Goal: Information Seeking & Learning: Learn about a topic

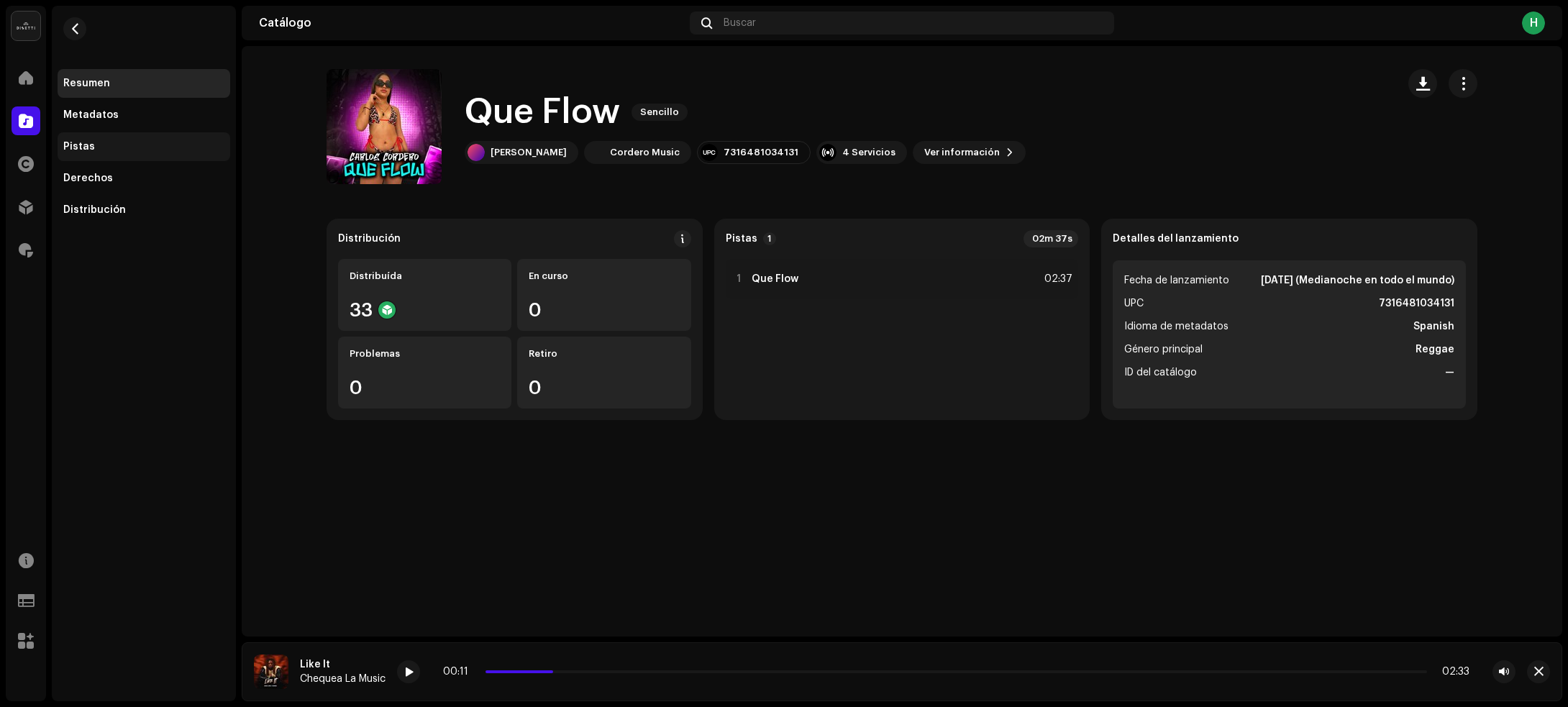
click at [152, 144] on div "Pistas" at bounding box center [144, 146] width 161 height 12
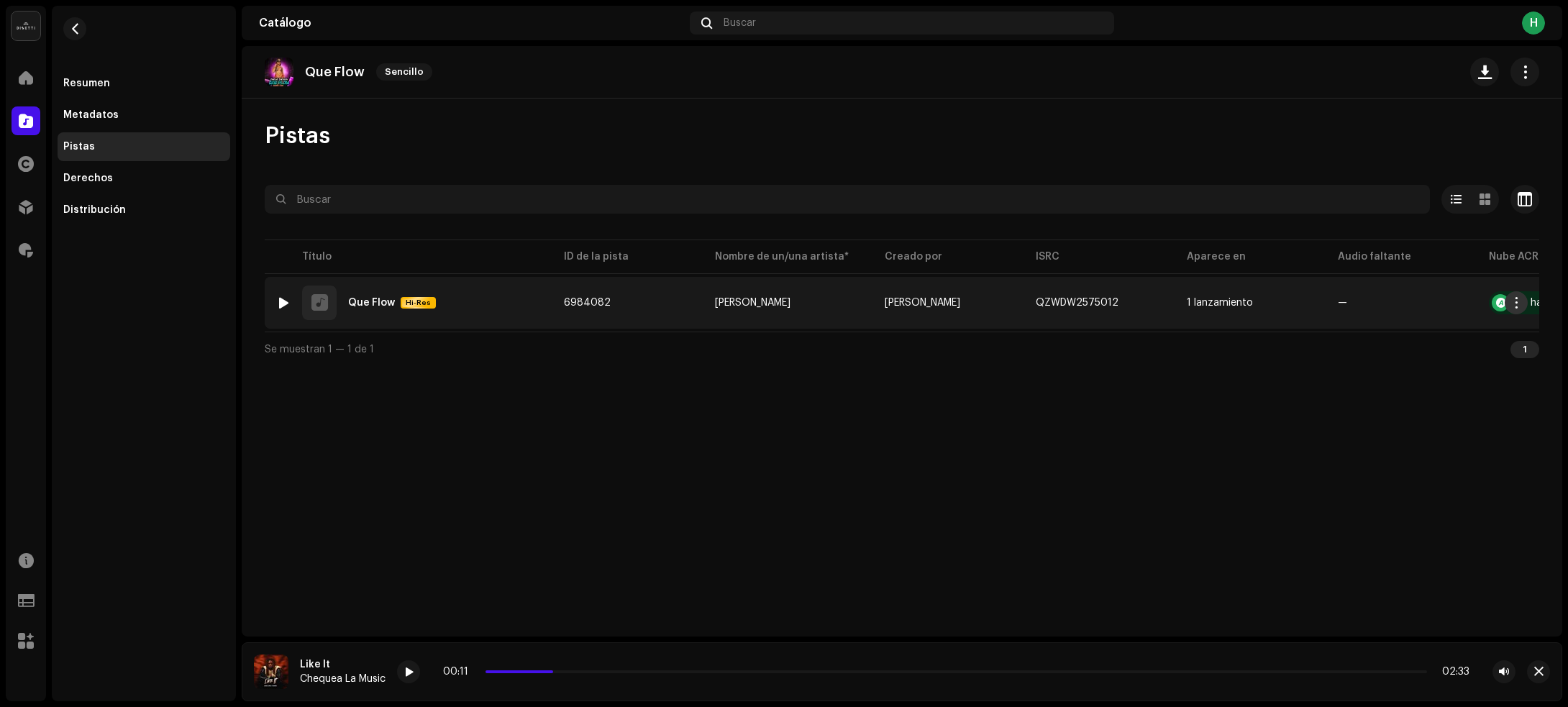
click at [1515, 301] on span "button" at bounding box center [1516, 302] width 11 height 12
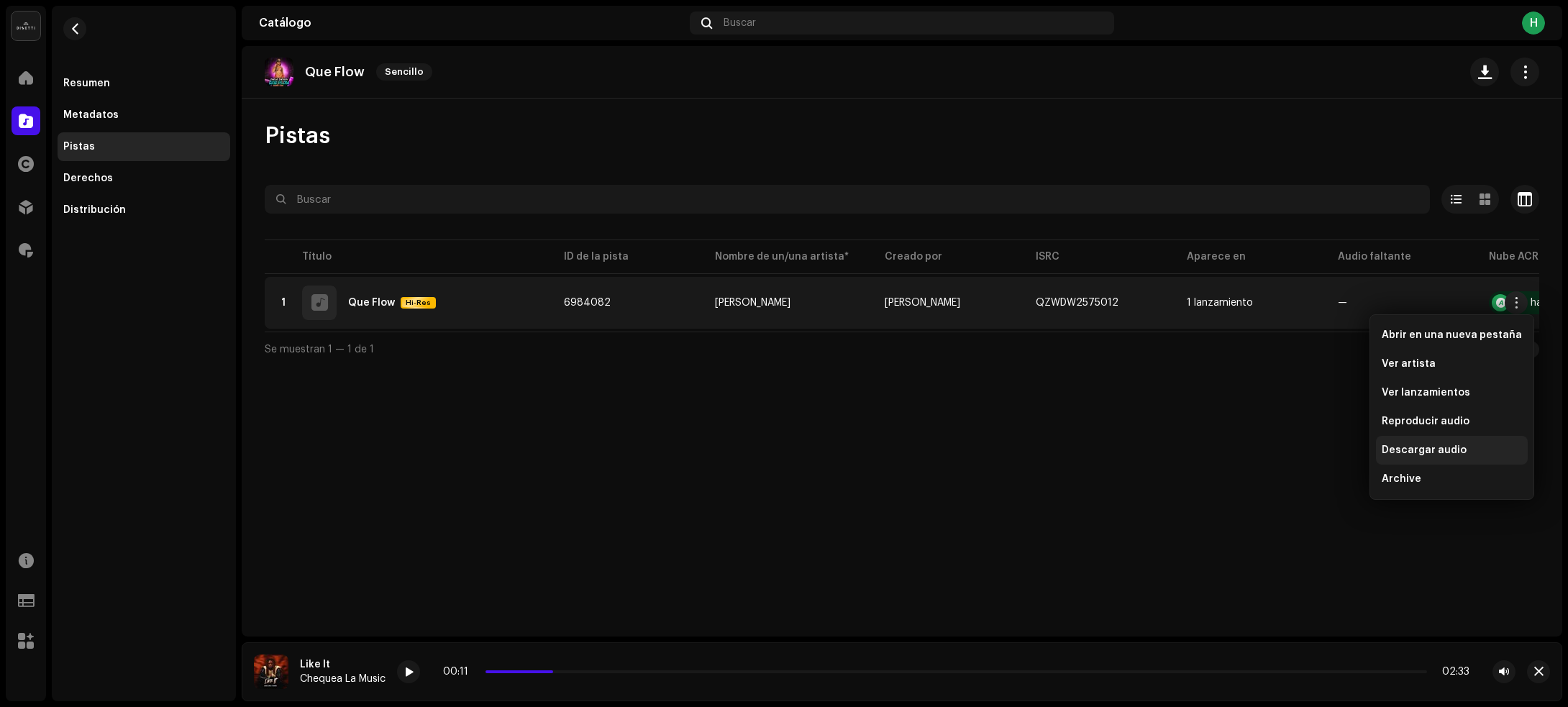
click at [1451, 455] on span "Descargar audio" at bounding box center [1424, 450] width 85 height 12
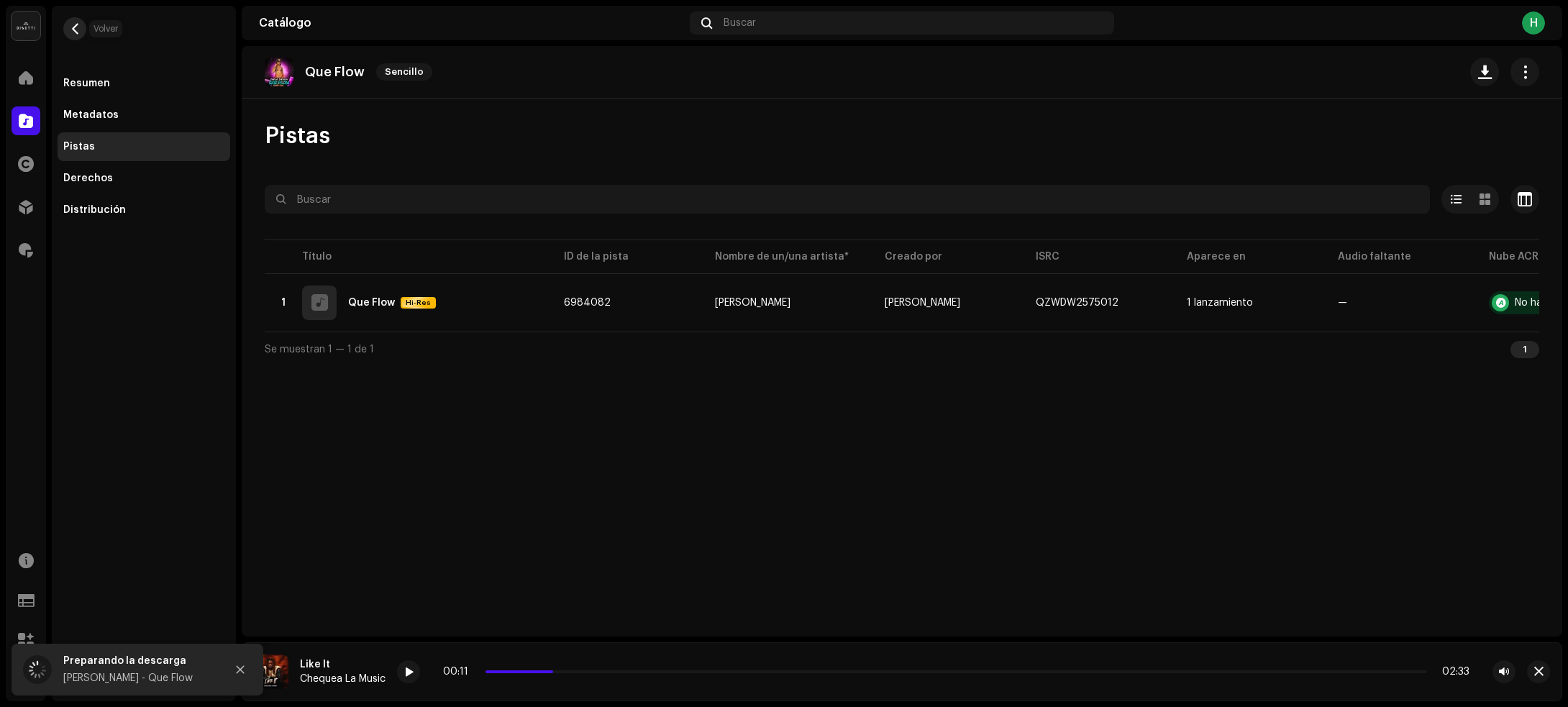
click at [74, 30] on span "button" at bounding box center [75, 29] width 11 height 12
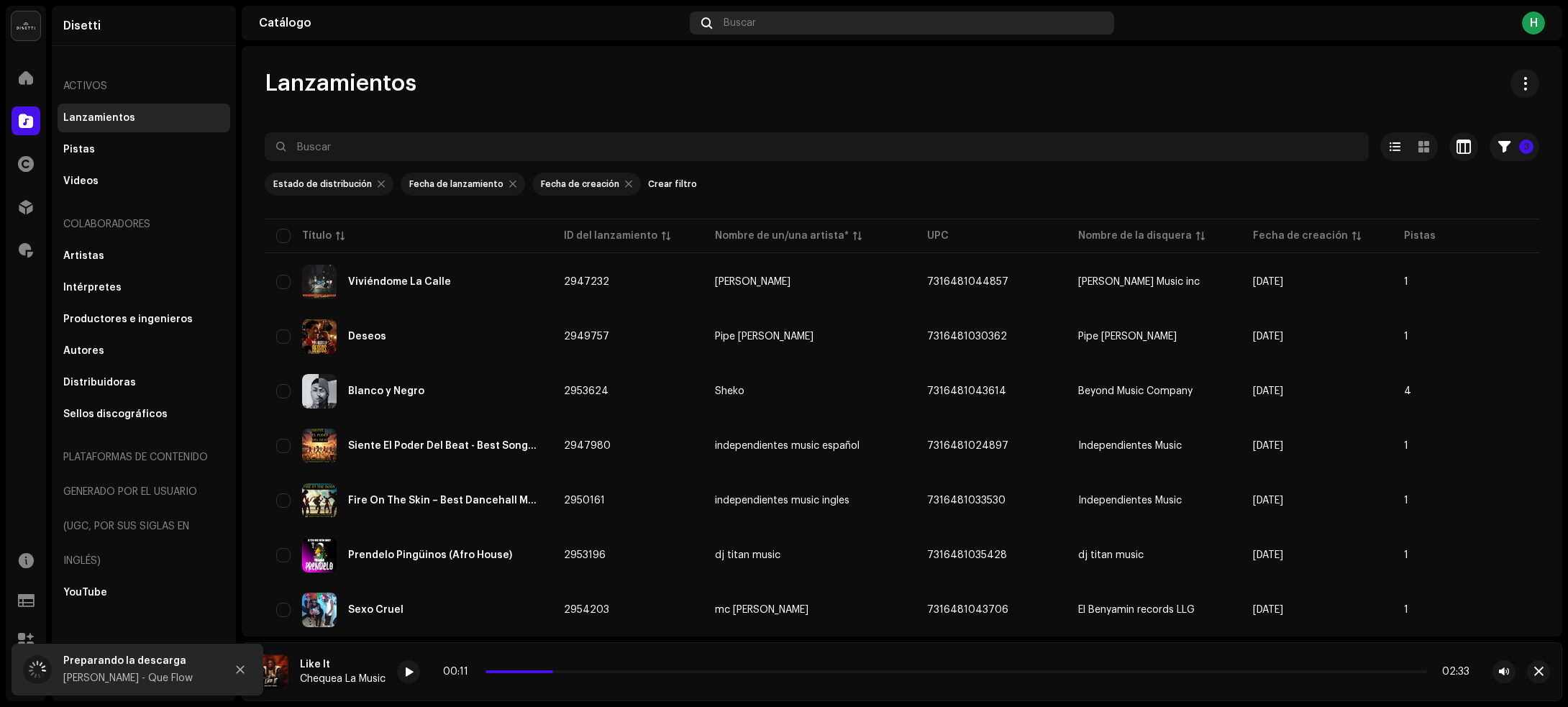
scroll to position [1138, 0]
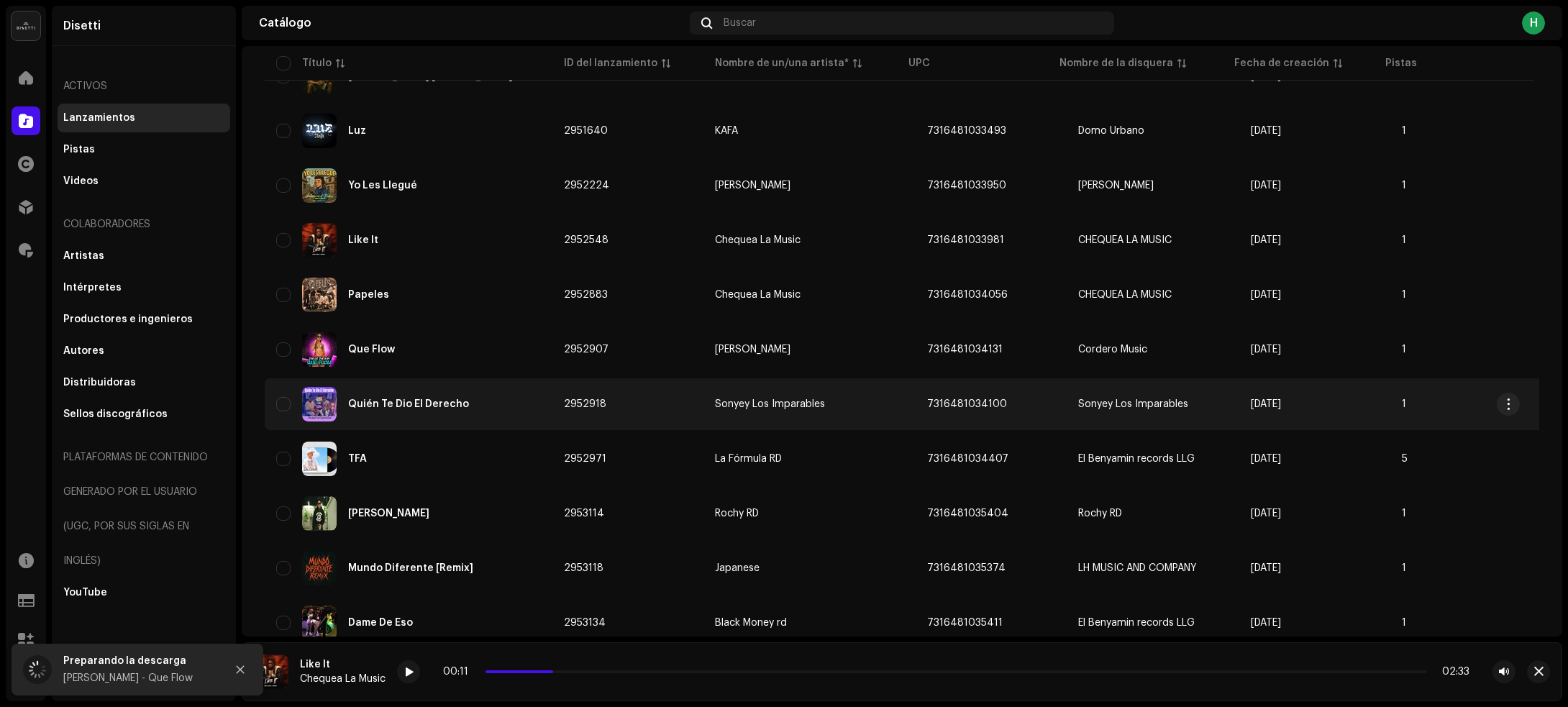
click at [533, 411] on div "Quién Te Dio El Derecho" at bounding box center [408, 404] width 264 height 35
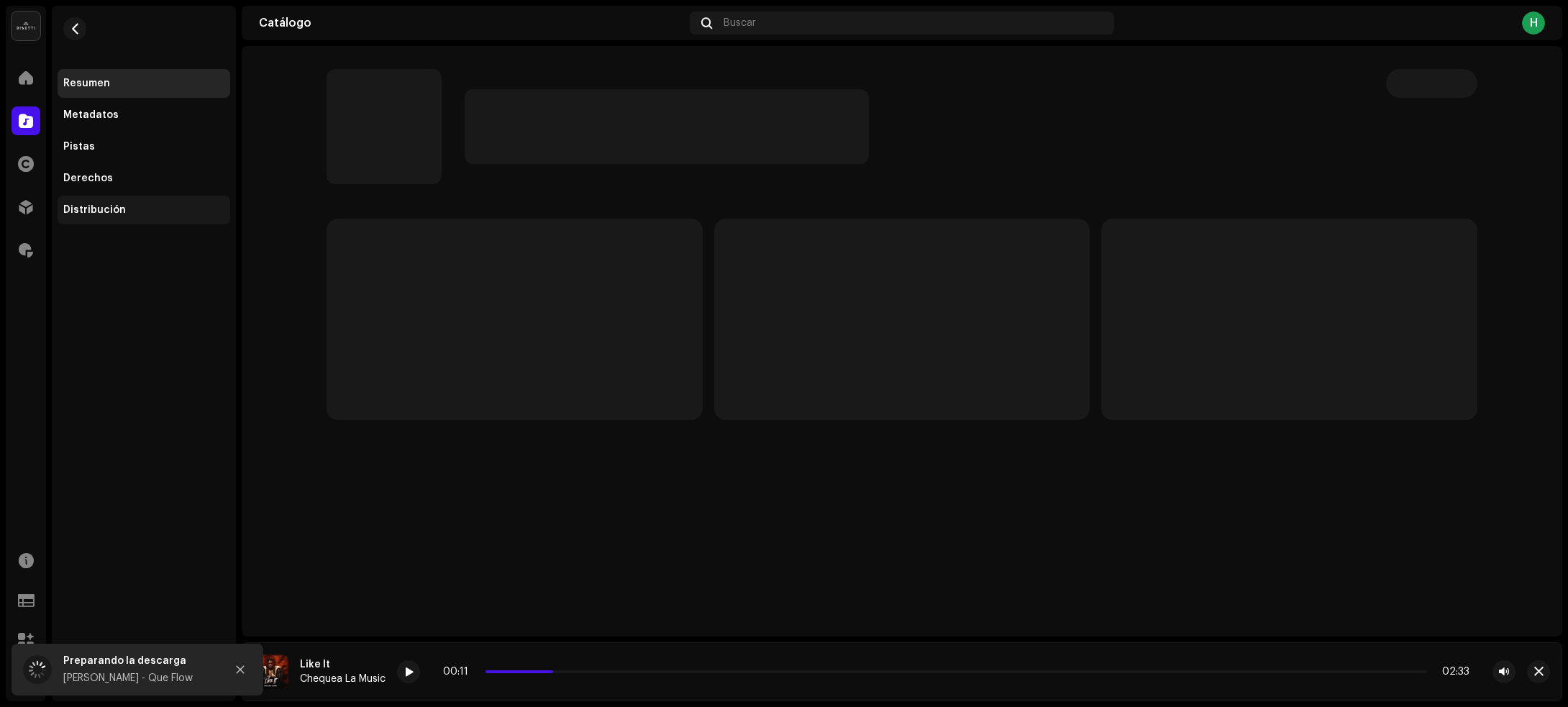
click at [114, 202] on div "Distribución" at bounding box center [143, 209] width 172 height 29
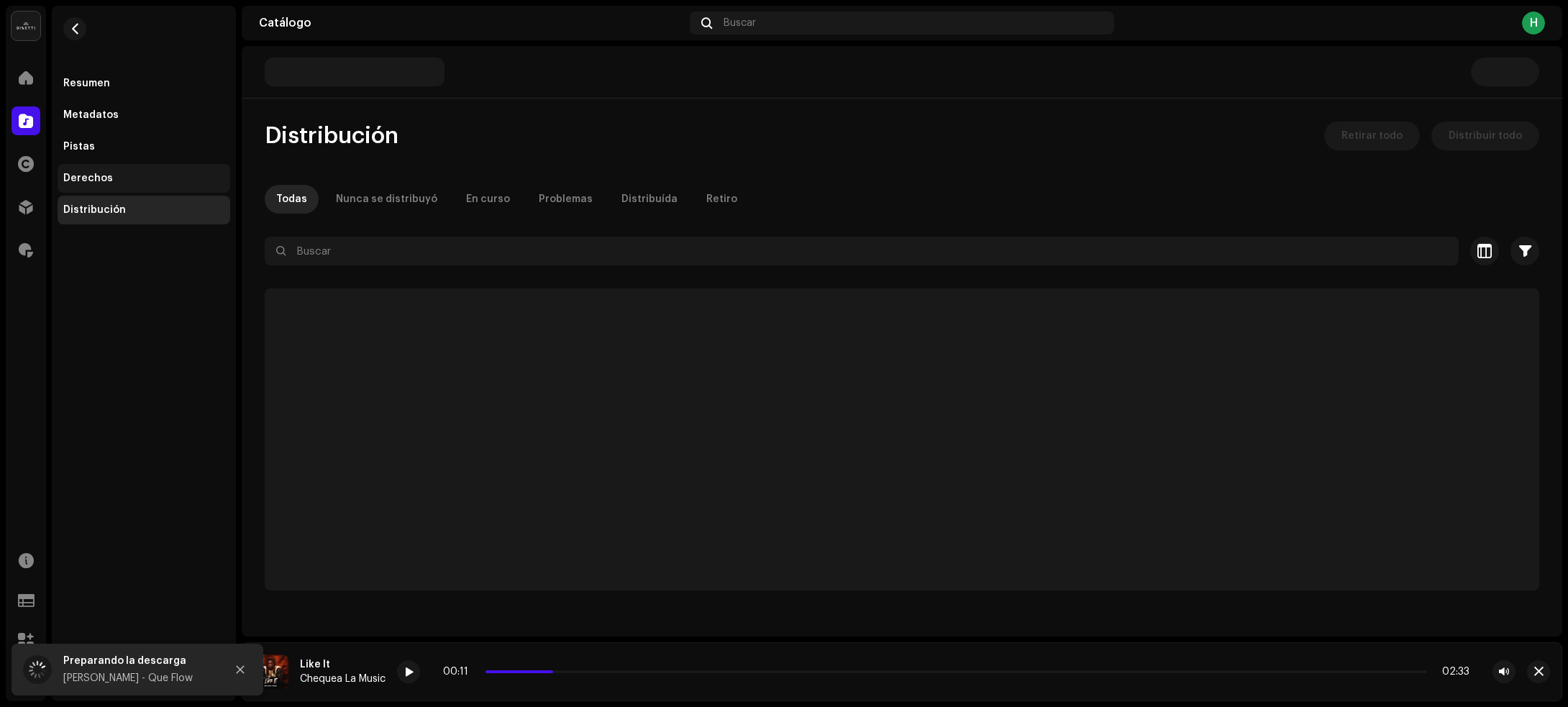
click at [127, 175] on div "Derechos" at bounding box center [144, 178] width 161 height 12
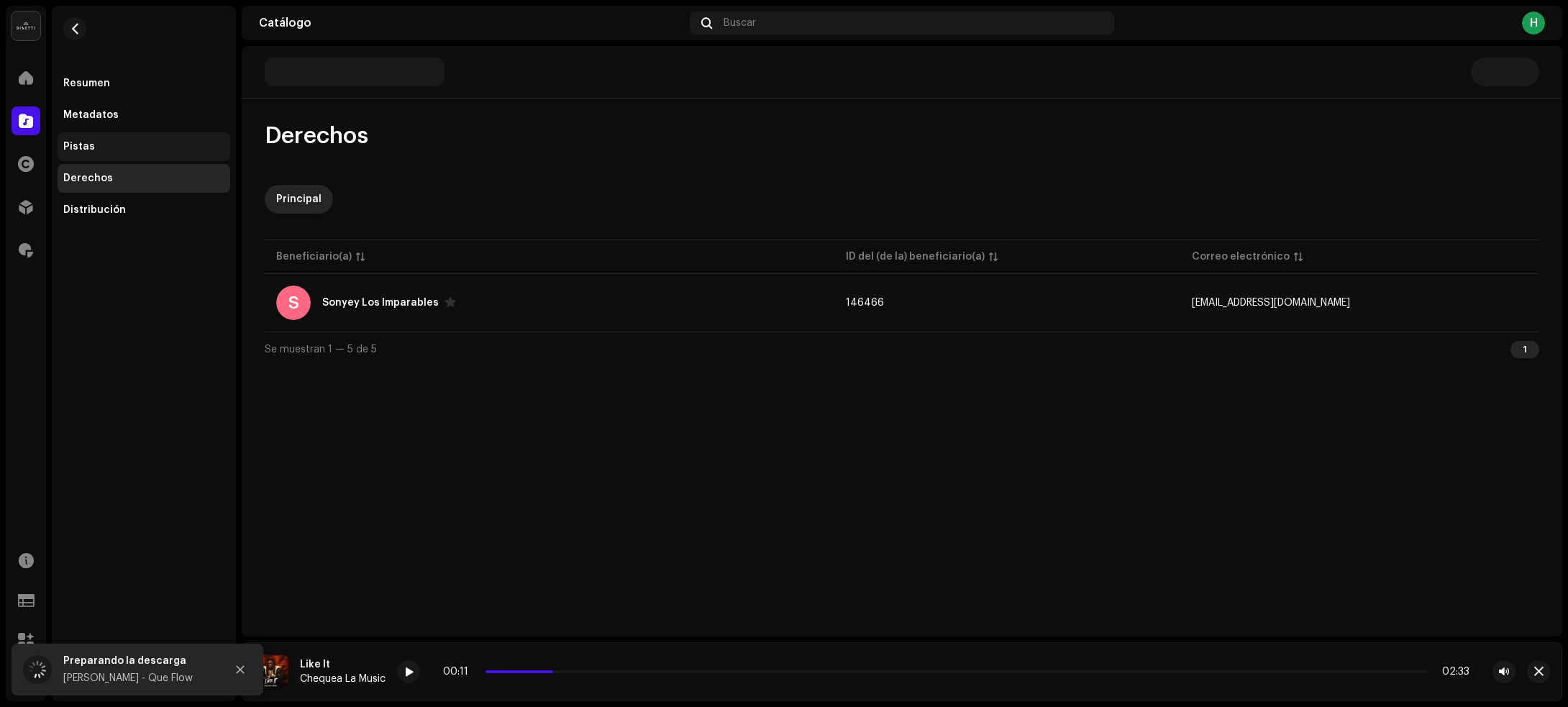
click at [122, 145] on div "Pistas" at bounding box center [144, 146] width 161 height 12
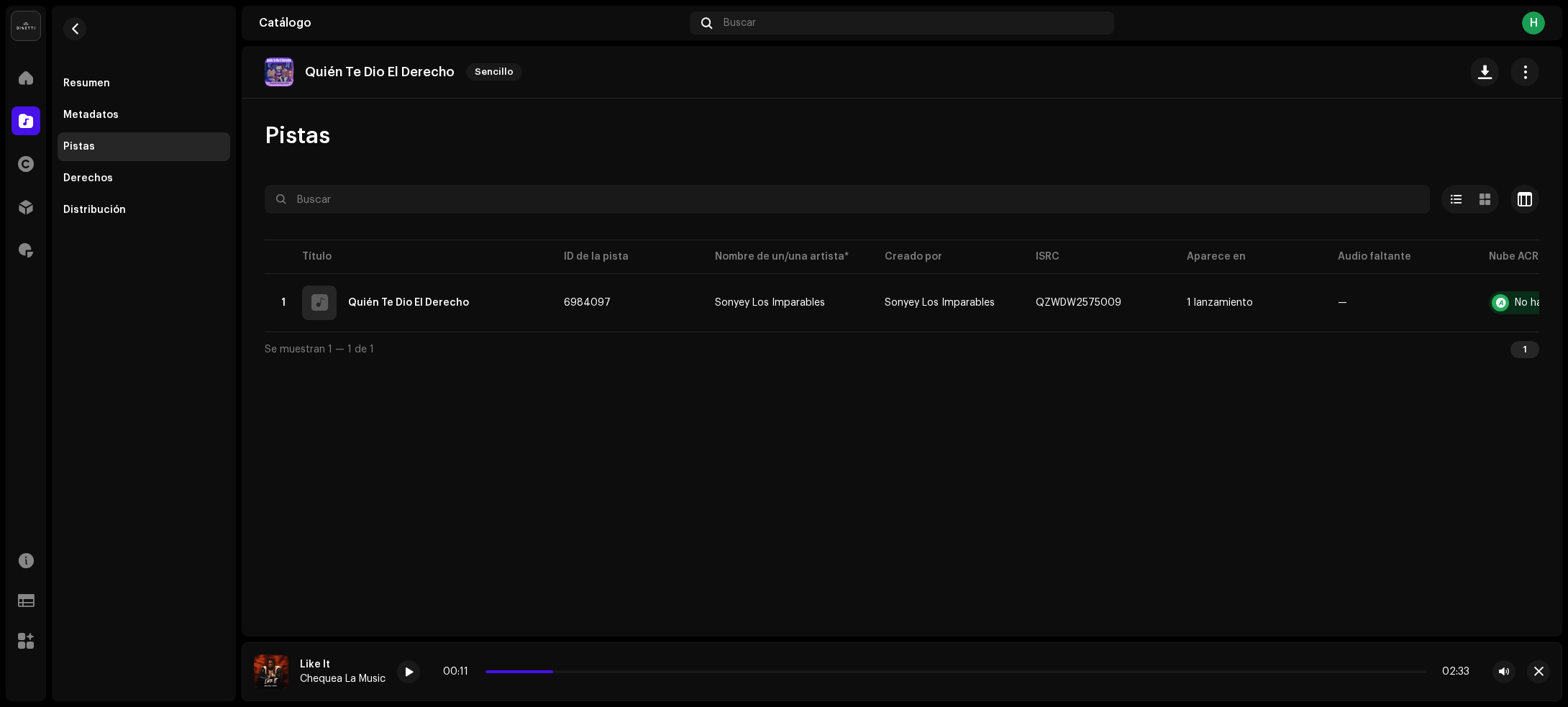
click at [707, 479] on div "Quién Te Dio El Derecho Sencillo Pistas Seleccionado 0 Seleccionar todo 1 Opcio…" at bounding box center [902, 342] width 1321 height 590
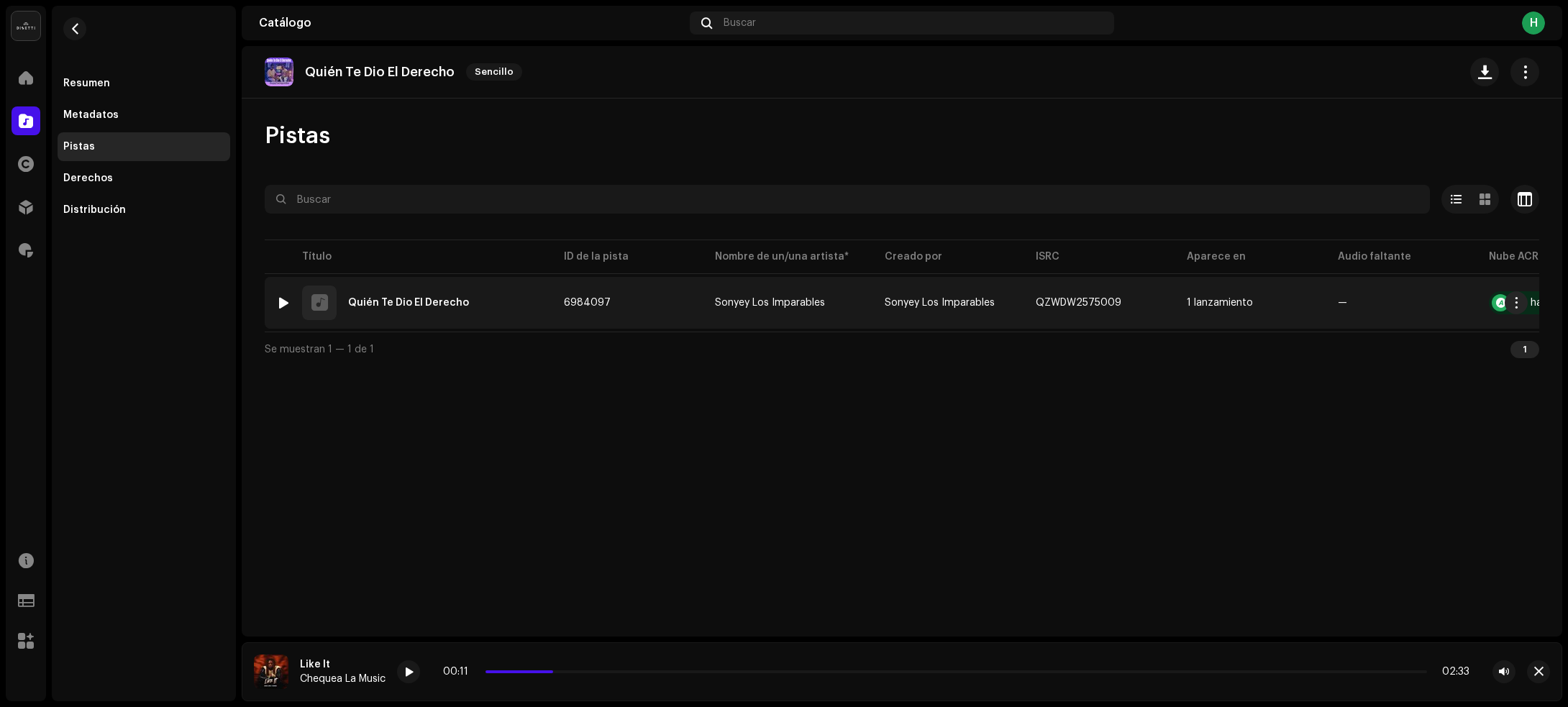
click at [505, 300] on div "1 Quién Te Dio El Derecho" at bounding box center [408, 302] width 264 height 35
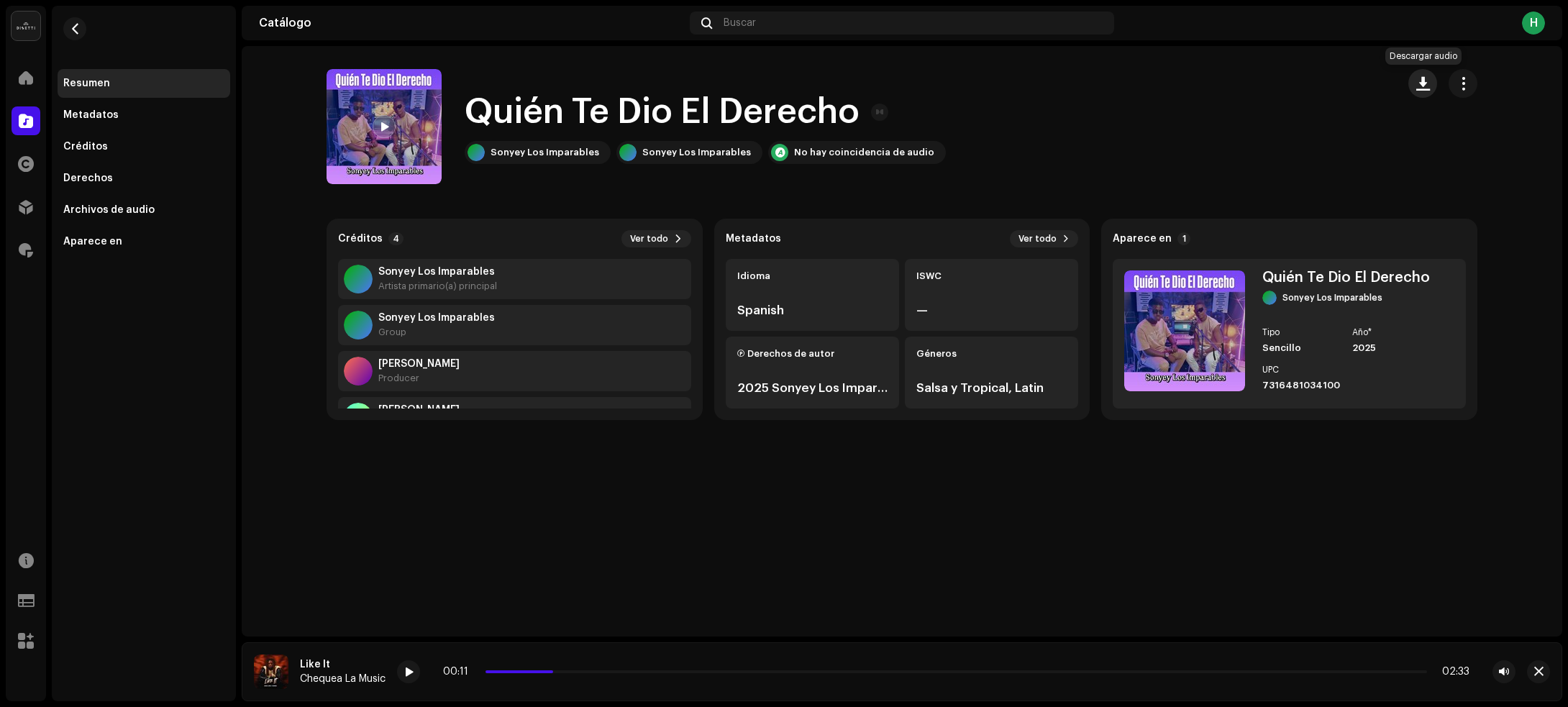
click at [1420, 80] on span "button" at bounding box center [1423, 83] width 14 height 12
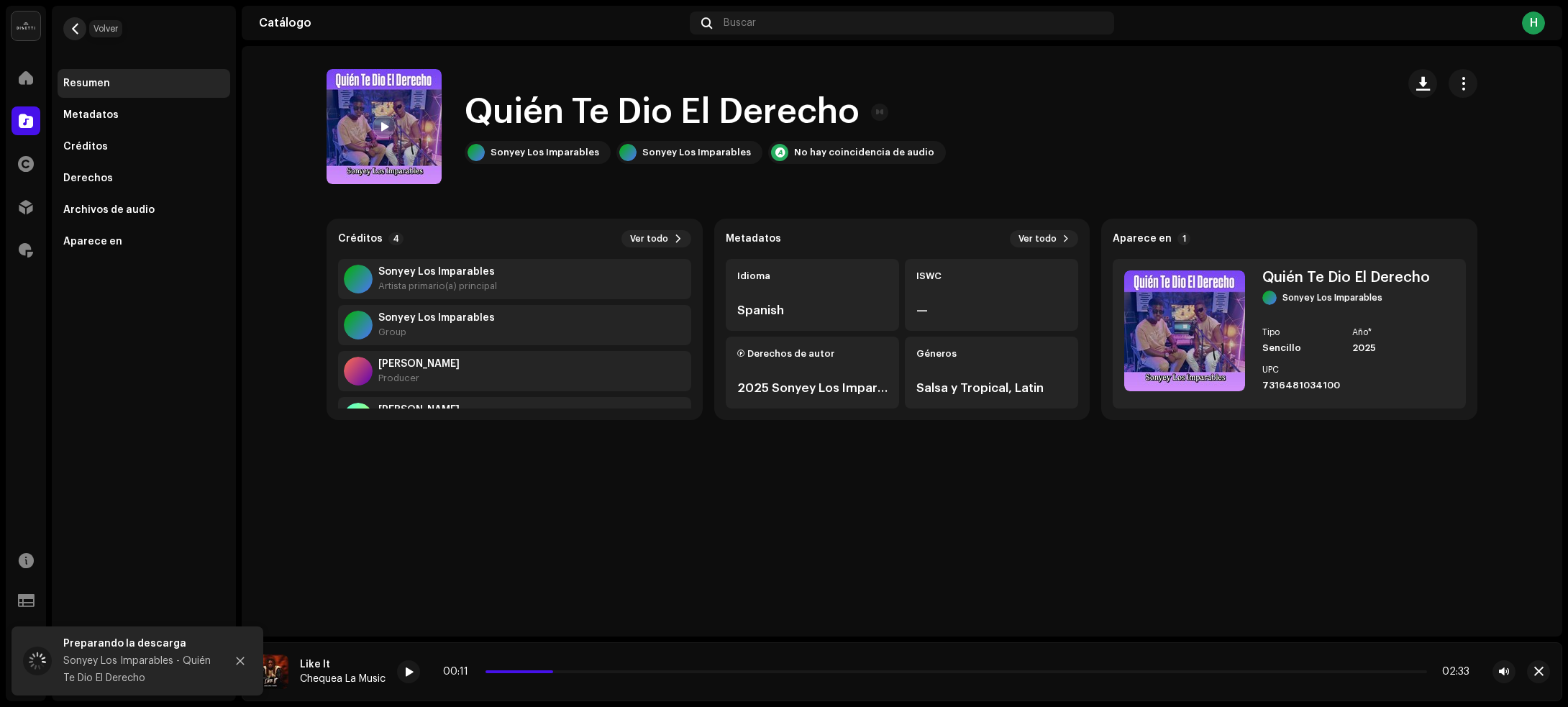
click at [77, 30] on span "button" at bounding box center [75, 29] width 11 height 12
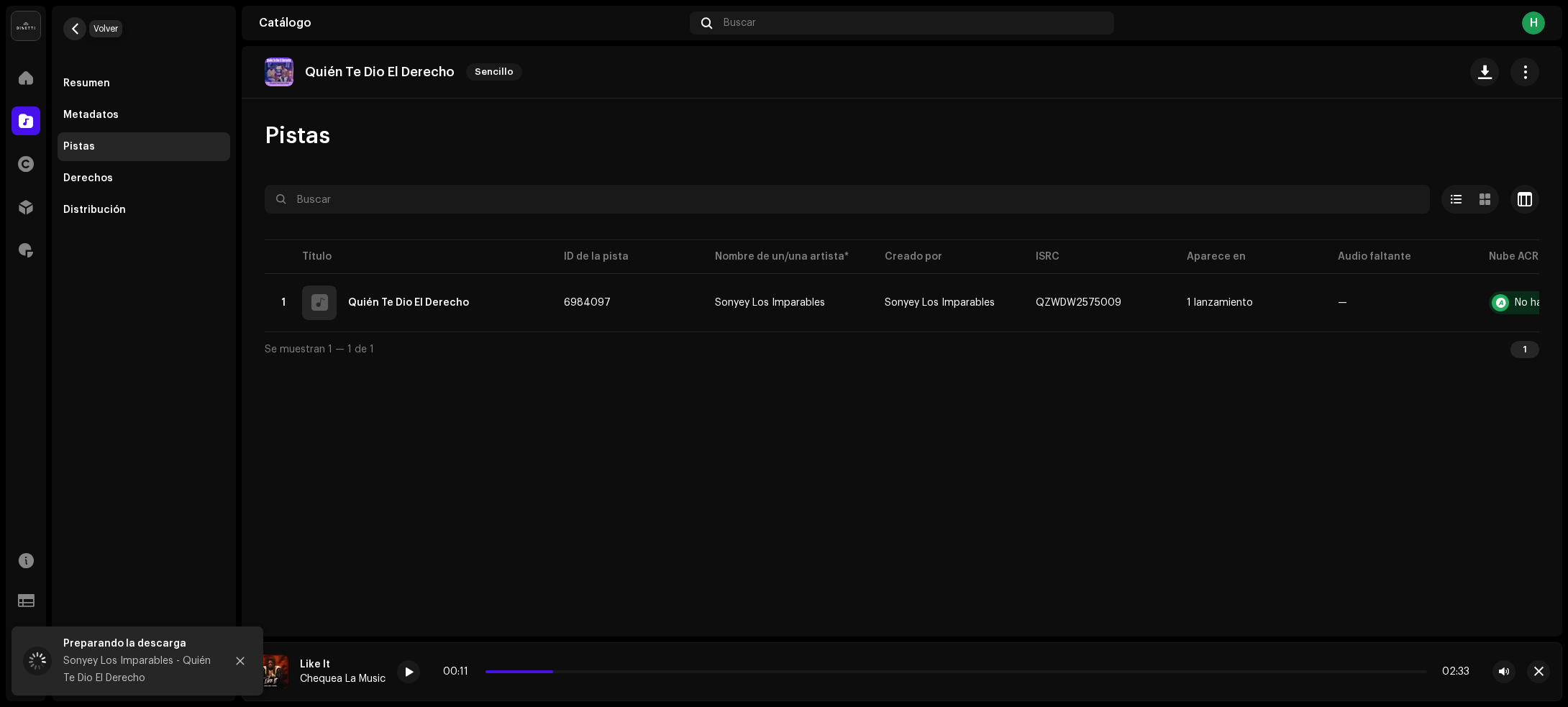
click at [77, 26] on span "button" at bounding box center [75, 29] width 11 height 12
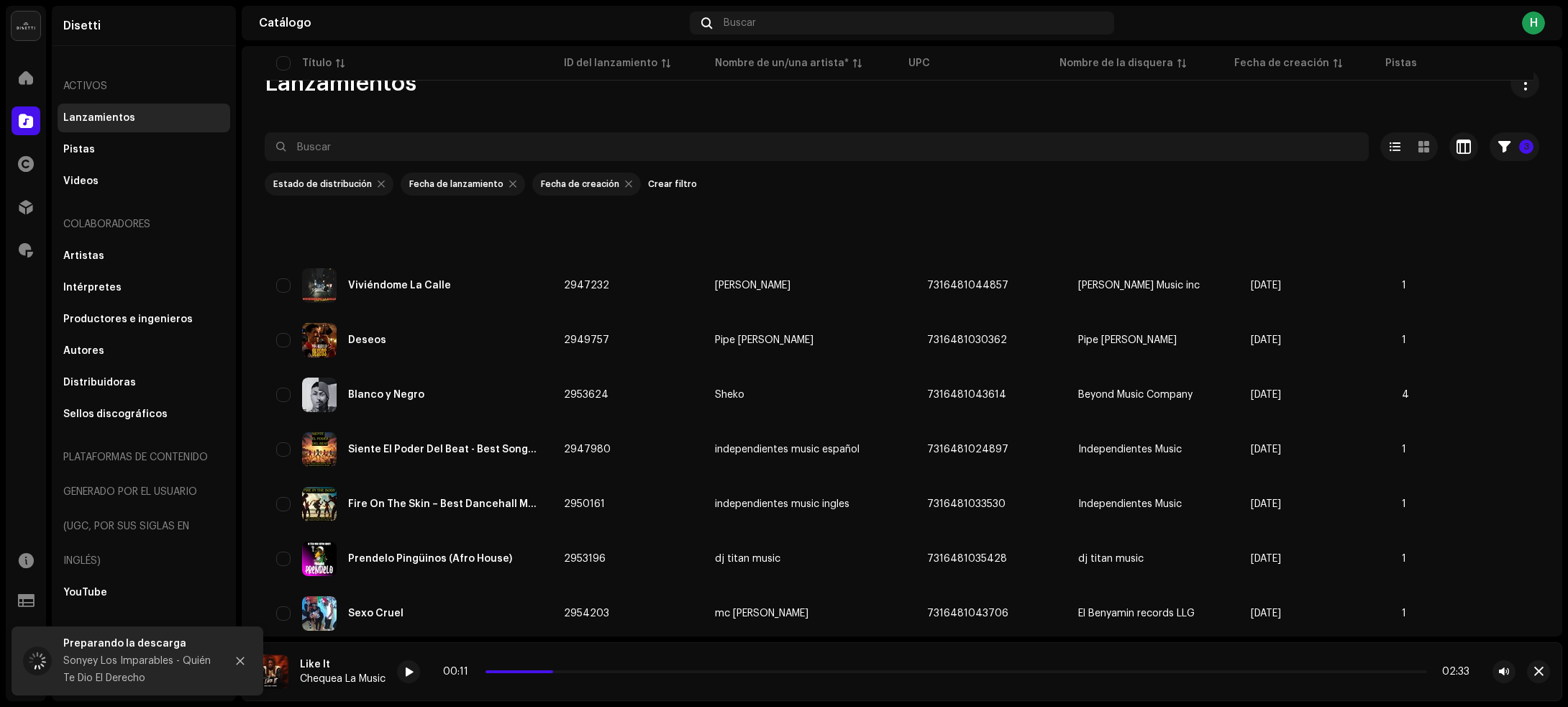
scroll to position [1192, 0]
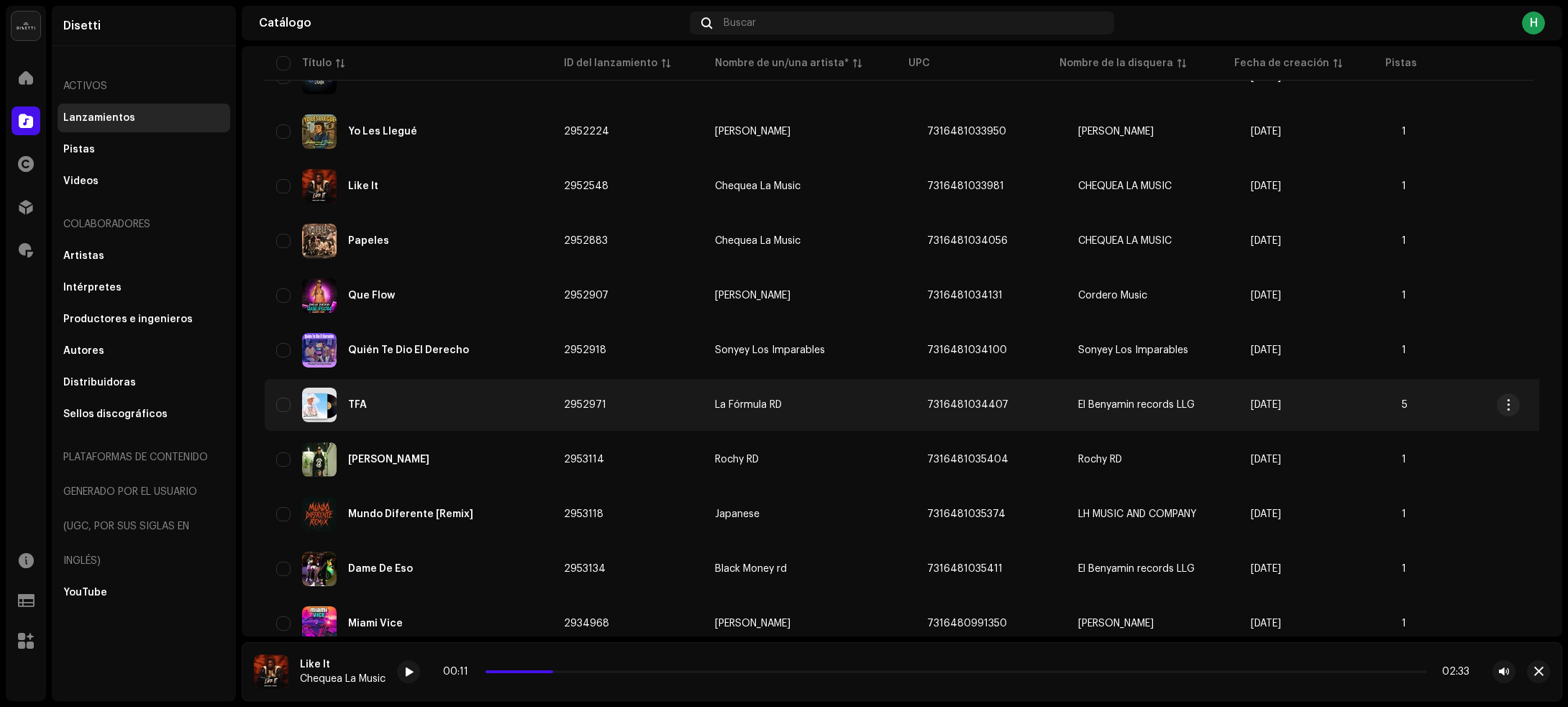
click at [459, 414] on div "TFA" at bounding box center [408, 405] width 264 height 35
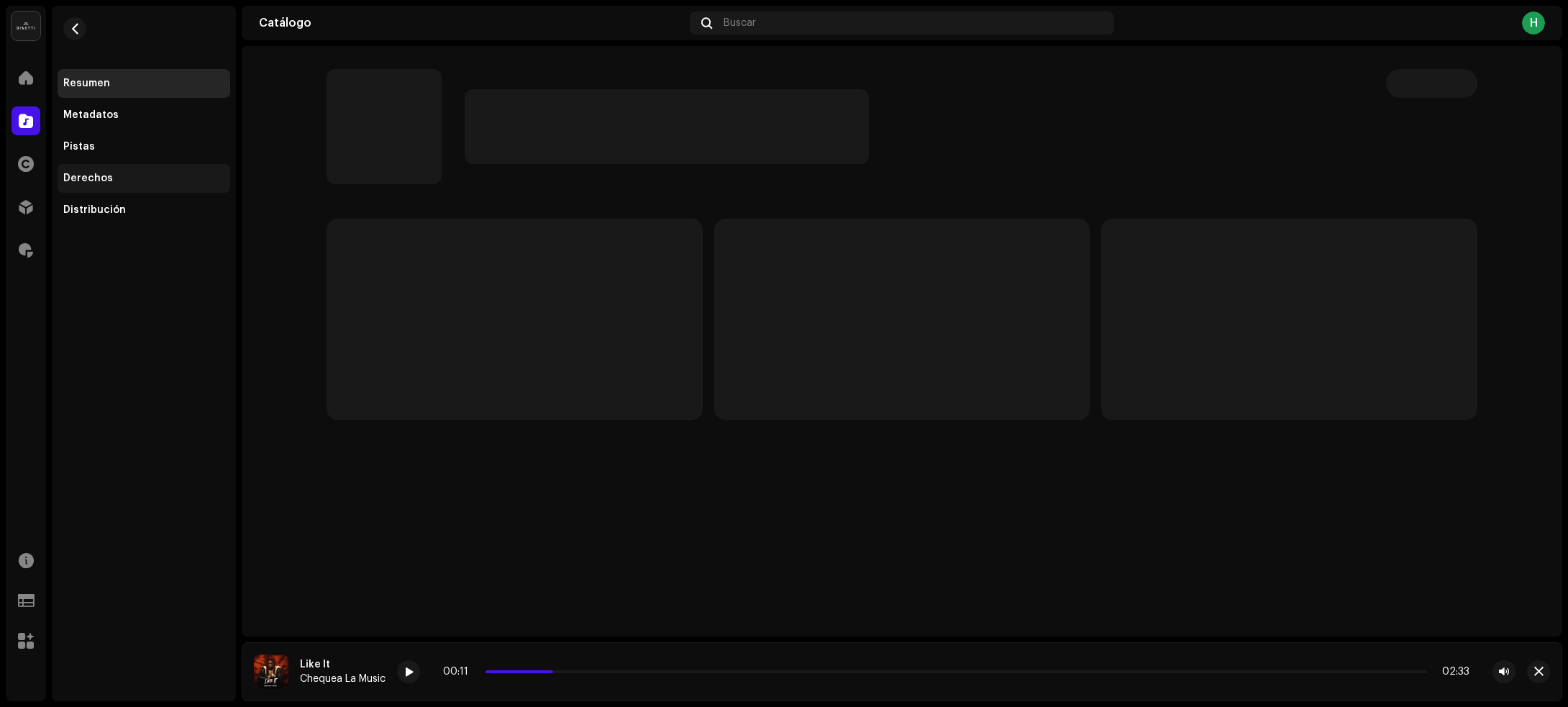
click at [141, 166] on div "Derechos" at bounding box center [143, 178] width 172 height 29
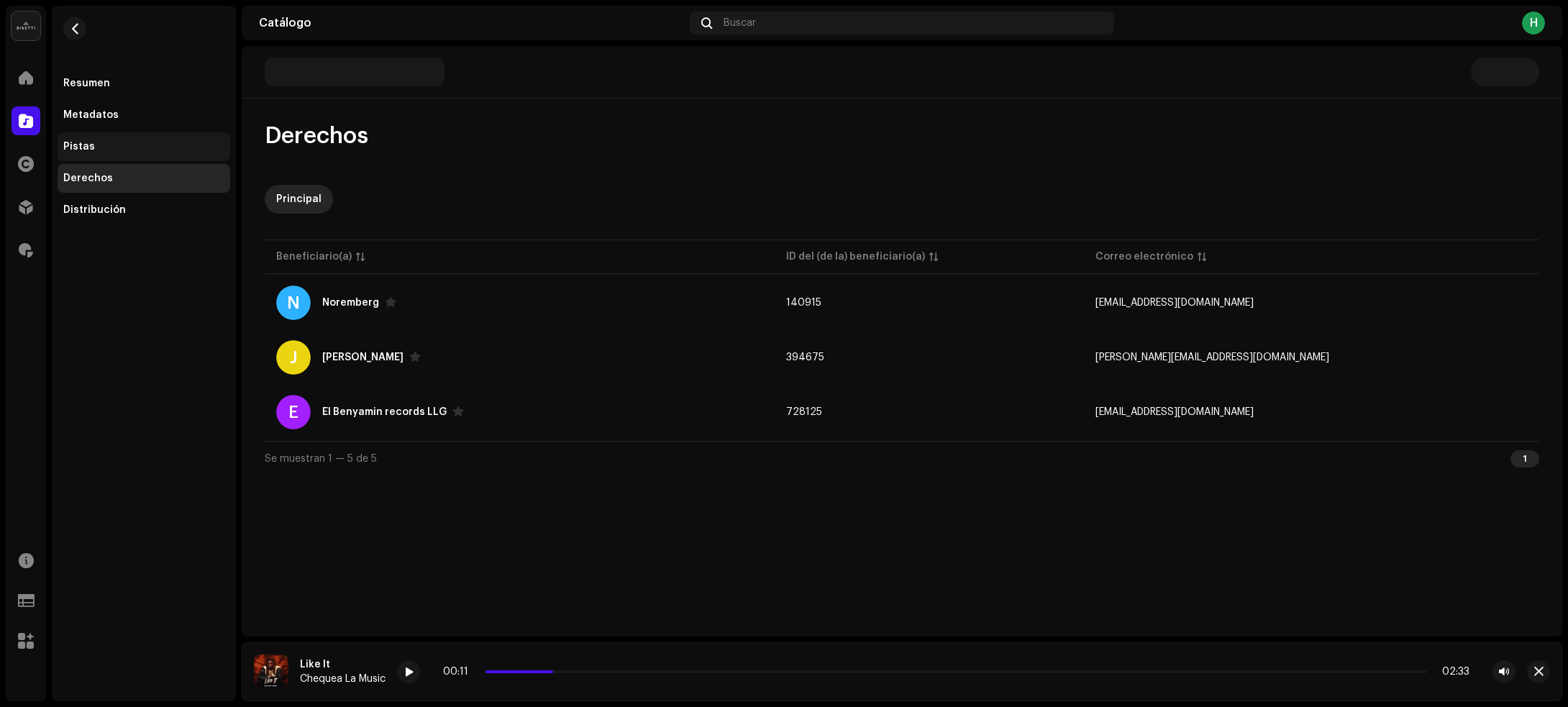
click at [176, 137] on div "Pistas" at bounding box center [143, 146] width 172 height 29
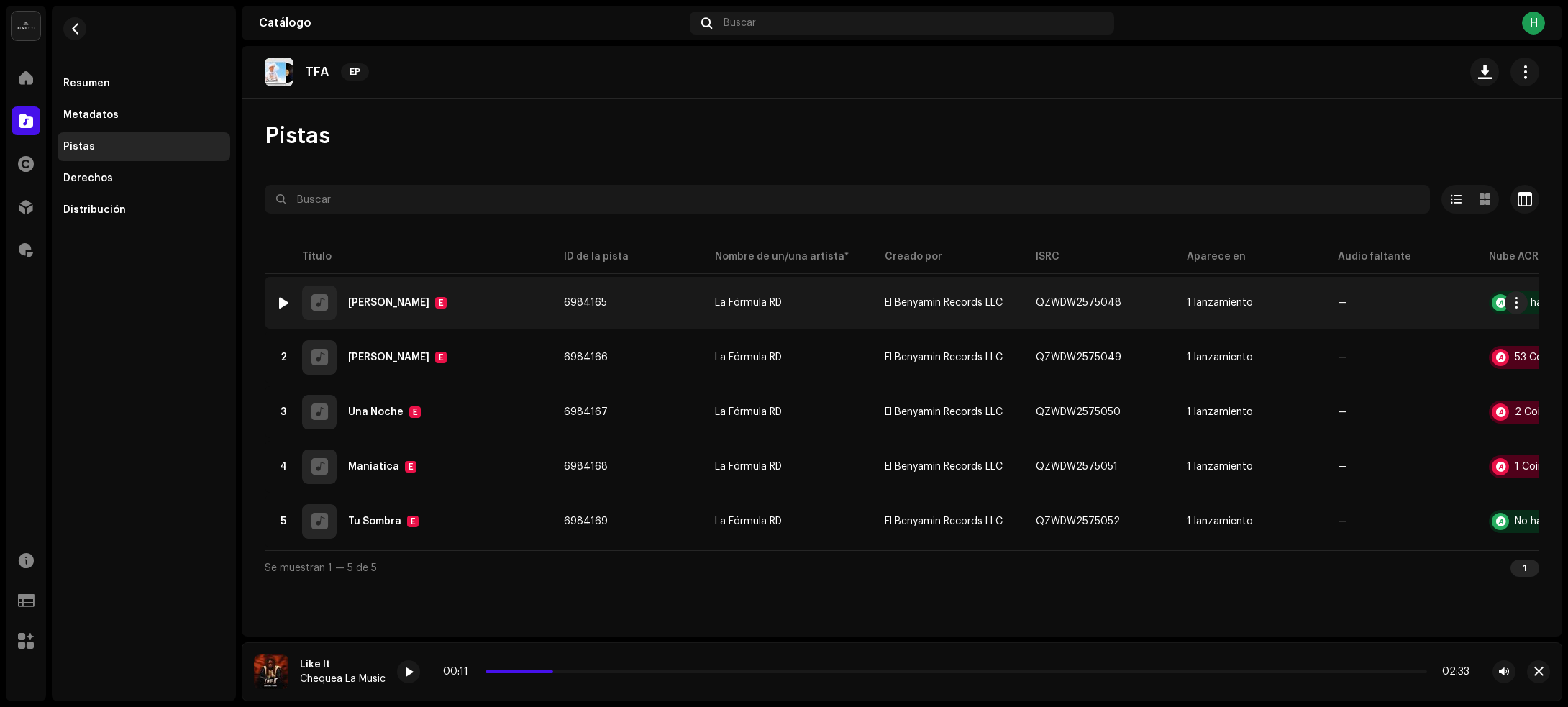
click at [285, 300] on div at bounding box center [284, 302] width 11 height 12
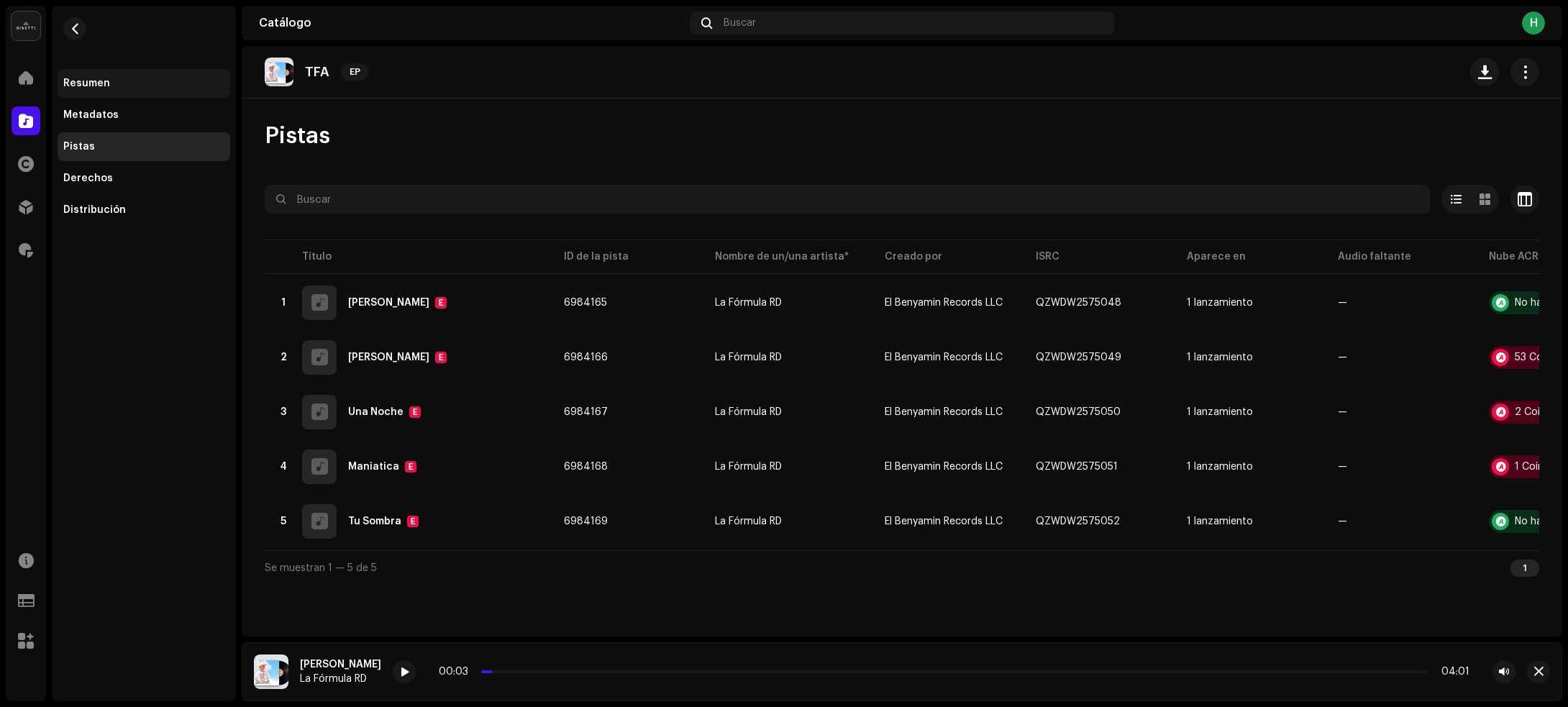
click at [87, 81] on div "Resumen" at bounding box center [87, 83] width 46 height 12
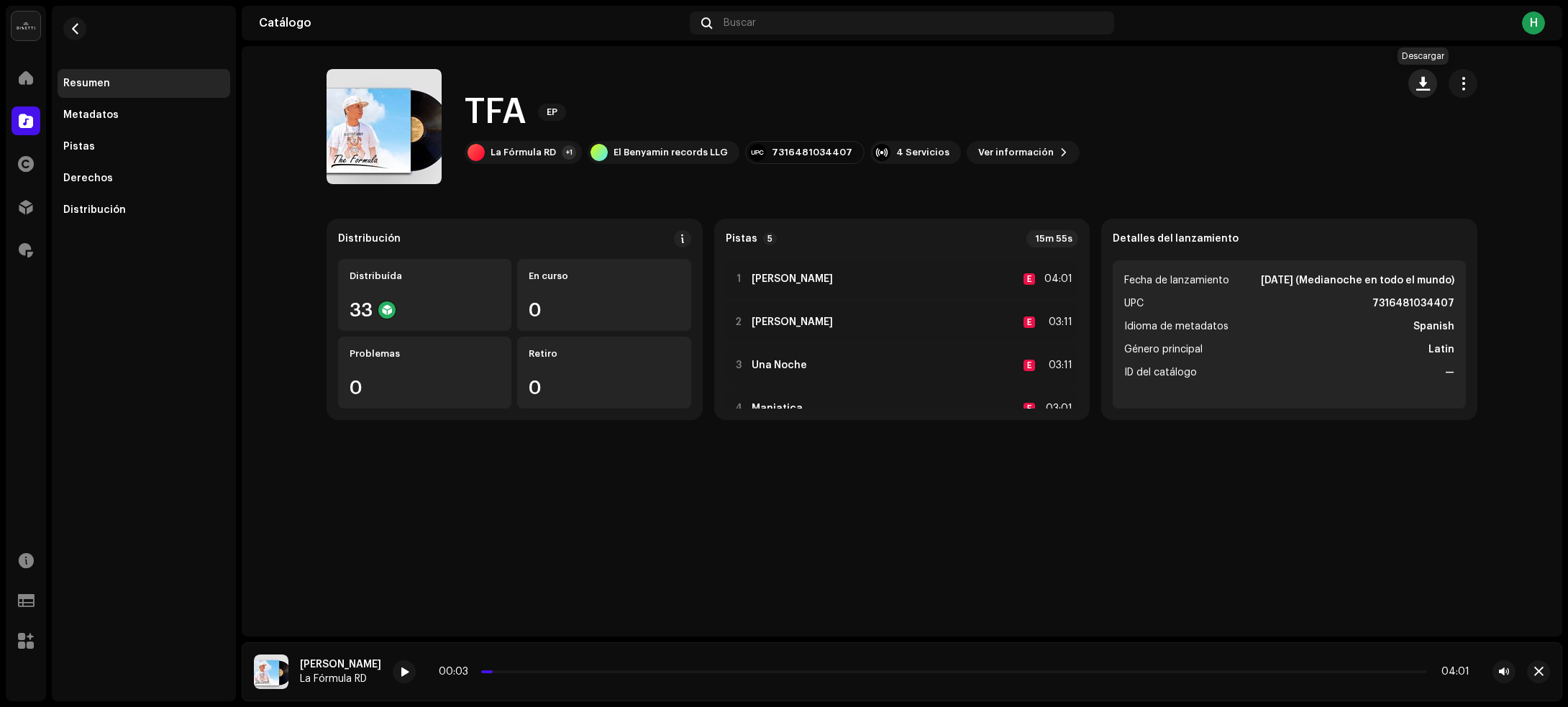
click at [1420, 81] on span "button" at bounding box center [1423, 83] width 14 height 12
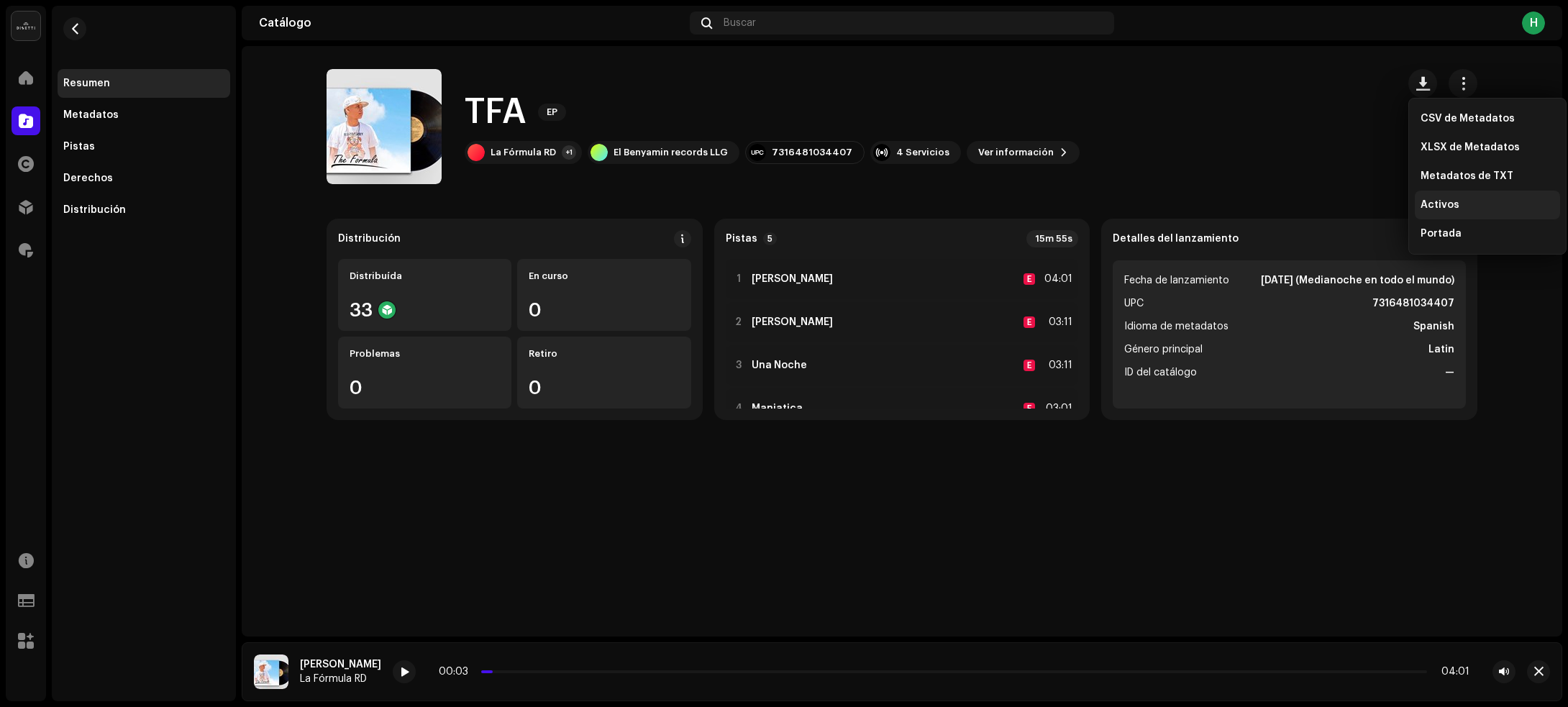
click at [1433, 202] on span "Activos" at bounding box center [1440, 205] width 39 height 12
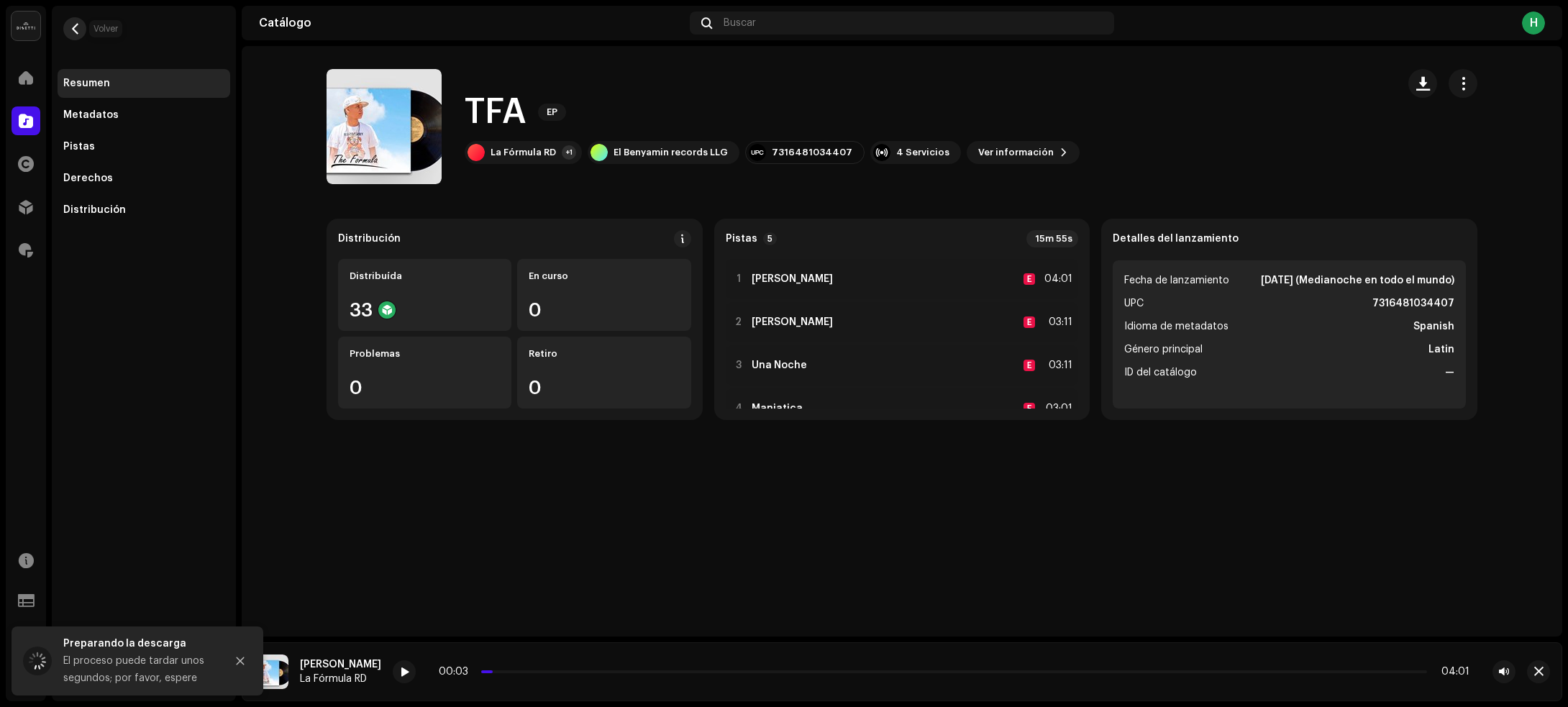
click at [73, 30] on span "button" at bounding box center [75, 29] width 11 height 12
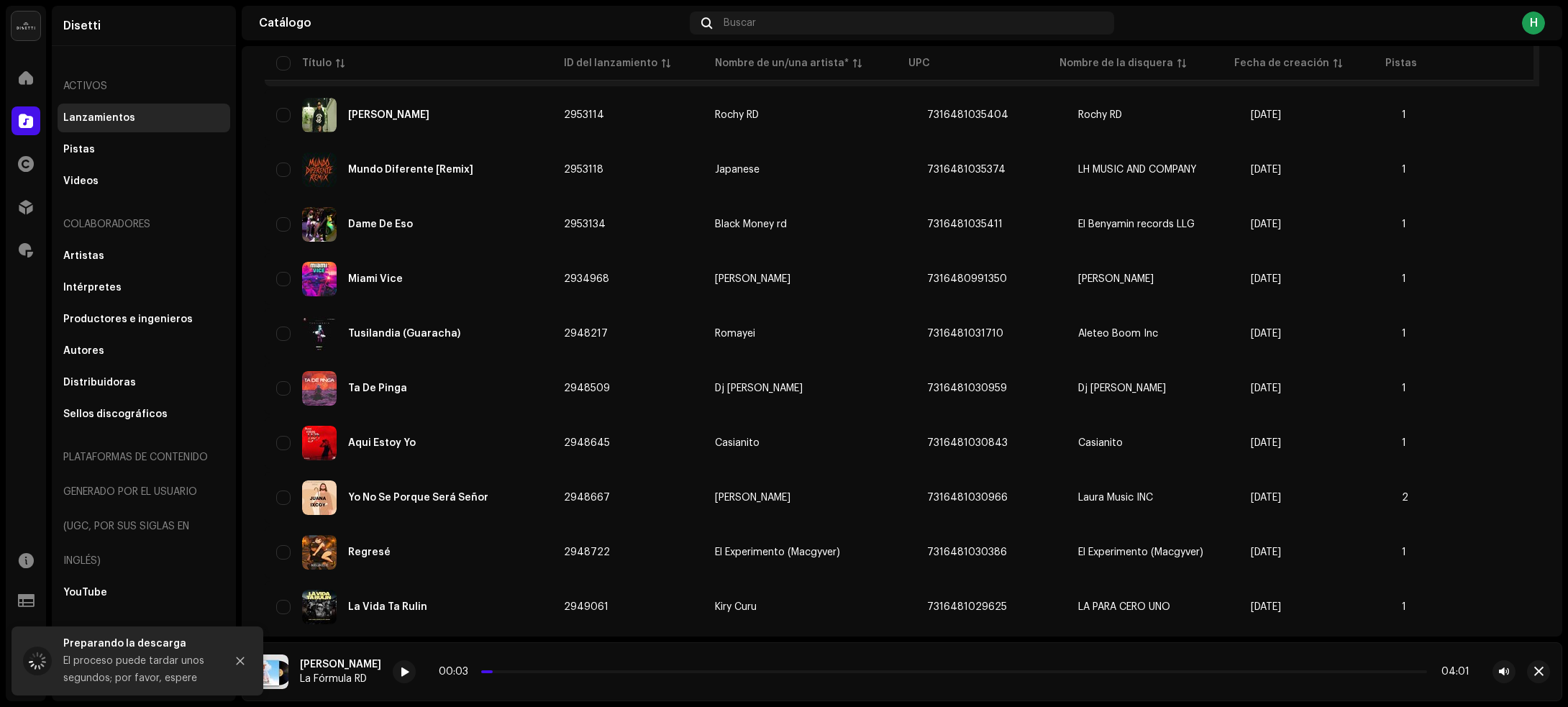
scroll to position [1438, 0]
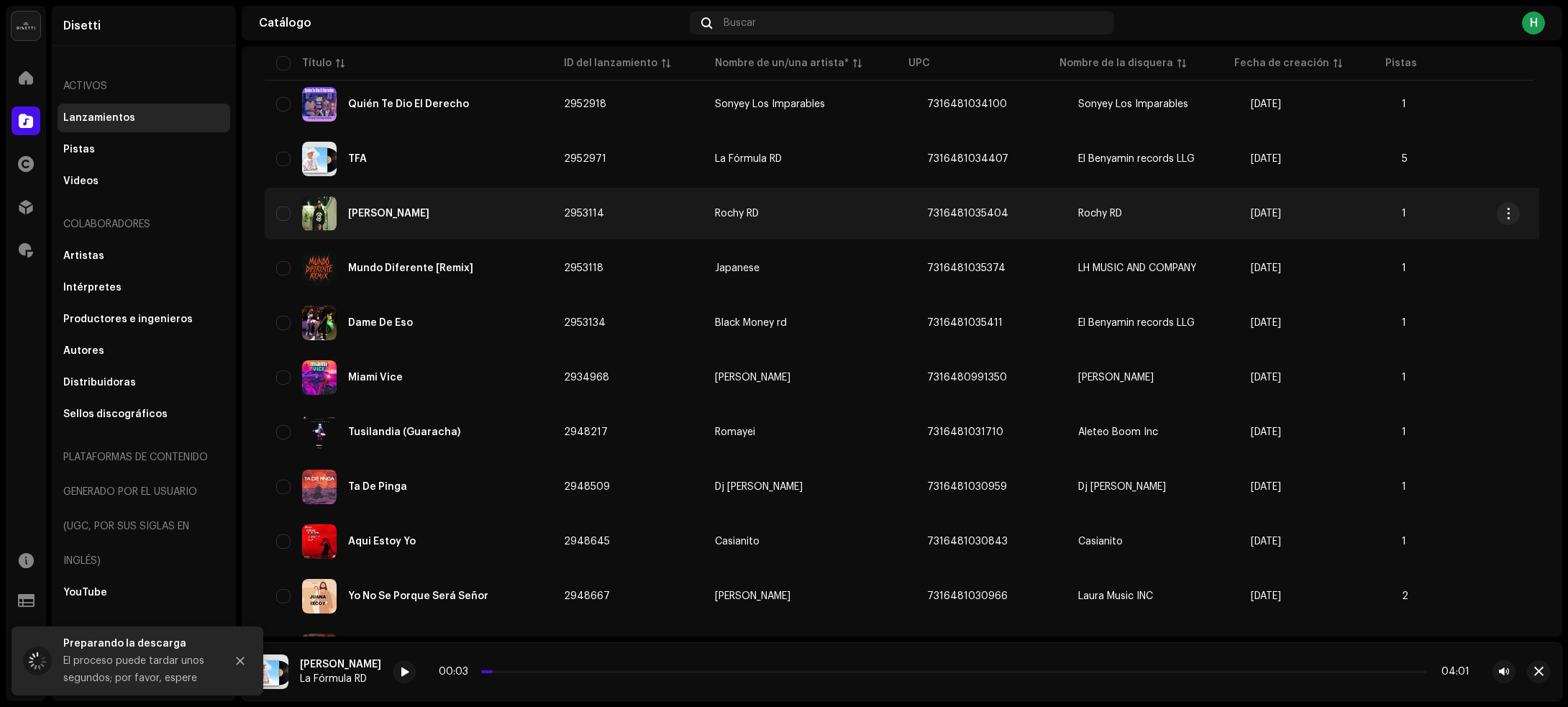
click at [475, 216] on div "[PERSON_NAME]" at bounding box center [408, 213] width 264 height 35
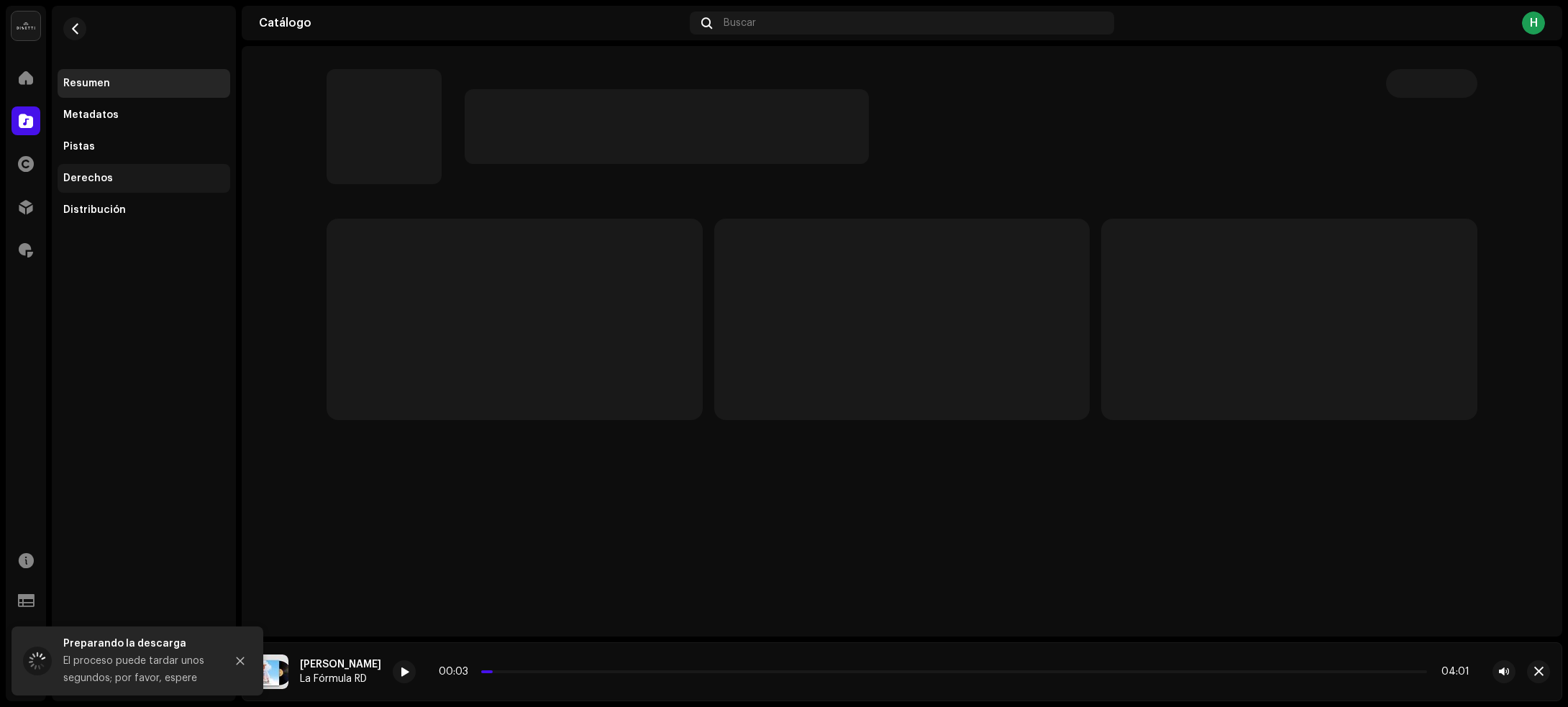
click at [137, 170] on div "Derechos" at bounding box center [143, 178] width 172 height 29
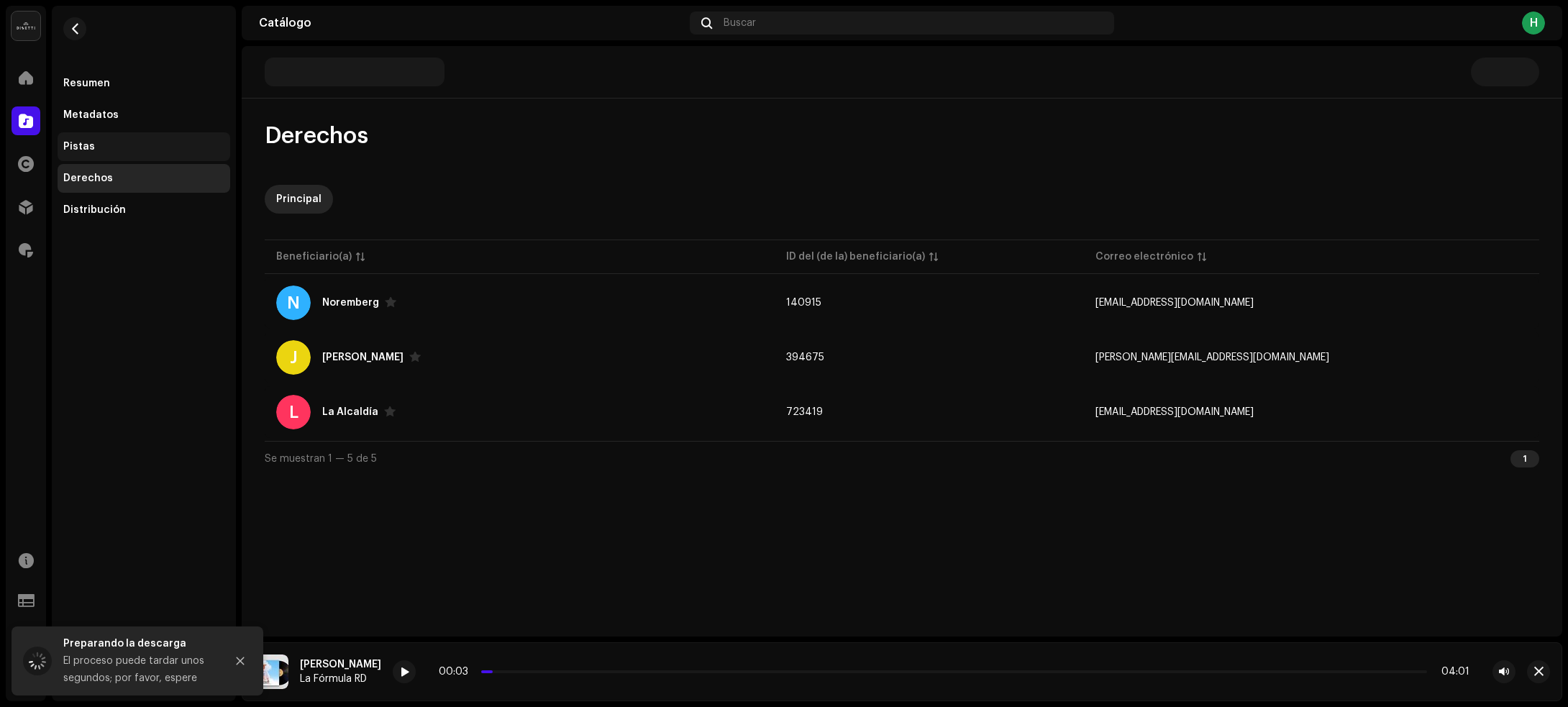
click at [131, 148] on div "Pistas" at bounding box center [144, 146] width 161 height 12
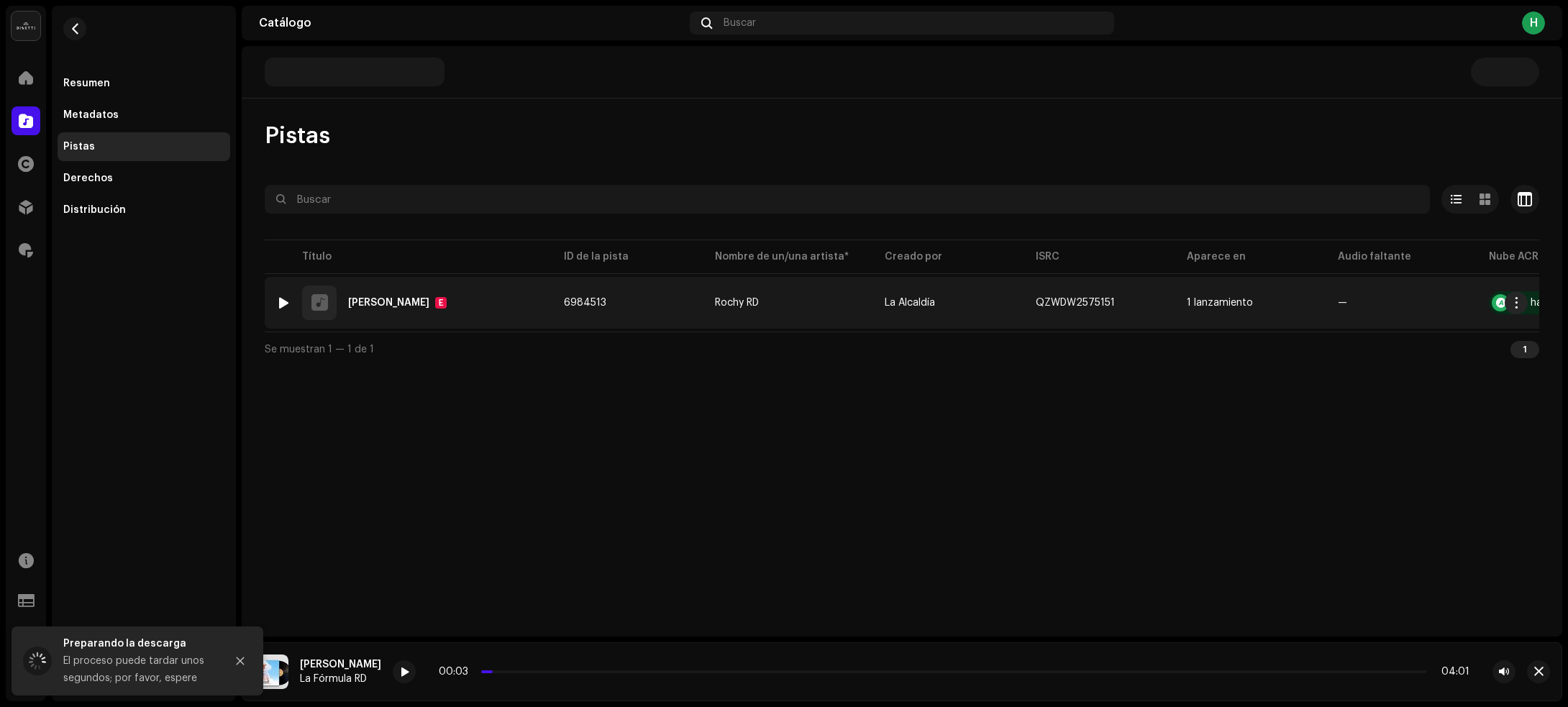
click at [482, 306] on div "1 Esa Gente E" at bounding box center [408, 302] width 264 height 35
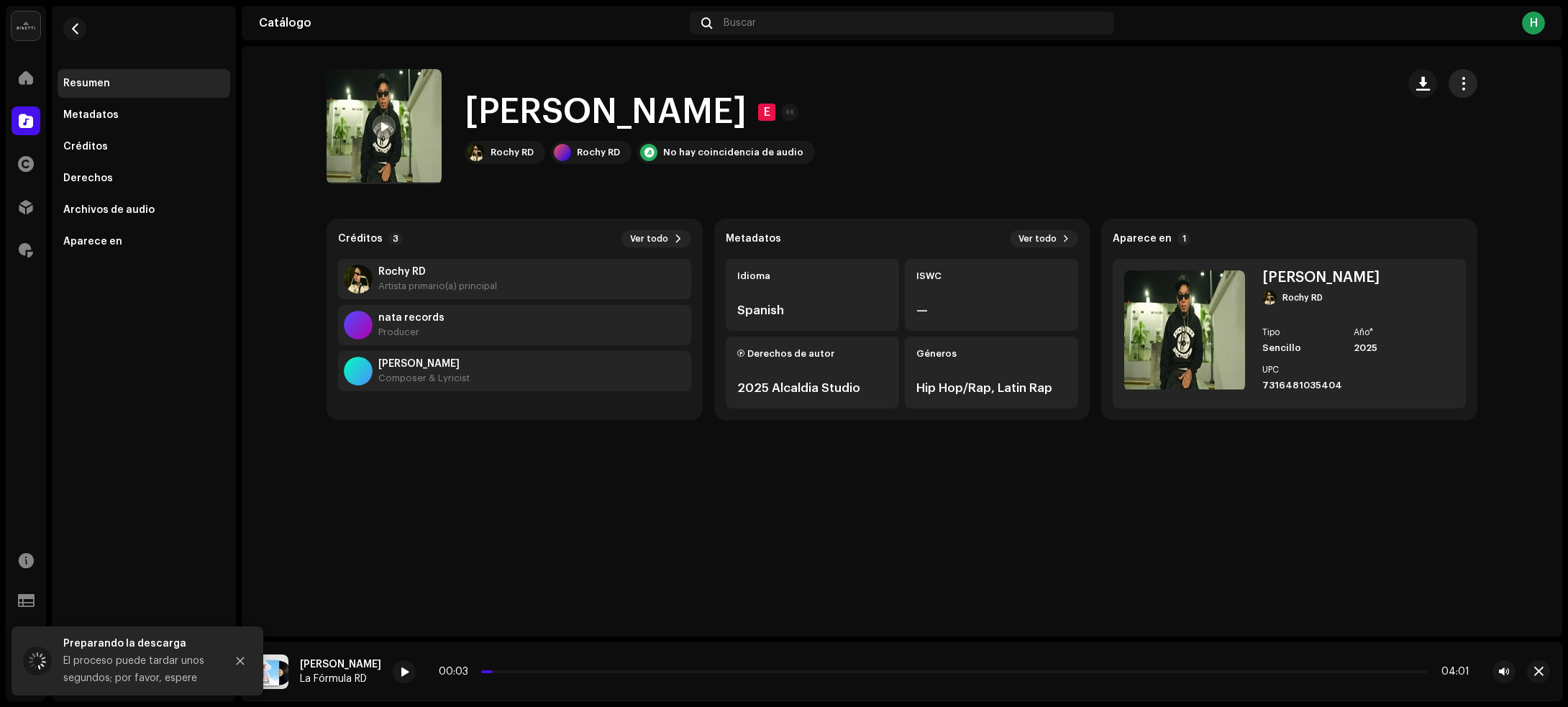
click at [1471, 88] on button "button" at bounding box center [1462, 83] width 29 height 29
click at [1206, 107] on div "Esa Gente E Rochy RD Rochy RD No hay coincidencia de audio" at bounding box center [856, 126] width 1059 height 115
click at [1426, 90] on button "button" at bounding box center [1422, 83] width 29 height 29
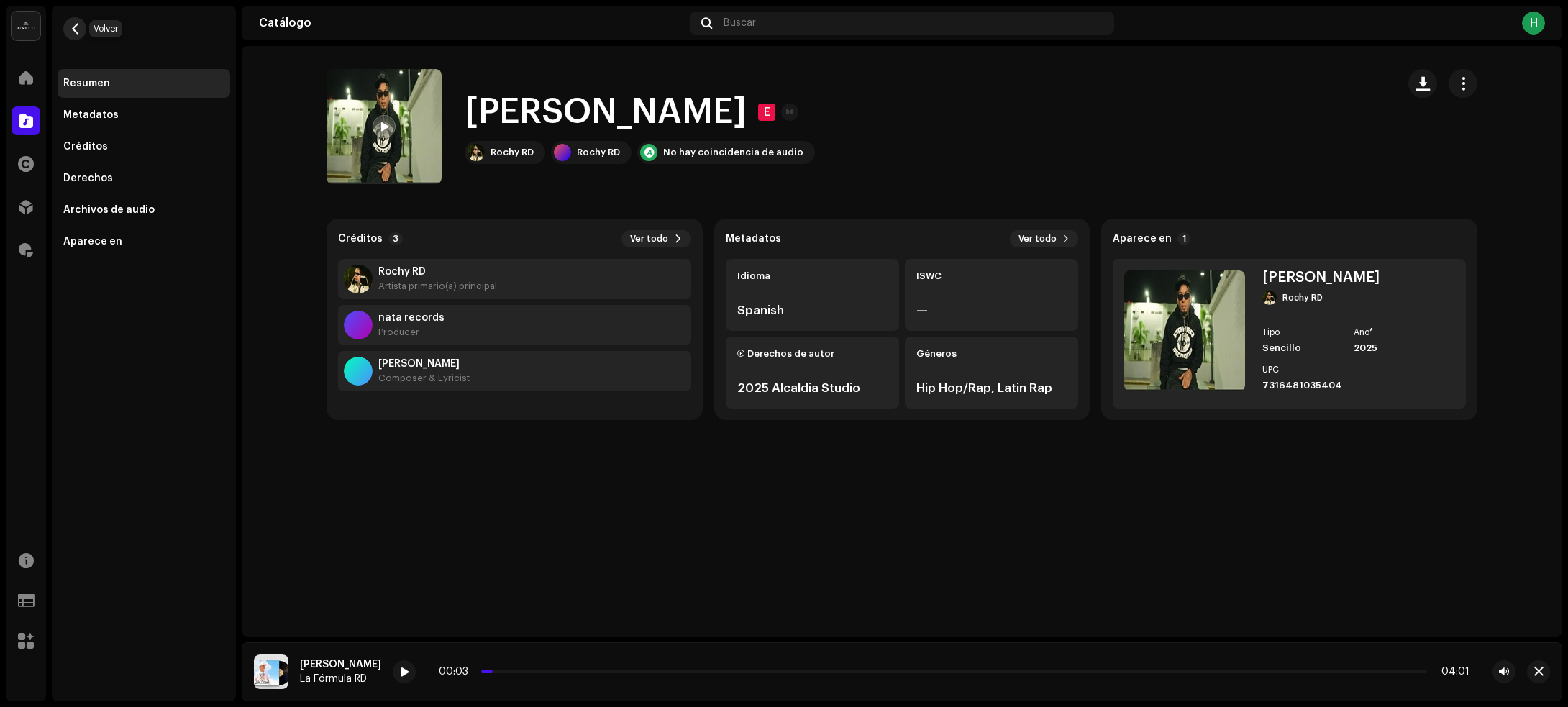
click at [78, 29] on span "button" at bounding box center [75, 29] width 11 height 12
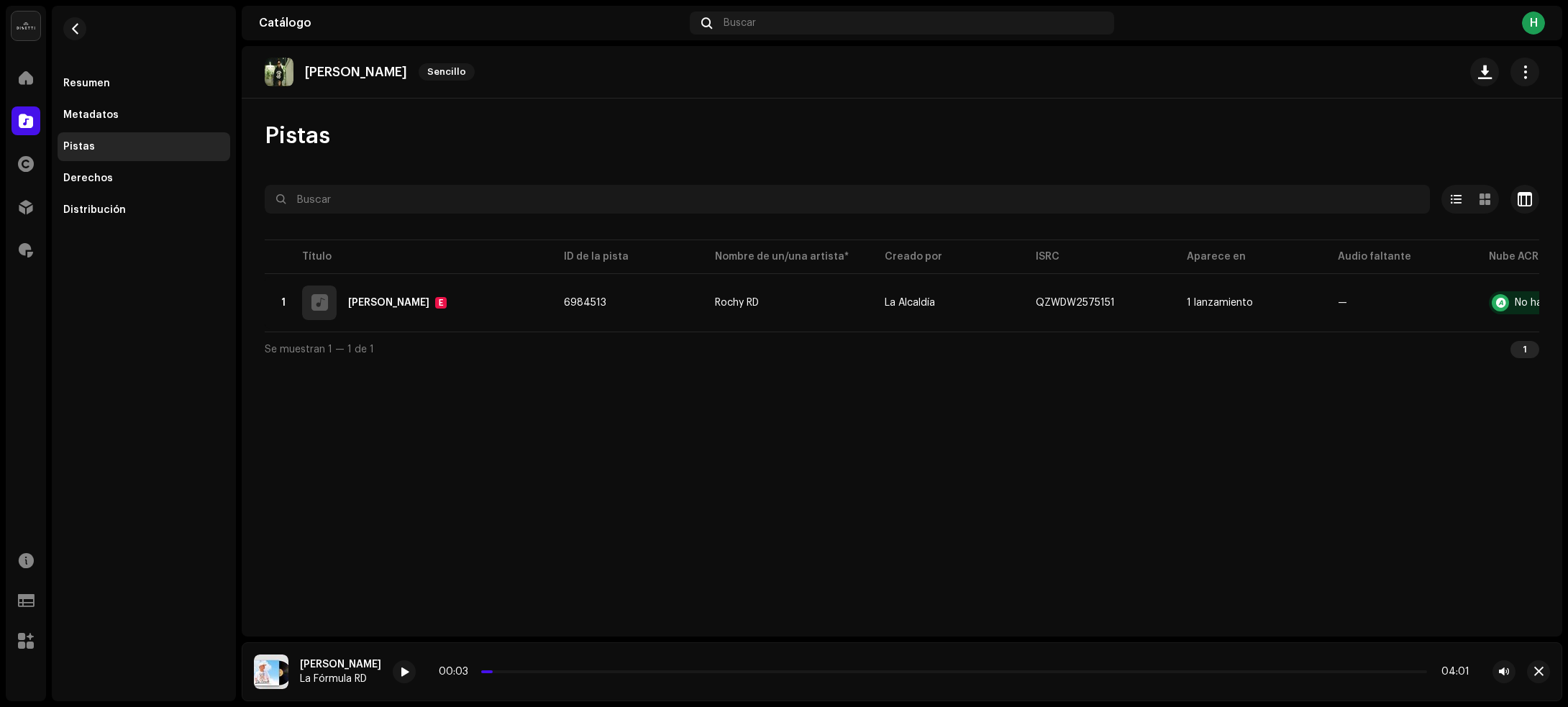
click at [583, 534] on div "Esa Gente Sencillo Pistas Seleccionado 0 Seleccionar todo 1 Opciones Filtros Es…" at bounding box center [902, 342] width 1321 height 590
click at [66, 26] on button "button" at bounding box center [75, 29] width 23 height 23
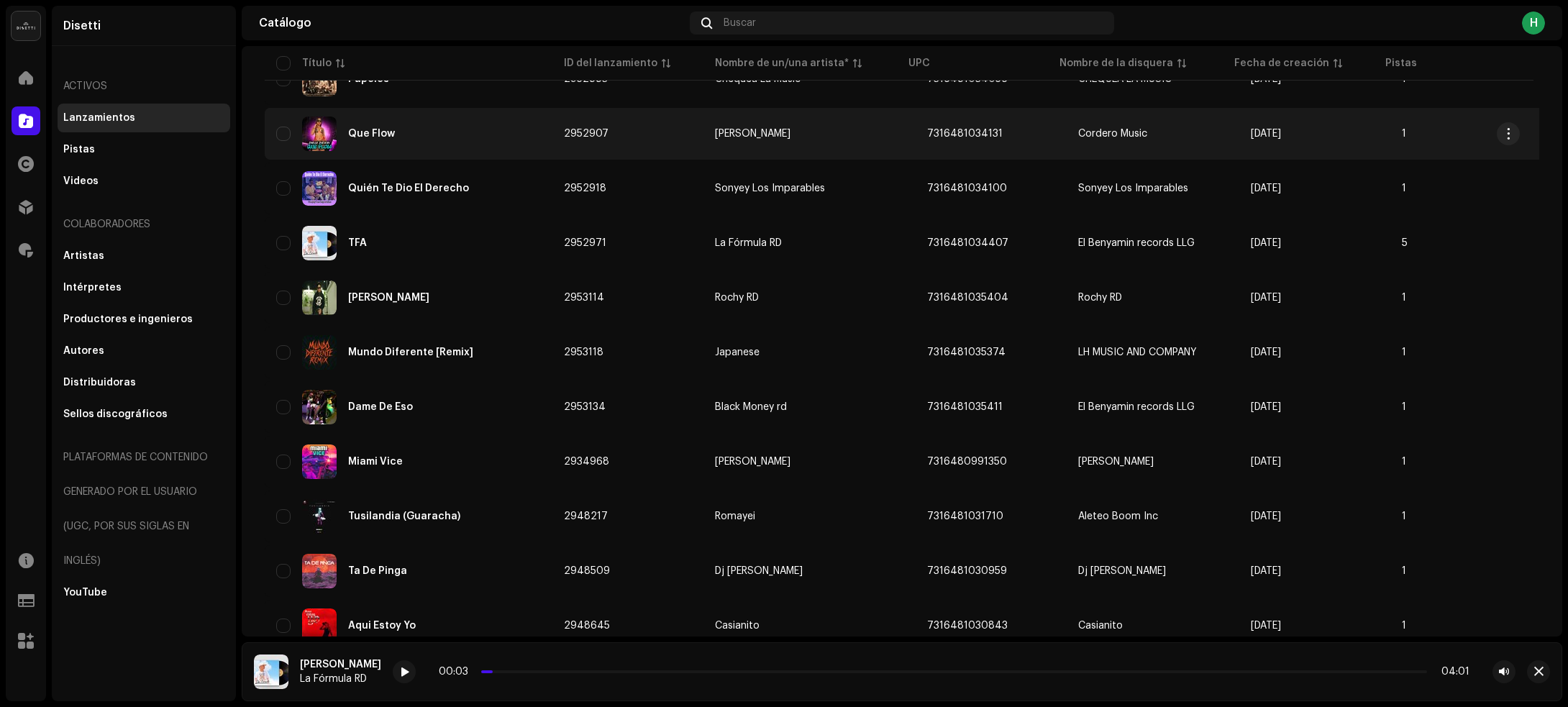
scroll to position [1372, 0]
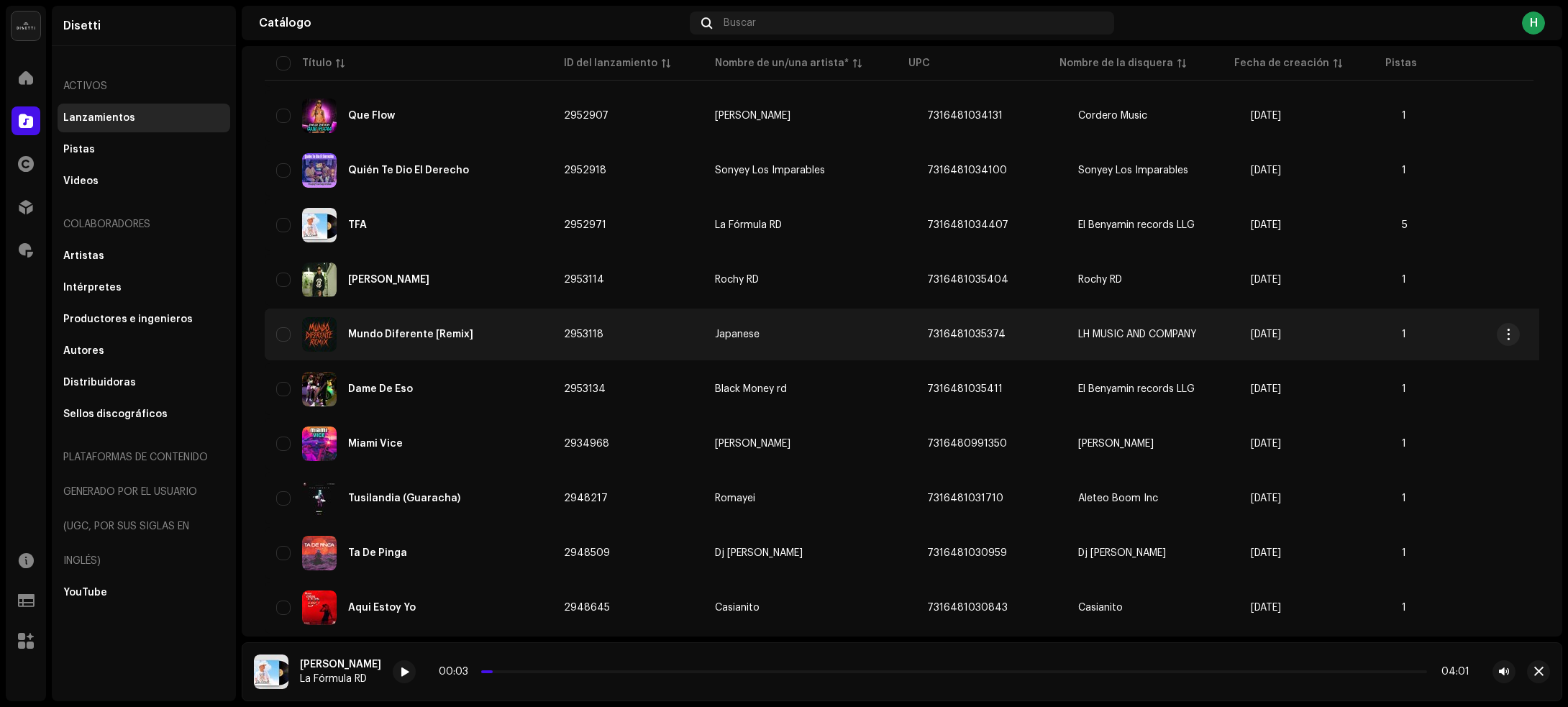
click at [658, 321] on td "2953118" at bounding box center [628, 334] width 151 height 52
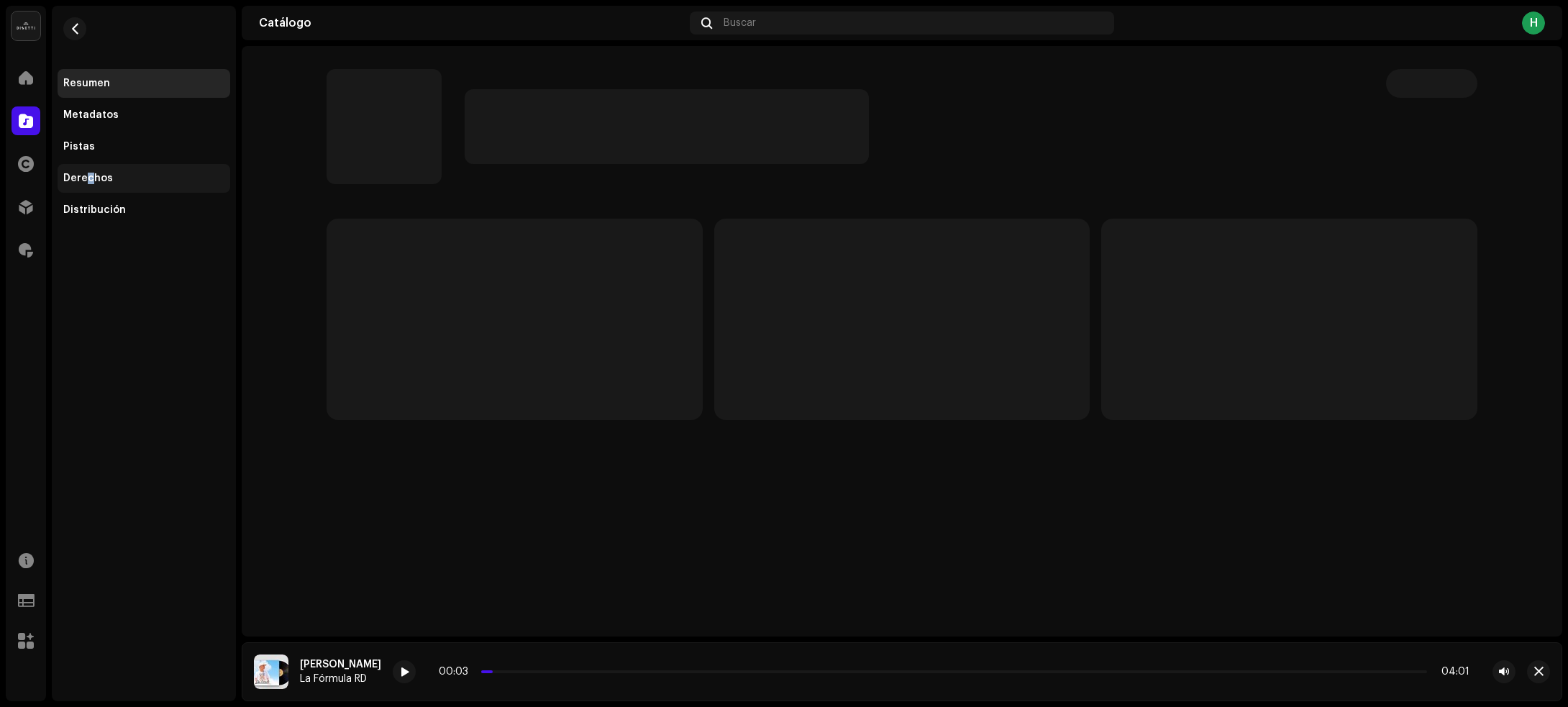
click at [91, 173] on div "Derechos" at bounding box center [88, 178] width 49 height 12
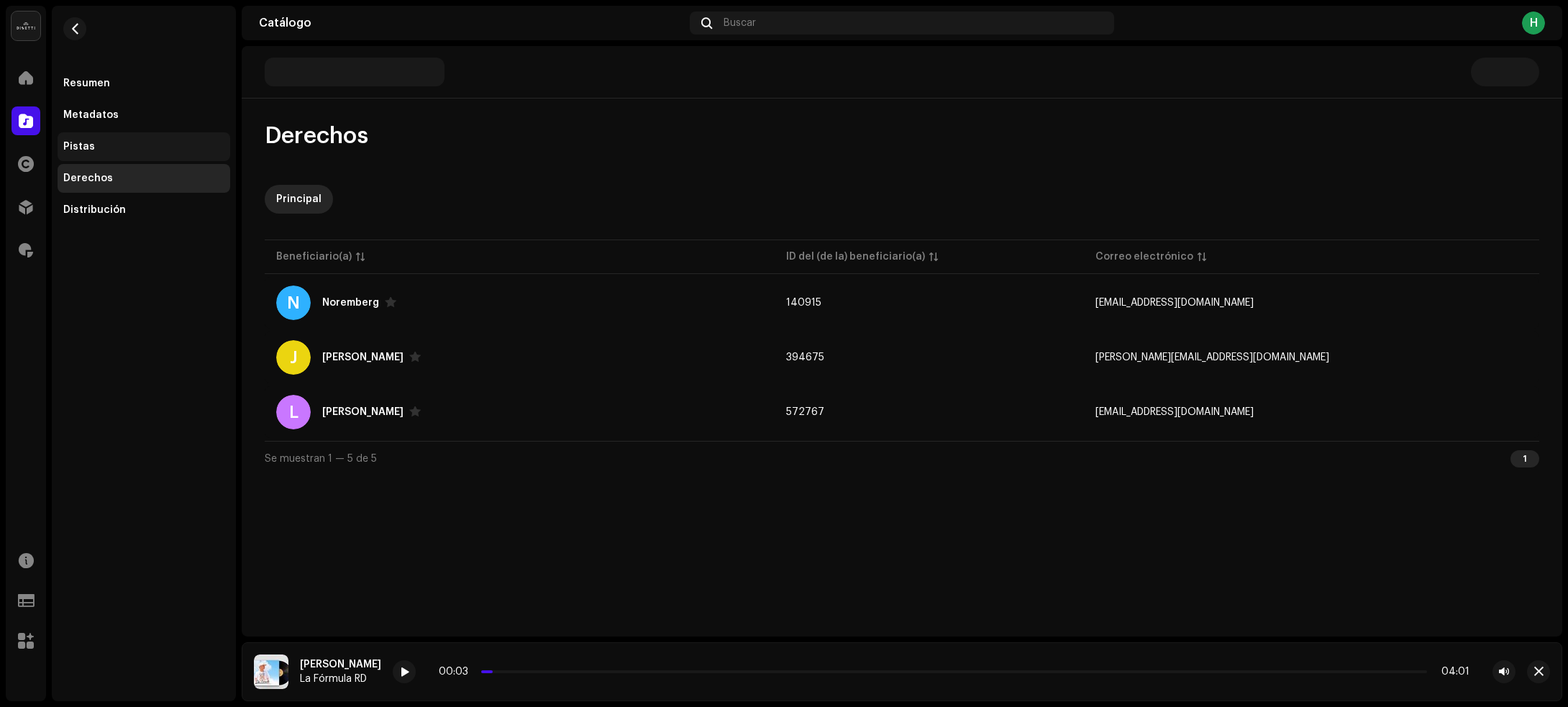
click at [107, 144] on div "Pistas" at bounding box center [144, 146] width 161 height 12
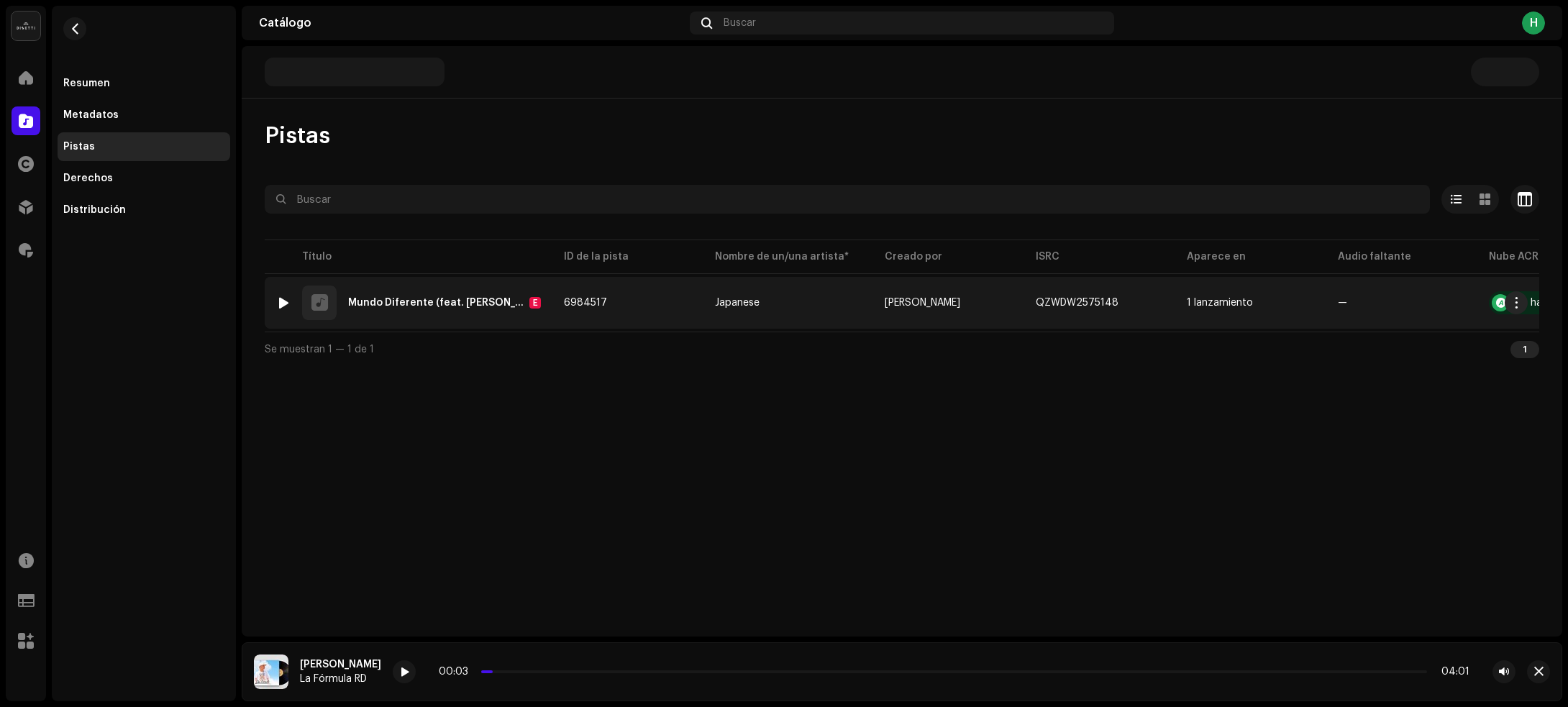
click at [279, 306] on div at bounding box center [284, 302] width 11 height 12
click at [281, 300] on div at bounding box center [284, 302] width 11 height 12
click at [638, 303] on td "6984517" at bounding box center [628, 302] width 151 height 52
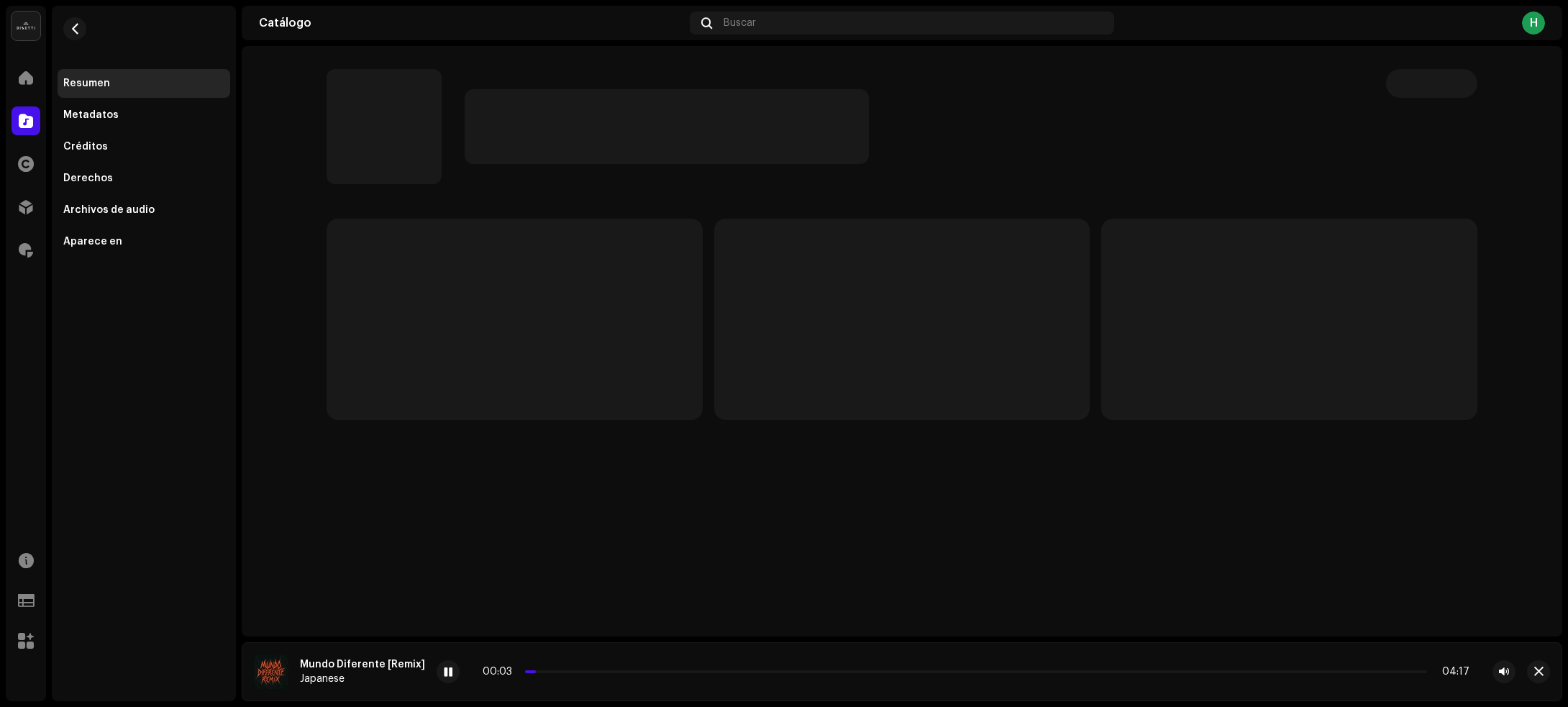
click at [1094, 532] on div at bounding box center [902, 342] width 1321 height 590
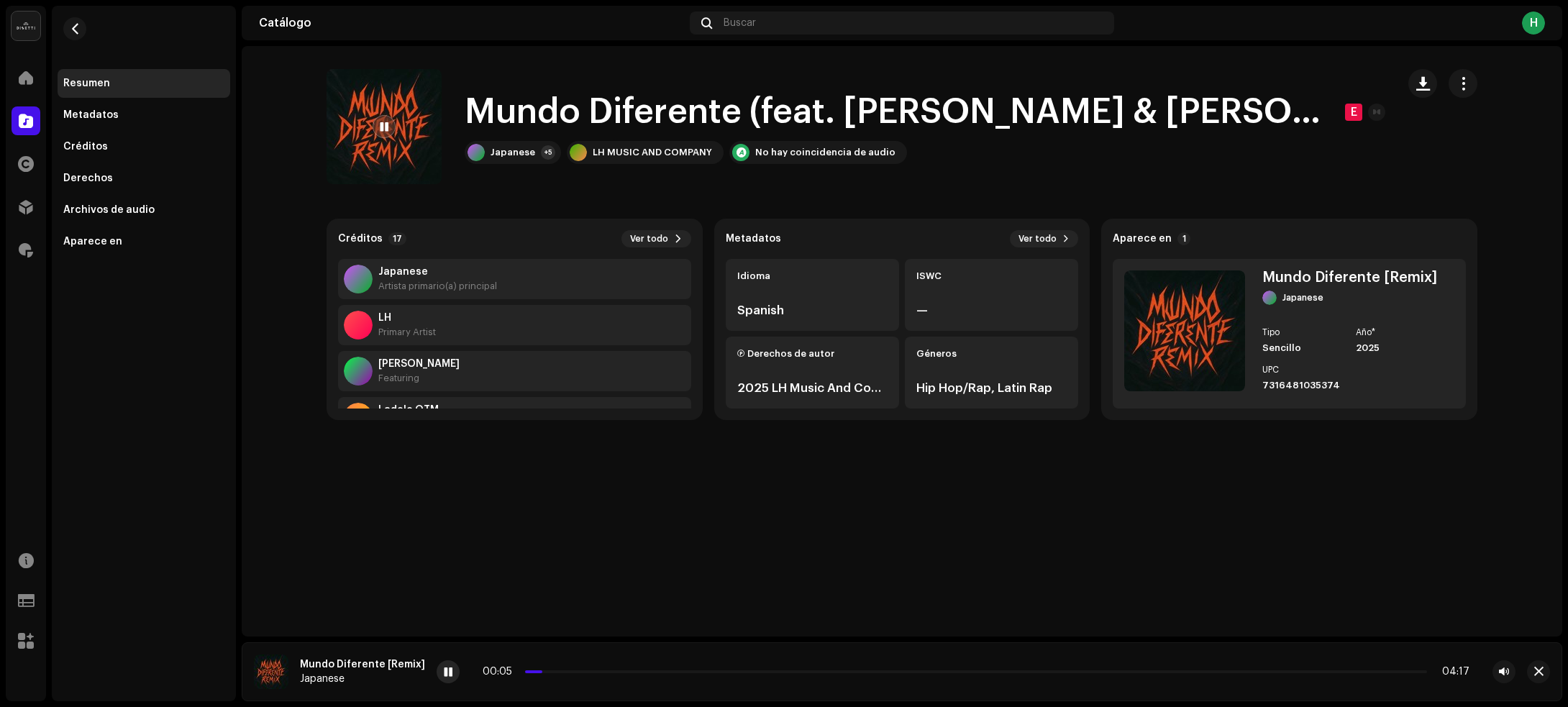
click at [444, 665] on div at bounding box center [448, 671] width 23 height 23
click at [501, 156] on div "Japanese" at bounding box center [513, 152] width 45 height 12
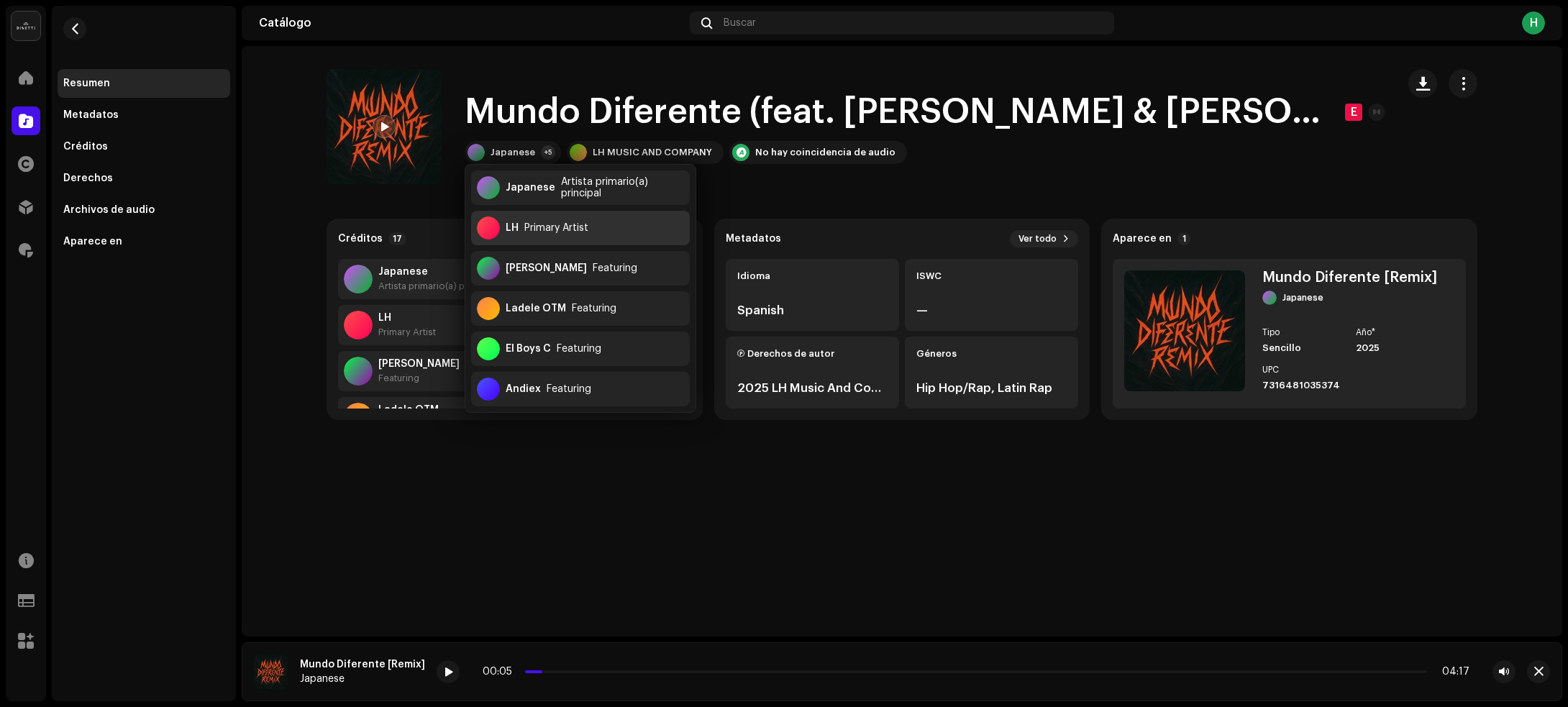
click at [642, 228] on div "LH Primary Artist" at bounding box center [580, 228] width 219 height 35
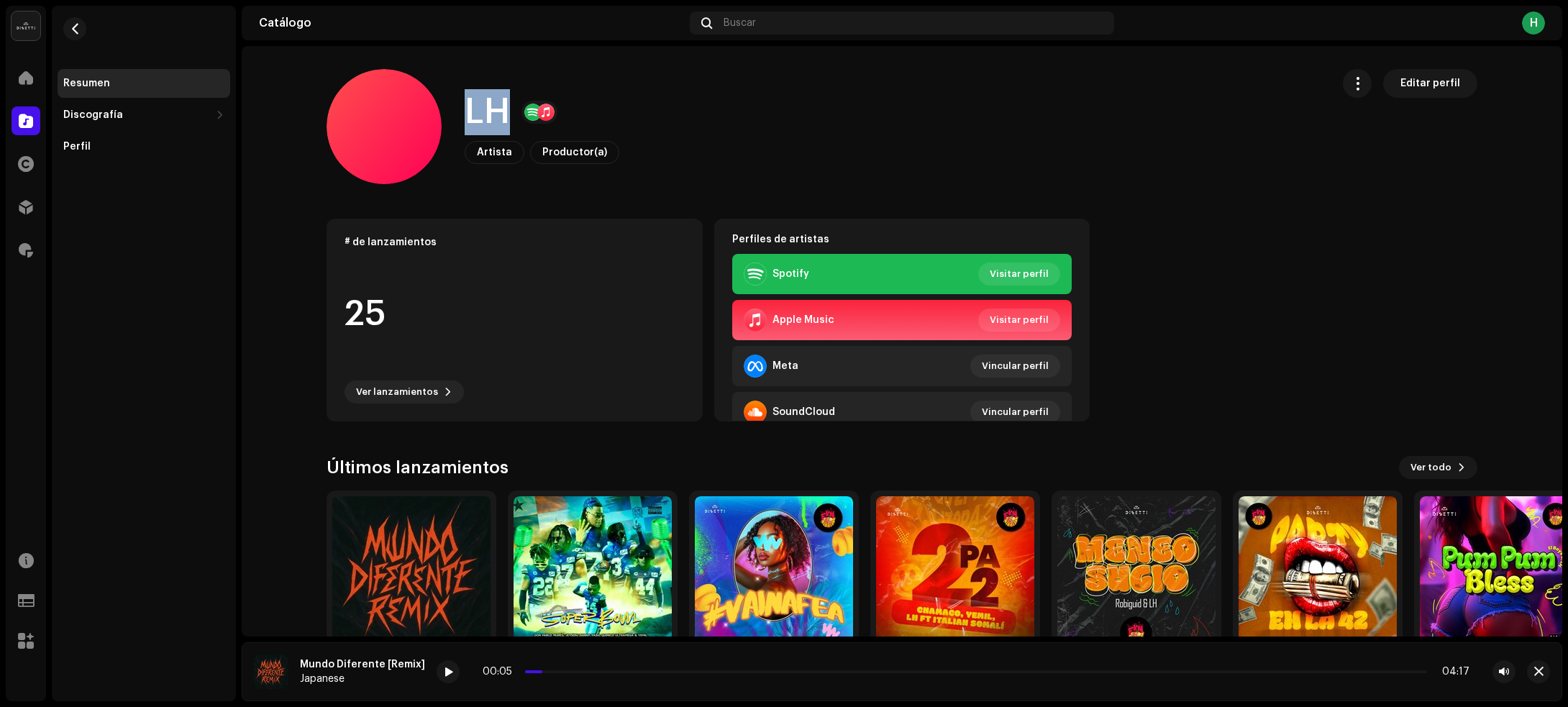
drag, startPoint x: 461, startPoint y: 108, endPoint x: 500, endPoint y: 106, distance: 39.1
click at [500, 106] on h1 "LH" at bounding box center [487, 112] width 46 height 46
copy h1 "LH"
click at [70, 26] on span "button" at bounding box center [75, 29] width 11 height 12
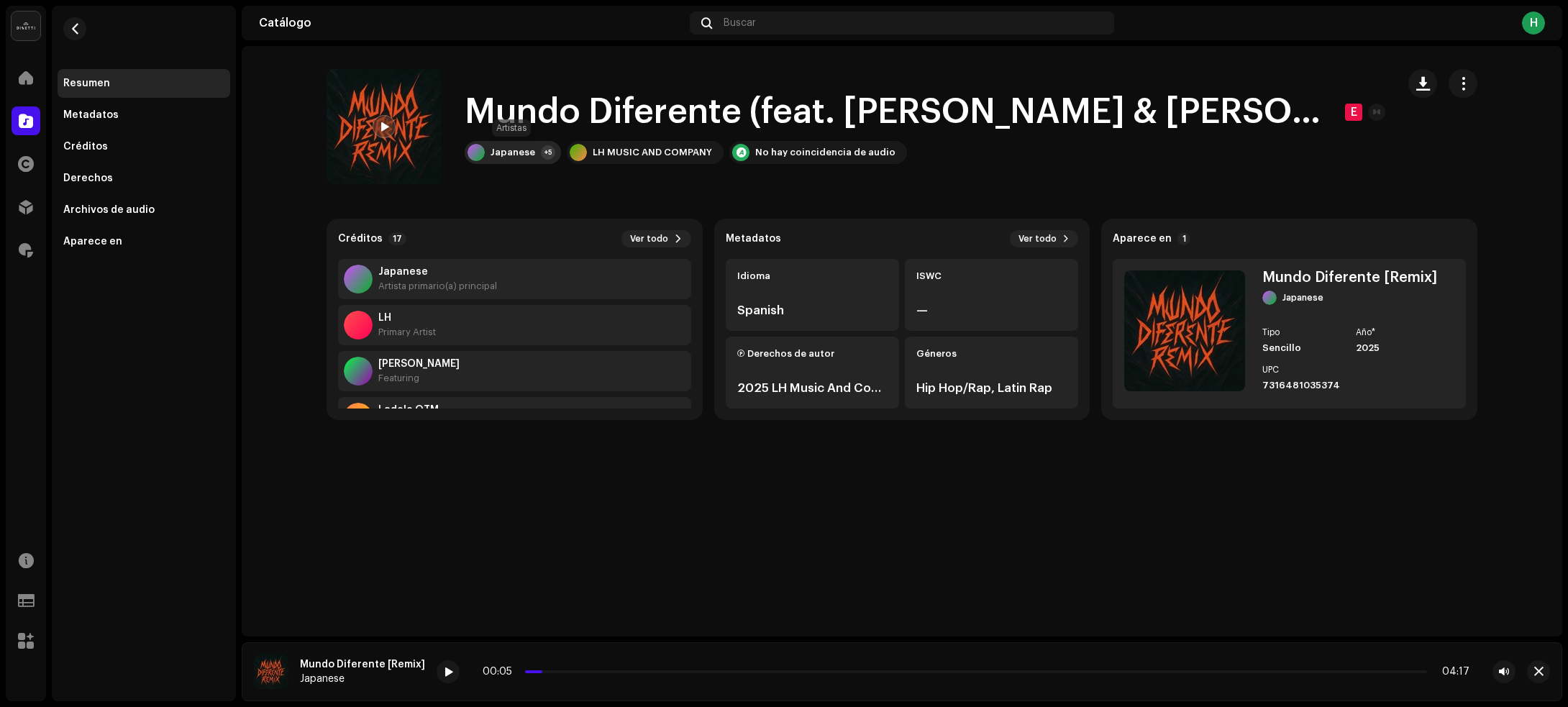
click at [491, 151] on div "Japanese" at bounding box center [513, 152] width 45 height 12
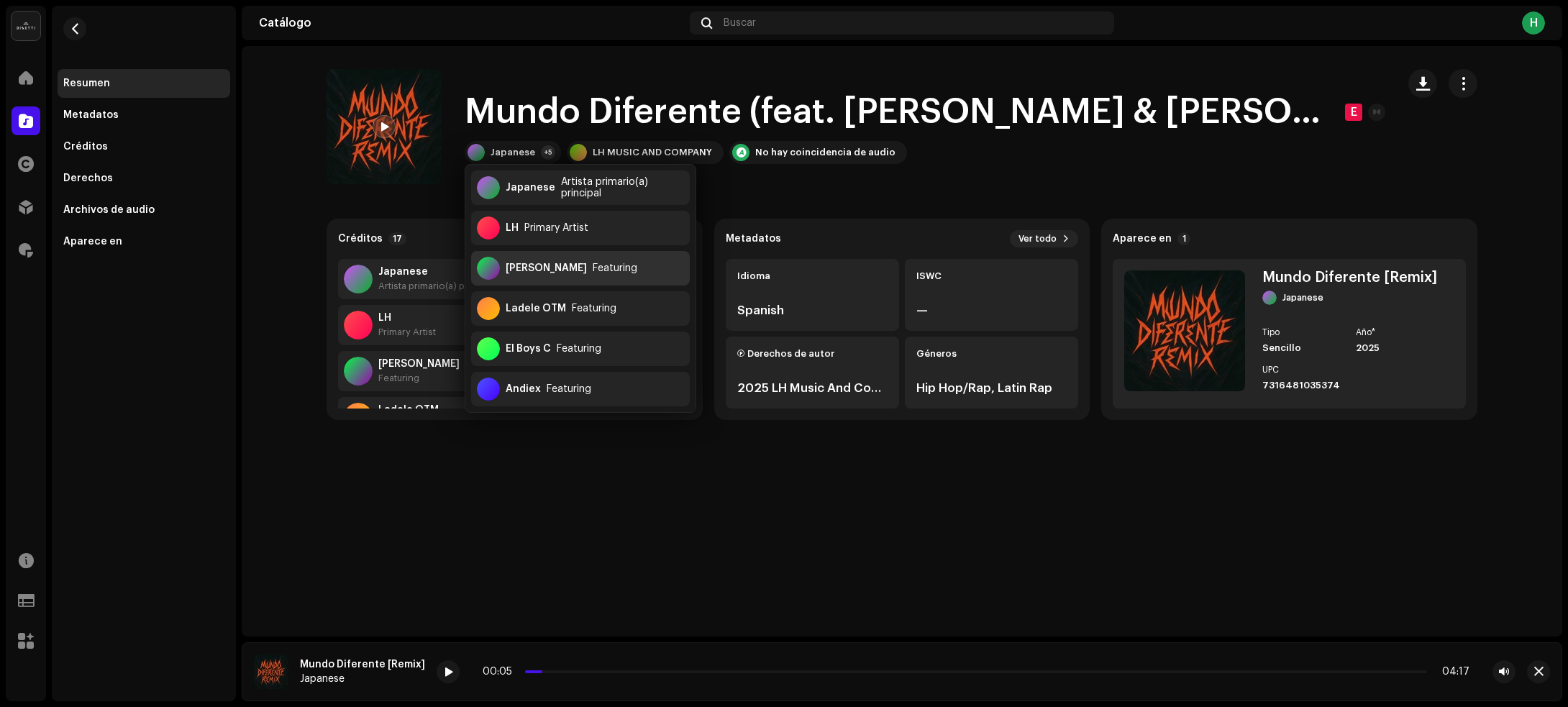
click at [608, 267] on div "Featuring" at bounding box center [615, 268] width 45 height 12
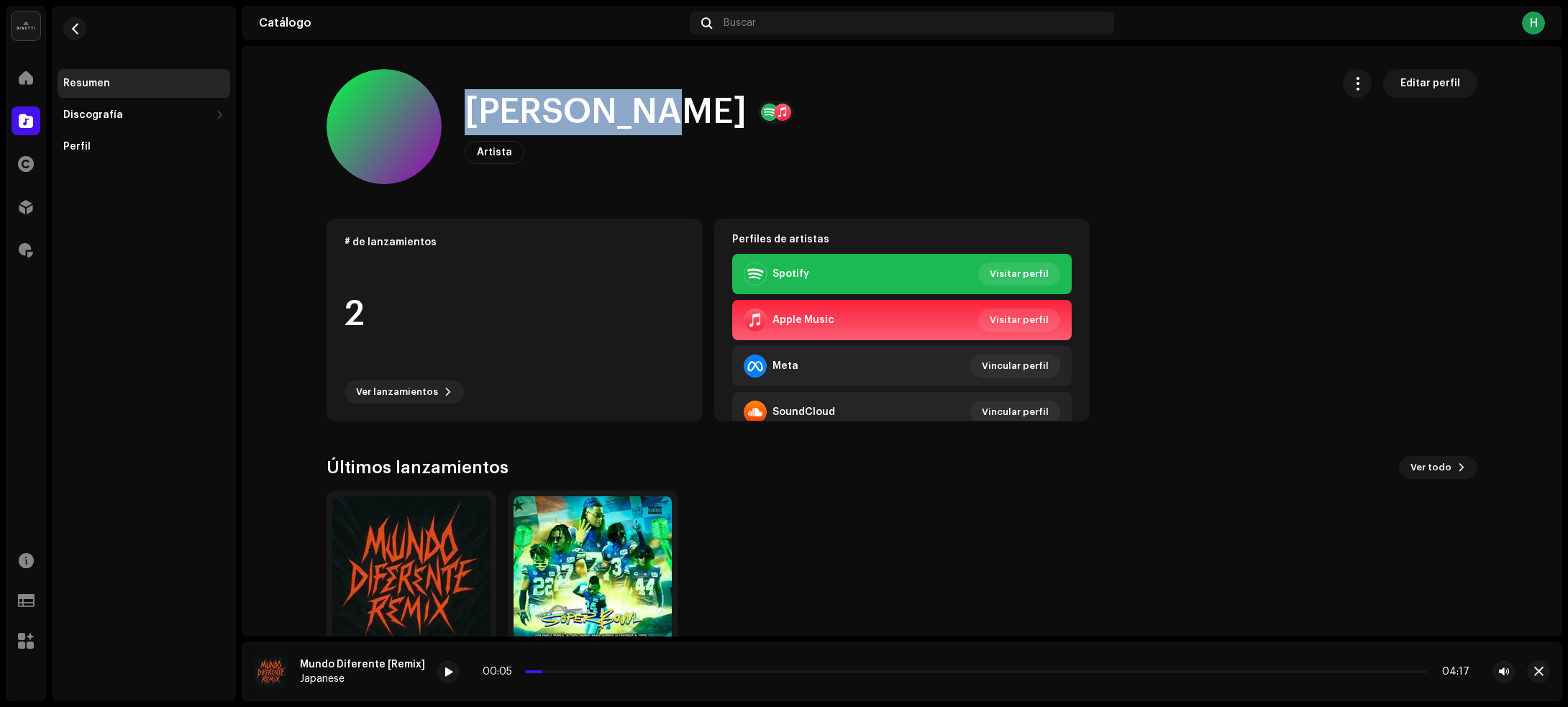
drag, startPoint x: 451, startPoint y: 116, endPoint x: 641, endPoint y: 113, distance: 190.0
click at [641, 113] on div "Danny Yash Artista Editar perfil" at bounding box center [823, 126] width 993 height 115
copy h1 "Danny Yash"
click at [73, 29] on span "button" at bounding box center [75, 29] width 11 height 12
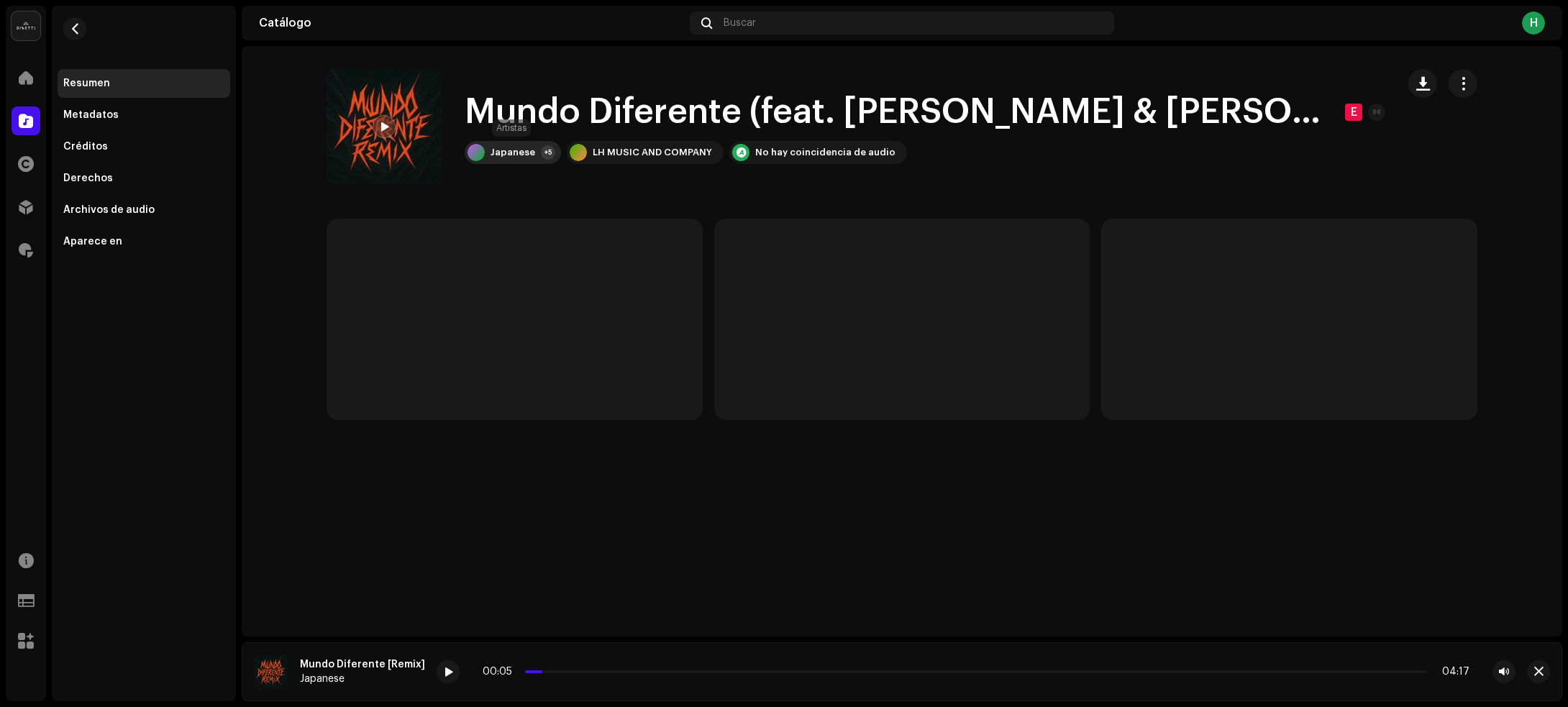
click at [507, 157] on div "Japanese" at bounding box center [513, 152] width 45 height 12
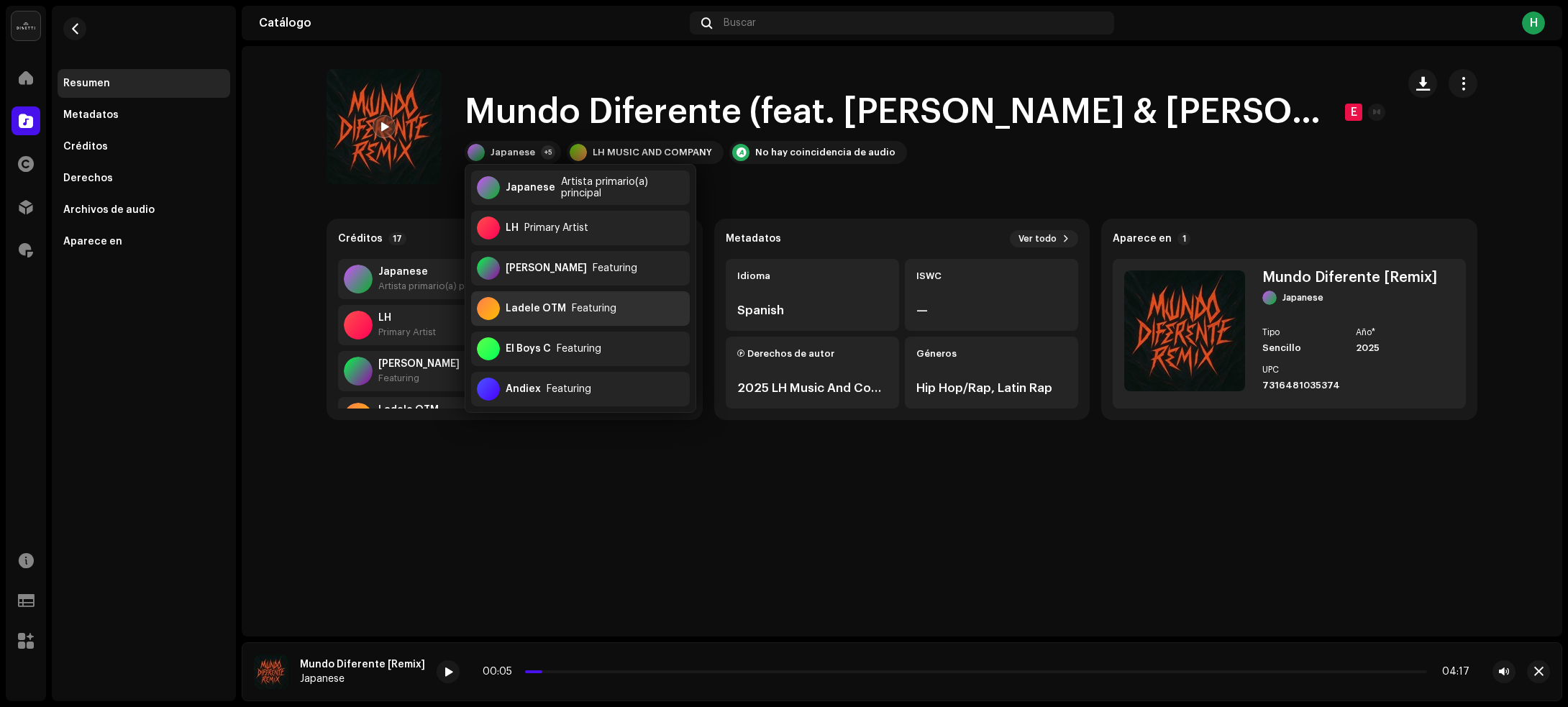
click at [635, 308] on div "Ladele OTM Featuring" at bounding box center [580, 308] width 219 height 35
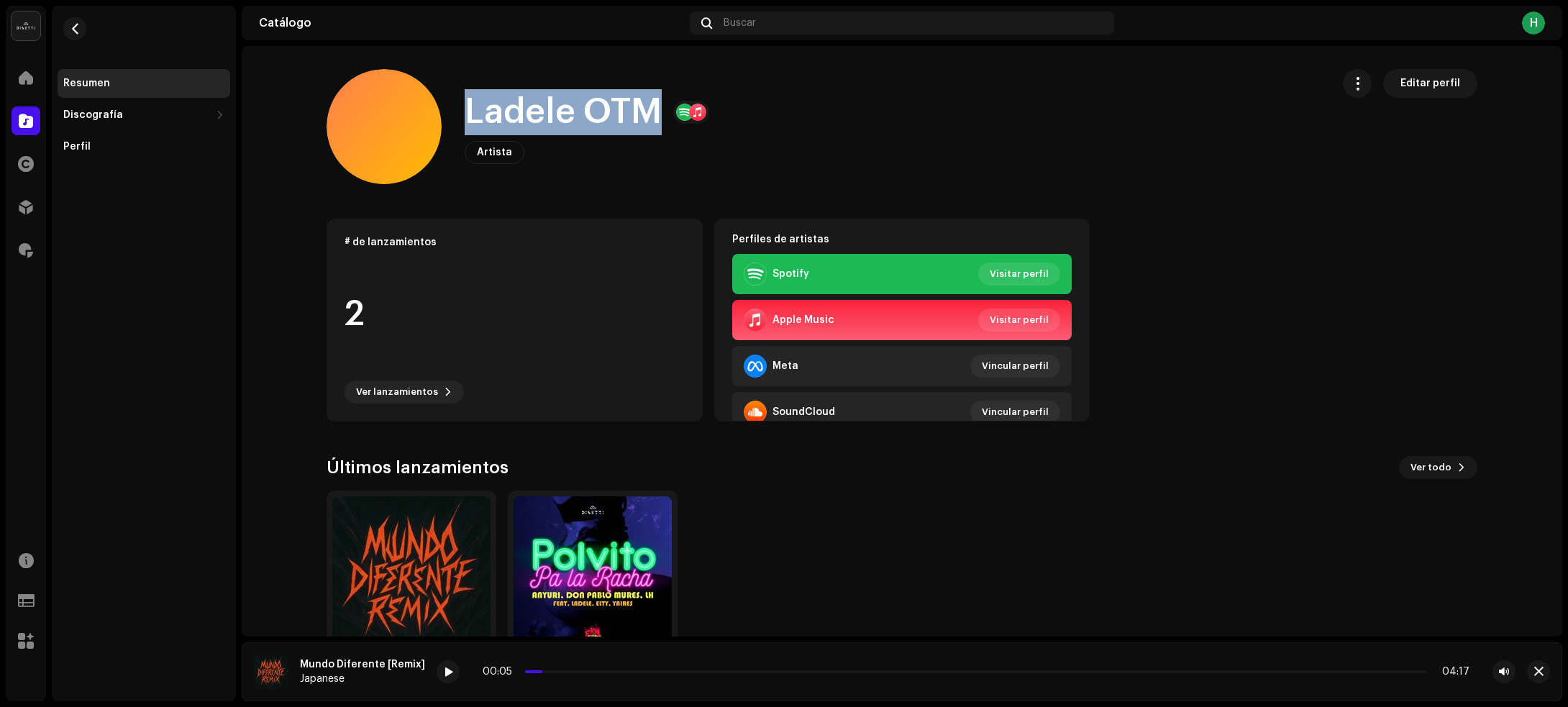
drag, startPoint x: 454, startPoint y: 117, endPoint x: 657, endPoint y: 113, distance: 203.0
click at [657, 113] on div "Ladele OTM Artista Editar perfil" at bounding box center [823, 126] width 993 height 115
click at [74, 24] on span "button" at bounding box center [75, 29] width 11 height 12
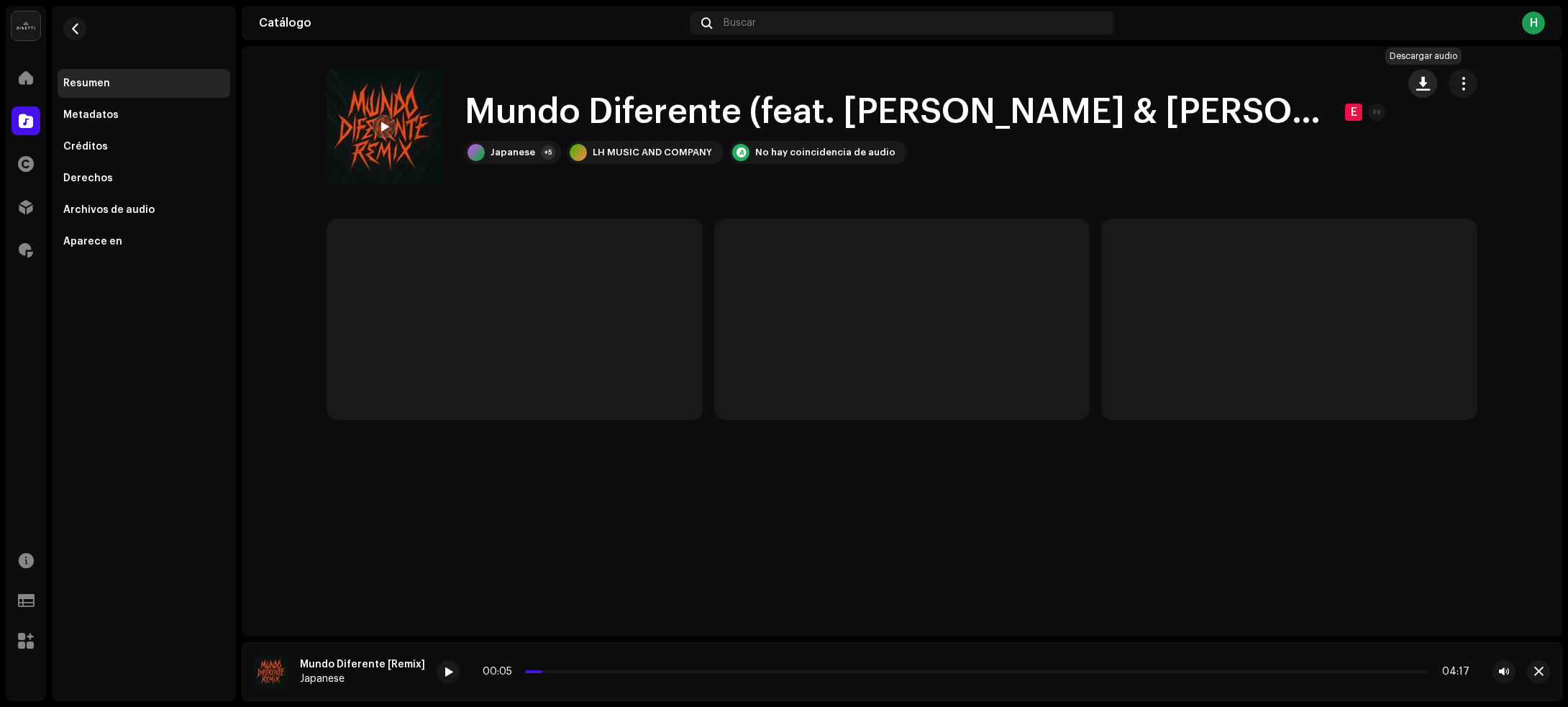
click at [1431, 85] on button "button" at bounding box center [1422, 83] width 29 height 29
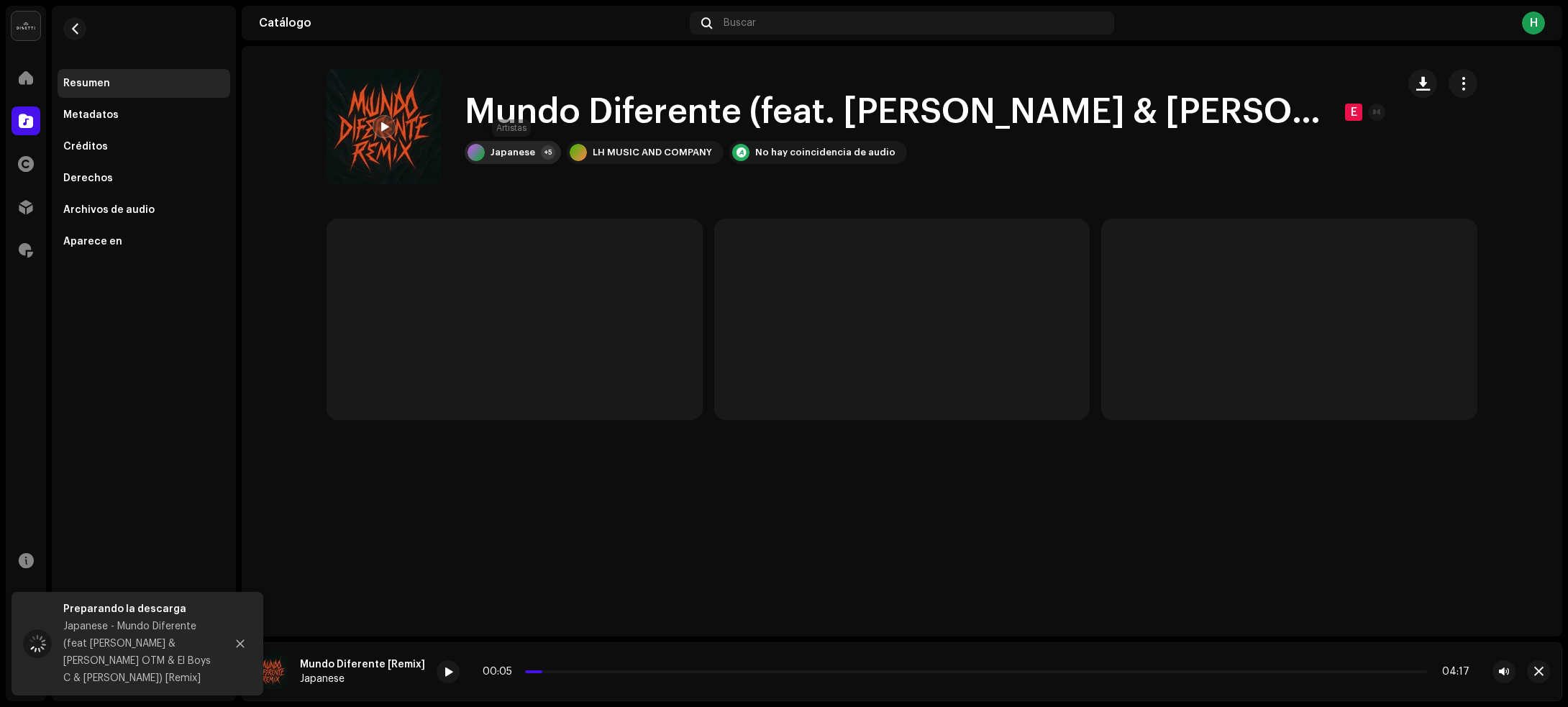
click at [531, 148] on div "Japanese" at bounding box center [513, 152] width 45 height 12
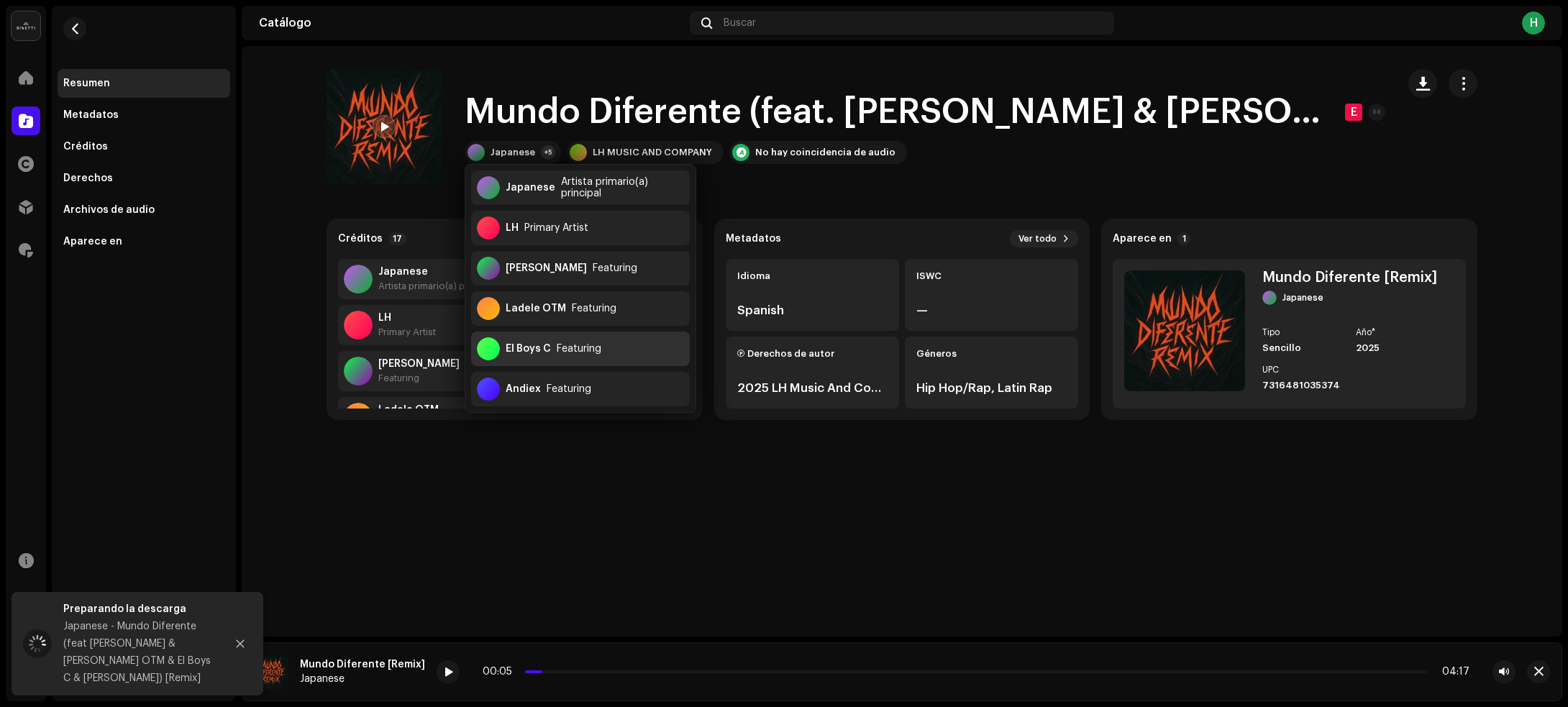
click at [545, 350] on div "El Boys C" at bounding box center [528, 348] width 46 height 12
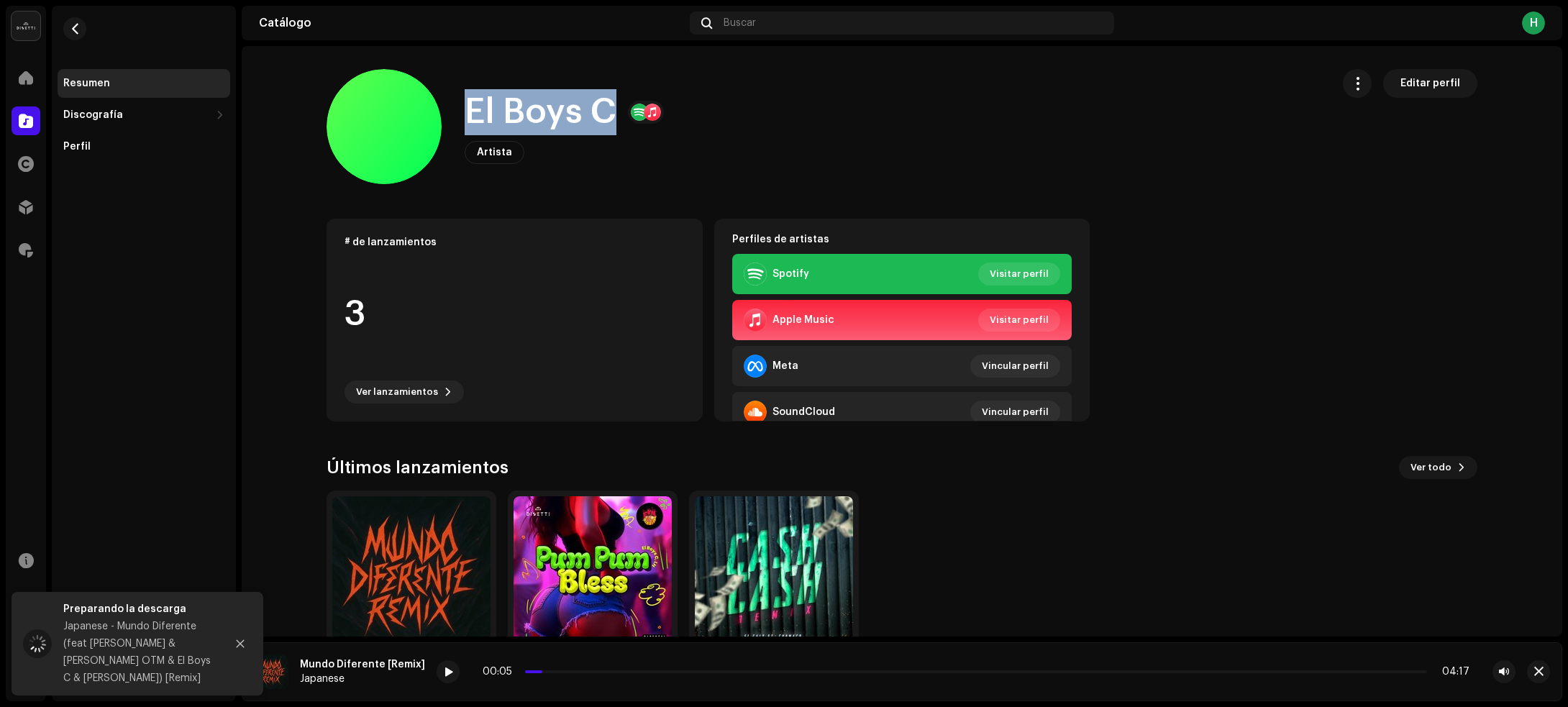
drag, startPoint x: 461, startPoint y: 98, endPoint x: 600, endPoint y: 111, distance: 139.6
click at [600, 111] on div "El Boys C Artista Editar perfil" at bounding box center [823, 126] width 993 height 115
copy h1 "El Boys C"
click at [76, 26] on span "button" at bounding box center [75, 29] width 11 height 12
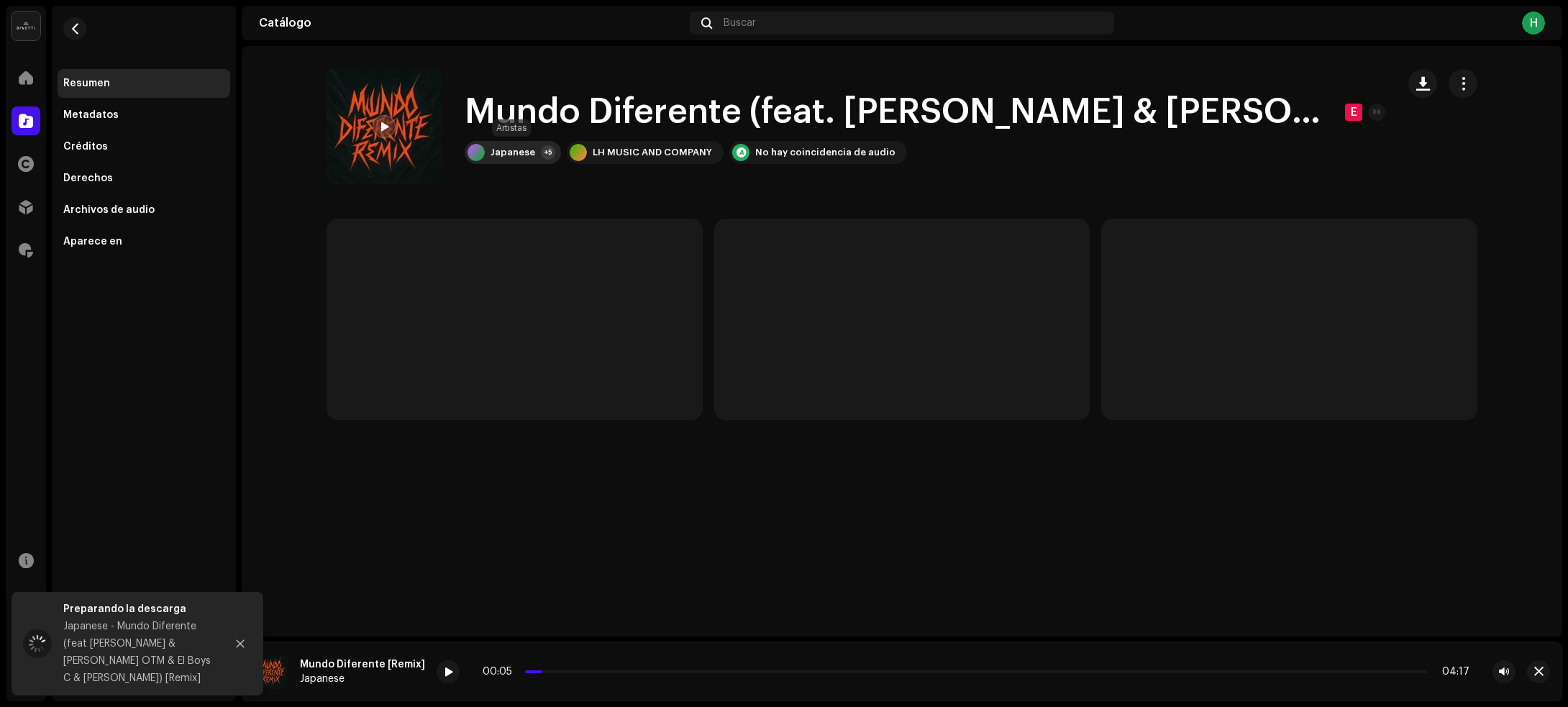
click at [493, 149] on div "Japanese" at bounding box center [513, 152] width 45 height 12
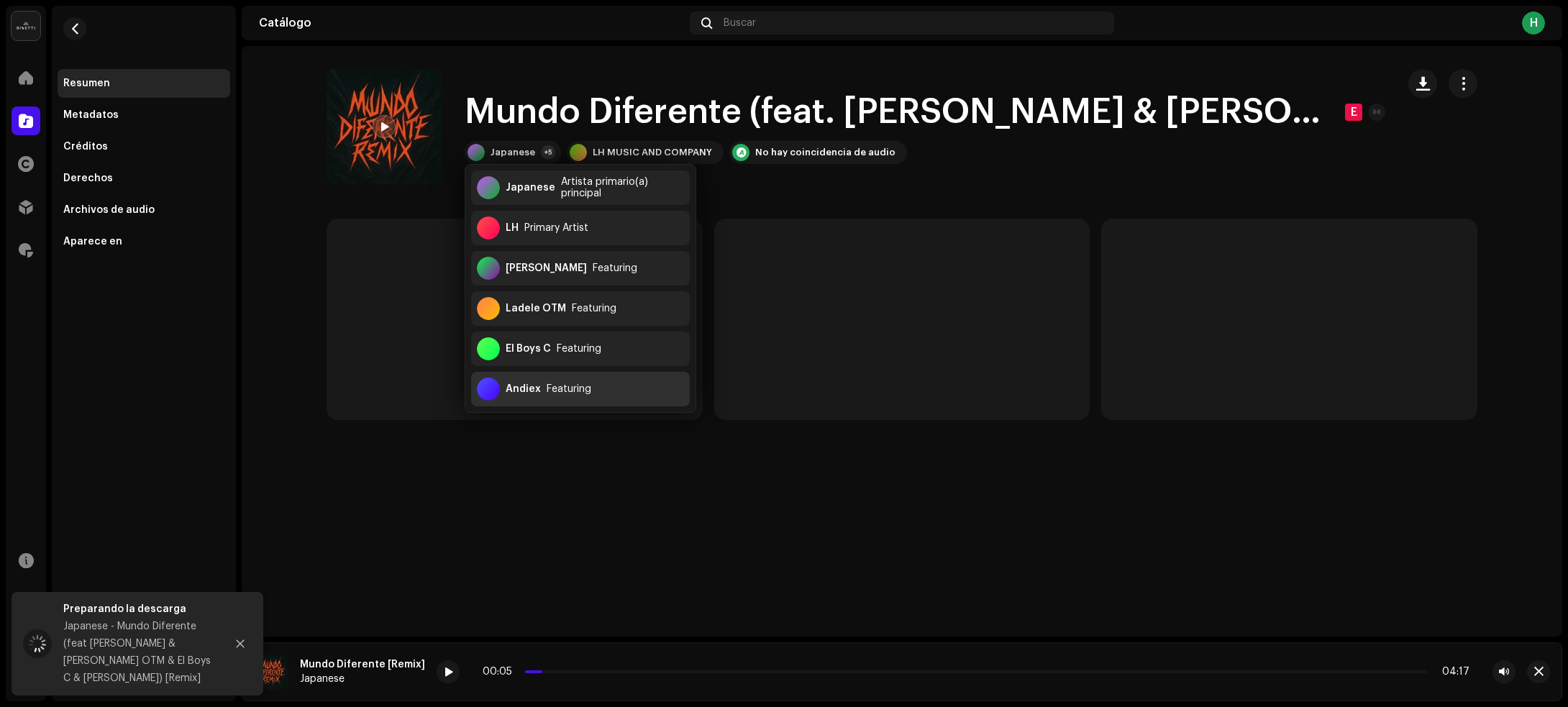
click at [581, 386] on div "Featuring" at bounding box center [569, 389] width 45 height 12
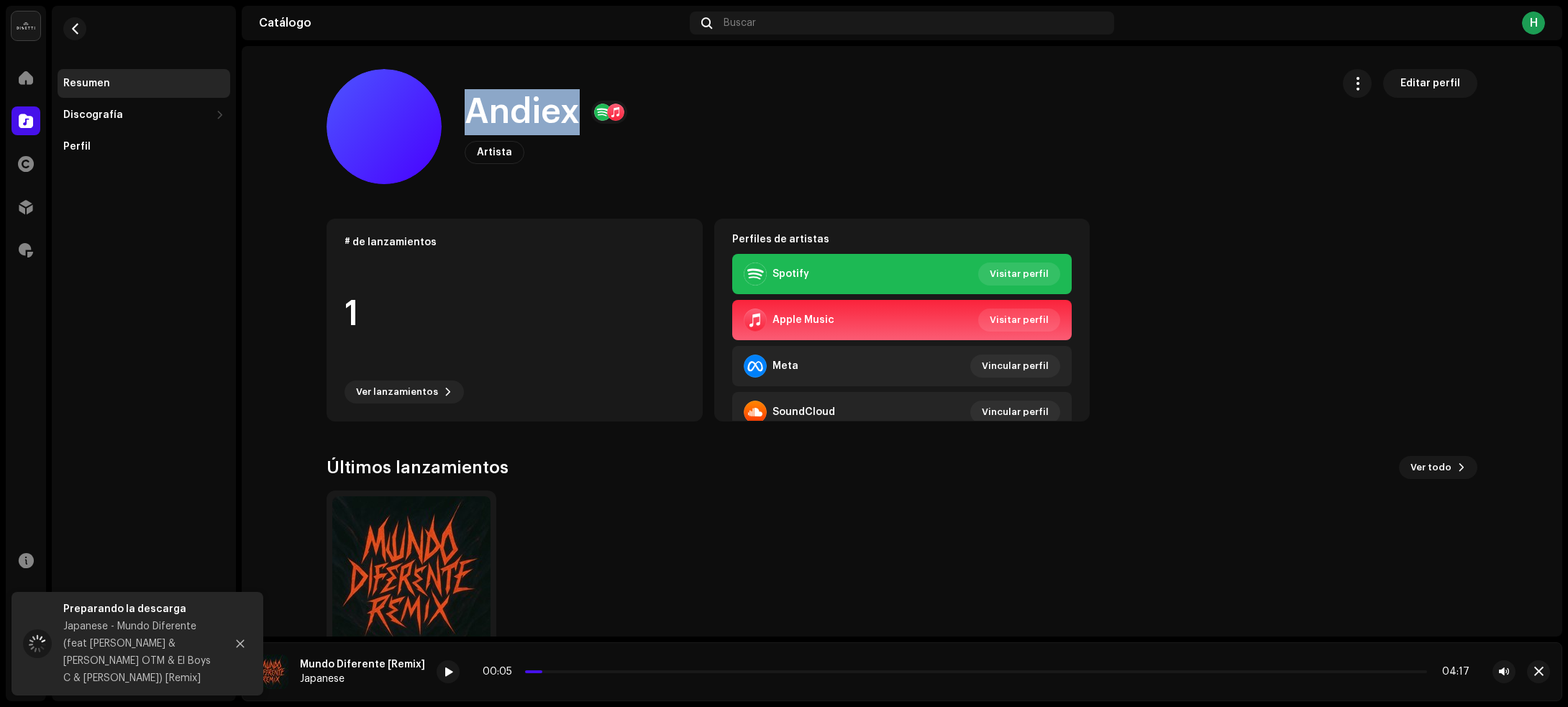
drag, startPoint x: 479, startPoint y: 120, endPoint x: 566, endPoint y: 123, distance: 87.1
click at [566, 123] on div "Andiex Artista Editar perfil" at bounding box center [823, 126] width 993 height 115
copy h1 "Andiex"
click at [69, 35] on button "button" at bounding box center [75, 29] width 23 height 23
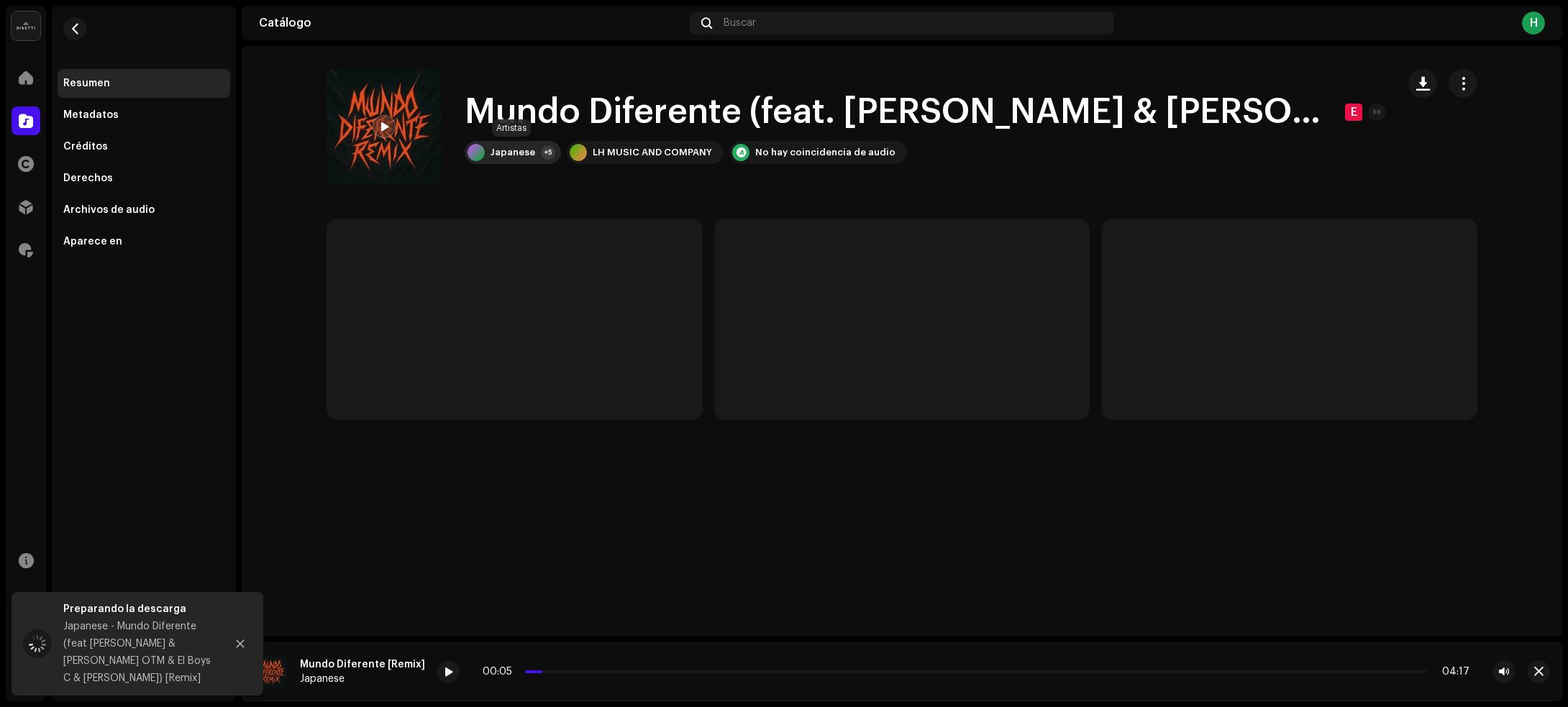
click at [524, 151] on div "Japanese" at bounding box center [513, 152] width 45 height 12
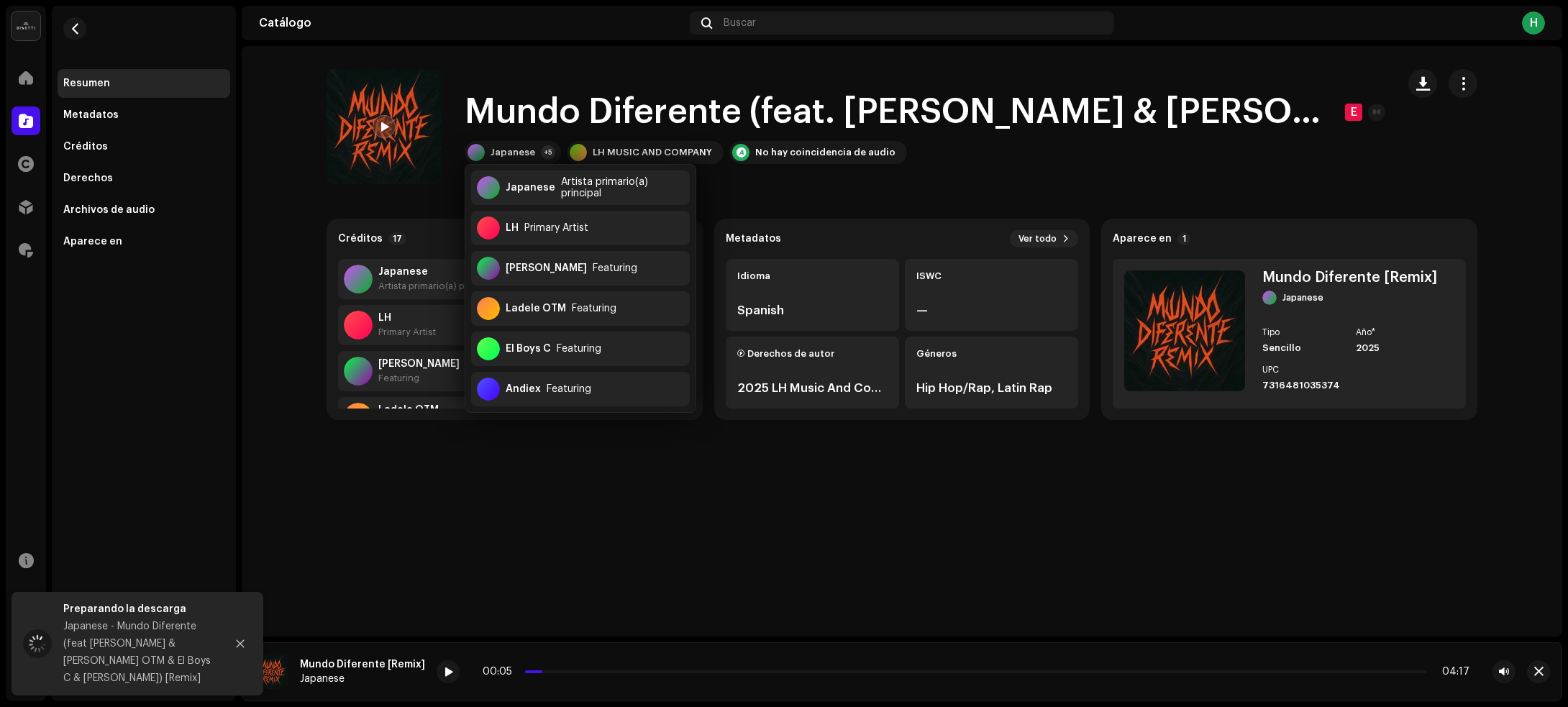
click at [430, 498] on div "Mundo Diferente (feat. Danny Yash & Ladele OTM & El Boys C & Andiex) [Remix] E …" at bounding box center [902, 342] width 1321 height 590
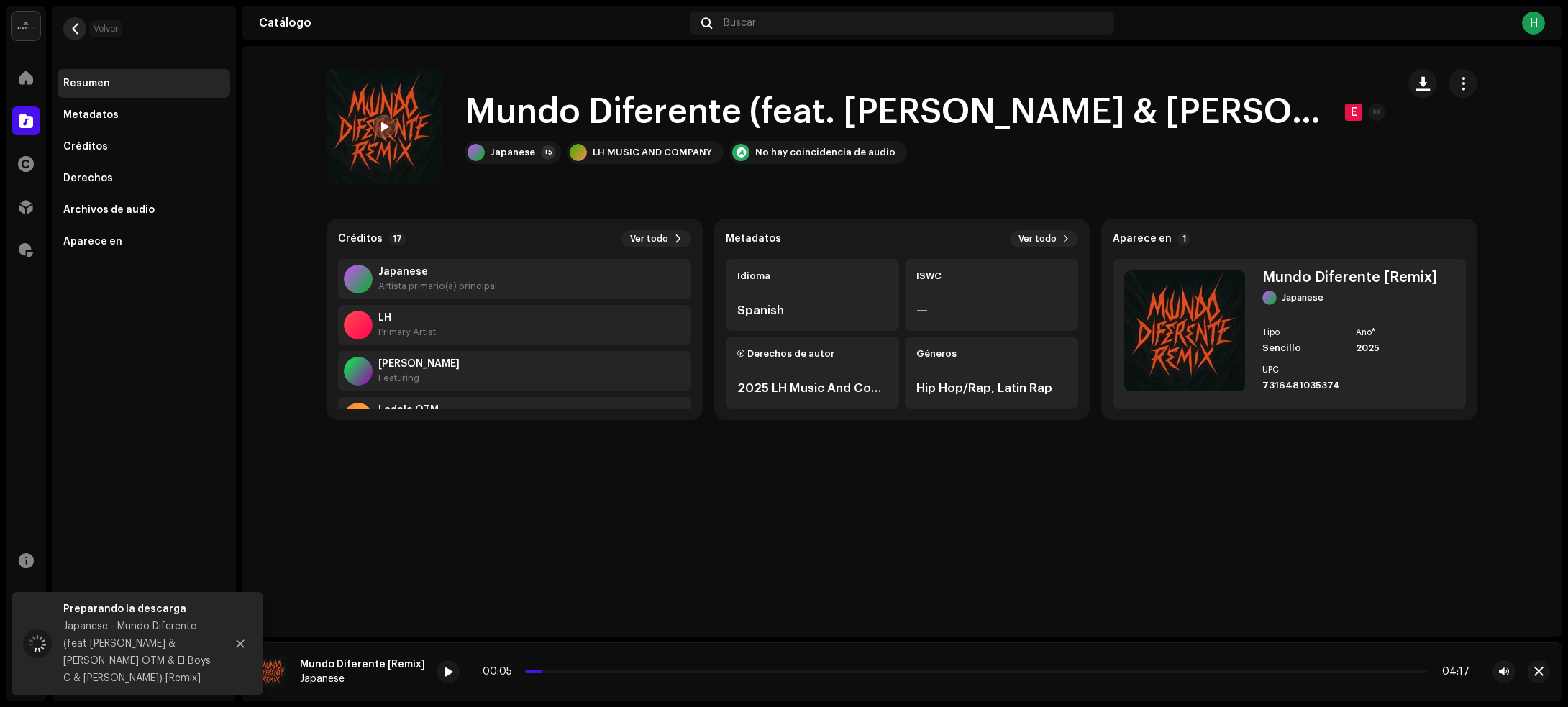
click at [73, 26] on span "button" at bounding box center [75, 29] width 11 height 12
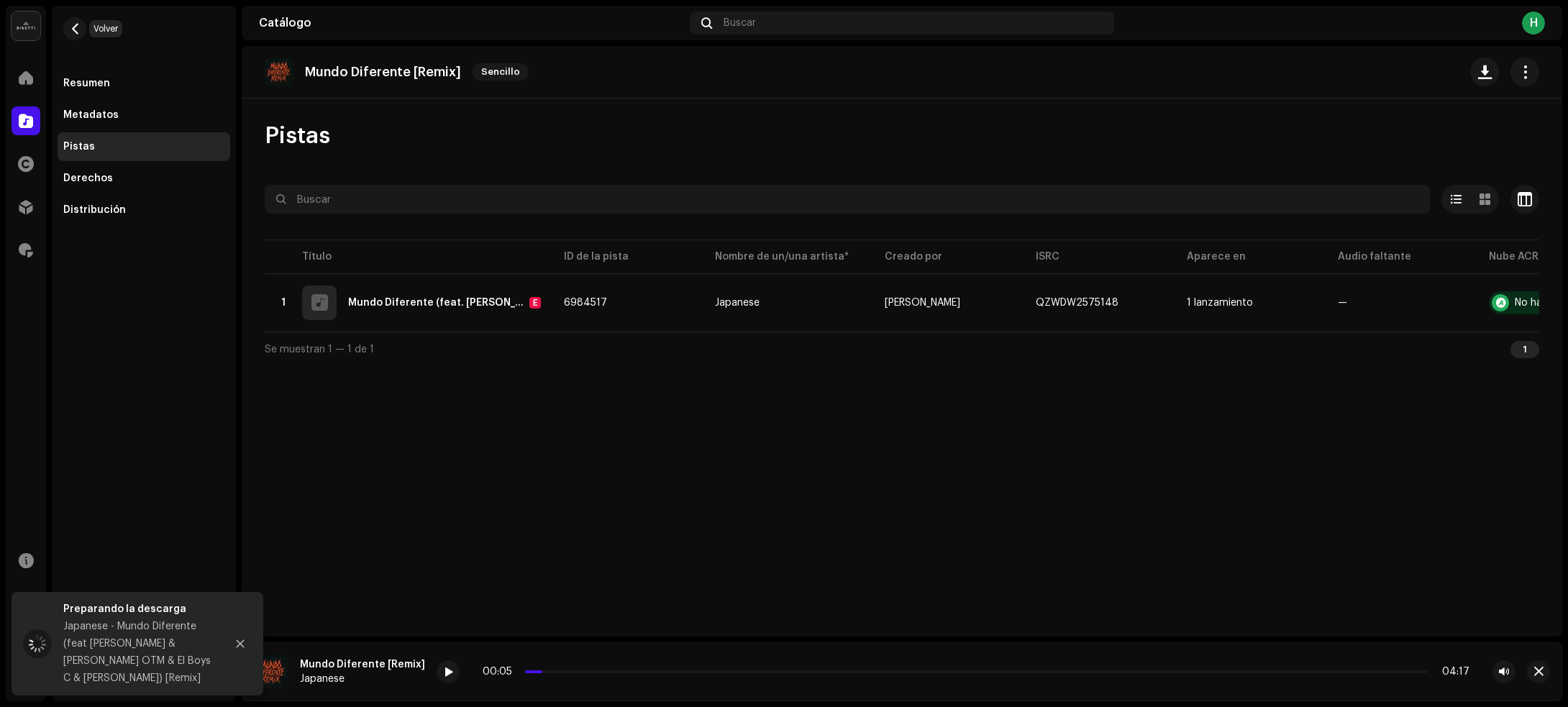
click at [73, 26] on span "button" at bounding box center [75, 29] width 11 height 12
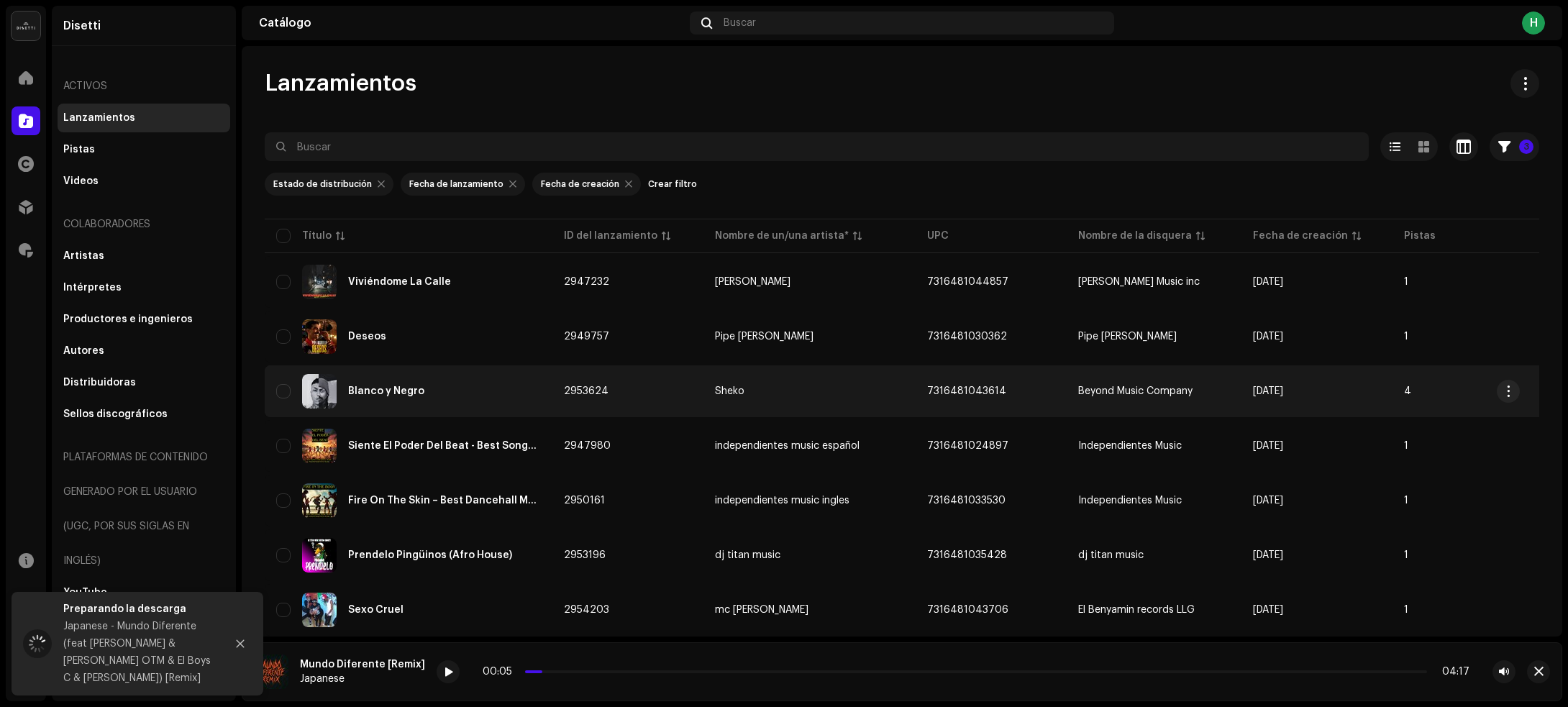
scroll to position [1356, 0]
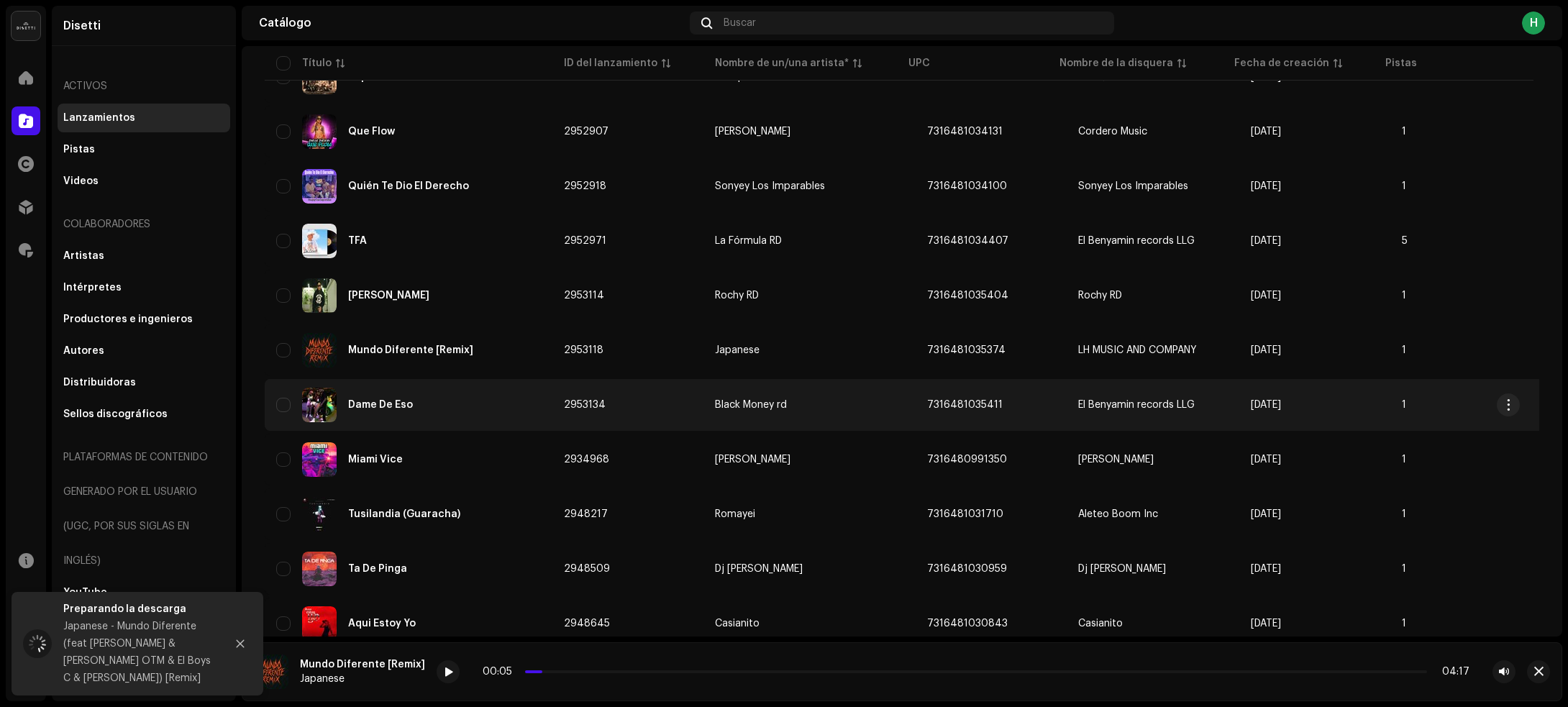
click at [491, 410] on div "Dame De Eso" at bounding box center [408, 405] width 264 height 35
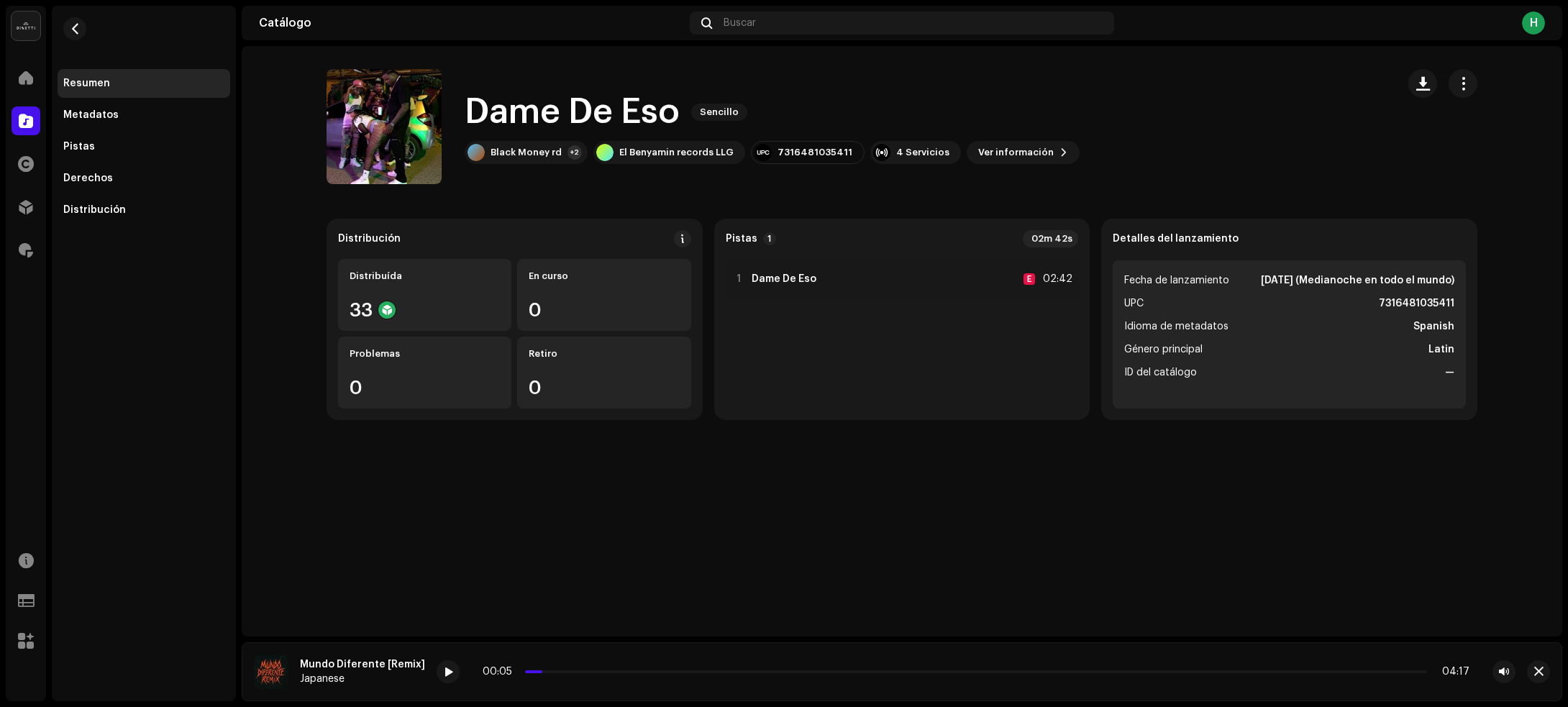
click at [607, 552] on div "Dame De Eso Sencillo Dame De Eso Sencillo Black Money rd +2 El Benyamin records…" at bounding box center [902, 342] width 1321 height 590
click at [131, 178] on div "Derechos" at bounding box center [144, 178] width 161 height 12
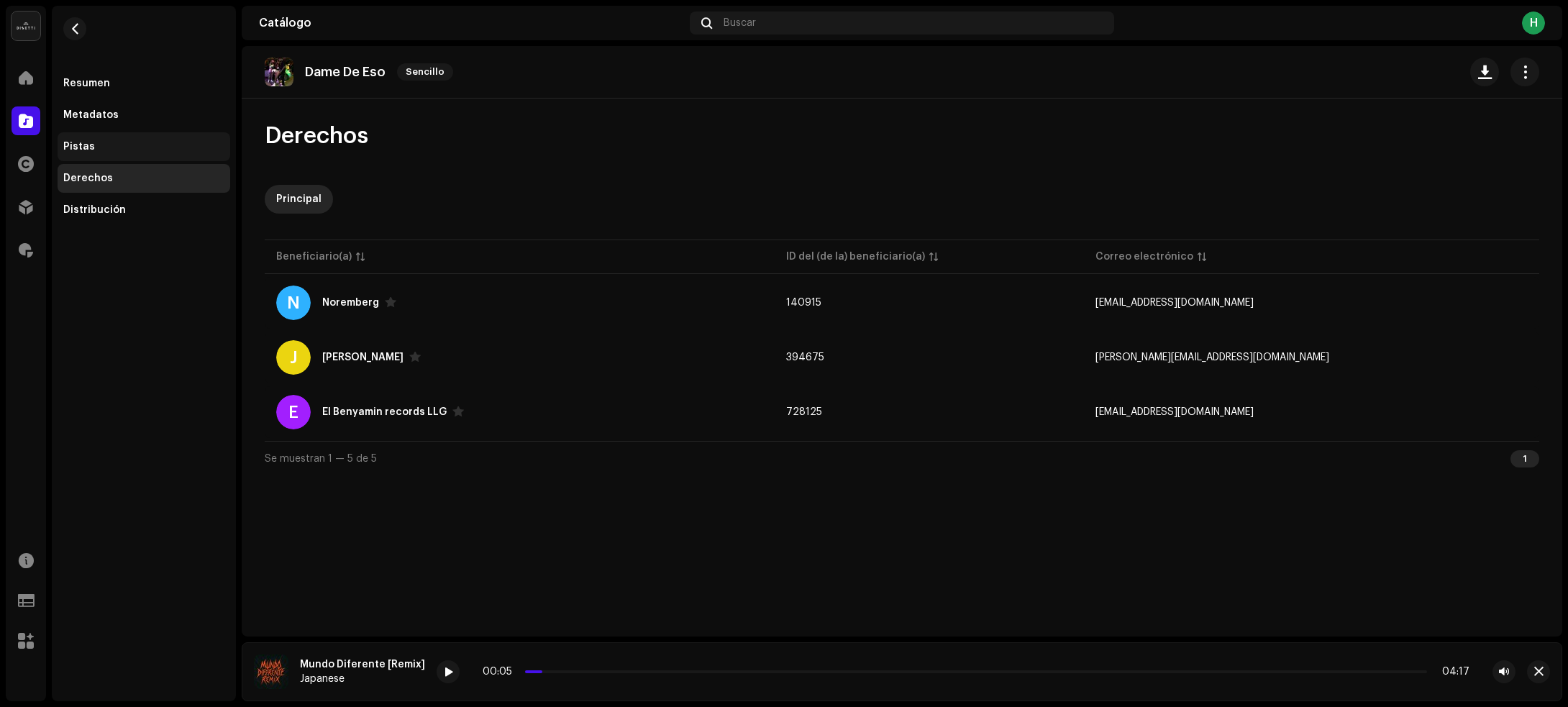
click at [124, 138] on div "Pistas" at bounding box center [143, 146] width 172 height 29
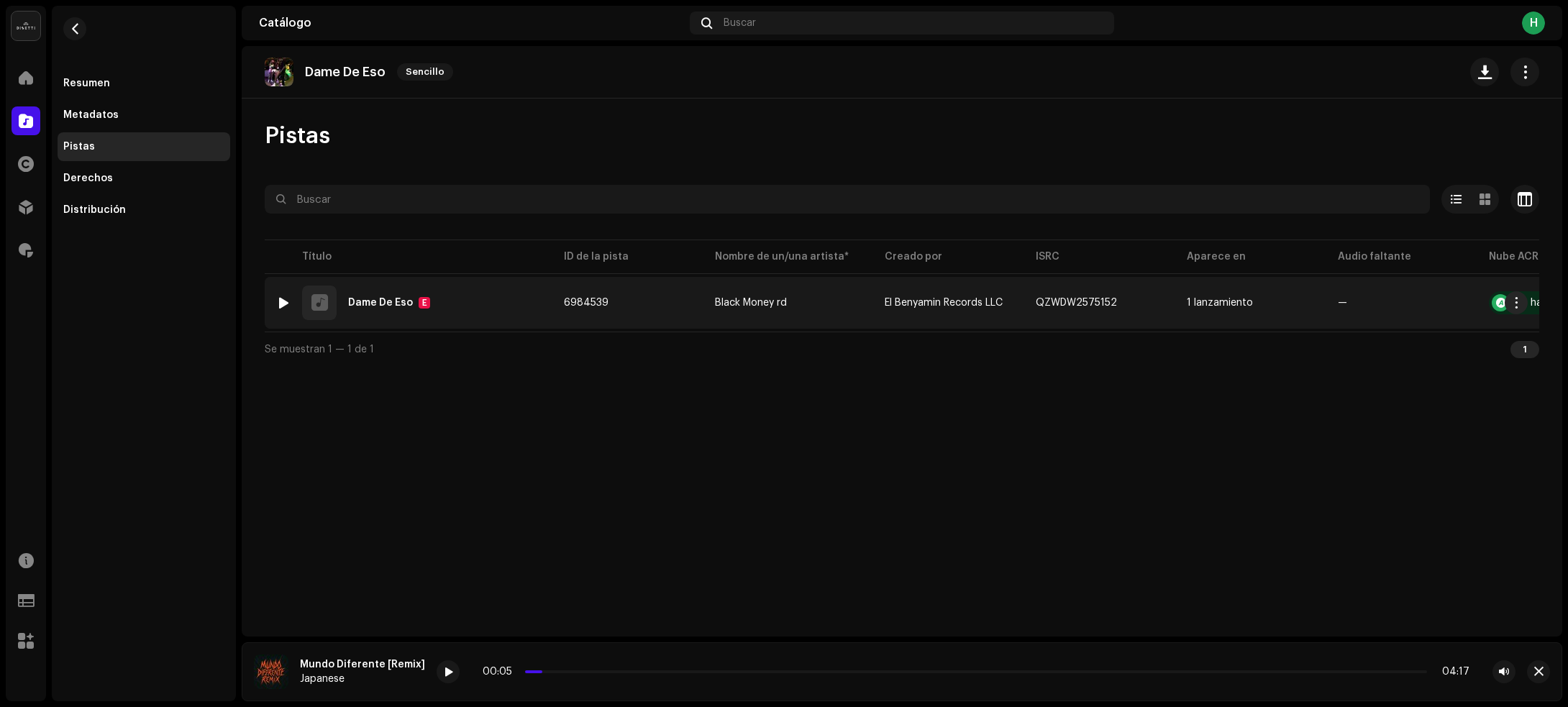
click at [285, 299] on div at bounding box center [284, 302] width 11 height 12
click at [462, 313] on div "1 Dame De Eso E" at bounding box center [408, 302] width 264 height 35
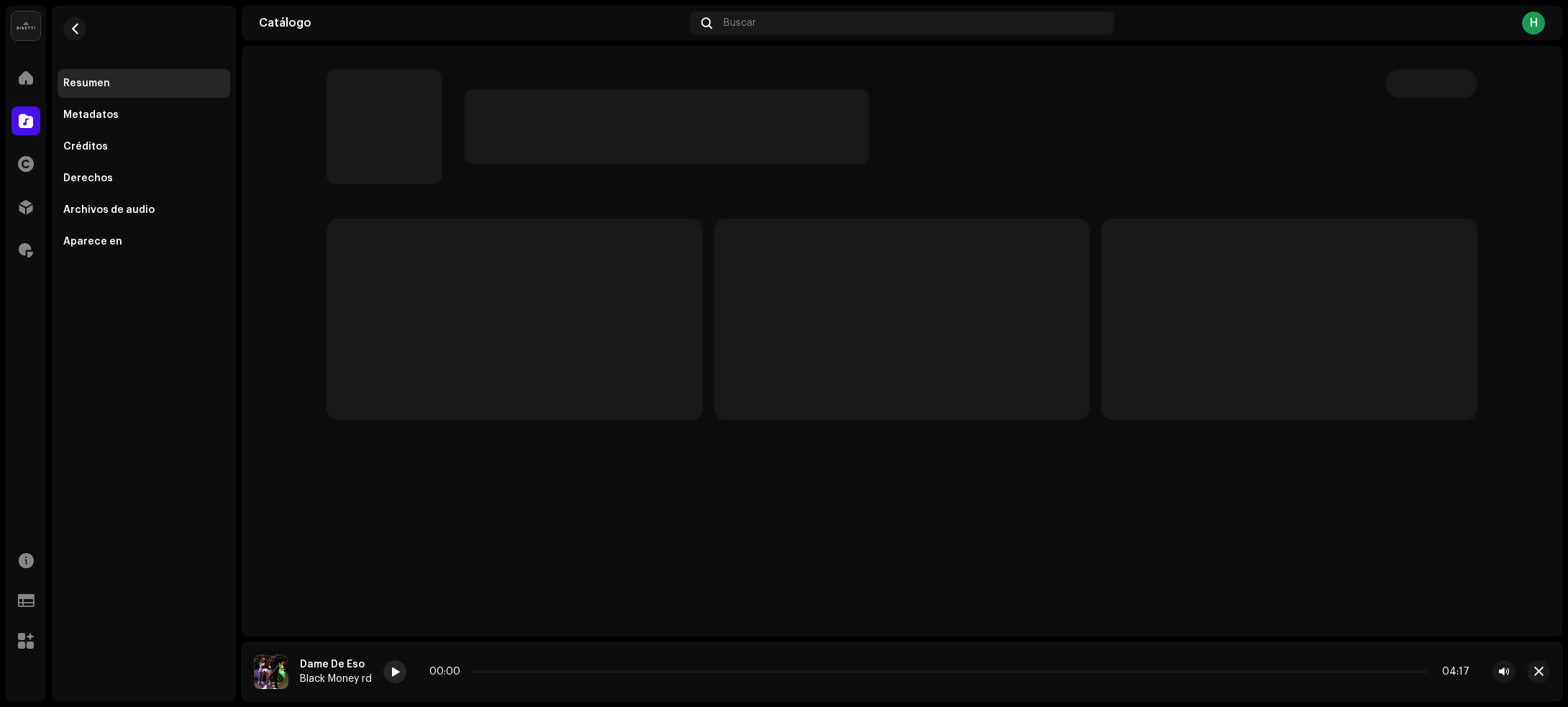
click at [400, 670] on div at bounding box center [395, 671] width 23 height 23
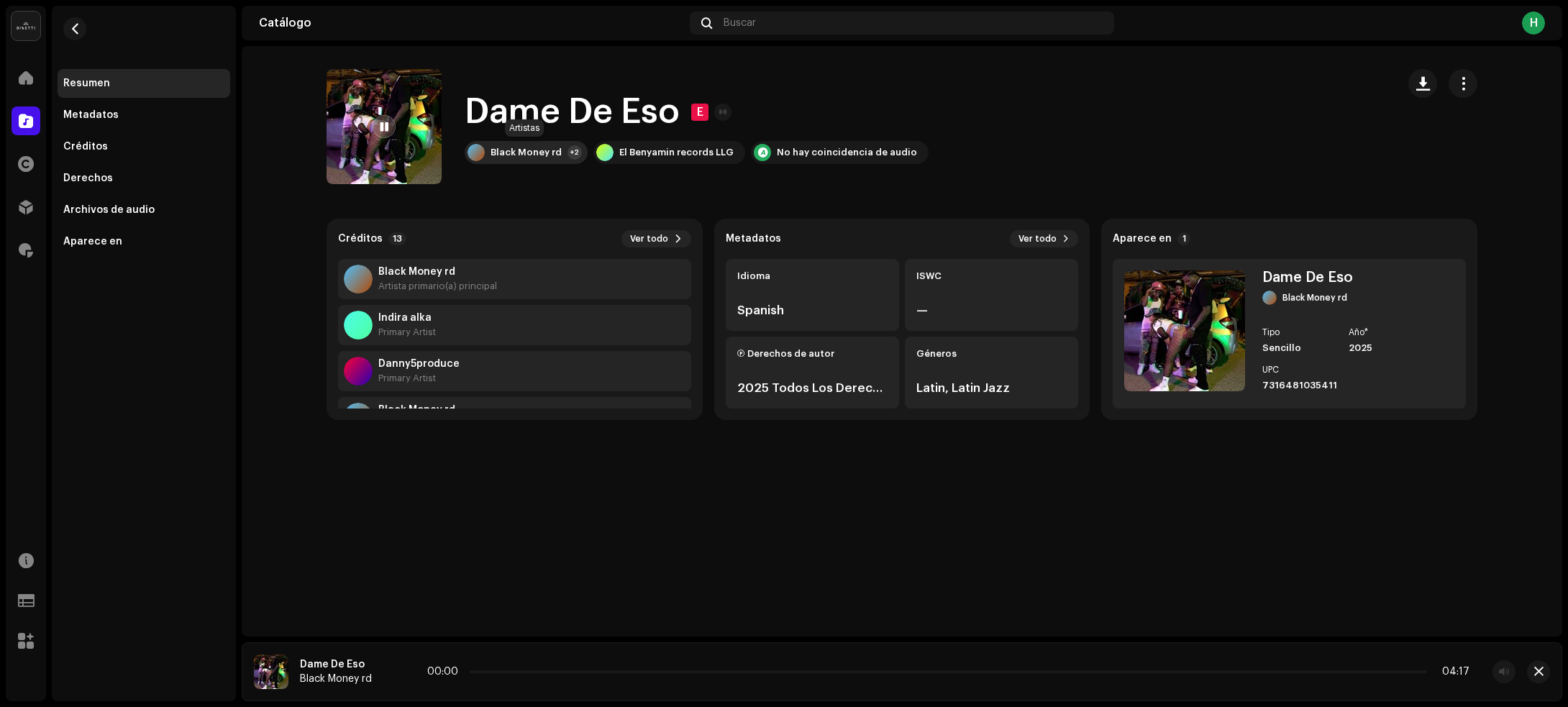
click at [512, 153] on div "Black Money rd" at bounding box center [526, 152] width 71 height 12
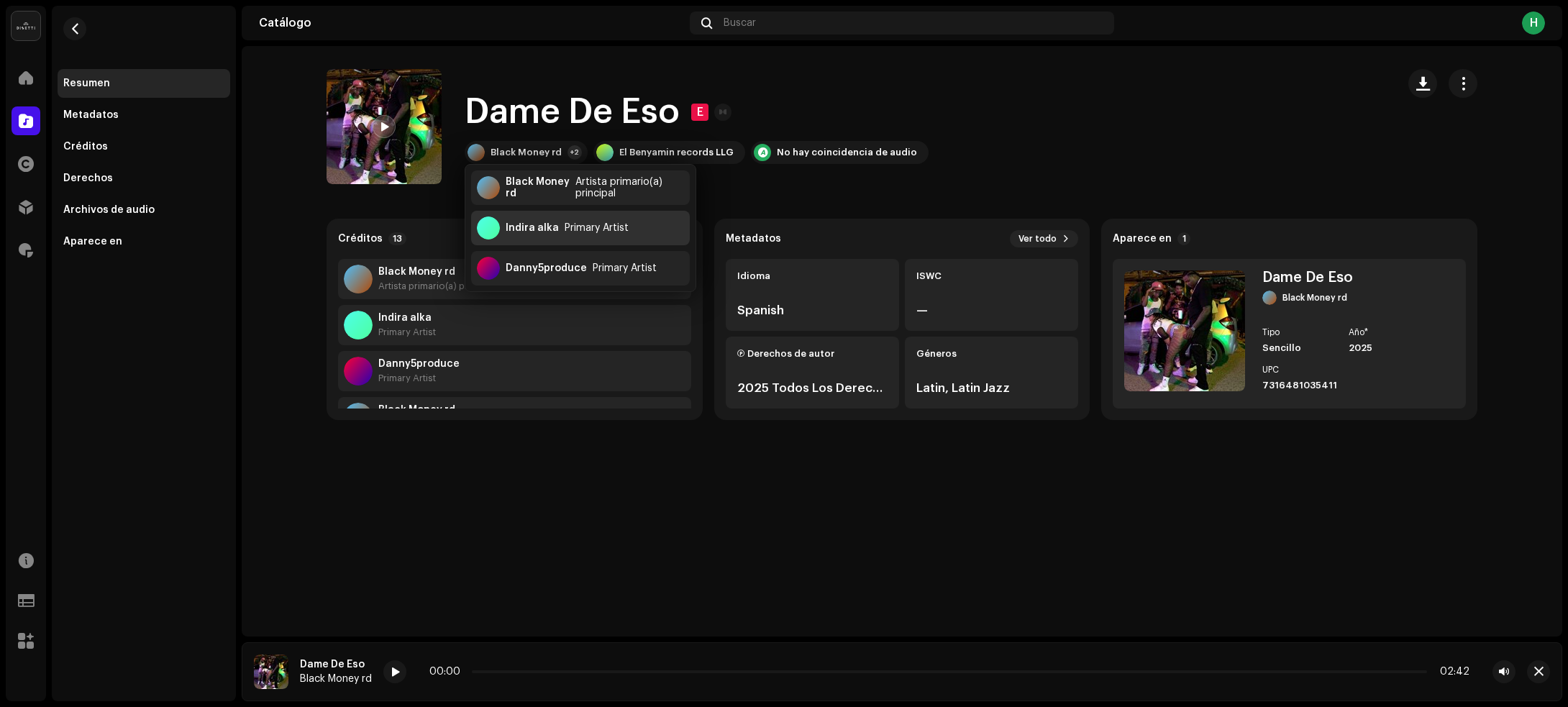
click at [520, 226] on div "Indira alka" at bounding box center [532, 228] width 53 height 12
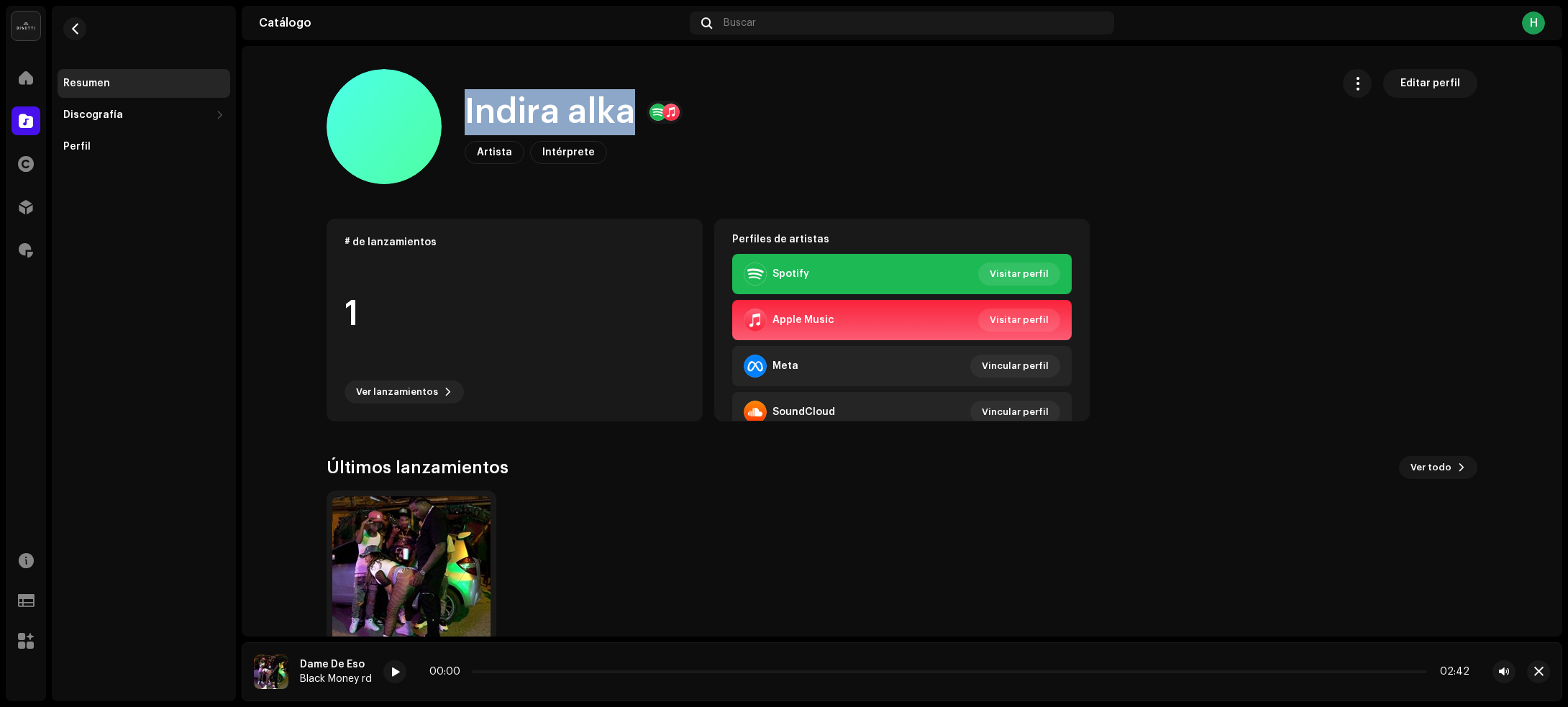
drag, startPoint x: 462, startPoint y: 108, endPoint x: 630, endPoint y: 105, distance: 168.0
click at [630, 105] on div "Indira alka" at bounding box center [573, 112] width 218 height 46
copy h1 "Indira alka"
click at [77, 24] on span "button" at bounding box center [75, 29] width 11 height 12
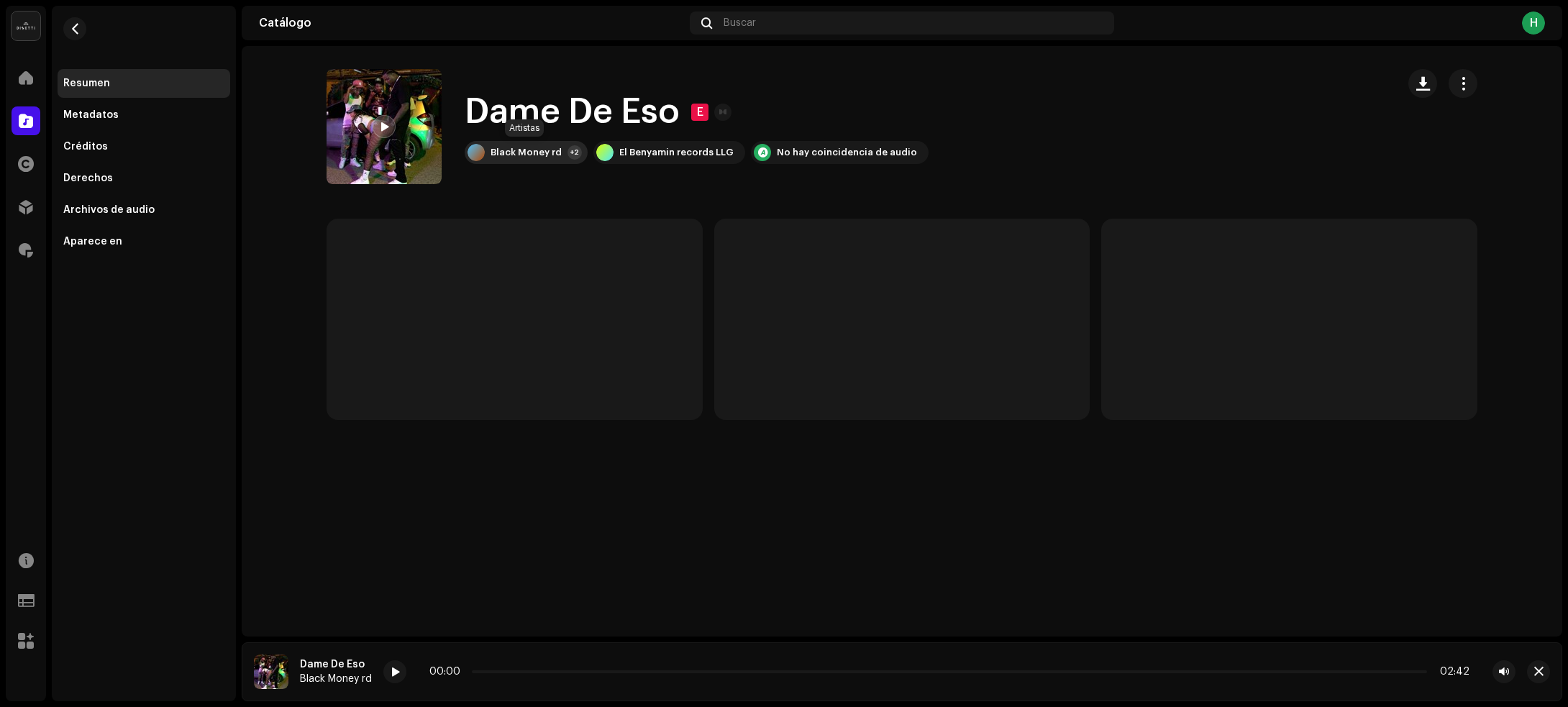
click at [522, 150] on div "Black Money rd" at bounding box center [526, 152] width 71 height 12
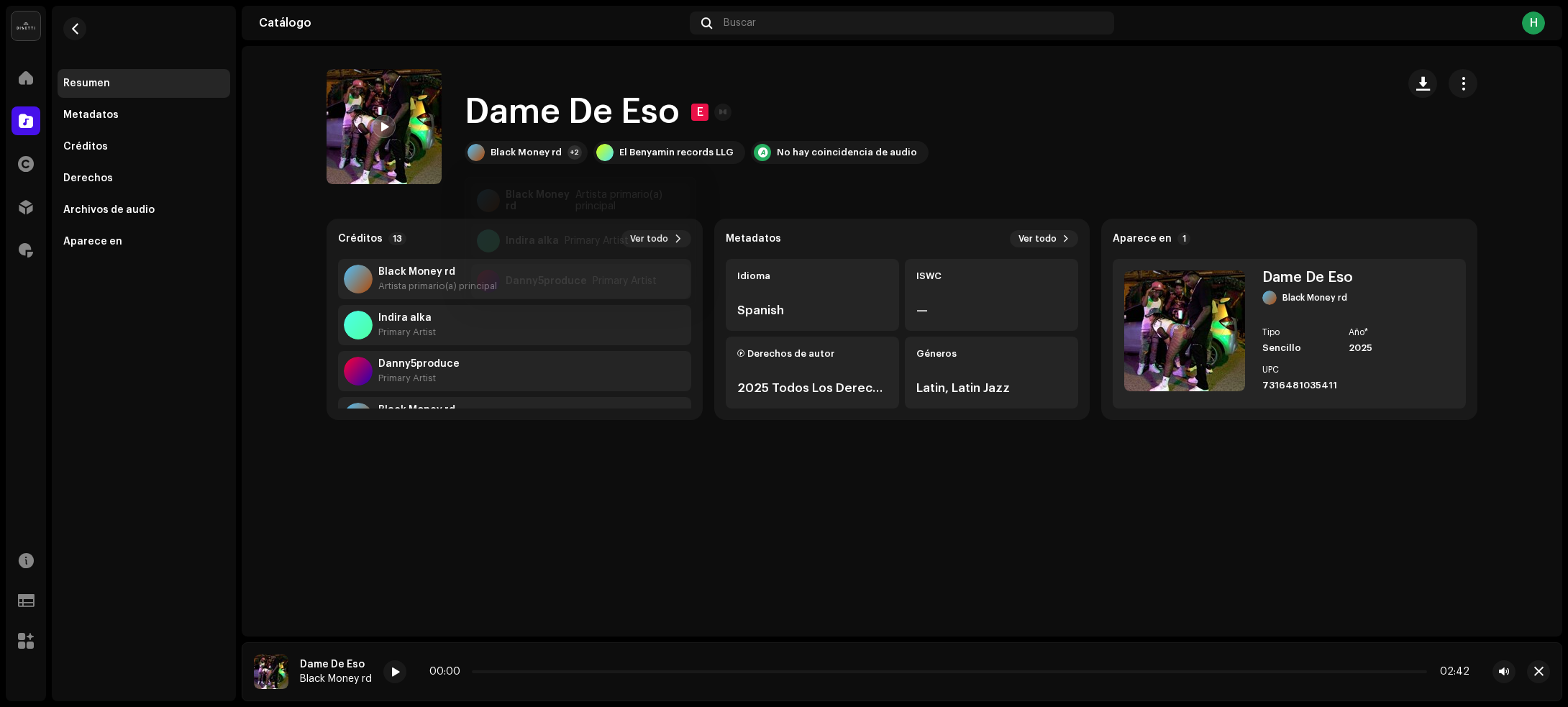
click at [566, 267] on div "Danny5produce" at bounding box center [546, 268] width 81 height 12
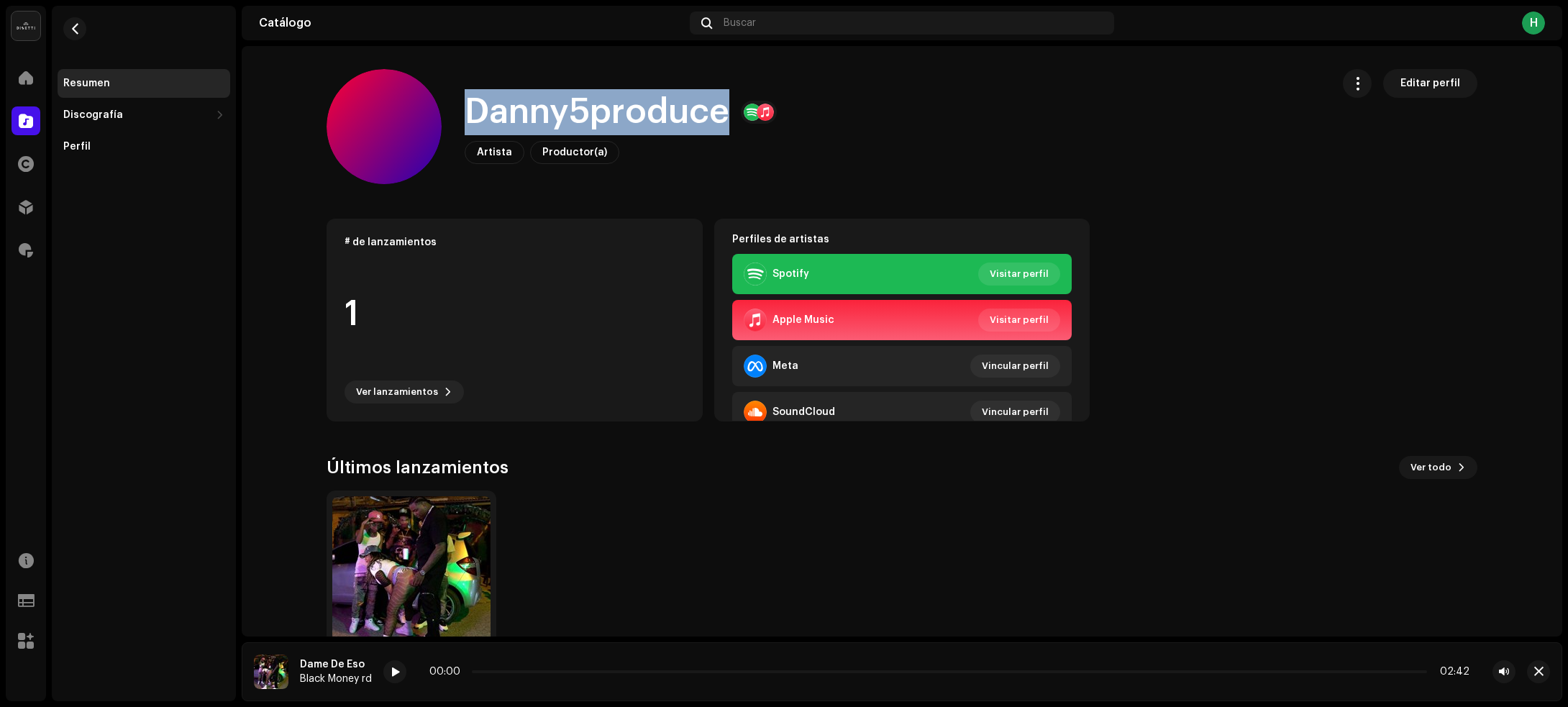
drag, startPoint x: 464, startPoint y: 105, endPoint x: 714, endPoint y: 109, distance: 250.0
click at [714, 109] on h1 "Danny5produce" at bounding box center [597, 112] width 264 height 46
copy h1 "Danny5produce"
click at [79, 29] on span "button" at bounding box center [75, 29] width 11 height 12
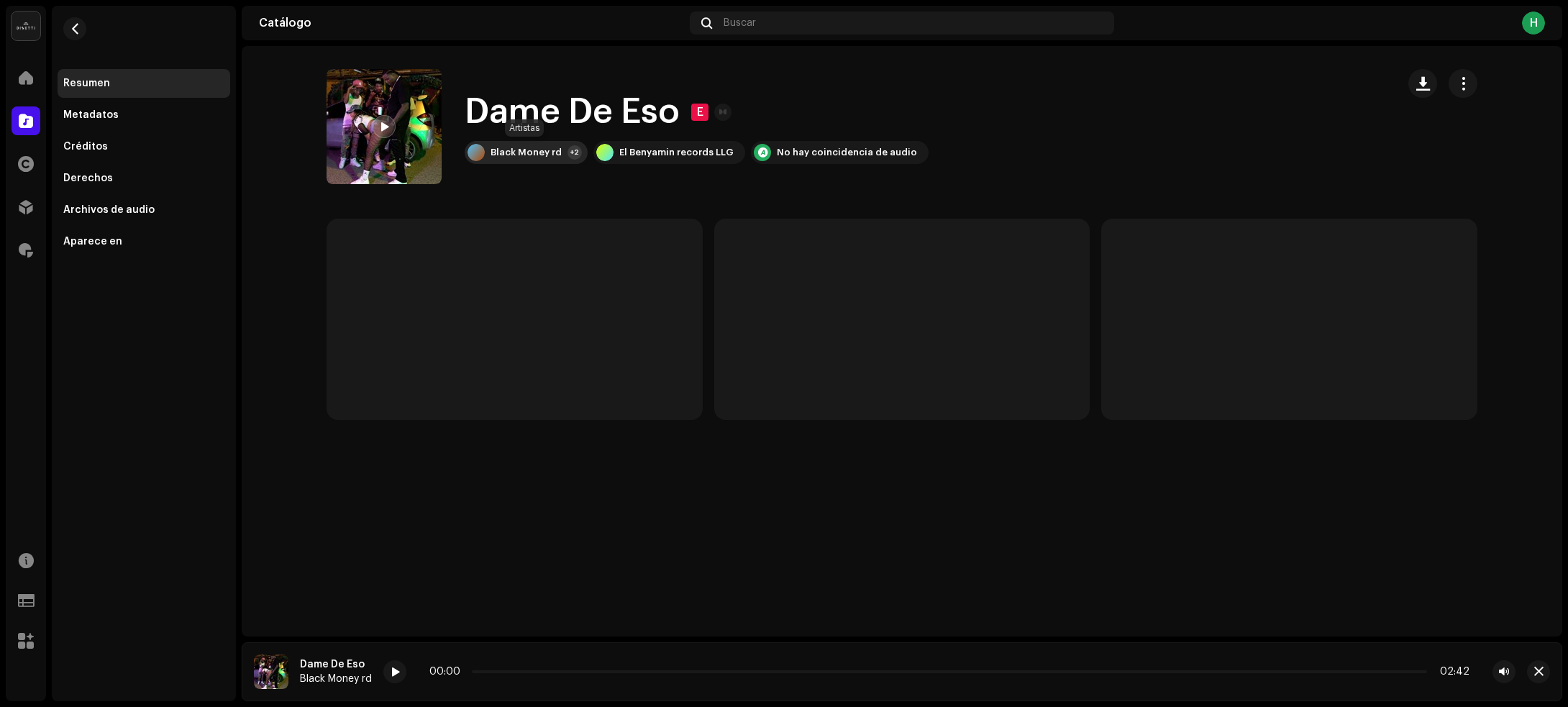
click at [520, 148] on div "Black Money rd" at bounding box center [526, 152] width 71 height 12
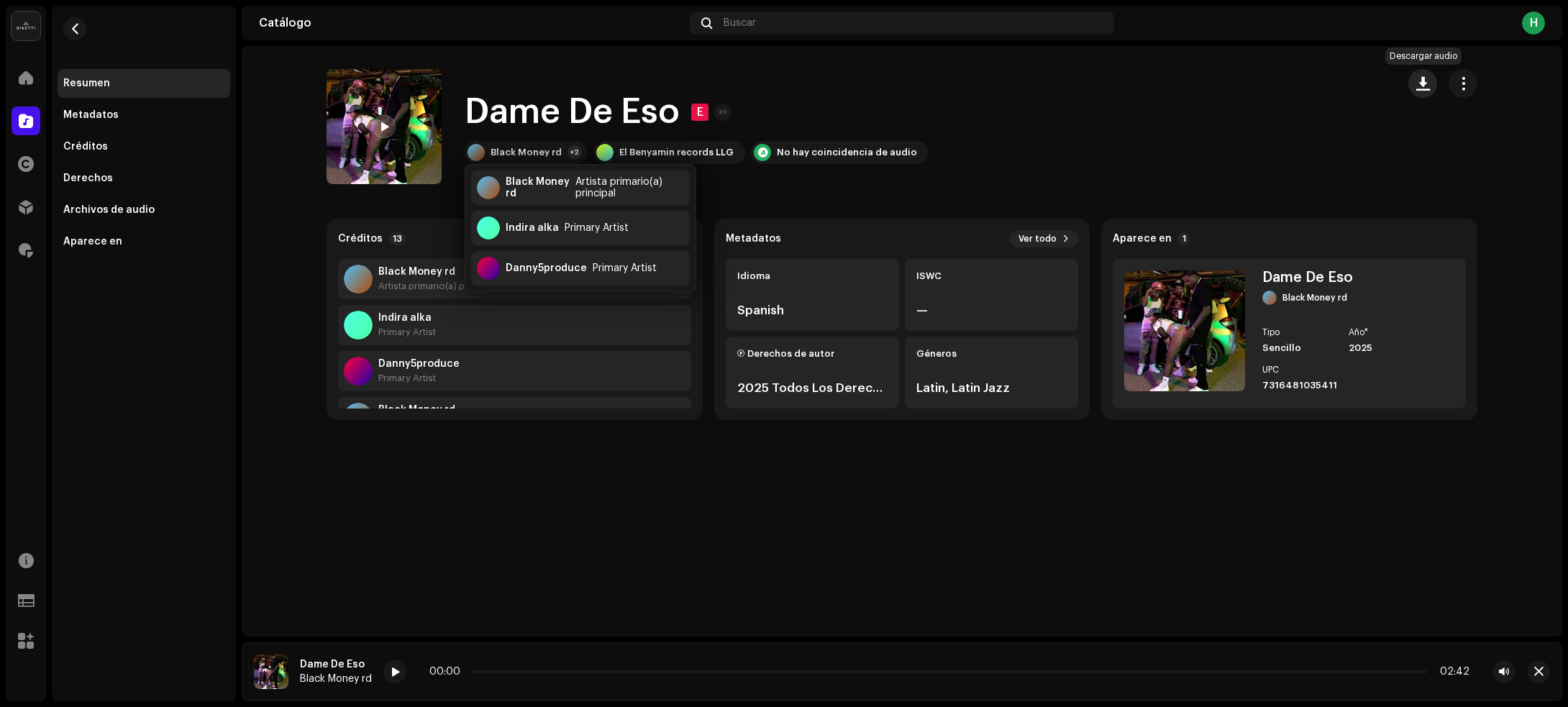
click at [1419, 87] on span "button" at bounding box center [1423, 83] width 14 height 12
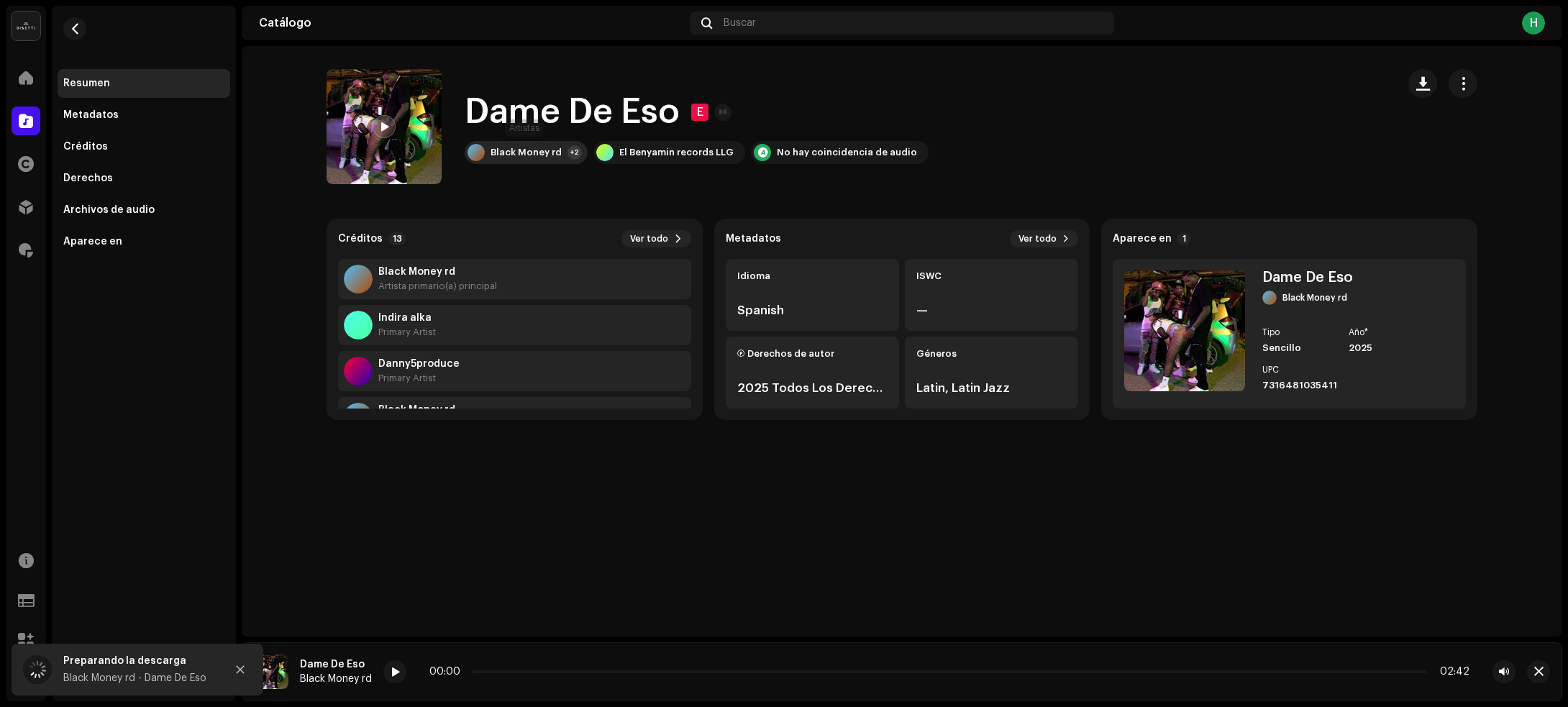
click at [524, 152] on div "Black Money rd" at bounding box center [526, 152] width 71 height 12
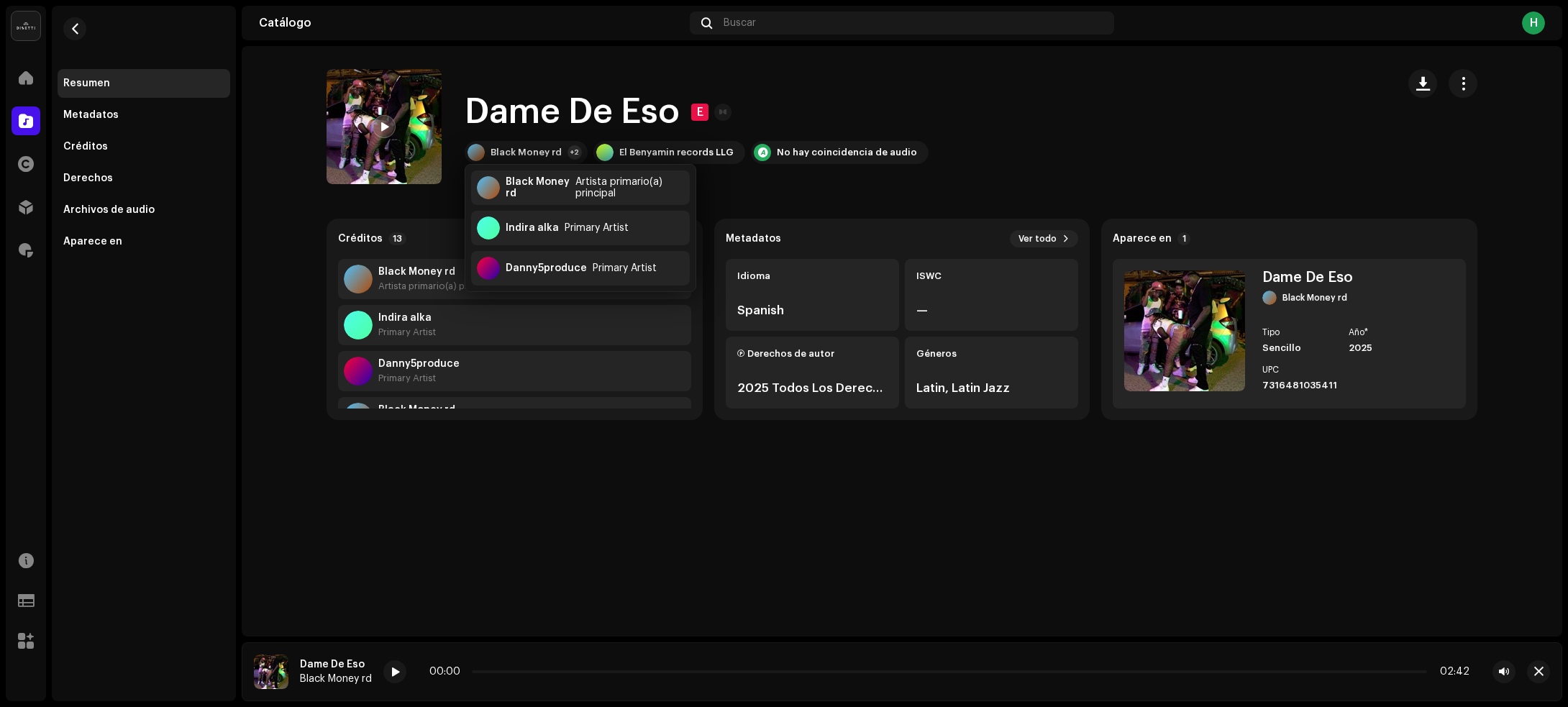
click at [1034, 109] on div "Dame De Eso E Black Money rd +2 El Benyamin records LLG No hay coincidencia de …" at bounding box center [856, 126] width 1059 height 115
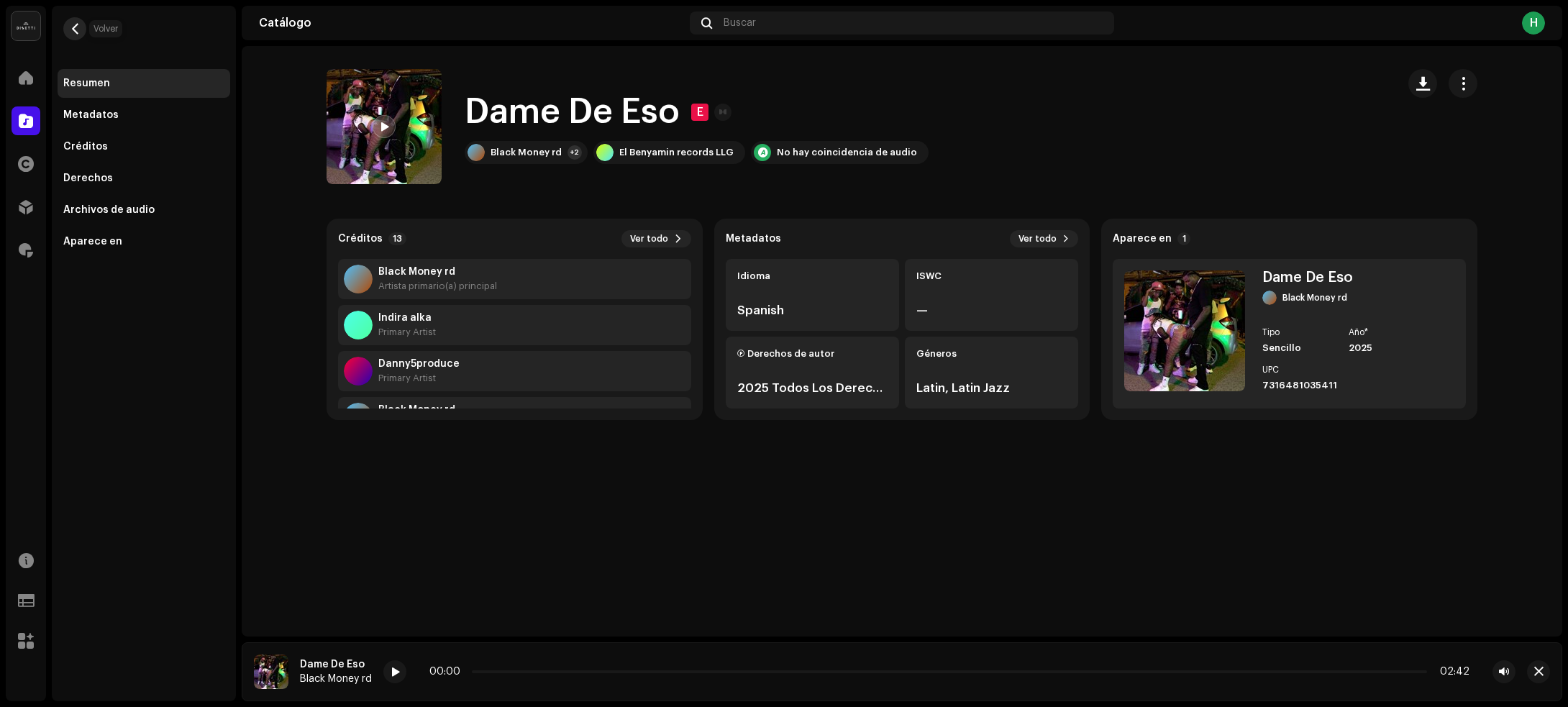
click at [77, 25] on span "button" at bounding box center [75, 29] width 11 height 12
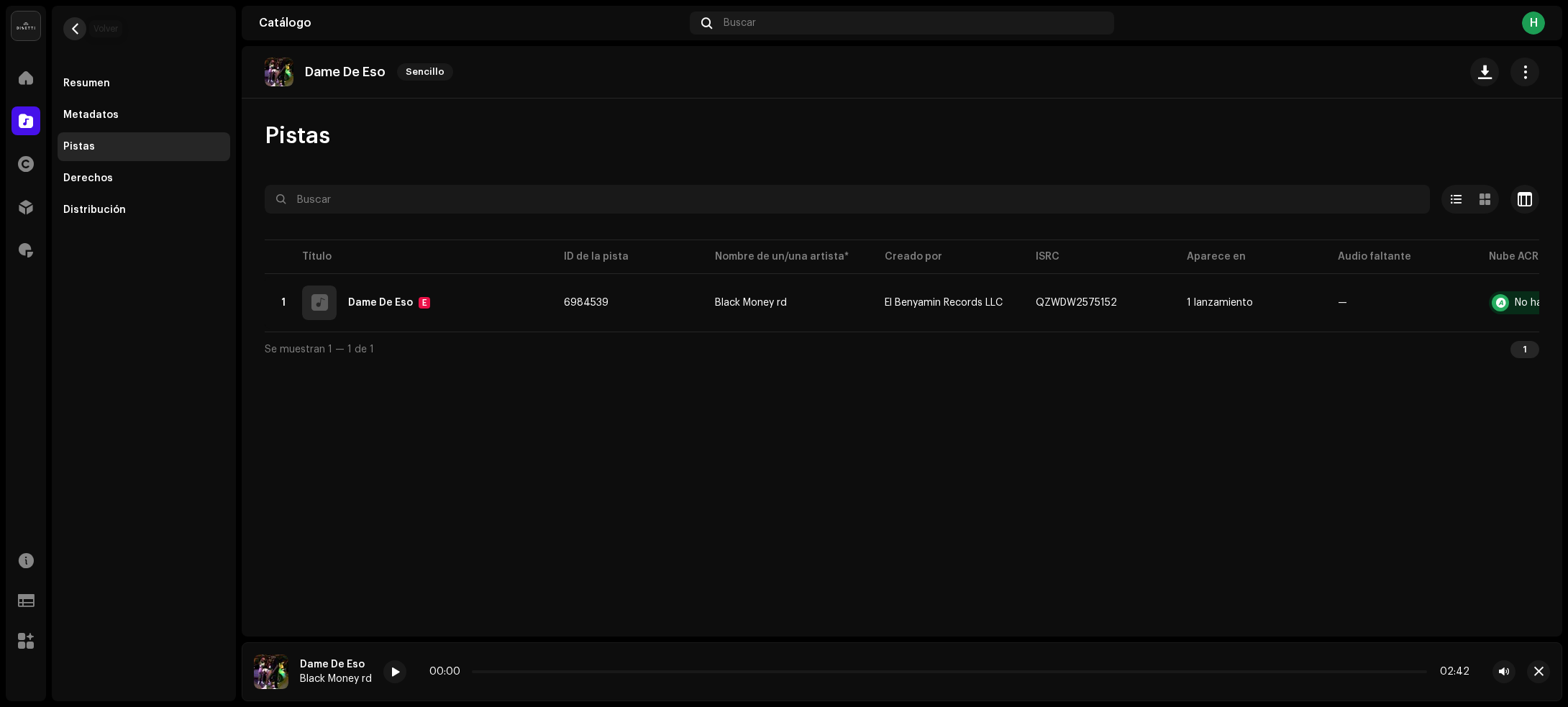
click at [70, 23] on span "button" at bounding box center [75, 29] width 11 height 12
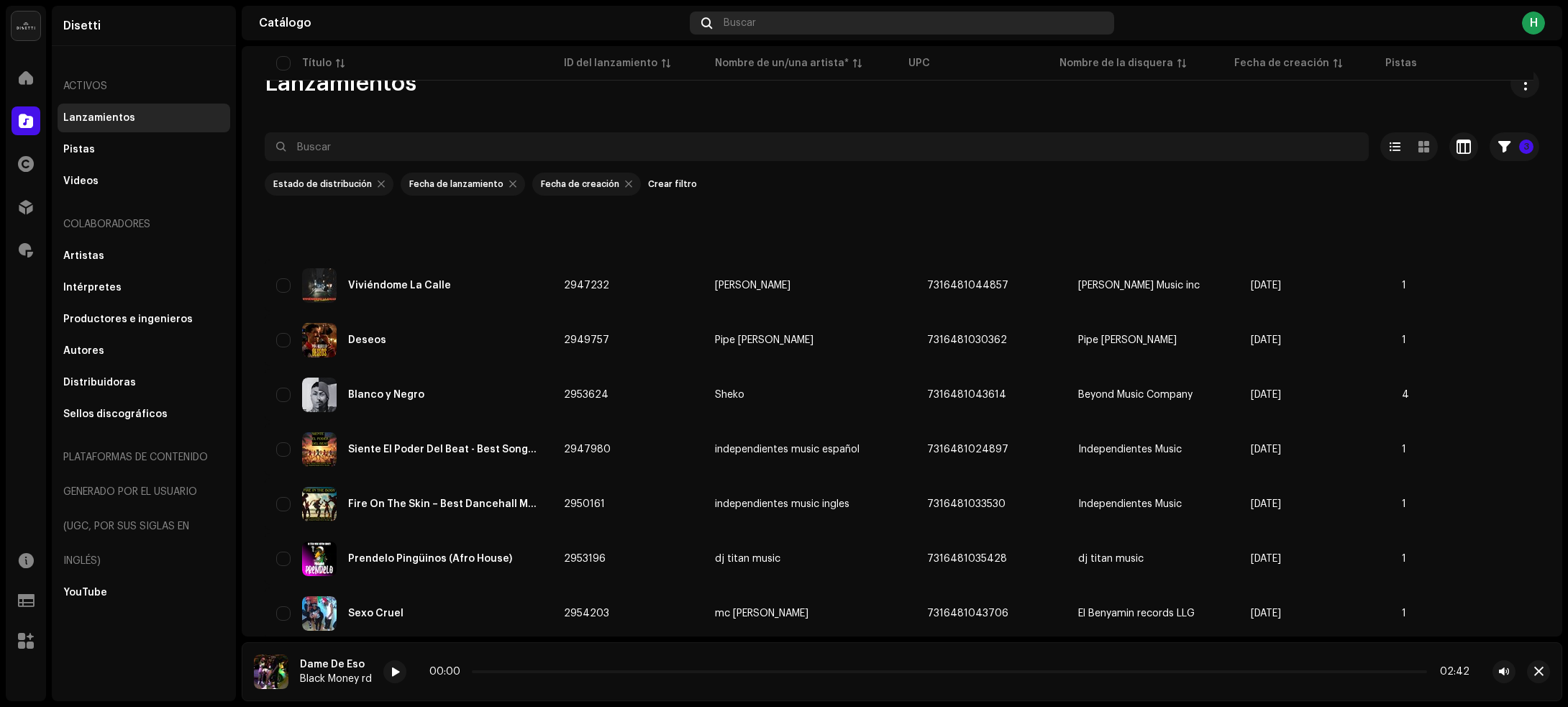
scroll to position [1356, 0]
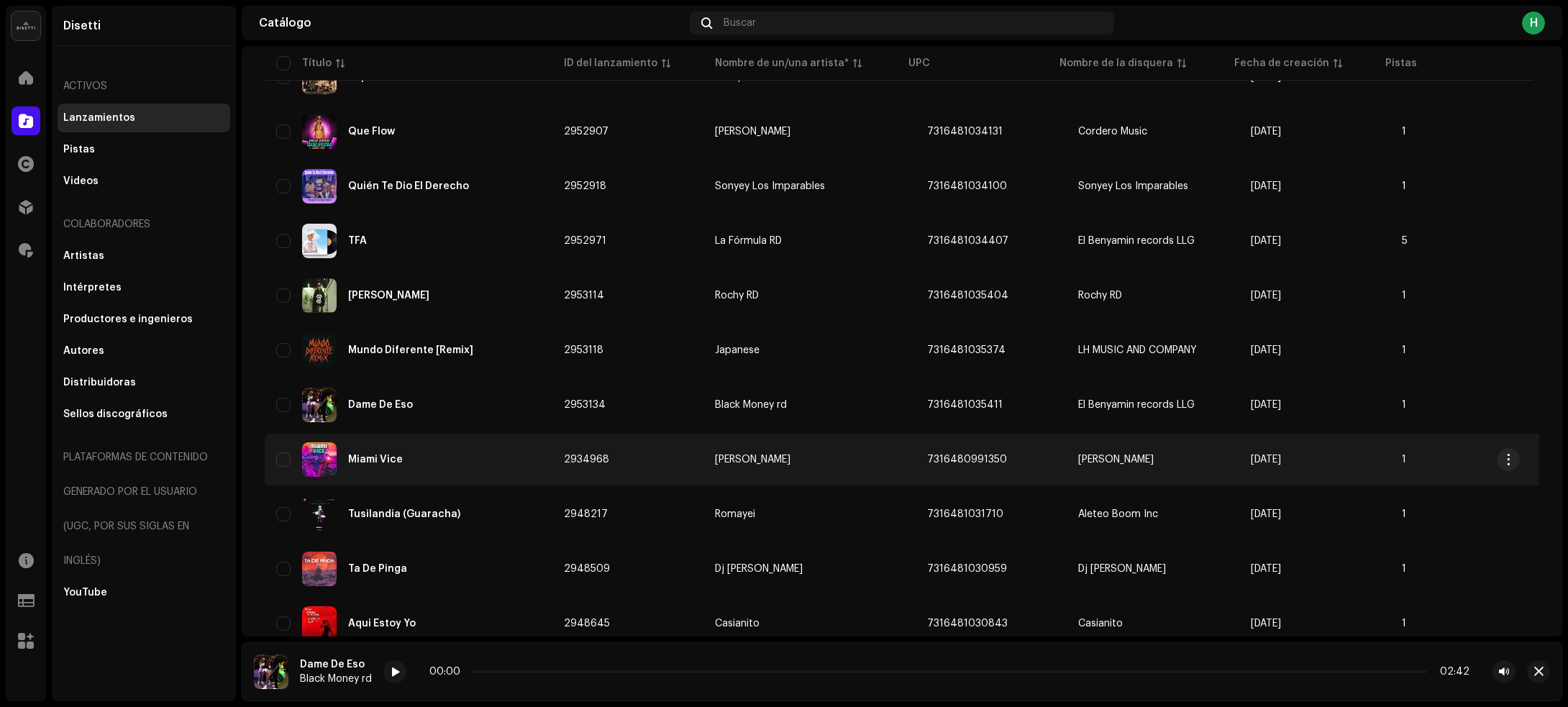
click at [472, 459] on div "Miami Vice" at bounding box center [408, 459] width 264 height 35
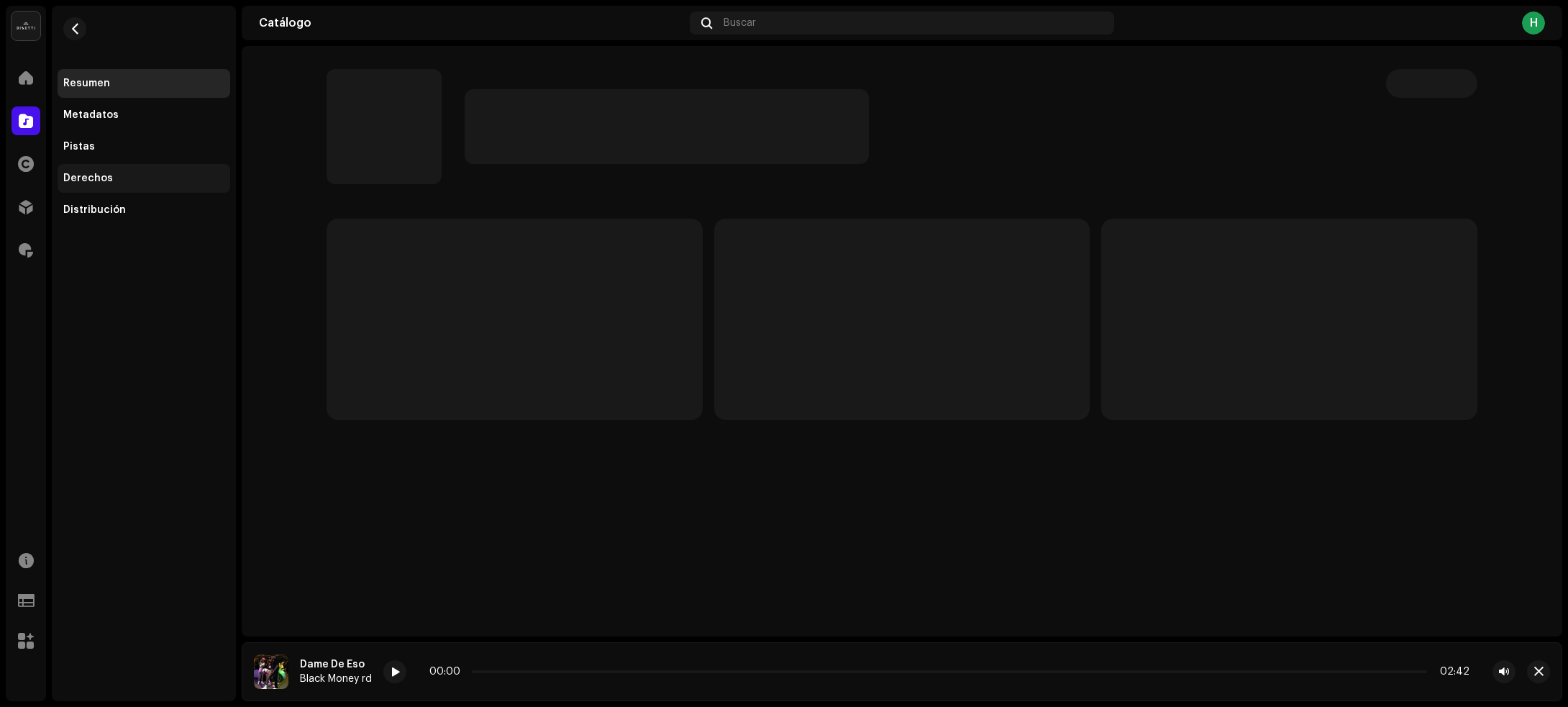
click at [117, 175] on div "Derechos" at bounding box center [144, 178] width 161 height 12
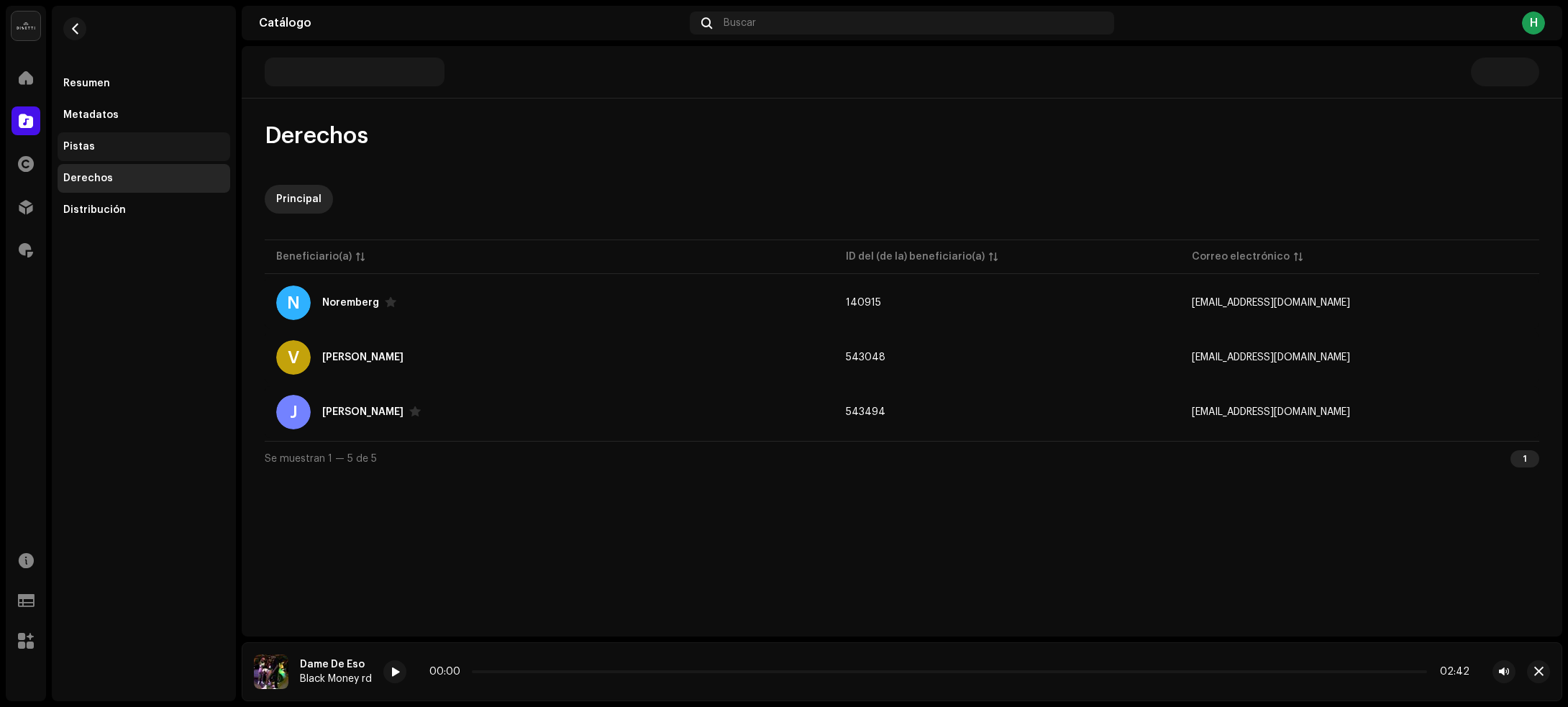
click at [141, 138] on div "Pistas" at bounding box center [143, 146] width 172 height 29
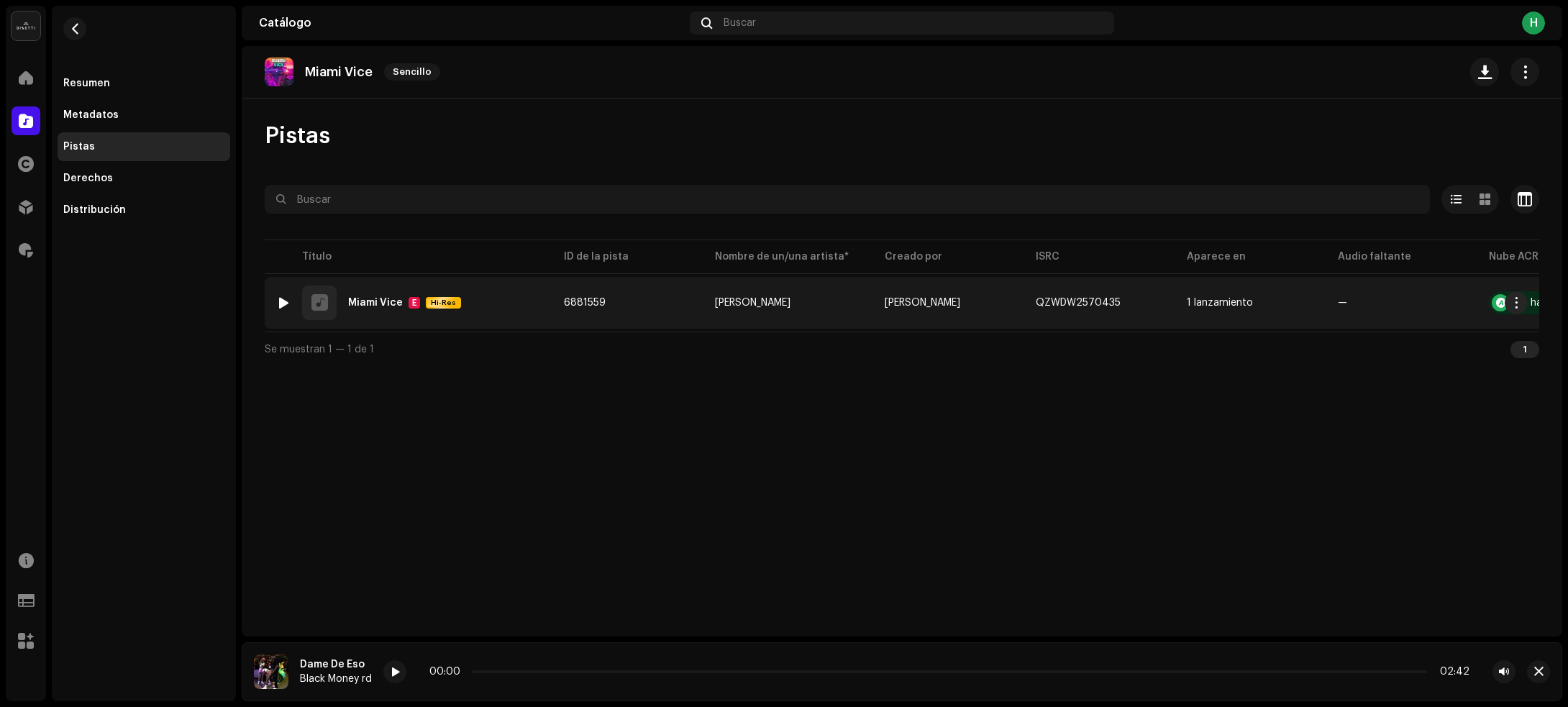
click at [282, 300] on div at bounding box center [284, 302] width 11 height 12
click at [529, 306] on div "1 Miami Vice E Hi-Res" at bounding box center [408, 302] width 264 height 35
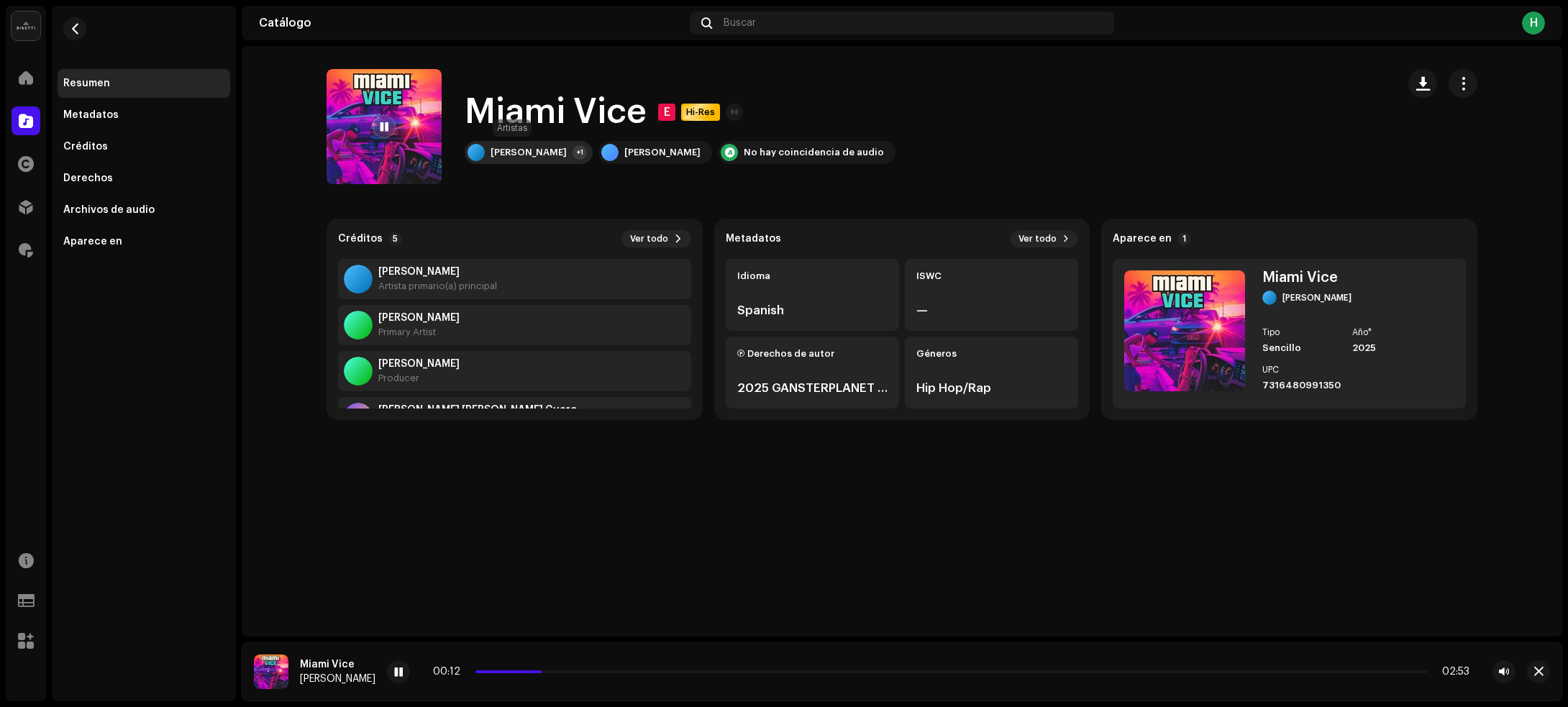
click at [534, 158] on div "JS SERNA +1" at bounding box center [529, 152] width 128 height 23
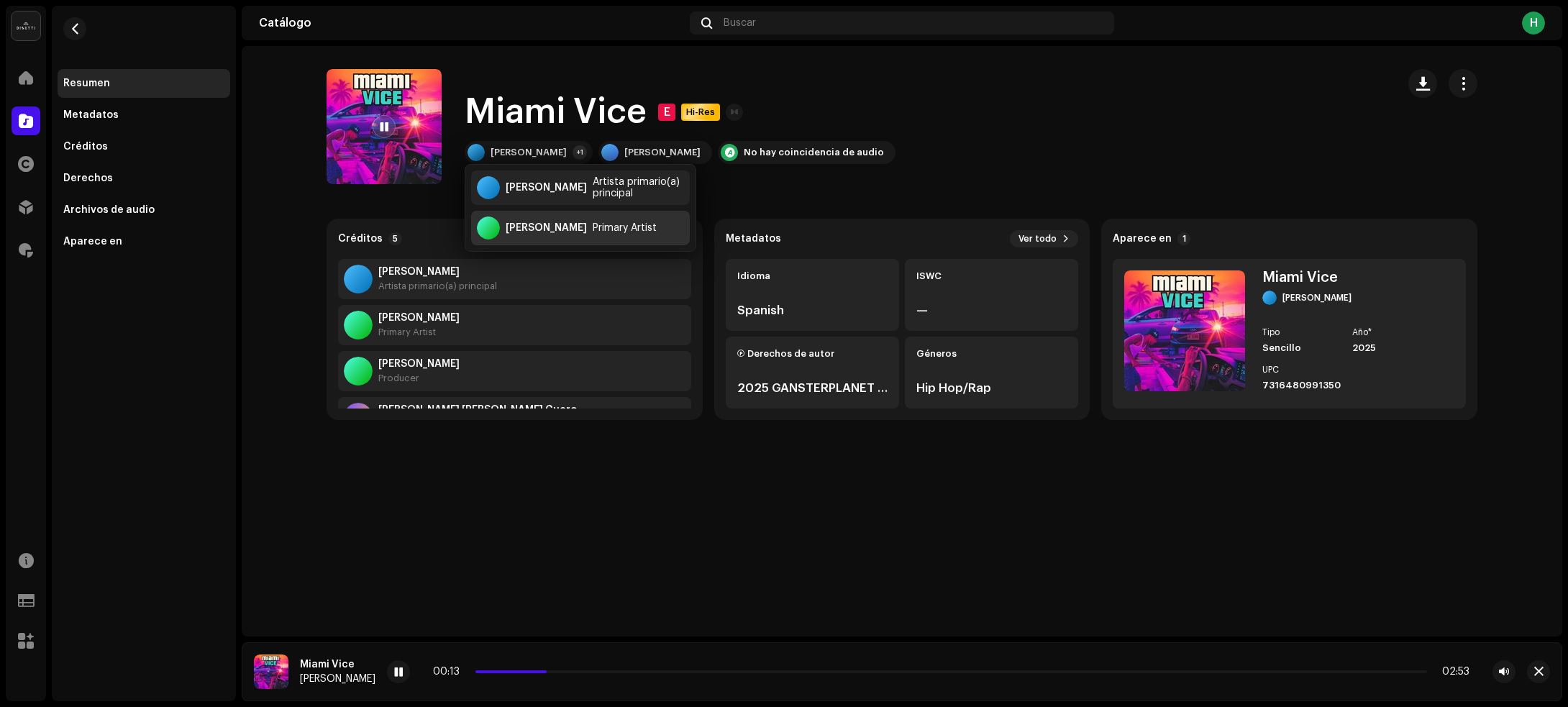
click at [527, 223] on div "Victor Capra" at bounding box center [546, 228] width 81 height 12
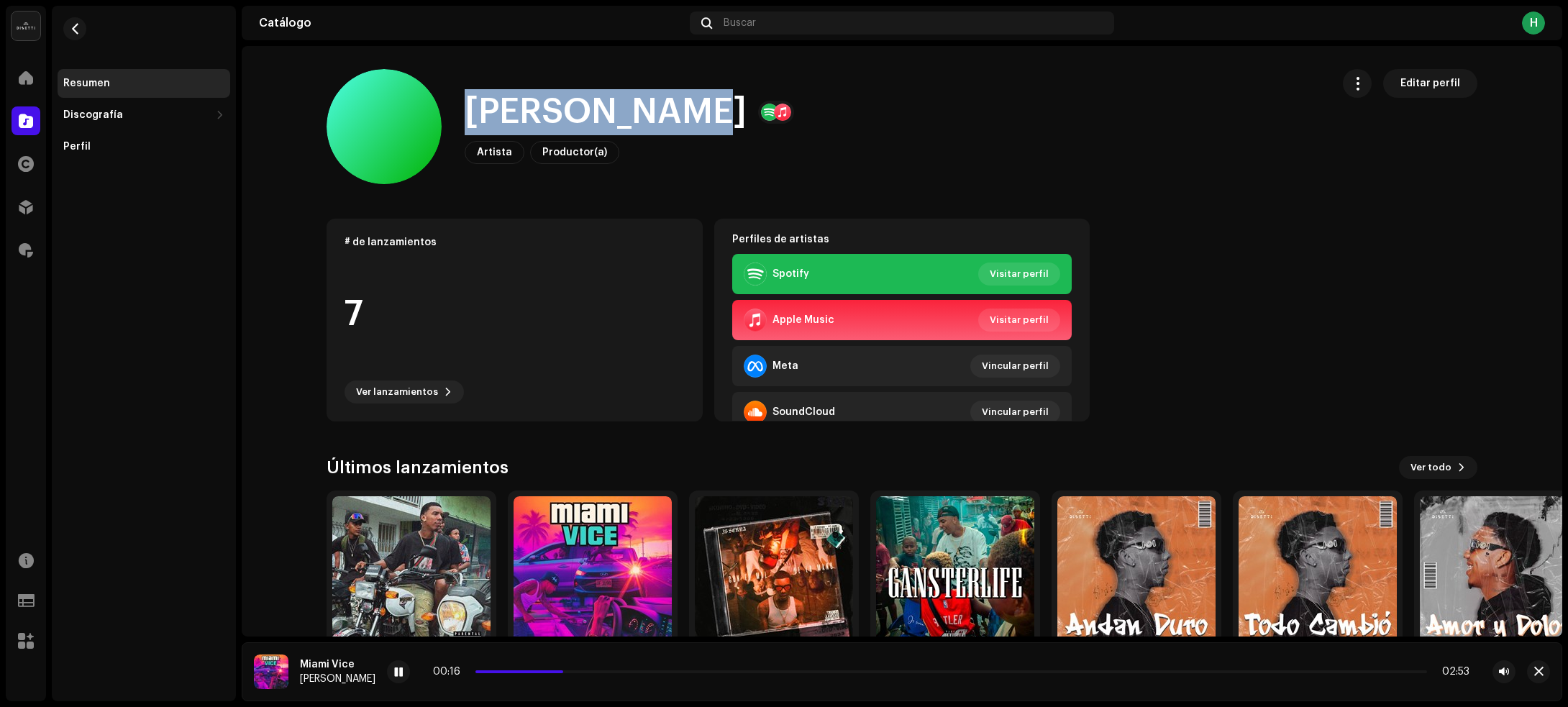
drag, startPoint x: 455, startPoint y: 123, endPoint x: 662, endPoint y: 120, distance: 207.0
click at [662, 120] on div "Victor Capra Artista Productor(a) Editar perfil" at bounding box center [823, 126] width 993 height 115
copy h1 "Victor Capra"
click at [70, 19] on button "button" at bounding box center [75, 29] width 23 height 23
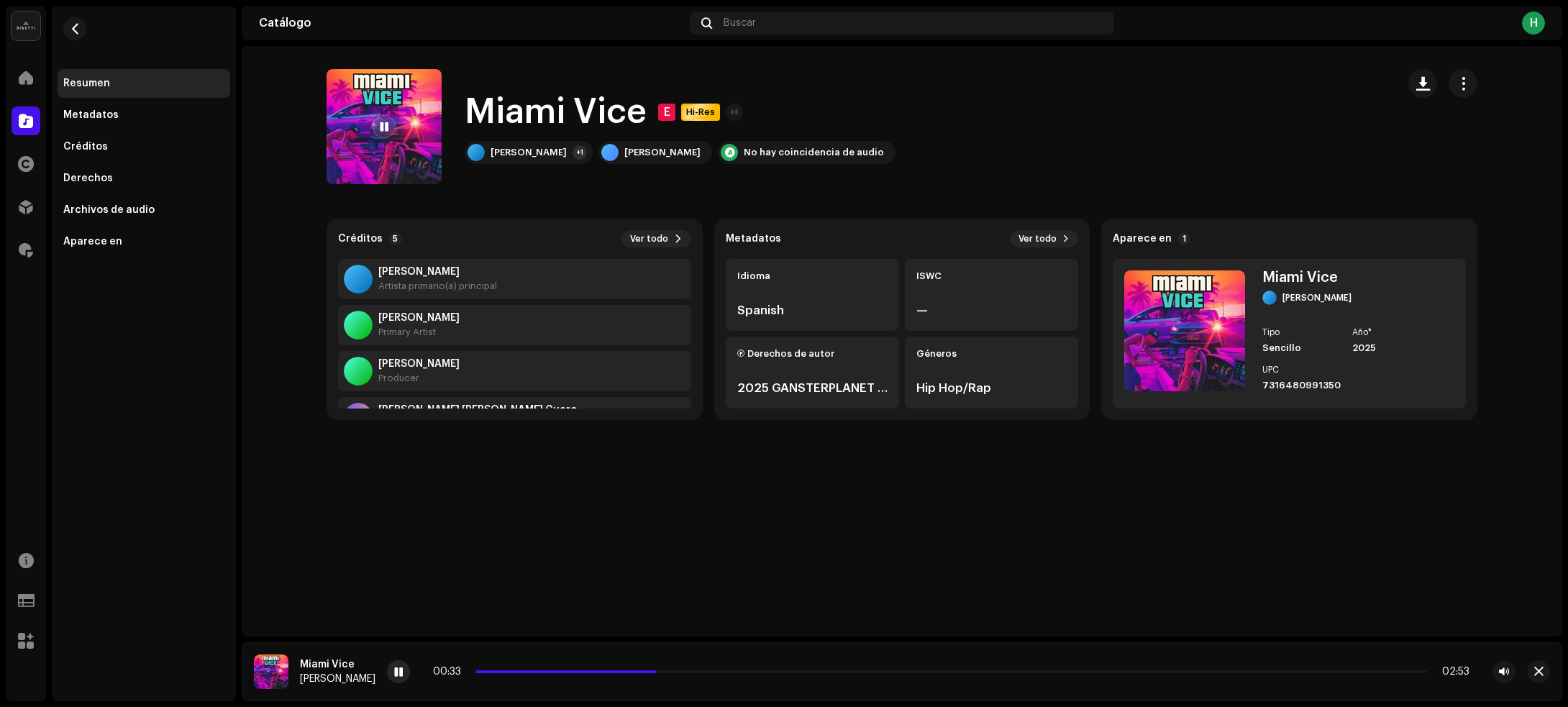
click at [394, 674] on span at bounding box center [398, 672] width 9 height 12
click at [1410, 77] on button "button" at bounding box center [1422, 83] width 29 height 29
click at [76, 34] on span "button" at bounding box center [75, 29] width 11 height 12
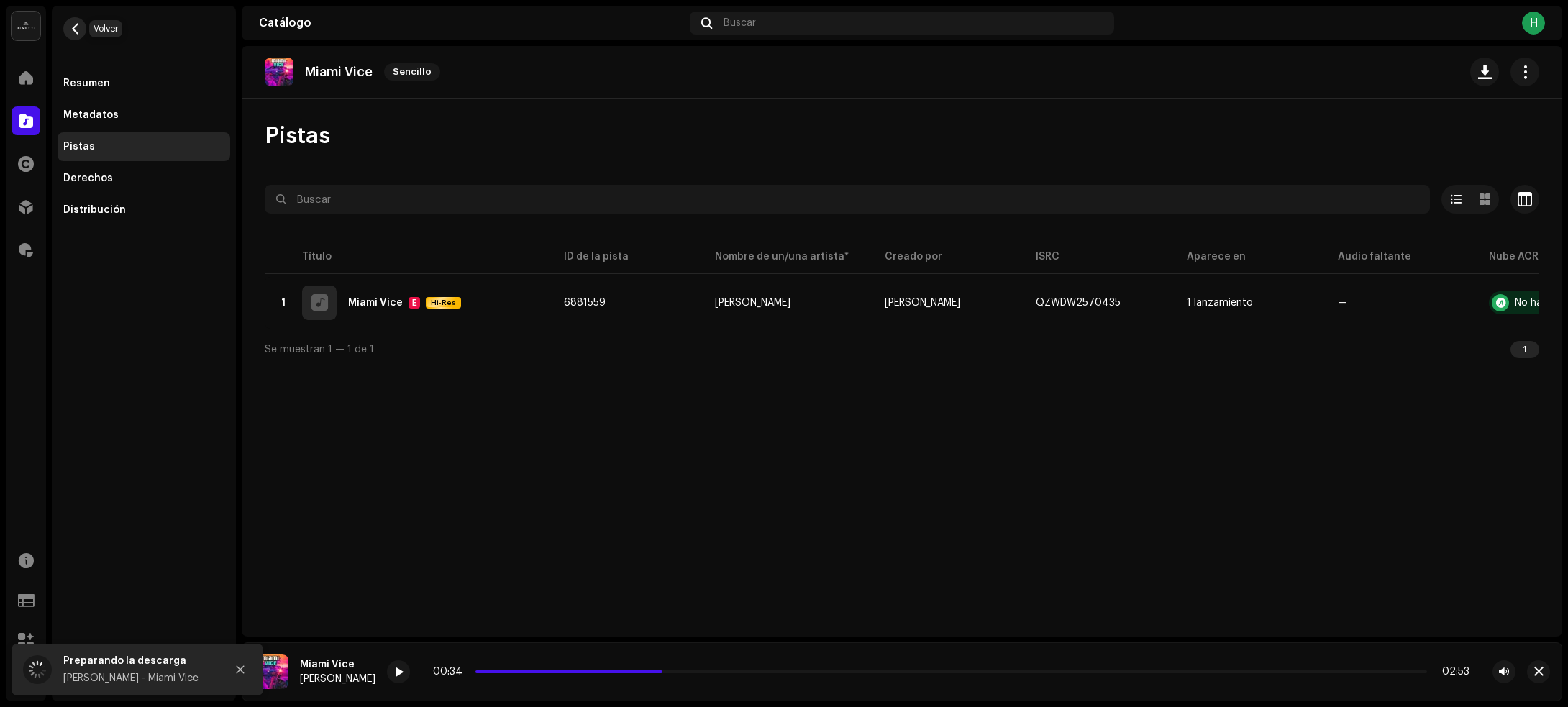
click at [72, 24] on span "button" at bounding box center [75, 29] width 11 height 12
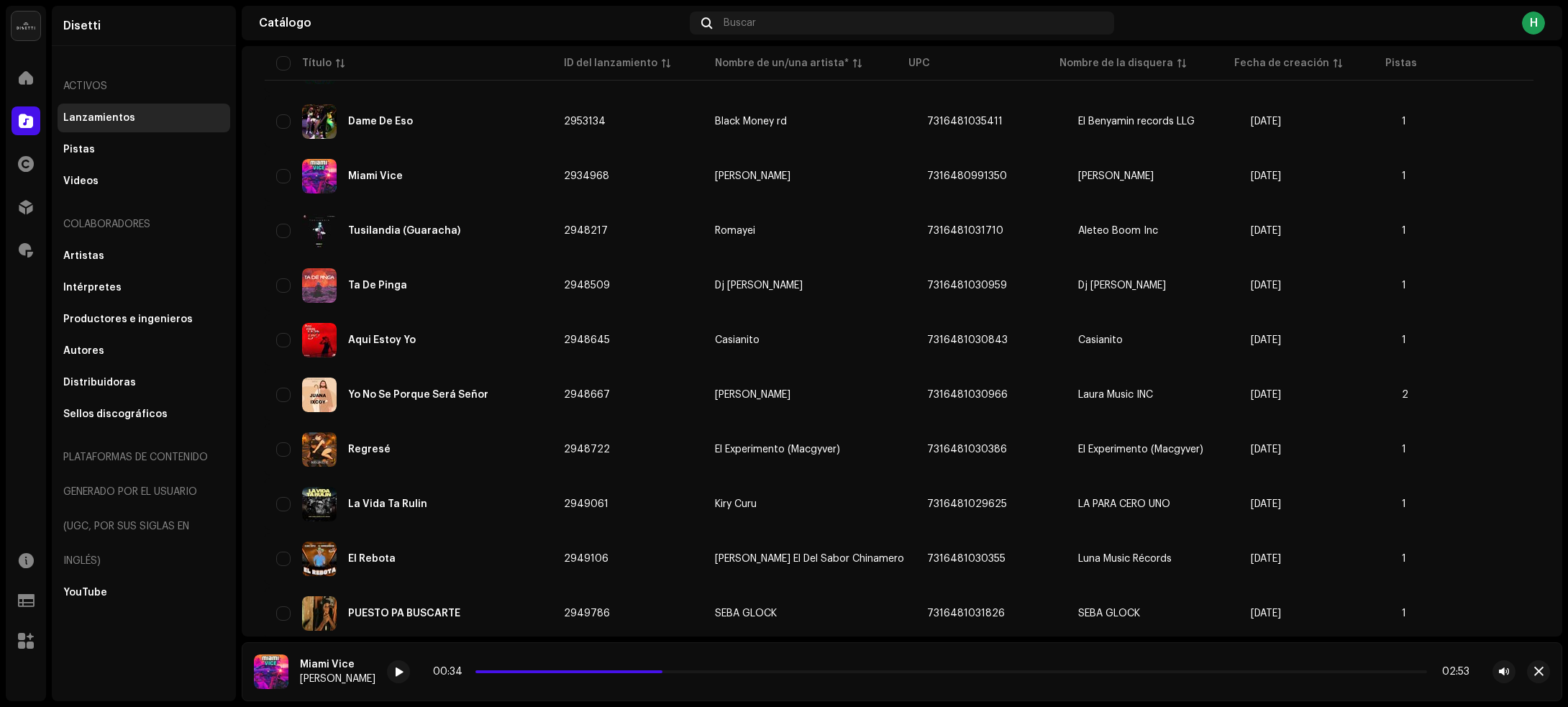
scroll to position [1716, 0]
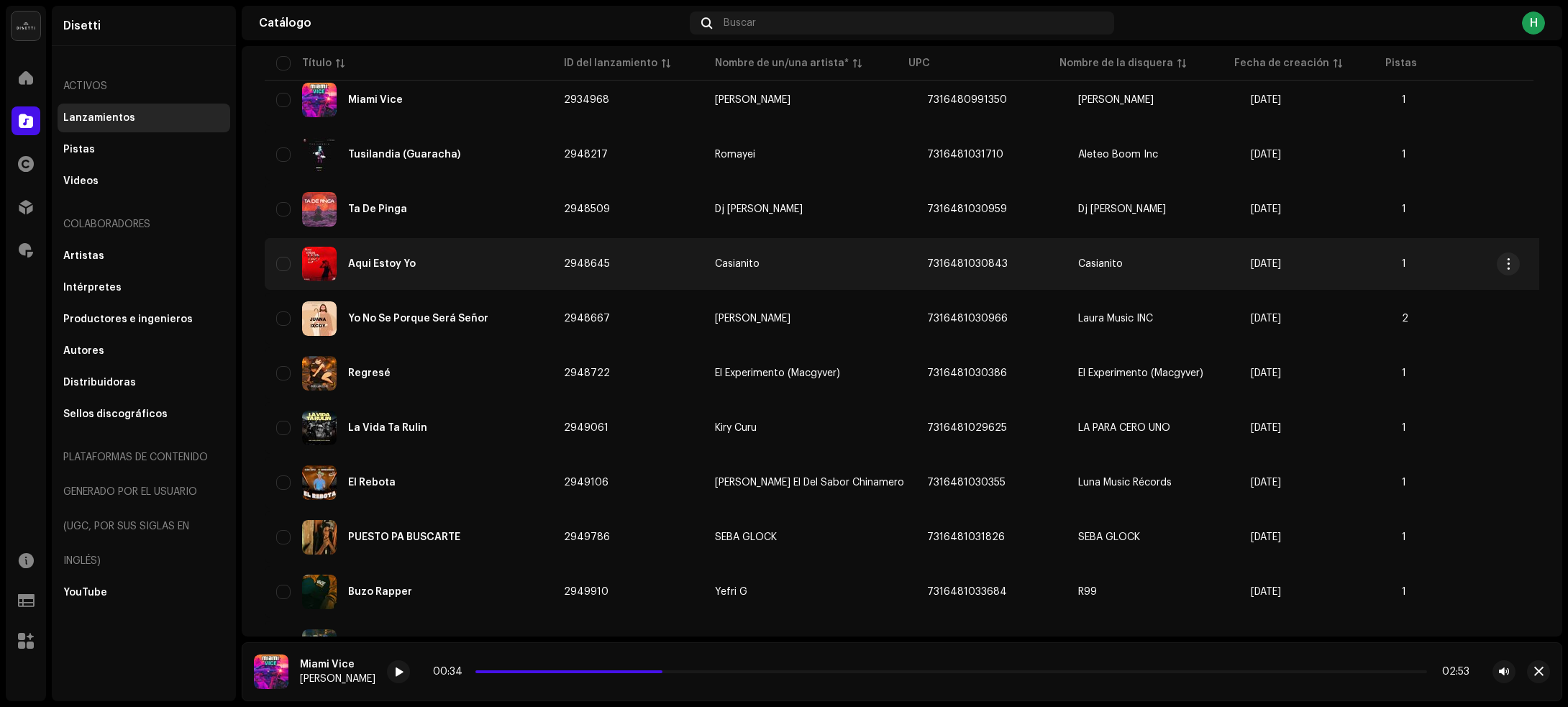
click at [504, 253] on div "Aqui Estoy Yo" at bounding box center [408, 263] width 264 height 35
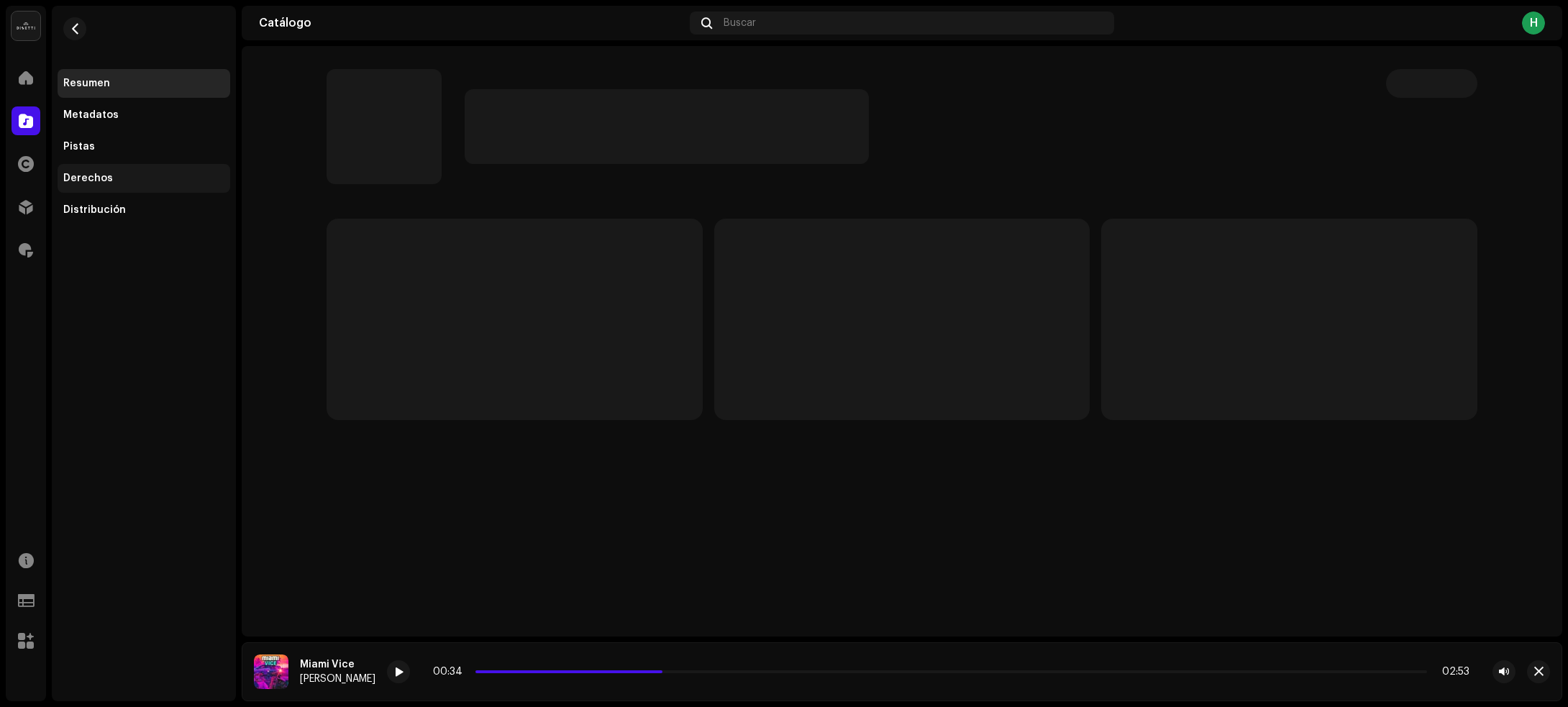
click at [167, 173] on div "Derechos" at bounding box center [144, 178] width 161 height 12
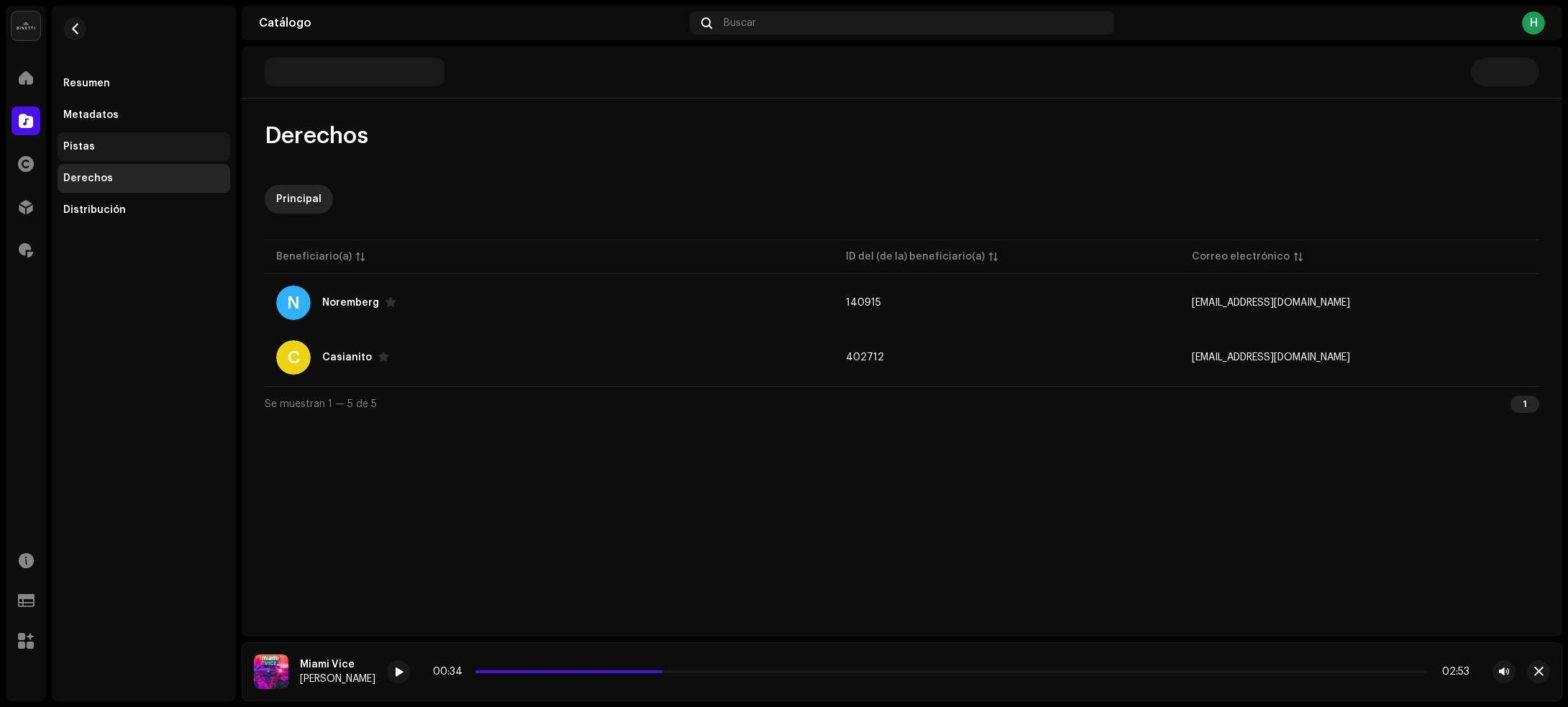
click at [145, 141] on div "Pistas" at bounding box center [144, 146] width 161 height 12
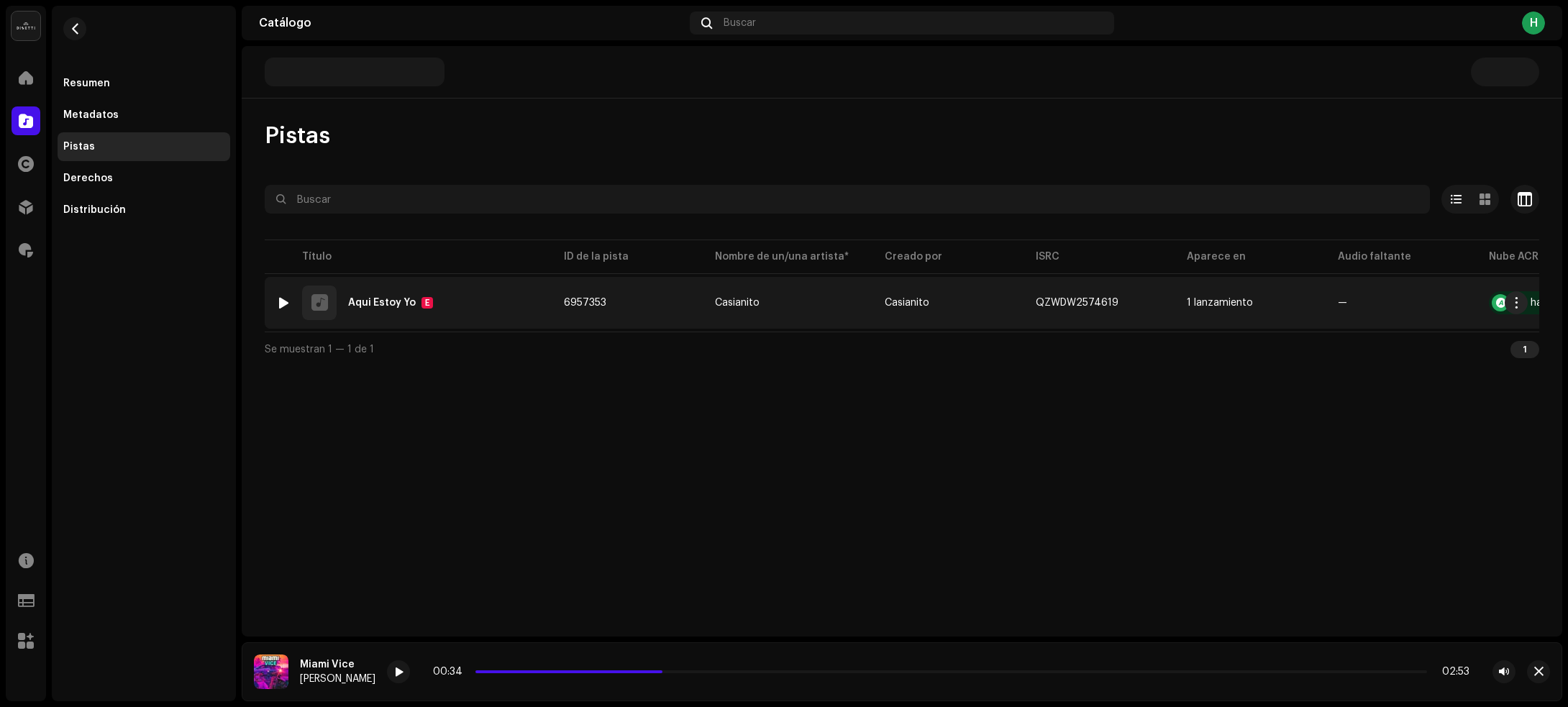
click at [285, 303] on div at bounding box center [284, 302] width 11 height 12
click at [490, 306] on div "1 Aqui Estoy Yo E" at bounding box center [408, 302] width 264 height 35
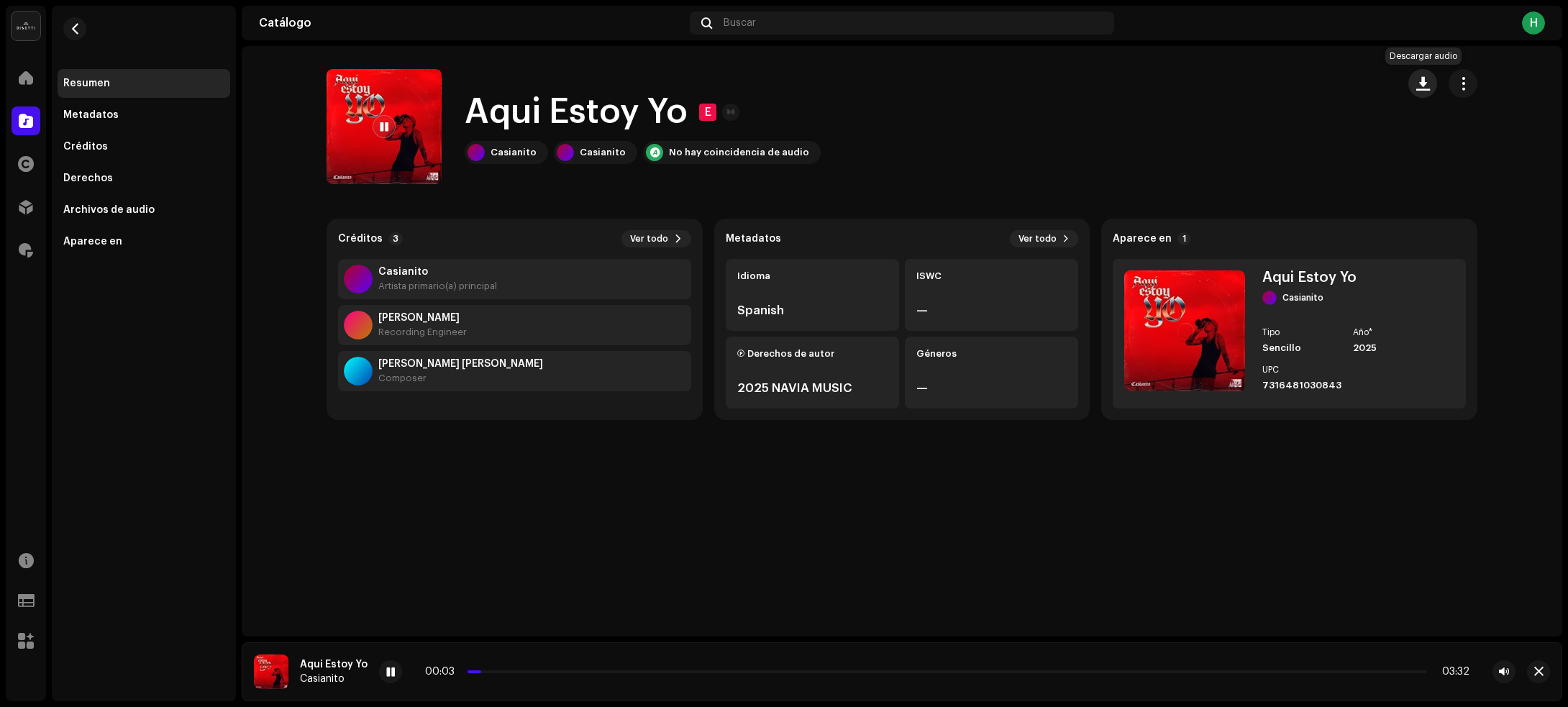
click at [1429, 87] on span "button" at bounding box center [1423, 83] width 14 height 12
click at [390, 669] on span at bounding box center [390, 672] width 9 height 12
click at [80, 25] on span "button" at bounding box center [75, 29] width 11 height 12
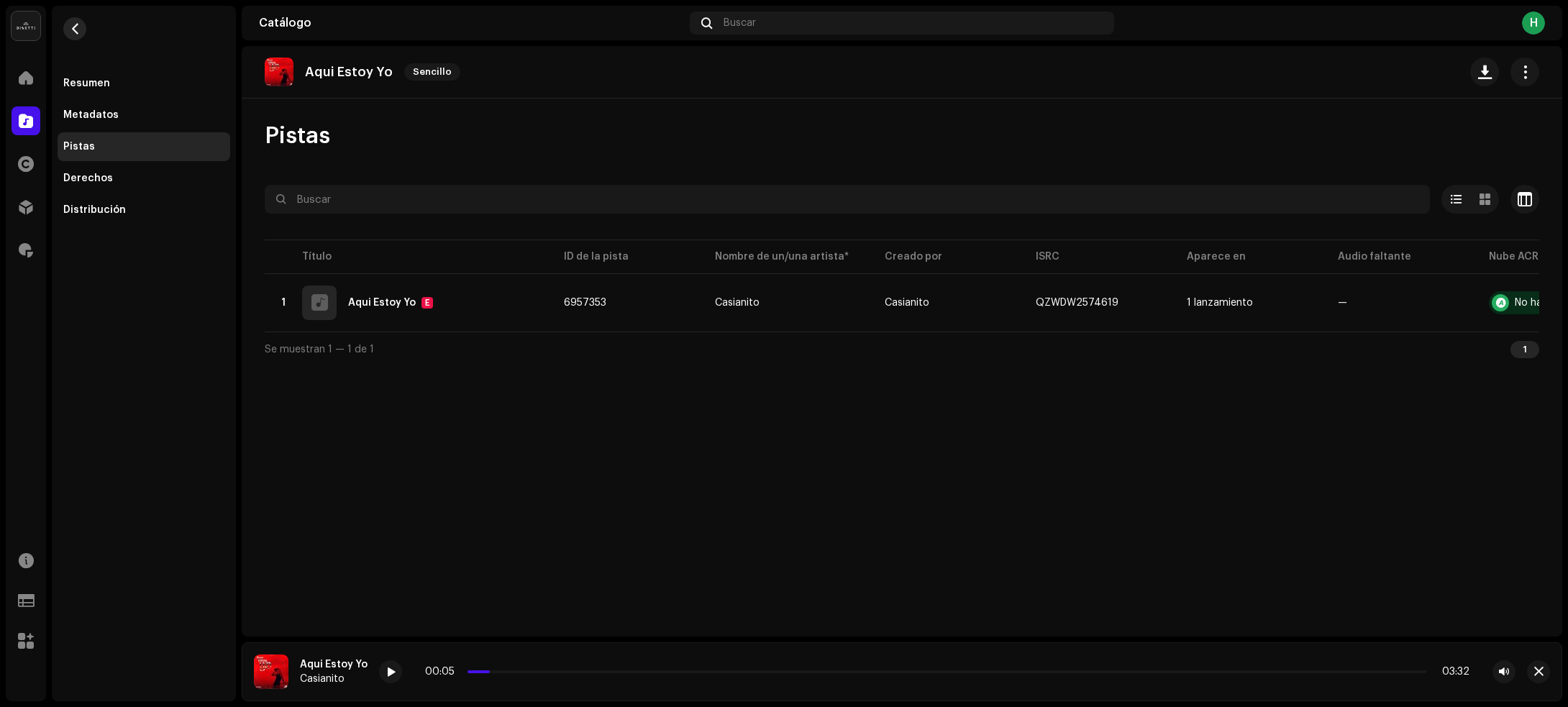
click at [76, 24] on span "button" at bounding box center [75, 29] width 11 height 12
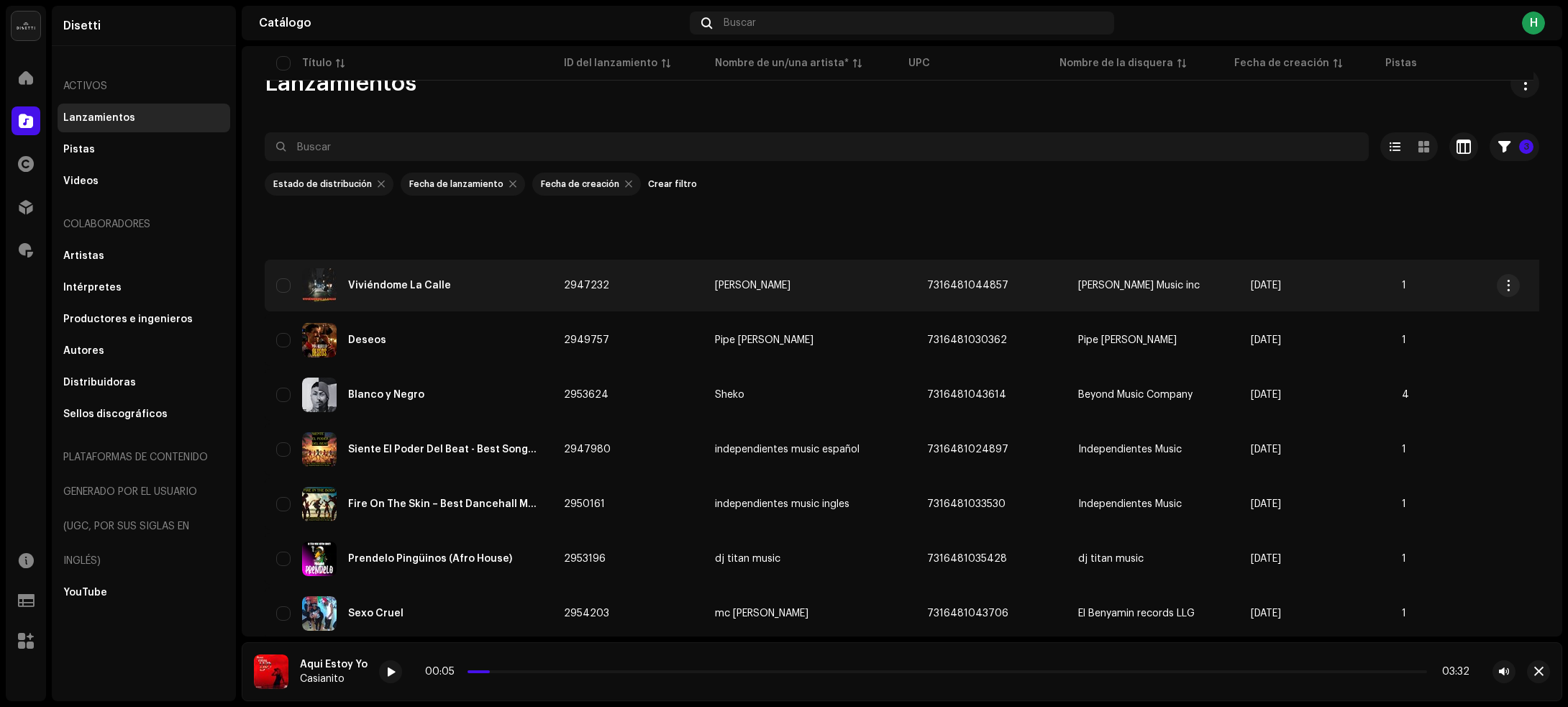
scroll to position [1629, 0]
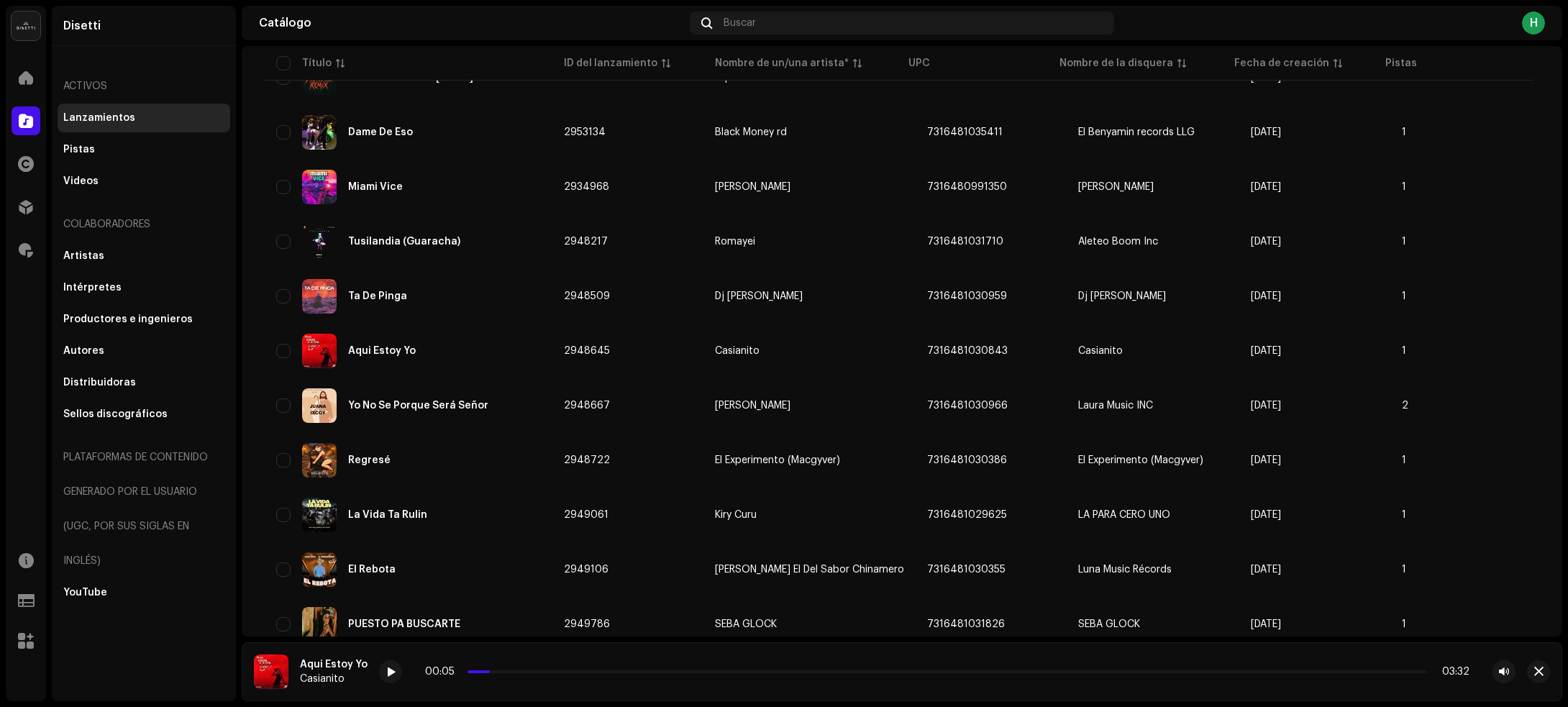
click at [637, 393] on td "2948667" at bounding box center [628, 405] width 151 height 52
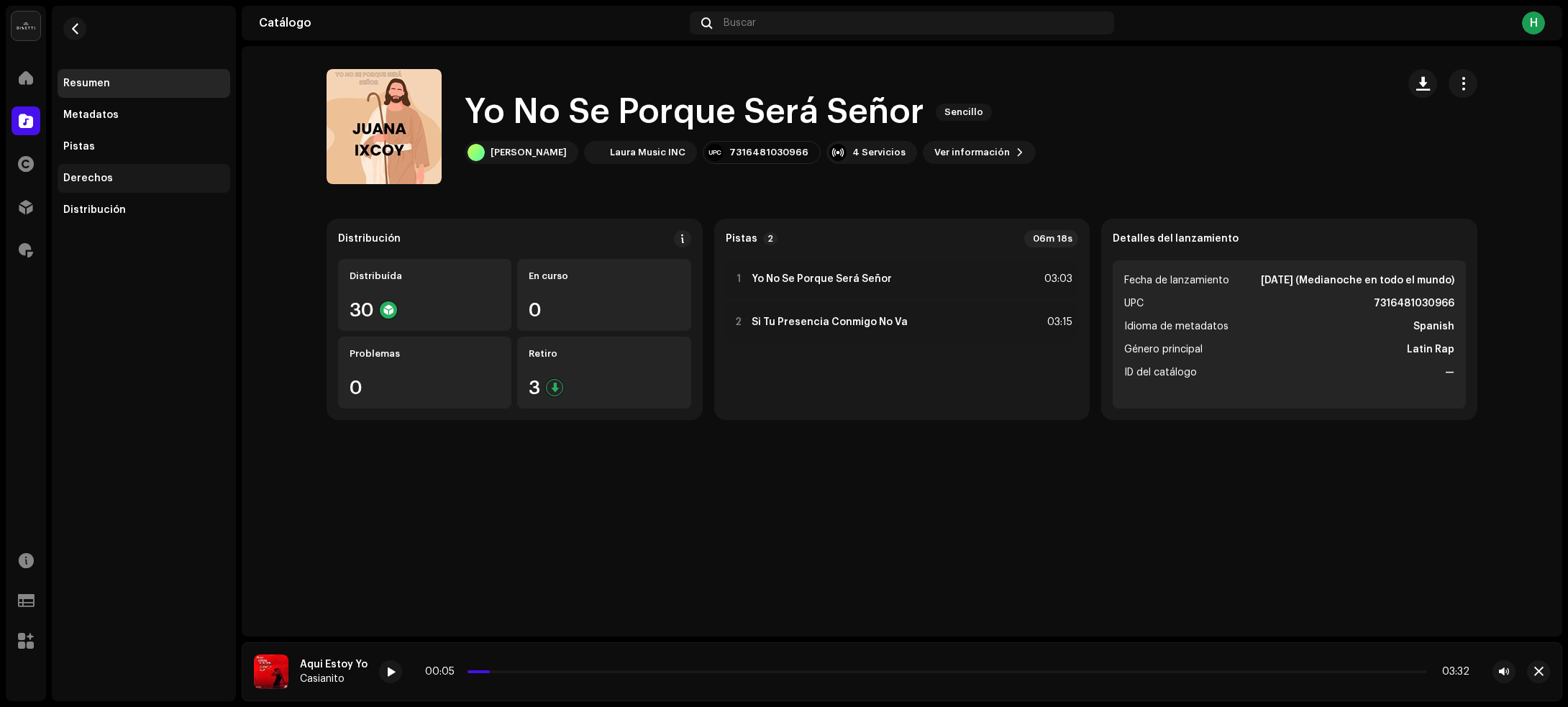
click at [113, 178] on div "Derechos" at bounding box center [144, 178] width 161 height 12
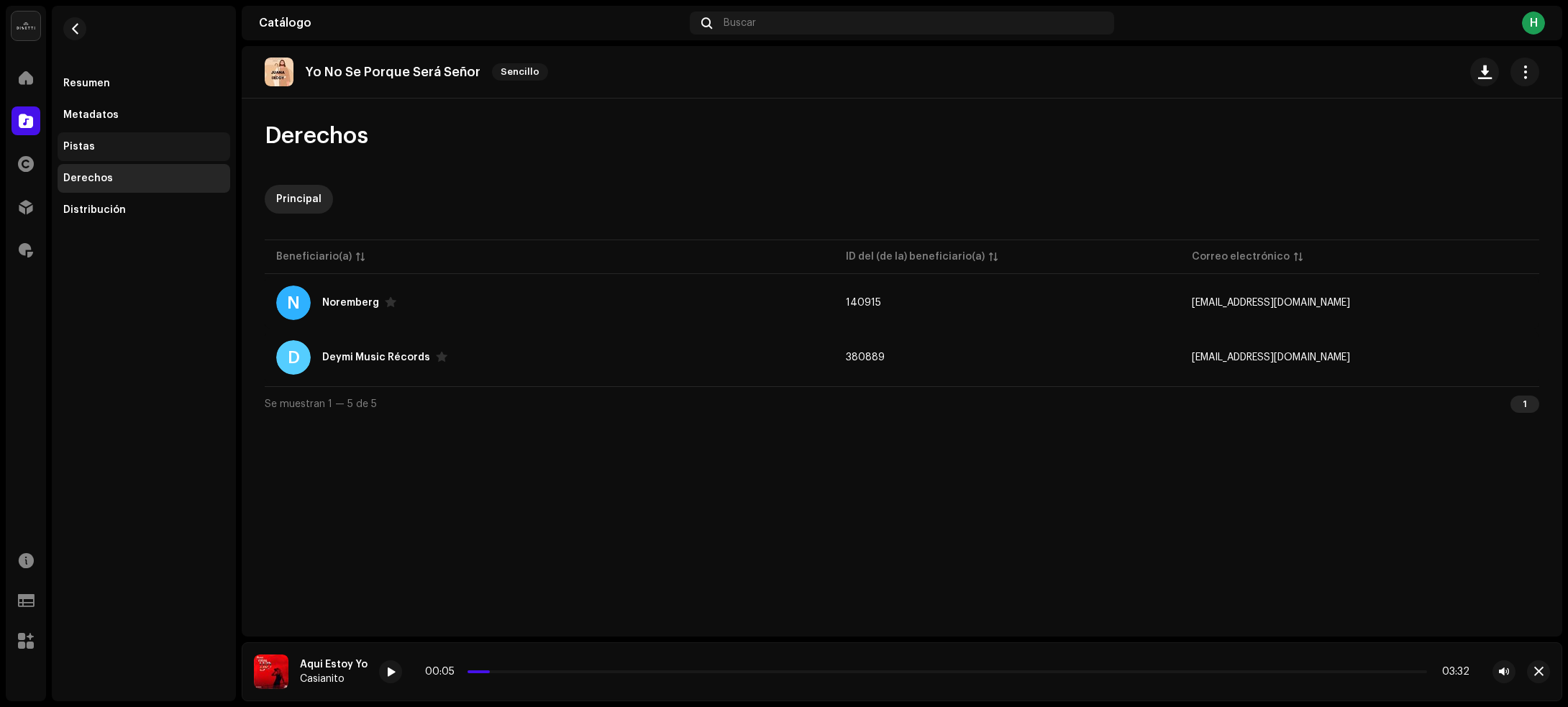
click at [112, 150] on div "Pistas" at bounding box center [144, 146] width 161 height 12
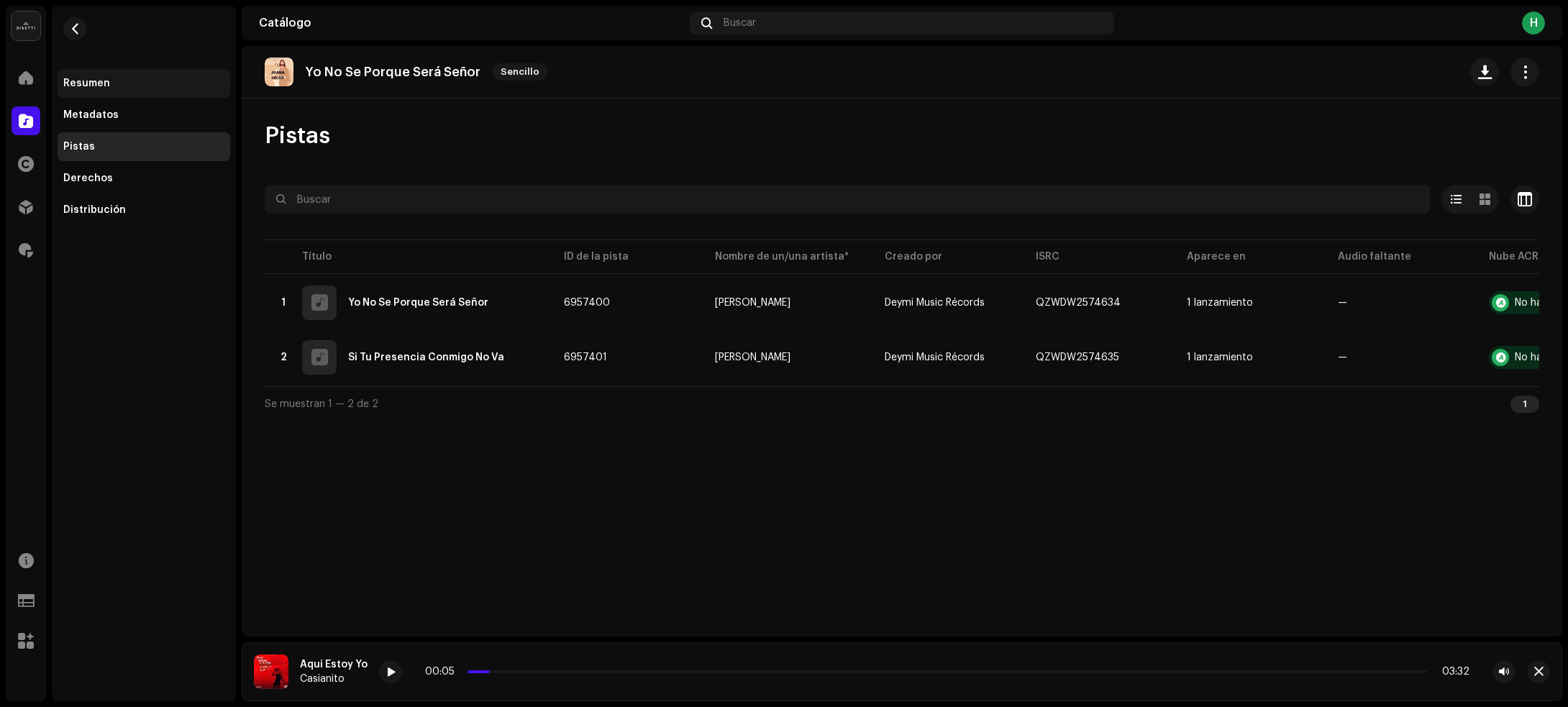
click at [128, 73] on div "Resumen" at bounding box center [143, 83] width 172 height 29
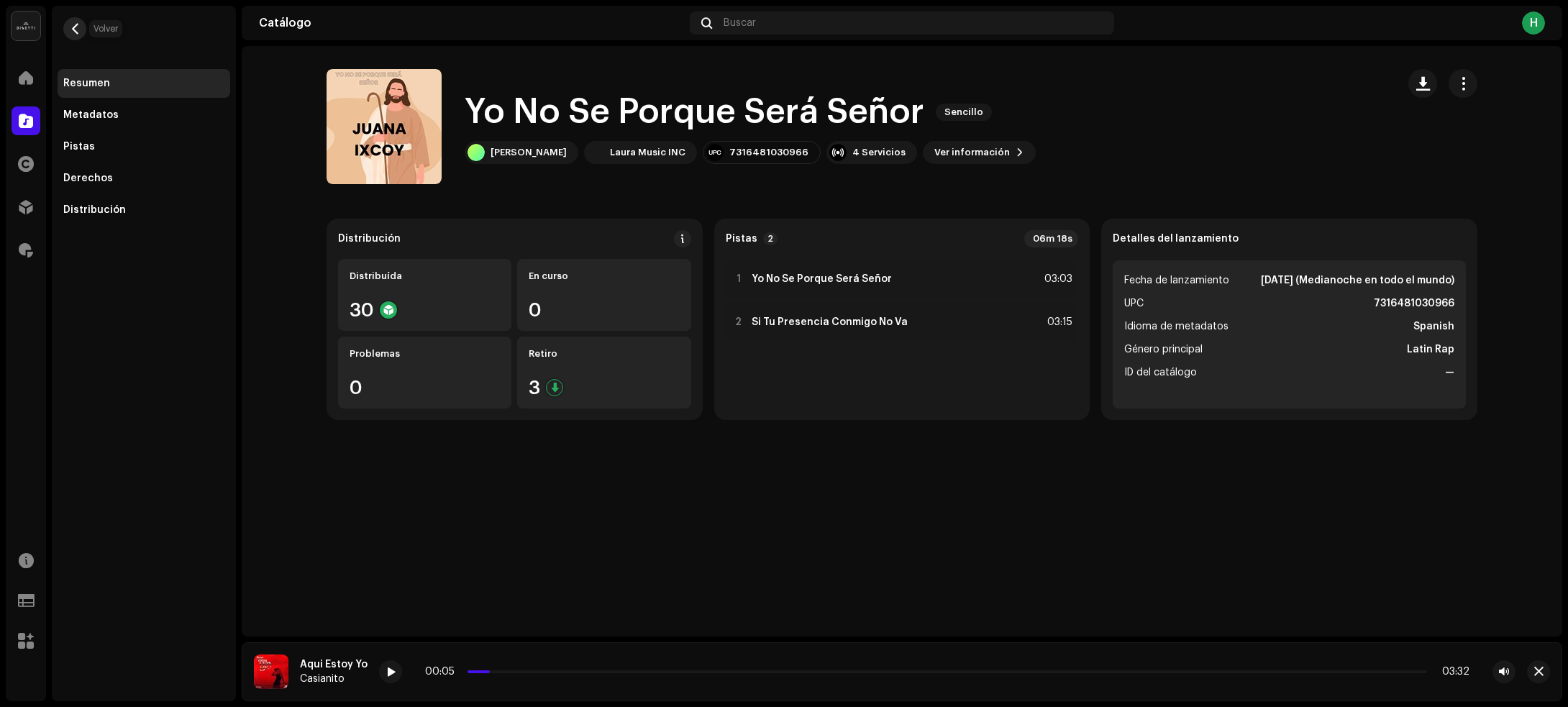
click at [74, 24] on span "button" at bounding box center [75, 29] width 11 height 12
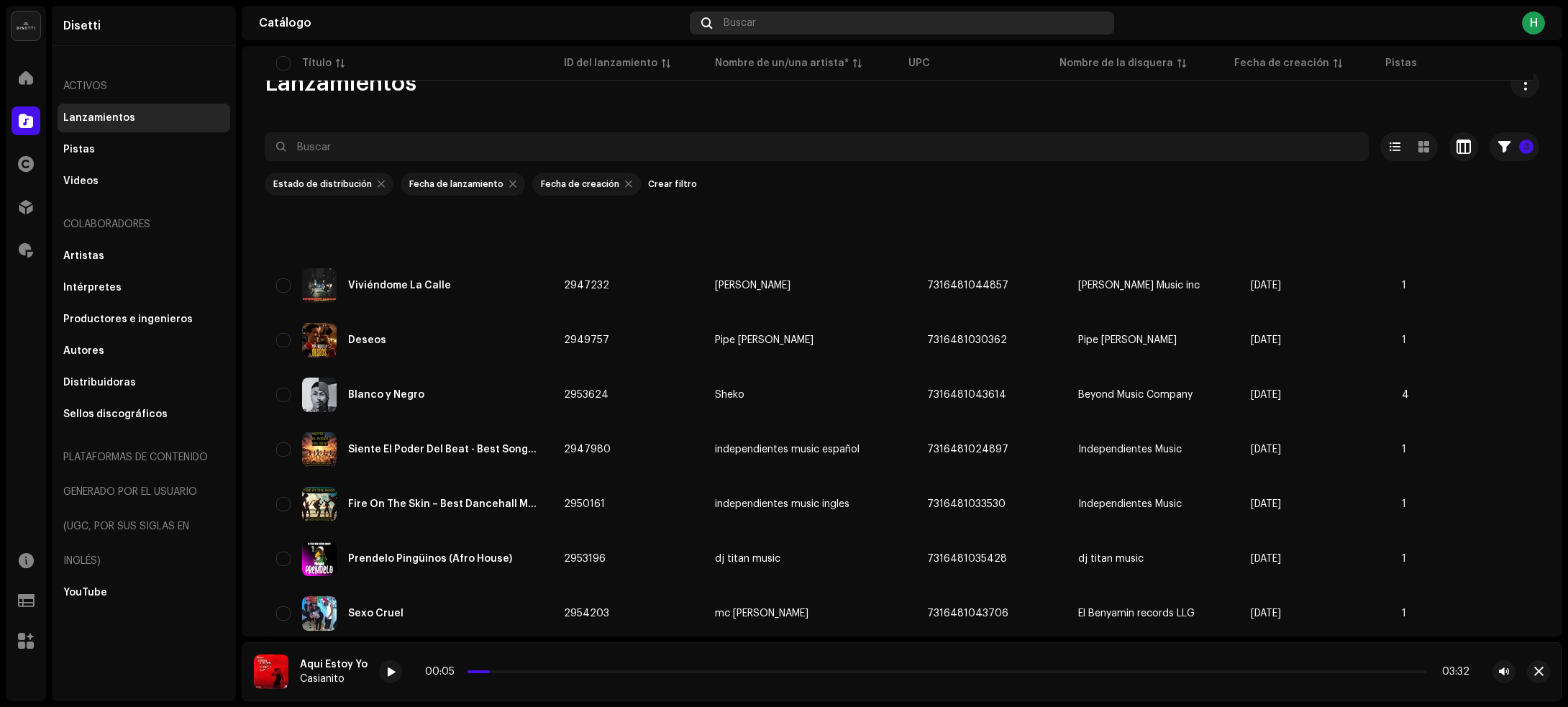
scroll to position [1629, 0]
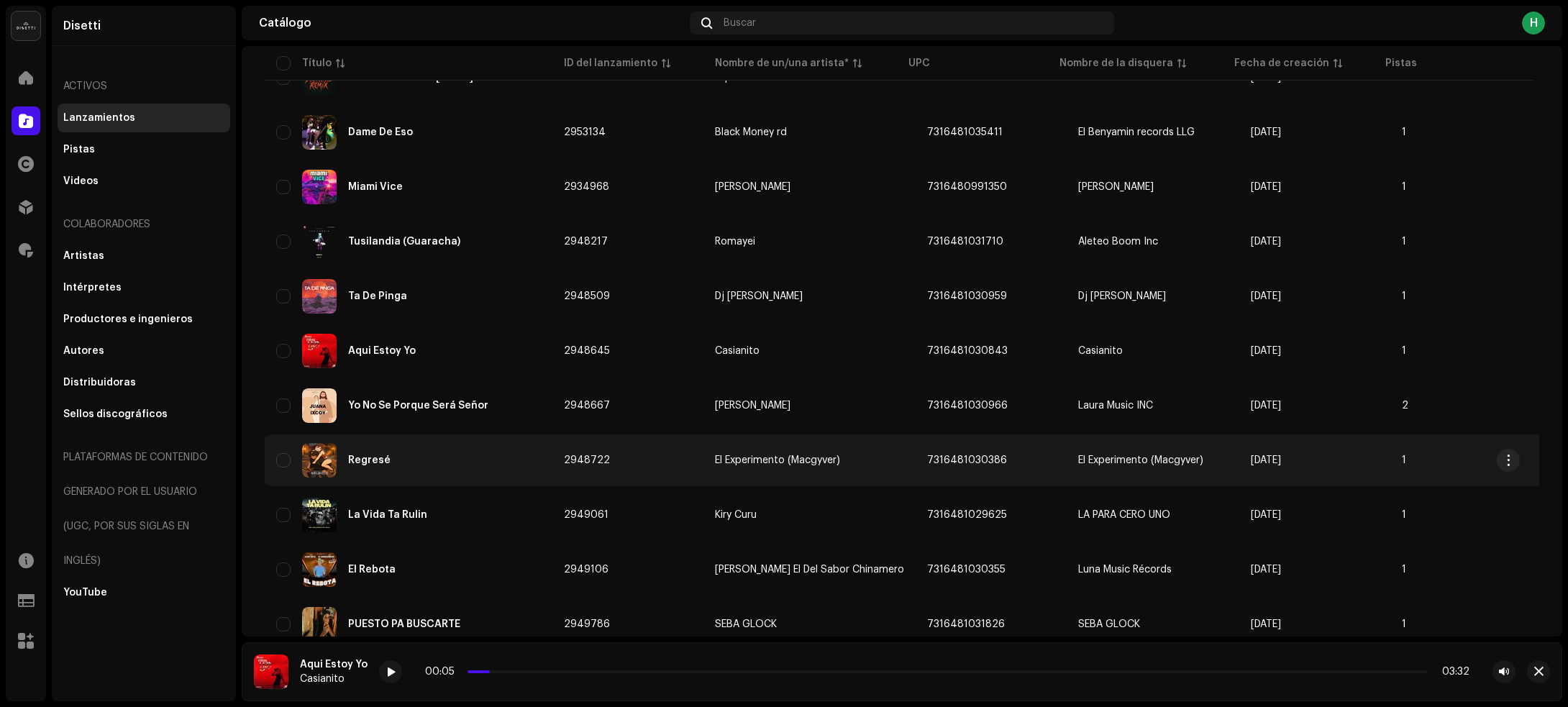
click at [451, 447] on div "Regresé" at bounding box center [408, 460] width 264 height 35
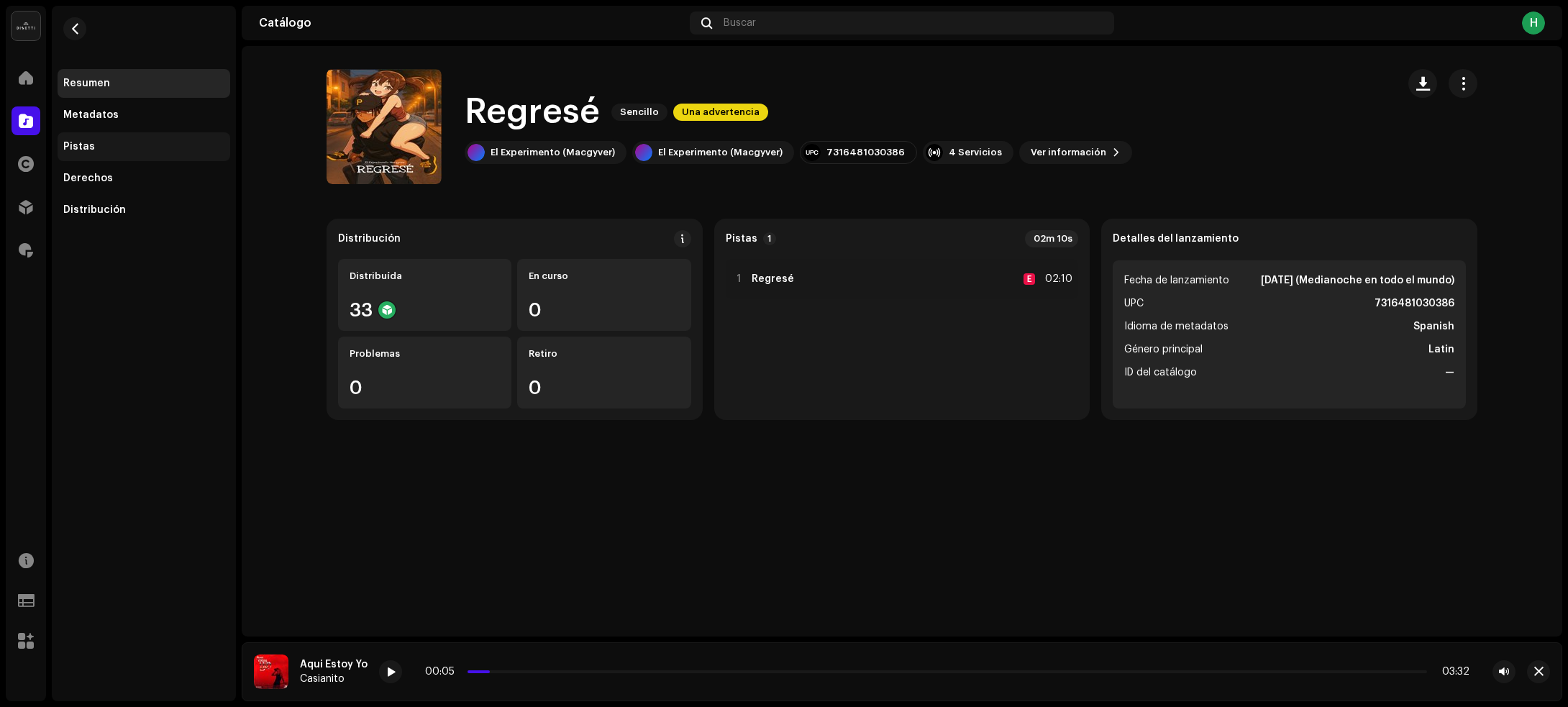
click at [133, 151] on div "Pistas" at bounding box center [144, 146] width 161 height 12
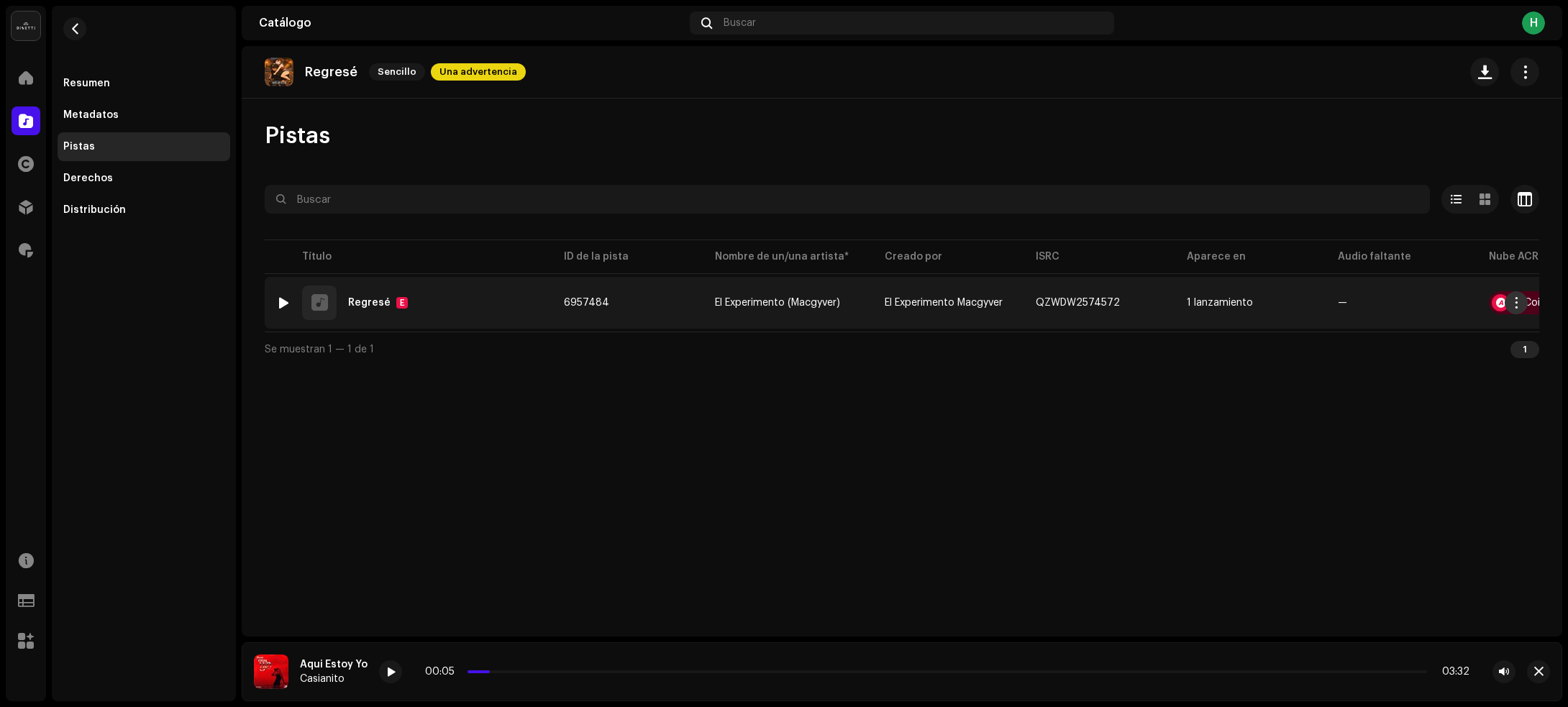
click at [1515, 302] on span "button" at bounding box center [1516, 302] width 11 height 12
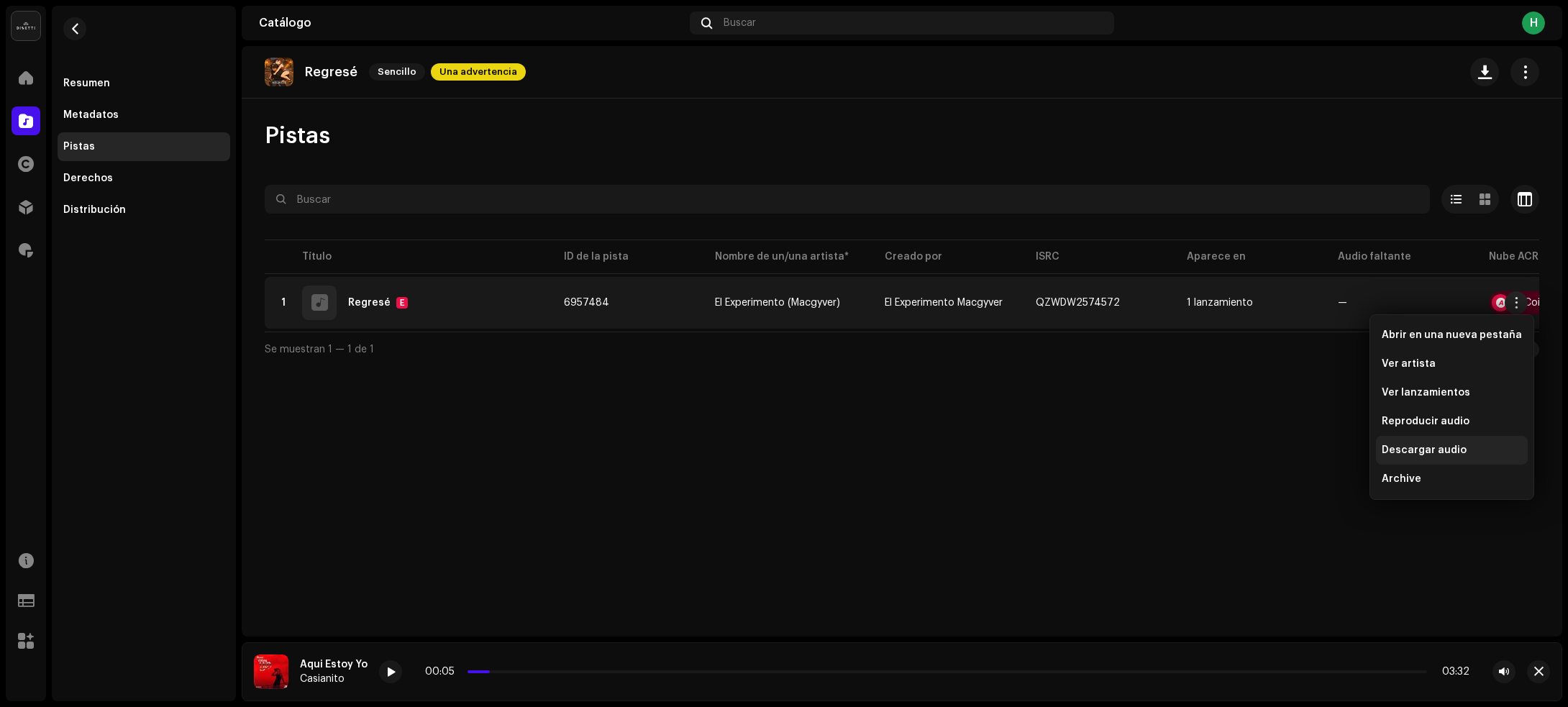
click at [1417, 443] on div "Descargar audio" at bounding box center [1451, 450] width 151 height 29
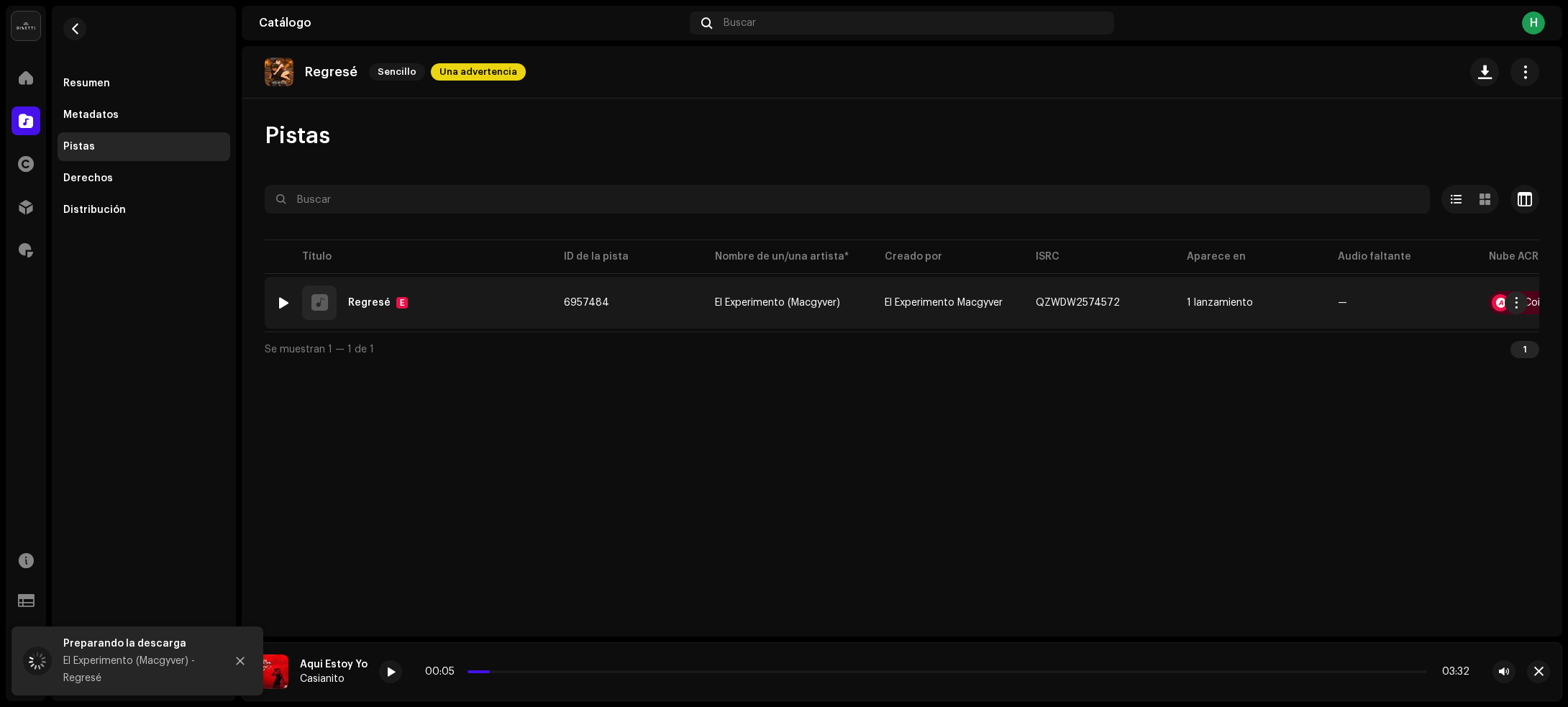
click at [454, 314] on div "1 Regresé E" at bounding box center [408, 302] width 264 height 35
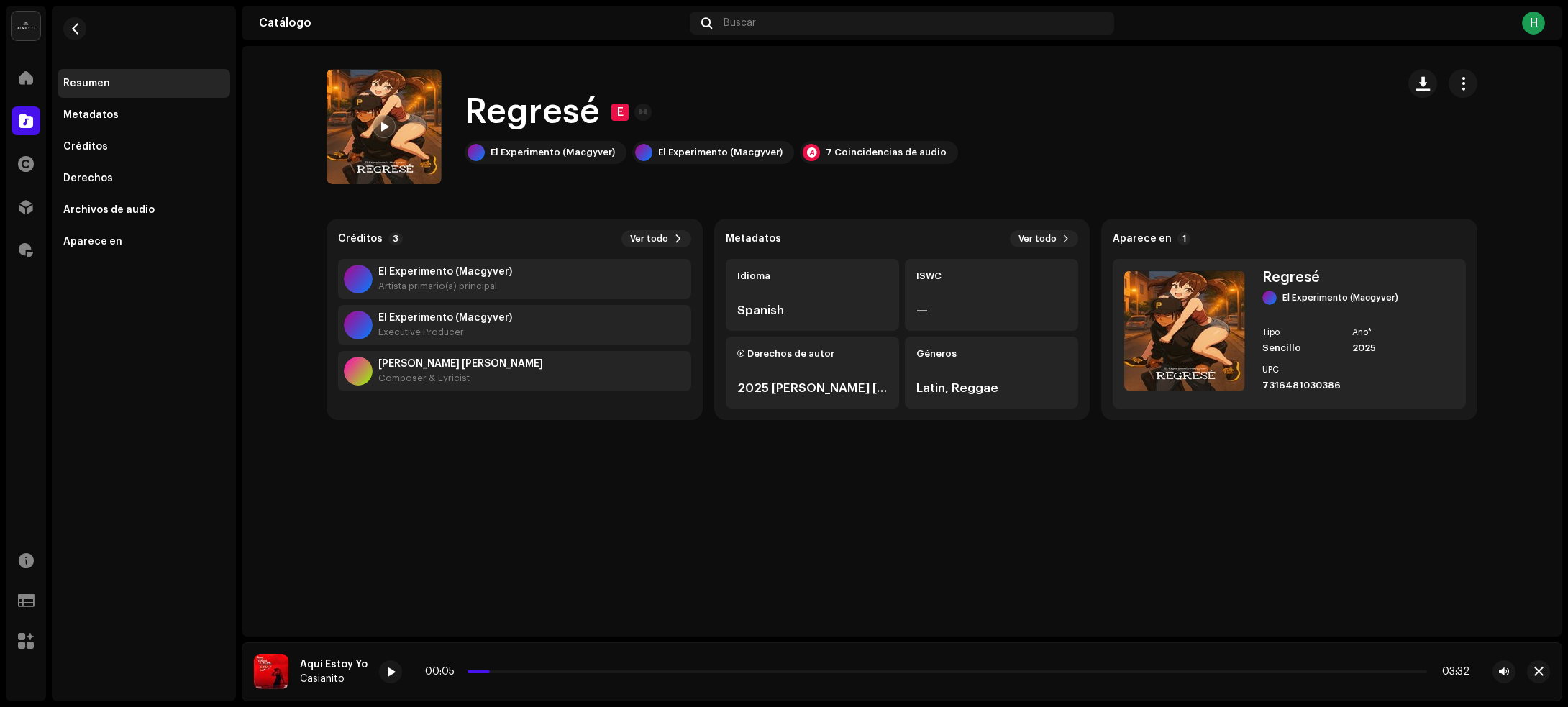
drag, startPoint x: 475, startPoint y: 522, endPoint x: 397, endPoint y: 461, distance: 99.0
click at [475, 518] on div "Regresé E Regresé E El Experimento (Macgyver) El Experimento (Macgyver) 7 Coinc…" at bounding box center [902, 342] width 1321 height 590
click at [83, 29] on button "button" at bounding box center [75, 29] width 23 height 23
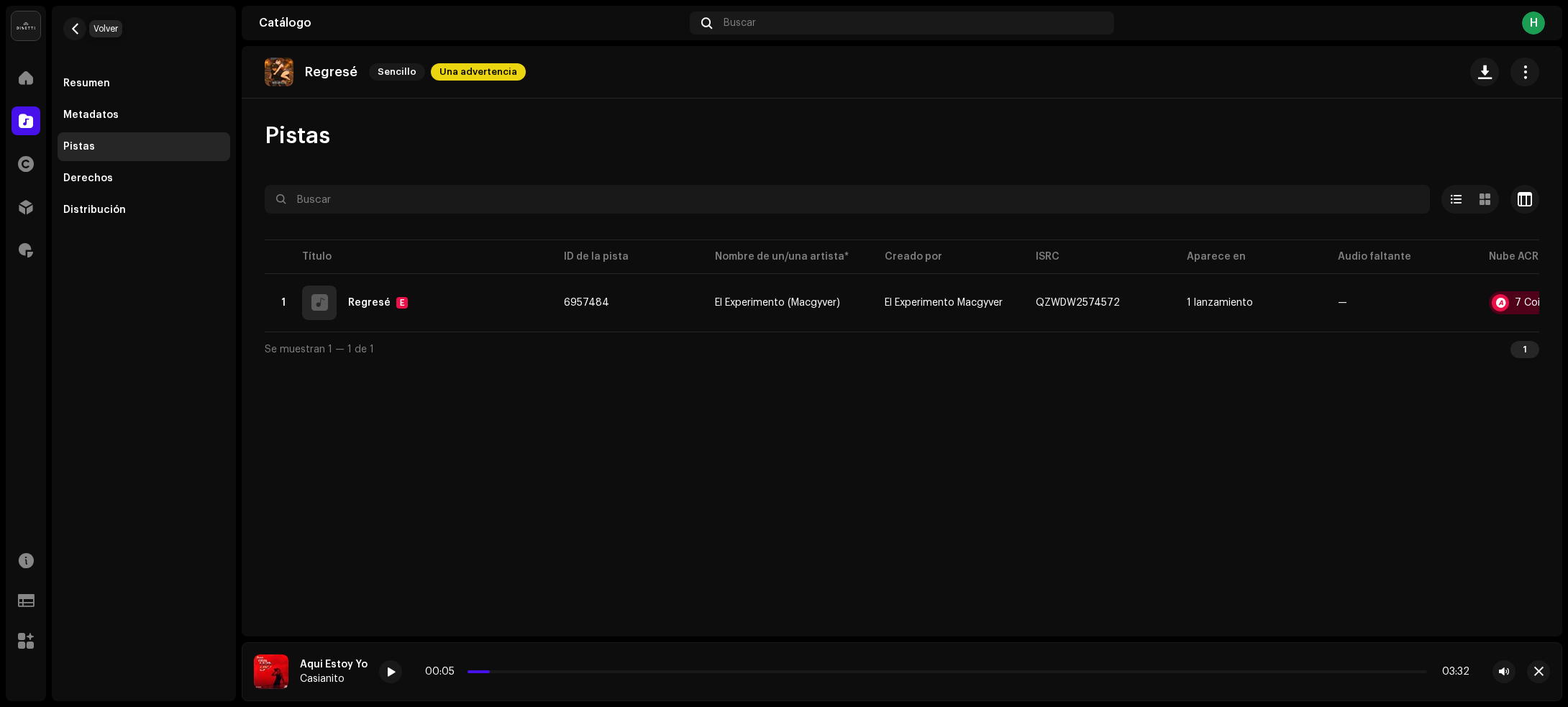
click at [83, 29] on button "button" at bounding box center [75, 29] width 23 height 23
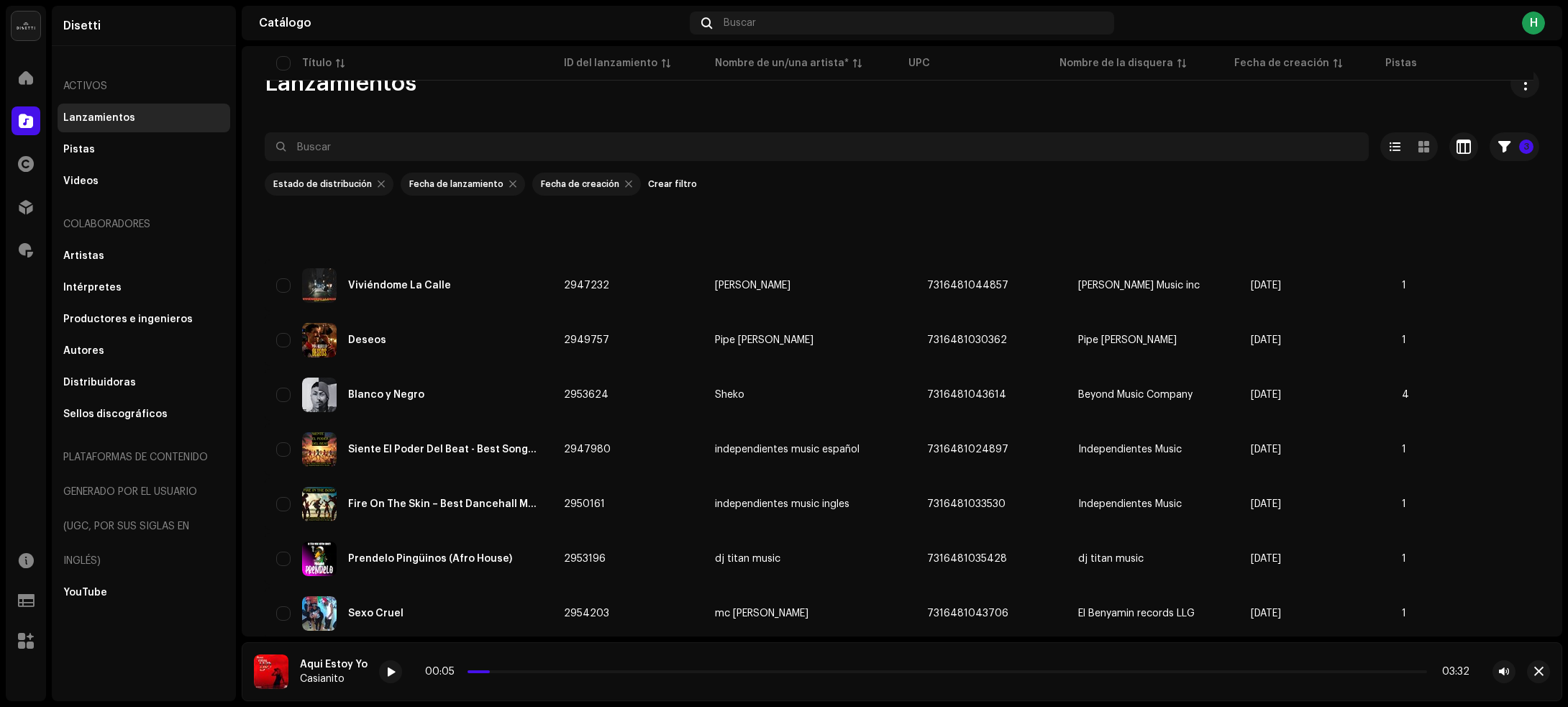
scroll to position [1737, 0]
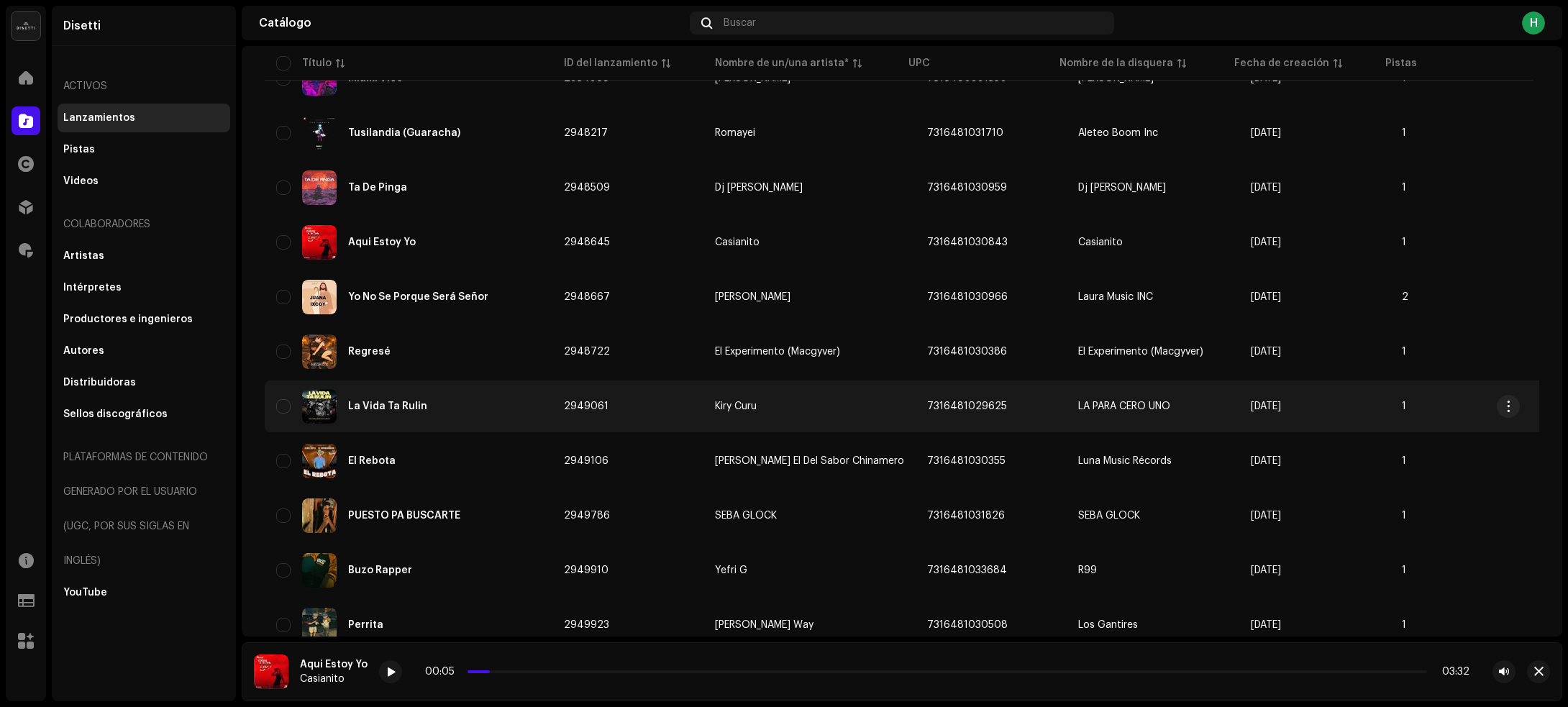
click at [505, 410] on div "La Vida Ta Rulin" at bounding box center [408, 406] width 264 height 35
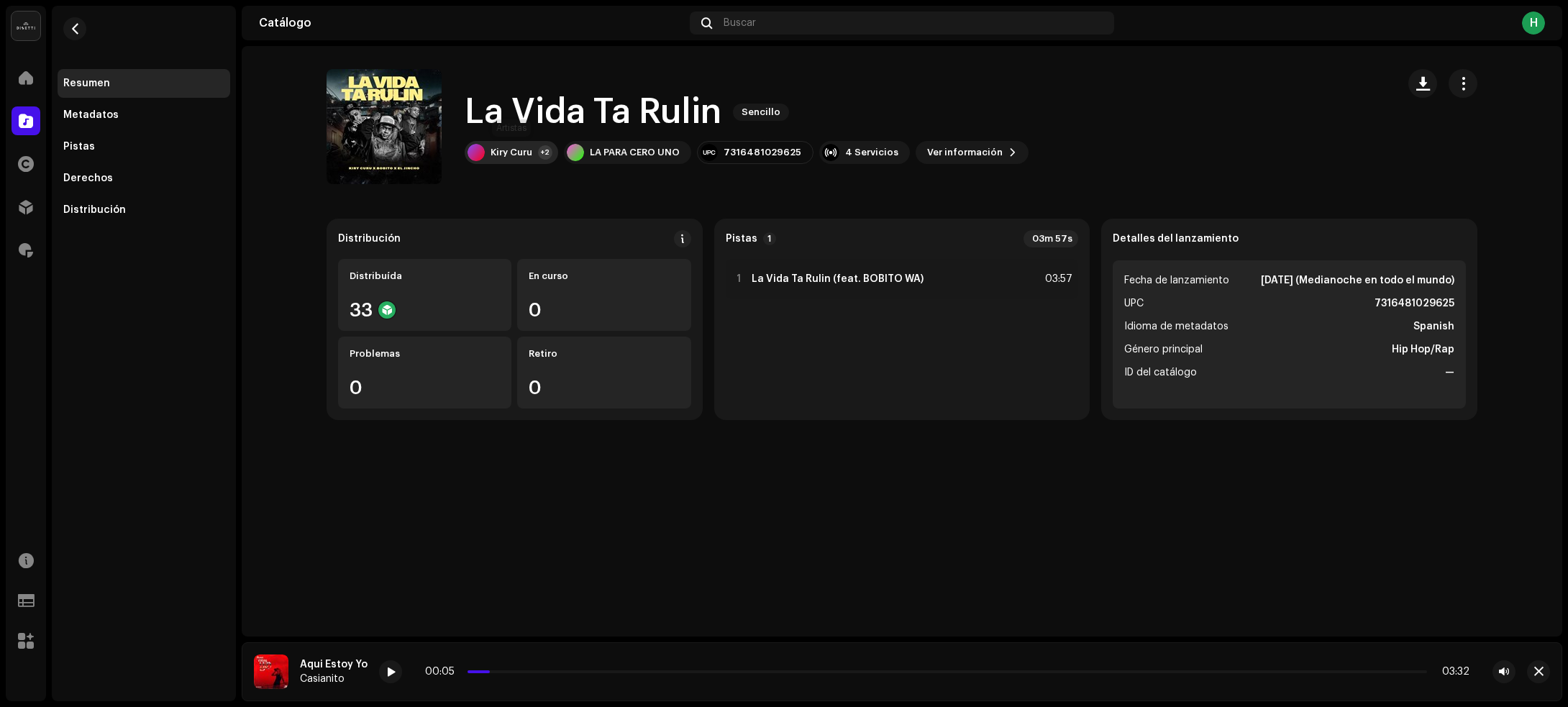
click at [514, 148] on div "Kiry Curu" at bounding box center [512, 152] width 42 height 12
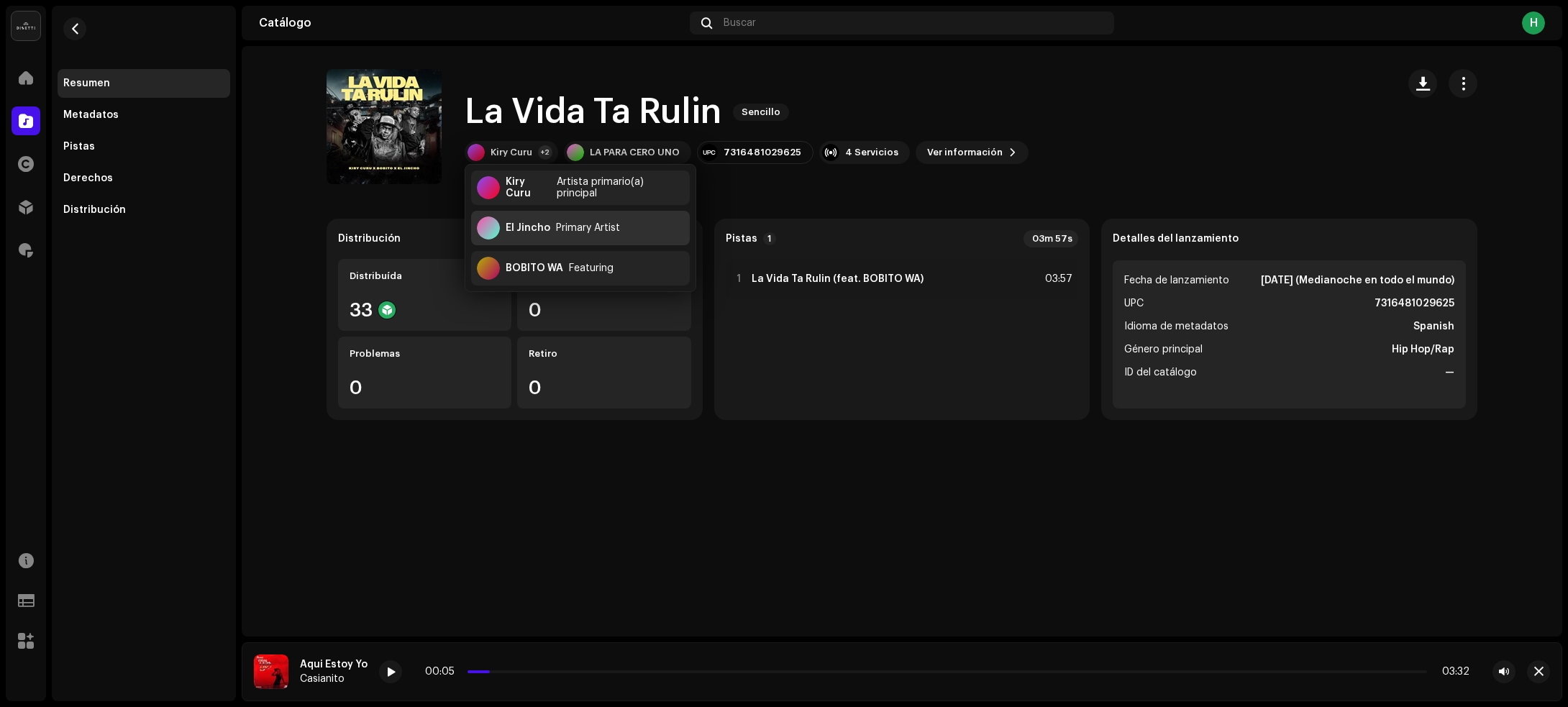
click at [543, 226] on div "El Jincho" at bounding box center [528, 228] width 45 height 12
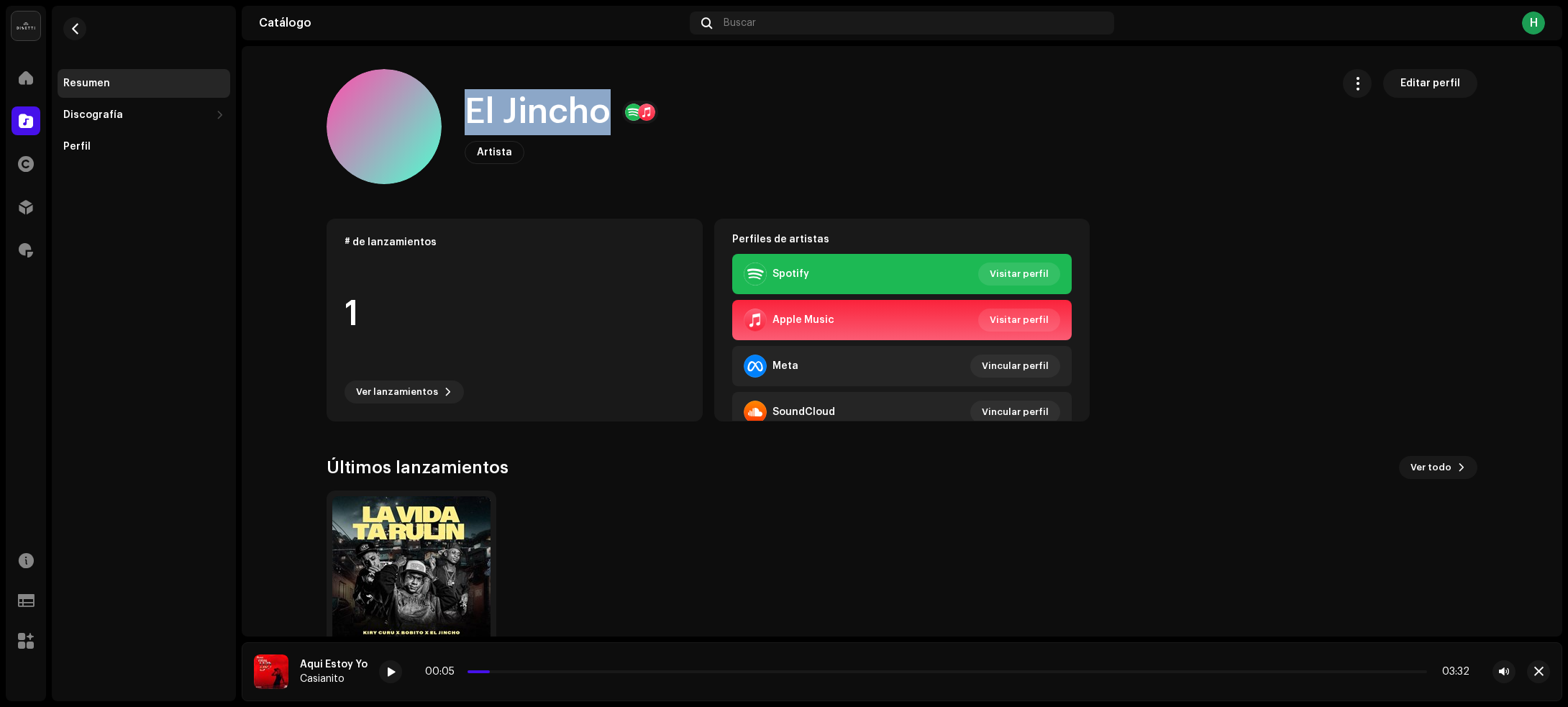
drag, startPoint x: 481, startPoint y: 109, endPoint x: 604, endPoint y: 109, distance: 123.0
click at [604, 109] on div "El Jincho Artista Editar perfil" at bounding box center [823, 126] width 993 height 115
copy h1 "El Jincho"
click at [76, 25] on span "button" at bounding box center [75, 29] width 11 height 12
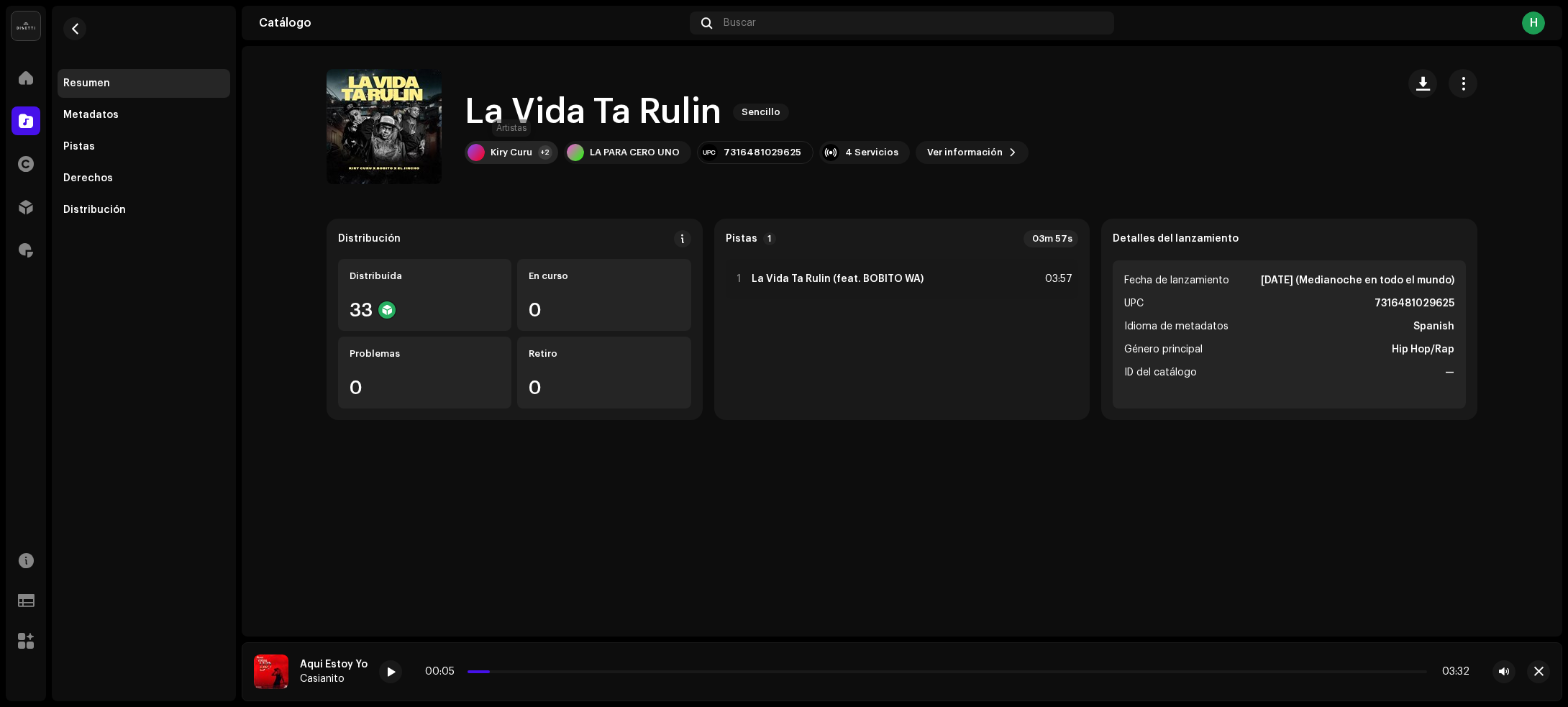
click at [514, 155] on div "Kiry Curu" at bounding box center [512, 152] width 42 height 12
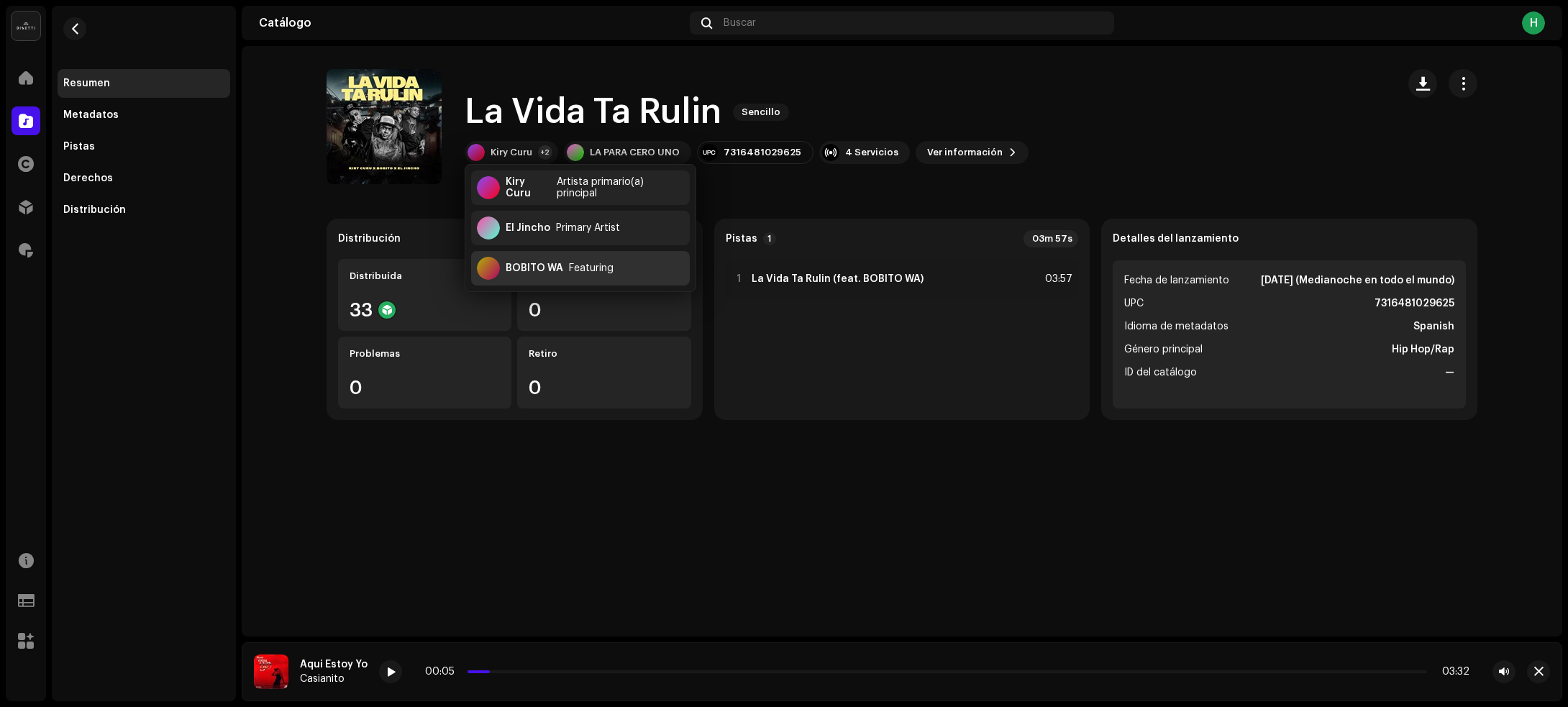
drag, startPoint x: 534, startPoint y: 260, endPoint x: 756, endPoint y: 7, distance: 336.6
click at [537, 257] on div "BOBITO WA Featuring" at bounding box center [580, 268] width 219 height 35
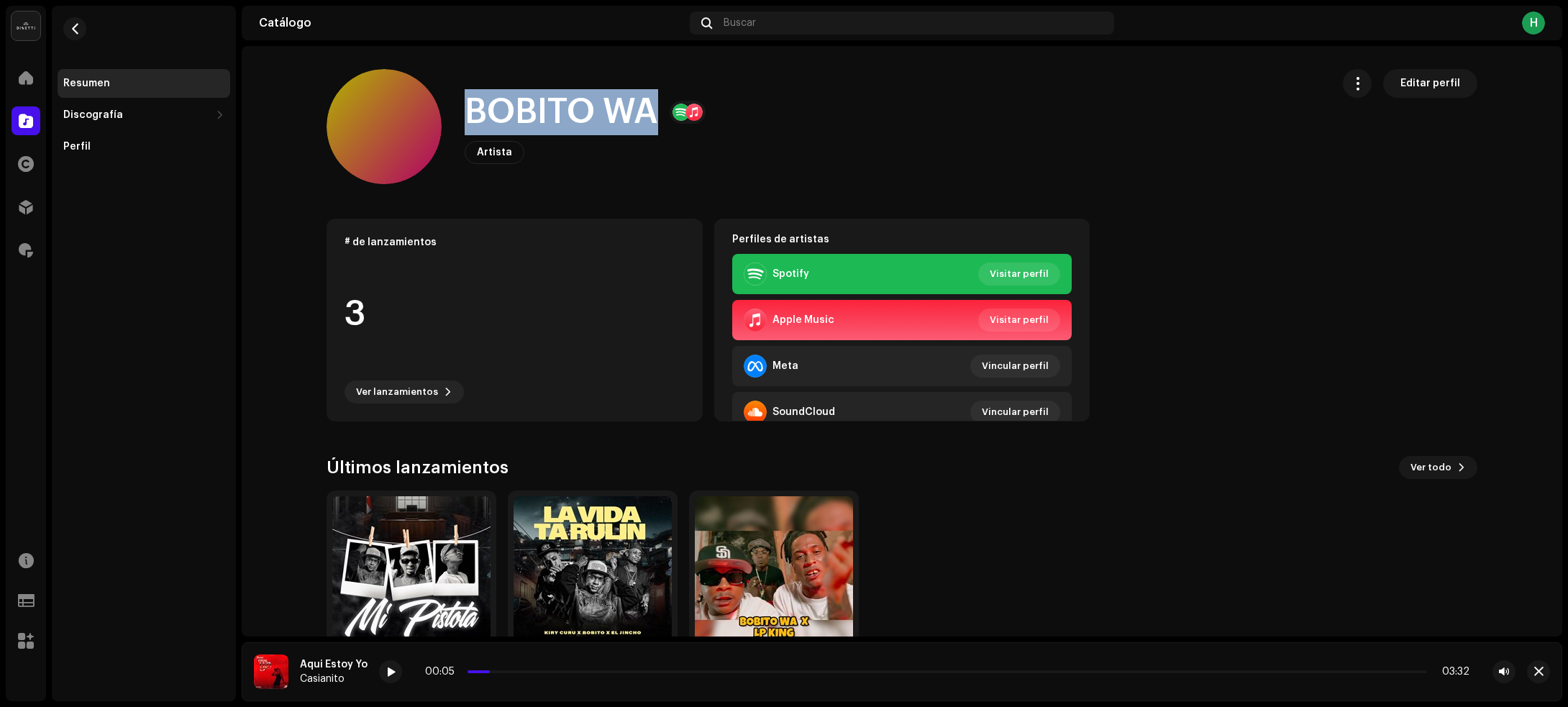
drag, startPoint x: 498, startPoint y: 107, endPoint x: 646, endPoint y: 98, distance: 148.3
click at [646, 98] on h1 "BOBITO WA" at bounding box center [561, 112] width 193 height 46
copy h1 "BOBITO WA"
click at [72, 26] on span "button" at bounding box center [75, 29] width 11 height 12
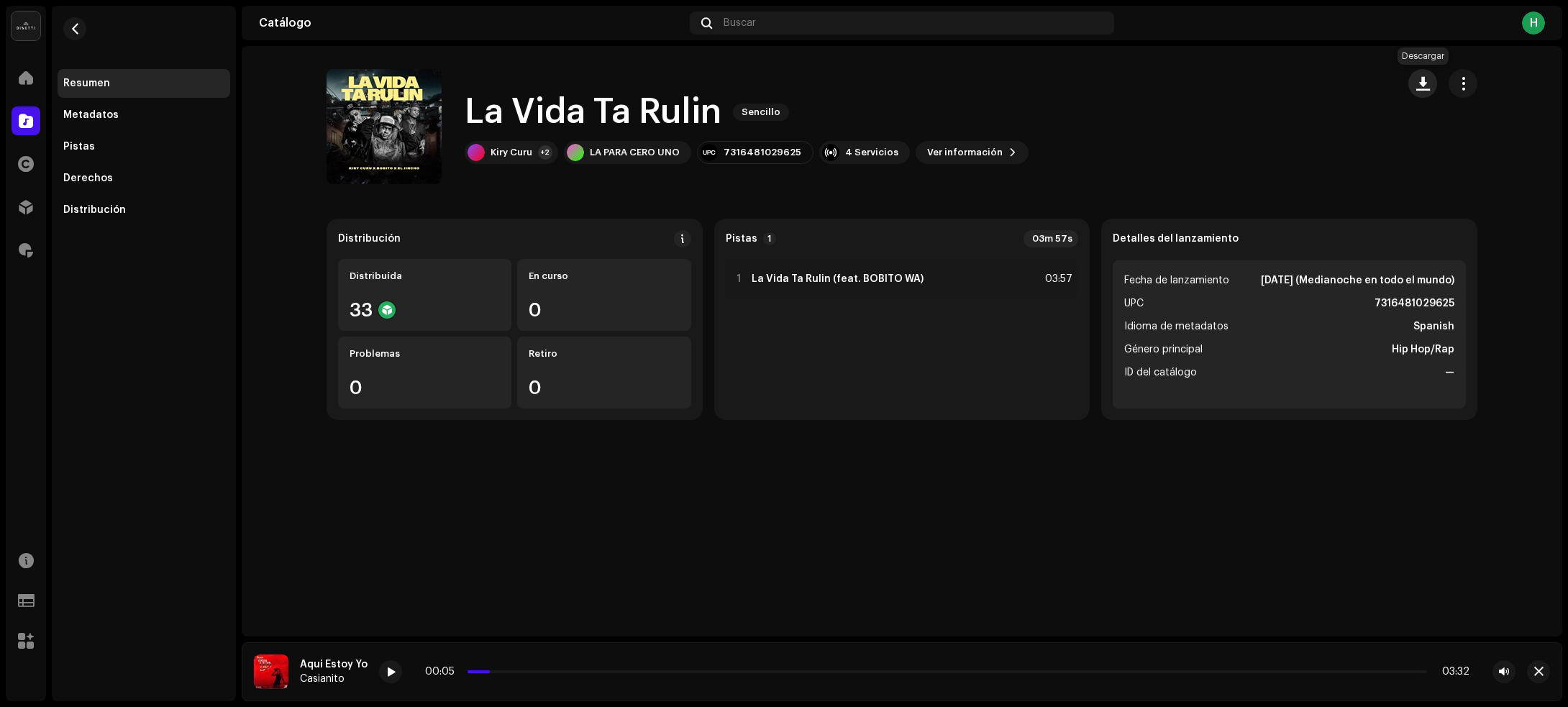
click at [1430, 83] on button "button" at bounding box center [1422, 83] width 29 height 29
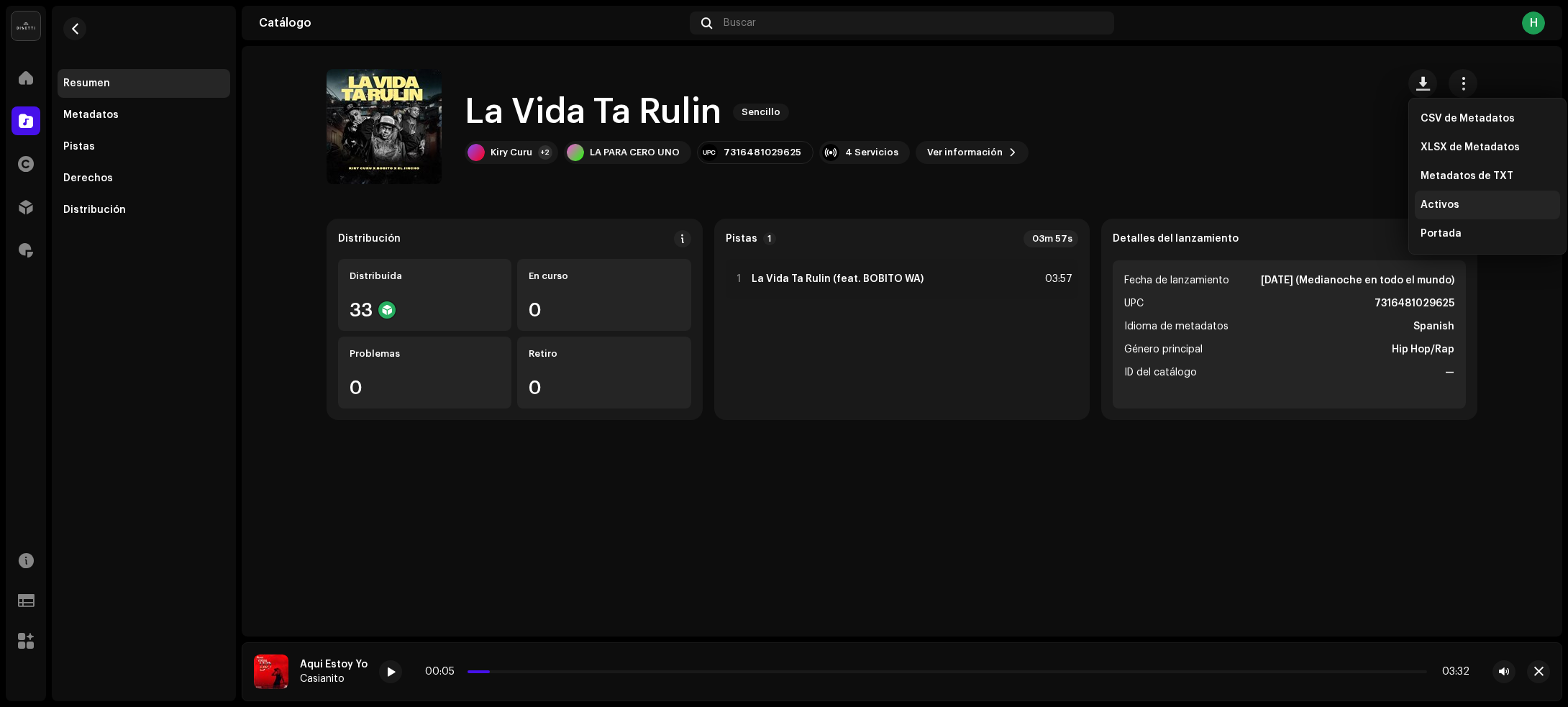
click at [1430, 206] on span "Activos" at bounding box center [1440, 205] width 39 height 12
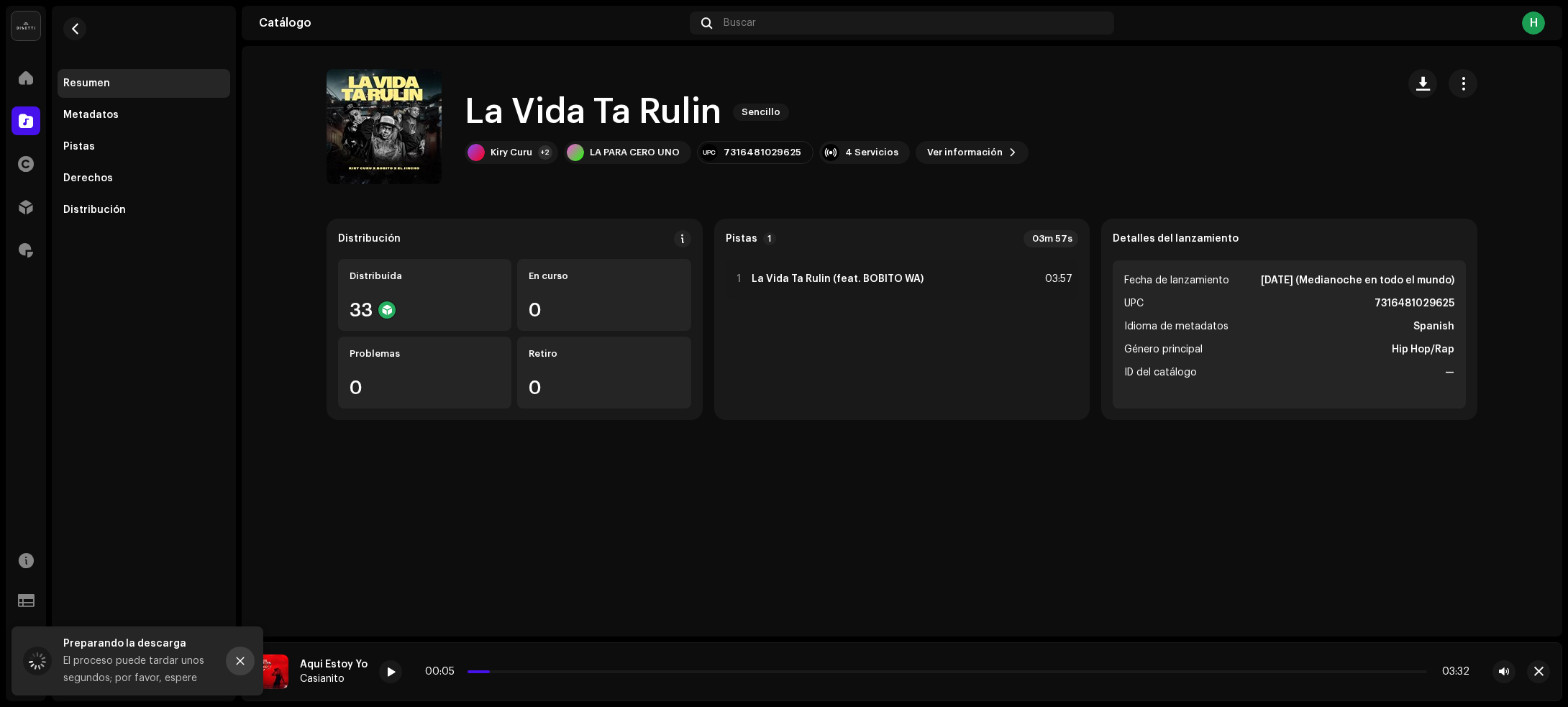
click at [237, 658] on icon "Close" at bounding box center [240, 661] width 8 height 8
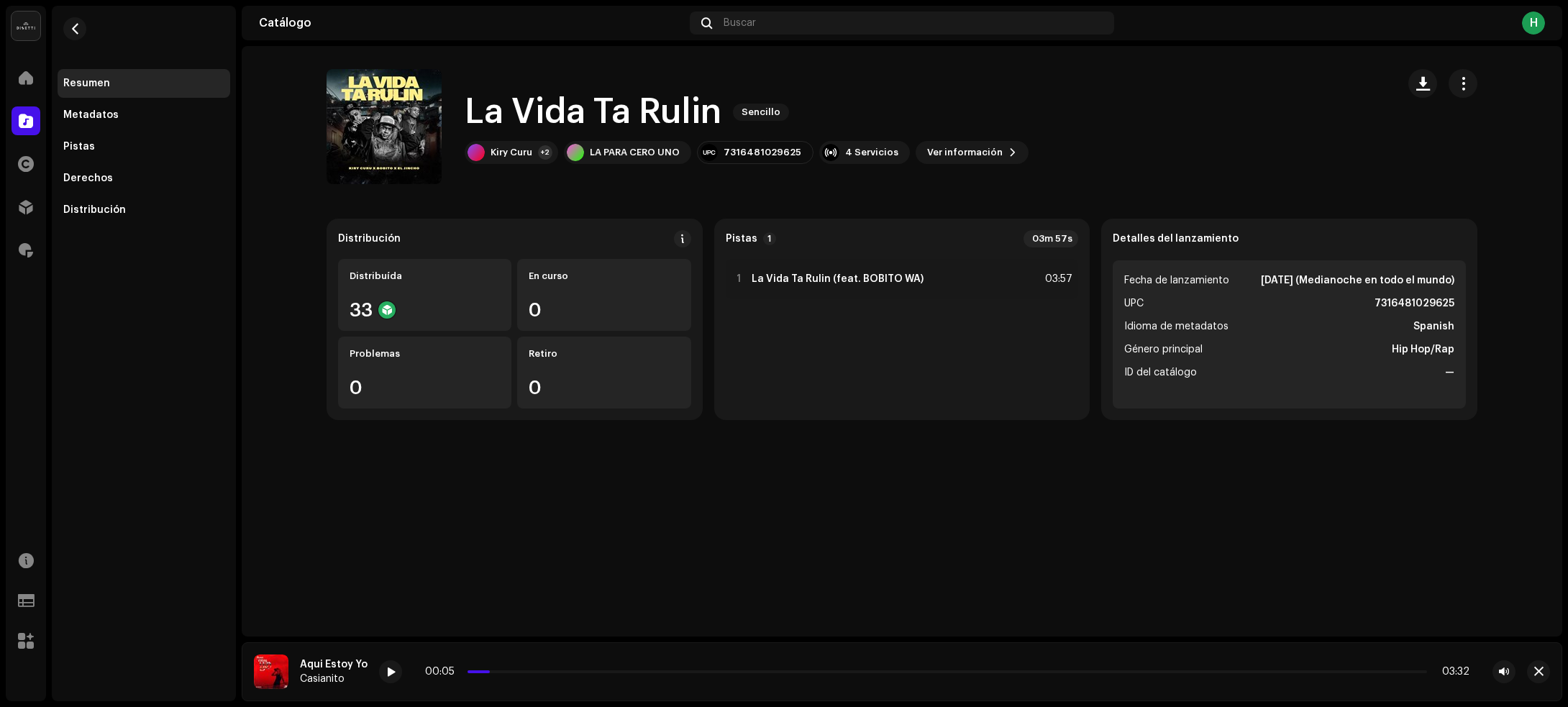
click at [66, 131] on div "Resumen Metadatos Pistas Derechos Distribución" at bounding box center [143, 146] width 172 height 155
click at [117, 169] on div "Derechos" at bounding box center [143, 178] width 172 height 29
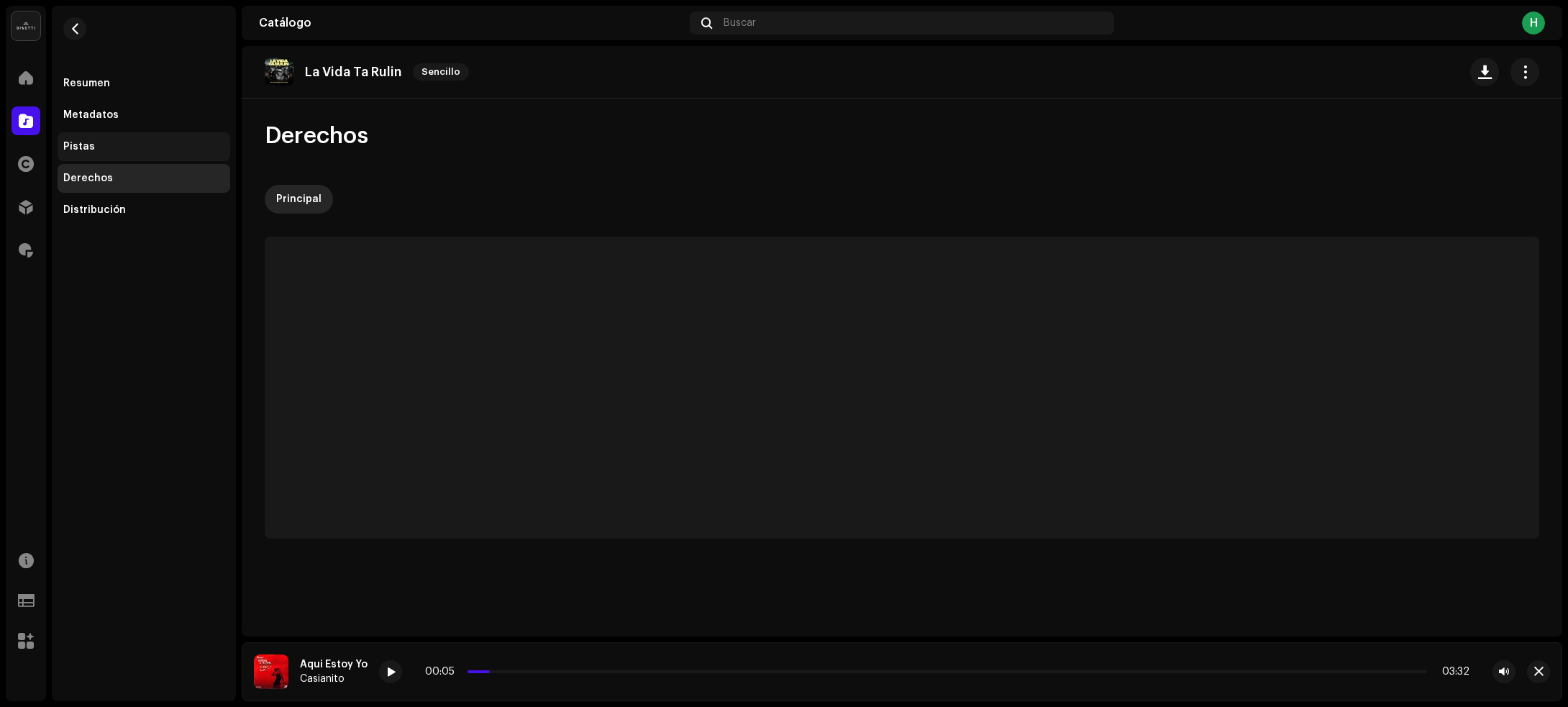
click at [117, 146] on div "Pistas" at bounding box center [144, 146] width 161 height 12
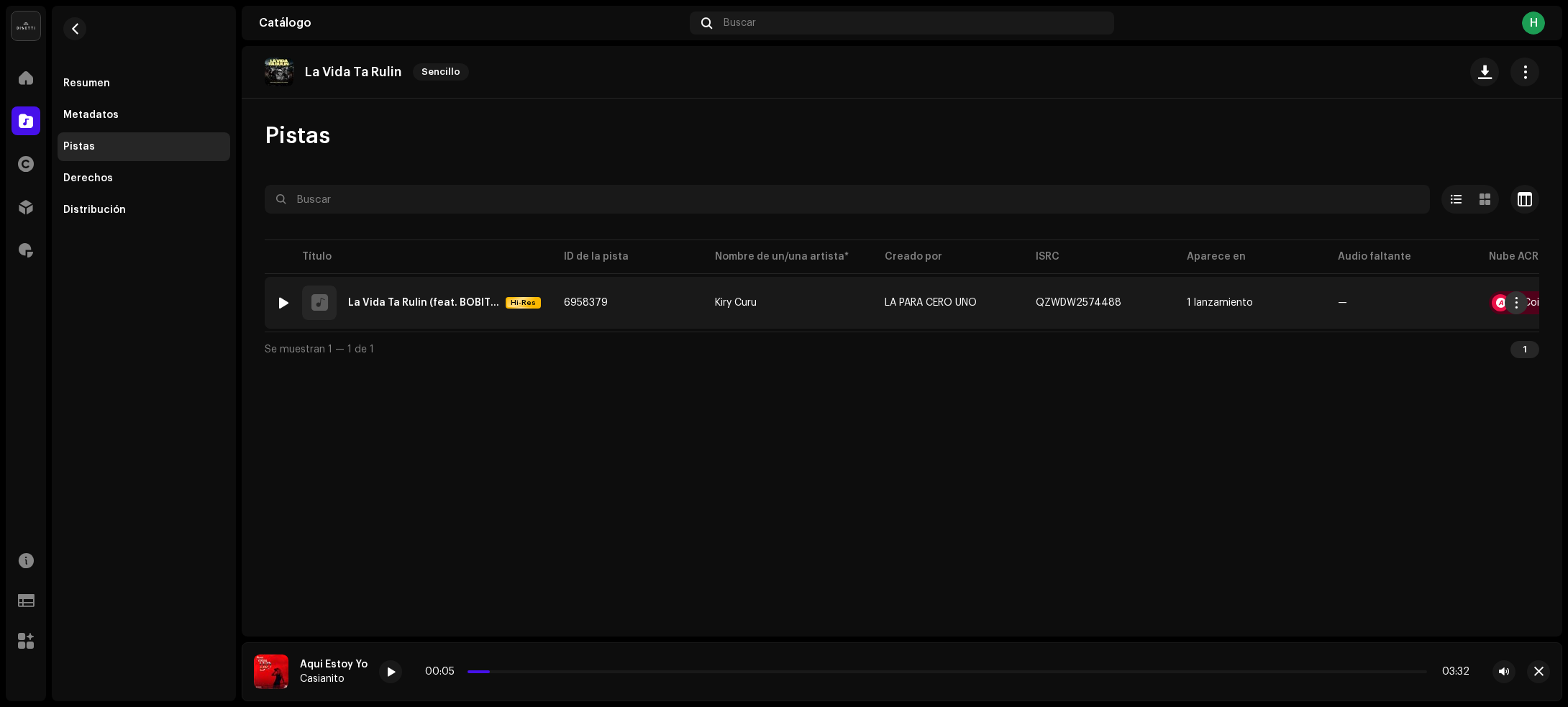
click at [1516, 299] on span "button" at bounding box center [1516, 302] width 11 height 12
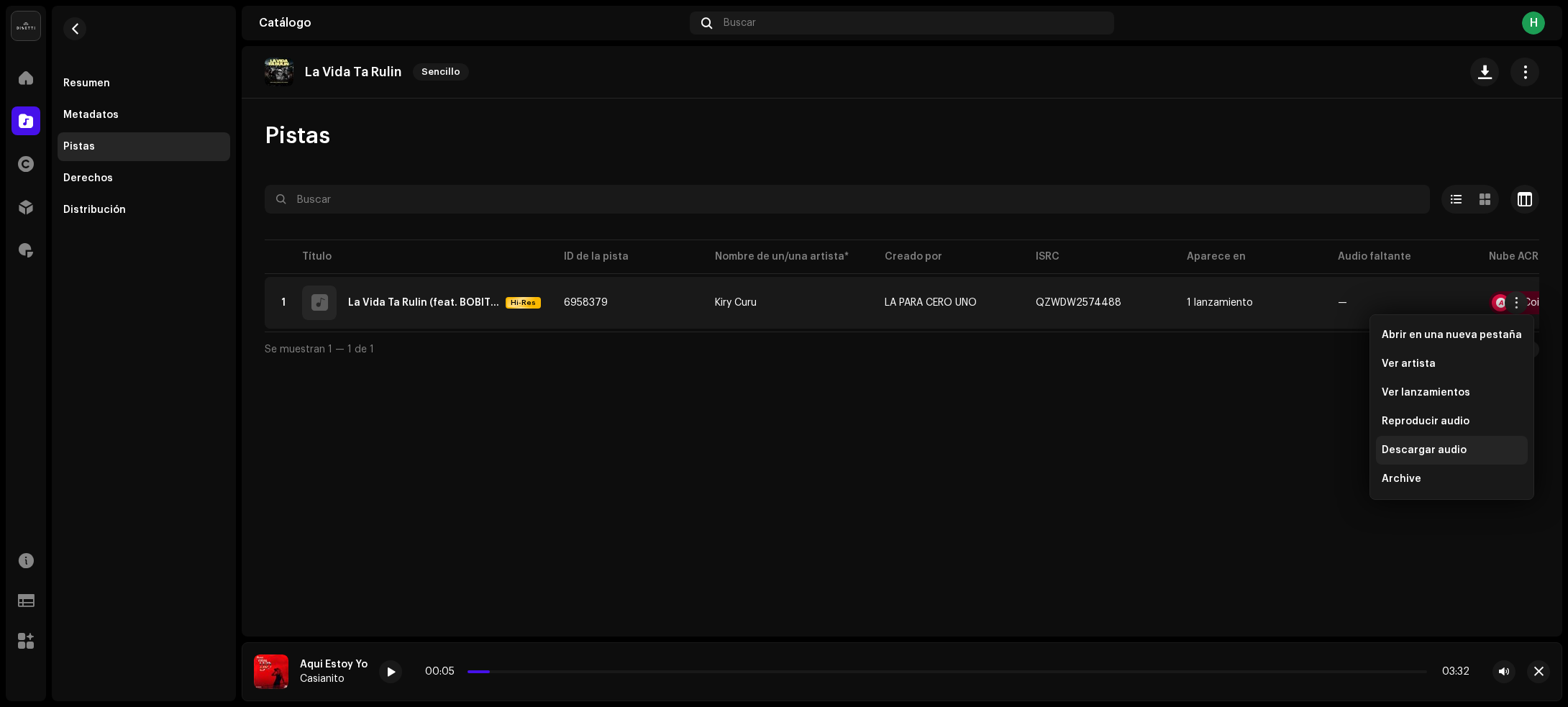
click at [1444, 447] on span "Descargar audio" at bounding box center [1424, 450] width 85 height 12
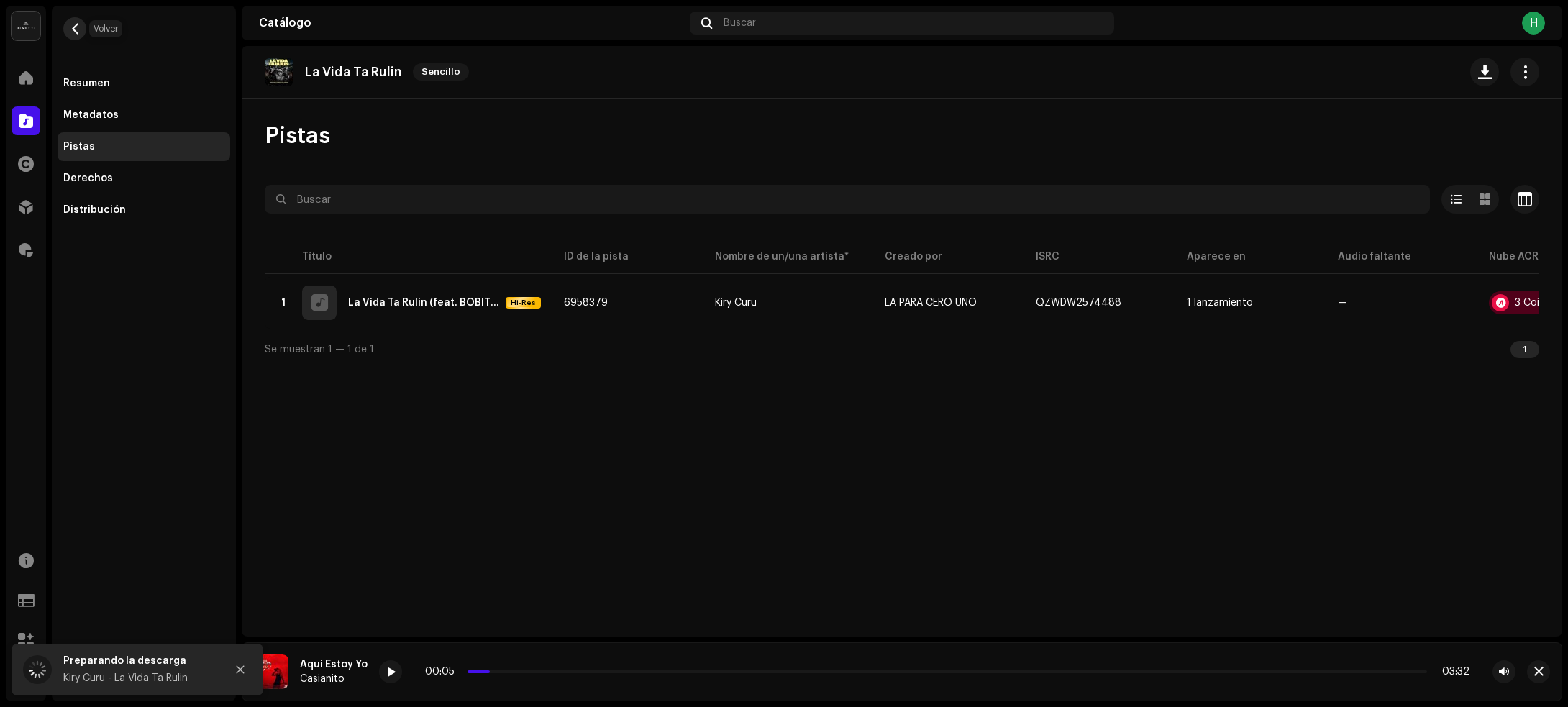
click at [78, 34] on span "button" at bounding box center [75, 29] width 11 height 12
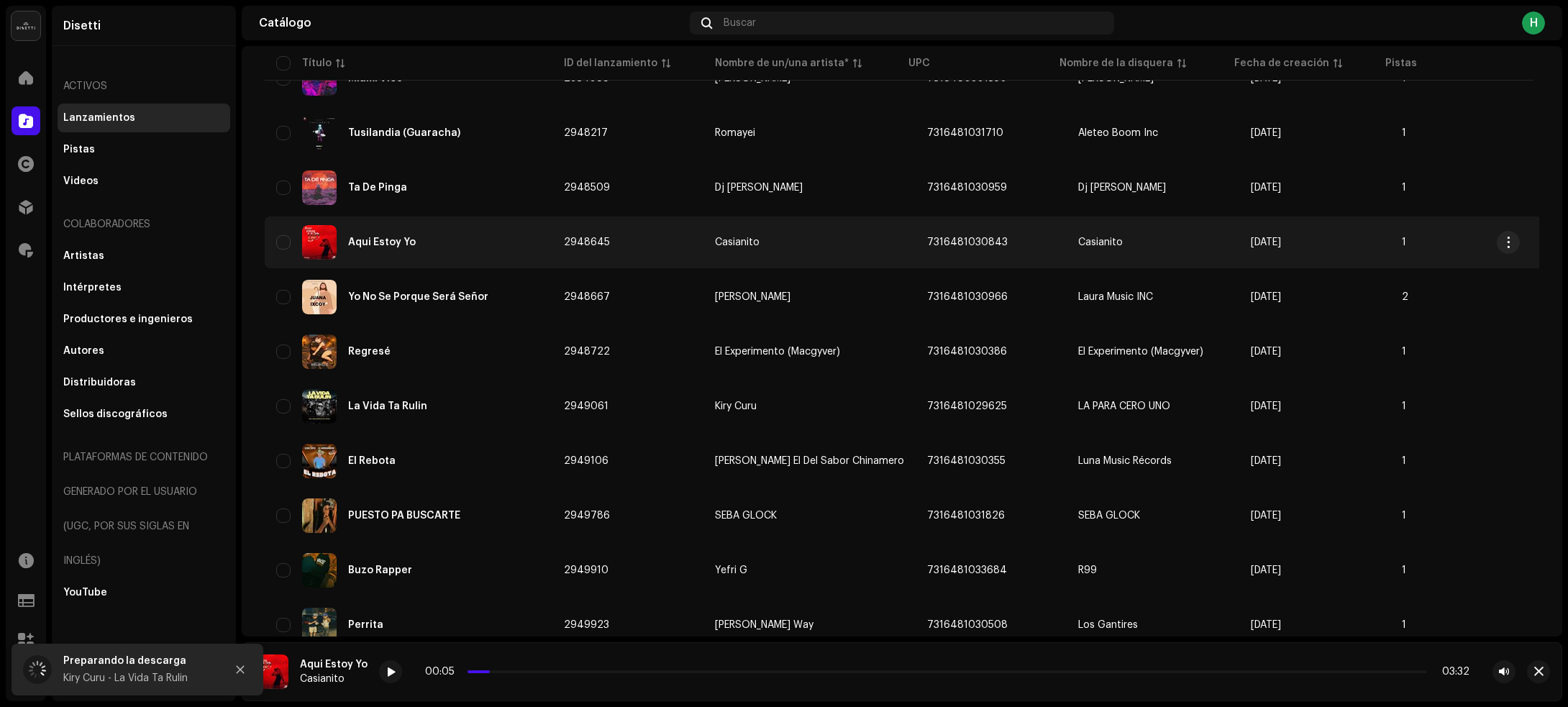
scroll to position [1827, 0]
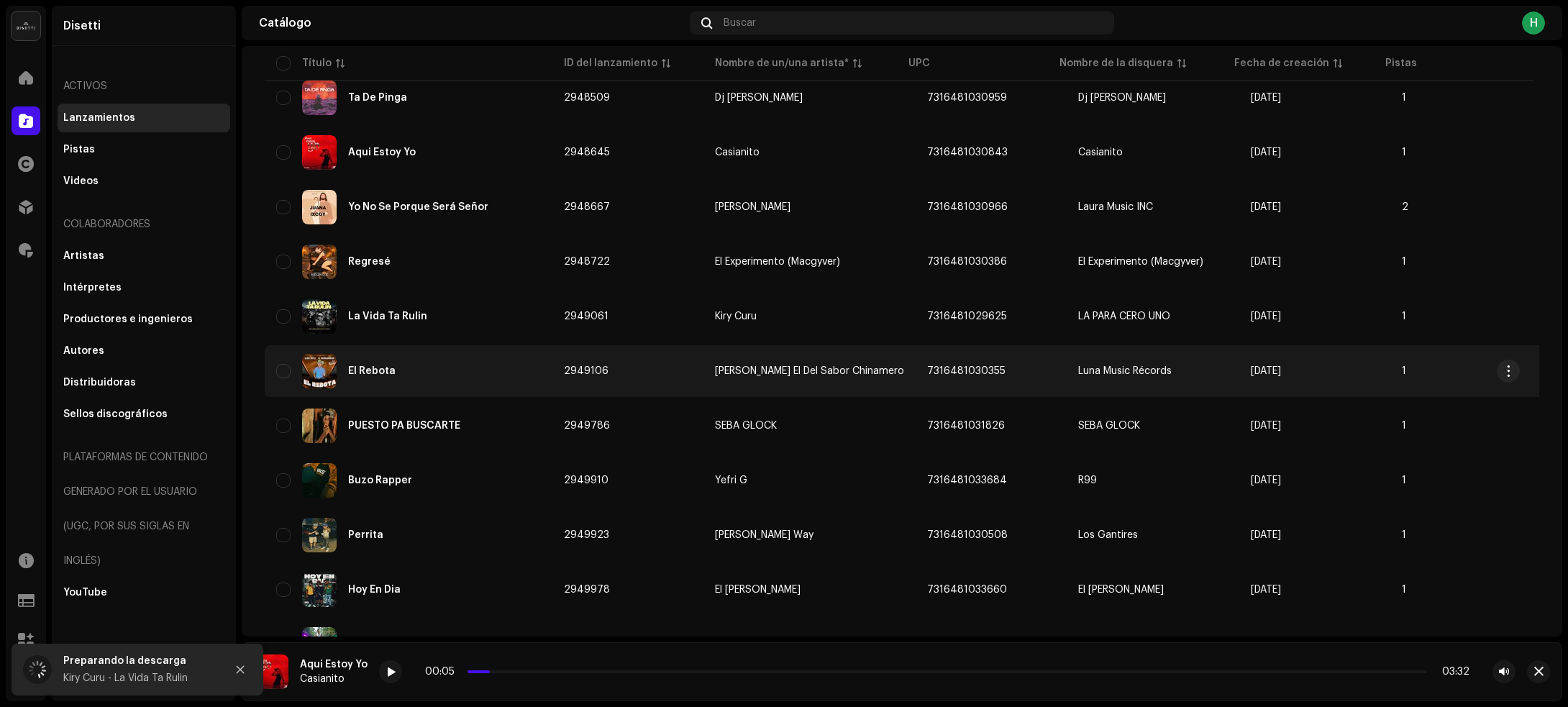
click at [482, 368] on div "El Rebota" at bounding box center [408, 371] width 264 height 35
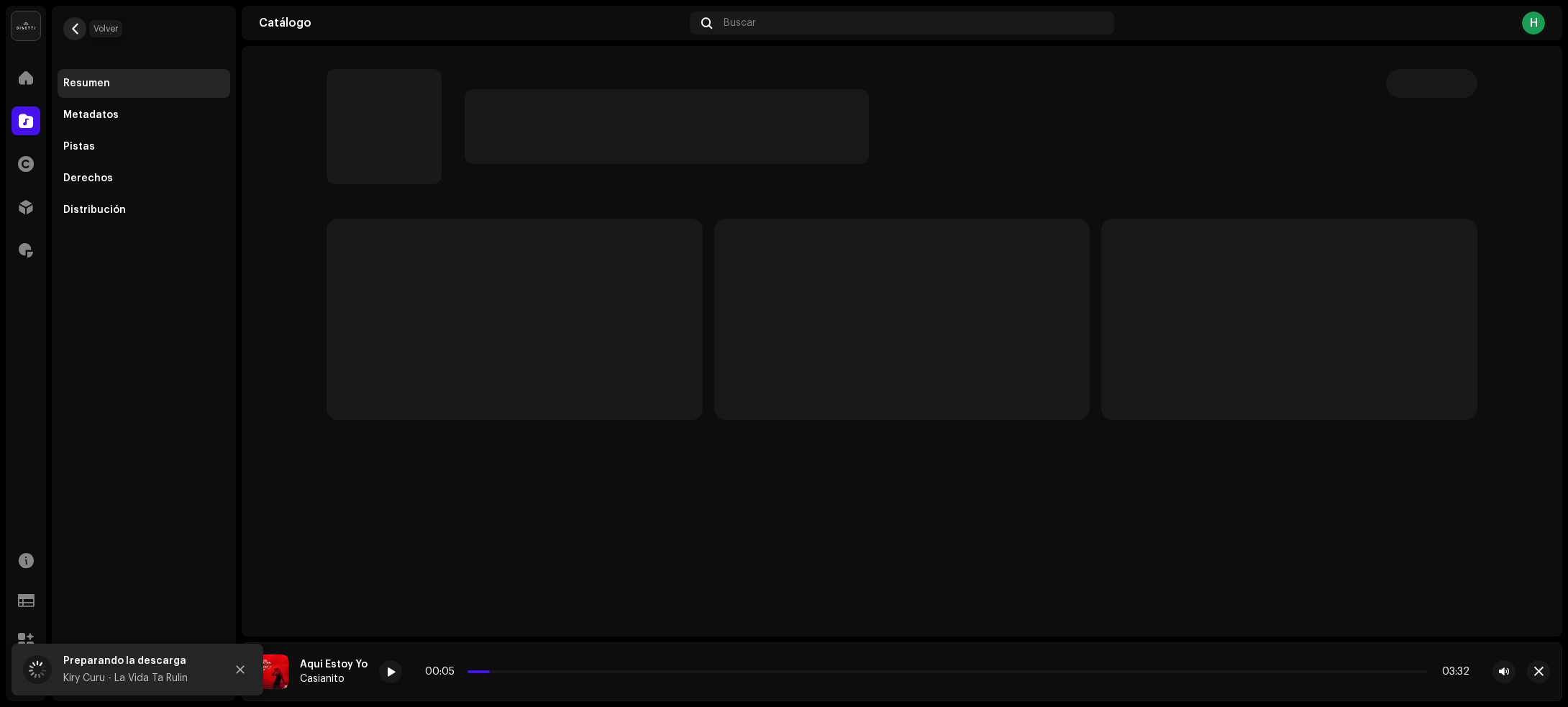
click at [79, 22] on button "button" at bounding box center [75, 29] width 23 height 23
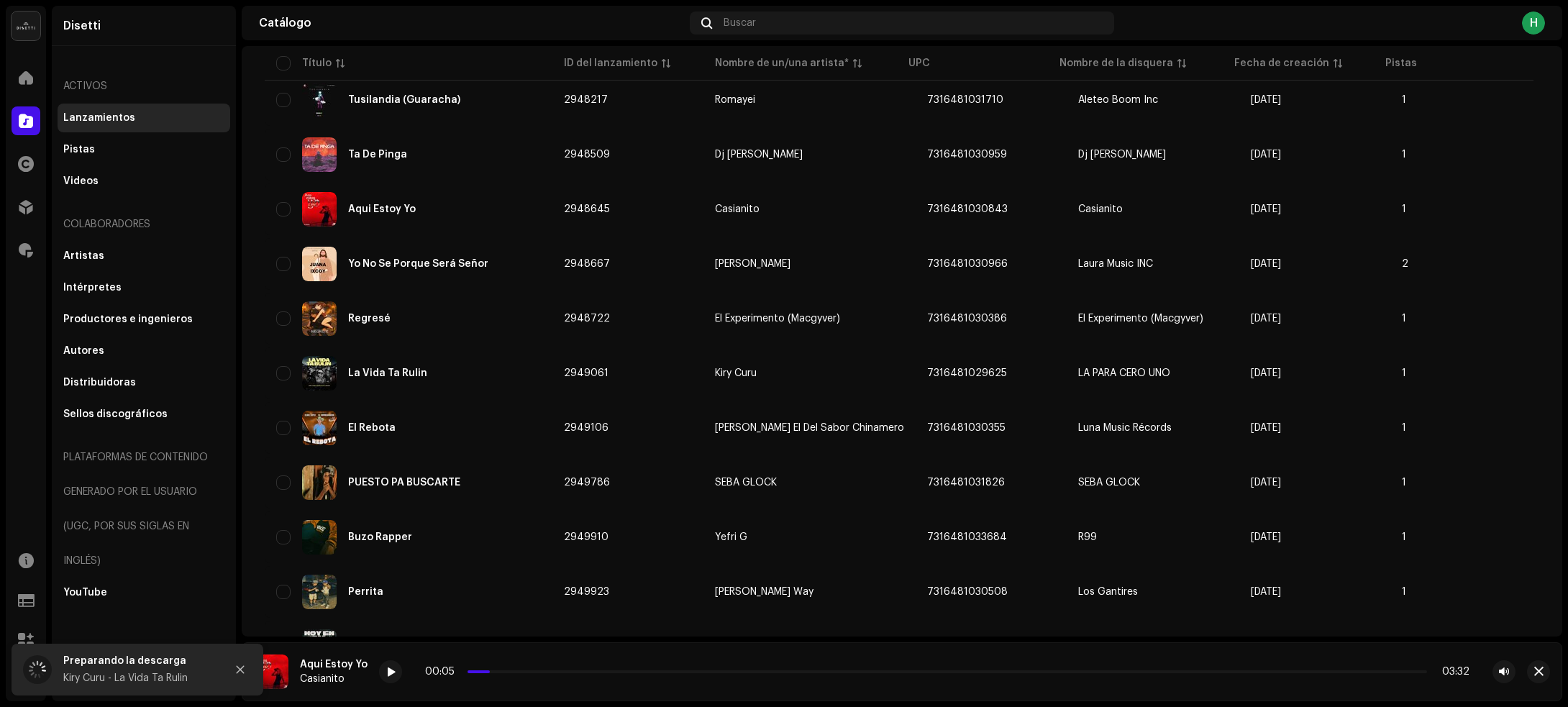
scroll to position [1827, 0]
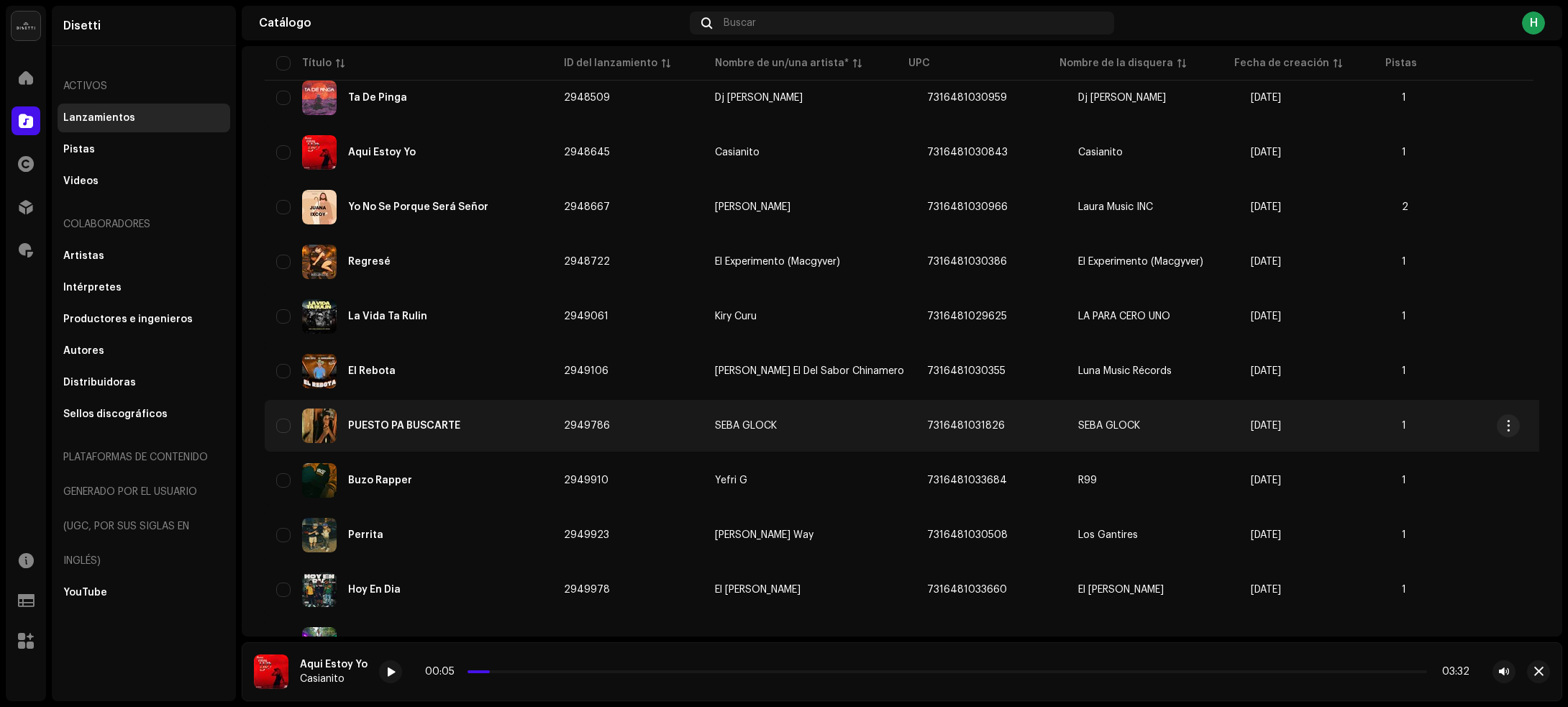
click at [514, 430] on div "PUESTO PA BUSCARTE" at bounding box center [408, 426] width 264 height 35
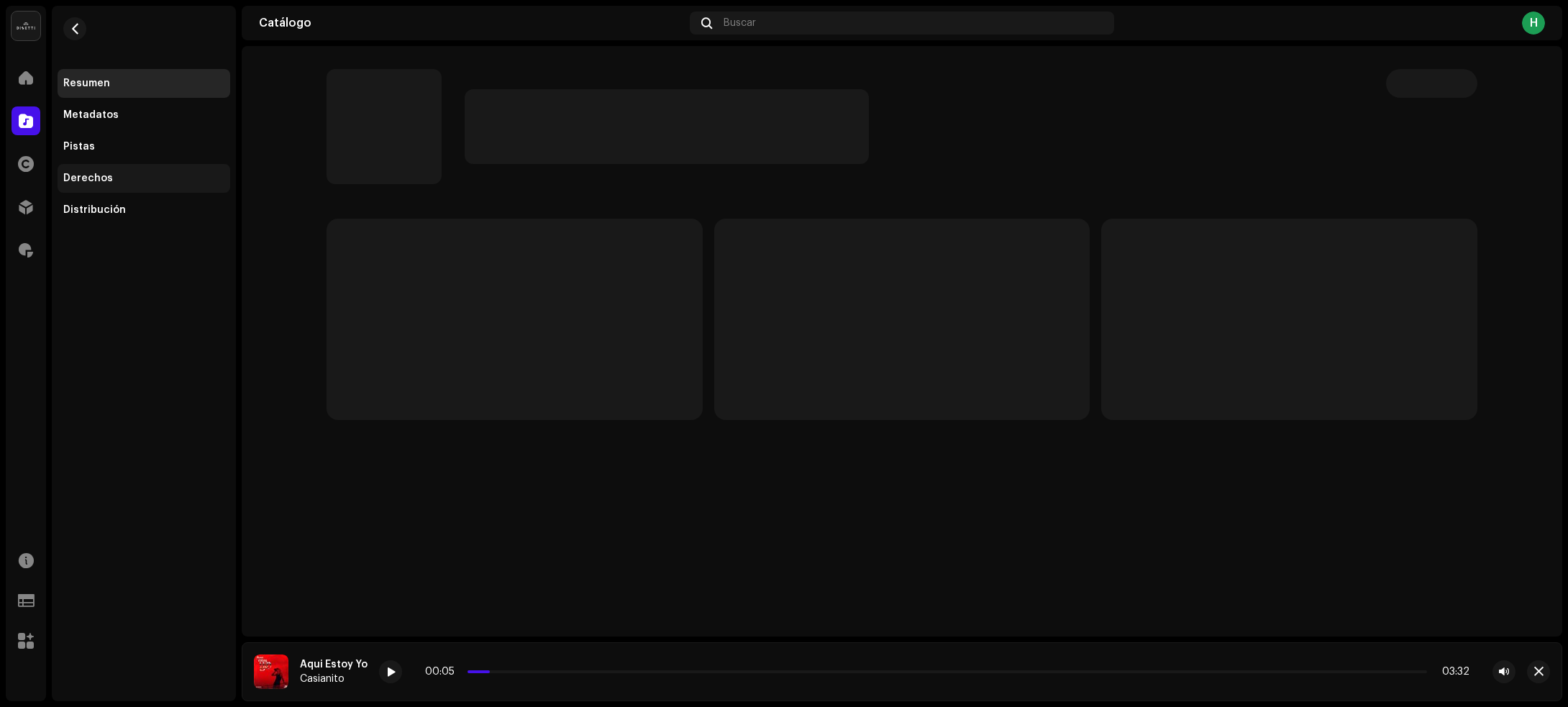
click at [192, 174] on div "Derechos" at bounding box center [144, 178] width 161 height 12
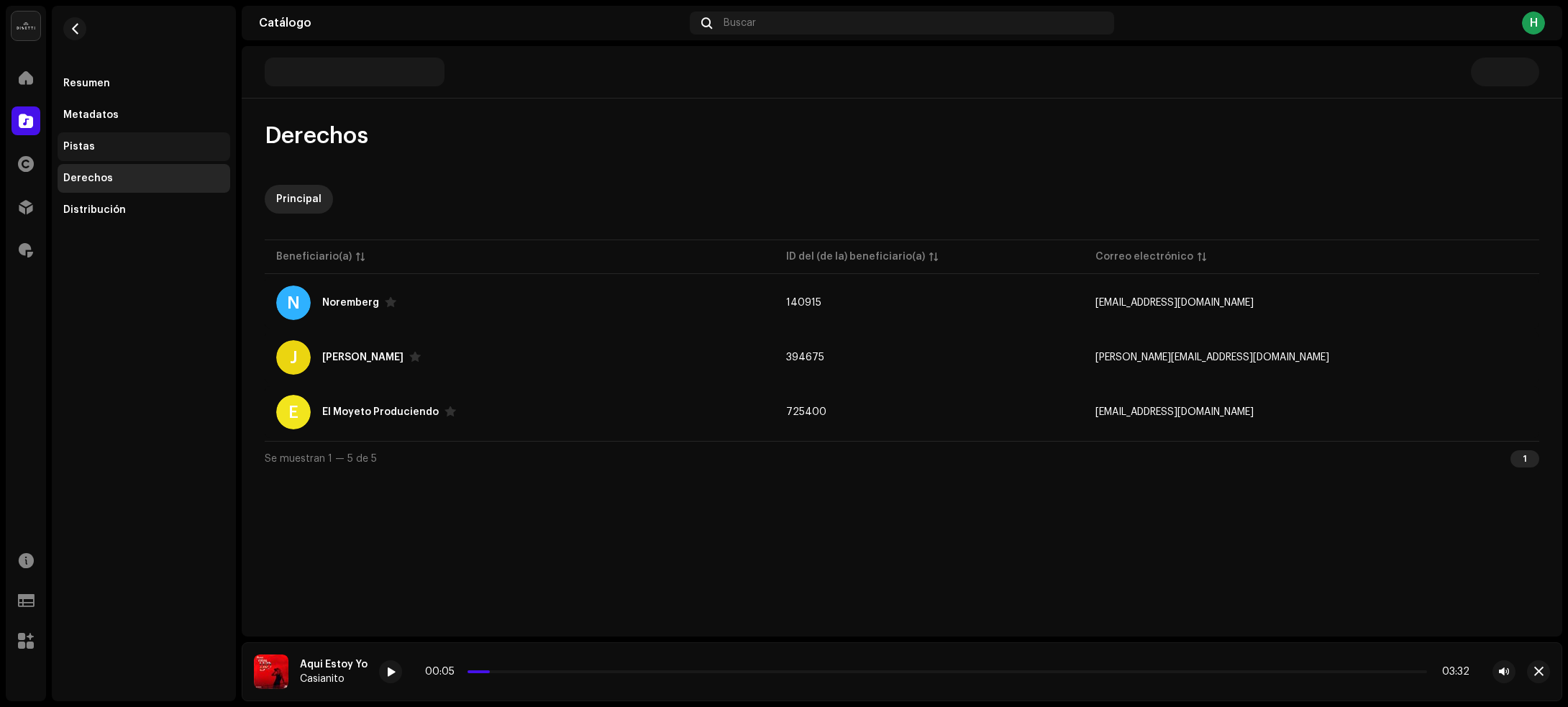
click at [119, 152] on div "Pistas" at bounding box center [143, 146] width 172 height 29
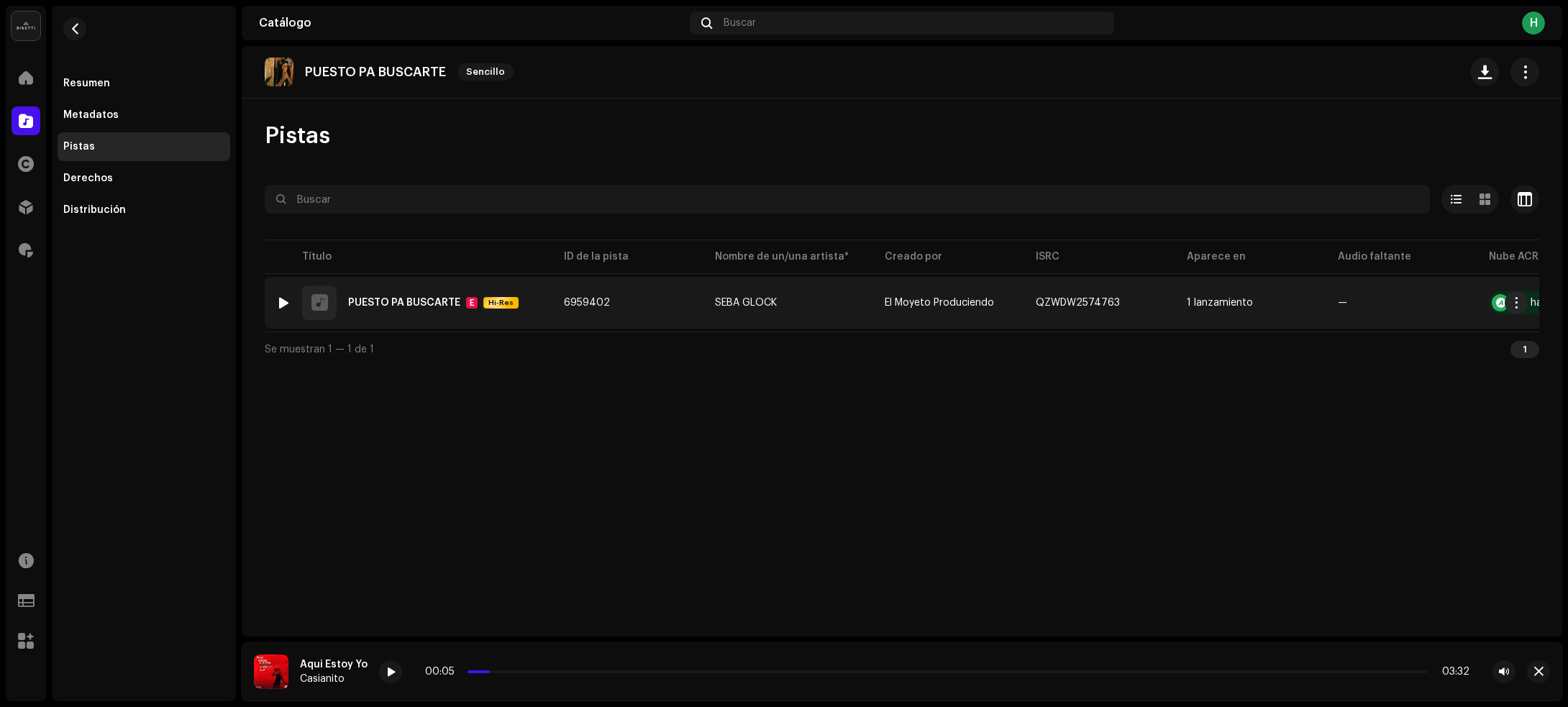
click at [658, 298] on td "6959402" at bounding box center [628, 302] width 151 height 52
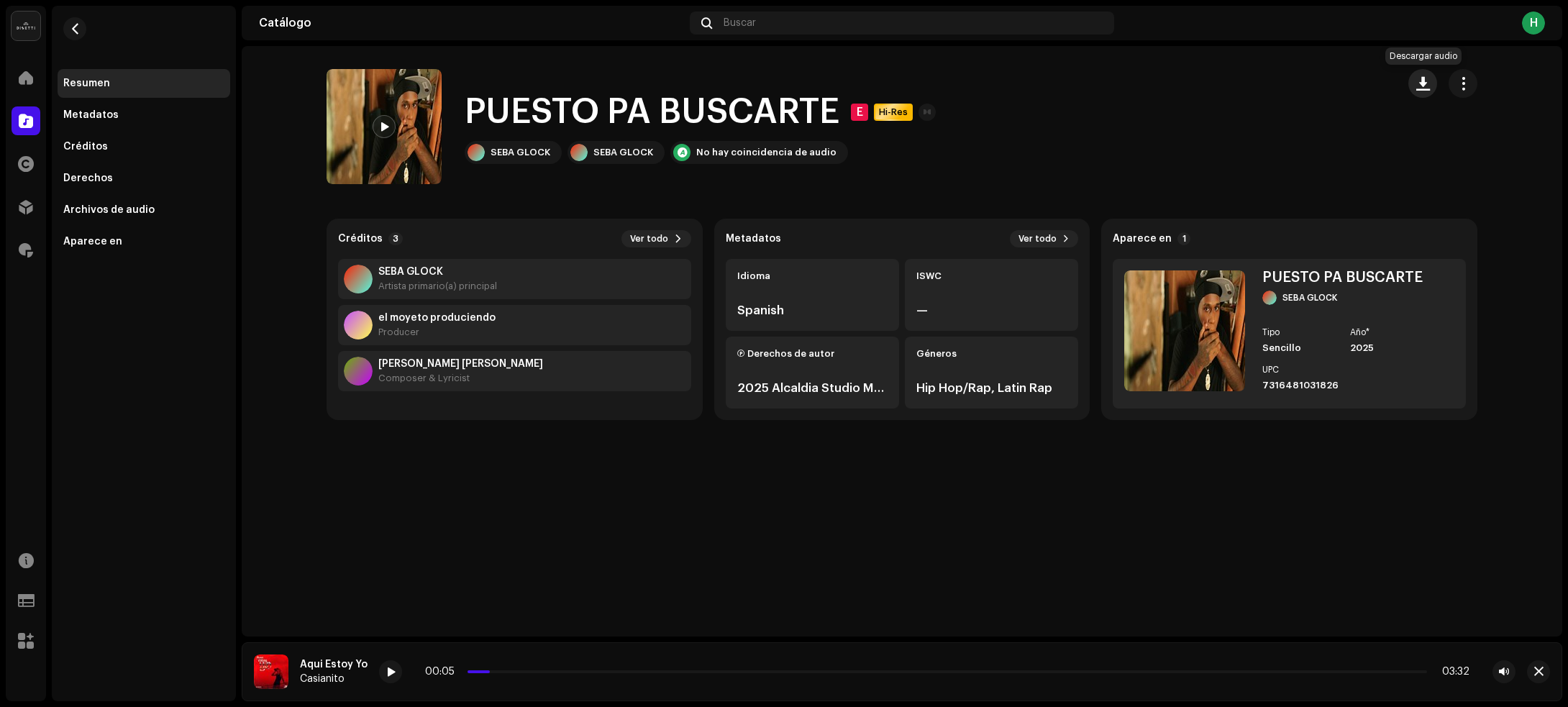
click at [1420, 80] on span "button" at bounding box center [1423, 83] width 14 height 12
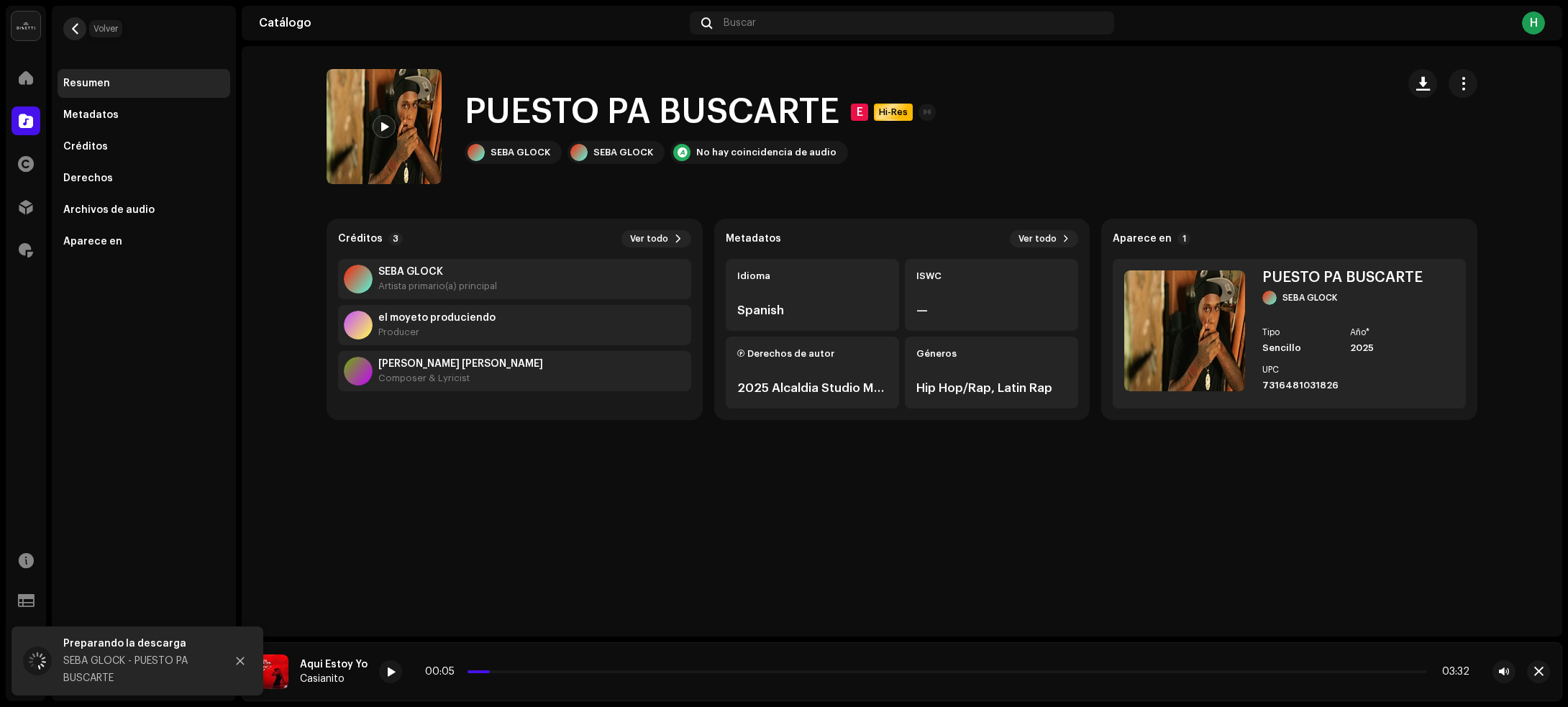
click at [73, 26] on span "button" at bounding box center [75, 29] width 11 height 12
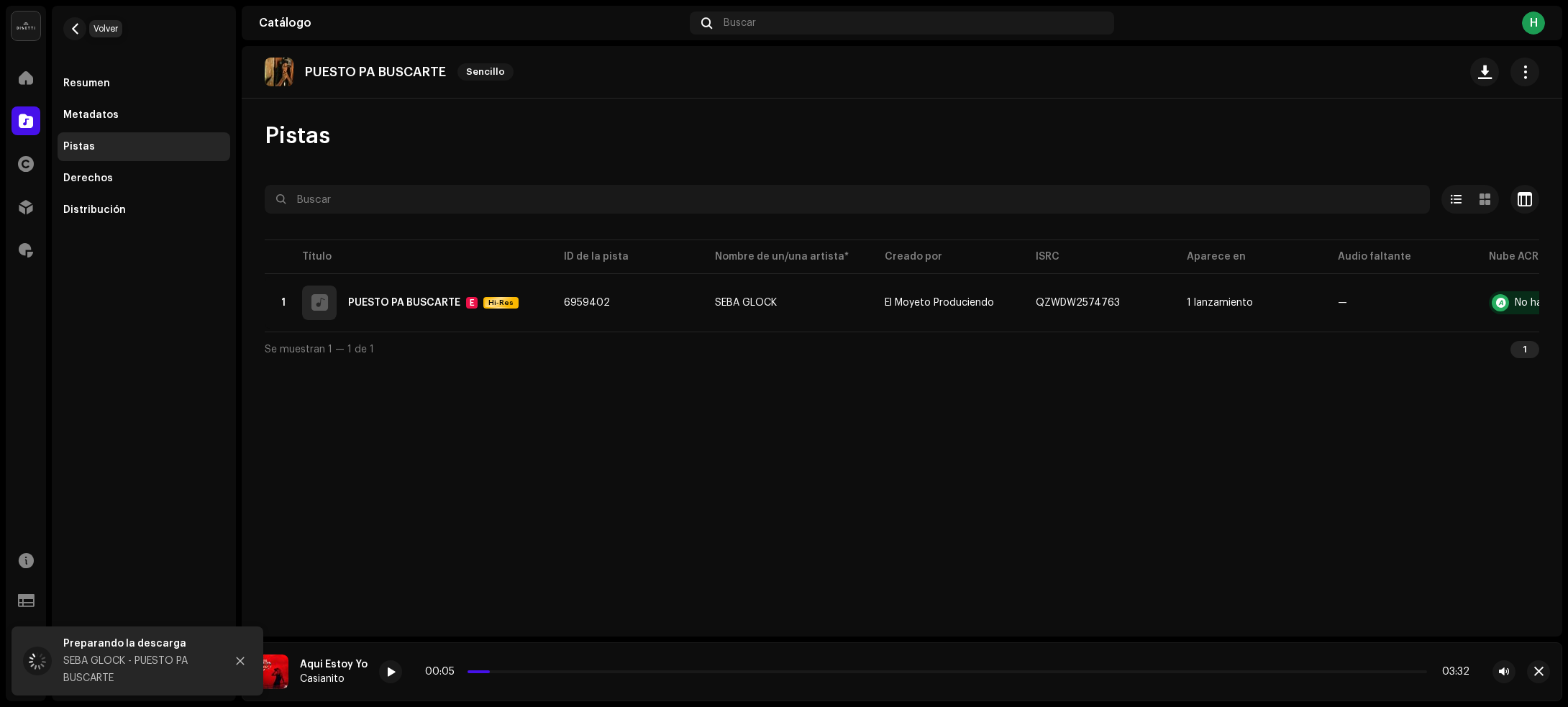
click at [73, 26] on span "button" at bounding box center [75, 29] width 11 height 12
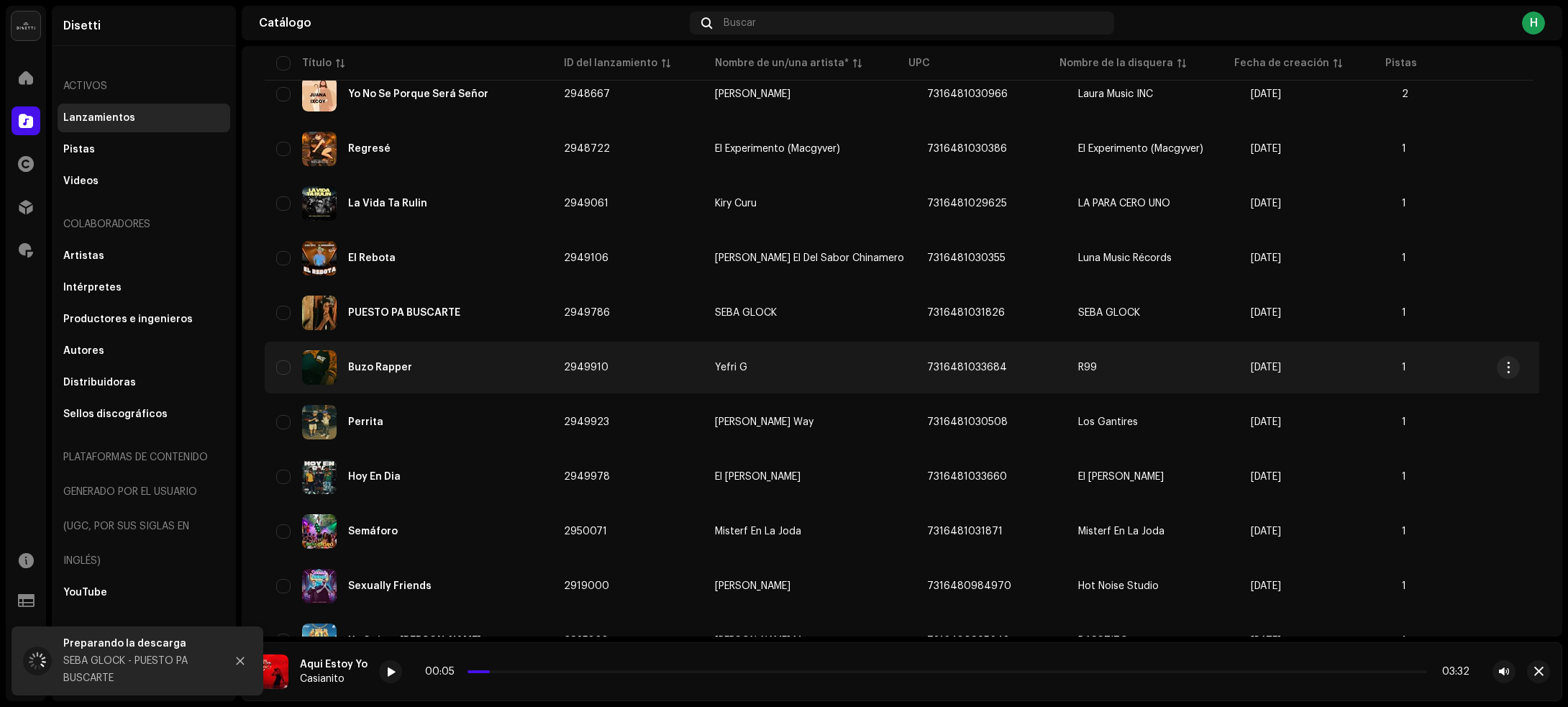
scroll to position [2007, 0]
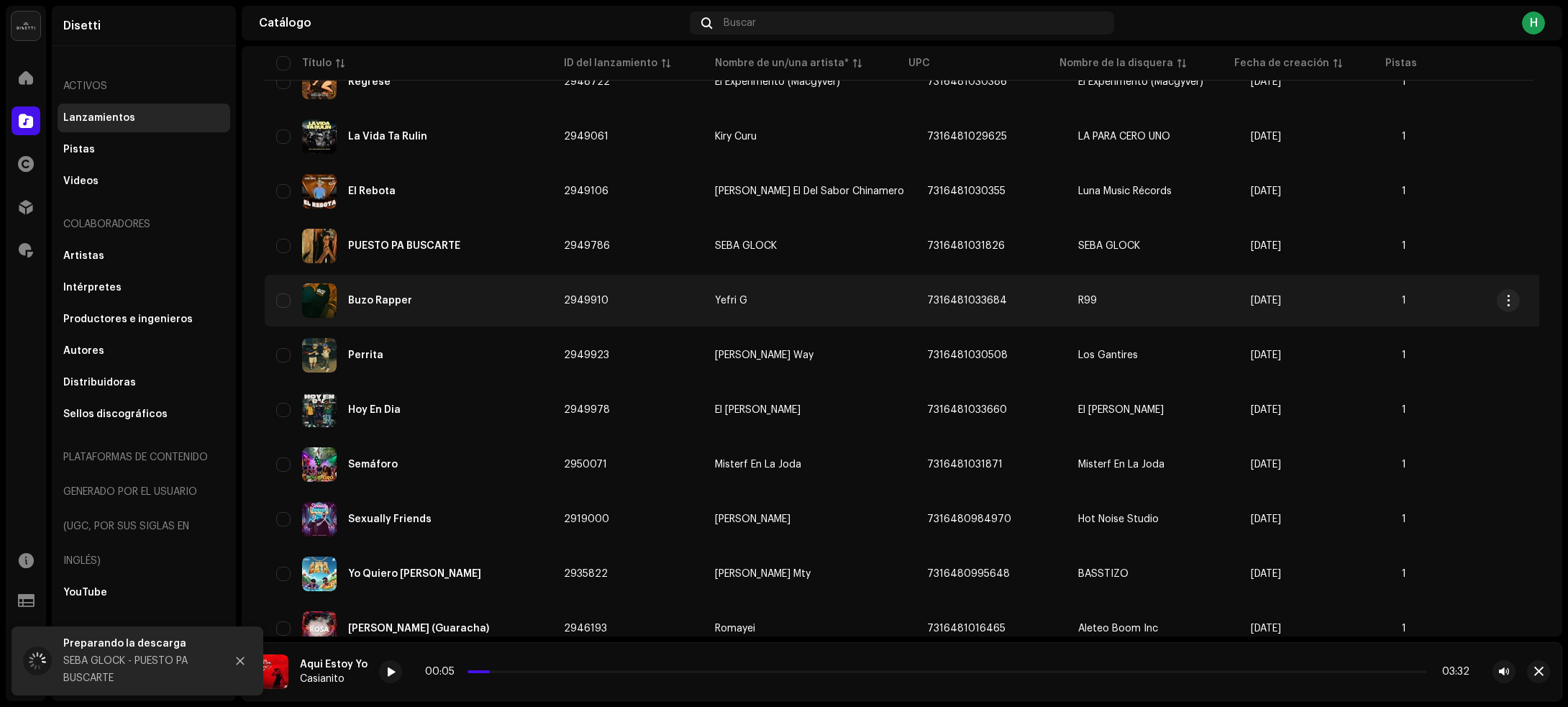
click at [502, 298] on div "Buzo Rapper" at bounding box center [408, 301] width 264 height 35
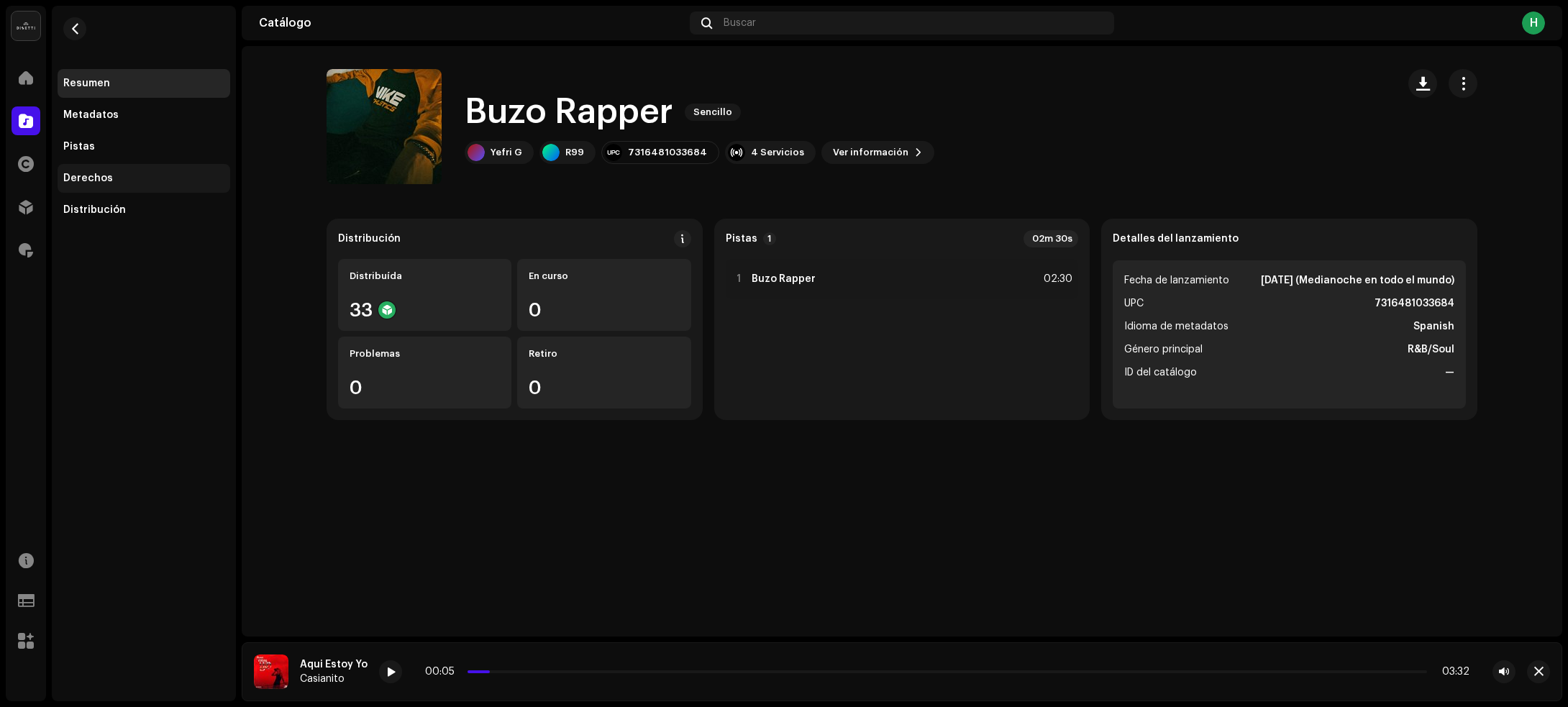
click at [104, 178] on div "Derechos" at bounding box center [88, 178] width 49 height 12
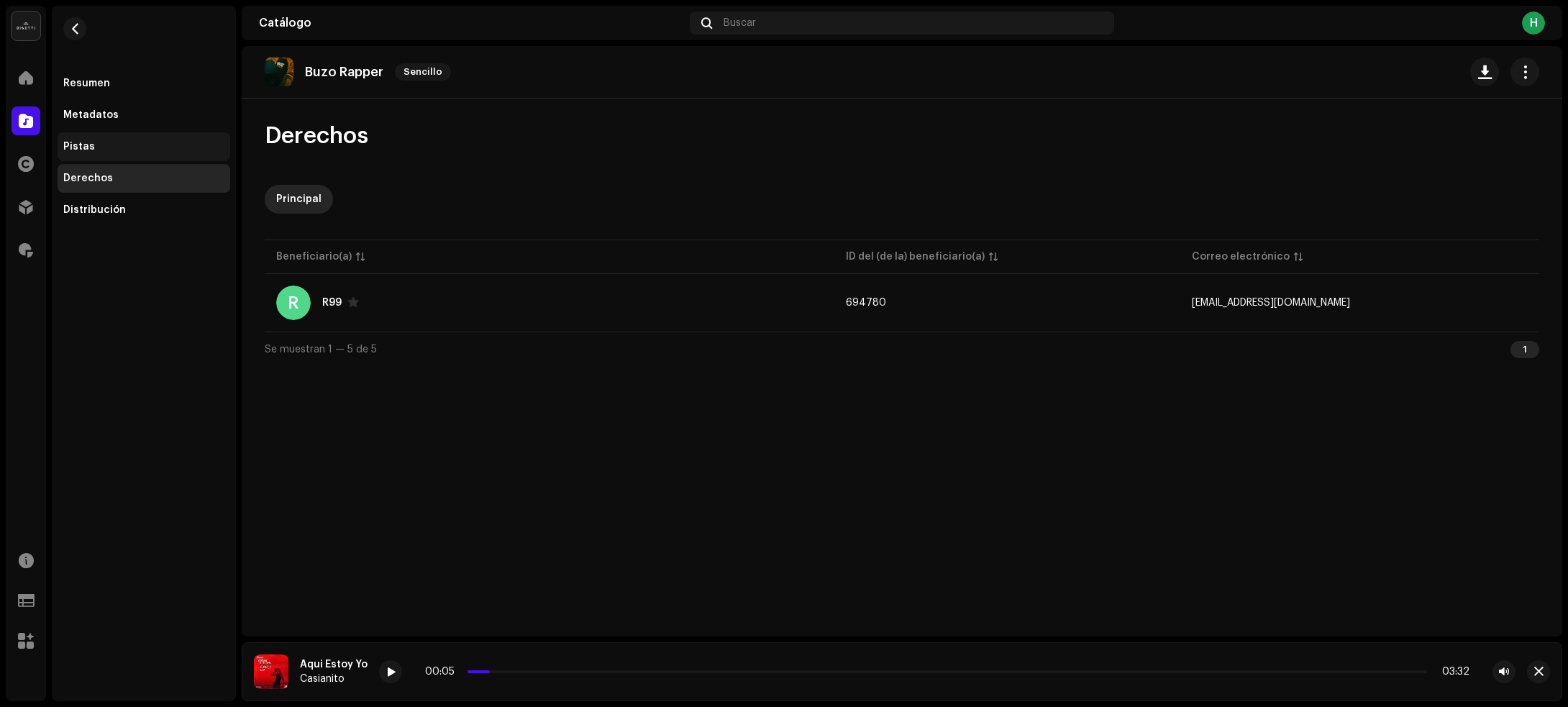
click at [107, 138] on div "Pistas" at bounding box center [143, 146] width 172 height 29
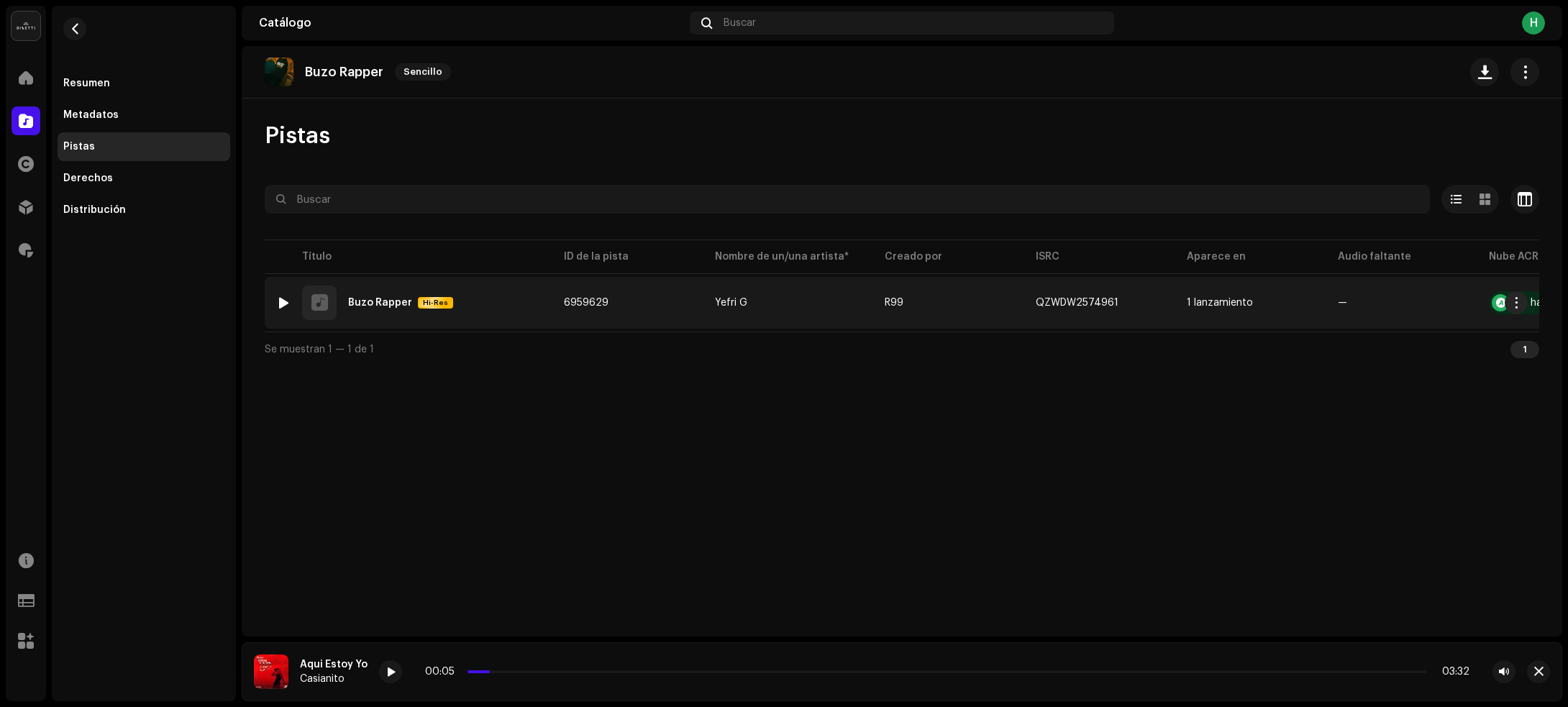
click at [679, 306] on td "6959629" at bounding box center [628, 302] width 151 height 52
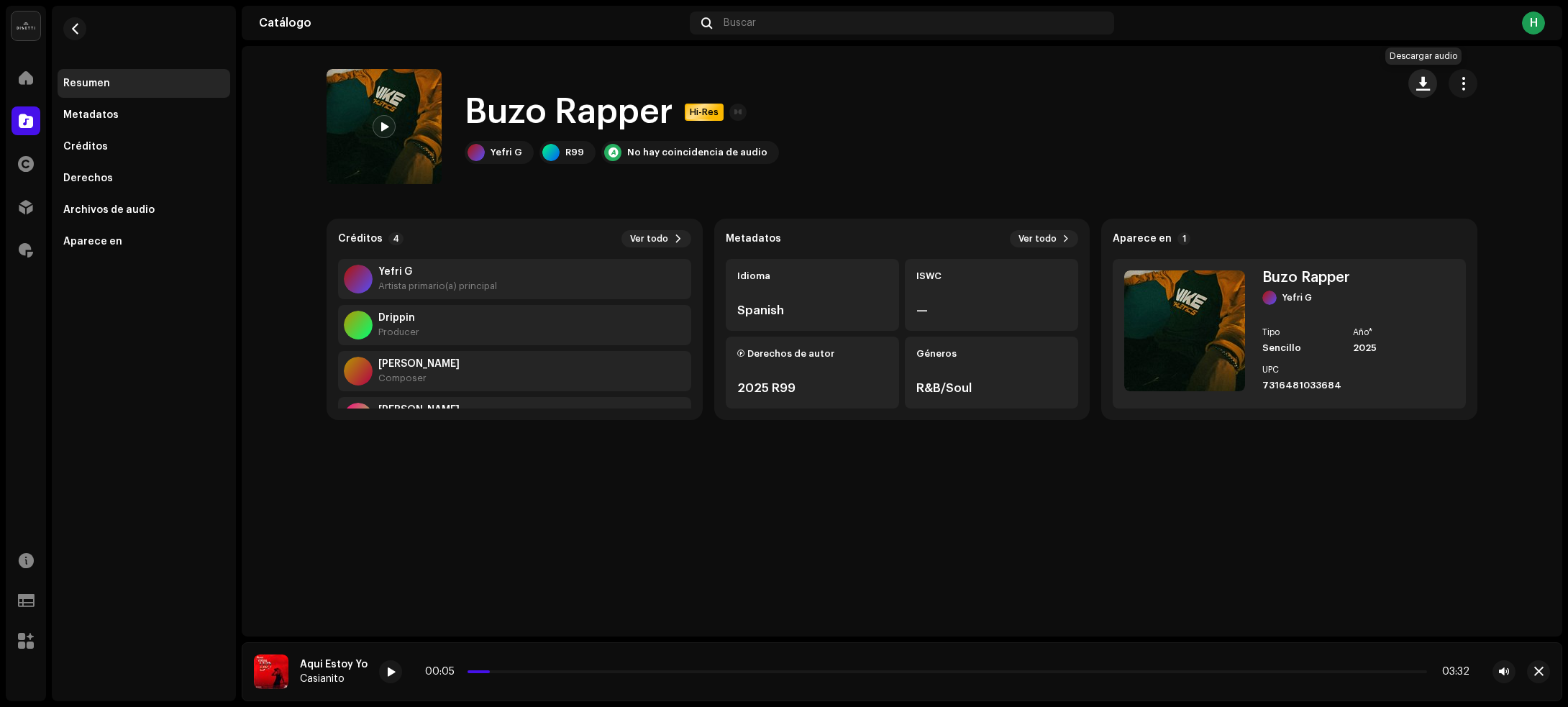
click at [1424, 79] on span "button" at bounding box center [1423, 83] width 14 height 12
click at [77, 26] on span "button" at bounding box center [75, 29] width 11 height 12
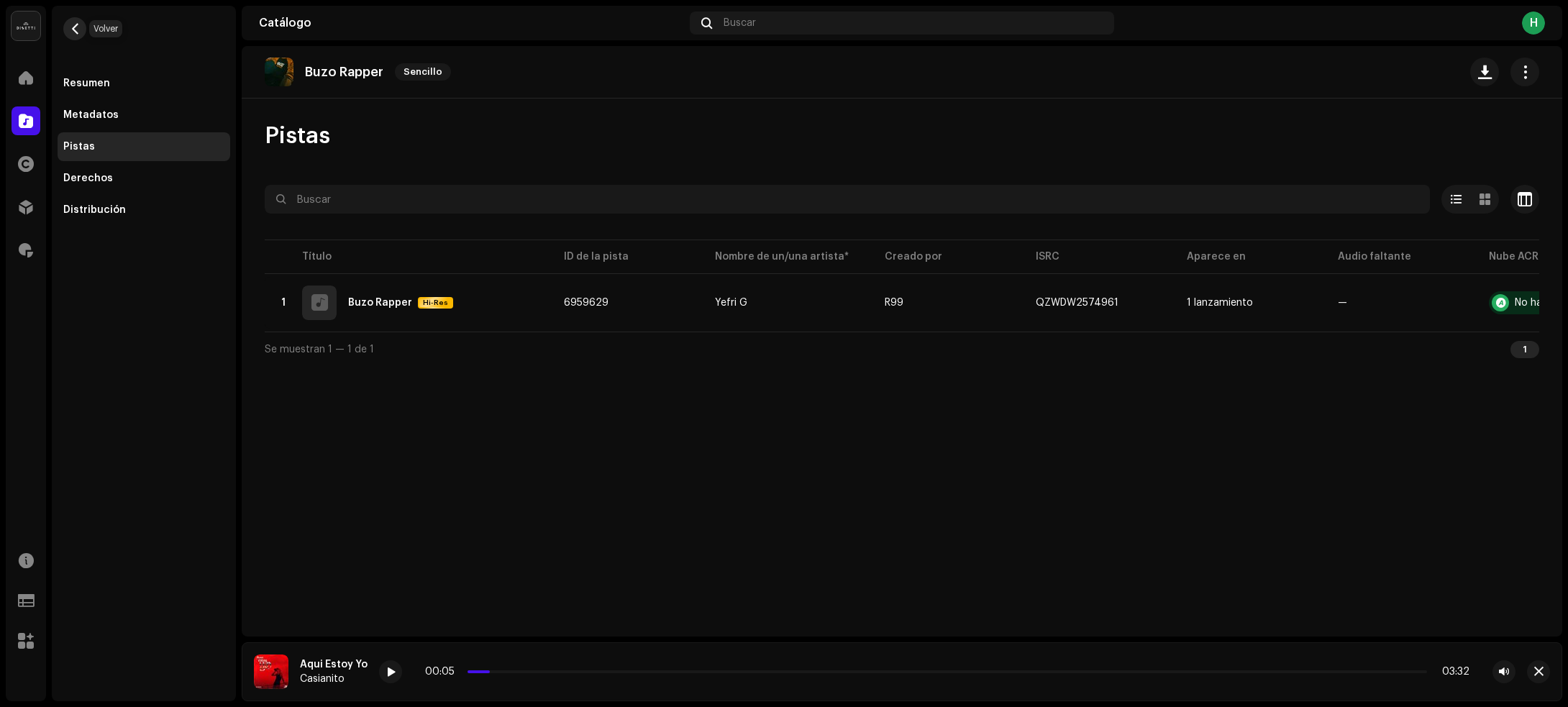
click at [80, 31] on button "button" at bounding box center [75, 29] width 23 height 23
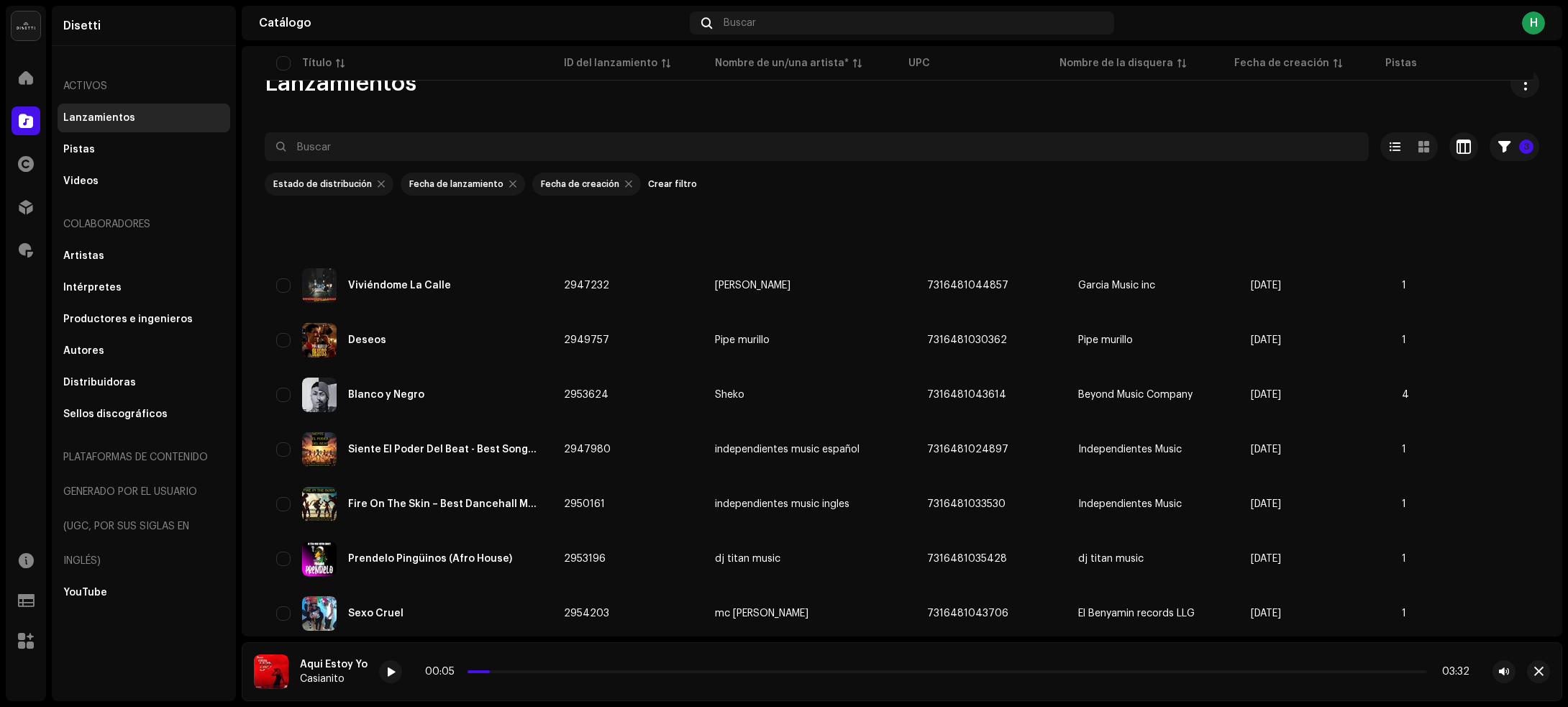
scroll to position [1954, 0]
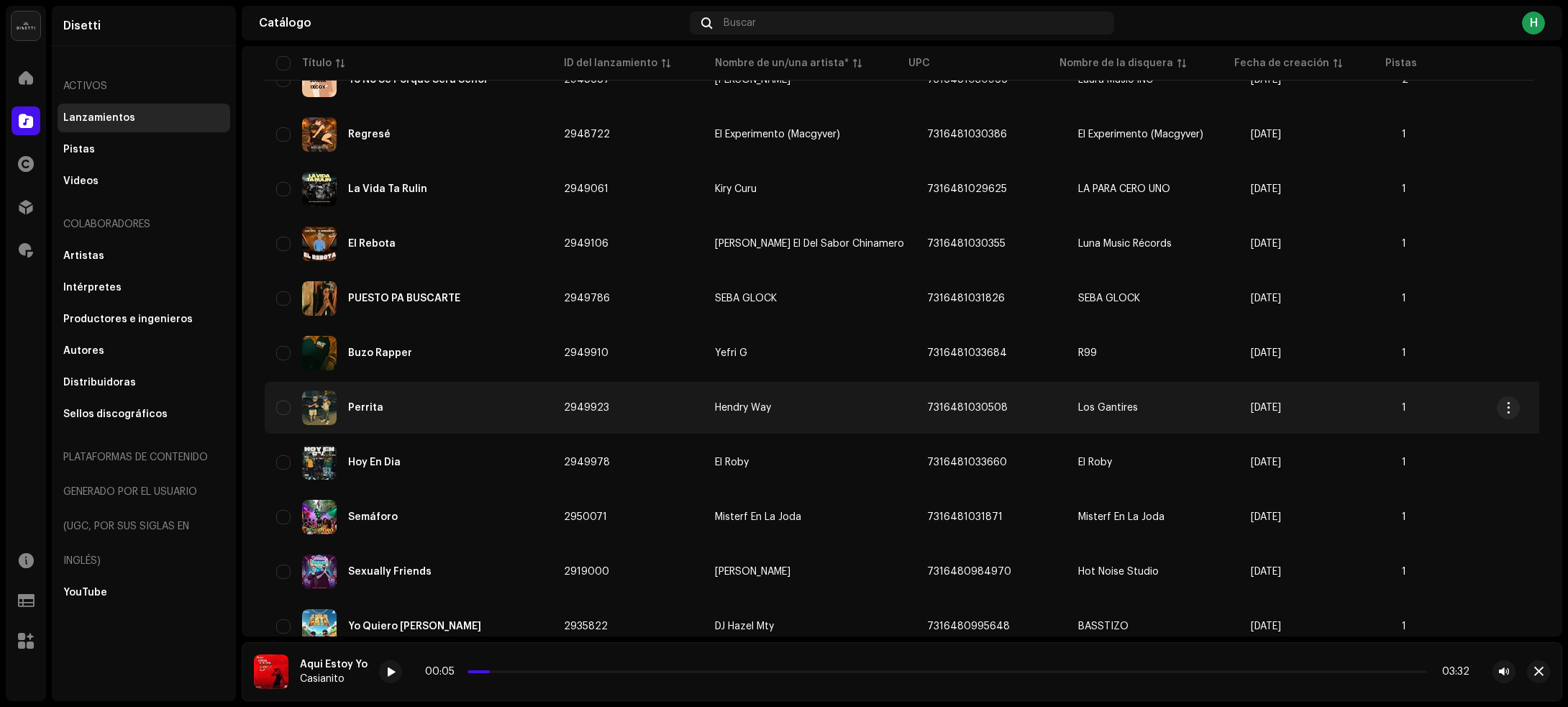
click at [468, 390] on div "Perrita" at bounding box center [408, 407] width 264 height 35
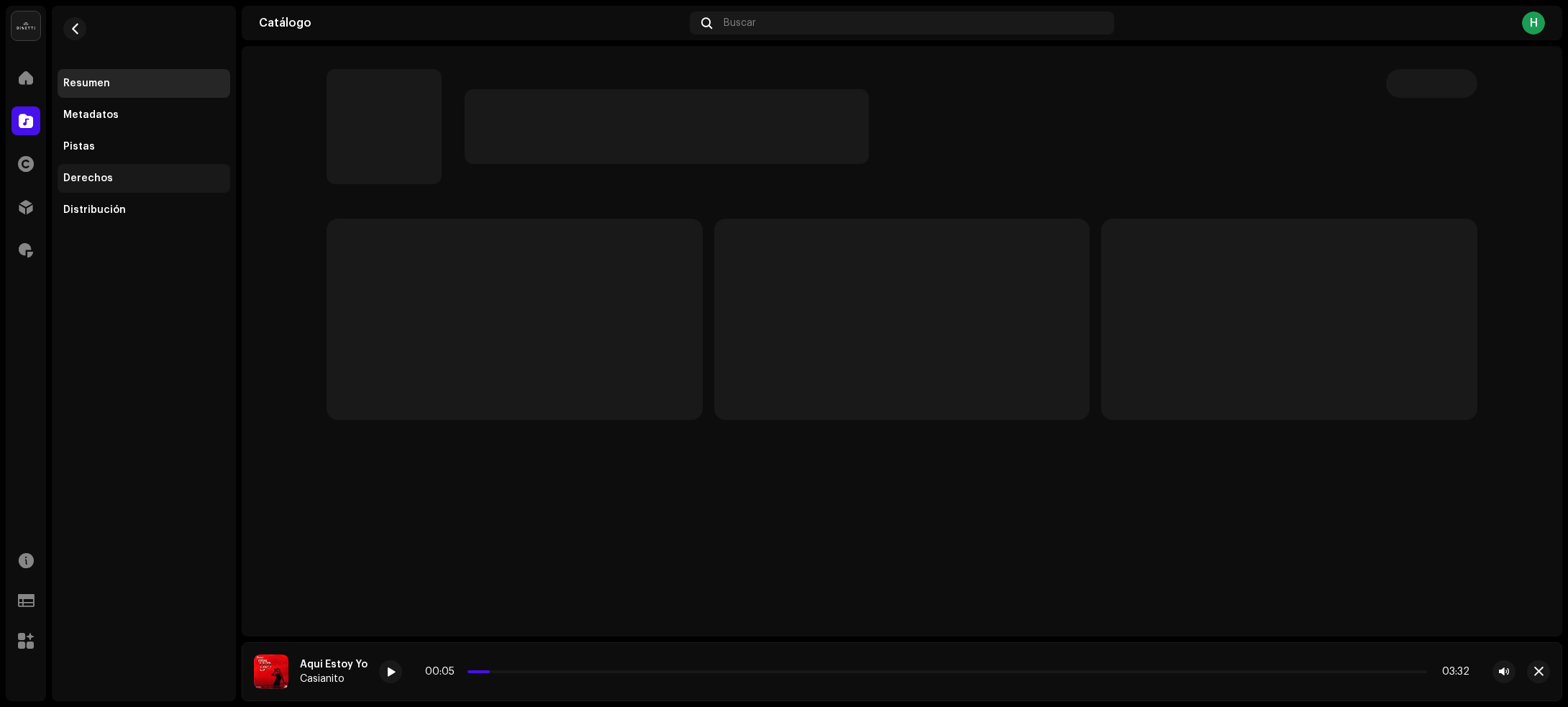
click at [105, 176] on div "Derechos" at bounding box center [88, 178] width 49 height 12
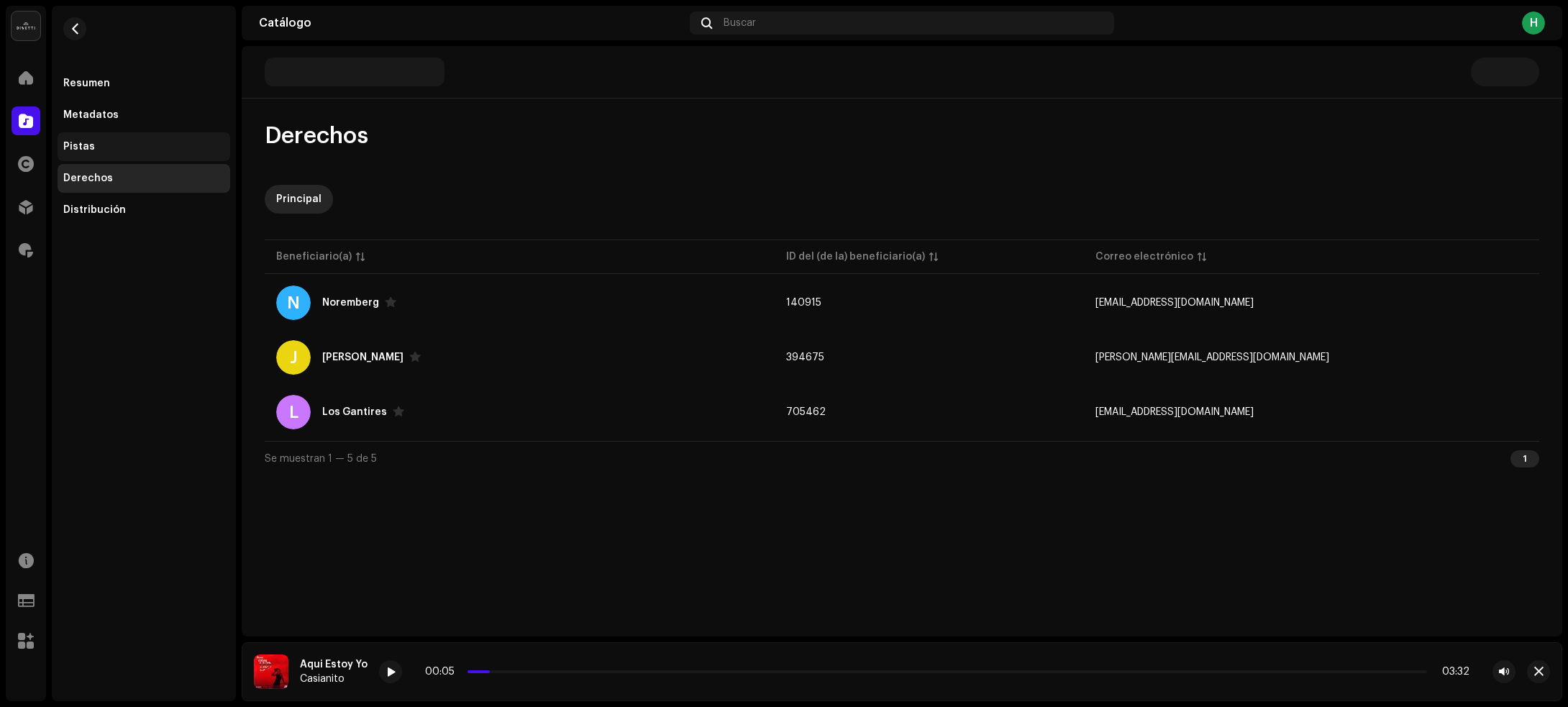
click at [124, 139] on div "Pistas" at bounding box center [143, 146] width 172 height 29
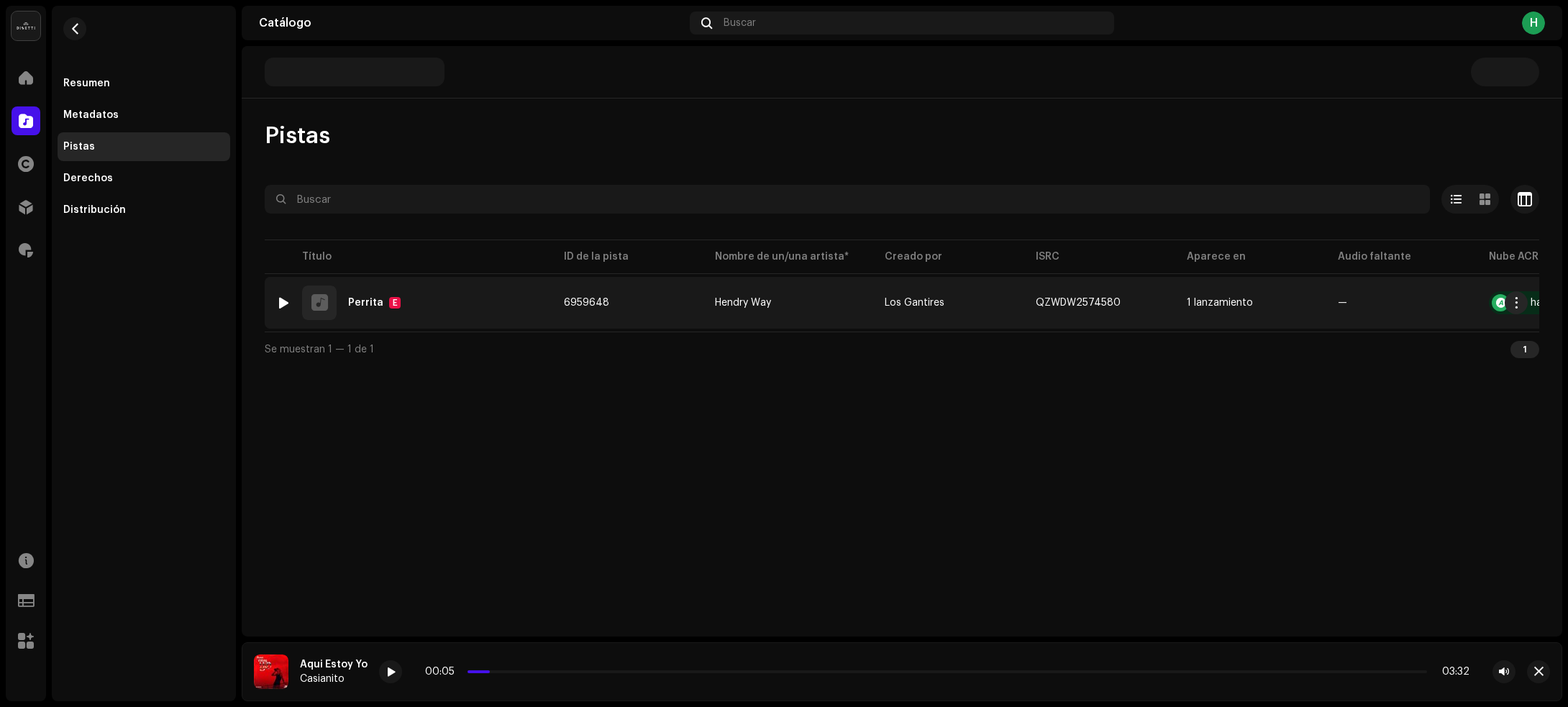
click at [281, 299] on div at bounding box center [284, 302] width 11 height 12
click at [576, 318] on td "6959648" at bounding box center [628, 302] width 151 height 52
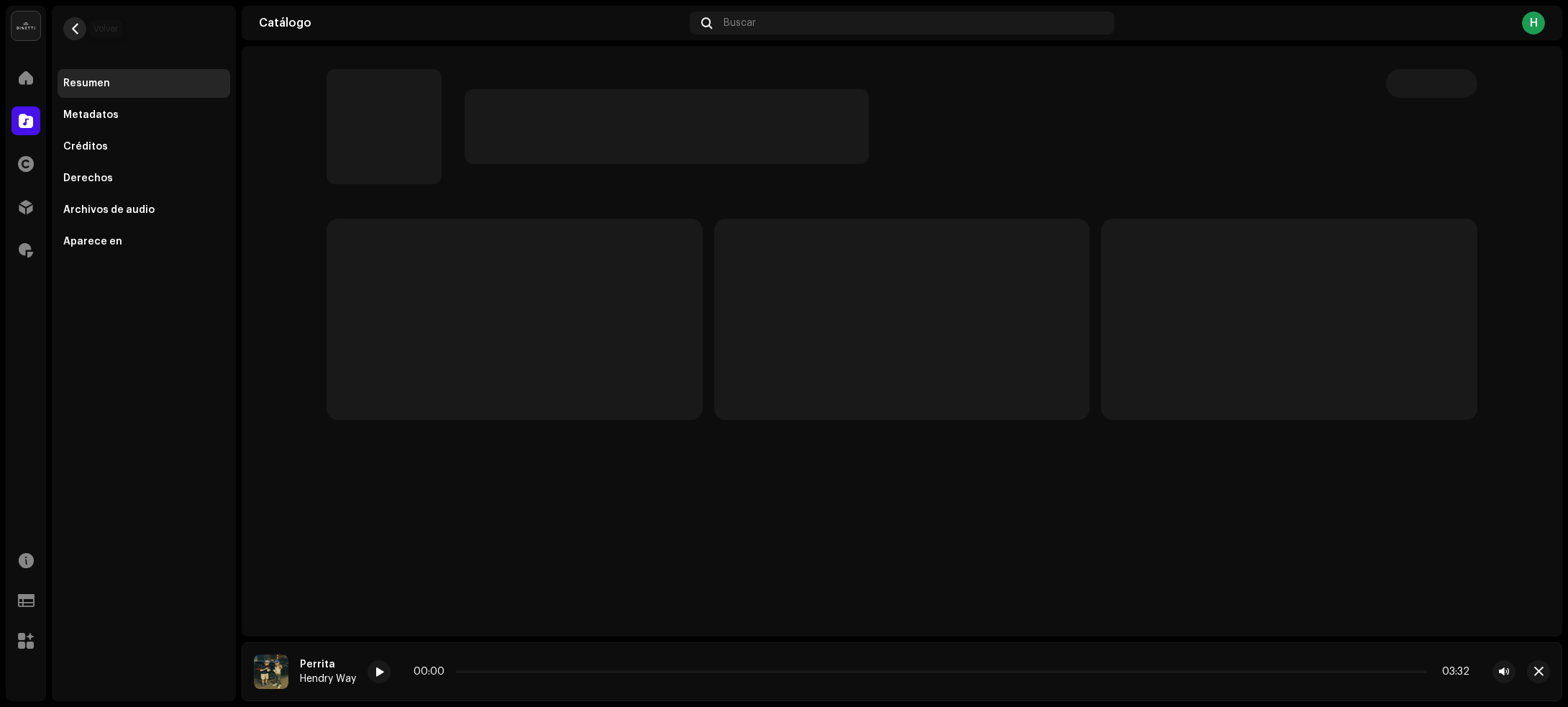
click at [69, 20] on button "button" at bounding box center [75, 29] width 23 height 23
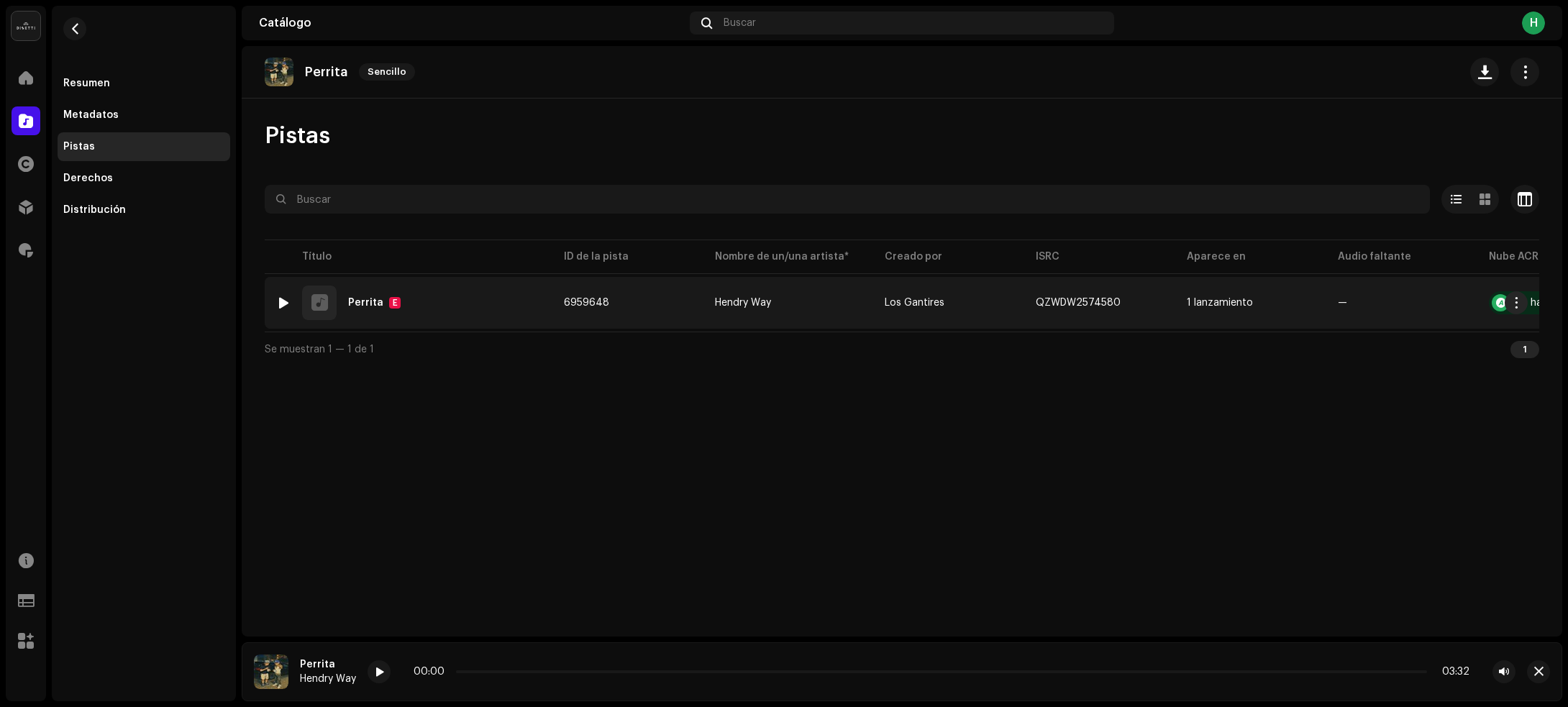
click at [454, 304] on div "1 Perrita E" at bounding box center [408, 302] width 264 height 35
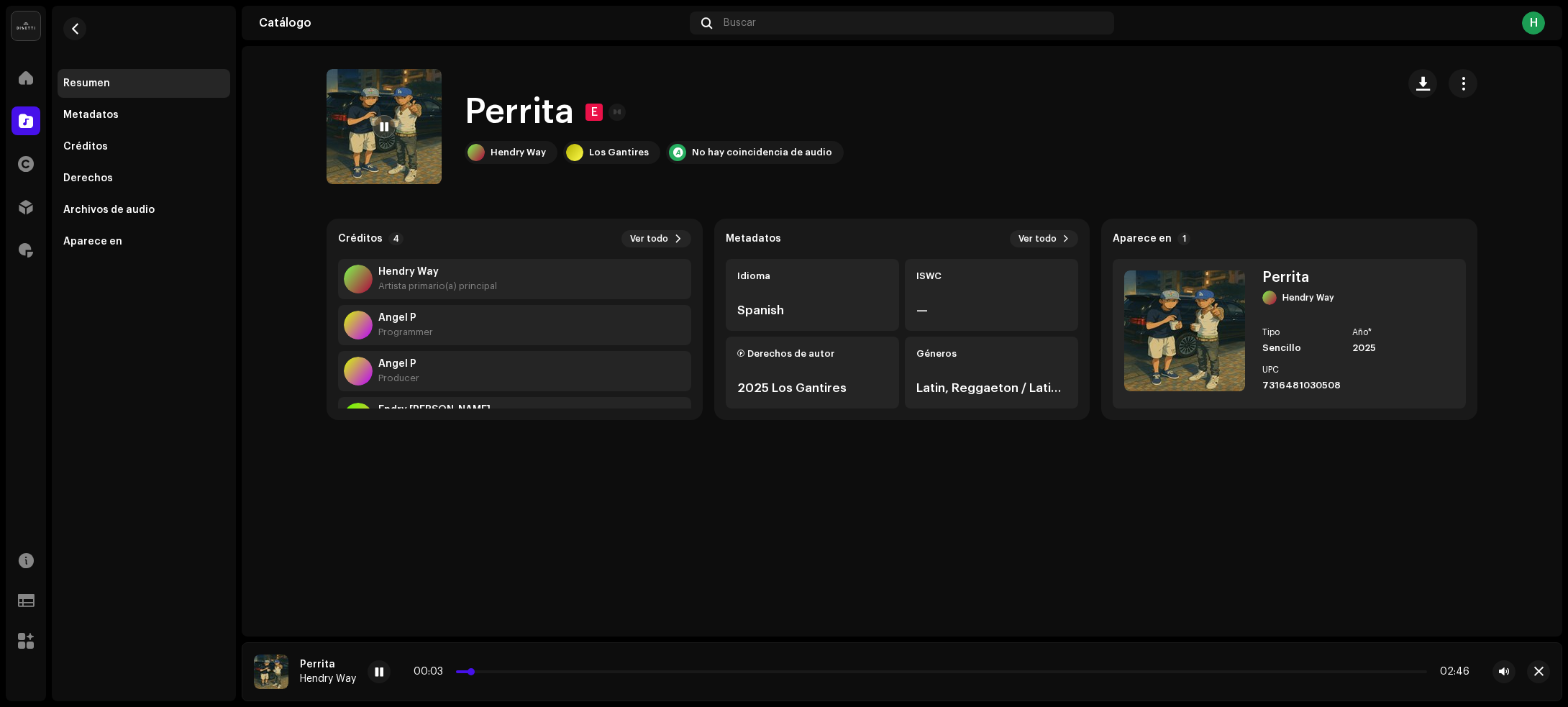
click at [498, 672] on p-slider at bounding box center [941, 671] width 971 height 3
click at [379, 675] on span at bounding box center [379, 672] width 9 height 12
click at [1540, 673] on span "button" at bounding box center [1539, 671] width 9 height 12
click at [1417, 90] on button "button" at bounding box center [1422, 83] width 29 height 29
click at [70, 23] on span "button" at bounding box center [75, 29] width 11 height 12
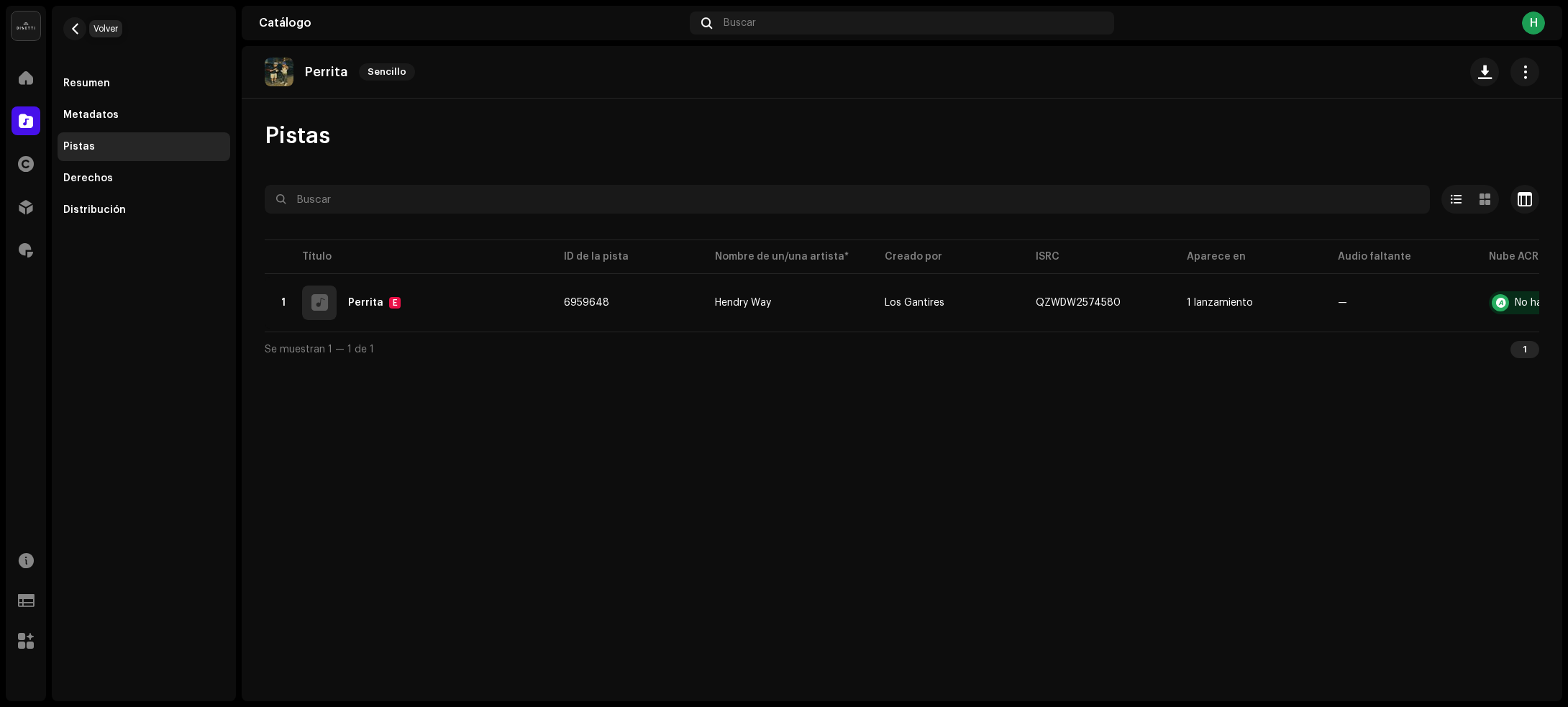
click at [70, 23] on span "button" at bounding box center [75, 29] width 11 height 12
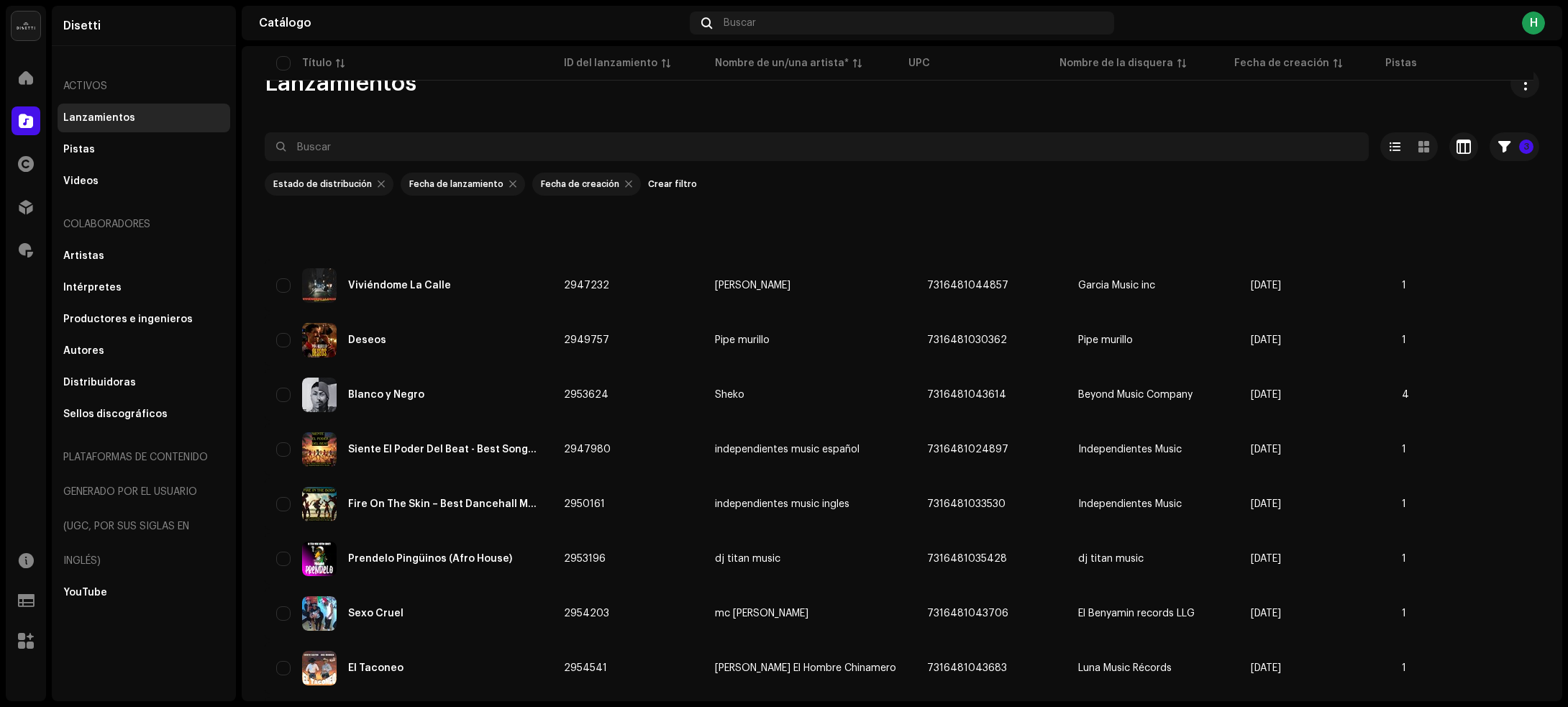
scroll to position [1922, 0]
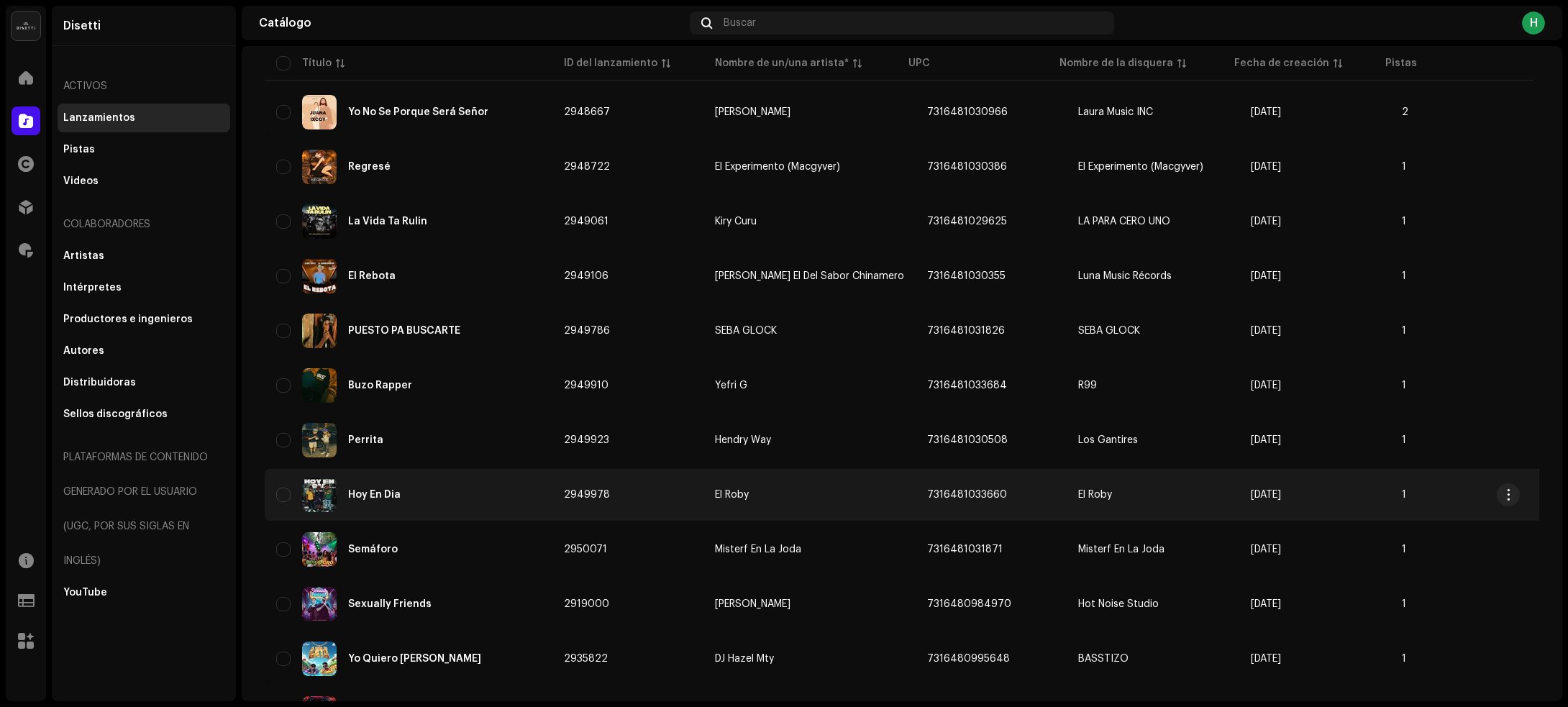
click at [457, 493] on div "Hoy En Dia" at bounding box center [408, 495] width 264 height 35
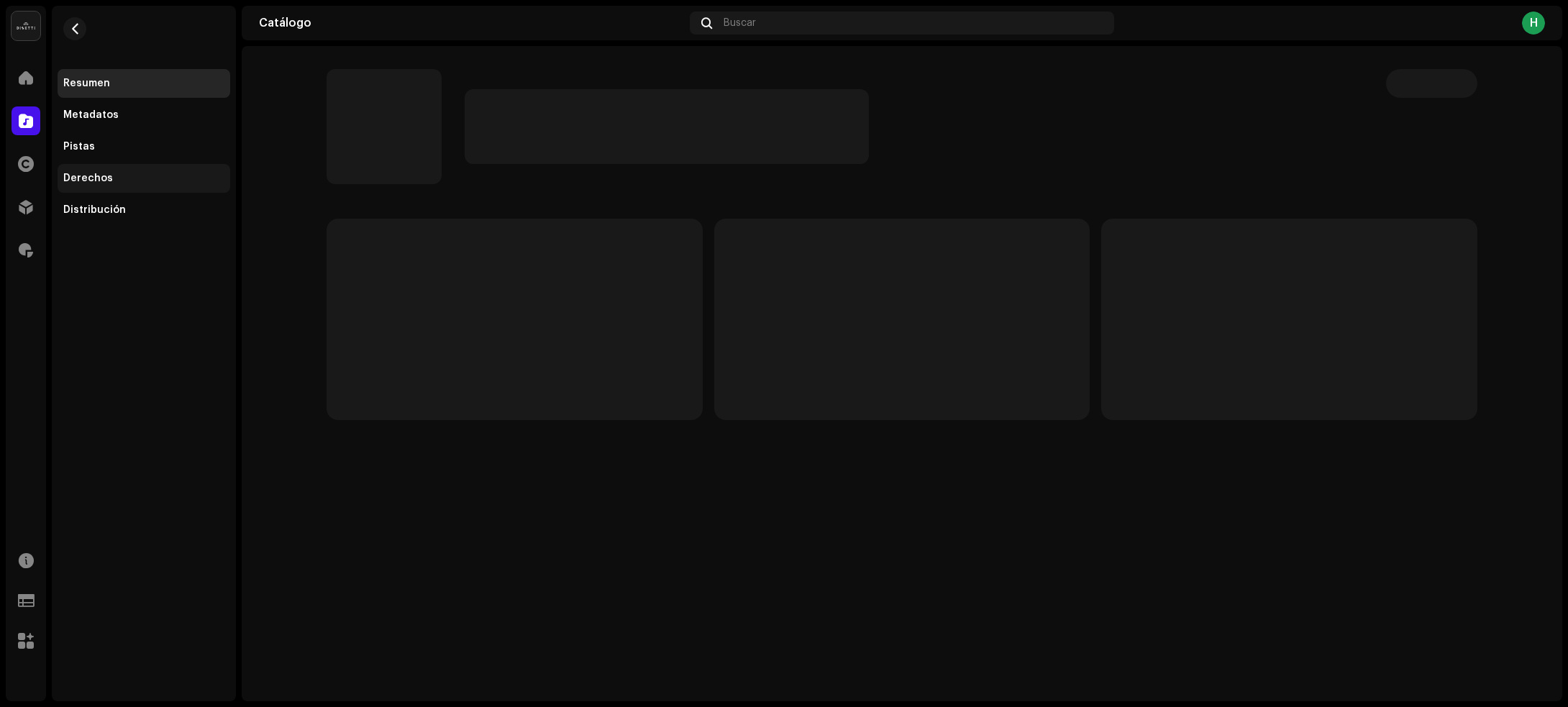
click at [141, 174] on div "Derechos" at bounding box center [144, 178] width 161 height 12
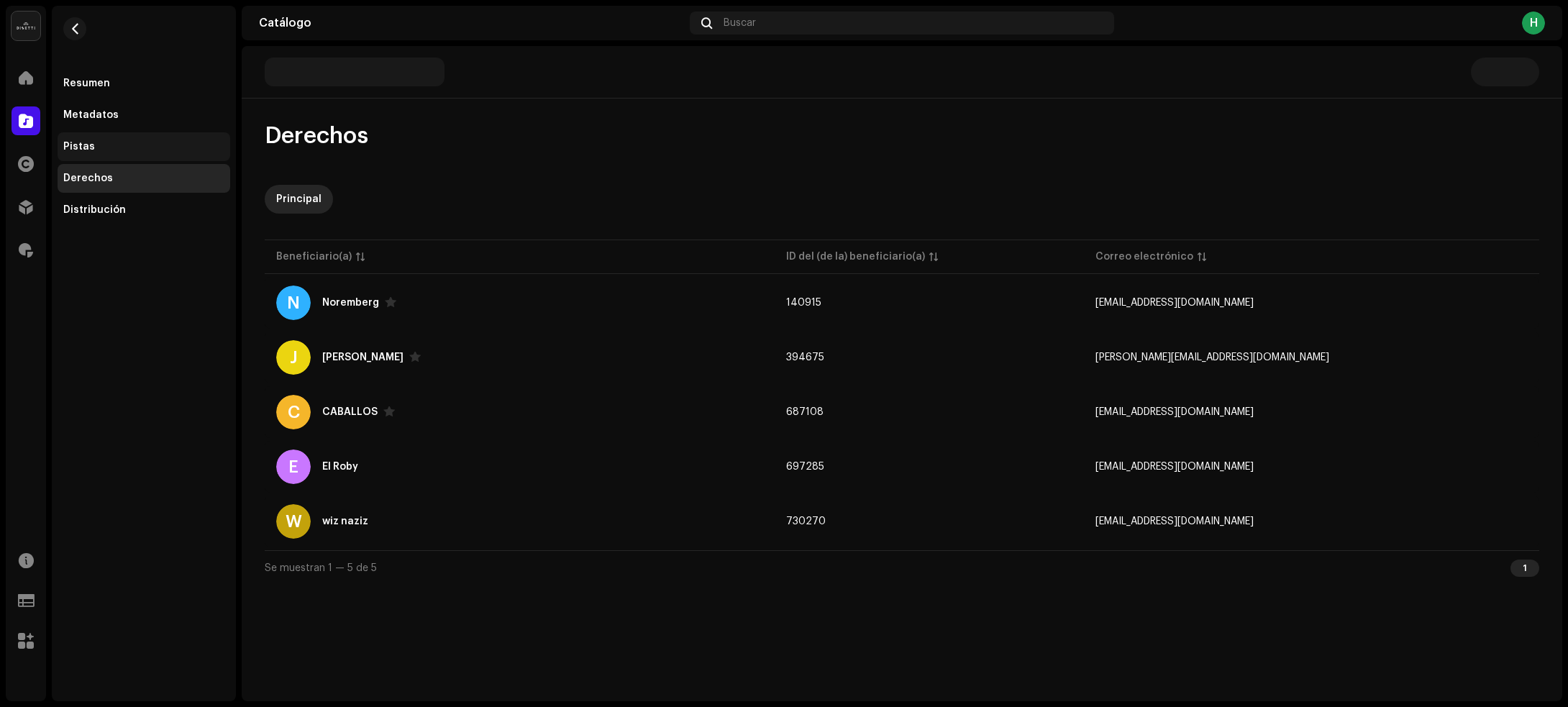
click at [140, 151] on div "Pistas" at bounding box center [144, 146] width 161 height 12
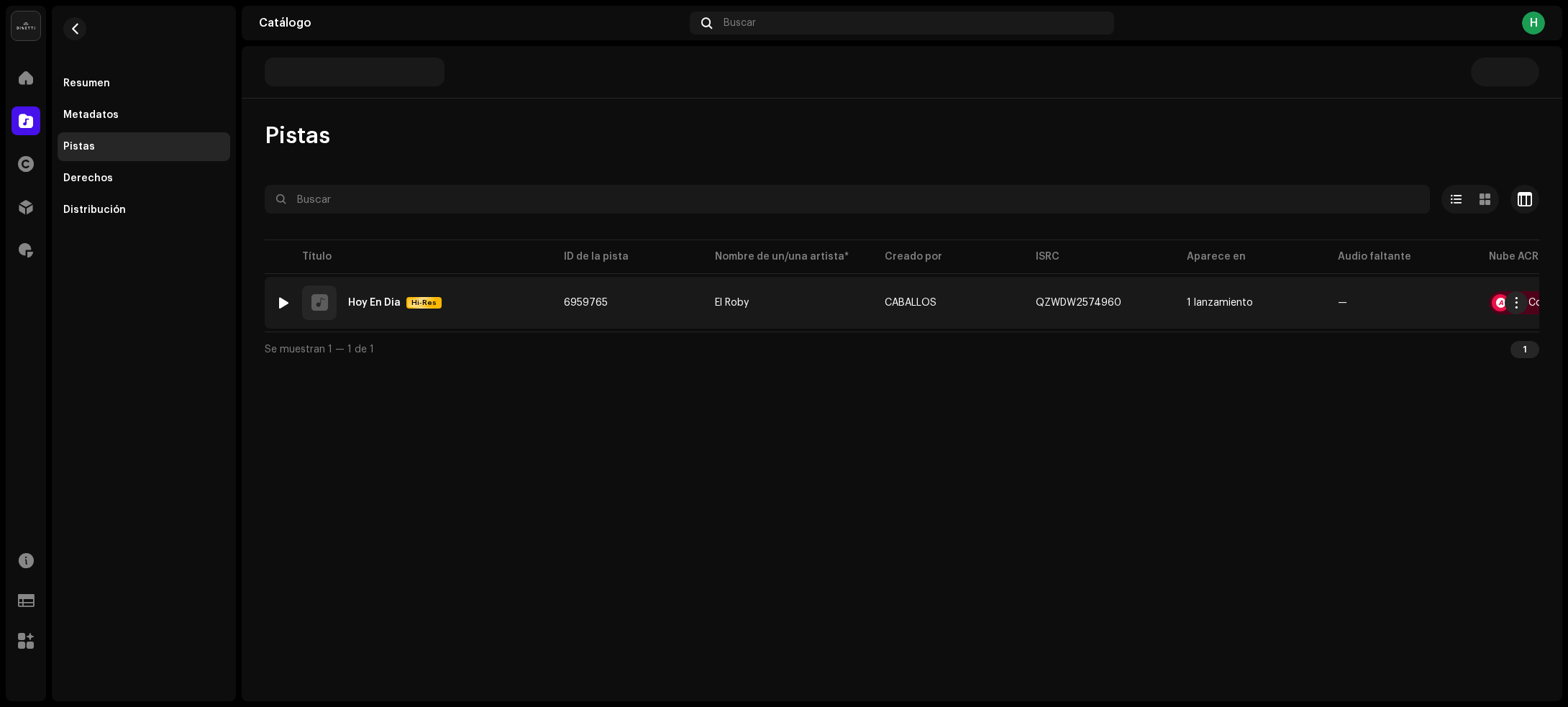
click at [277, 299] on img at bounding box center [284, 303] width 19 height 19
click at [562, 308] on td "6959765" at bounding box center [628, 302] width 151 height 52
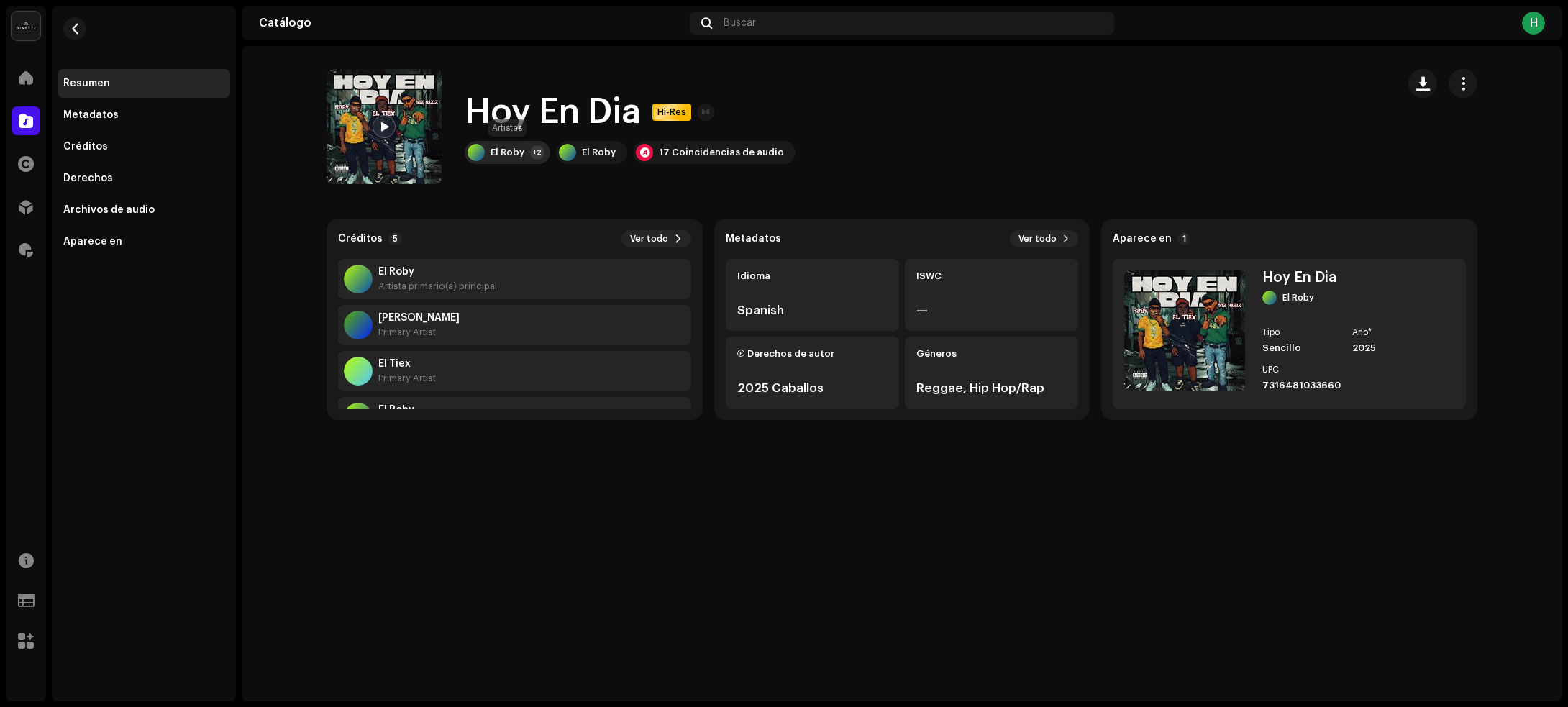
click at [529, 144] on div "El Roby +2" at bounding box center [507, 152] width 86 height 23
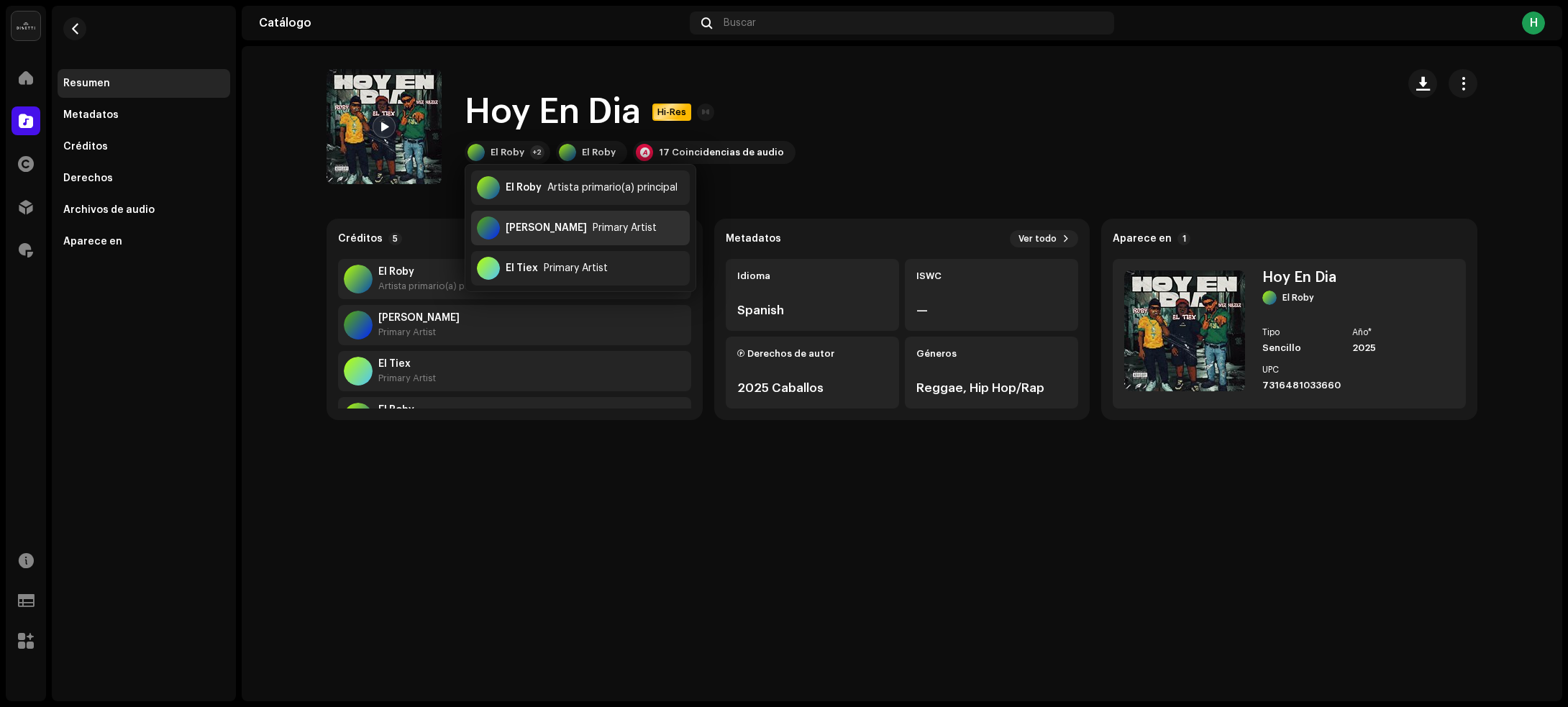
click at [593, 224] on div "Primary Artist" at bounding box center [624, 228] width 64 height 12
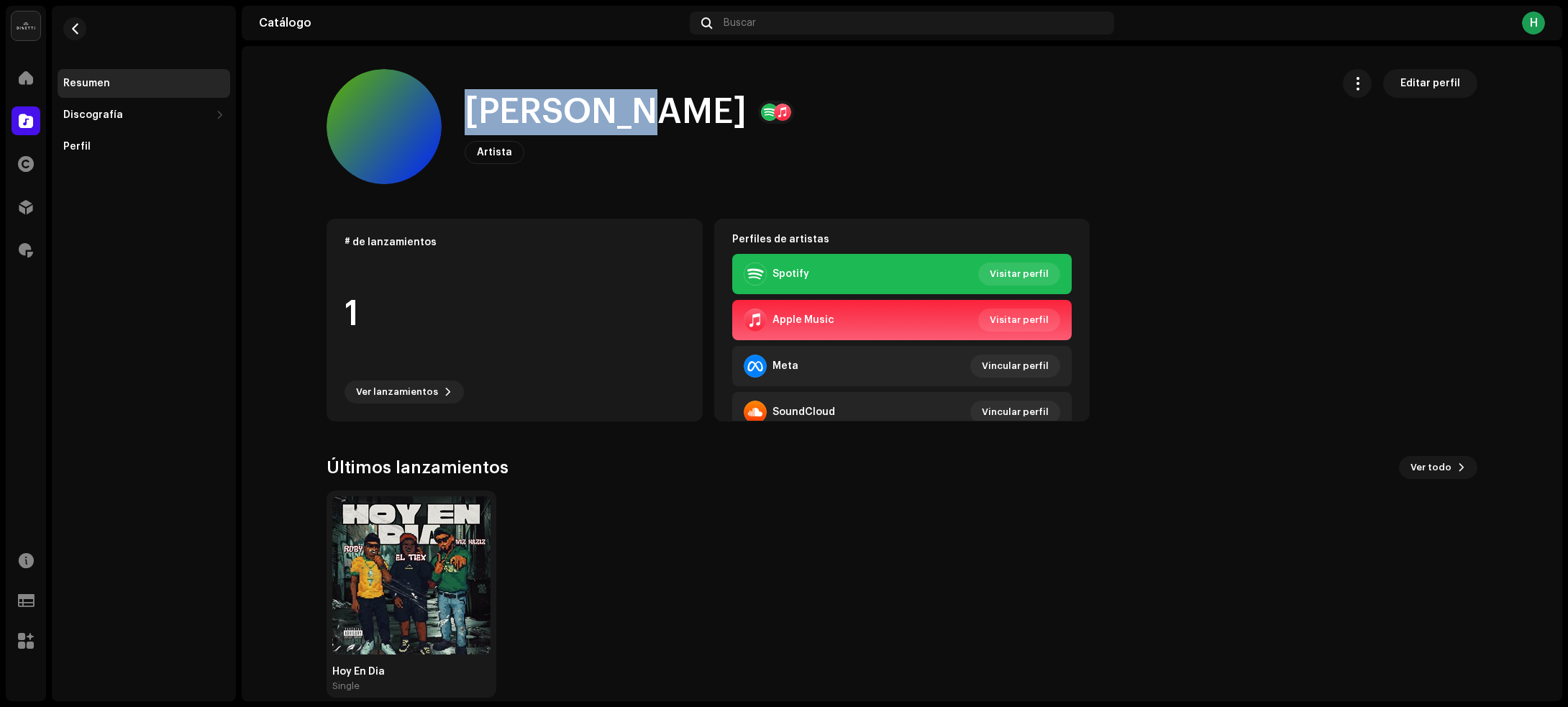
drag, startPoint x: 448, startPoint y: 113, endPoint x: 611, endPoint y: 115, distance: 163.0
click at [611, 115] on div "Wiz Naziz Artista Editar perfil" at bounding box center [823, 126] width 993 height 115
copy h1 "Wiz Naziz"
click at [77, 29] on span "button" at bounding box center [75, 29] width 11 height 12
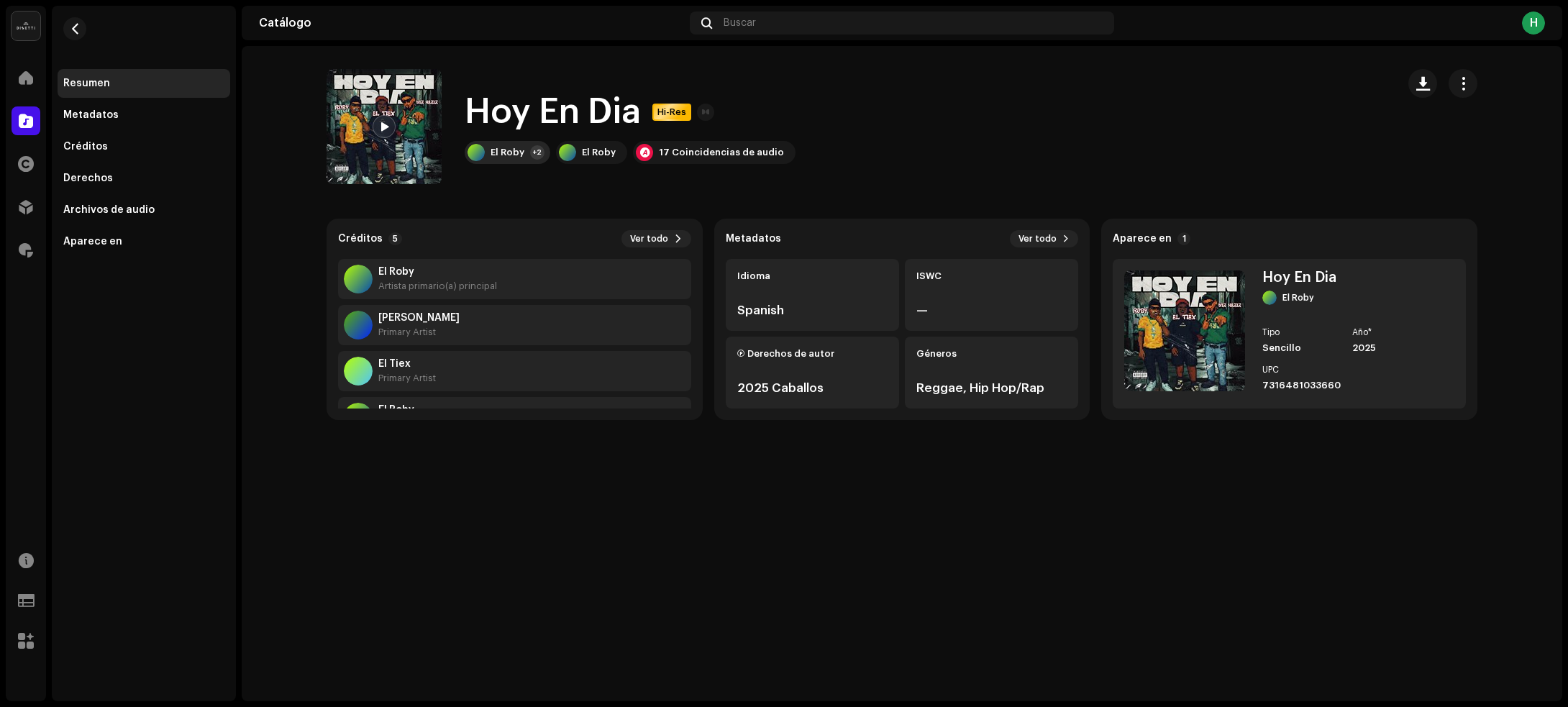
click at [511, 148] on div "El [PERSON_NAME]" at bounding box center [508, 152] width 34 height 12
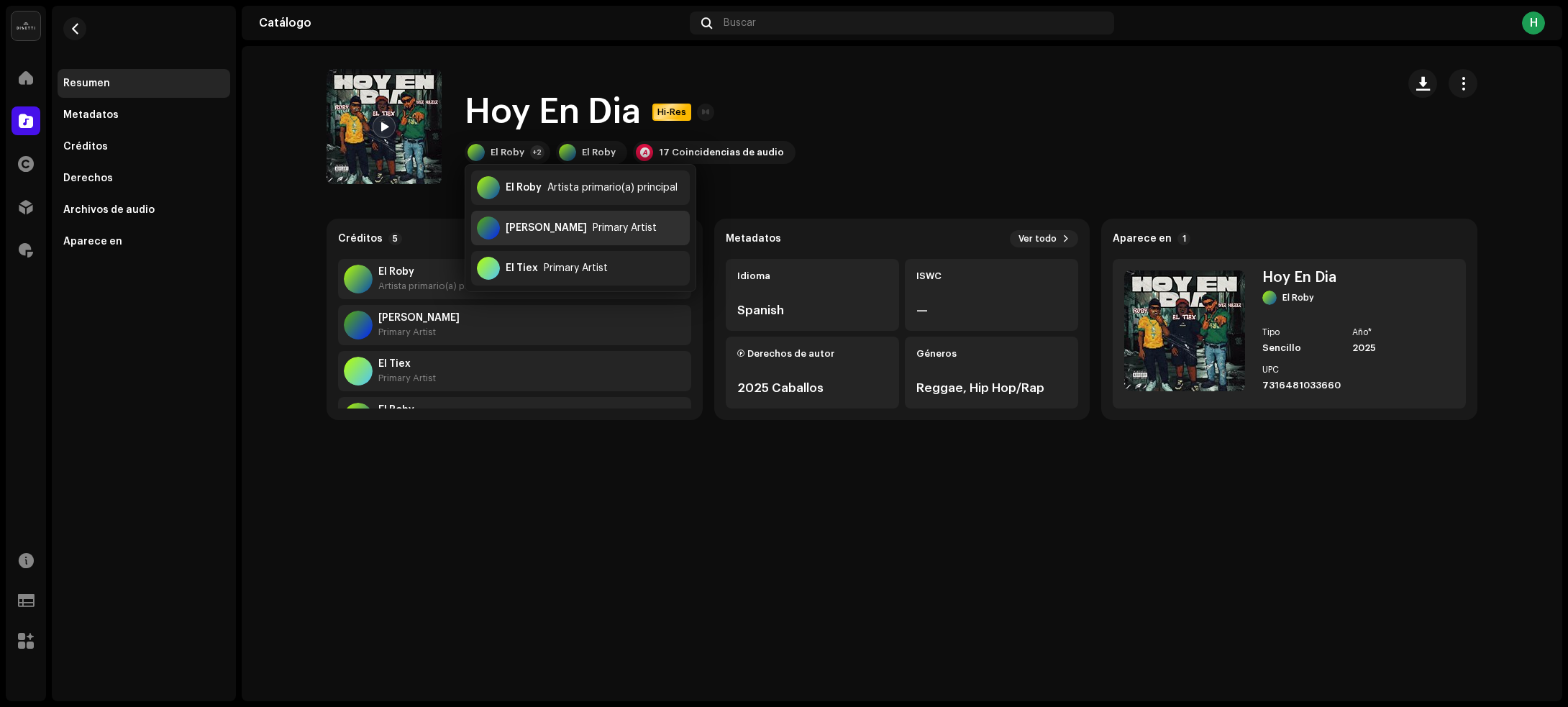
click at [547, 223] on div "Wiz Naziz" at bounding box center [546, 228] width 81 height 12
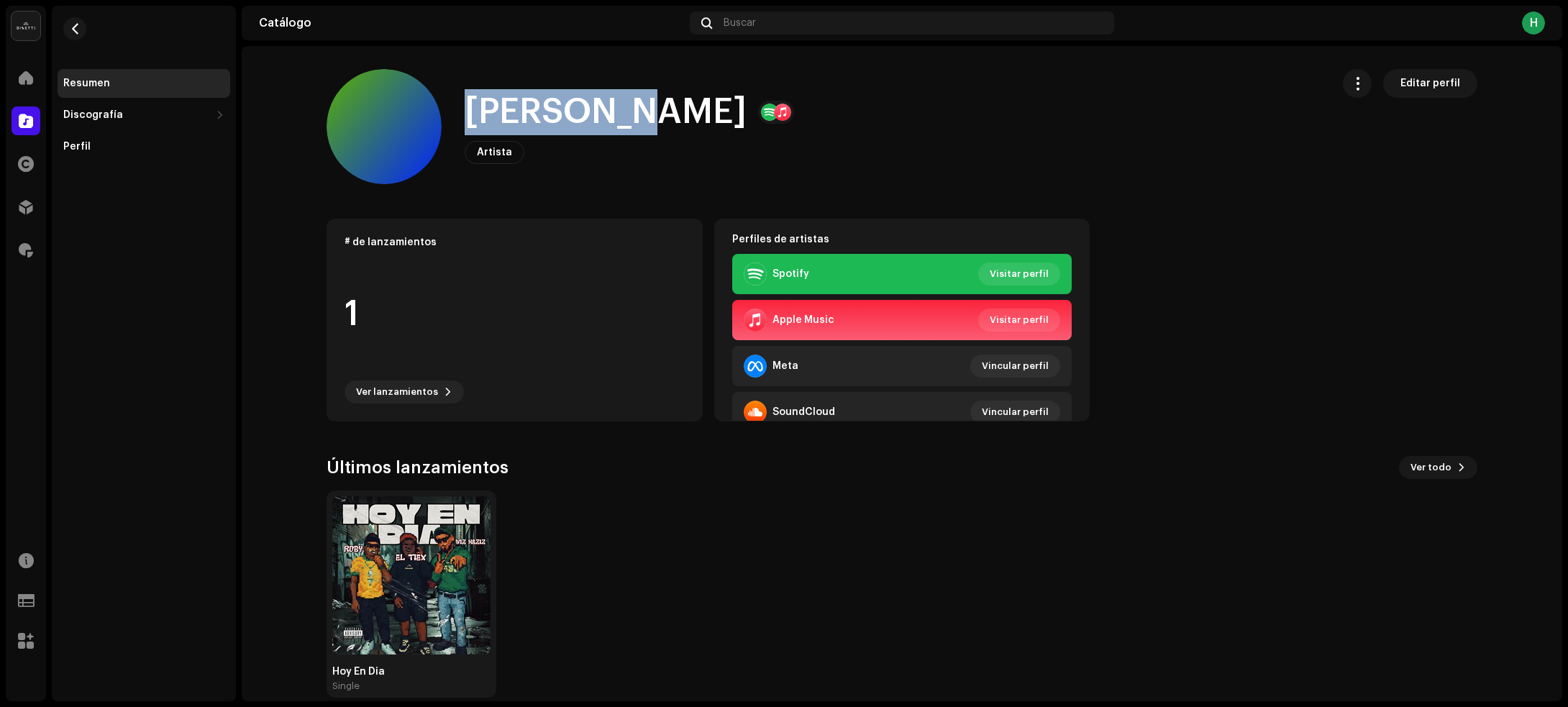
drag, startPoint x: 472, startPoint y: 109, endPoint x: 617, endPoint y: 105, distance: 145.1
click at [617, 105] on div "Wiz Naziz" at bounding box center [629, 112] width 329 height 46
copy h1 "Wiz Naziz"
click at [76, 29] on span "button" at bounding box center [75, 29] width 11 height 12
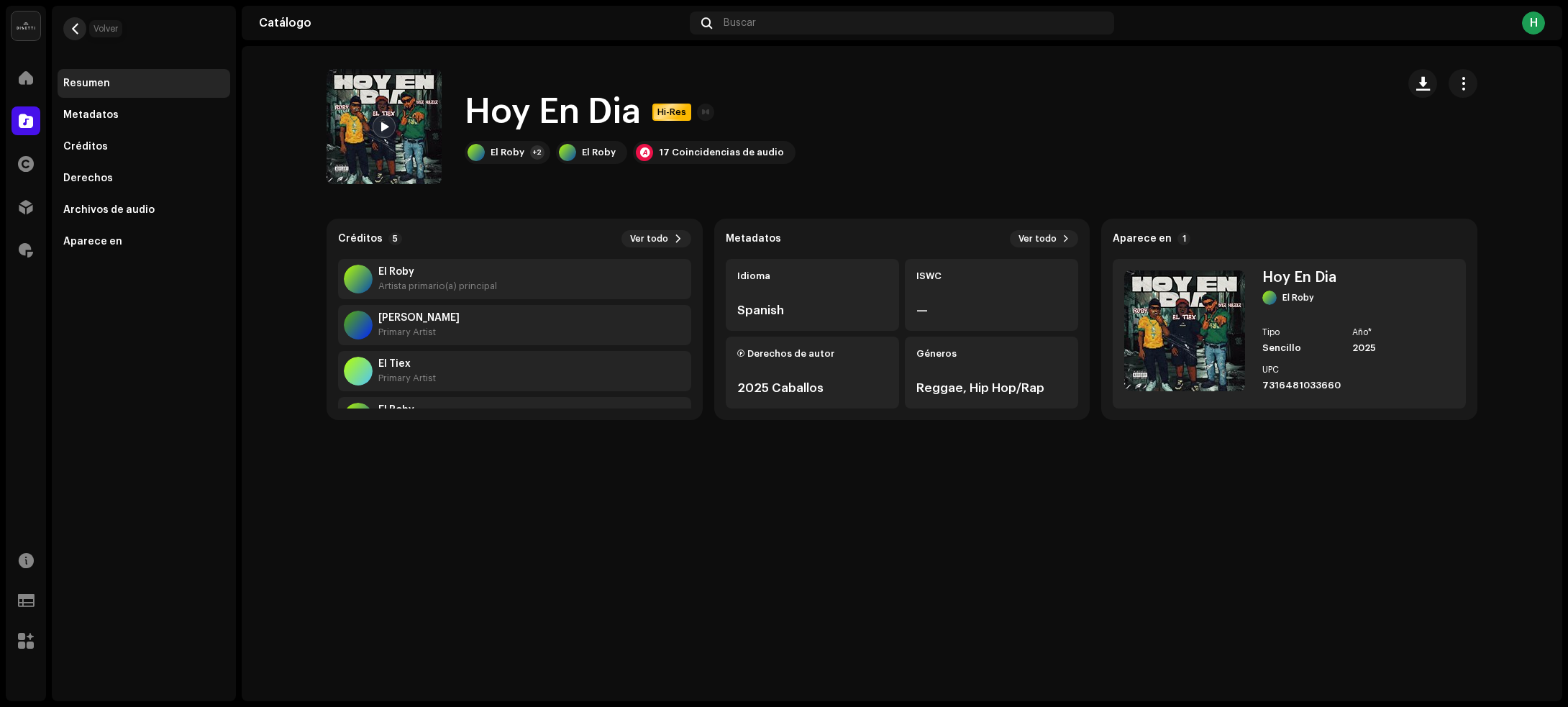
click at [70, 30] on span "button" at bounding box center [75, 29] width 11 height 12
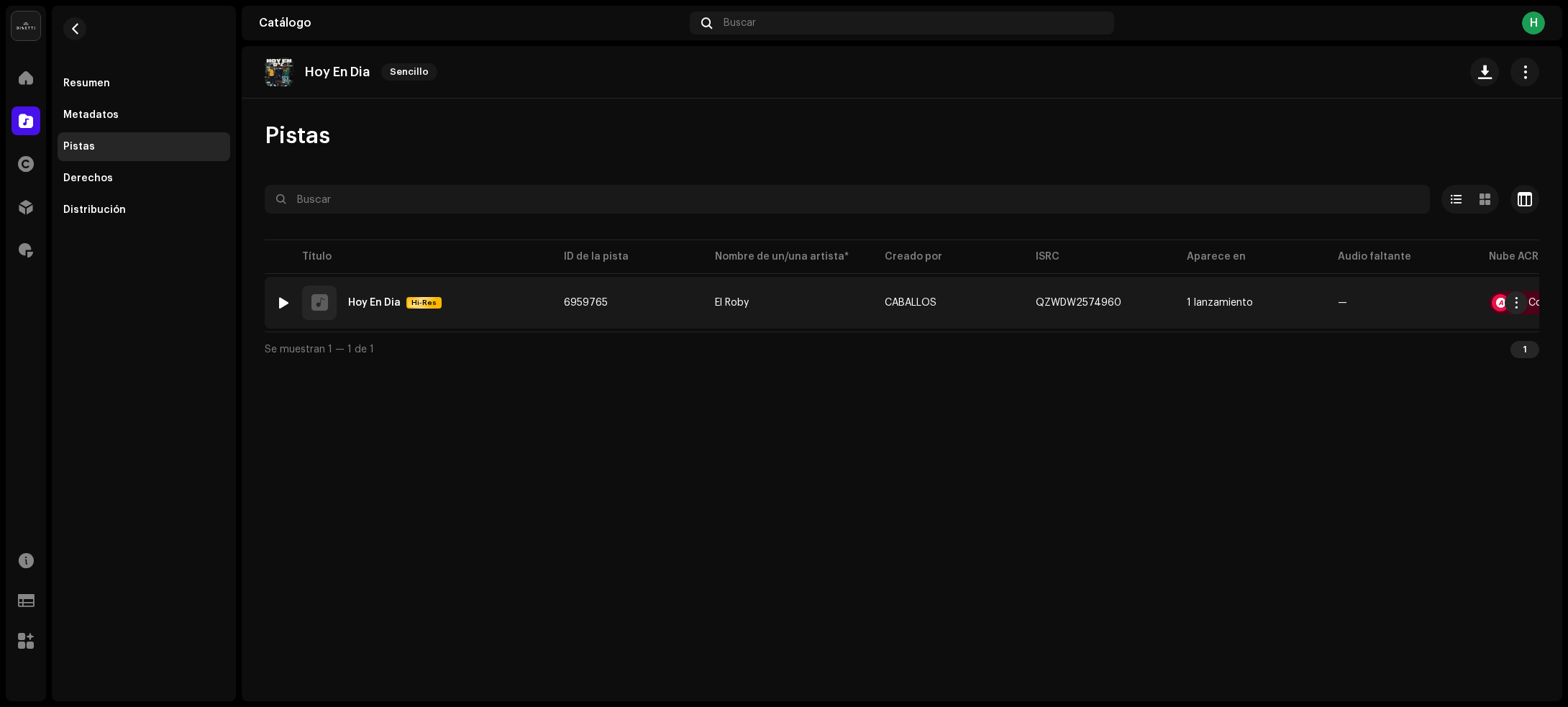
click at [284, 299] on div at bounding box center [284, 302] width 11 height 12
click at [502, 301] on div "1 Hoy En Dia Hi-Res" at bounding box center [408, 302] width 264 height 35
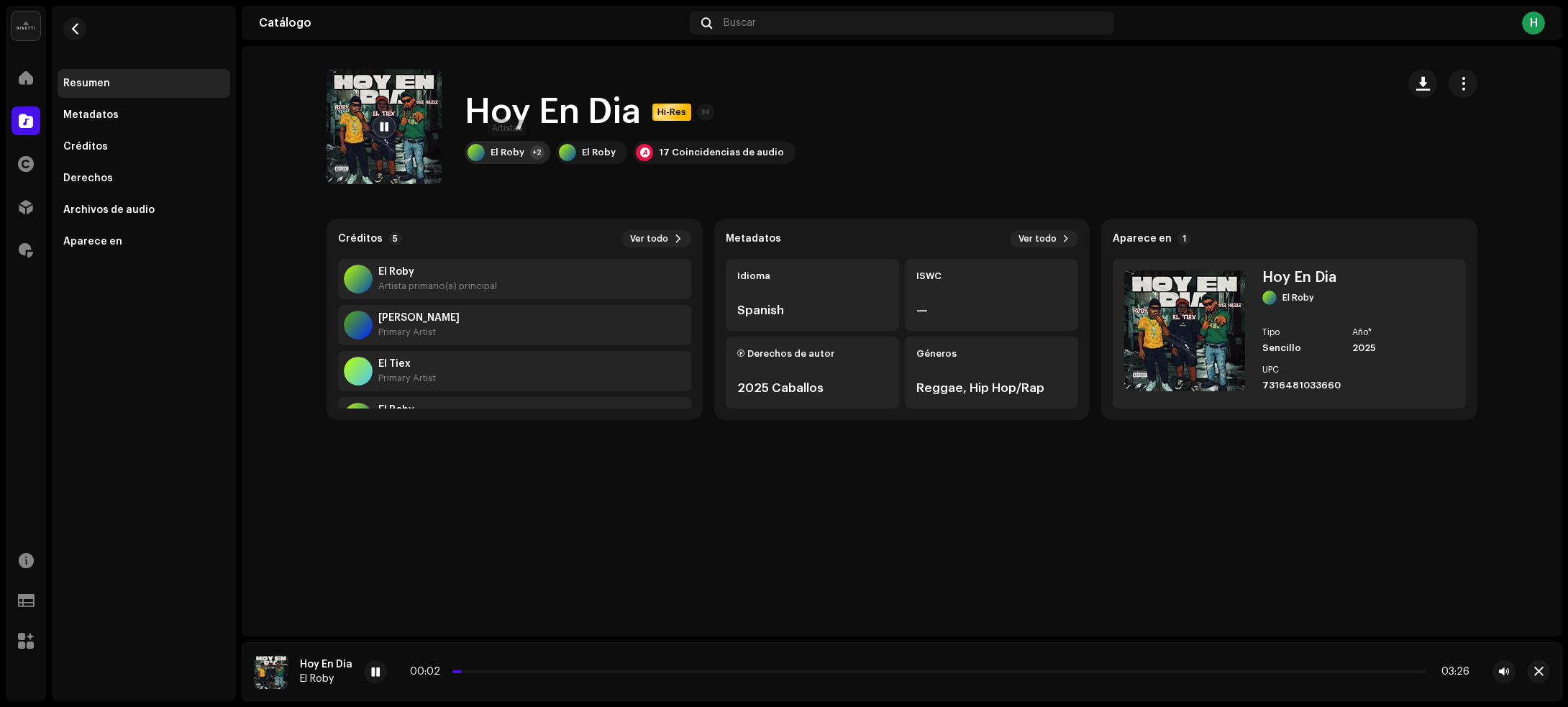
click at [514, 157] on div "El [PERSON_NAME]" at bounding box center [508, 152] width 34 height 12
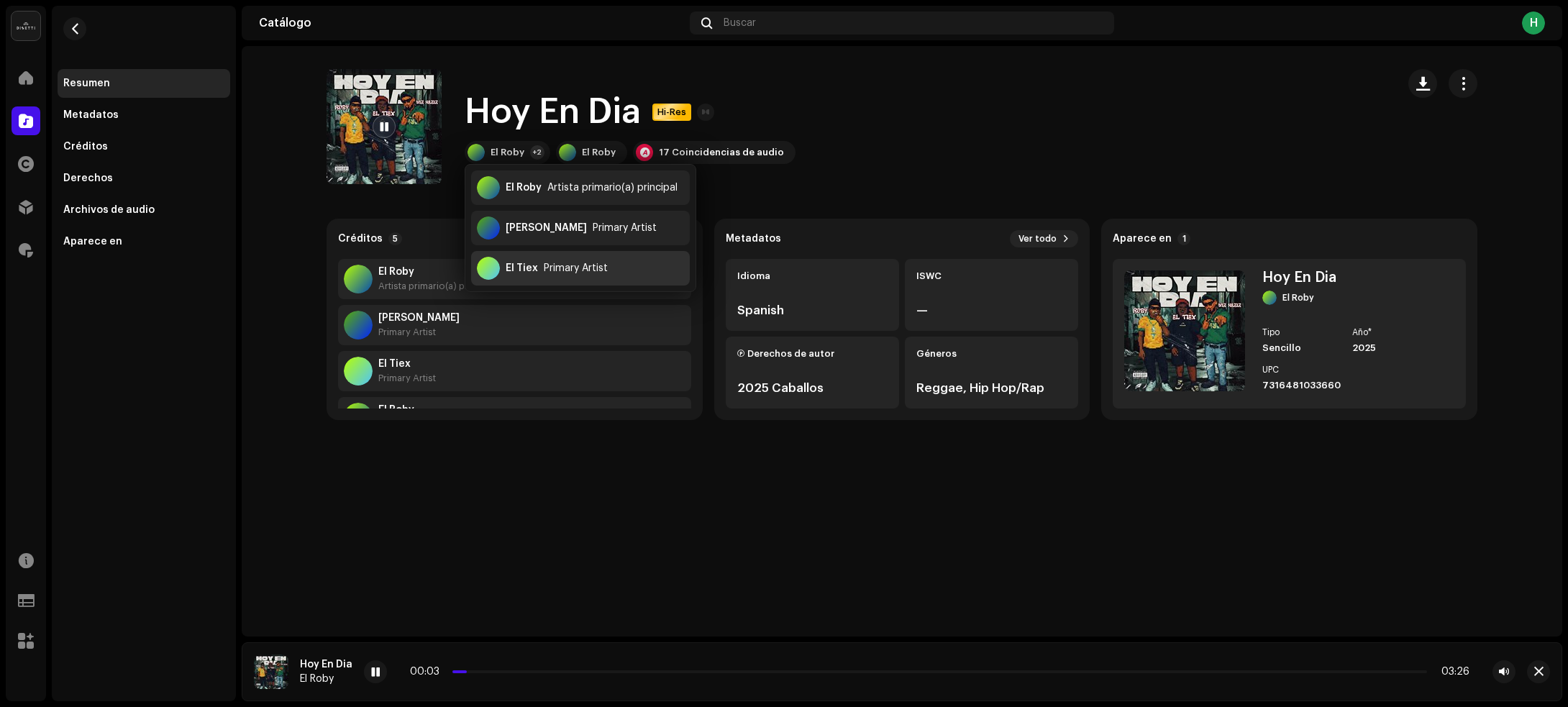
click at [538, 264] on div "El Tiex Primary Artist" at bounding box center [580, 268] width 219 height 35
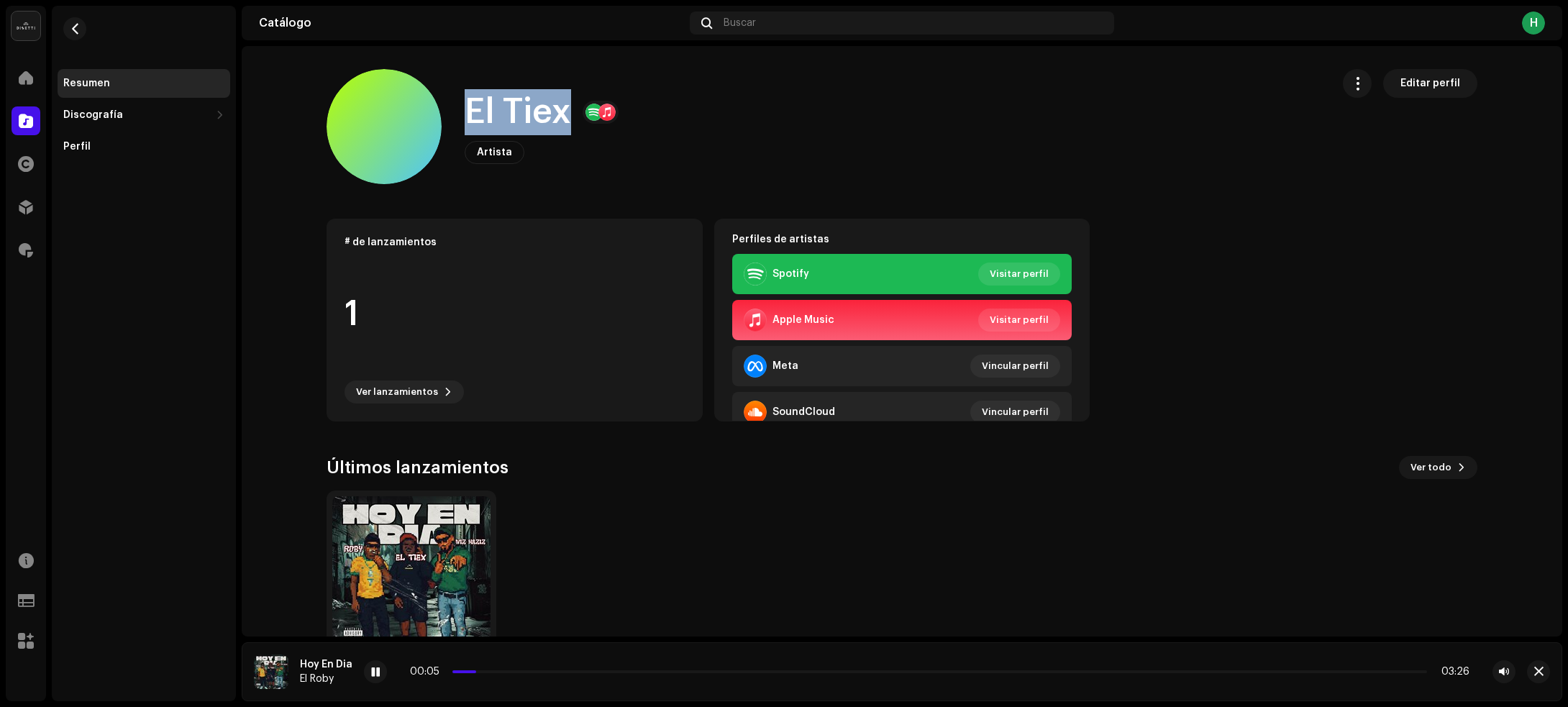
drag, startPoint x: 455, startPoint y: 105, endPoint x: 559, endPoint y: 109, distance: 104.1
click at [559, 109] on div "El Tiex Artista Editar perfil" at bounding box center [823, 126] width 993 height 115
copy h1 "El Tiex"
click at [70, 26] on span "button" at bounding box center [75, 29] width 11 height 12
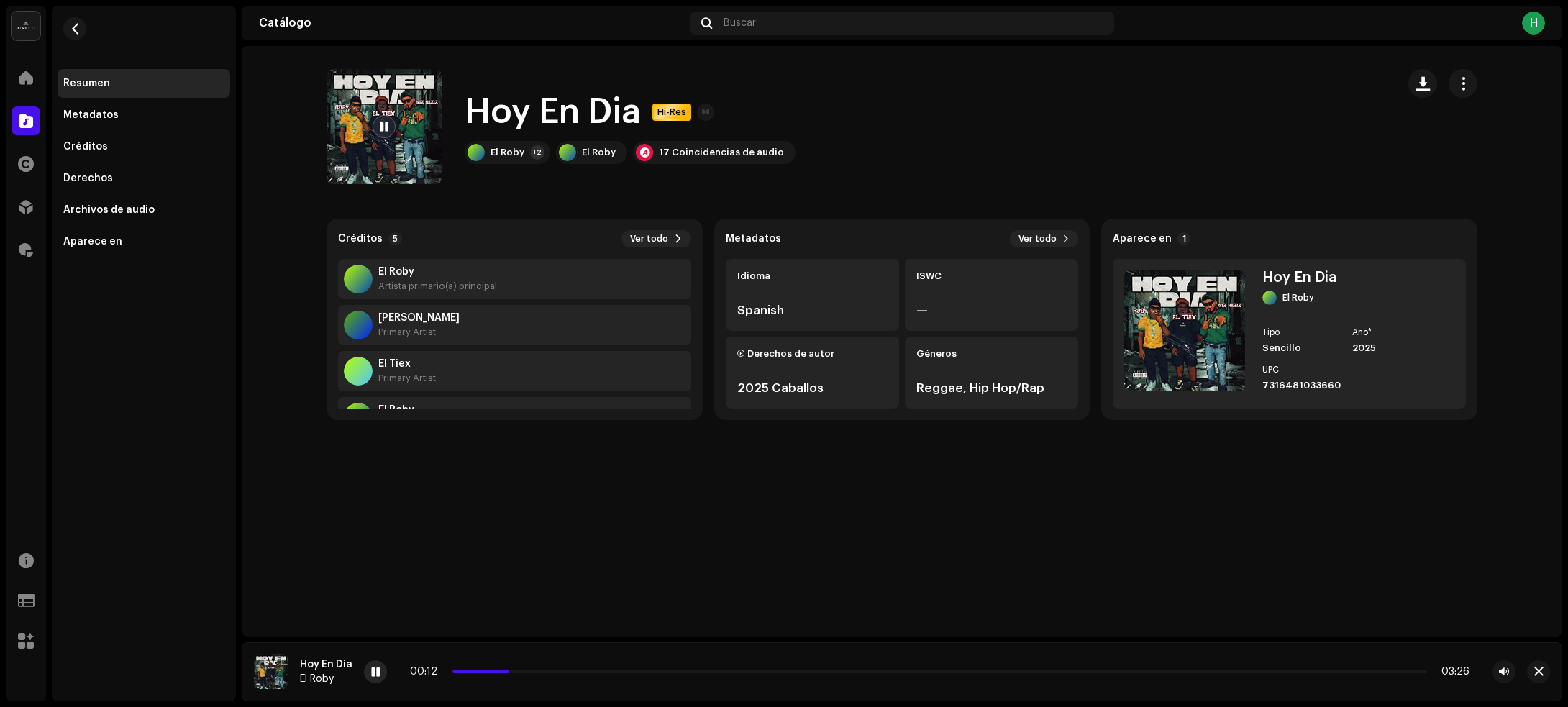
click at [367, 670] on div at bounding box center [376, 671] width 23 height 23
click at [1414, 81] on button "button" at bounding box center [1422, 83] width 29 height 29
click at [77, 33] on span "button" at bounding box center [75, 29] width 11 height 12
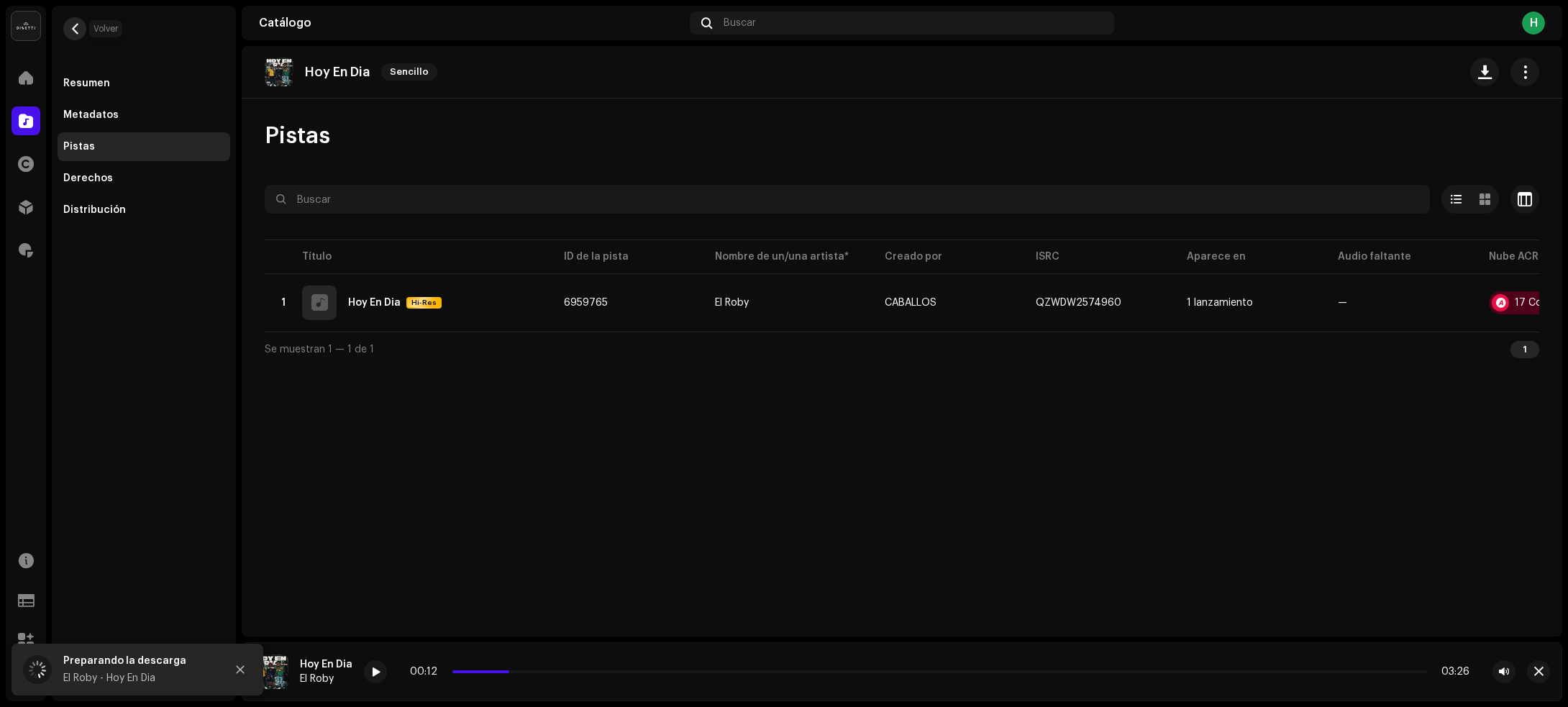
click at [73, 23] on span "button" at bounding box center [75, 29] width 11 height 12
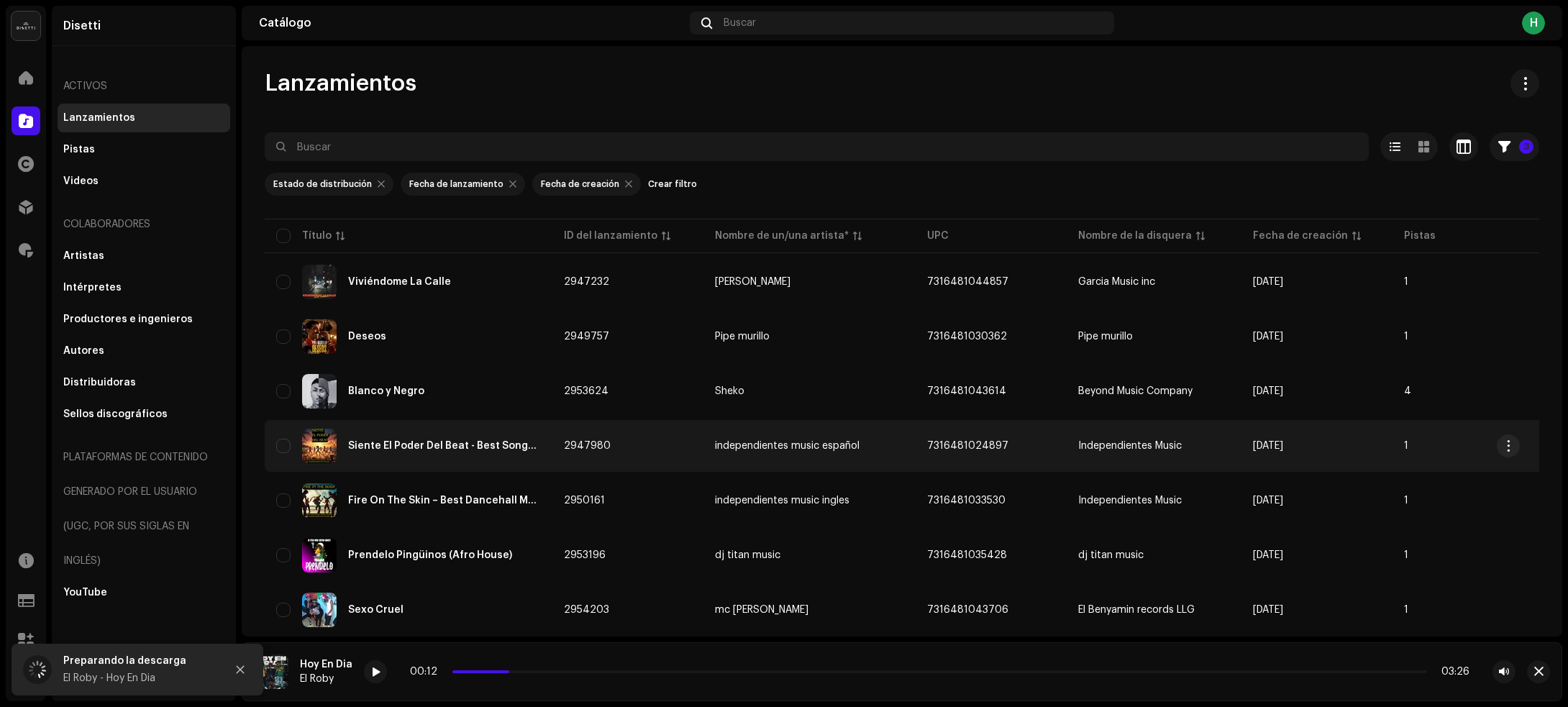
scroll to position [2064, 0]
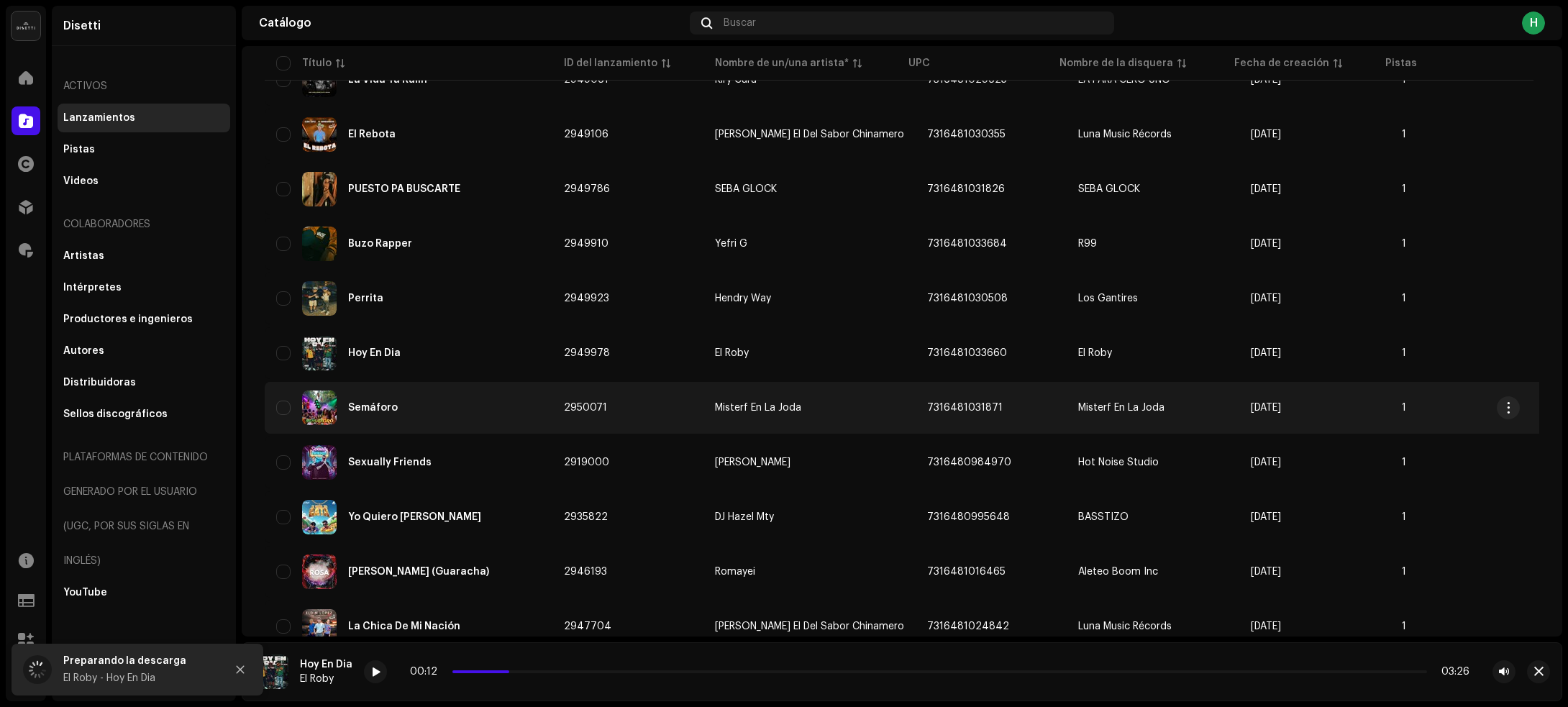
click at [507, 390] on div "Semáforo" at bounding box center [408, 407] width 264 height 35
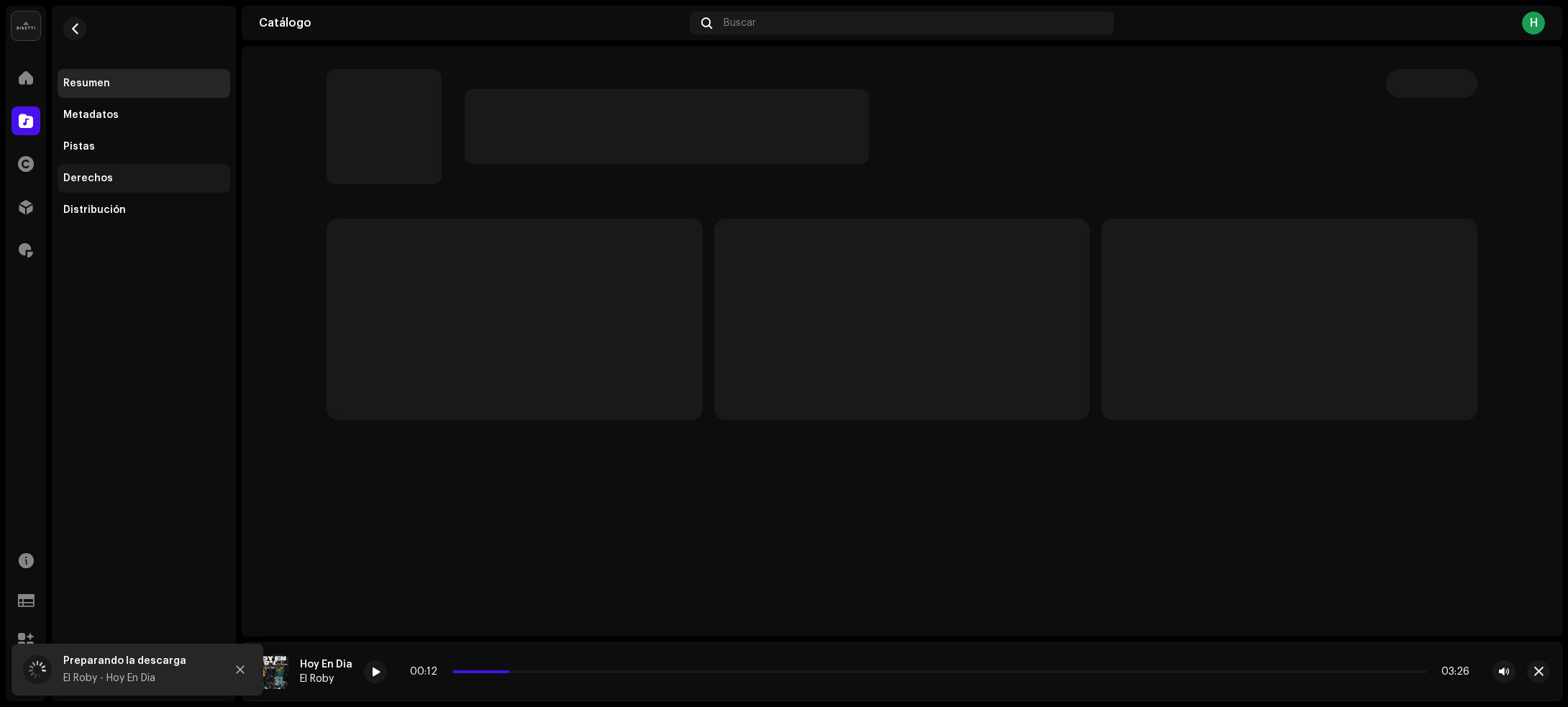
click at [144, 171] on div "Derechos" at bounding box center [143, 178] width 172 height 29
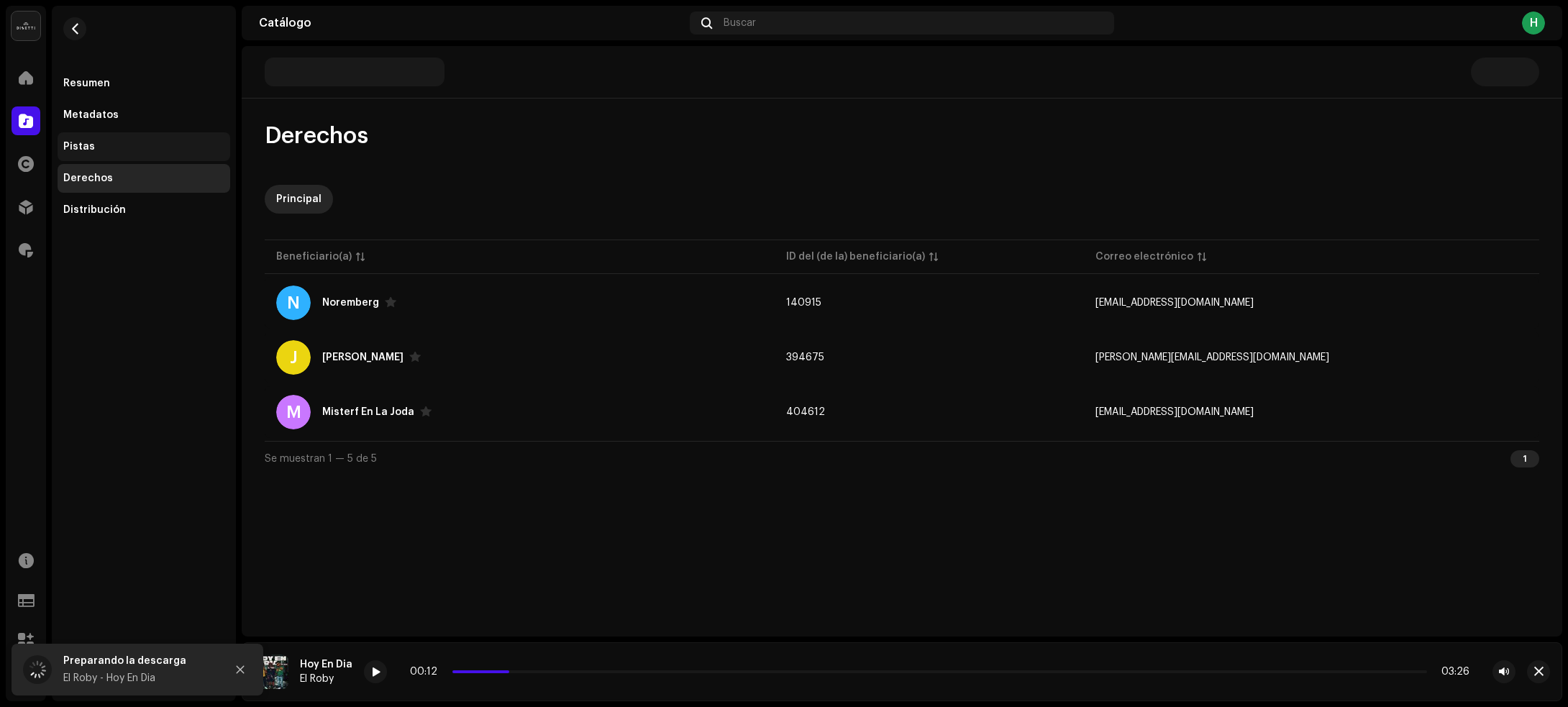
click at [145, 138] on div "Pistas" at bounding box center [143, 146] width 172 height 29
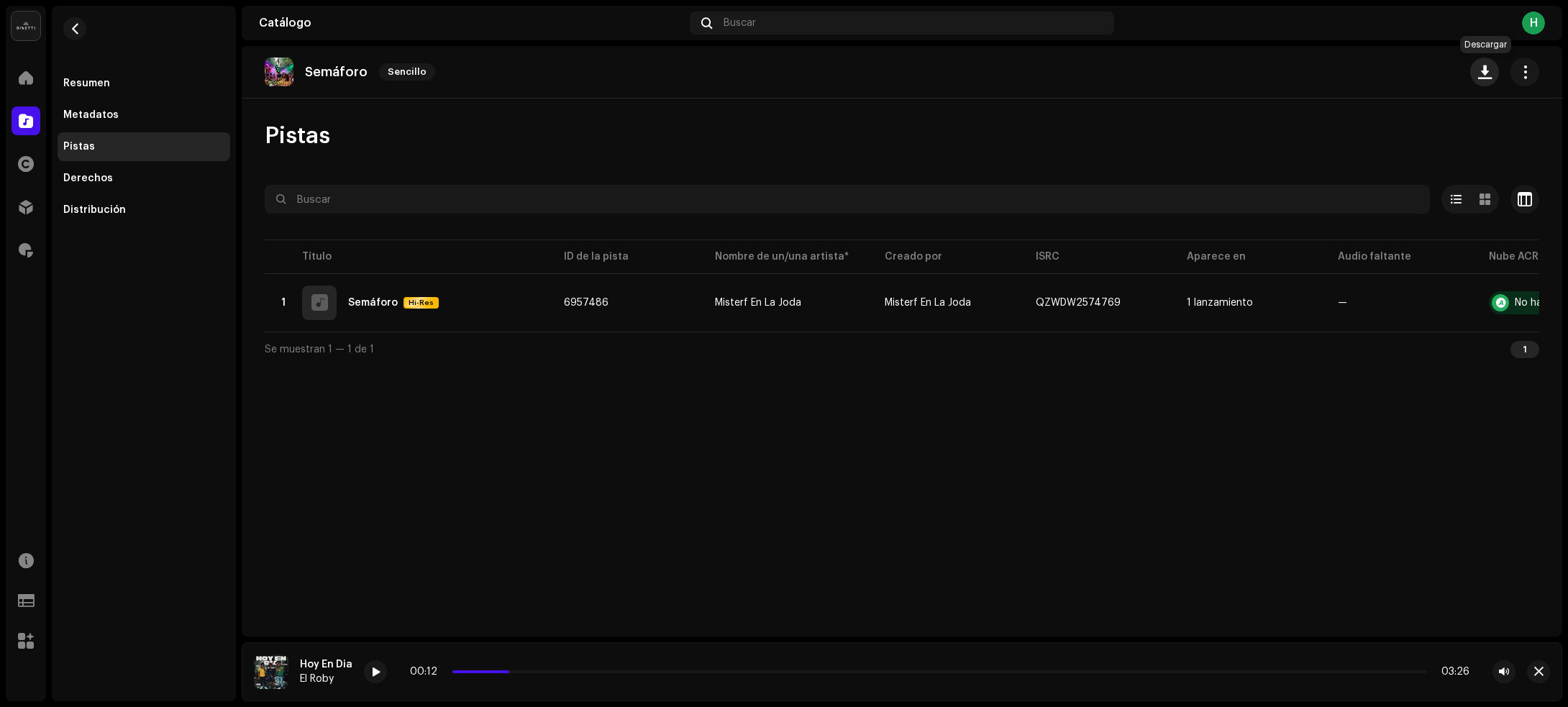
click at [1486, 77] on span "button" at bounding box center [1485, 72] width 14 height 12
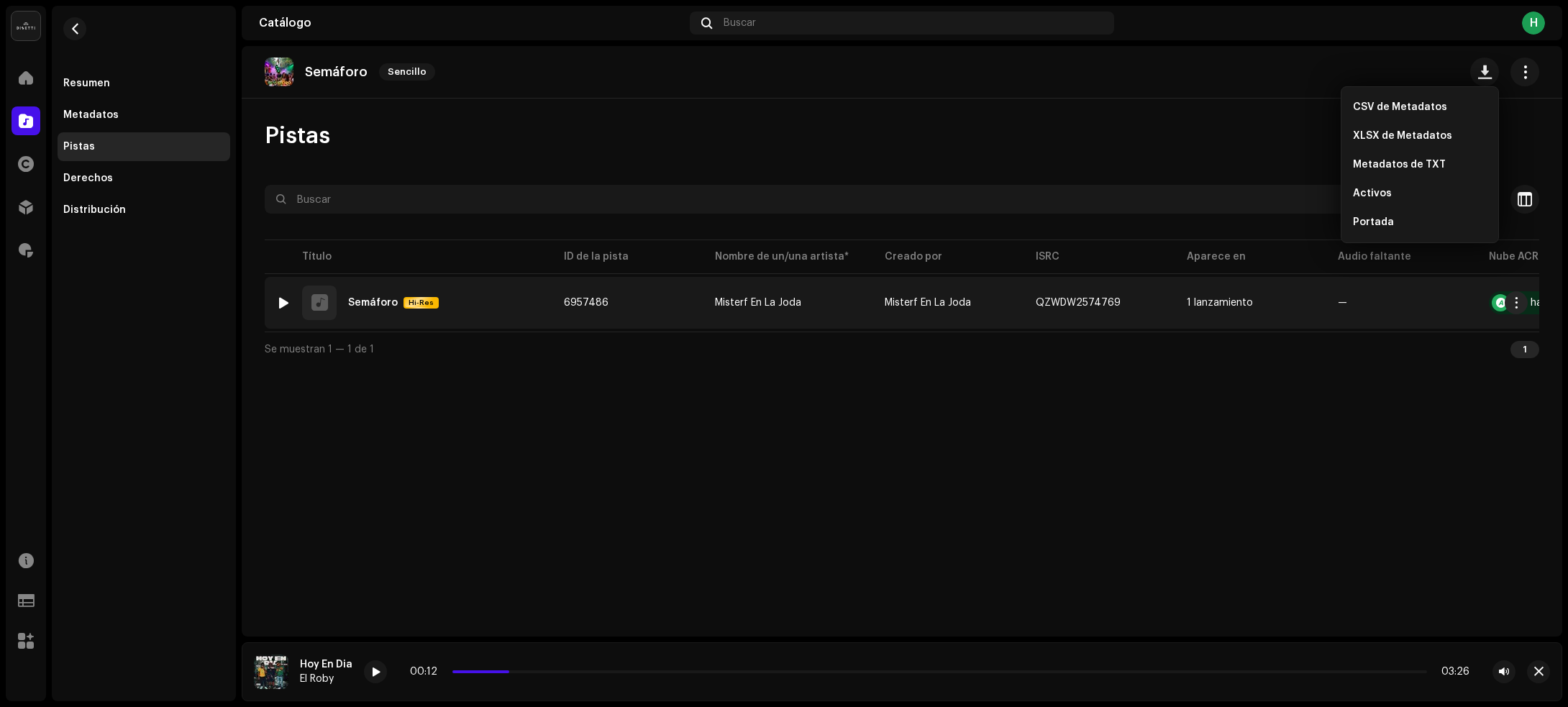
click at [707, 320] on td "Misterf En La Joda" at bounding box center [788, 302] width 170 height 52
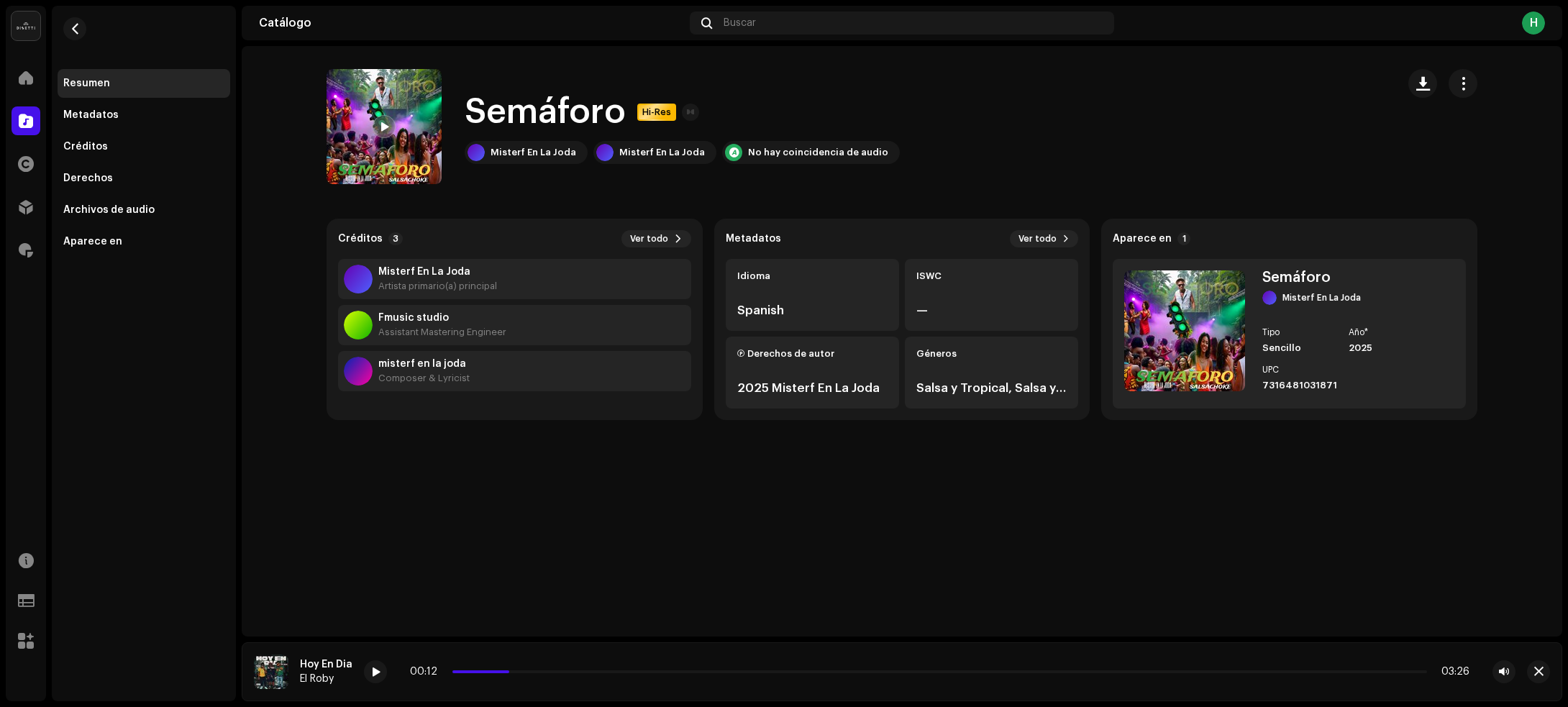
click at [869, 115] on div "Semáforo Hi-Res" at bounding box center [682, 112] width 435 height 46
click at [1422, 83] on span "button" at bounding box center [1423, 83] width 14 height 12
click at [83, 35] on button "button" at bounding box center [75, 29] width 23 height 23
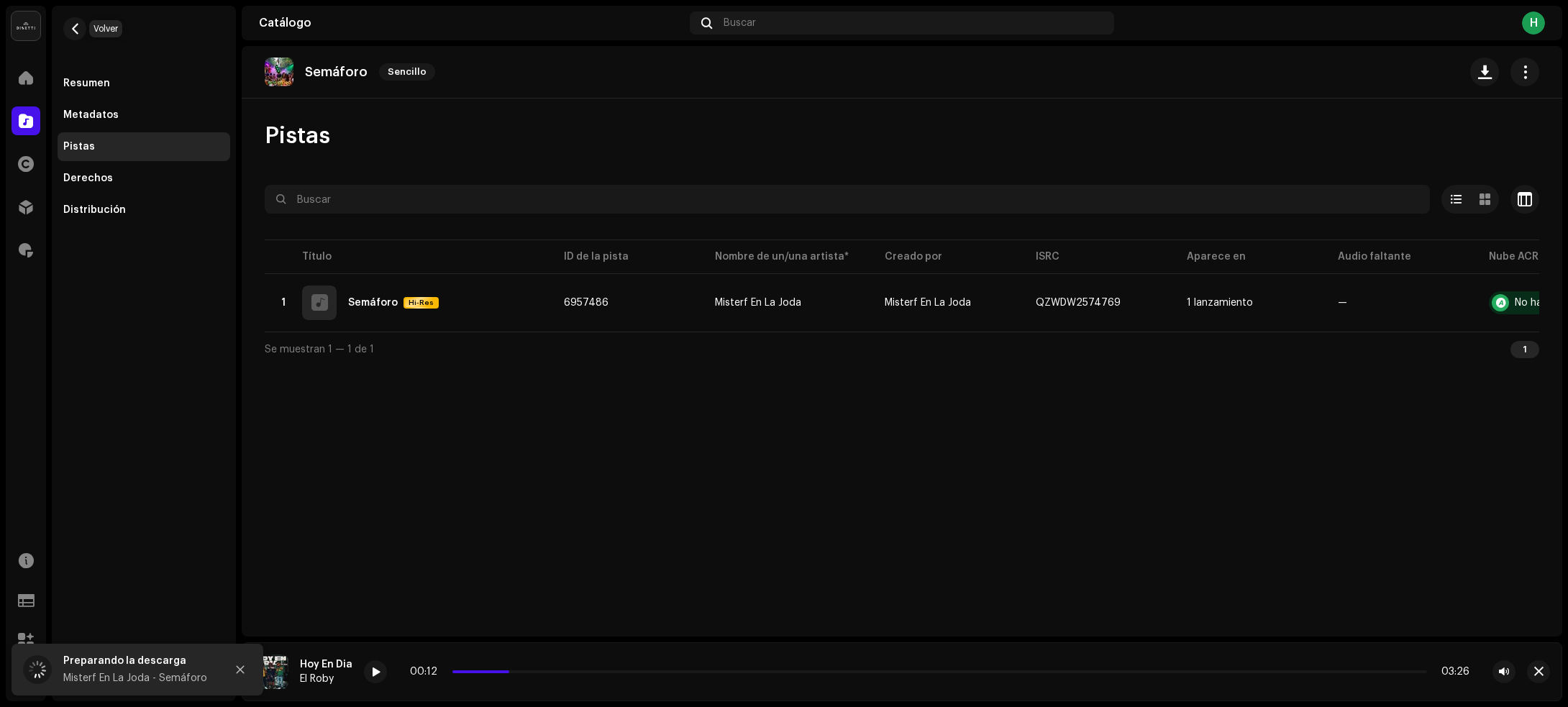
click at [83, 35] on button "button" at bounding box center [75, 29] width 23 height 23
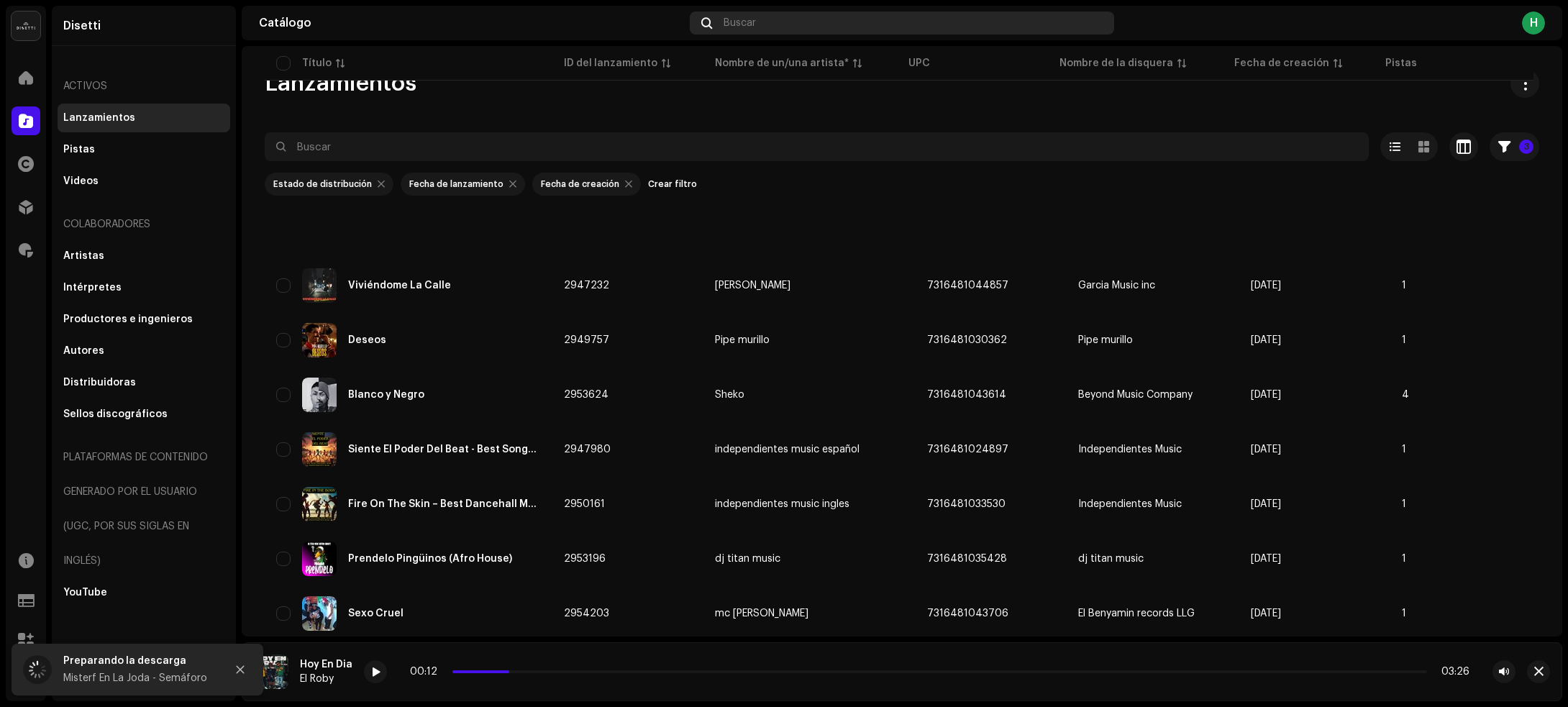
scroll to position [2064, 0]
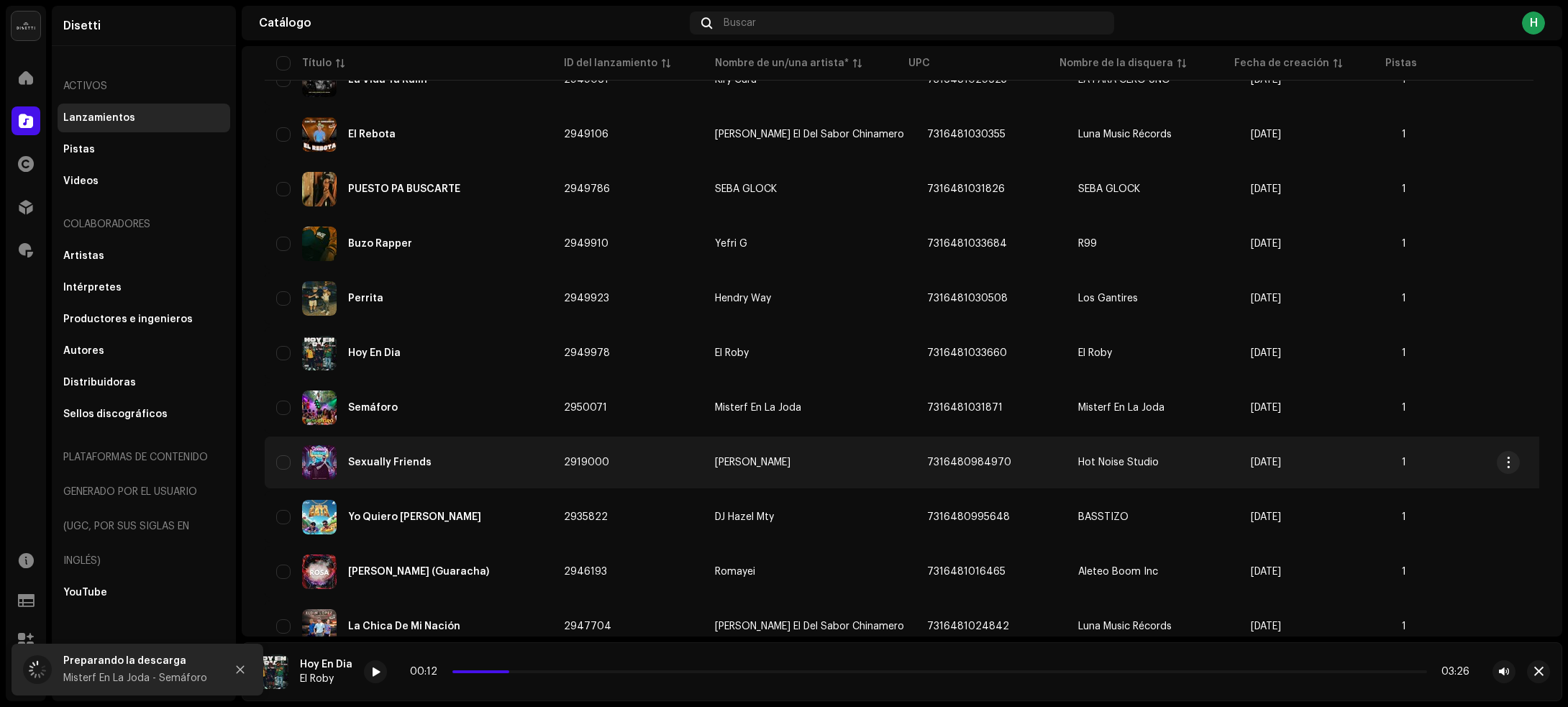
click at [520, 445] on div "Sexually Friends" at bounding box center [408, 462] width 264 height 35
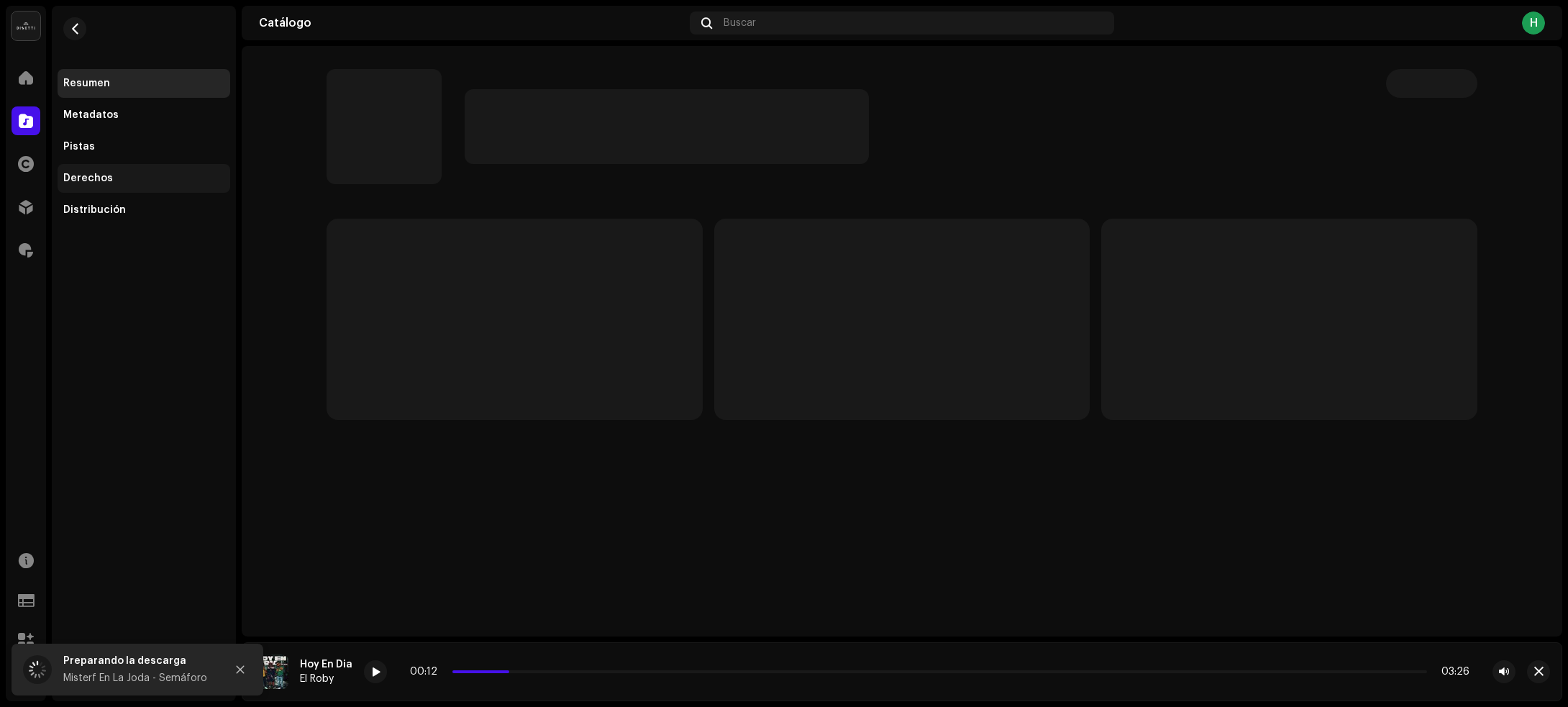
click at [160, 172] on div "Derechos" at bounding box center [144, 178] width 161 height 12
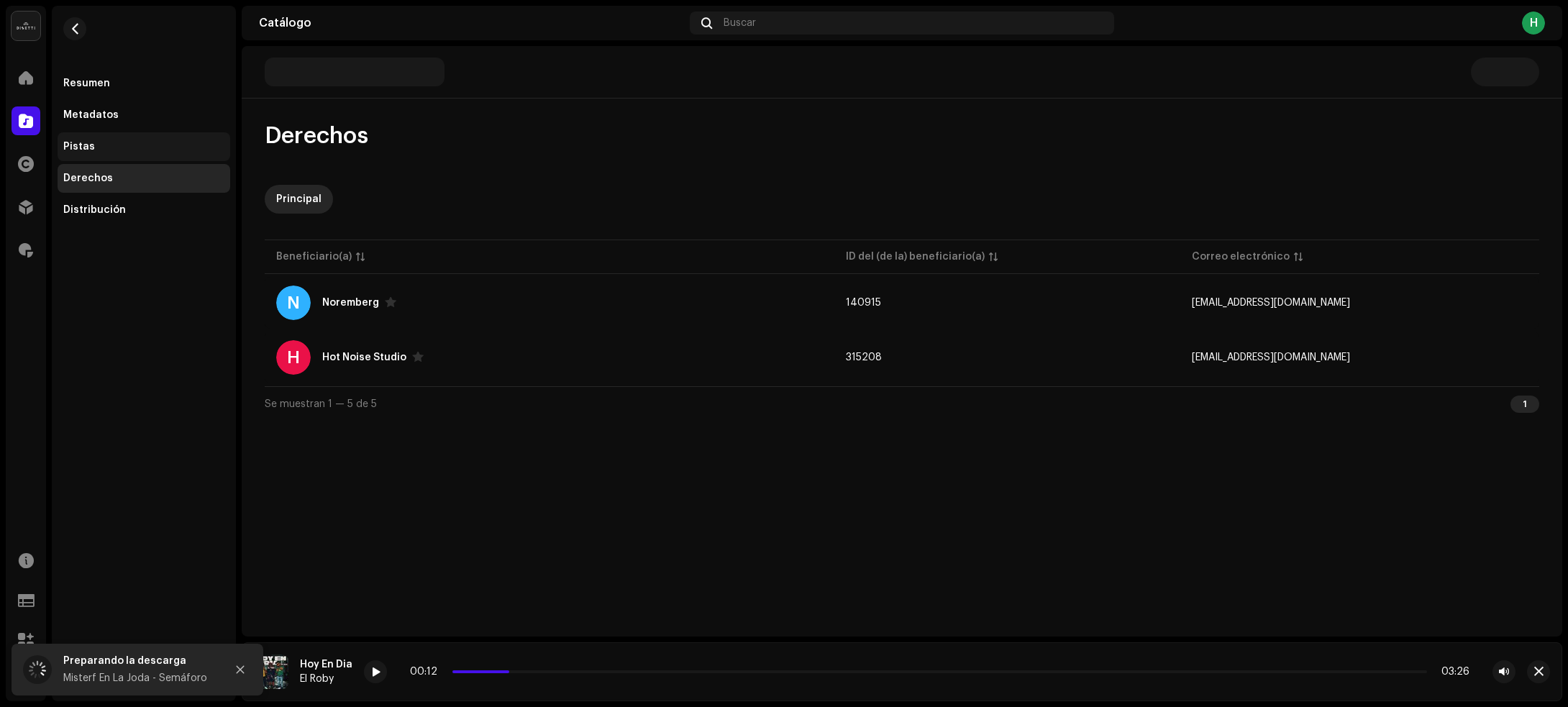
click at [148, 144] on div "Pistas" at bounding box center [144, 146] width 161 height 12
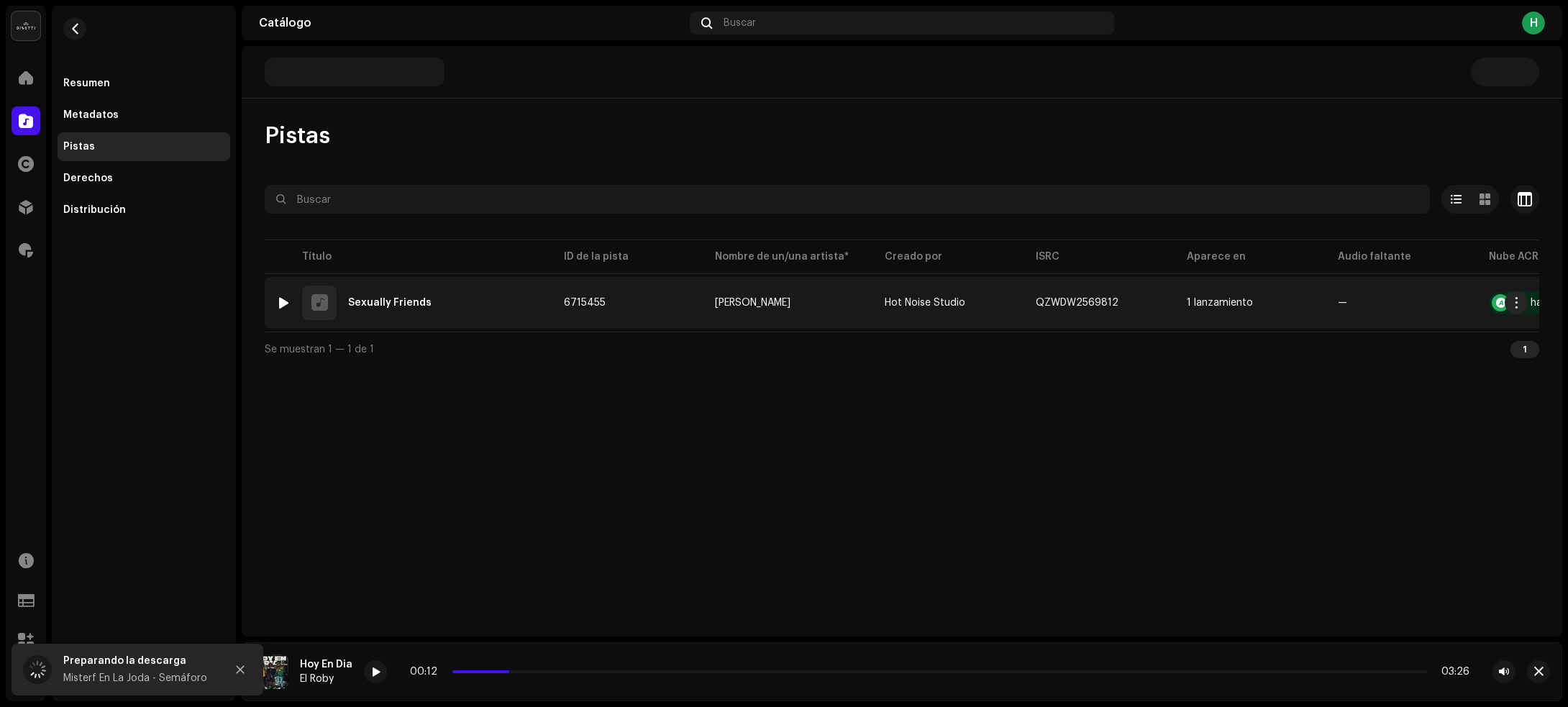
click at [285, 304] on div at bounding box center [284, 302] width 11 height 12
click at [285, 301] on div at bounding box center [284, 302] width 11 height 12
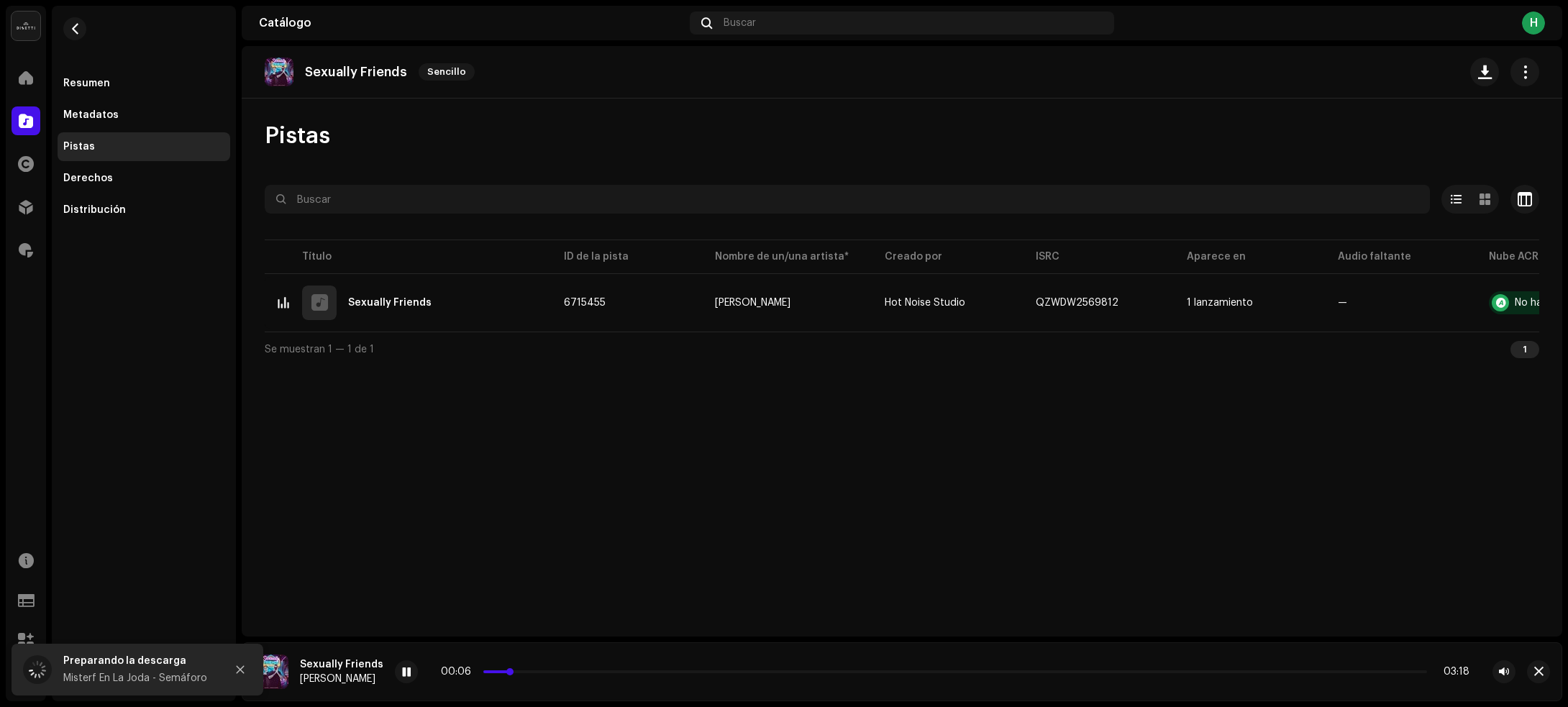
click at [577, 671] on p-slider at bounding box center [954, 671] width 944 height 3
click at [407, 676] on div at bounding box center [406, 671] width 23 height 23
click at [1540, 669] on span "button" at bounding box center [1539, 671] width 9 height 12
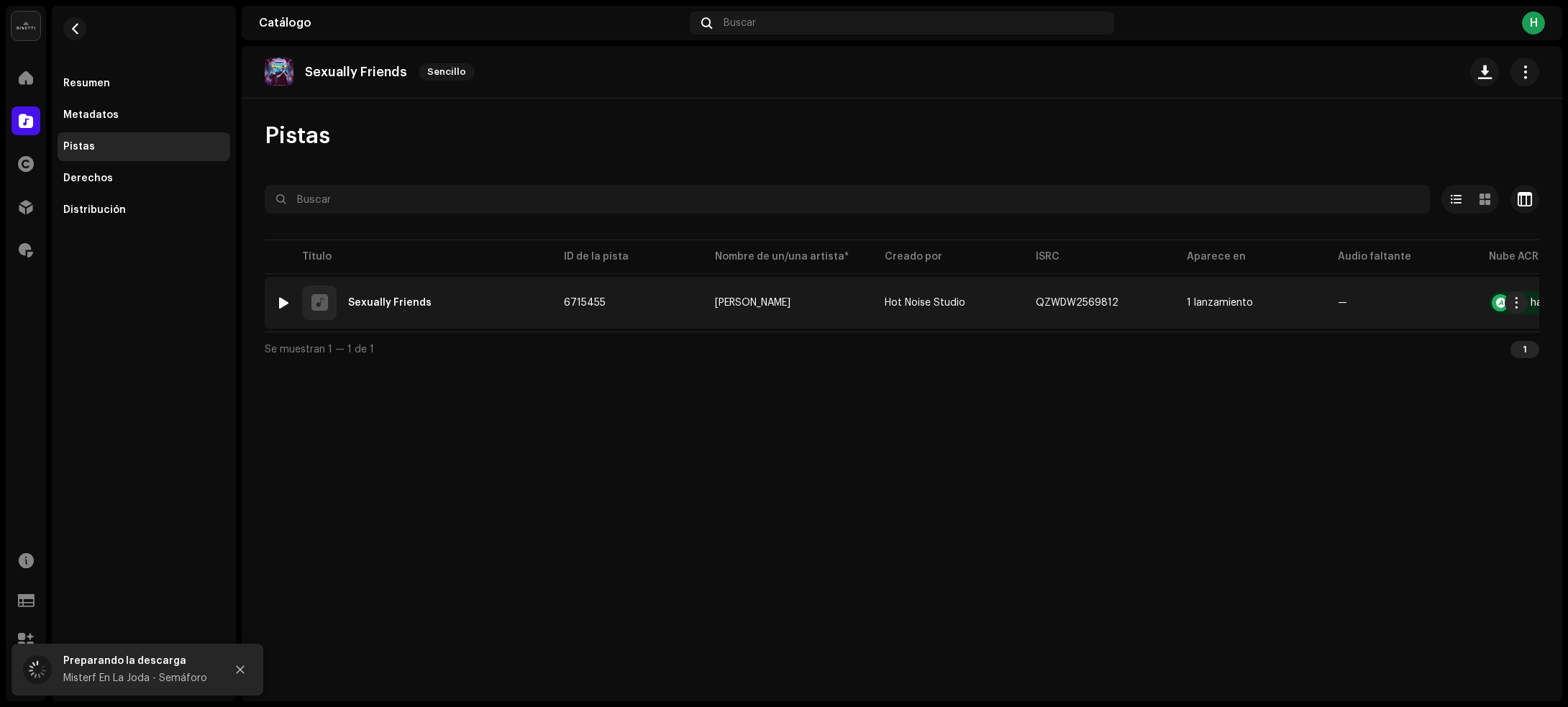
click at [537, 316] on div "1 Sexually Friends" at bounding box center [408, 302] width 264 height 35
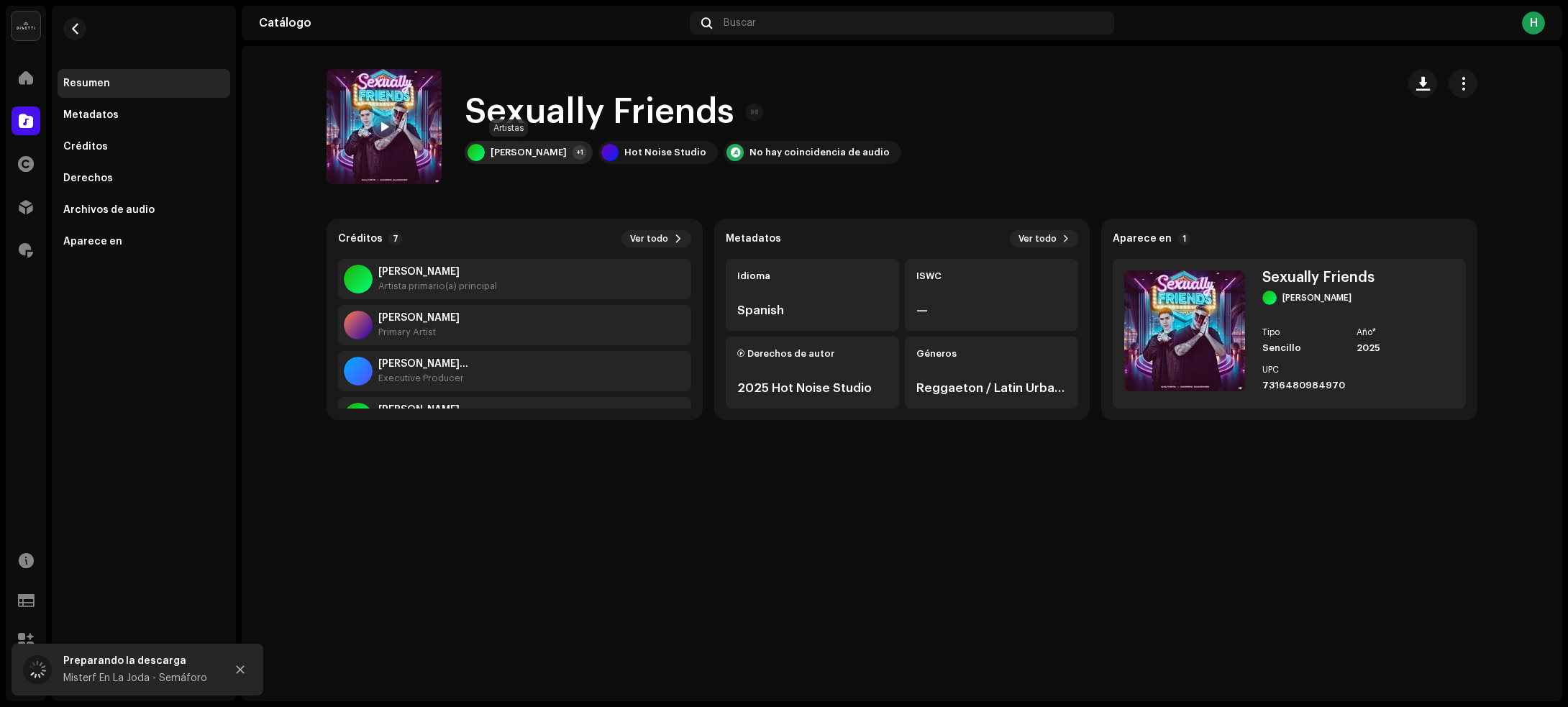
click at [491, 148] on div "Bautista" at bounding box center [529, 152] width 77 height 12
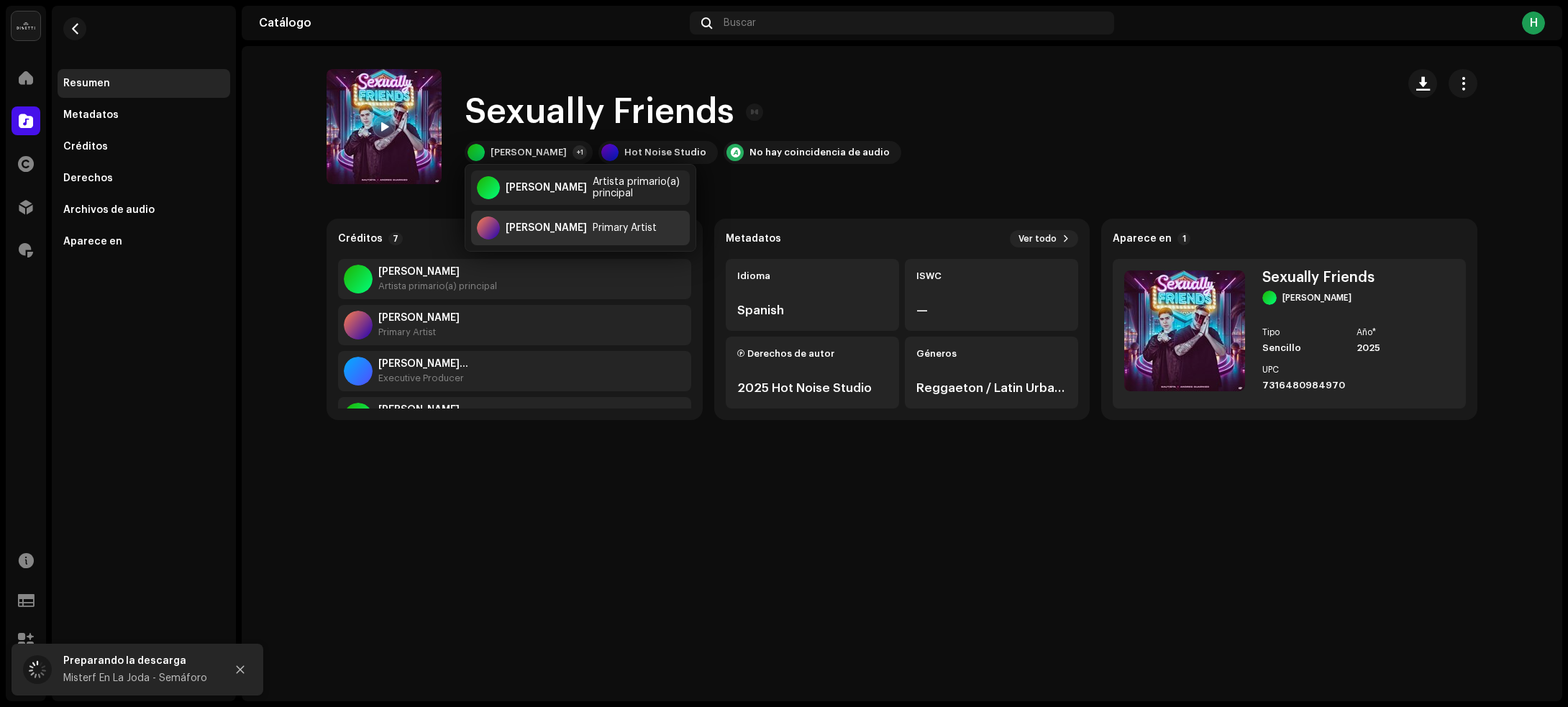
click at [529, 235] on div "Andres Guarnizo Primary Artist" at bounding box center [580, 228] width 219 height 35
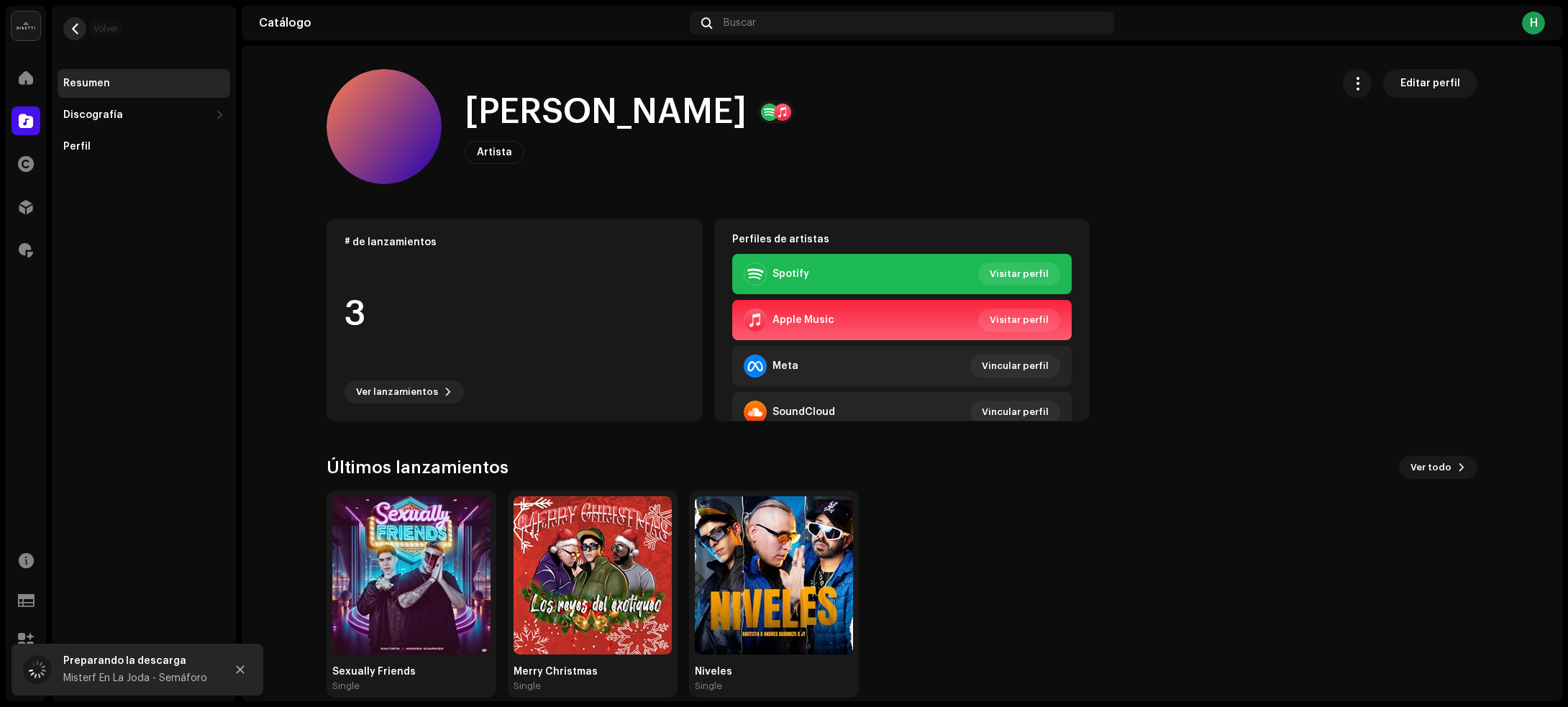
click at [77, 29] on span "button" at bounding box center [75, 29] width 11 height 12
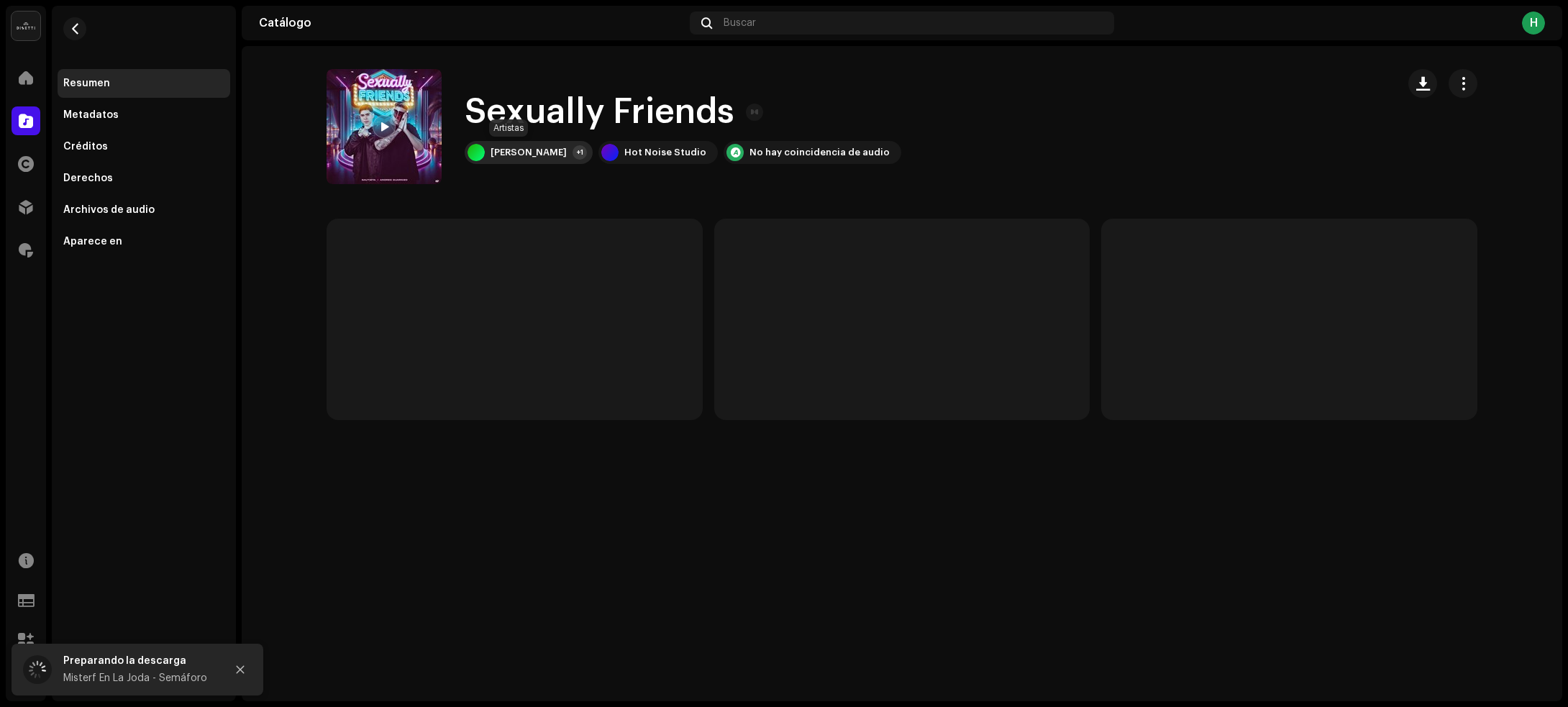
click at [503, 153] on div "[PERSON_NAME]" at bounding box center [529, 152] width 77 height 12
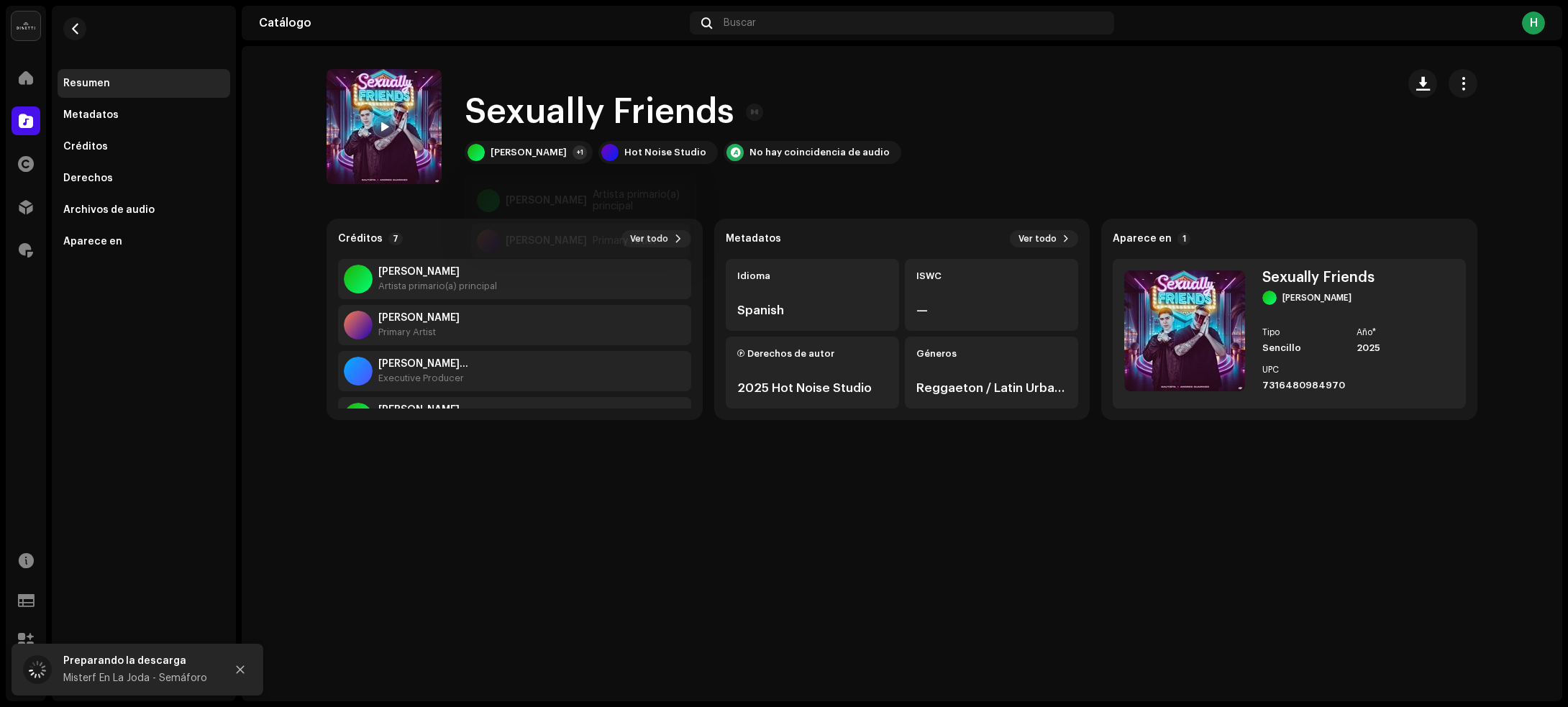
click at [539, 230] on div "Andres Guarnizo" at bounding box center [546, 228] width 81 height 12
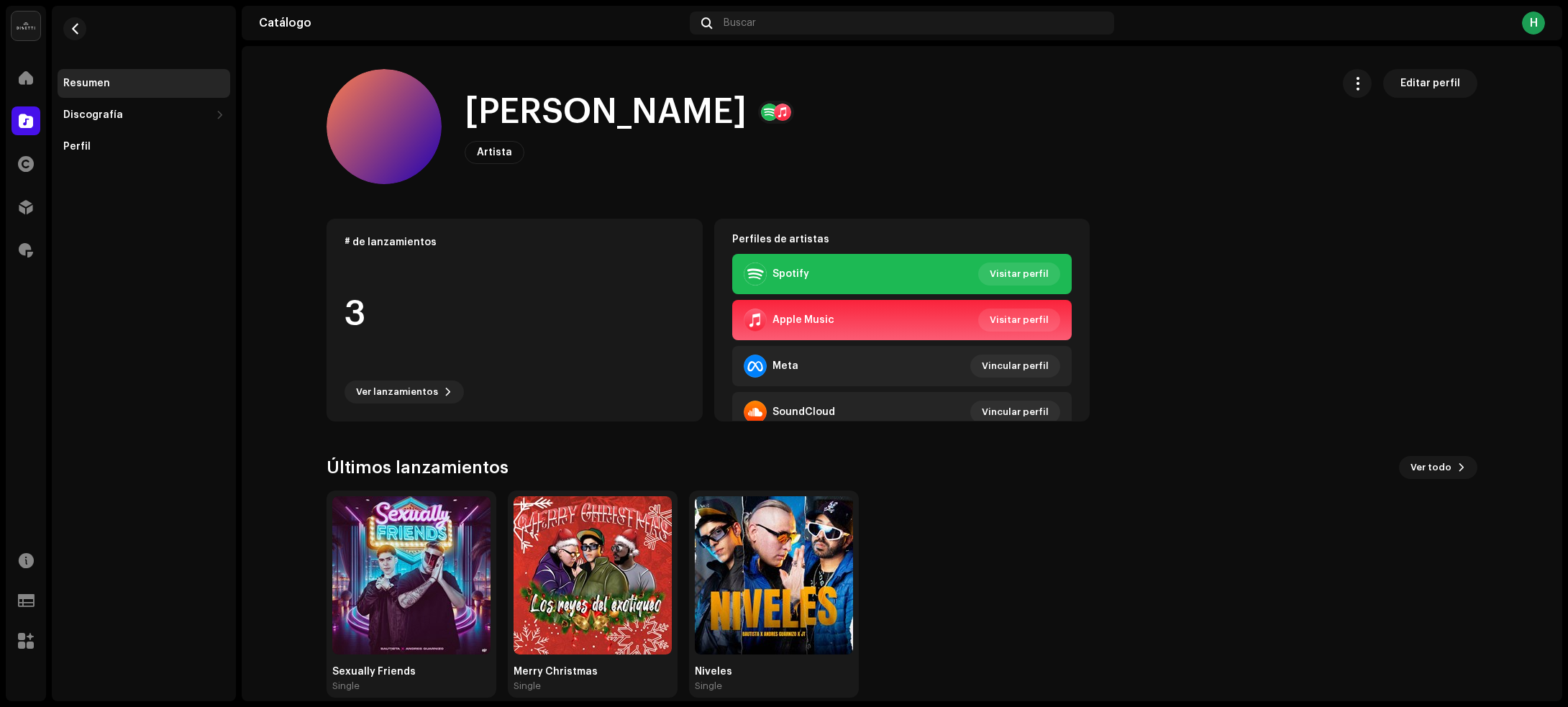
drag, startPoint x: 464, startPoint y: 116, endPoint x: 727, endPoint y: 104, distance: 263.3
click at [727, 104] on h1 "Andres Guarnizo" at bounding box center [605, 112] width 282 height 46
copy h1 "Andres Guarnizo"
click at [78, 27] on span "button" at bounding box center [75, 29] width 11 height 12
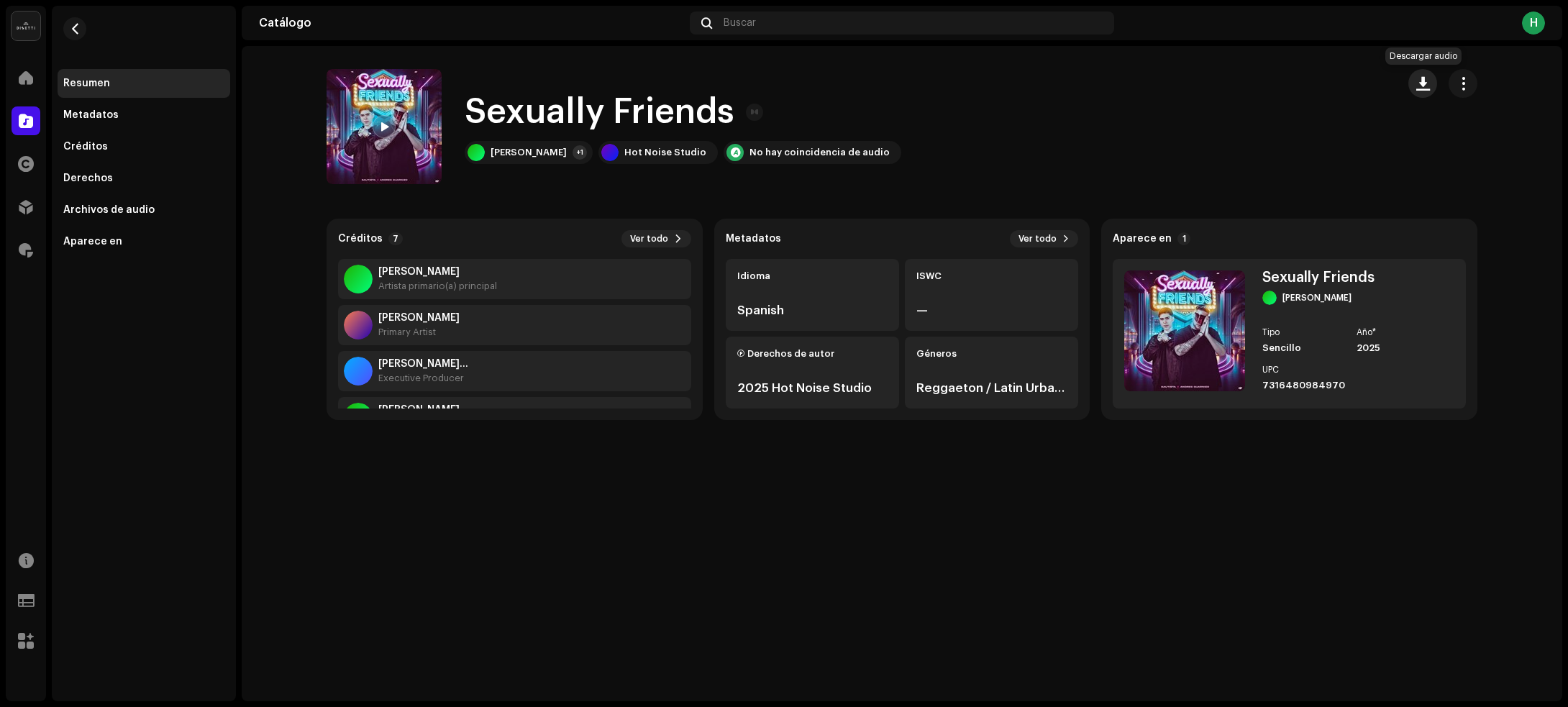
click at [1411, 80] on button "button" at bounding box center [1422, 83] width 29 height 29
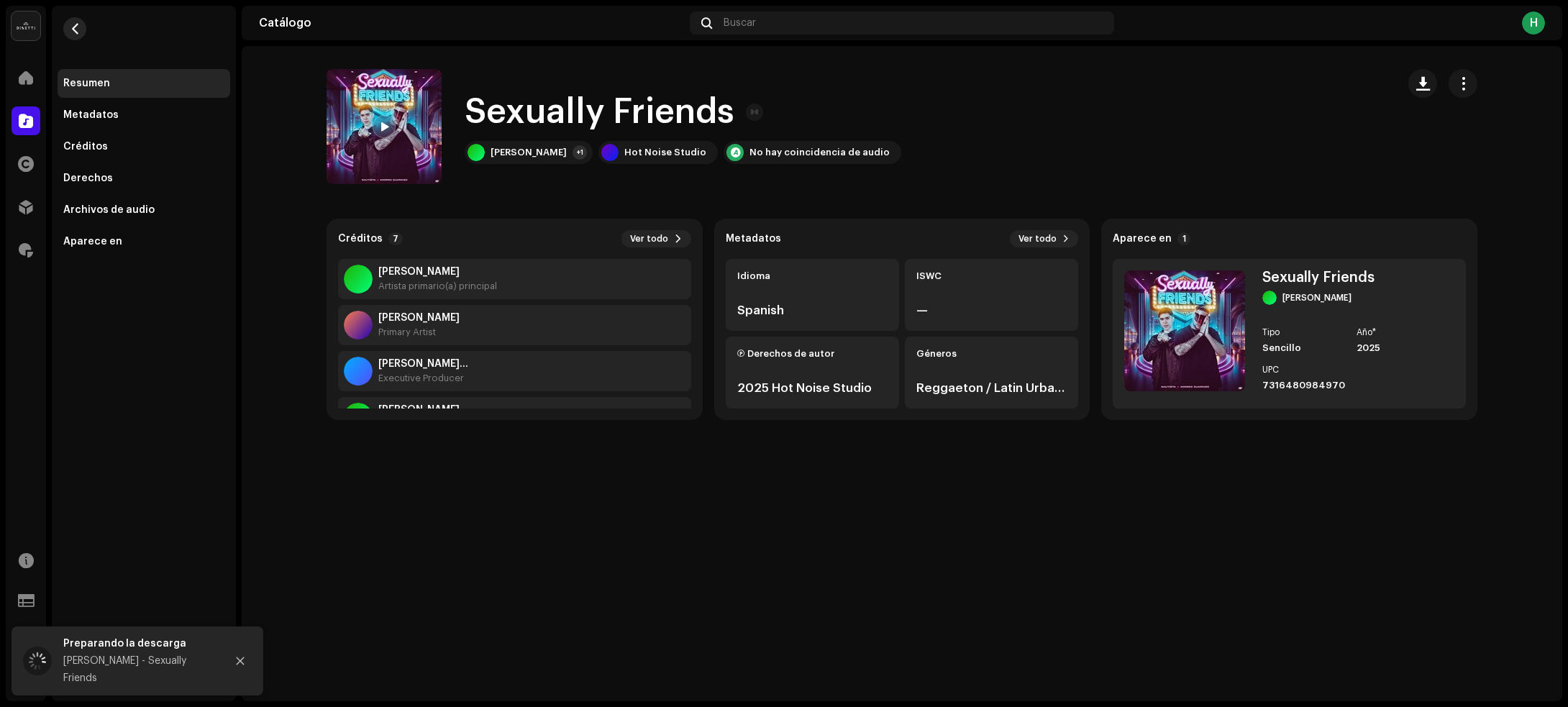
click at [81, 29] on button "button" at bounding box center [75, 29] width 23 height 23
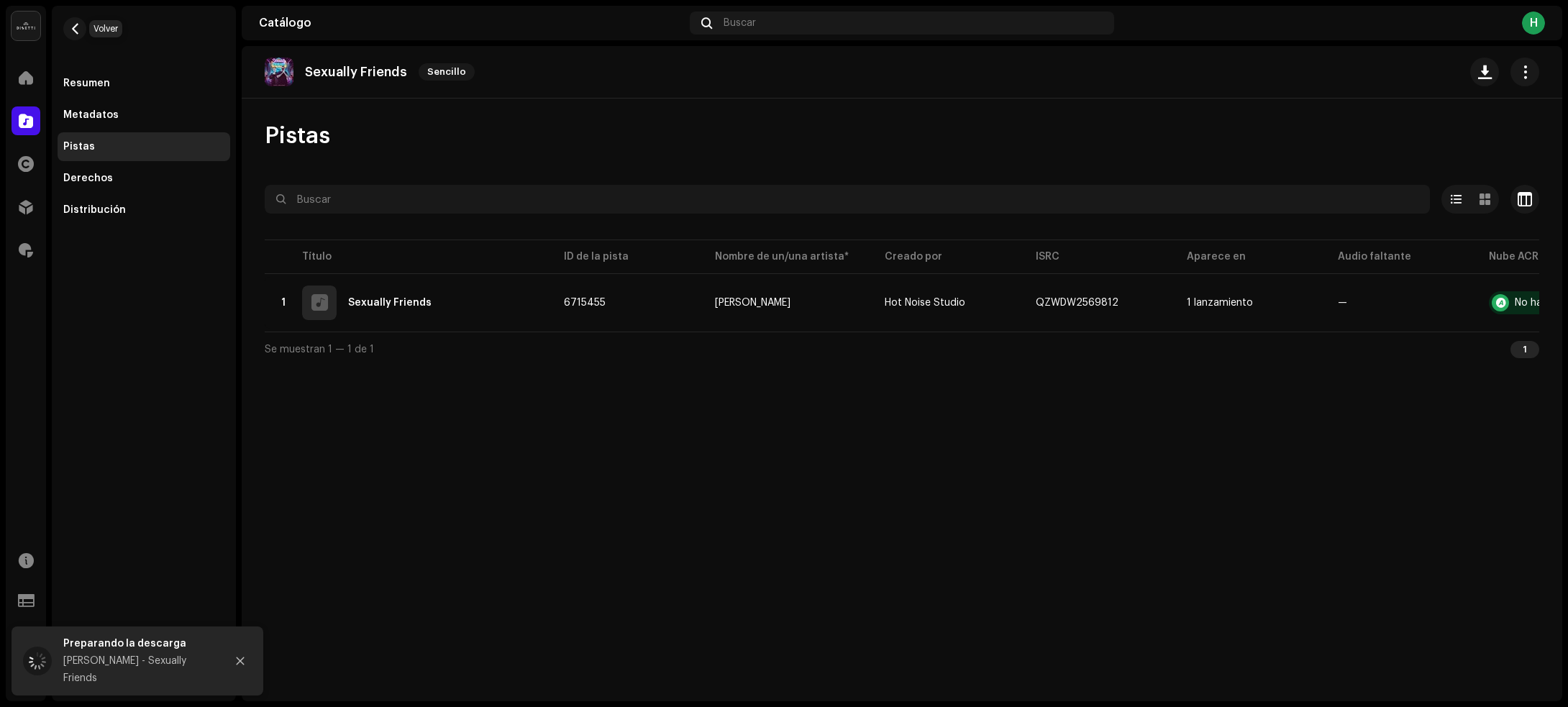
click at [81, 29] on button "button" at bounding box center [75, 29] width 23 height 23
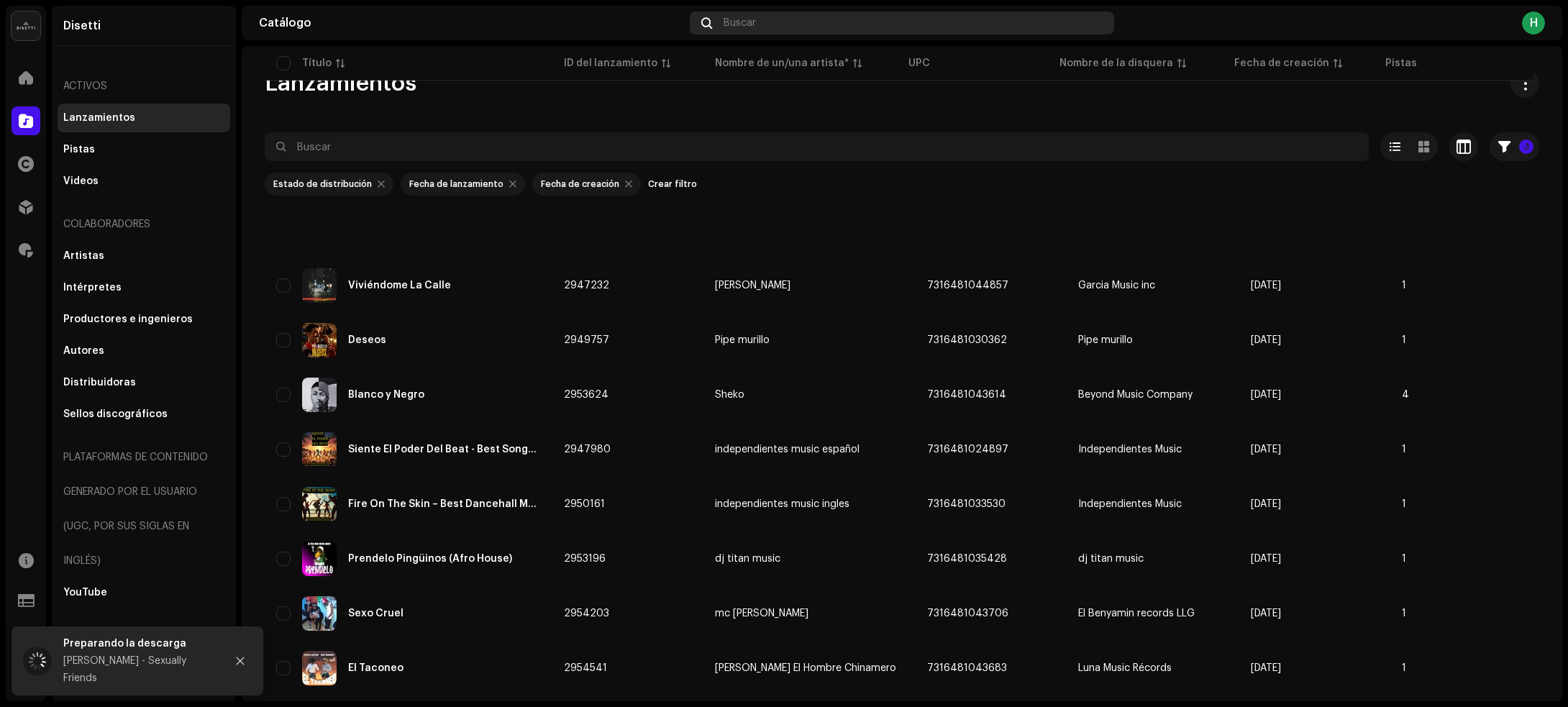
scroll to position [2031, 0]
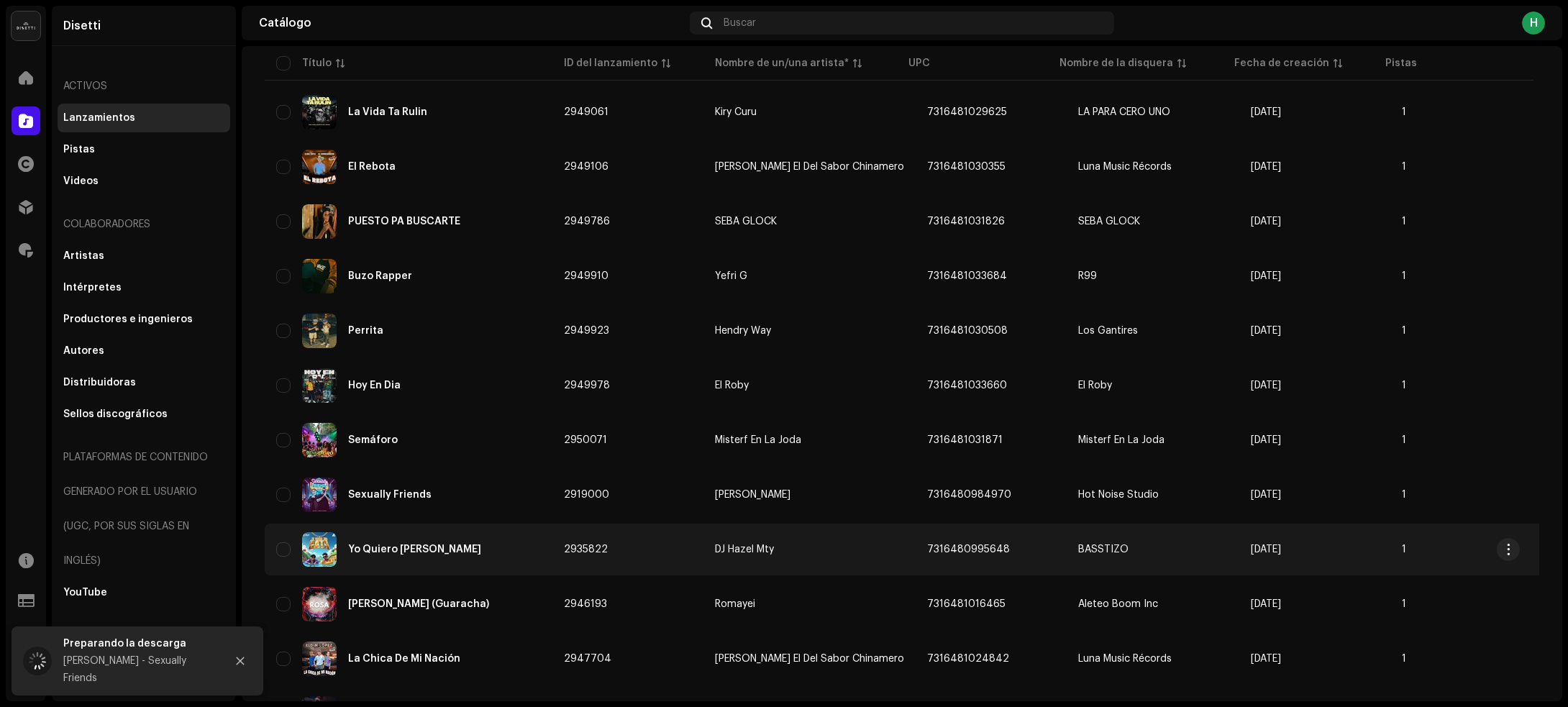
click at [482, 545] on div "Yo Quiero [PERSON_NAME]" at bounding box center [408, 549] width 264 height 35
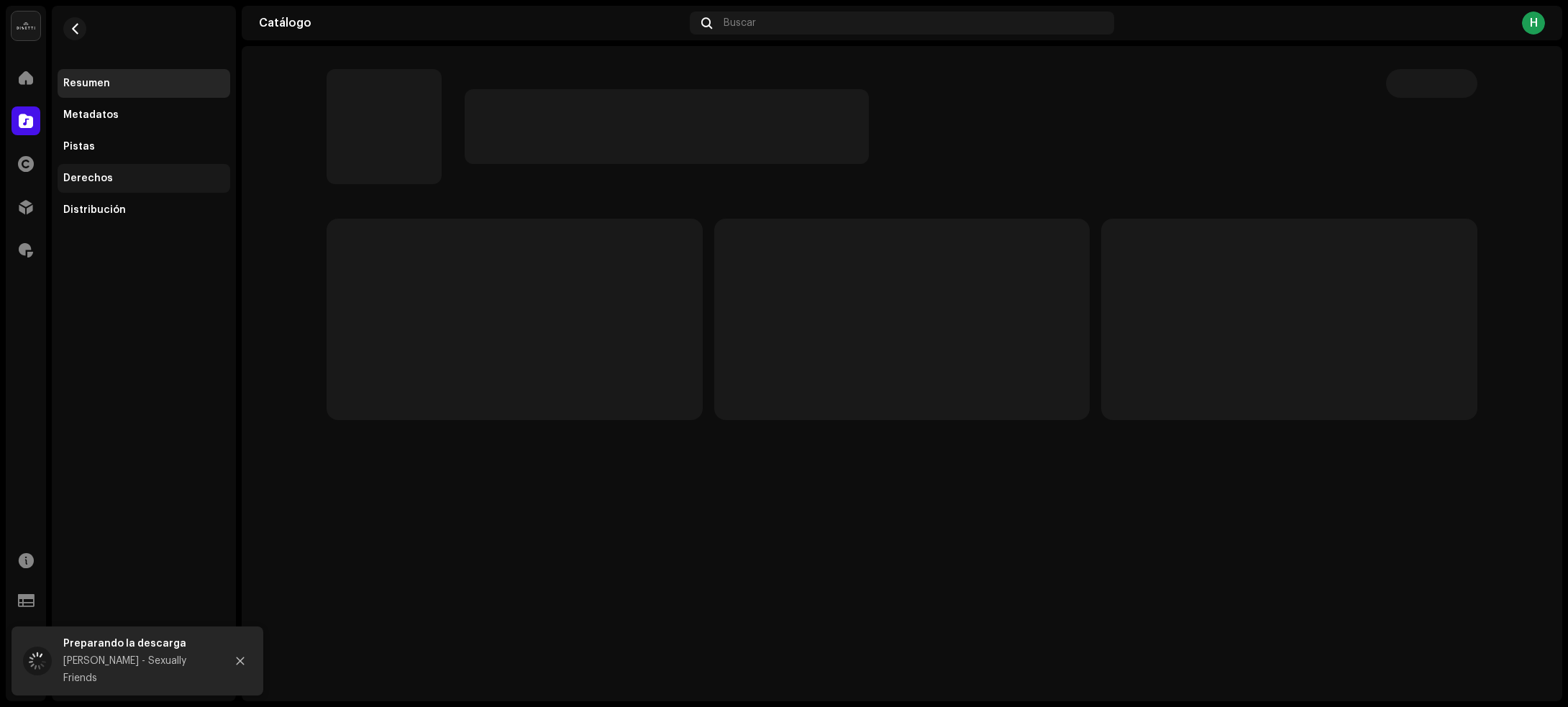
click at [142, 178] on div "Derechos" at bounding box center [144, 178] width 161 height 12
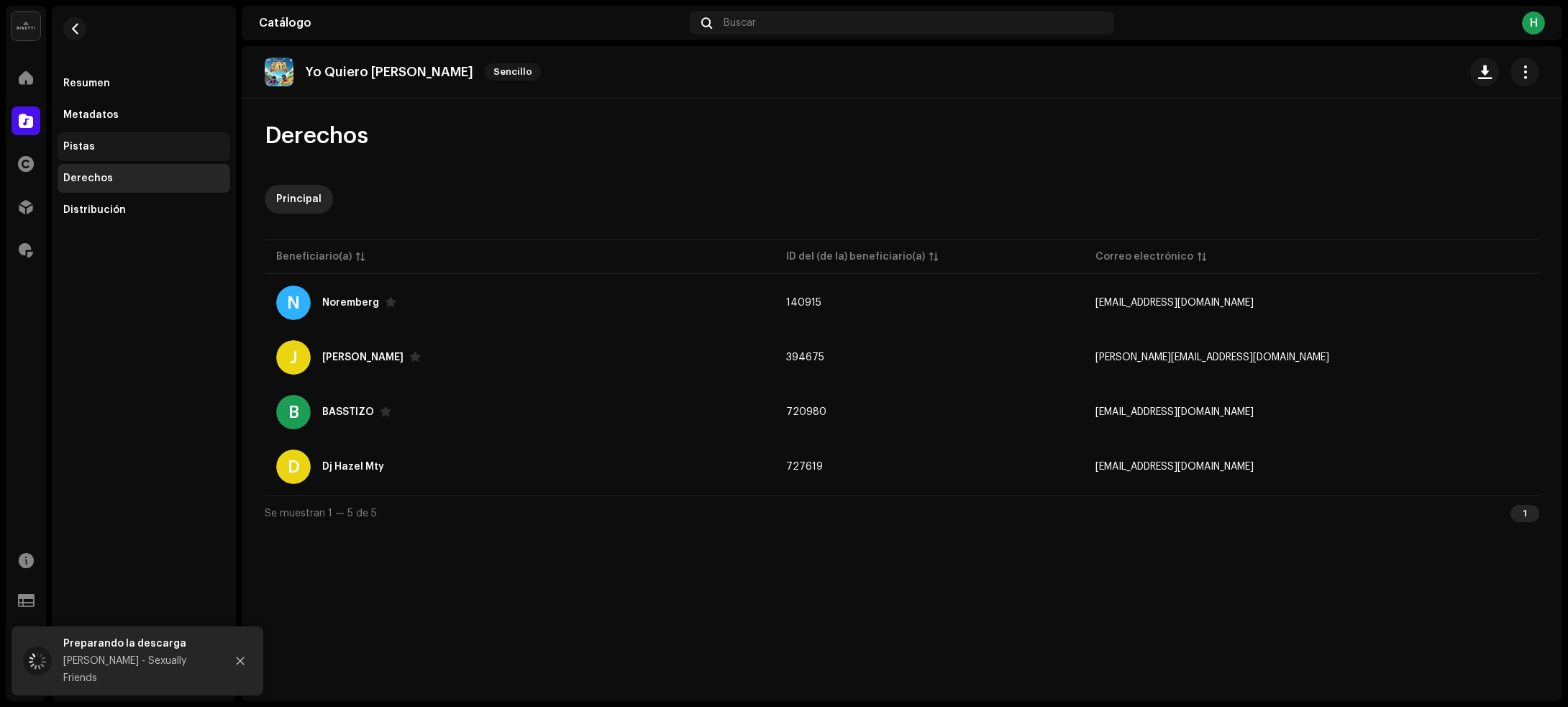
click at [134, 148] on div "Pistas" at bounding box center [144, 146] width 161 height 12
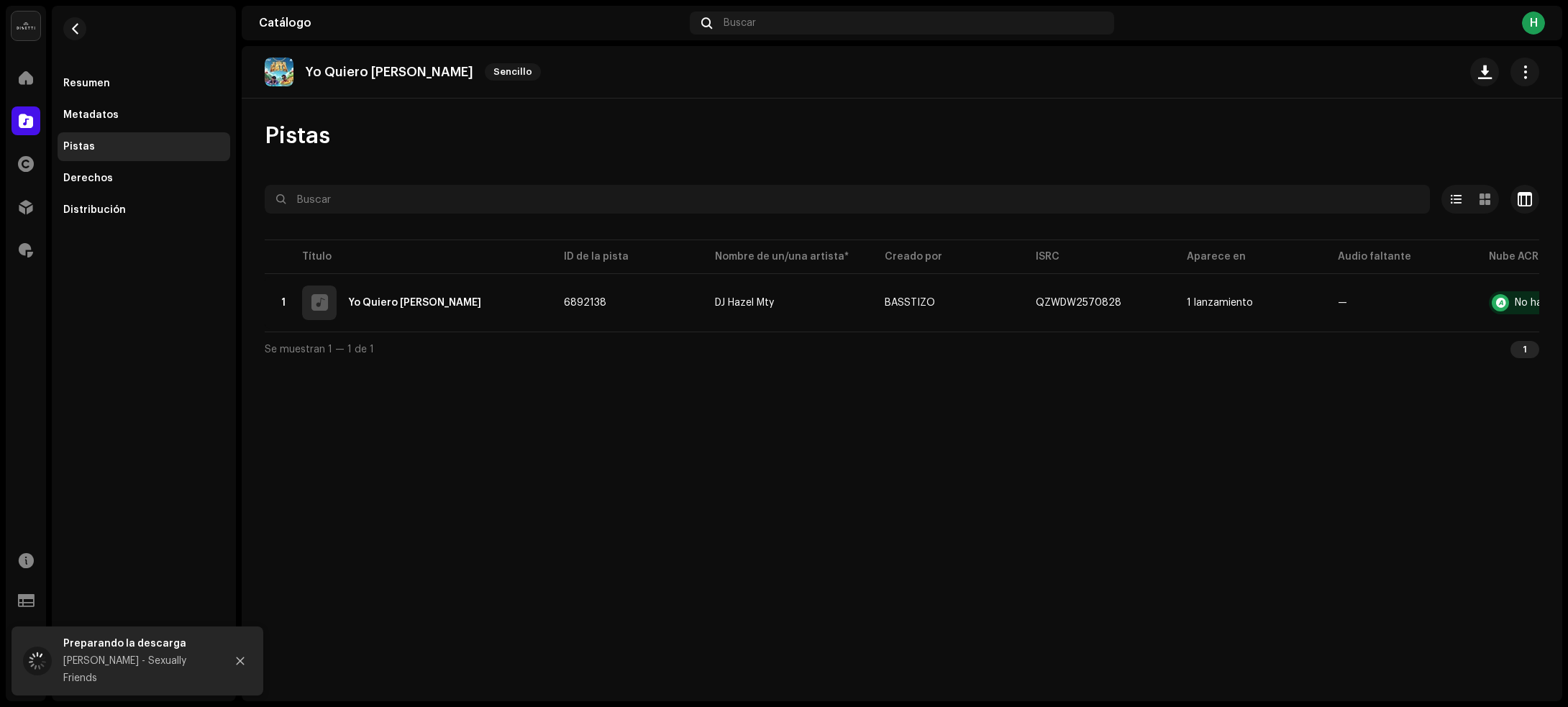
click at [486, 329] on table "Título ID de la pista Nombre de un/una artista* Creado por ISRC Aparece en Audi…" at bounding box center [969, 284] width 1410 height 95
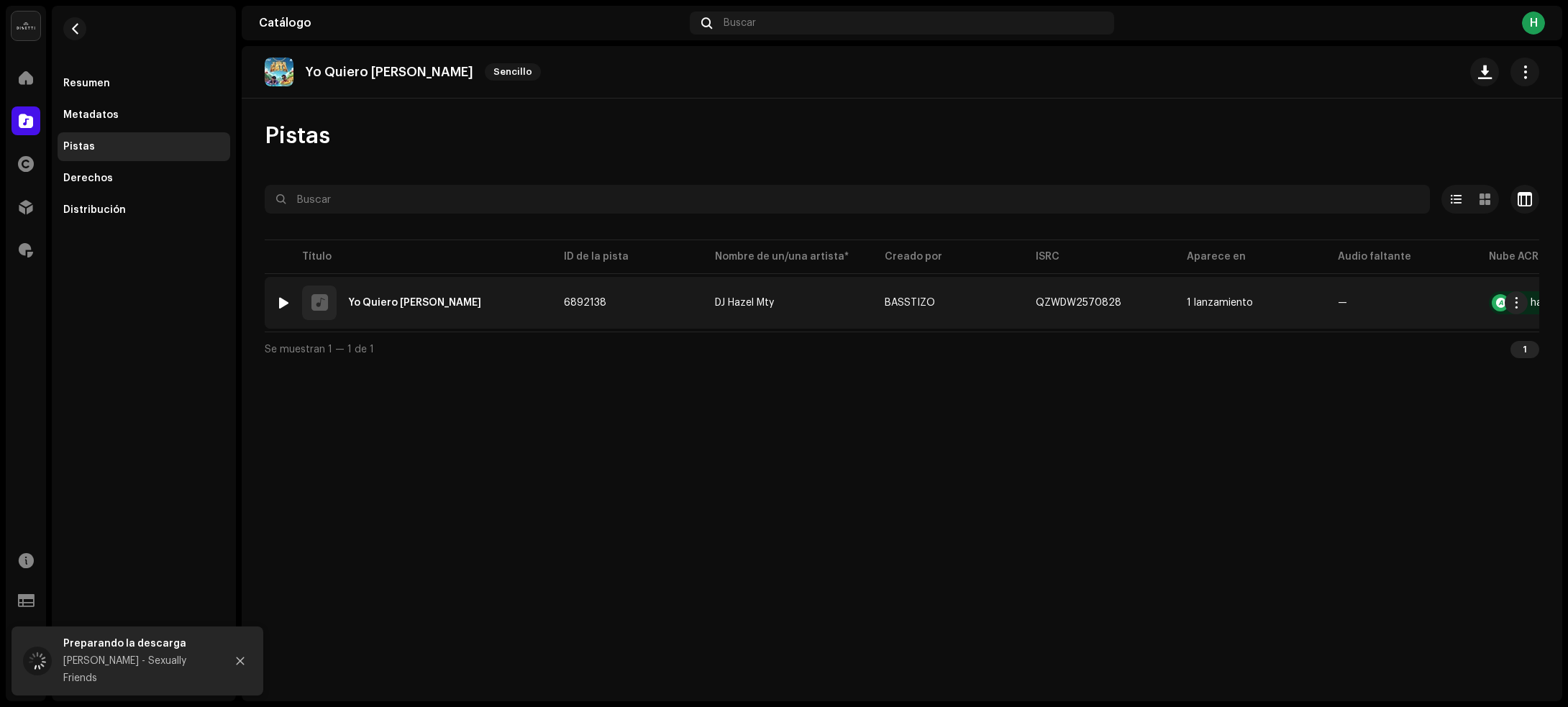
click at [498, 310] on div "1 Yo Quiero Esa Gata" at bounding box center [408, 302] width 264 height 35
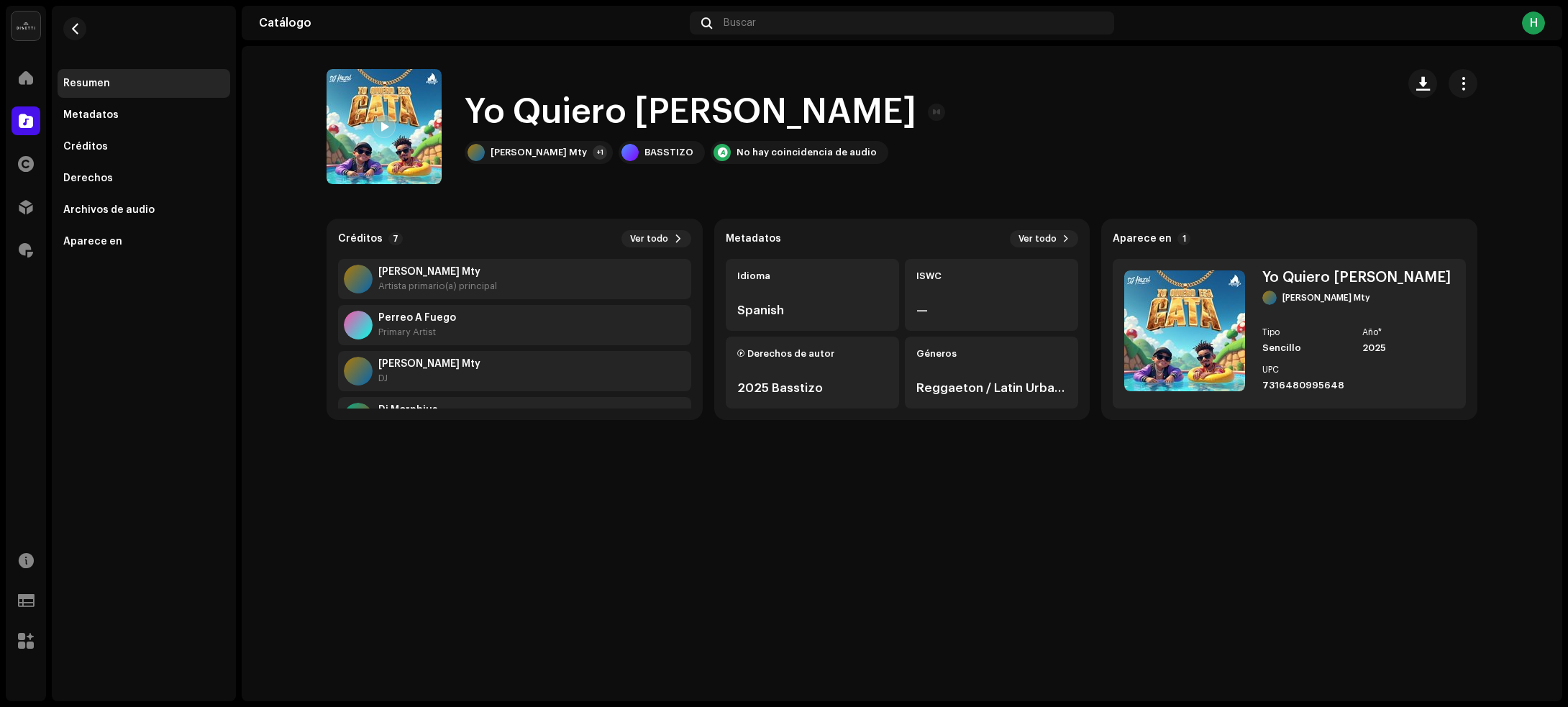
click at [386, 123] on span at bounding box center [383, 127] width 9 height 12
click at [593, 158] on div "+1" at bounding box center [600, 152] width 15 height 15
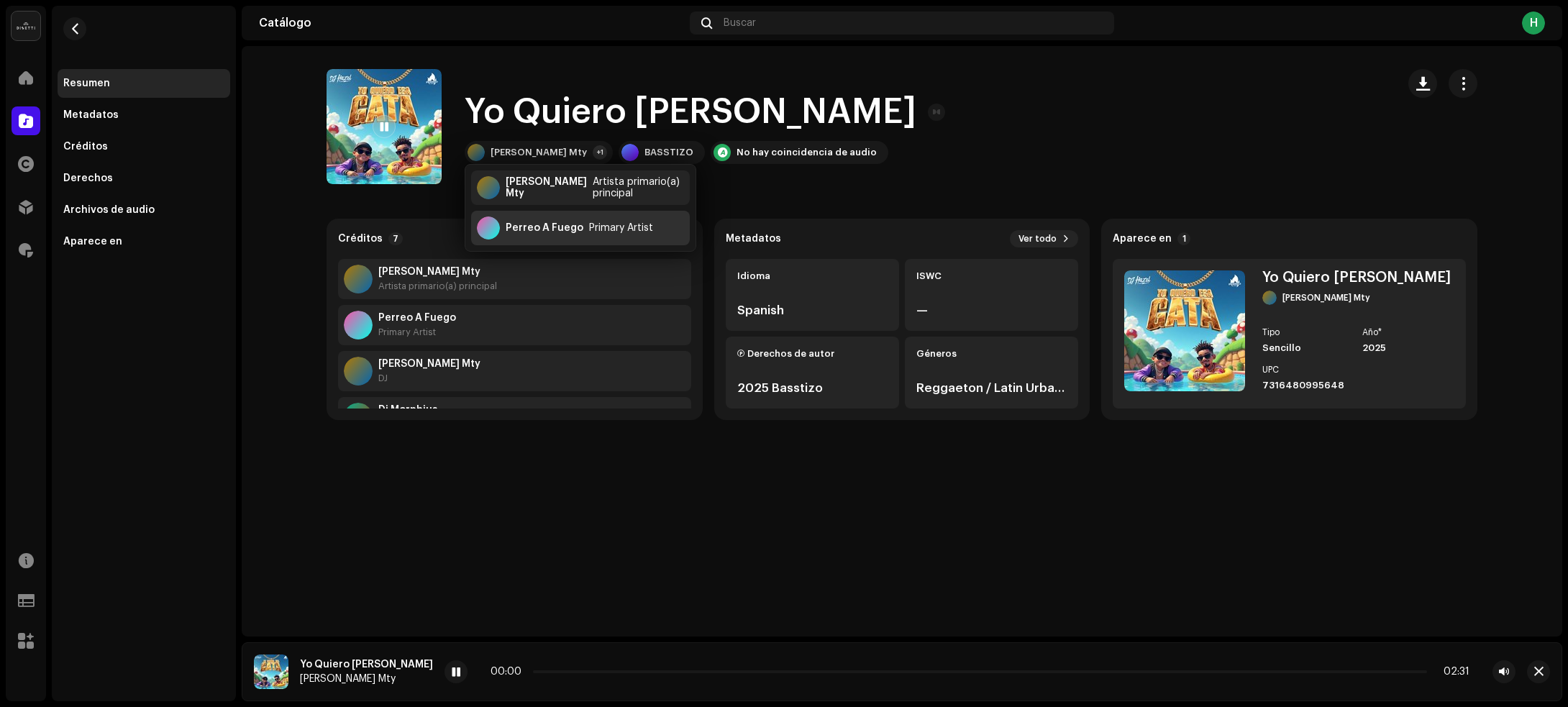
click at [522, 221] on div "Perreo A Fuego Primary Artist" at bounding box center [580, 228] width 219 height 35
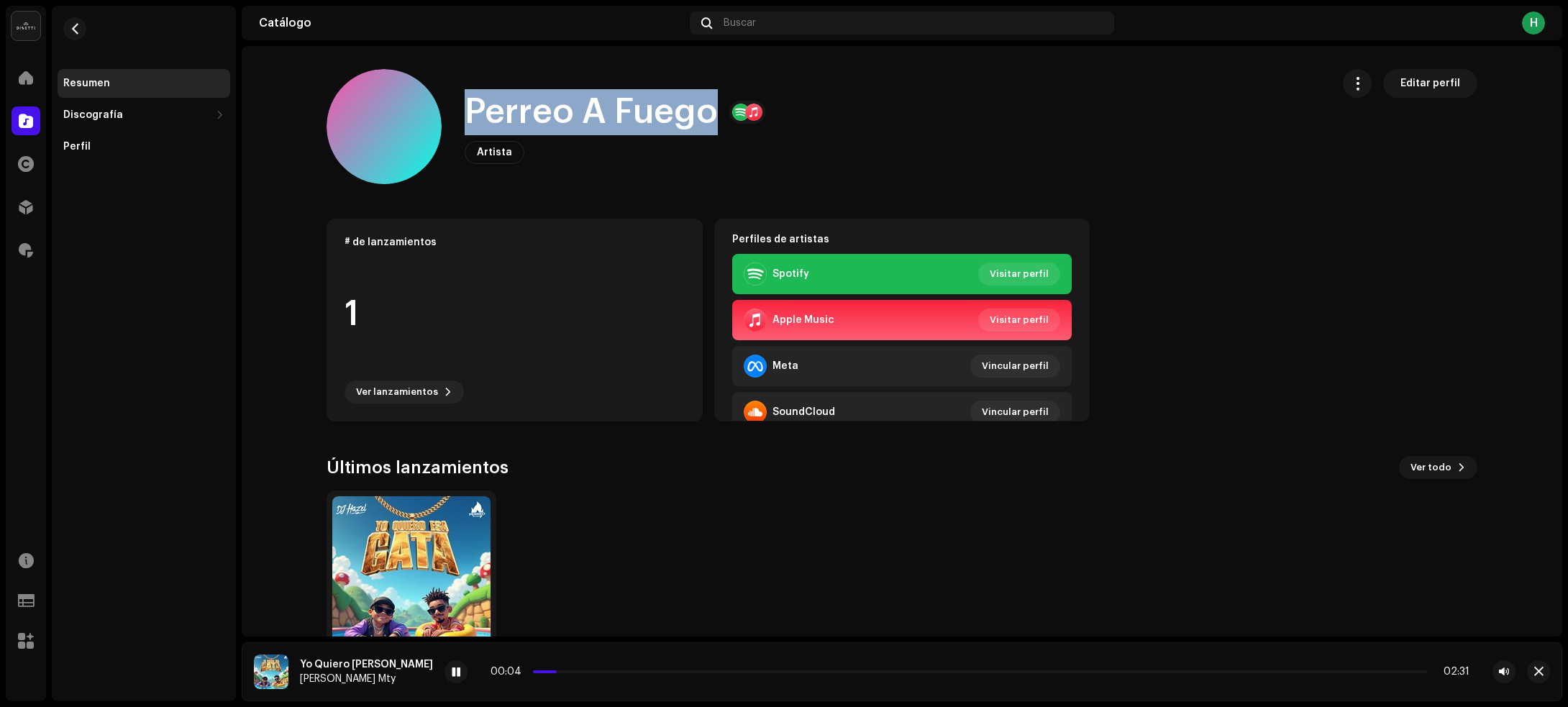
drag, startPoint x: 464, startPoint y: 110, endPoint x: 712, endPoint y: 114, distance: 248.0
click at [712, 114] on h1 "Perreo A Fuego" at bounding box center [591, 112] width 253 height 46
copy h1 "Perreo A Fuego"
click at [73, 32] on span "button" at bounding box center [75, 29] width 11 height 12
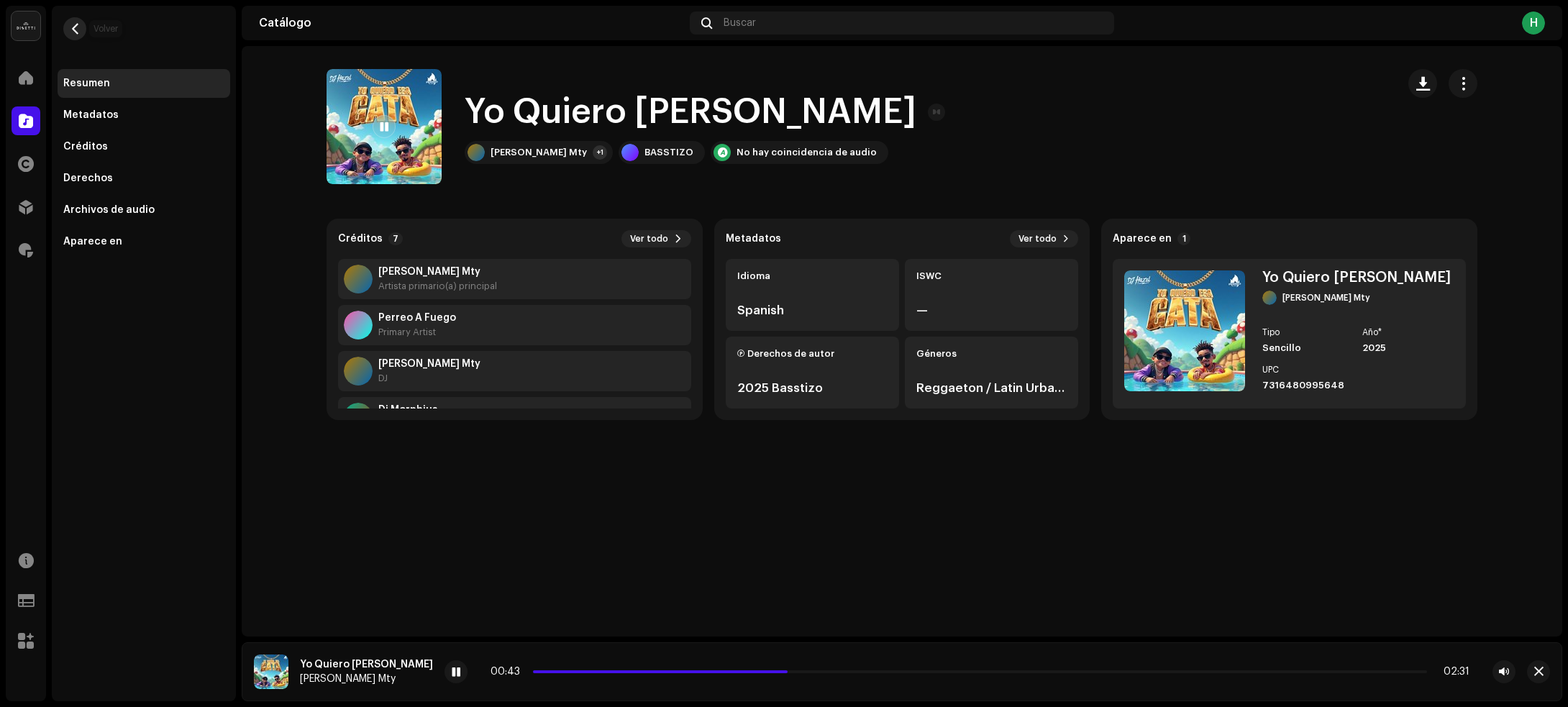
click at [76, 27] on span "button" at bounding box center [75, 29] width 11 height 12
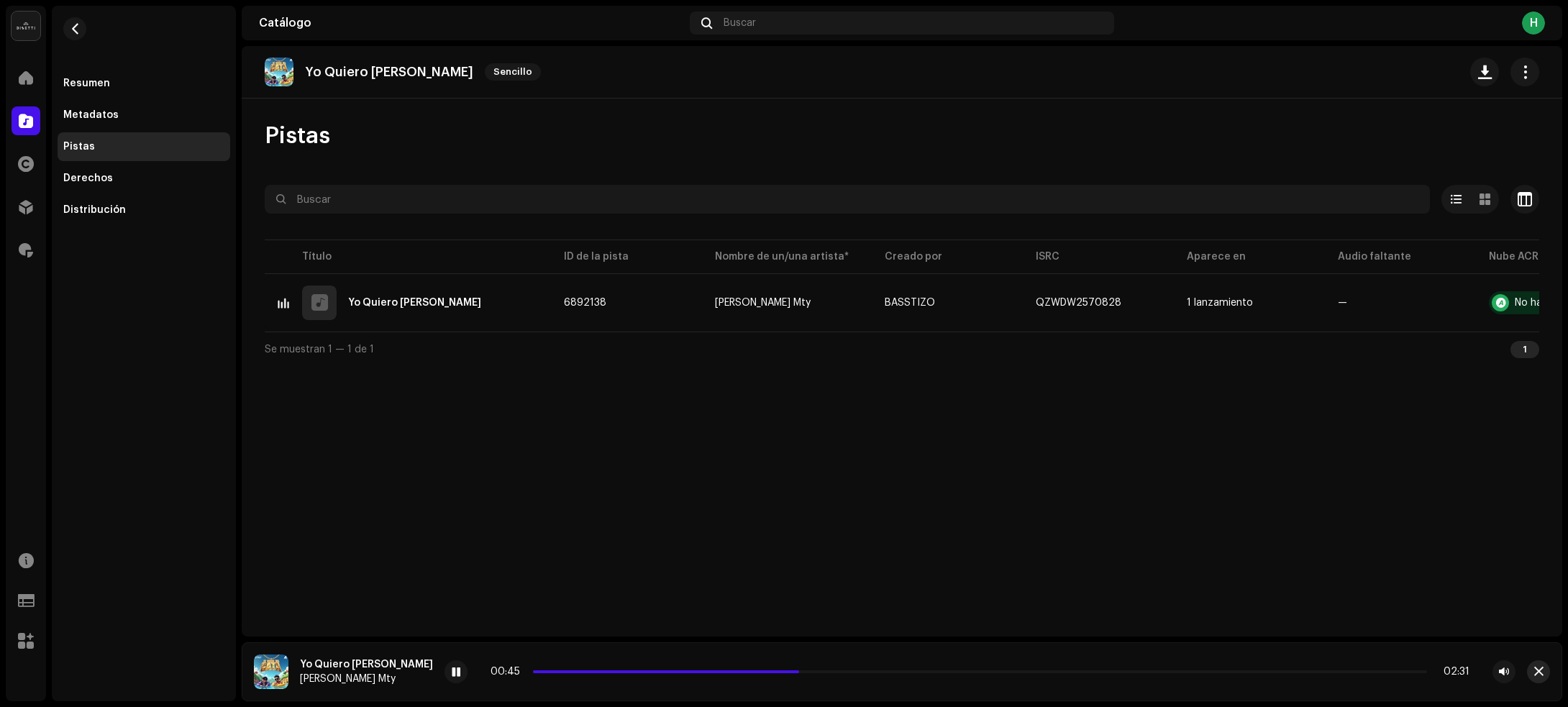
click at [1529, 678] on button "button" at bounding box center [1539, 671] width 23 height 23
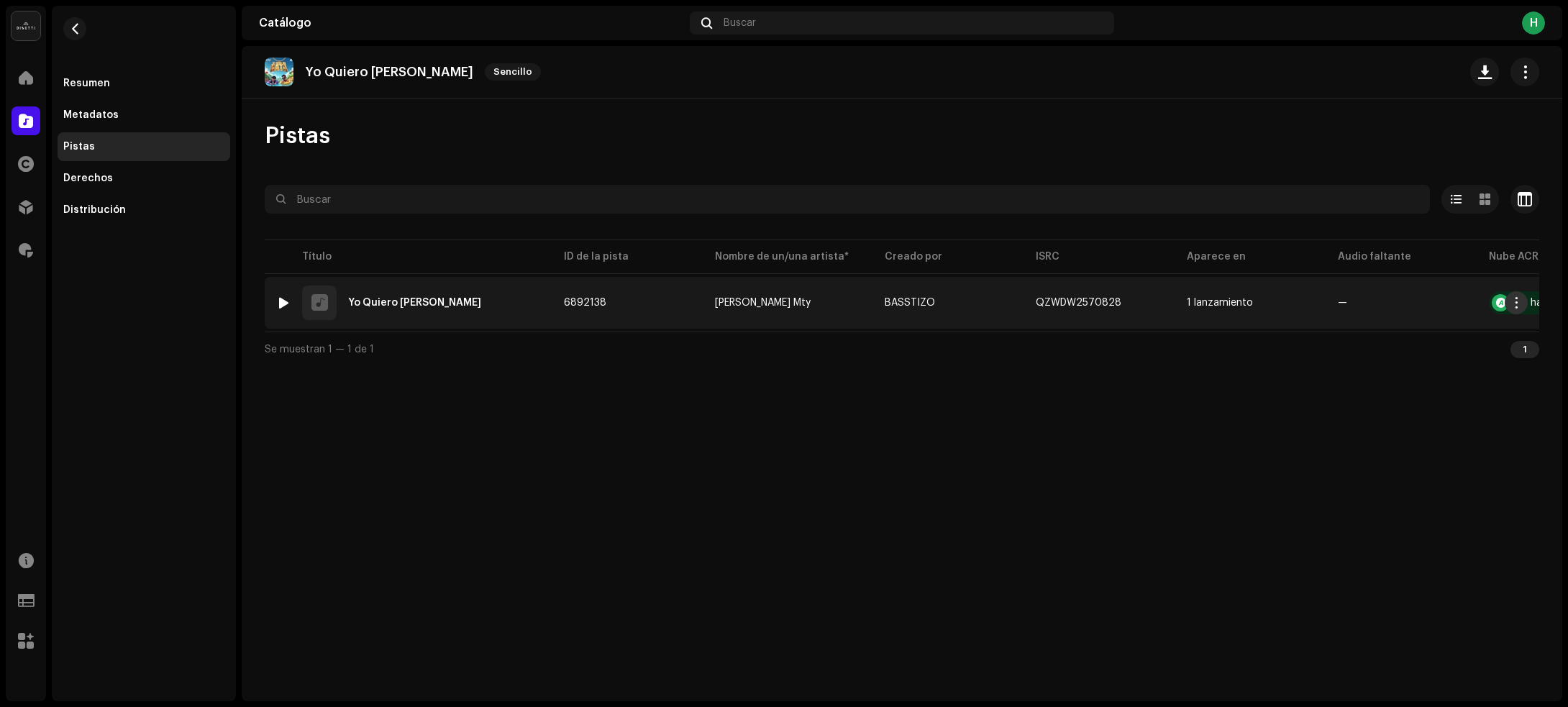
click at [1514, 304] on span "button" at bounding box center [1516, 302] width 11 height 12
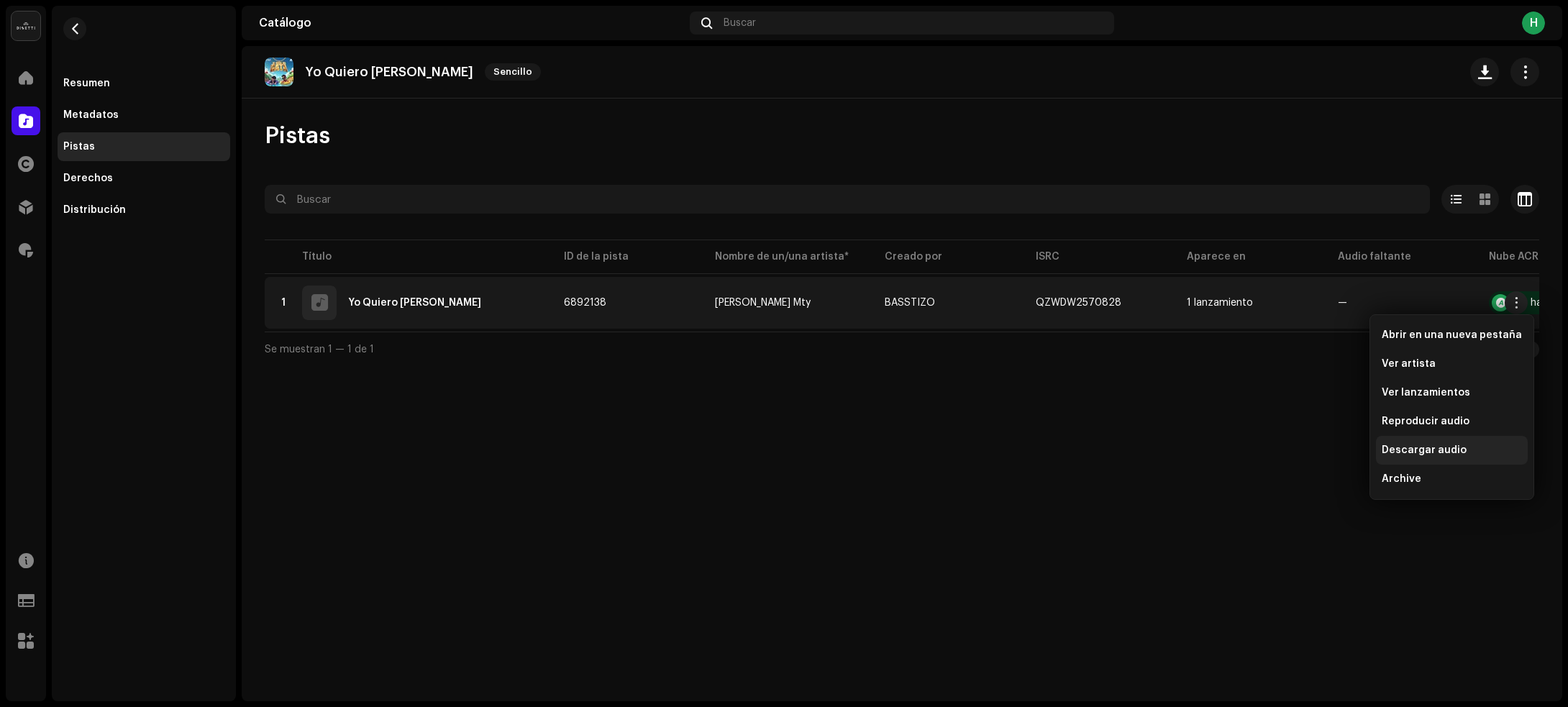
click at [1437, 443] on div "Descargar audio" at bounding box center [1451, 450] width 151 height 29
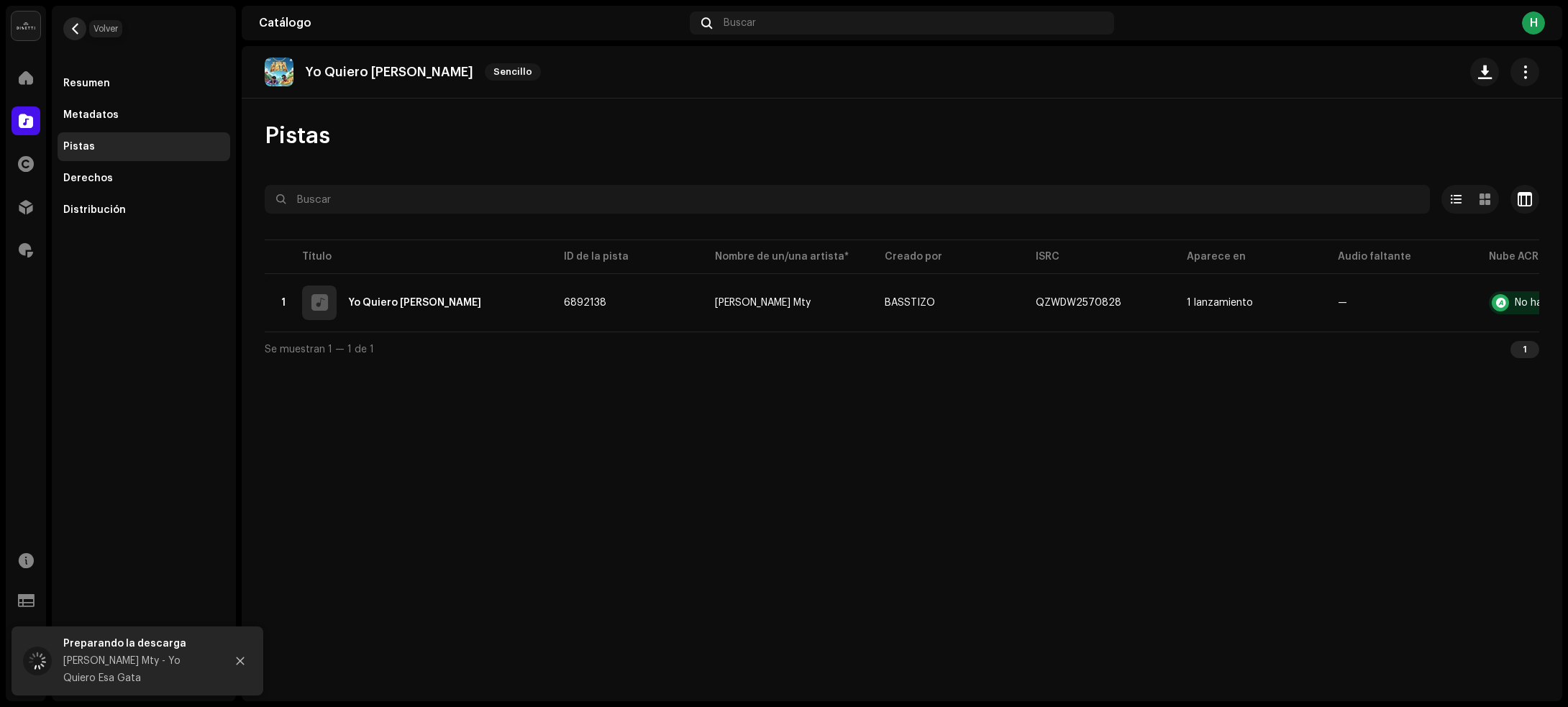
click at [68, 27] on button "button" at bounding box center [75, 29] width 23 height 23
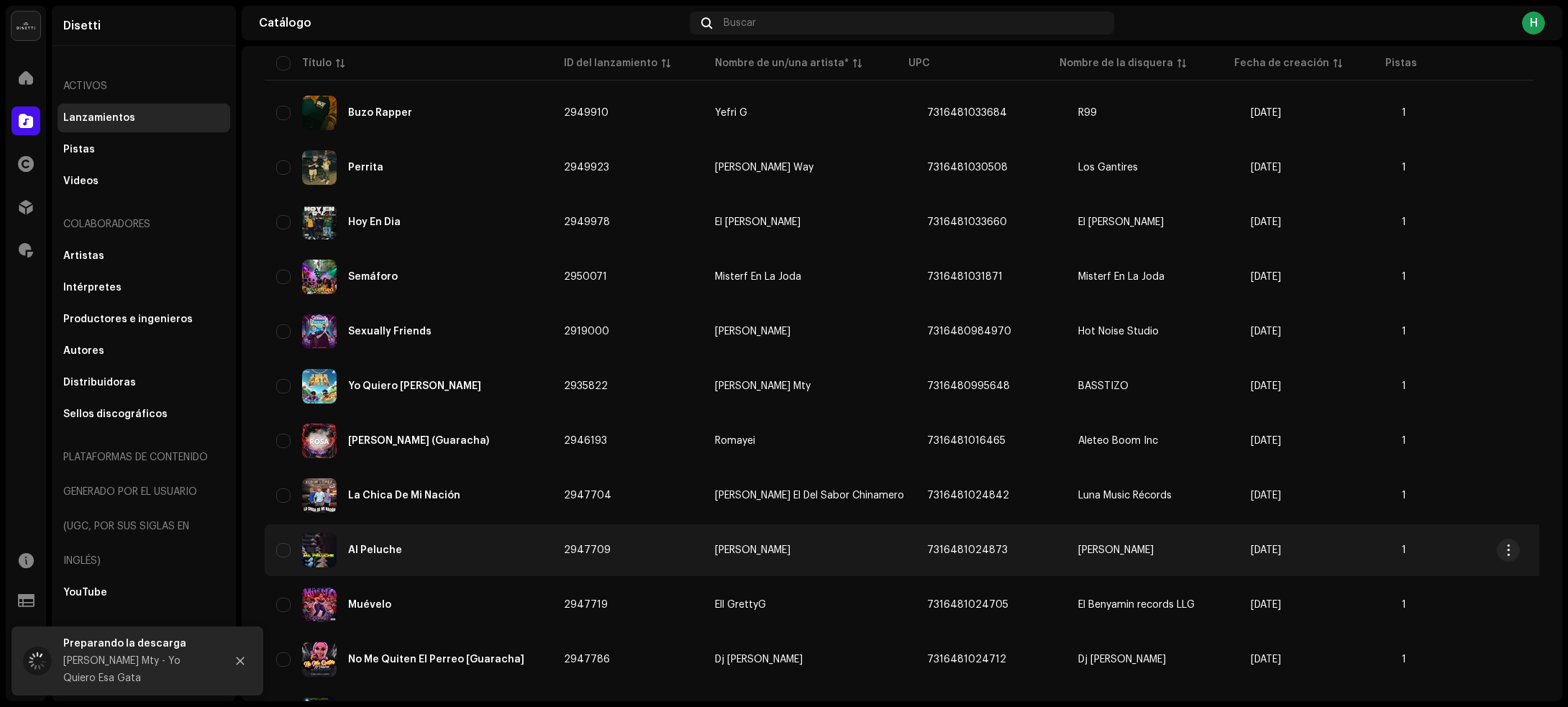
scroll to position [2285, 0]
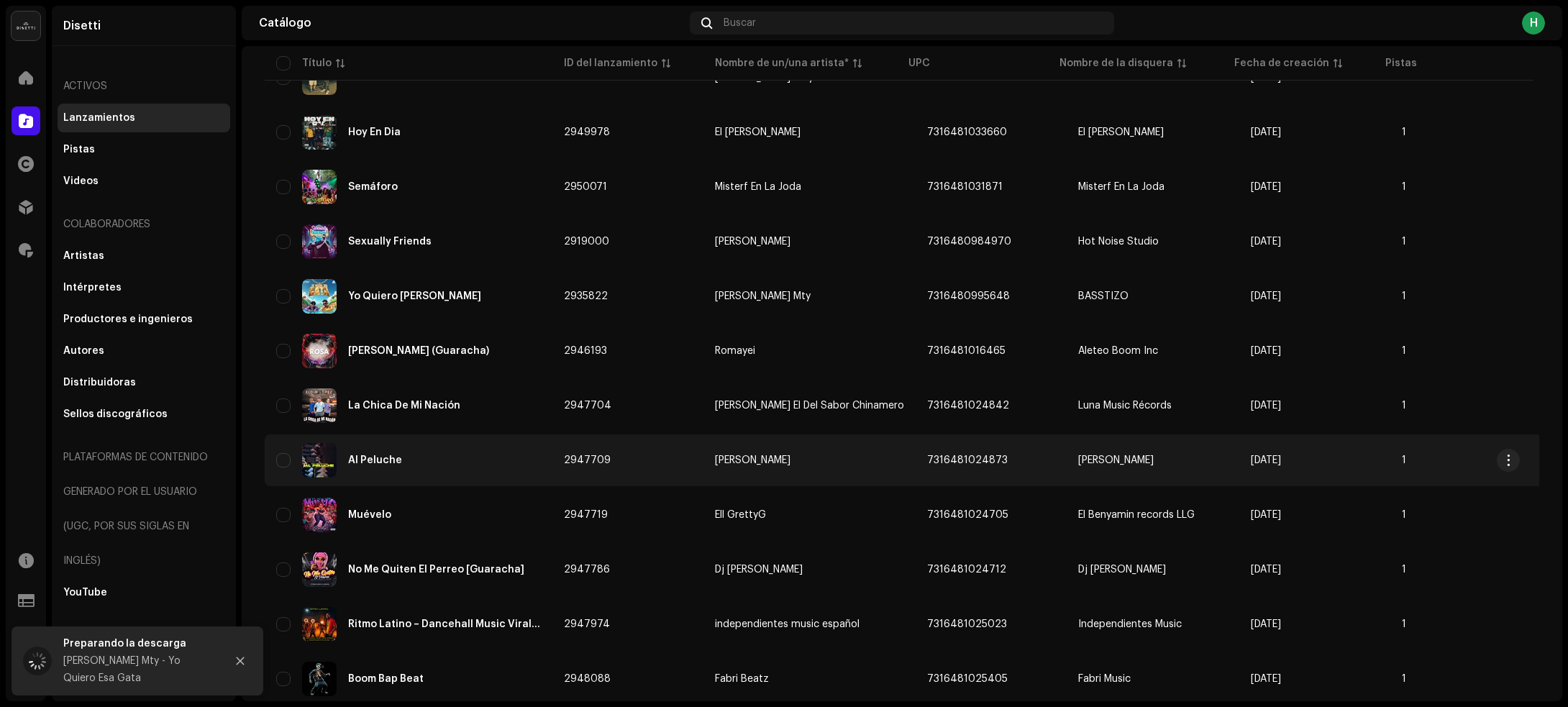
click at [502, 450] on div "Al Peluche" at bounding box center [408, 460] width 264 height 35
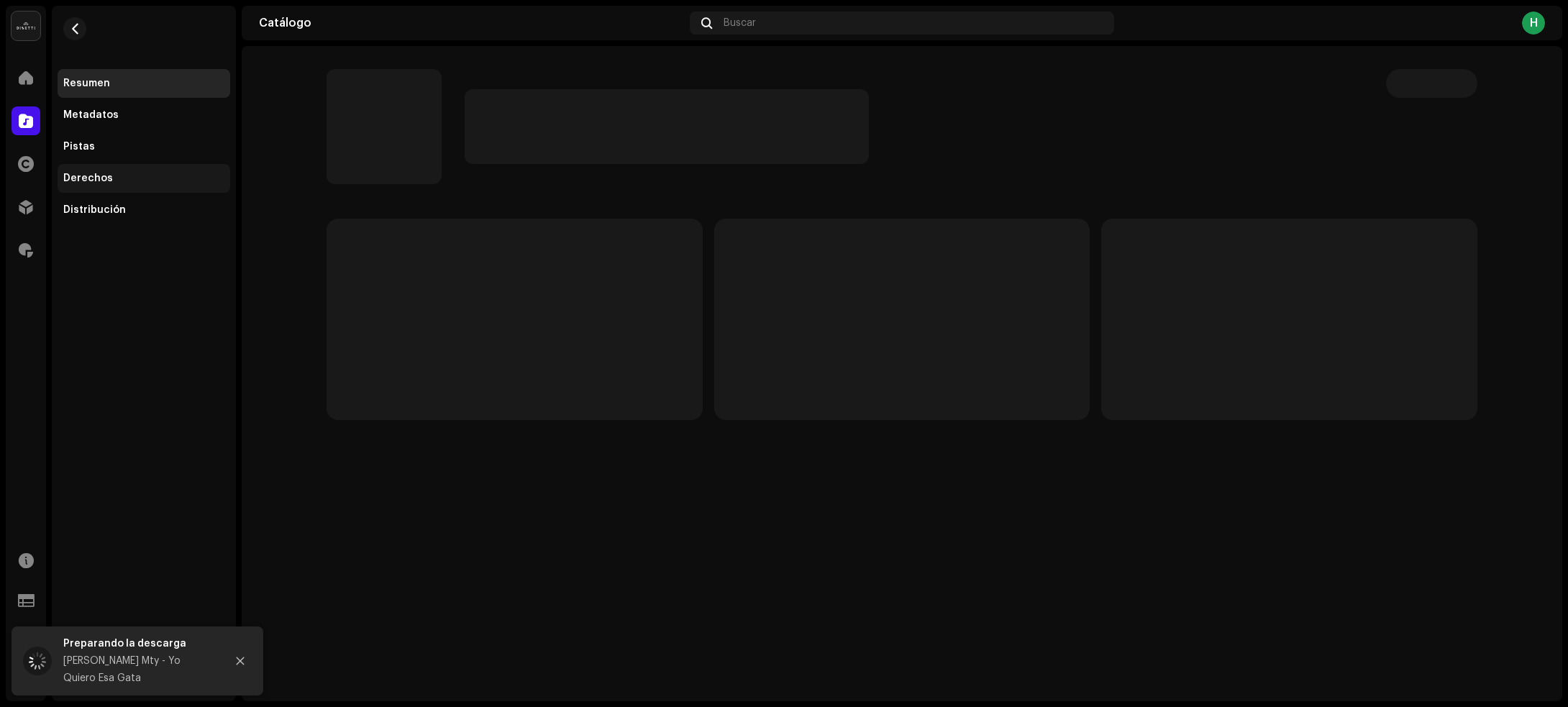
click at [127, 172] on div "Derechos" at bounding box center [144, 178] width 161 height 12
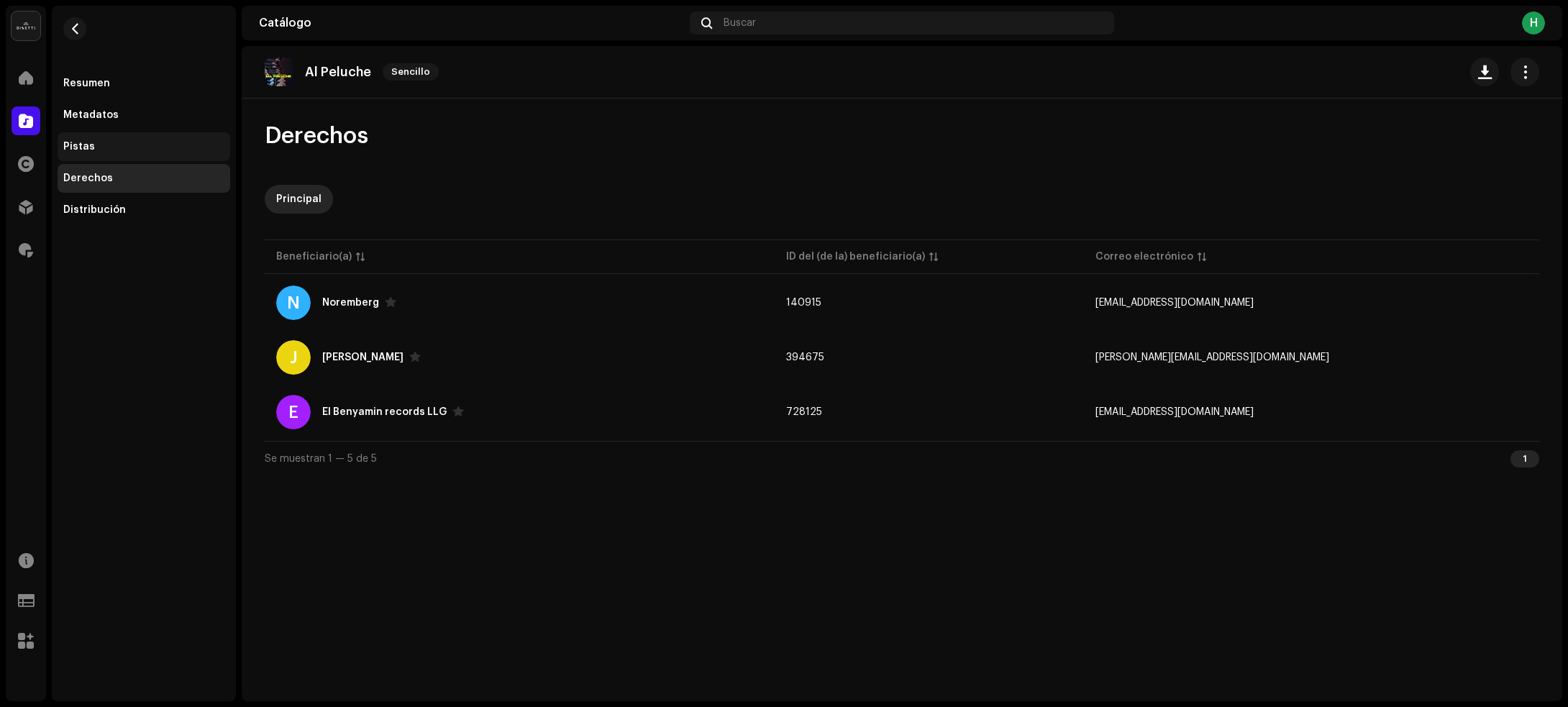
click at [96, 134] on div "Pistas" at bounding box center [143, 146] width 172 height 29
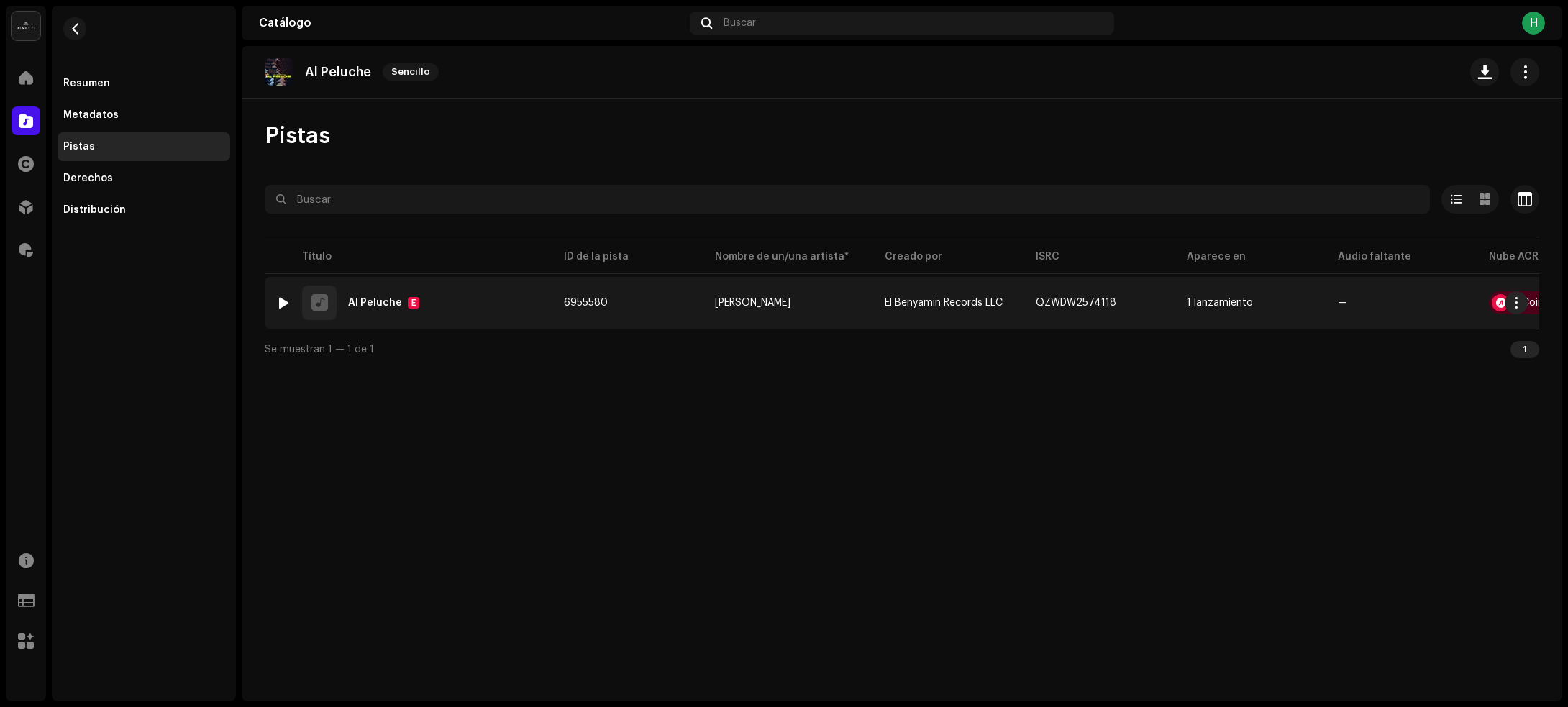
click at [519, 298] on div "1 Al Peluche E" at bounding box center [408, 302] width 264 height 35
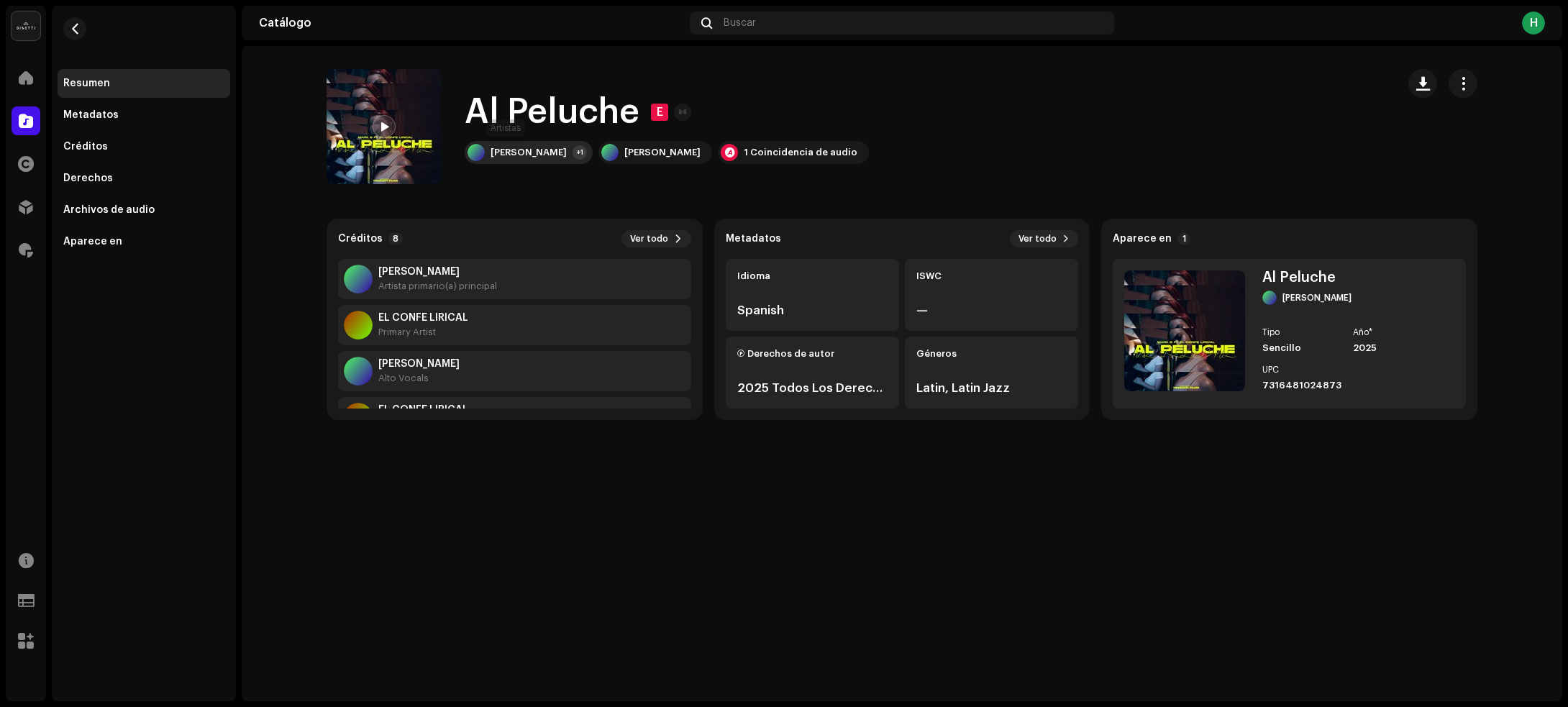
click at [520, 148] on div "[PERSON_NAME]" at bounding box center [529, 152] width 77 height 12
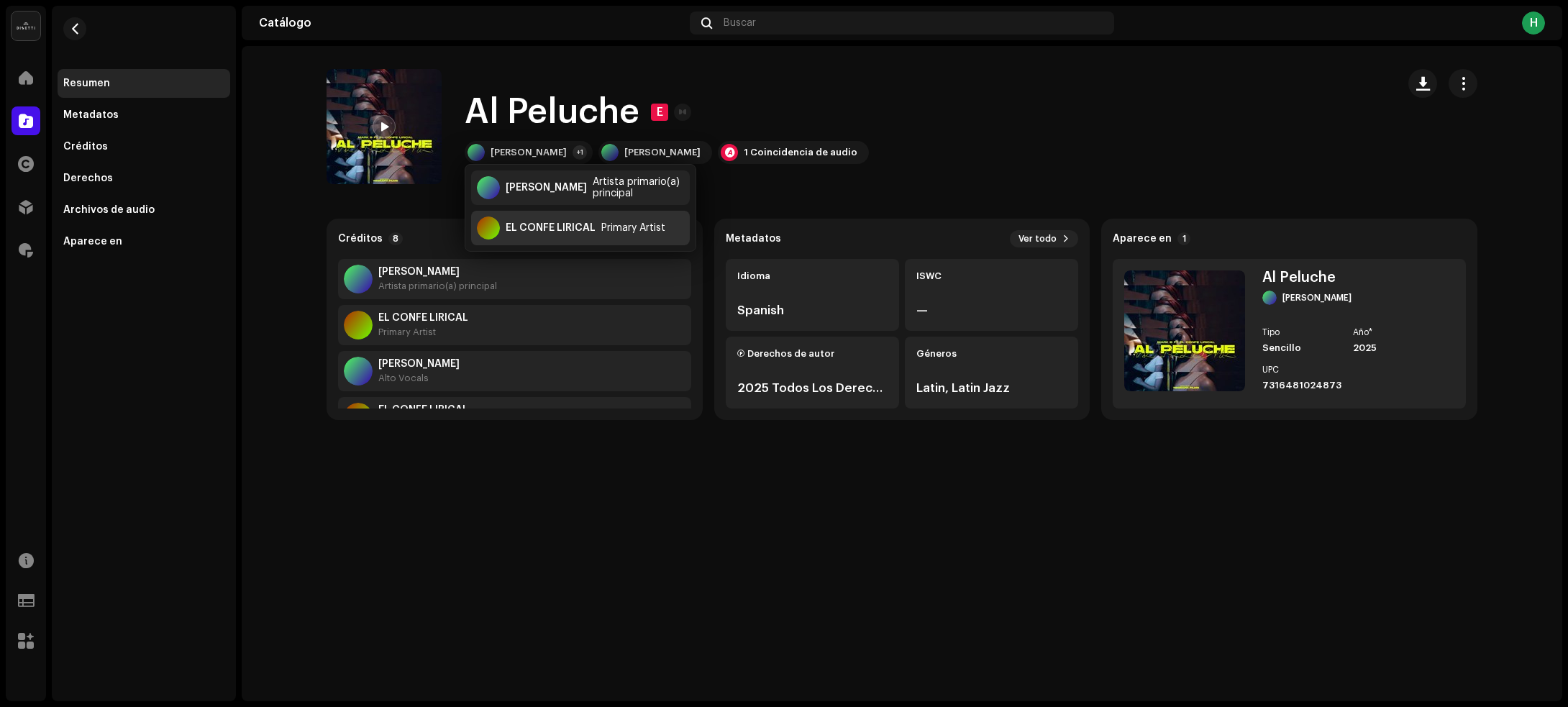
click at [526, 226] on div "EL CONFE LIRICAL" at bounding box center [550, 228] width 90 height 12
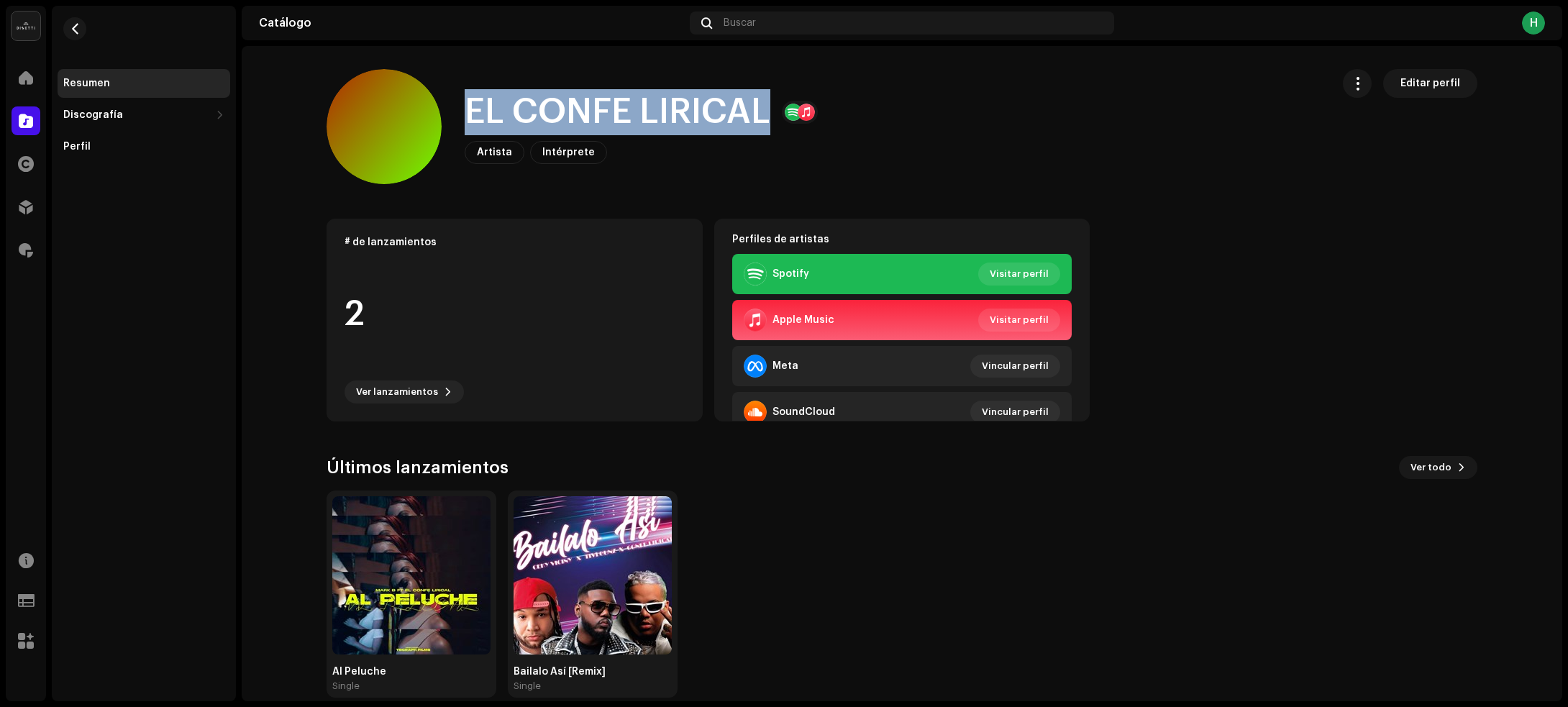
drag, startPoint x: 590, startPoint y: 105, endPoint x: 777, endPoint y: 104, distance: 187.0
click at [781, 104] on div "EL CONFE LIRICAL Artista Intérprete Editar perfil" at bounding box center [823, 126] width 993 height 115
copy h1 "EL CONFE LIRICAL"
click at [80, 20] on button "button" at bounding box center [75, 29] width 23 height 23
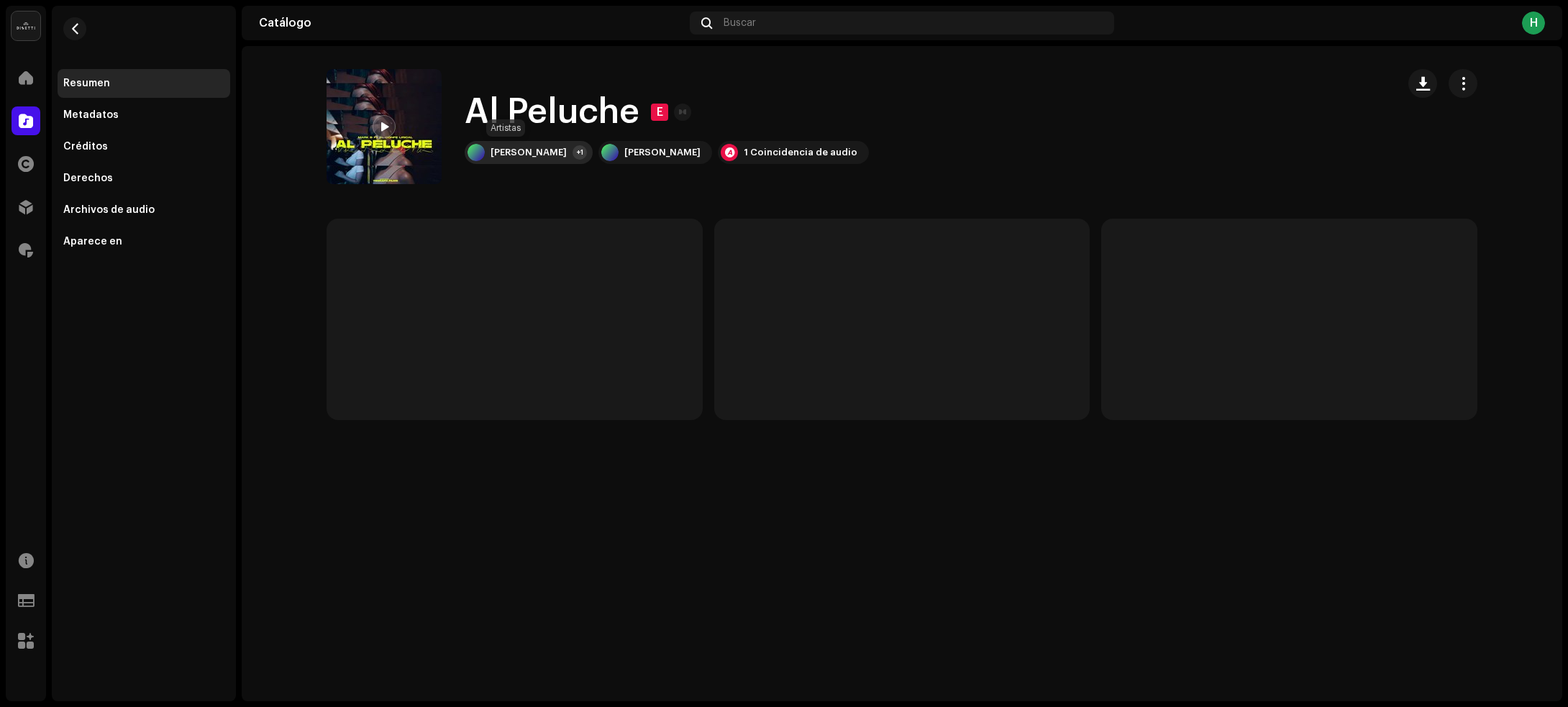
click at [493, 149] on div "[PERSON_NAME]" at bounding box center [529, 152] width 77 height 12
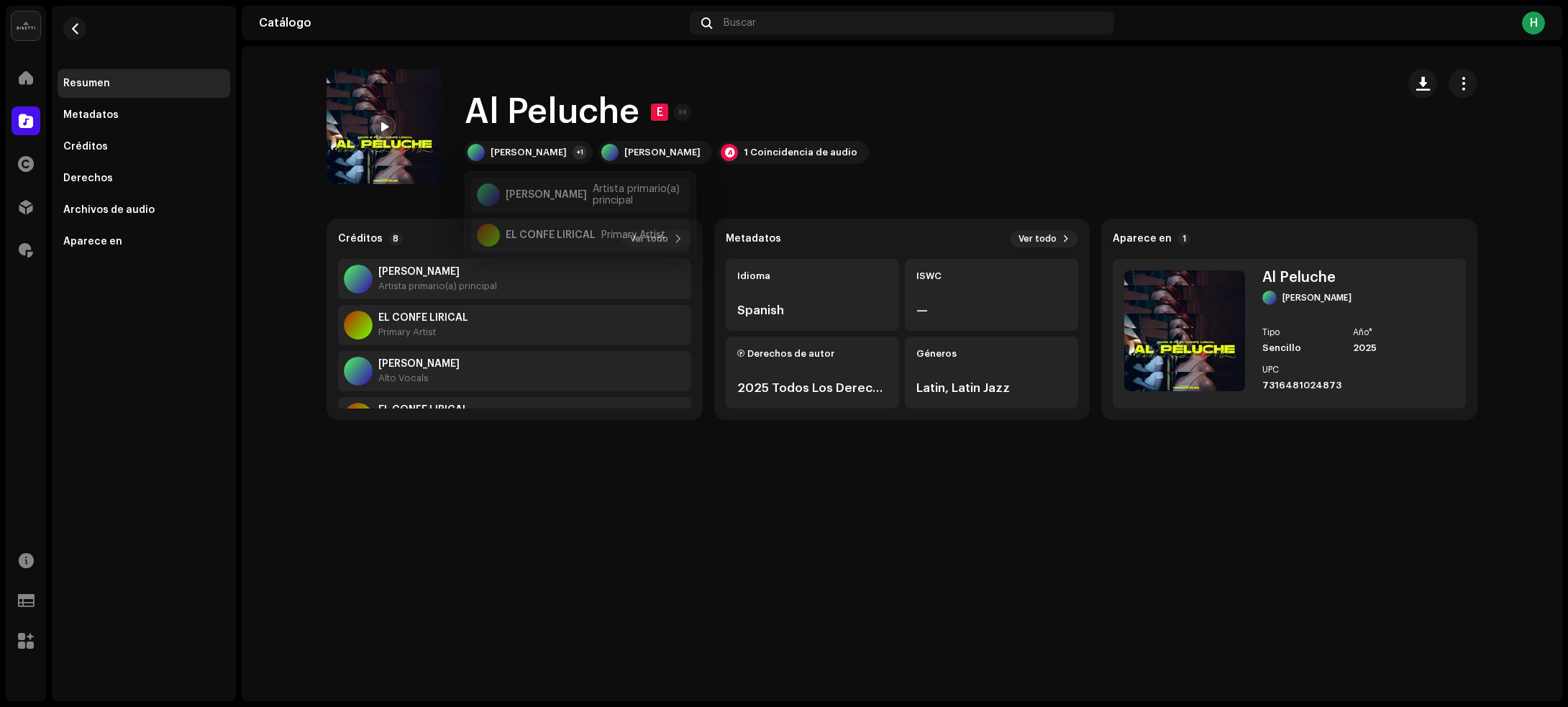
click at [1087, 170] on div "[PERSON_NAME] E [PERSON_NAME] B +1 Mark B 1 Coincidencia de audio" at bounding box center [856, 126] width 1059 height 115
click at [1416, 87] on span "button" at bounding box center [1423, 83] width 14 height 12
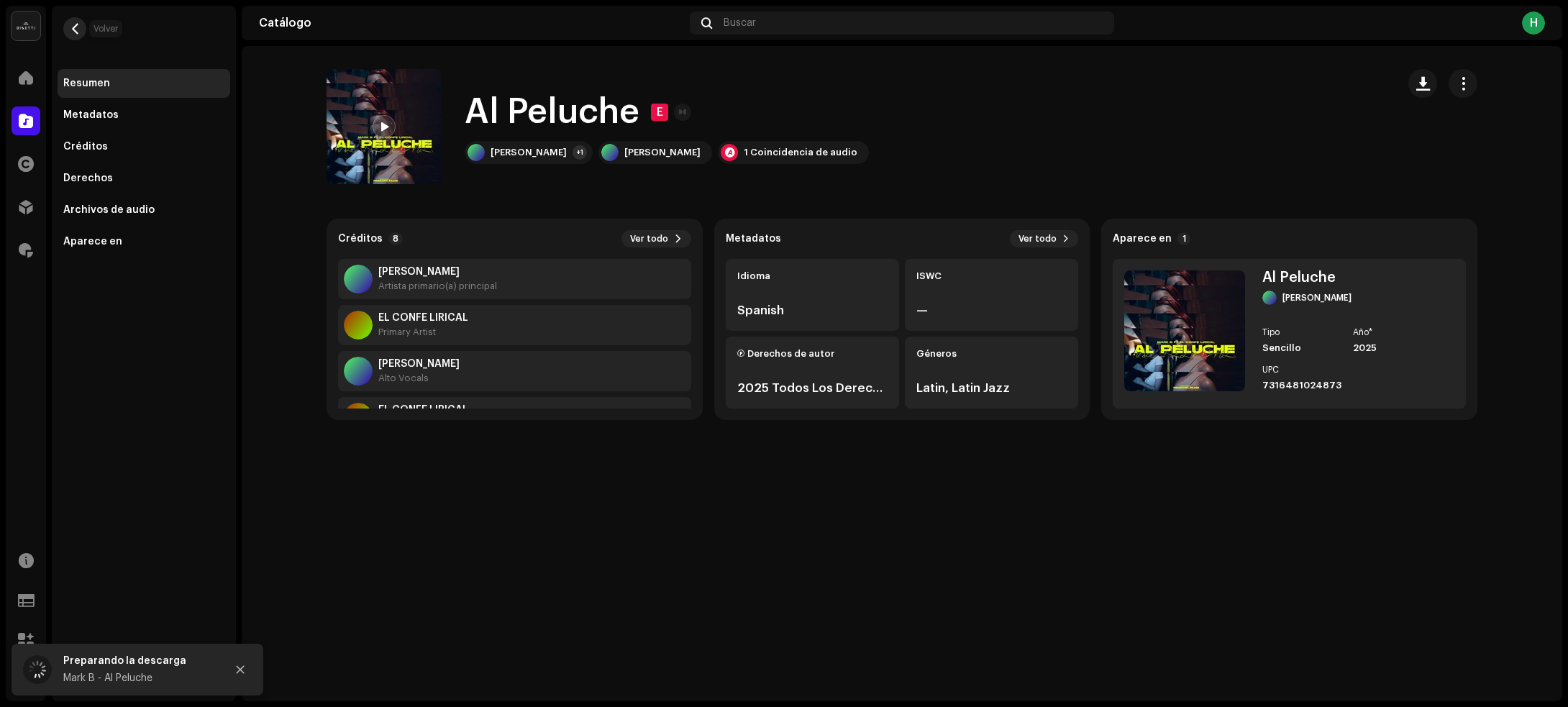
click at [76, 29] on span "button" at bounding box center [75, 29] width 11 height 12
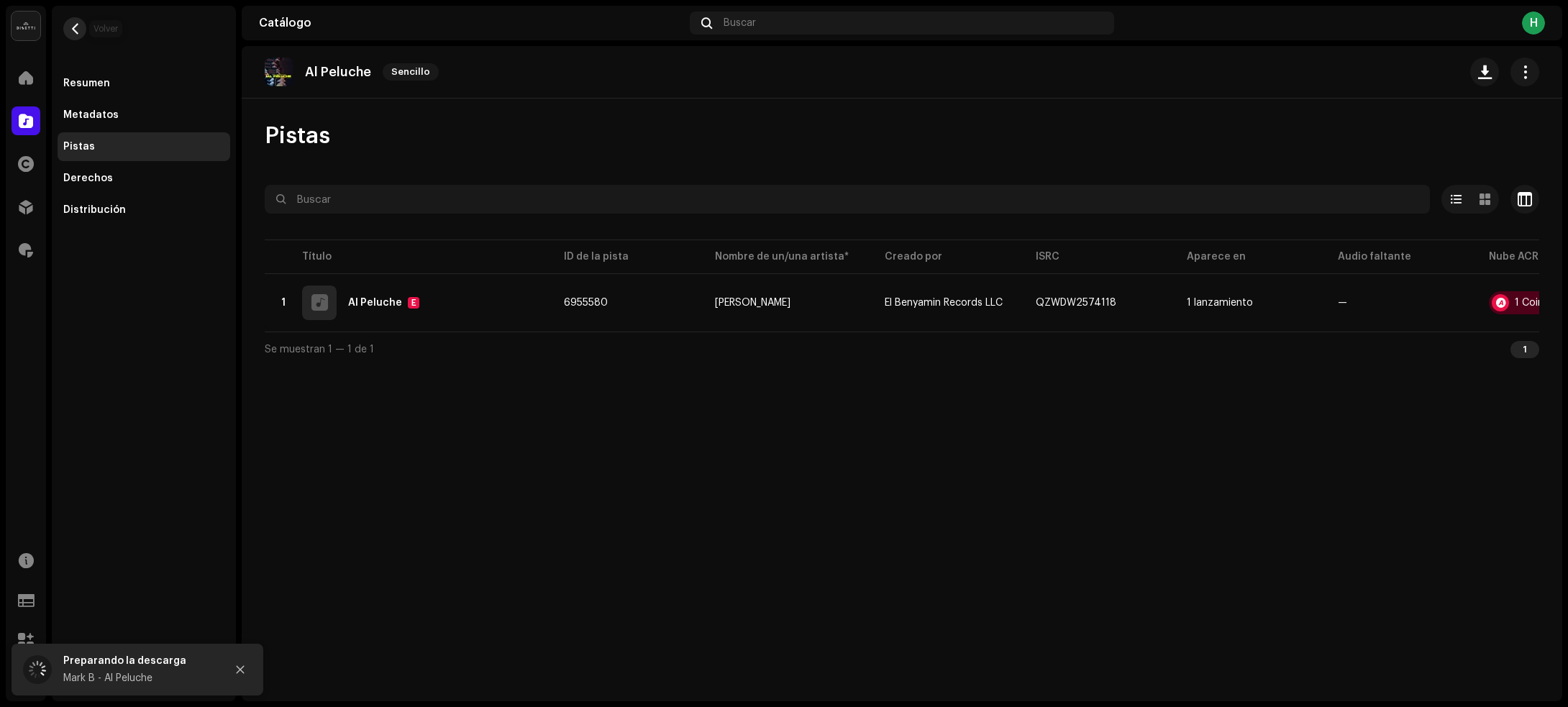
click at [77, 29] on span "button" at bounding box center [75, 29] width 11 height 12
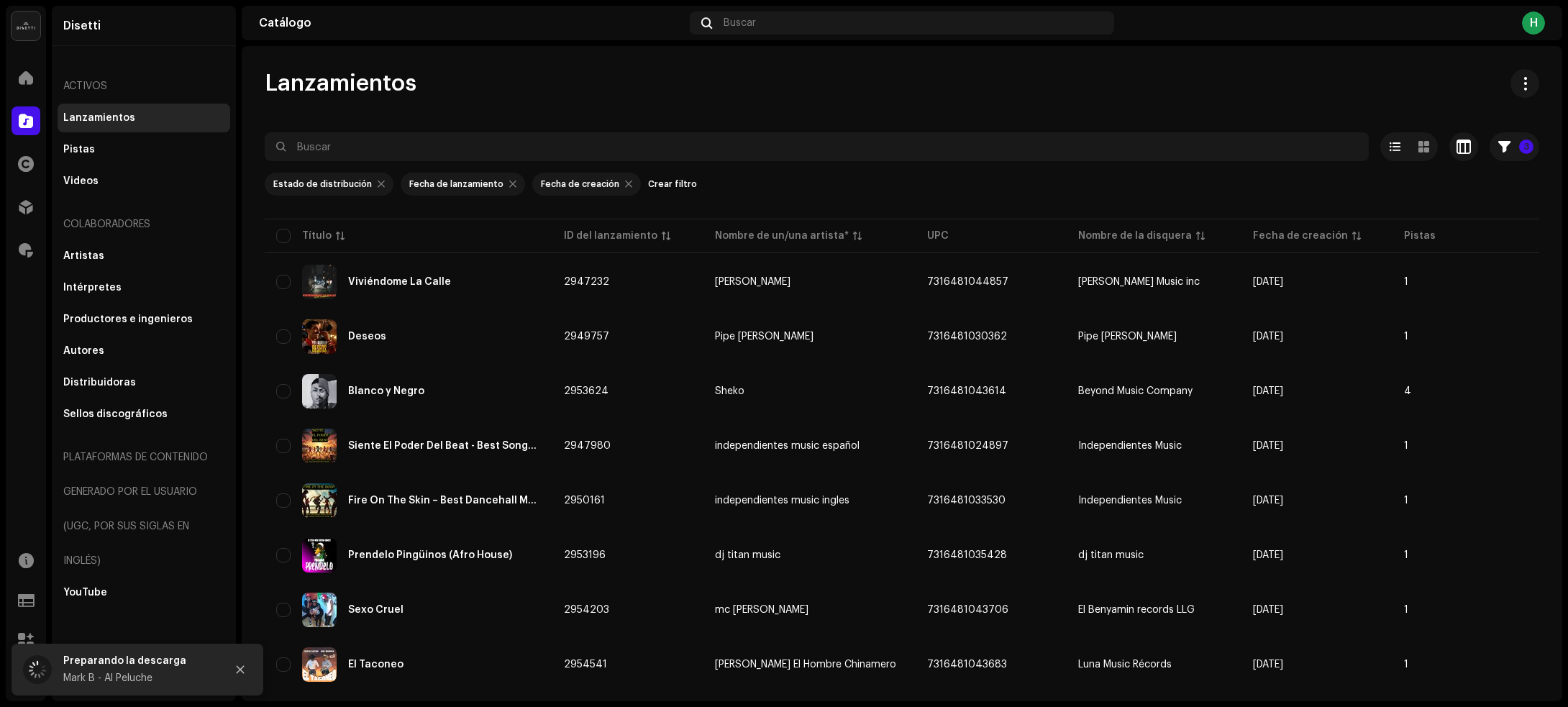
scroll to position [2194, 0]
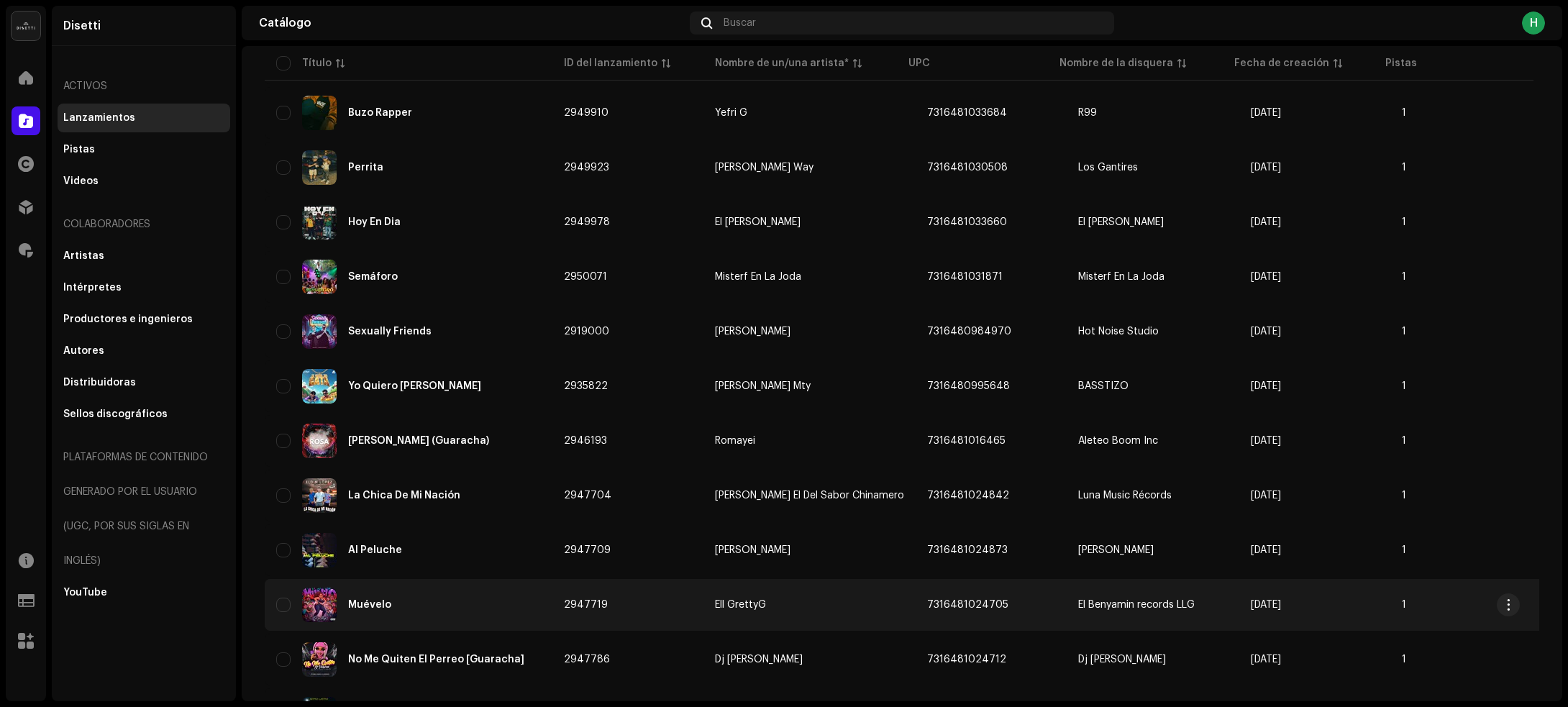
click at [461, 614] on td "Muévelo" at bounding box center [408, 604] width 287 height 52
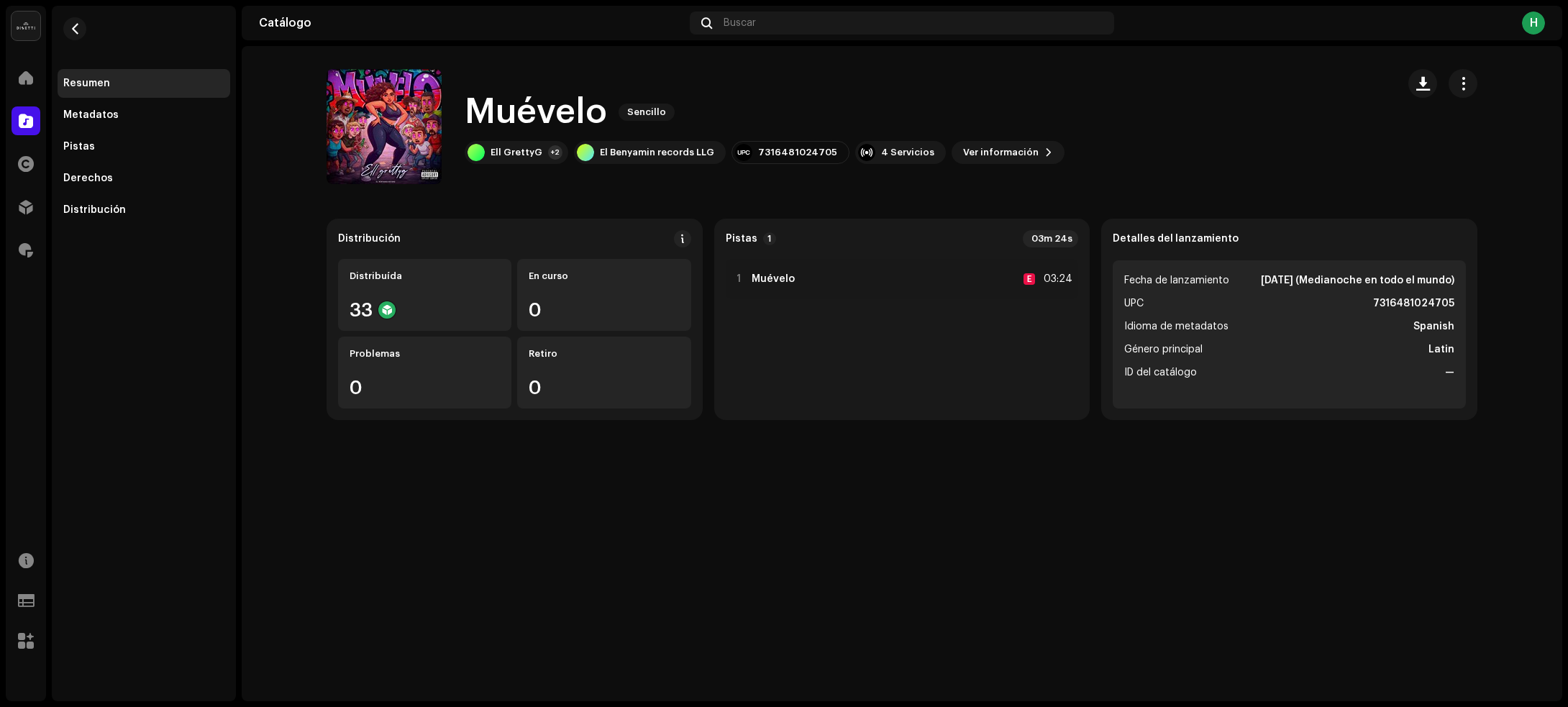
drag, startPoint x: 81, startPoint y: 144, endPoint x: 192, endPoint y: 233, distance: 142.3
click at [81, 144] on div "Pistas" at bounding box center [79, 146] width 32 height 12
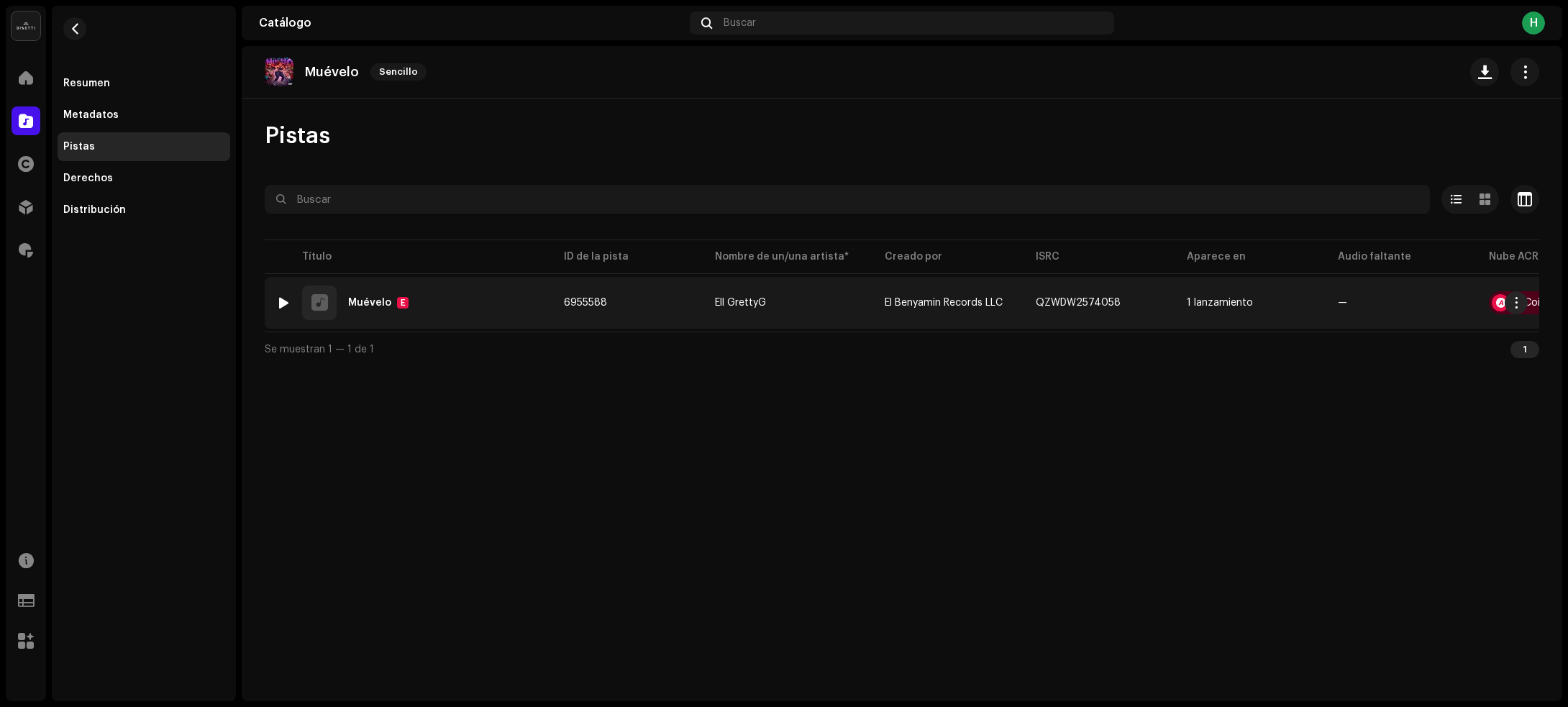
click at [282, 302] on div at bounding box center [284, 302] width 11 height 12
click at [491, 303] on div "1 Muévelo E" at bounding box center [408, 302] width 264 height 35
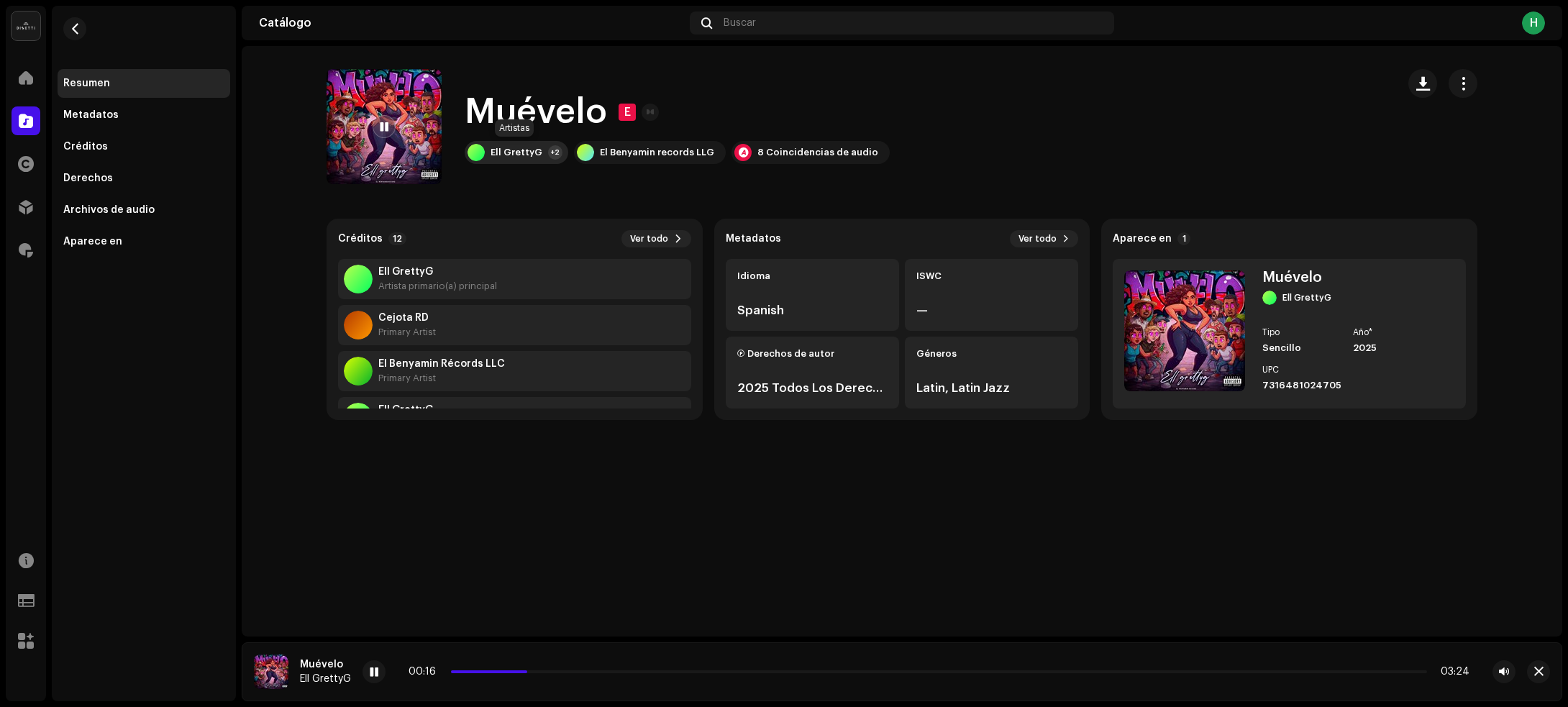
click at [498, 158] on div "[PERSON_NAME] +2" at bounding box center [516, 152] width 104 height 23
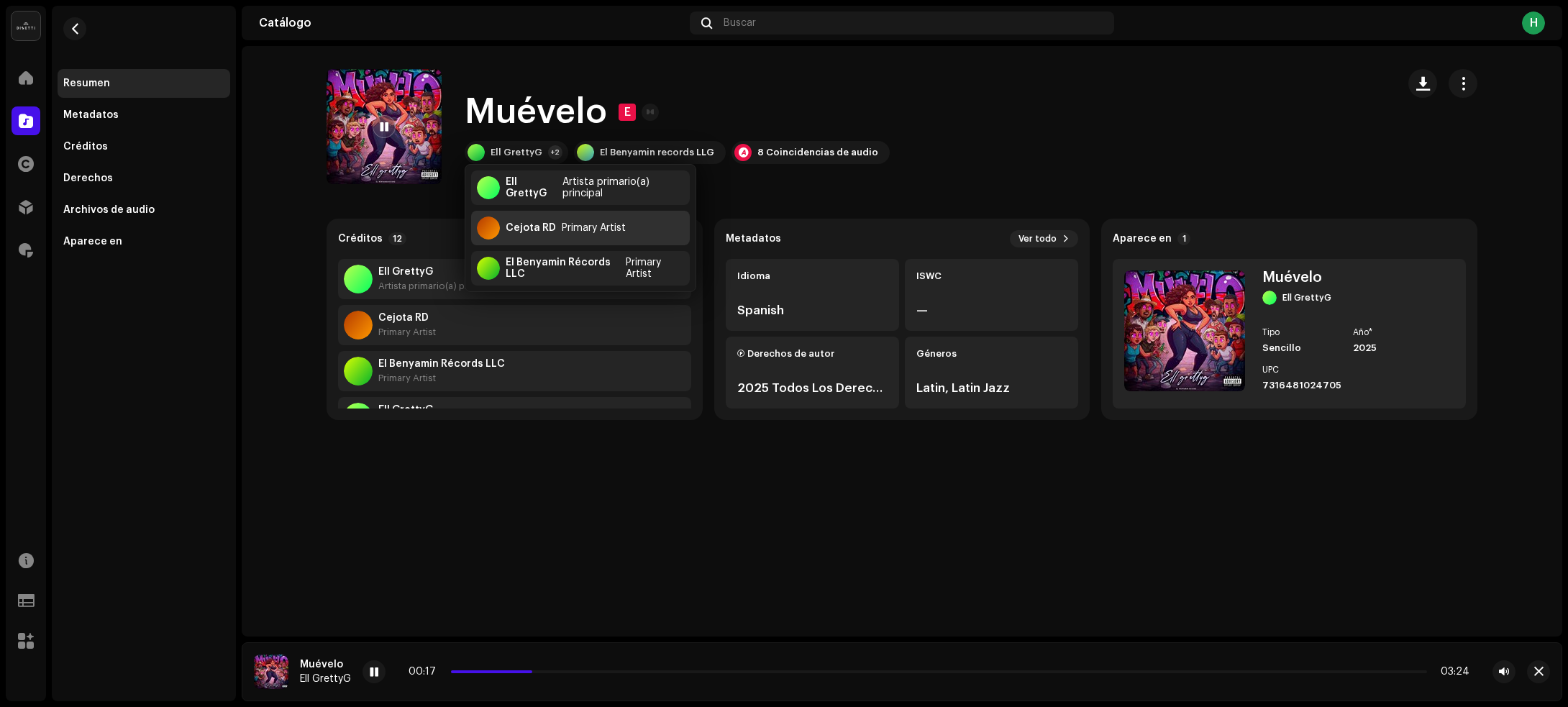
click at [526, 237] on div "Cejota RD Primary Artist" at bounding box center [580, 228] width 219 height 35
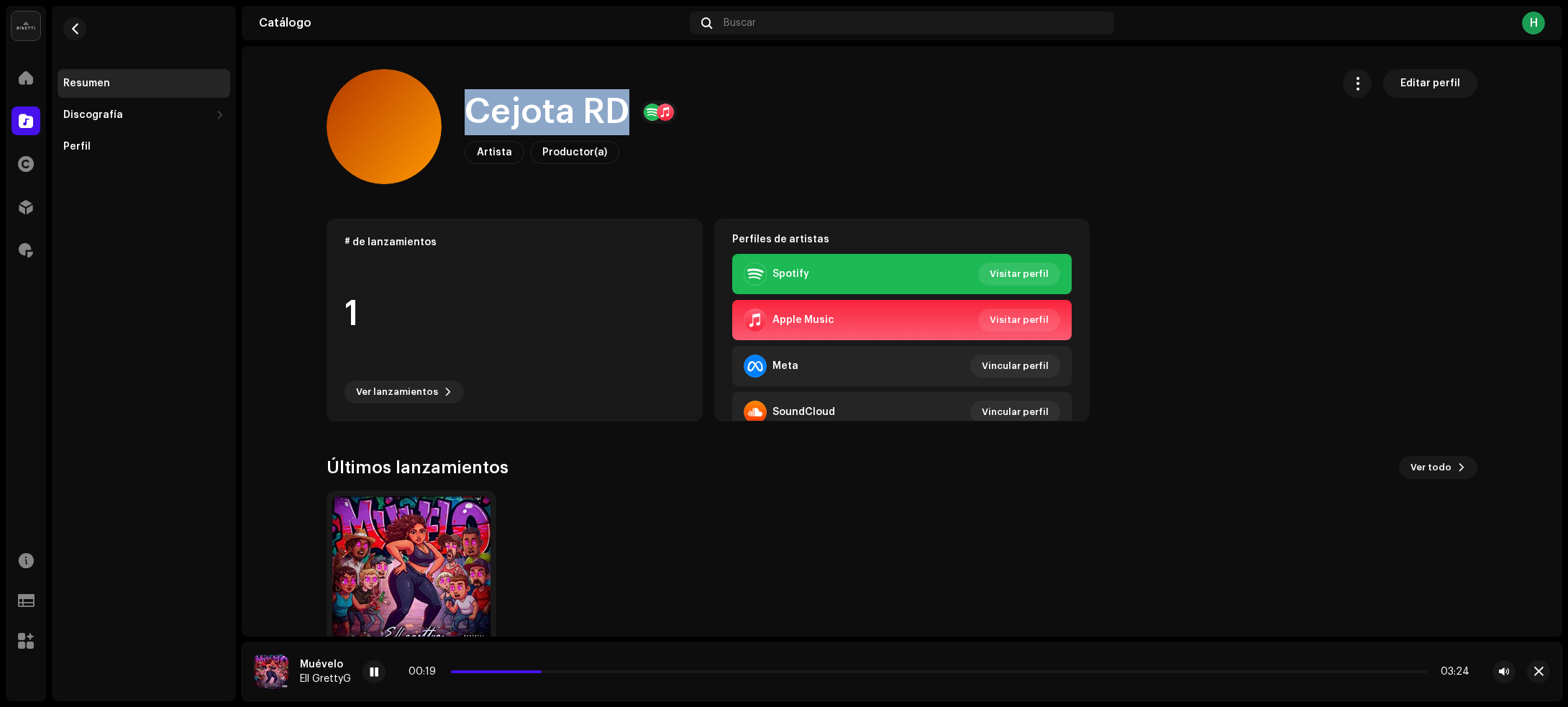
drag, startPoint x: 461, startPoint y: 113, endPoint x: 612, endPoint y: 110, distance: 151.0
click at [612, 110] on div "Cejota RD Artista Productor(a) Editar perfil" at bounding box center [823, 126] width 993 height 115
copy h1 "Cejota RD"
click at [80, 25] on button "button" at bounding box center [75, 29] width 23 height 23
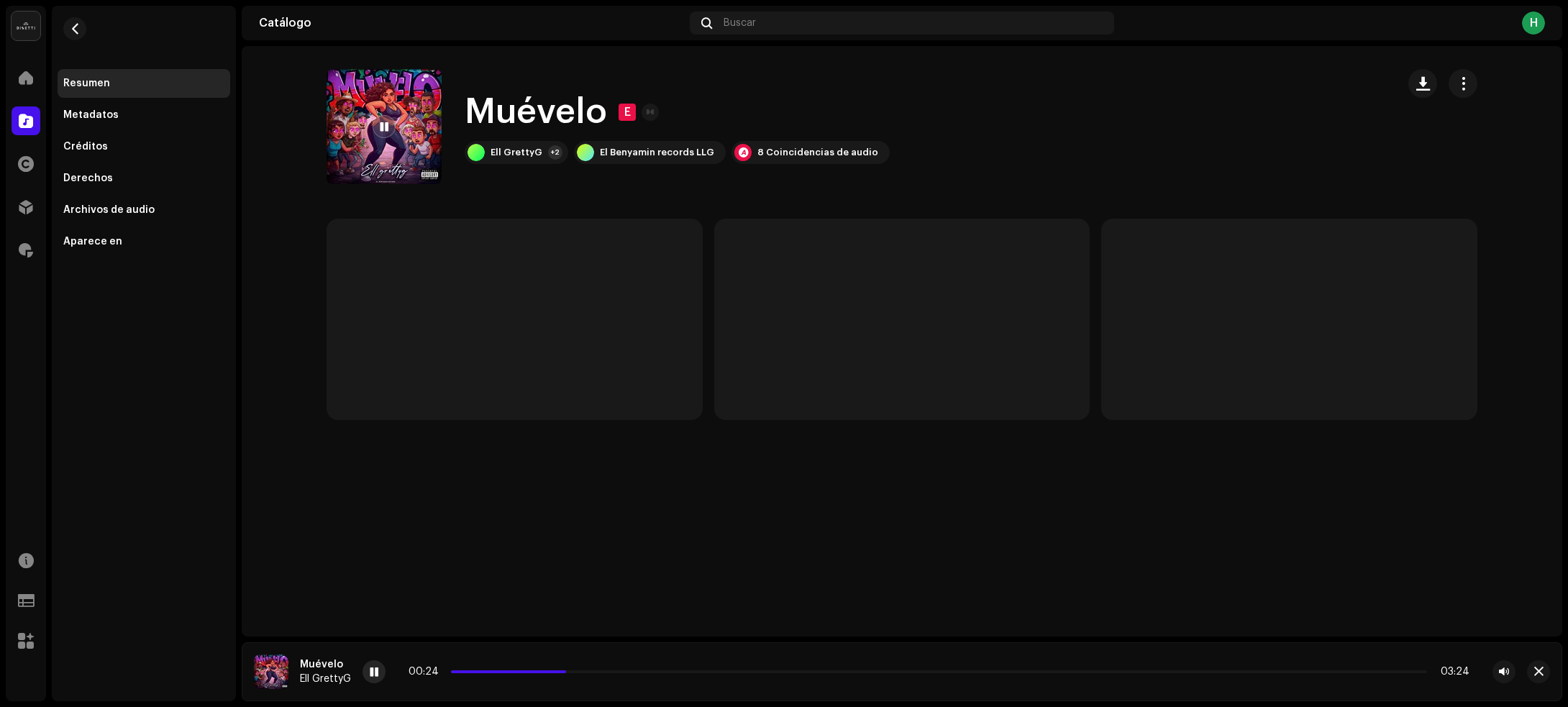
click at [369, 669] on div at bounding box center [374, 671] width 23 height 23
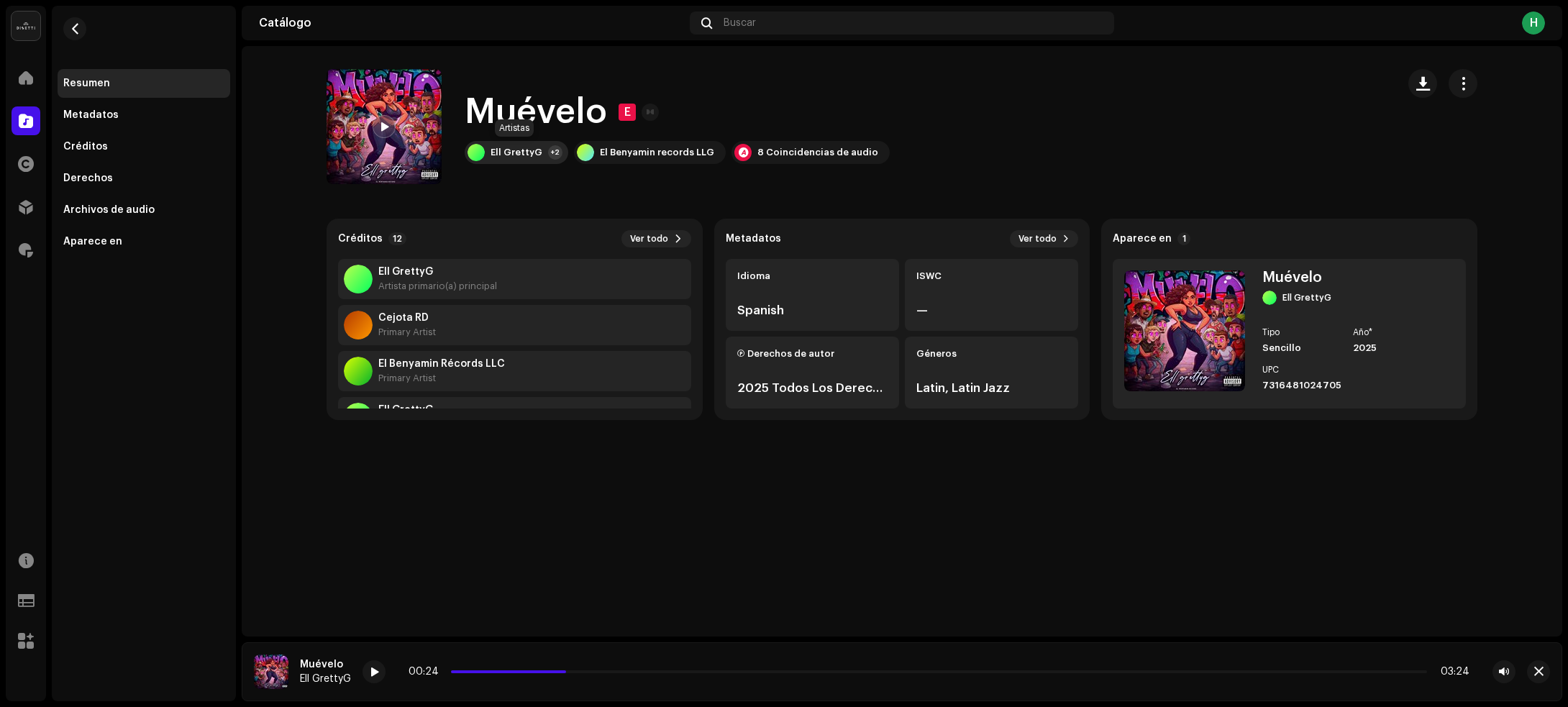
click at [530, 155] on div "Ell GrettyG" at bounding box center [516, 152] width 52 height 12
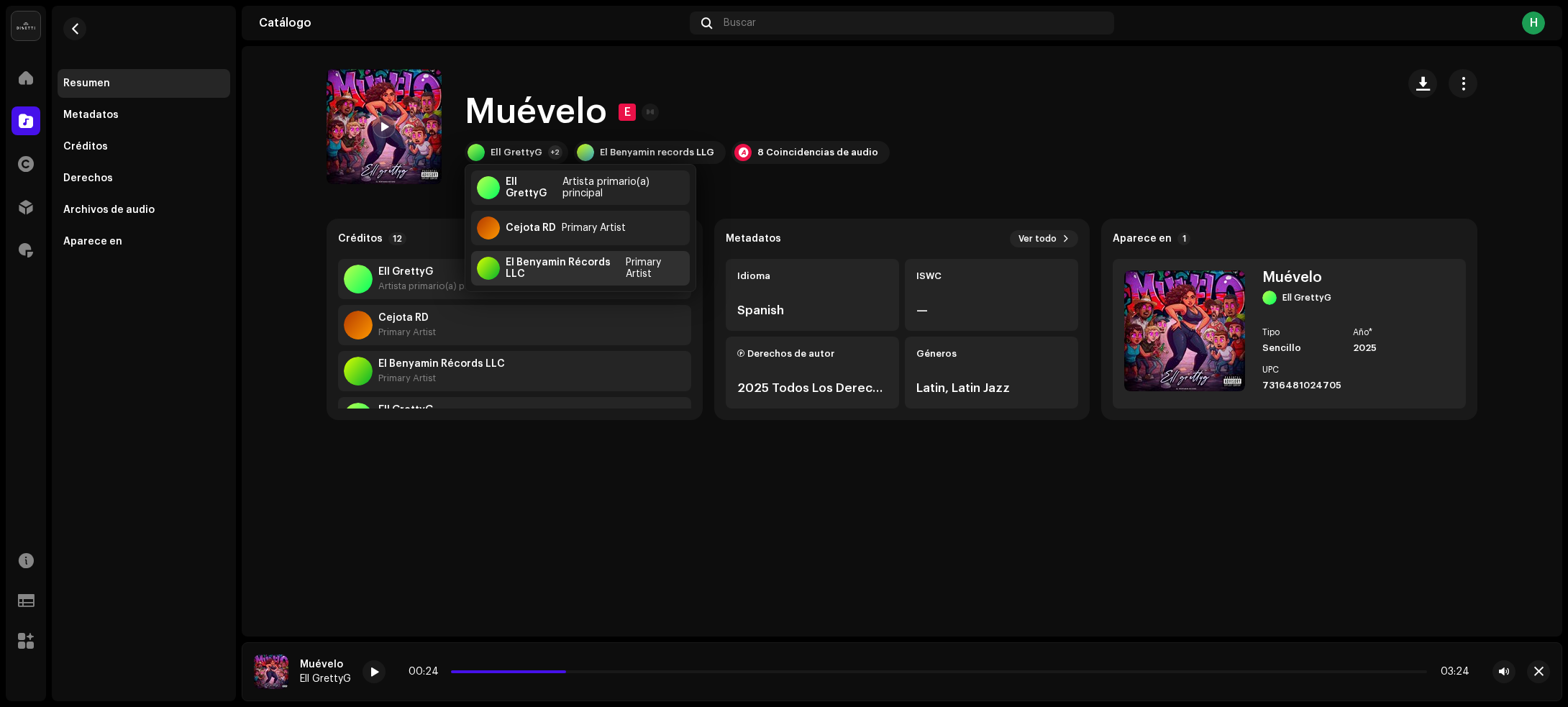
click at [522, 271] on div "El Benyamin Récords LLC" at bounding box center [563, 268] width 114 height 23
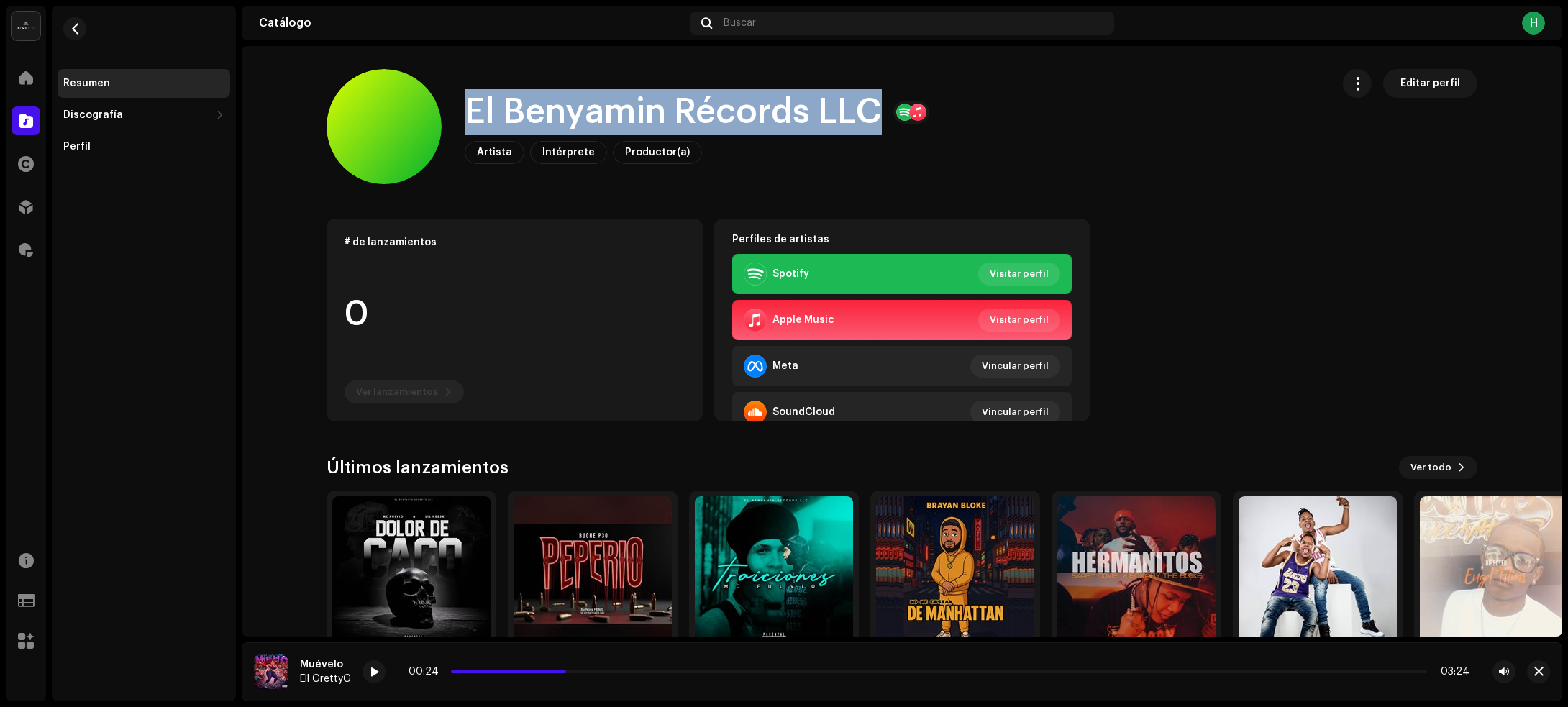
drag, startPoint x: 454, startPoint y: 119, endPoint x: 876, endPoint y: 134, distance: 422.3
click at [876, 134] on div "El Benyamin Récords LLC Artista Intérprete Productor(a) Editar perfil" at bounding box center [823, 126] width 993 height 115
copy h1 "El Benyamin Récords LLC"
click at [70, 33] on span "button" at bounding box center [75, 29] width 11 height 12
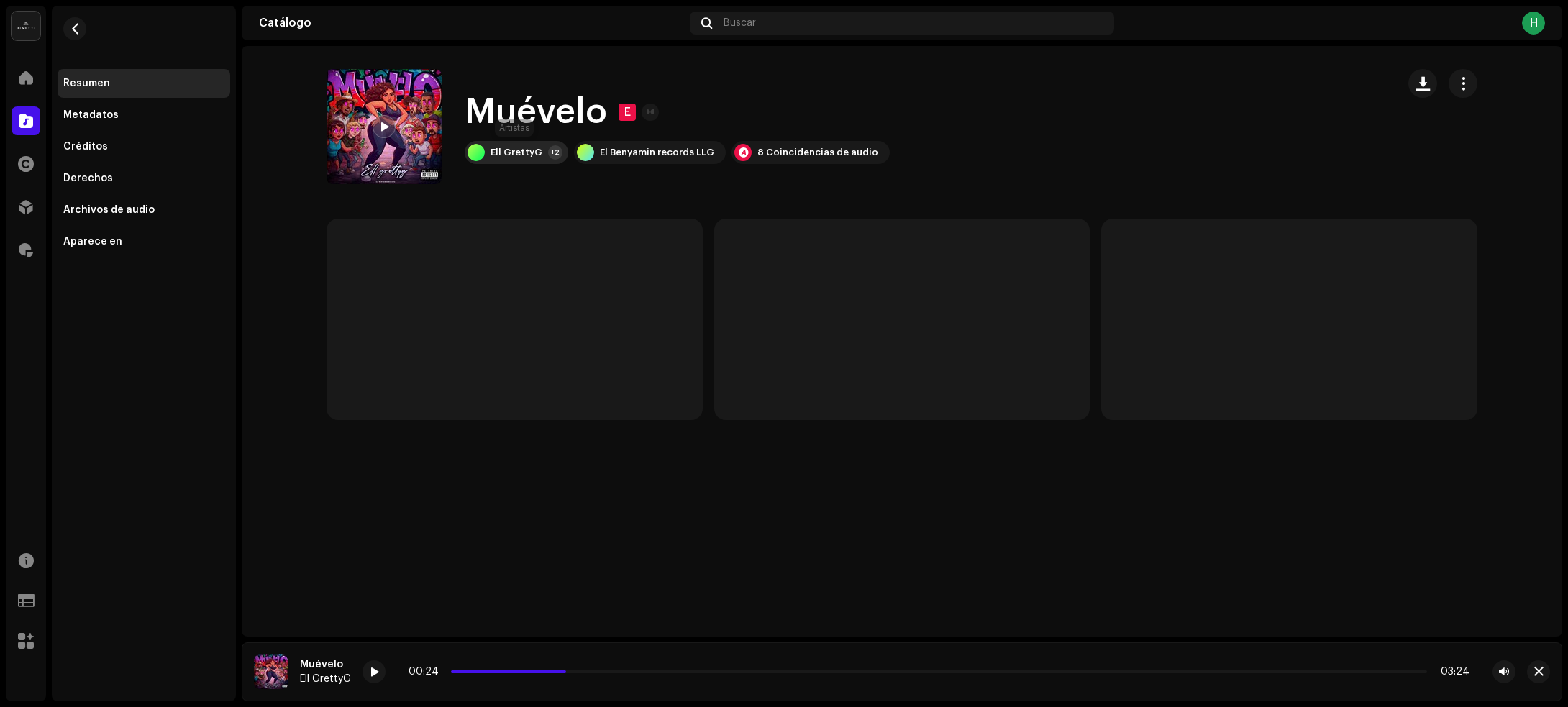
click at [529, 151] on div "Ell GrettyG" at bounding box center [516, 152] width 52 height 12
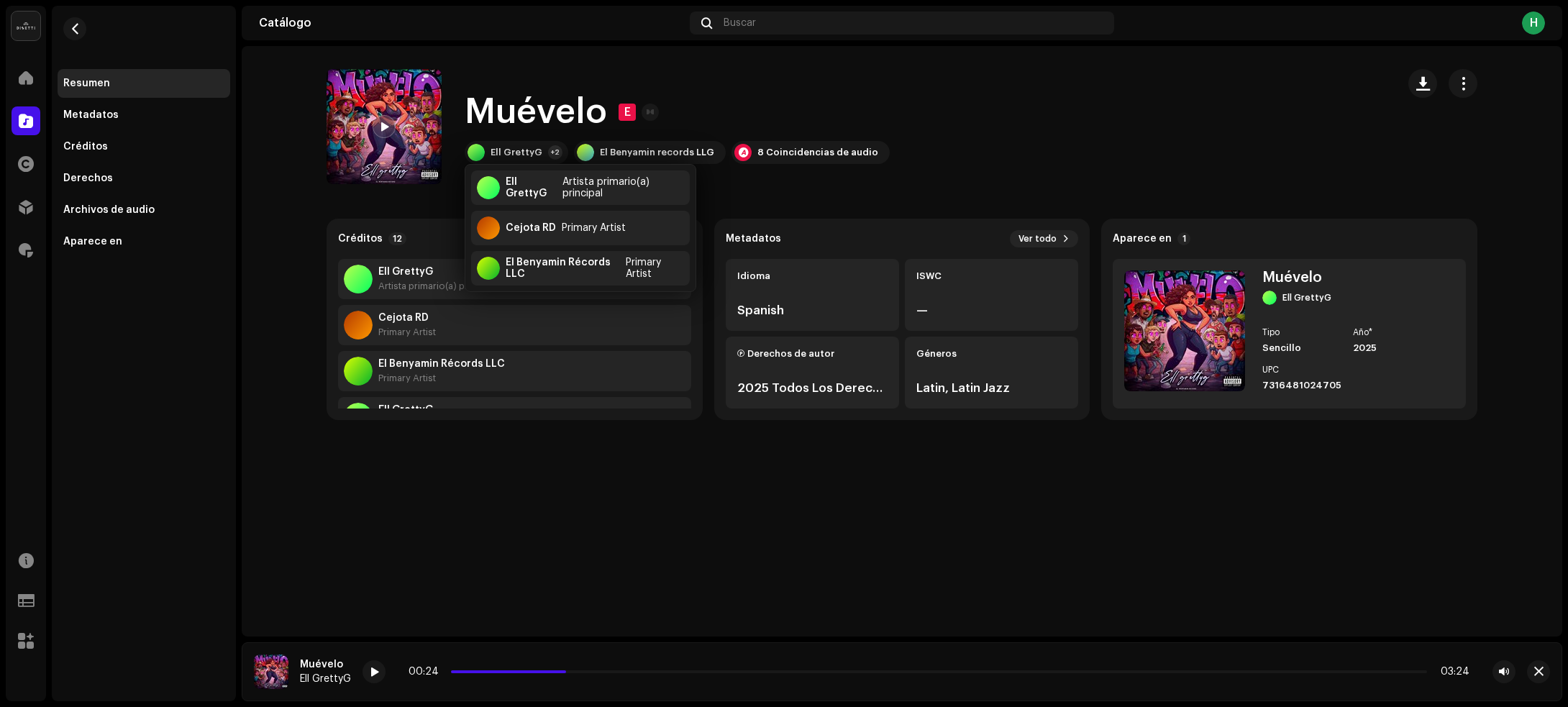
click at [1293, 111] on div "Muévelo E Ell GrettyG +2 El Benyamin records LLG 8 Coincidencias de audio" at bounding box center [856, 126] width 1059 height 115
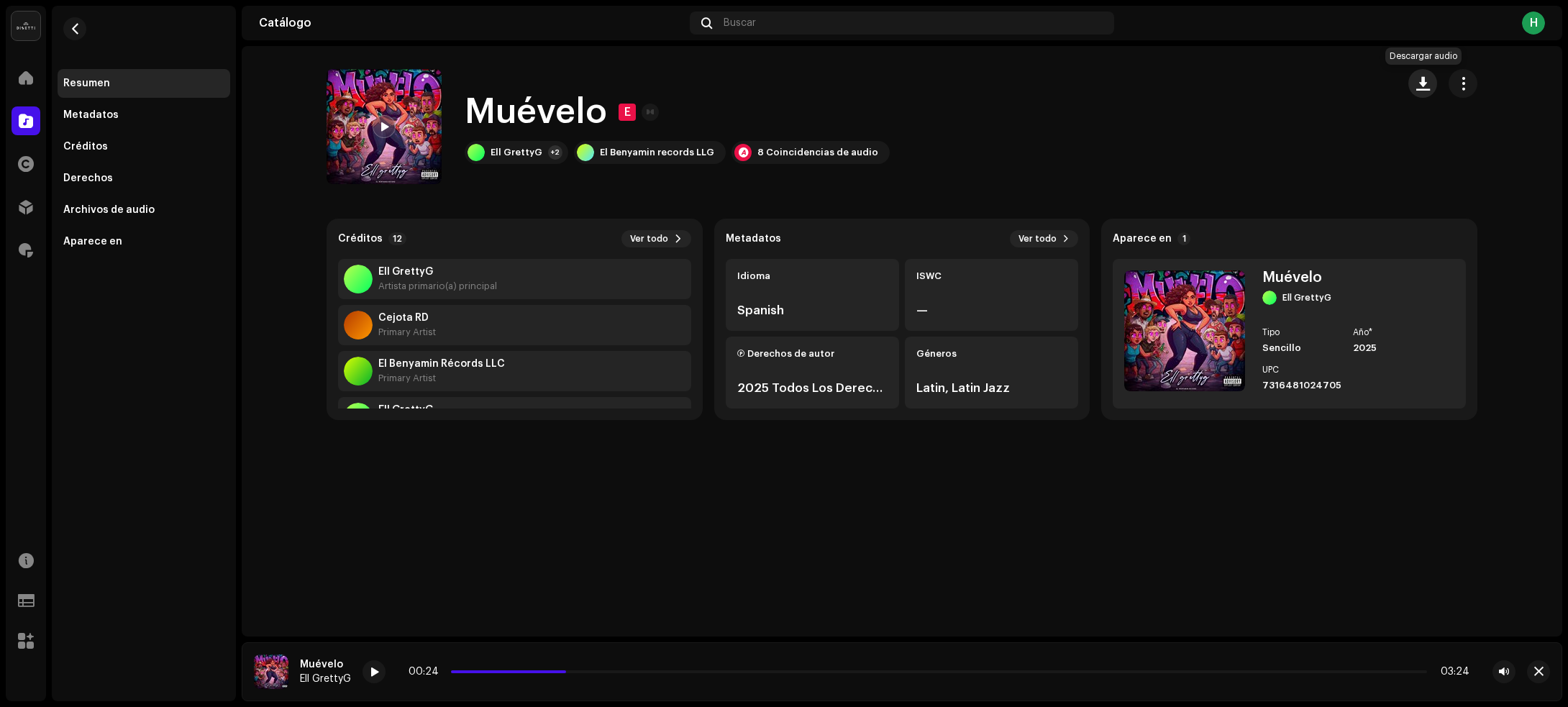
click at [1427, 83] on span "button" at bounding box center [1423, 83] width 14 height 12
click at [70, 24] on span "button" at bounding box center [75, 29] width 11 height 12
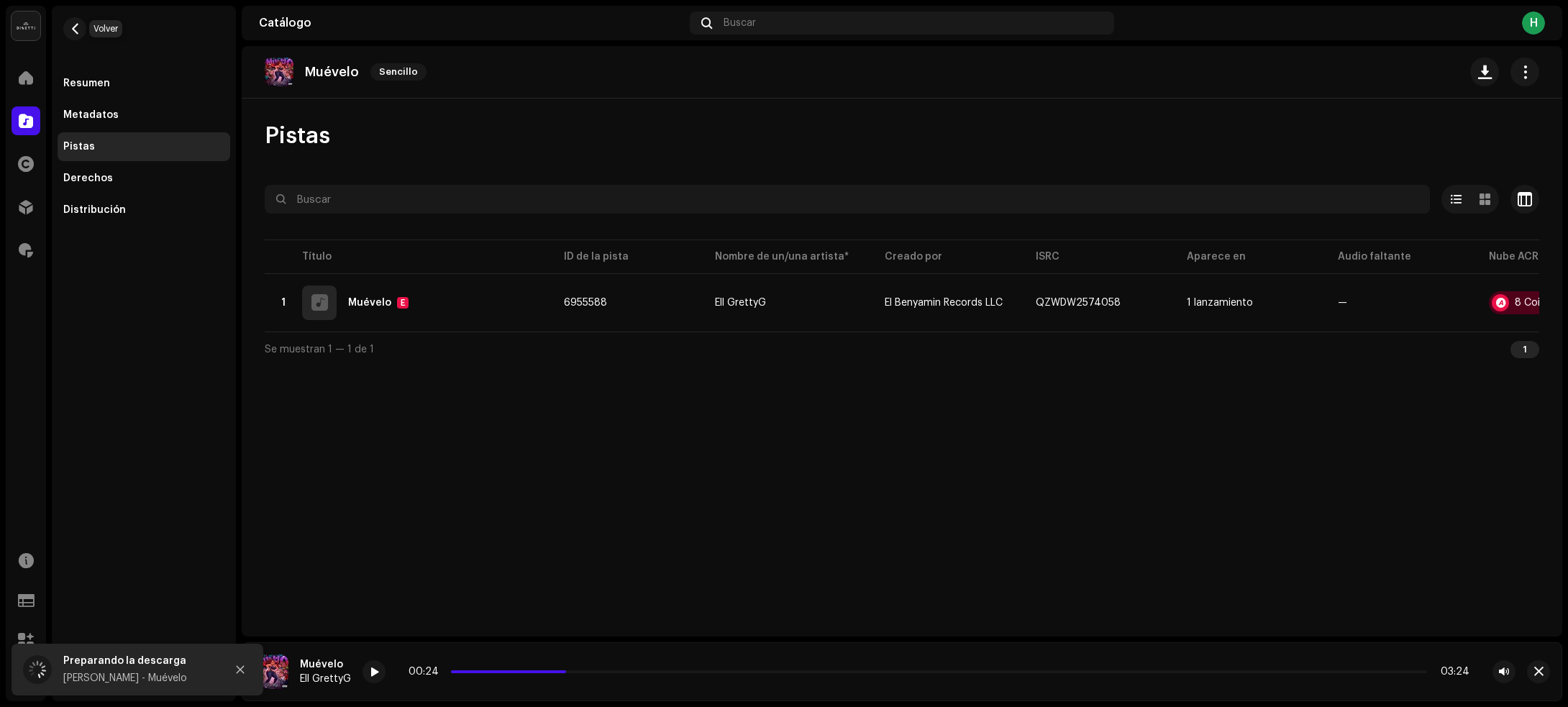
click at [70, 24] on span "button" at bounding box center [75, 29] width 11 height 12
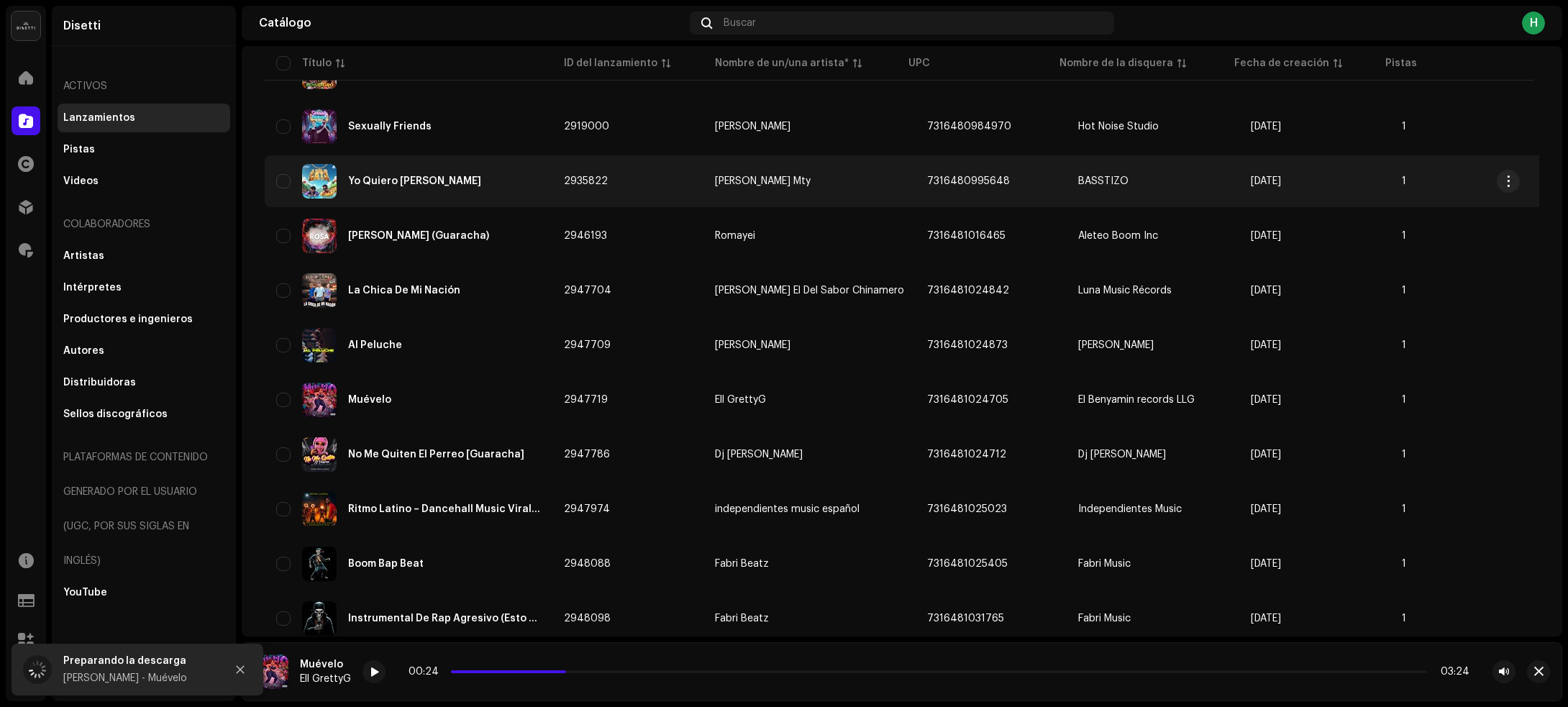
scroll to position [2407, 0]
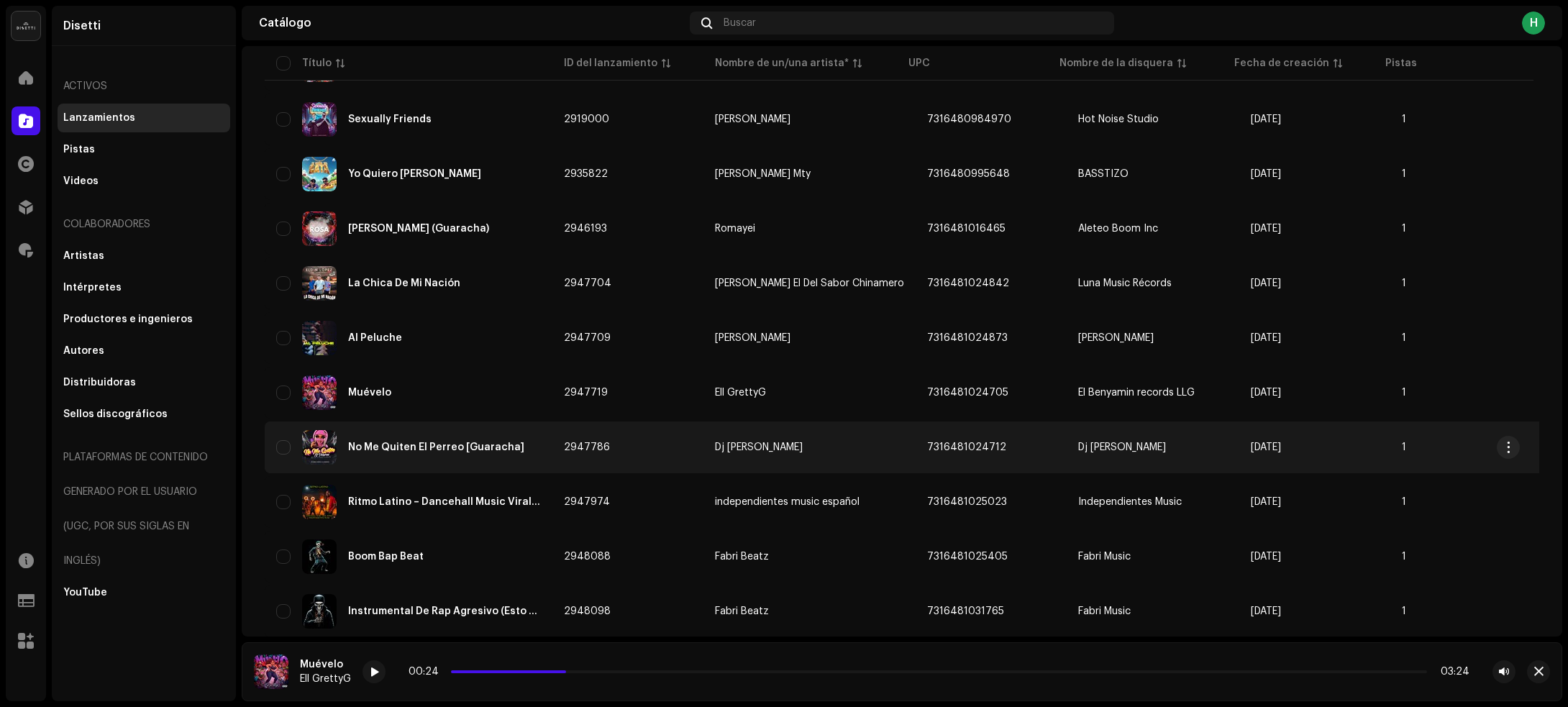
click at [667, 437] on td "2947786" at bounding box center [628, 447] width 151 height 52
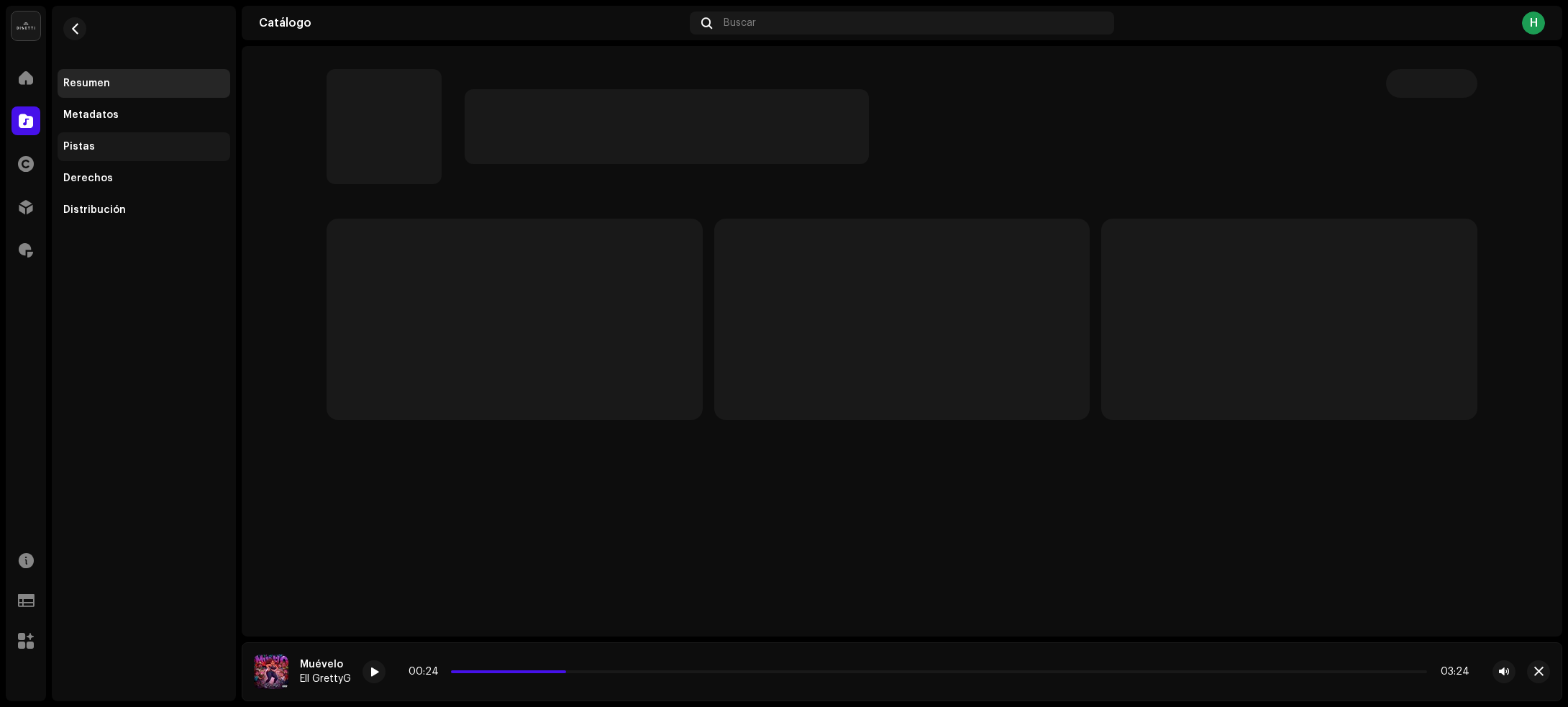
click at [148, 141] on div "Pistas" at bounding box center [144, 146] width 161 height 12
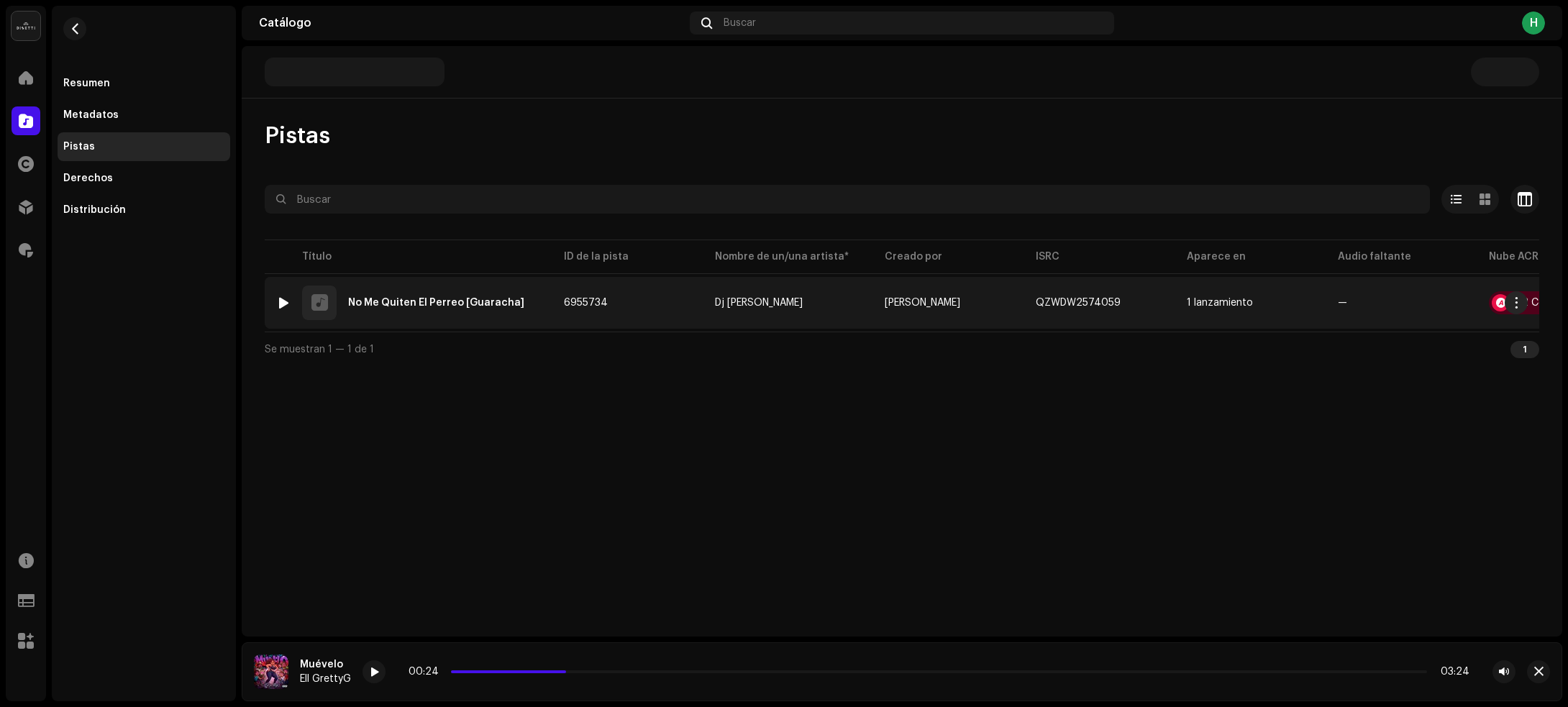
click at [281, 302] on div at bounding box center [284, 302] width 11 height 12
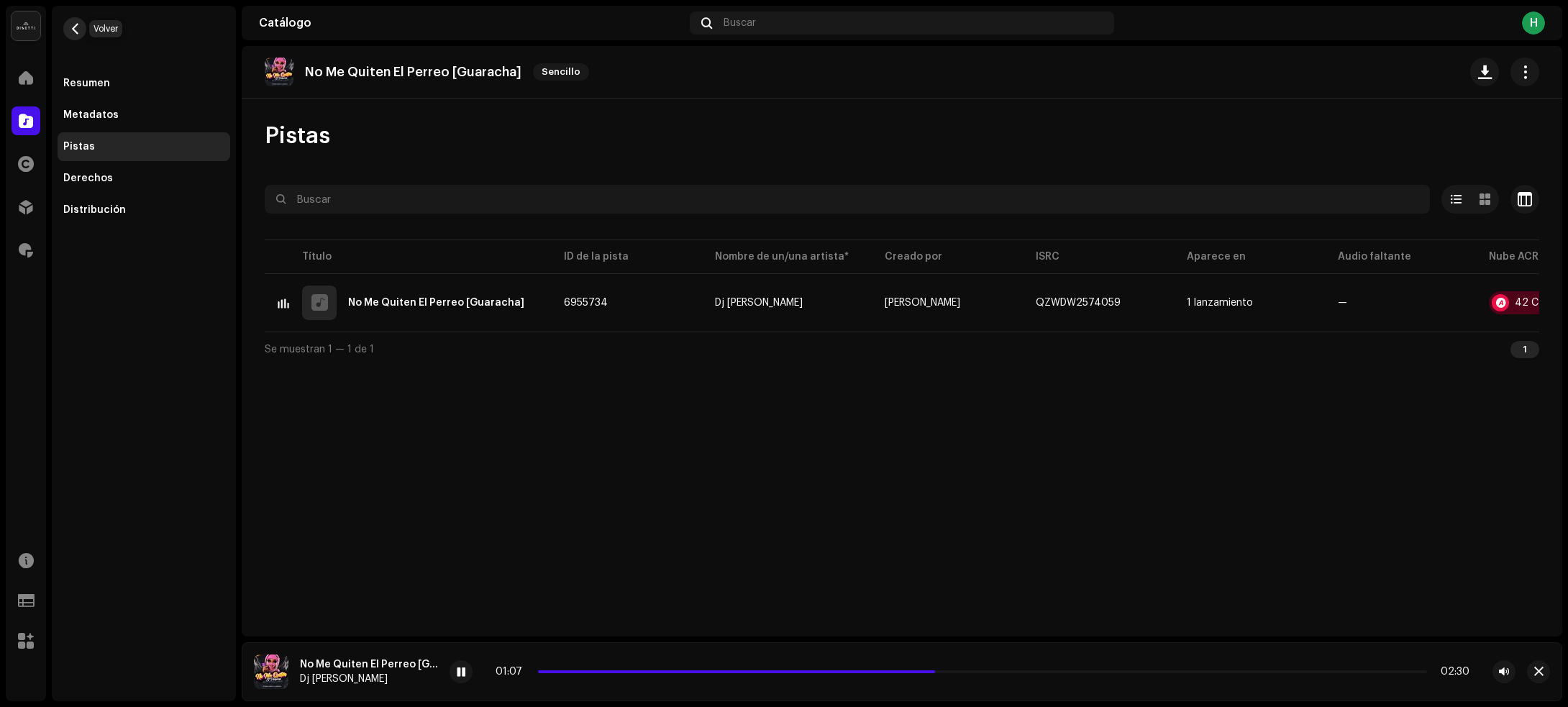
click at [66, 26] on button "button" at bounding box center [75, 29] width 23 height 23
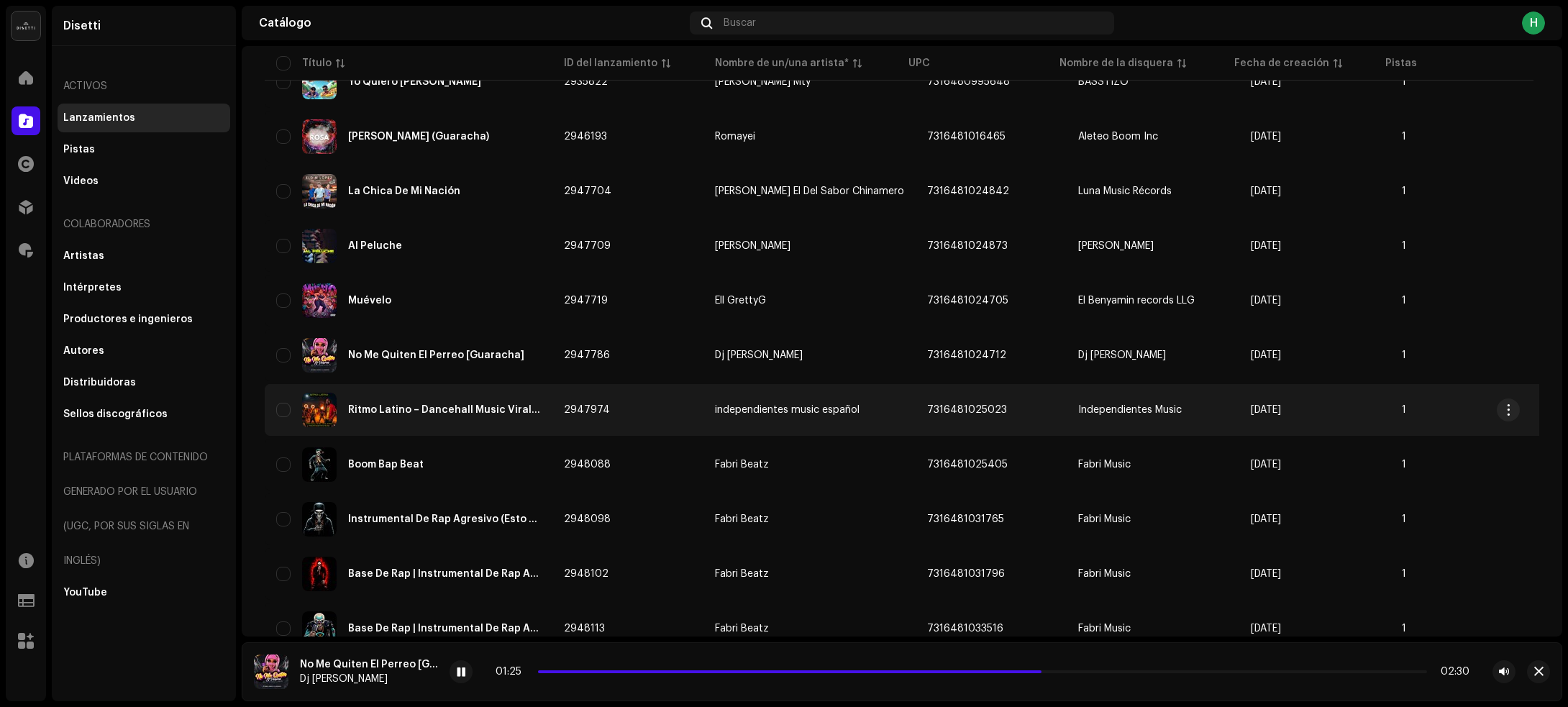
scroll to position [2500, 0]
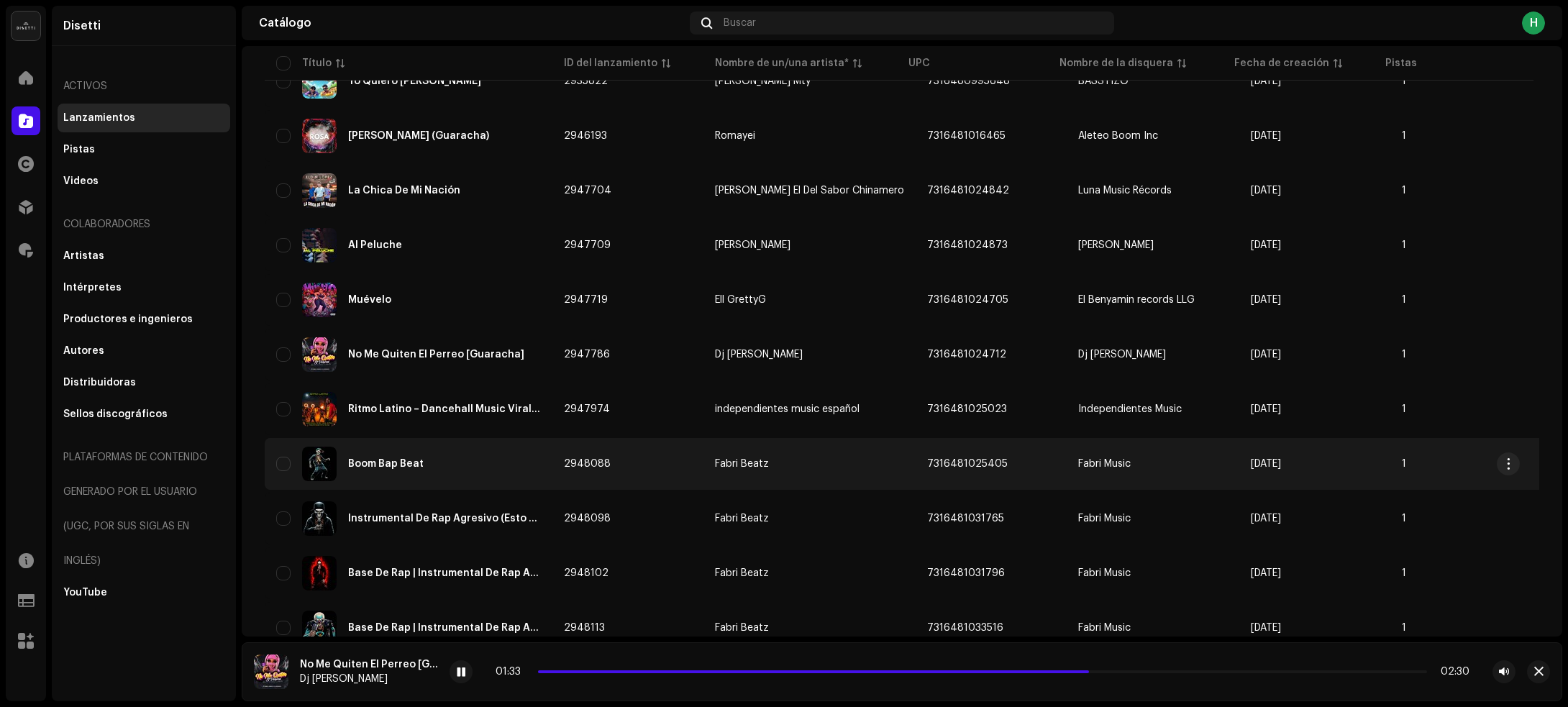
click at [497, 461] on div "Boom Bap Beat" at bounding box center [408, 464] width 264 height 35
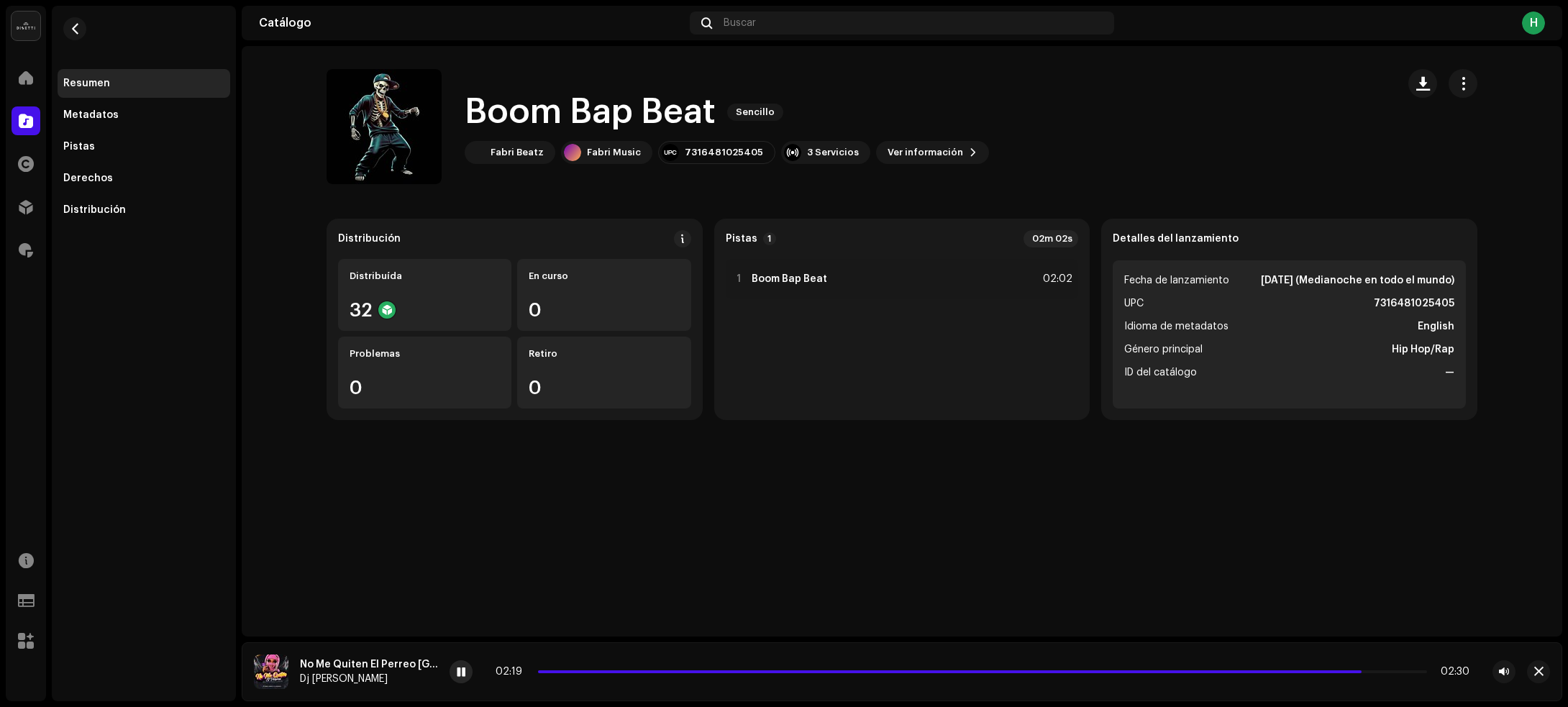
click at [468, 676] on div at bounding box center [461, 671] width 23 height 23
click at [91, 149] on div "Pistas" at bounding box center [144, 146] width 161 height 12
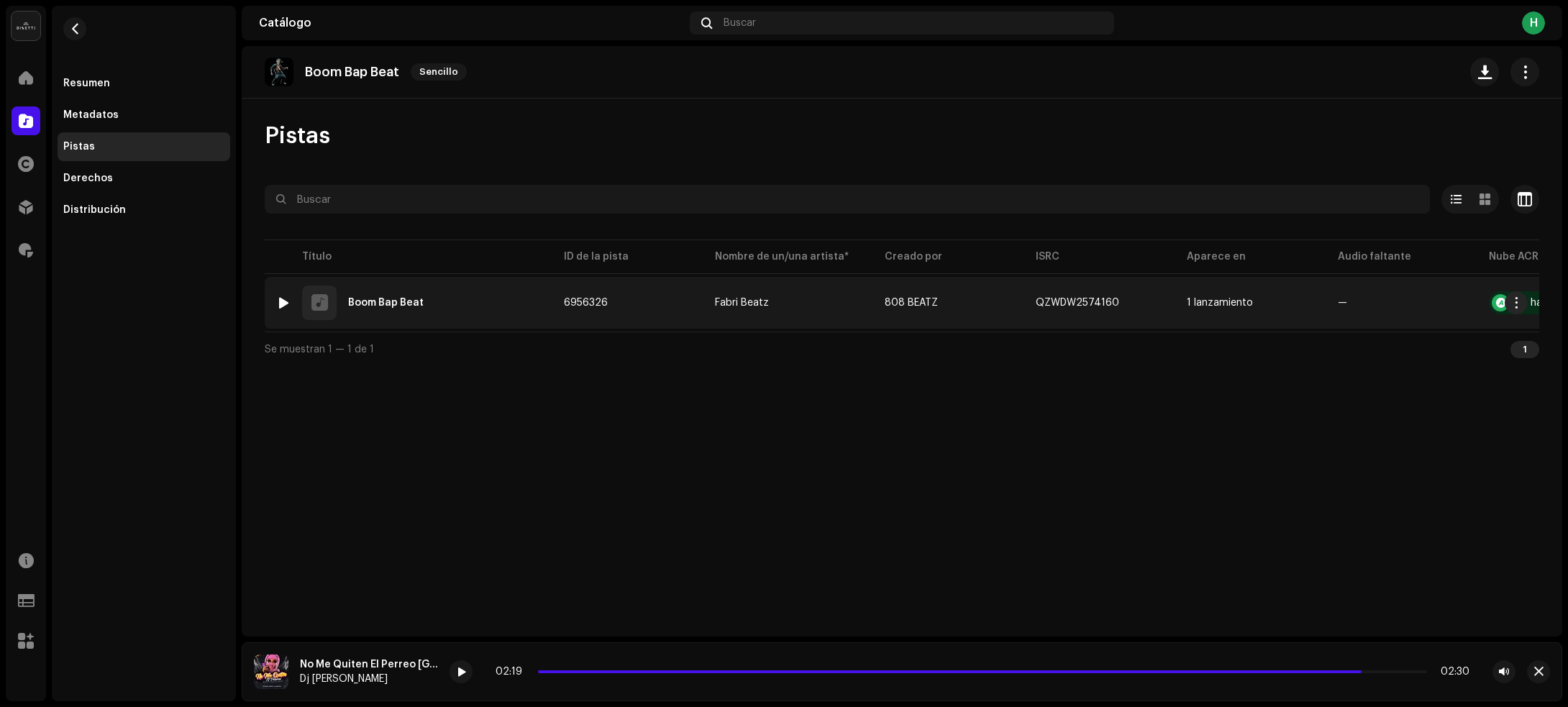
click at [283, 299] on div at bounding box center [284, 302] width 11 height 12
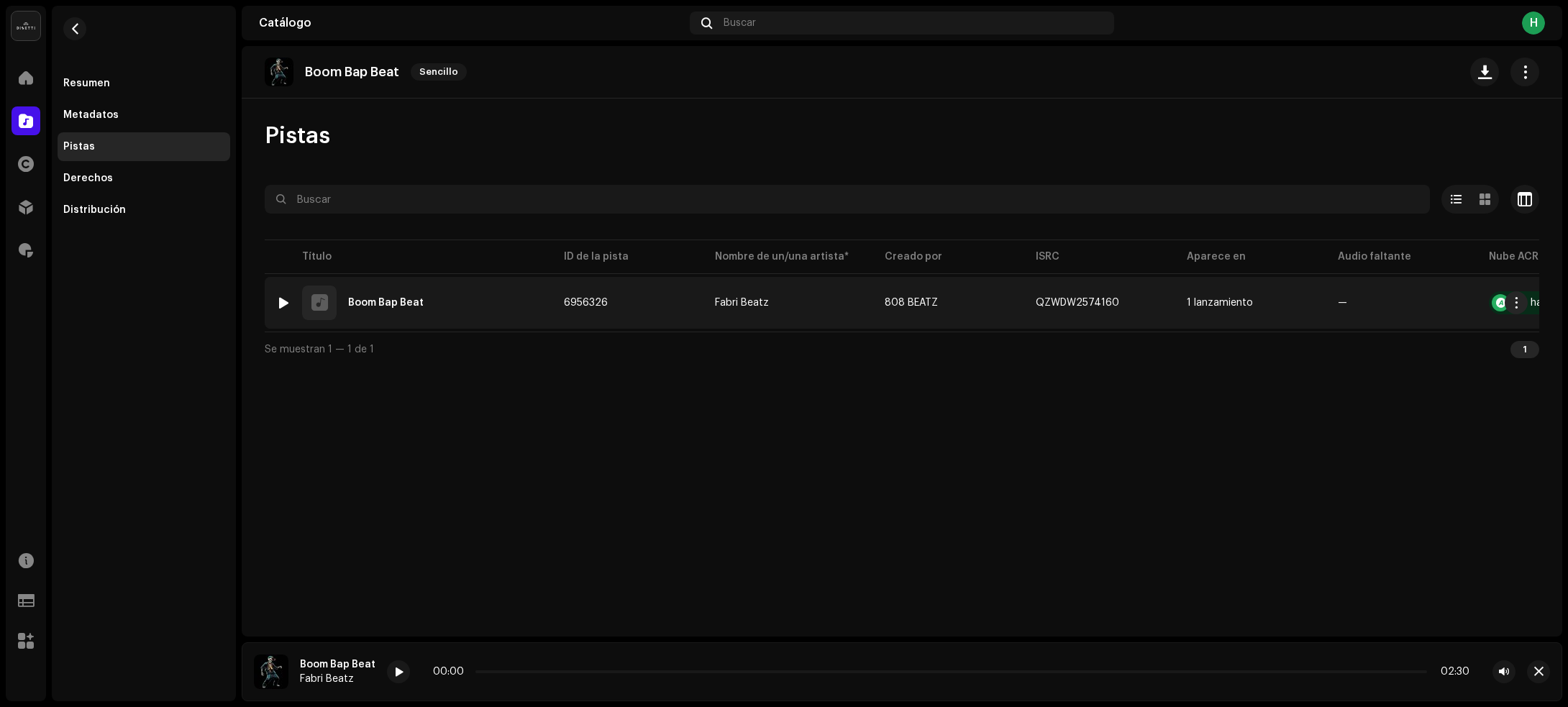
click at [283, 299] on div at bounding box center [284, 302] width 11 height 12
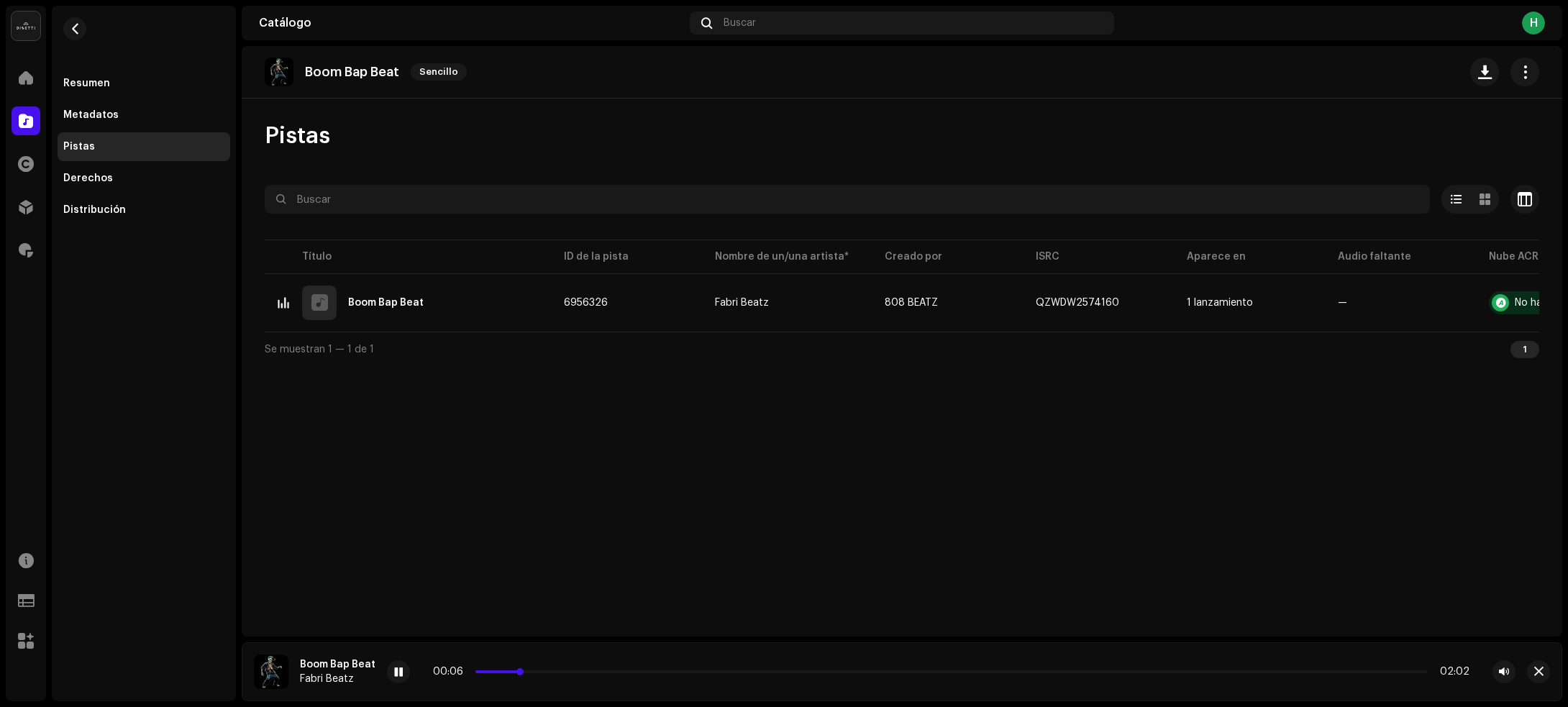
click at [628, 672] on p-slider at bounding box center [951, 671] width 951 height 3
click at [1053, 677] on div "01:00 02:02" at bounding box center [951, 671] width 1036 height 12
click at [1058, 670] on p-slider at bounding box center [951, 671] width 951 height 3
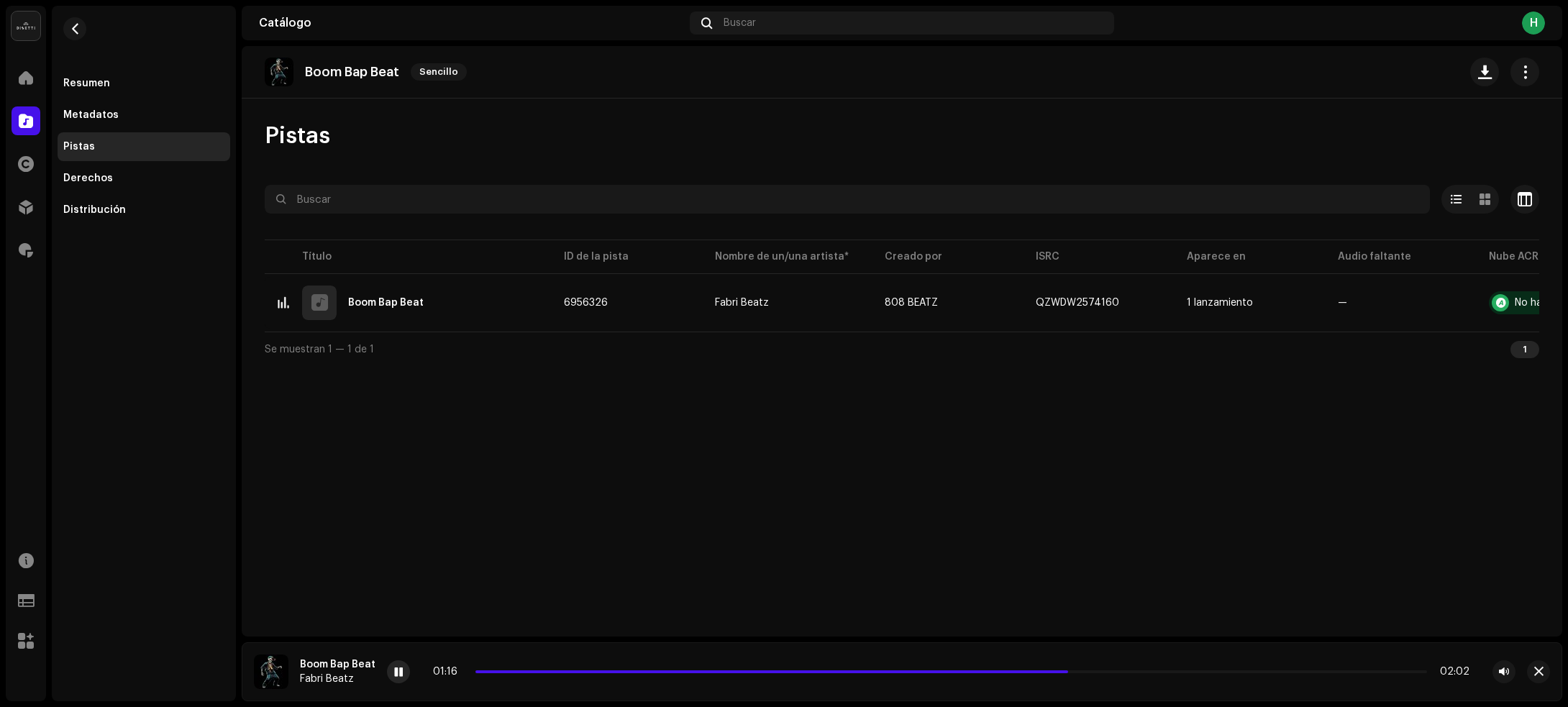
click at [394, 674] on span at bounding box center [398, 672] width 9 height 12
click at [70, 24] on span "button" at bounding box center [75, 29] width 11 height 12
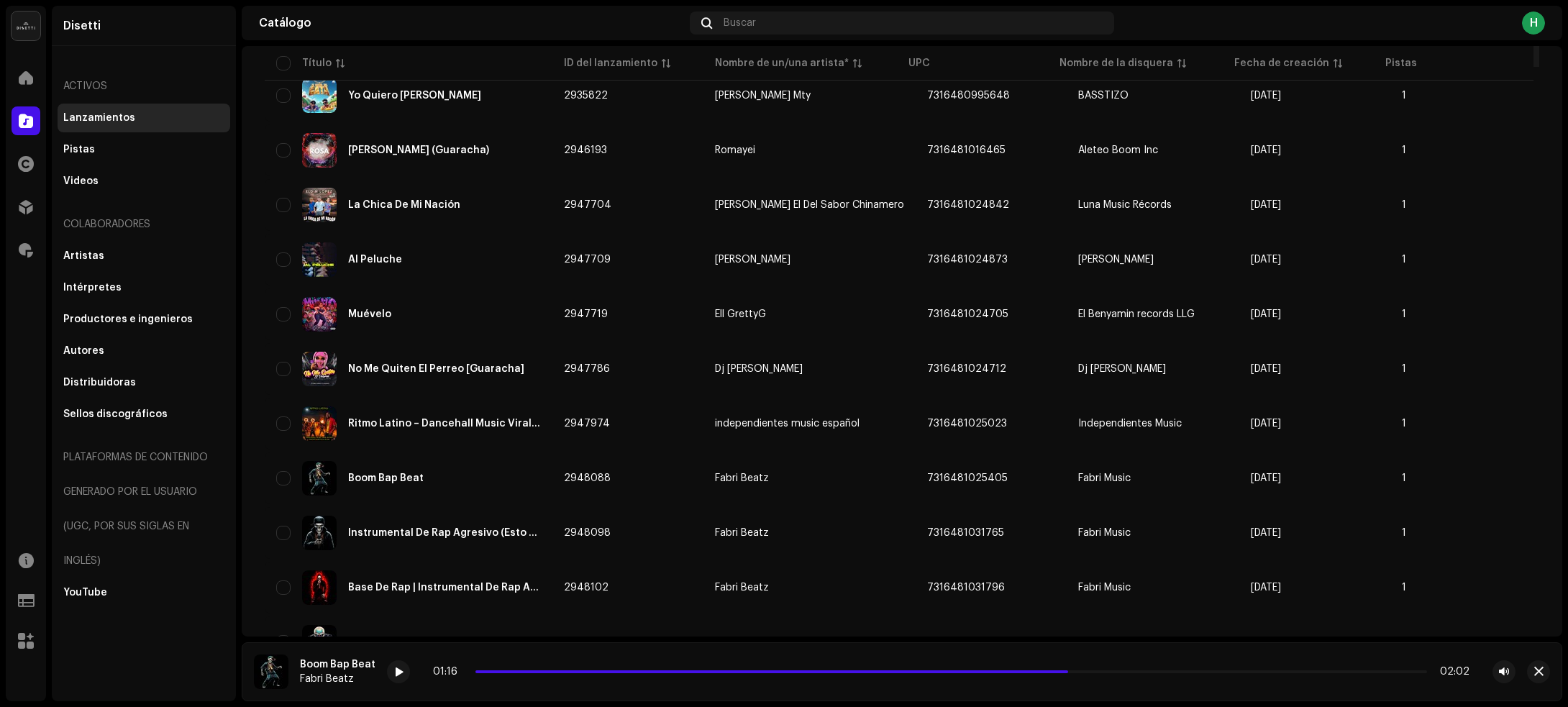
scroll to position [2497, 0]
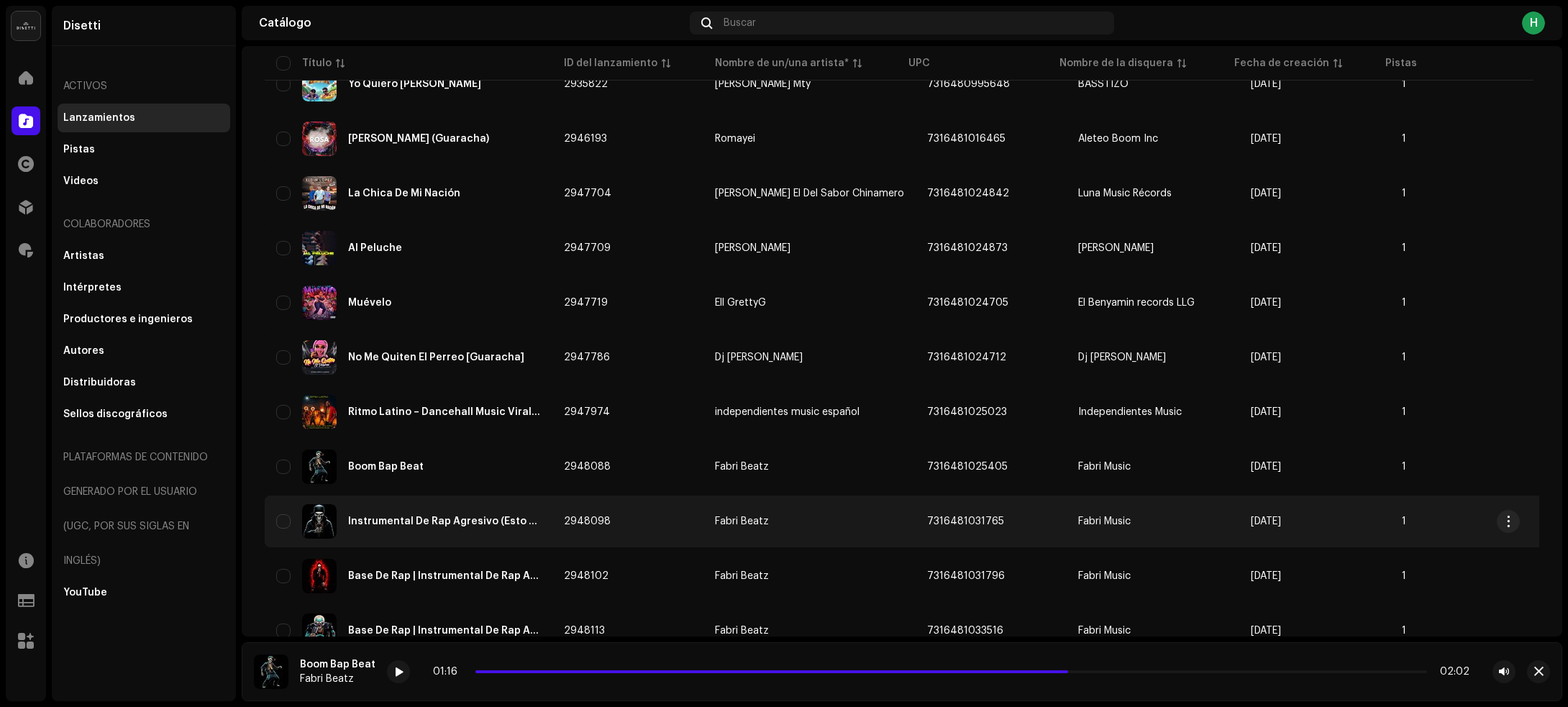
click at [811, 498] on td "Fabri Beatz" at bounding box center [809, 521] width 213 height 52
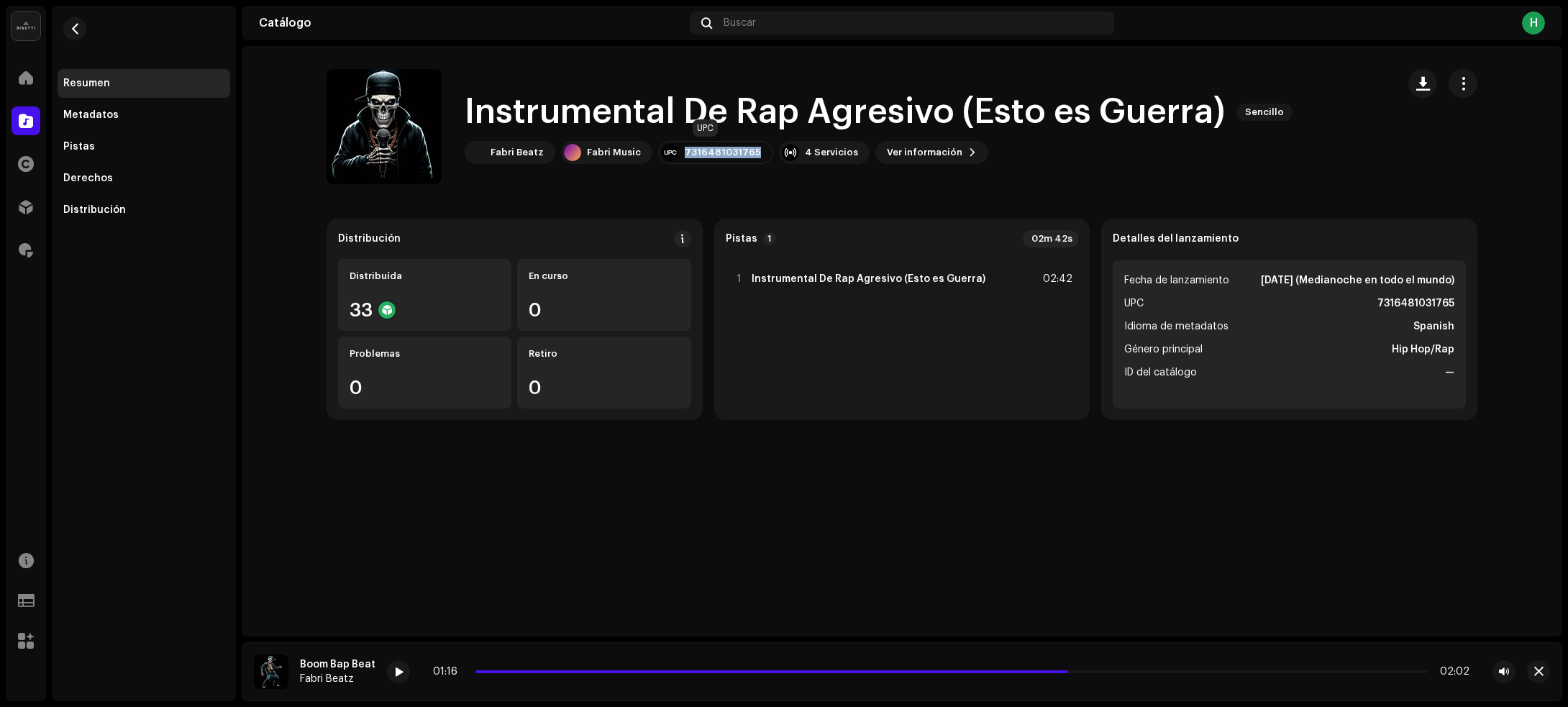
drag, startPoint x: 746, startPoint y: 155, endPoint x: 680, endPoint y: 159, distance: 66.1
click at [680, 159] on div "7316481031765" at bounding box center [716, 152] width 115 height 23
copy div "7316481031765"
click at [77, 29] on span "button" at bounding box center [75, 29] width 11 height 12
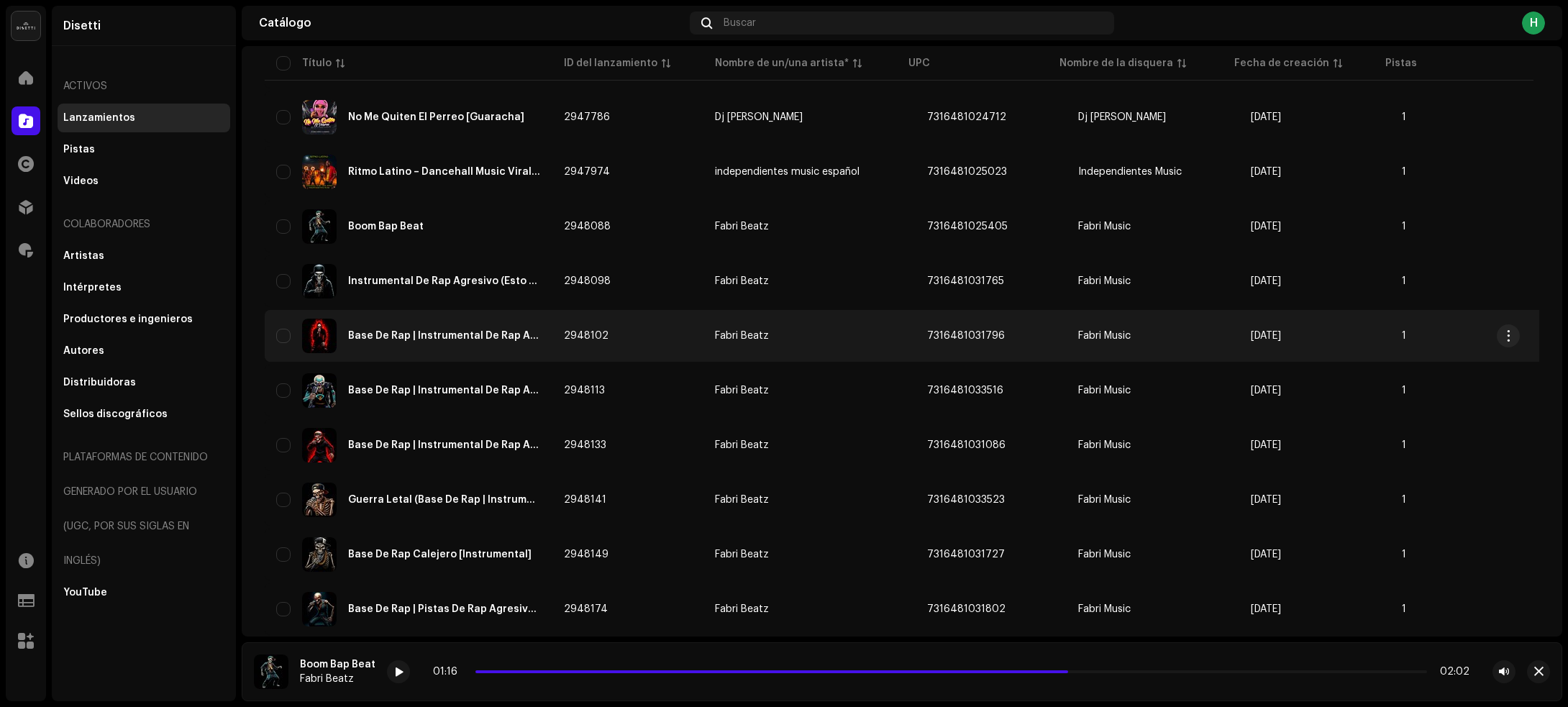
scroll to position [2766, 0]
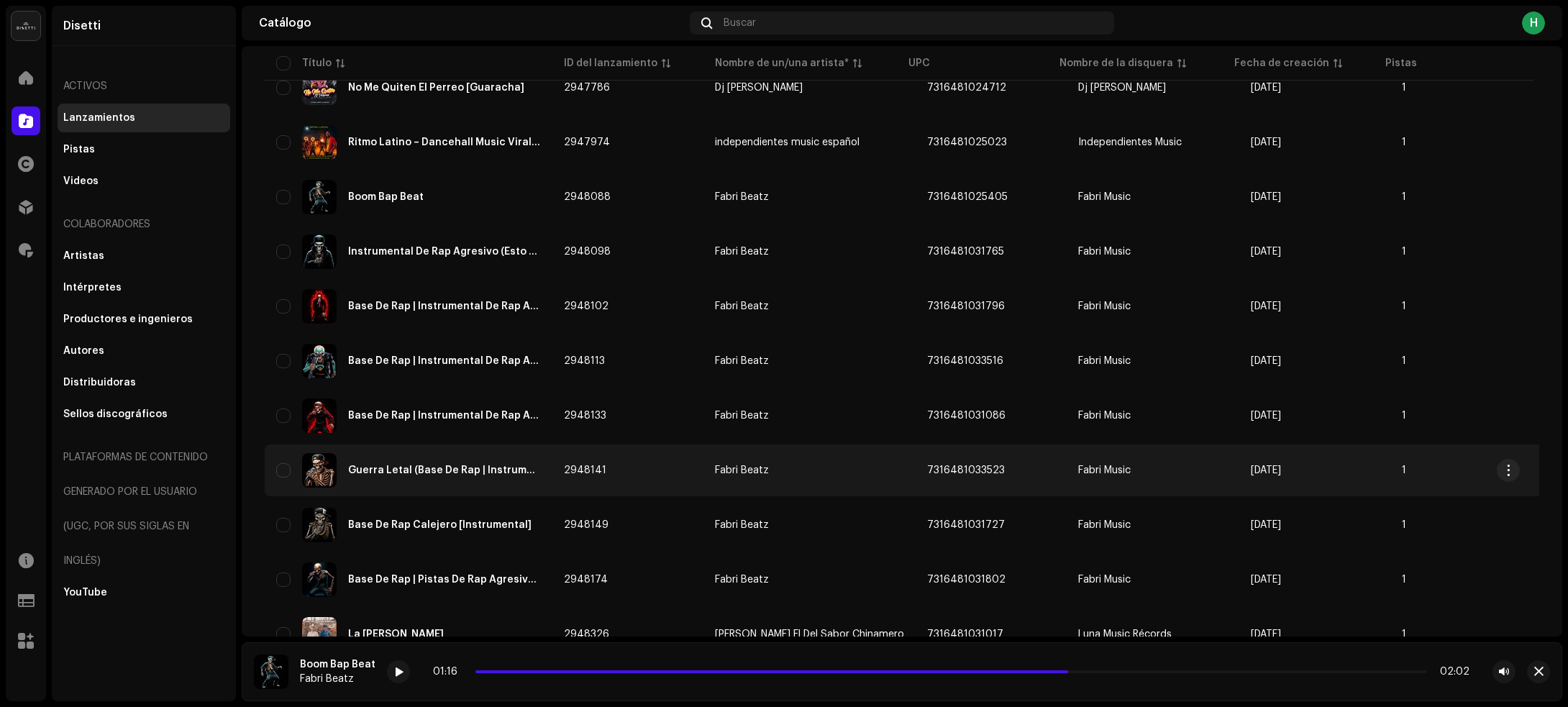
click at [644, 459] on td "2948141" at bounding box center [628, 470] width 151 height 52
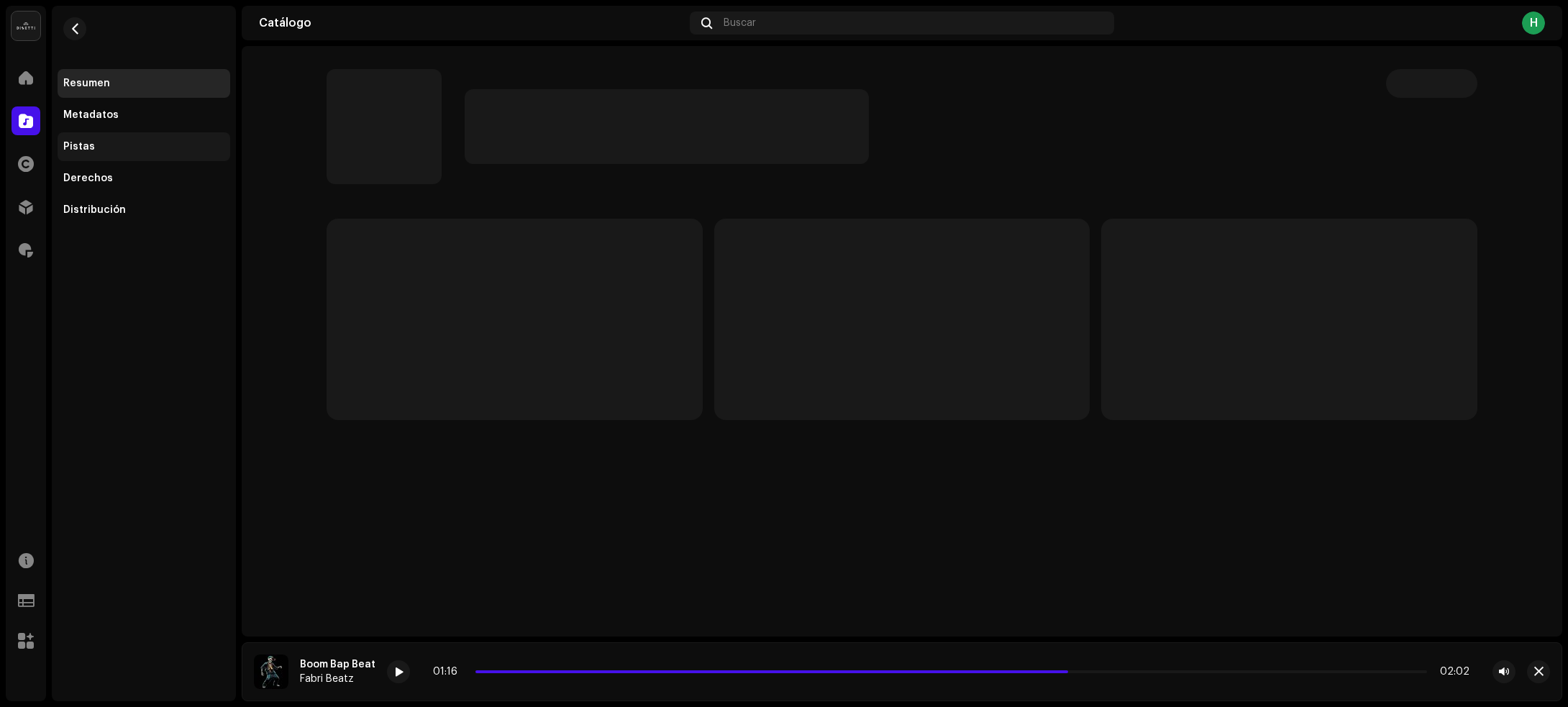
click at [110, 141] on div "Pistas" at bounding box center [144, 146] width 161 height 12
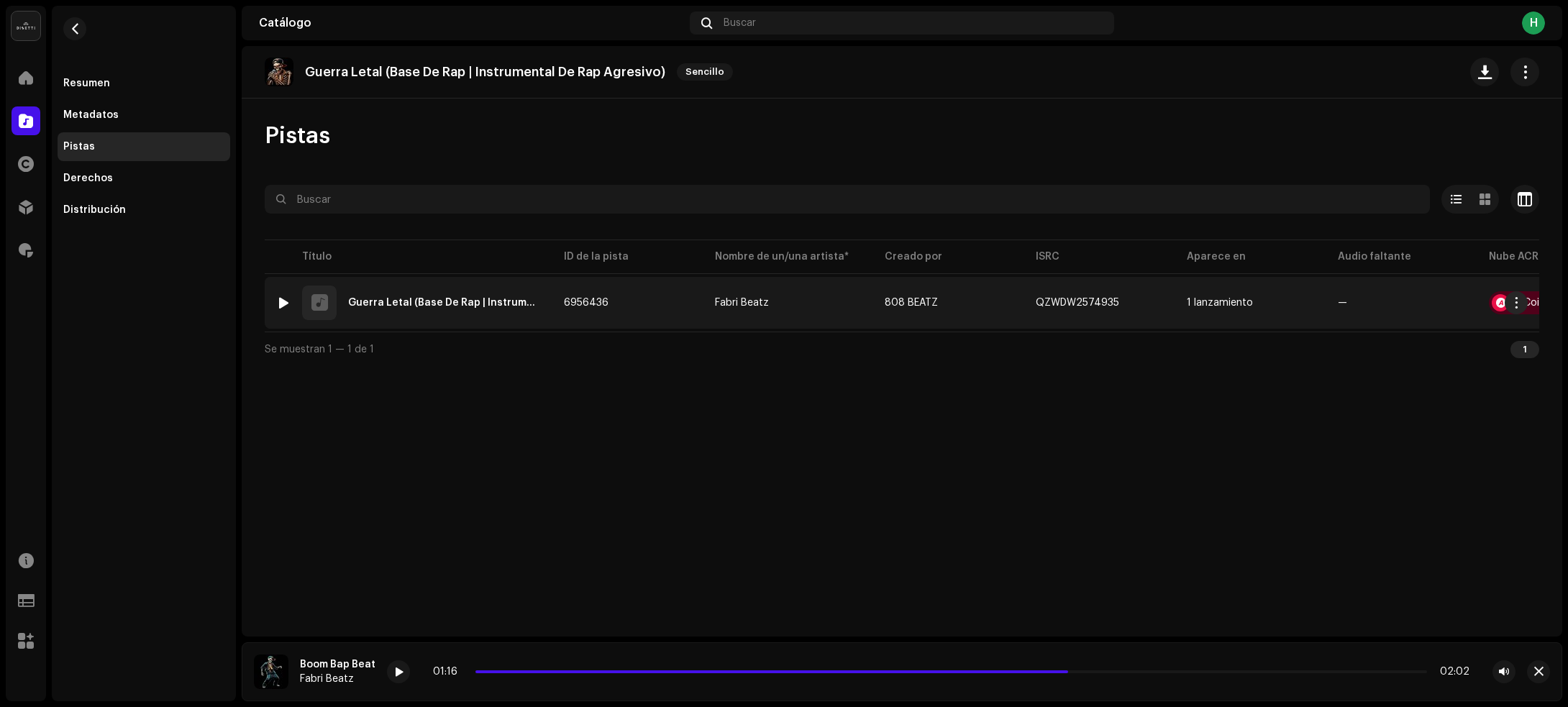
click at [291, 300] on img at bounding box center [284, 303] width 19 height 19
click at [284, 300] on div at bounding box center [284, 302] width 11 height 12
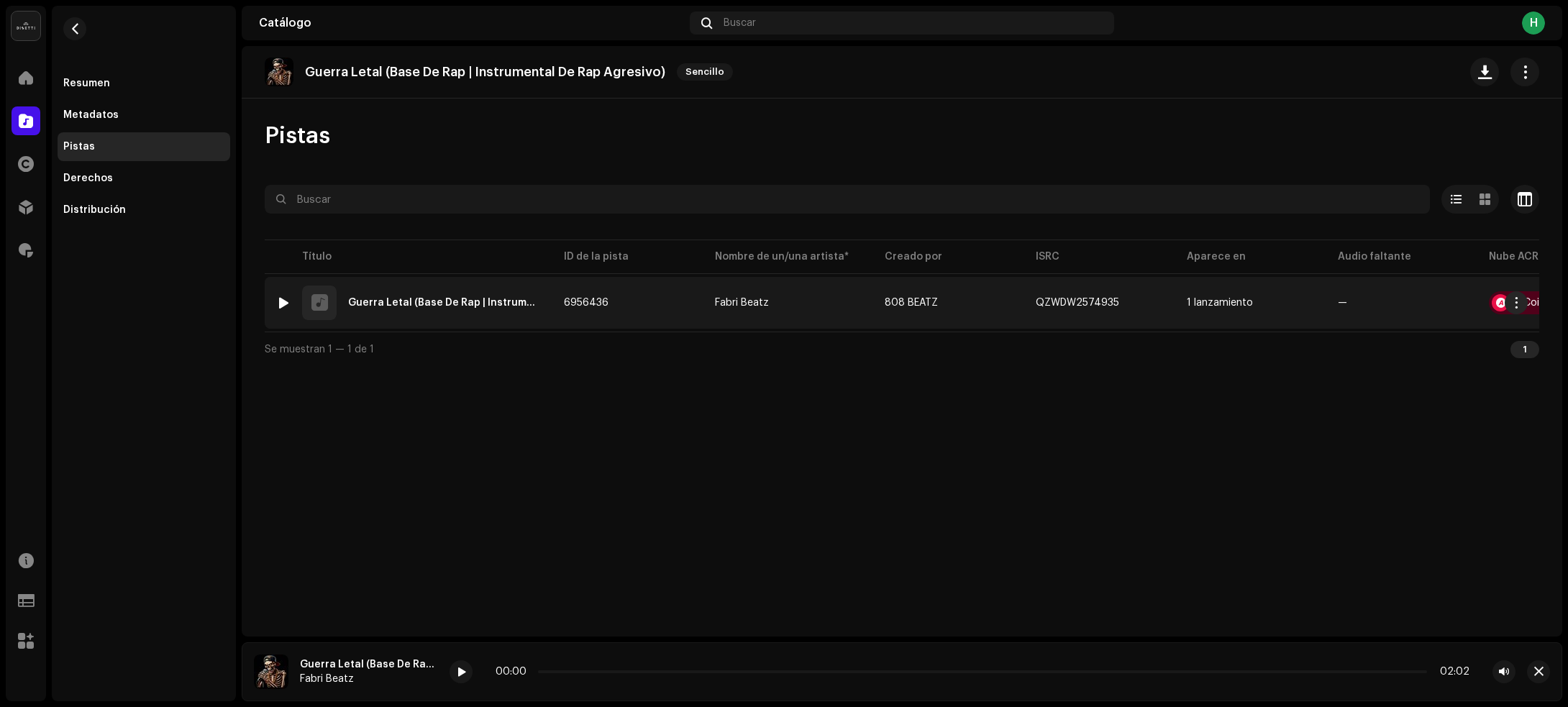
click at [284, 300] on div at bounding box center [284, 302] width 11 height 12
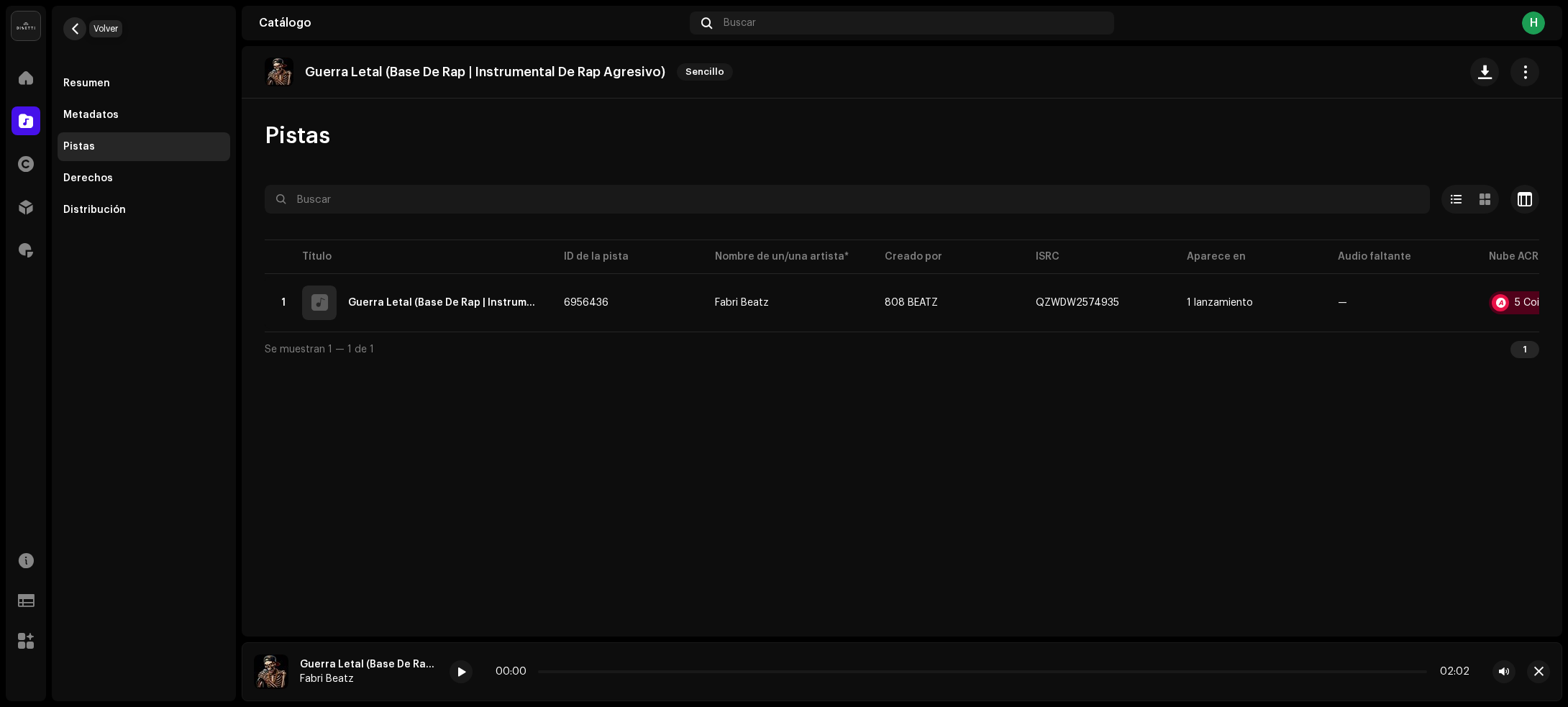
click at [78, 19] on button "button" at bounding box center [75, 29] width 23 height 23
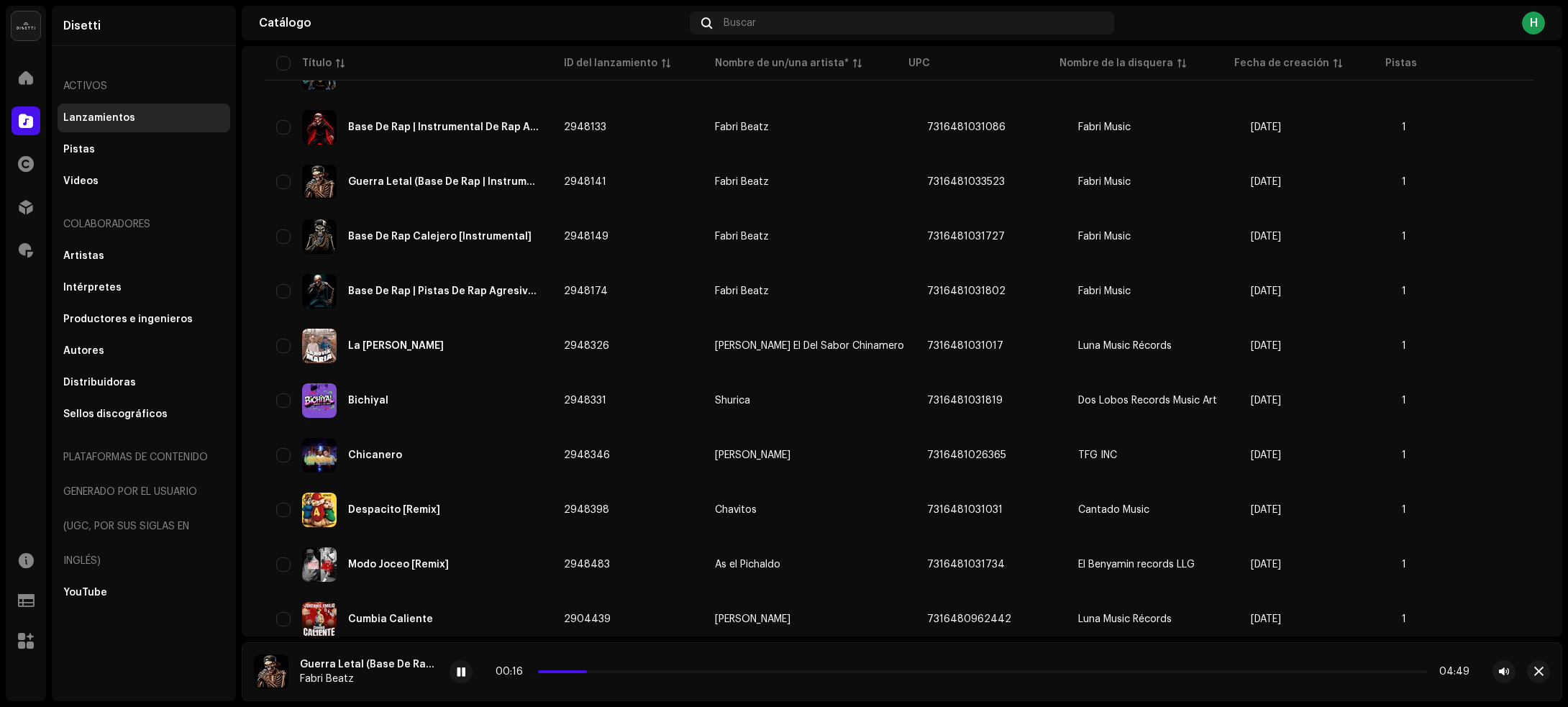
scroll to position [3056, 0]
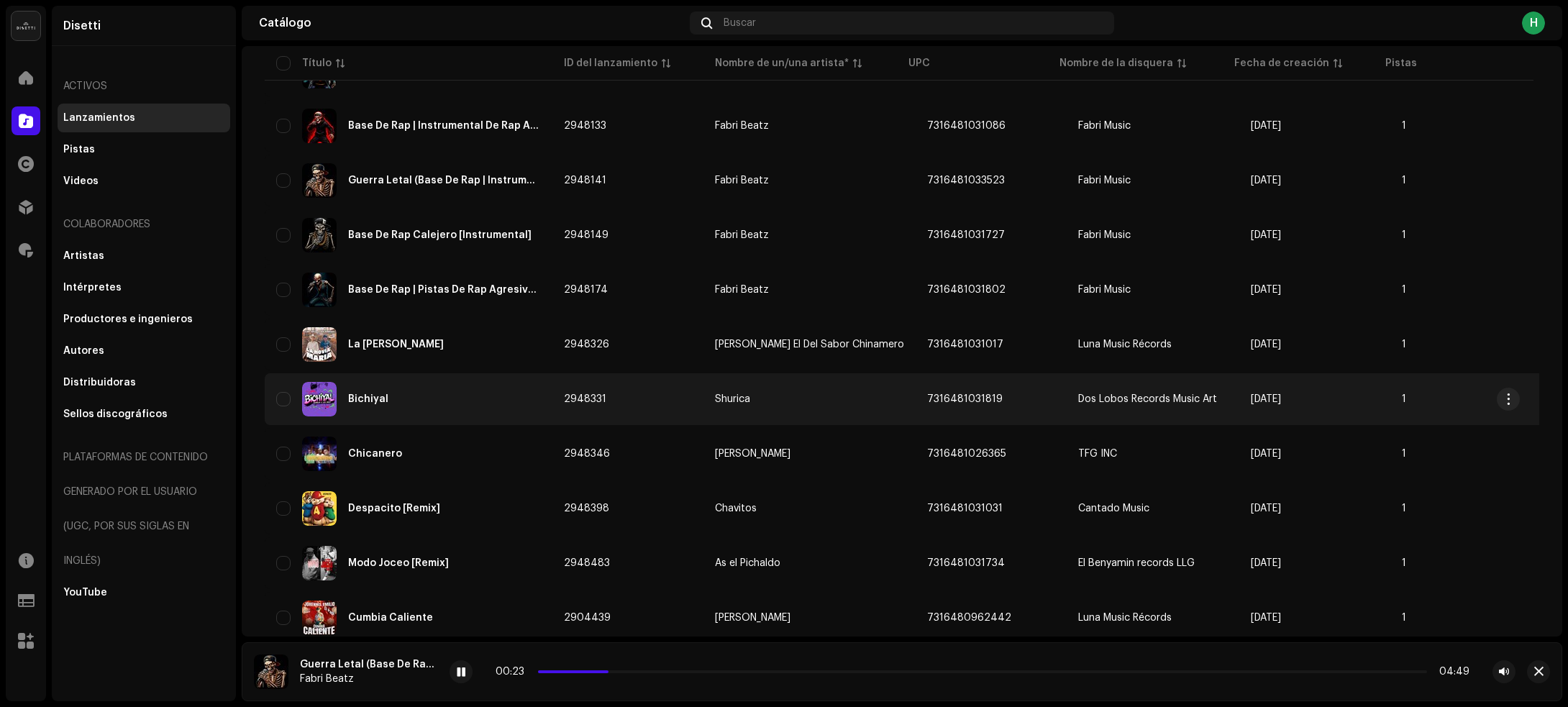
click at [451, 389] on div "Bichiyal" at bounding box center [408, 399] width 264 height 35
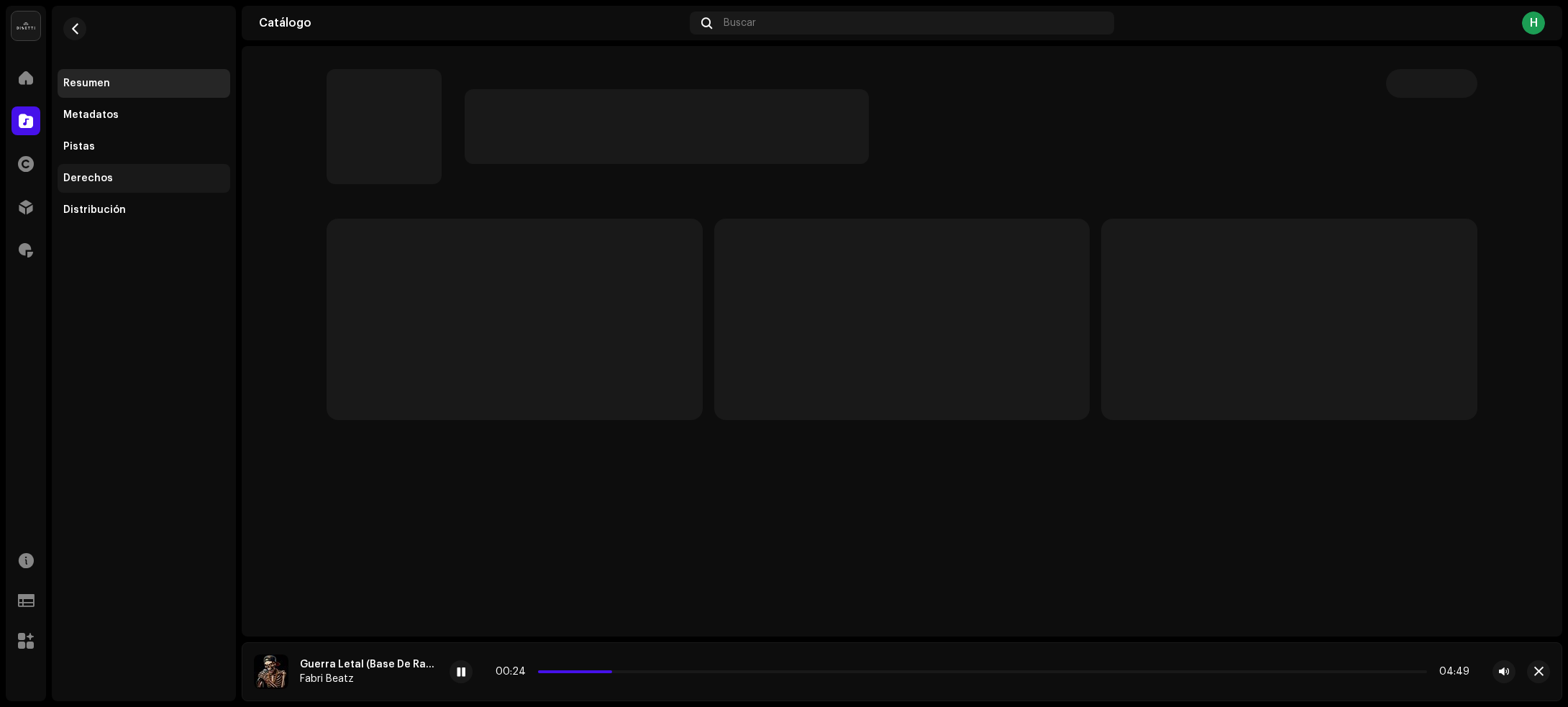
click at [167, 182] on div "Derechos" at bounding box center [144, 178] width 161 height 12
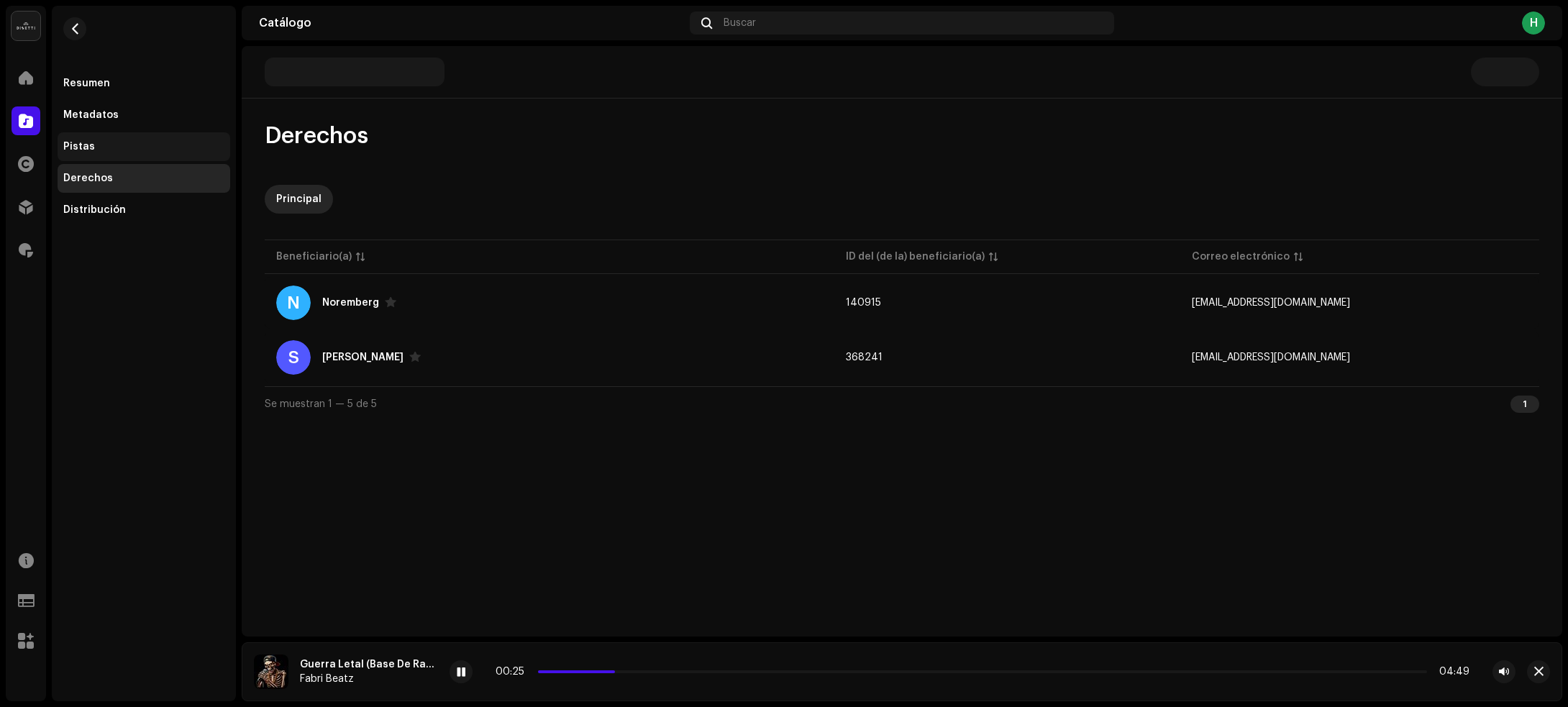
click at [165, 148] on div "Pistas" at bounding box center [144, 146] width 161 height 12
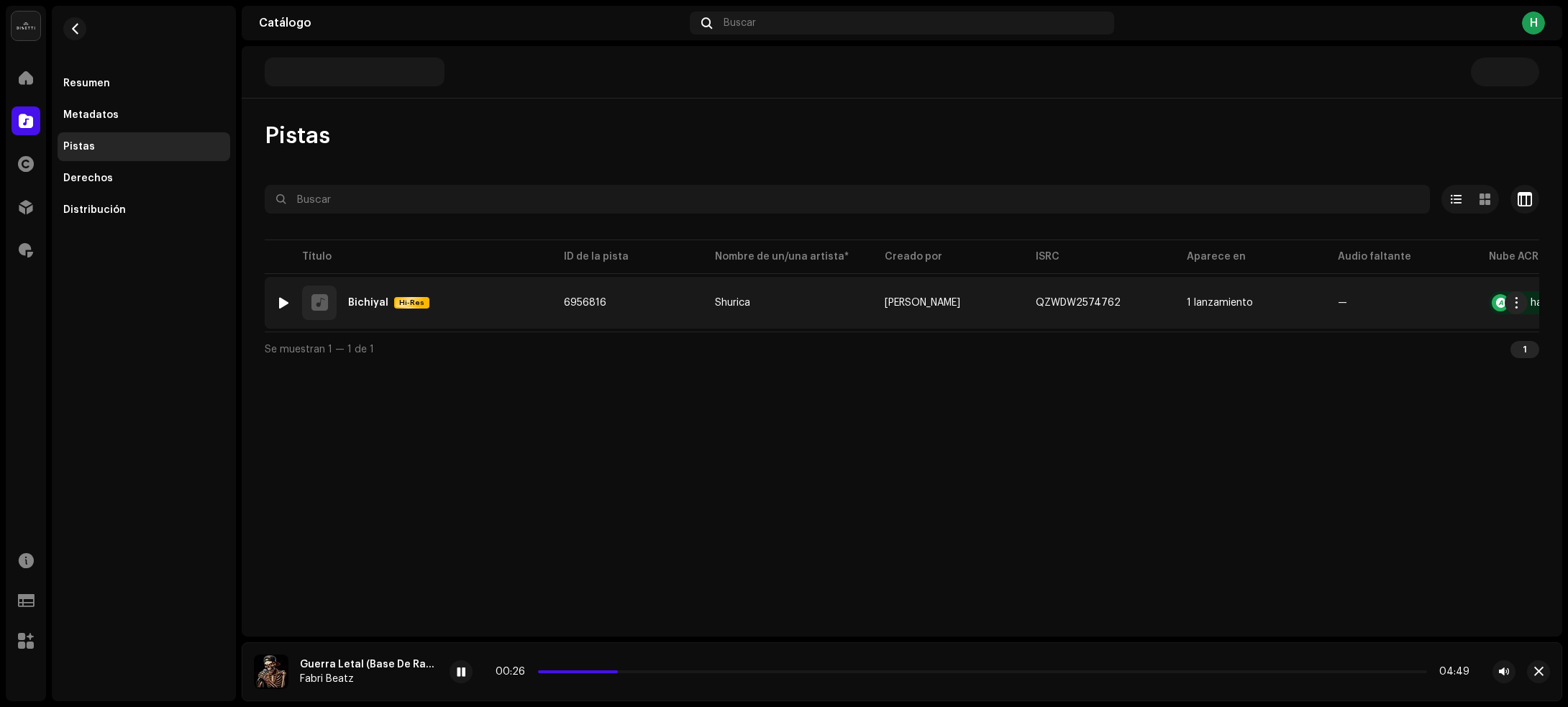
click at [285, 297] on div at bounding box center [284, 302] width 11 height 12
click at [488, 295] on div "1 Bichiyal Hi-Res" at bounding box center [408, 302] width 264 height 35
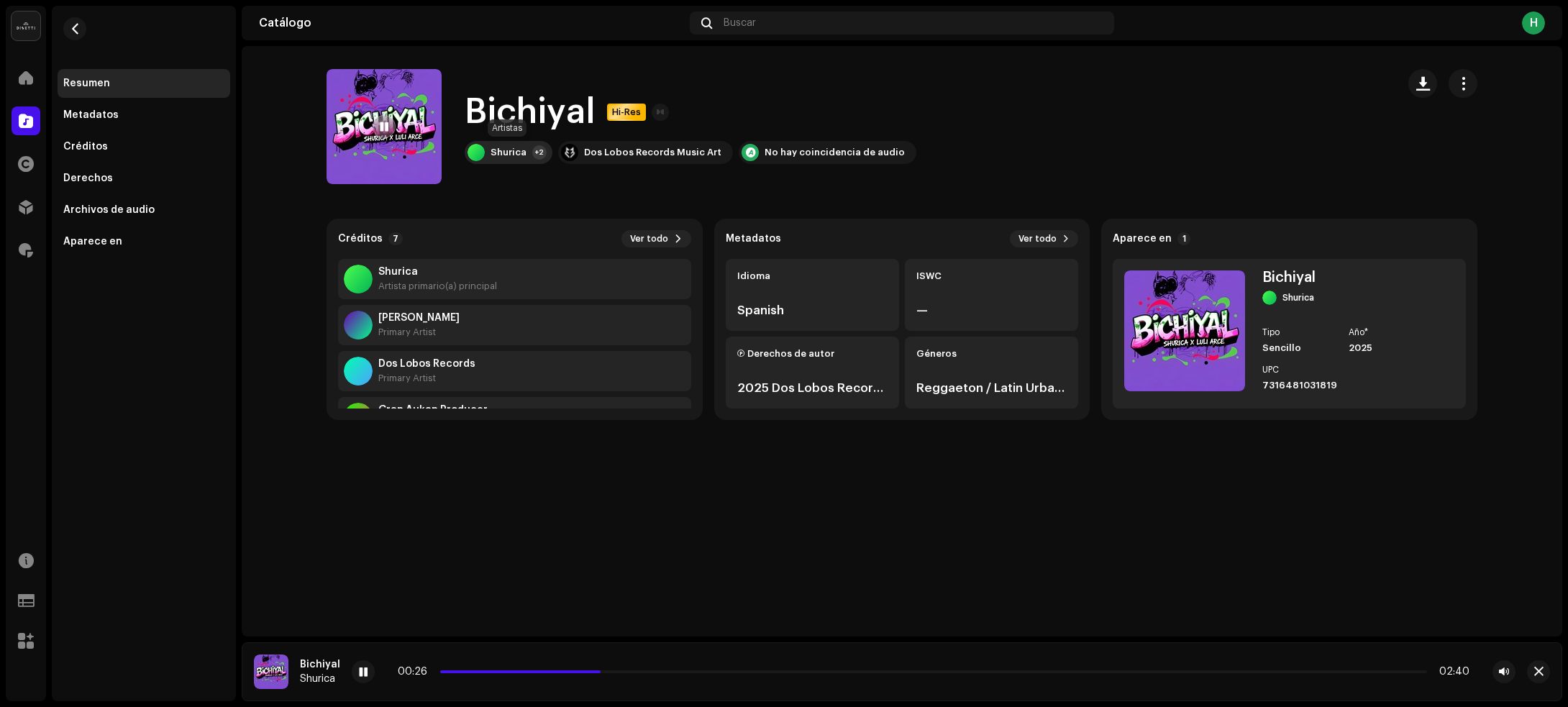
click at [511, 152] on div "Shurica" at bounding box center [508, 152] width 36 height 12
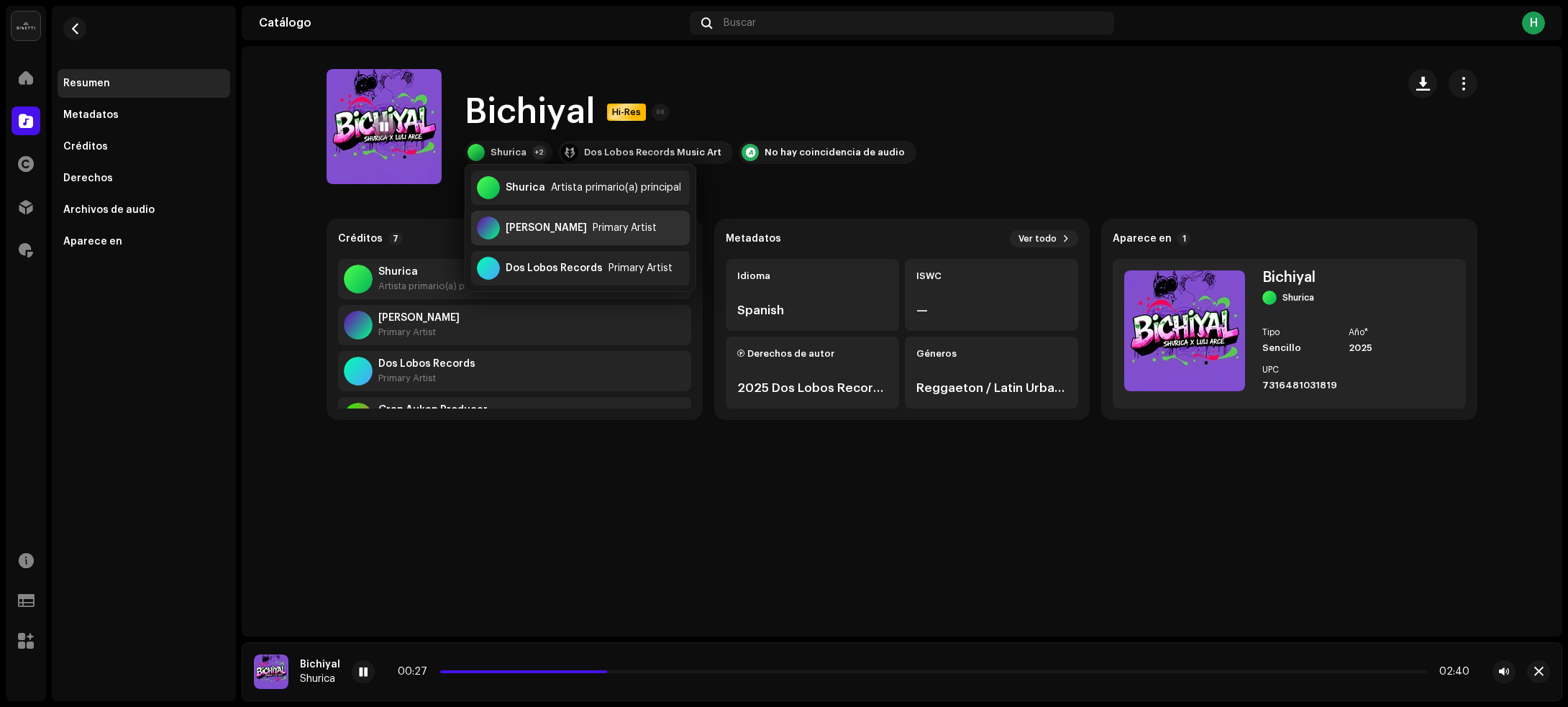
click at [593, 228] on div "Primary Artist" at bounding box center [624, 228] width 64 height 12
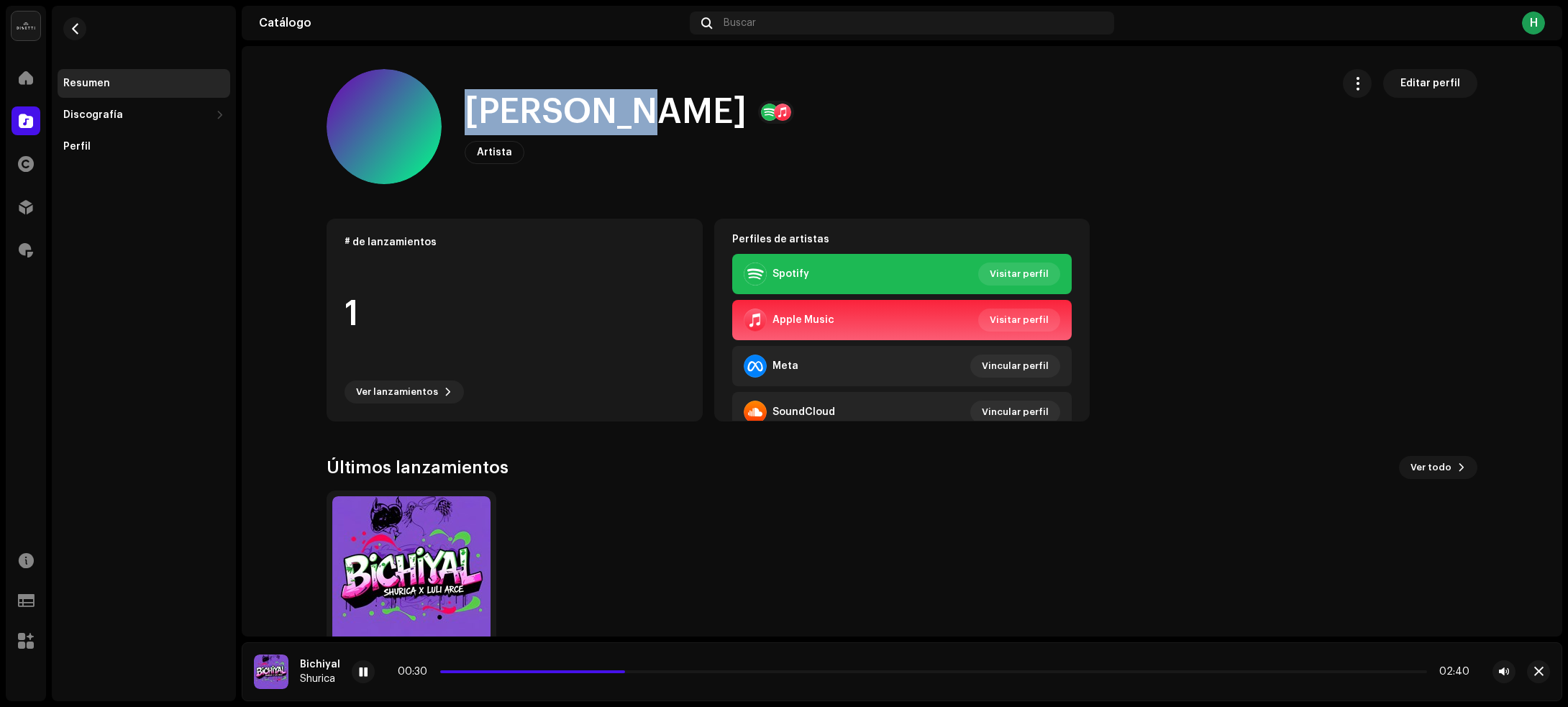
drag, startPoint x: 466, startPoint y: 119, endPoint x: 595, endPoint y: 115, distance: 129.1
click at [595, 115] on h1 "[PERSON_NAME]" at bounding box center [605, 112] width 282 height 46
copy h1 "[PERSON_NAME]"
click at [77, 29] on span "button" at bounding box center [75, 29] width 11 height 12
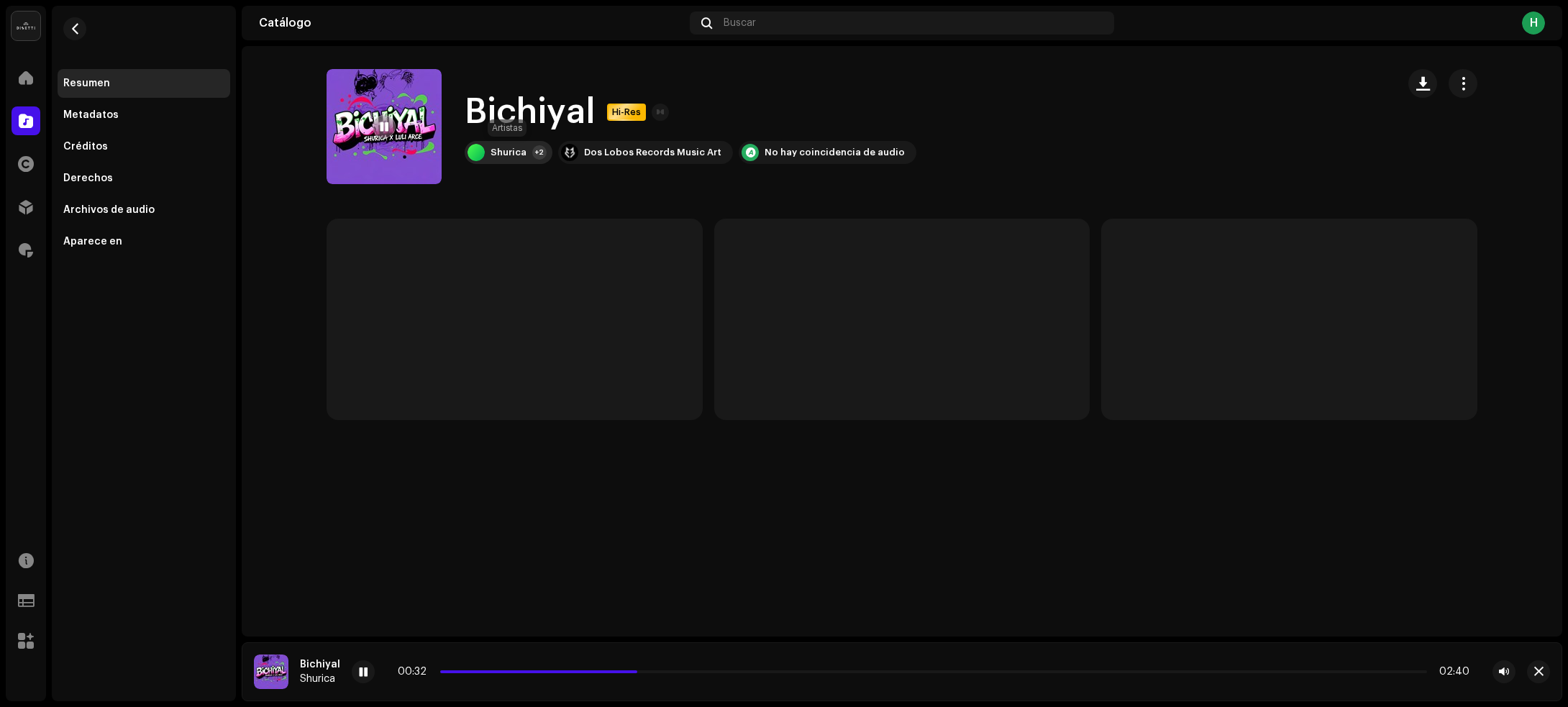
click at [529, 152] on div "Shurica +2" at bounding box center [508, 152] width 88 height 23
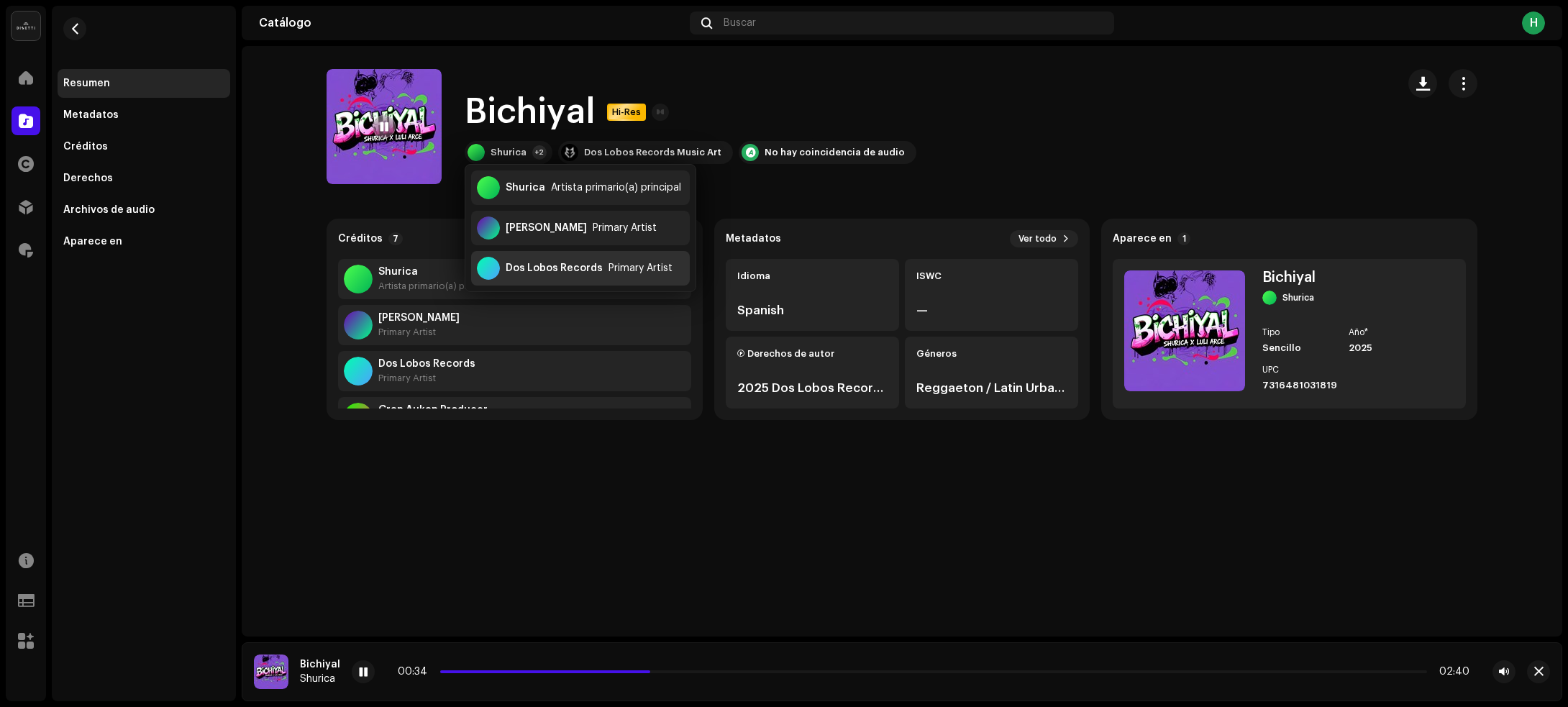
click at [537, 268] on div "Dos Lobos Records" at bounding box center [554, 268] width 97 height 12
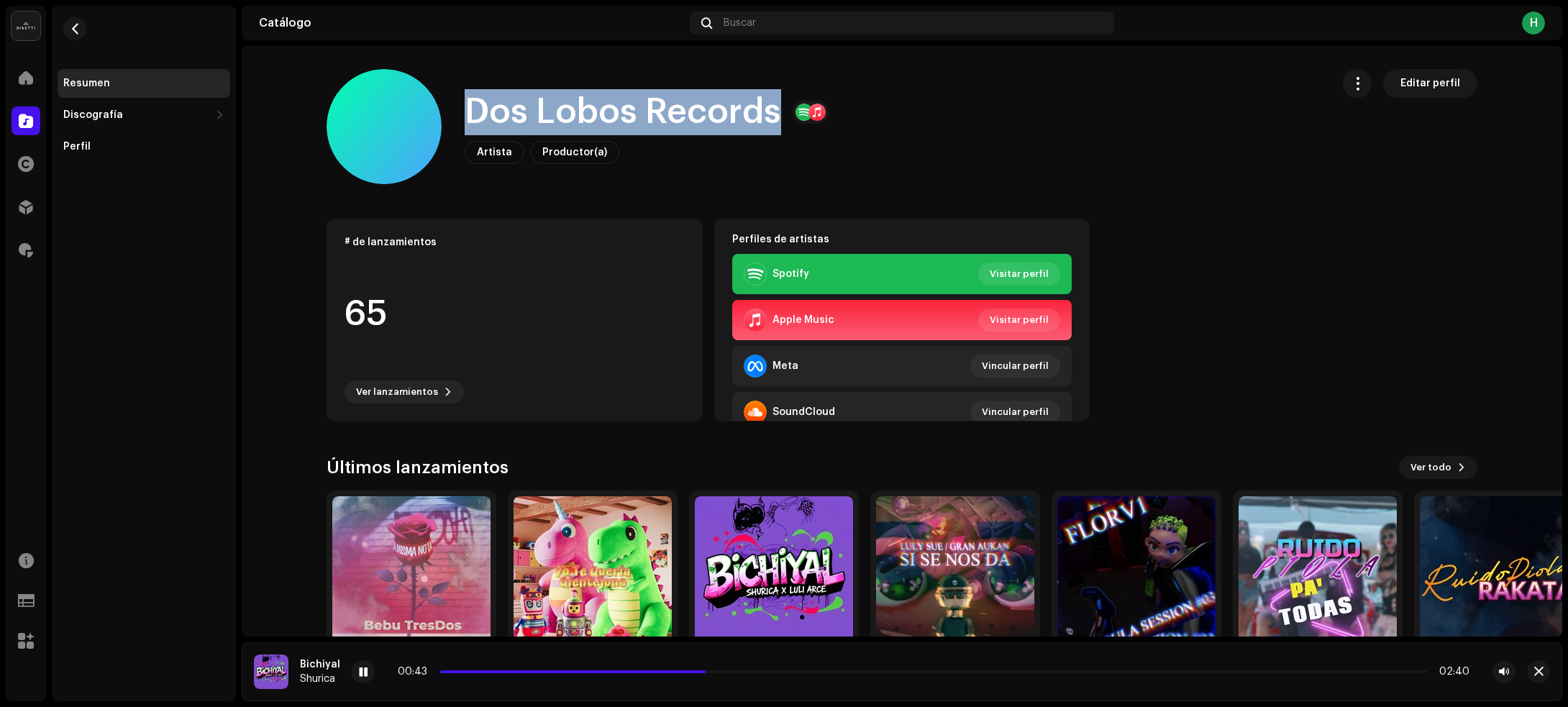
drag, startPoint x: 462, startPoint y: 110, endPoint x: 801, endPoint y: 109, distance: 339.0
click at [801, 109] on div "Dos Lobos Records" at bounding box center [646, 112] width 364 height 46
copy h1 "Dos Lobos Records"
click at [79, 26] on span "button" at bounding box center [75, 29] width 11 height 12
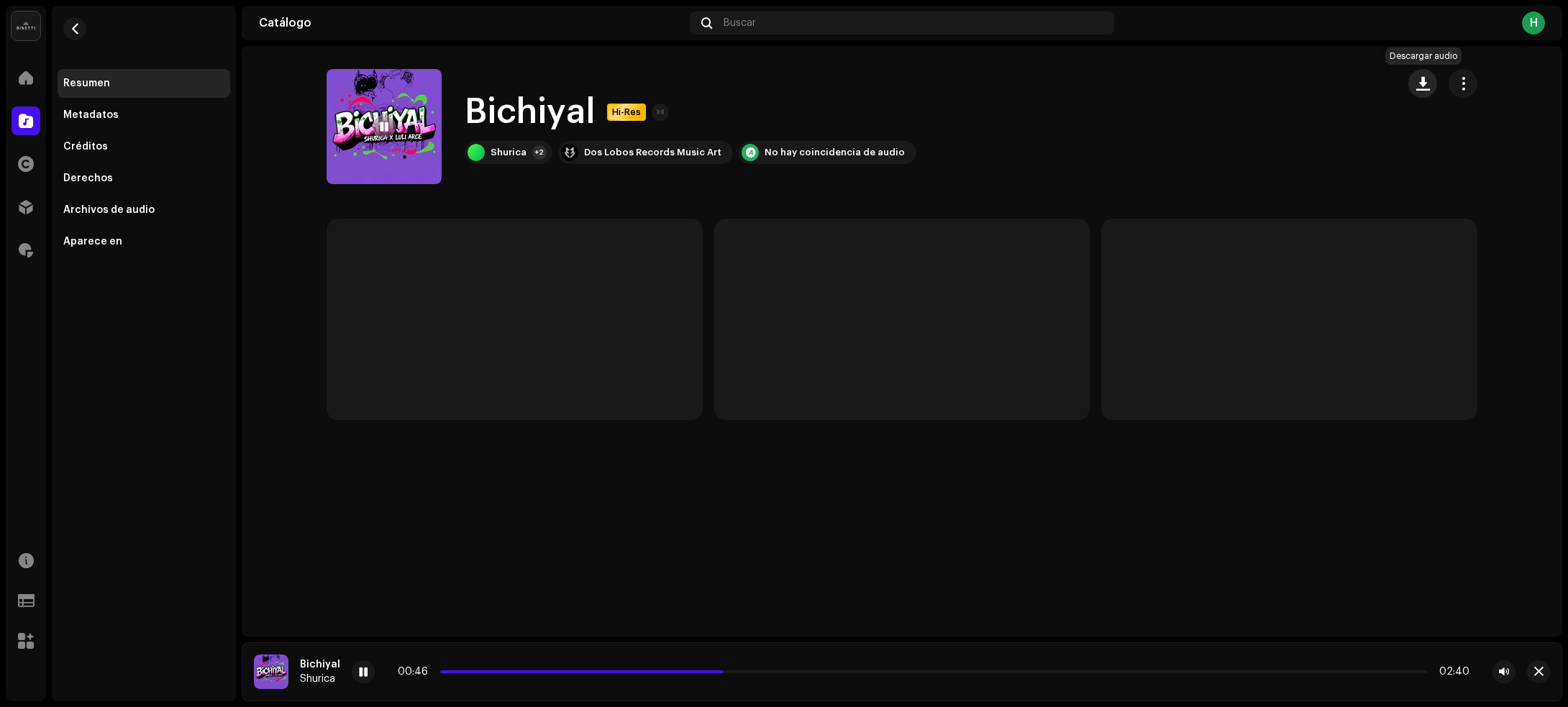
click at [1424, 83] on span "button" at bounding box center [1423, 83] width 14 height 12
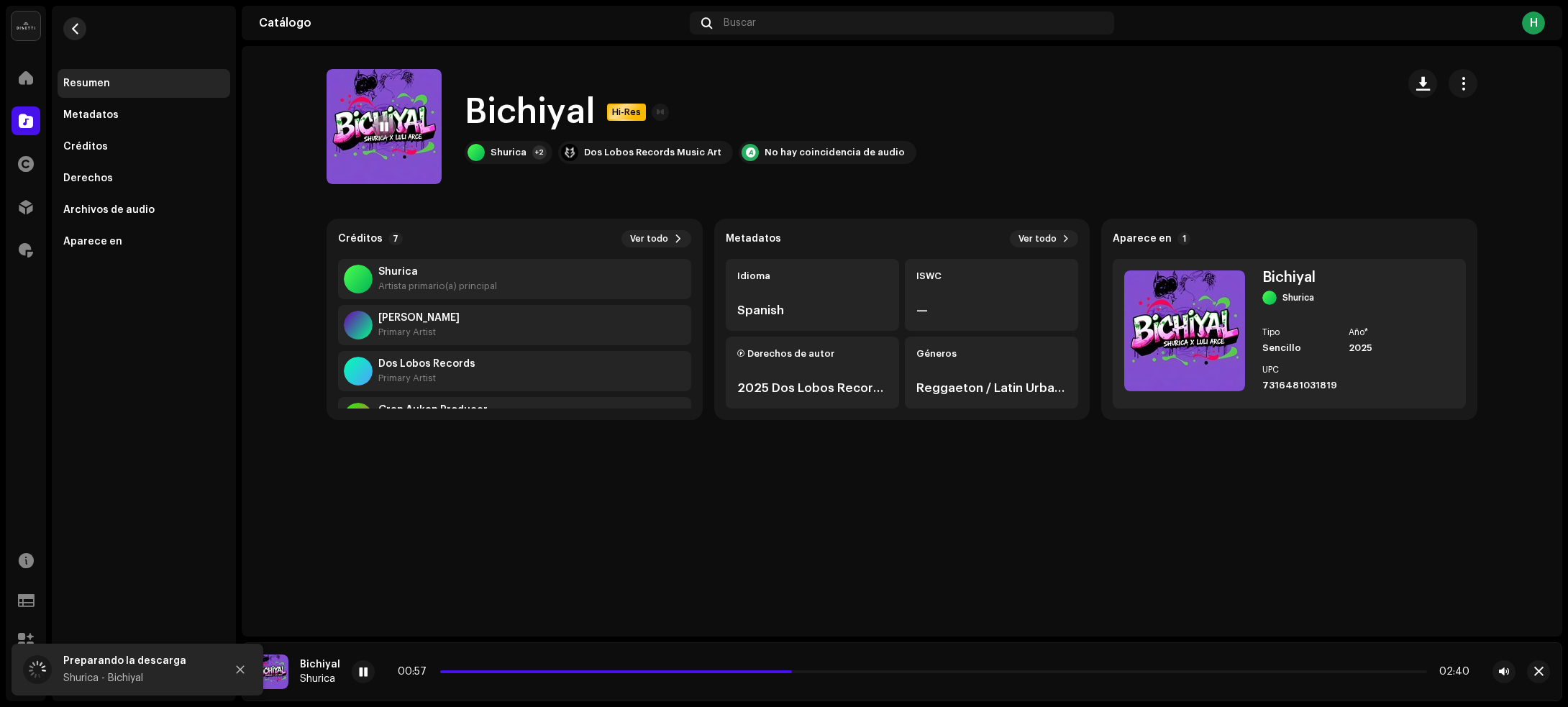
click at [68, 18] on button "button" at bounding box center [75, 29] width 23 height 23
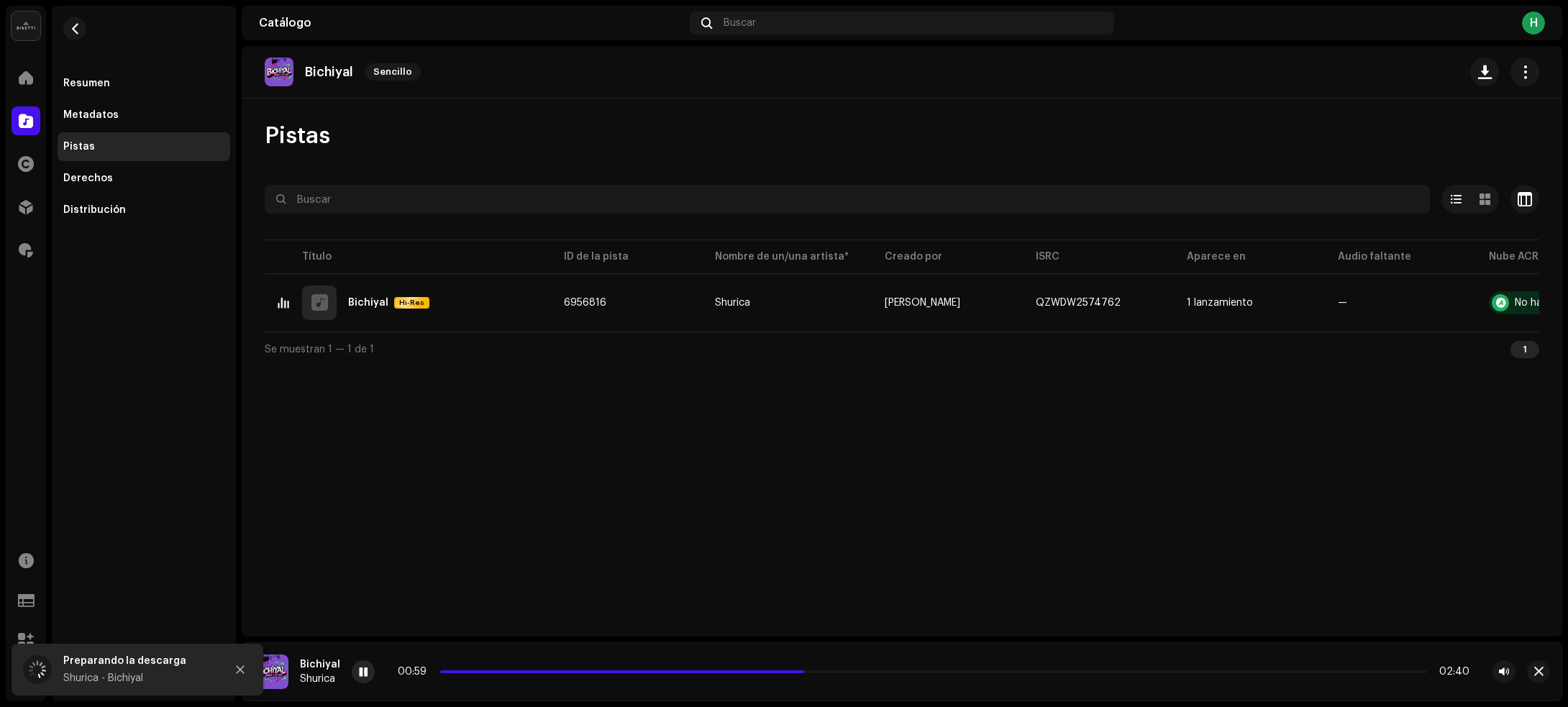
drag, startPoint x: 362, startPoint y: 671, endPoint x: 321, endPoint y: 544, distance: 133.5
click at [362, 667] on span at bounding box center [362, 672] width 9 height 12
click at [66, 22] on button "button" at bounding box center [75, 29] width 23 height 23
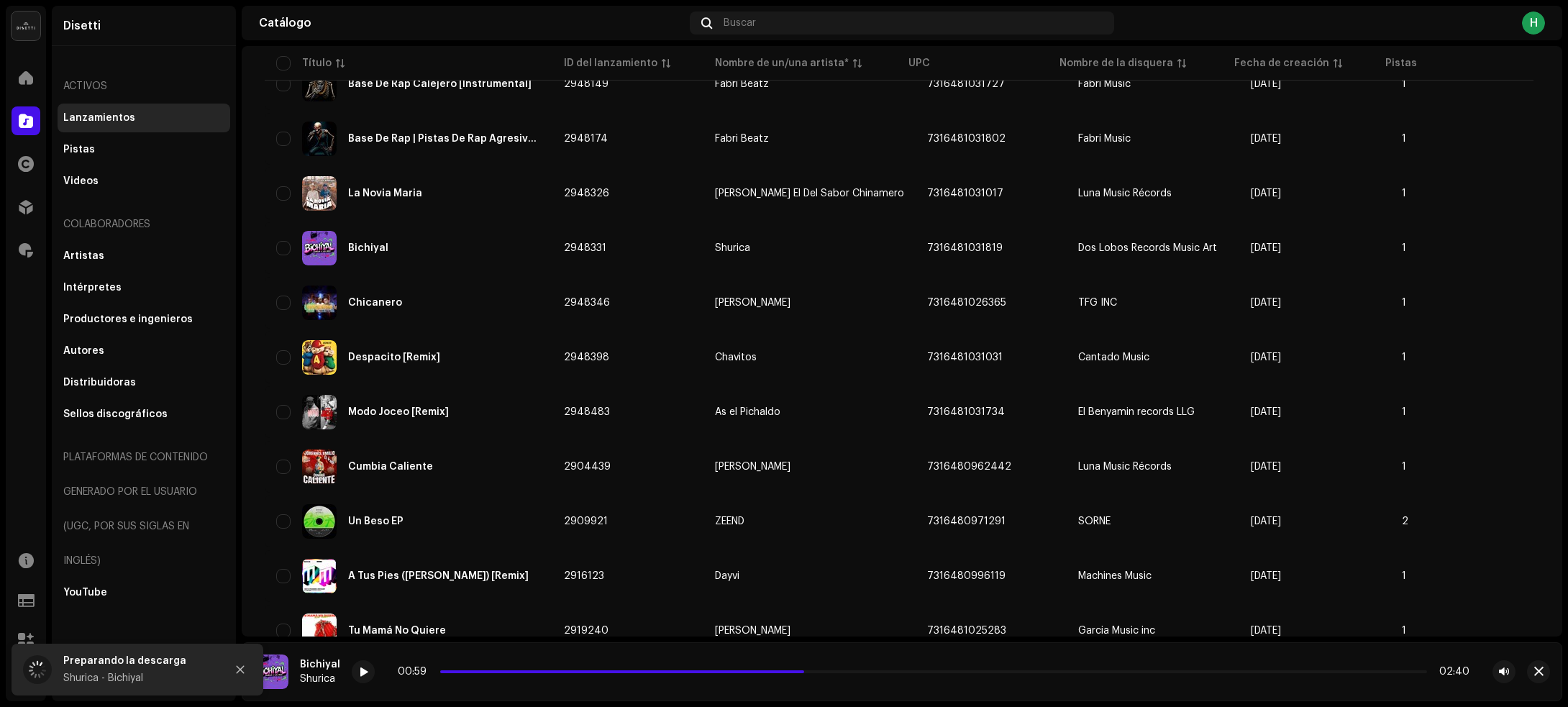
scroll to position [3216, 0]
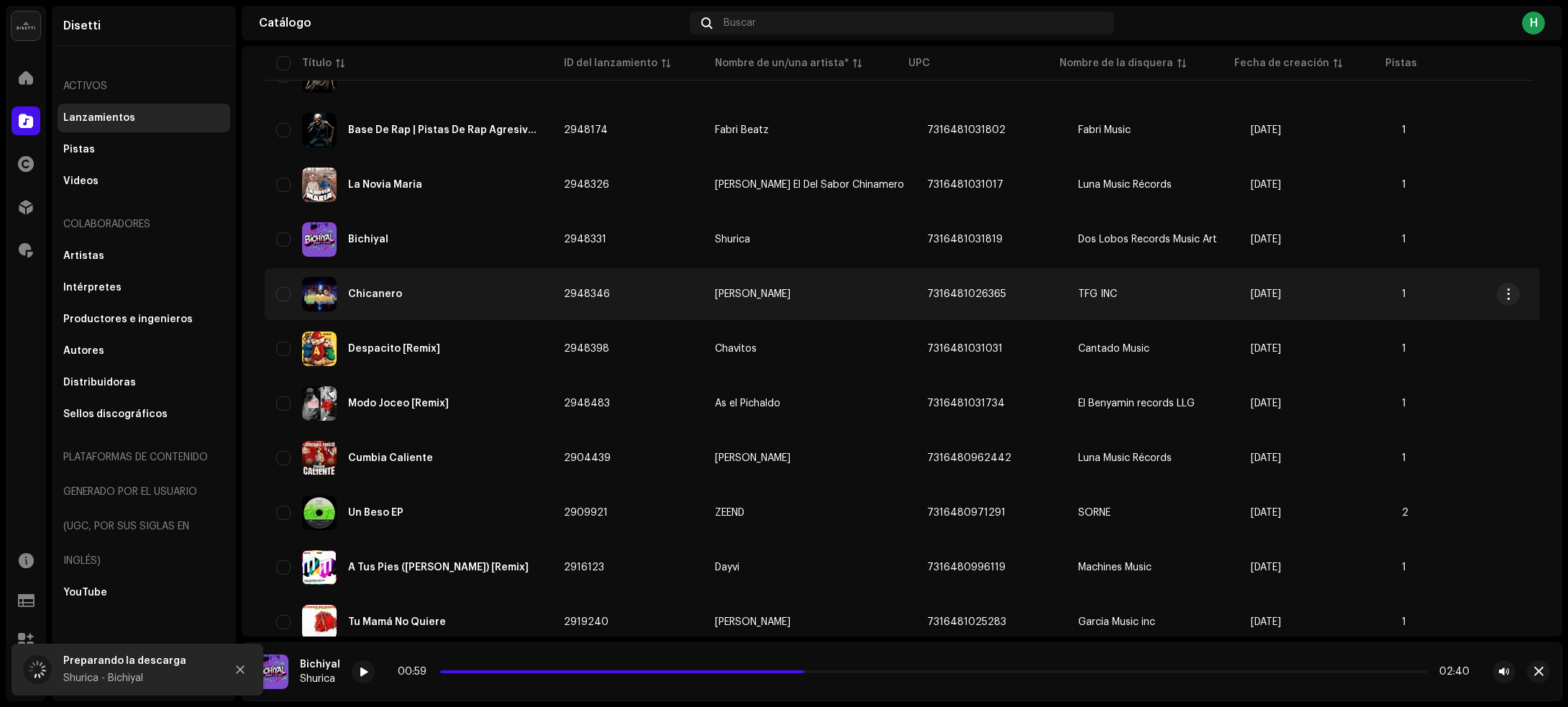
click at [450, 277] on div "Chicanero" at bounding box center [408, 294] width 264 height 35
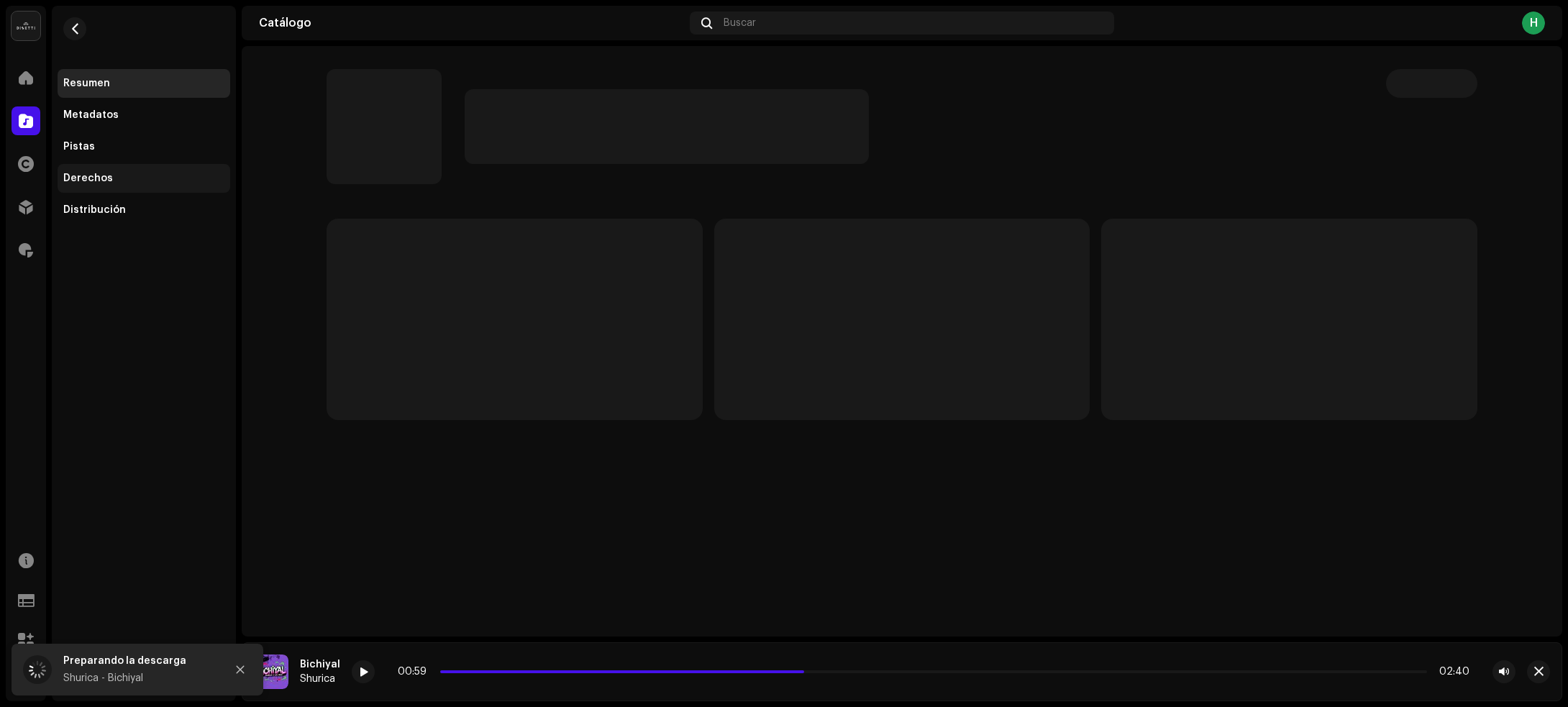
click at [139, 181] on div "Derechos" at bounding box center [144, 178] width 161 height 12
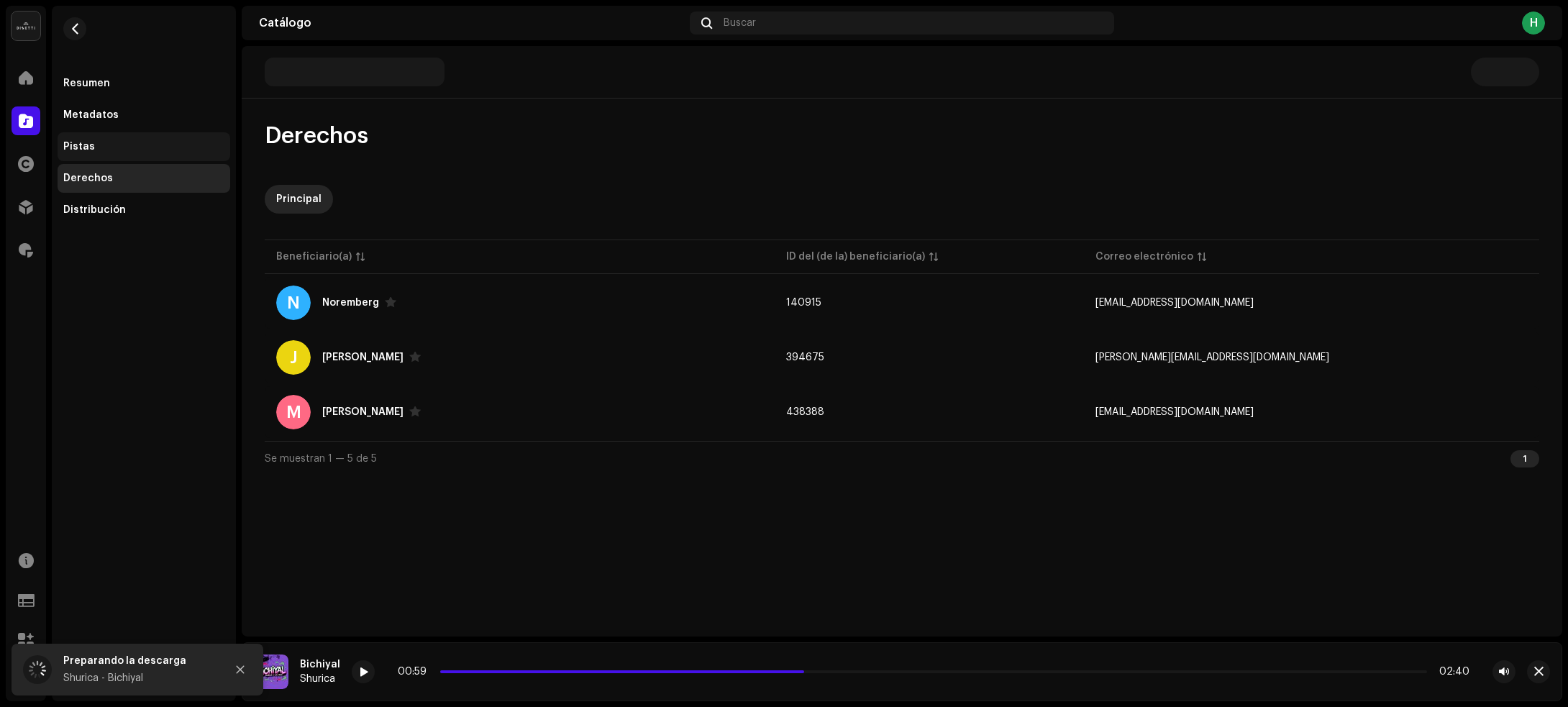
click at [111, 141] on div "Pistas" at bounding box center [144, 146] width 161 height 12
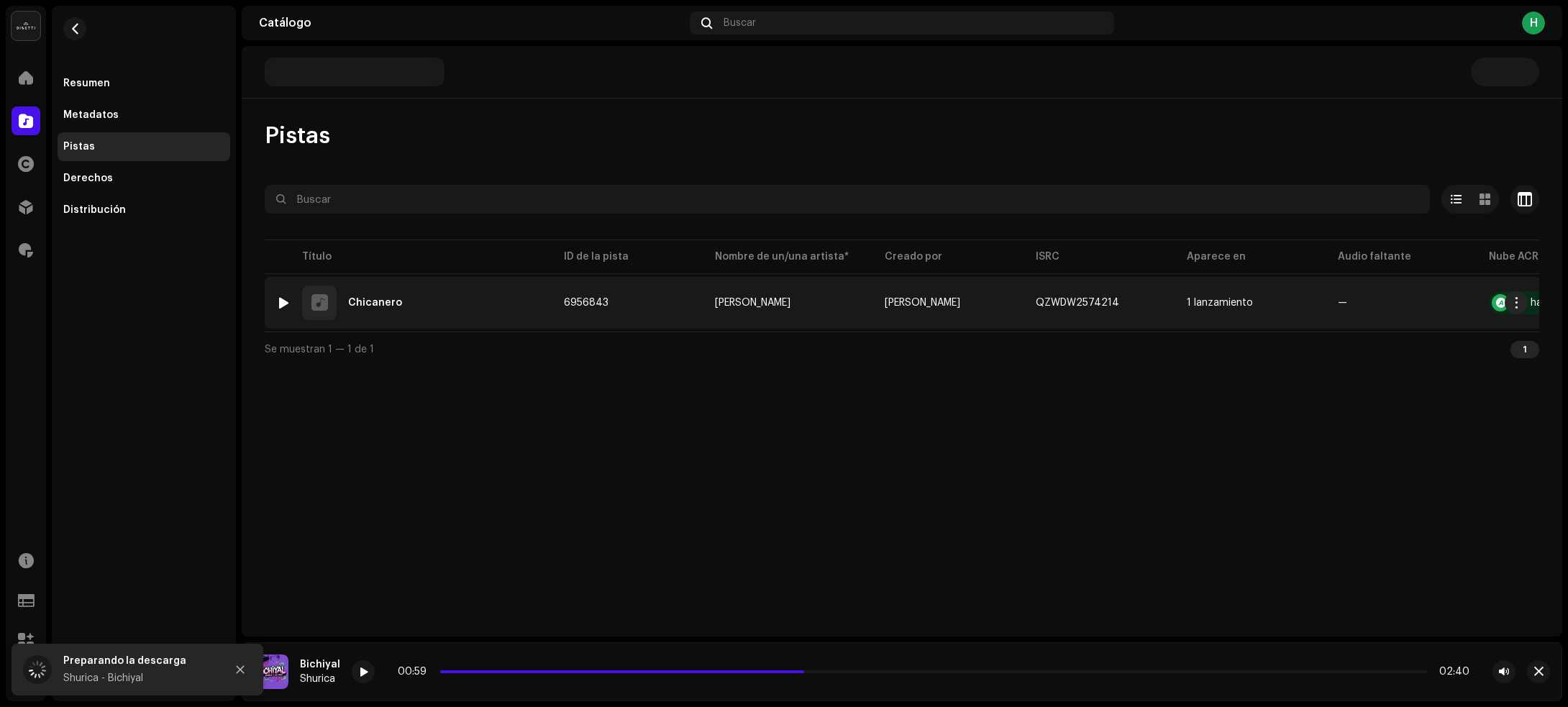
click at [483, 298] on div "1 Chicanero" at bounding box center [408, 302] width 264 height 35
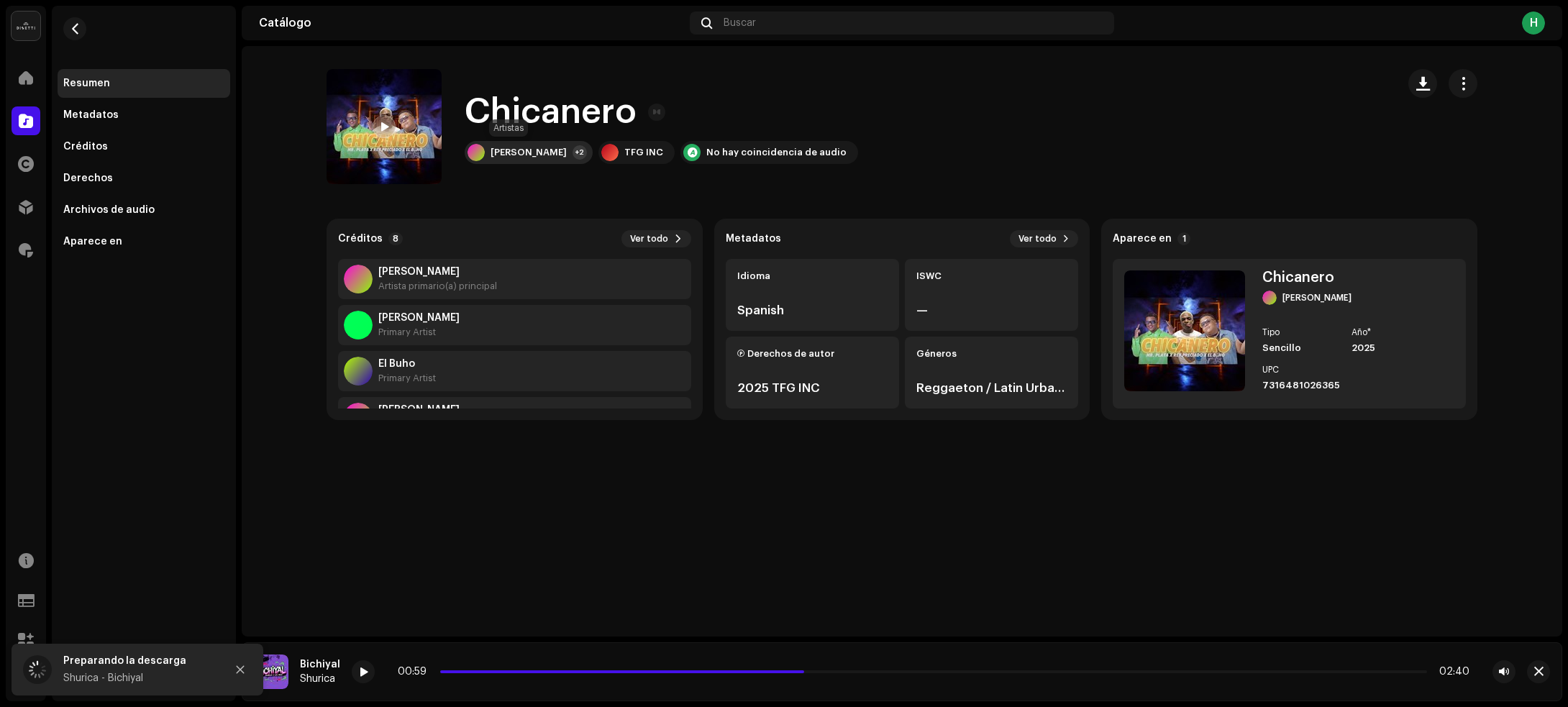
click at [512, 148] on div "Mr [PERSON_NAME]" at bounding box center [529, 152] width 77 height 12
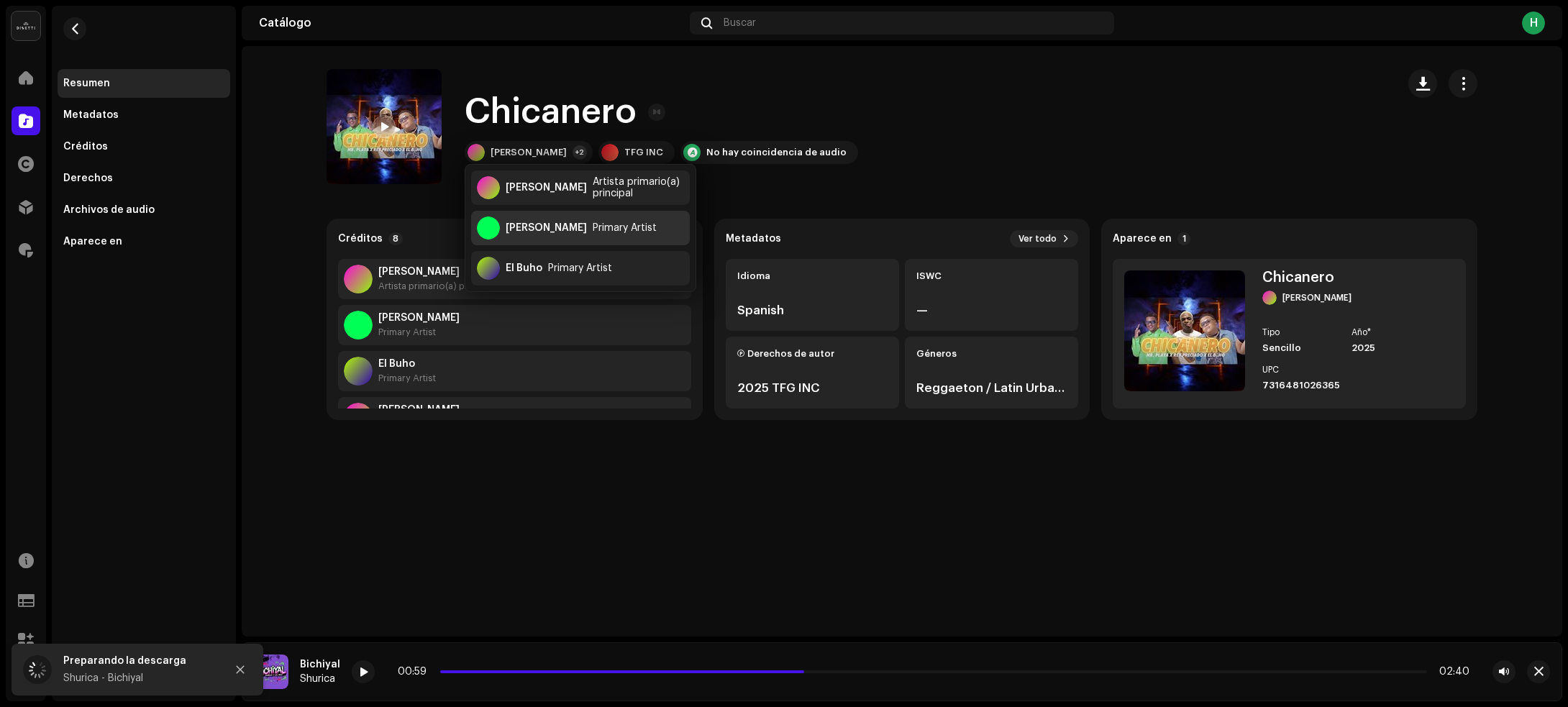
click at [514, 223] on div "Rey Preciado" at bounding box center [546, 228] width 81 height 12
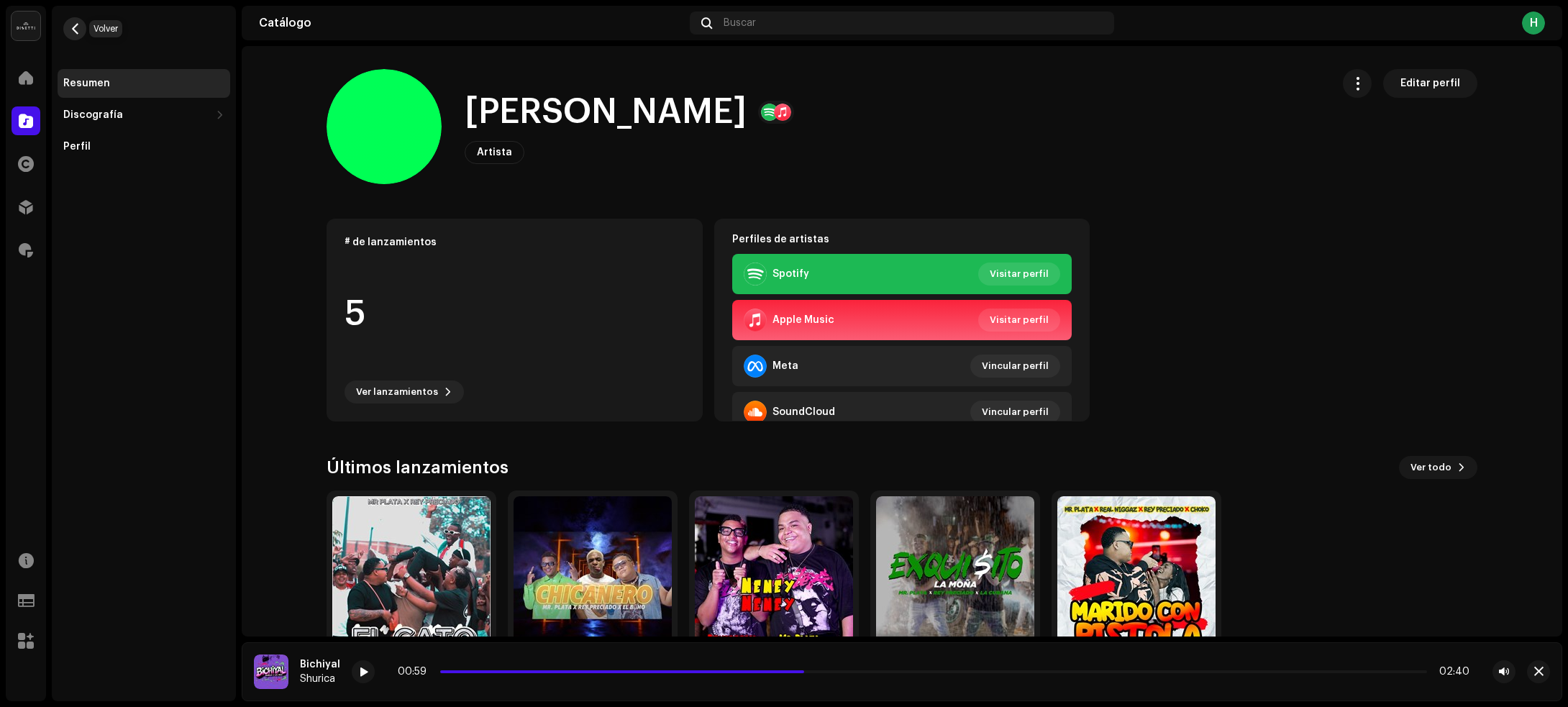
click at [81, 29] on button "button" at bounding box center [75, 29] width 23 height 23
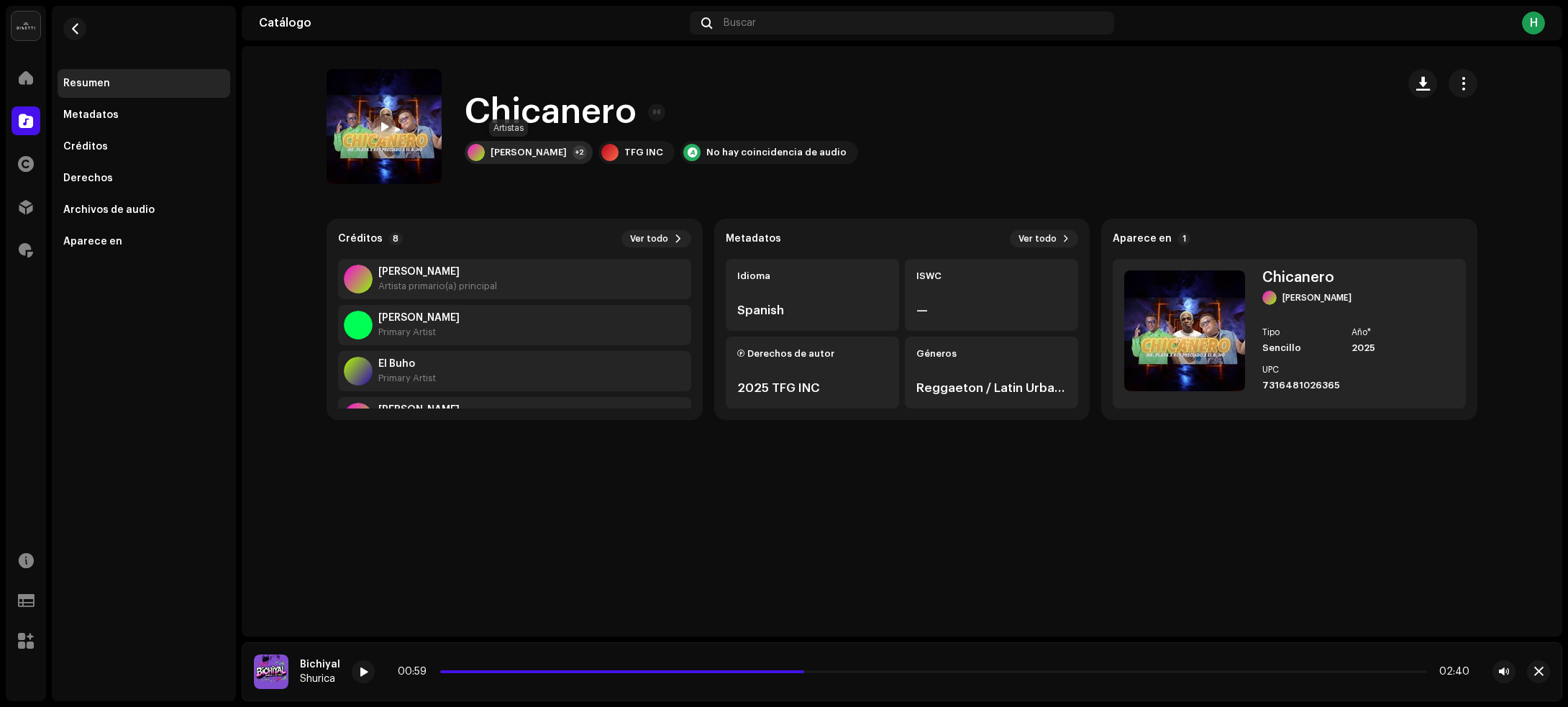
click at [498, 150] on div "Mr [PERSON_NAME]" at bounding box center [529, 152] width 77 height 12
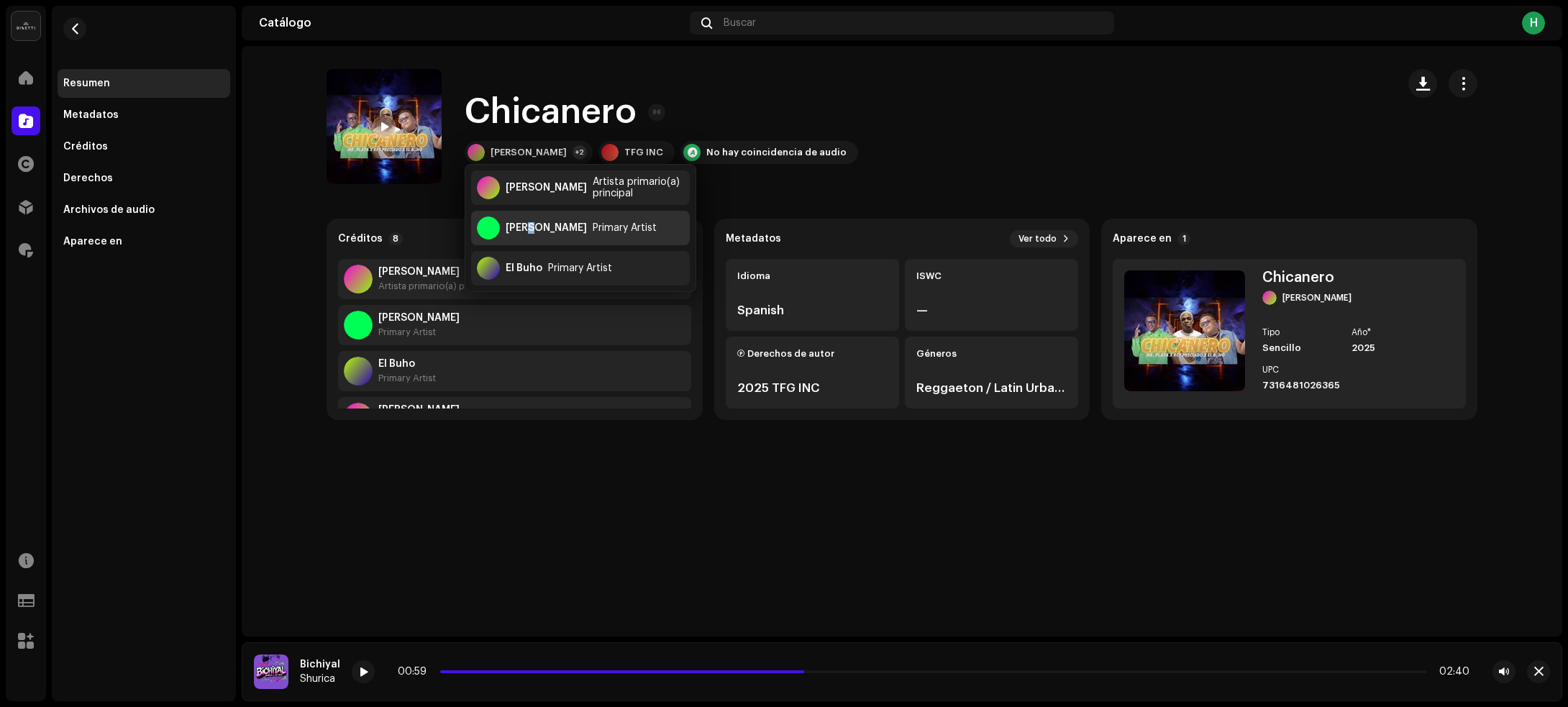
click at [529, 223] on div "Rey Preciado" at bounding box center [546, 228] width 81 height 12
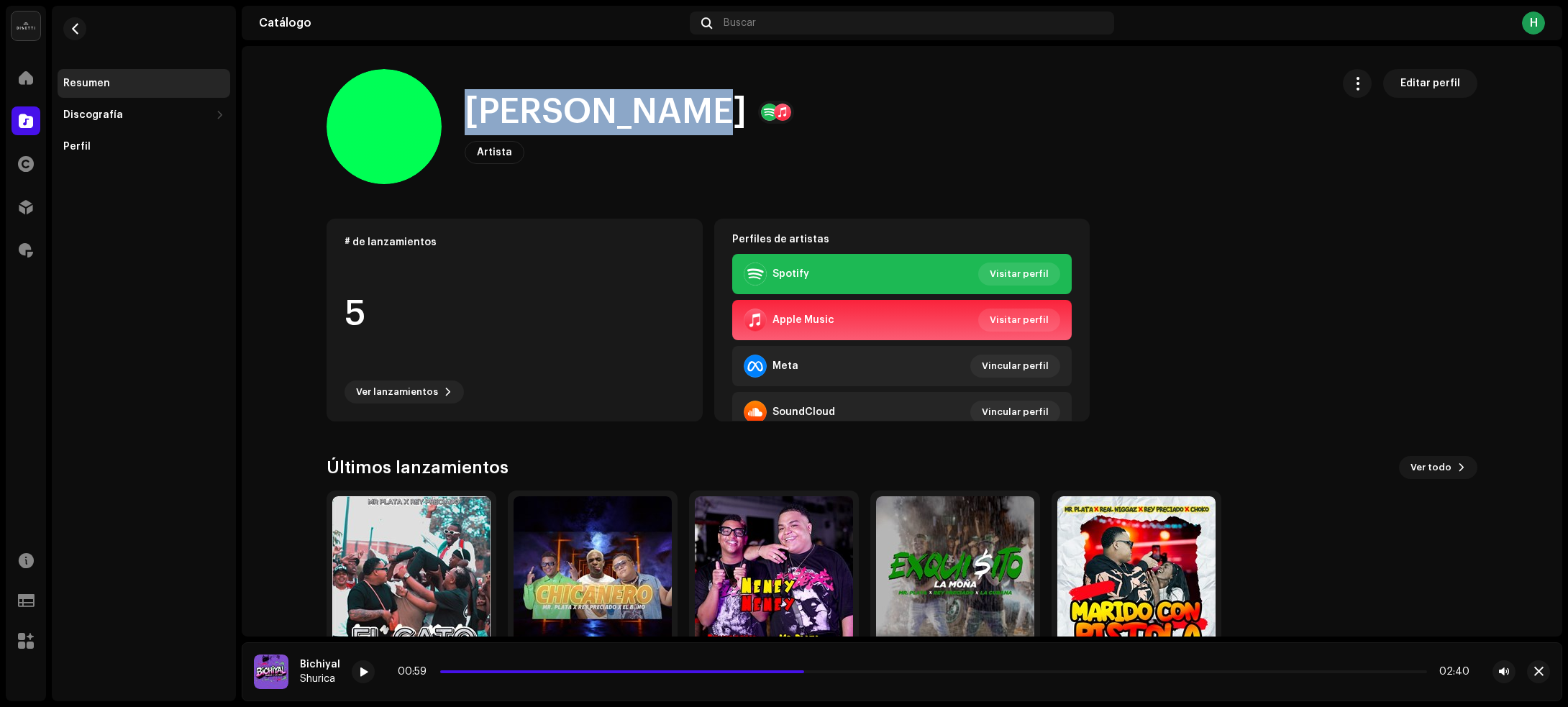
drag, startPoint x: 457, startPoint y: 98, endPoint x: 667, endPoint y: 120, distance: 211.1
click at [667, 120] on div "Rey Preciado Artista Editar perfil" at bounding box center [823, 126] width 993 height 115
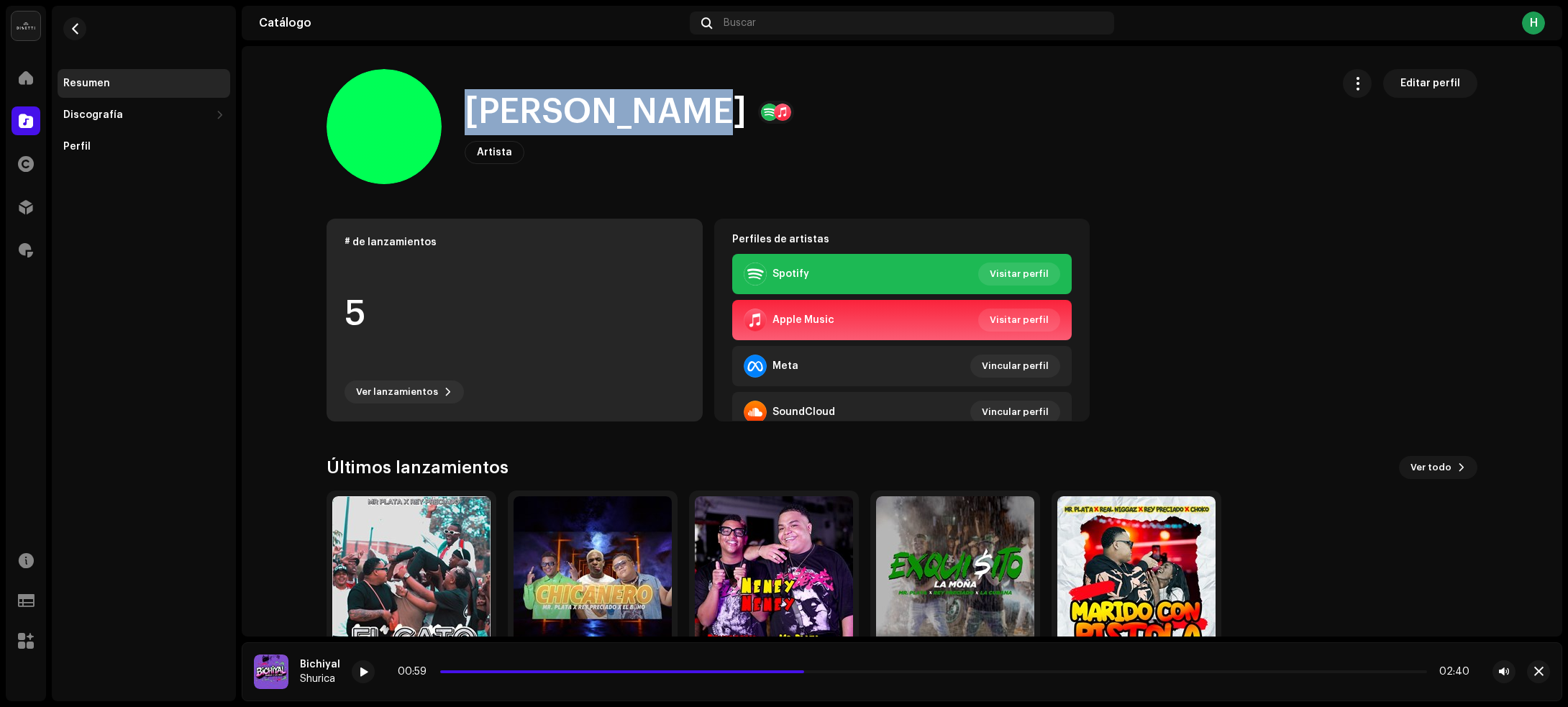
copy h1 "Rey Preciado"
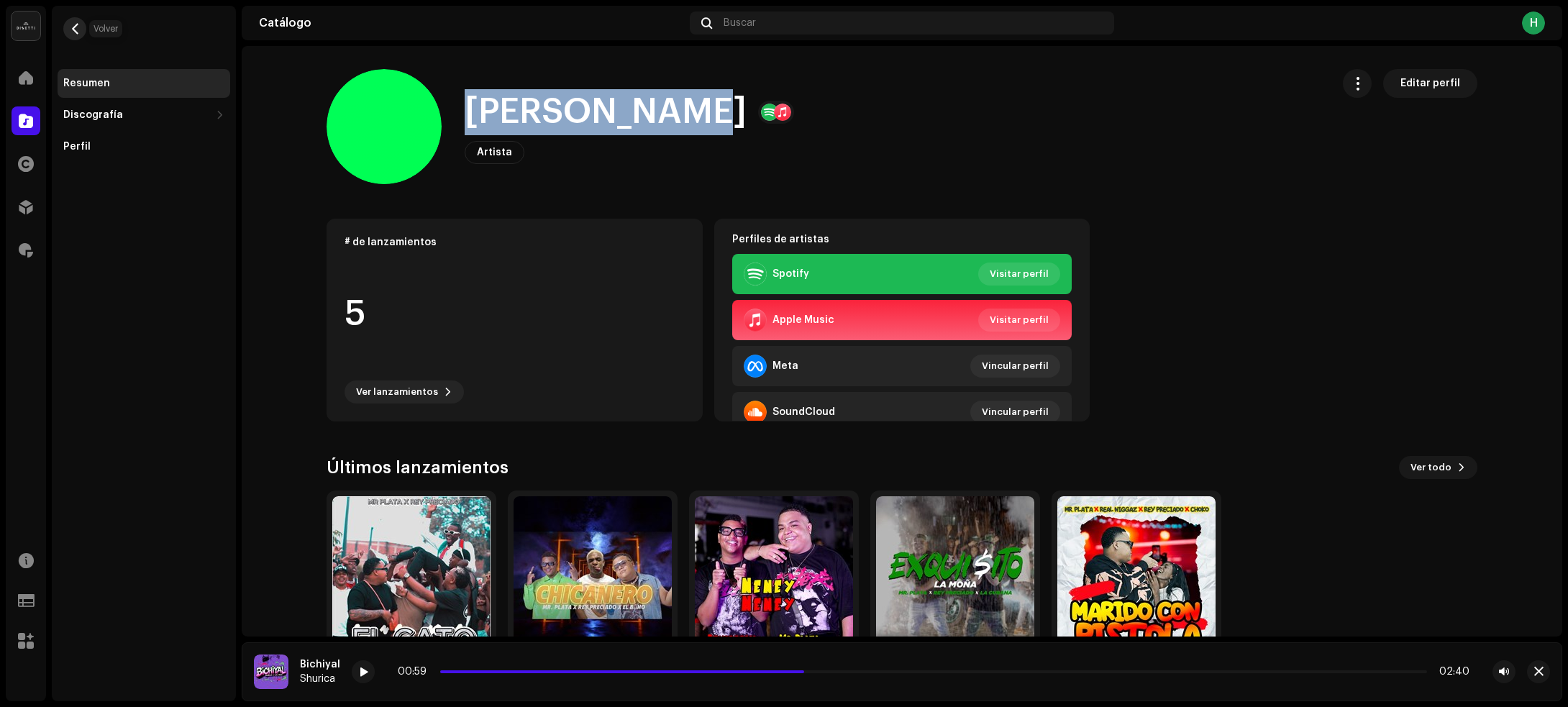
click at [74, 29] on span "button" at bounding box center [75, 29] width 11 height 12
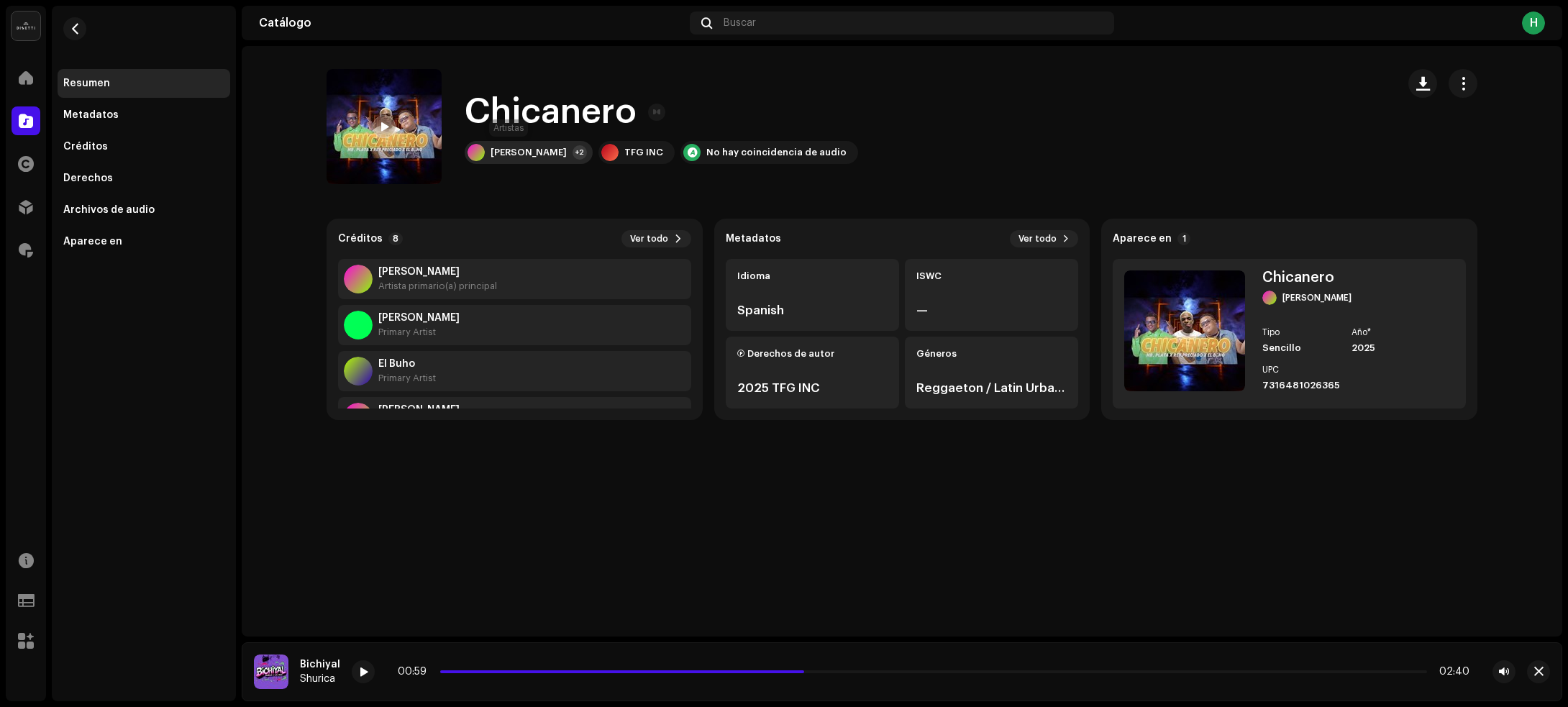
click at [497, 155] on div "Mr [PERSON_NAME]" at bounding box center [529, 152] width 77 height 12
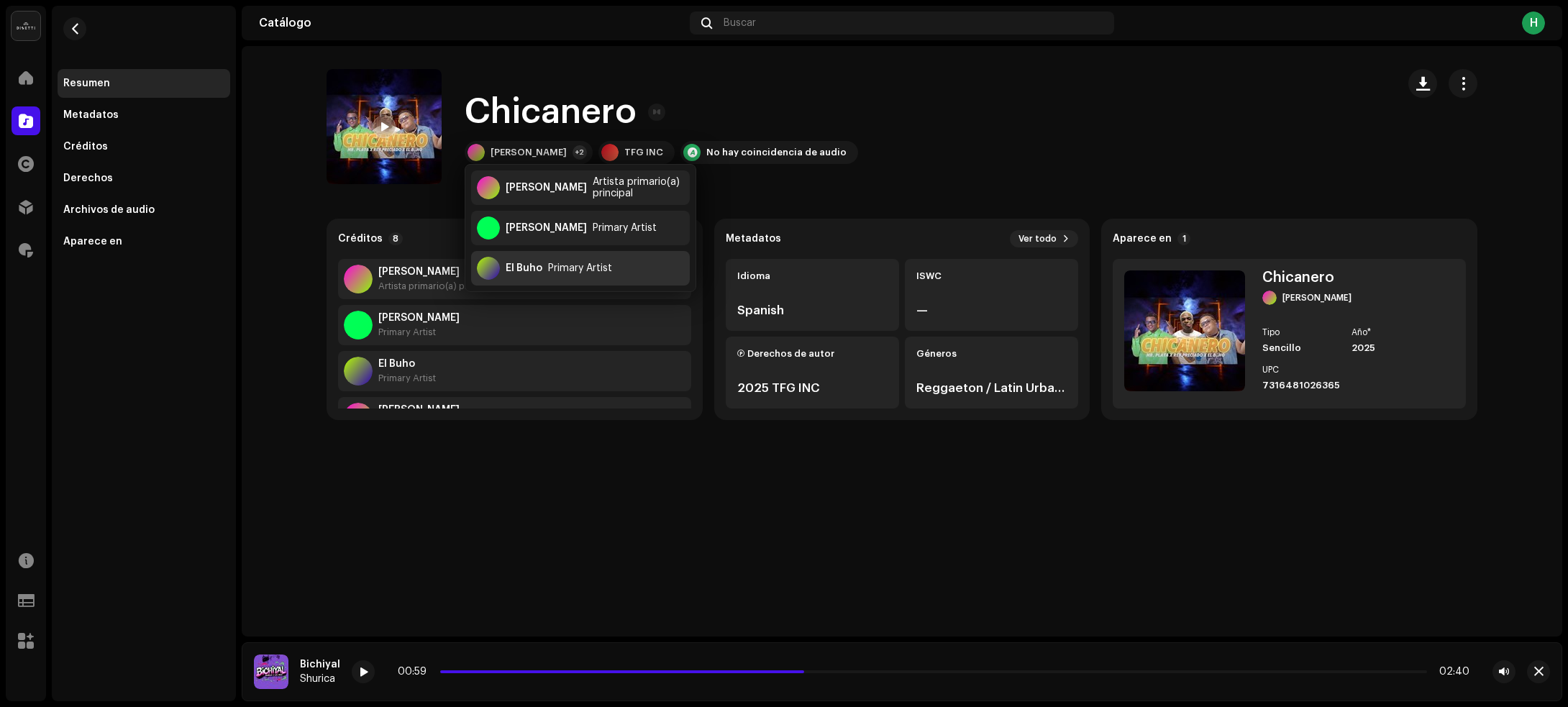
click at [523, 275] on div "El Buho Primary Artist" at bounding box center [580, 268] width 219 height 35
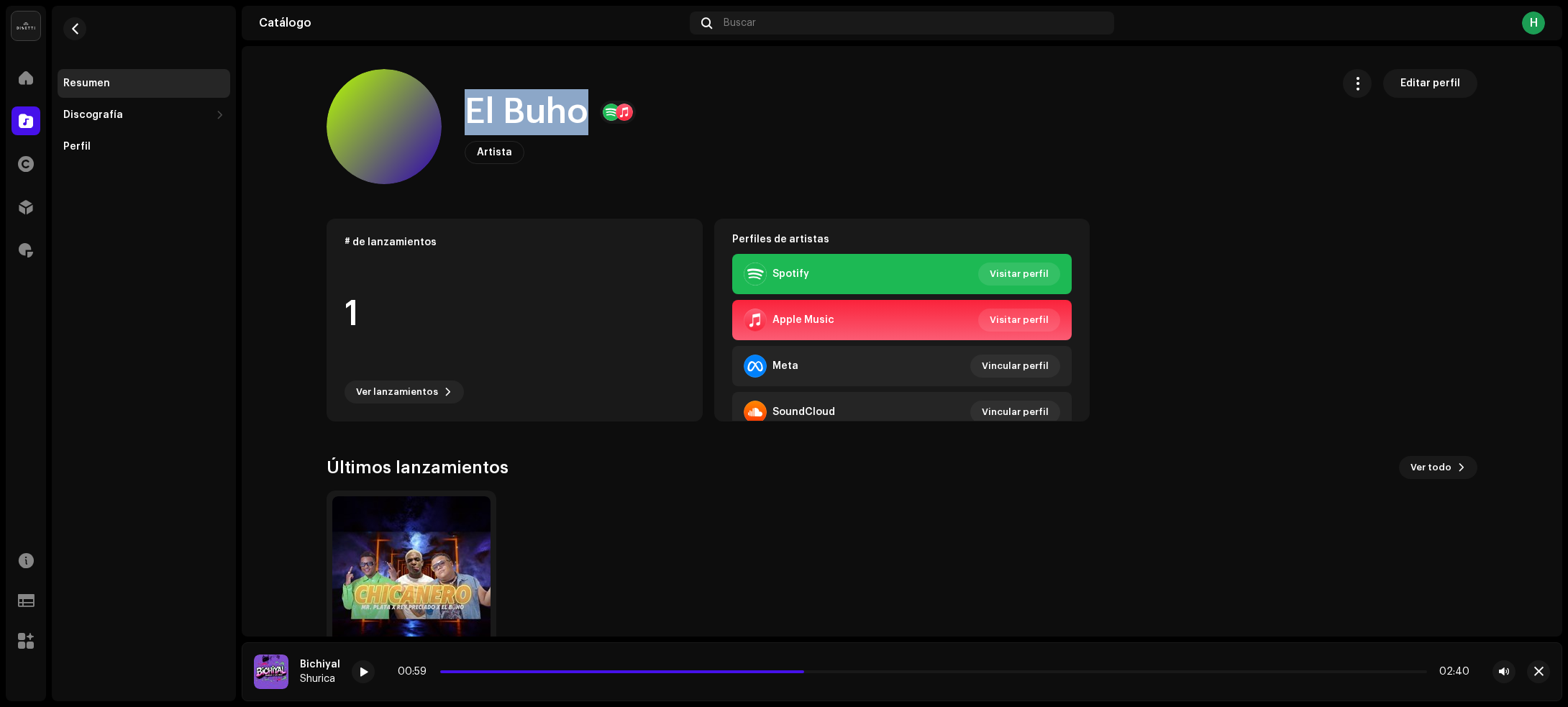
drag, startPoint x: 461, startPoint y: 114, endPoint x: 610, endPoint y: 115, distance: 149.0
click at [610, 115] on div "El Buho" at bounding box center [549, 112] width 171 height 46
copy div "El Buho"
click at [73, 27] on span "button" at bounding box center [75, 29] width 11 height 12
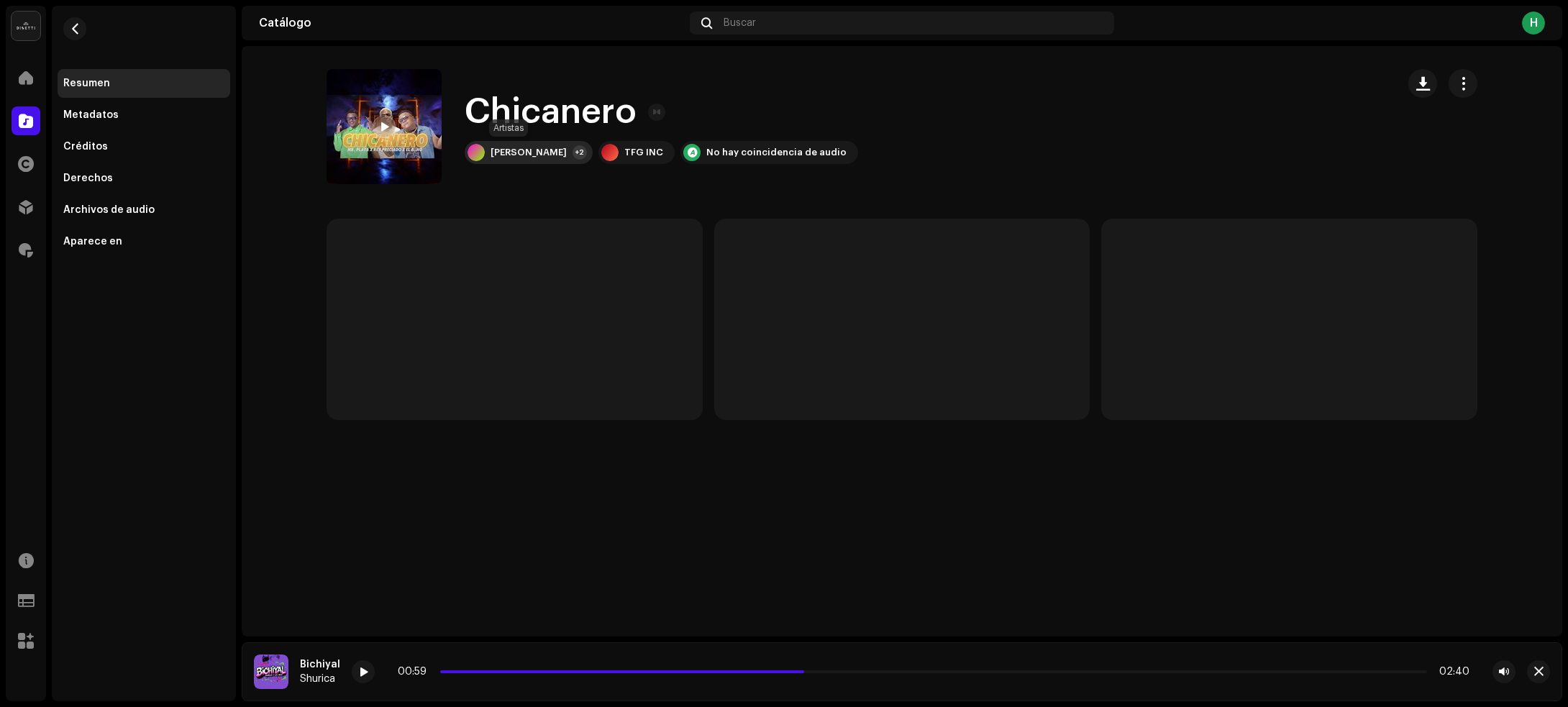
click at [526, 158] on div "Mr Plata +2" at bounding box center [529, 152] width 128 height 23
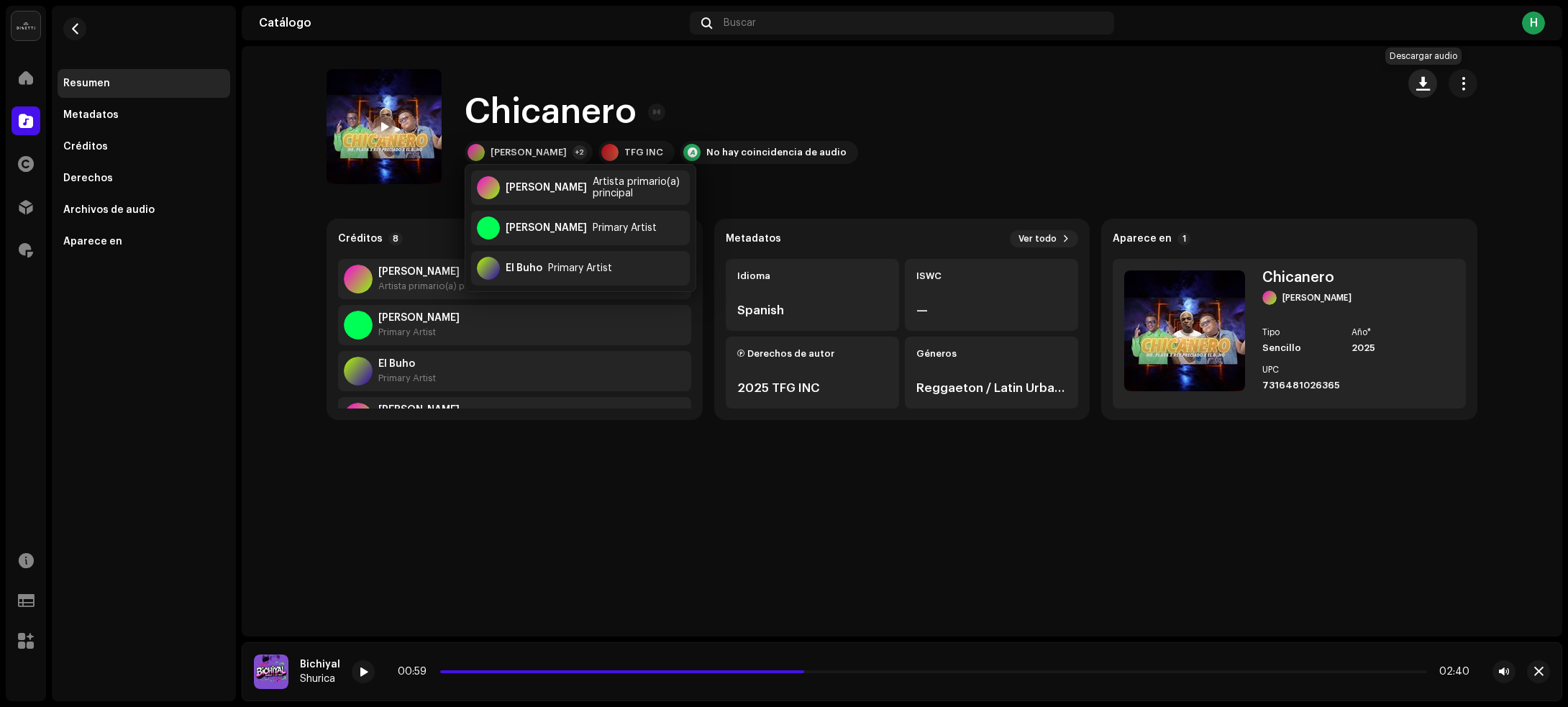
click at [1428, 88] on span "button" at bounding box center [1423, 83] width 14 height 12
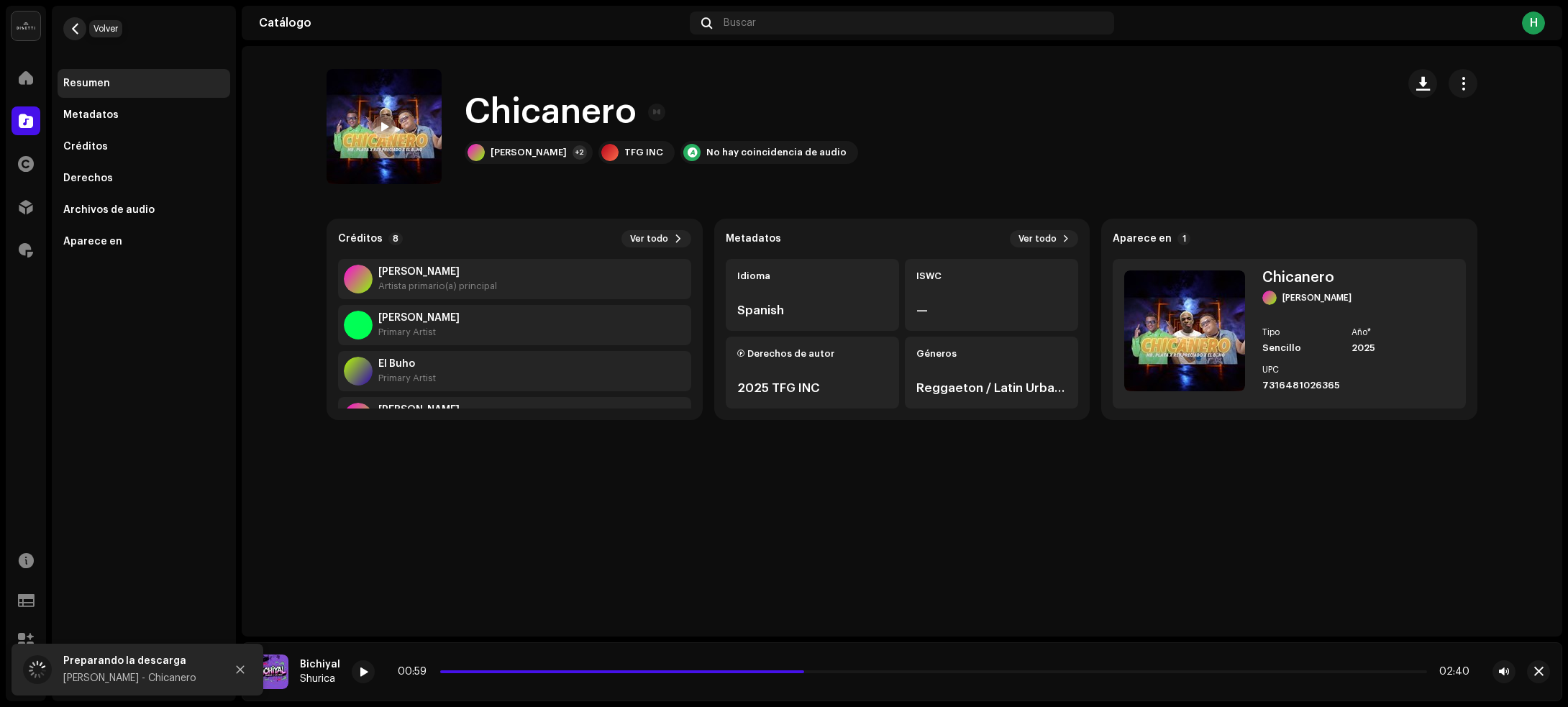
click at [78, 32] on span "button" at bounding box center [75, 29] width 11 height 12
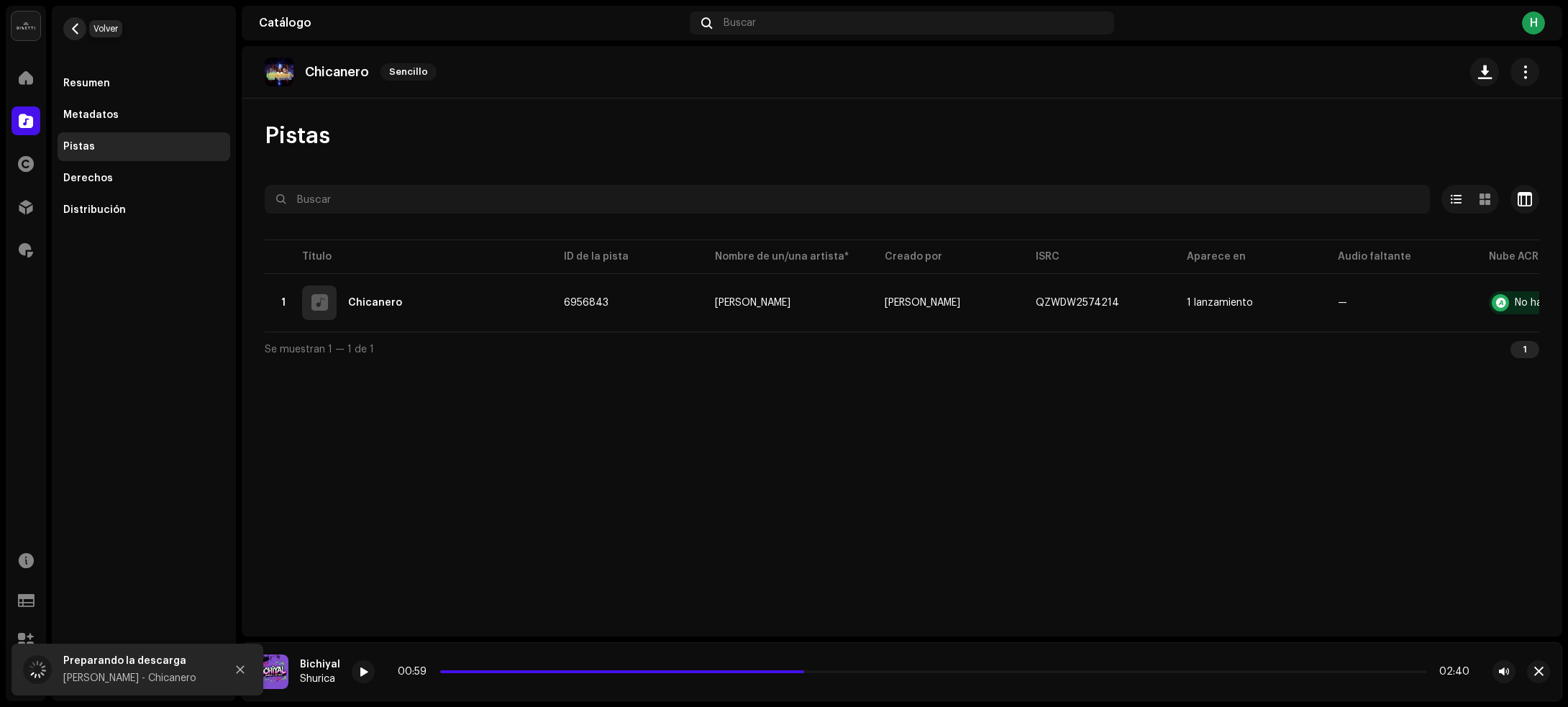
click at [77, 23] on span "button" at bounding box center [75, 29] width 11 height 12
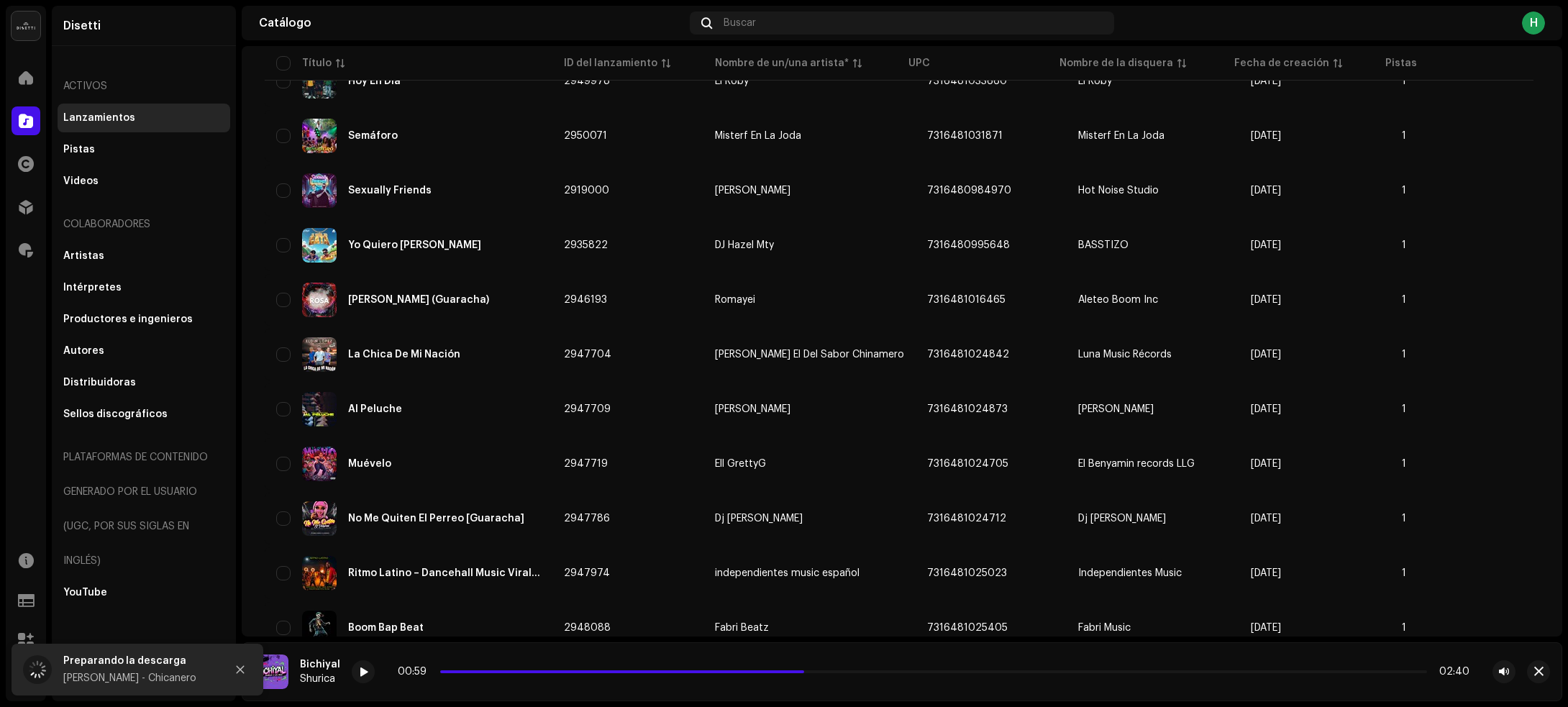
scroll to position [3156, 0]
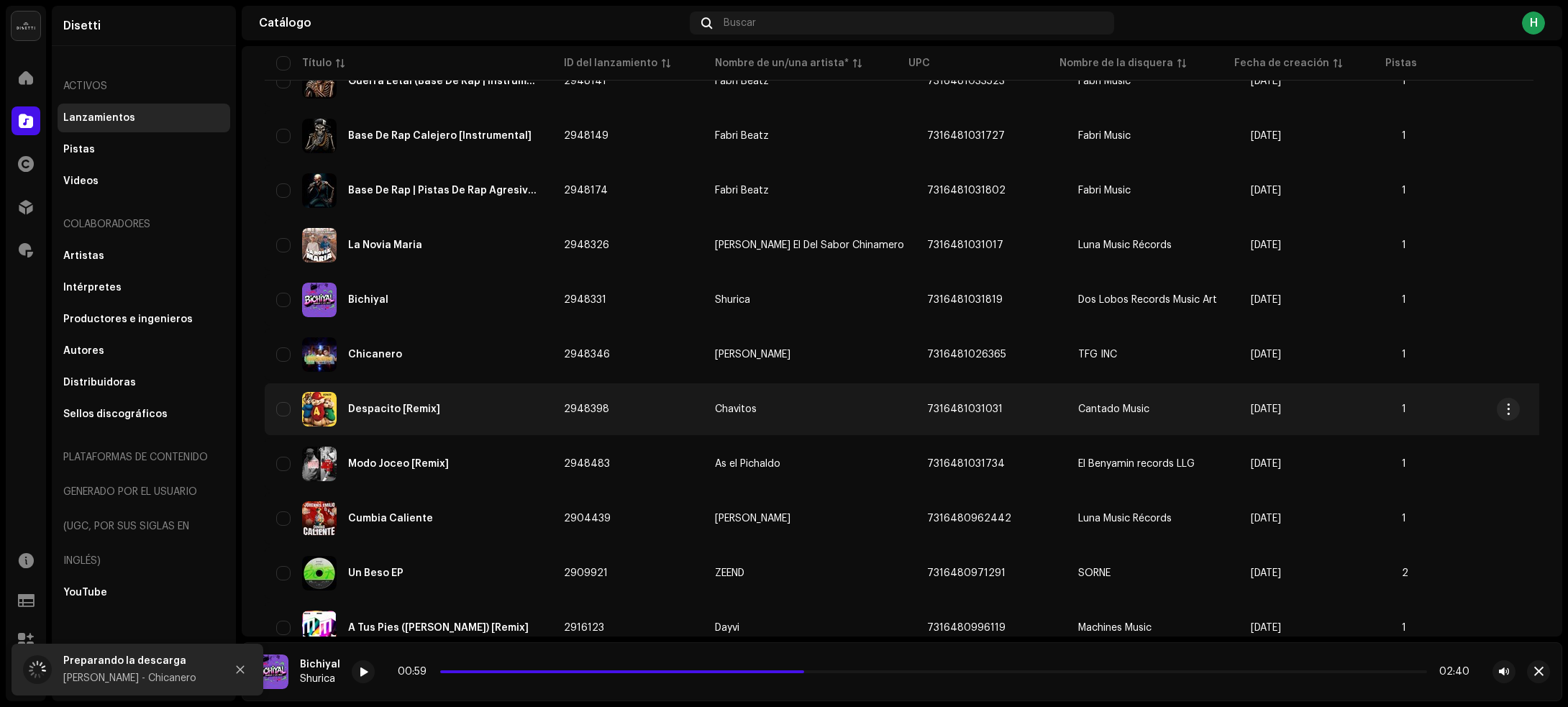
click at [486, 396] on div "Despacito [Remix]" at bounding box center [408, 409] width 264 height 35
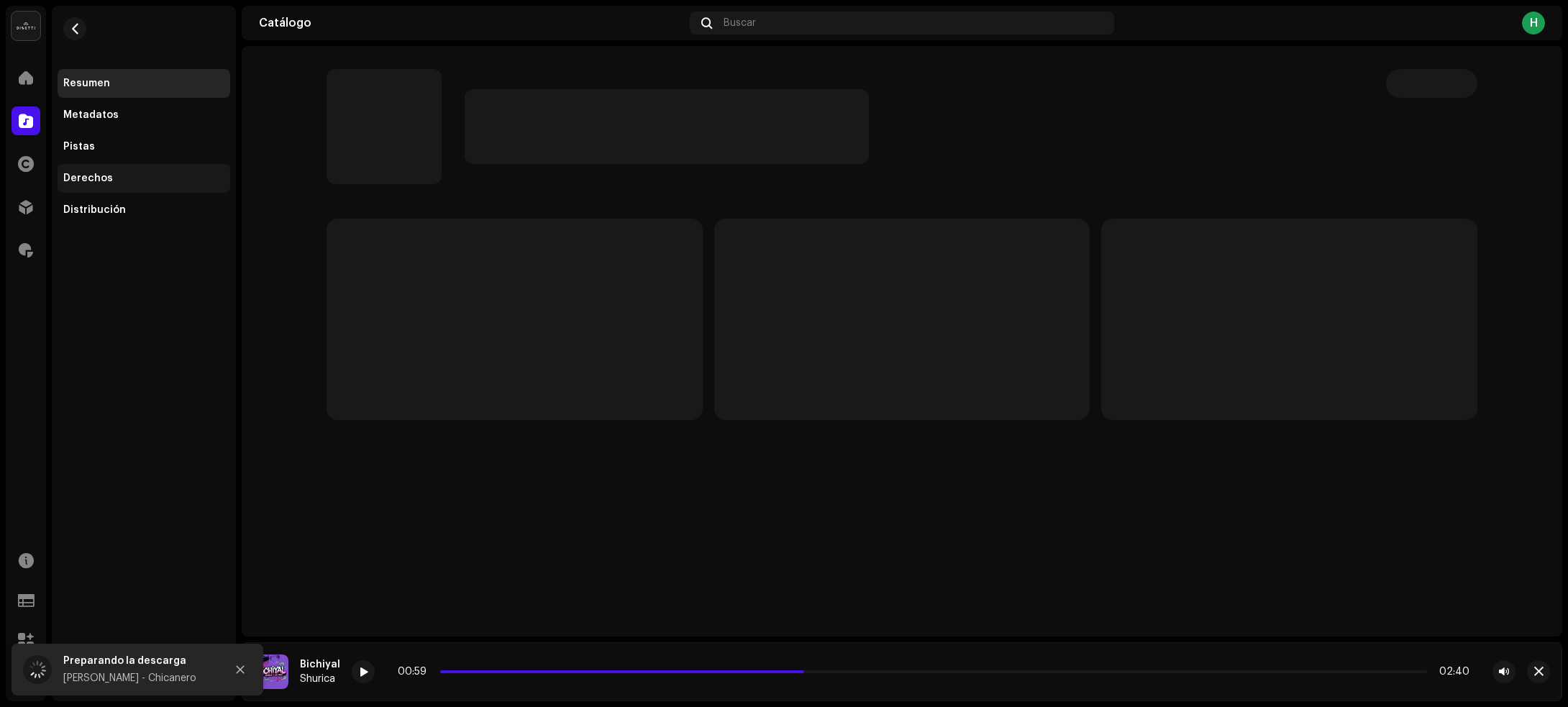
click at [139, 172] on div "Derechos" at bounding box center [144, 178] width 161 height 12
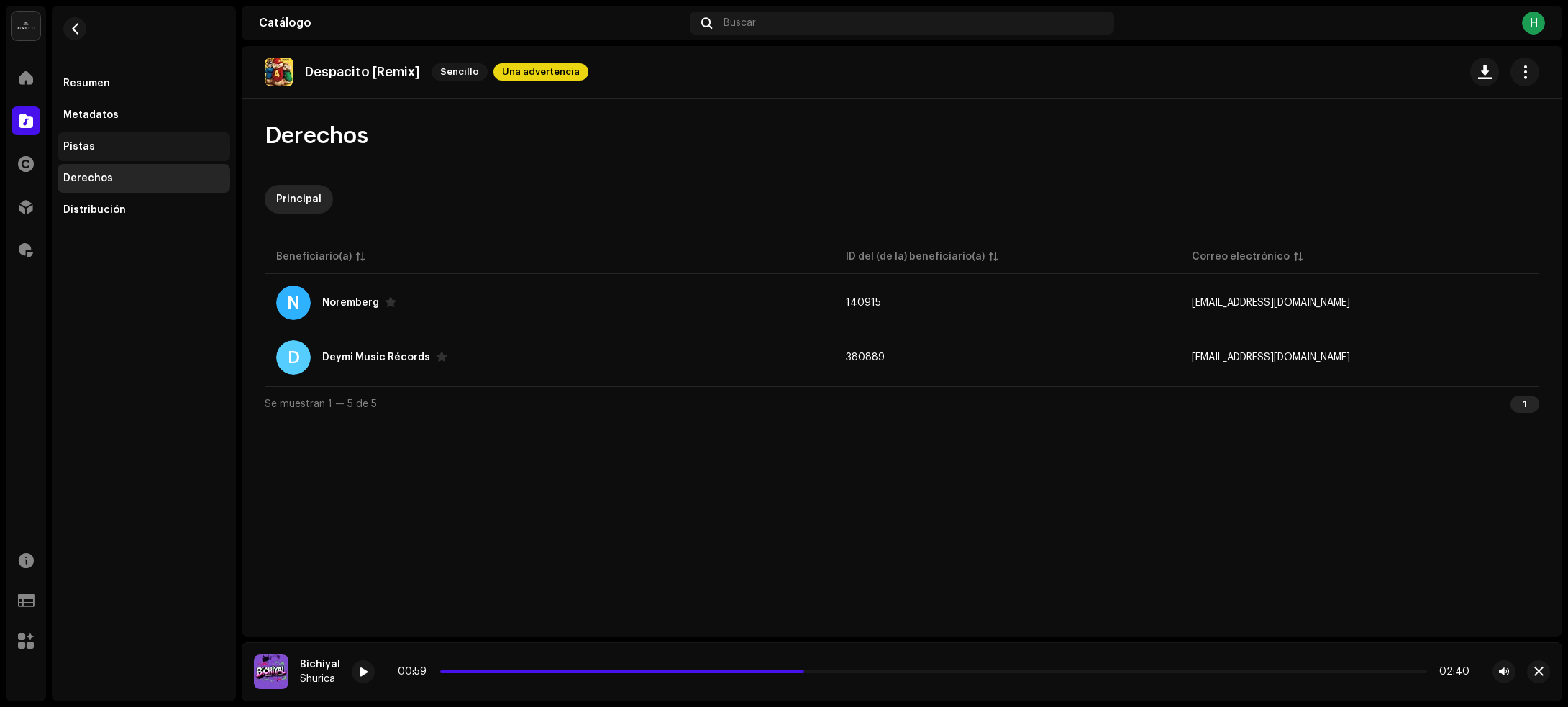
click at [126, 141] on div "Pistas" at bounding box center [144, 146] width 161 height 12
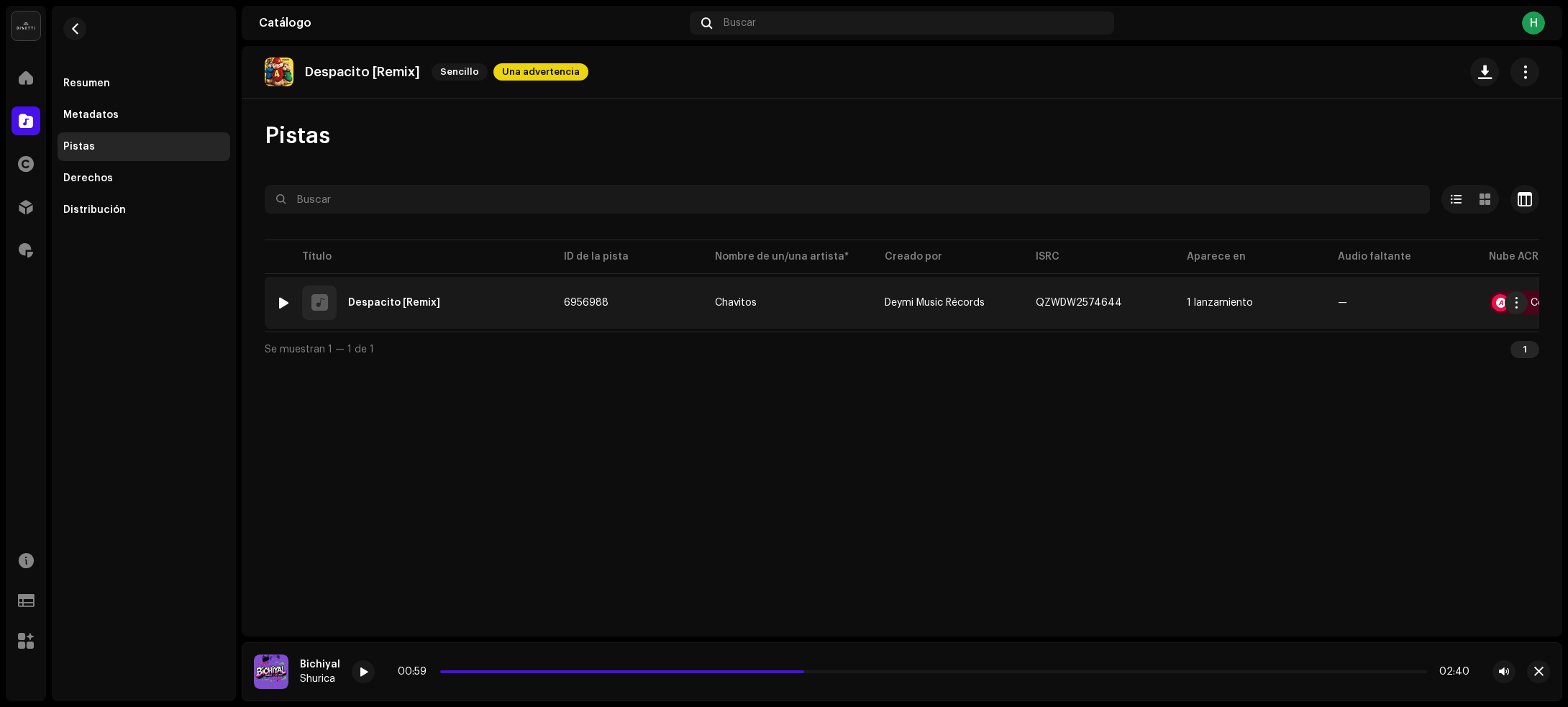
click at [497, 309] on div "1 Despacito [Remix]" at bounding box center [408, 302] width 264 height 35
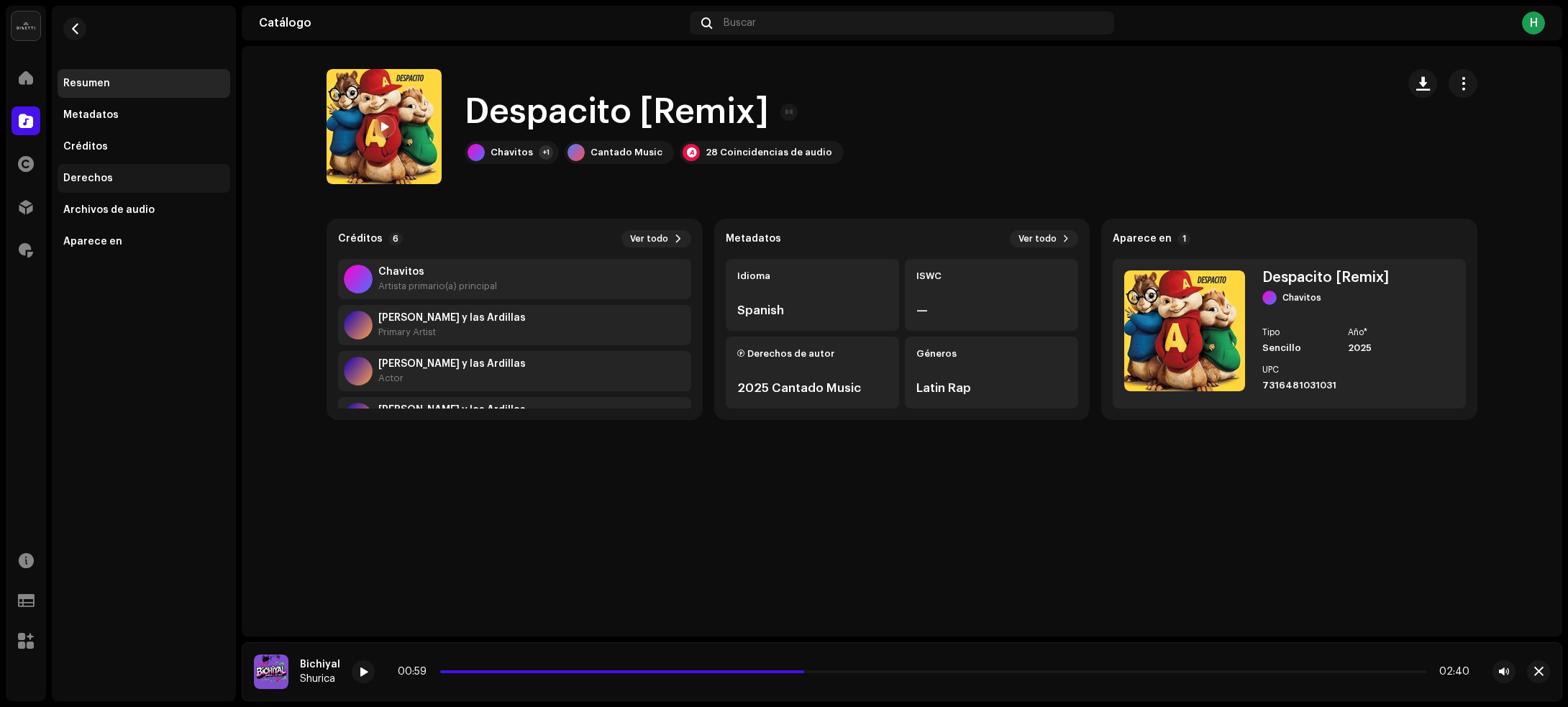
click at [97, 182] on div "Derechos" at bounding box center [88, 178] width 49 height 12
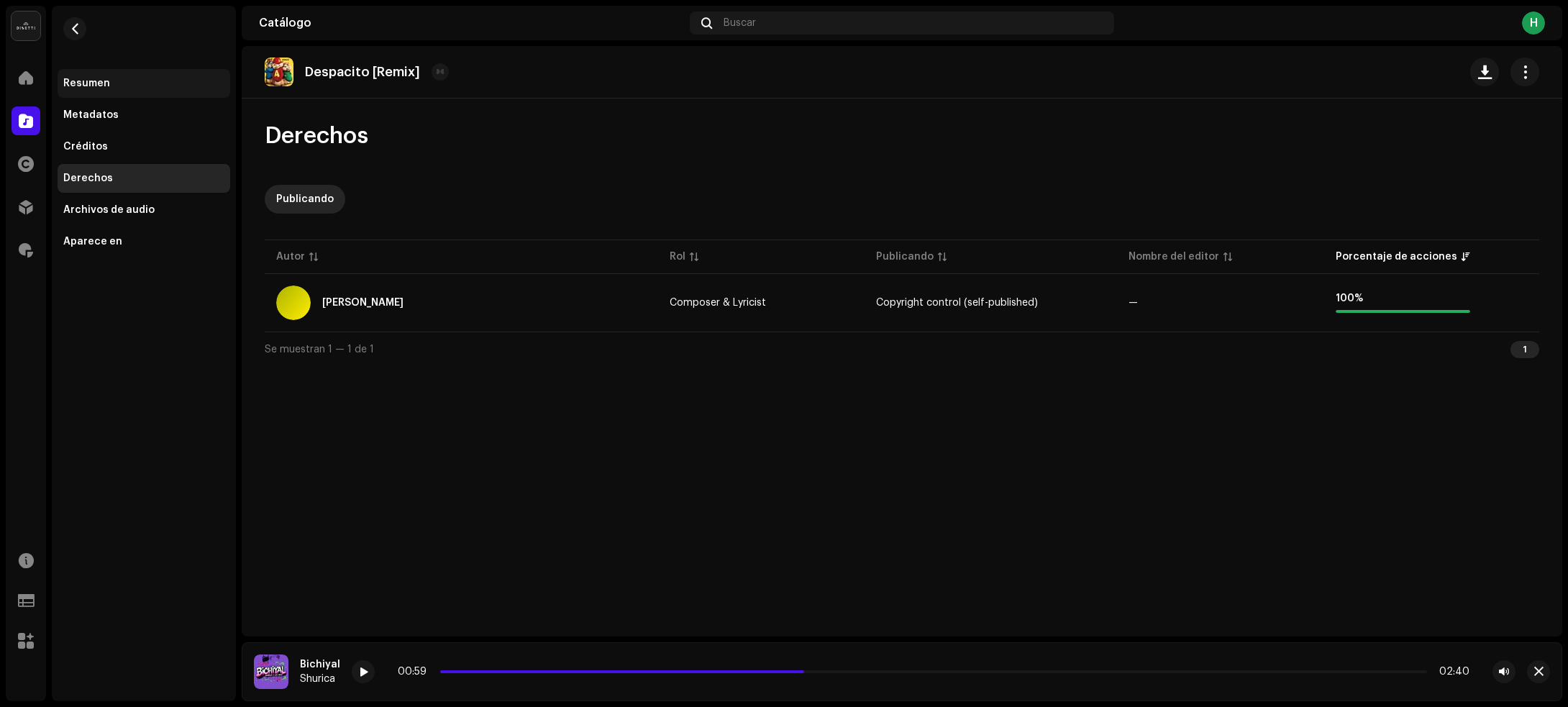
click at [97, 88] on div "Resumen" at bounding box center [87, 83] width 46 height 12
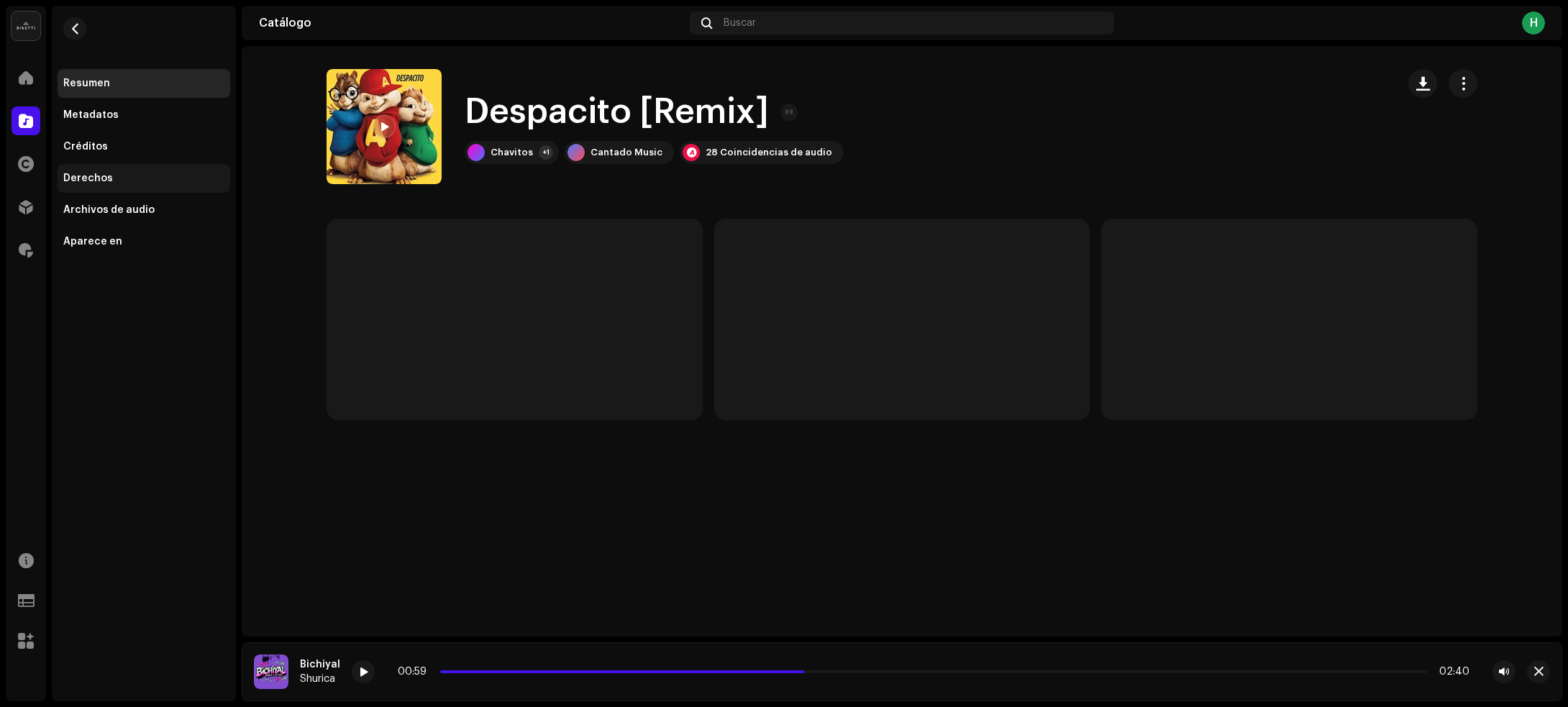
click at [90, 181] on div "Derechos" at bounding box center [88, 178] width 49 height 12
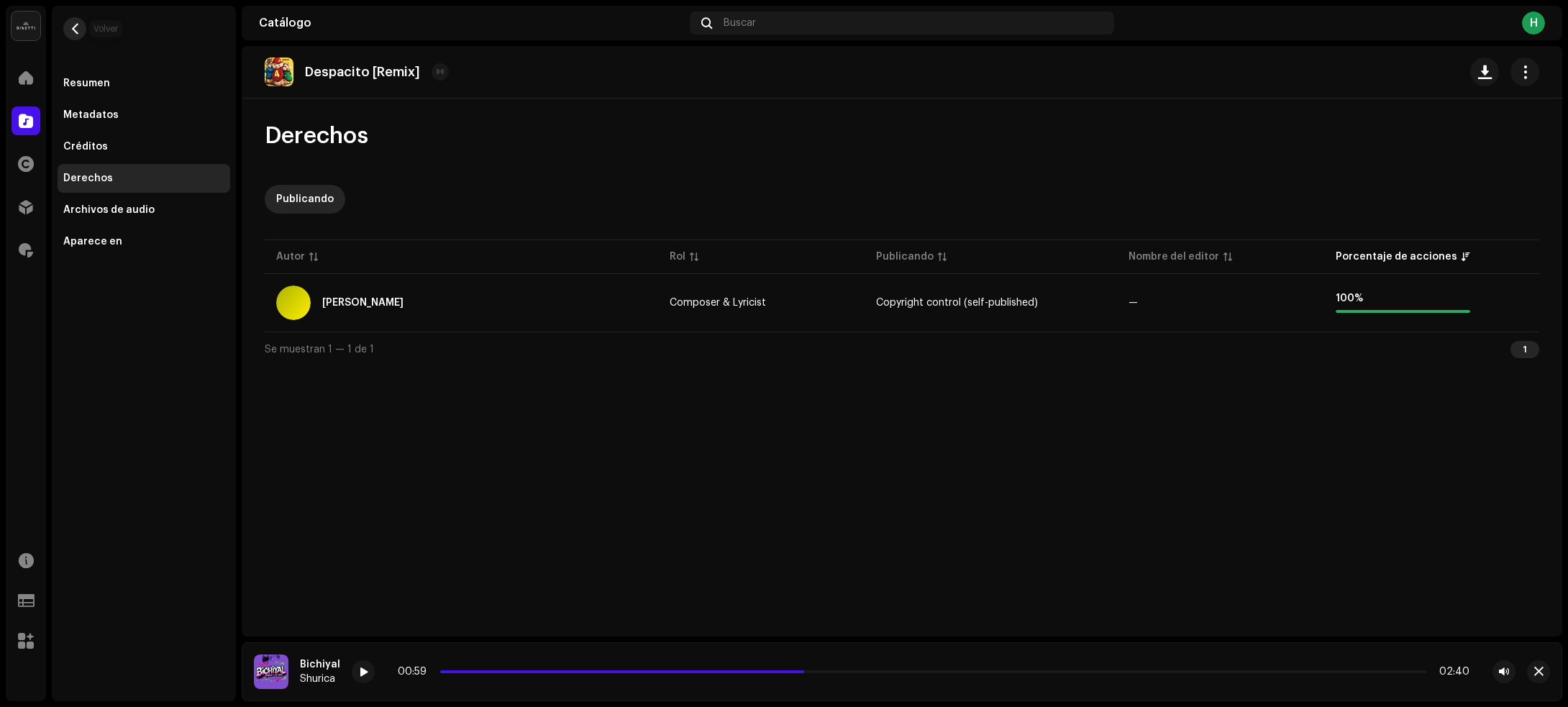
click at [80, 30] on button "button" at bounding box center [75, 29] width 23 height 23
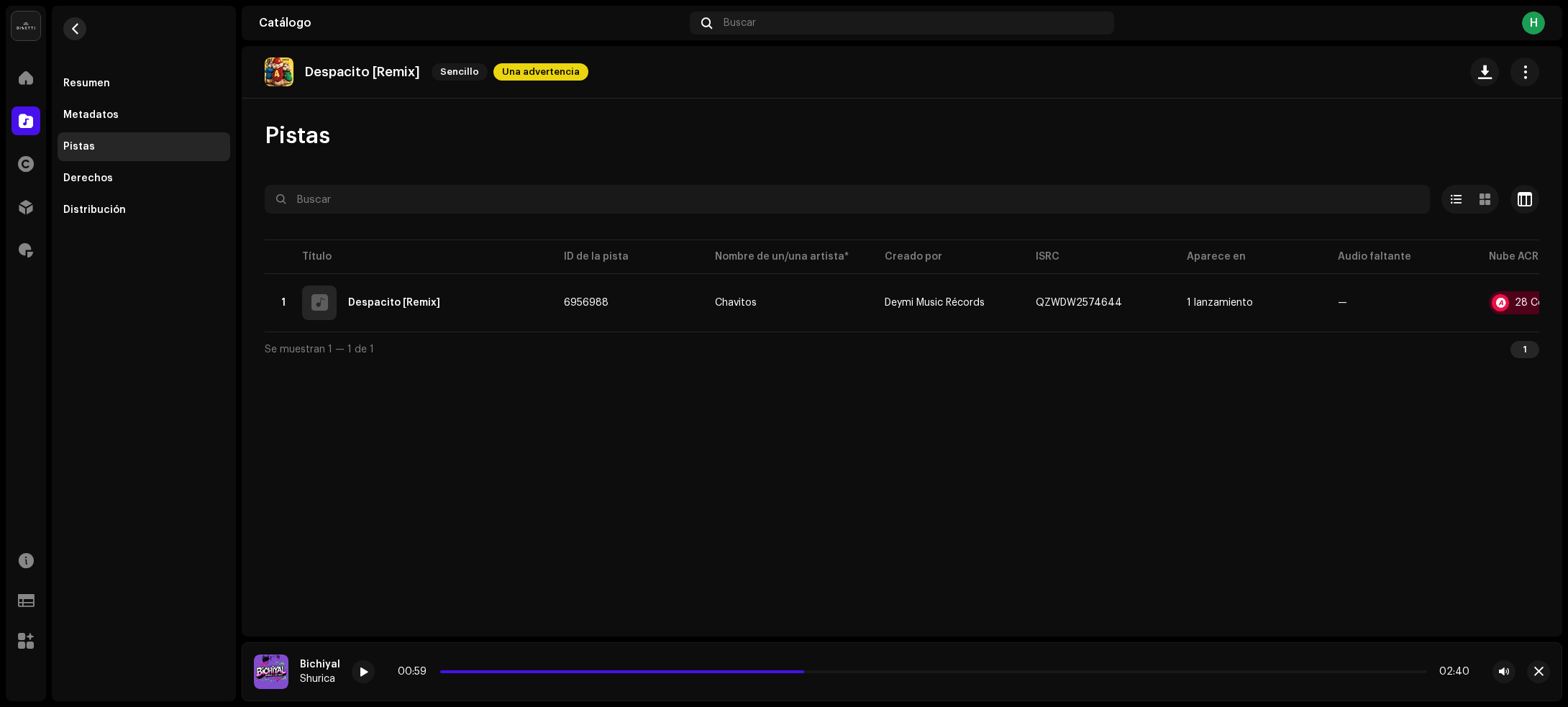
click at [72, 32] on span "button" at bounding box center [75, 29] width 11 height 12
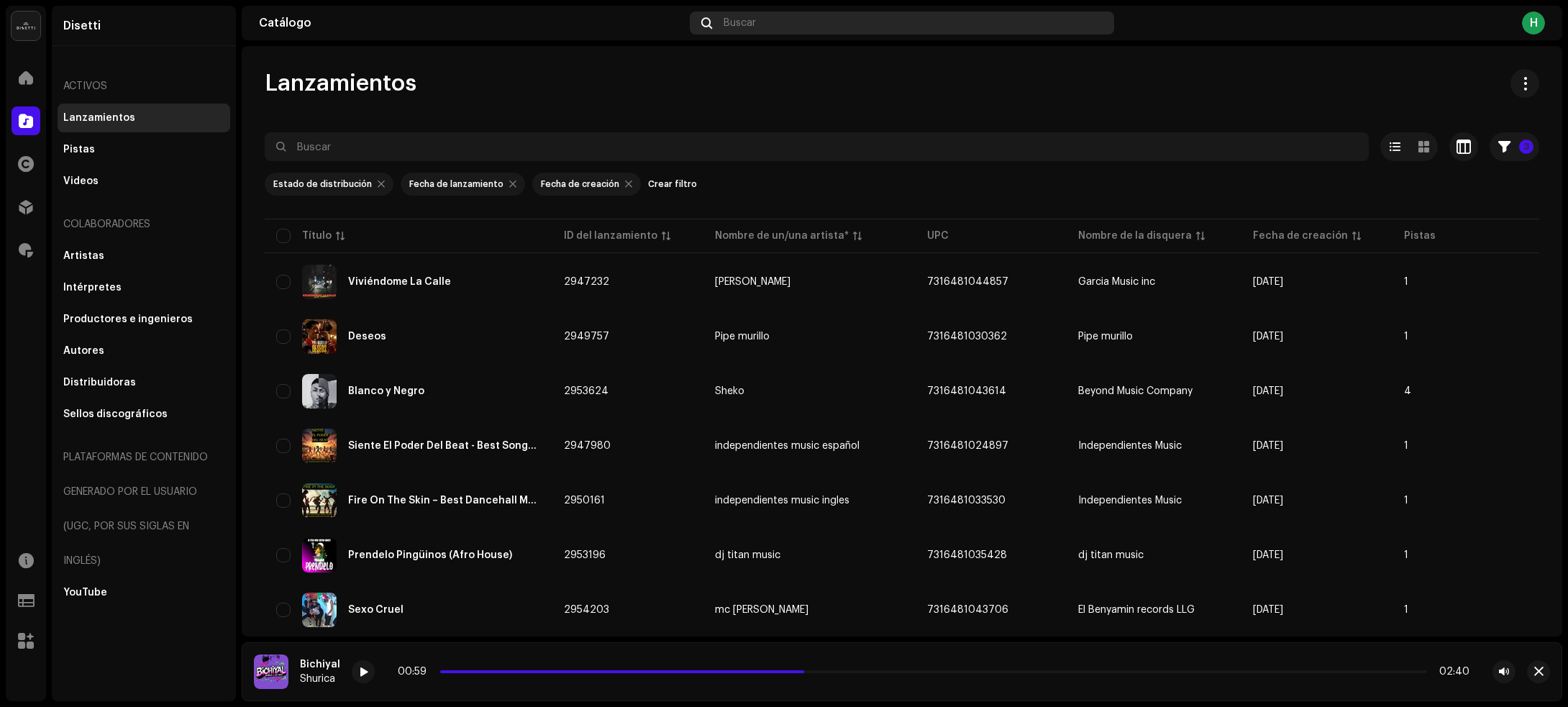
scroll to position [3153, 0]
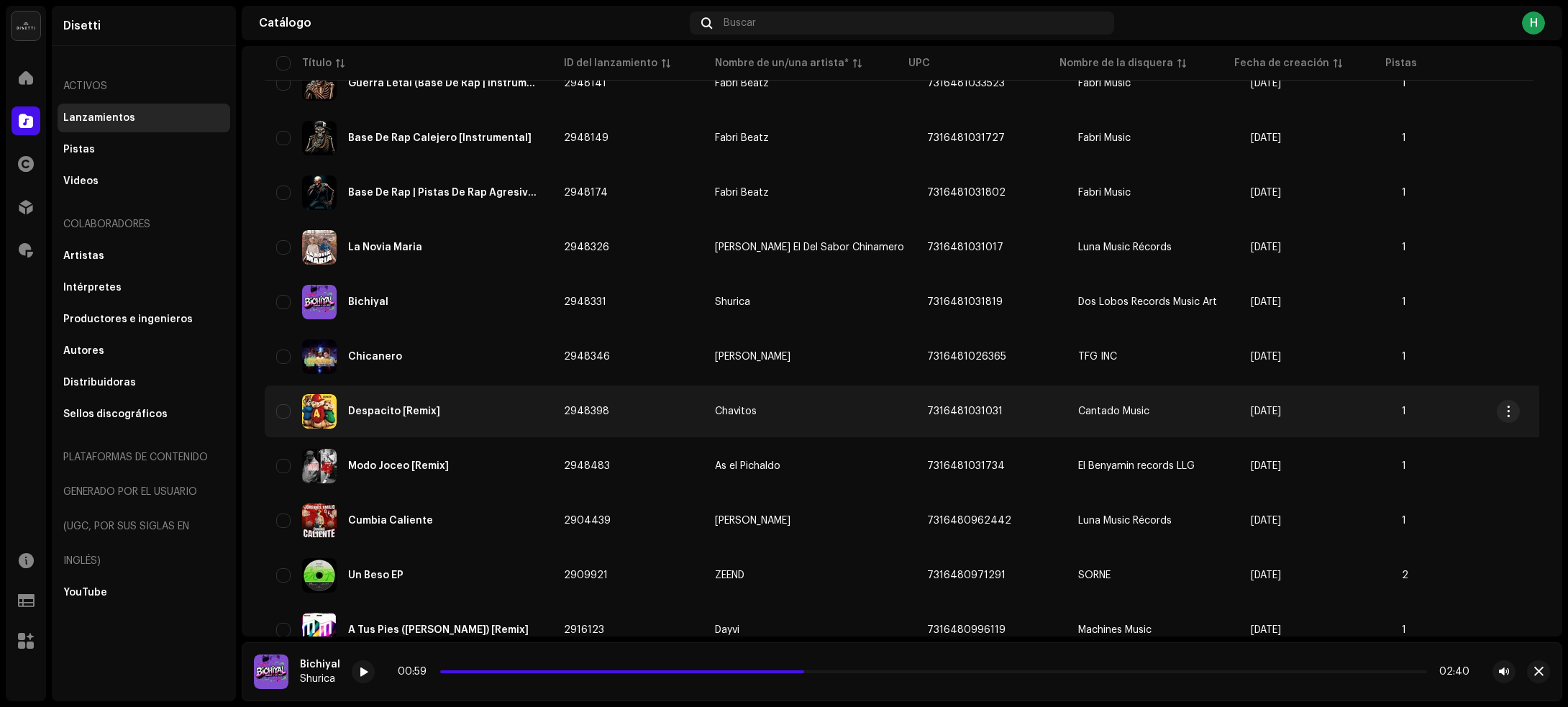
click at [496, 400] on div "Despacito [Remix]" at bounding box center [408, 411] width 264 height 35
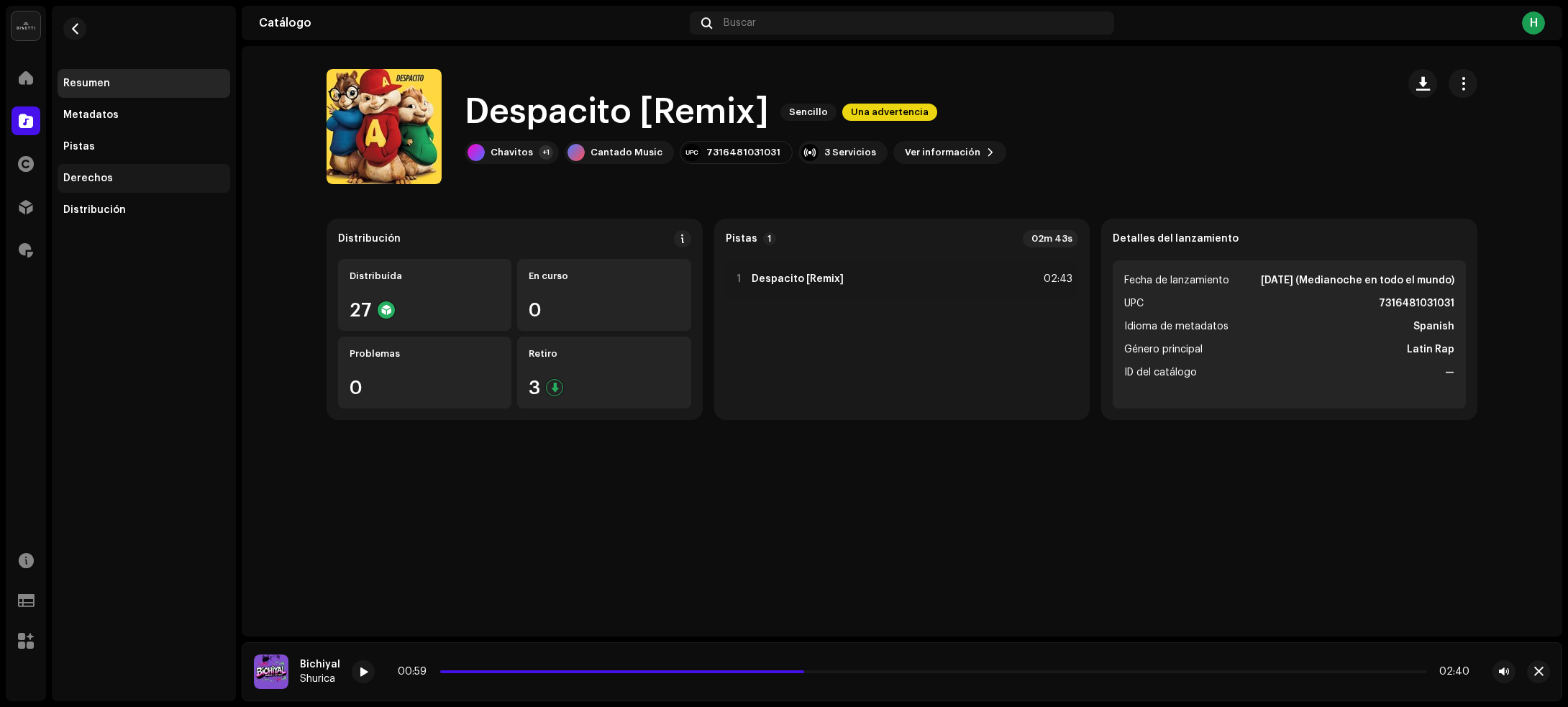
click at [120, 167] on div "Derechos" at bounding box center [143, 178] width 172 height 29
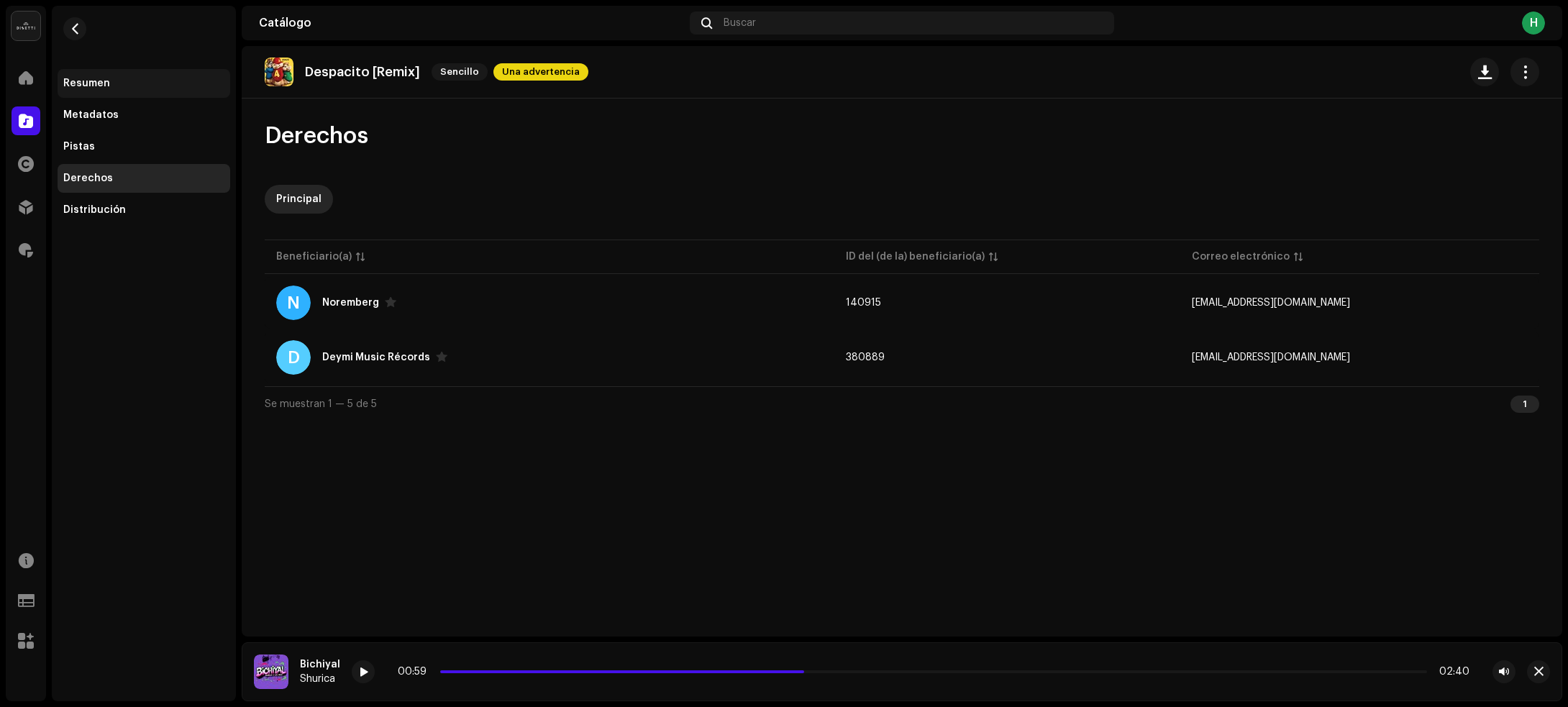
click at [134, 78] on div "Resumen" at bounding box center [144, 83] width 161 height 12
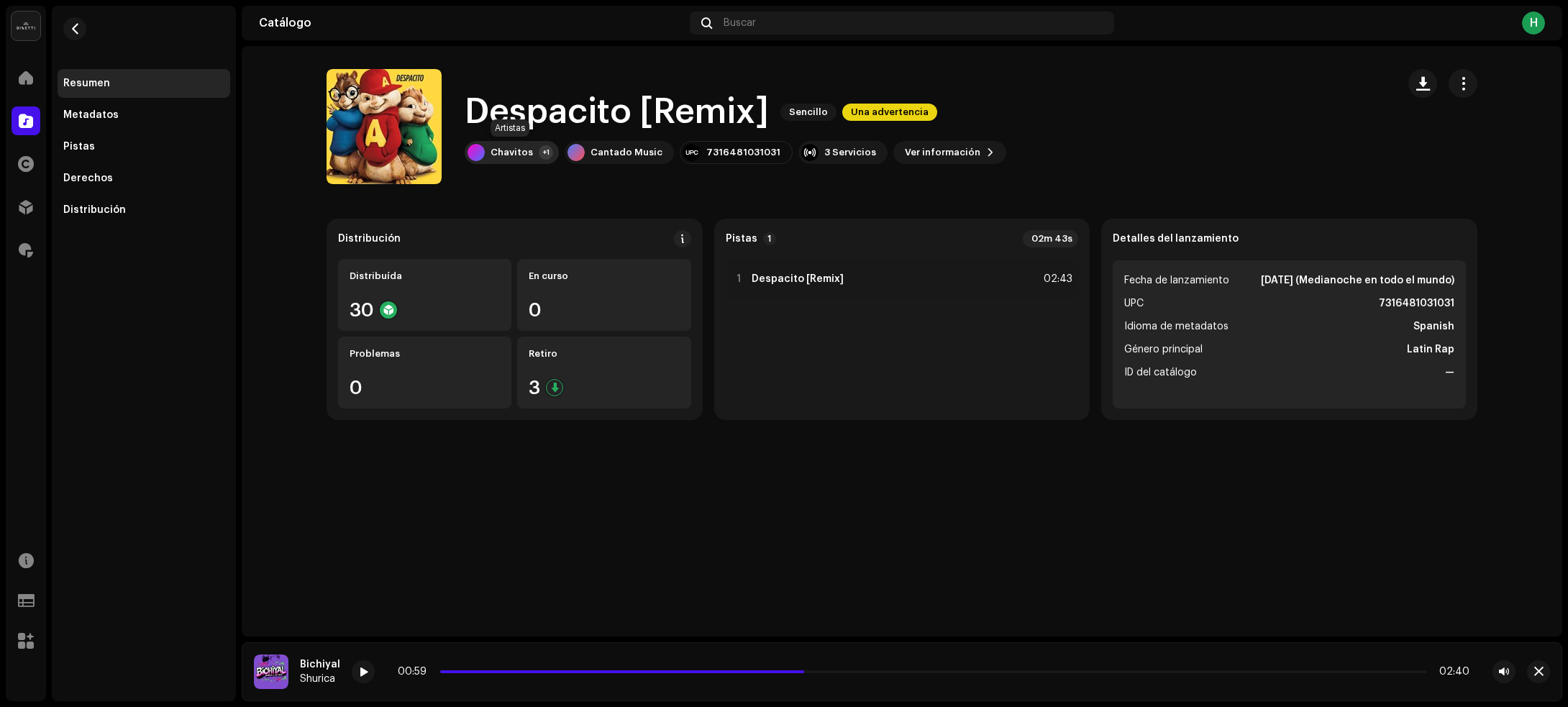
click at [520, 147] on div "Chavitos" at bounding box center [512, 152] width 43 height 12
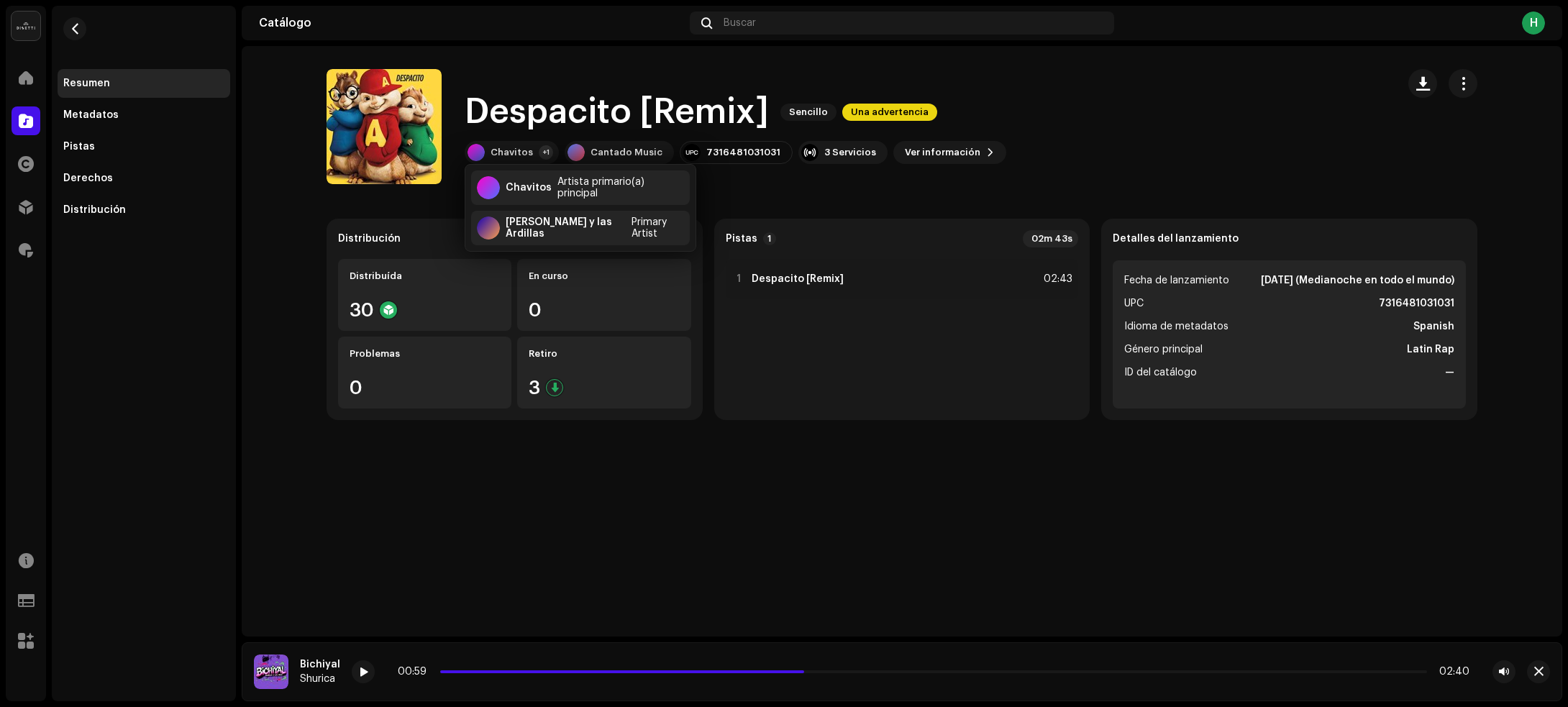
click at [604, 524] on div "Despacito [Remix] Sencillo Una advertencia Despacito [Remix] Sencillo Una adver…" at bounding box center [902, 342] width 1321 height 590
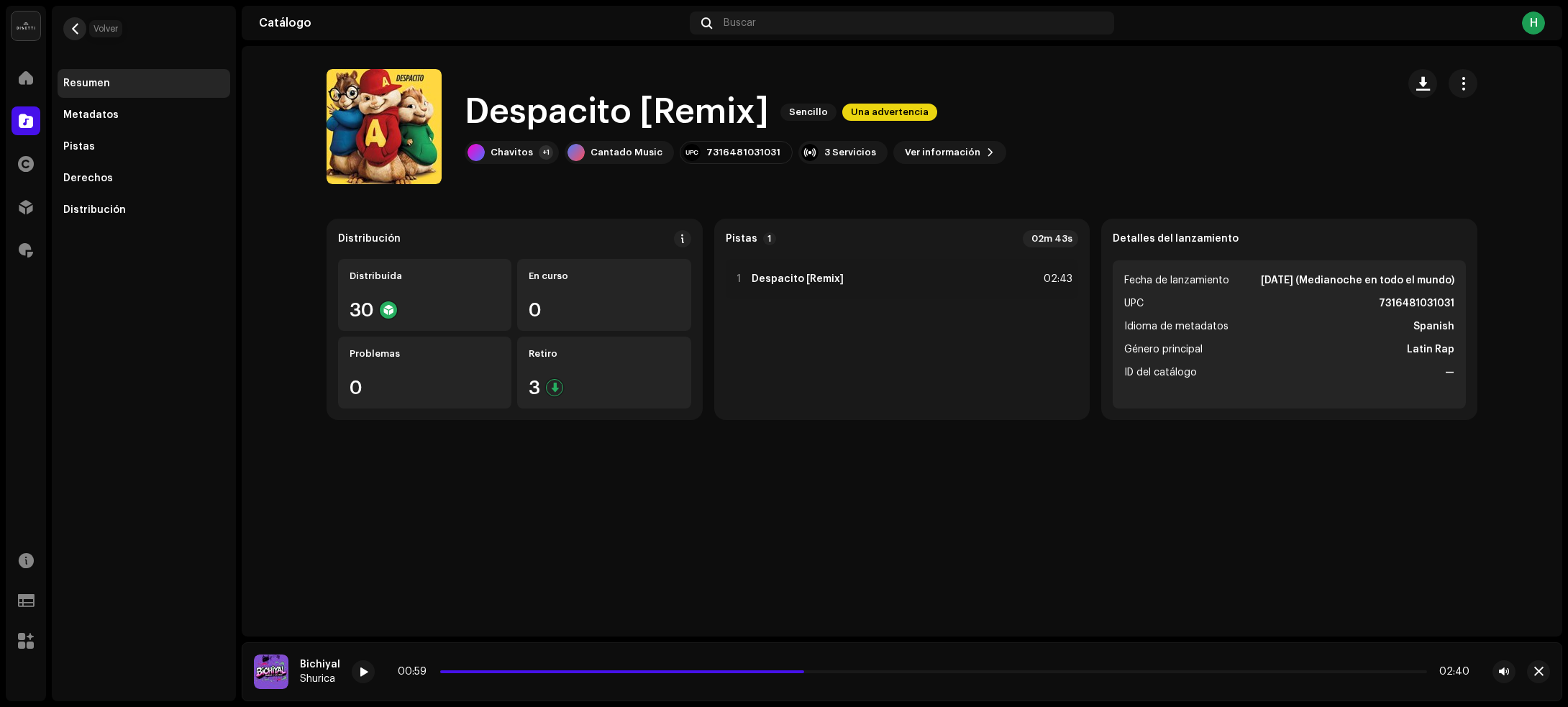
click at [81, 26] on button "button" at bounding box center [75, 29] width 23 height 23
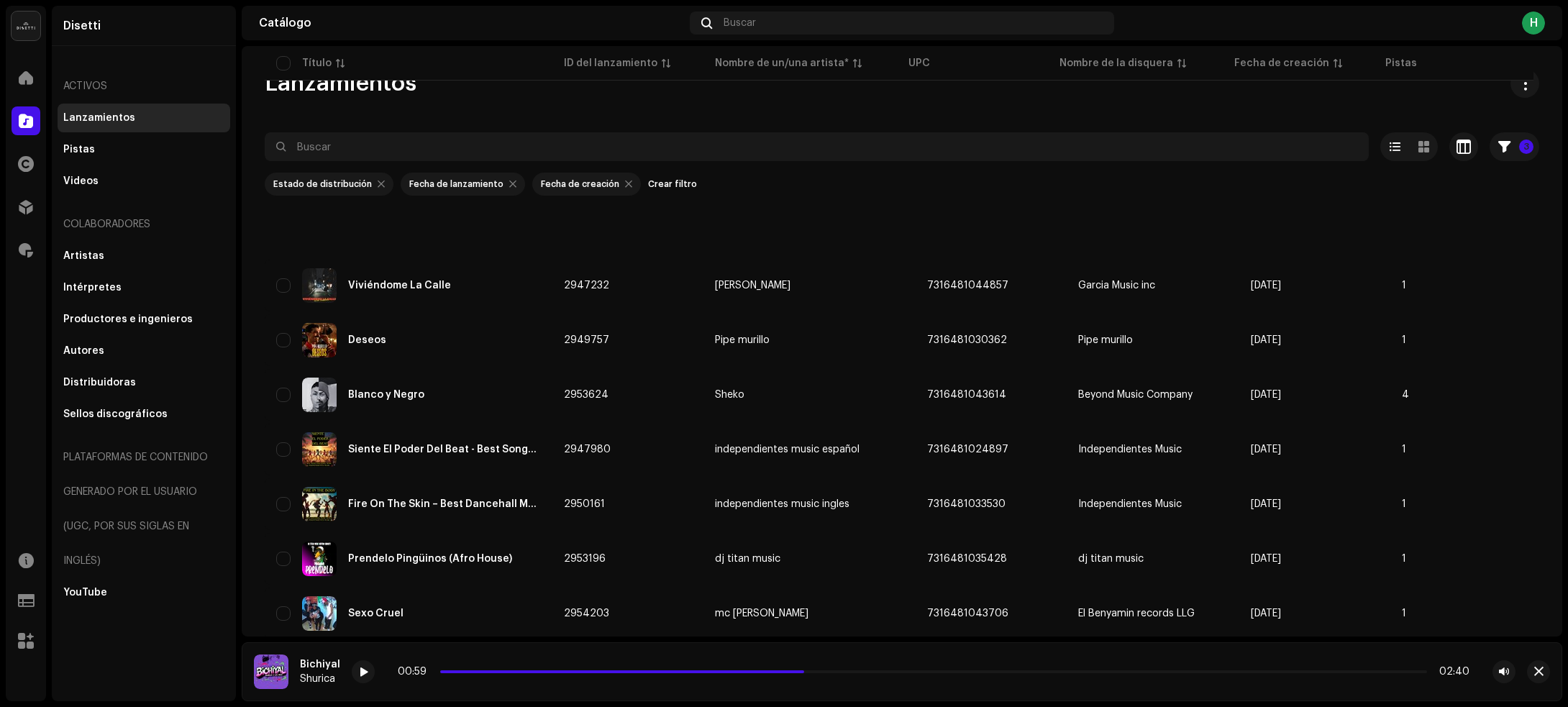
scroll to position [3153, 0]
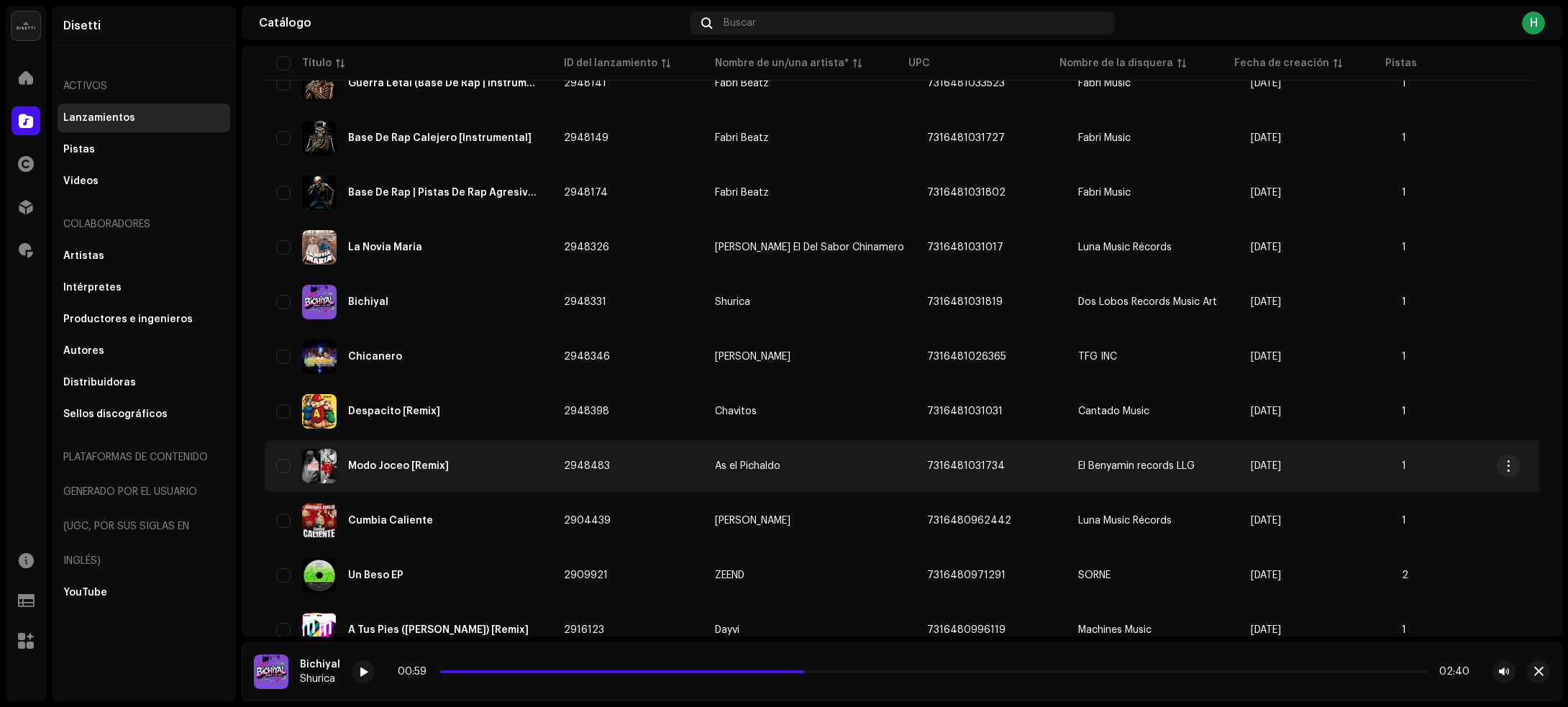
click at [483, 449] on div "Modo Joceo [Remix]" at bounding box center [408, 466] width 264 height 35
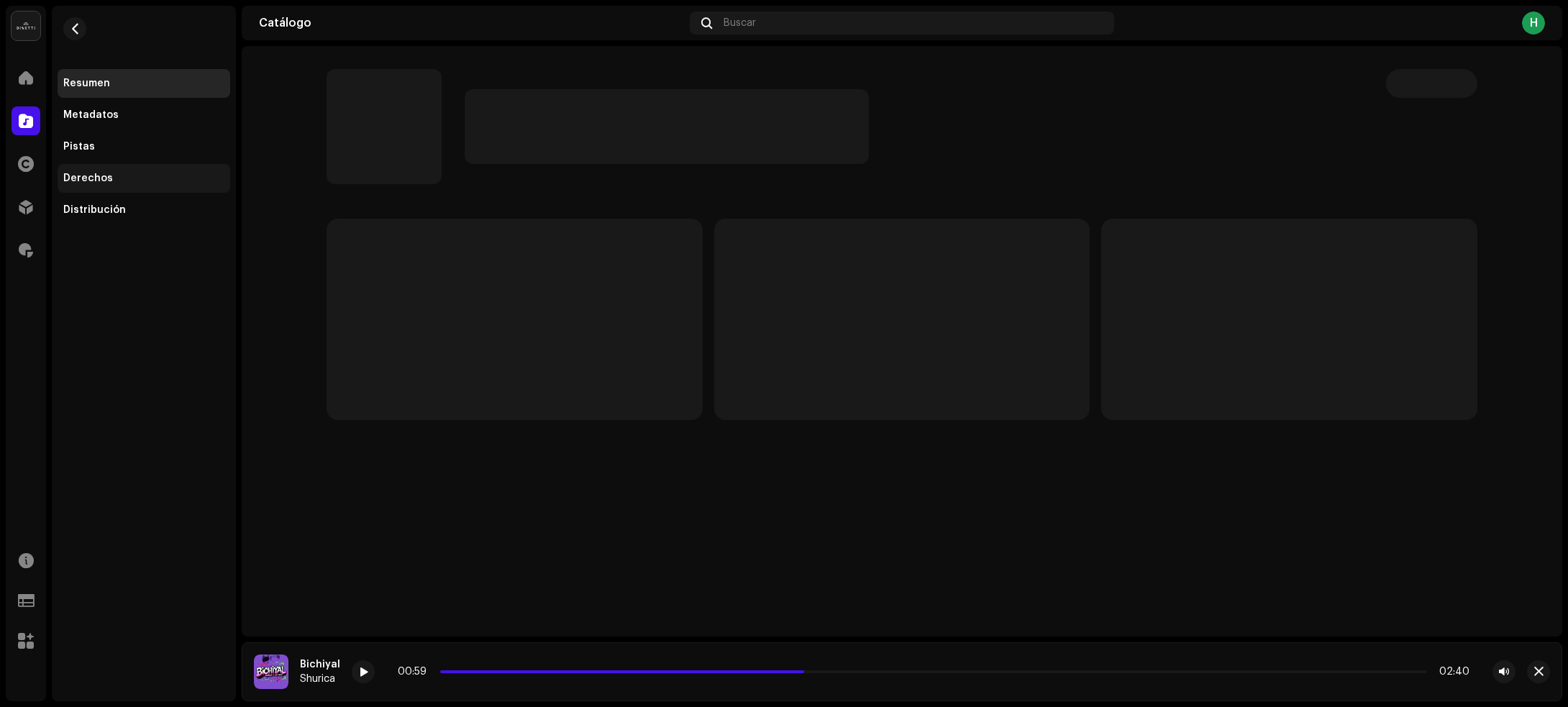
click at [90, 180] on div "Derechos" at bounding box center [88, 178] width 49 height 12
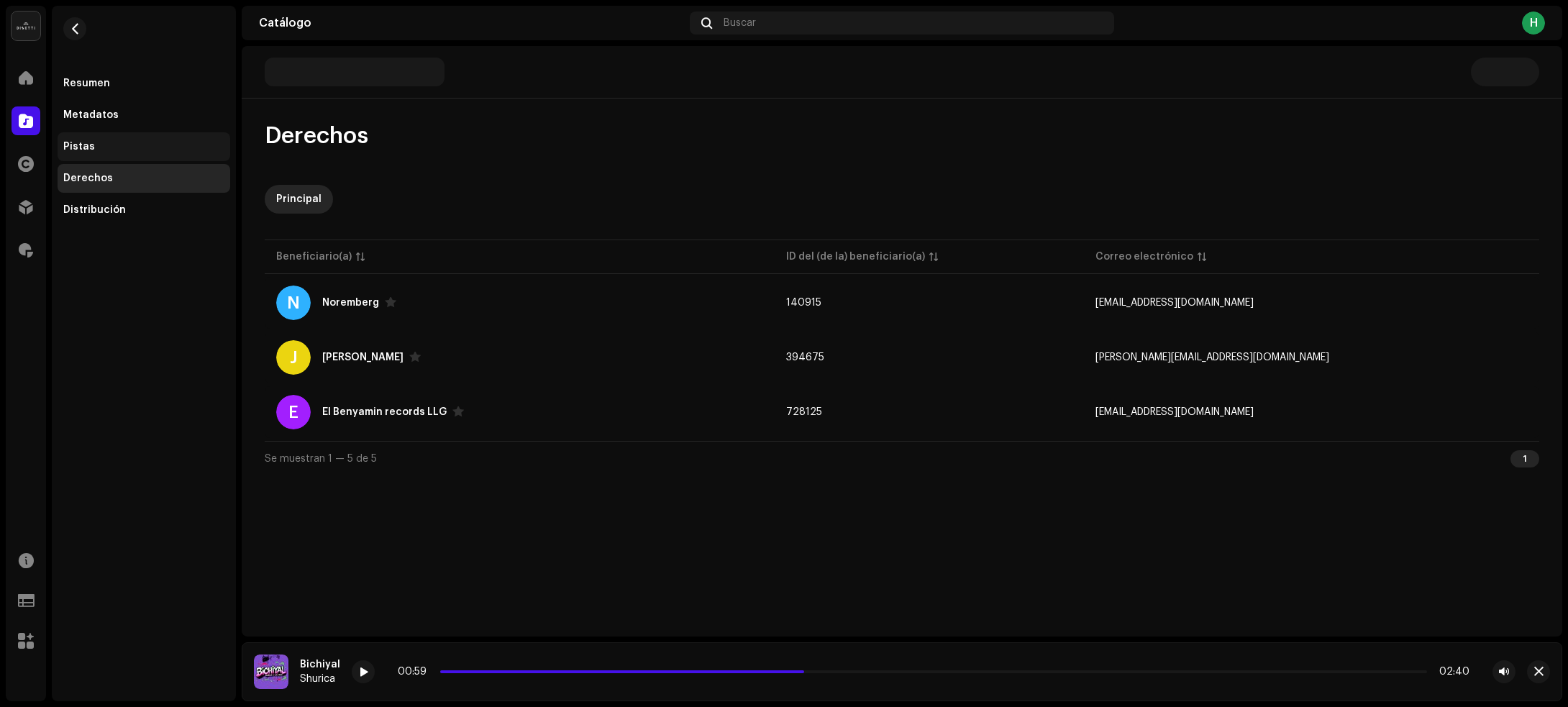
click at [115, 141] on div "Pistas" at bounding box center [144, 146] width 161 height 12
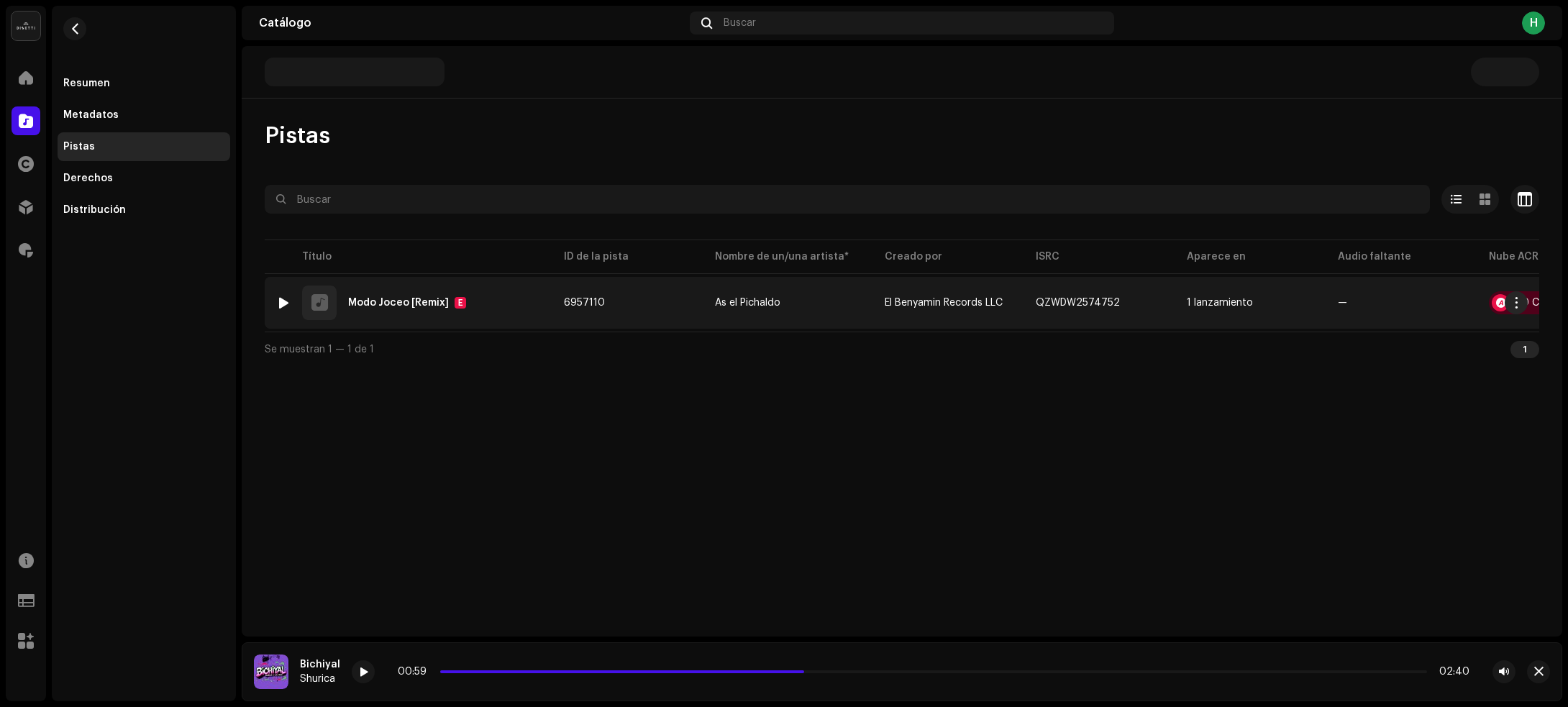
click at [281, 298] on div at bounding box center [284, 302] width 11 height 12
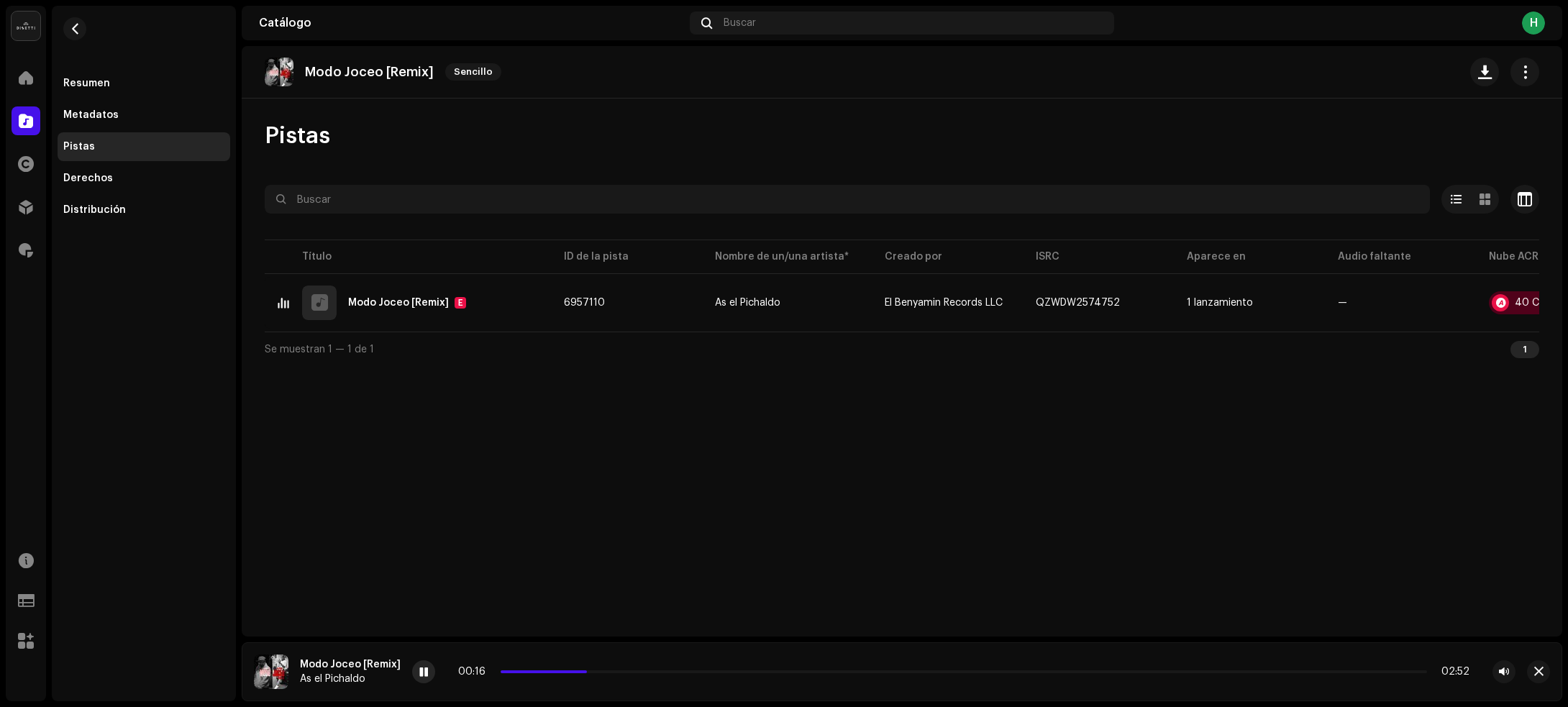
click at [421, 677] on span at bounding box center [423, 672] width 9 height 12
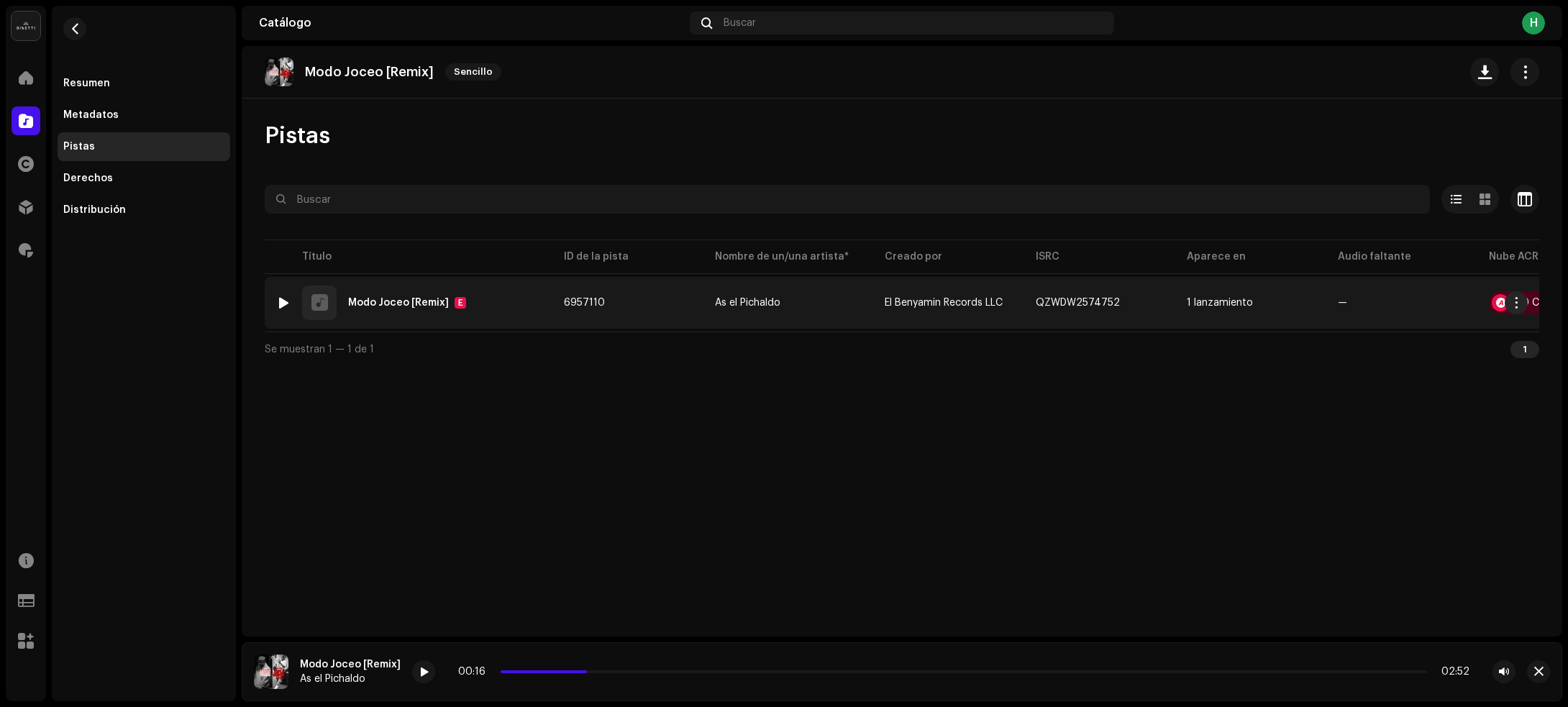
click at [558, 304] on td "6957110" at bounding box center [628, 302] width 151 height 52
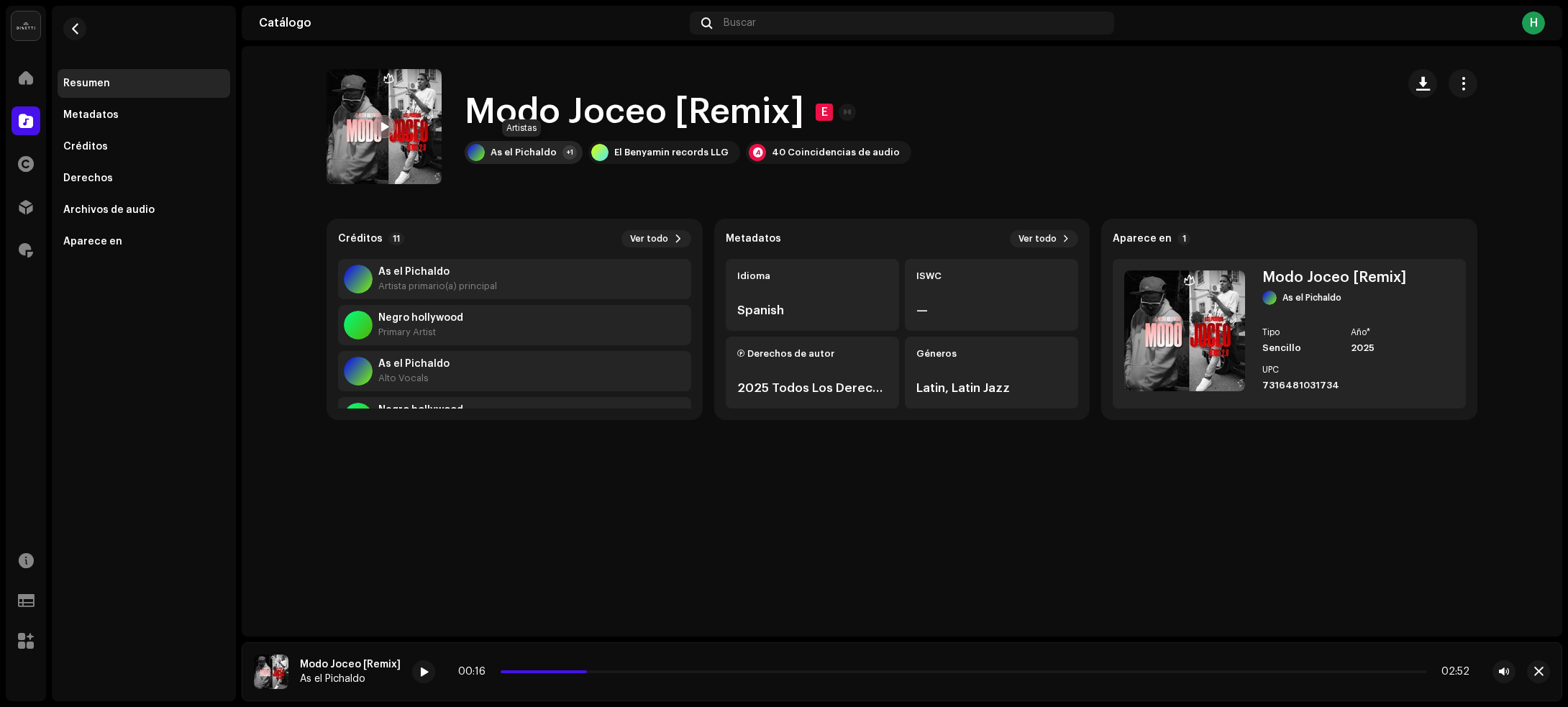
click at [520, 151] on div "As el Pichaldo" at bounding box center [524, 152] width 66 height 12
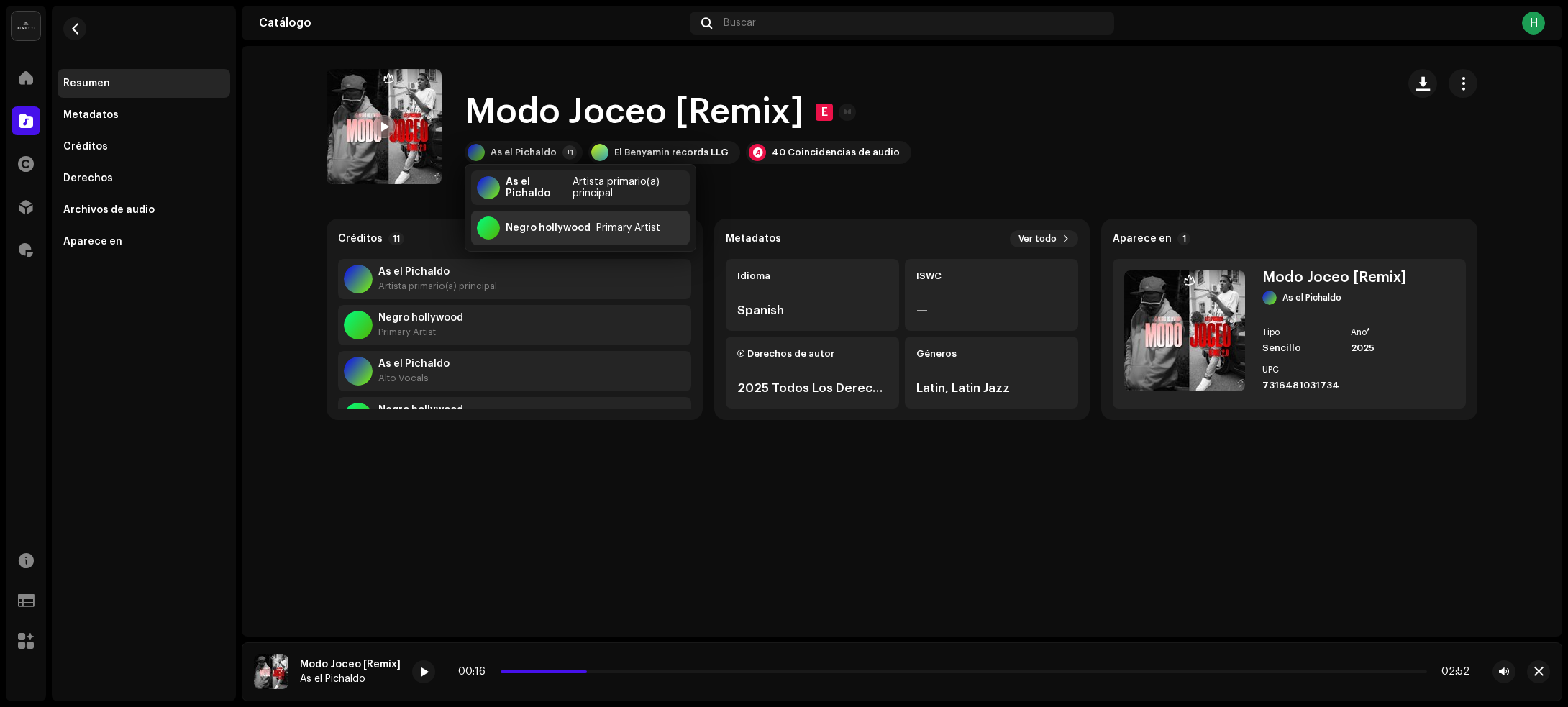
click at [523, 230] on div "Negro hollywood" at bounding box center [548, 228] width 85 height 12
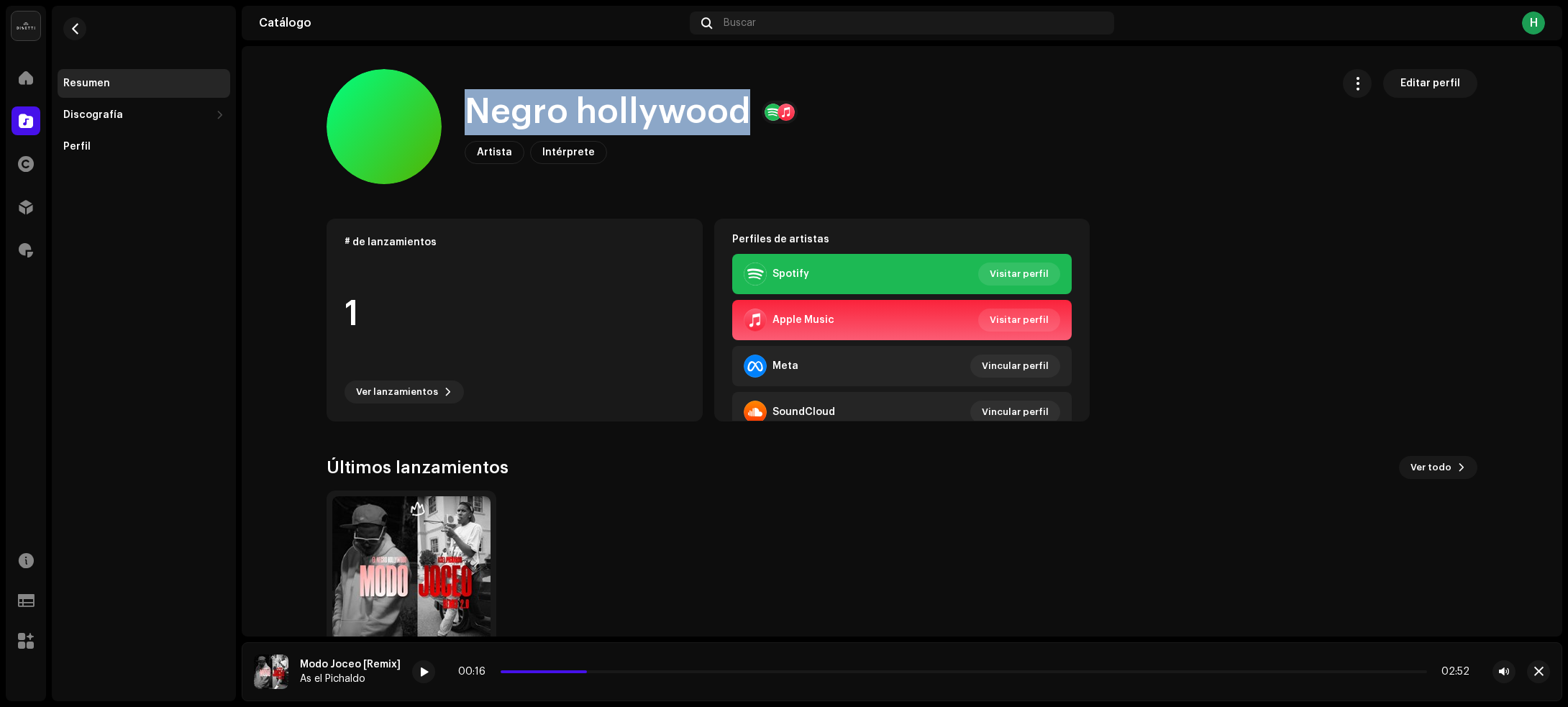
drag, startPoint x: 465, startPoint y: 117, endPoint x: 736, endPoint y: 115, distance: 271.0
click at [736, 115] on h1 "Negro hollywood" at bounding box center [607, 112] width 285 height 46
copy h1 "Negro hollywood"
click at [73, 26] on span "button" at bounding box center [75, 29] width 11 height 12
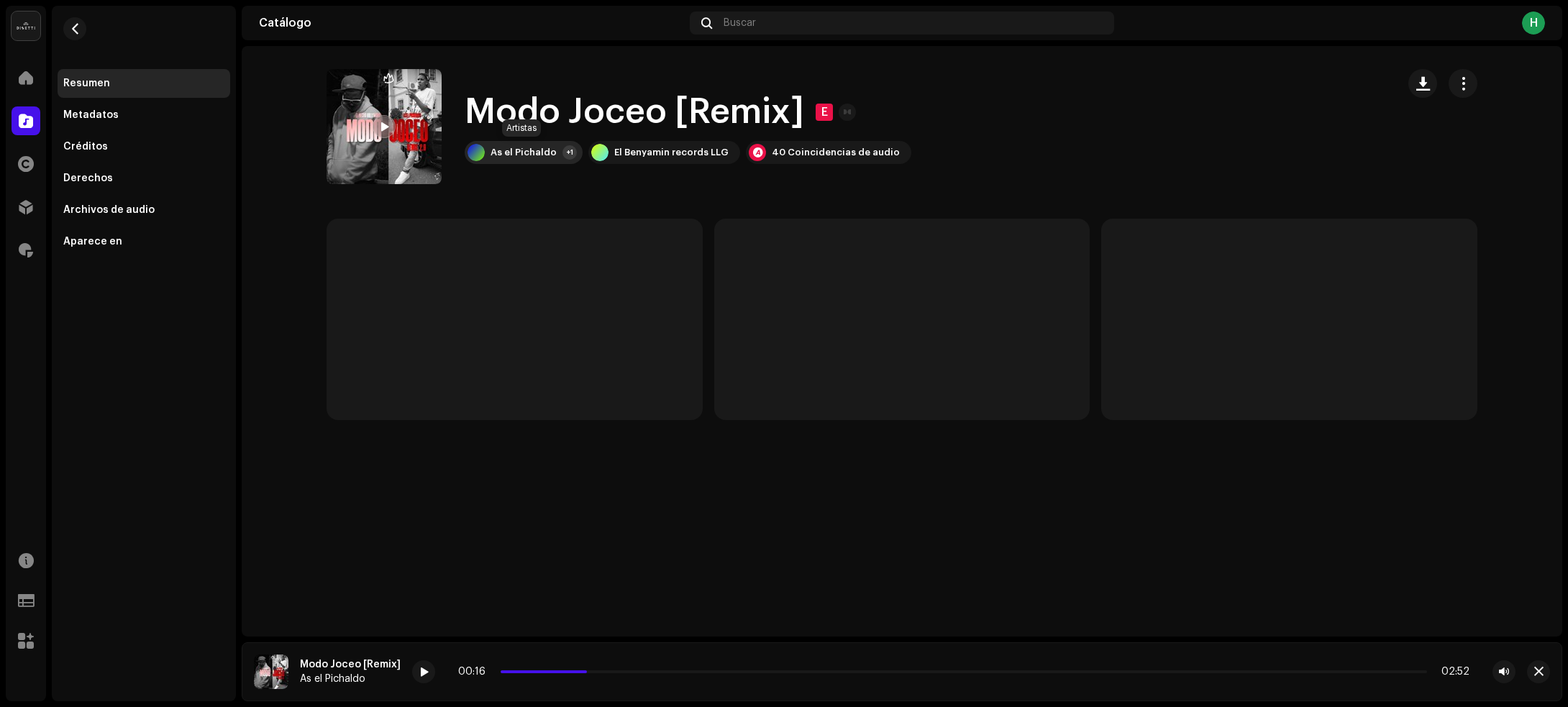
click at [508, 156] on div "As el Pichaldo" at bounding box center [524, 152] width 66 height 12
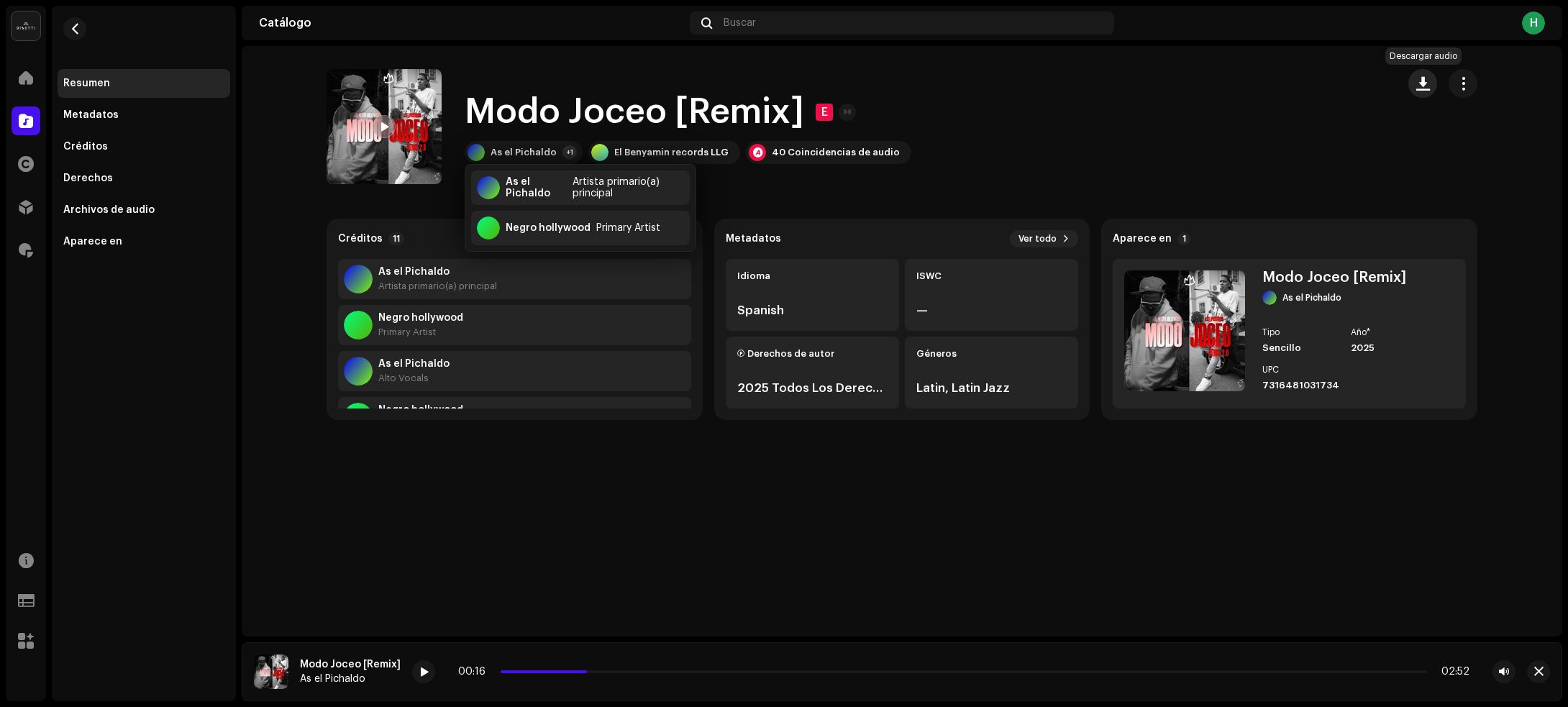
click at [1425, 87] on span "button" at bounding box center [1423, 83] width 14 height 12
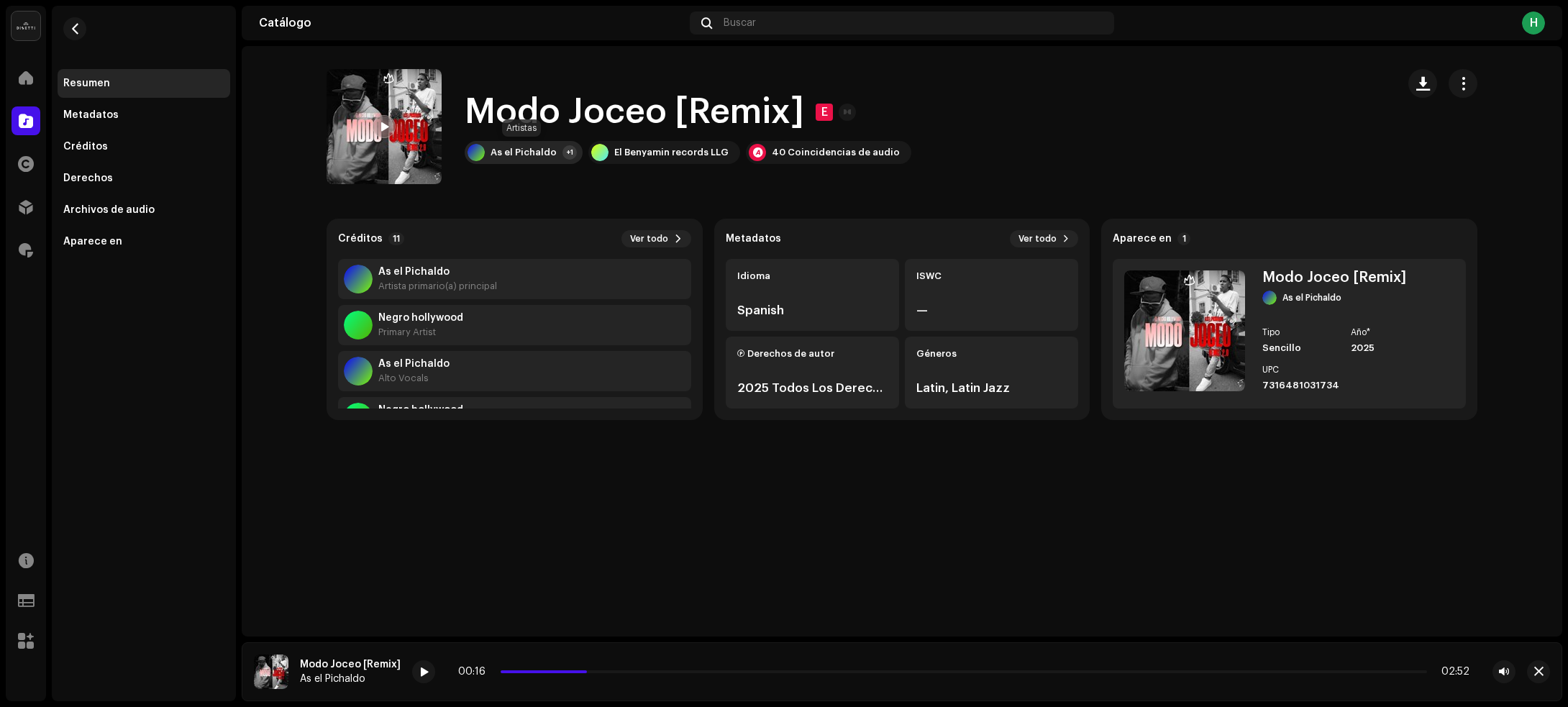
click at [531, 155] on div "As el Pichaldo" at bounding box center [524, 152] width 66 height 12
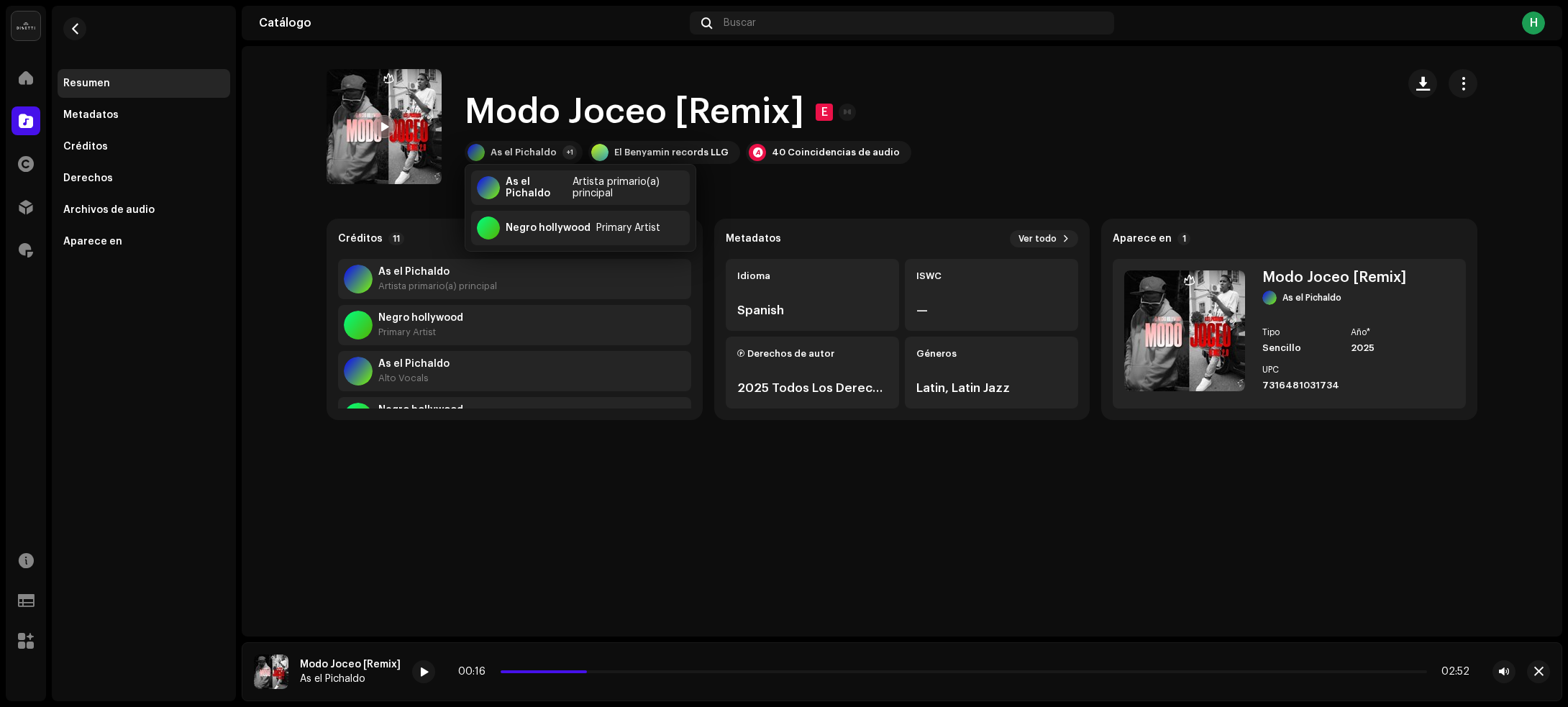
click at [1182, 110] on div "Modo Joceo [Remix] E As el Pichaldo +1 El Benyamin records LLG 40 Coincidencias…" at bounding box center [856, 126] width 1059 height 115
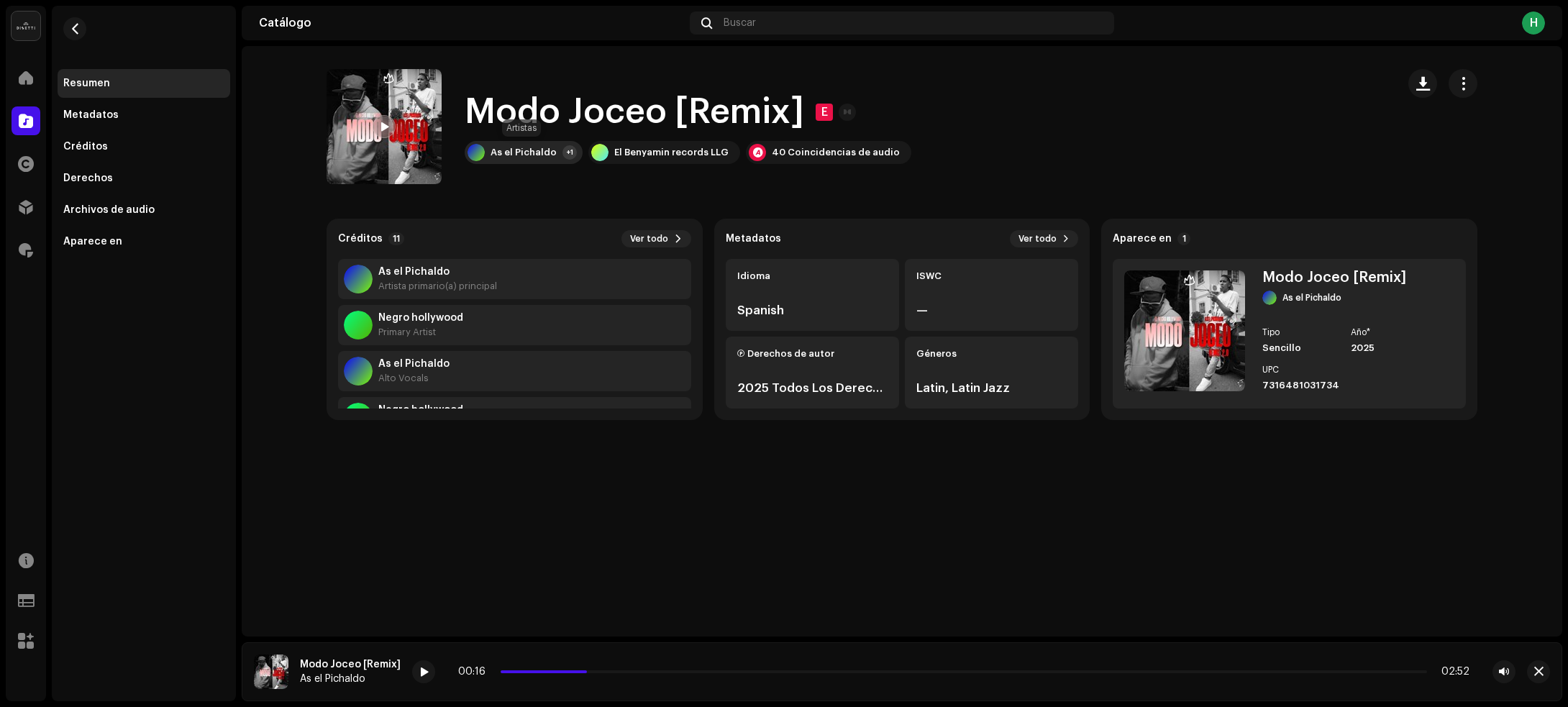
click at [539, 159] on div "As el Pichaldo +1" at bounding box center [523, 152] width 118 height 23
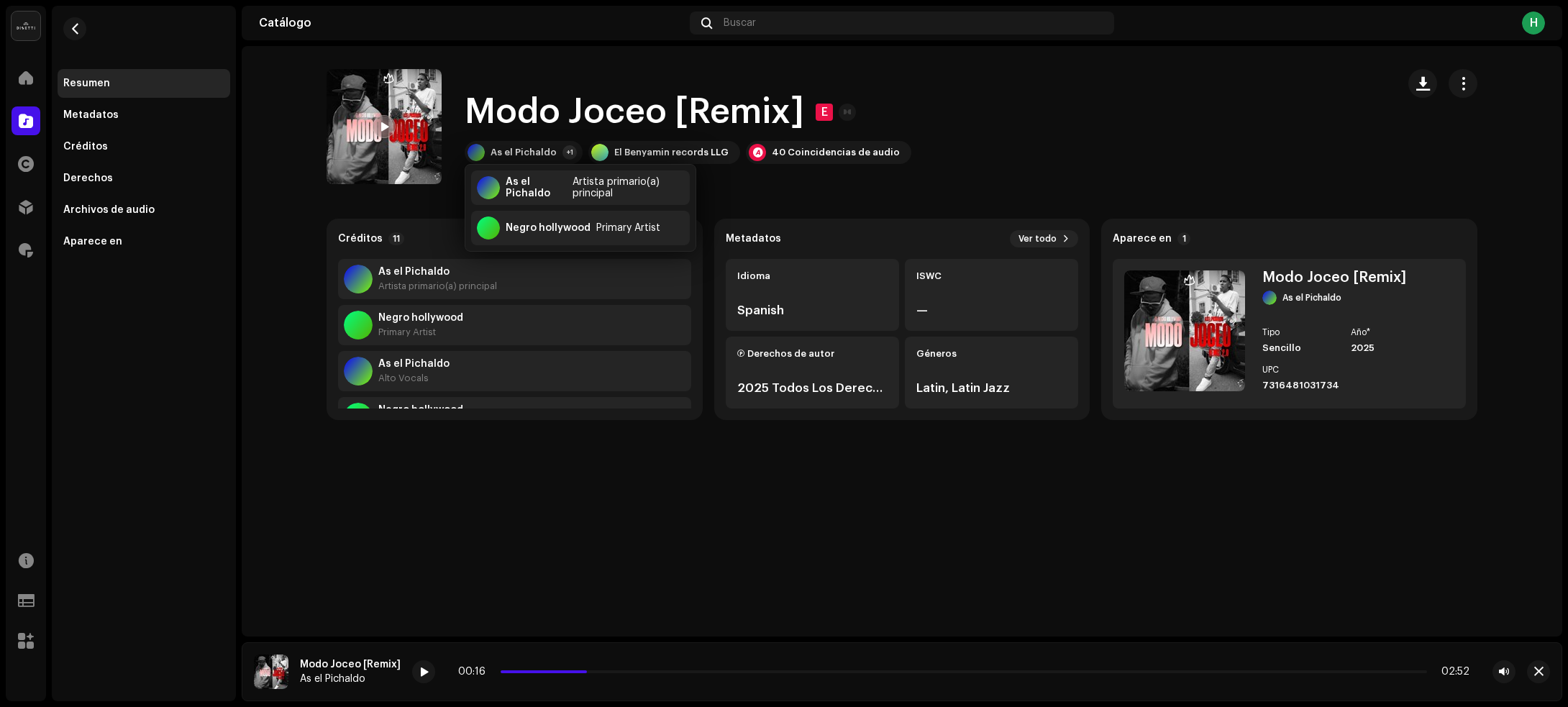
drag, startPoint x: 484, startPoint y: 504, endPoint x: 479, endPoint y: 490, distance: 14.9
click at [483, 500] on div "Modo Joceo [Remix] E Modo Joceo [Remix] E As el Pichaldo +1 El Benyamin records…" at bounding box center [902, 342] width 1321 height 590
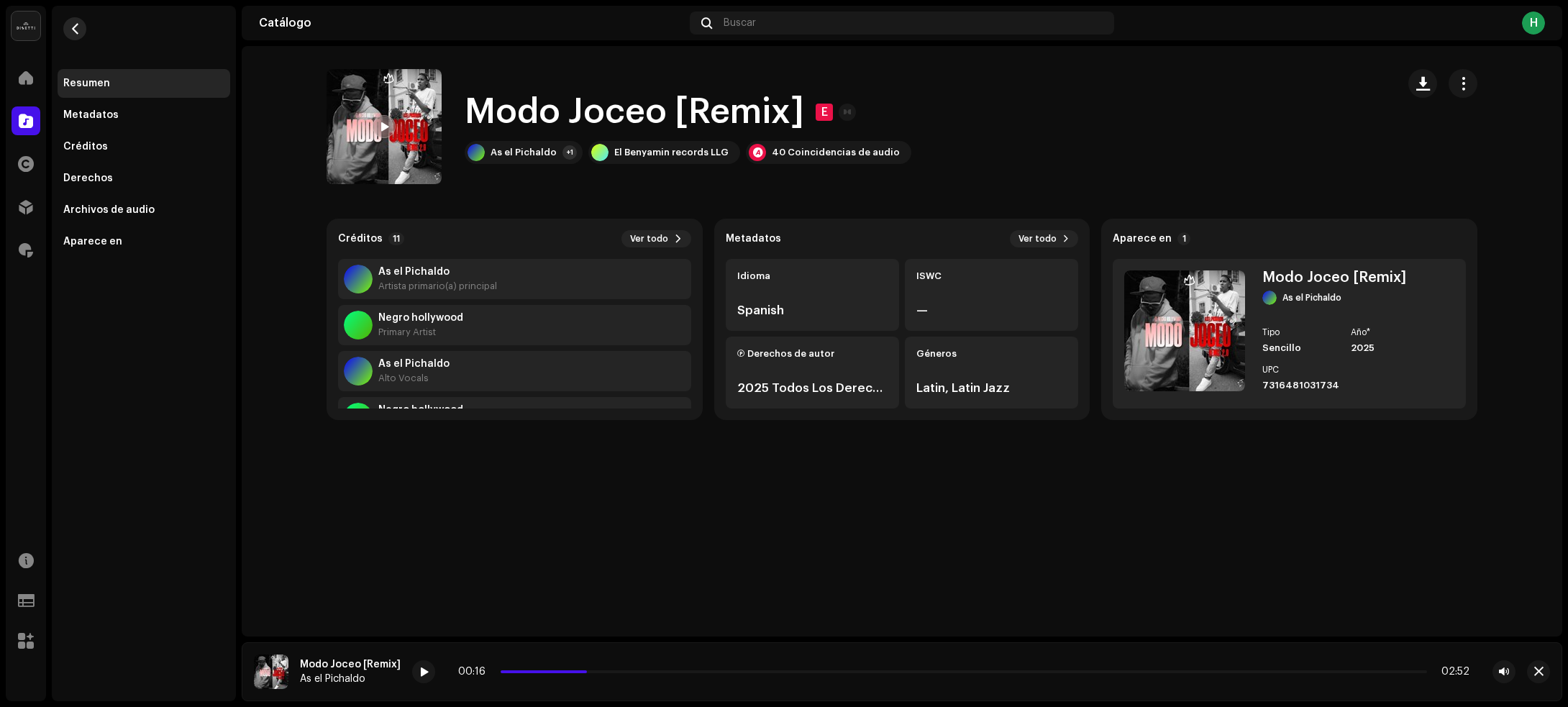
click at [79, 26] on span "button" at bounding box center [75, 29] width 11 height 12
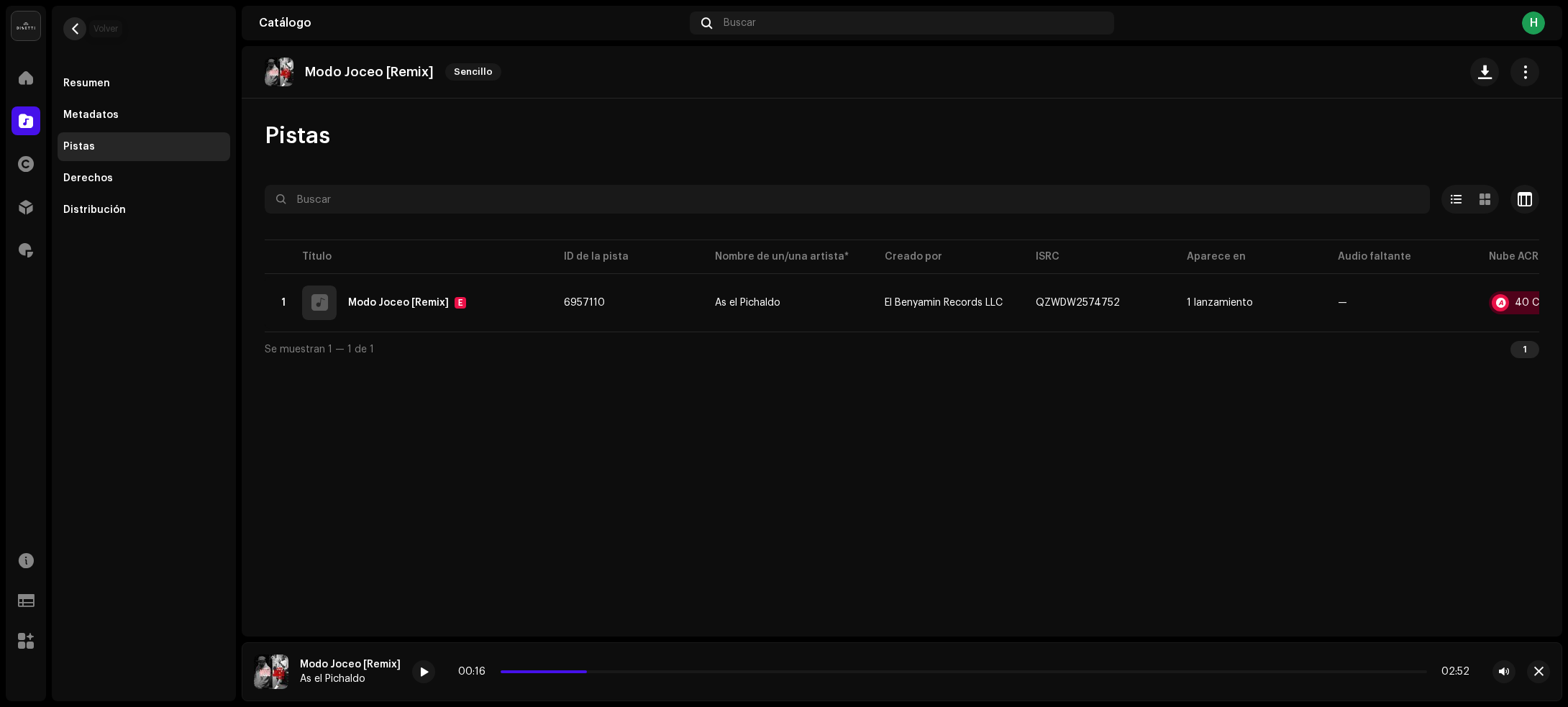
click at [80, 24] on button "button" at bounding box center [75, 29] width 23 height 23
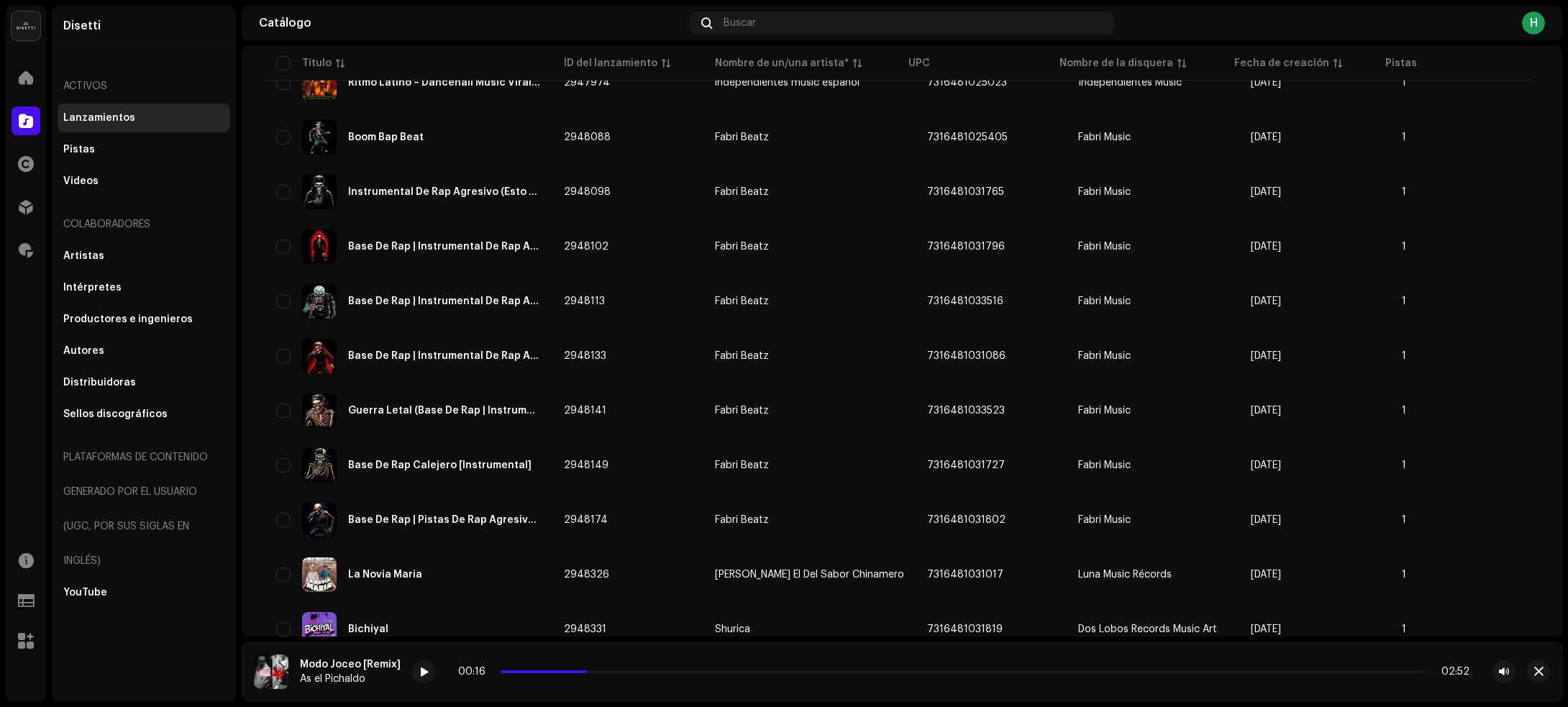
scroll to position [3265, 0]
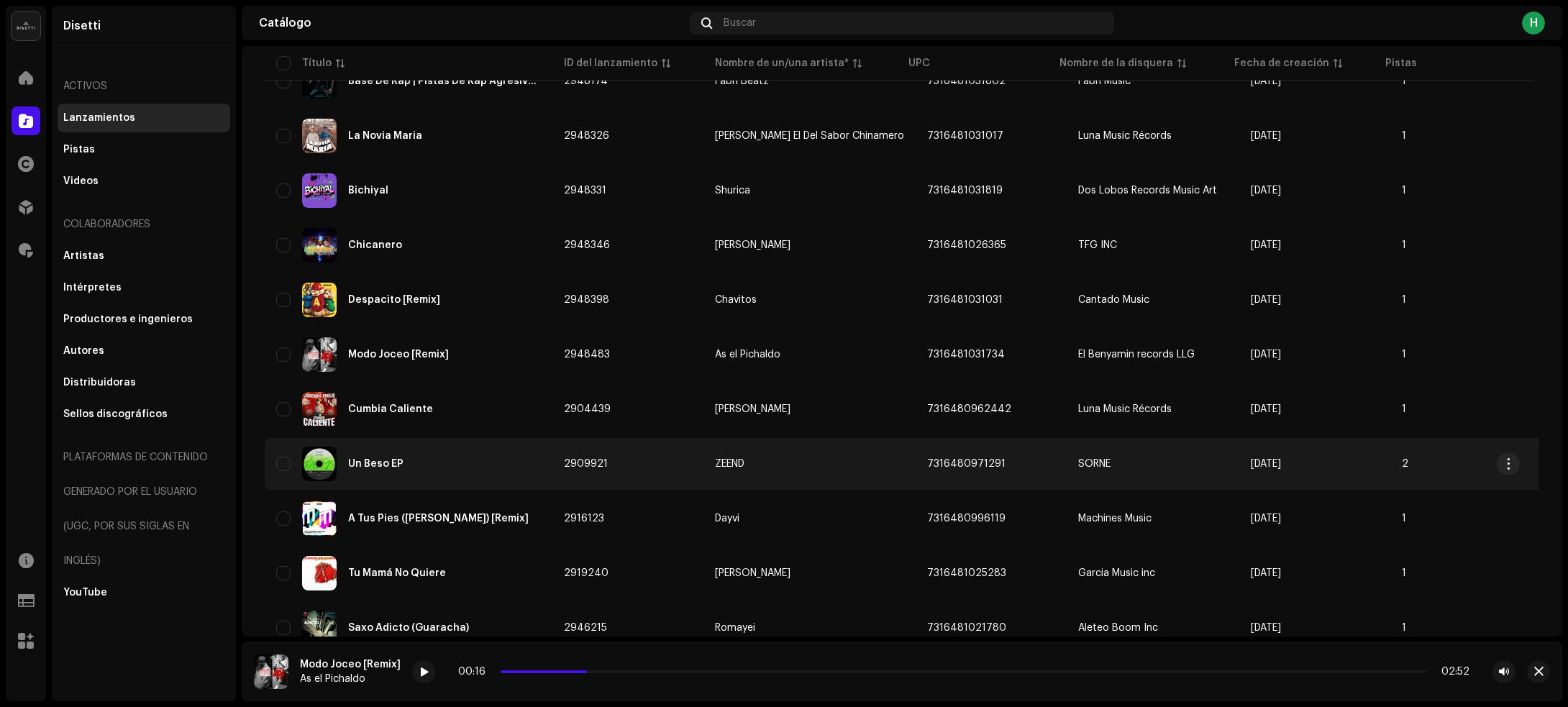
click at [489, 453] on div "Un Beso EP" at bounding box center [408, 464] width 264 height 35
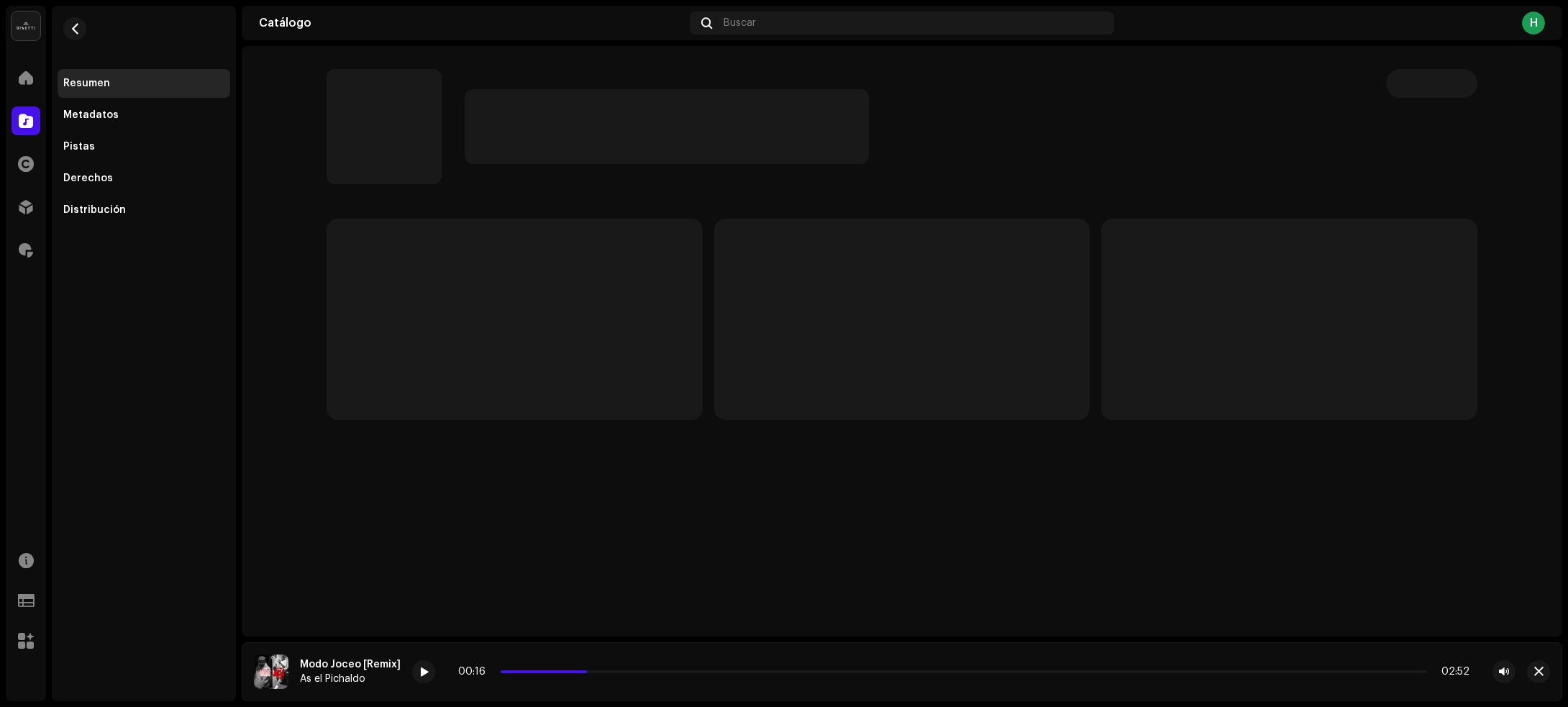
click at [155, 162] on div "Resumen Metadatos Pistas Derechos Distribución" at bounding box center [143, 146] width 172 height 155
click at [127, 174] on div "Derechos" at bounding box center [144, 178] width 161 height 12
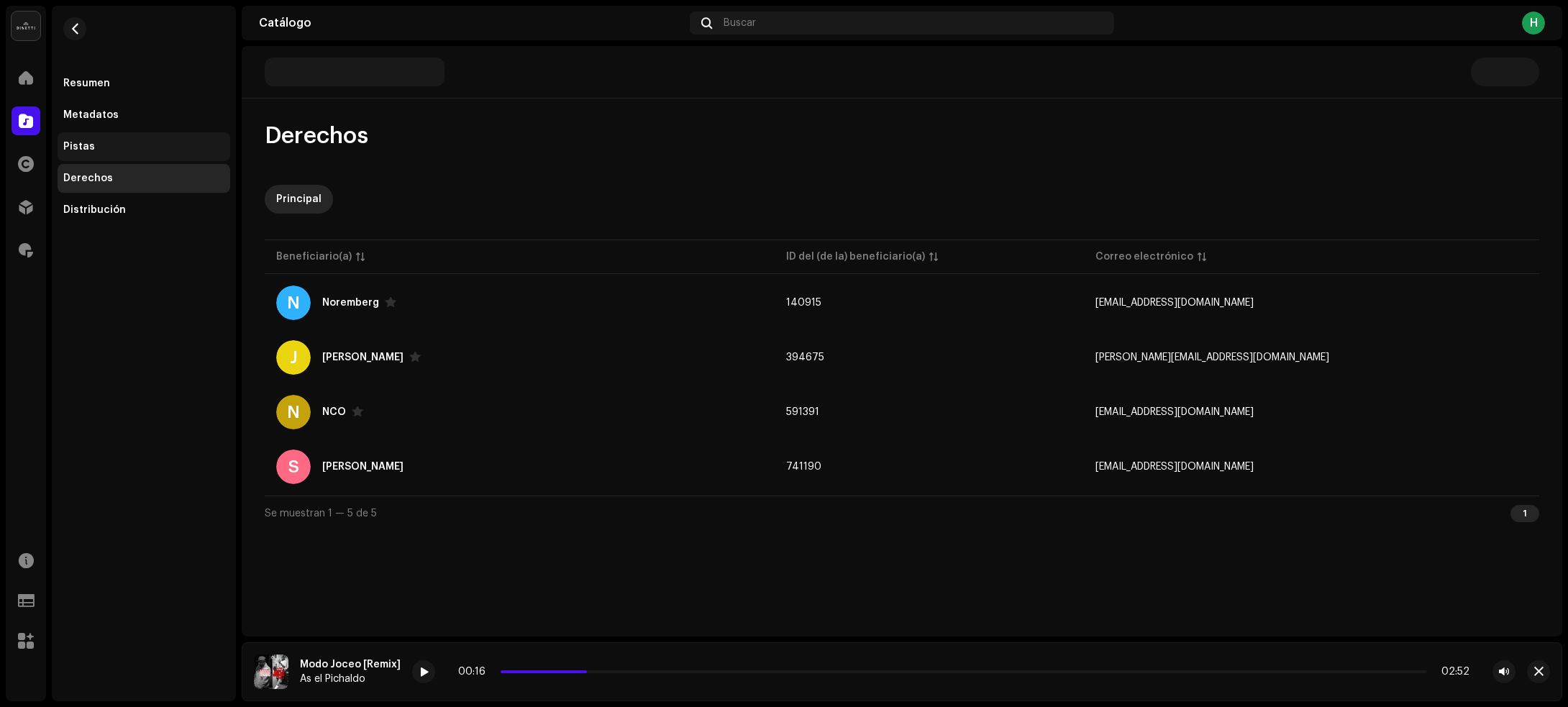
click at [119, 149] on div "Pistas" at bounding box center [144, 146] width 161 height 12
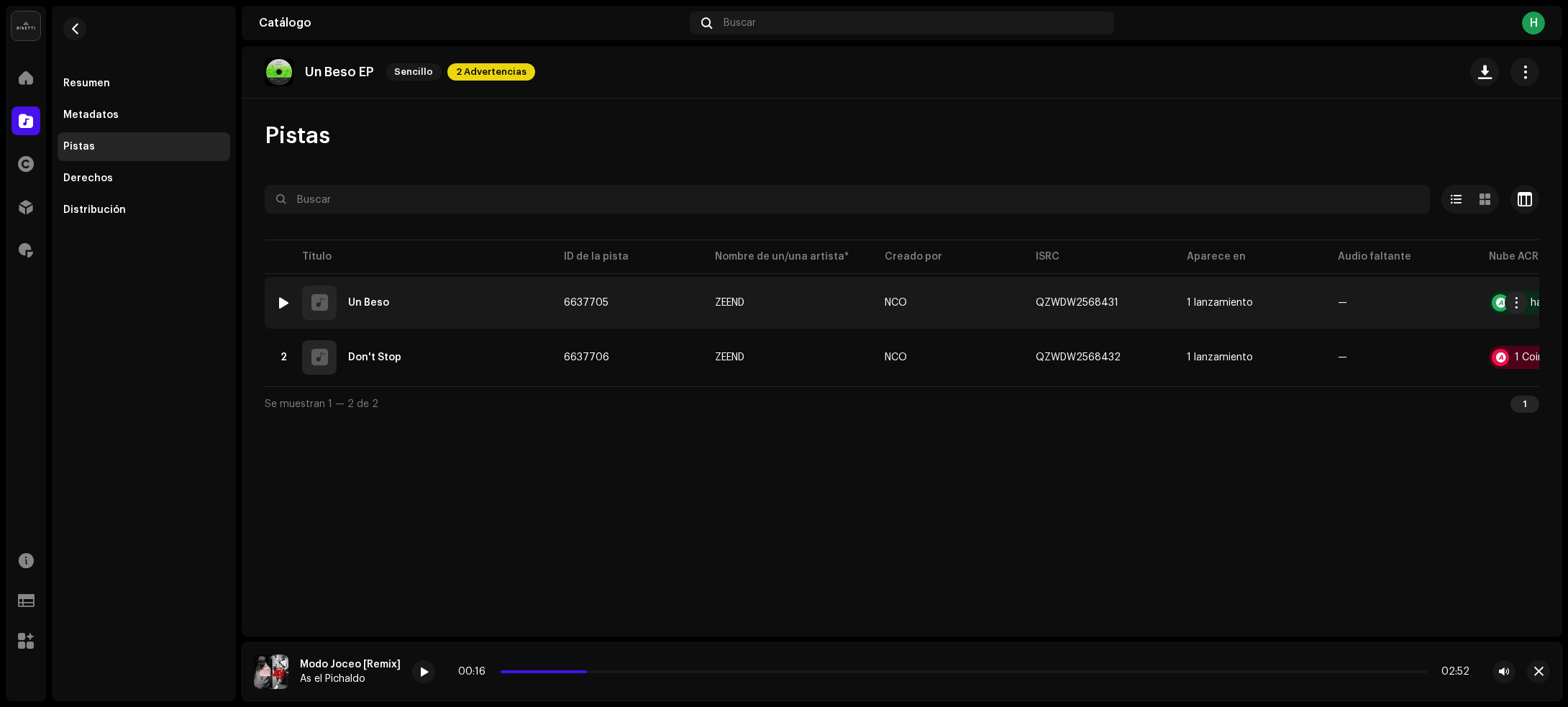
click at [284, 301] on div at bounding box center [284, 302] width 11 height 12
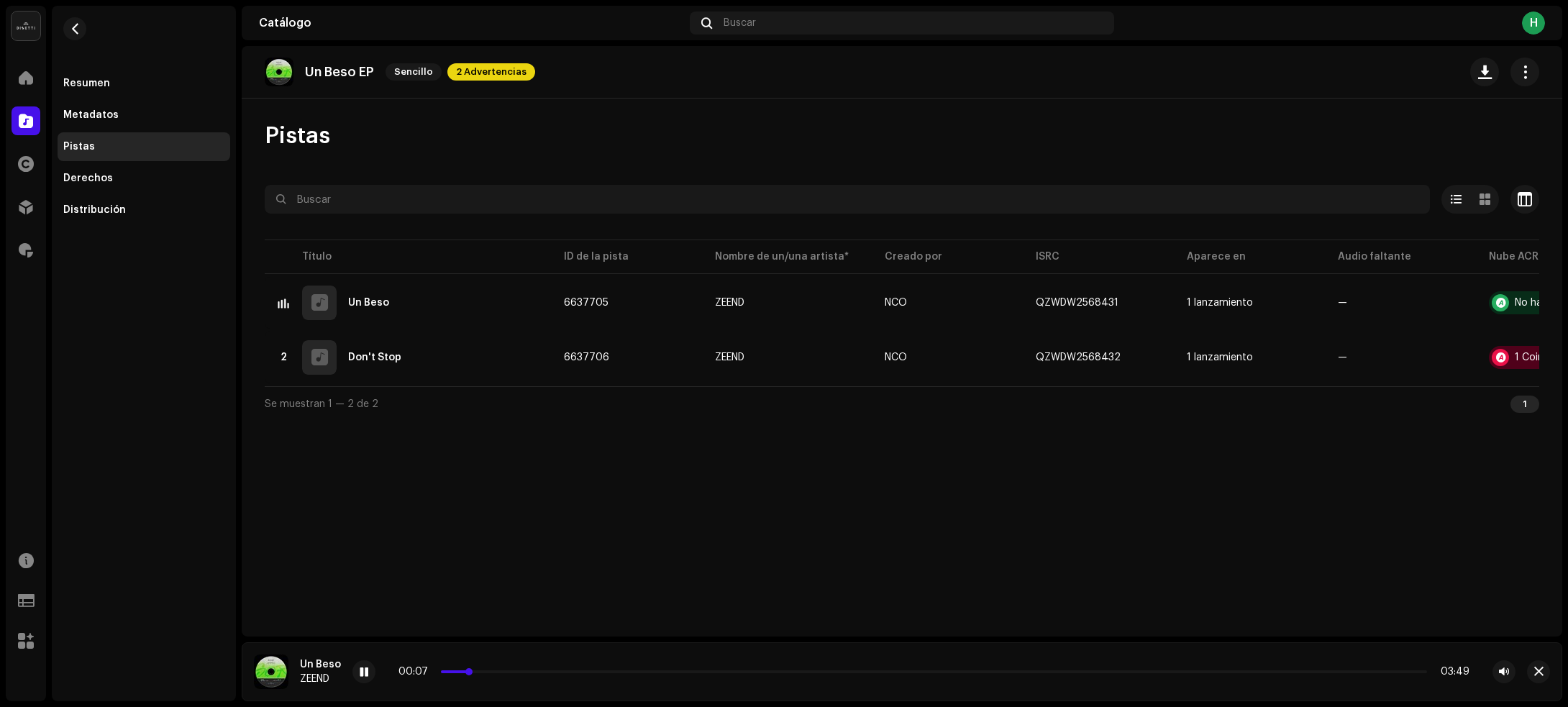
click at [617, 671] on p-slider at bounding box center [934, 671] width 986 height 3
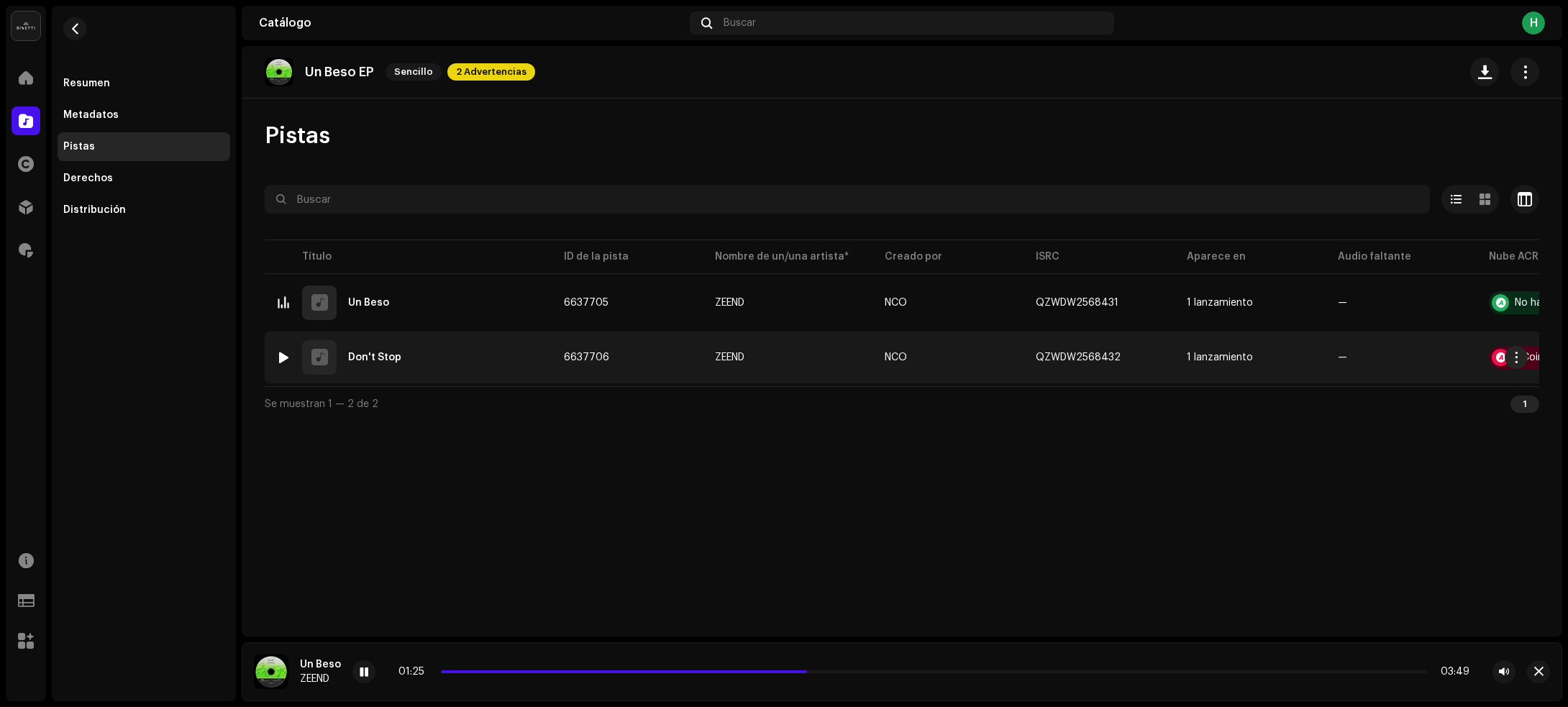
click at [282, 356] on div at bounding box center [284, 357] width 11 height 12
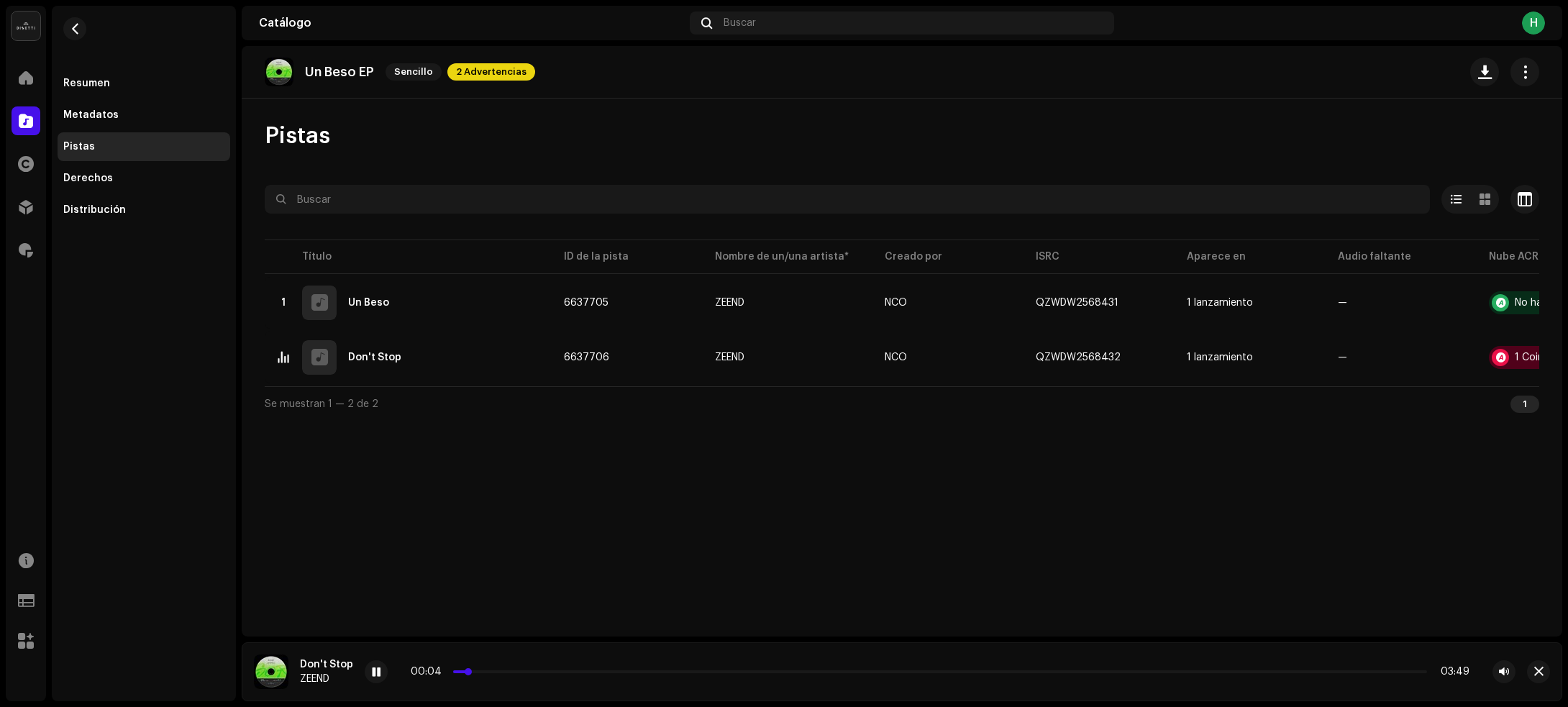
click at [552, 670] on p-slider at bounding box center [940, 671] width 974 height 3
click at [614, 672] on p-slider at bounding box center [940, 671] width 974 height 3
click at [788, 673] on p-slider at bounding box center [939, 671] width 976 height 3
click at [367, 676] on div at bounding box center [376, 671] width 23 height 23
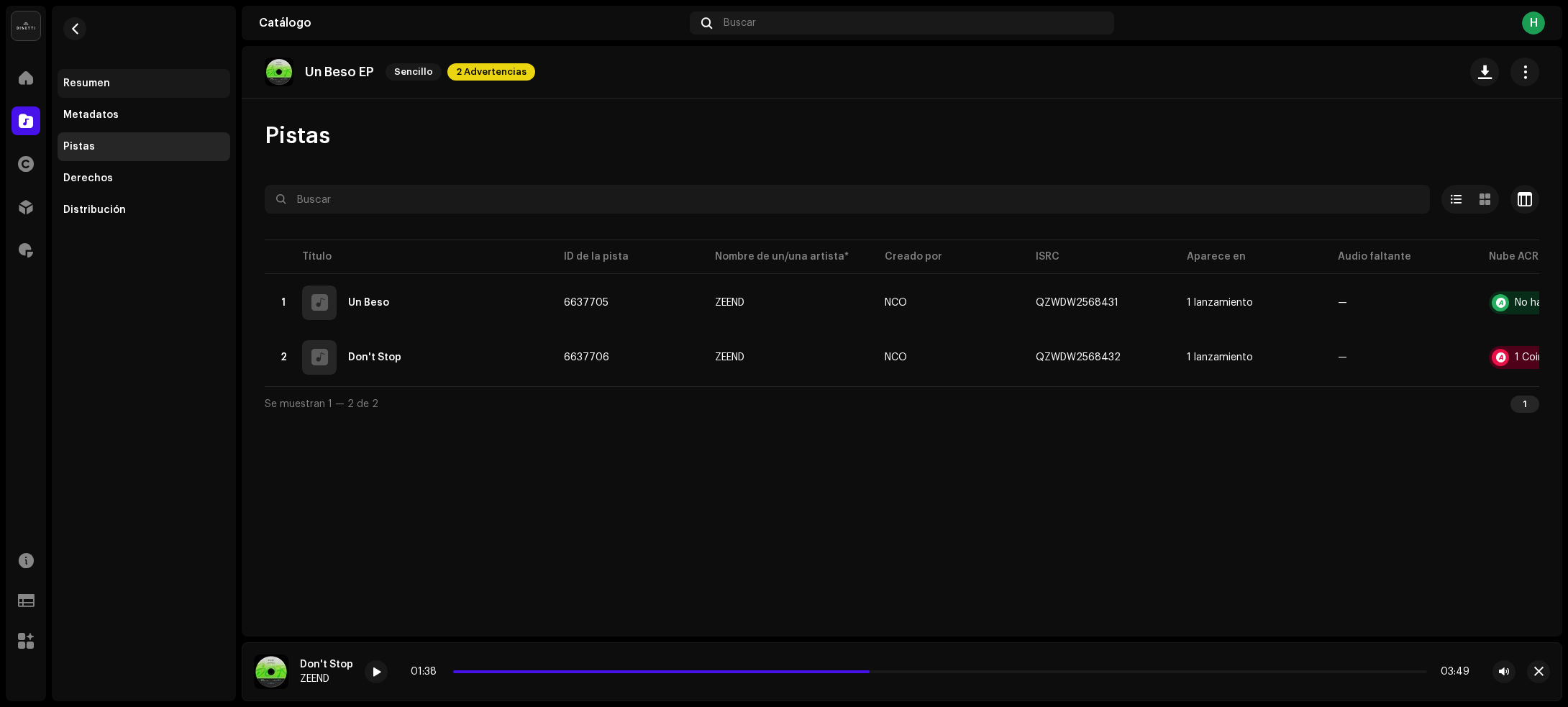
click at [87, 72] on div "Resumen" at bounding box center [143, 83] width 172 height 29
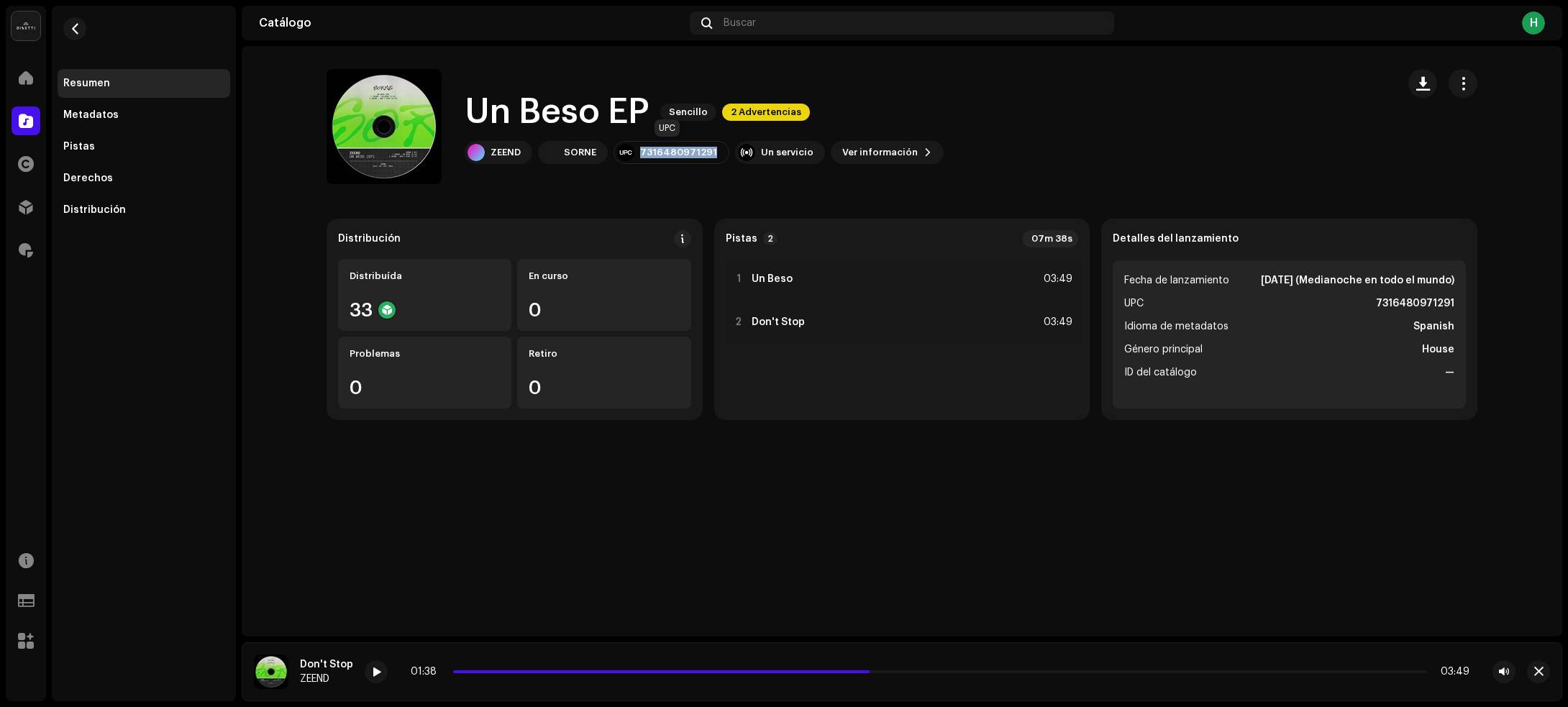
drag, startPoint x: 638, startPoint y: 149, endPoint x: 713, endPoint y: 151, distance: 75.0
click at [713, 151] on div "7316480971291" at bounding box center [672, 152] width 116 height 23
copy div "7316480971291"
click at [72, 35] on button "button" at bounding box center [75, 29] width 23 height 23
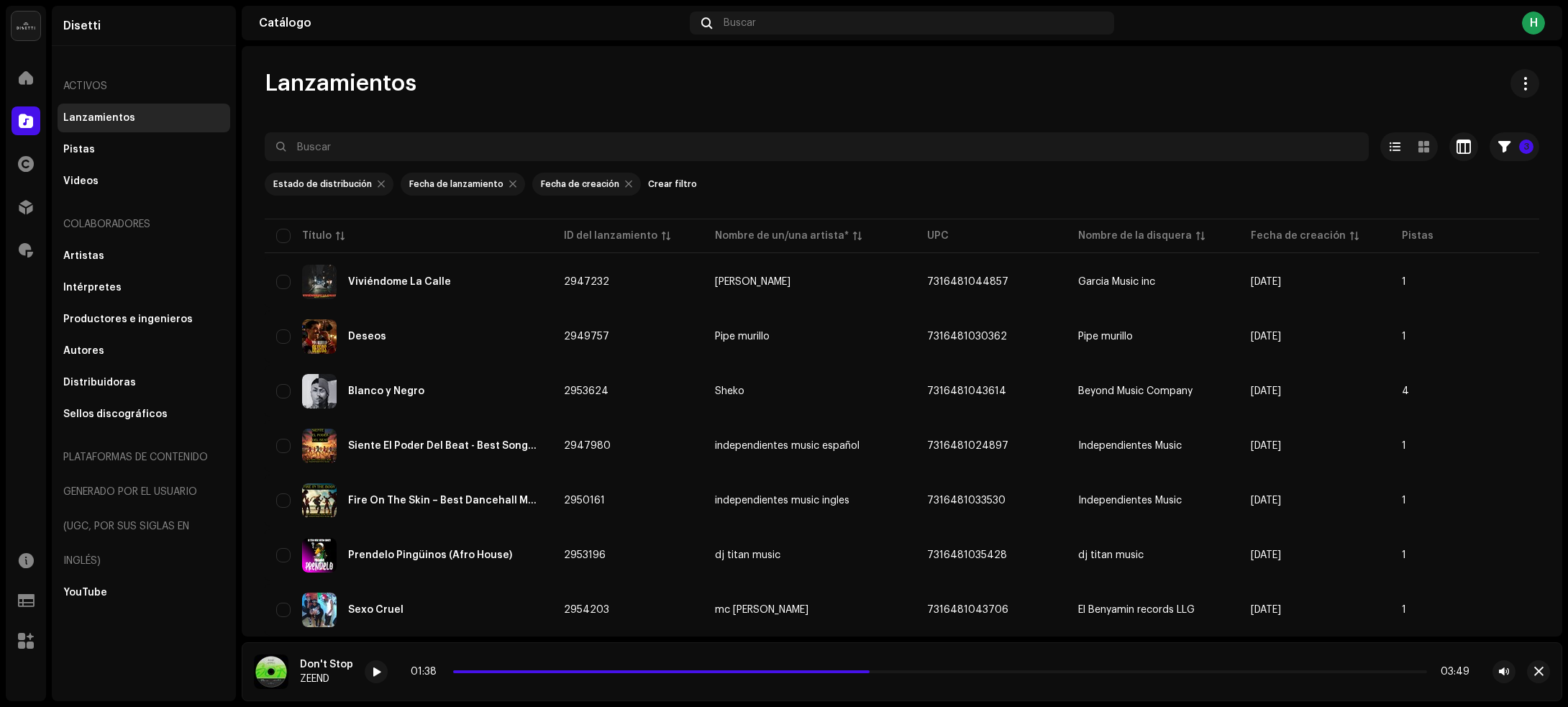
scroll to position [3261, 0]
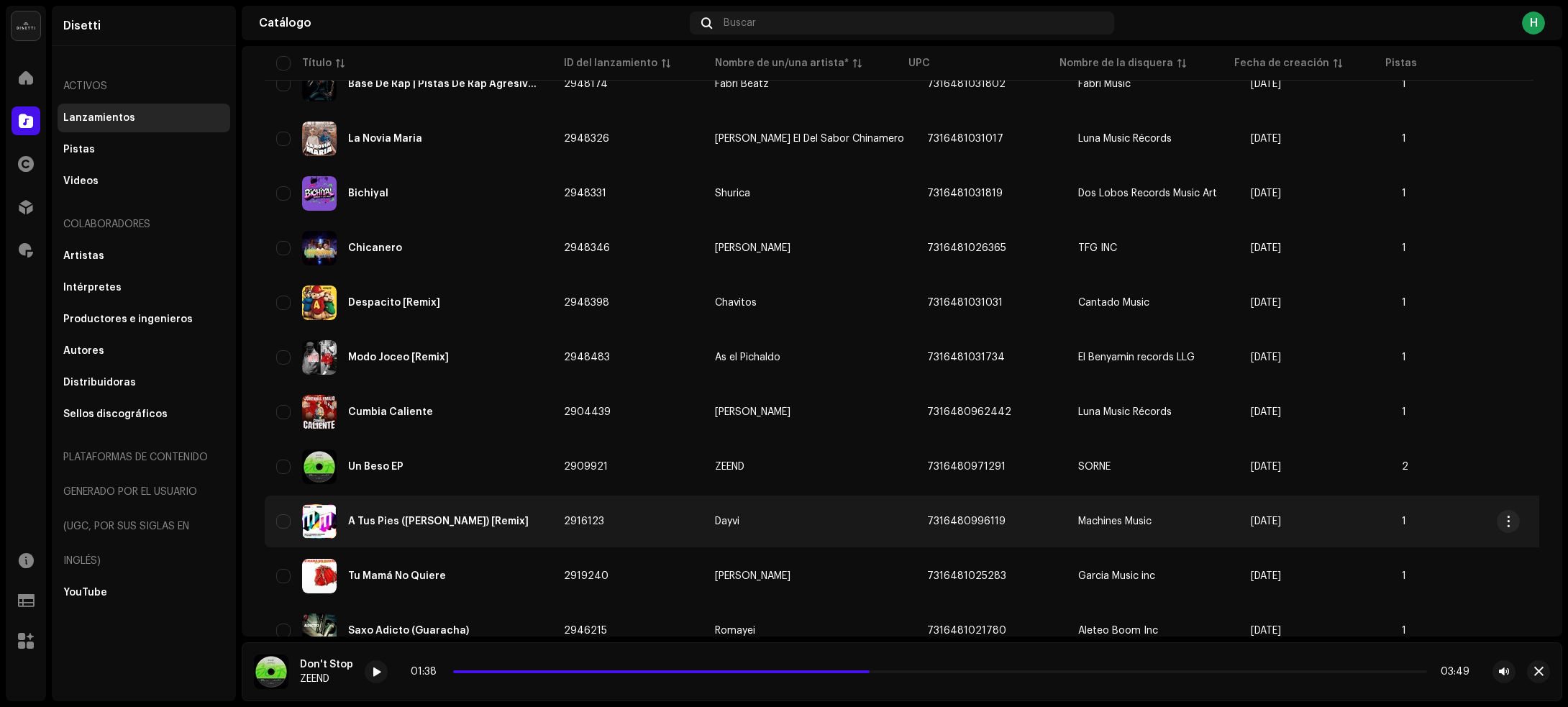
click at [516, 504] on div "A Tus Pies (Frasser) [Remix]" at bounding box center [408, 521] width 264 height 35
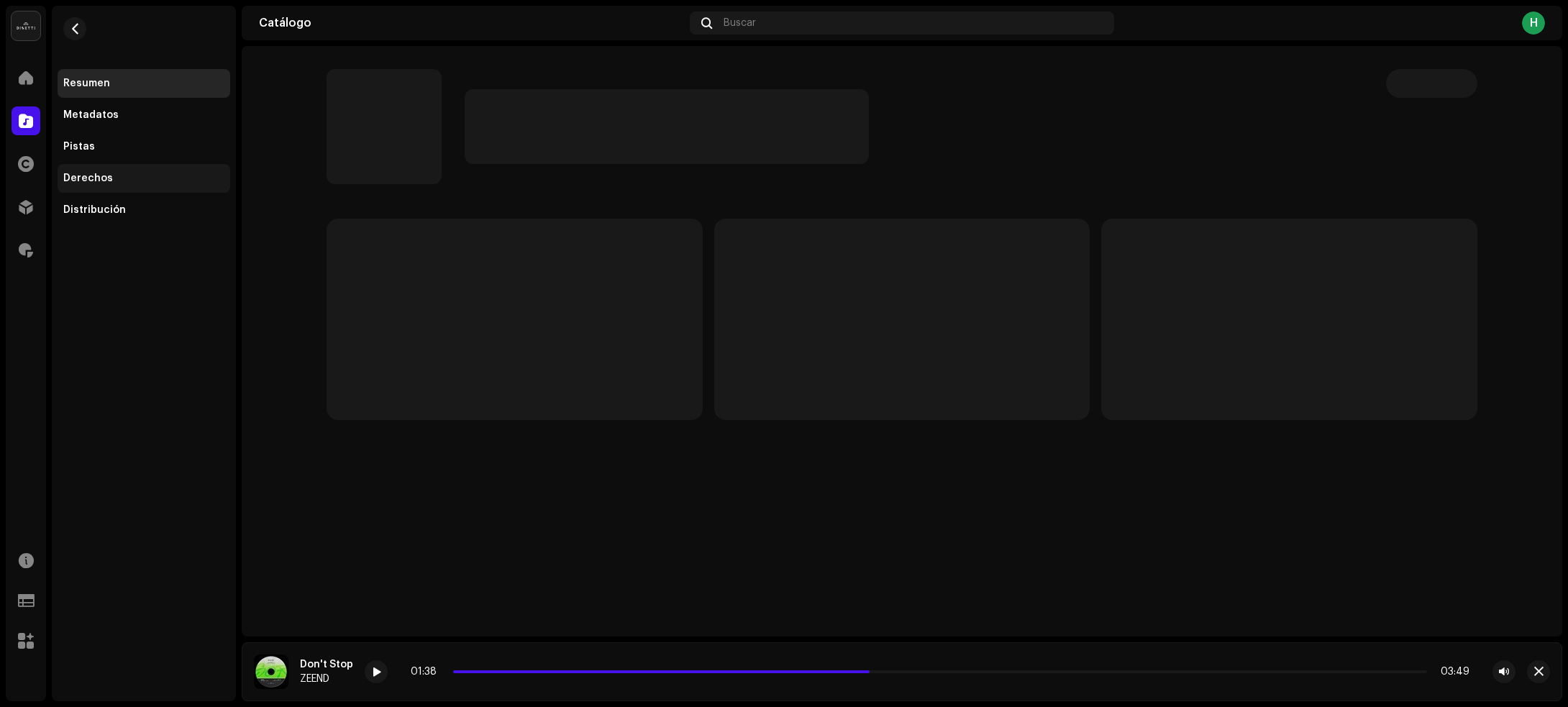
click at [123, 175] on div "Derechos" at bounding box center [144, 178] width 161 height 12
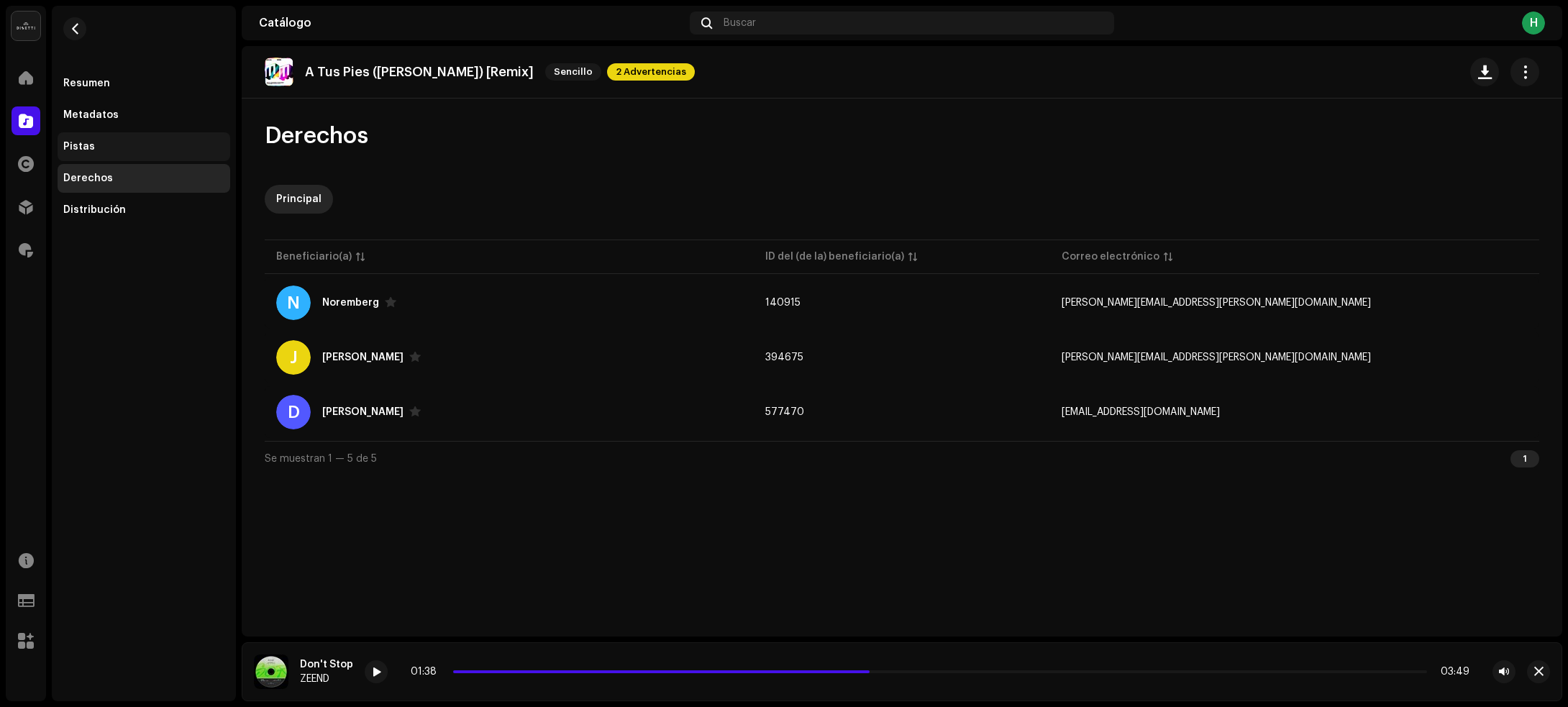
click at [138, 148] on div "Pistas" at bounding box center [144, 146] width 161 height 12
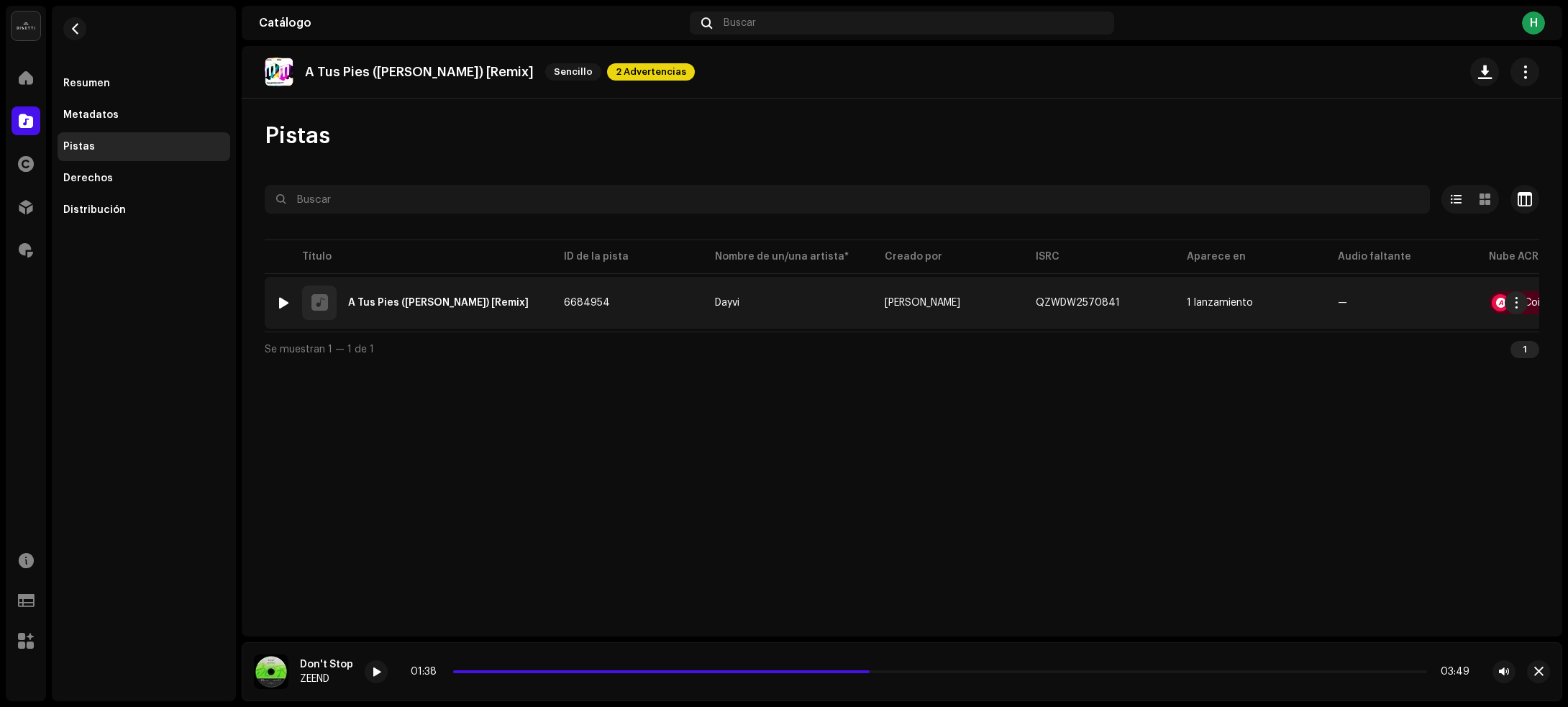
click at [282, 298] on div at bounding box center [284, 302] width 11 height 12
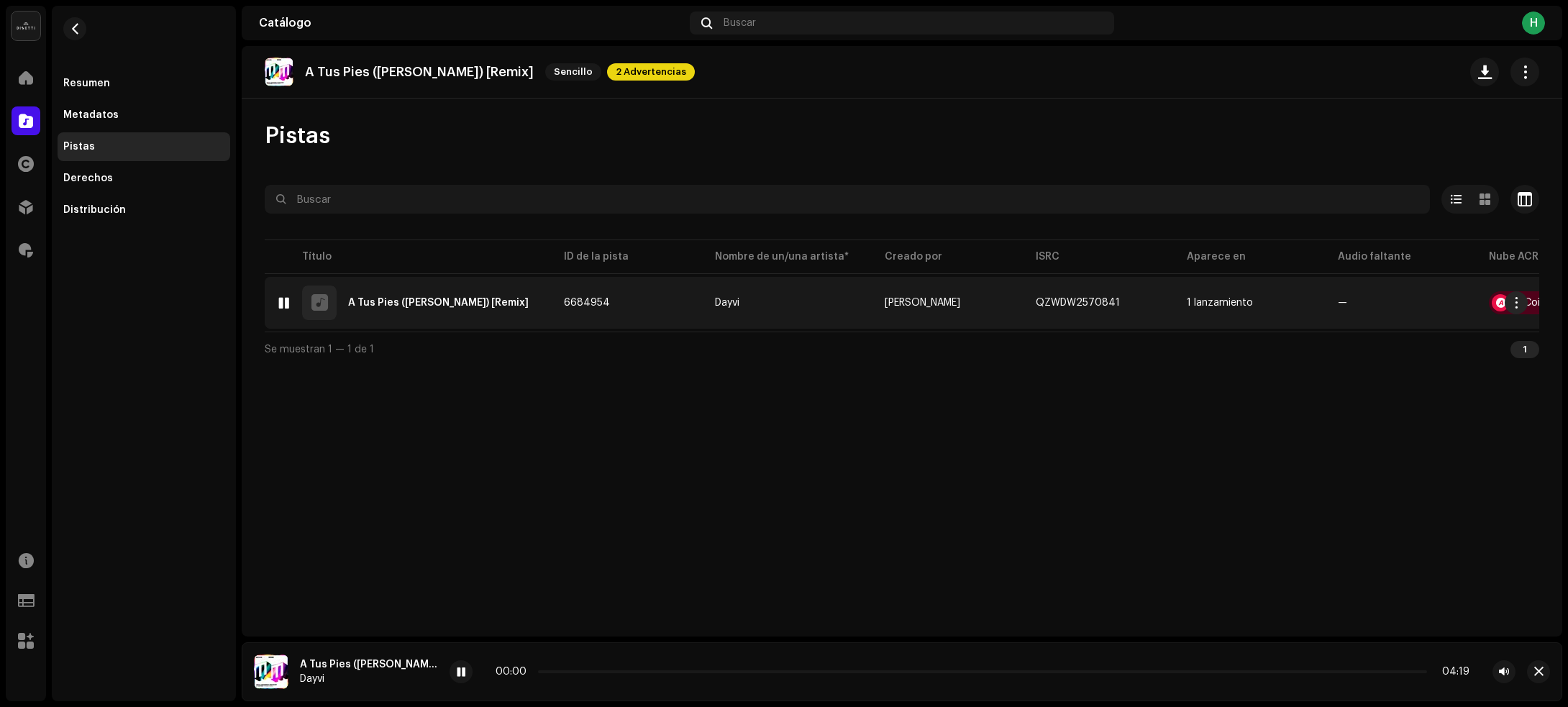
click at [282, 298] on div at bounding box center [284, 302] width 11 height 12
click at [667, 300] on td "6684954" at bounding box center [628, 302] width 151 height 52
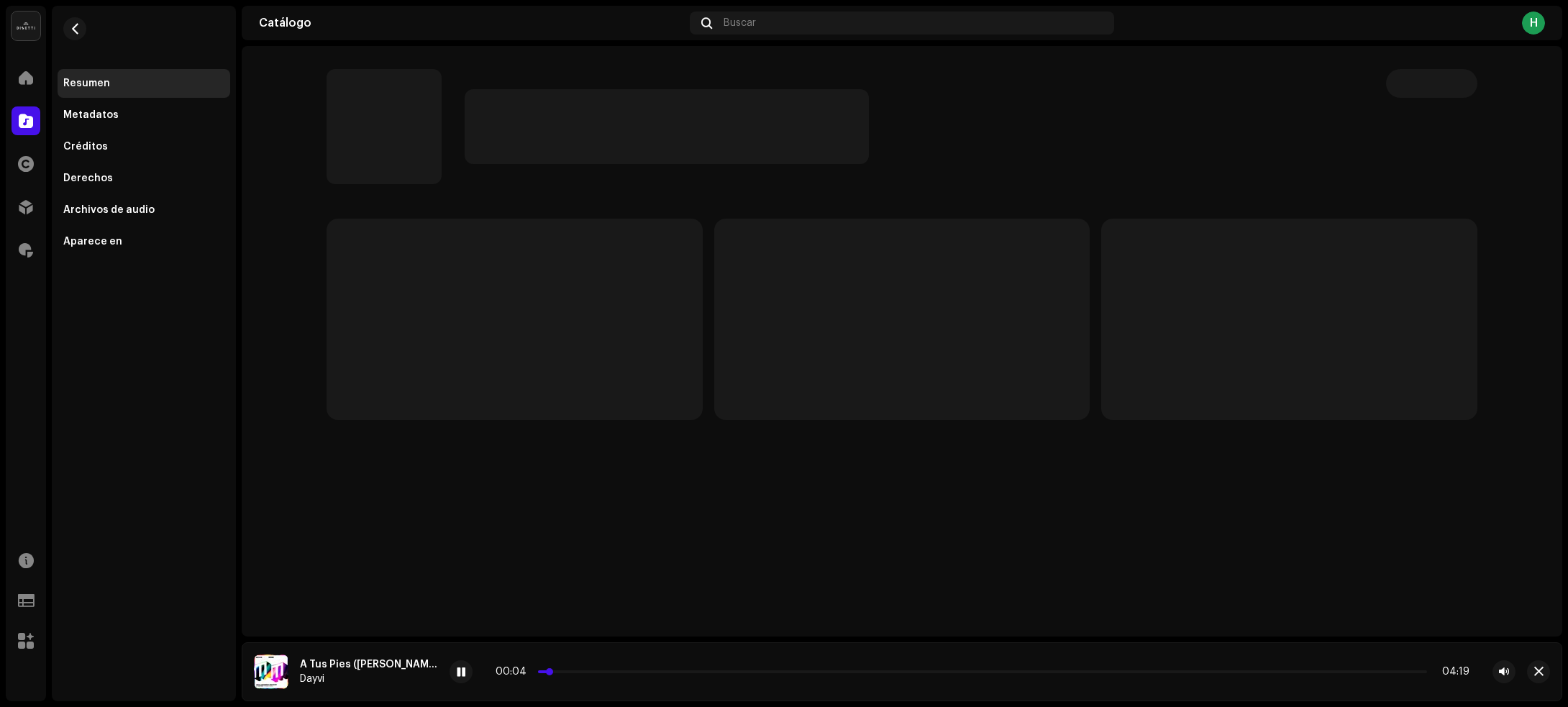
click at [739, 673] on p-slider at bounding box center [982, 671] width 889 height 3
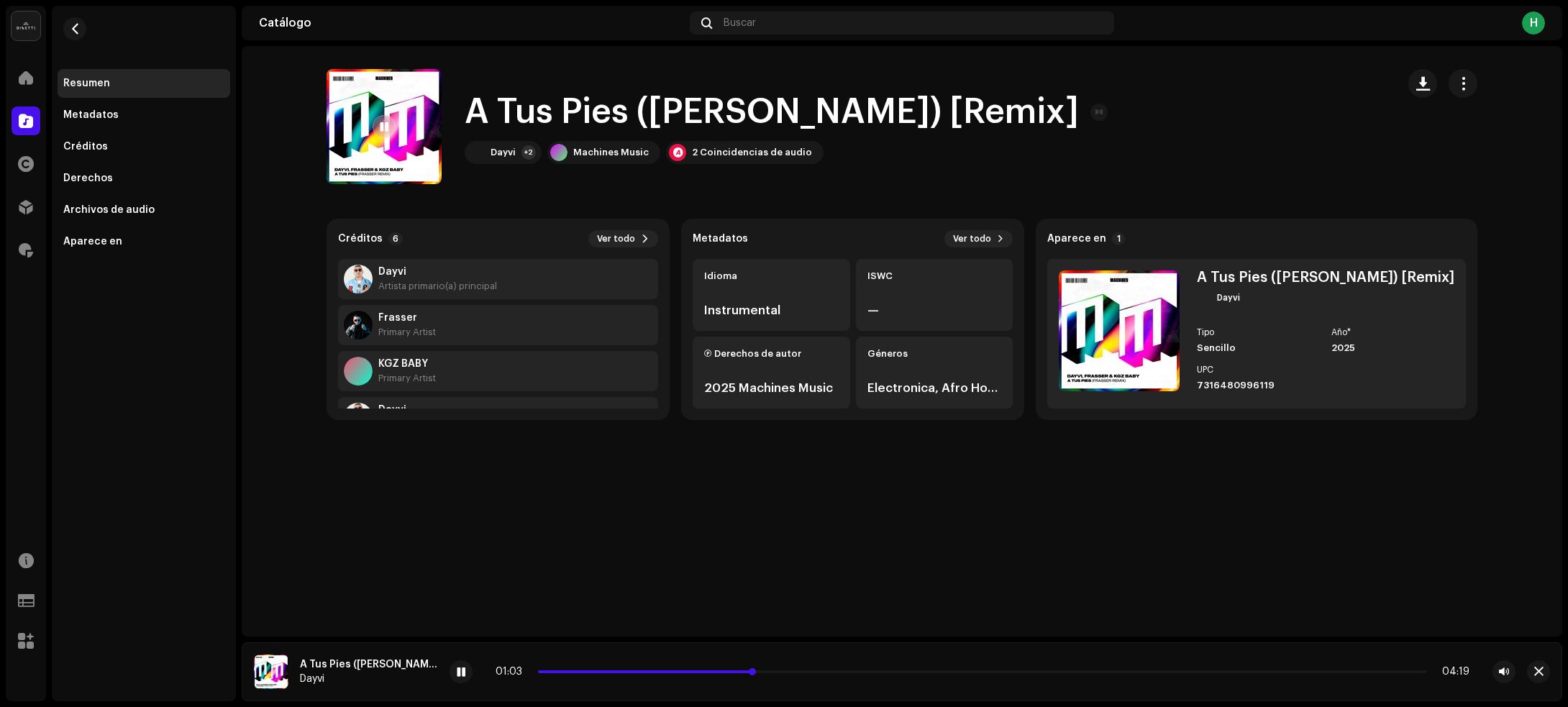
click at [876, 671] on p-slider at bounding box center [982, 671] width 889 height 3
click at [457, 673] on span at bounding box center [461, 672] width 9 height 12
click at [457, 676] on span at bounding box center [461, 672] width 9 height 12
click at [49, 26] on navigation-secondary "Resumen Metadatos Créditos Derechos Archivos de audio Aparece en" at bounding box center [141, 353] width 190 height 695
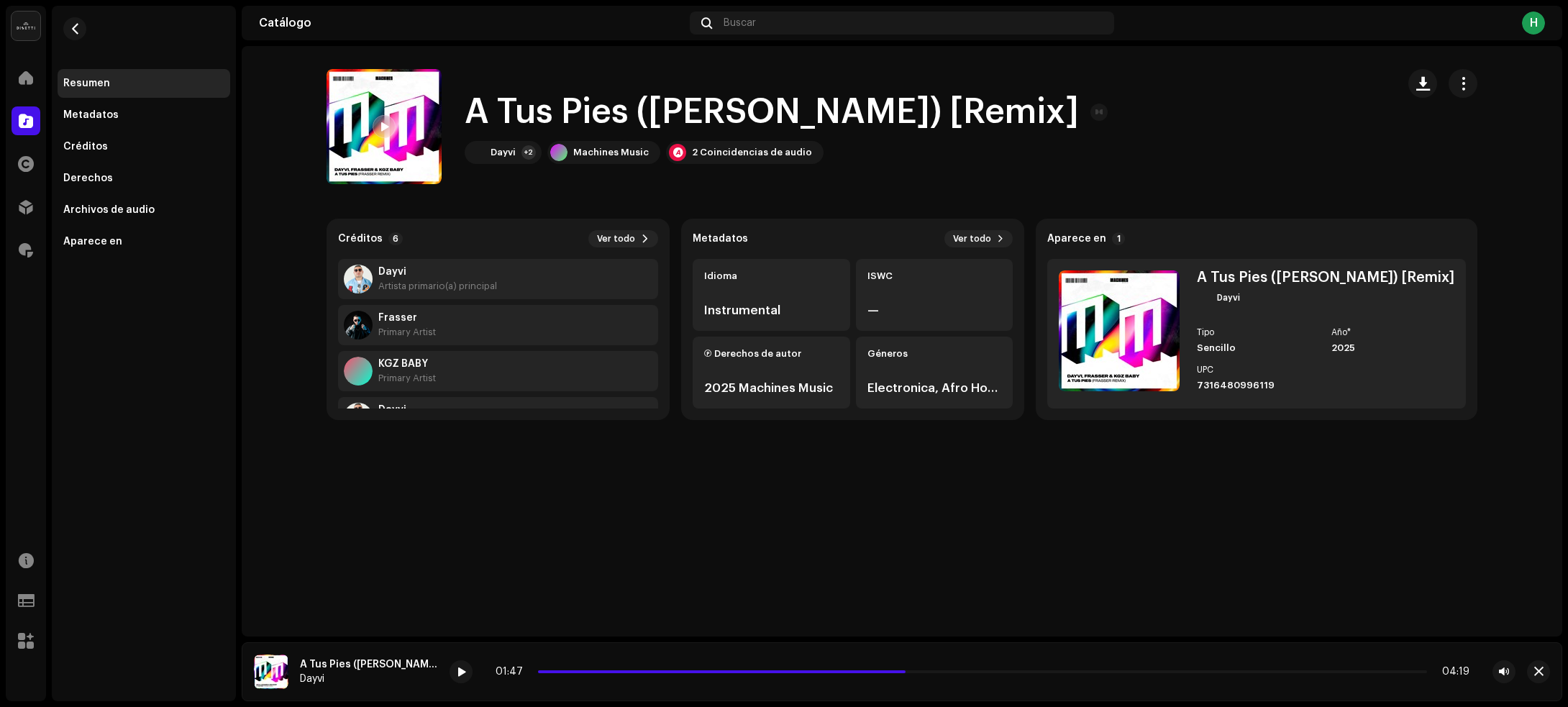
click at [98, 30] on div "Resumen Metadatos Créditos Derechos Archivos de audio Aparece en" at bounding box center [144, 131] width 184 height 250
click at [67, 26] on button "button" at bounding box center [75, 29] width 23 height 23
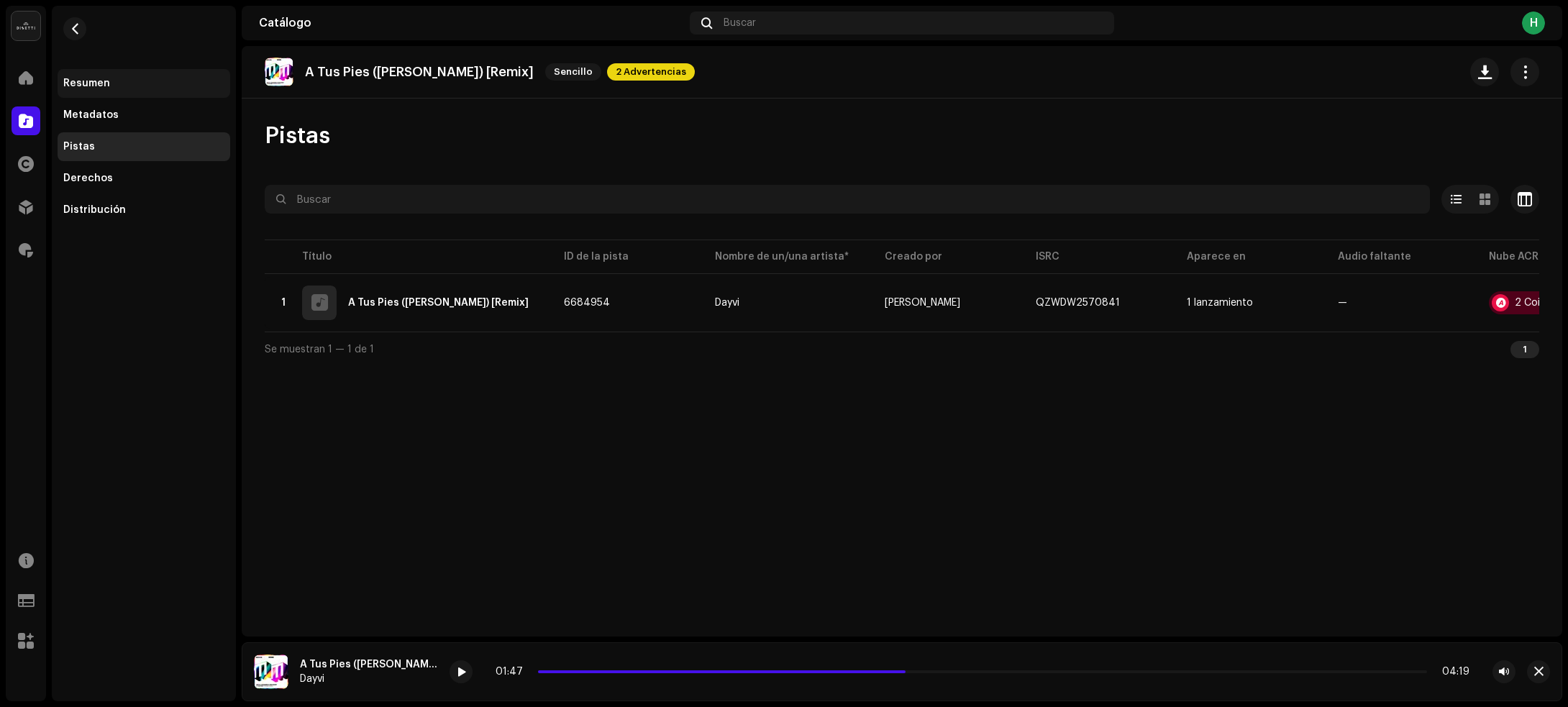
click at [104, 80] on div "Resumen" at bounding box center [87, 83] width 46 height 12
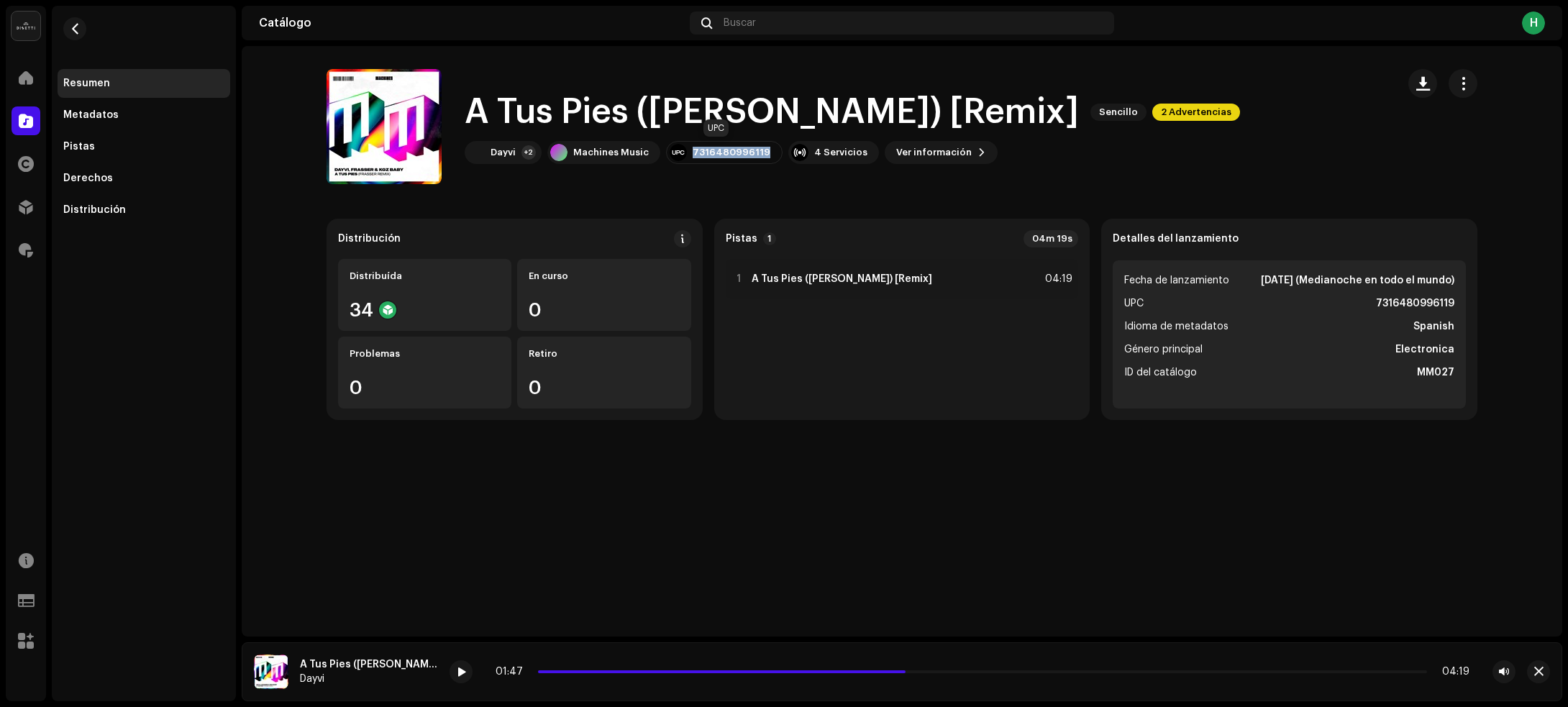
drag, startPoint x: 691, startPoint y: 155, endPoint x: 762, endPoint y: 160, distance: 71.2
click at [762, 160] on div "7316480996119" at bounding box center [724, 152] width 117 height 23
copy div "7316480996119"
click at [72, 25] on span "button" at bounding box center [75, 29] width 11 height 12
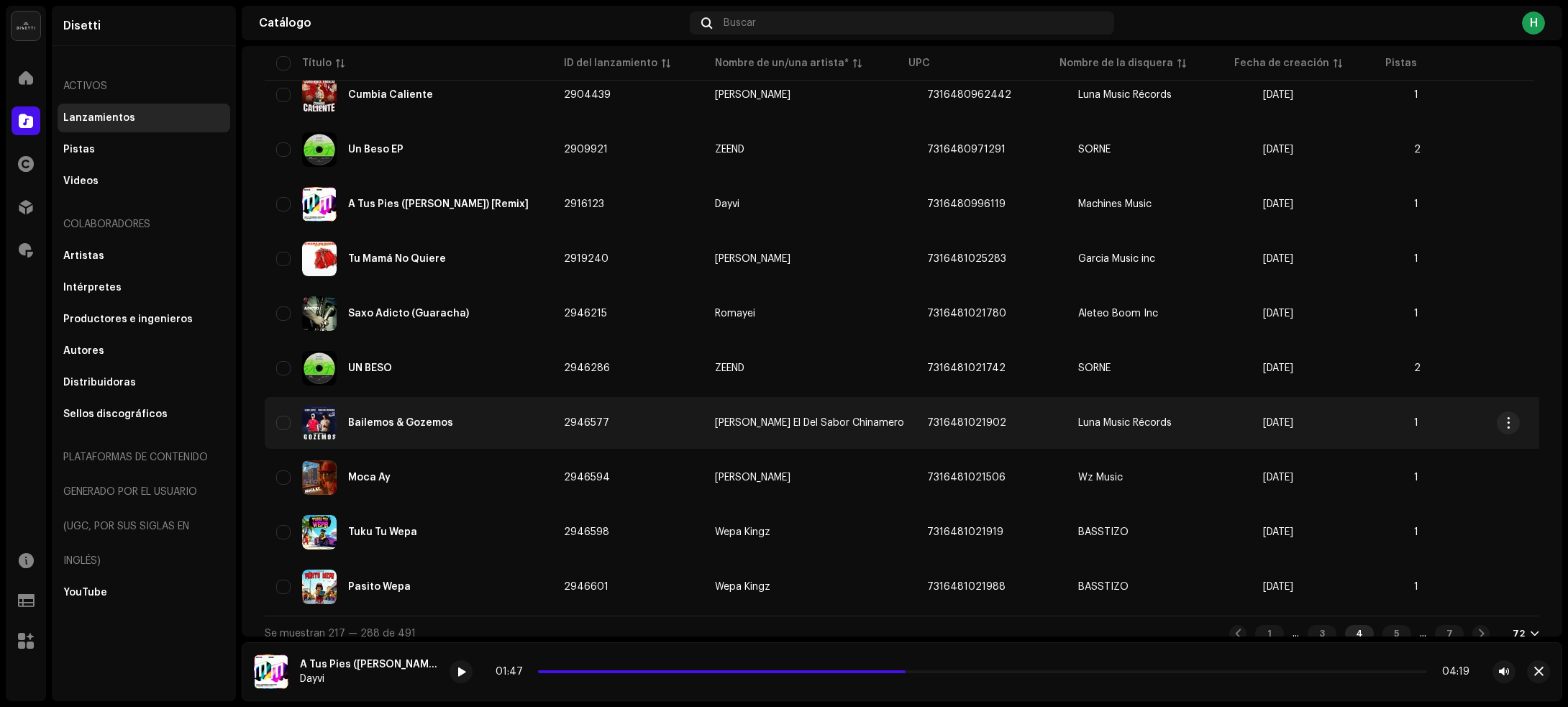
scroll to position [3582, 0]
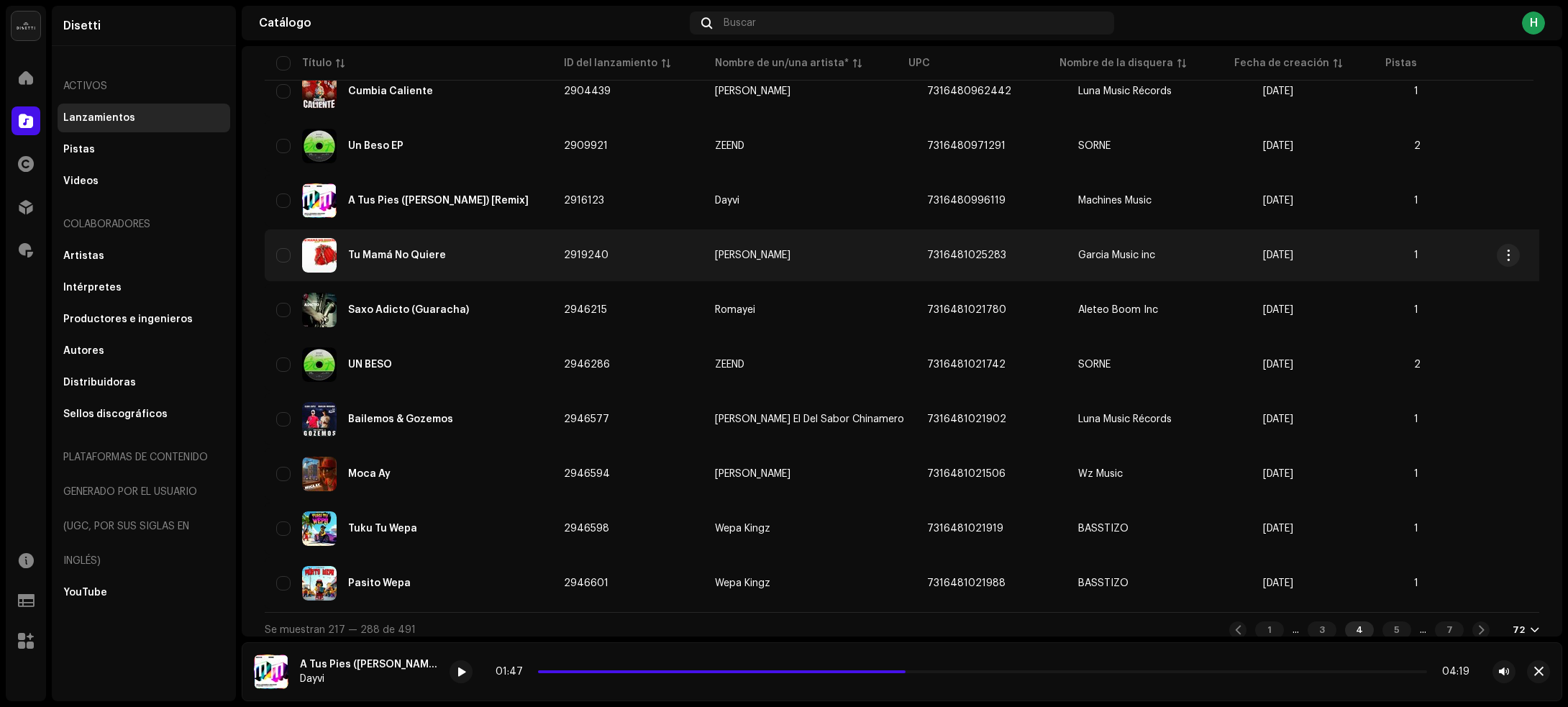
click at [523, 238] on div "Tu Mamá No Quiere" at bounding box center [408, 255] width 264 height 35
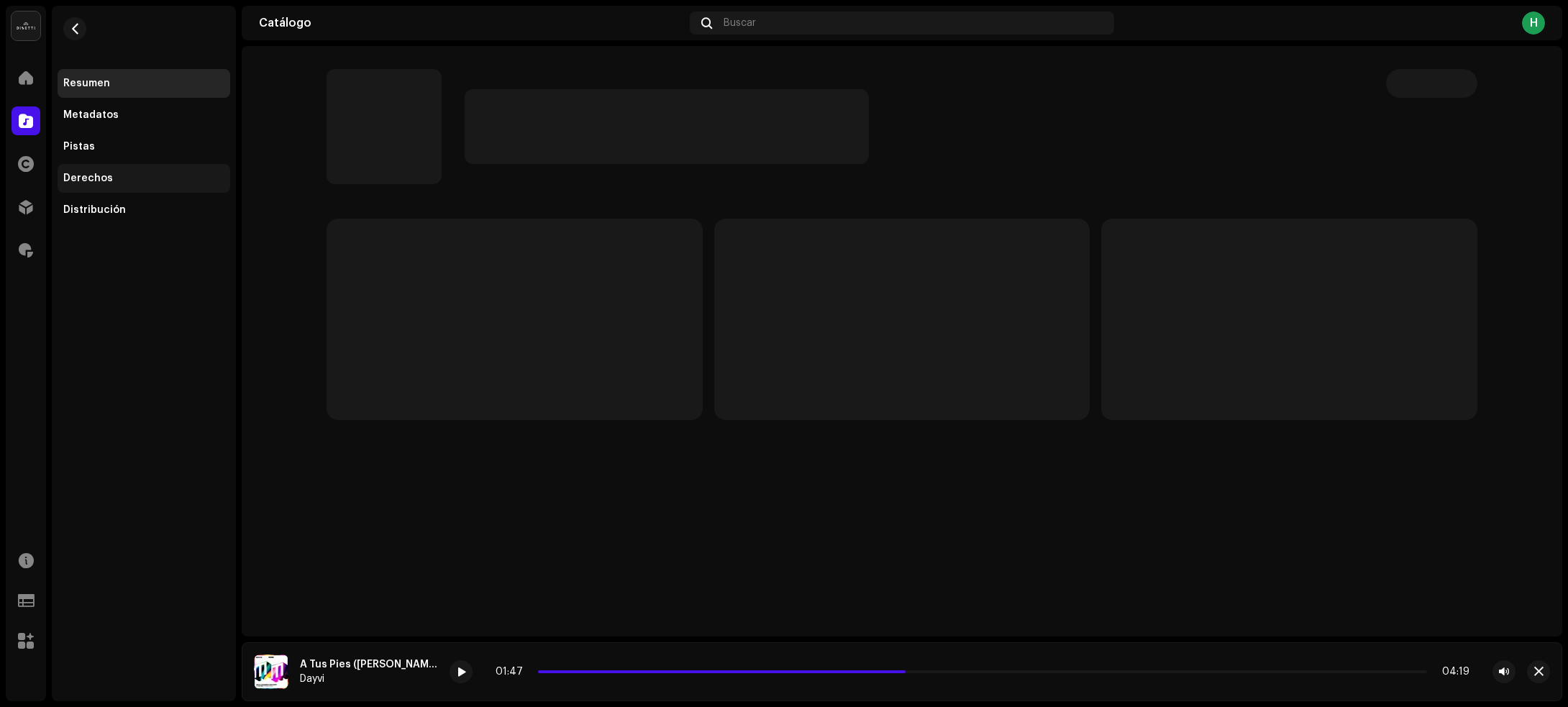
click at [182, 180] on div "Derechos" at bounding box center [144, 178] width 161 height 12
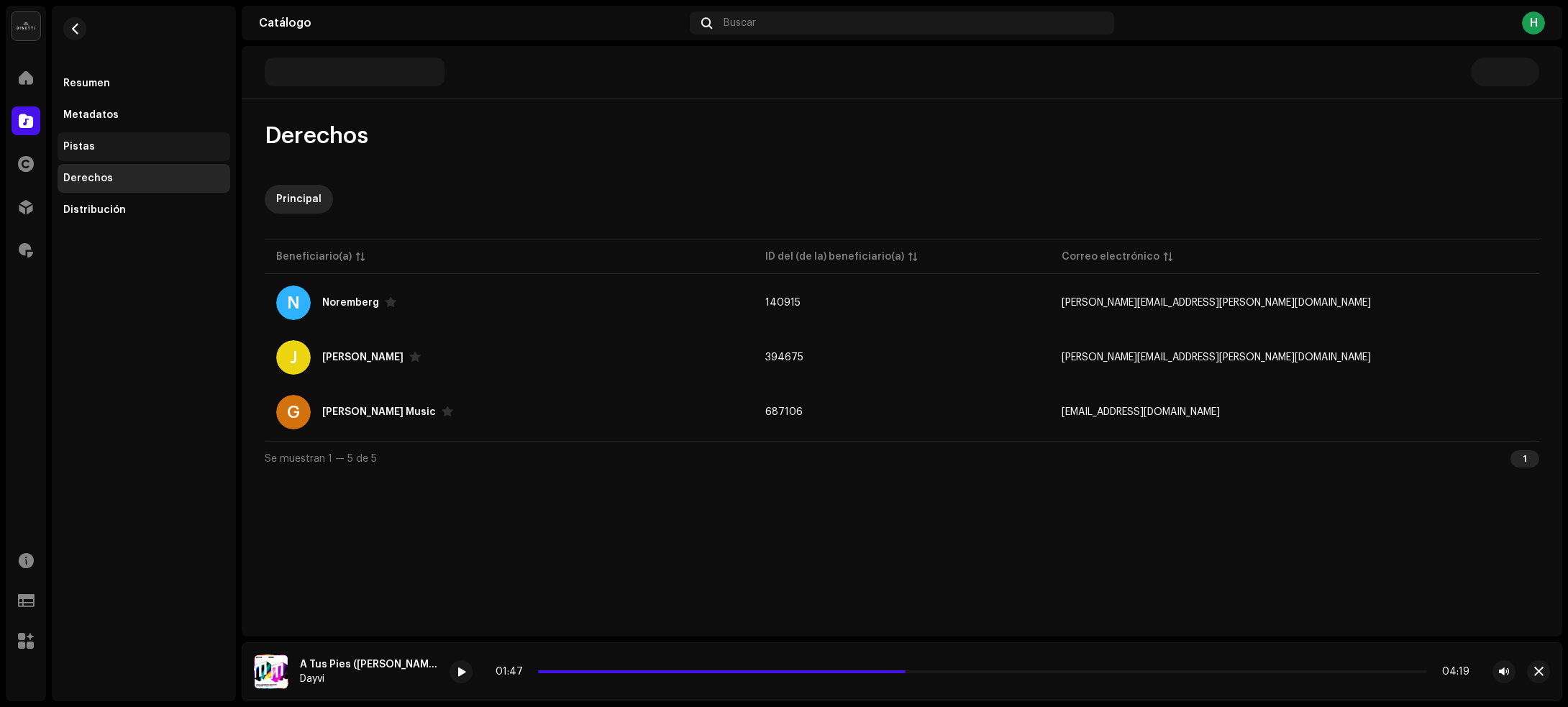
click at [145, 141] on div "Pistas" at bounding box center [144, 146] width 161 height 12
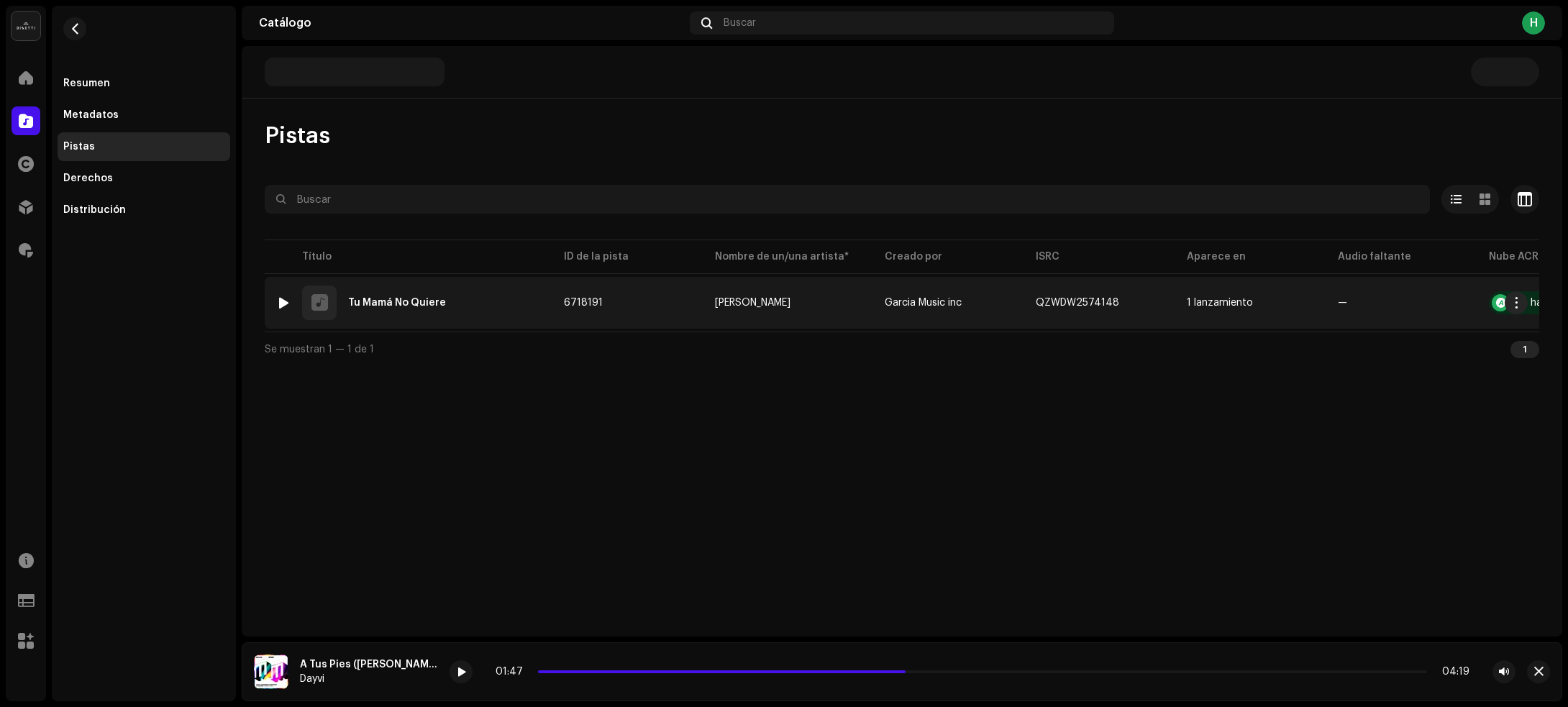
click at [285, 302] on div at bounding box center [284, 302] width 11 height 12
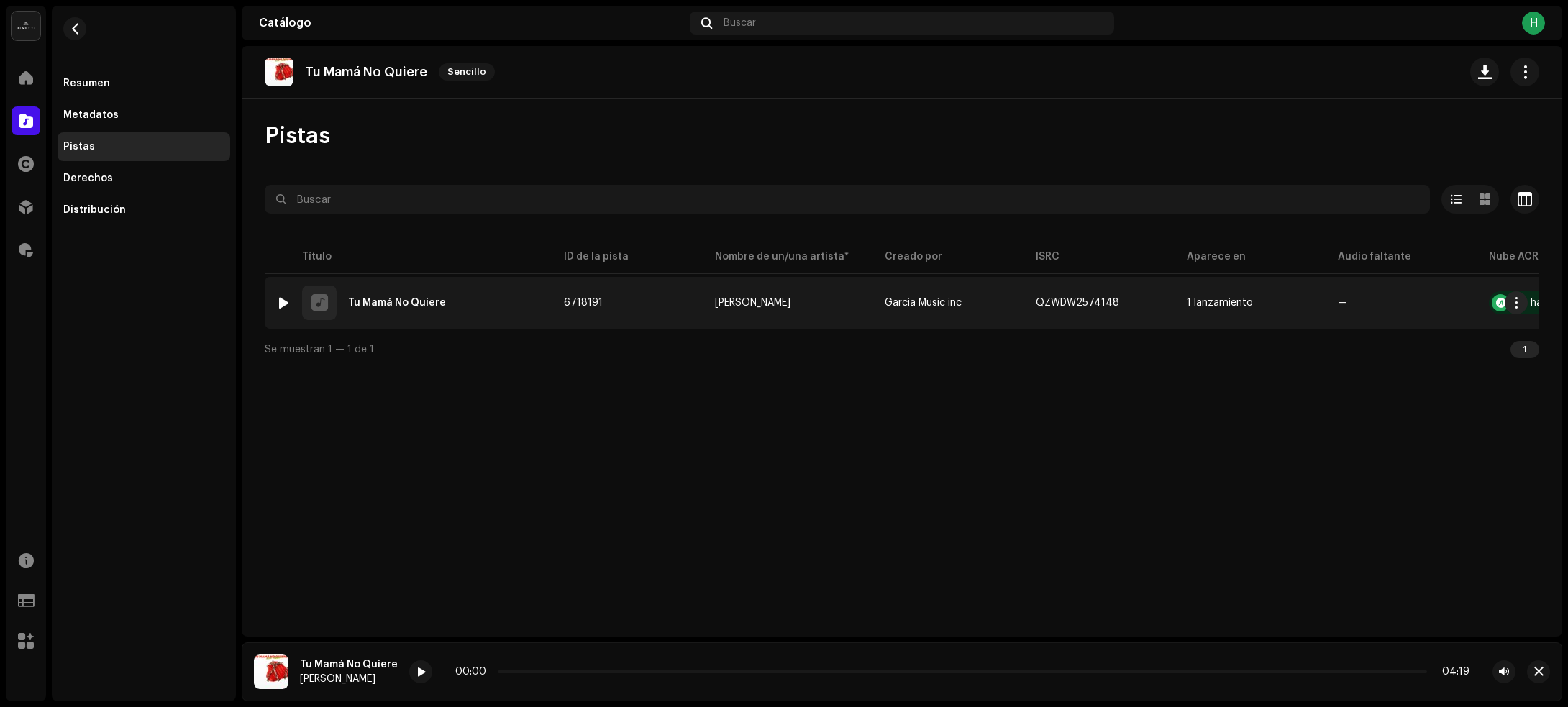
click at [285, 294] on img at bounding box center [284, 303] width 19 height 19
click at [475, 304] on div "1 Tu Mamá No Quiere" at bounding box center [408, 302] width 264 height 35
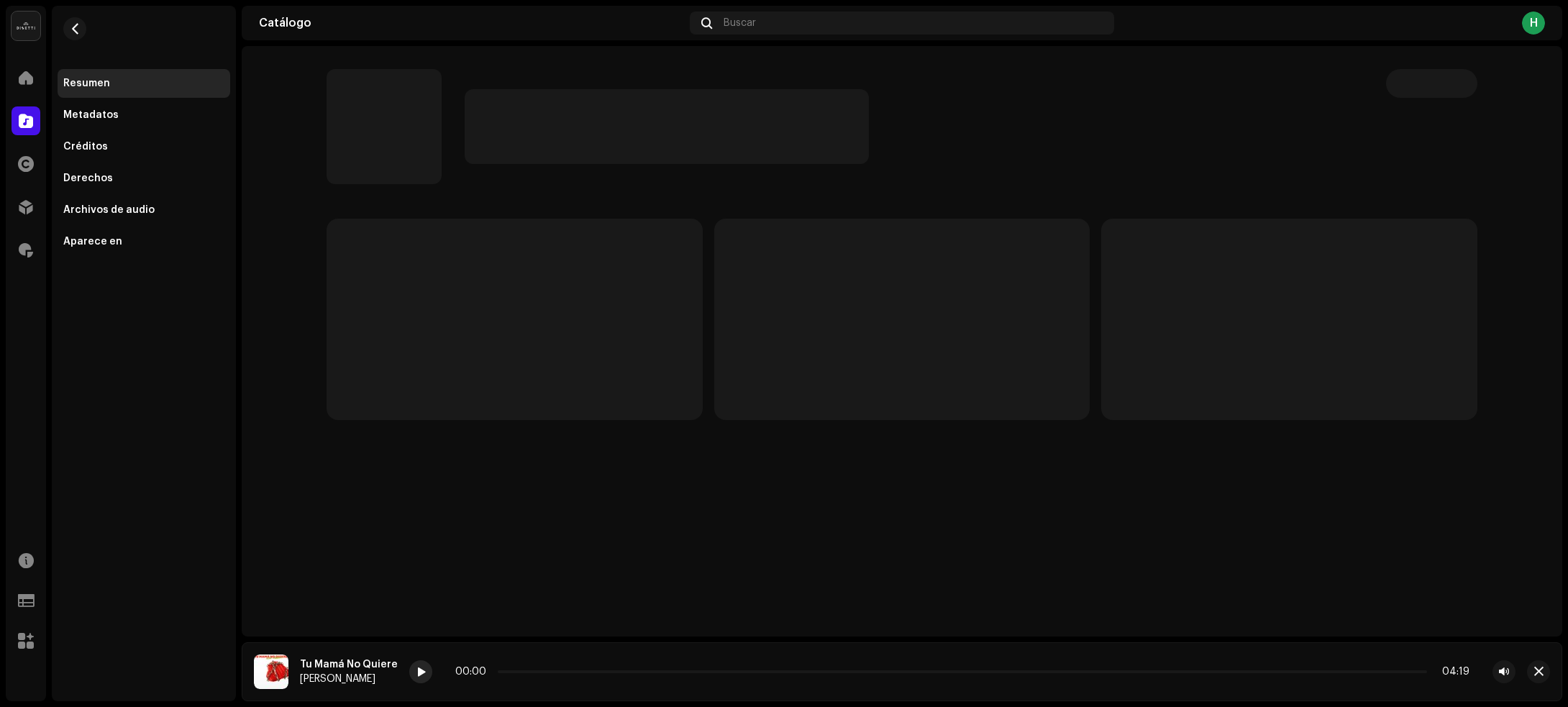
click at [417, 672] on span at bounding box center [420, 672] width 9 height 12
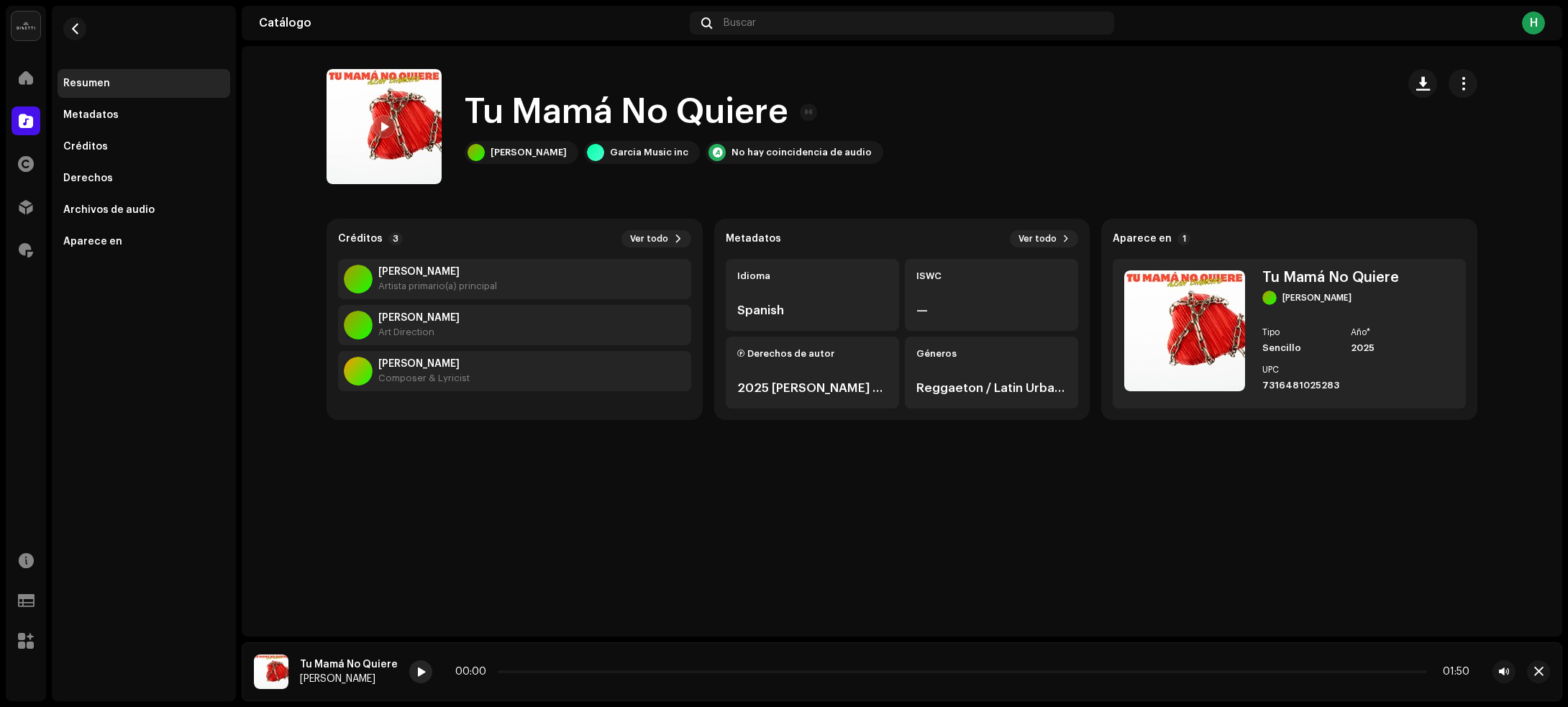
click at [424, 666] on div at bounding box center [421, 671] width 23 height 23
click at [1421, 88] on span "button" at bounding box center [1423, 83] width 14 height 12
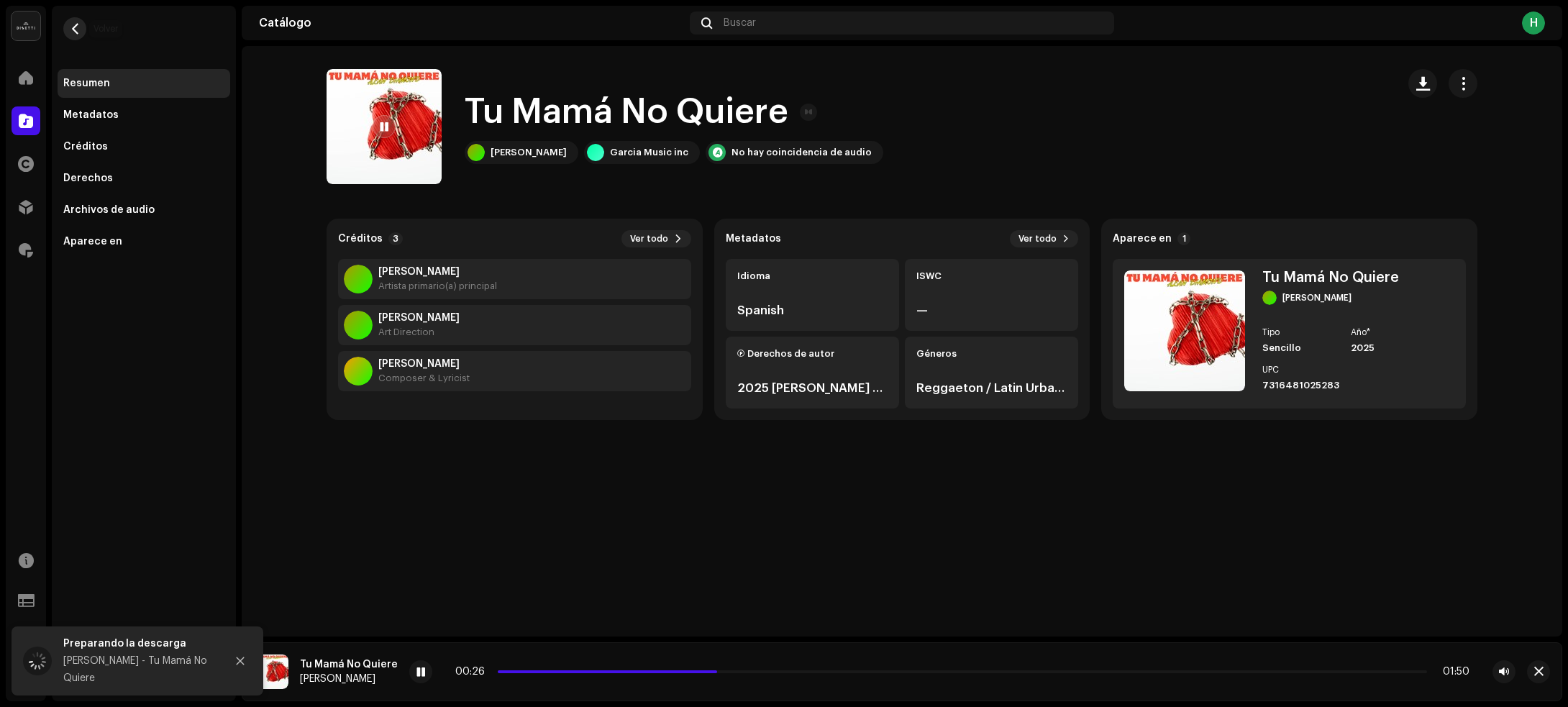
click at [73, 26] on span "button" at bounding box center [75, 29] width 11 height 12
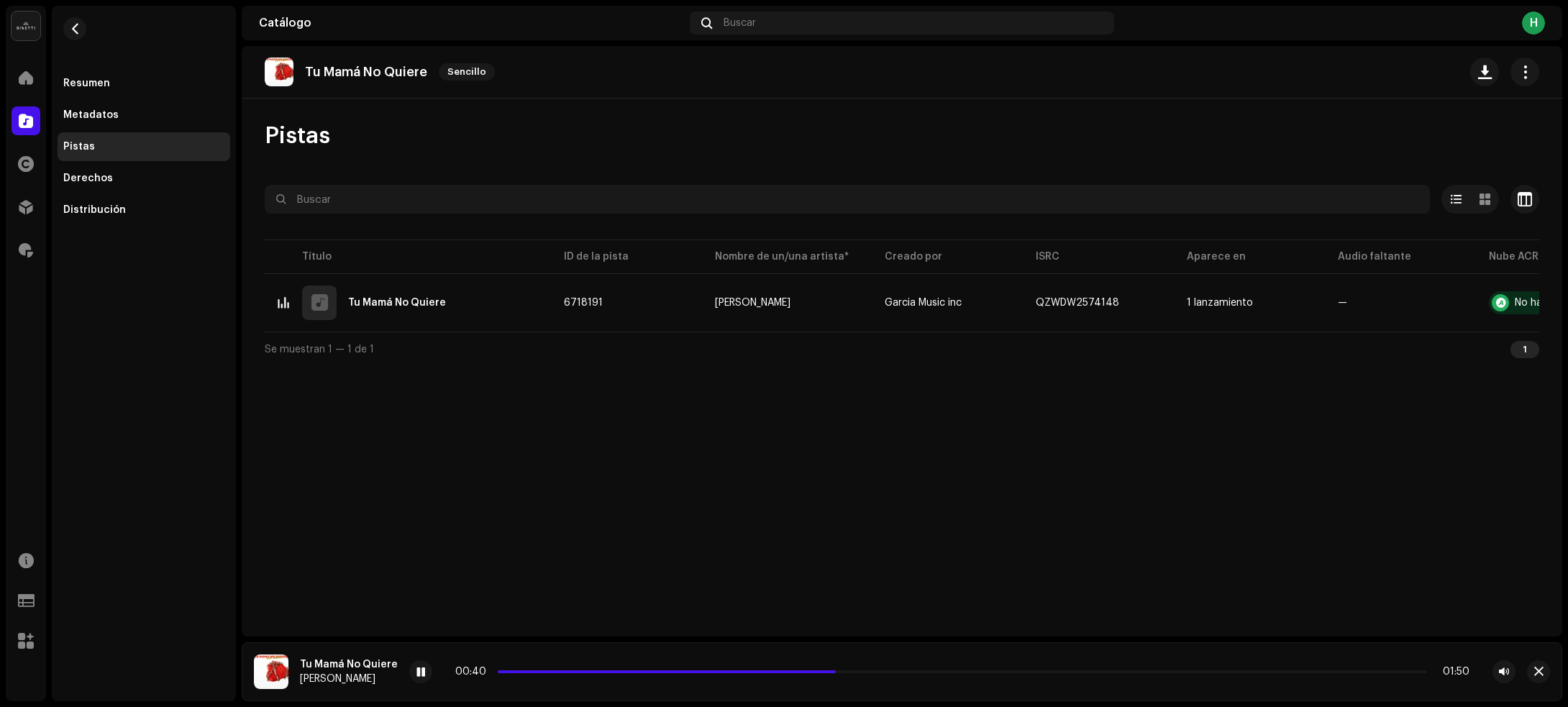
click at [761, 494] on div "Tu Mamá No Quiere Sencillo Pistas Seleccionado 0 Seleccionar todo 1 Opciones Fi…" at bounding box center [902, 342] width 1321 height 590
click at [76, 23] on span "button" at bounding box center [75, 29] width 11 height 12
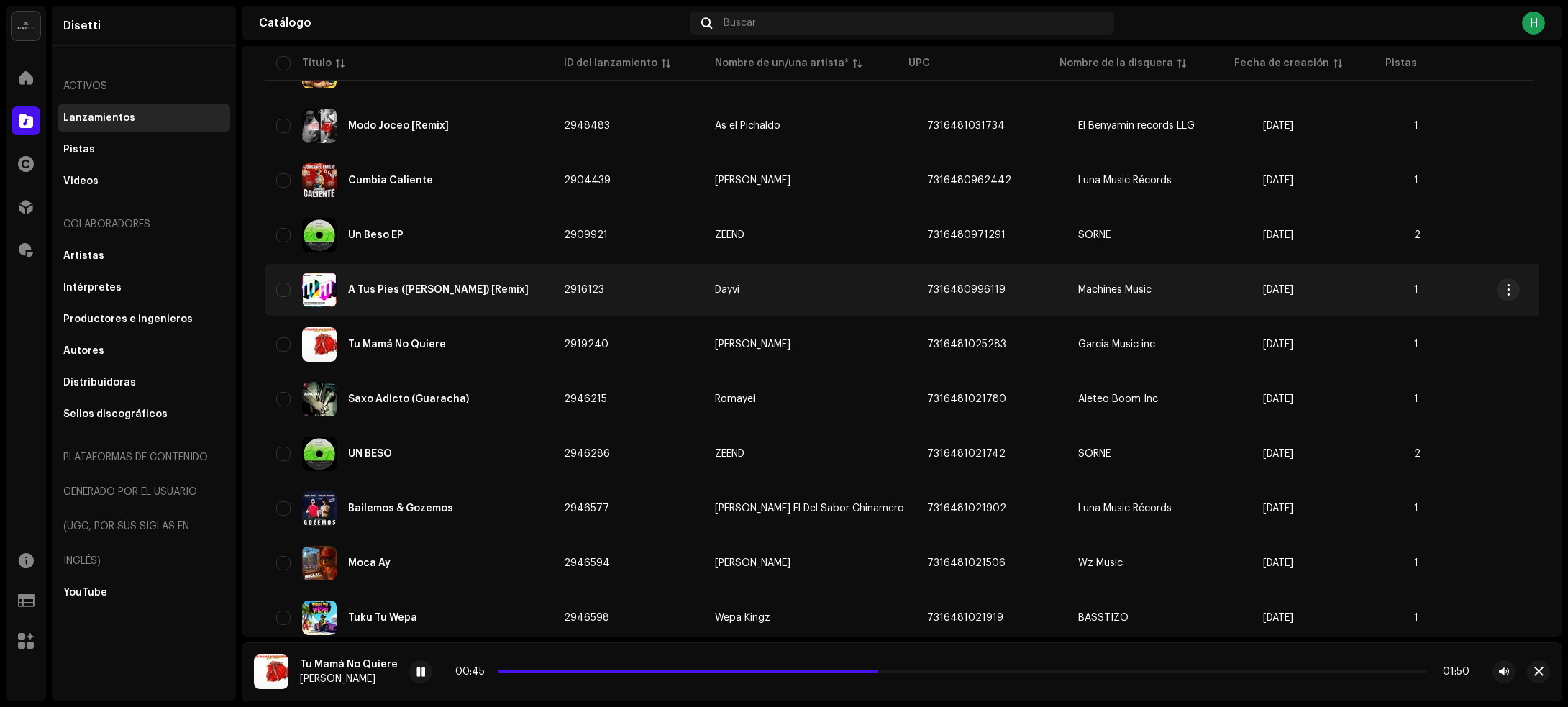
scroll to position [3582, 0]
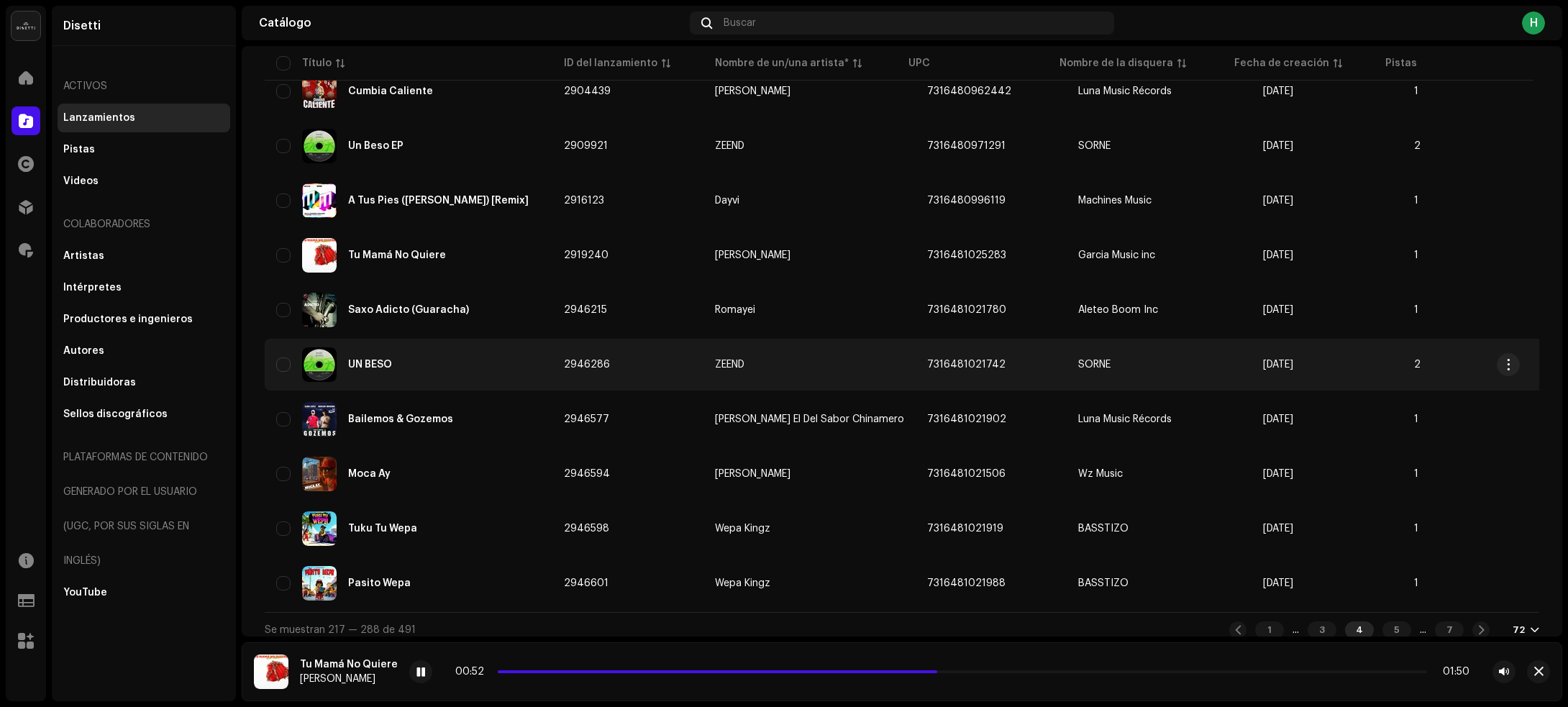
click at [505, 364] on div "UN BESO" at bounding box center [408, 365] width 264 height 35
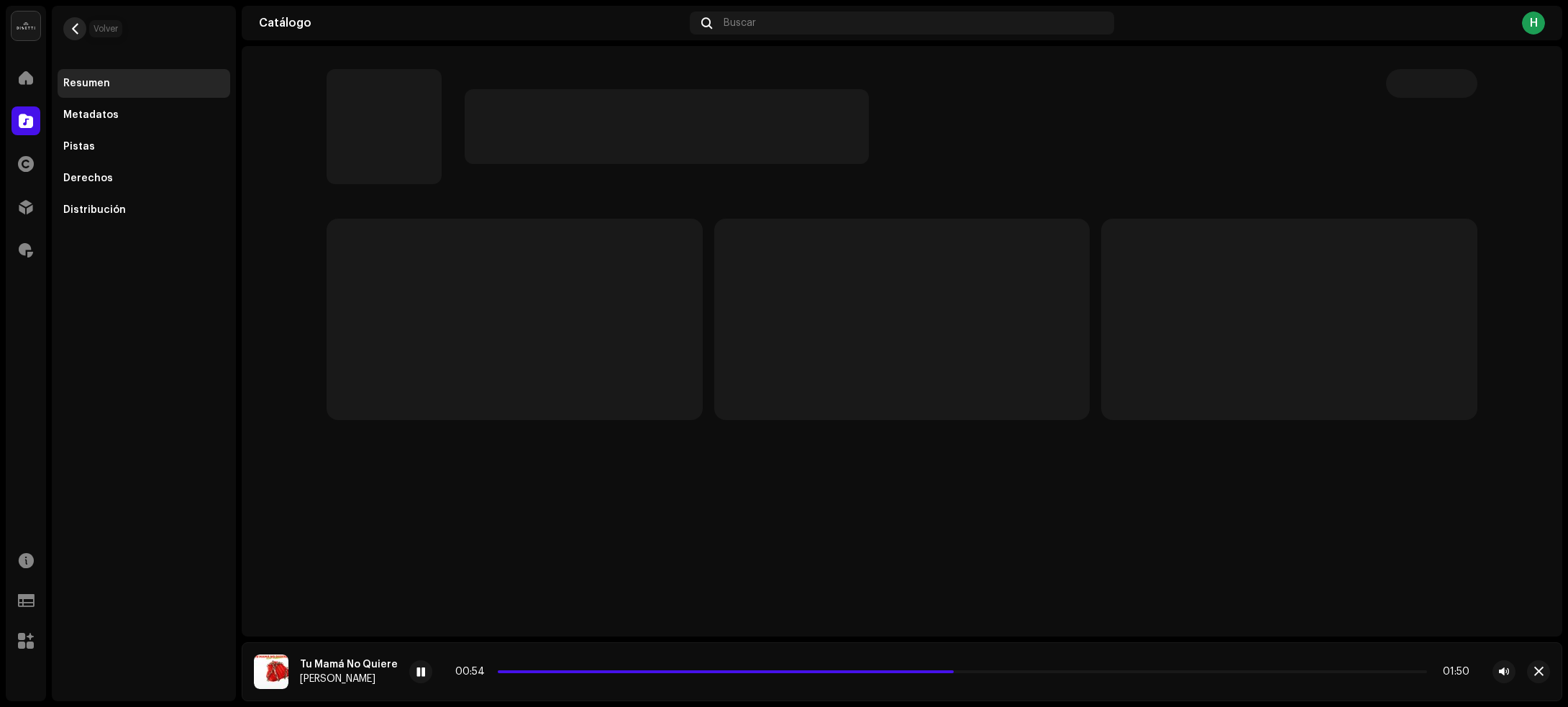
click at [70, 27] on span "button" at bounding box center [75, 29] width 11 height 12
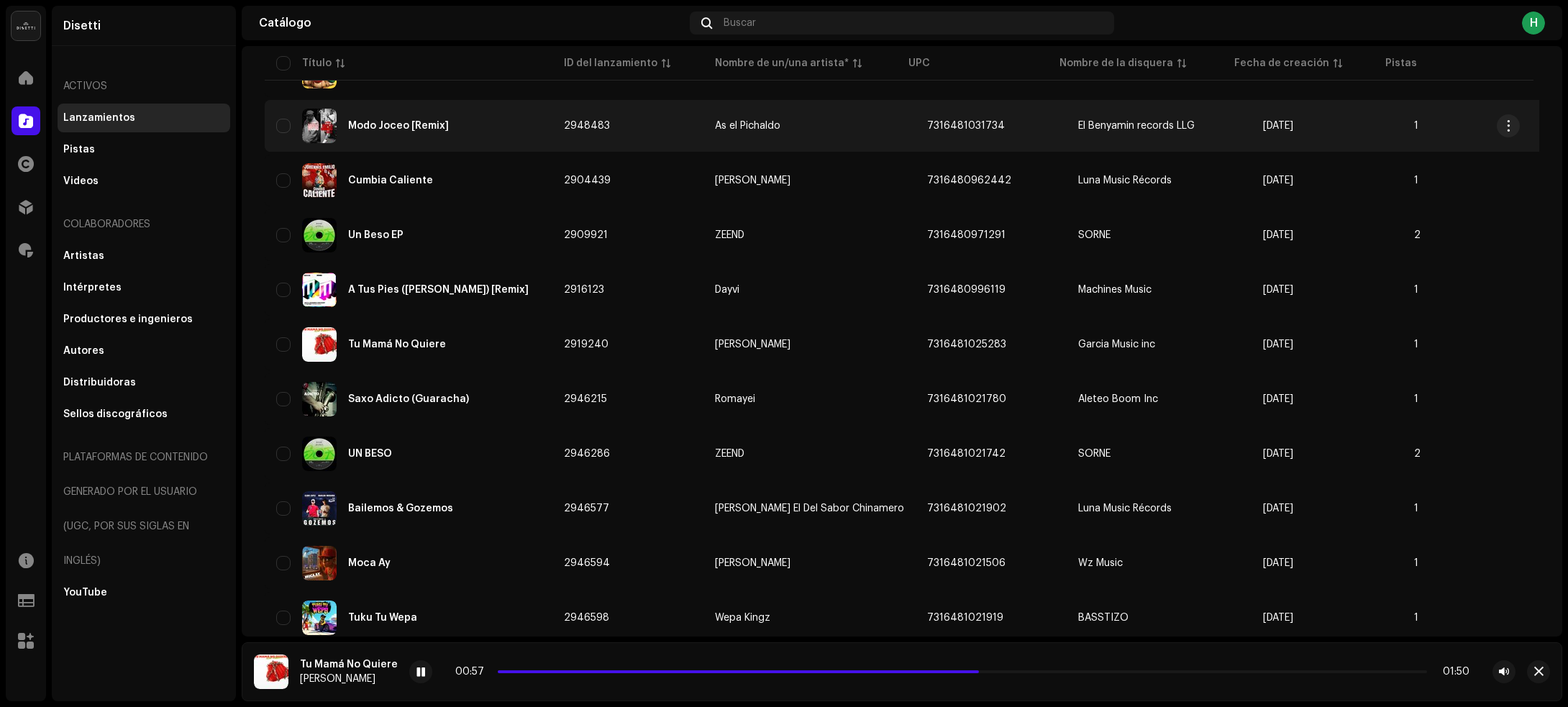
scroll to position [3582, 0]
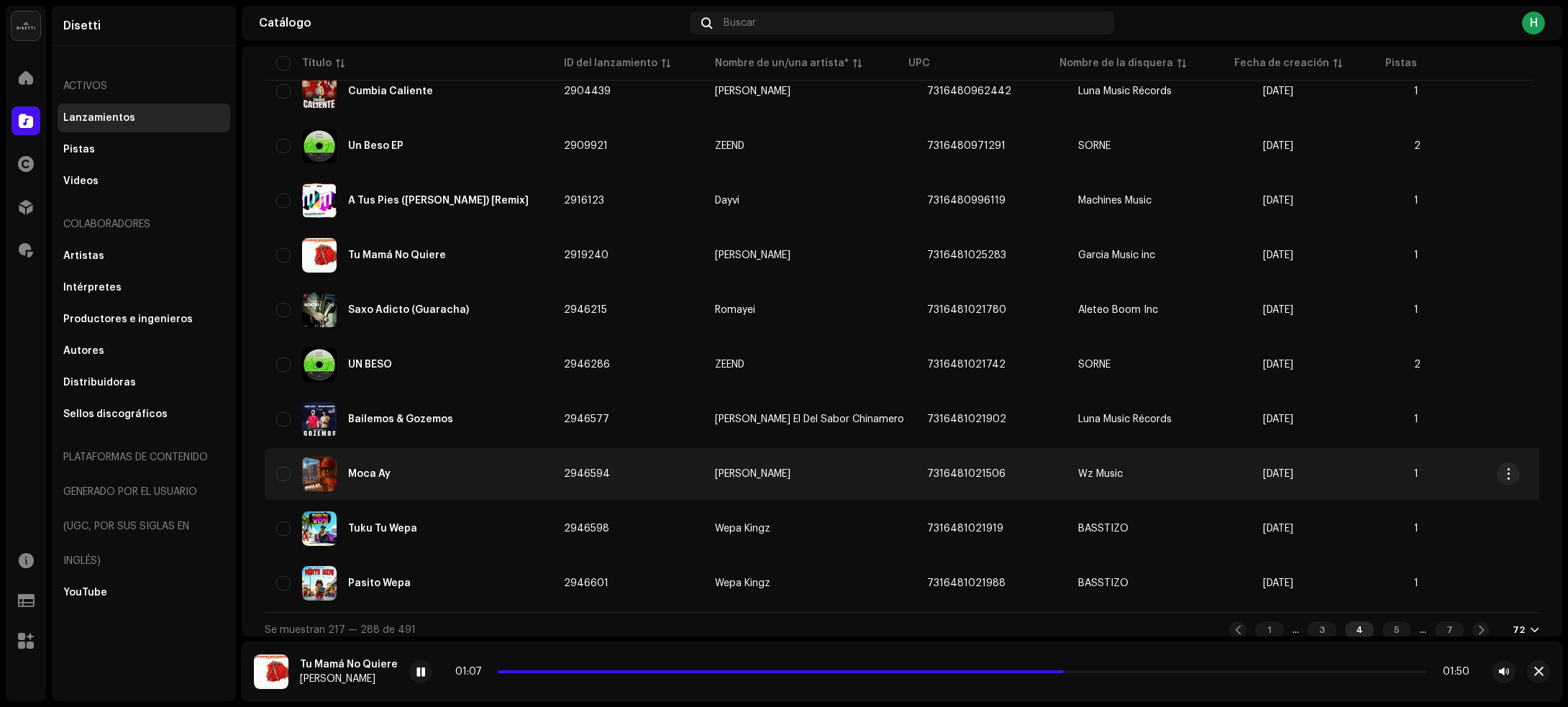
click at [495, 461] on div "Moca Ay" at bounding box center [408, 474] width 264 height 35
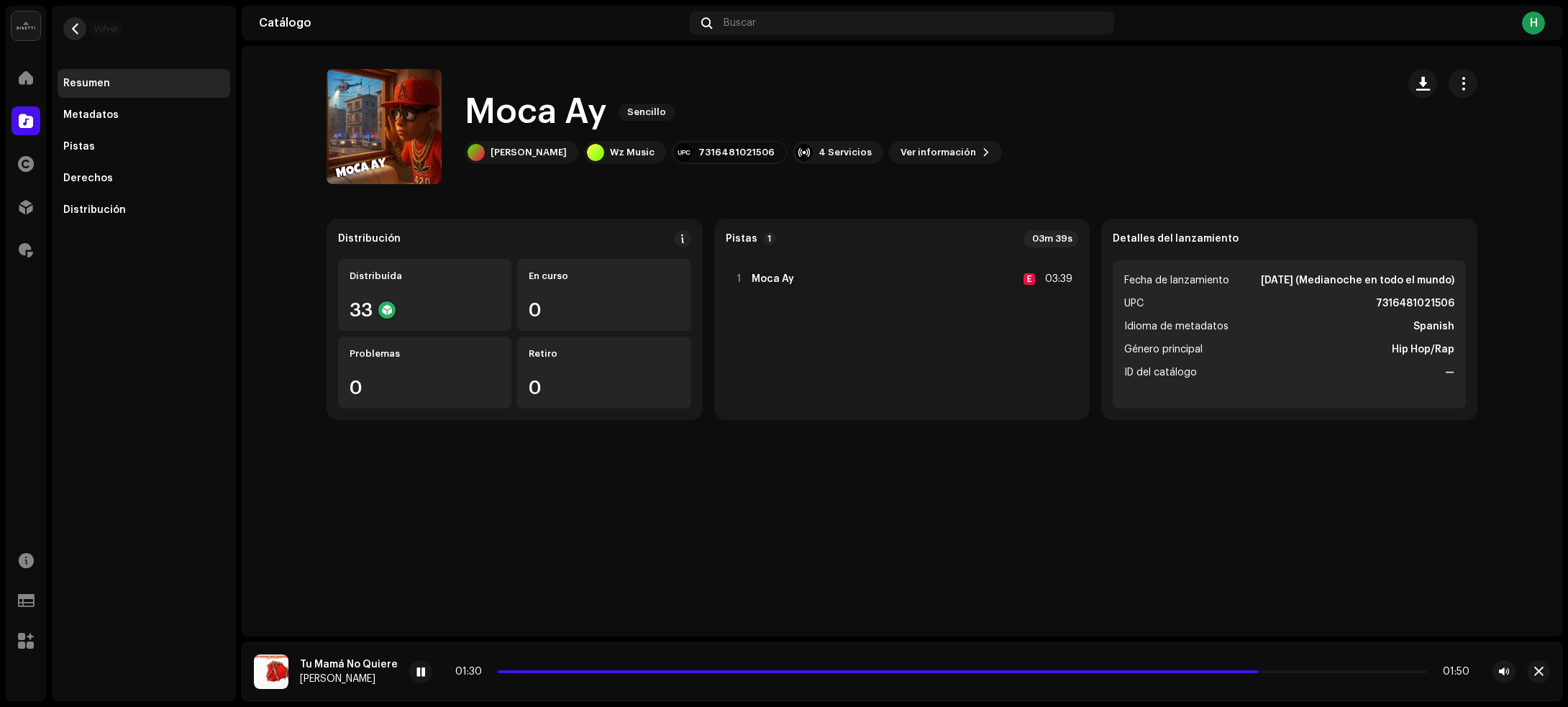
click at [81, 31] on button "button" at bounding box center [75, 29] width 23 height 23
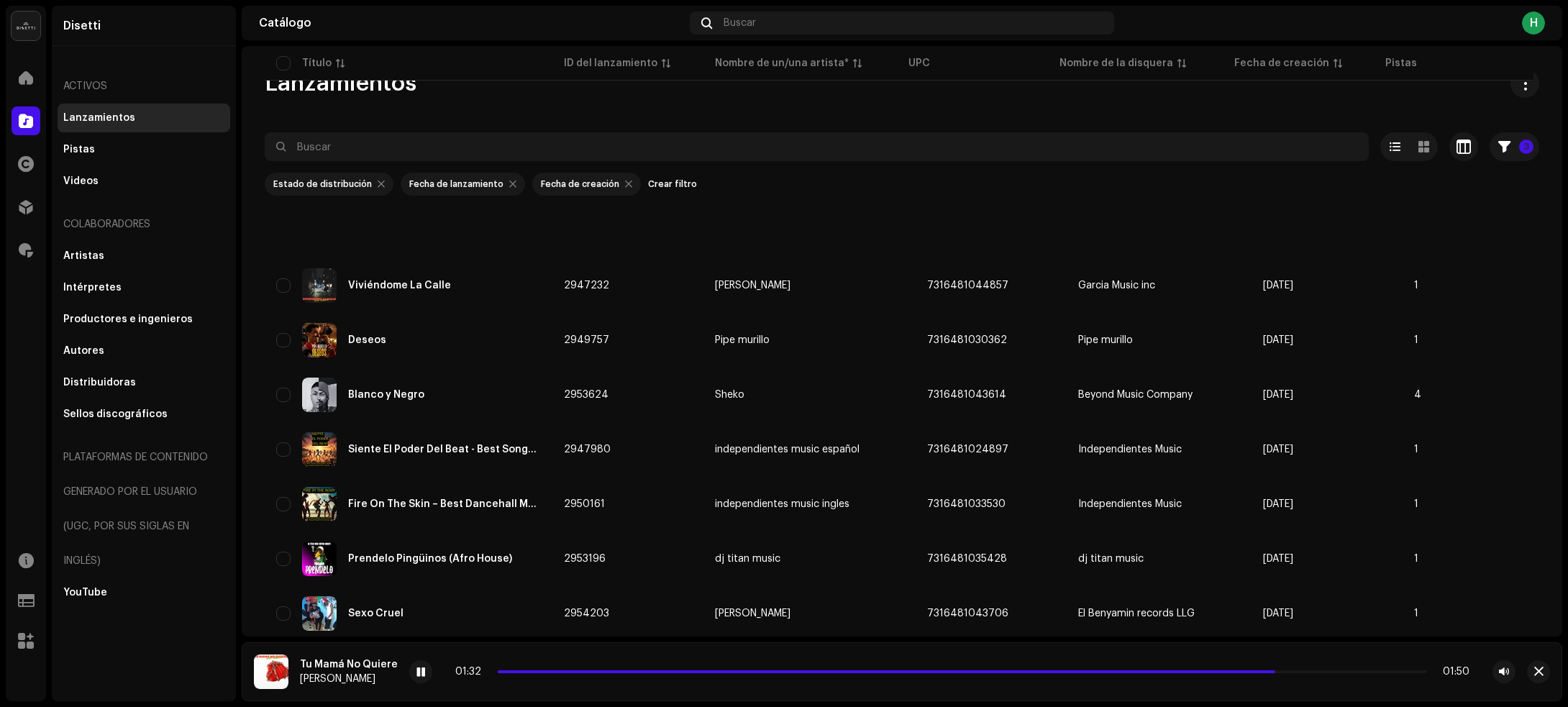
scroll to position [3425, 0]
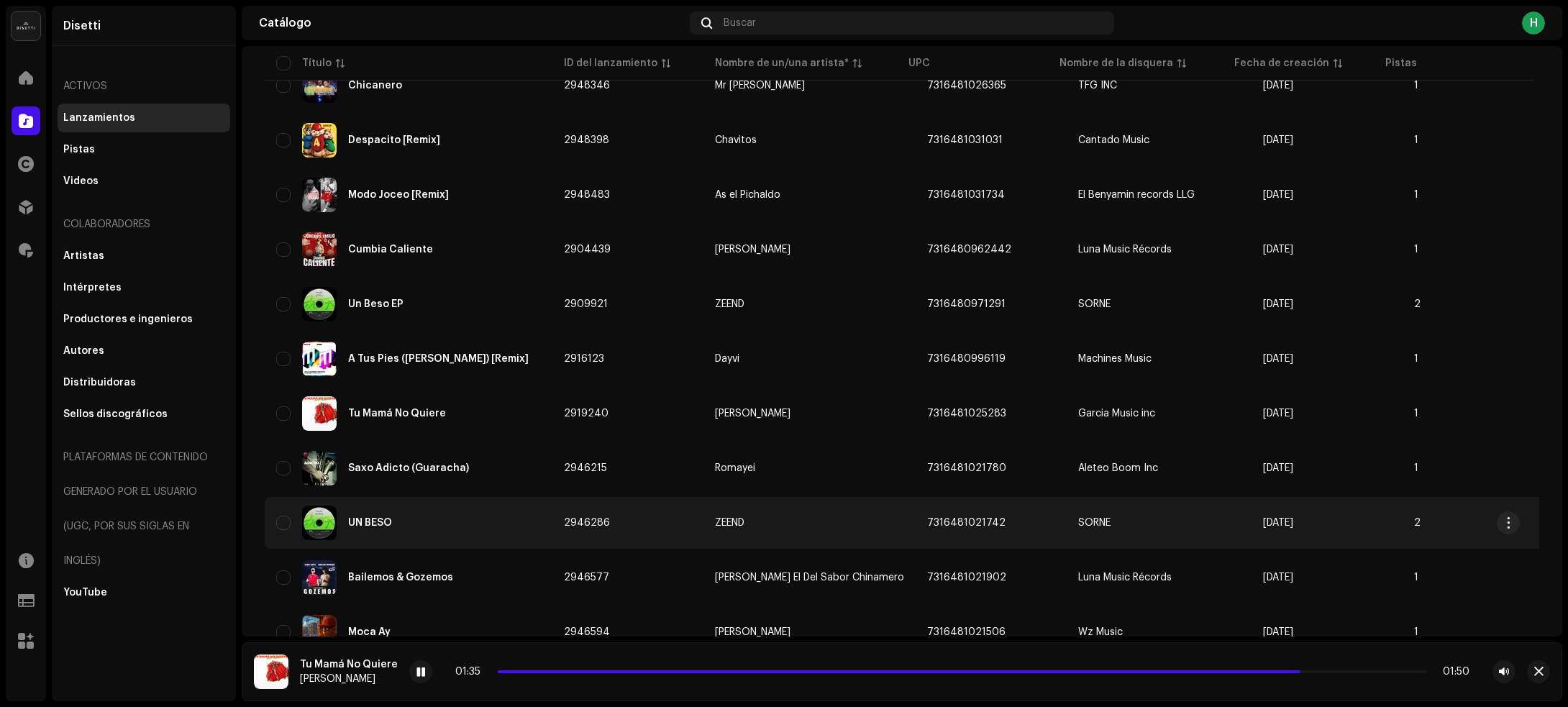
click at [491, 522] on div "UN BESO" at bounding box center [408, 522] width 264 height 35
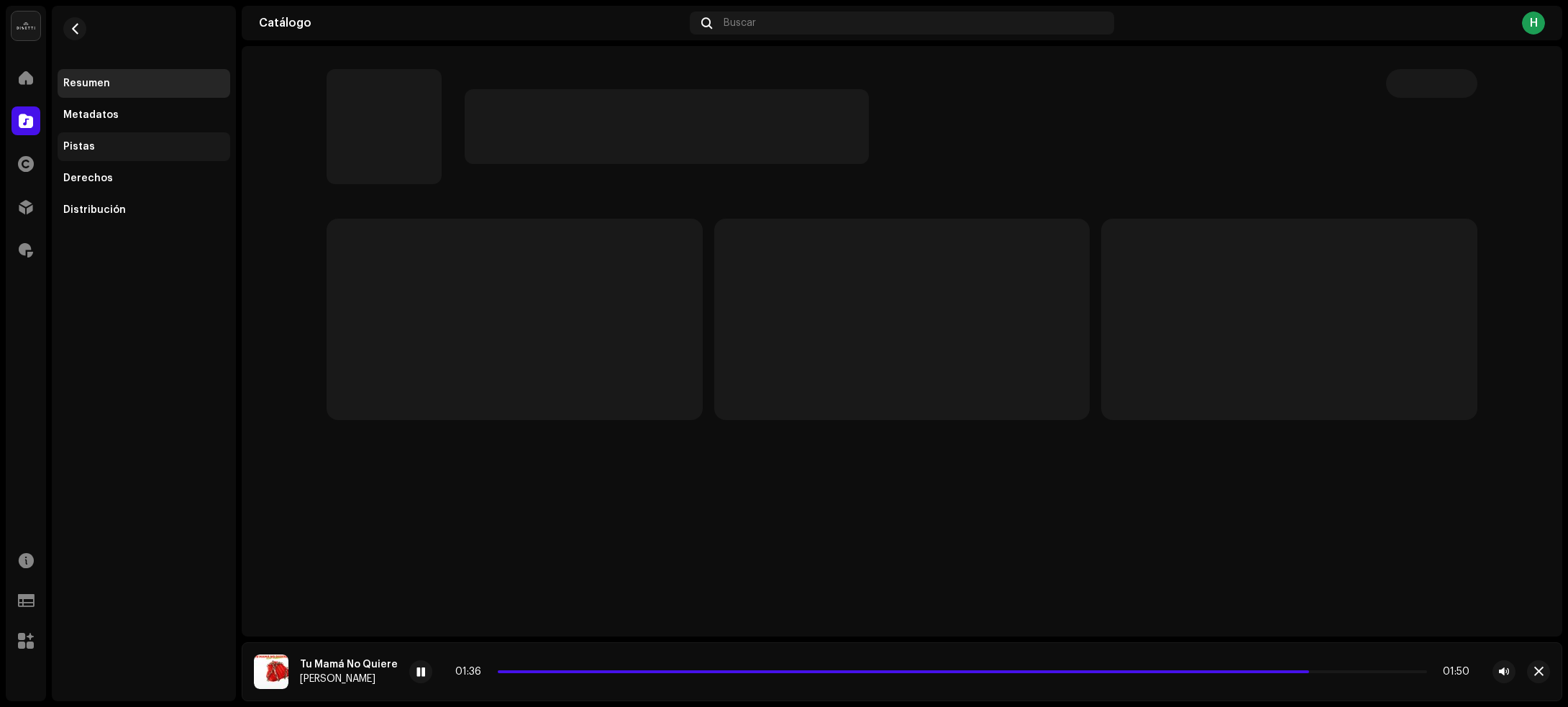
click at [87, 148] on div "Pistas" at bounding box center [79, 146] width 32 height 12
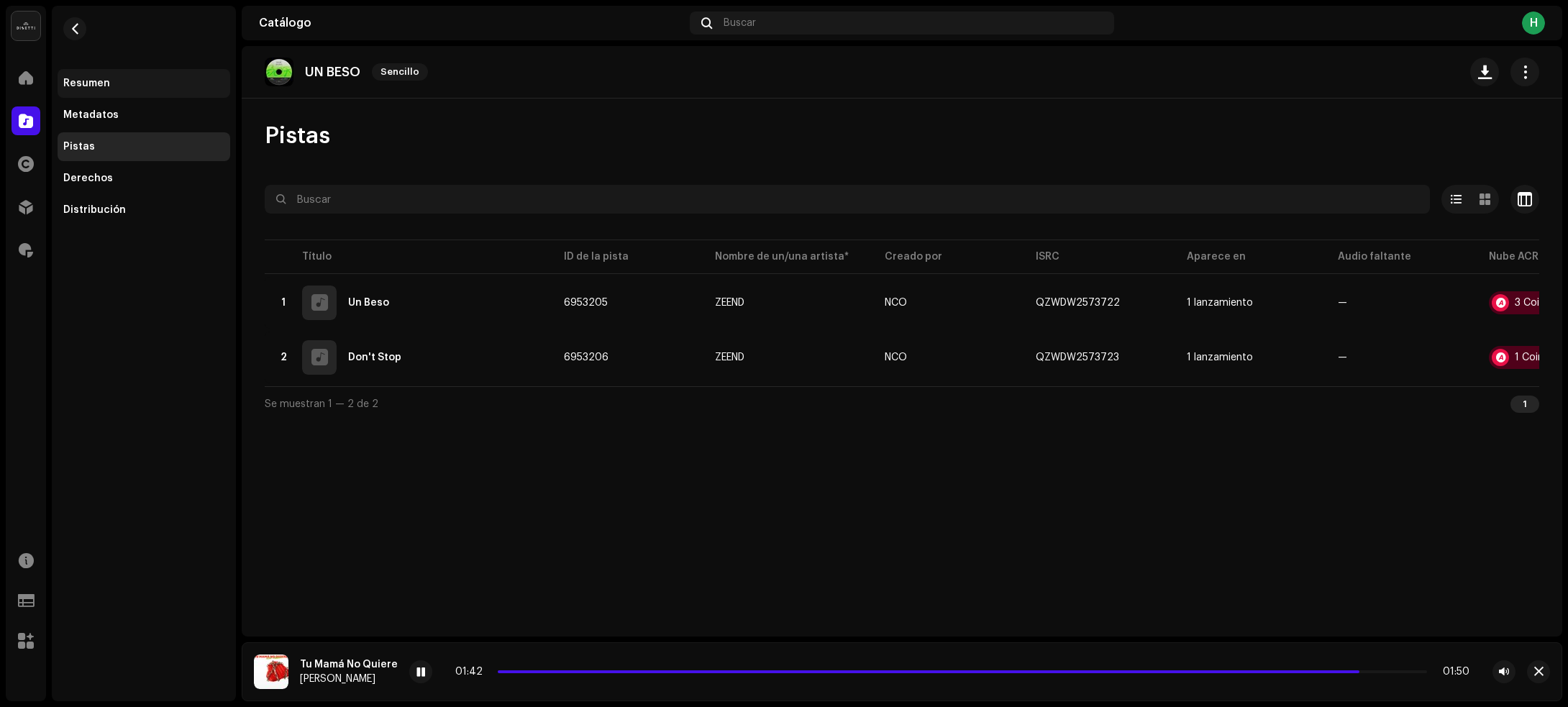
click at [145, 93] on div "Resumen" at bounding box center [143, 83] width 172 height 29
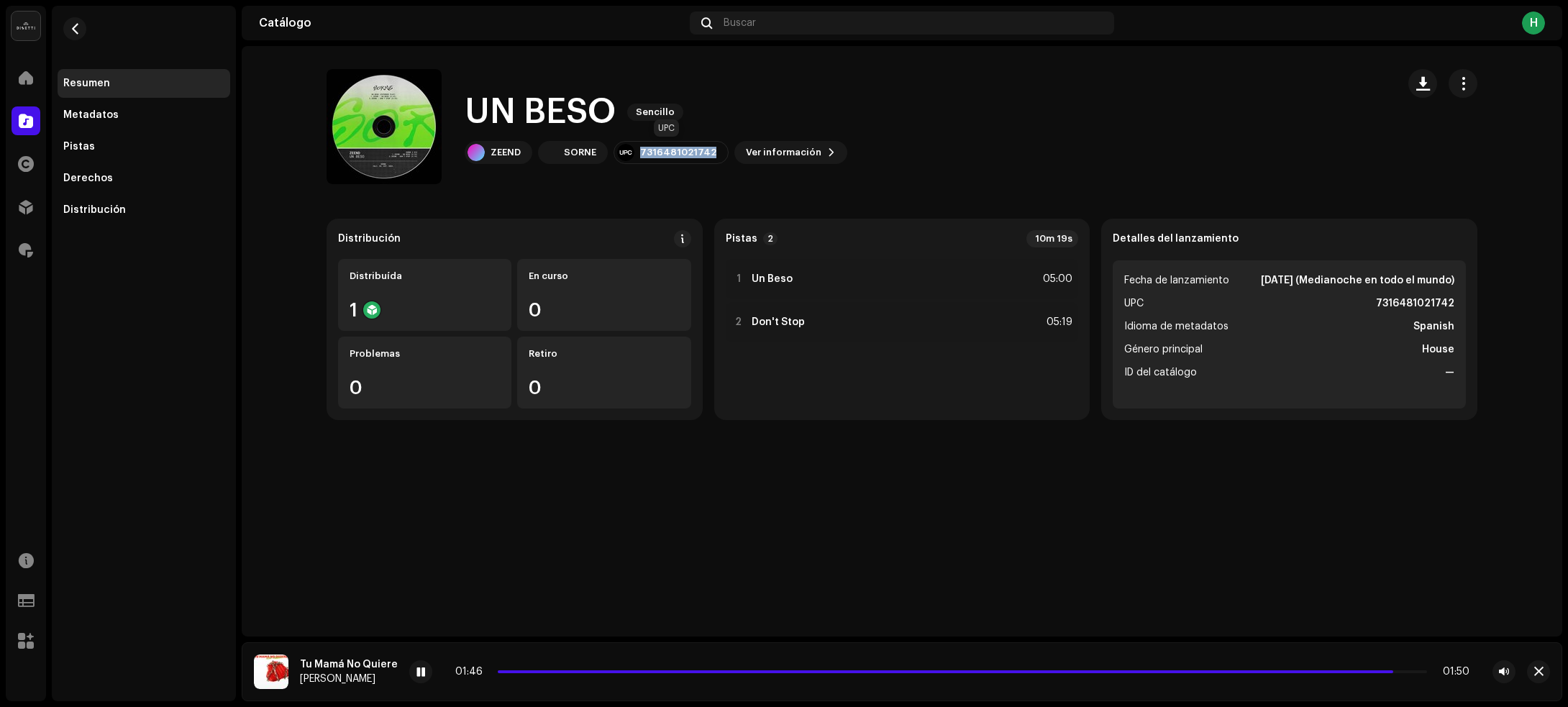
drag, startPoint x: 714, startPoint y: 149, endPoint x: 638, endPoint y: 140, distance: 76.5
click at [638, 141] on div "7316481021742" at bounding box center [671, 152] width 115 height 23
copy div "7316481021742"
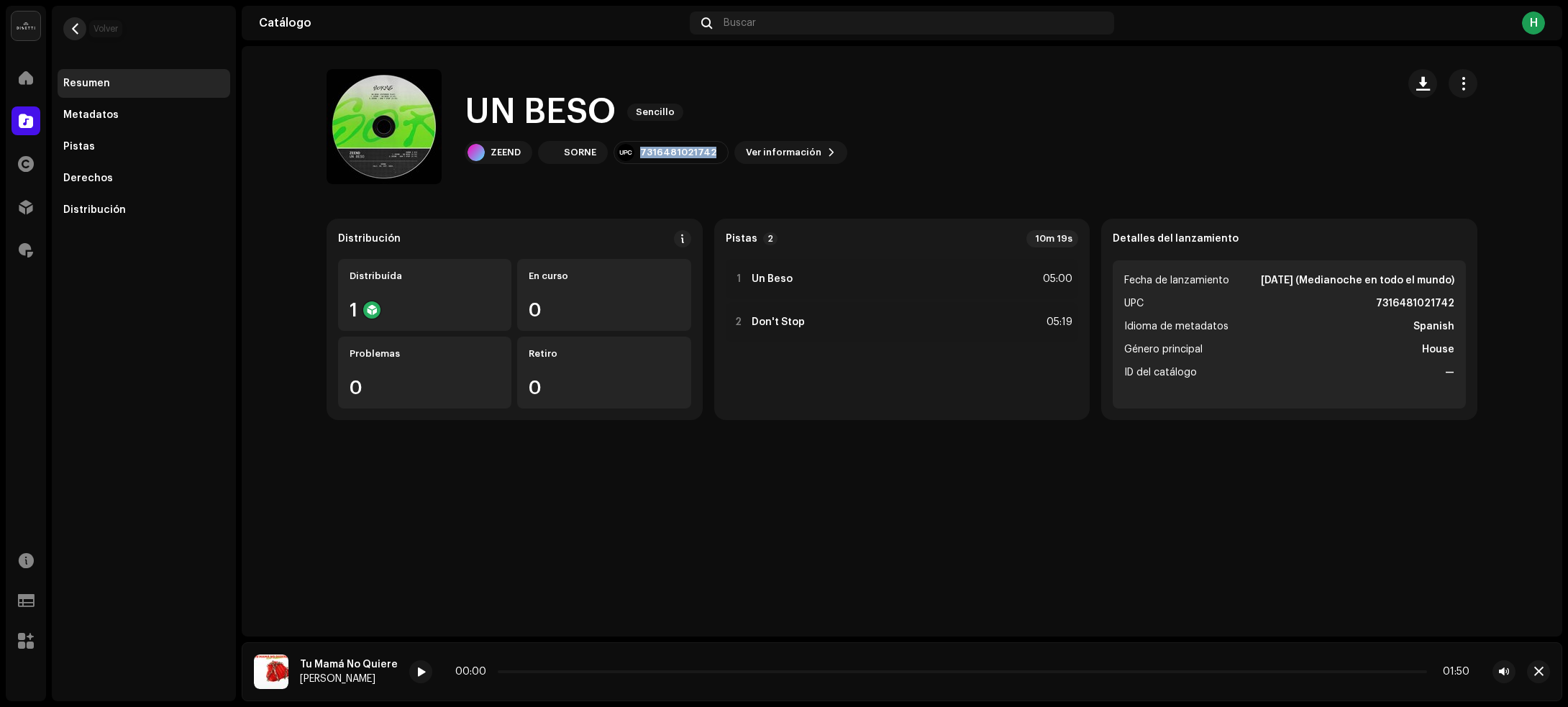
click at [72, 34] on span "button" at bounding box center [75, 29] width 11 height 12
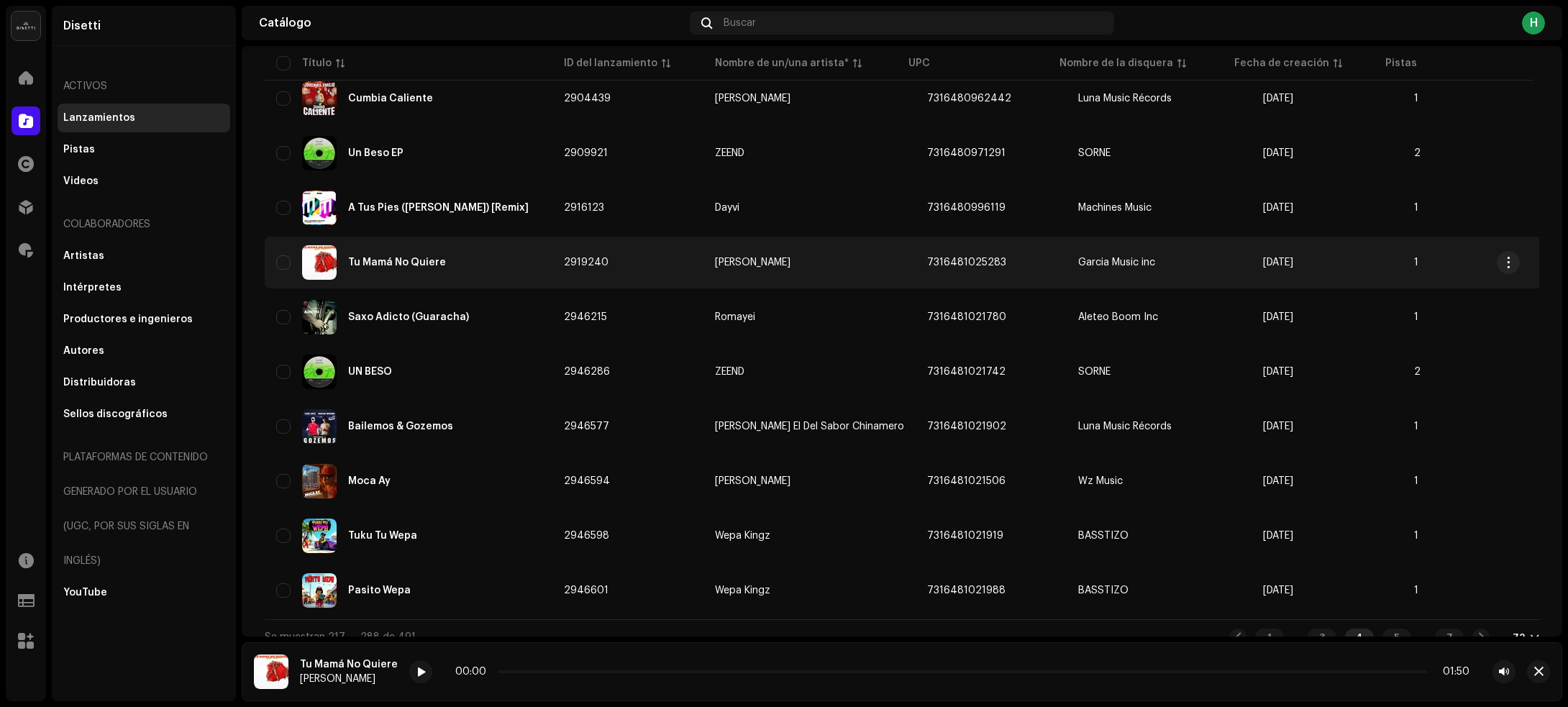
scroll to position [3582, 0]
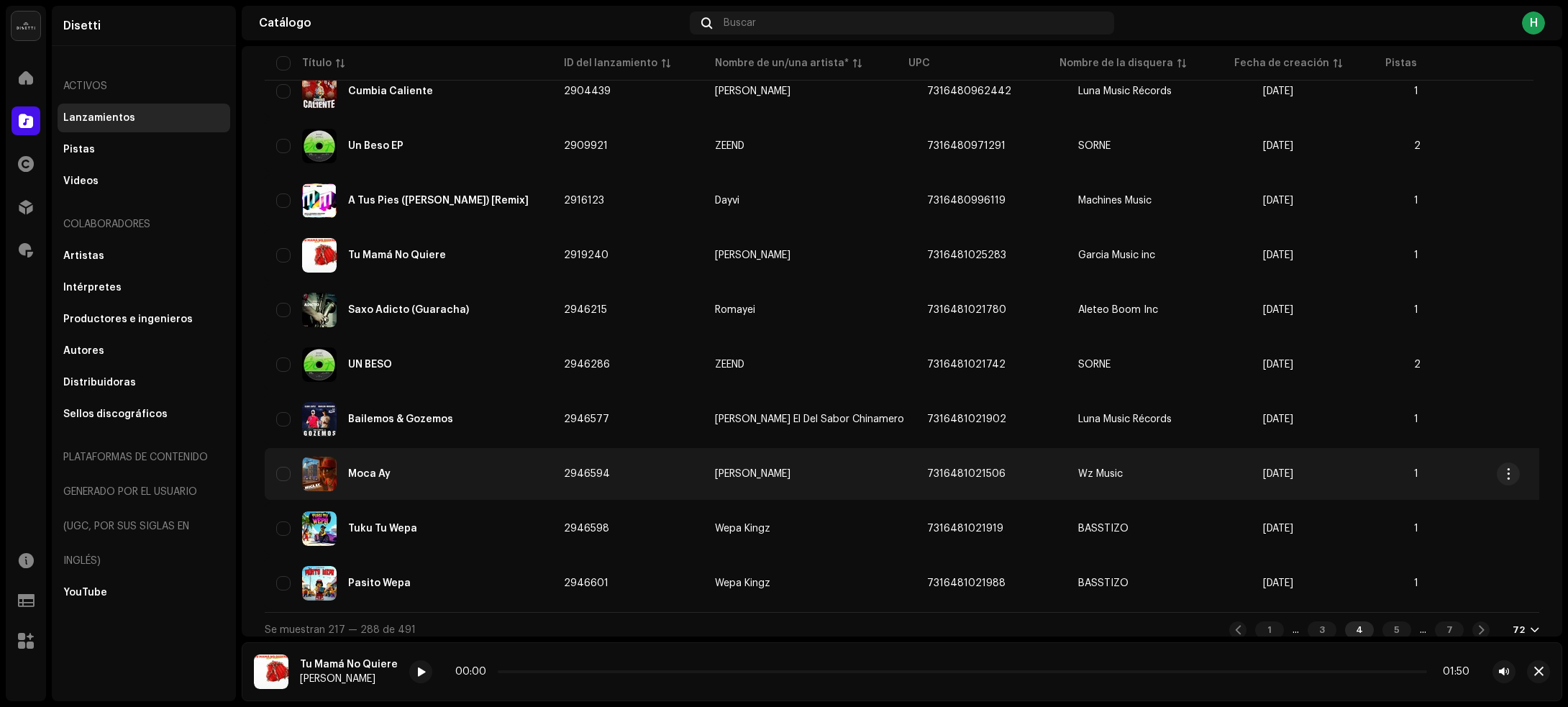
click at [488, 467] on div "Moca Ay" at bounding box center [408, 474] width 264 height 35
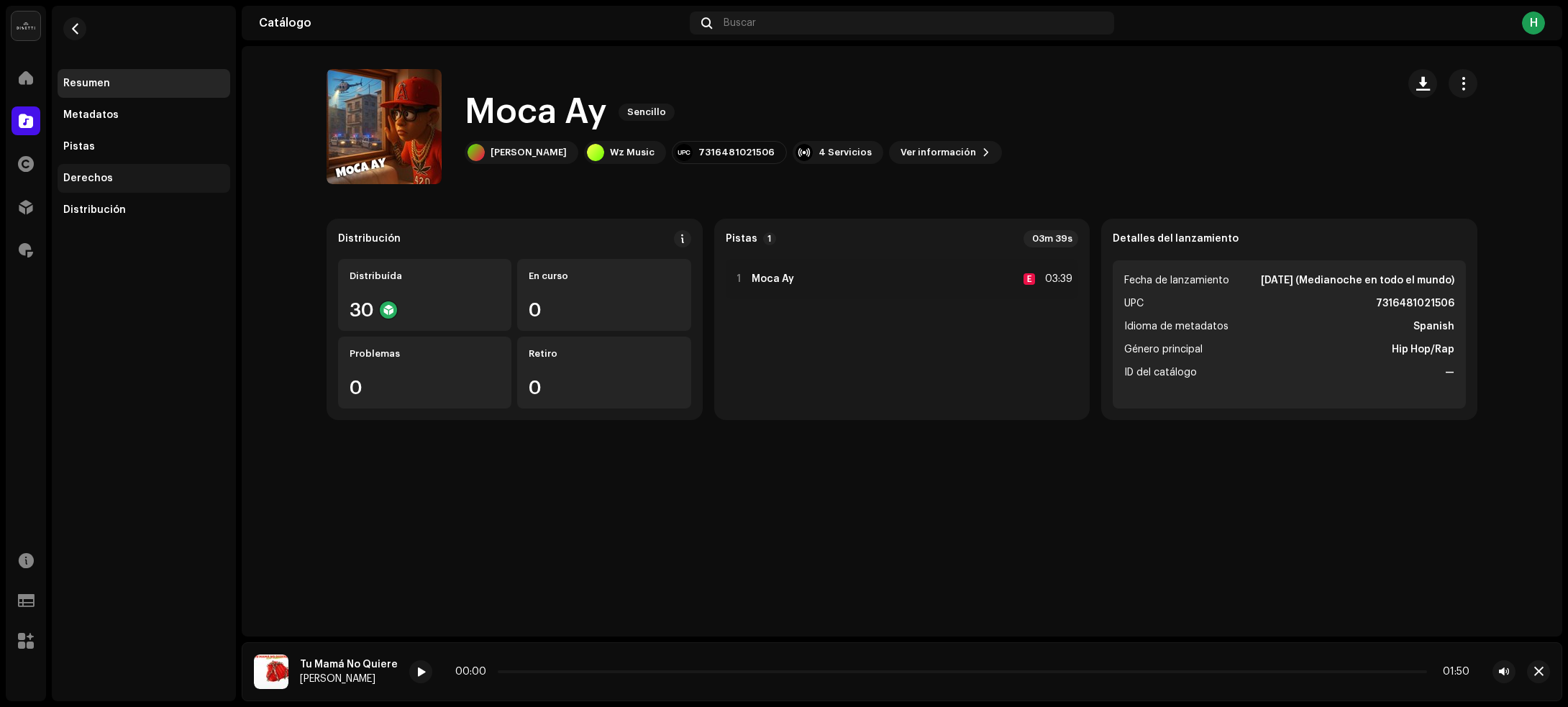
click at [68, 177] on div "Derechos" at bounding box center [88, 178] width 49 height 12
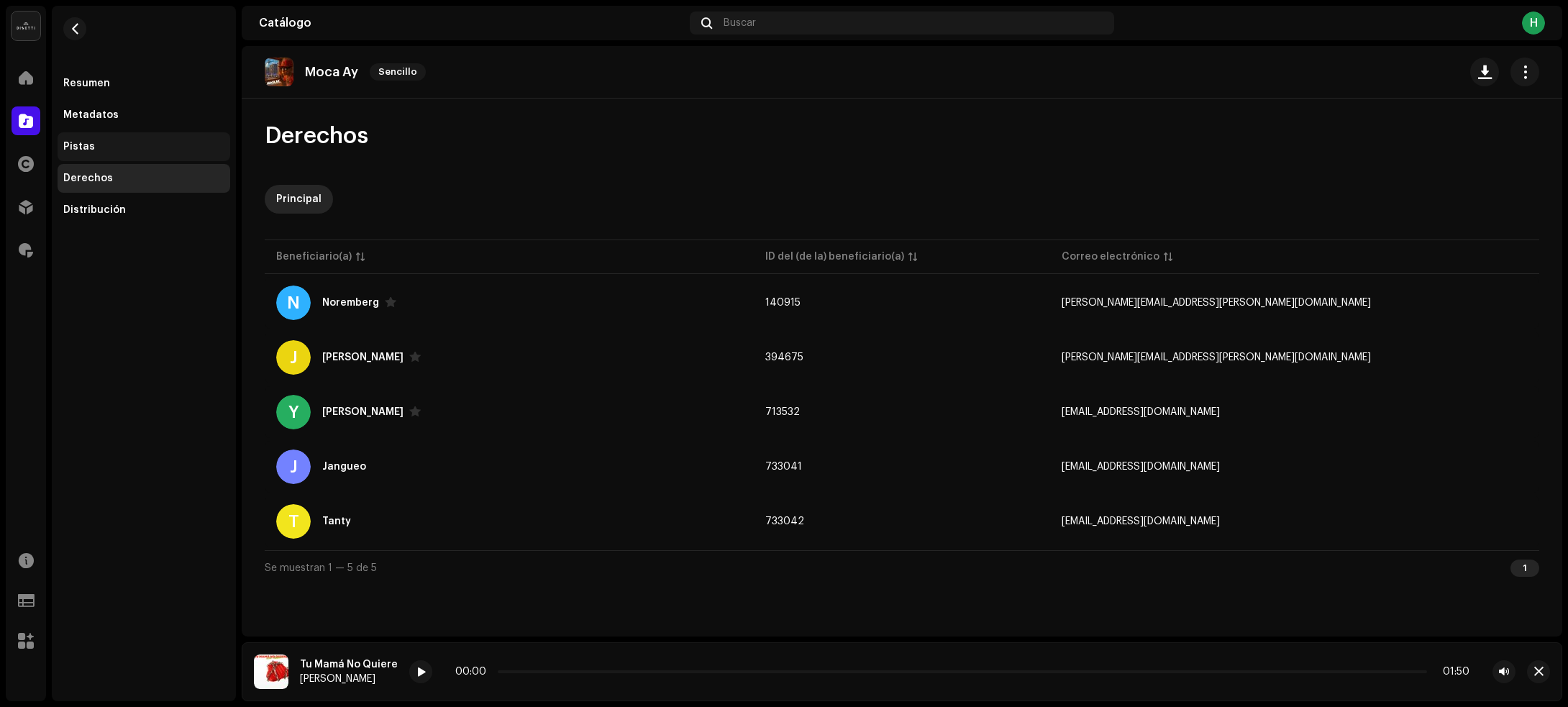
click at [85, 149] on div "Pistas" at bounding box center [79, 146] width 32 height 12
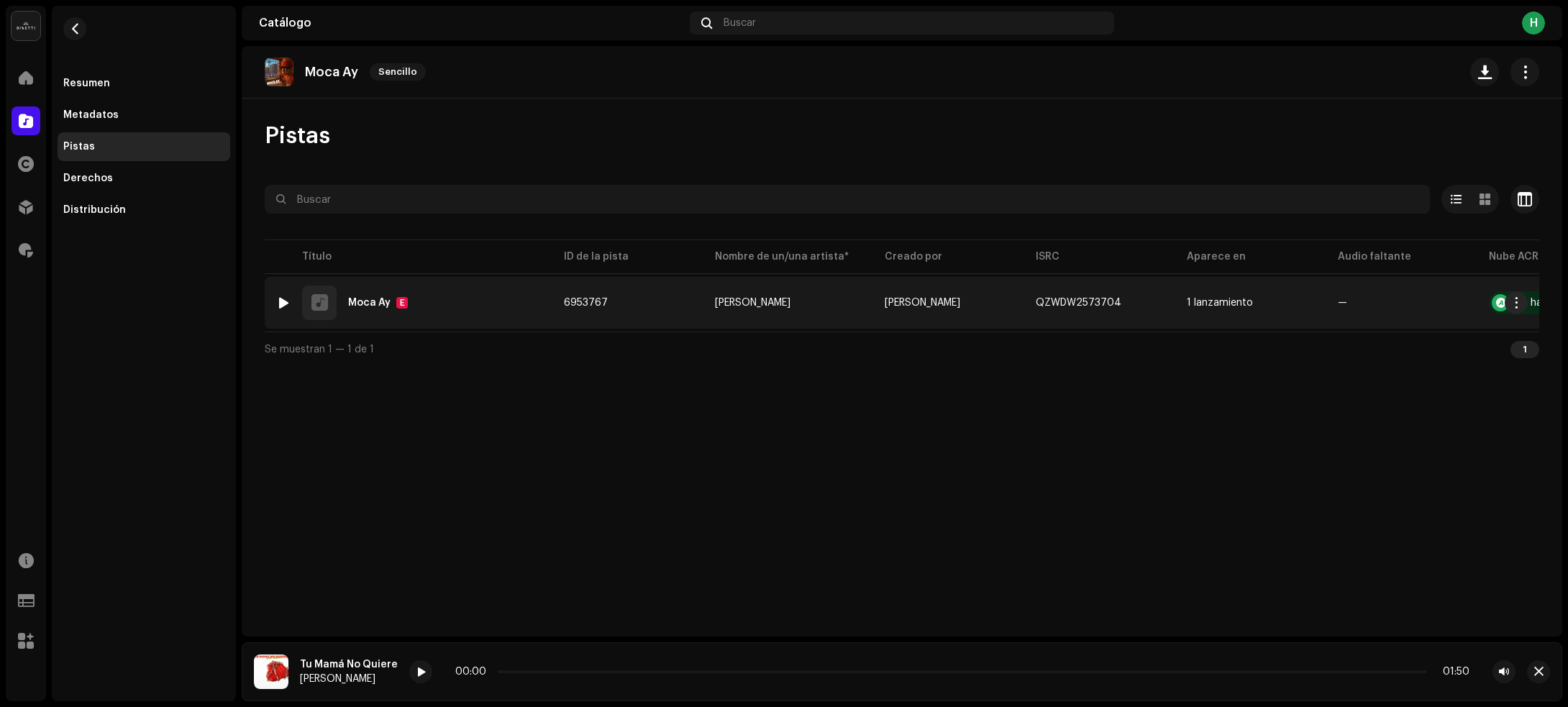
click at [279, 299] on div at bounding box center [284, 302] width 11 height 12
click at [457, 298] on div "1 Moca Ay E" at bounding box center [408, 302] width 264 height 35
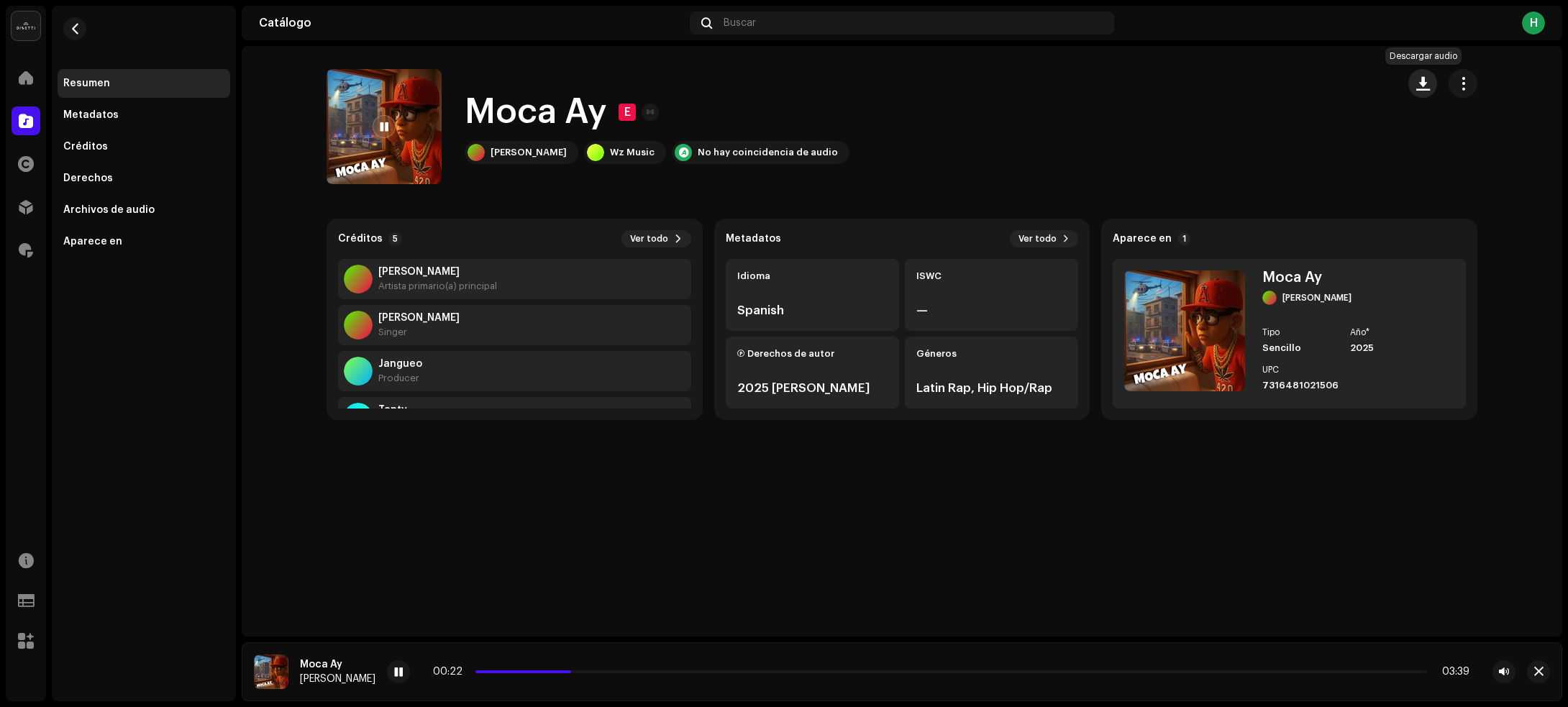
click at [1417, 90] on button "button" at bounding box center [1422, 83] width 29 height 29
click at [70, 24] on span "button" at bounding box center [75, 29] width 11 height 12
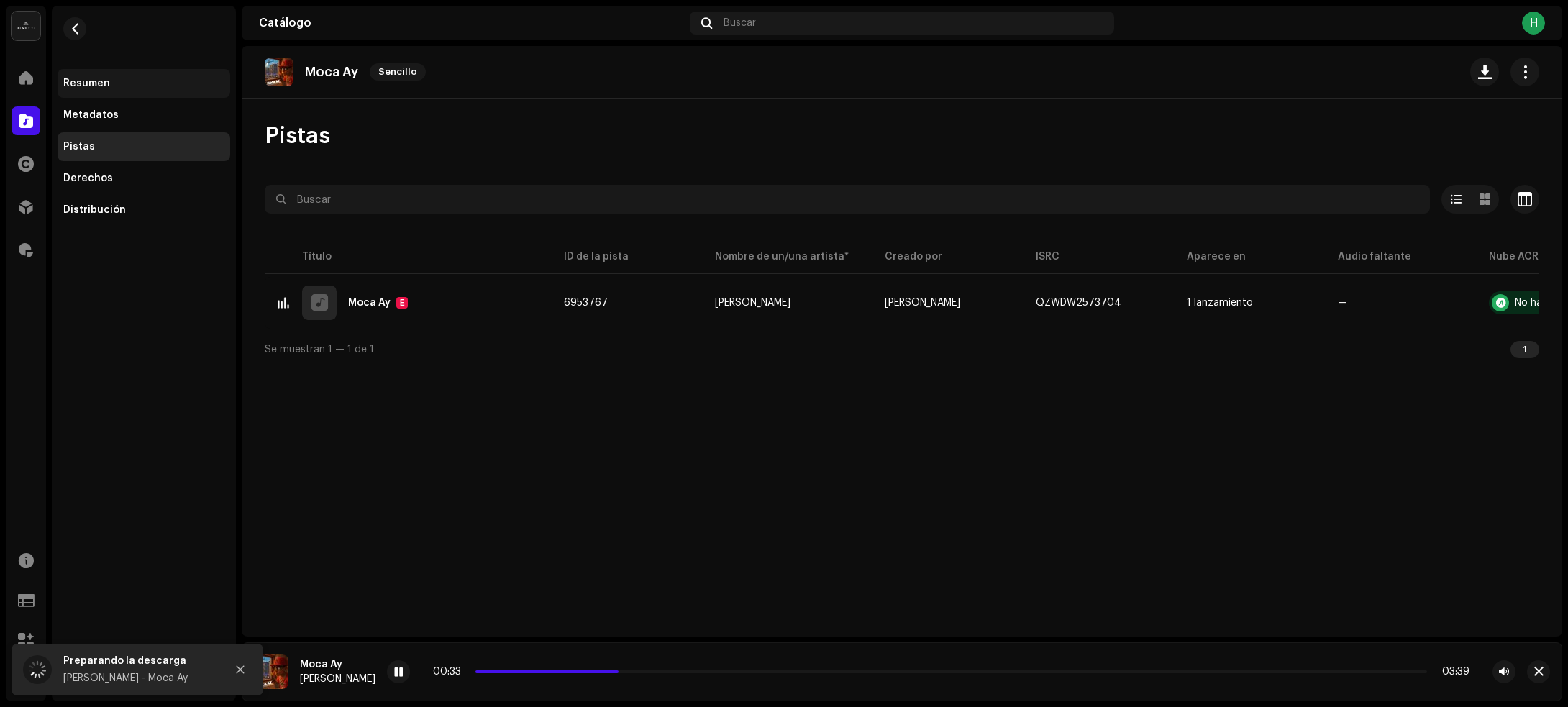
click at [162, 80] on div "Resumen" at bounding box center [144, 83] width 161 height 12
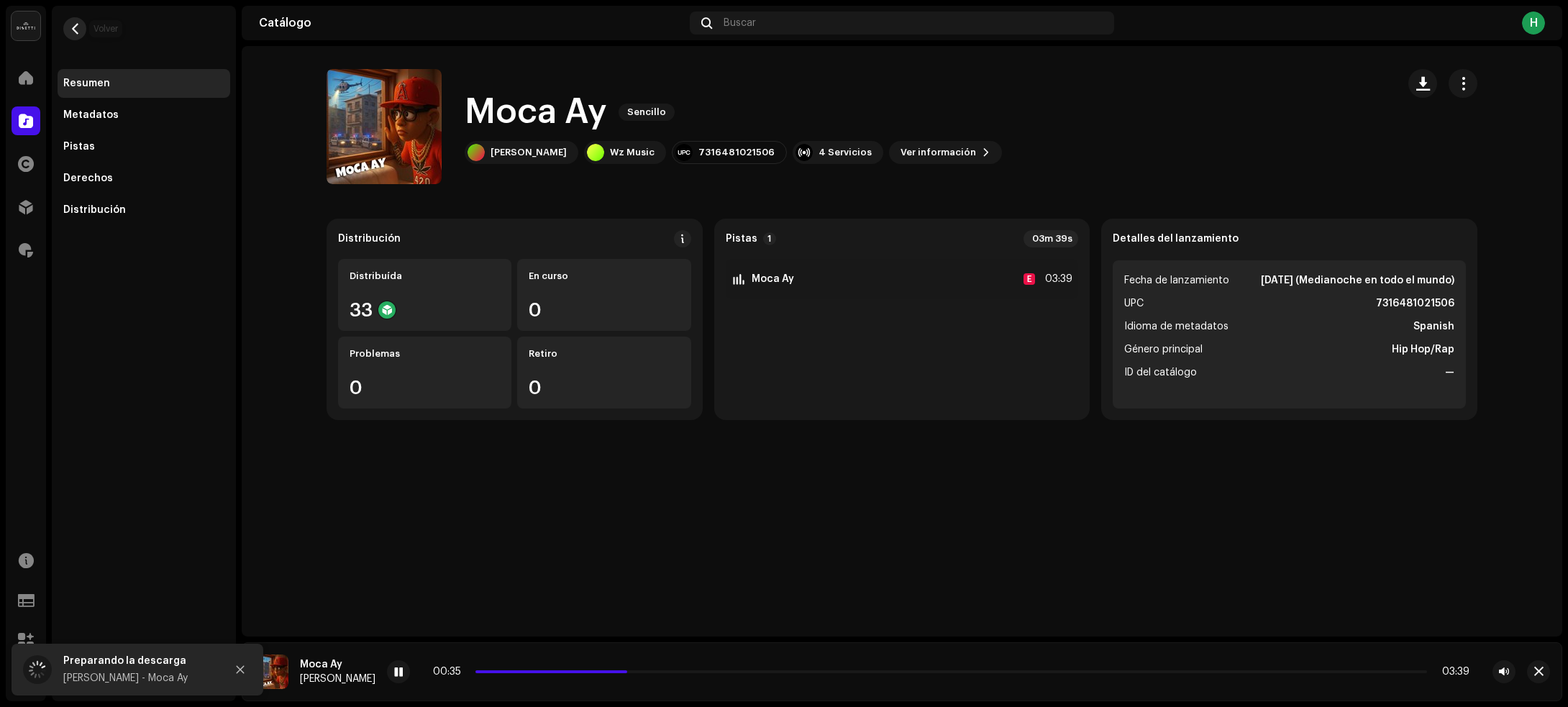
click at [77, 30] on span "button" at bounding box center [75, 29] width 11 height 12
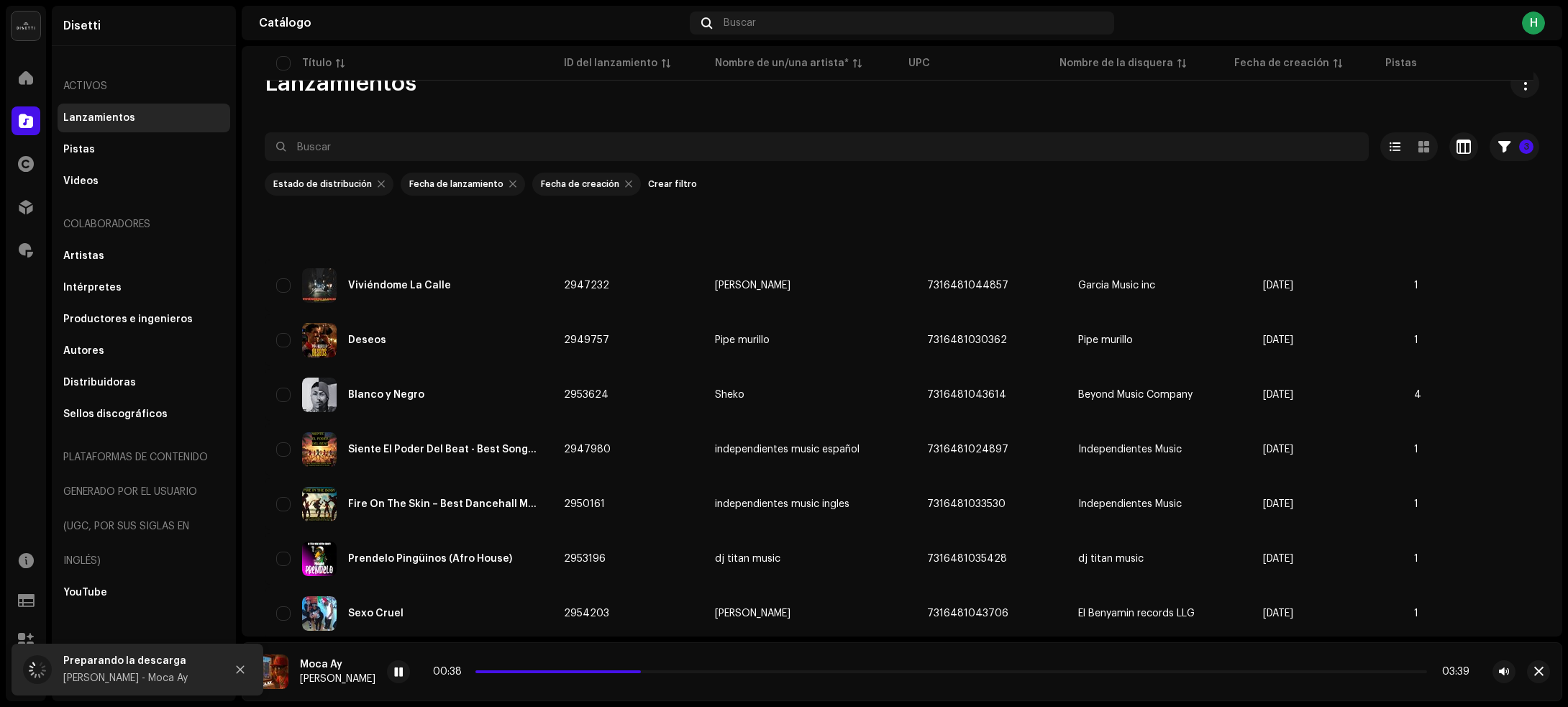
scroll to position [3580, 0]
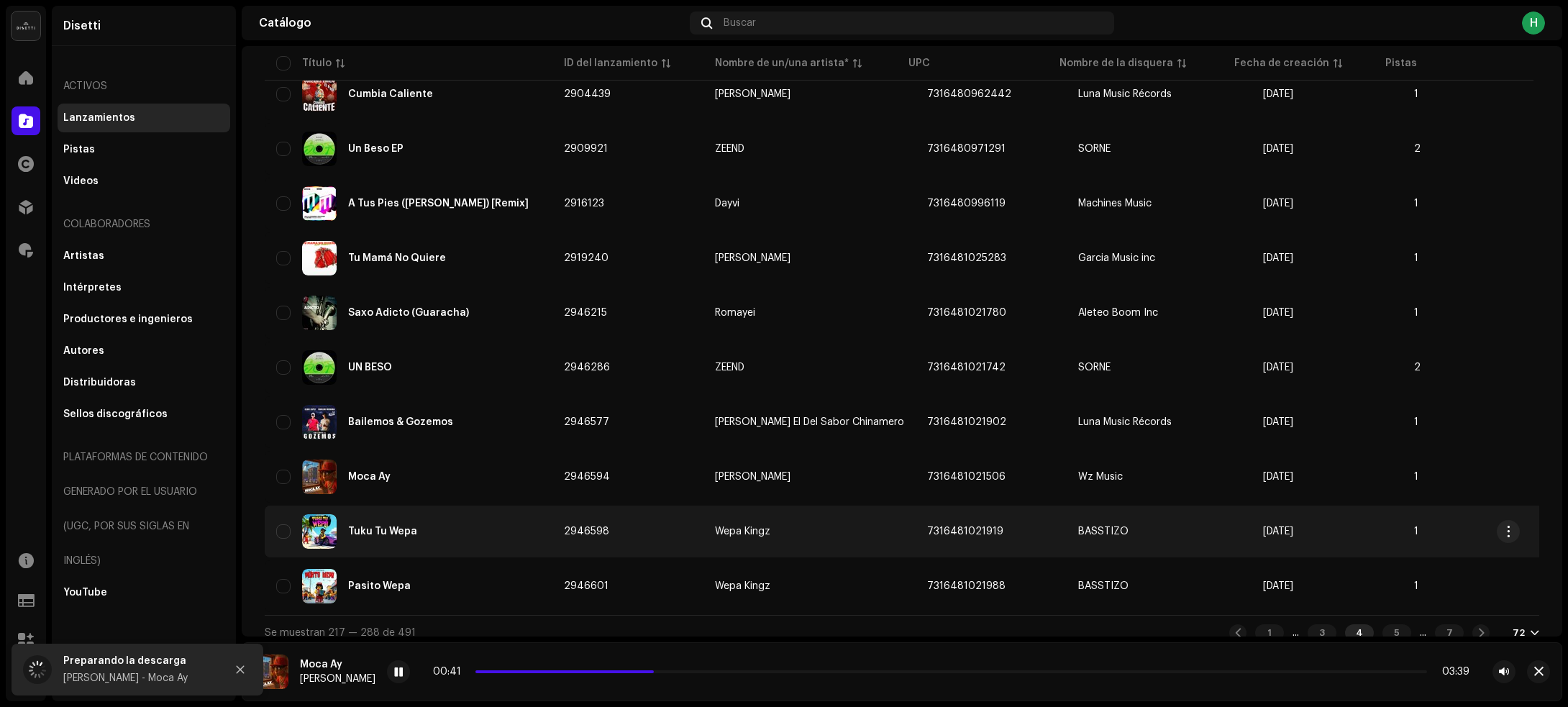
click at [474, 525] on div "Tuku Tu Wepa" at bounding box center [408, 531] width 264 height 35
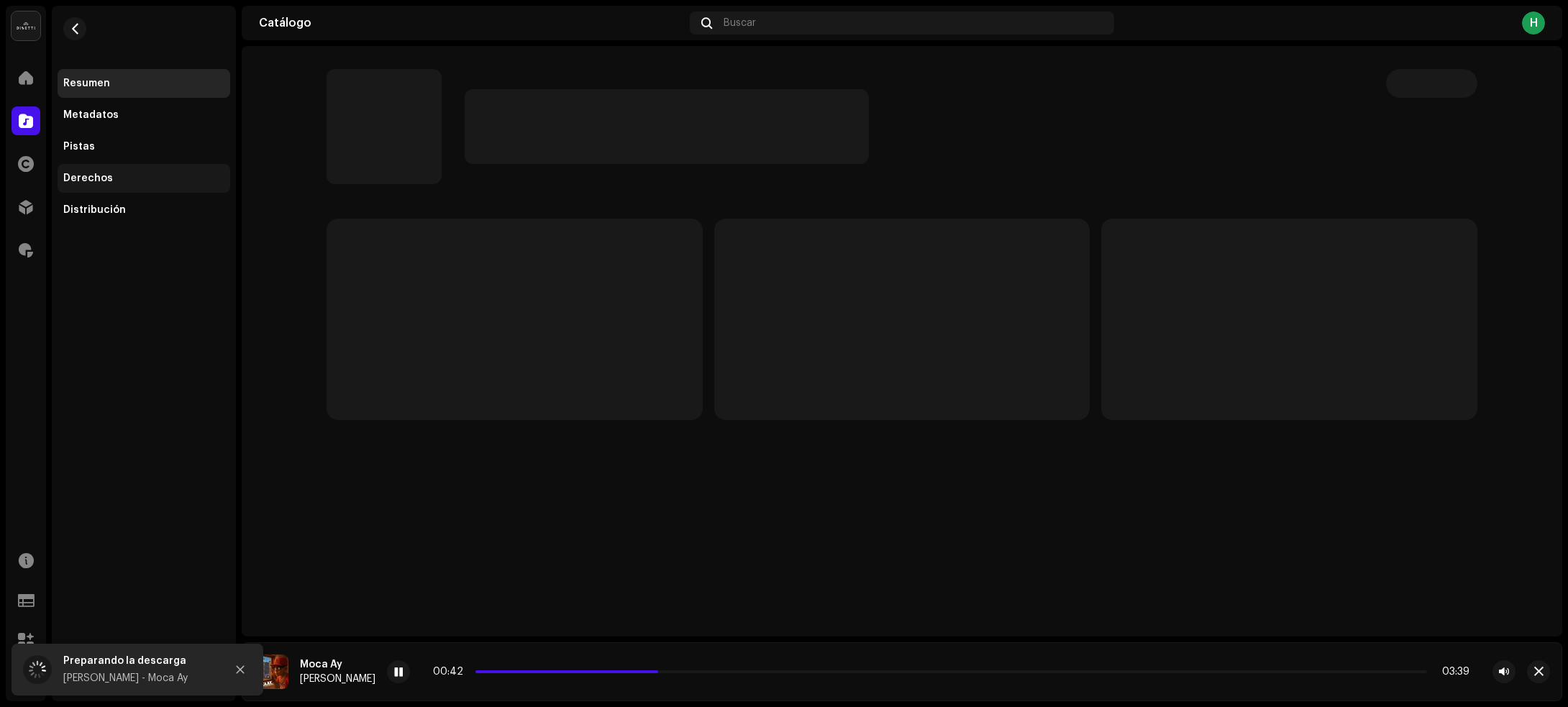
click at [145, 172] on div "Derechos" at bounding box center [144, 178] width 161 height 12
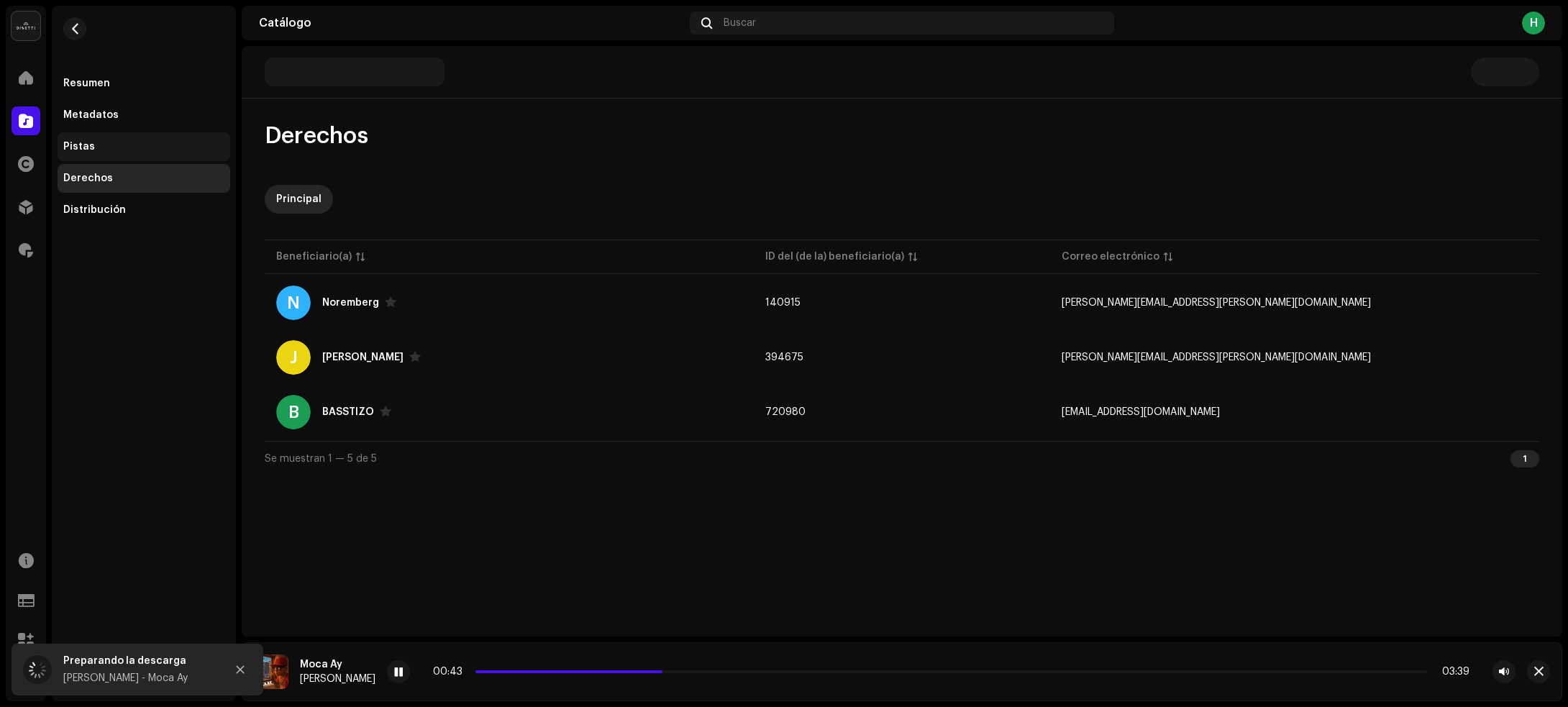
click at [133, 141] on div "Pistas" at bounding box center [144, 146] width 161 height 12
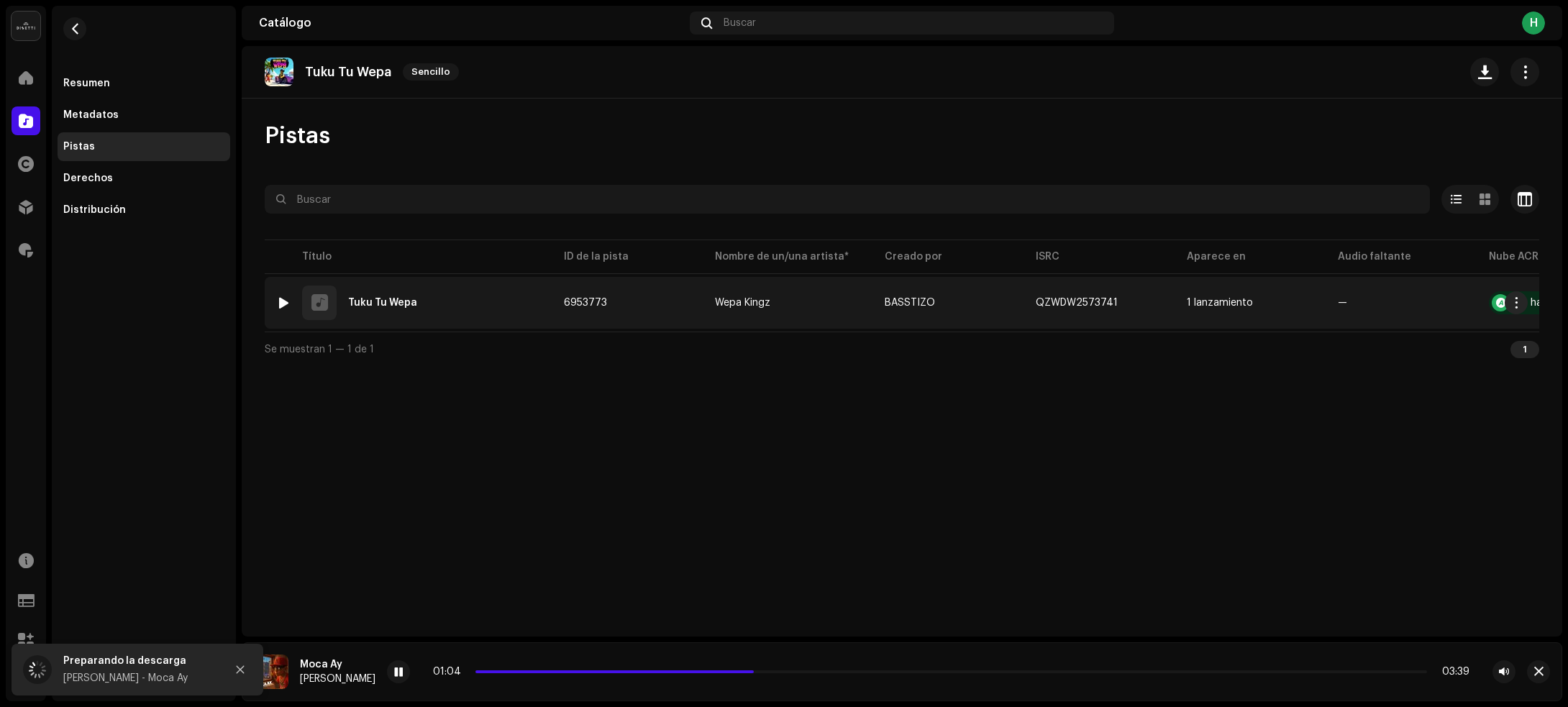
click at [289, 304] on img at bounding box center [284, 303] width 19 height 19
click at [285, 304] on div at bounding box center [284, 302] width 11 height 12
click at [461, 296] on div "1 Tuku Tu Wepa" at bounding box center [408, 302] width 264 height 35
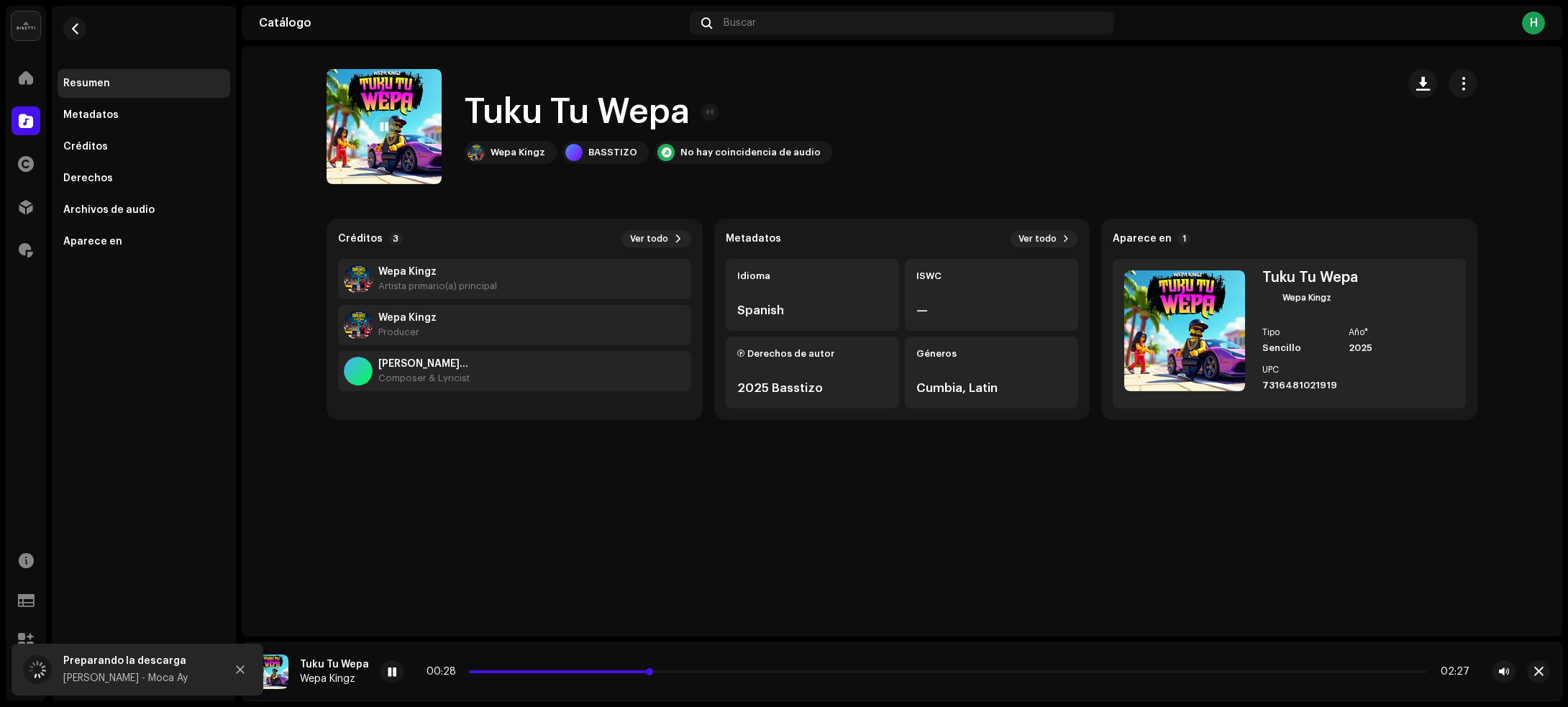
click at [732, 673] on p-slider at bounding box center [948, 671] width 958 height 3
click at [381, 674] on div at bounding box center [392, 671] width 23 height 23
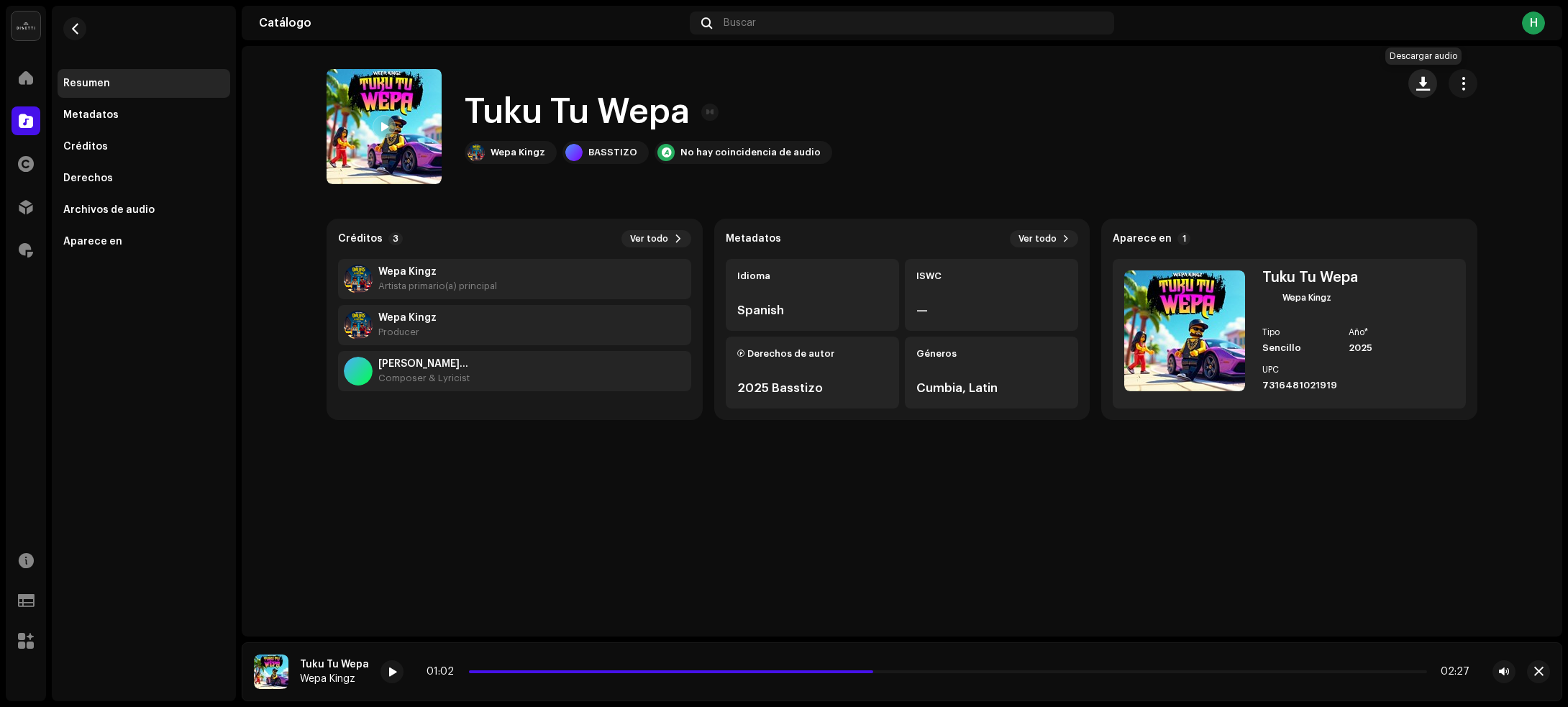
click at [1425, 81] on span "button" at bounding box center [1423, 83] width 14 height 12
click at [76, 25] on span "button" at bounding box center [75, 29] width 11 height 12
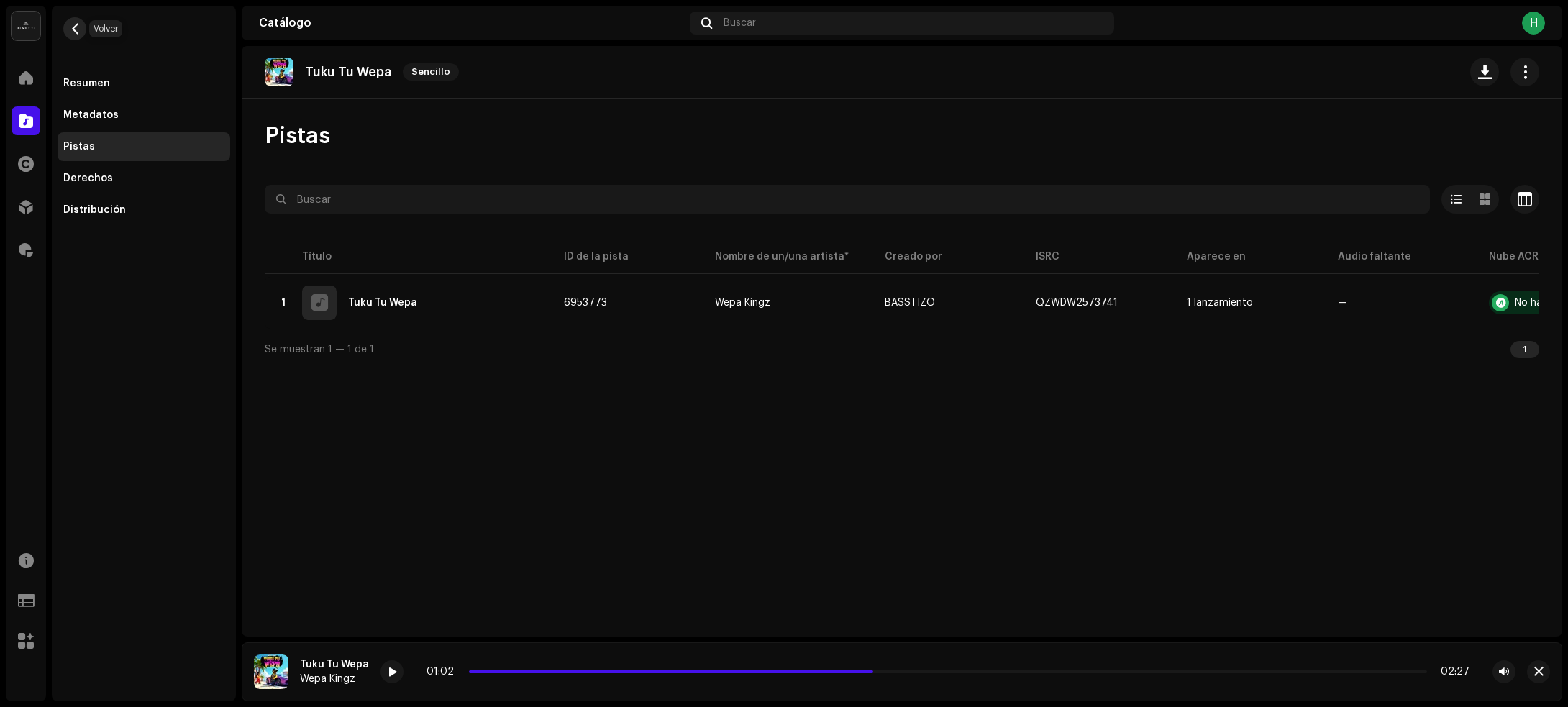
click at [66, 30] on button "button" at bounding box center [75, 29] width 23 height 23
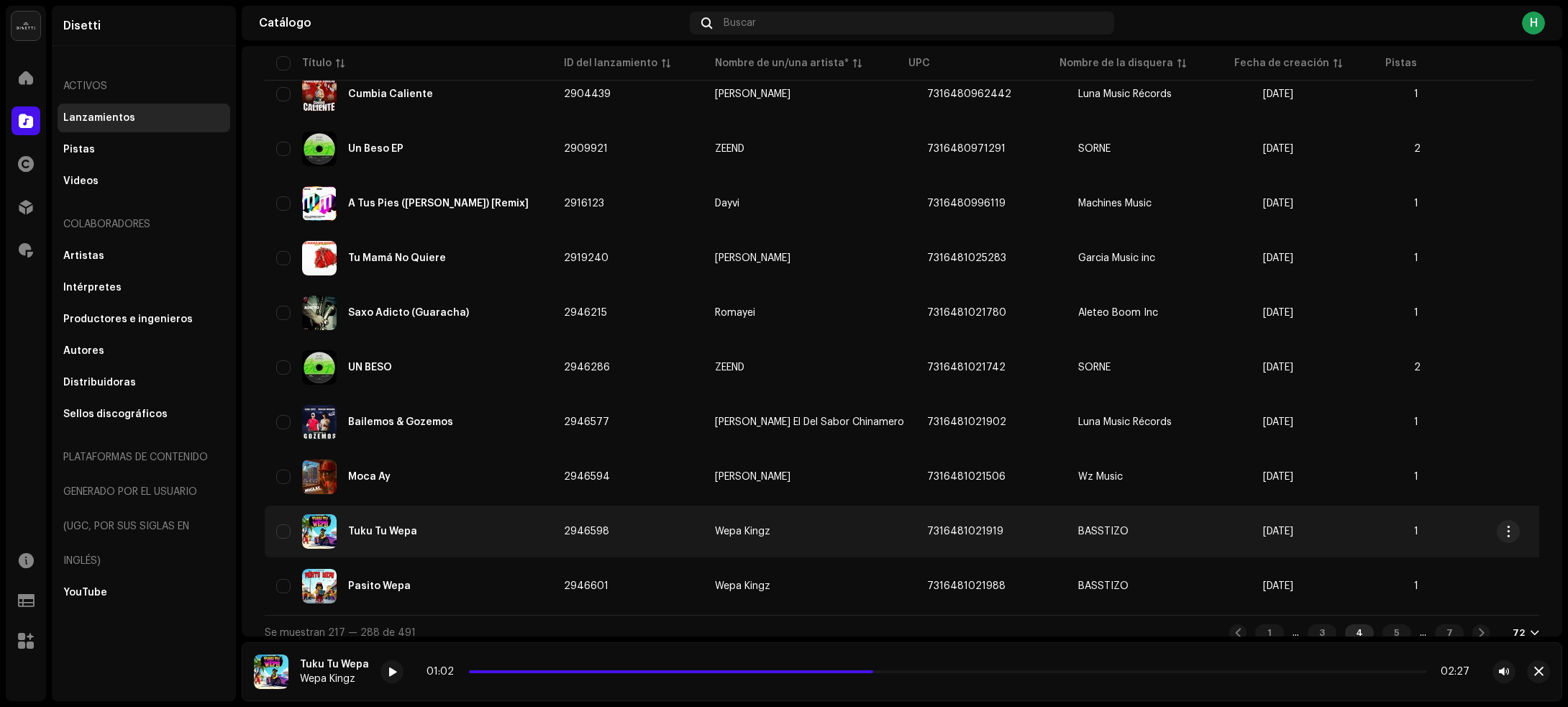
scroll to position [3582, 0]
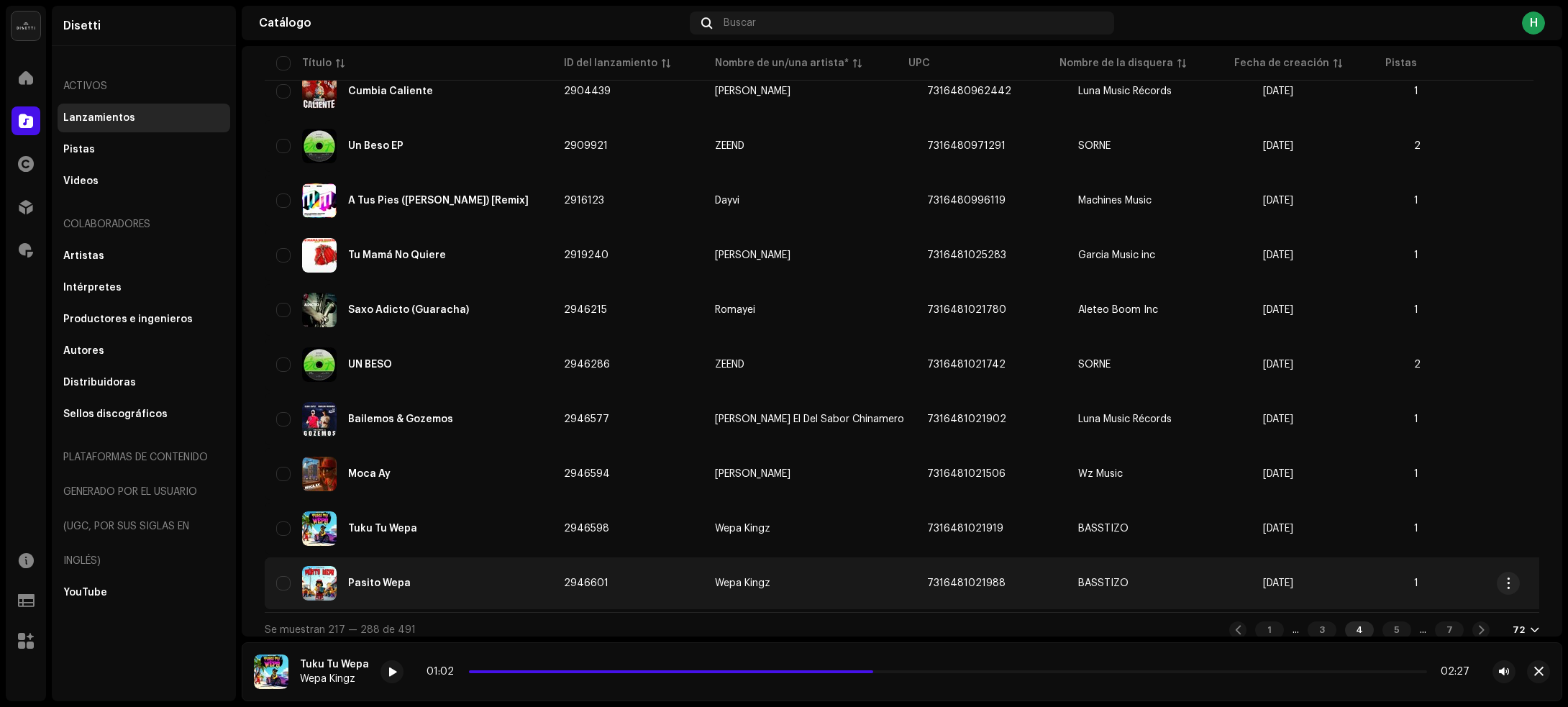
click at [454, 568] on div "Pasito Wepa" at bounding box center [408, 583] width 264 height 35
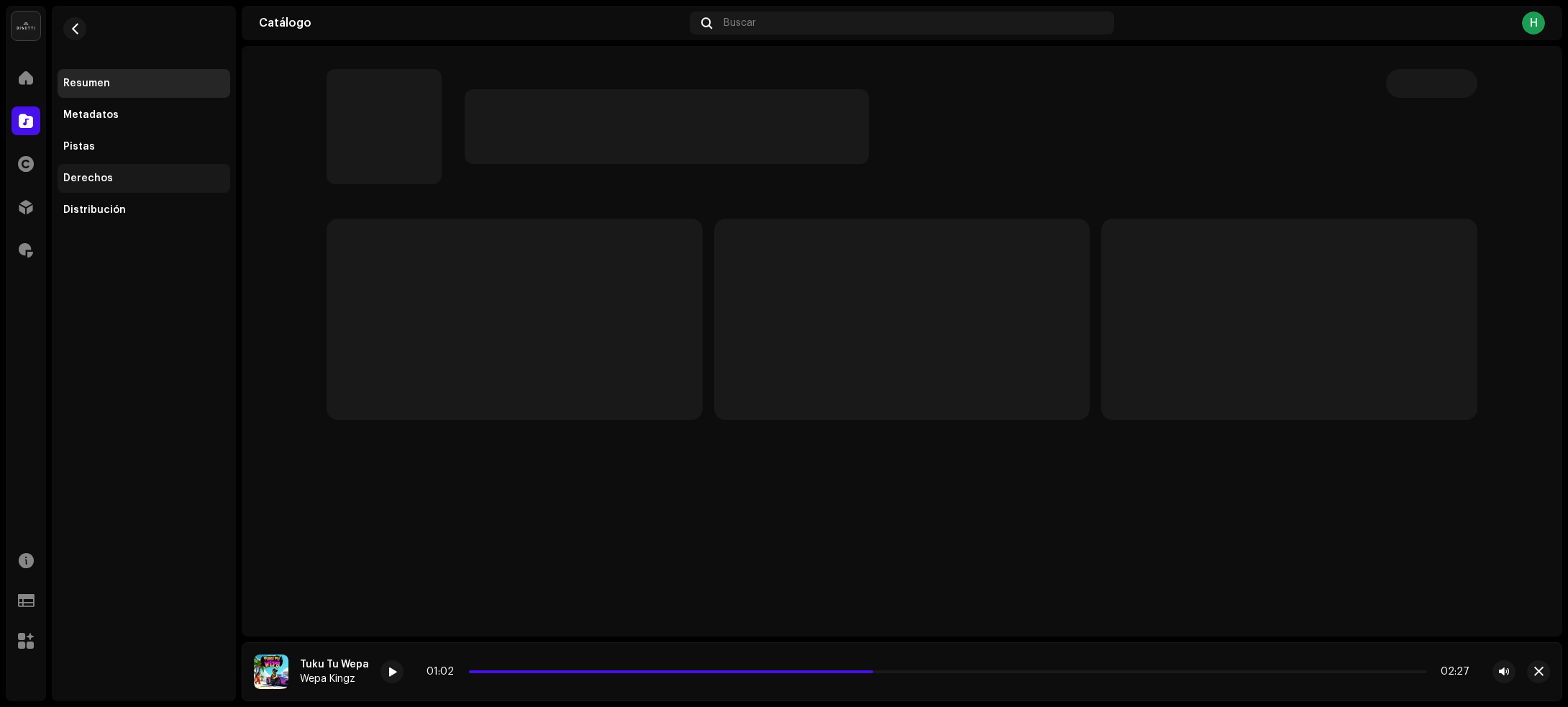
click at [83, 176] on div "Derechos" at bounding box center [88, 178] width 49 height 12
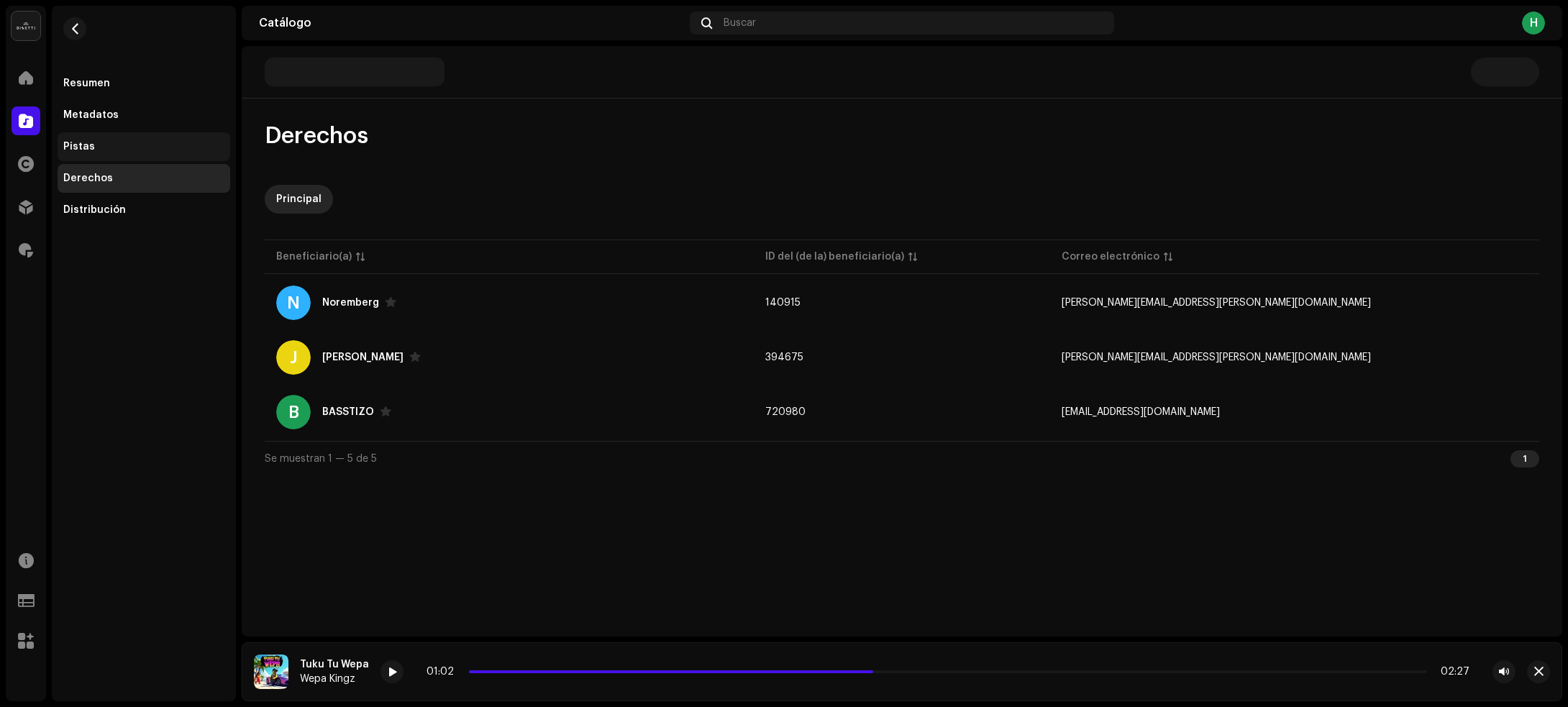
click at [90, 139] on div "Pistas" at bounding box center [143, 146] width 172 height 29
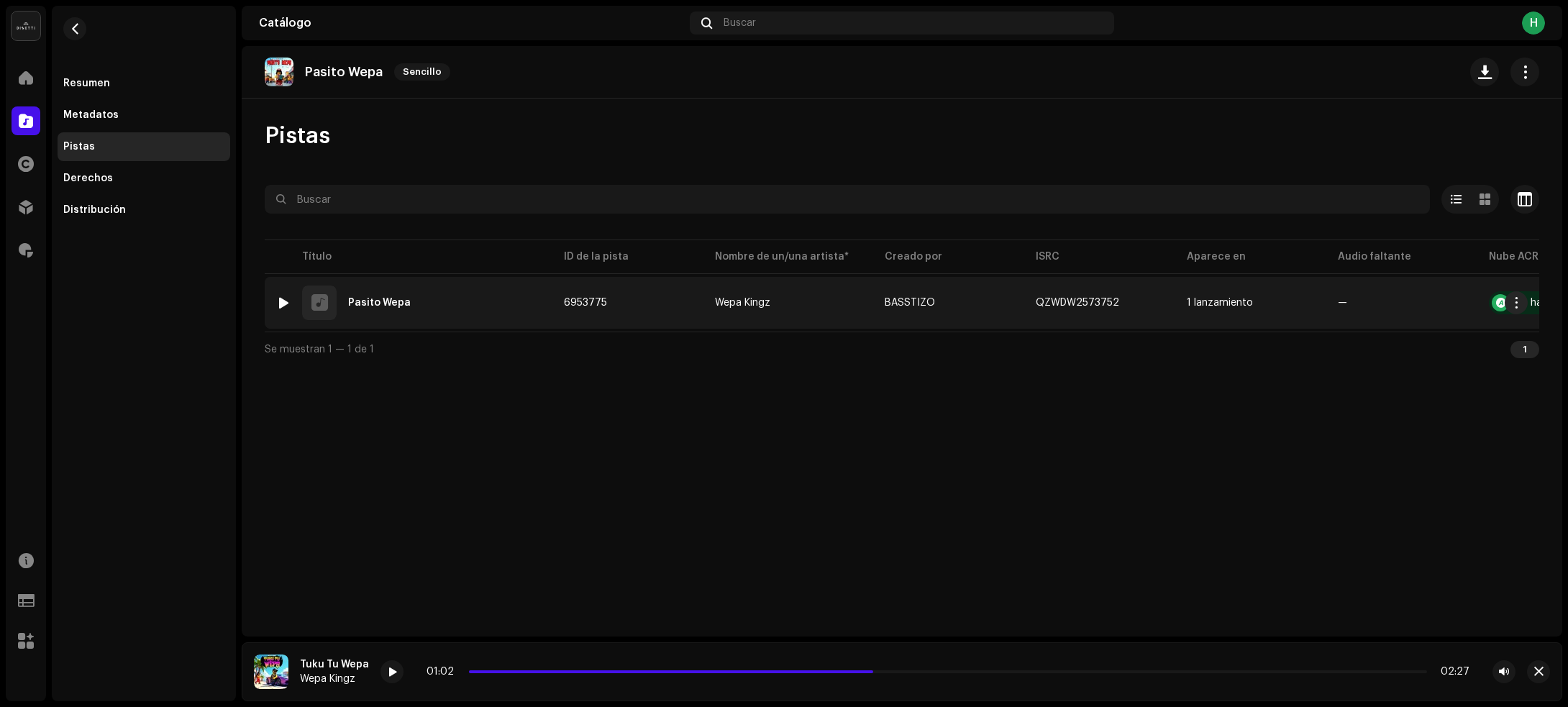
click at [285, 300] on div at bounding box center [284, 302] width 11 height 12
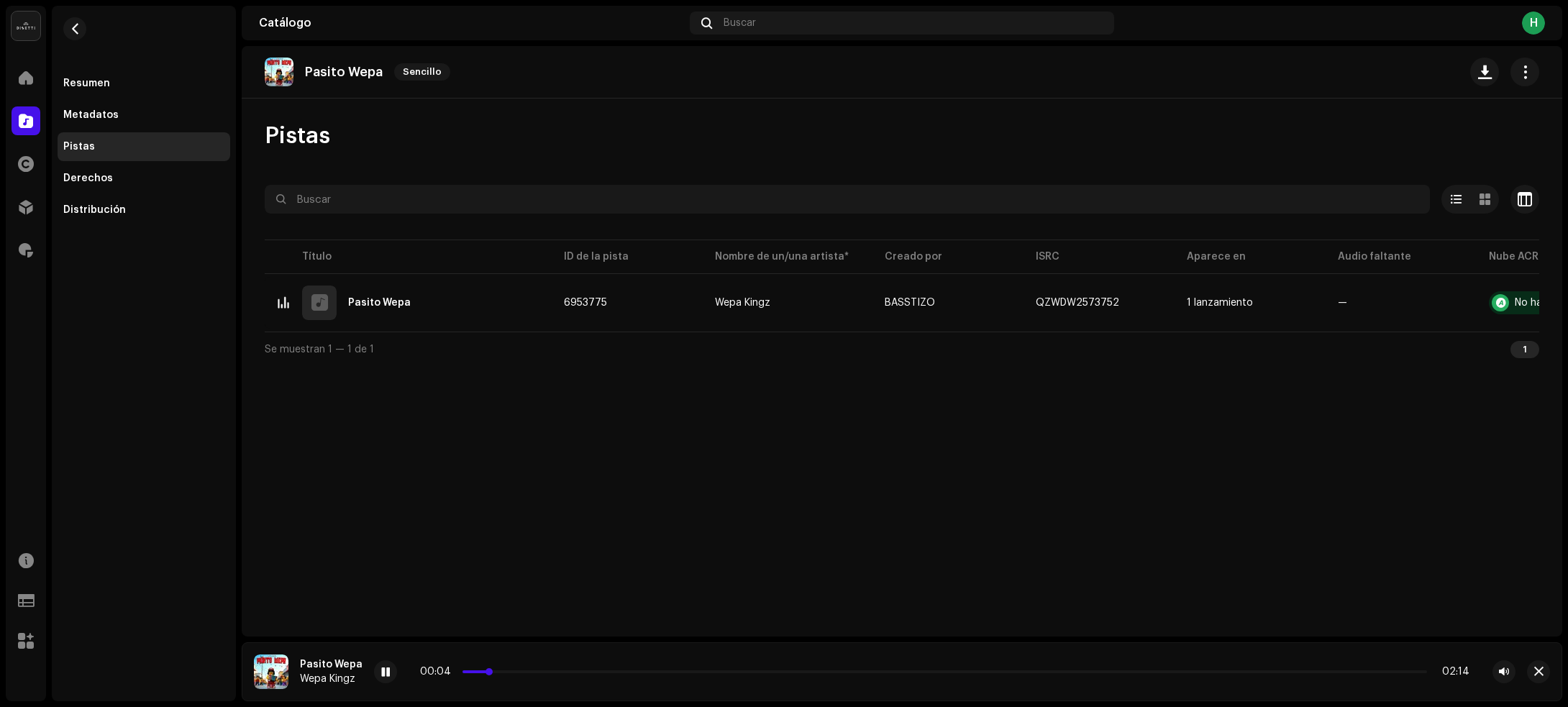
click at [595, 672] on p-slider at bounding box center [944, 671] width 964 height 3
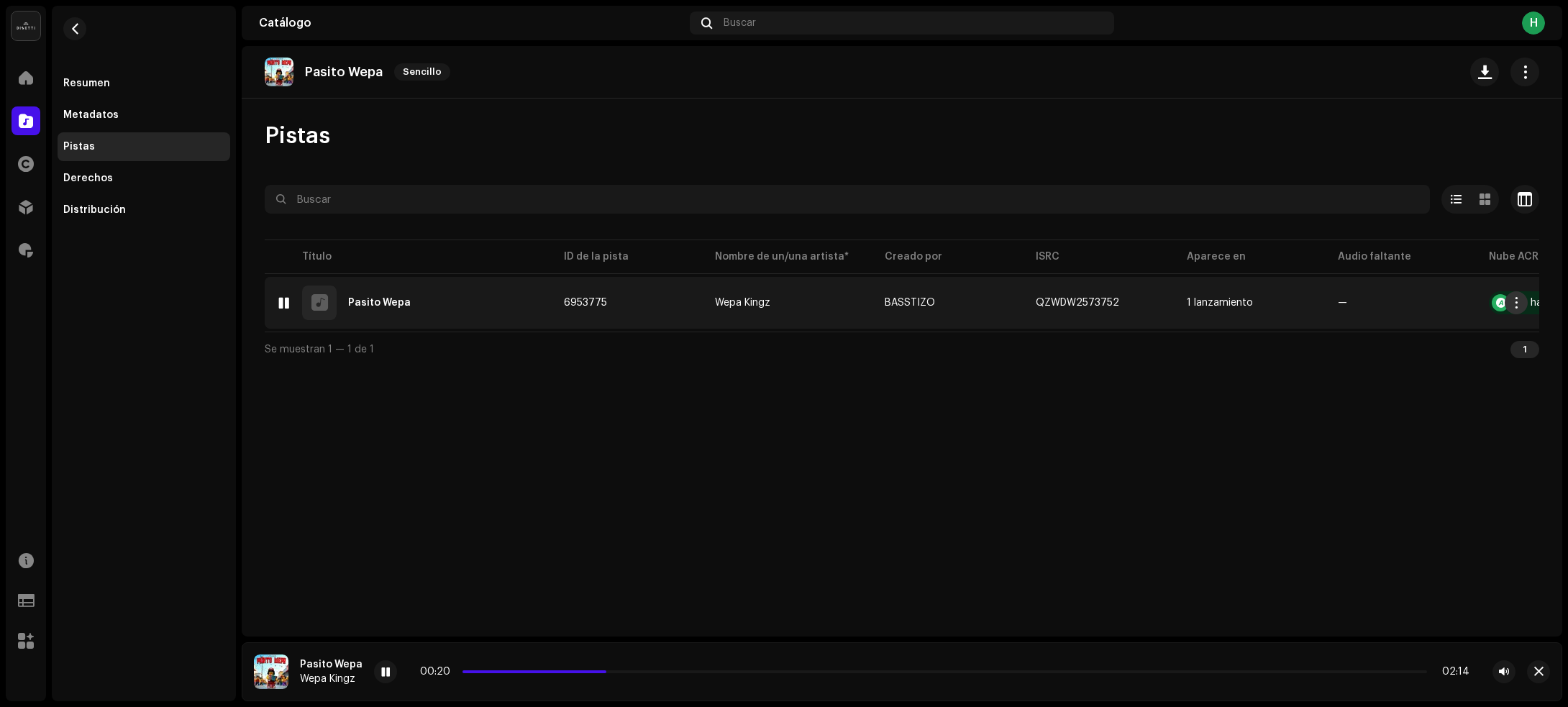
click at [1519, 304] on span "button" at bounding box center [1516, 302] width 11 height 12
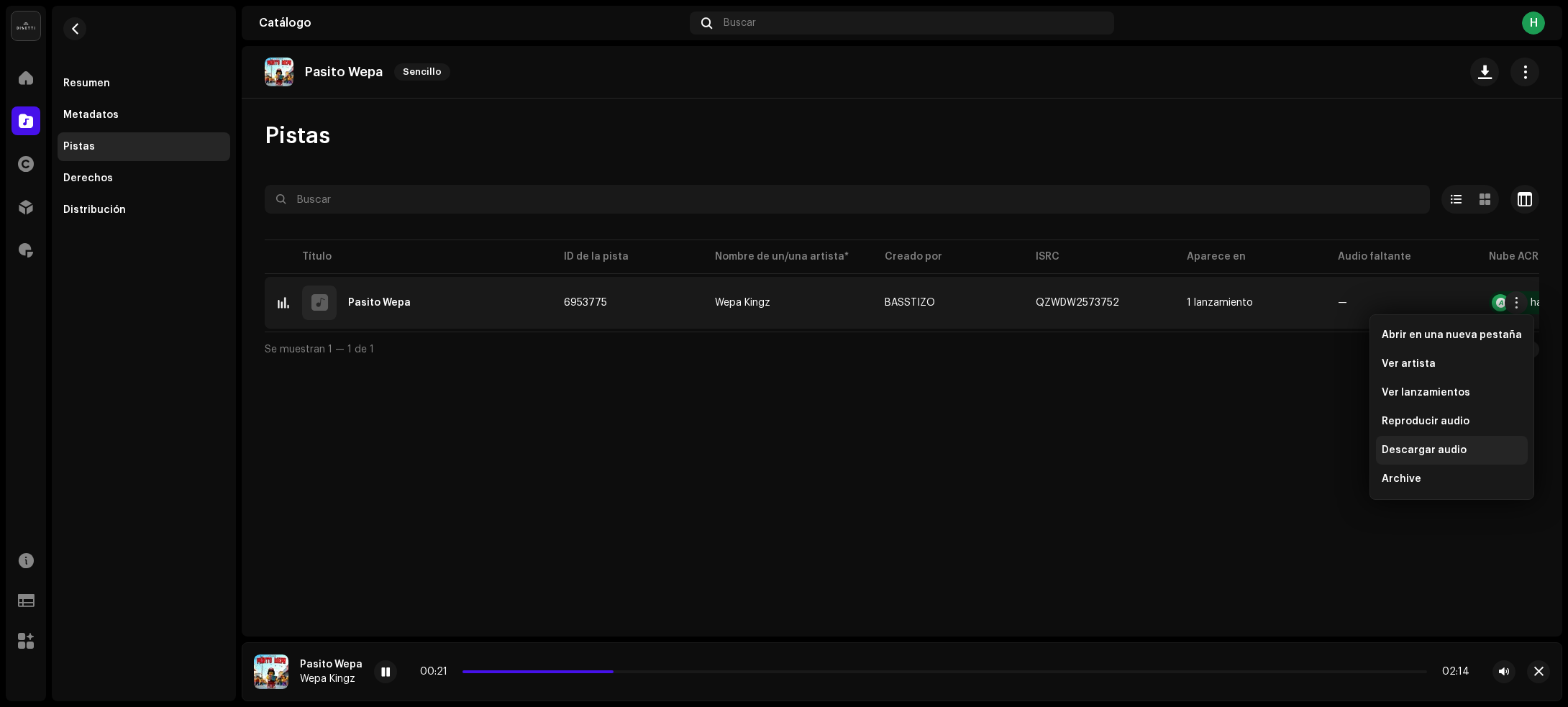
click at [1430, 454] on span "Descargar audio" at bounding box center [1424, 450] width 85 height 12
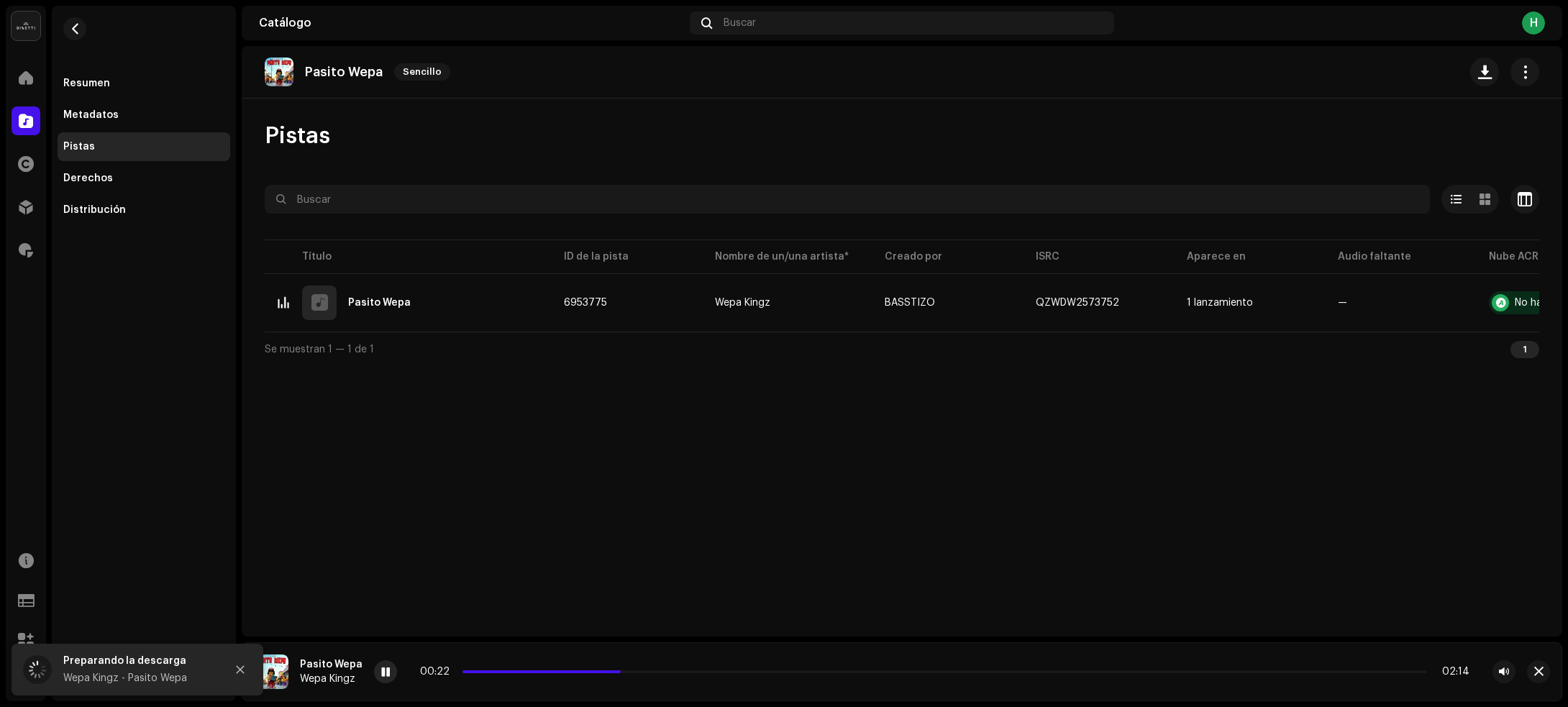
click at [381, 669] on span at bounding box center [385, 672] width 9 height 12
click at [80, 33] on button "button" at bounding box center [75, 29] width 23 height 23
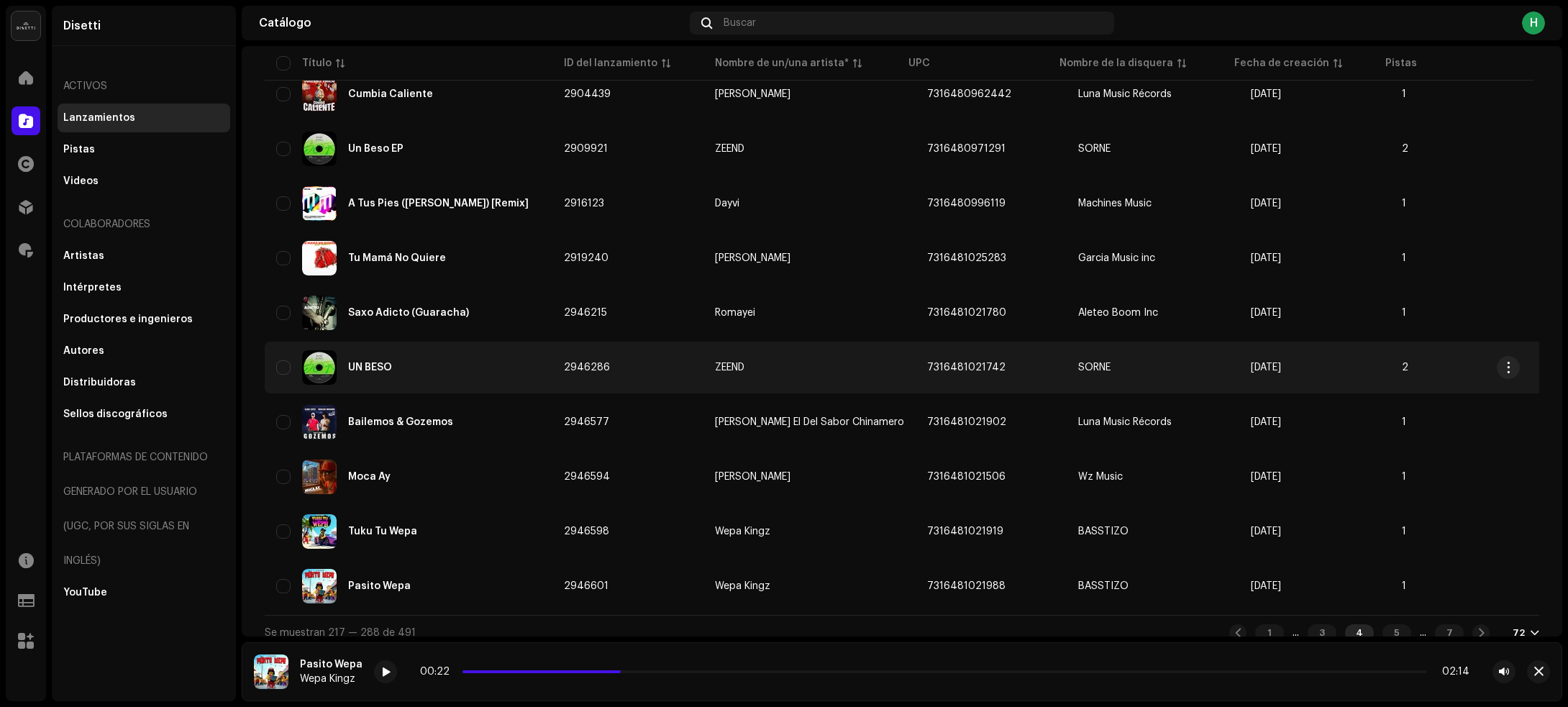
scroll to position [3582, 0]
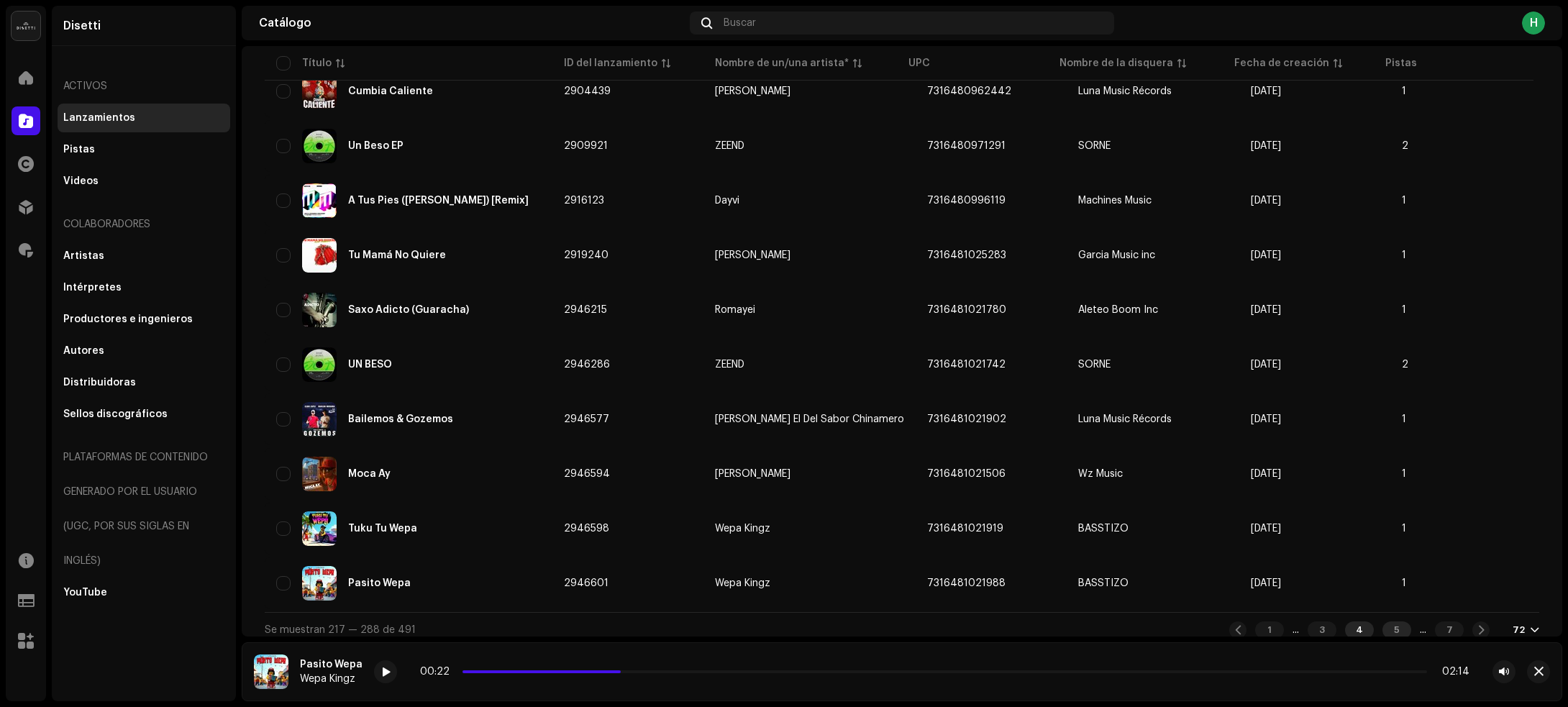
click at [1386, 621] on div "5" at bounding box center [1396, 630] width 29 height 17
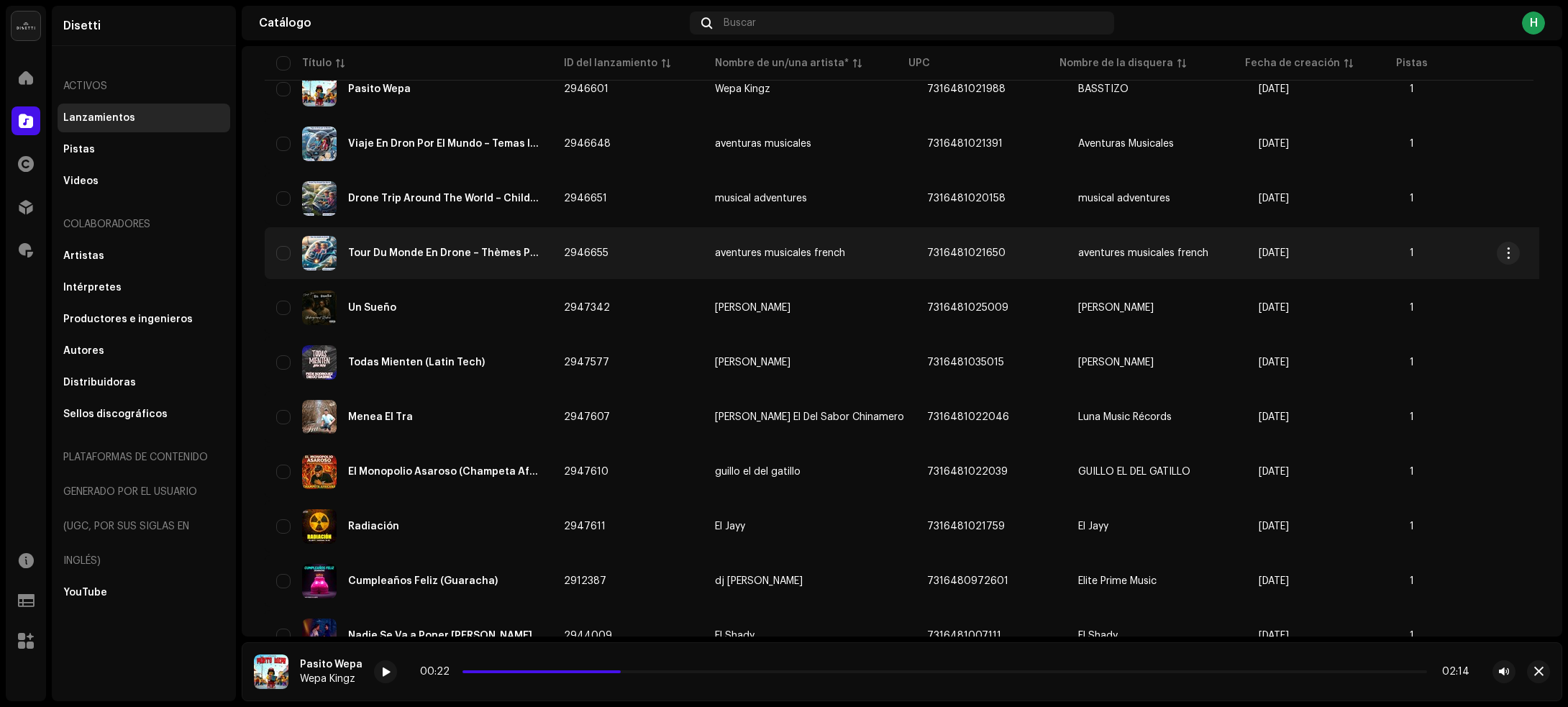
scroll to position [450, 0]
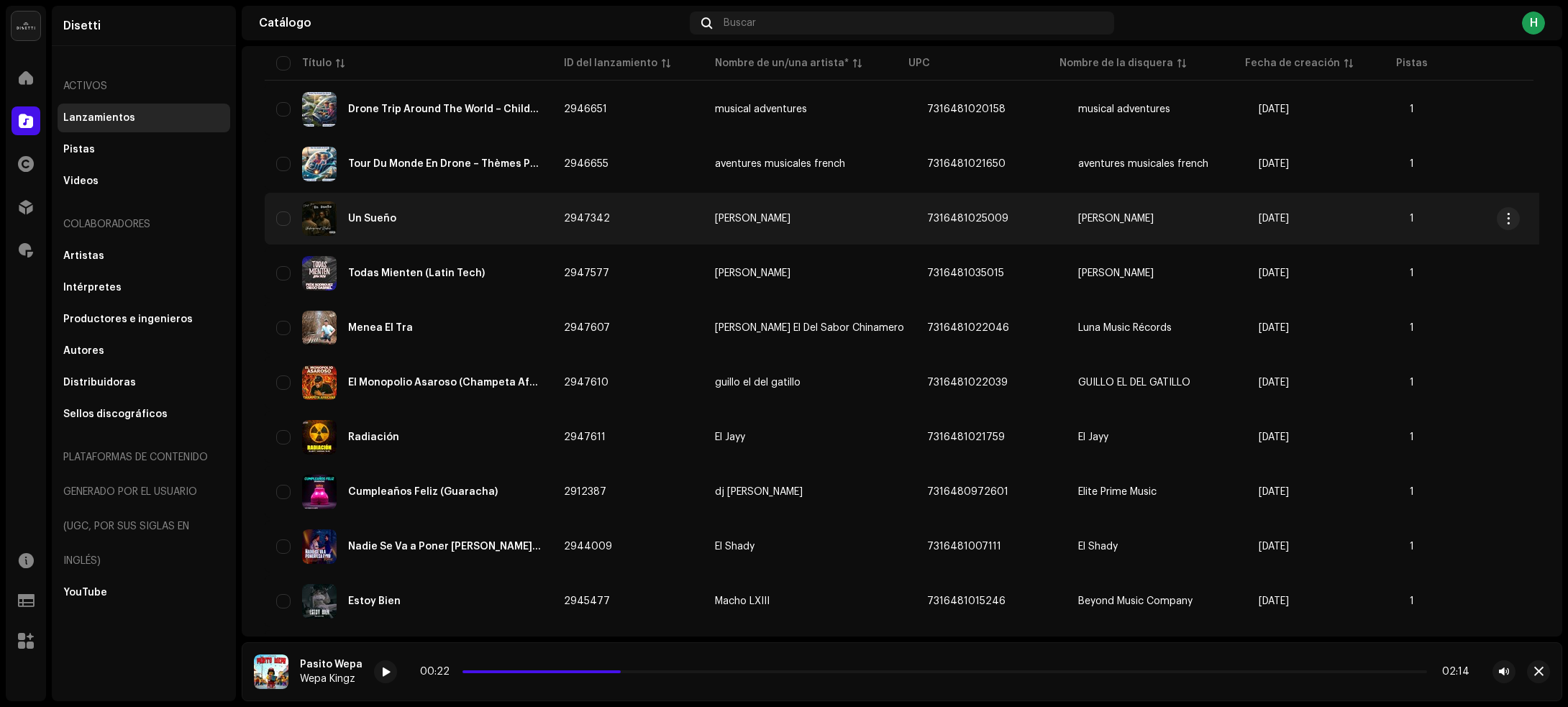
click at [490, 231] on div "Un Sueño" at bounding box center [408, 219] width 264 height 35
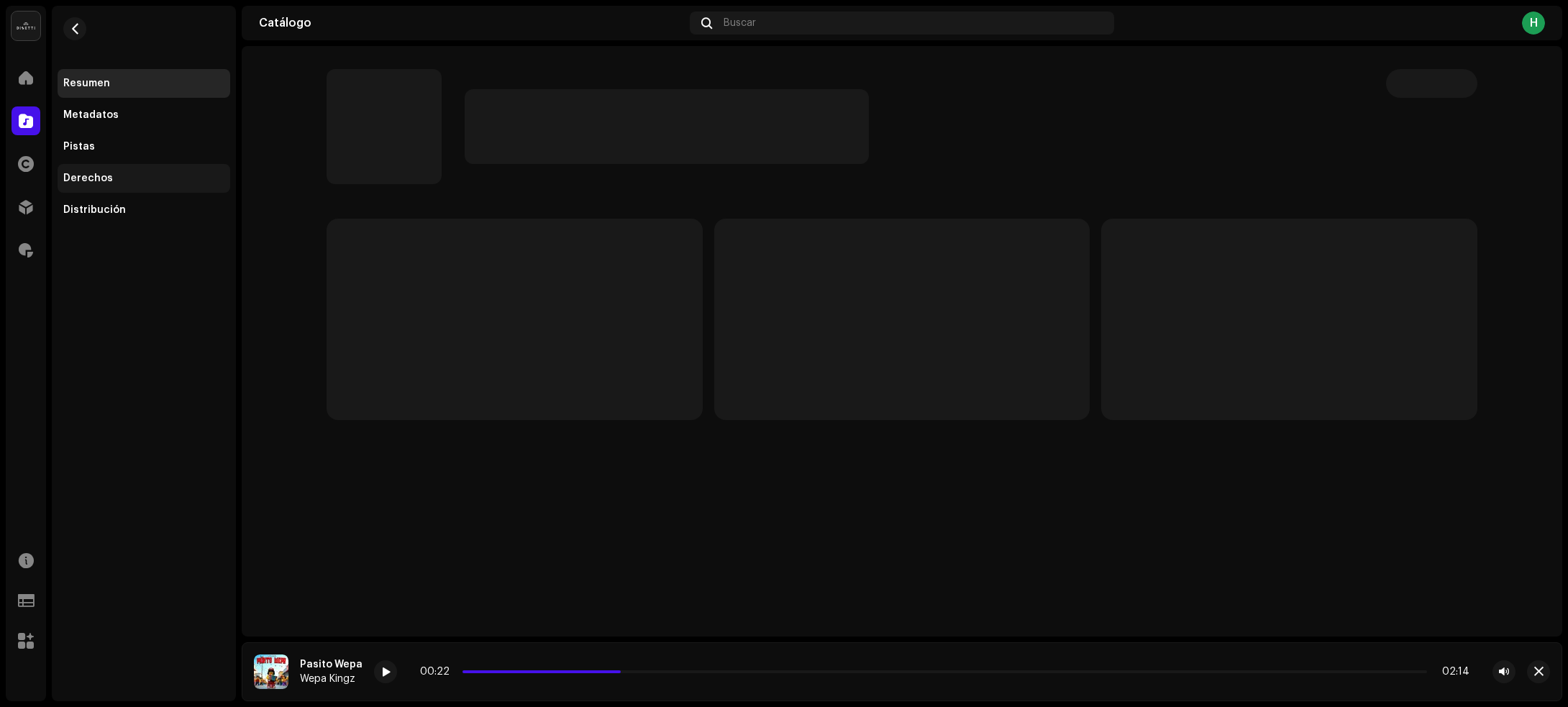
click at [104, 173] on div "Derechos" at bounding box center [88, 178] width 49 height 12
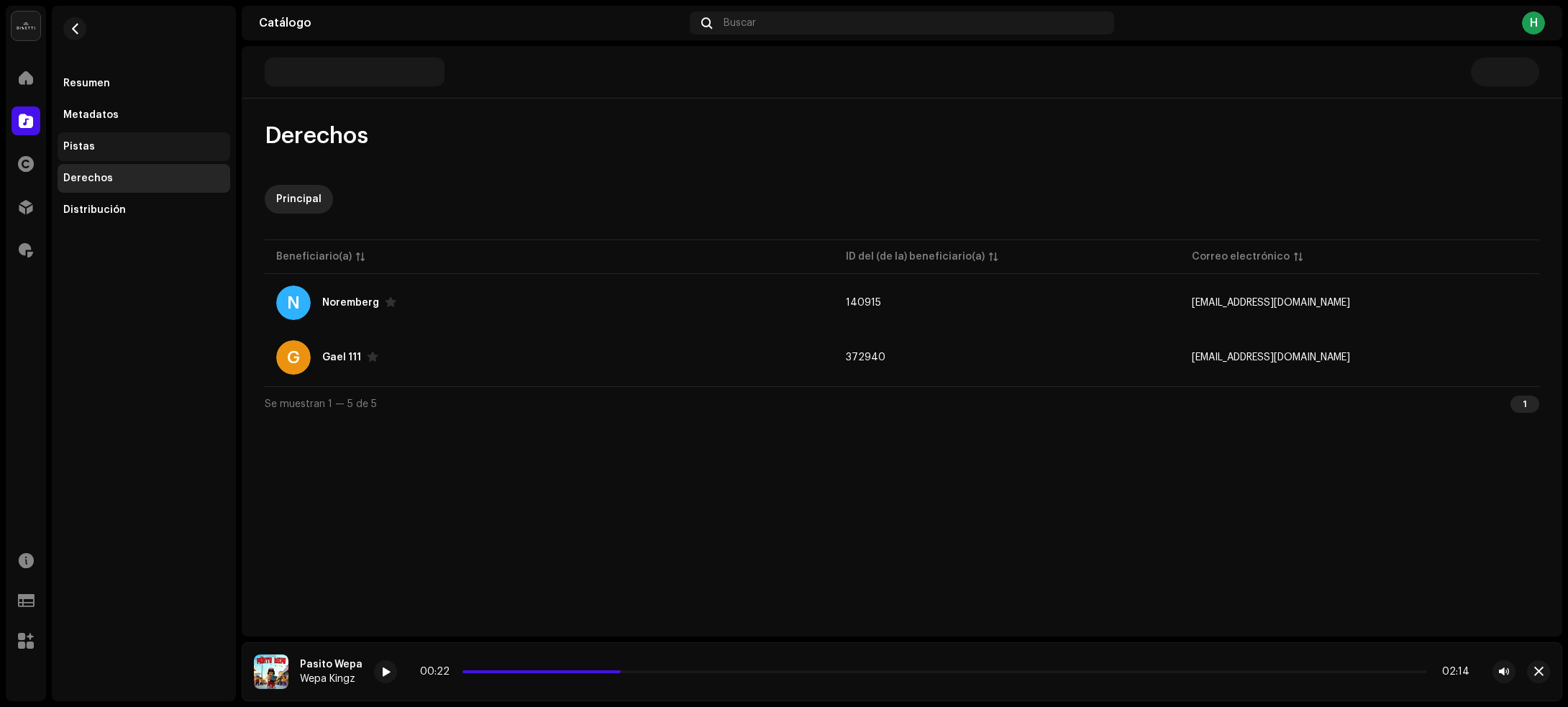
click at [127, 141] on div "Pistas" at bounding box center [144, 146] width 161 height 12
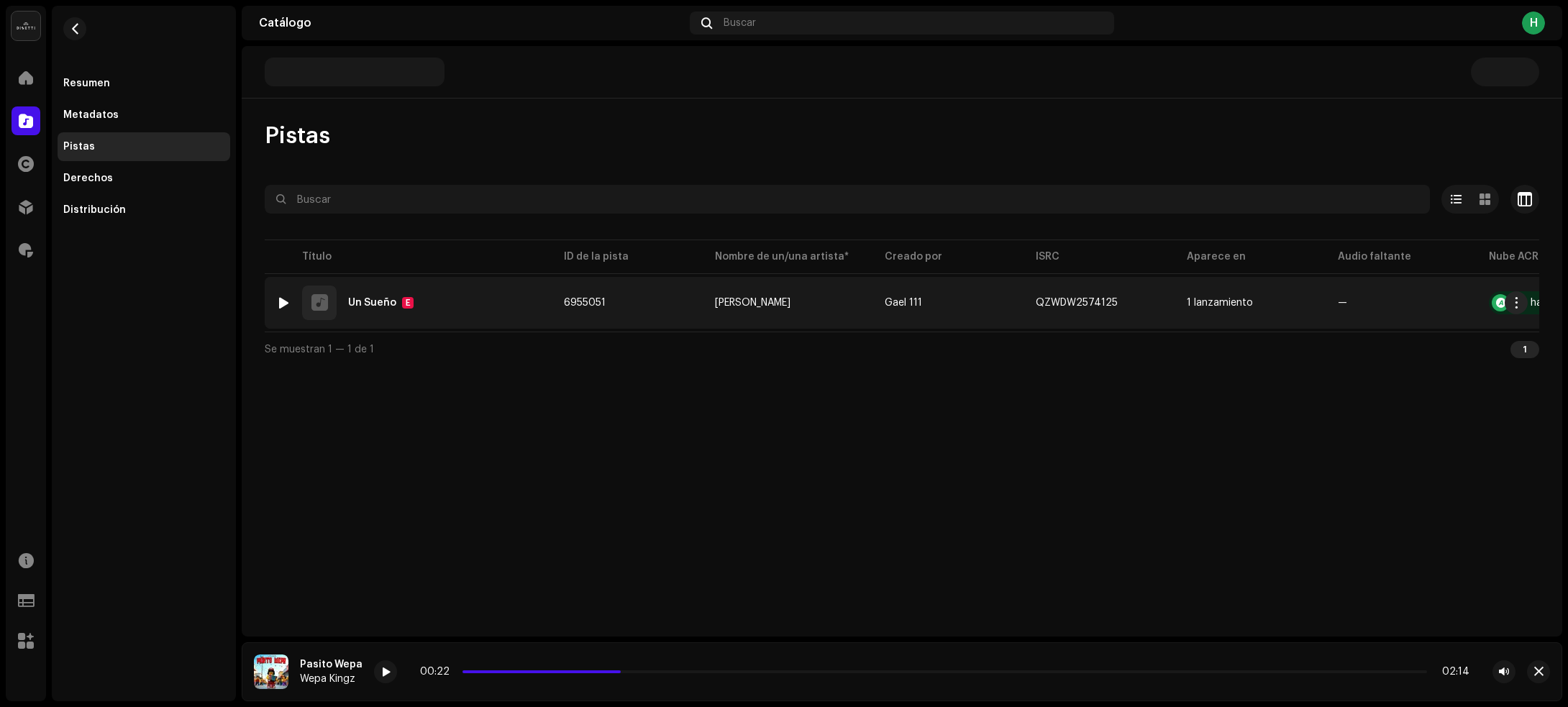
click at [278, 301] on div at bounding box center [284, 302] width 11 height 12
click at [450, 303] on div "1 Un Sueño E" at bounding box center [408, 302] width 264 height 35
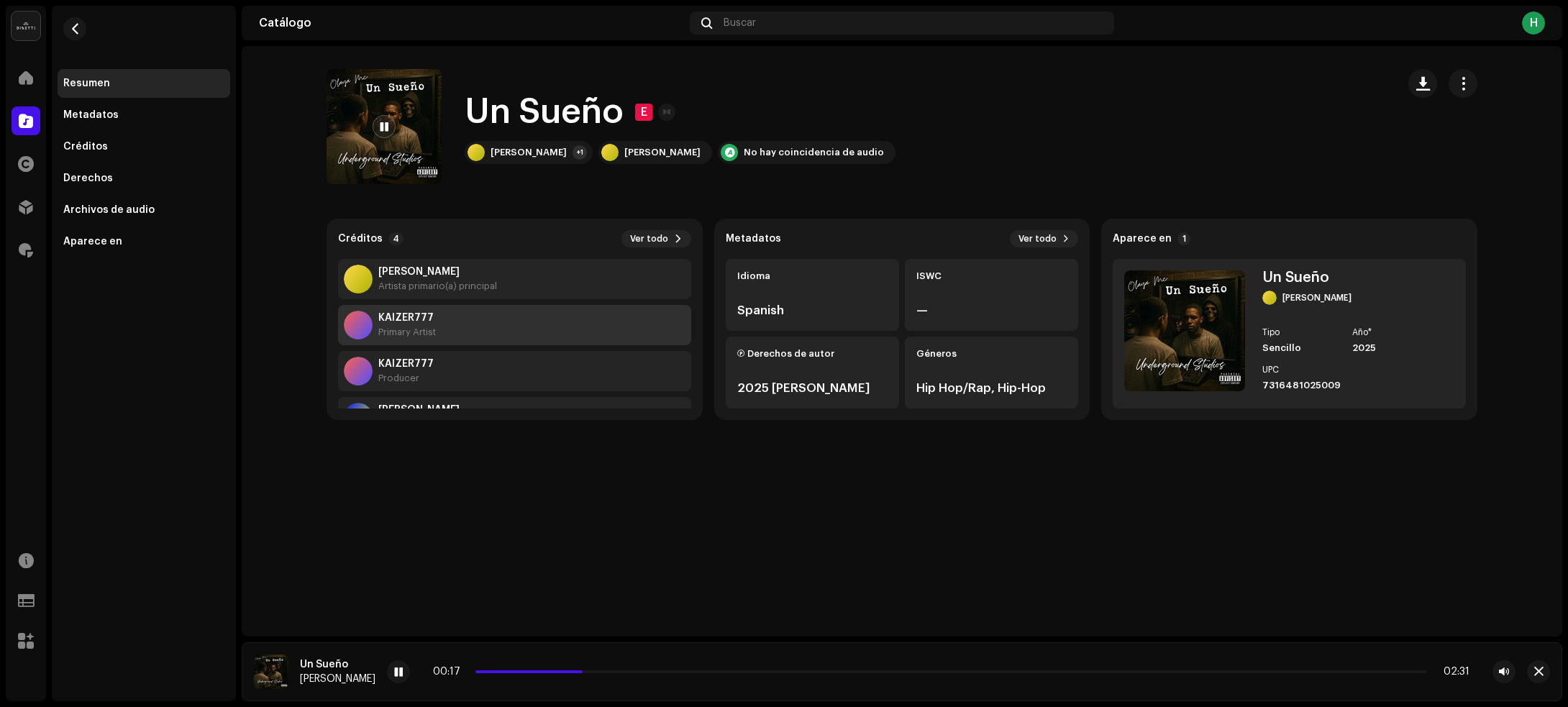
click at [503, 327] on div "KAIZER777 Primary Artist" at bounding box center [514, 325] width 353 height 40
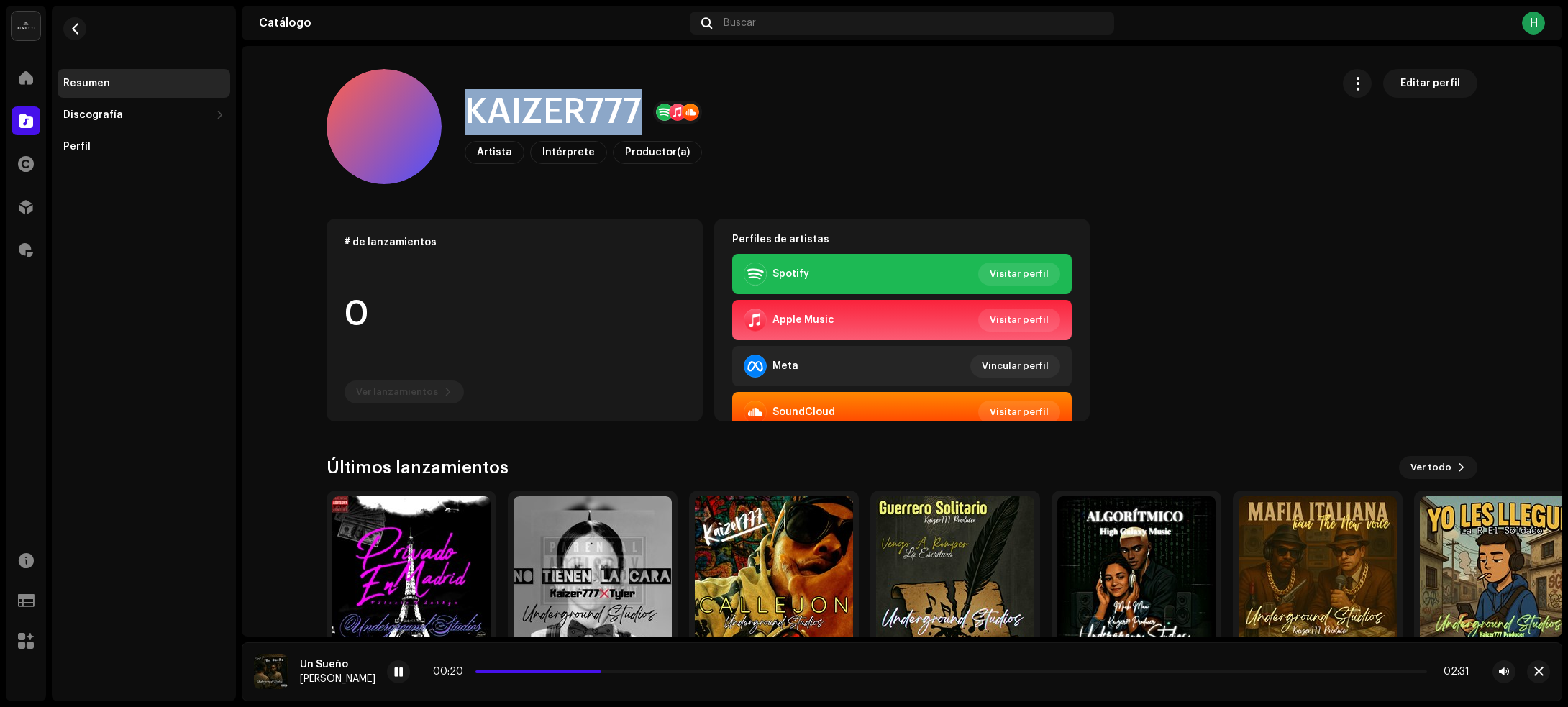
drag, startPoint x: 454, startPoint y: 99, endPoint x: 638, endPoint y: 117, distance: 184.9
click at [638, 117] on div "KAIZER777 Artista Intérprete Productor(a) Editar perfil" at bounding box center [823, 126] width 993 height 115
copy h1 "KAIZER777"
click at [73, 27] on span "button" at bounding box center [75, 29] width 11 height 12
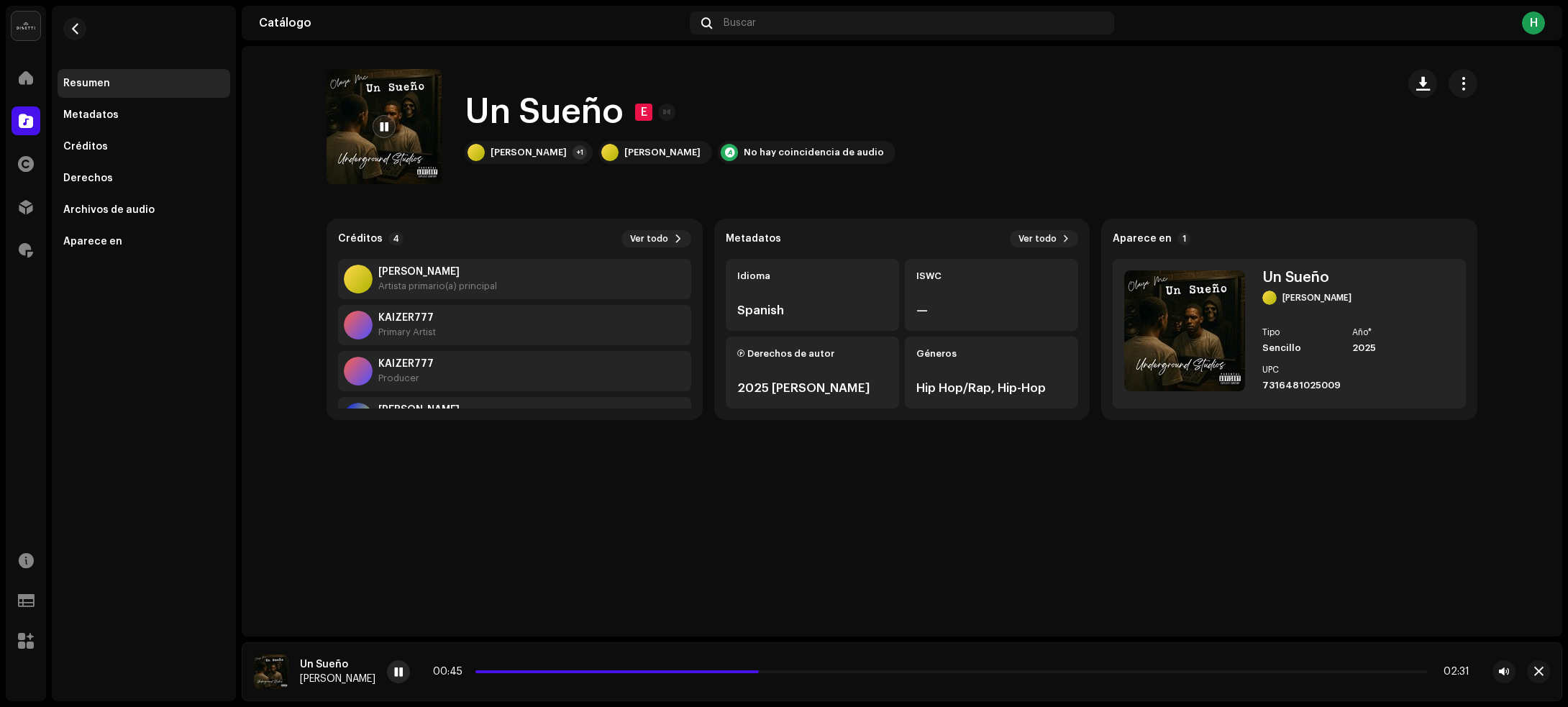
click at [394, 670] on span at bounding box center [398, 672] width 9 height 12
click at [519, 151] on div "[PERSON_NAME] MC" at bounding box center [529, 152] width 77 height 12
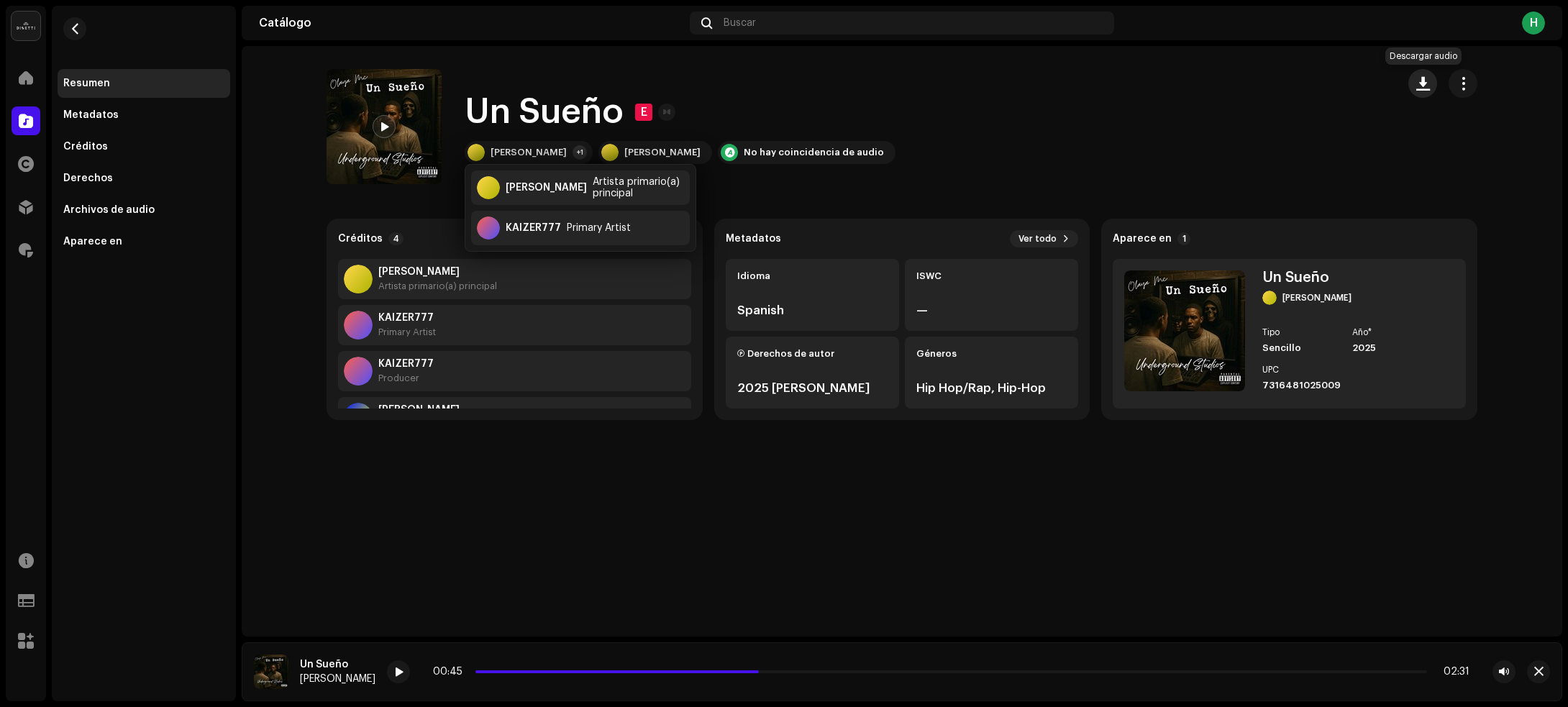
click at [1417, 83] on span "button" at bounding box center [1423, 83] width 14 height 12
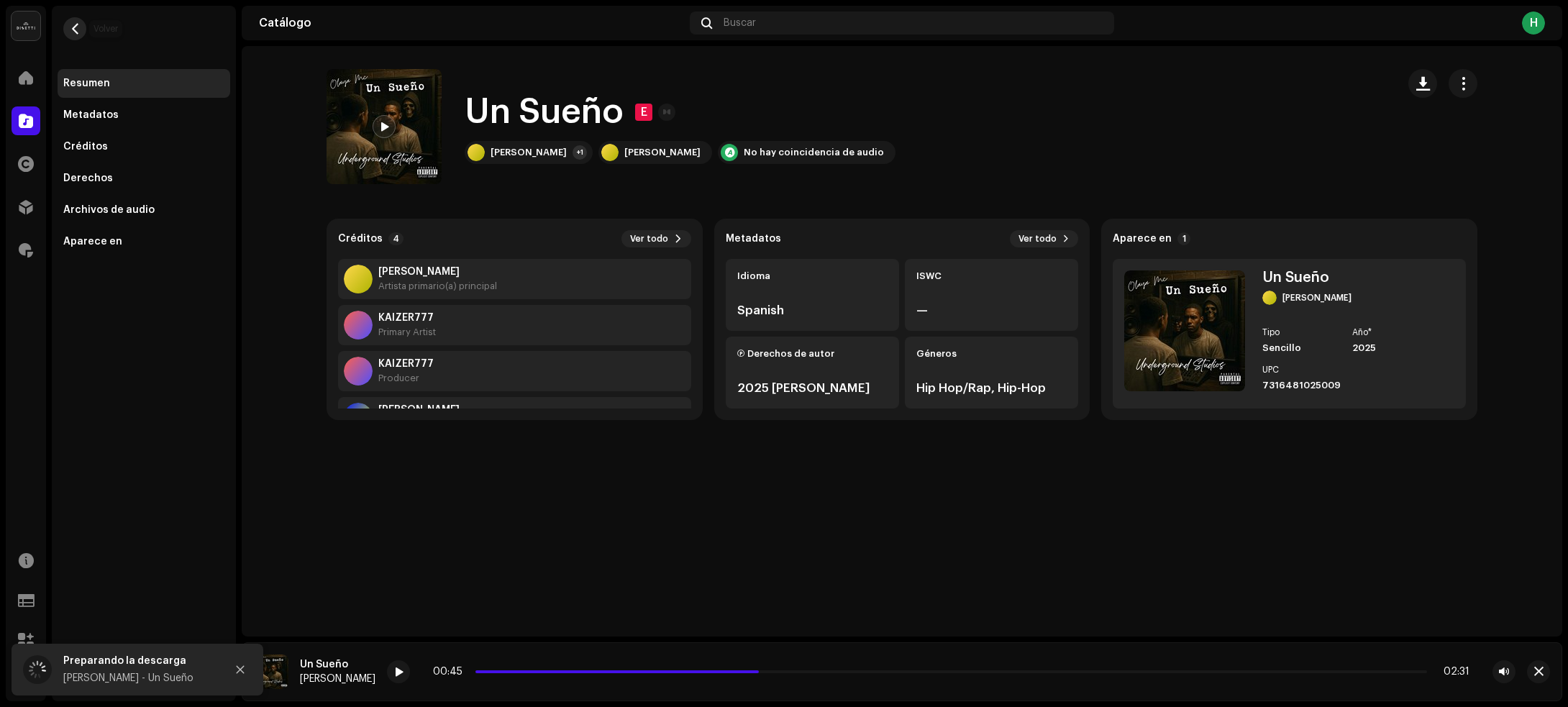
click at [77, 23] on span "button" at bounding box center [75, 29] width 11 height 12
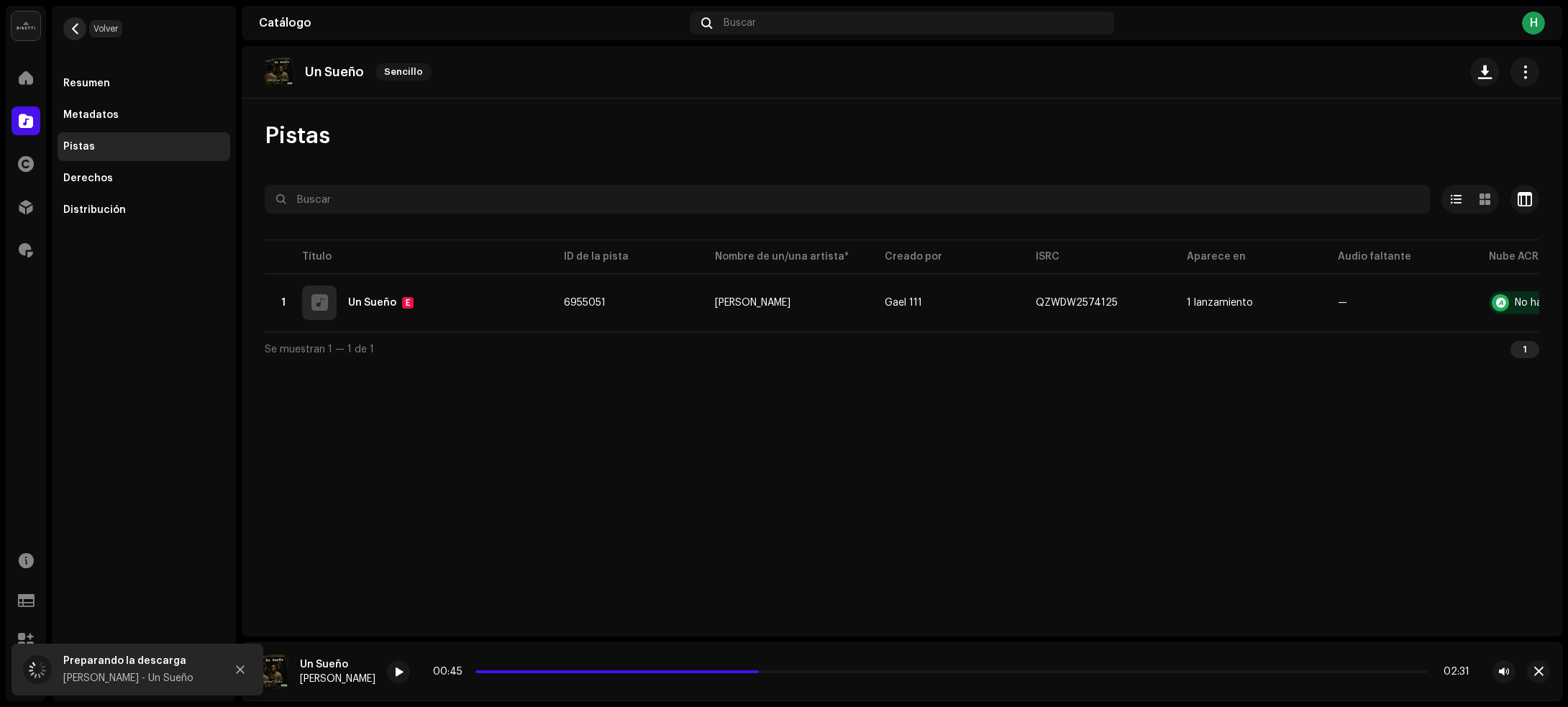
click at [68, 26] on button "button" at bounding box center [75, 29] width 23 height 23
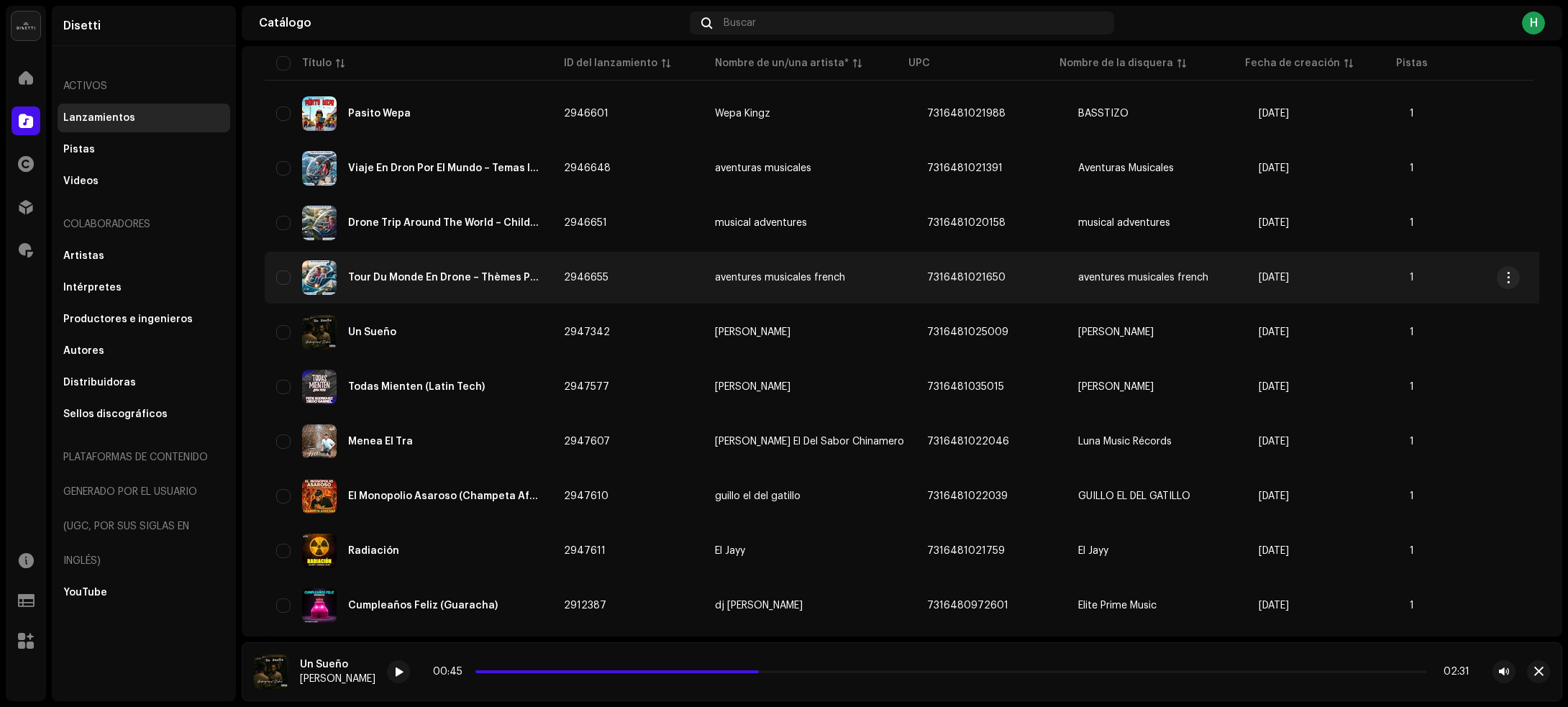
scroll to position [450, 0]
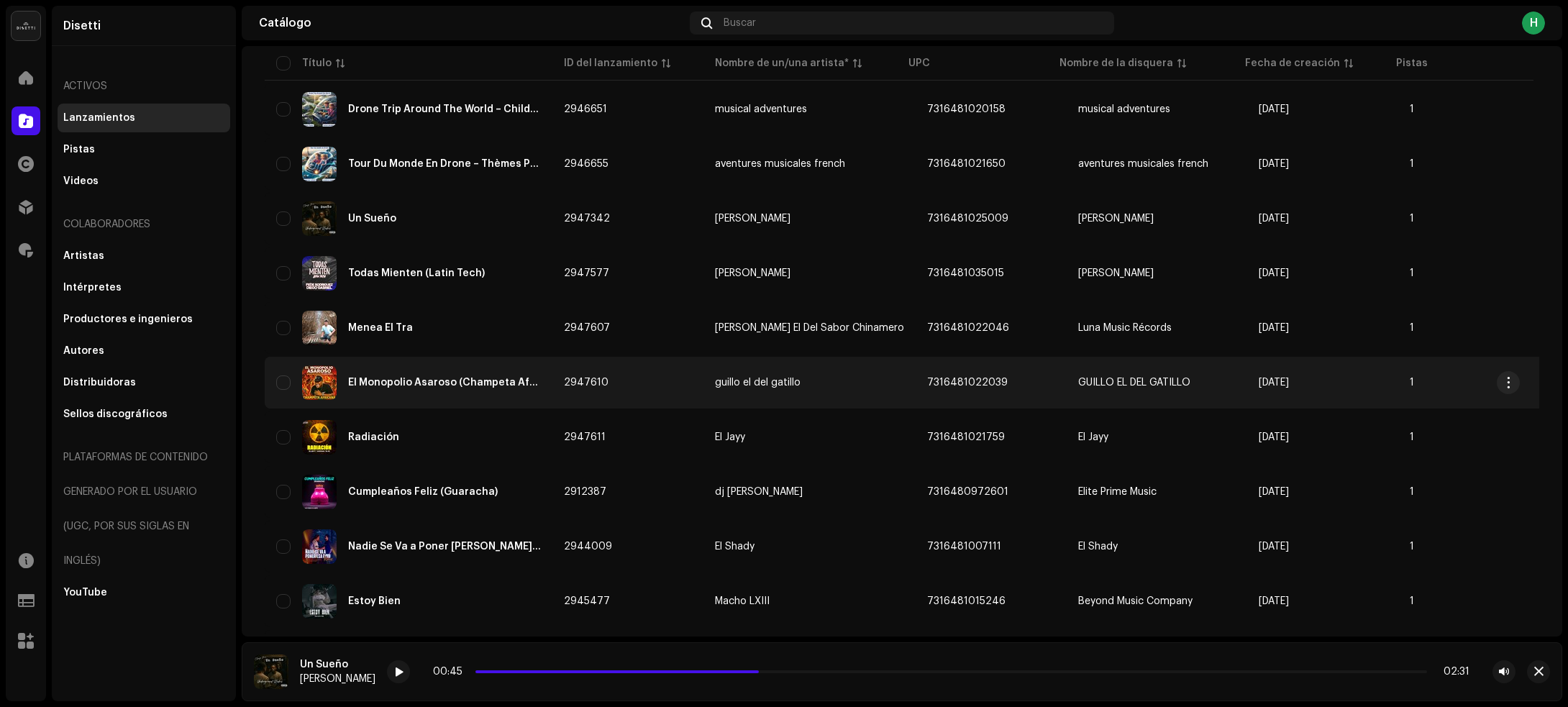
click at [393, 381] on div "El Monopolio Asaroso (Champeta Africana)" at bounding box center [444, 382] width 192 height 10
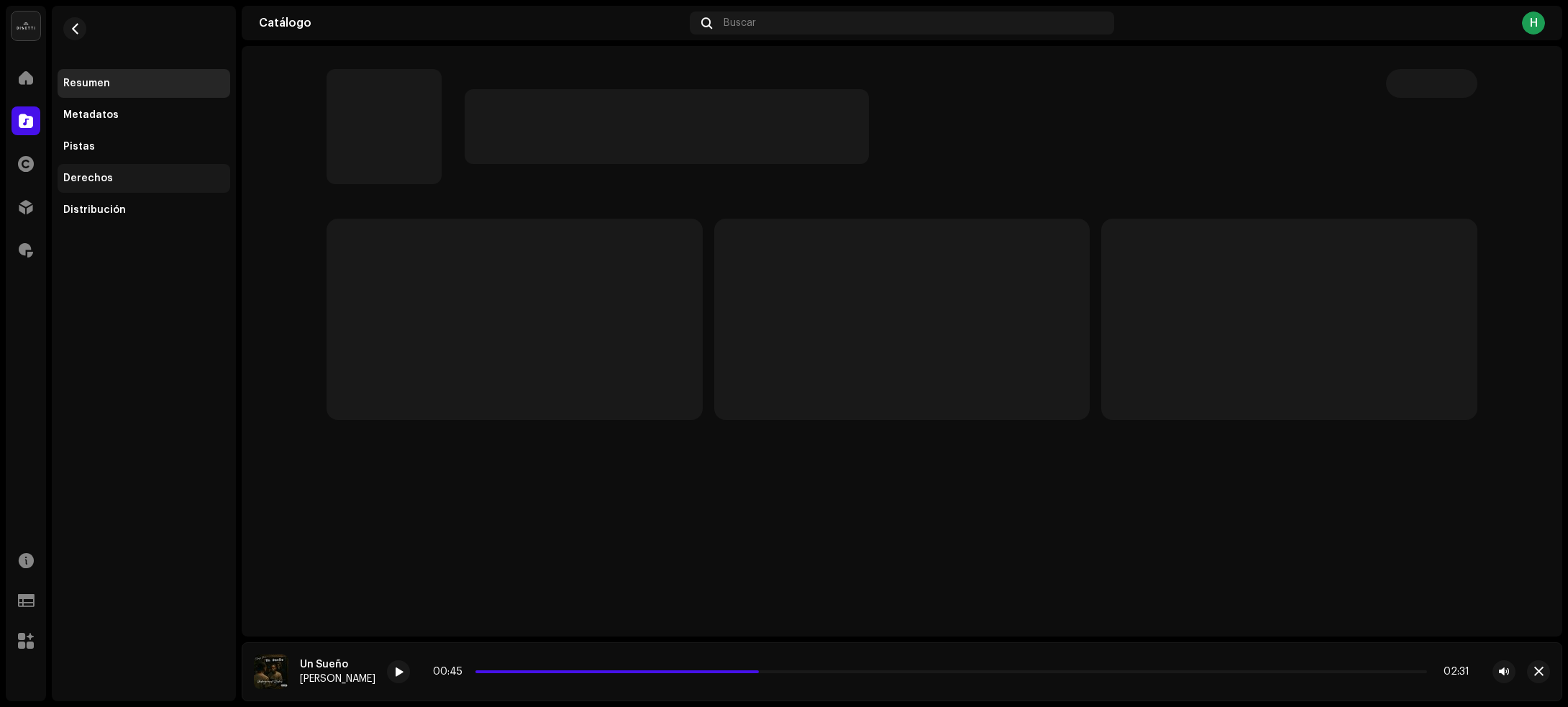
click at [97, 176] on div "Derechos" at bounding box center [88, 178] width 49 height 12
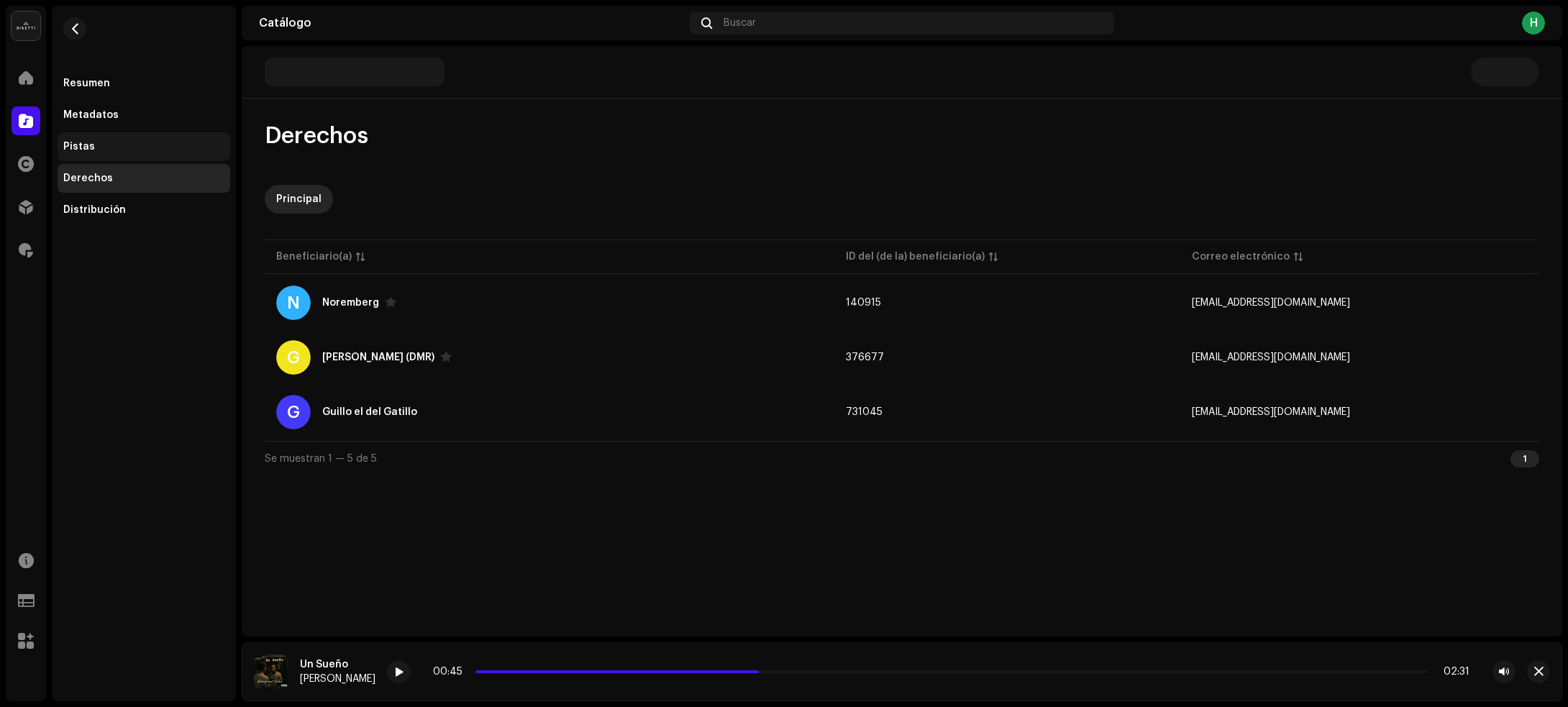
click at [95, 148] on div "Pistas" at bounding box center [144, 146] width 161 height 12
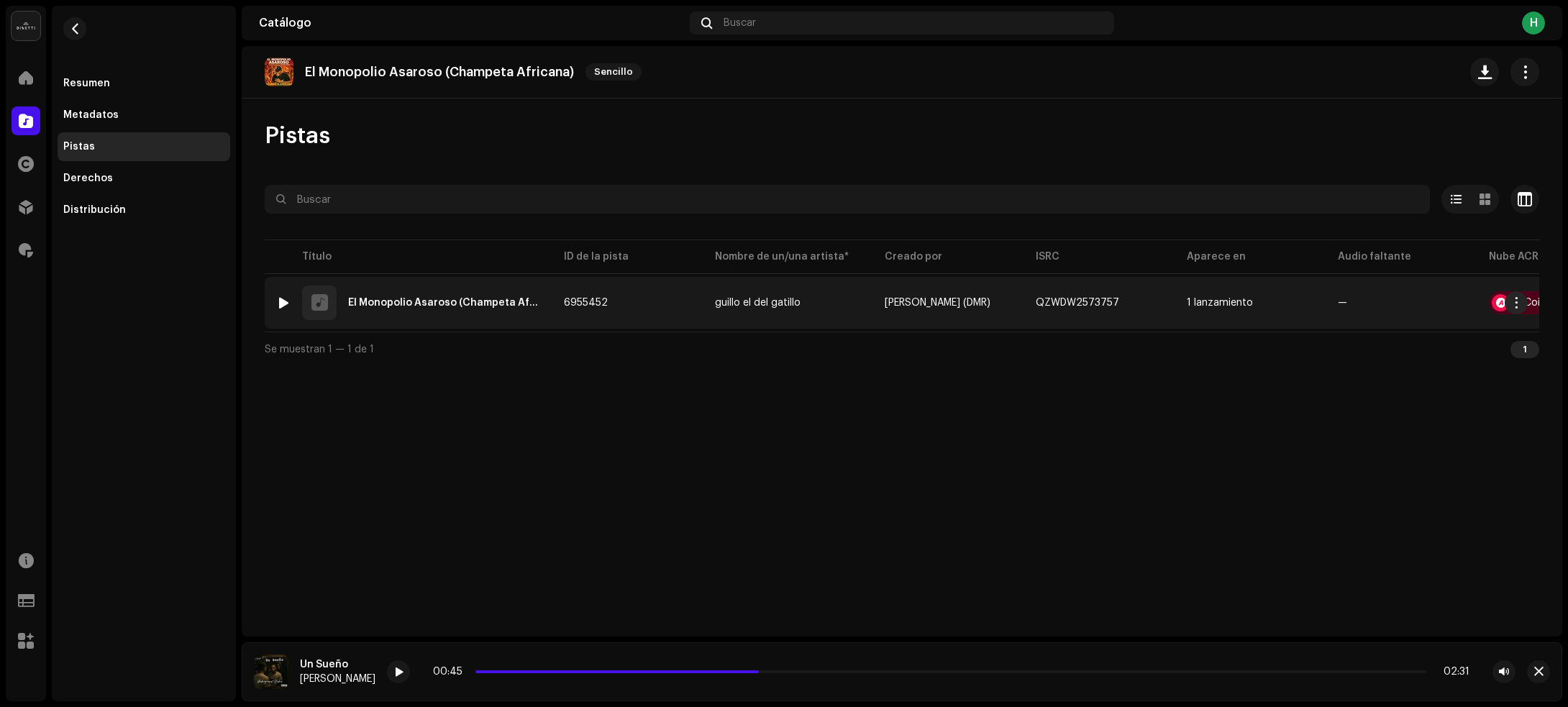
click at [278, 297] on div at bounding box center [284, 302] width 11 height 12
click at [674, 302] on td "6955452" at bounding box center [628, 302] width 151 height 52
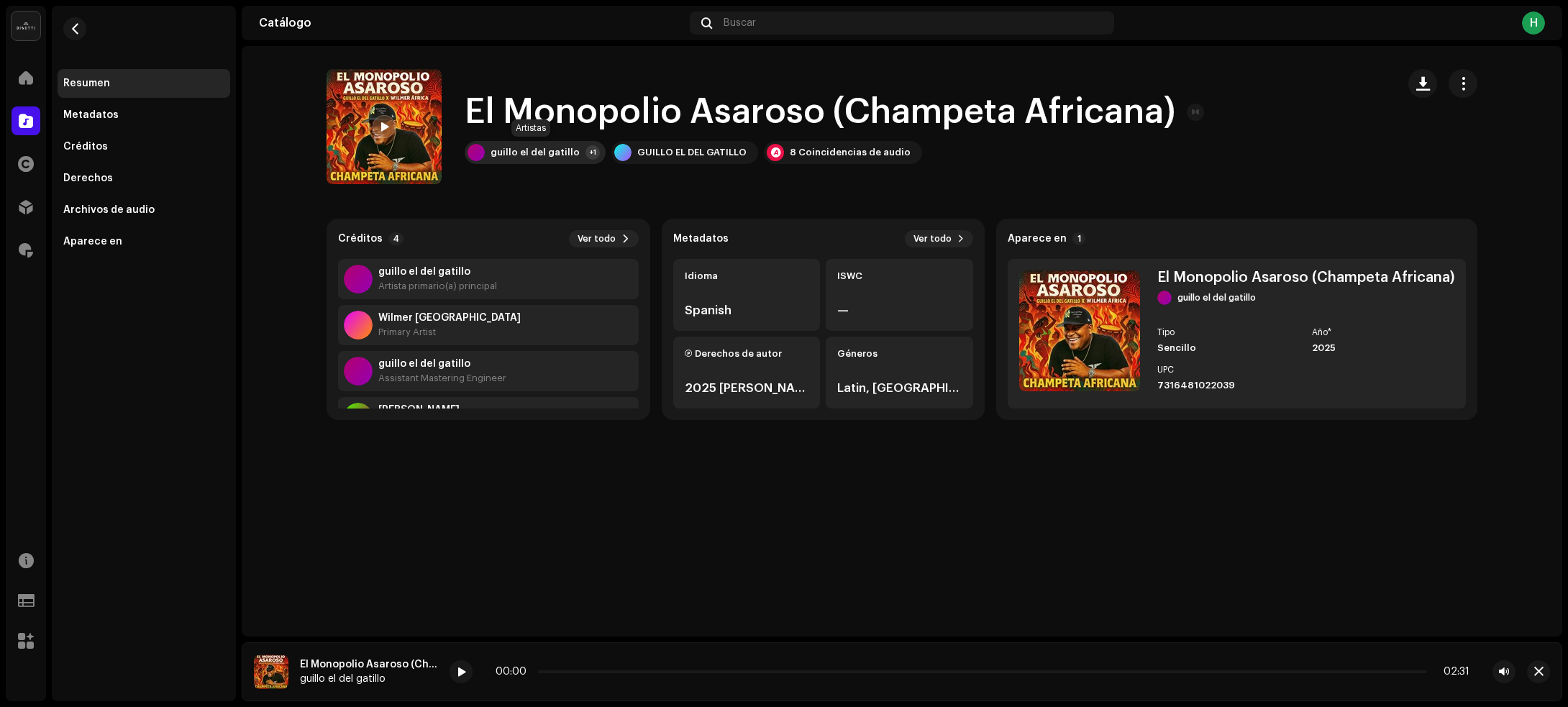
click at [549, 153] on div "guillo el del gatillo" at bounding box center [535, 152] width 89 height 12
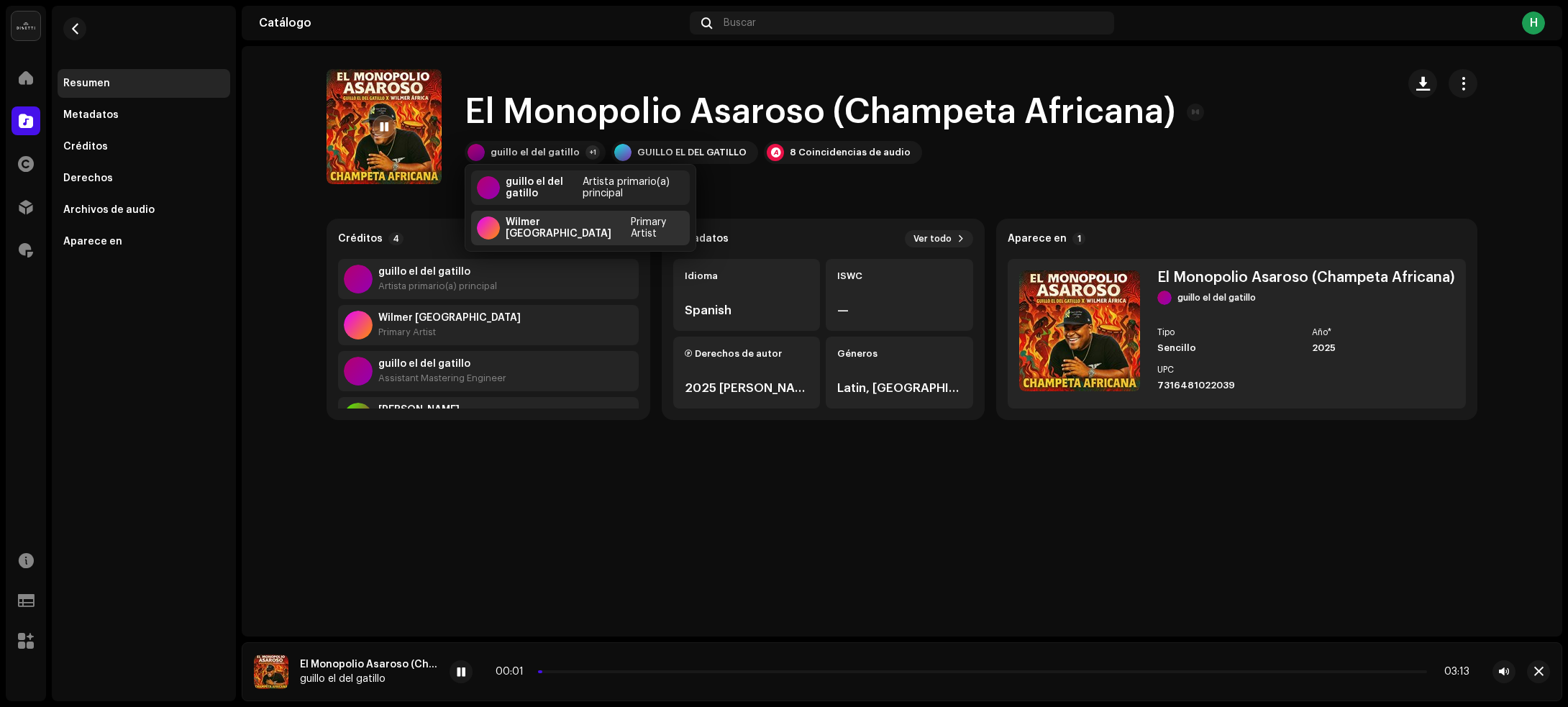
click at [523, 226] on div "Wilmer Africa" at bounding box center [565, 228] width 119 height 23
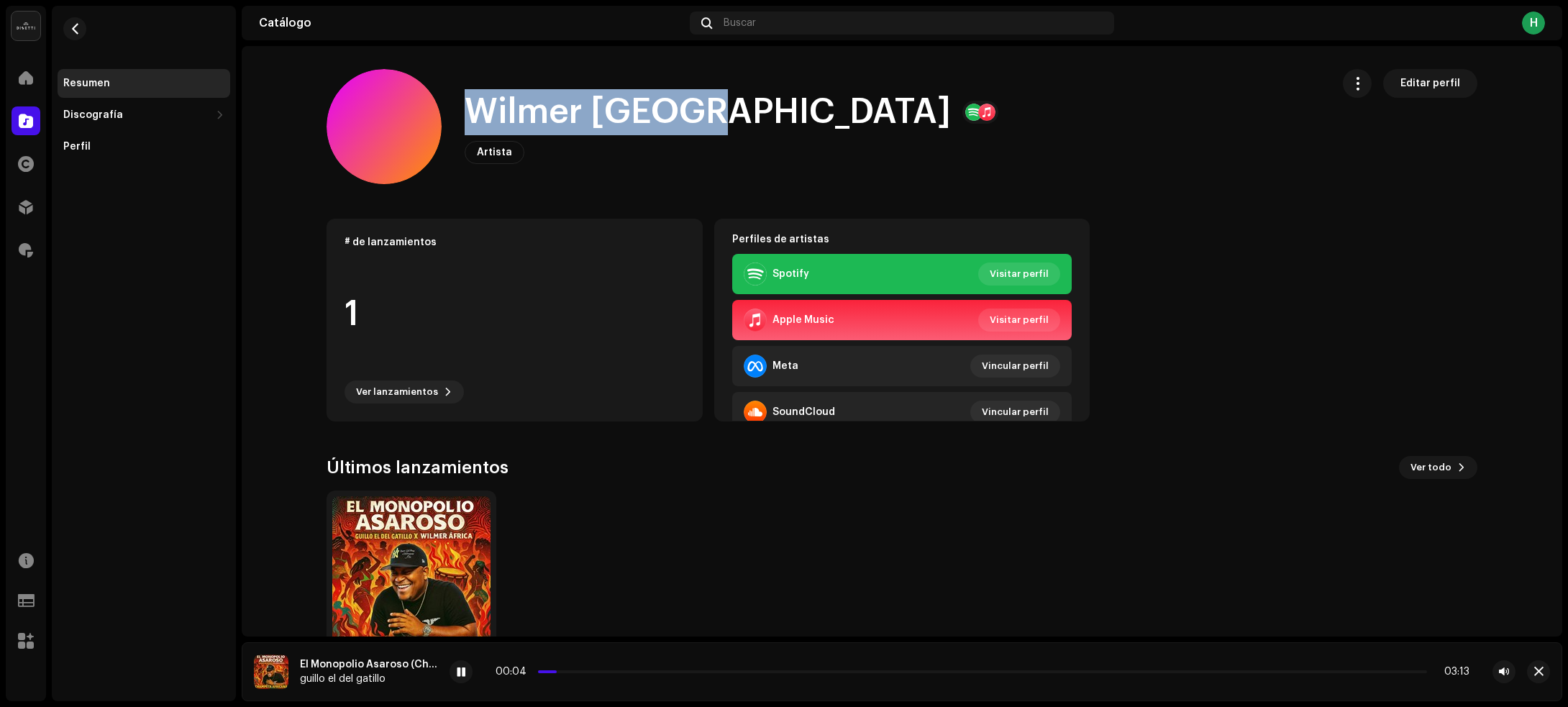
drag, startPoint x: 461, startPoint y: 112, endPoint x: 678, endPoint y: 109, distance: 217.0
click at [679, 110] on h1 "Wilmer Africa" at bounding box center [707, 112] width 486 height 46
copy h1 "Wilmer Africa"
click at [73, 32] on span "button" at bounding box center [75, 29] width 11 height 12
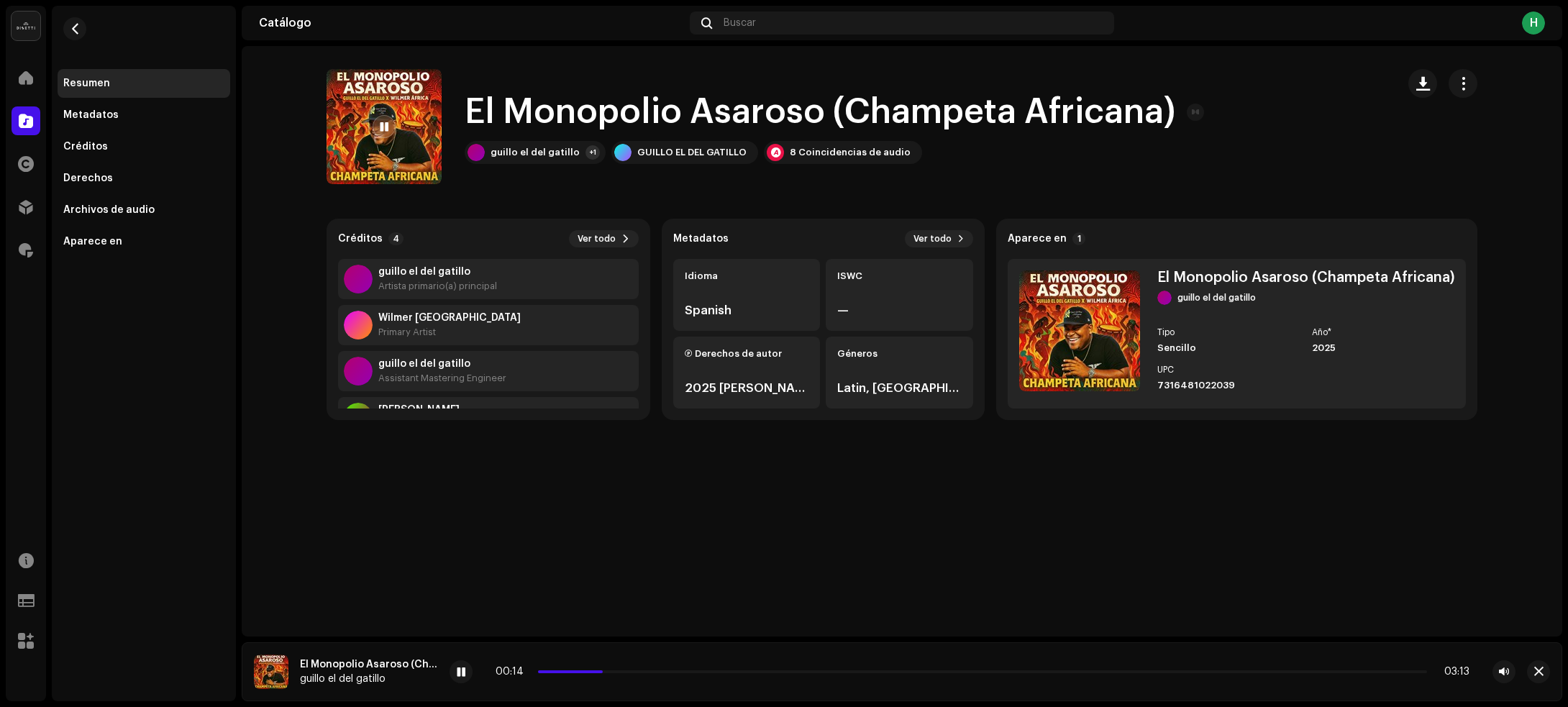
click at [683, 667] on div "00:14 03:13" at bounding box center [982, 671] width 974 height 12
click at [682, 669] on div "00:15 03:13" at bounding box center [982, 671] width 974 height 12
click at [681, 671] on p-slider at bounding box center [982, 671] width 889 height 3
click at [457, 679] on div at bounding box center [461, 671] width 23 height 23
click at [1429, 85] on span "button" at bounding box center [1423, 83] width 14 height 12
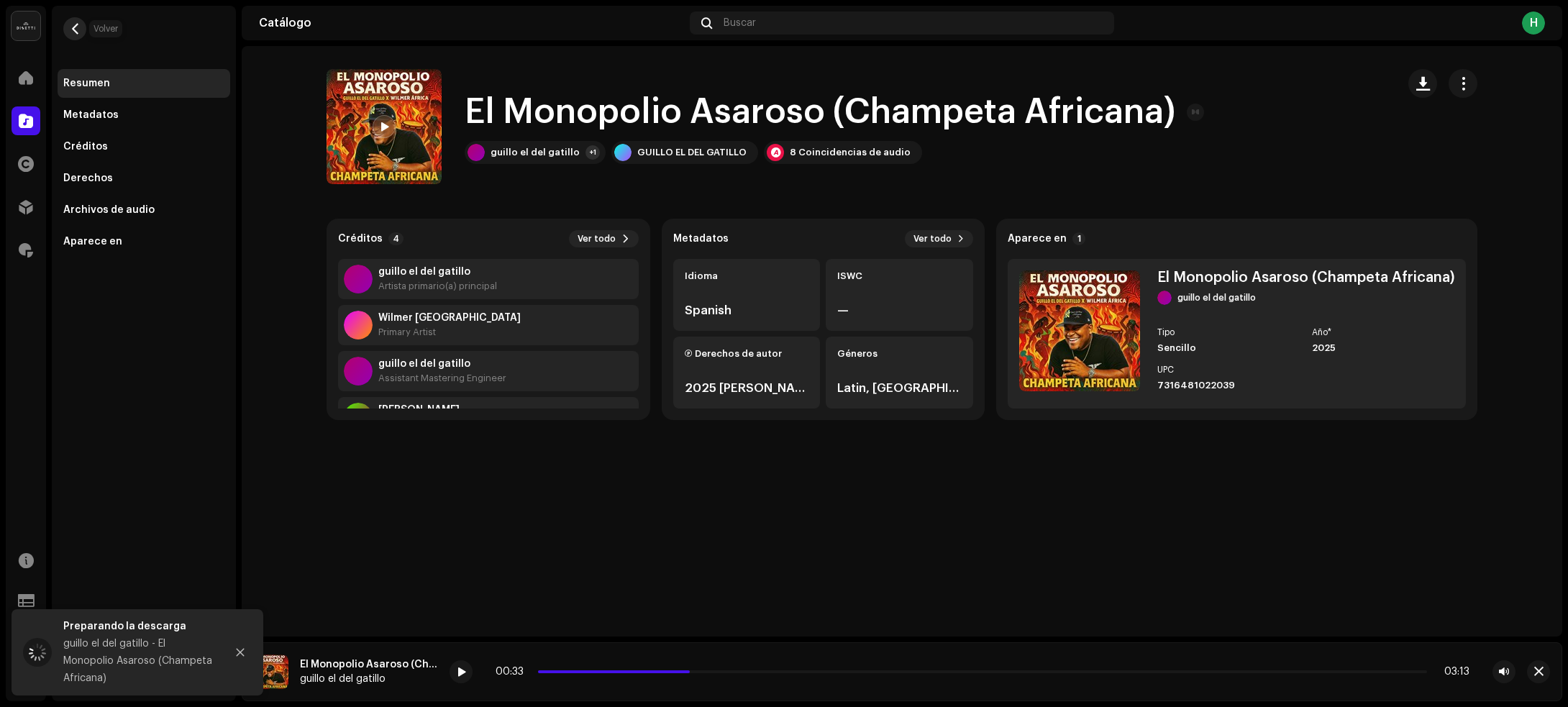
click at [74, 27] on span "button" at bounding box center [75, 29] width 11 height 12
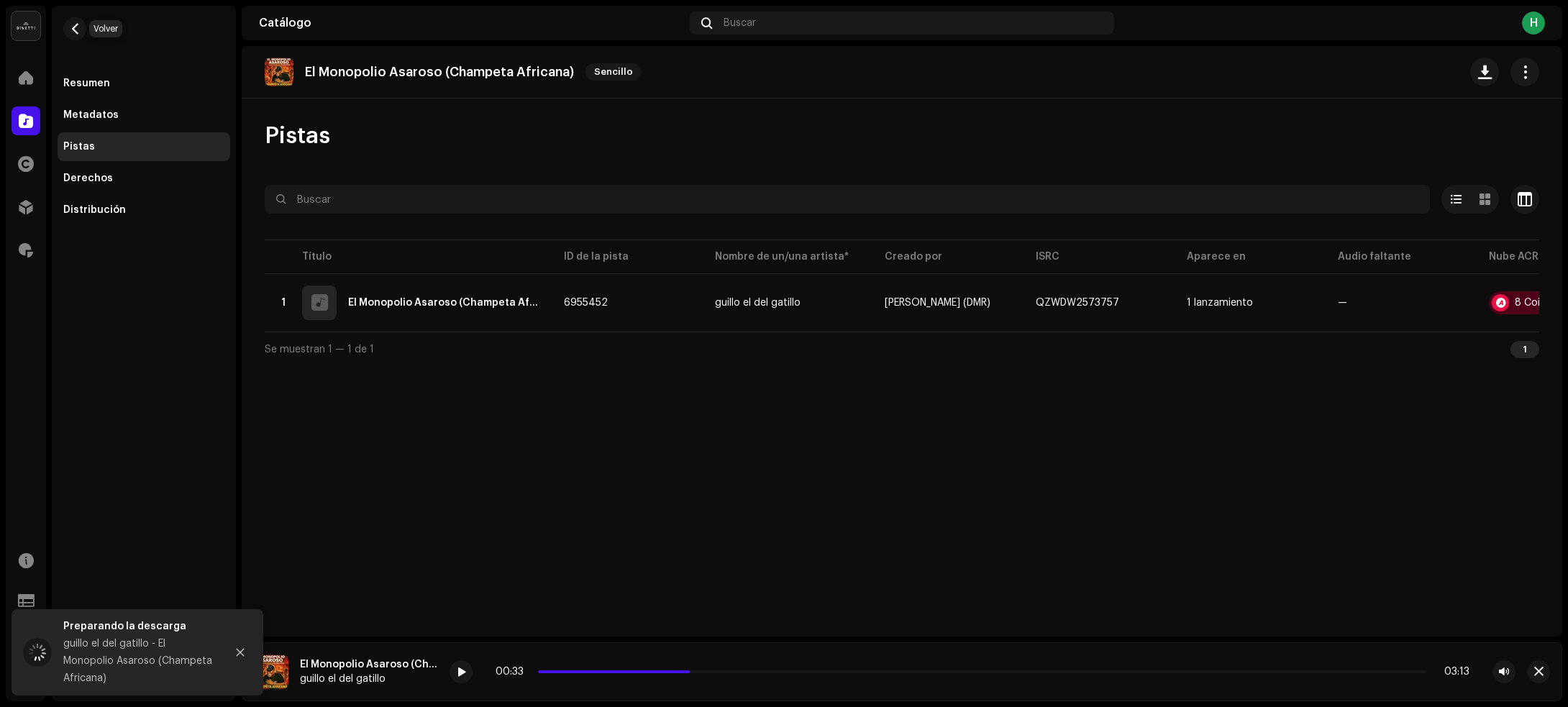
click at [74, 27] on span "button" at bounding box center [75, 29] width 11 height 12
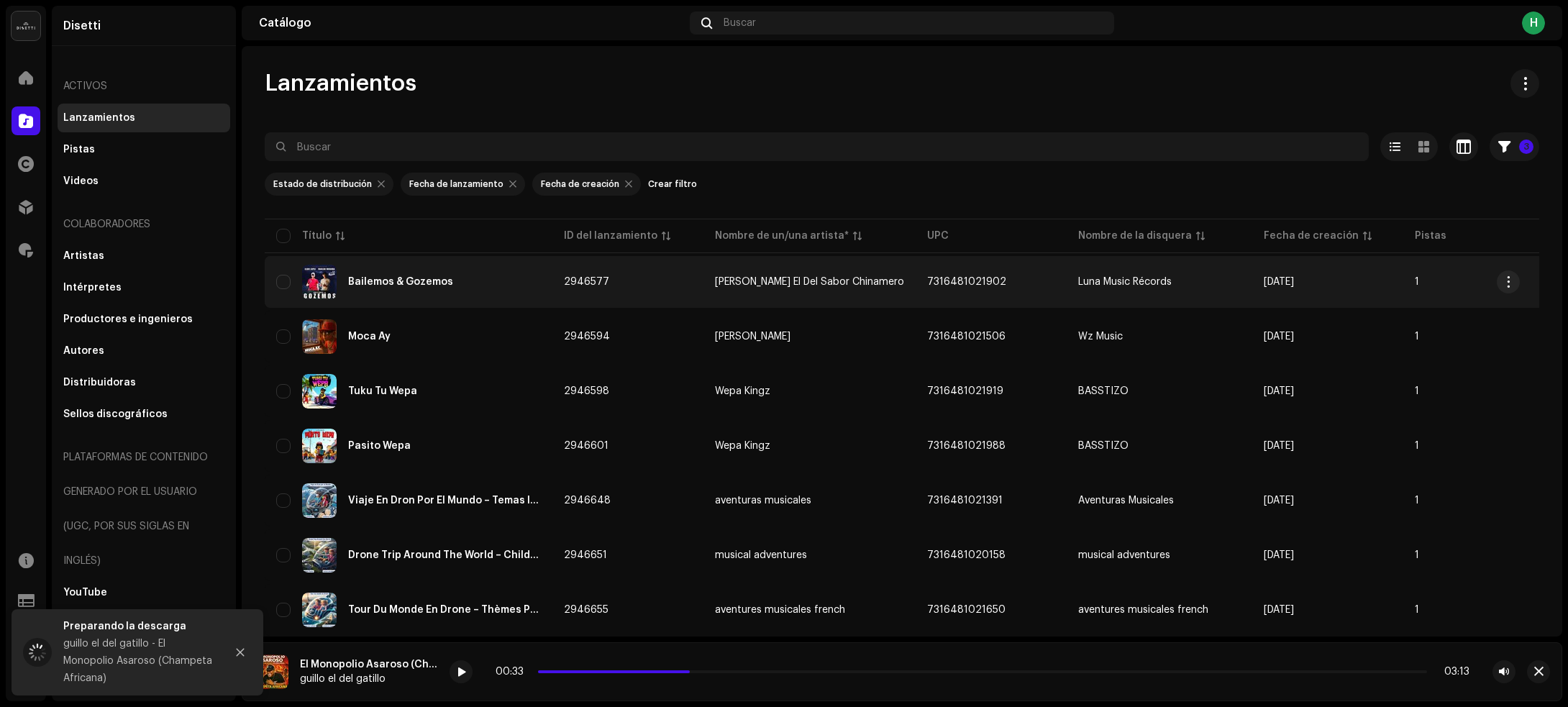
scroll to position [485, 0]
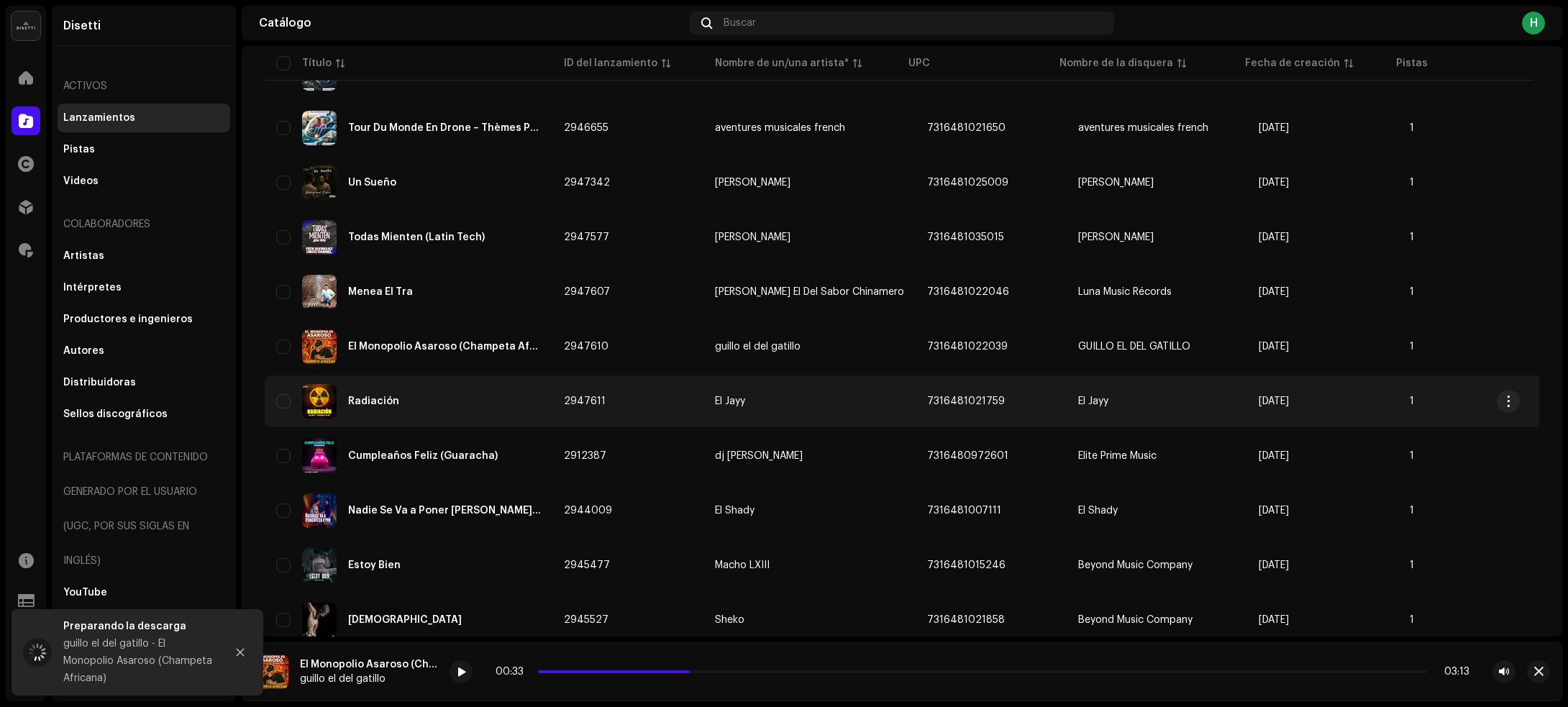
click at [507, 408] on div "Radiación" at bounding box center [408, 401] width 264 height 35
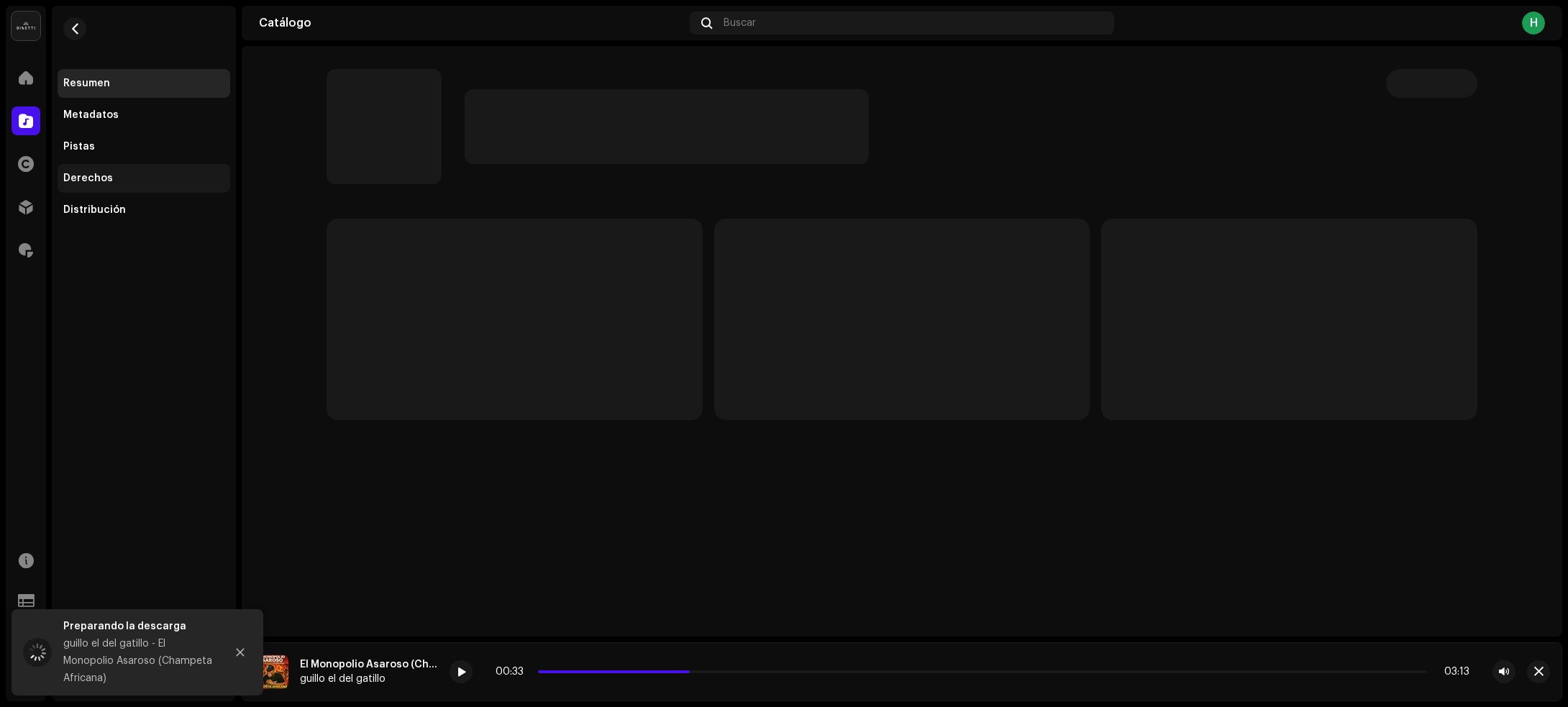
click at [139, 173] on div "Derechos" at bounding box center [144, 178] width 161 height 12
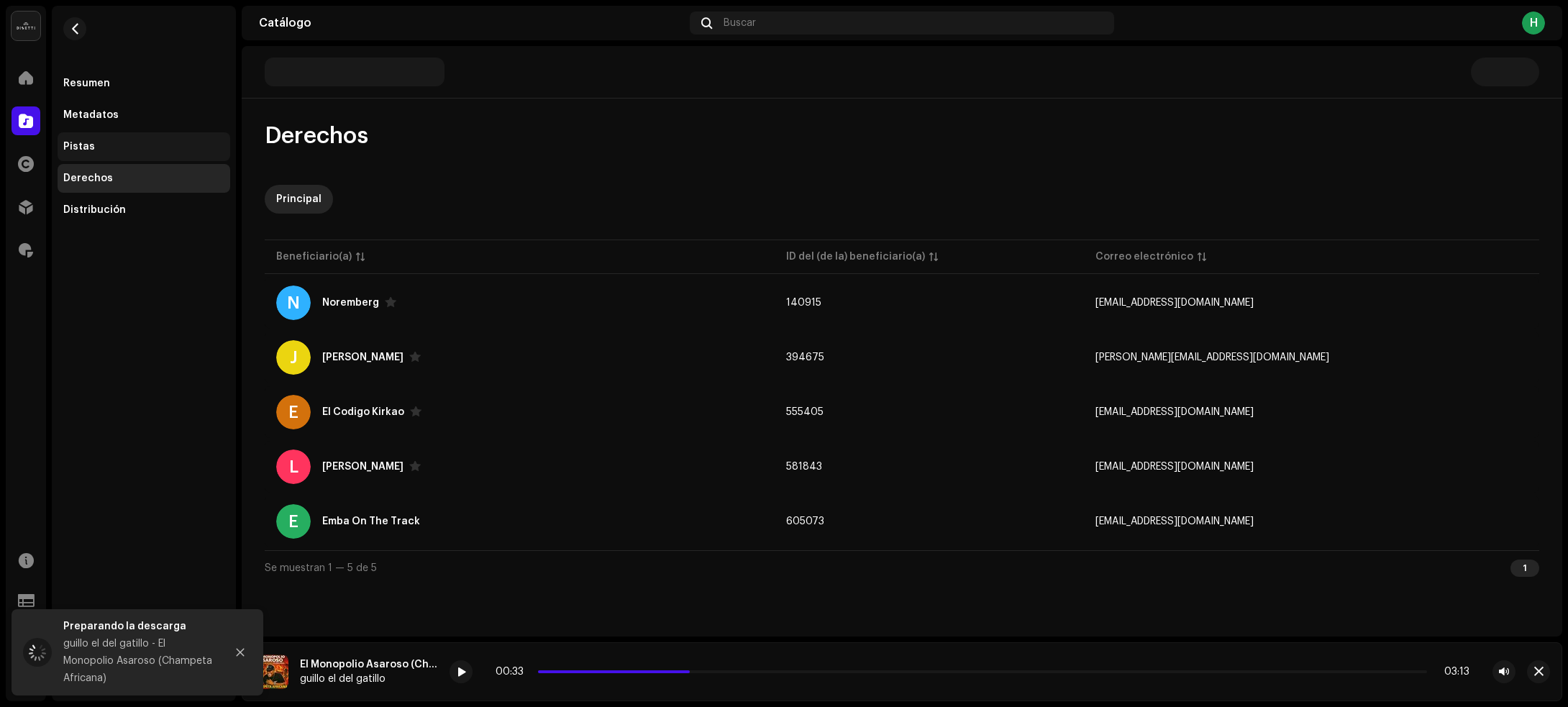
click at [148, 149] on div "Pistas" at bounding box center [144, 146] width 161 height 12
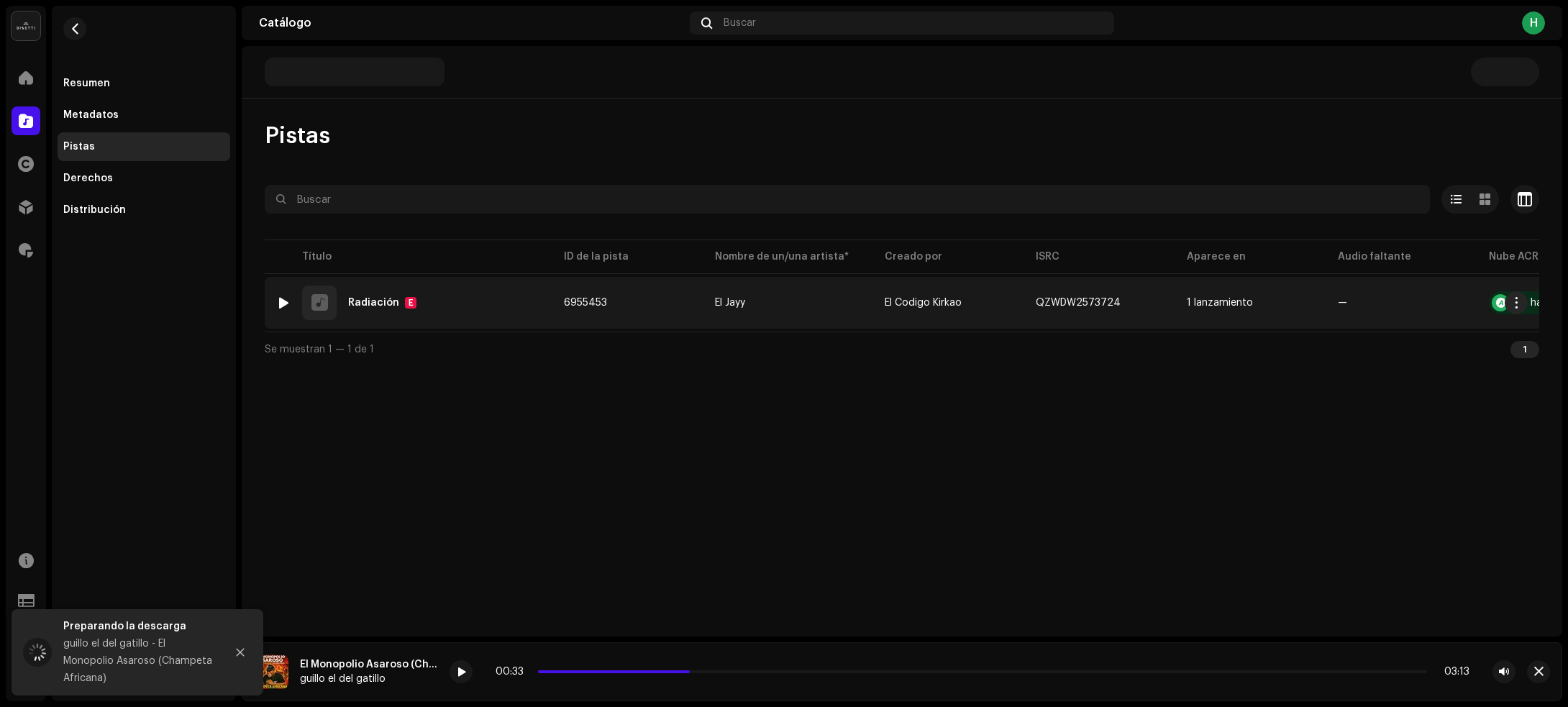
click at [281, 298] on div at bounding box center [284, 302] width 11 height 12
click at [482, 302] on div "1 Radiación E" at bounding box center [408, 302] width 264 height 35
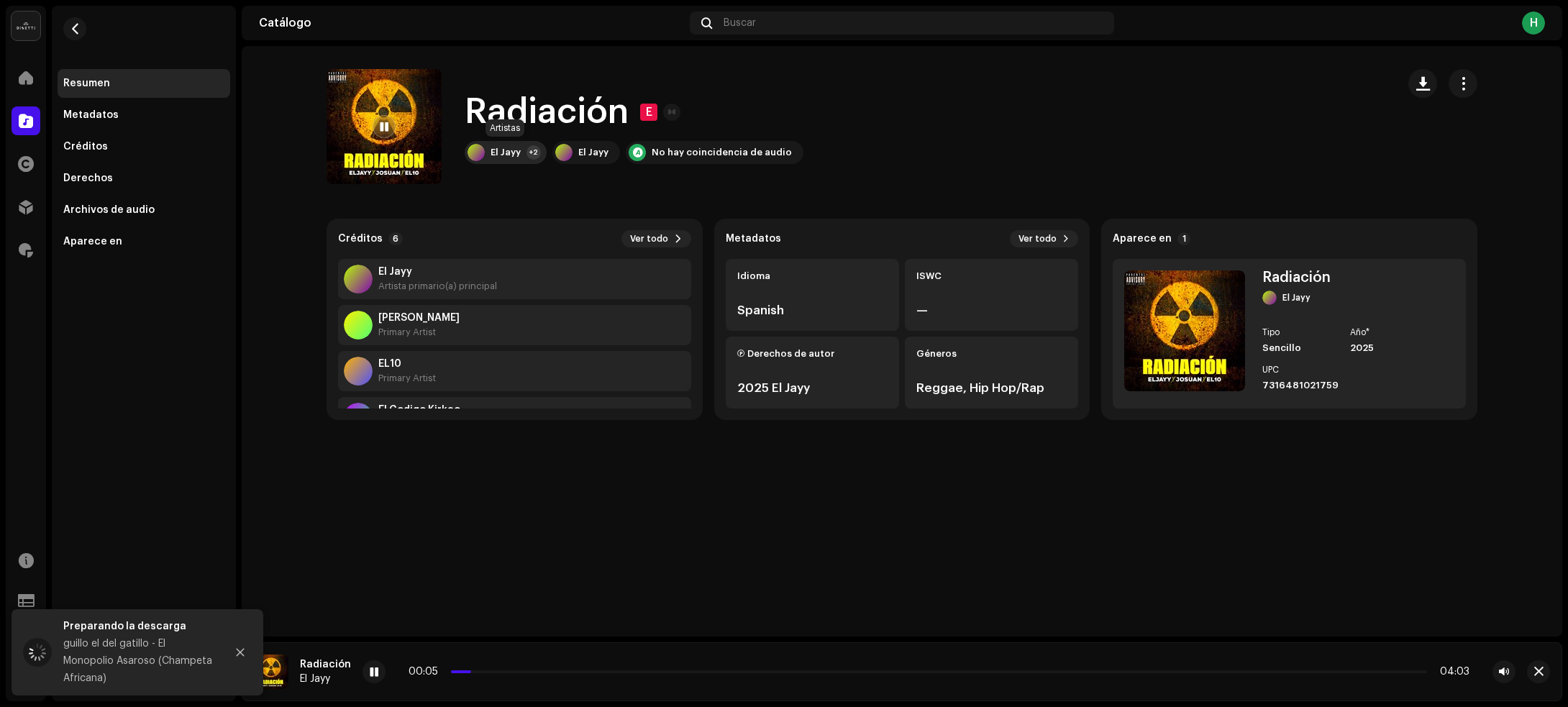
click at [523, 155] on div "El Jayy +2" at bounding box center [505, 152] width 82 height 23
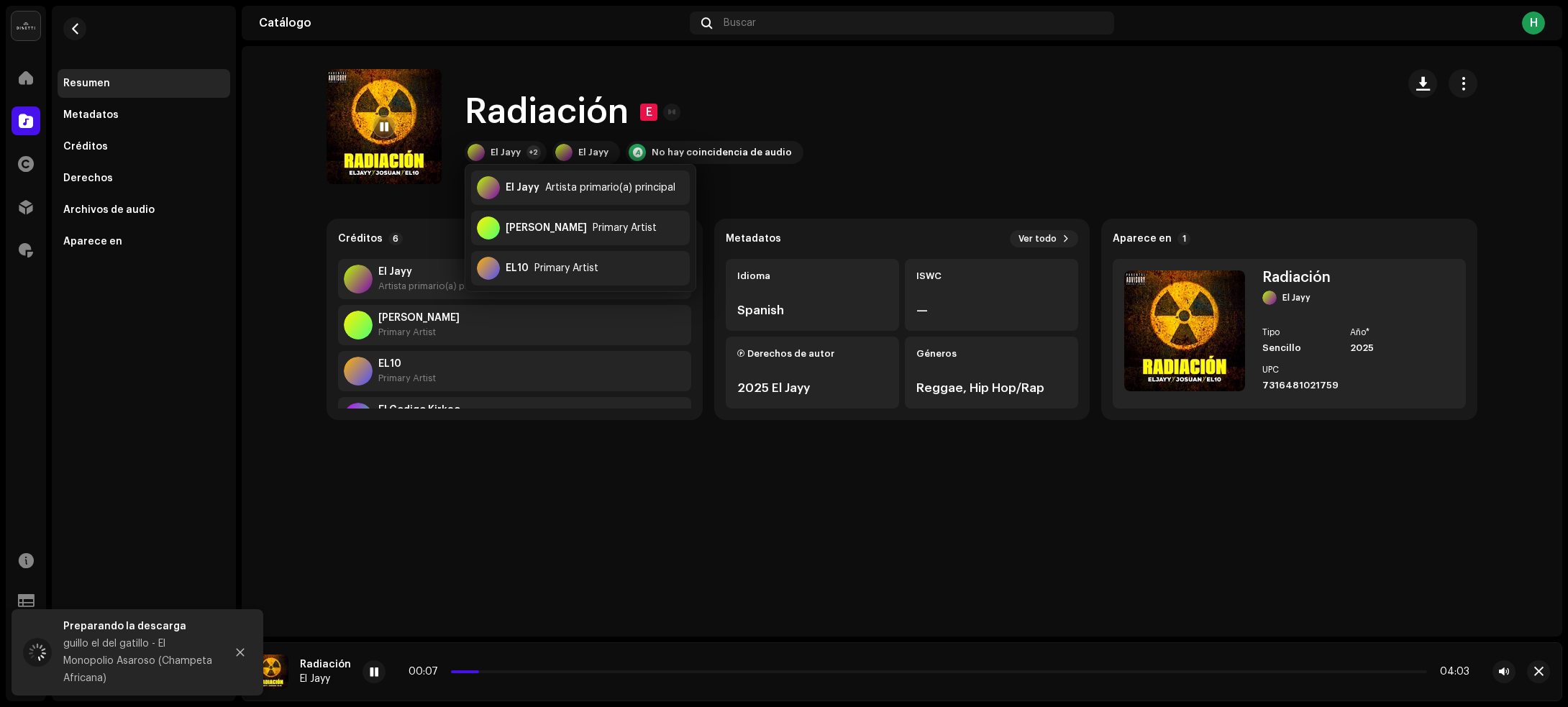
click at [1234, 114] on div "Radiación E El Jayy +2 El Jayy No hay coincidencia de audio" at bounding box center [856, 126] width 1059 height 115
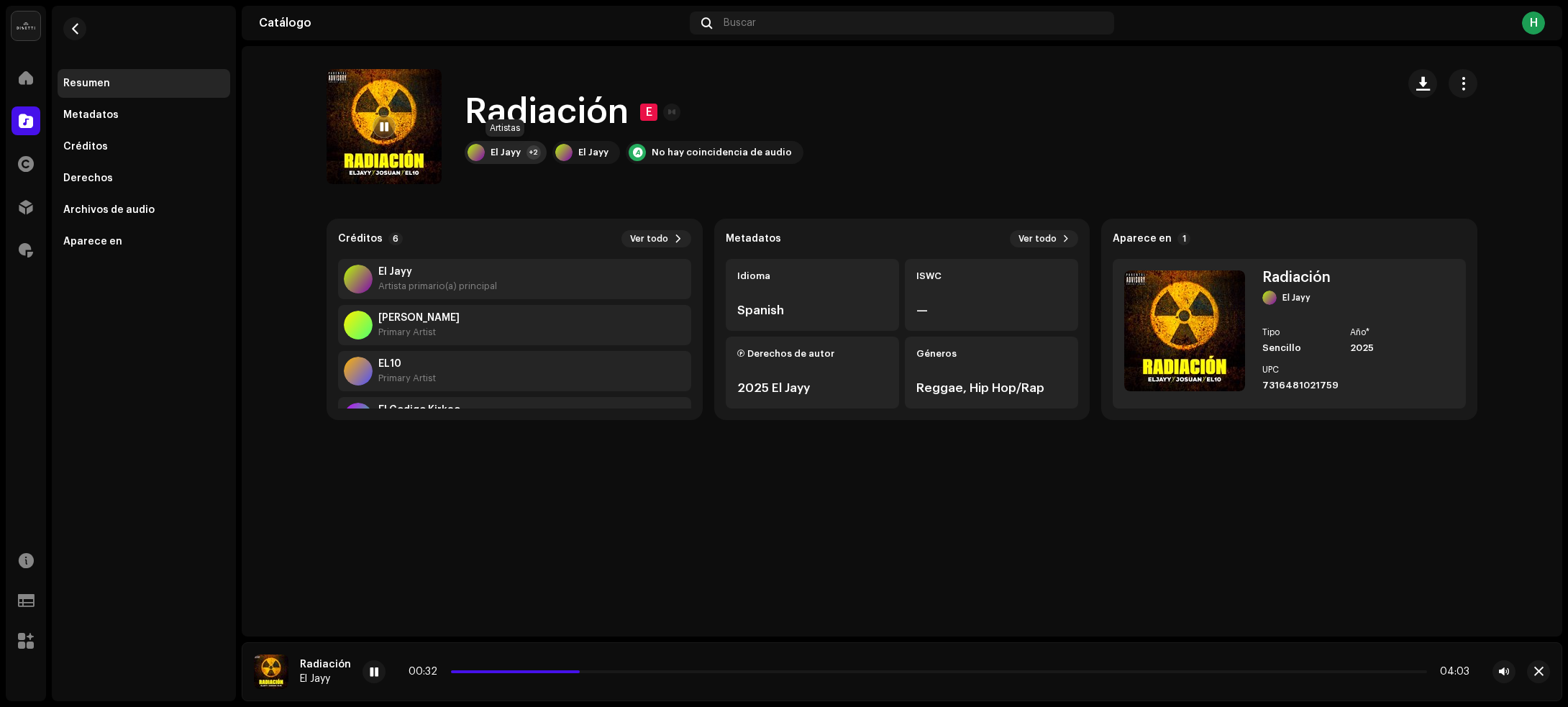
click at [524, 155] on div "El Jayy +2" at bounding box center [505, 152] width 82 height 23
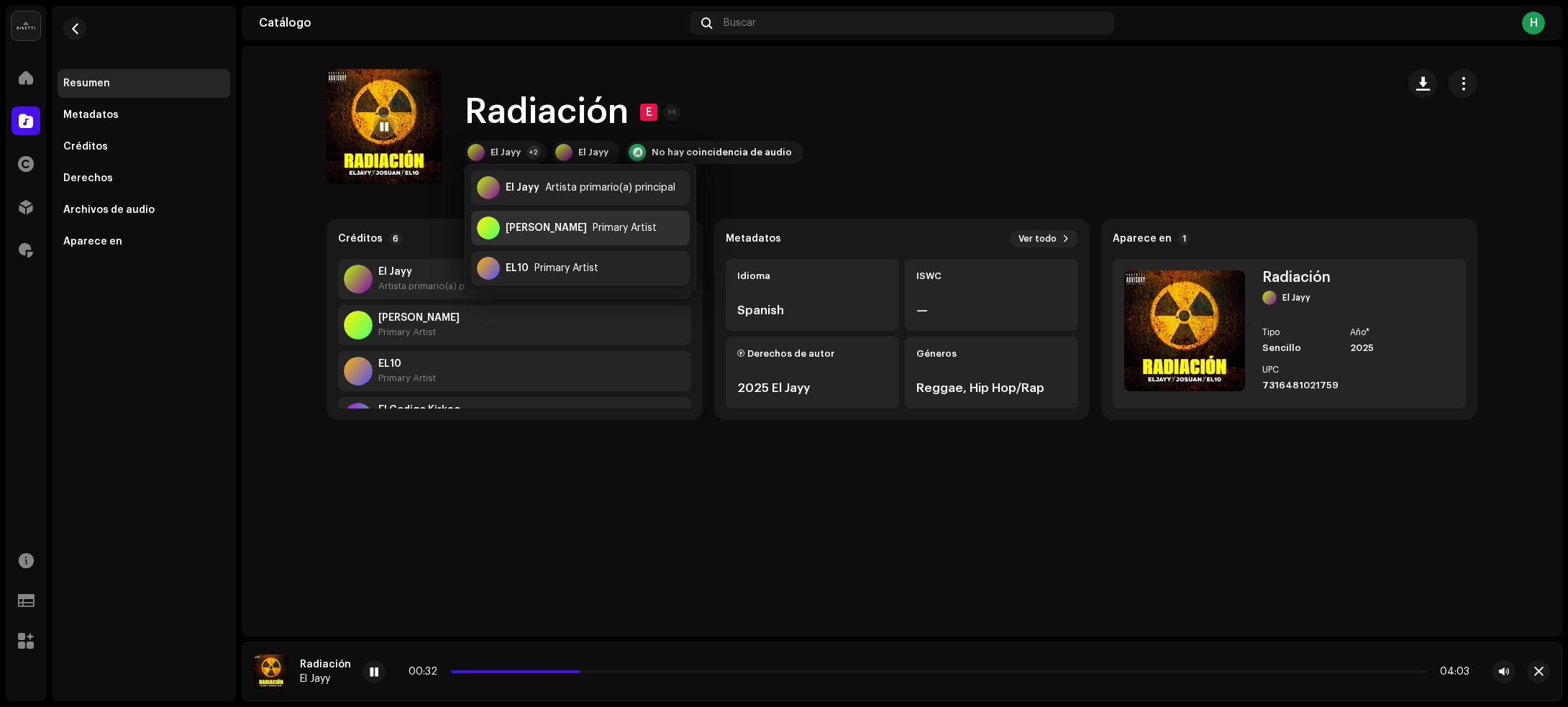
click at [520, 223] on div "Josuan" at bounding box center [546, 228] width 81 height 12
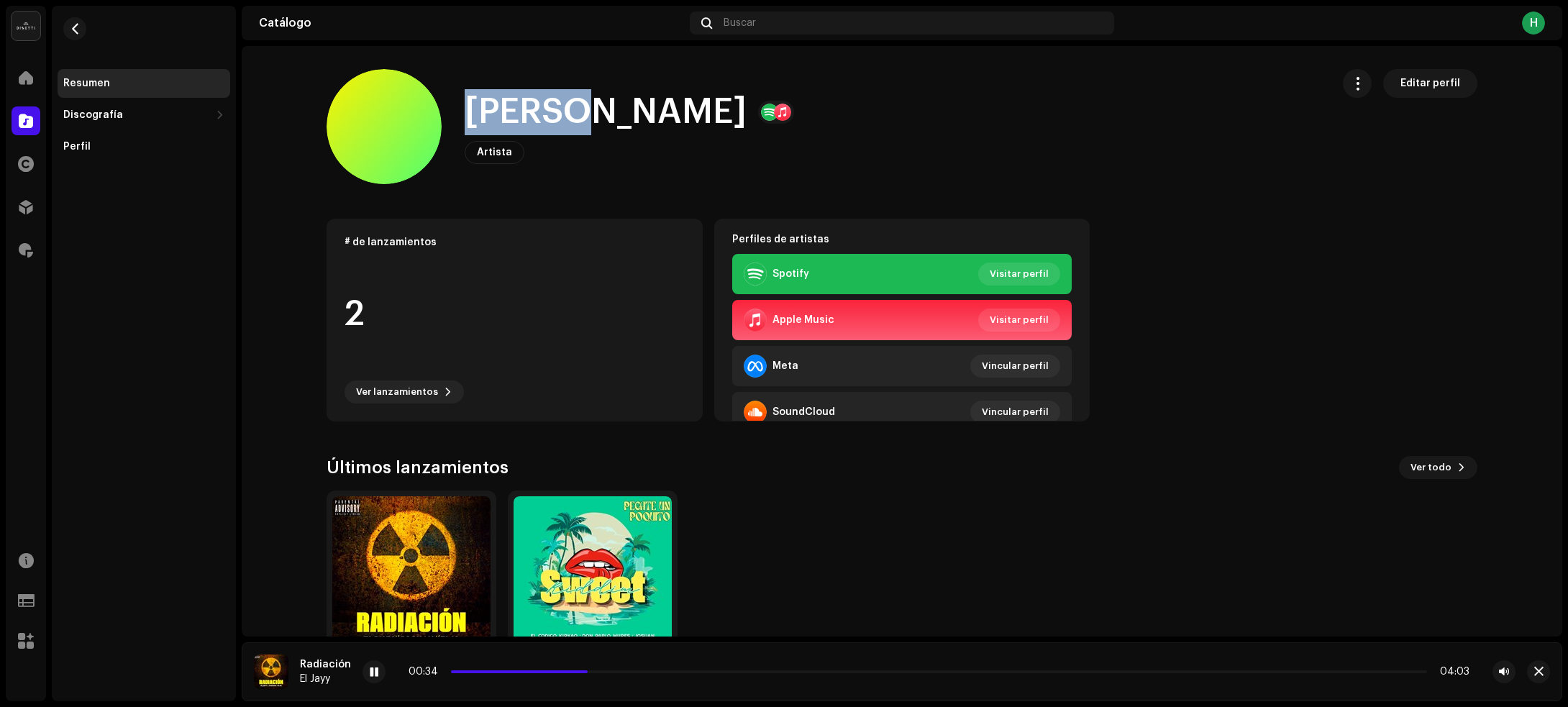
drag, startPoint x: 451, startPoint y: 119, endPoint x: 570, endPoint y: 112, distance: 119.2
click at [570, 112] on div "Josuan Artista Editar perfil" at bounding box center [823, 126] width 993 height 115
copy h1 "Josuan"
click at [76, 29] on span "button" at bounding box center [75, 29] width 11 height 12
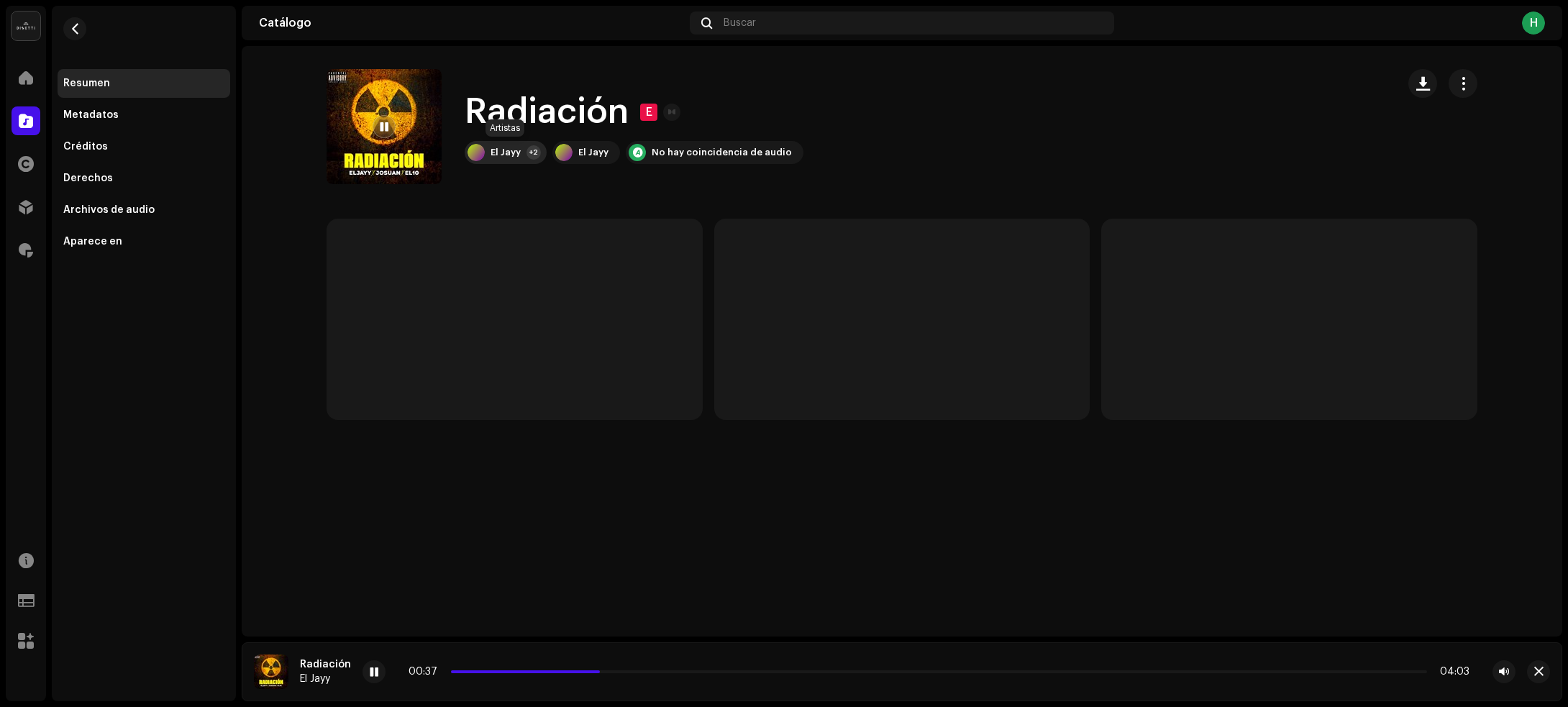
click at [516, 159] on div "El Jayy +2" at bounding box center [505, 152] width 82 height 23
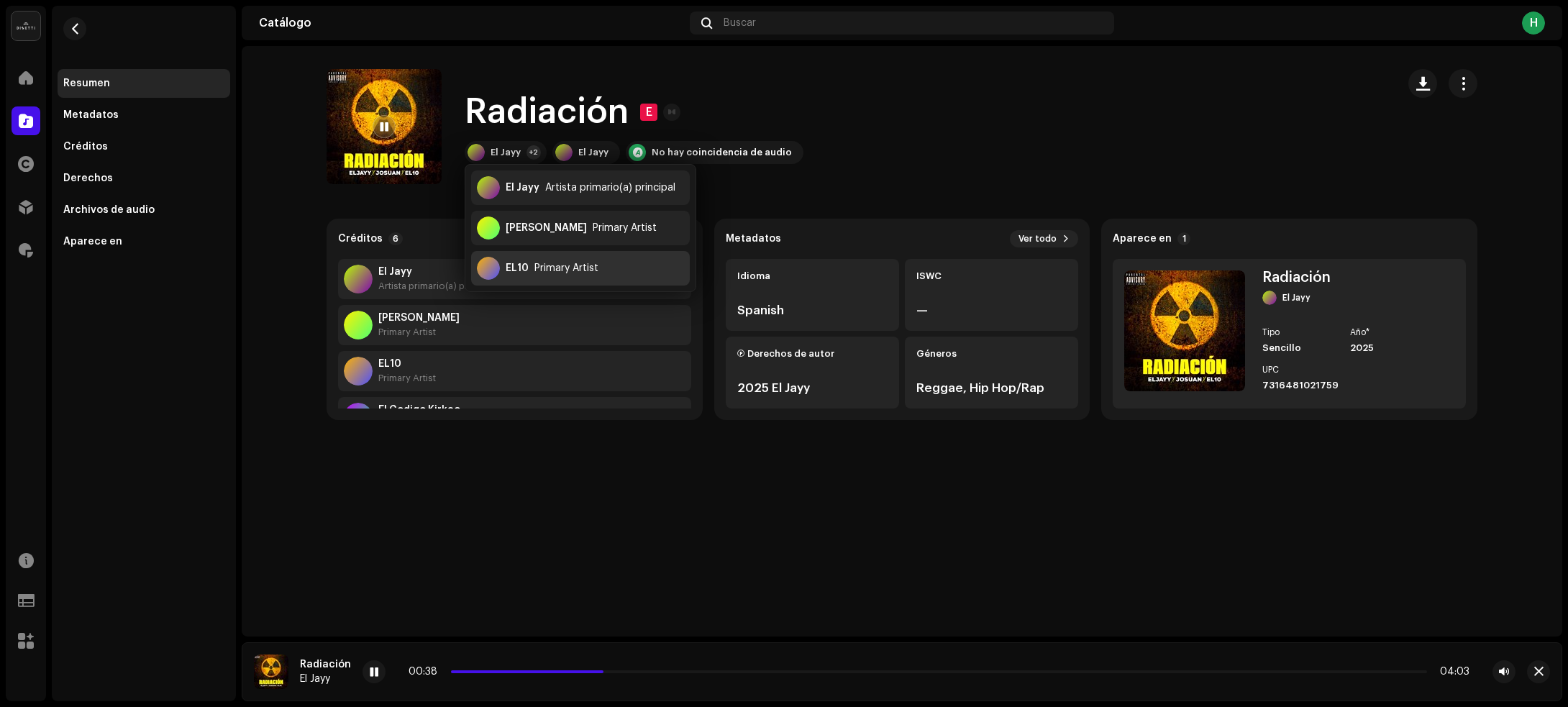
drag, startPoint x: 534, startPoint y: 274, endPoint x: 543, endPoint y: 254, distance: 21.9
click at [543, 254] on div "EL10 Primary Artist" at bounding box center [580, 268] width 219 height 35
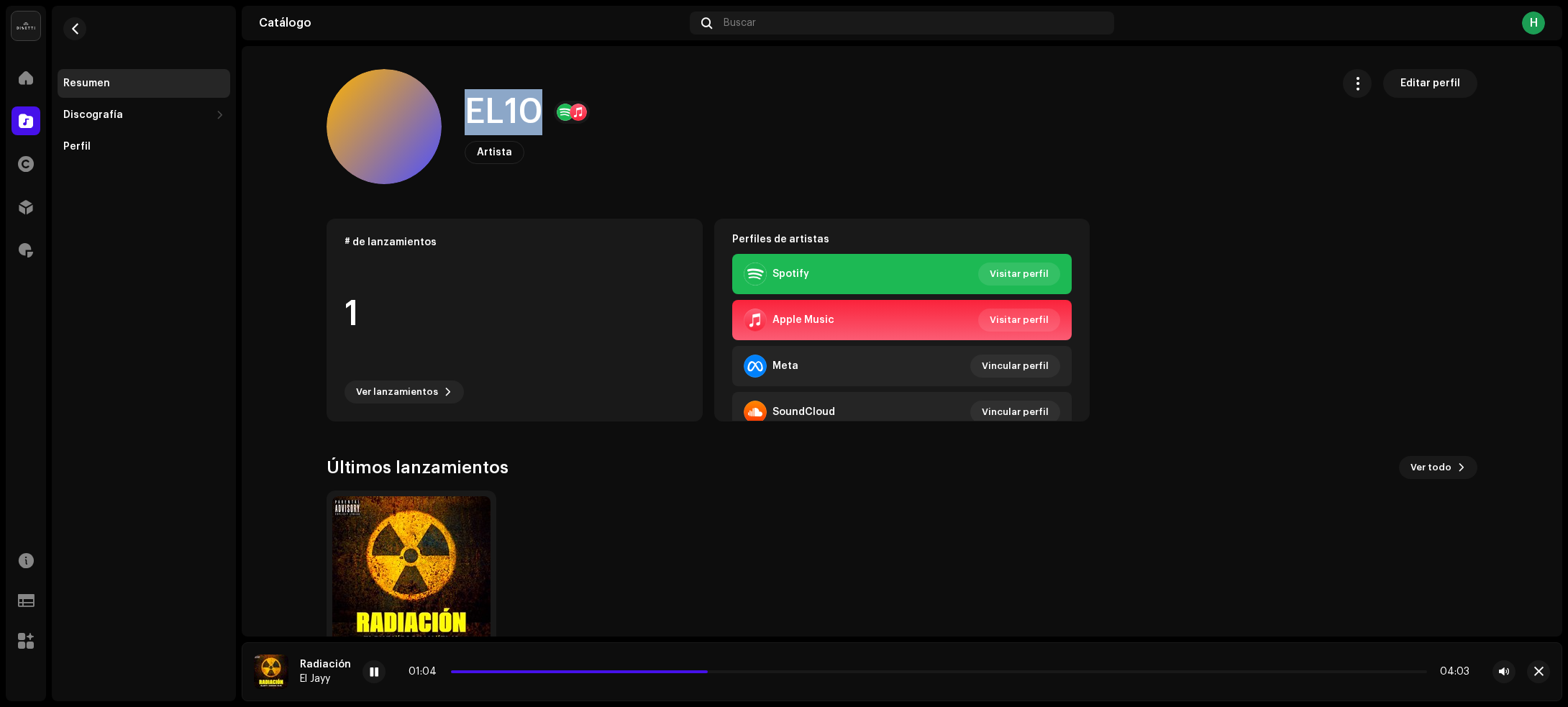
drag, startPoint x: 461, startPoint y: 109, endPoint x: 529, endPoint y: 109, distance: 68.0
click at [529, 109] on h1 "EL10" at bounding box center [503, 112] width 78 height 46
copy h1 "EL10"
click at [77, 33] on span "button" at bounding box center [75, 29] width 11 height 12
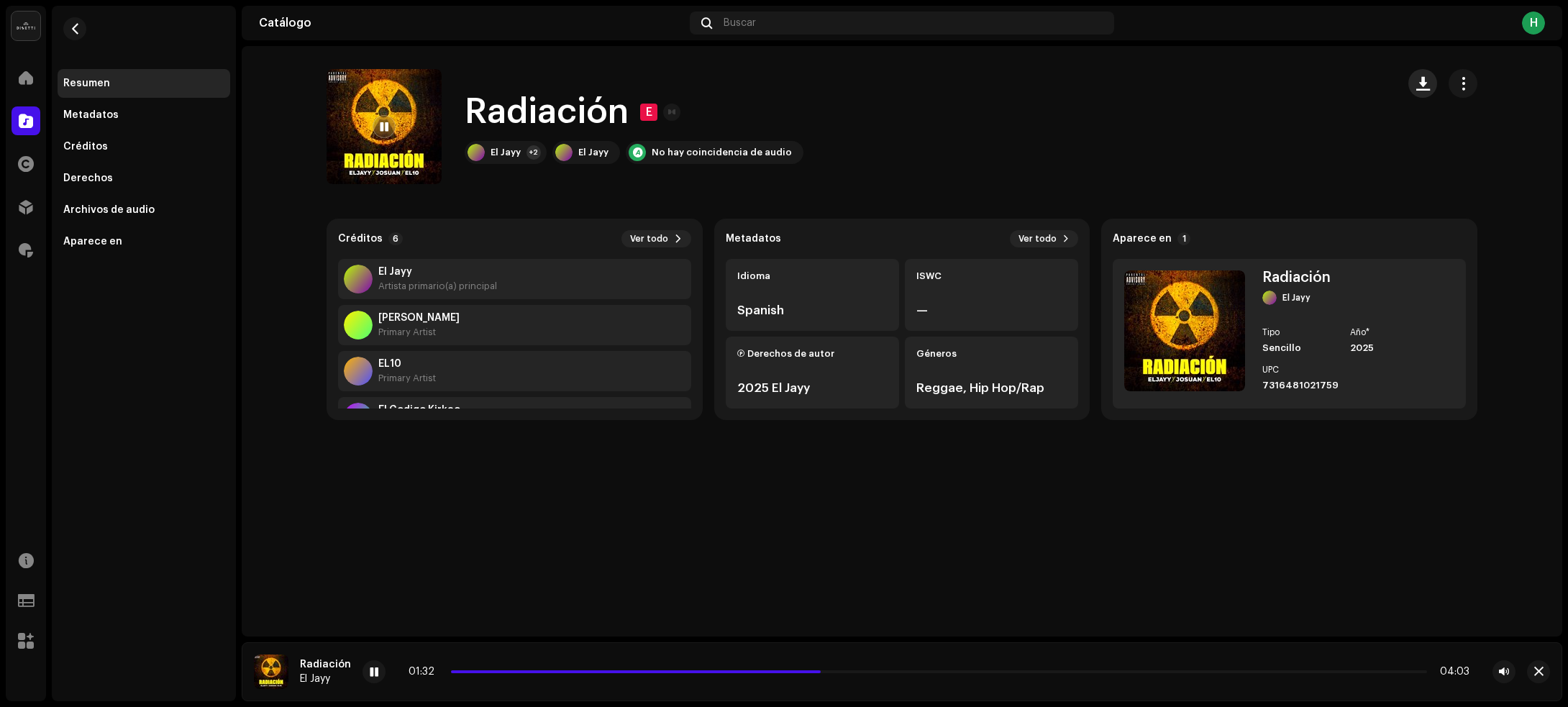
click at [1419, 85] on span "button" at bounding box center [1423, 83] width 14 height 12
click at [70, 30] on span "button" at bounding box center [75, 29] width 11 height 12
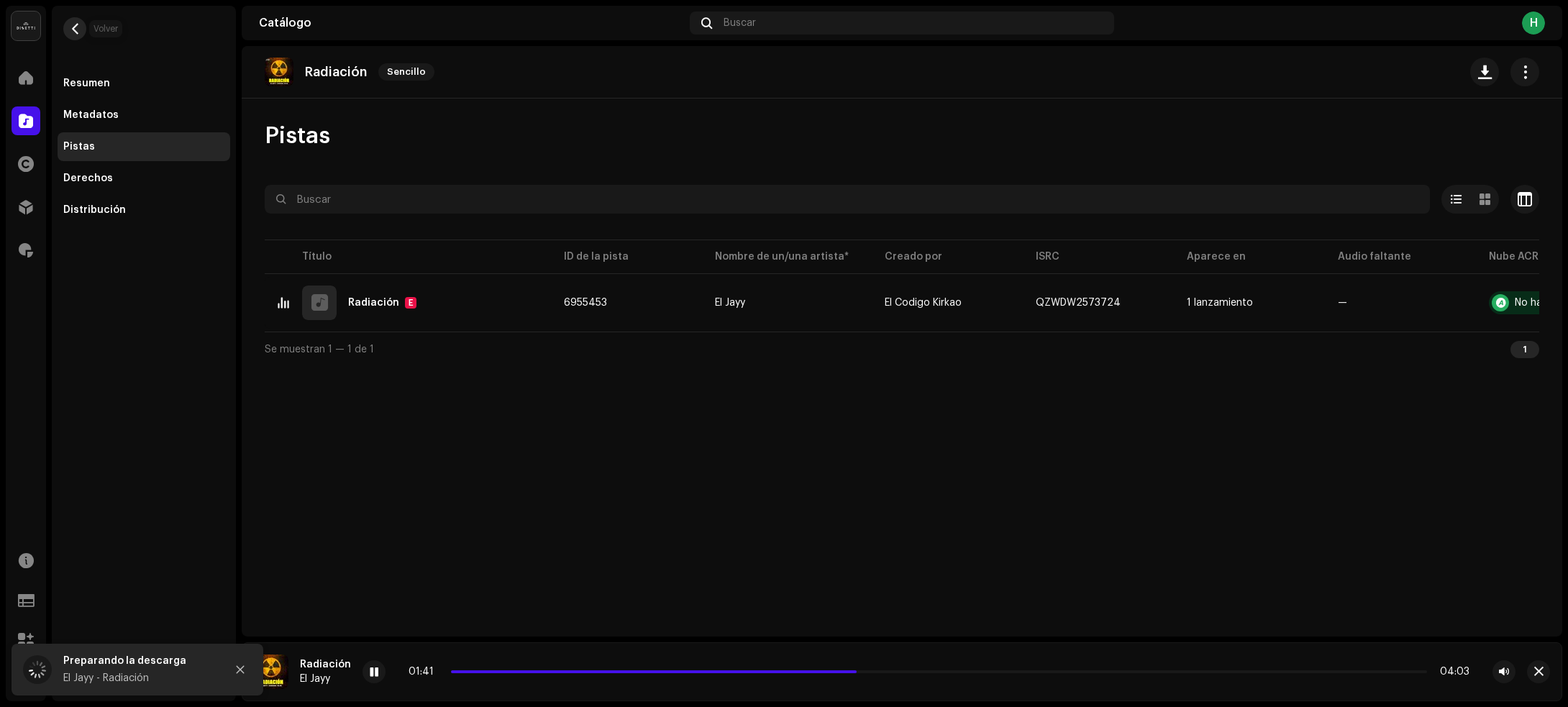
click at [78, 32] on span "button" at bounding box center [75, 29] width 11 height 12
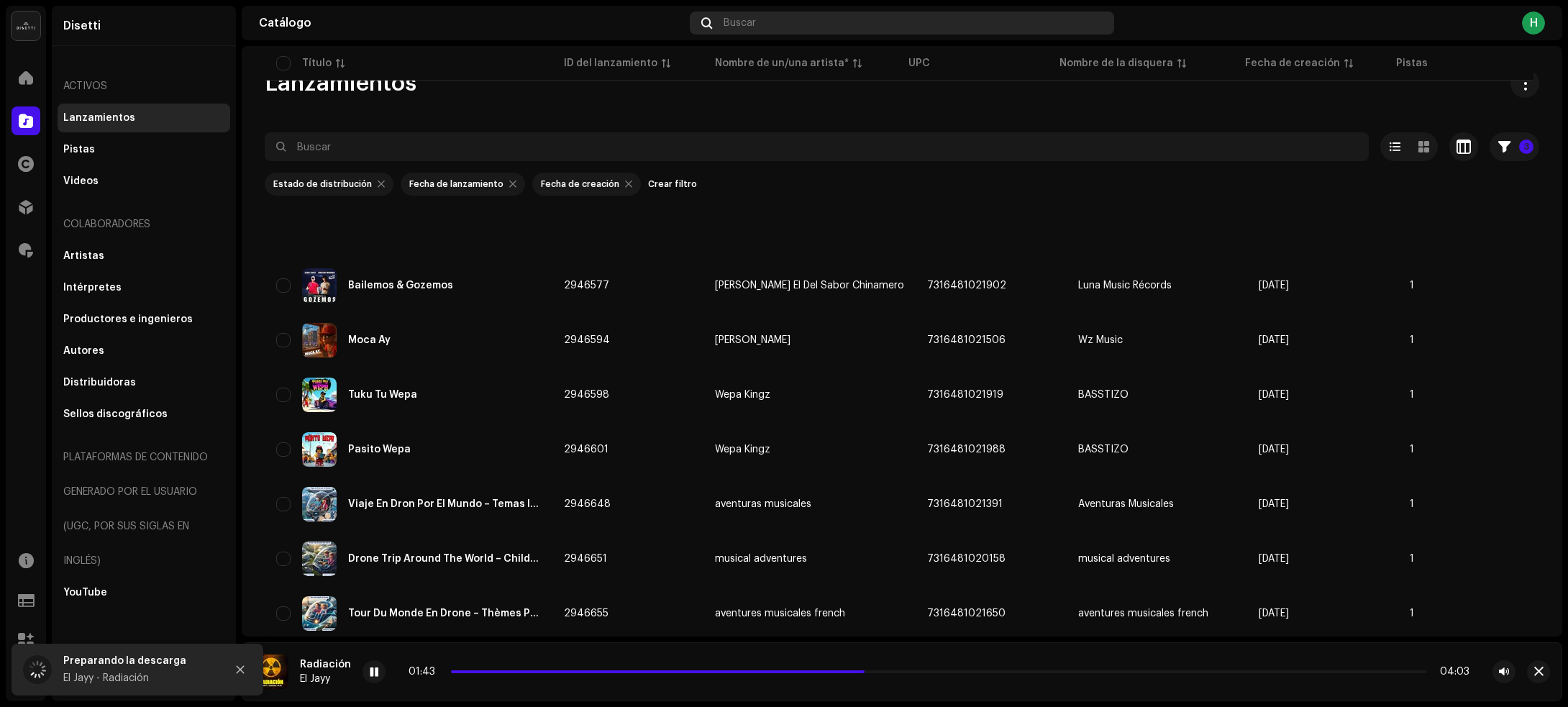
scroll to position [485, 0]
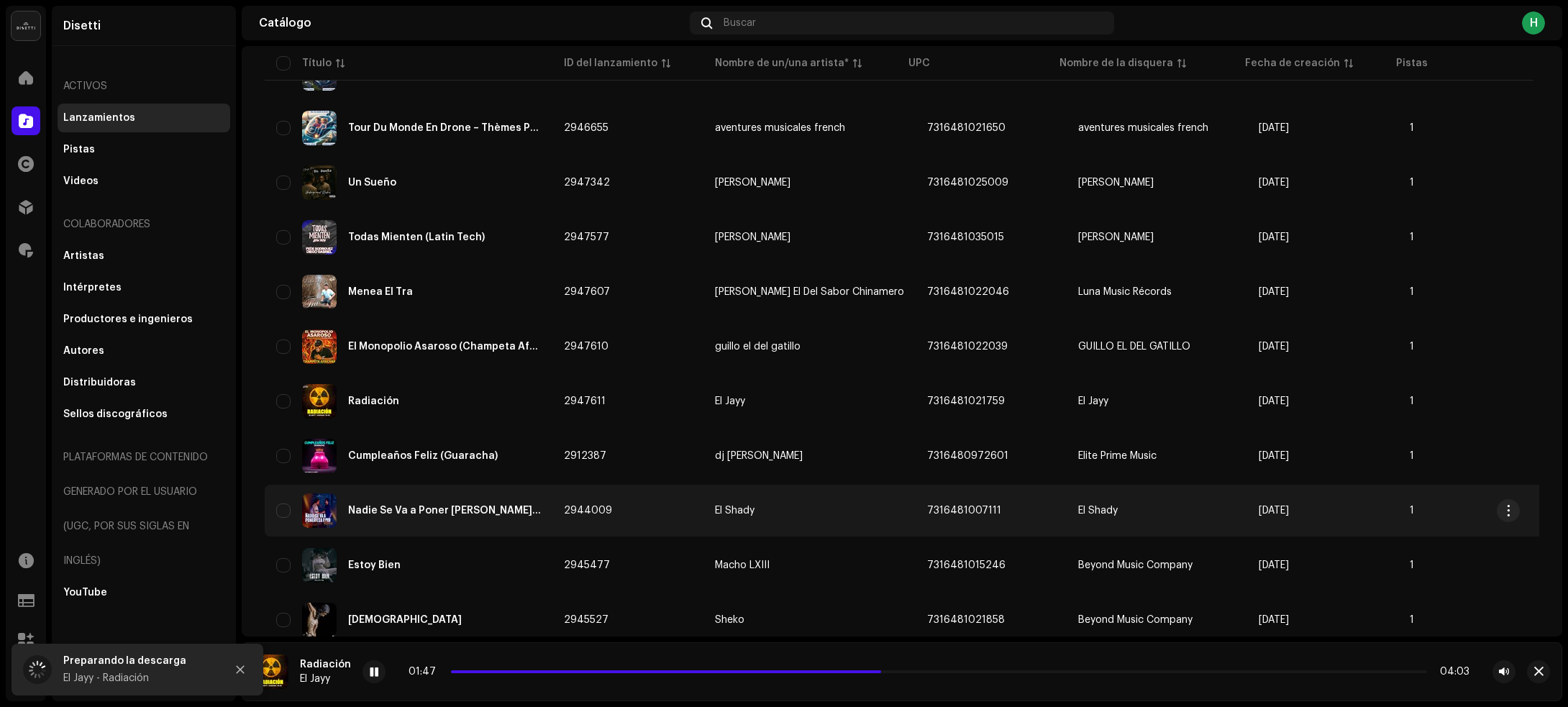
click at [658, 511] on td "2944009" at bounding box center [628, 510] width 151 height 52
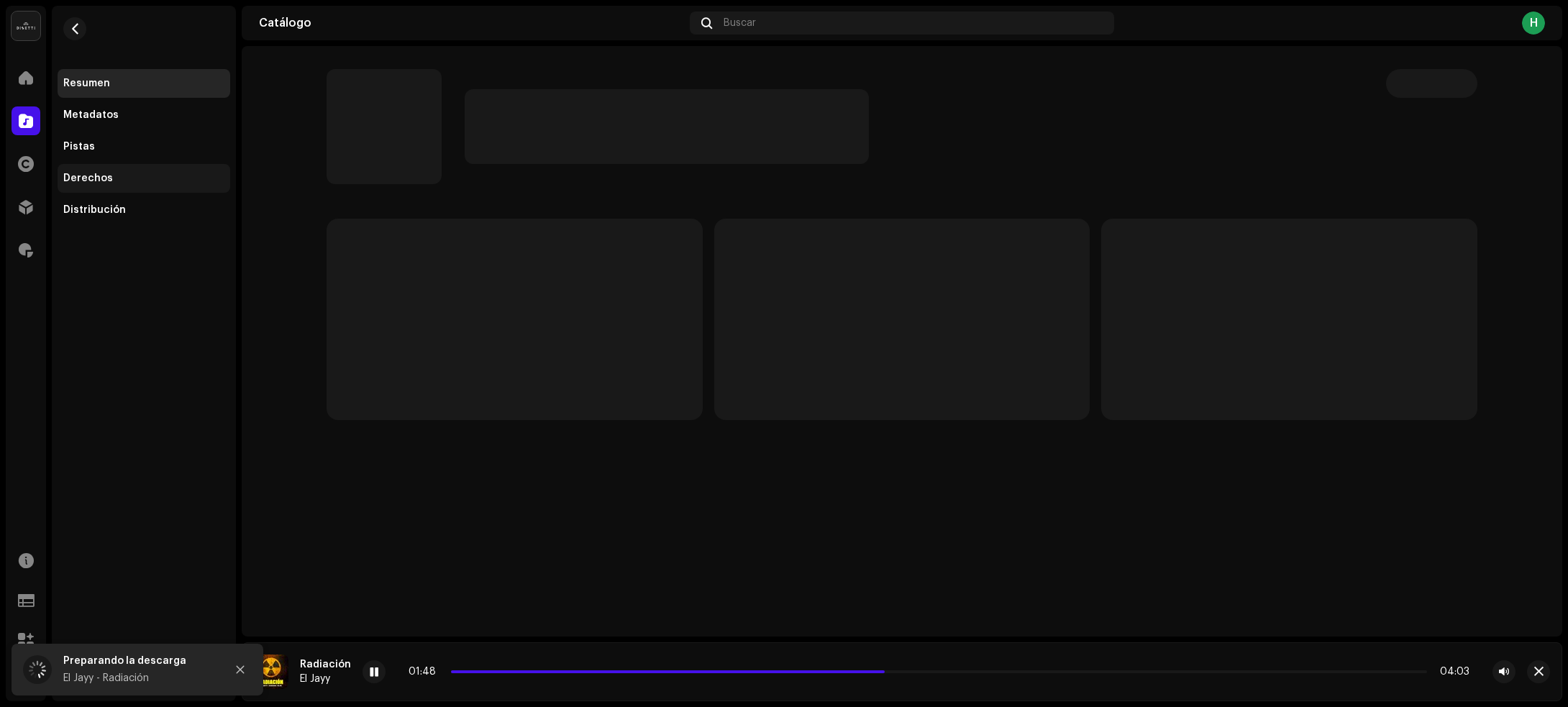
click at [102, 181] on div "Derechos" at bounding box center [88, 178] width 49 height 12
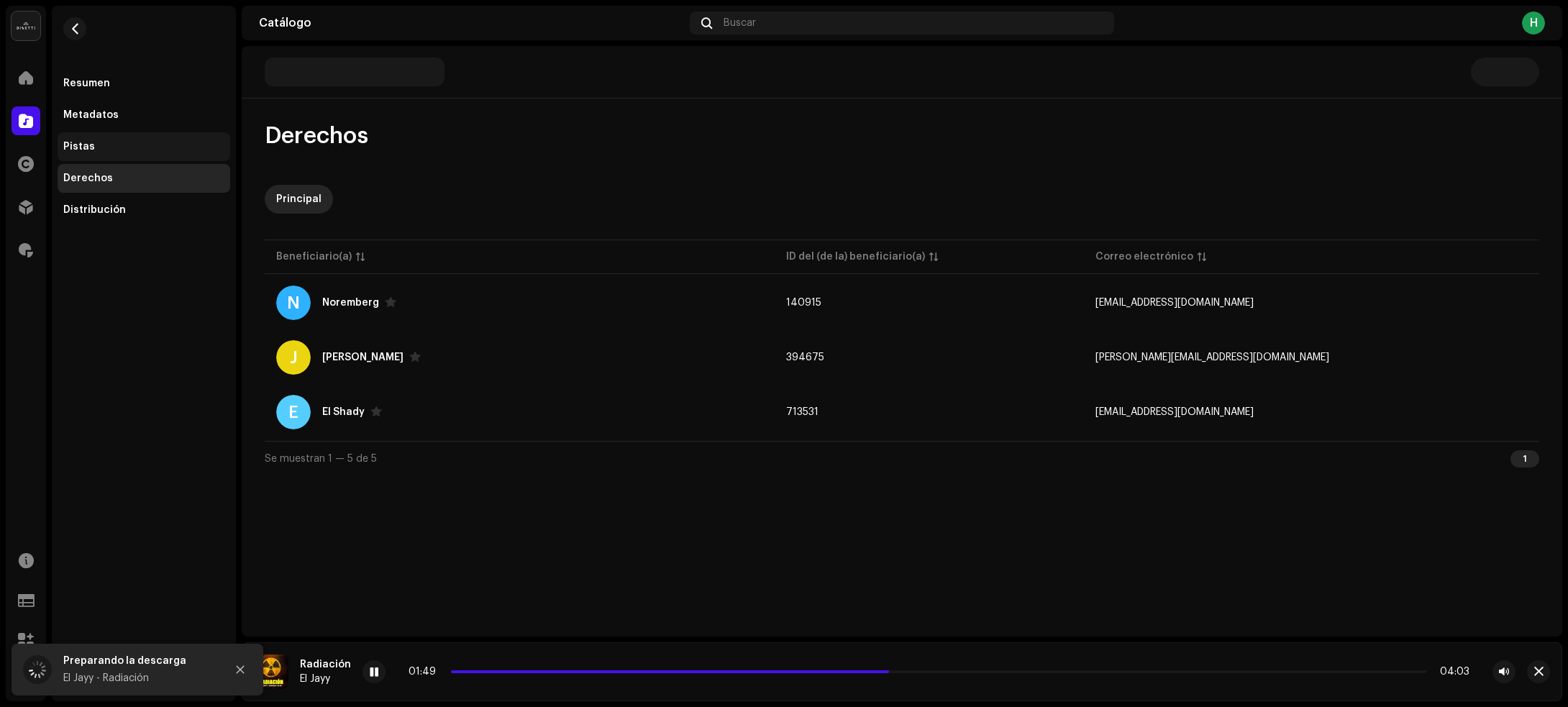
click at [106, 148] on div "Pistas" at bounding box center [144, 146] width 161 height 12
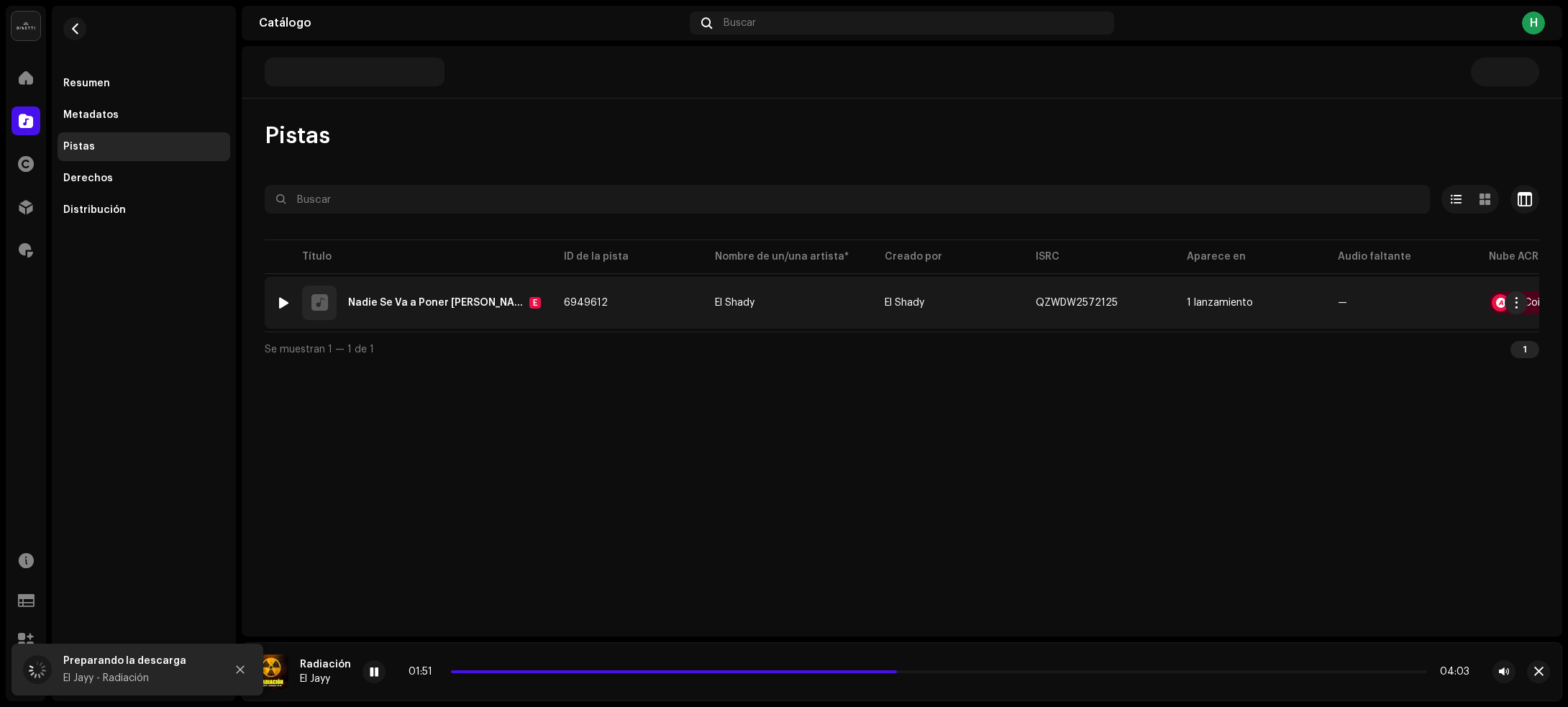
click at [656, 322] on td "6949612" at bounding box center [628, 302] width 151 height 52
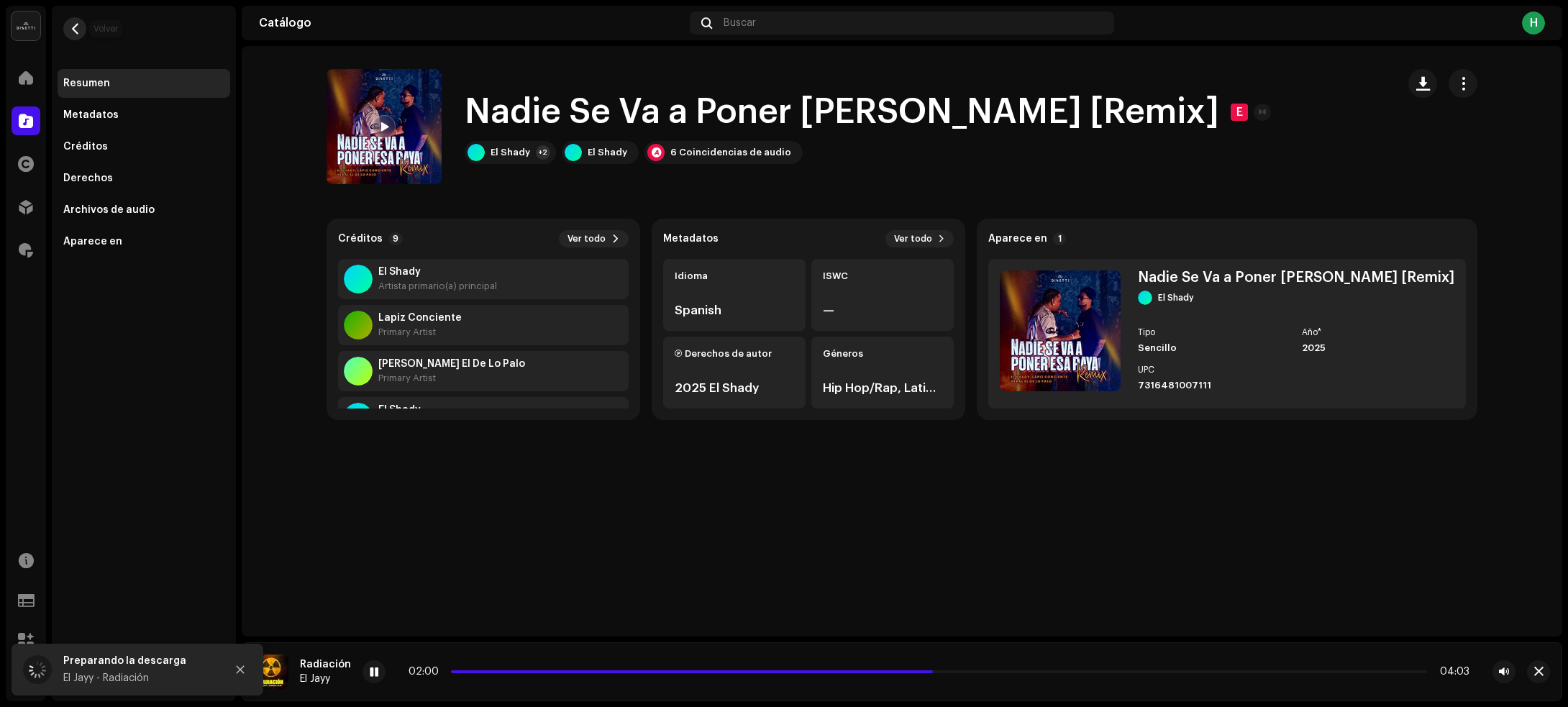
click at [73, 20] on button "button" at bounding box center [75, 29] width 23 height 23
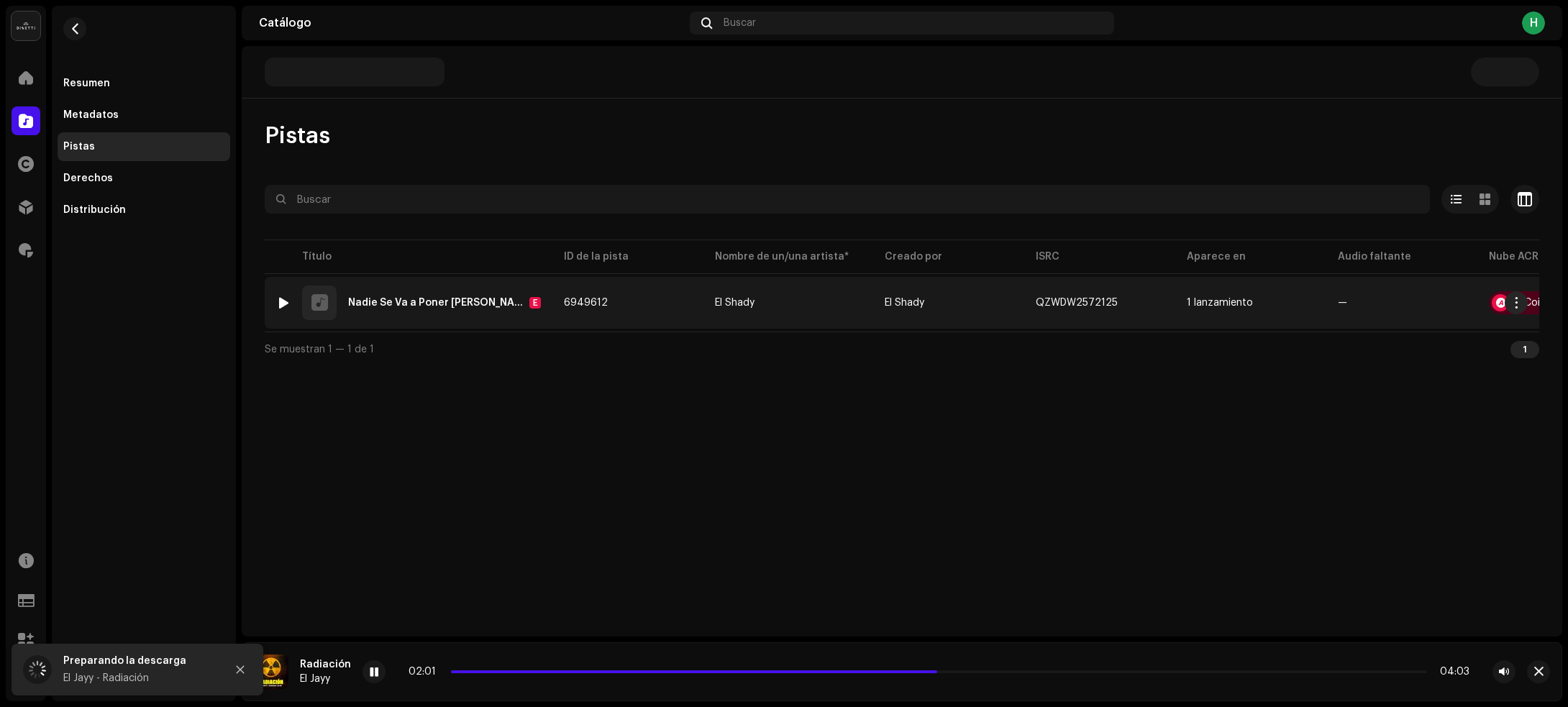
click at [279, 300] on div at bounding box center [284, 302] width 11 height 12
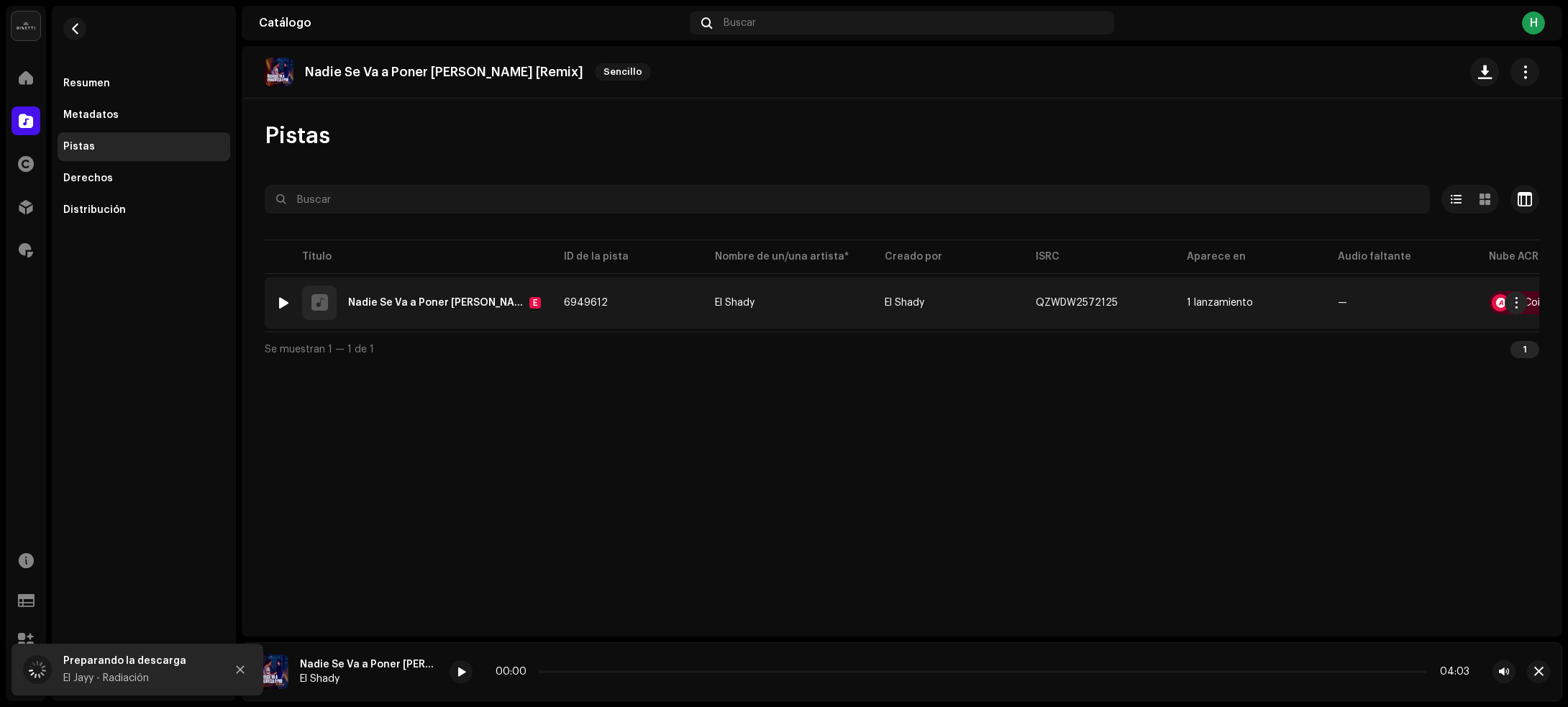
click at [645, 306] on td "6949612" at bounding box center [628, 302] width 151 height 52
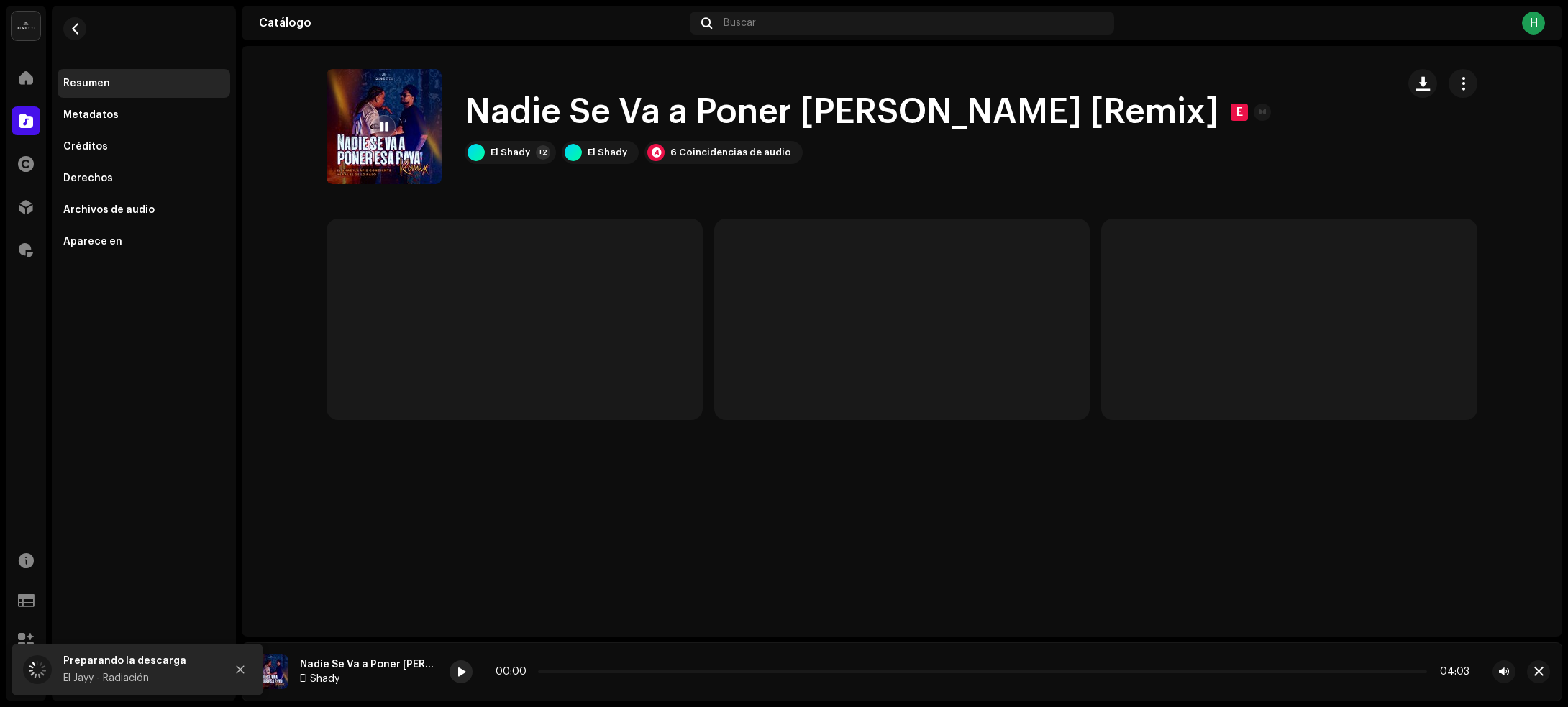
click at [462, 664] on div at bounding box center [461, 671] width 23 height 23
click at [515, 155] on div "El Shady" at bounding box center [510, 152] width 39 height 12
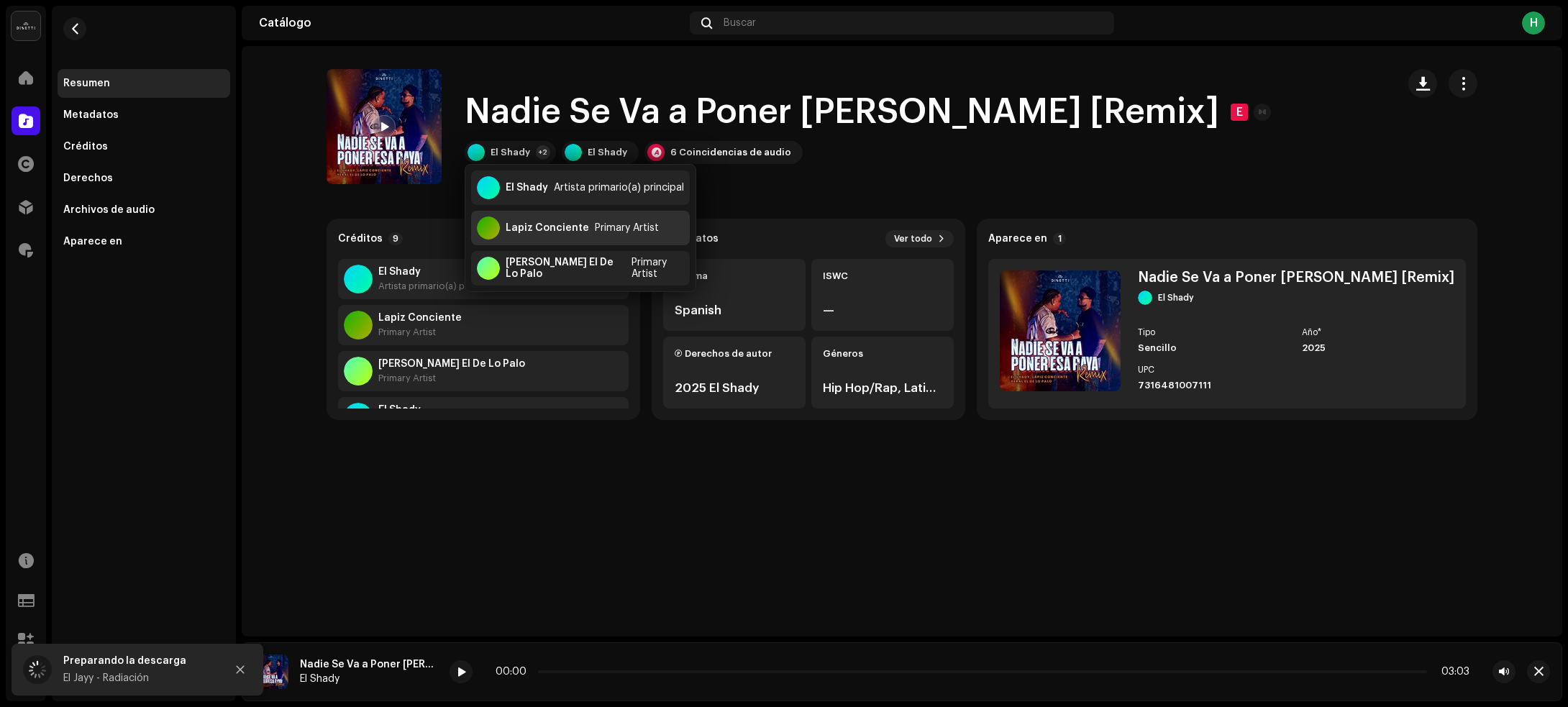
click at [534, 224] on div "Lapiz Conciente" at bounding box center [547, 228] width 83 height 12
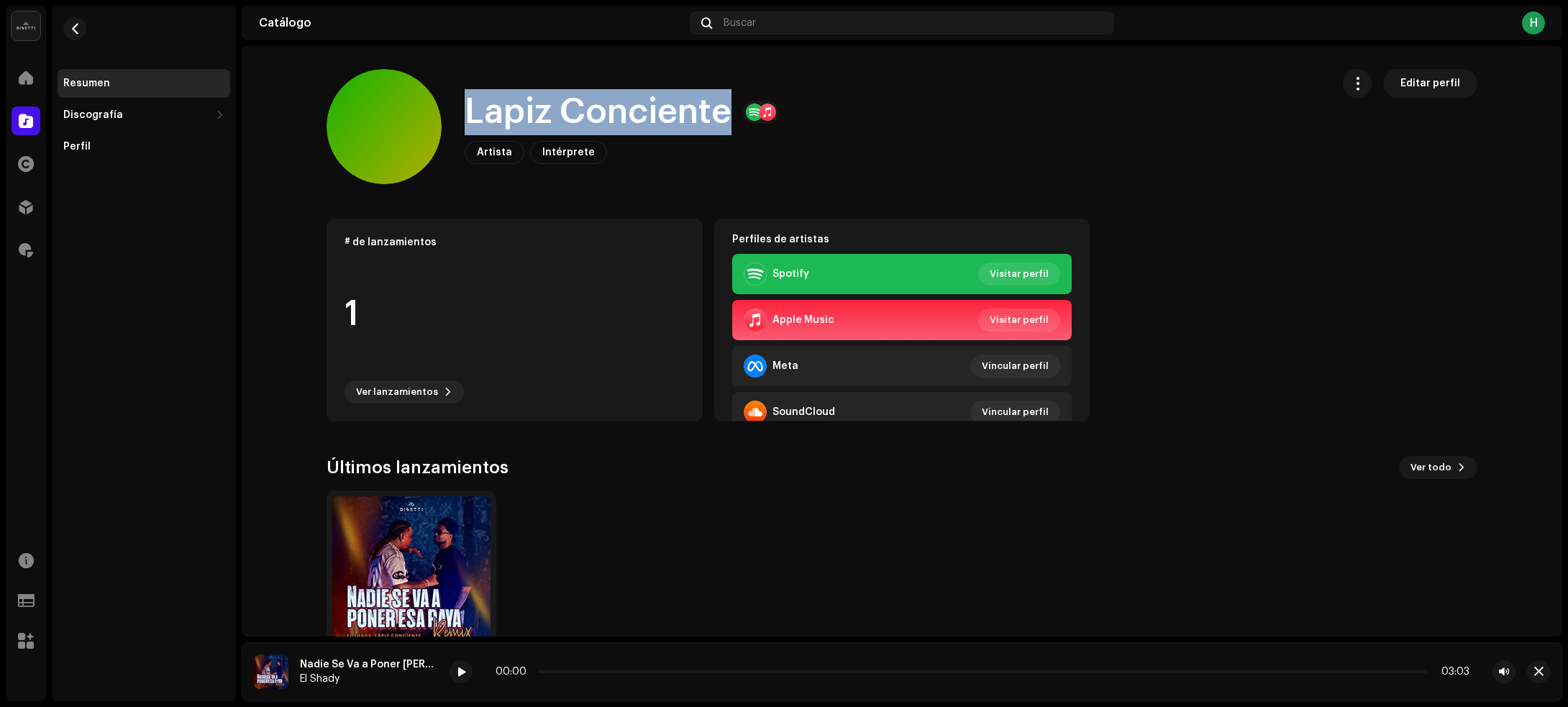
drag, startPoint x: 465, startPoint y: 110, endPoint x: 716, endPoint y: 99, distance: 251.2
click at [716, 99] on h1 "Lapiz Conciente" at bounding box center [597, 112] width 267 height 46
copy h1 "Lapiz Conciente"
click at [77, 23] on span "button" at bounding box center [75, 29] width 11 height 12
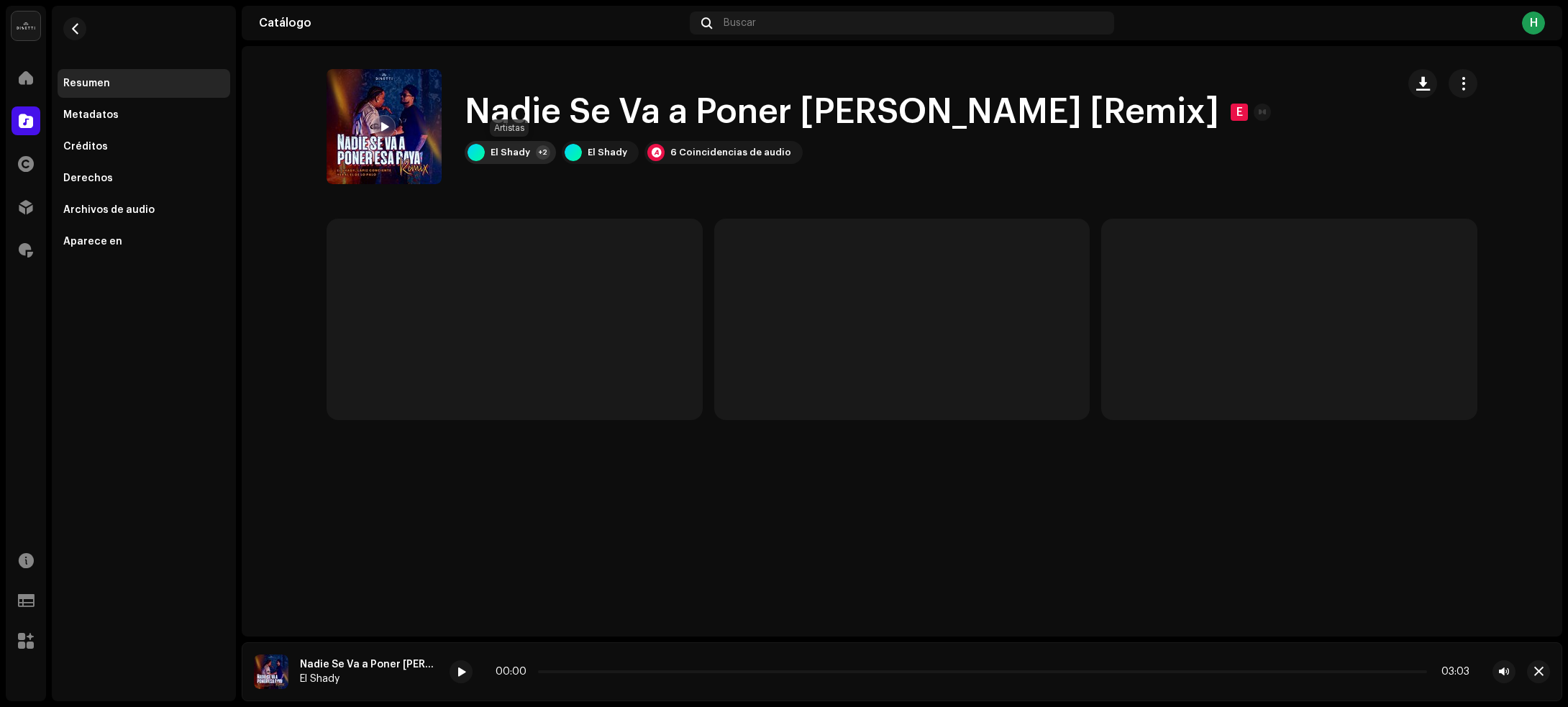
click at [515, 151] on div "El Shady" at bounding box center [510, 152] width 39 height 12
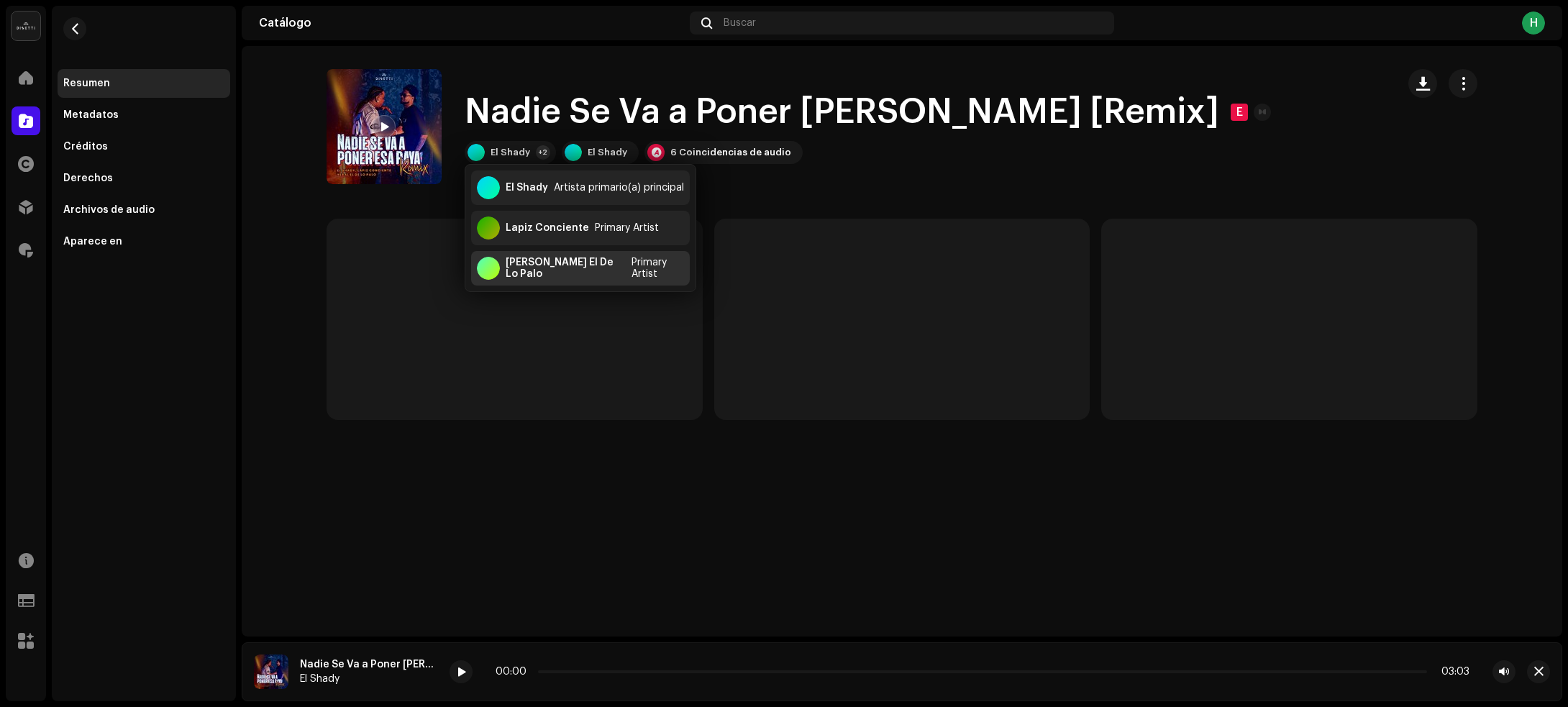
click at [538, 270] on div "Yeral El De Lo Palo" at bounding box center [565, 268] width 120 height 23
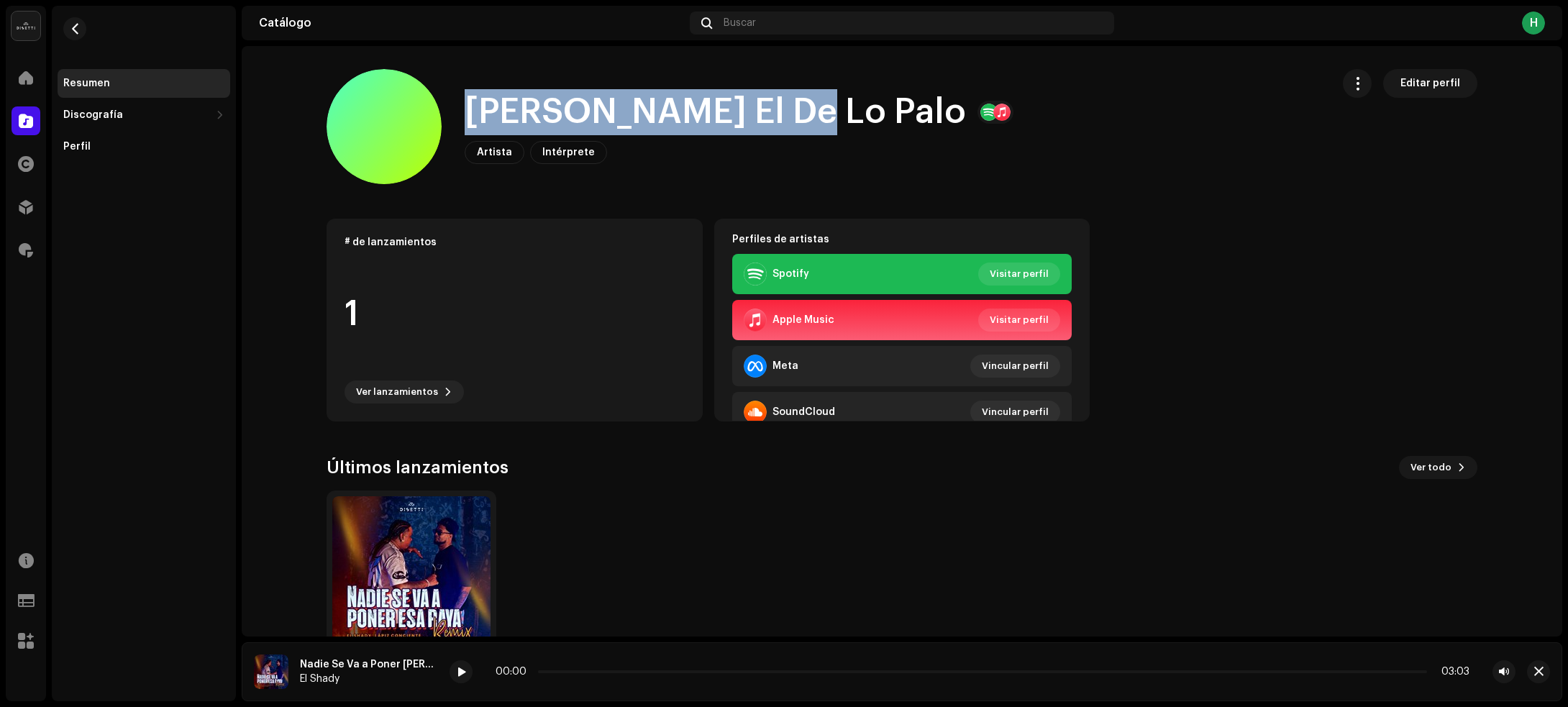
drag, startPoint x: 459, startPoint y: 101, endPoint x: 750, endPoint y: 109, distance: 291.1
click at [750, 109] on div "Yeral El De Lo Palo Artista Intérprete Editar perfil" at bounding box center [823, 126] width 993 height 115
copy h1 "Yeral El De Lo Palo"
click at [68, 27] on button "button" at bounding box center [75, 29] width 23 height 23
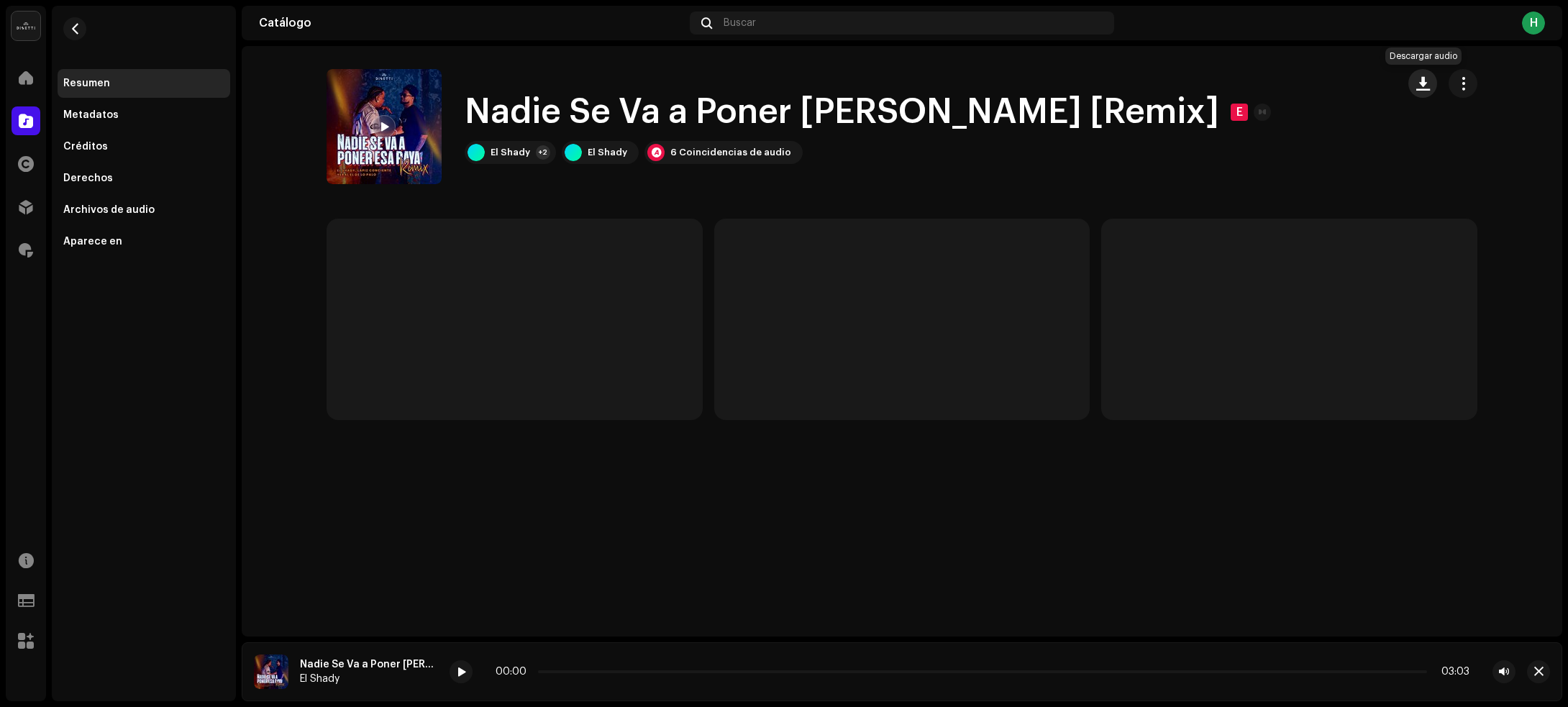
click at [1421, 90] on button "button" at bounding box center [1422, 83] width 29 height 29
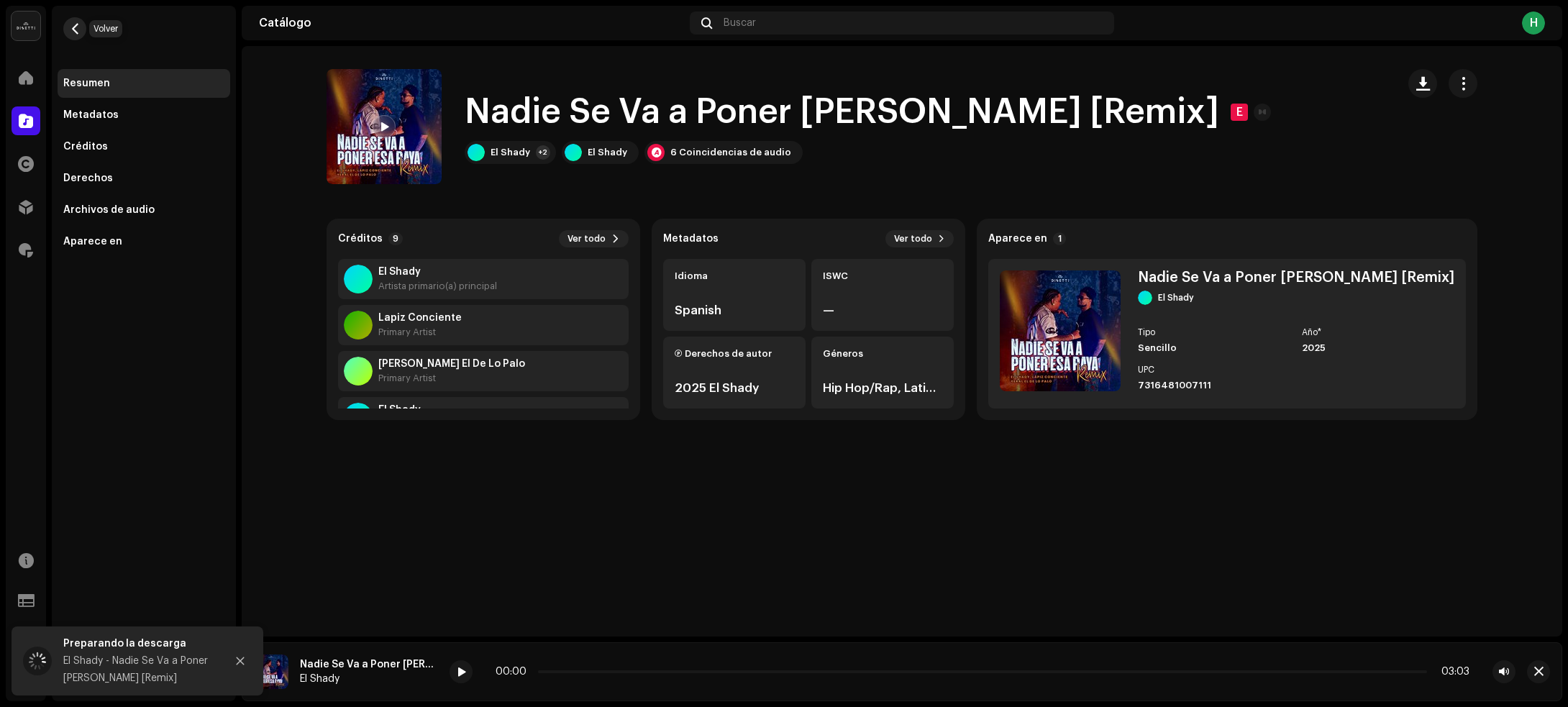
click at [80, 26] on button "button" at bounding box center [75, 29] width 23 height 23
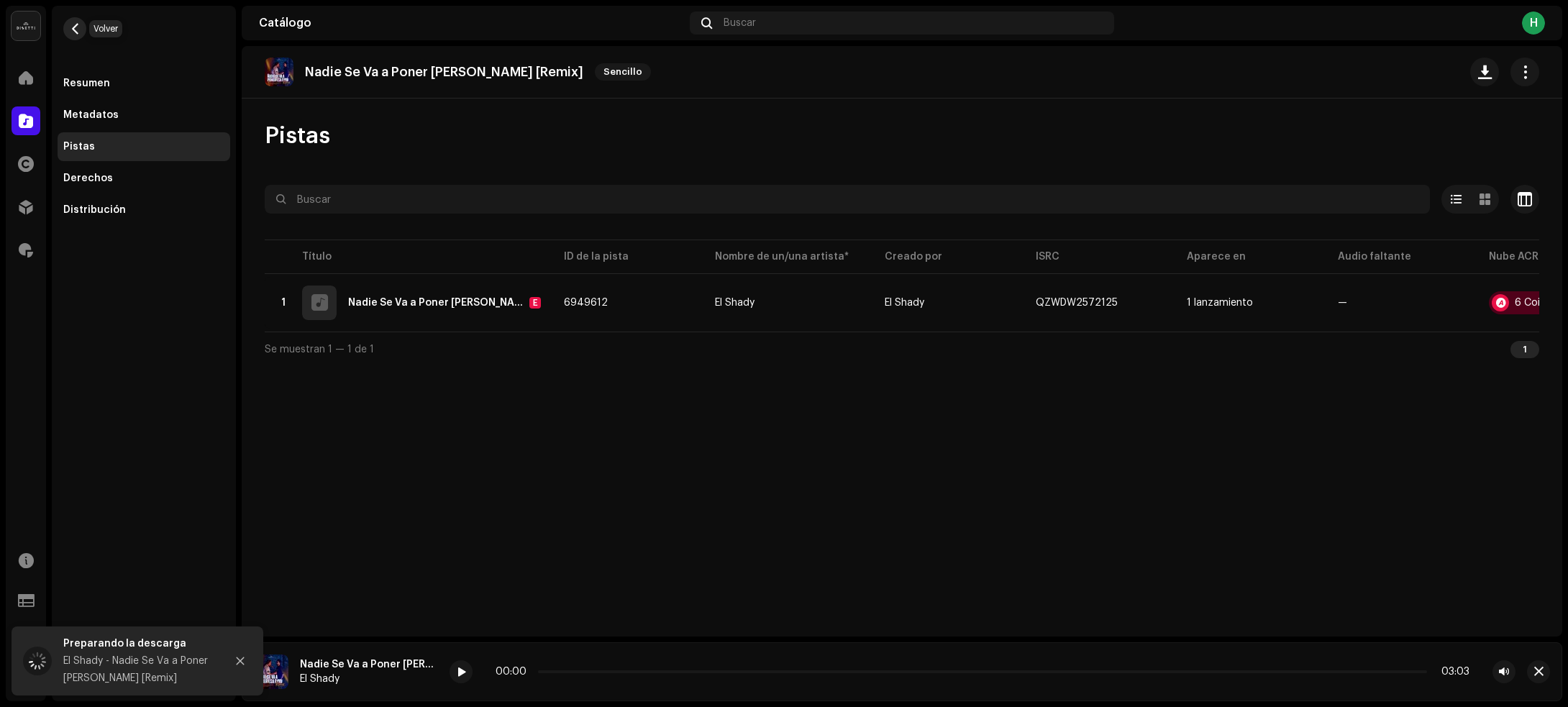
click at [76, 29] on span "button" at bounding box center [75, 29] width 11 height 12
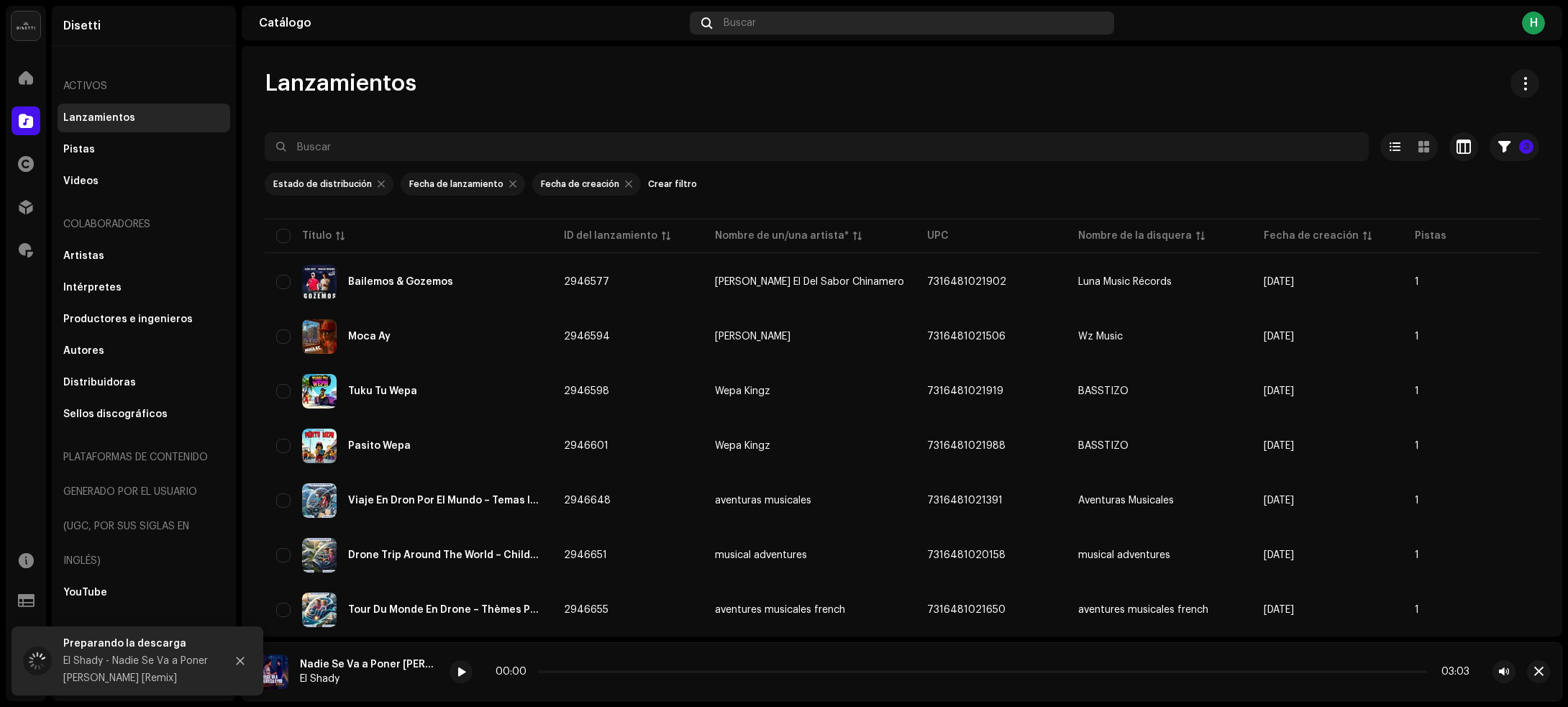
scroll to position [485, 0]
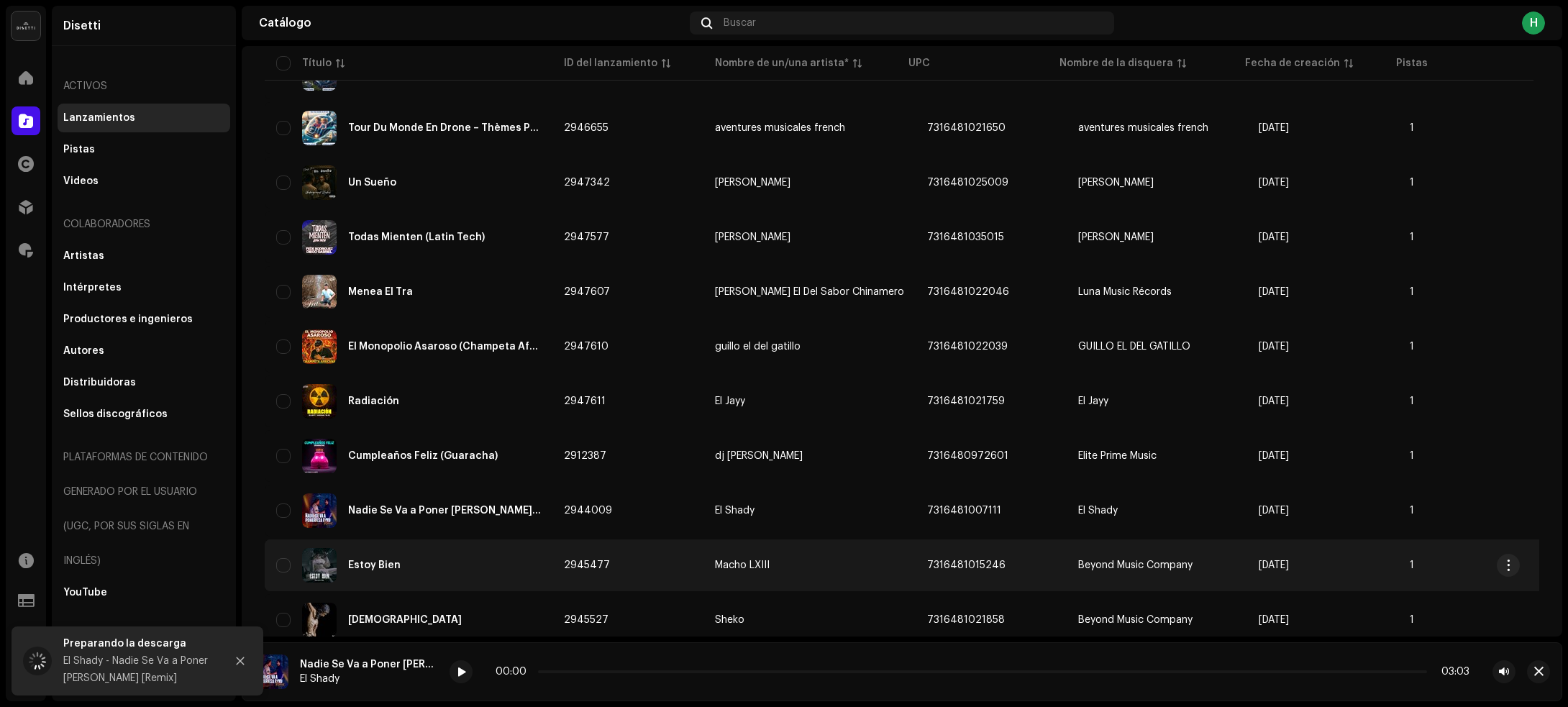
click at [468, 558] on div "Estoy Bien" at bounding box center [408, 565] width 264 height 35
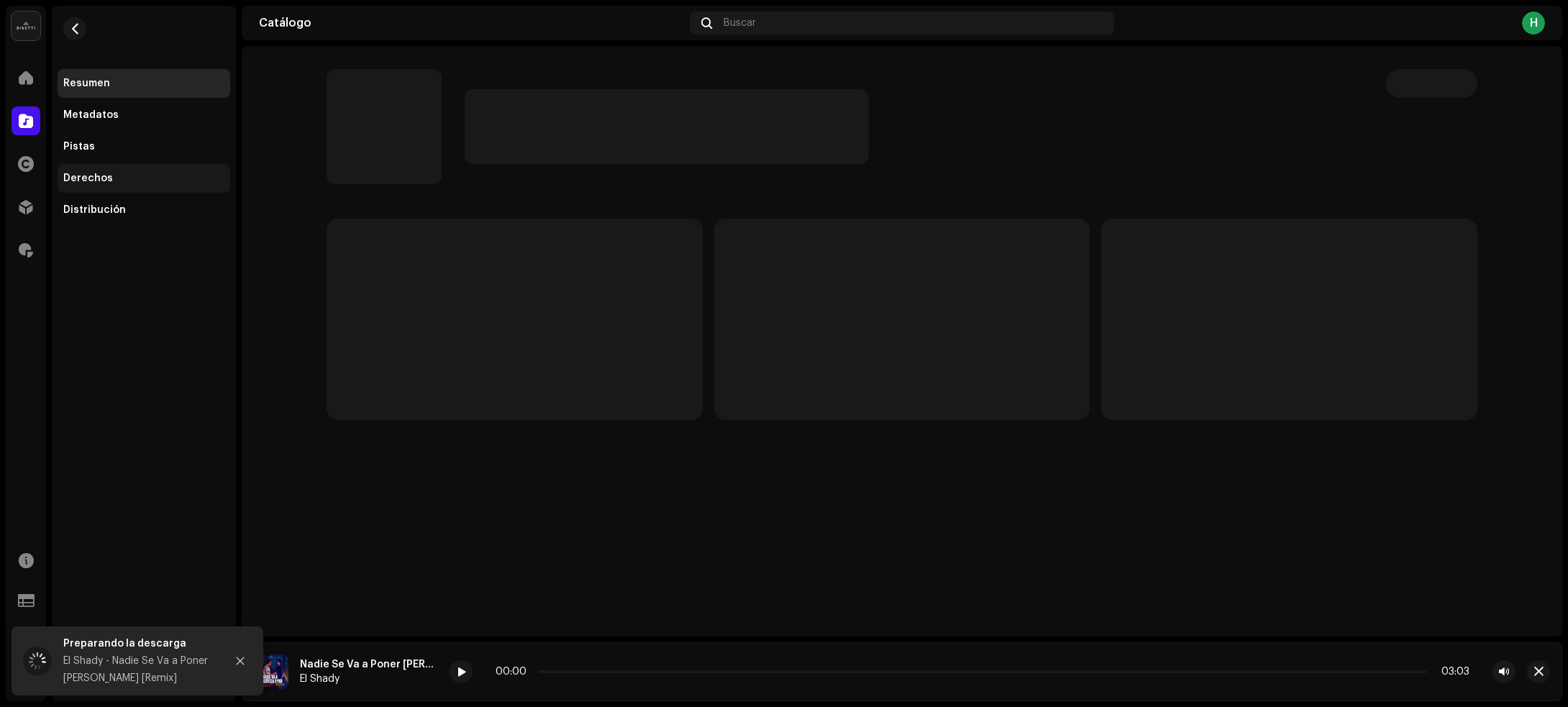
click at [123, 182] on div "Derechos" at bounding box center [144, 178] width 161 height 12
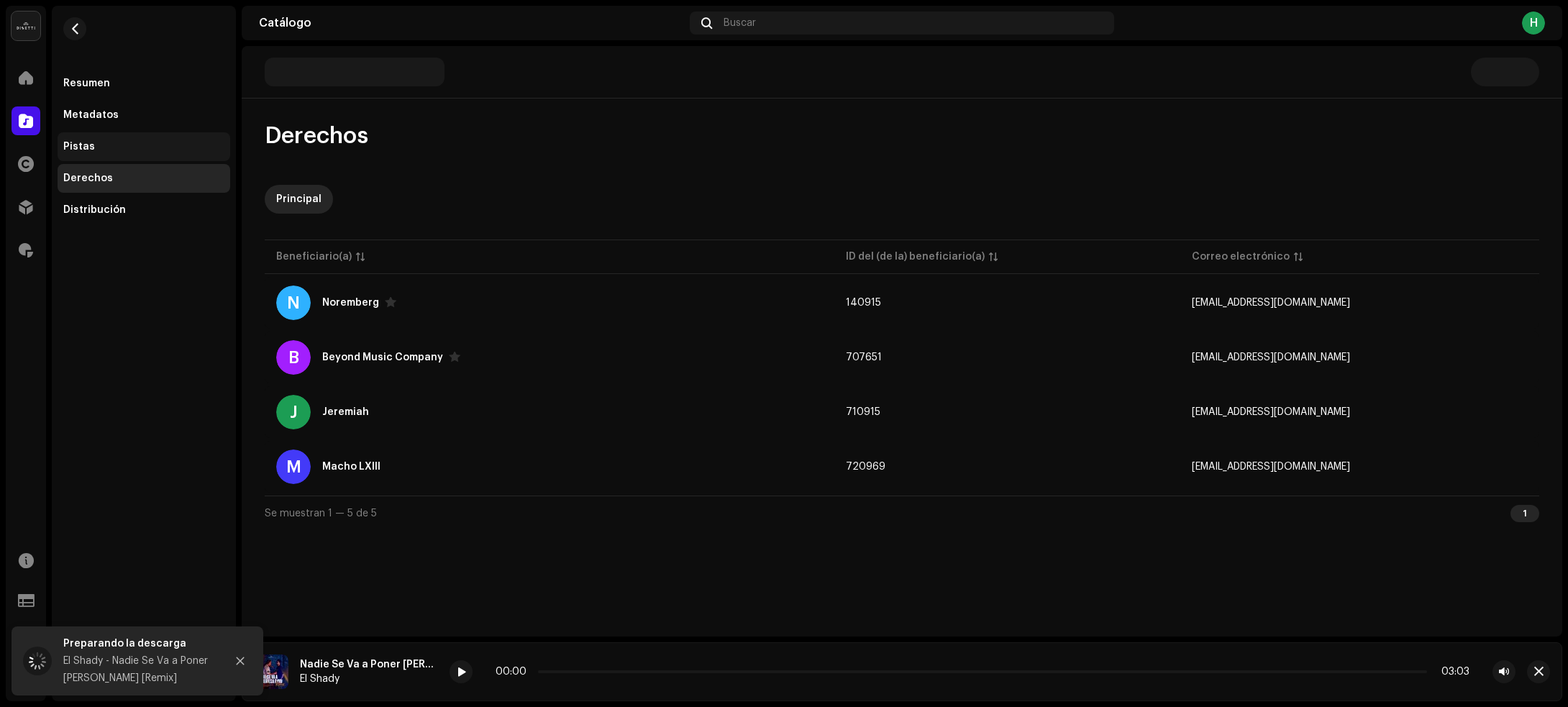
click at [131, 151] on div "Pistas" at bounding box center [144, 146] width 161 height 12
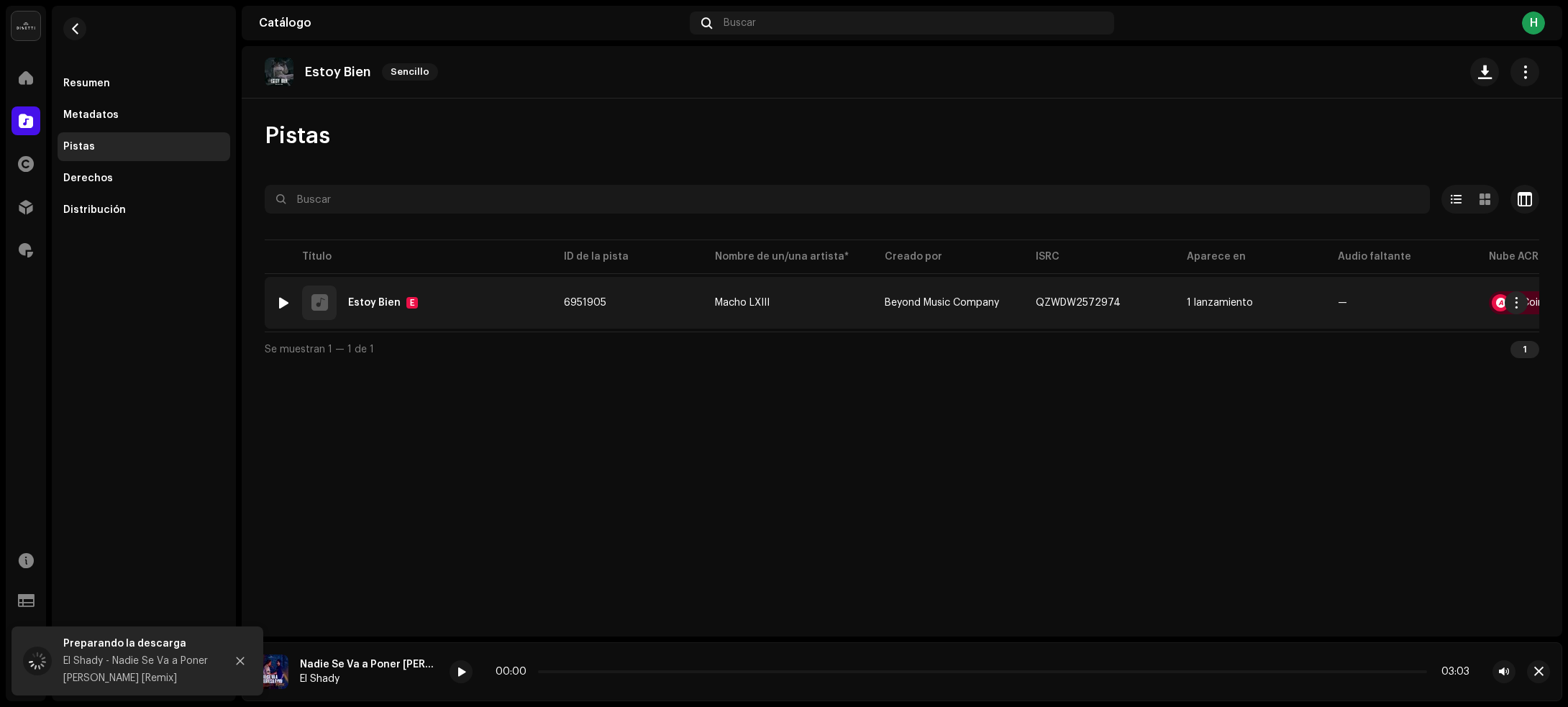
click at [283, 299] on div at bounding box center [284, 302] width 11 height 12
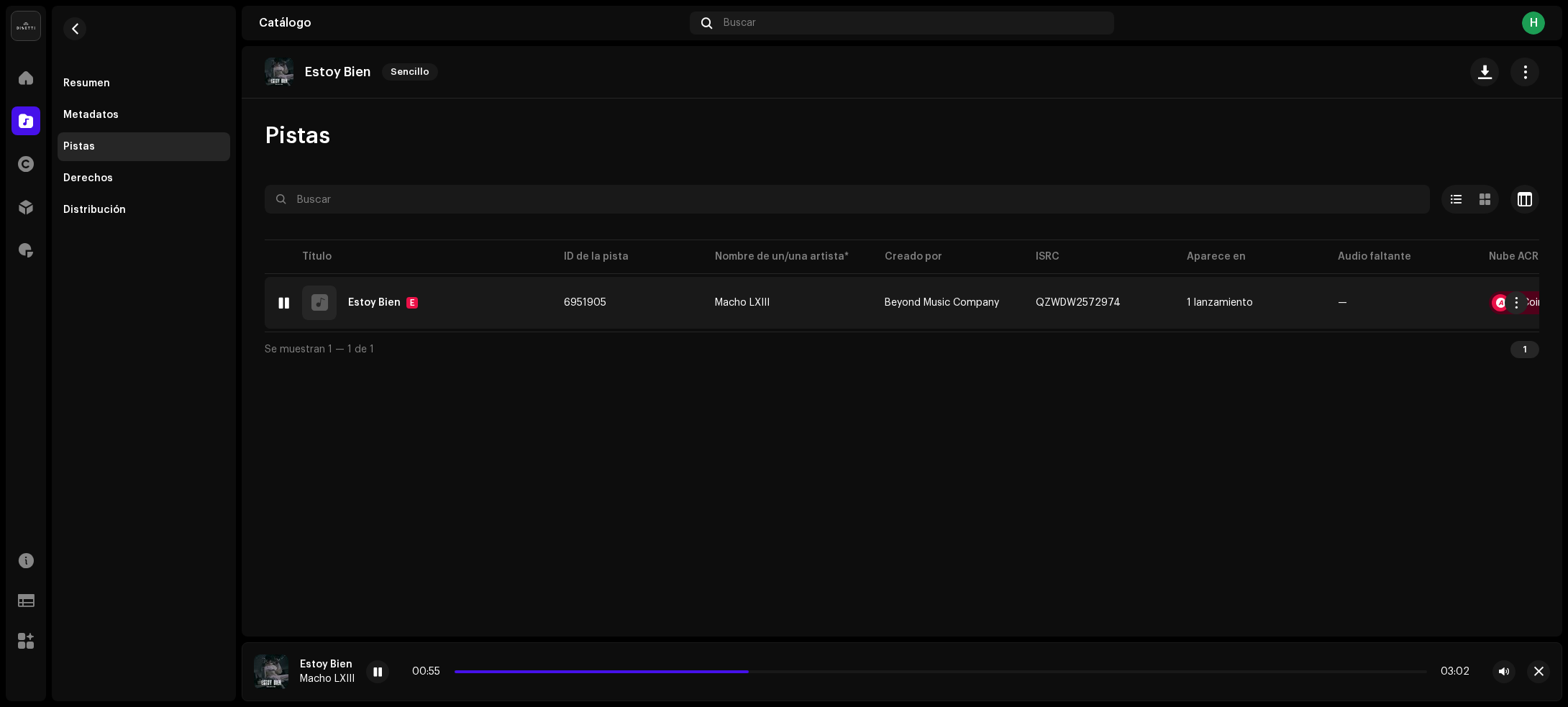
click at [287, 302] on div at bounding box center [284, 302] width 11 height 12
click at [491, 289] on div "1 Estoy Bien E" at bounding box center [408, 302] width 264 height 35
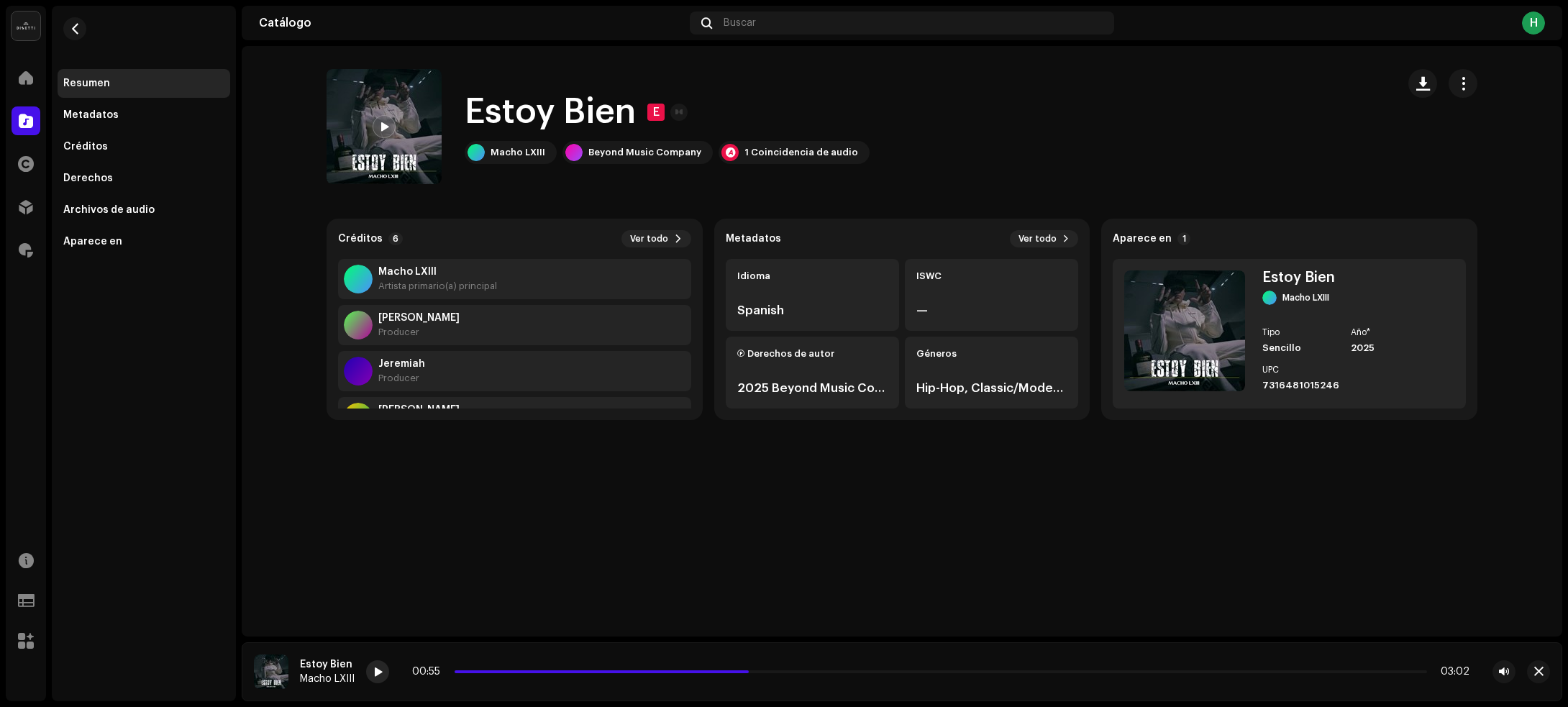
click at [385, 666] on div at bounding box center [378, 671] width 23 height 23
drag, startPoint x: 1420, startPoint y: 84, endPoint x: 1401, endPoint y: 84, distance: 19.0
click at [1420, 85] on span "button" at bounding box center [1423, 83] width 14 height 12
click at [80, 20] on button "button" at bounding box center [75, 29] width 23 height 23
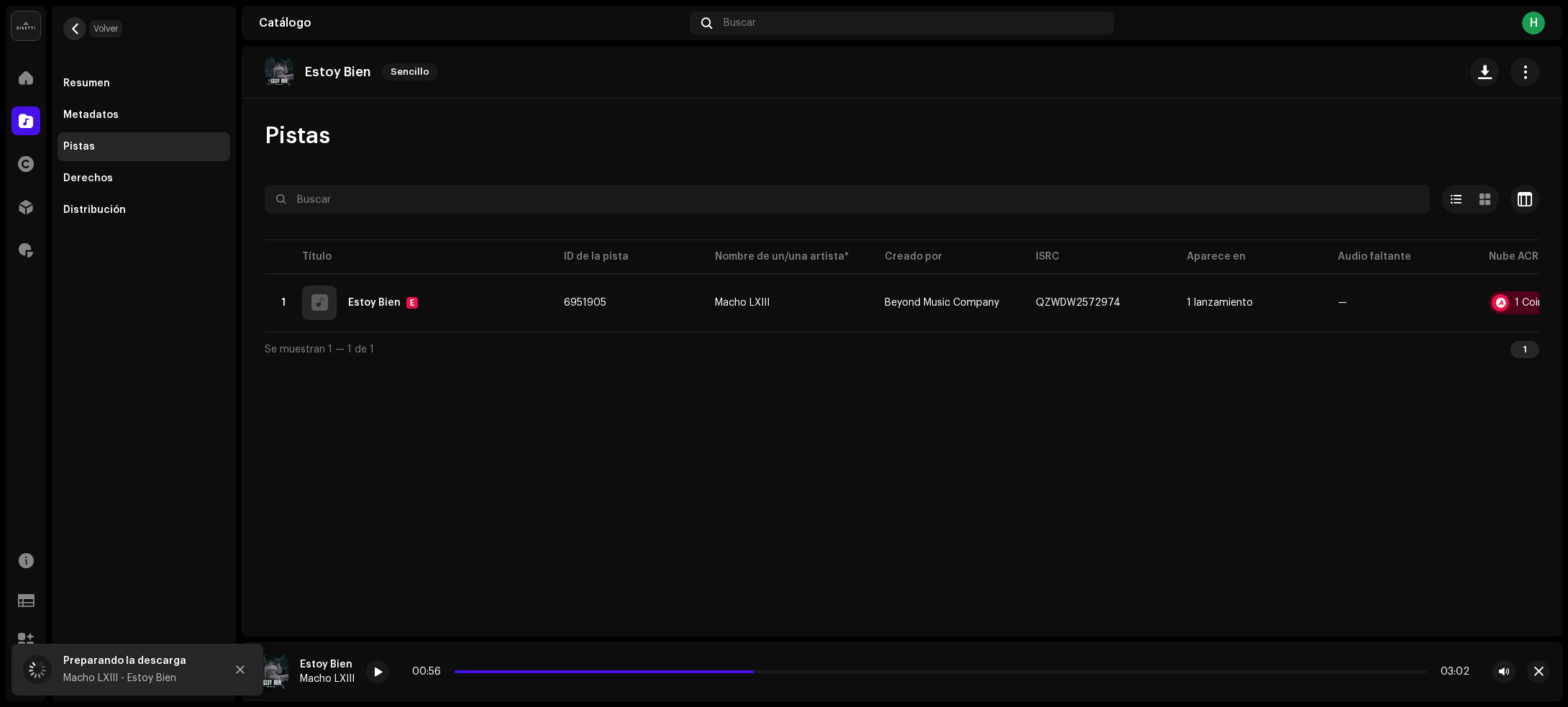
click at [74, 23] on span "button" at bounding box center [75, 29] width 11 height 12
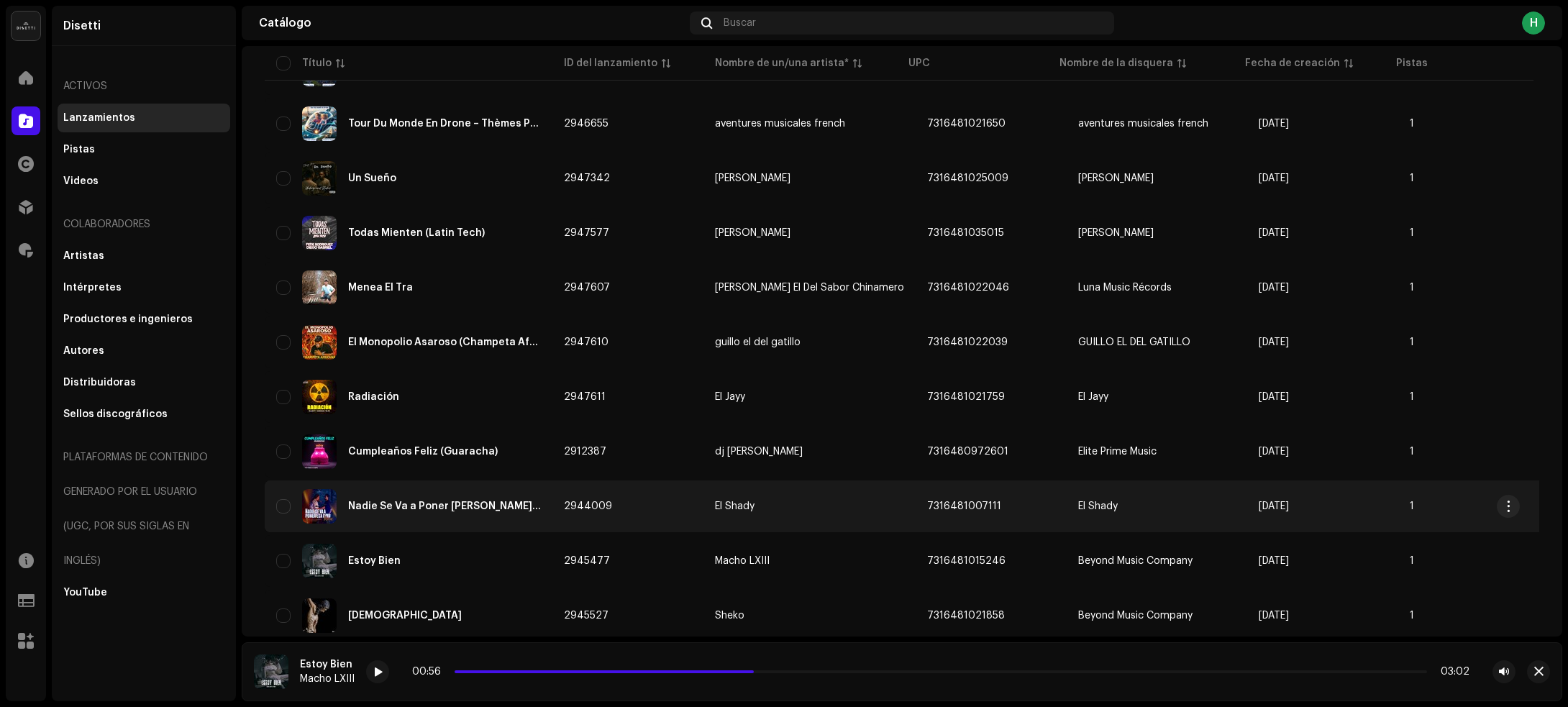
scroll to position [629, 0]
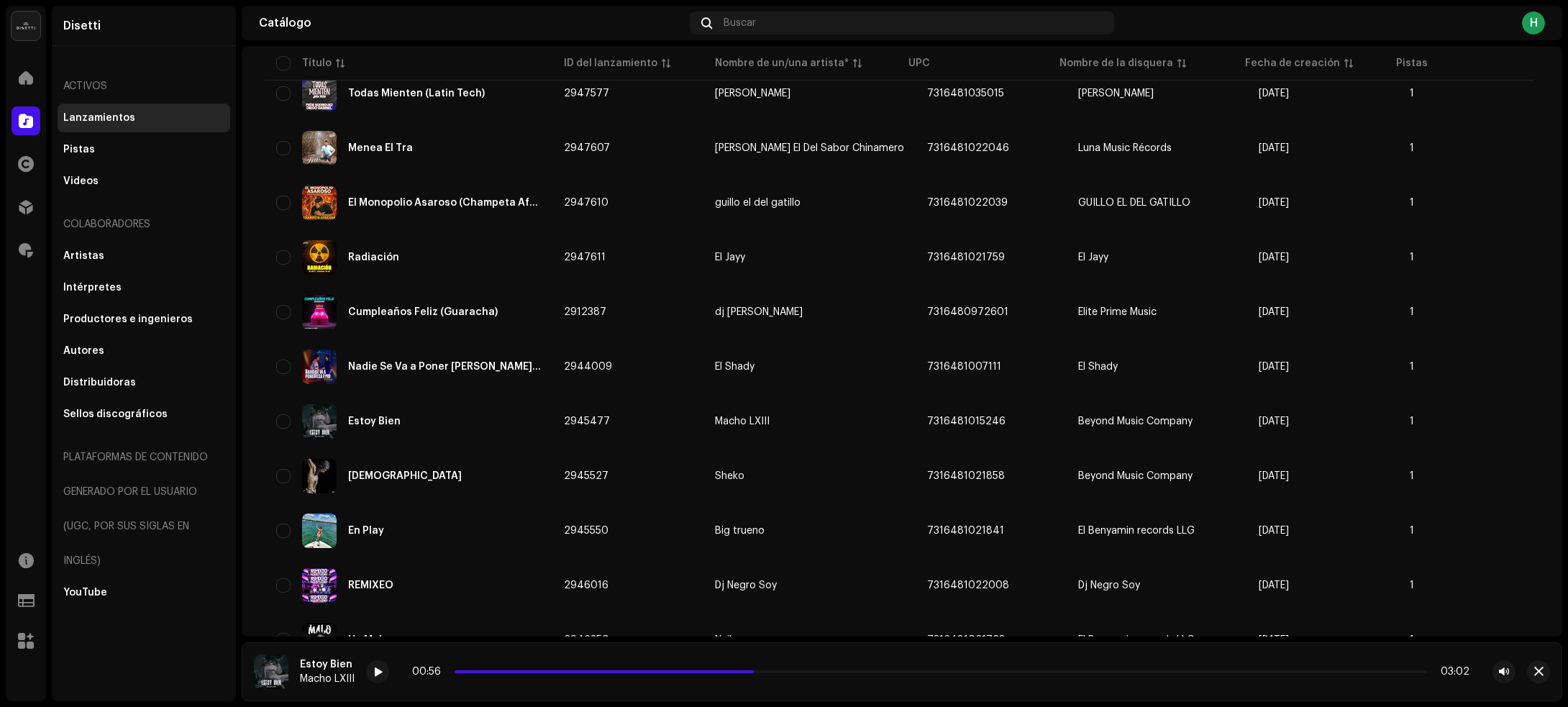
drag, startPoint x: 514, startPoint y: 464, endPoint x: 503, endPoint y: 462, distance: 11.2
click at [514, 464] on div "[DEMOGRAPHIC_DATA]" at bounding box center [408, 476] width 264 height 35
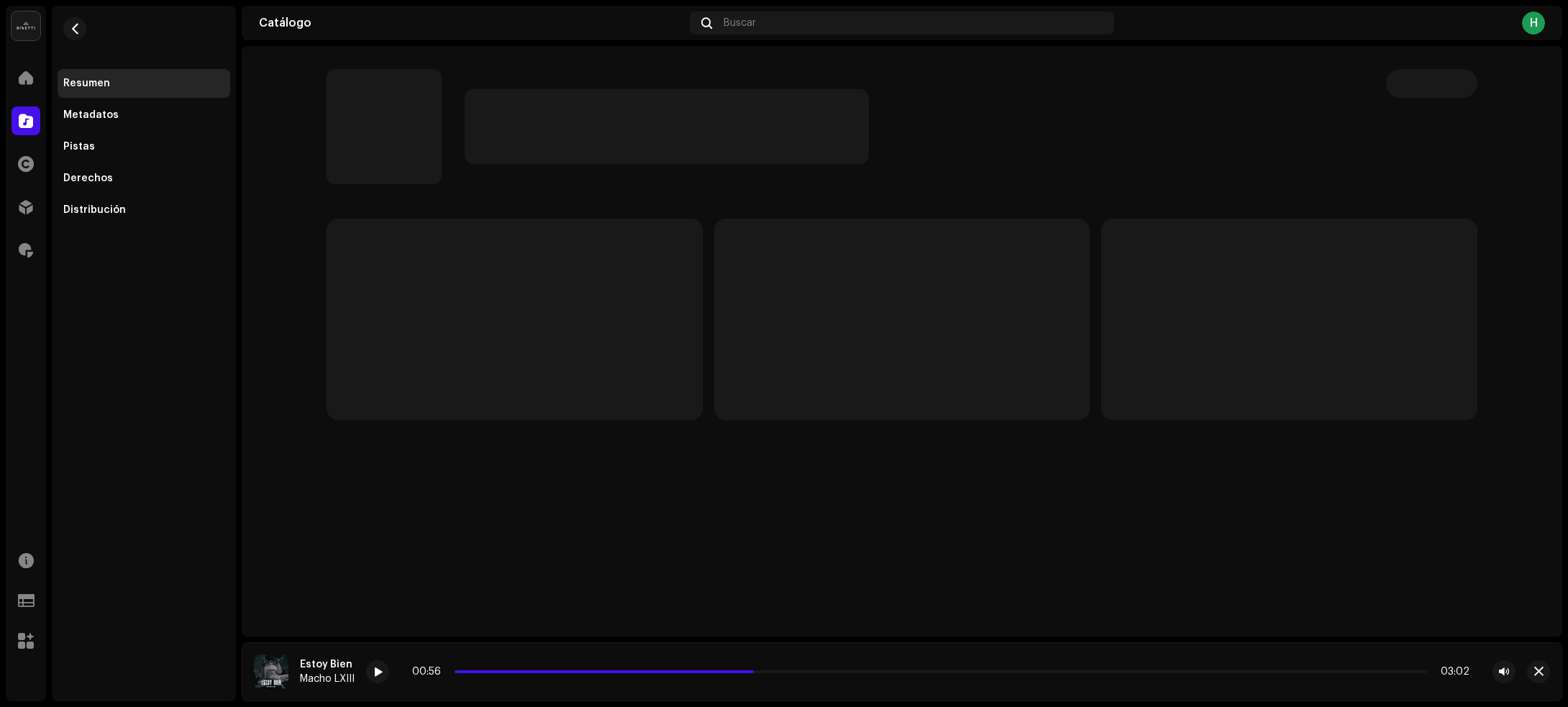
click at [101, 162] on div "Resumen Metadatos Pistas Derechos Distribución" at bounding box center [143, 146] width 172 height 155
click at [94, 173] on div "Derechos" at bounding box center [88, 178] width 49 height 12
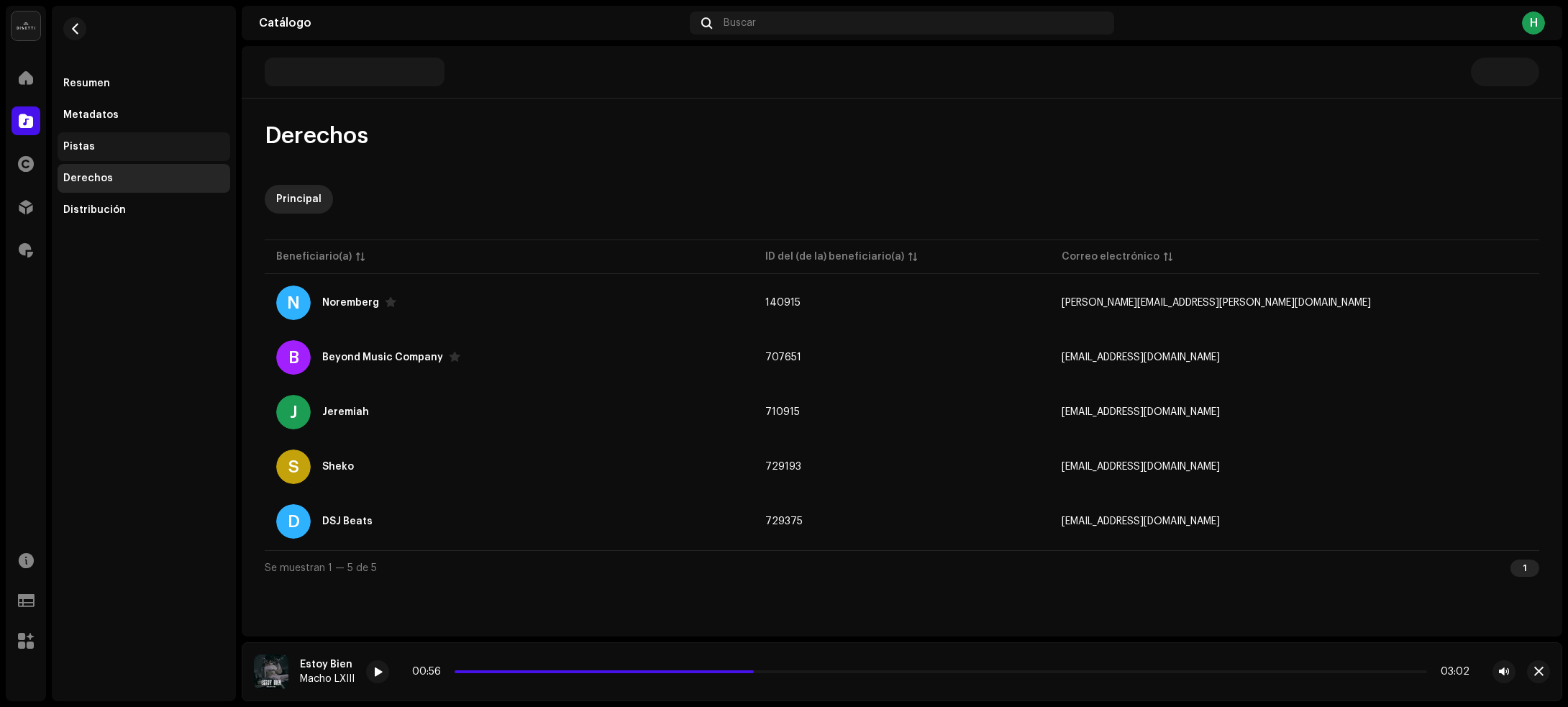
click at [112, 141] on div "Pistas" at bounding box center [144, 146] width 161 height 12
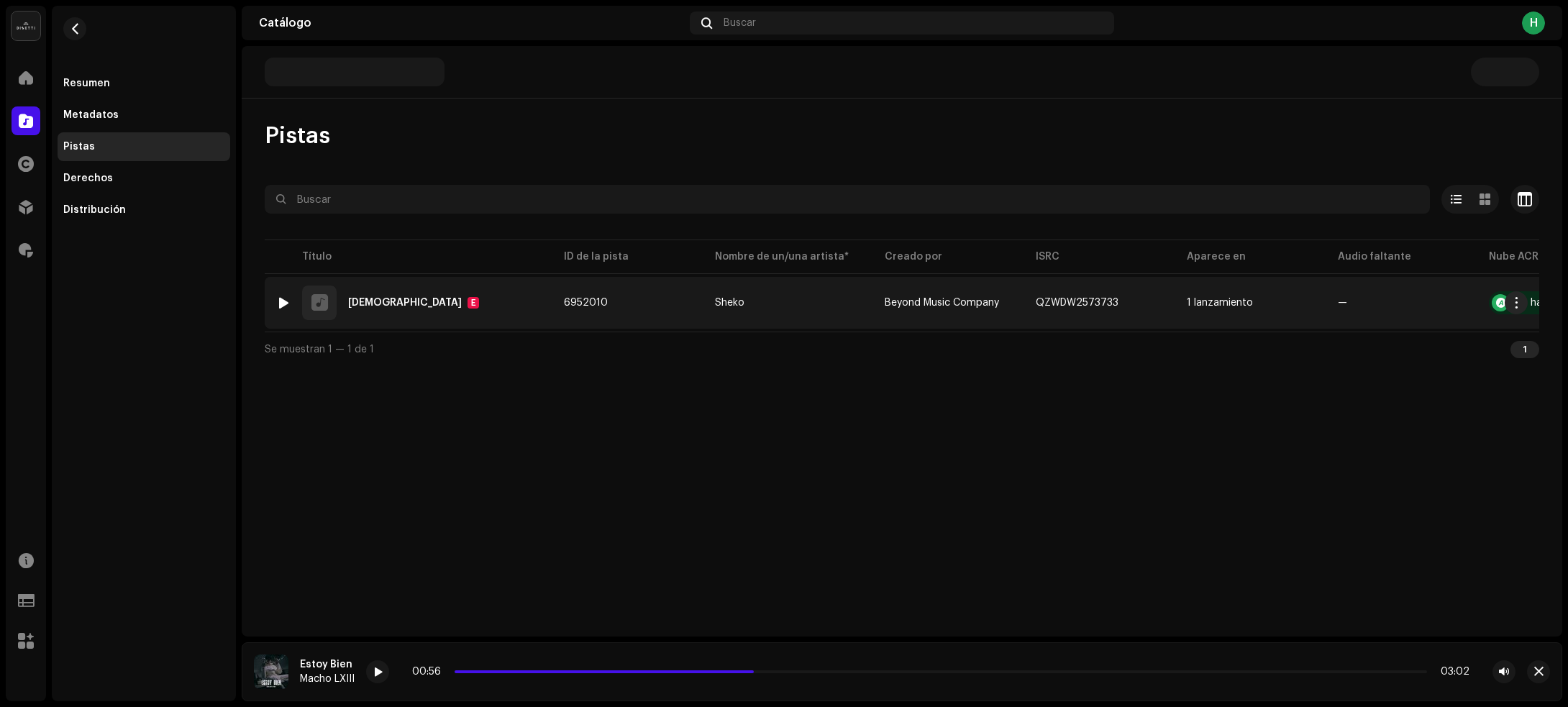
click at [282, 306] on div at bounding box center [284, 302] width 11 height 12
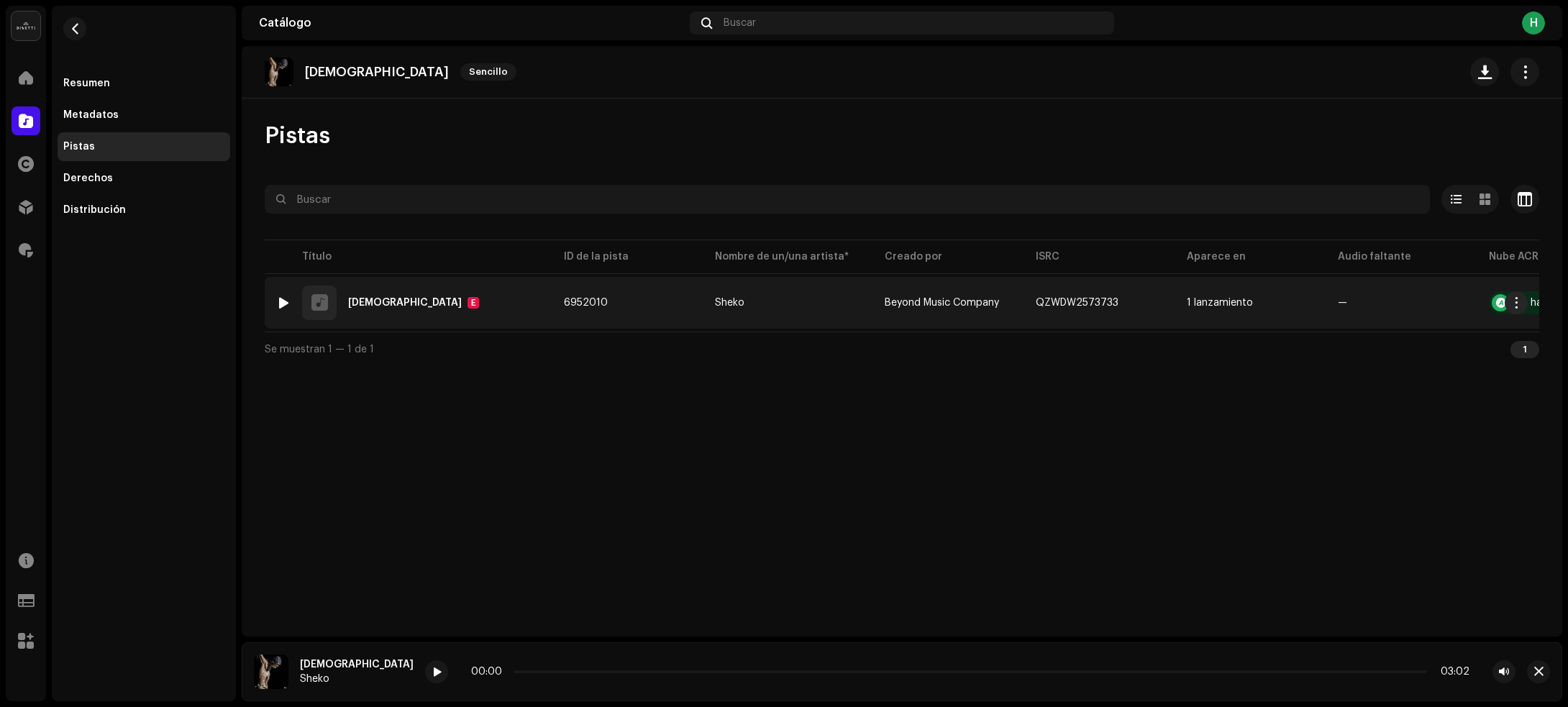
click at [282, 306] on div at bounding box center [284, 302] width 11 height 12
click at [516, 296] on div "1 [DEMOGRAPHIC_DATA][PERSON_NAME]" at bounding box center [408, 302] width 264 height 35
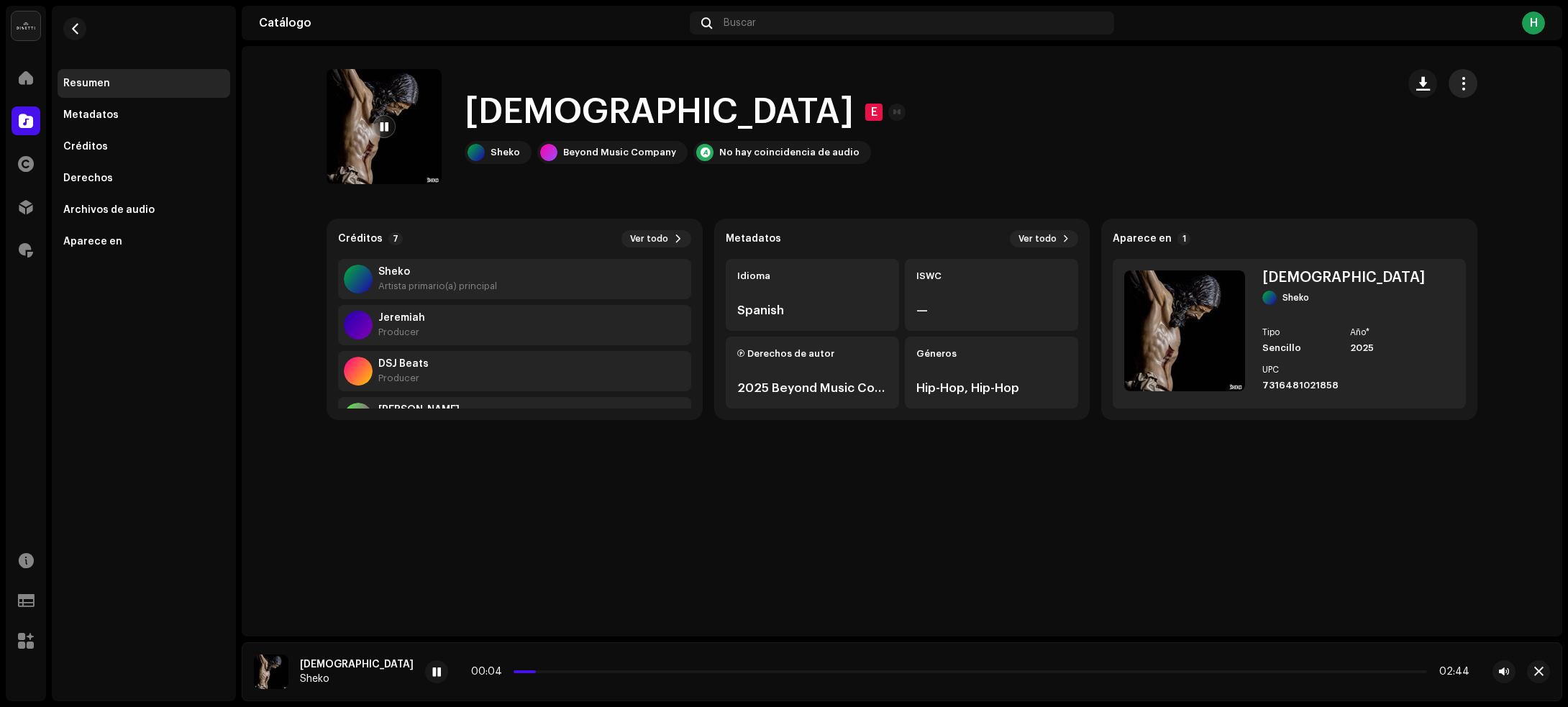
click at [1465, 84] on span "button" at bounding box center [1464, 83] width 14 height 12
click at [1245, 124] on div "Jesús E Sheko Beyond Music Company No hay coincidencia de audio" at bounding box center [856, 126] width 1059 height 115
click at [1427, 78] on span "button" at bounding box center [1423, 83] width 14 height 12
click at [70, 26] on span "button" at bounding box center [75, 29] width 11 height 12
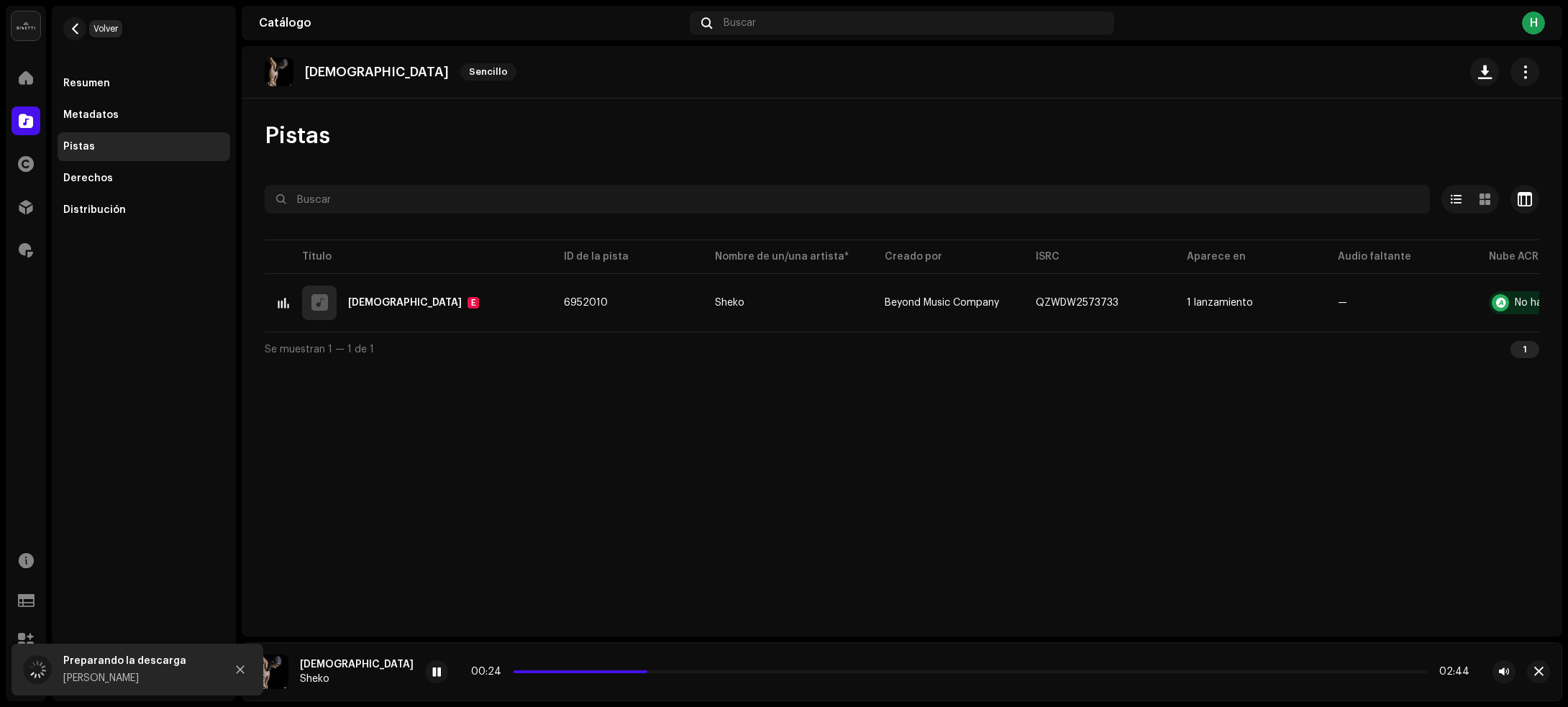
click at [70, 26] on span "button" at bounding box center [75, 29] width 11 height 12
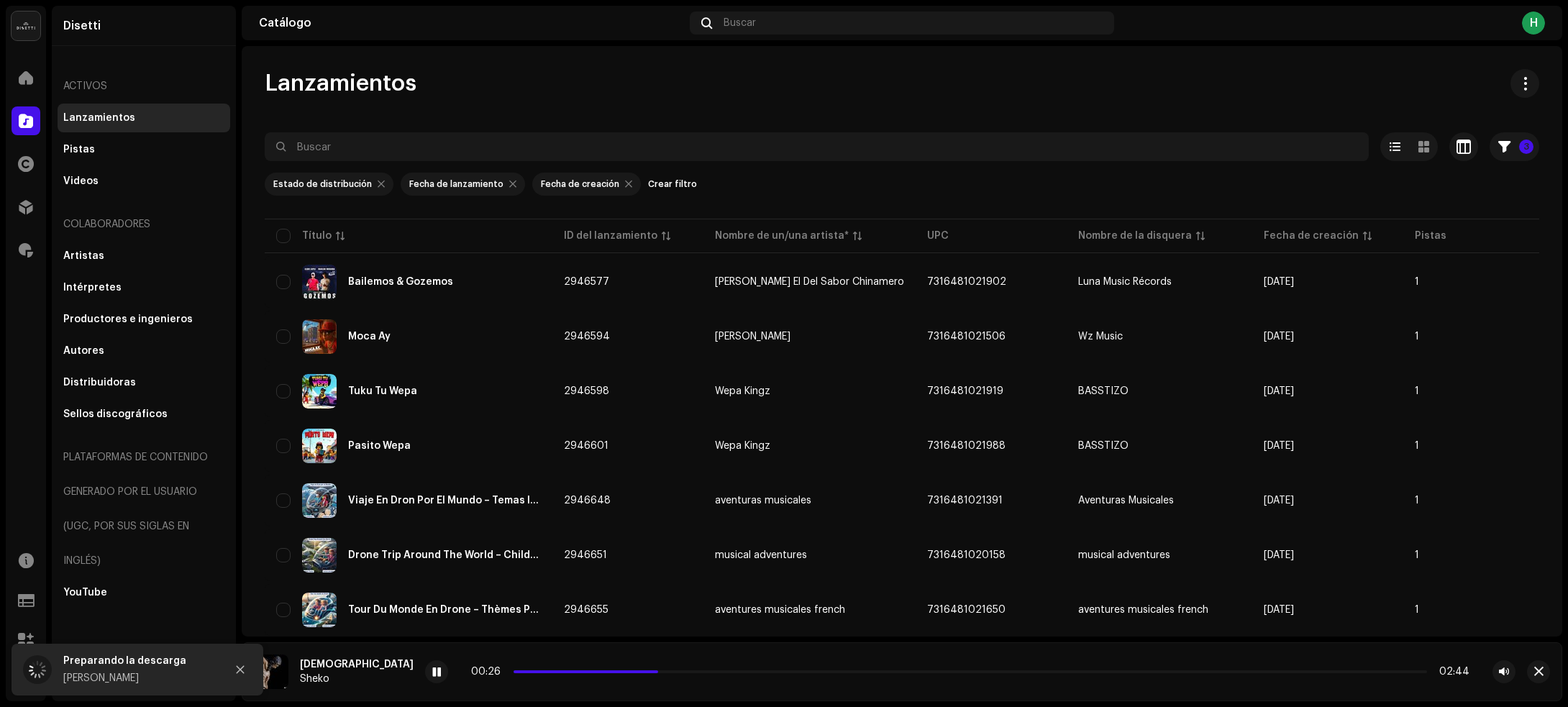
scroll to position [702, 0]
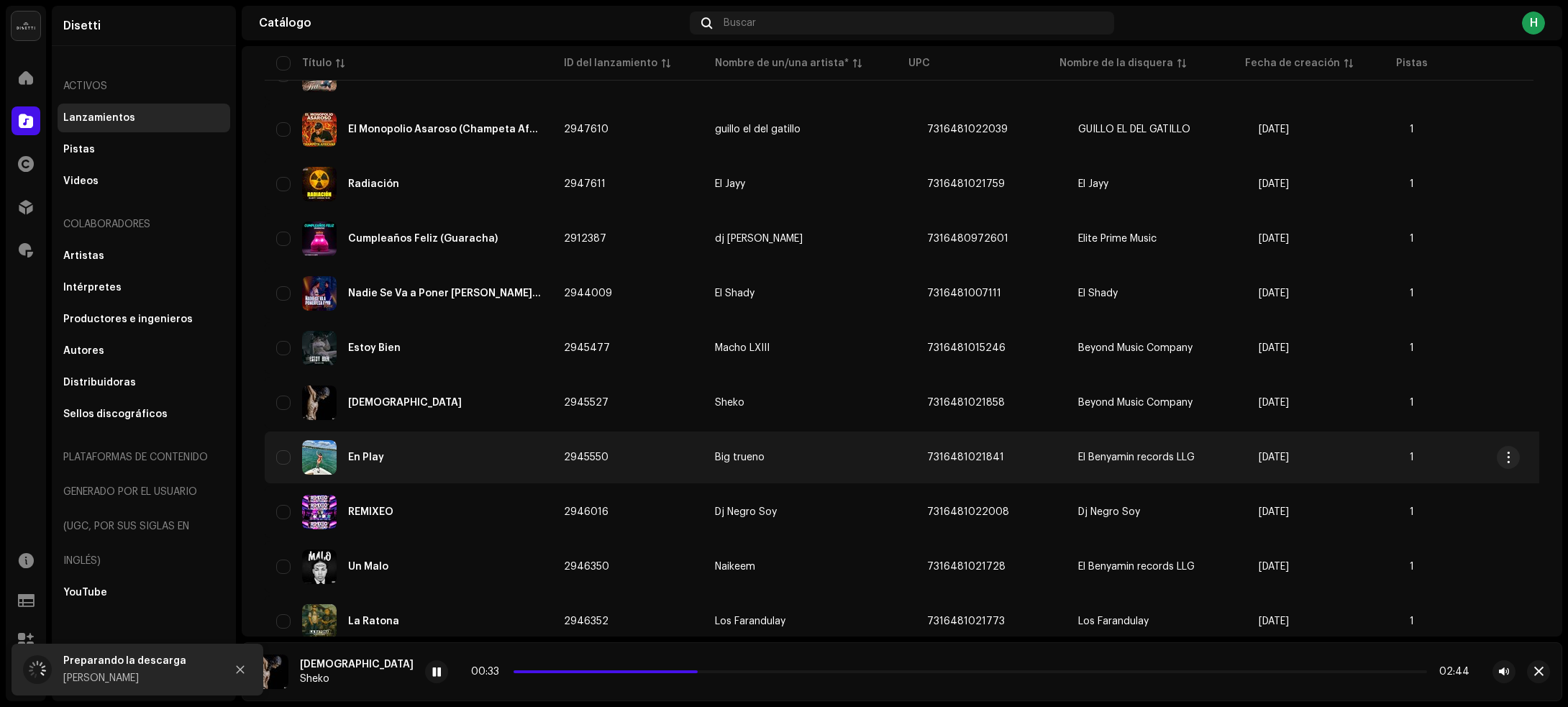
click at [462, 448] on div "En Play" at bounding box center [408, 457] width 264 height 35
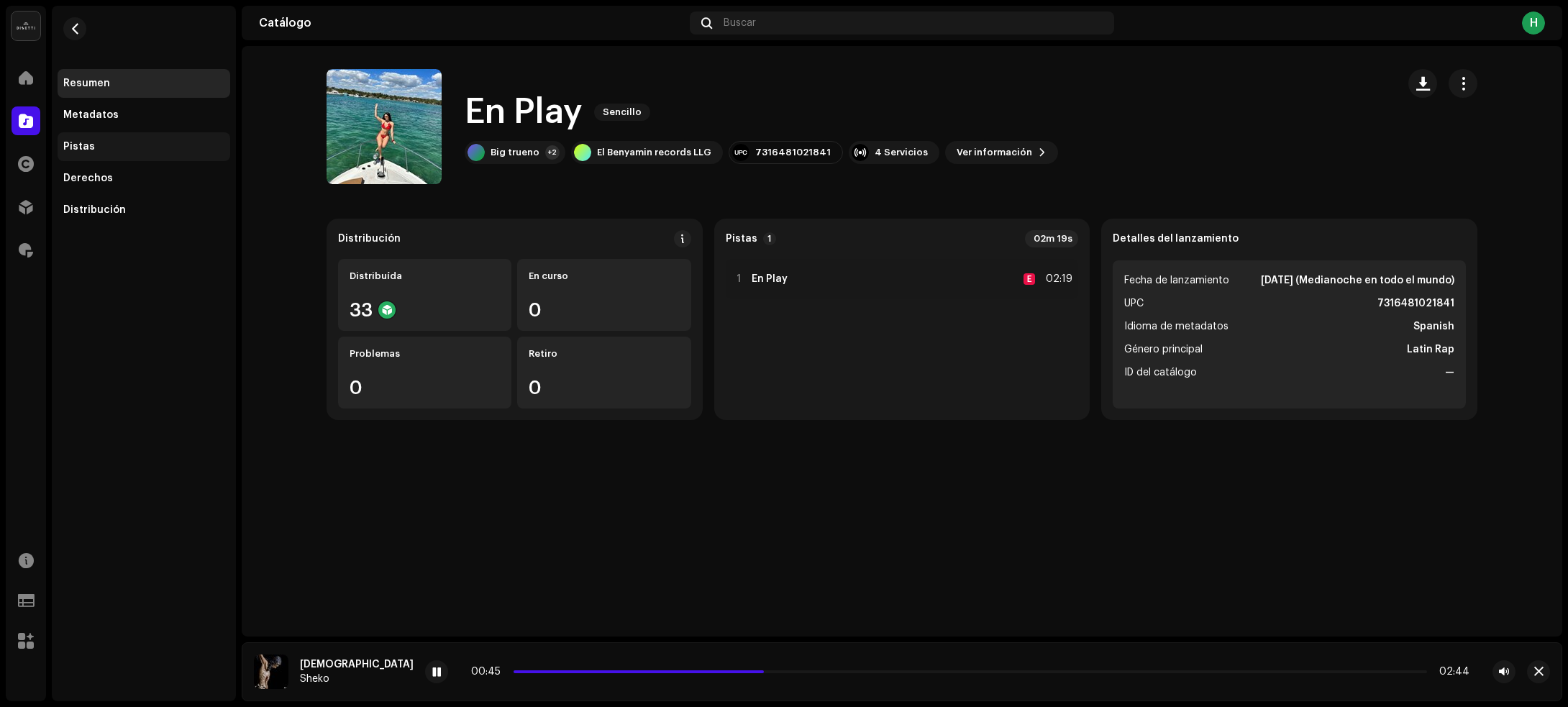
click at [113, 148] on div "Pistas" at bounding box center [144, 146] width 161 height 12
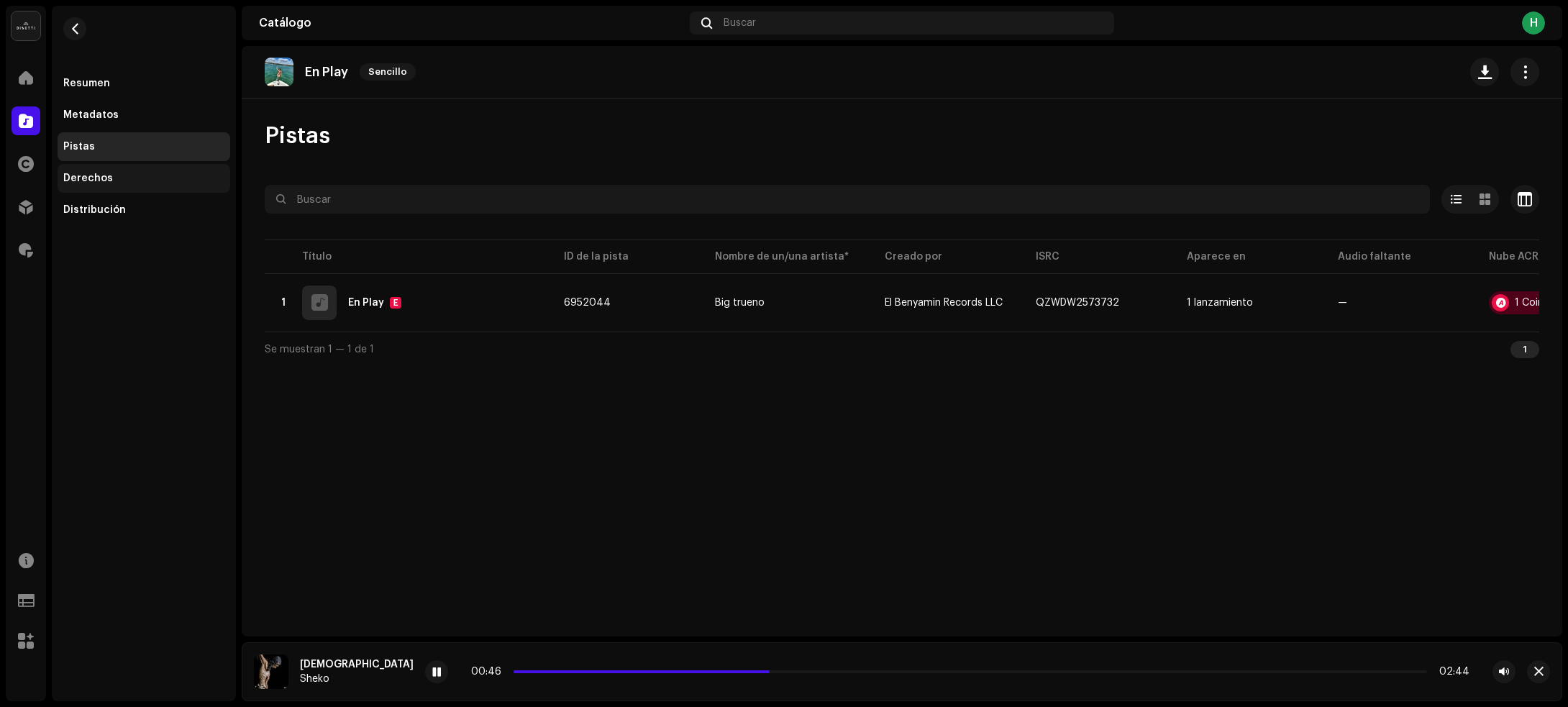
click at [112, 164] on div "Derechos" at bounding box center [143, 178] width 172 height 29
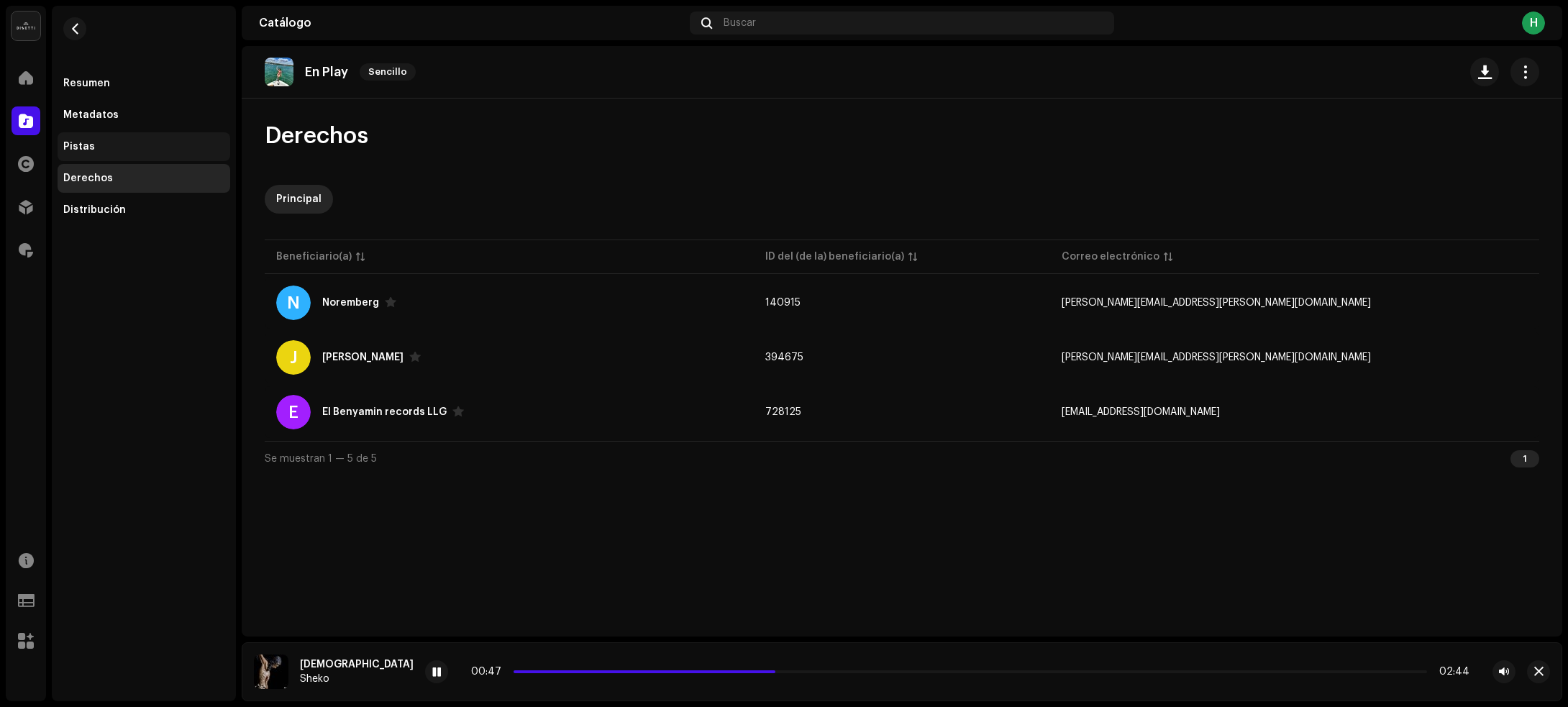
click at [121, 141] on div "Pistas" at bounding box center [144, 146] width 161 height 12
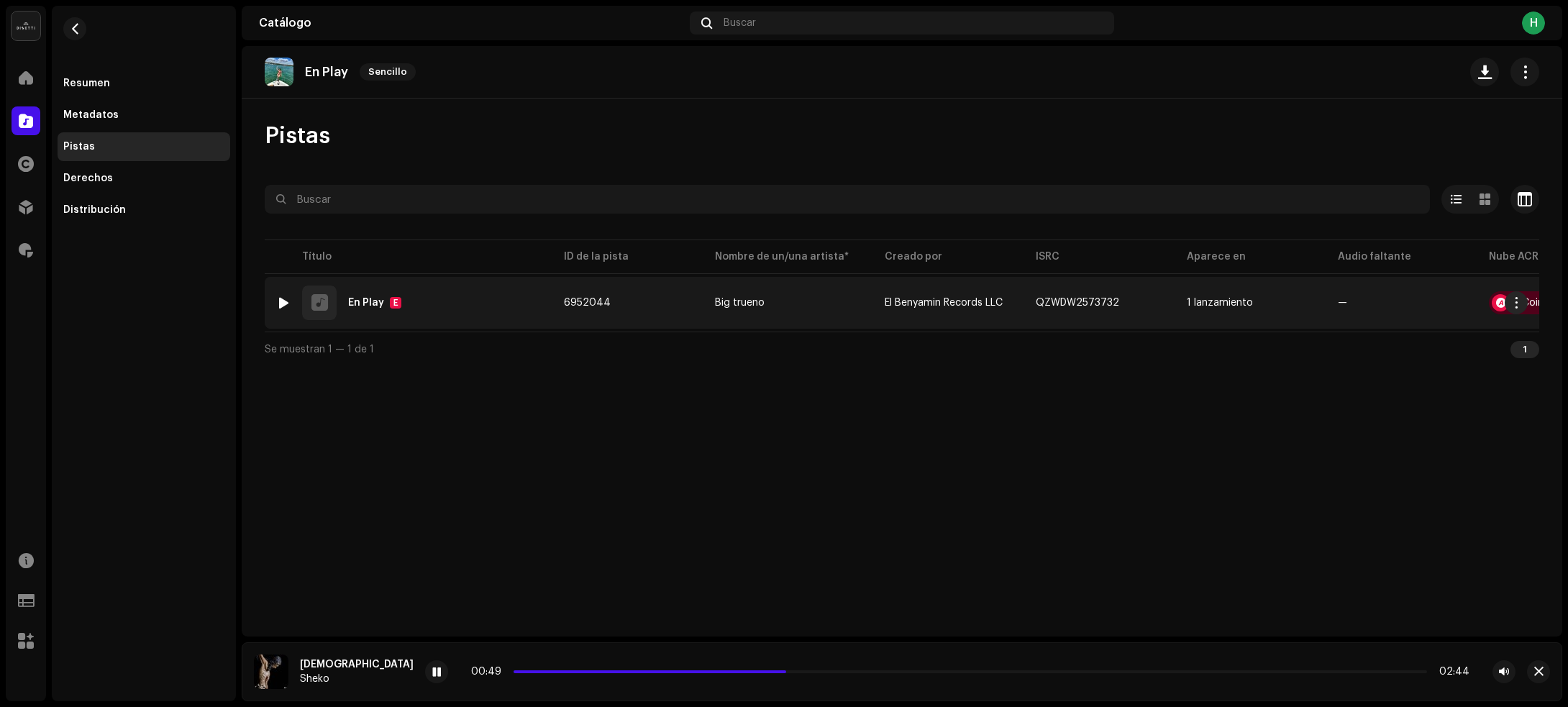
click at [287, 301] on div at bounding box center [284, 302] width 11 height 12
click at [468, 292] on div "1 En Play E" at bounding box center [408, 302] width 264 height 35
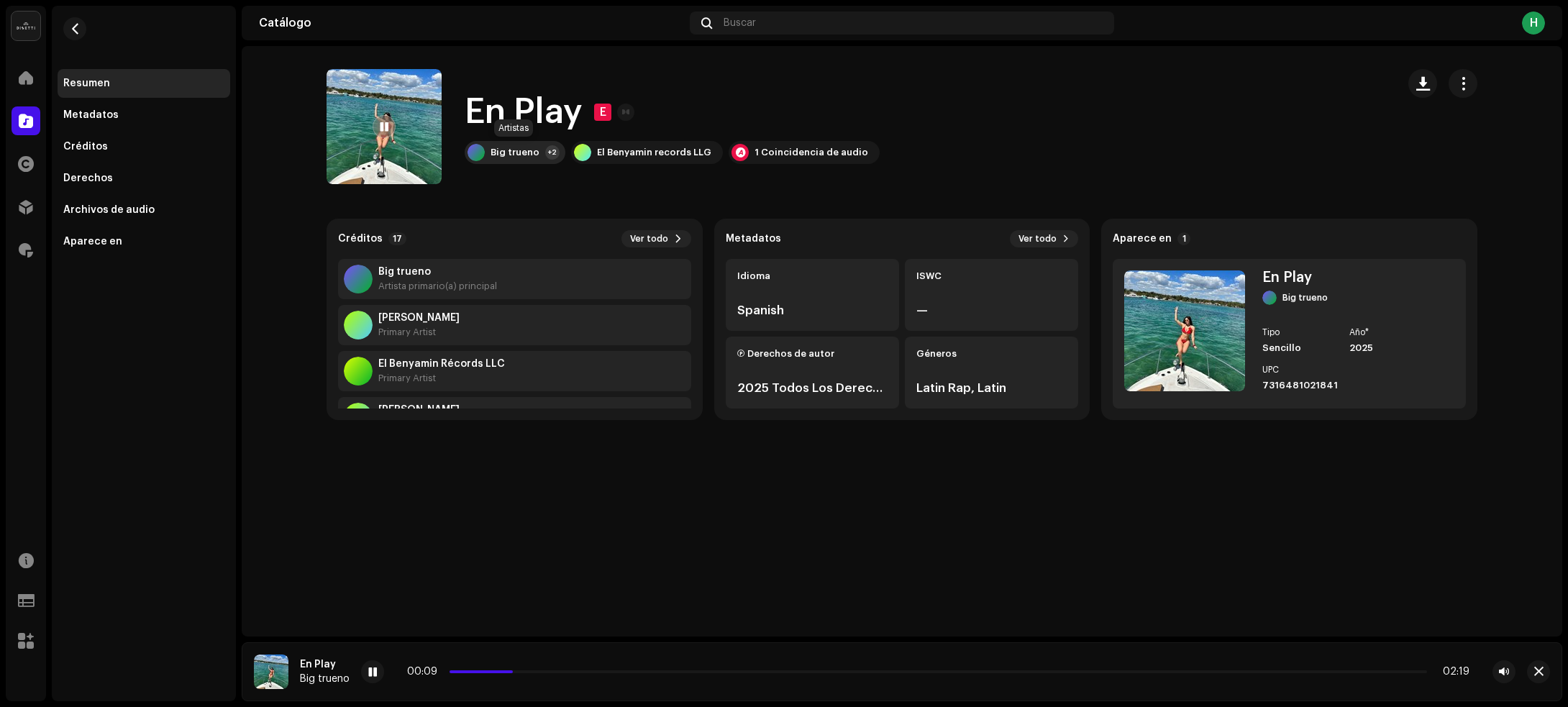
click at [537, 148] on div "Big trueno +2" at bounding box center [515, 152] width 100 height 23
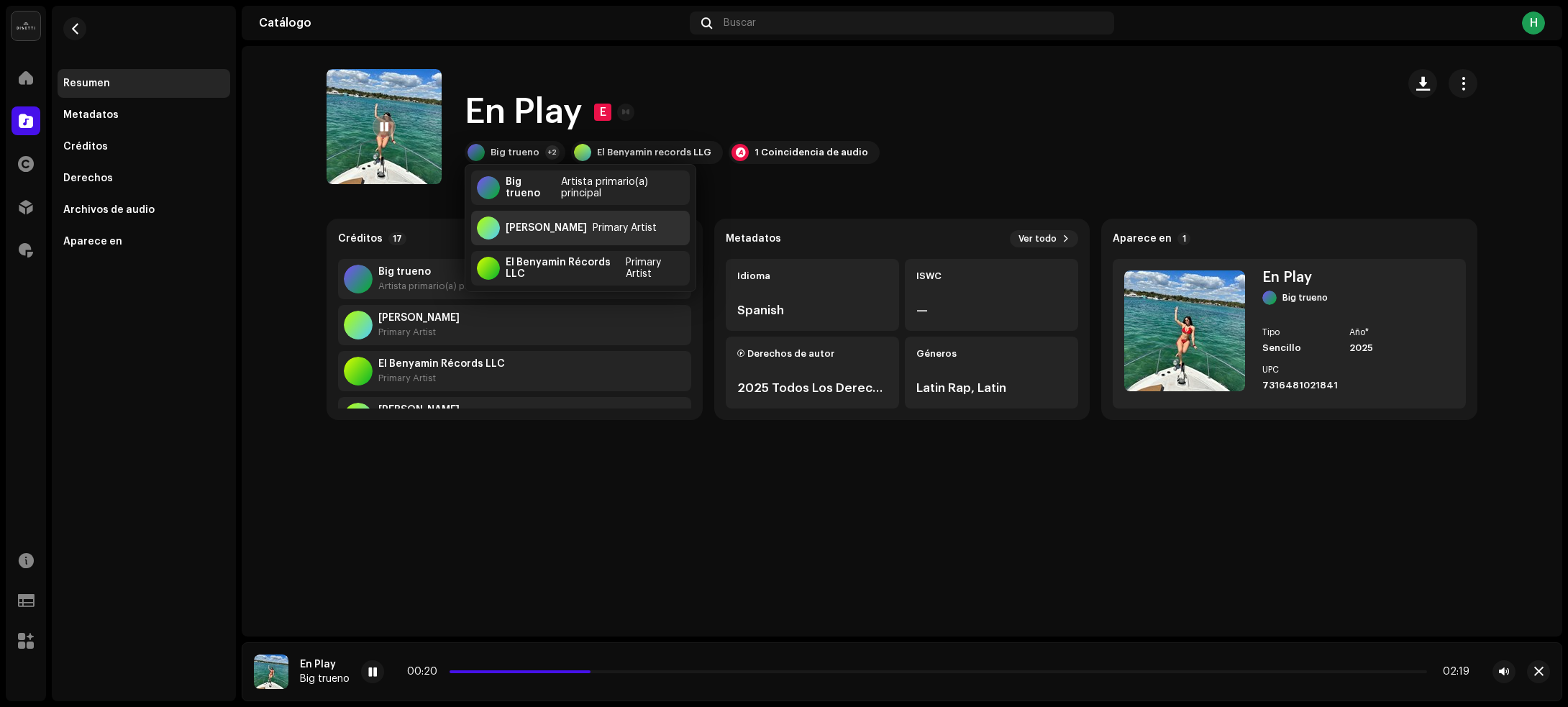
click at [529, 223] on div "palazzi" at bounding box center [546, 228] width 81 height 12
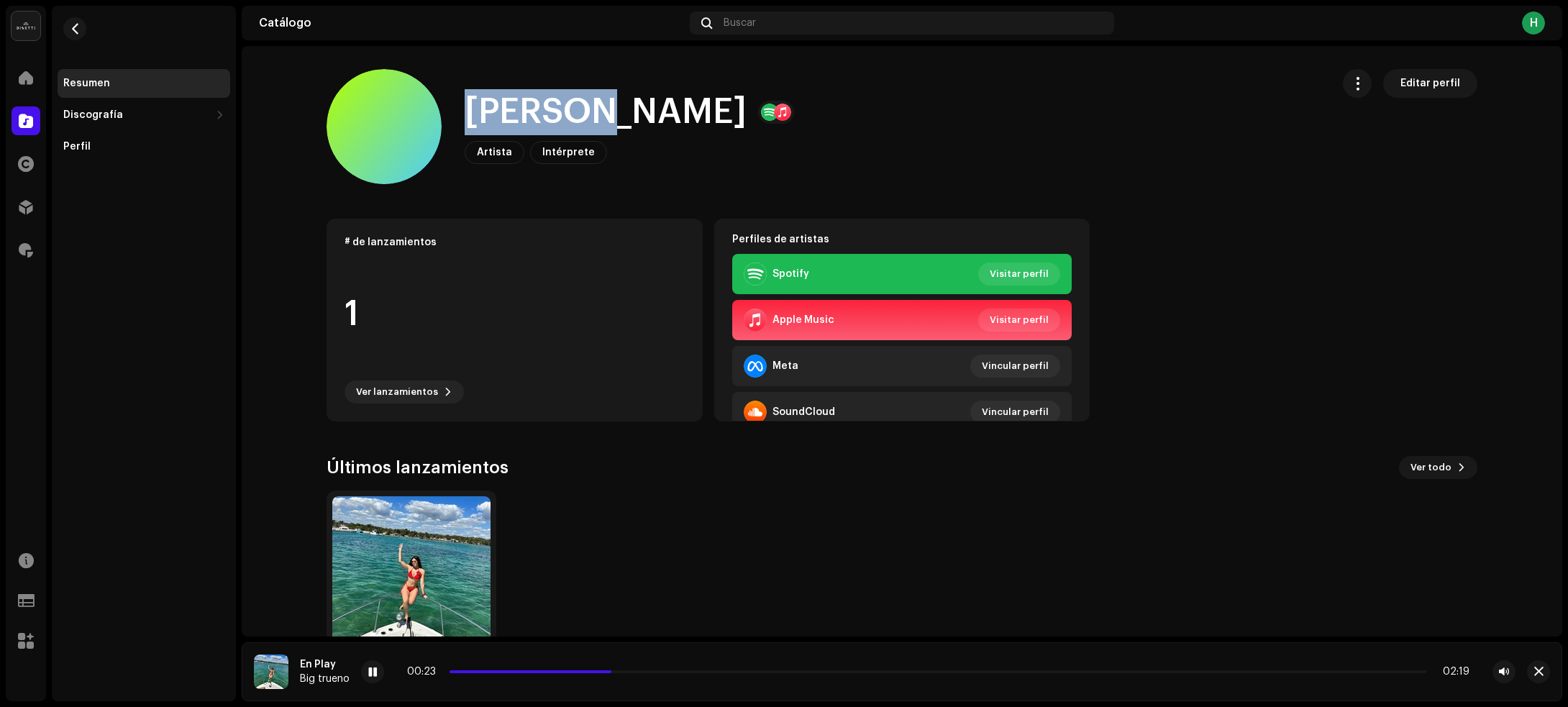
drag, startPoint x: 464, startPoint y: 117, endPoint x: 577, endPoint y: 110, distance: 113.2
click at [577, 110] on div "palazzi" at bounding box center [629, 112] width 329 height 46
copy h1 "palazzi"
click at [70, 27] on span "button" at bounding box center [75, 29] width 11 height 12
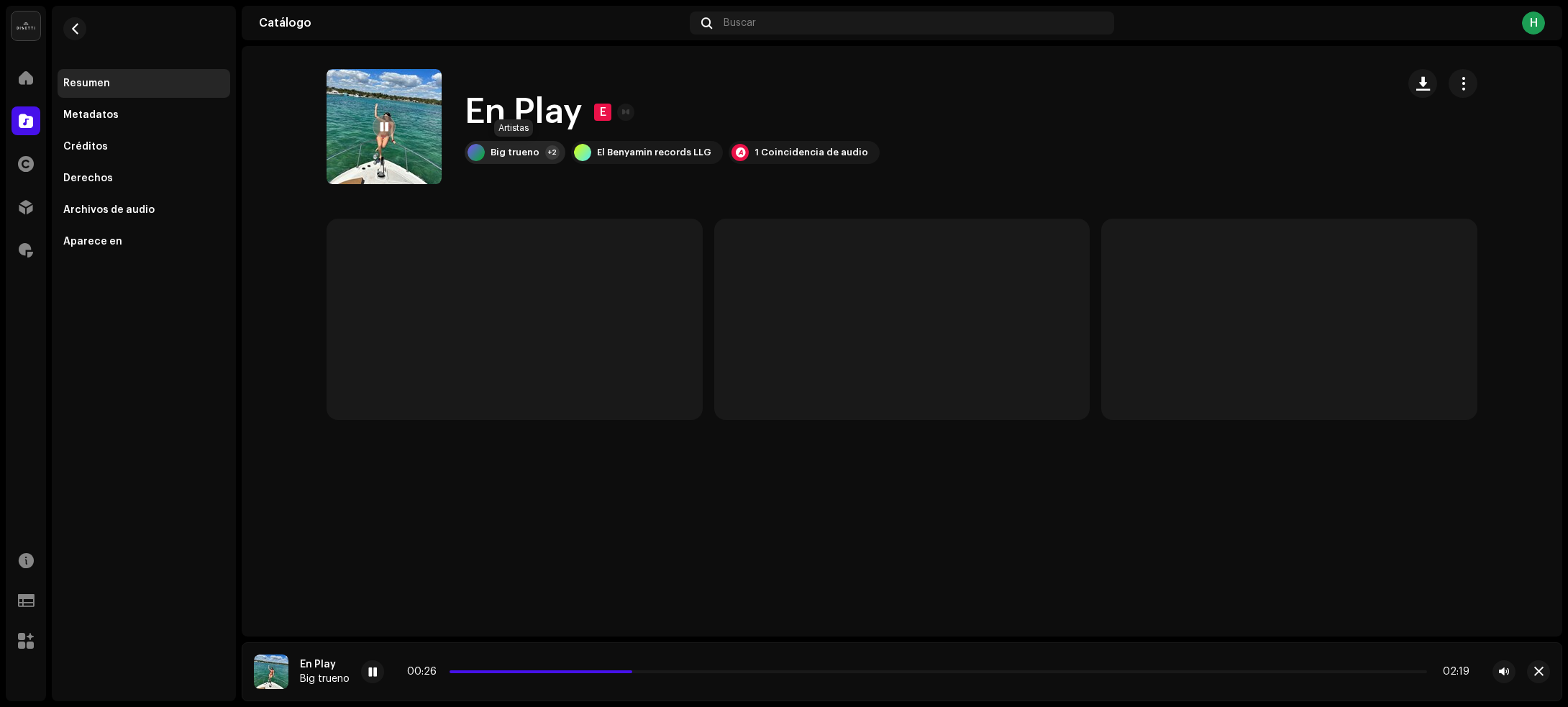
click at [519, 149] on div "Big trueno" at bounding box center [515, 152] width 49 height 12
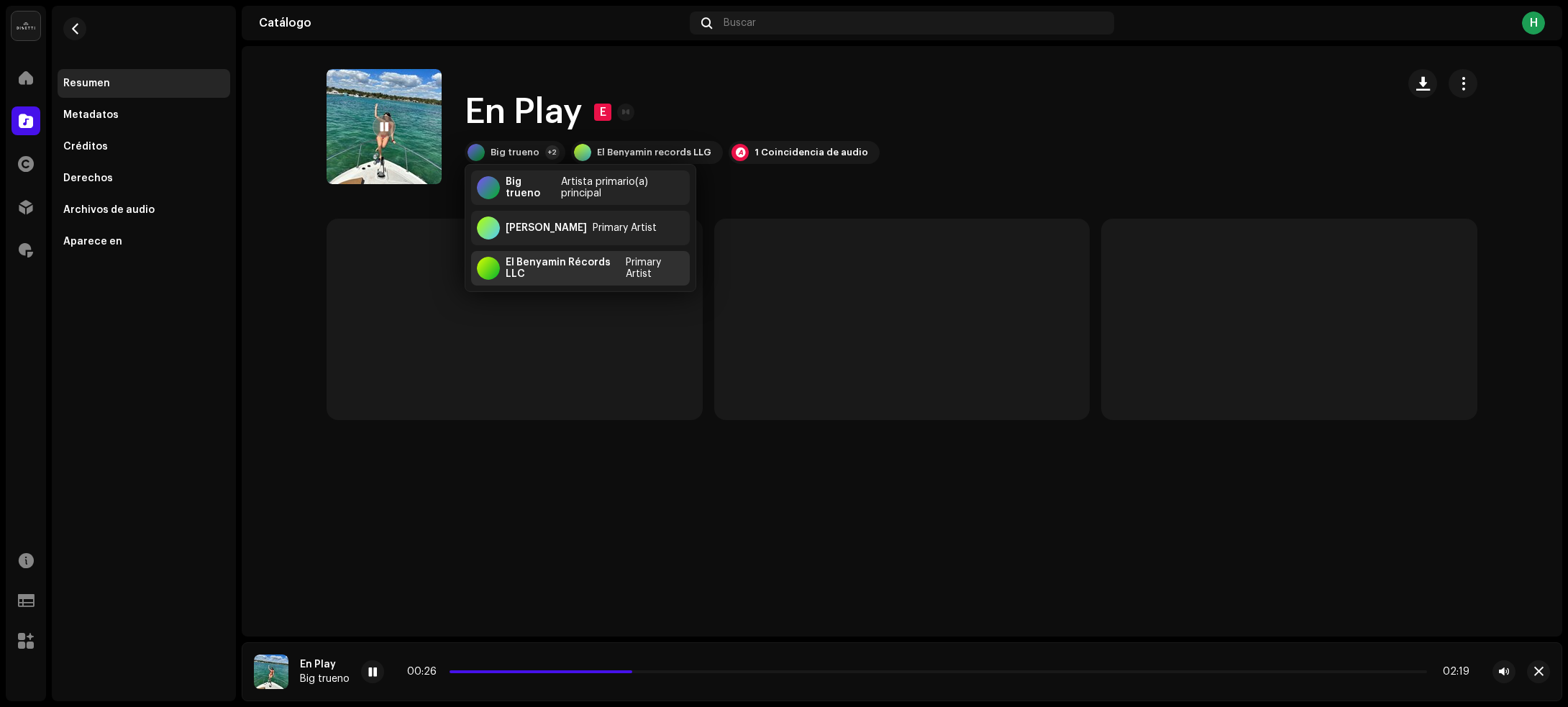
click at [548, 260] on div "El Benyamin Récords LLC" at bounding box center [563, 268] width 114 height 23
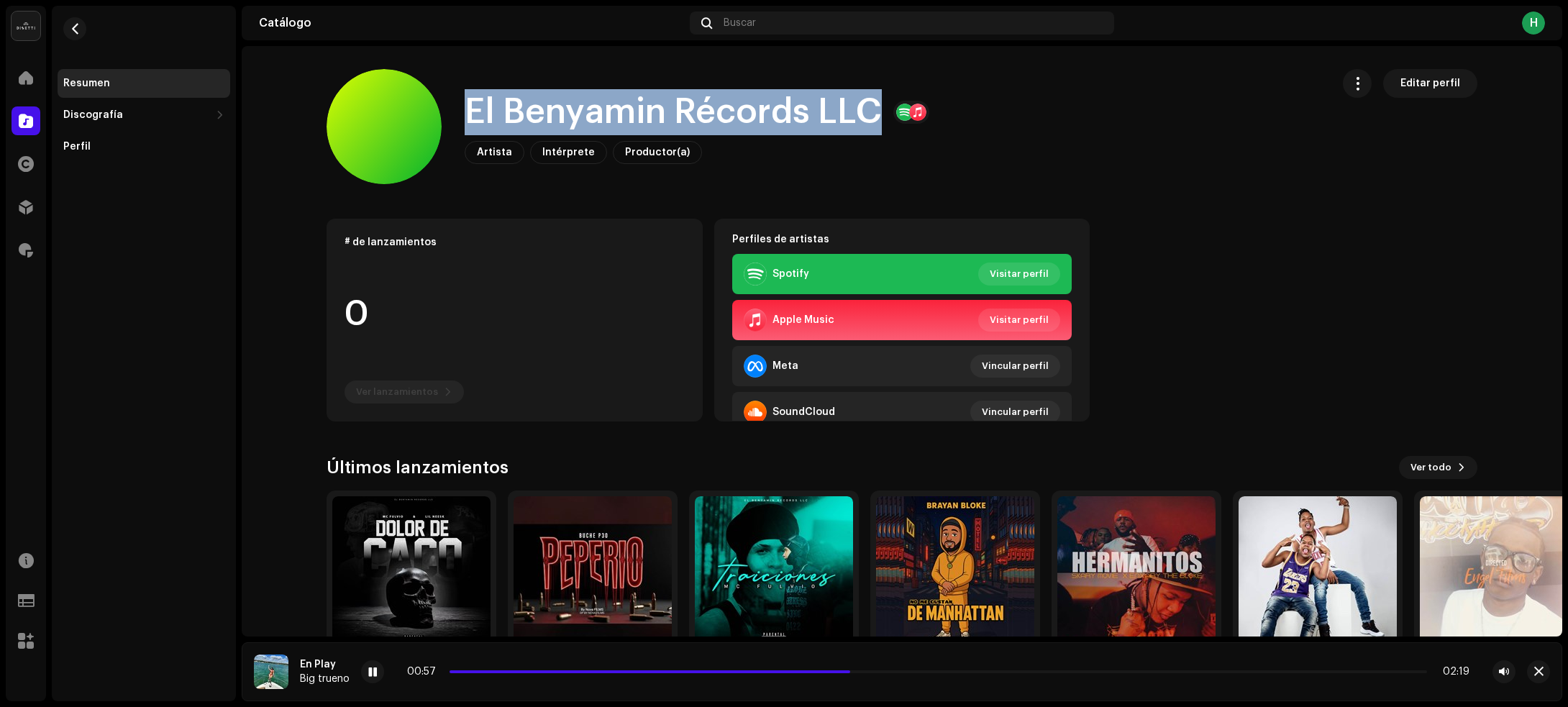
drag, startPoint x: 457, startPoint y: 113, endPoint x: 876, endPoint y: 107, distance: 419.0
click at [876, 107] on div "El Benyamin Récords LLC Artista Intérprete Productor(a) Editar perfil" at bounding box center [823, 126] width 993 height 115
copy h1 "El Benyamin Récords LLC"
click at [80, 35] on button "button" at bounding box center [75, 29] width 23 height 23
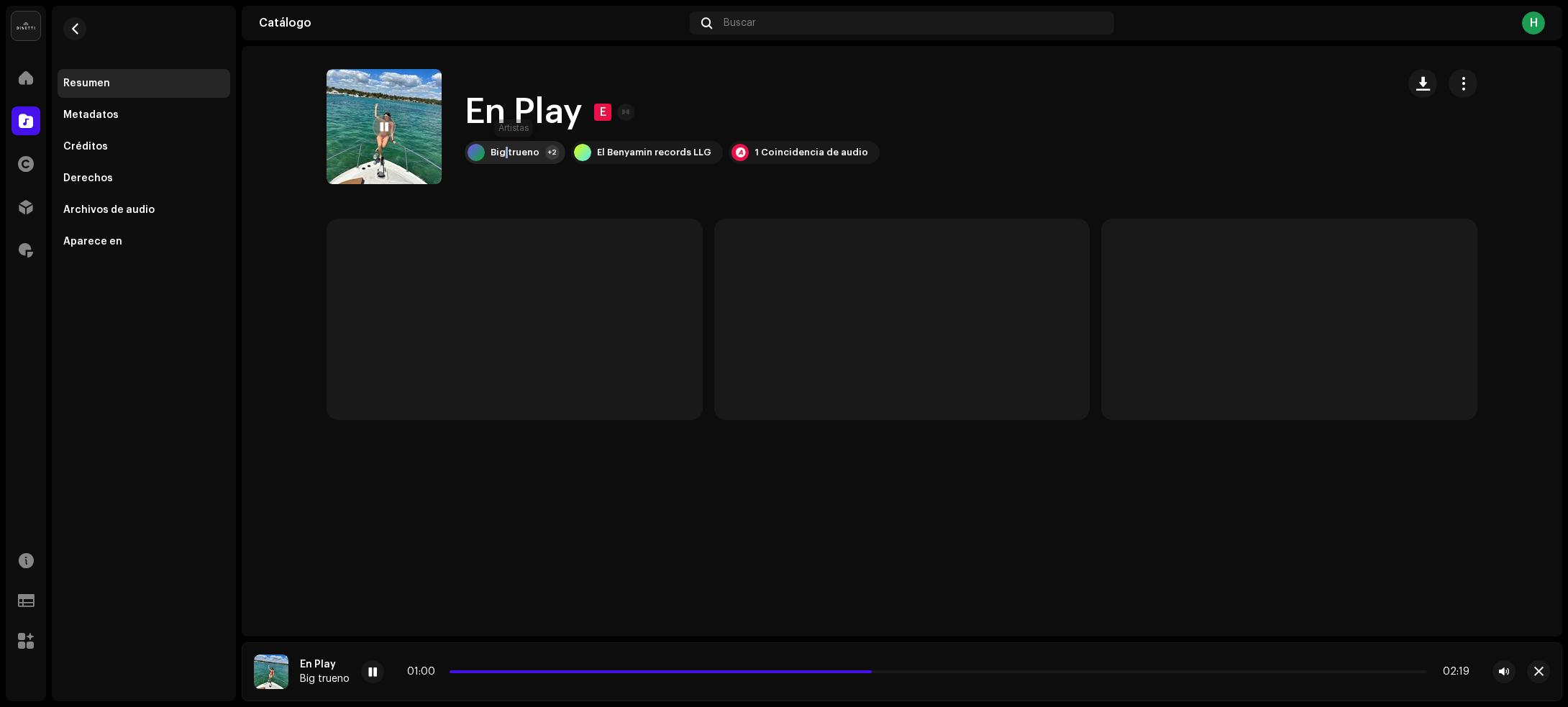
click at [505, 149] on div "Big trueno" at bounding box center [515, 152] width 49 height 12
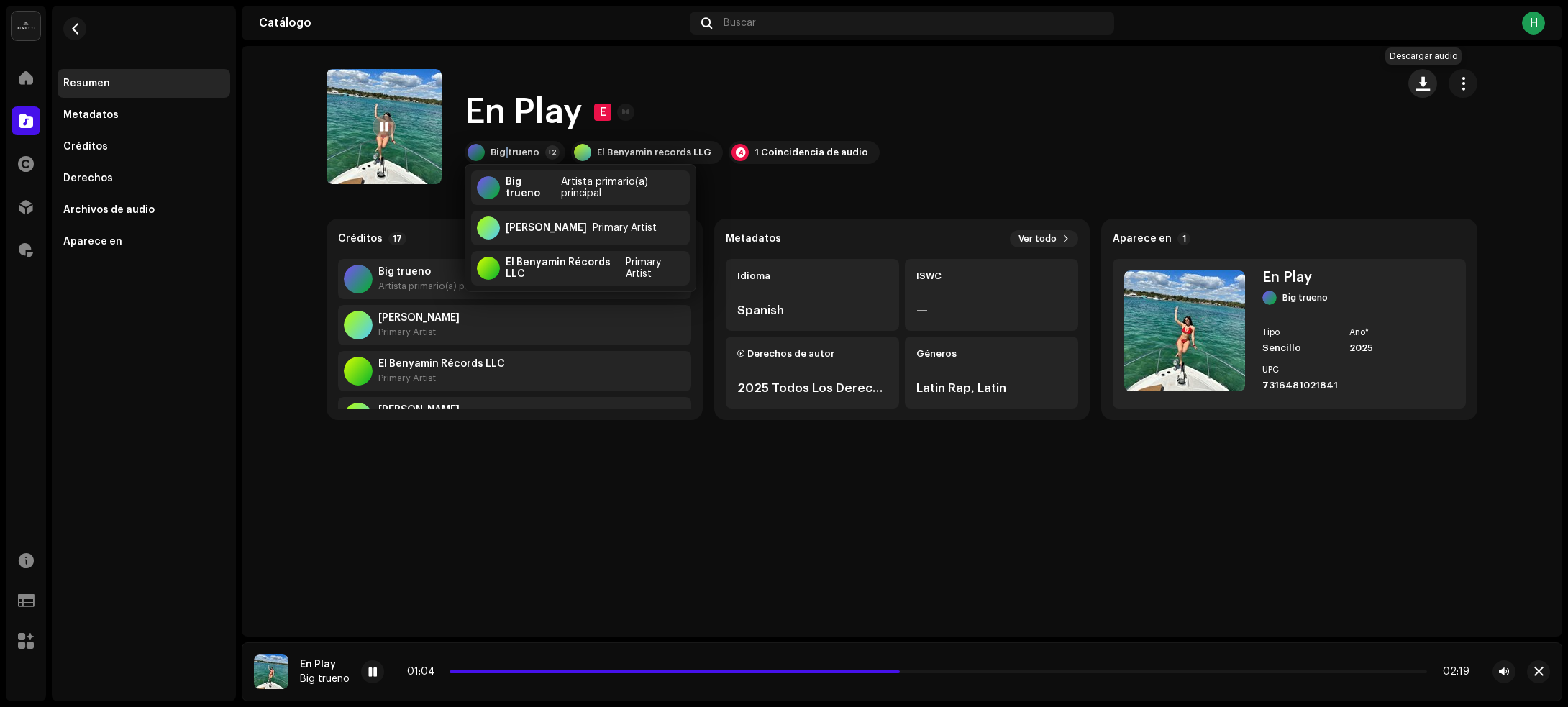
click at [1420, 90] on button "button" at bounding box center [1422, 83] width 29 height 29
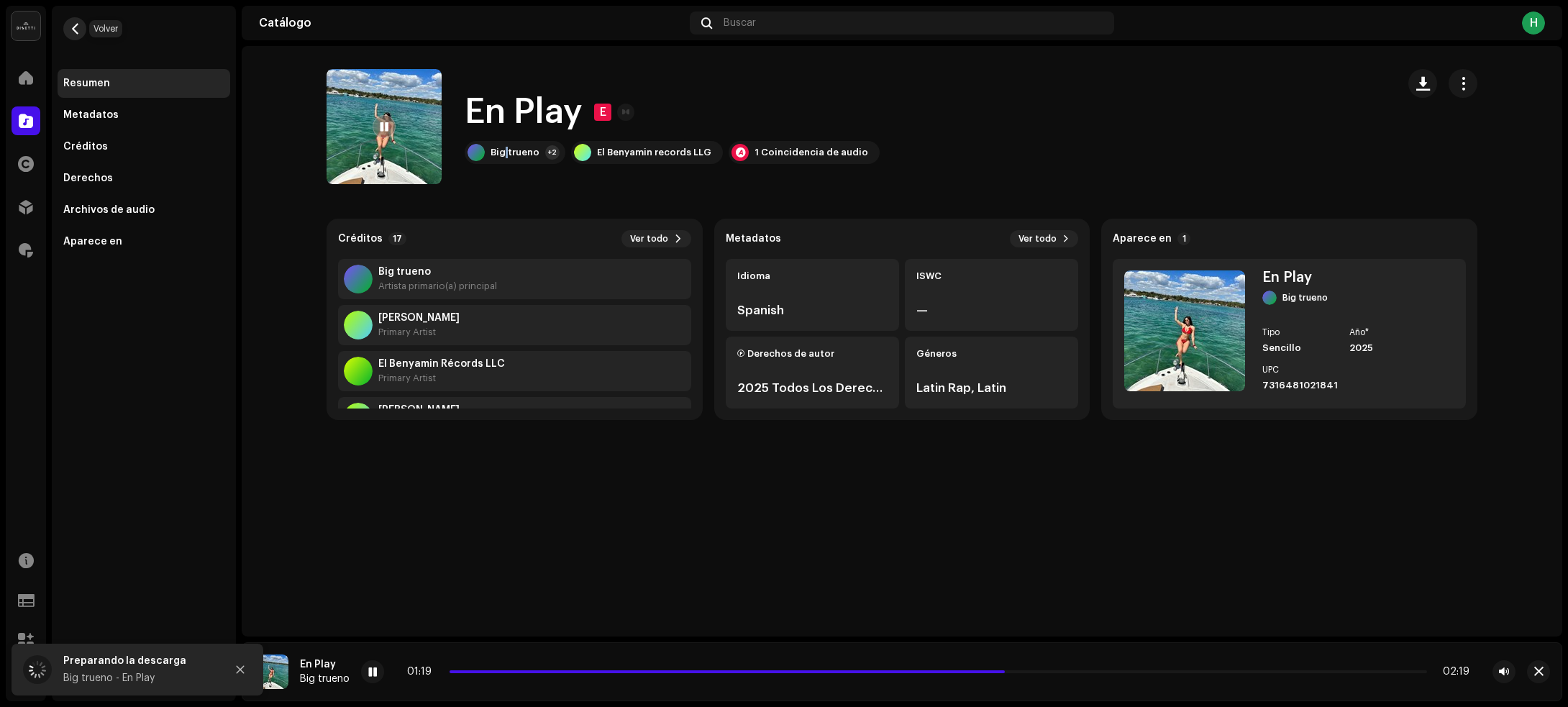
click at [74, 35] on button "button" at bounding box center [75, 29] width 23 height 23
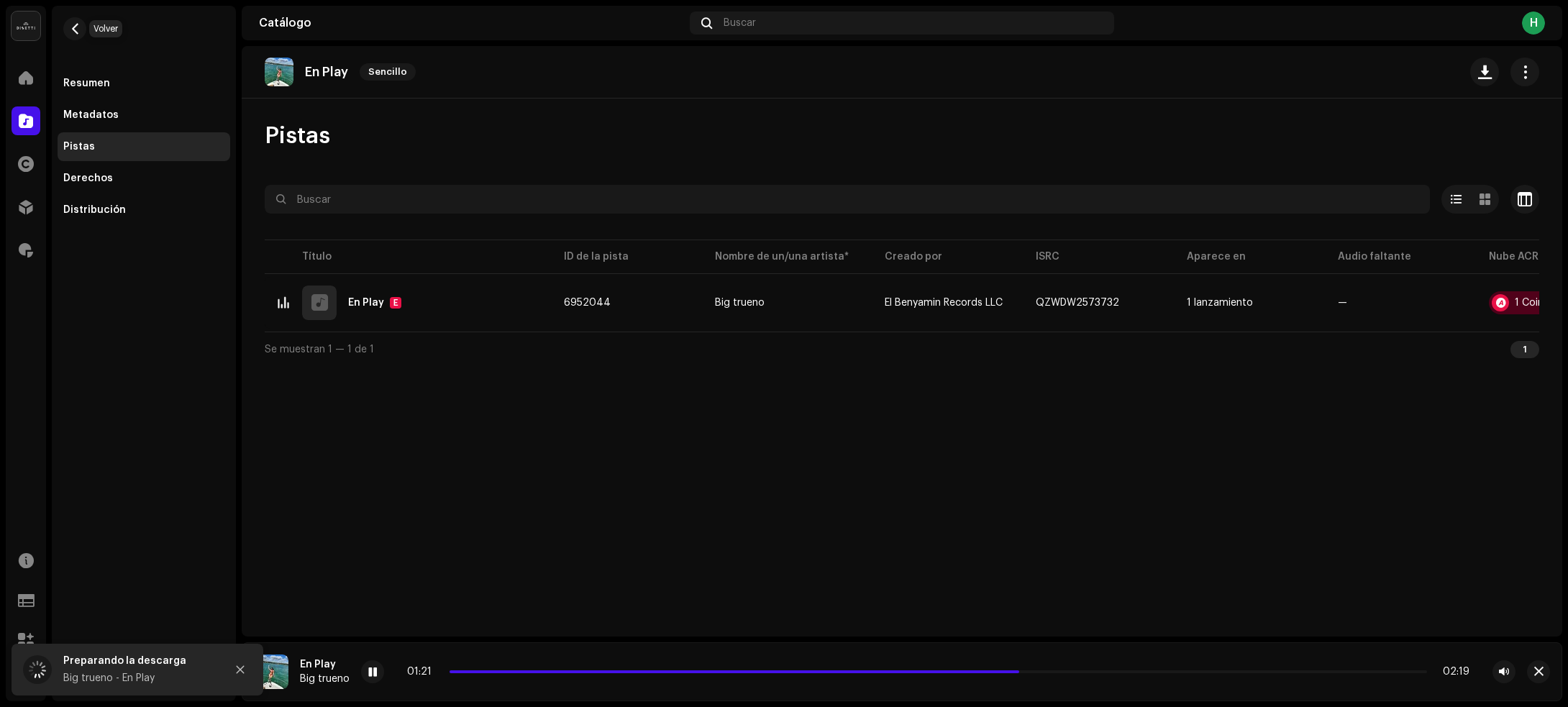
click at [74, 35] on button "button" at bounding box center [75, 29] width 23 height 23
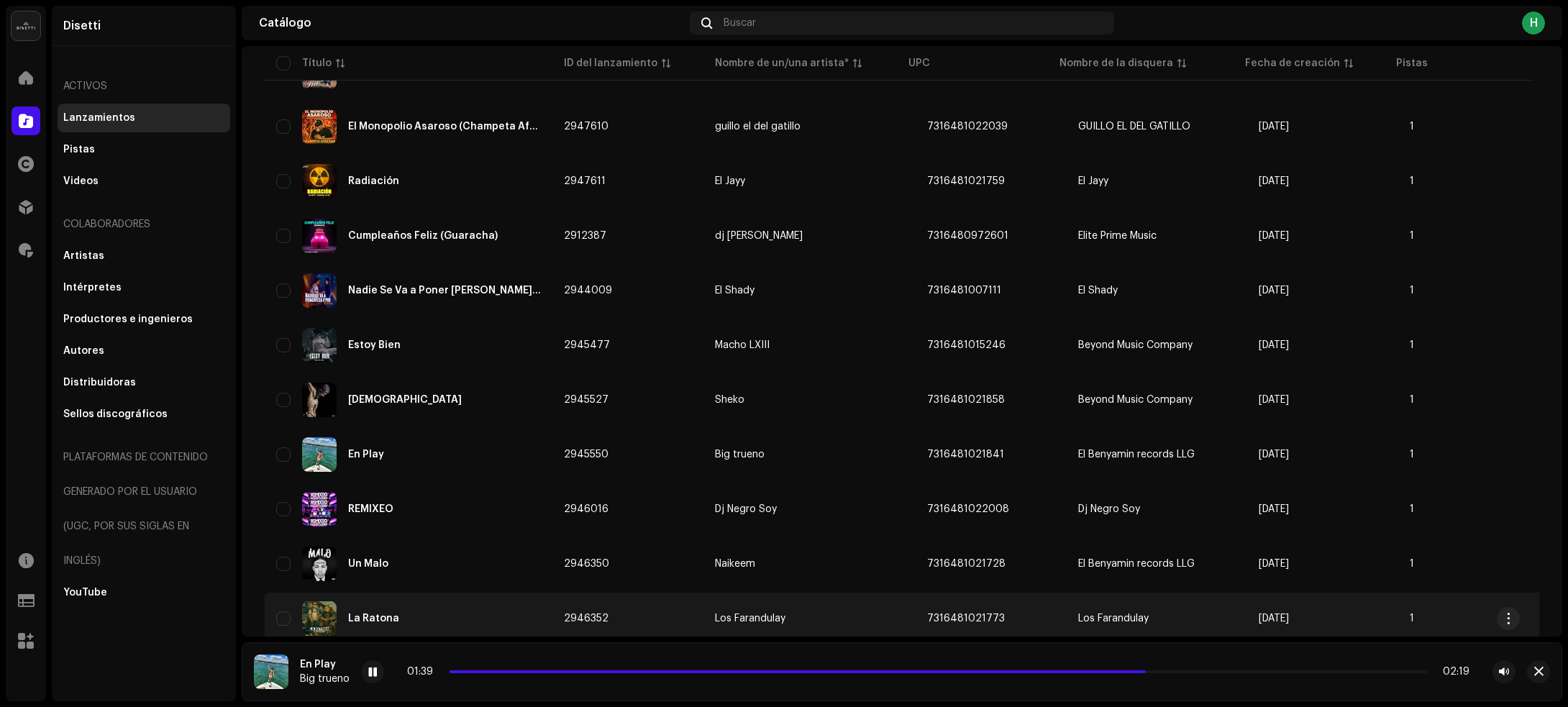
scroll to position [795, 0]
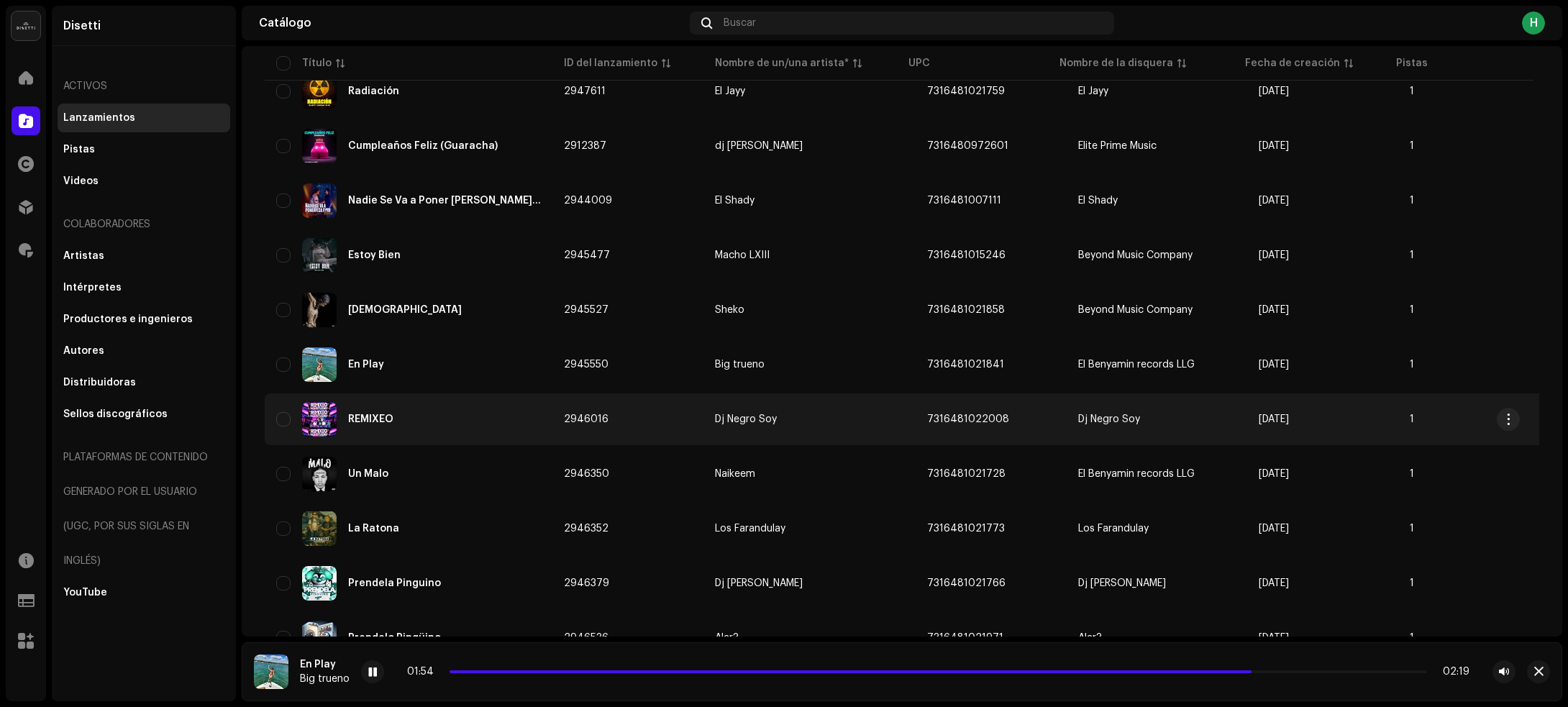
click at [466, 414] on div "REMIXEO" at bounding box center [408, 419] width 264 height 35
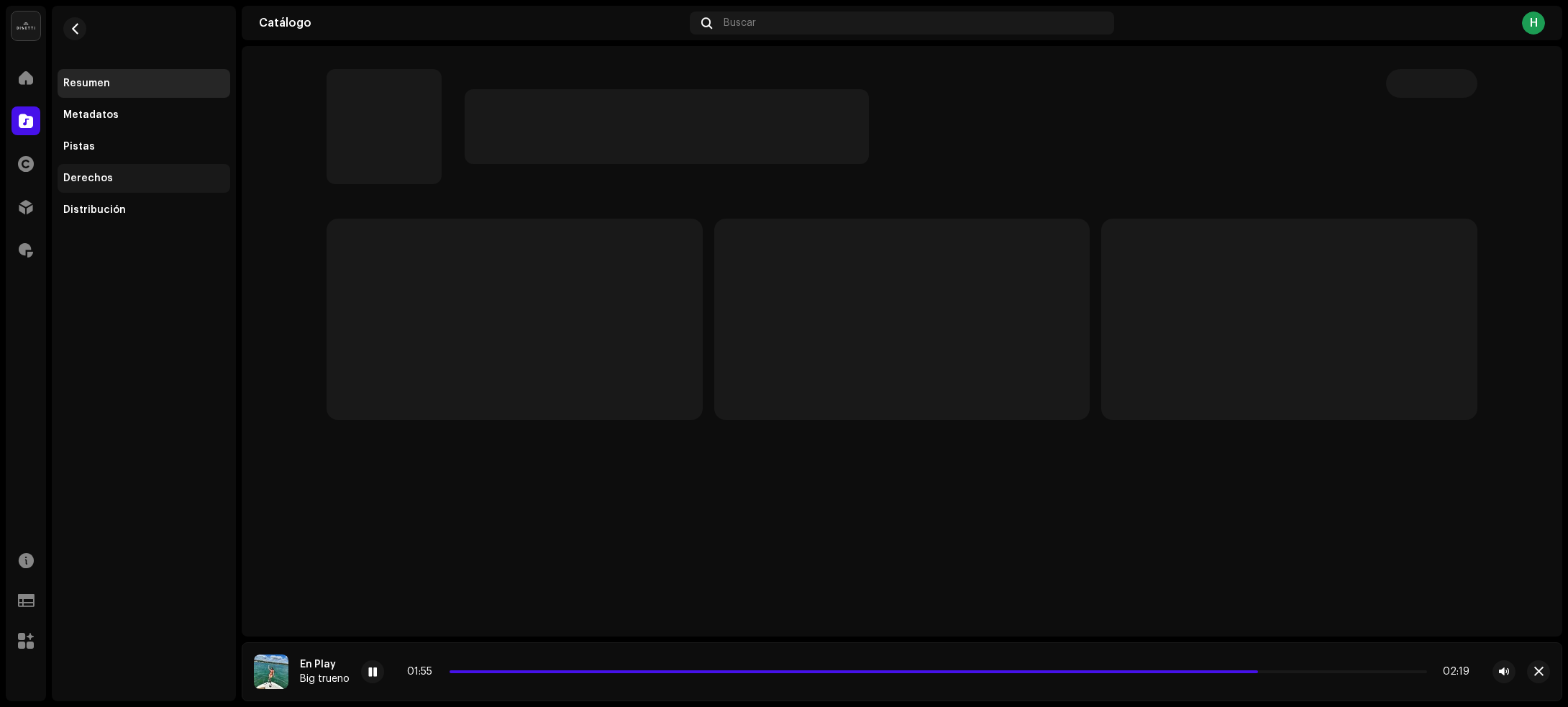
click at [134, 172] on div "Derechos" at bounding box center [144, 178] width 161 height 12
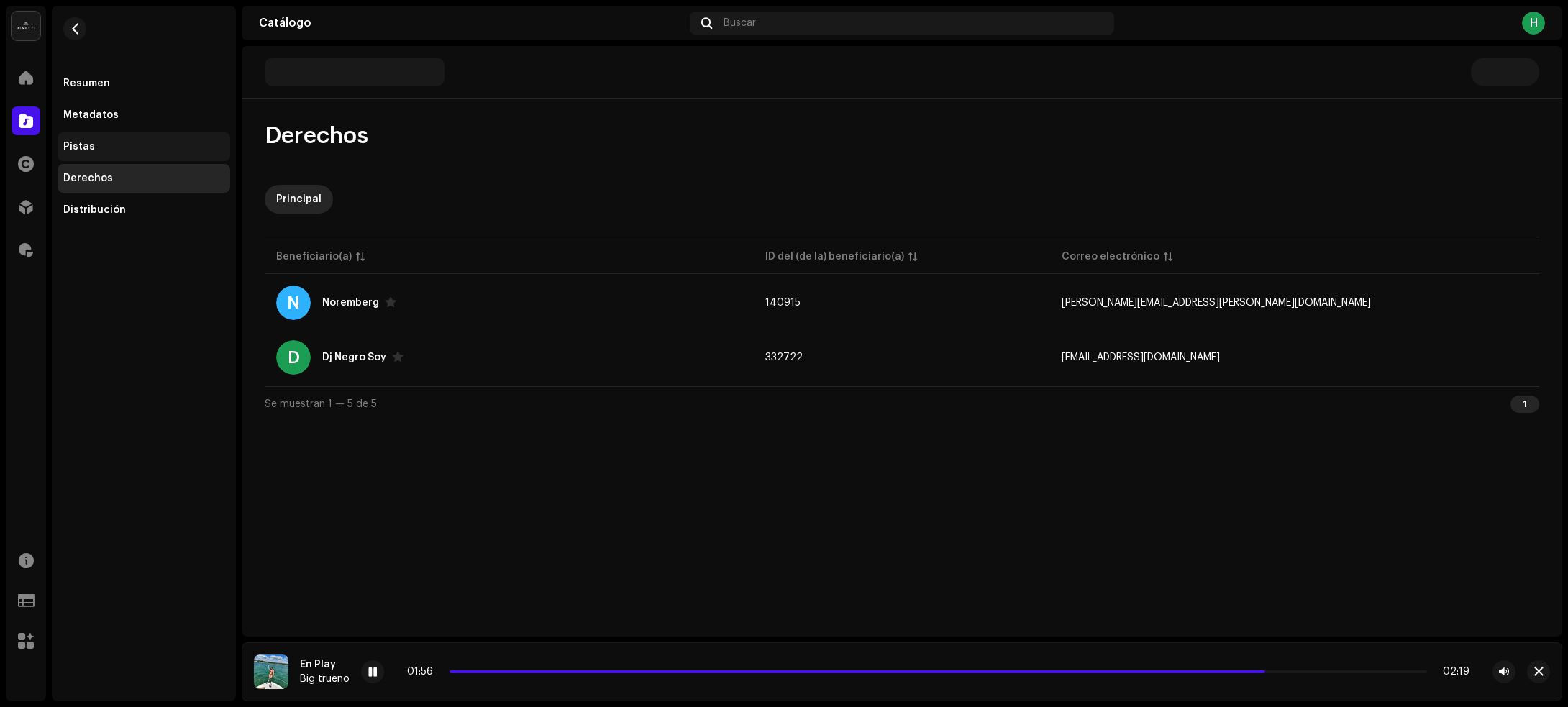
click at [134, 141] on div "Pistas" at bounding box center [144, 146] width 161 height 12
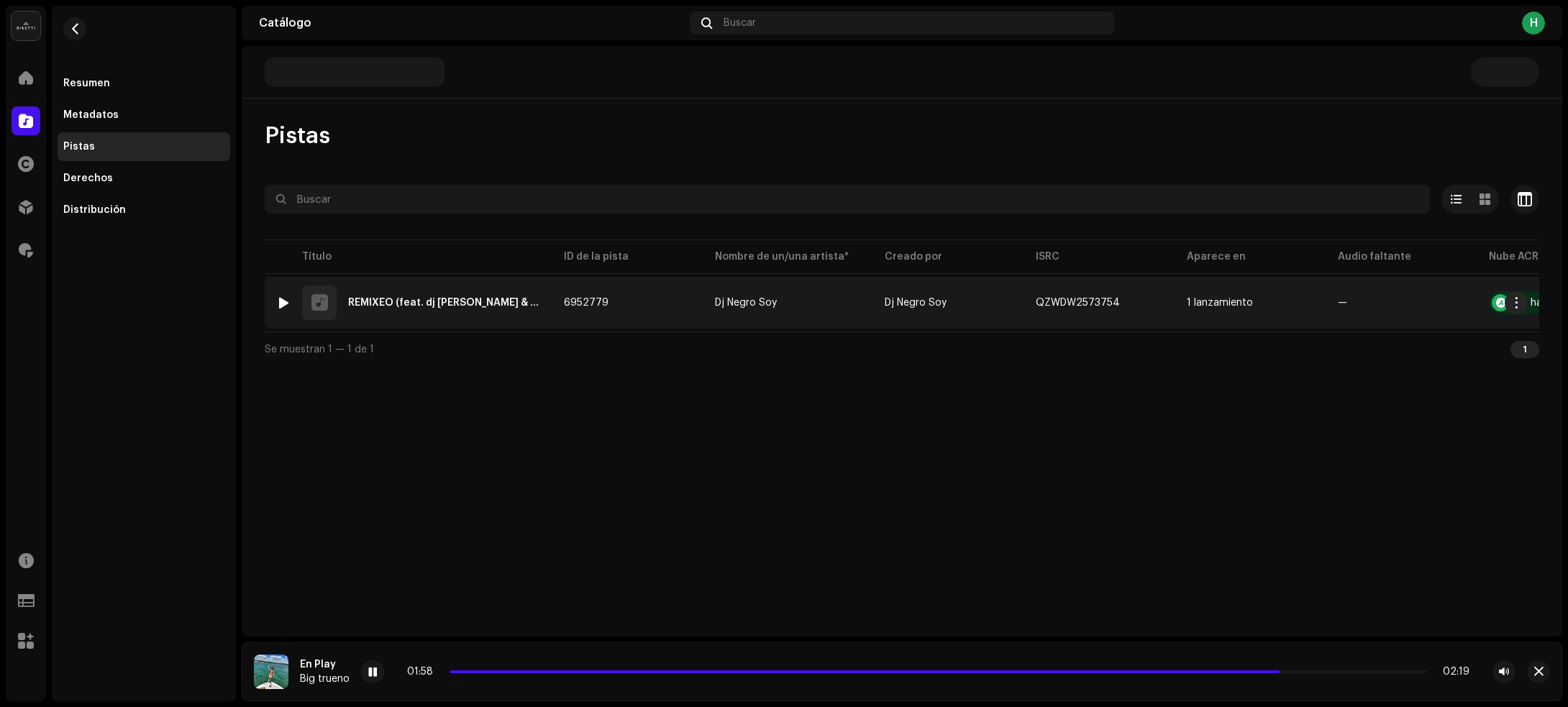
click at [285, 301] on div at bounding box center [284, 302] width 11 height 12
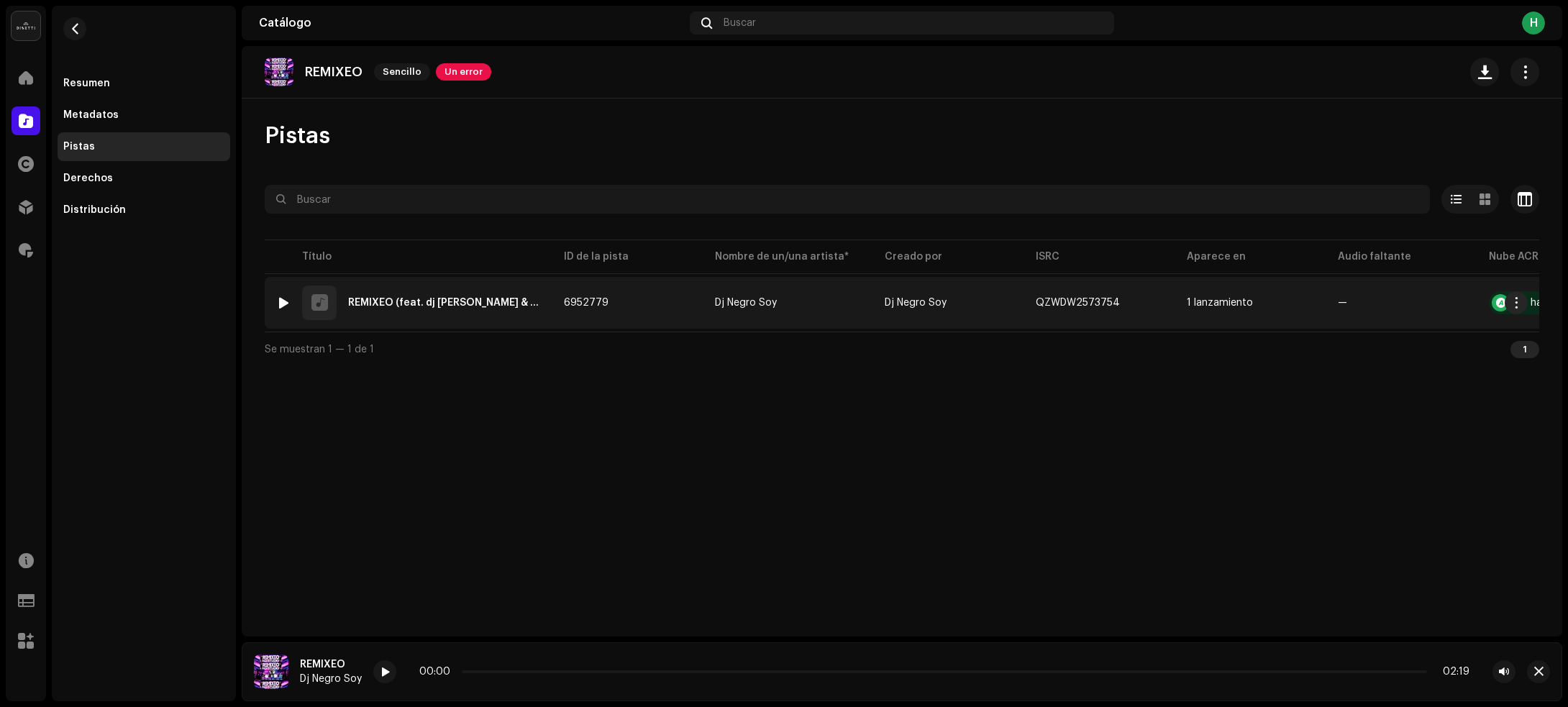
click at [287, 301] on div at bounding box center [284, 302] width 11 height 12
click at [278, 299] on div at bounding box center [284, 302] width 11 height 12
click at [282, 302] on div at bounding box center [284, 302] width 11 height 12
click at [622, 302] on td "6952779" at bounding box center [628, 302] width 151 height 52
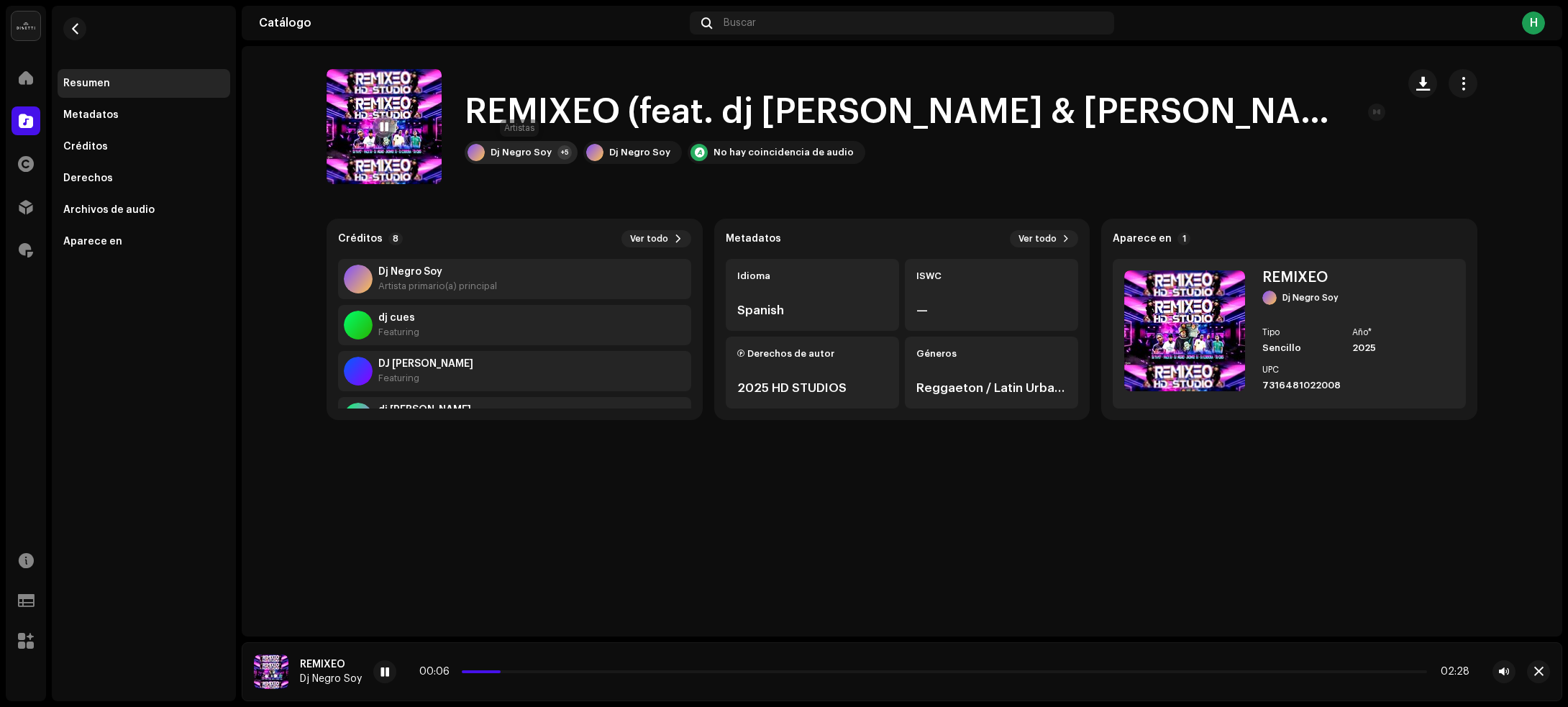
click at [511, 148] on div "Dj Negro Soy" at bounding box center [521, 152] width 61 height 12
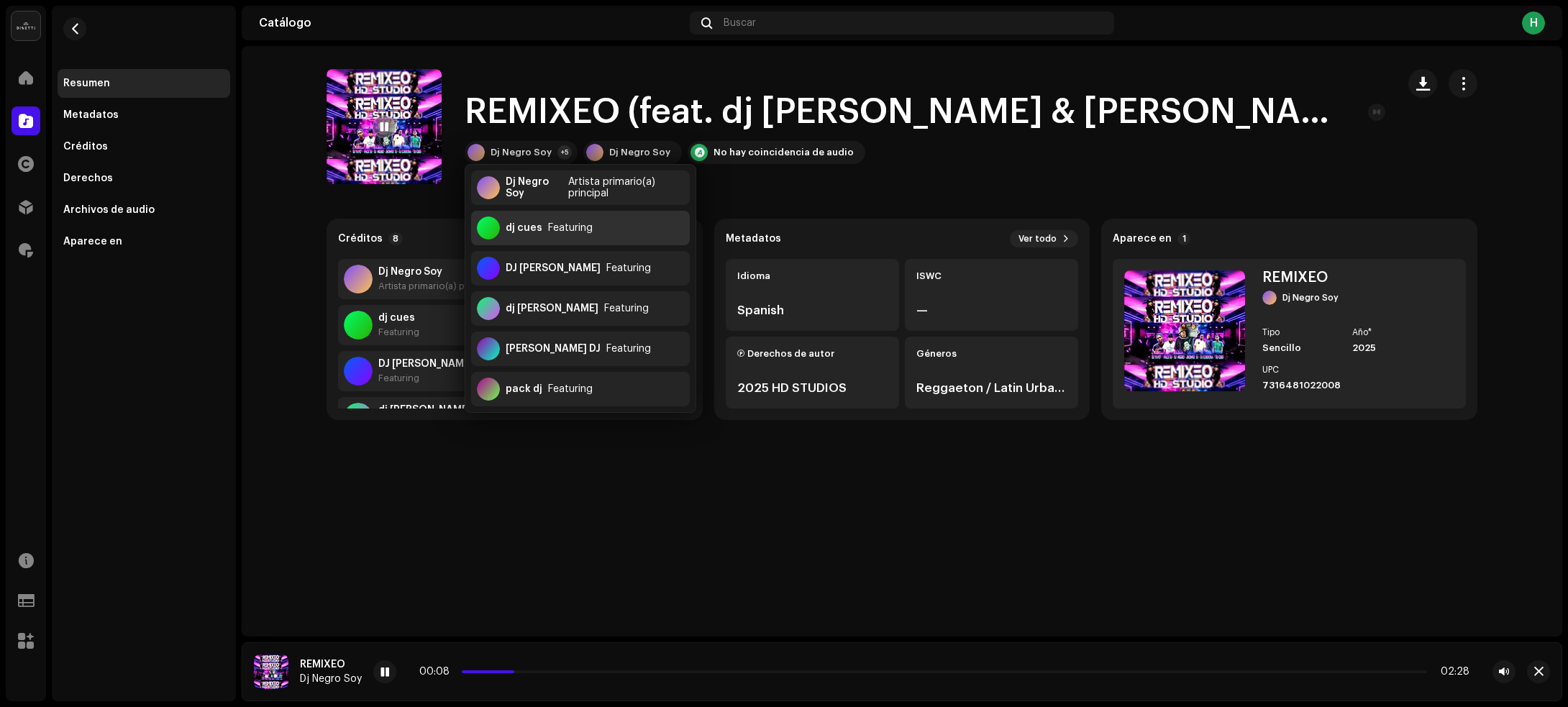
click at [548, 228] on div "Featuring" at bounding box center [570, 228] width 45 height 12
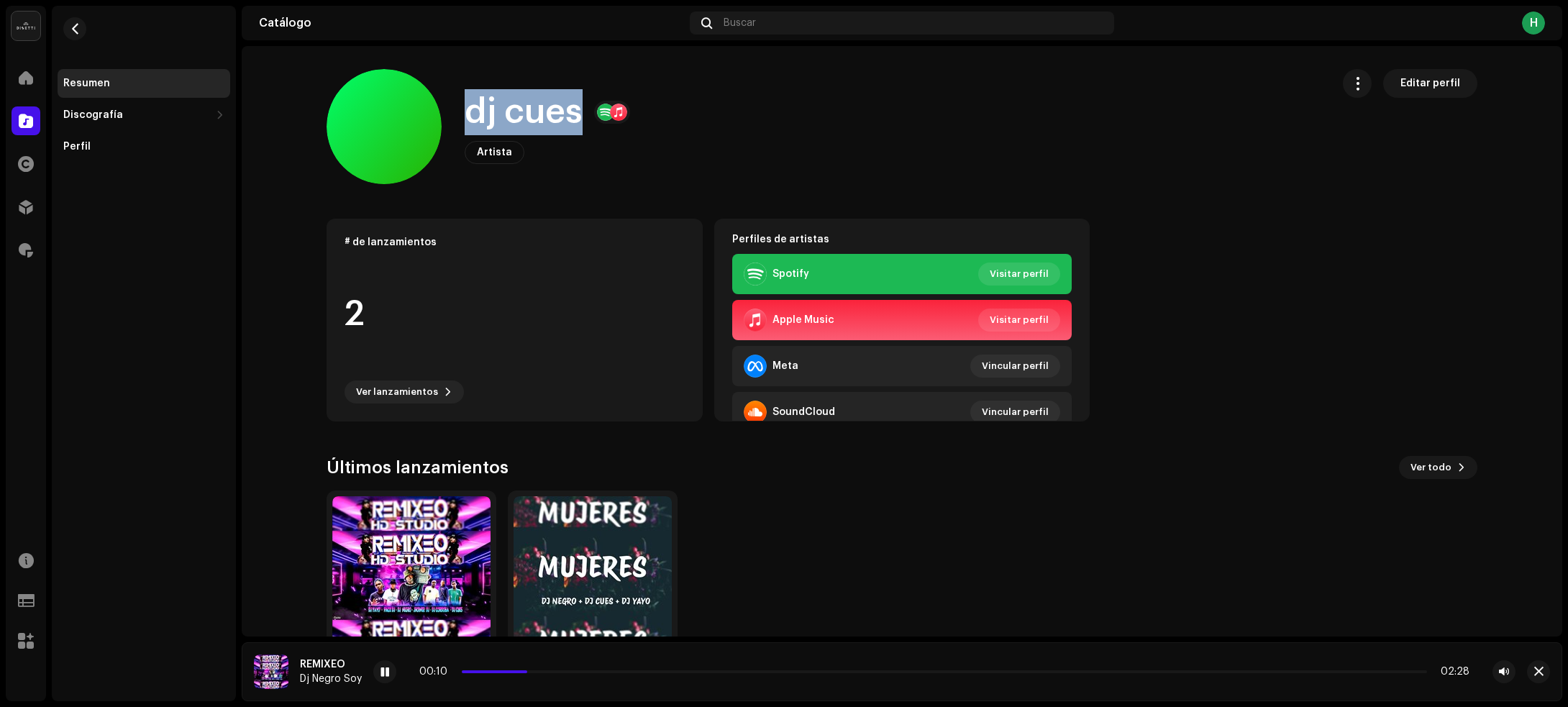
drag, startPoint x: 454, startPoint y: 110, endPoint x: 573, endPoint y: 114, distance: 119.1
click at [573, 114] on div "dj cues Artista Editar perfil" at bounding box center [823, 126] width 993 height 115
copy h1 "dj cues"
click at [81, 26] on button "button" at bounding box center [75, 29] width 23 height 23
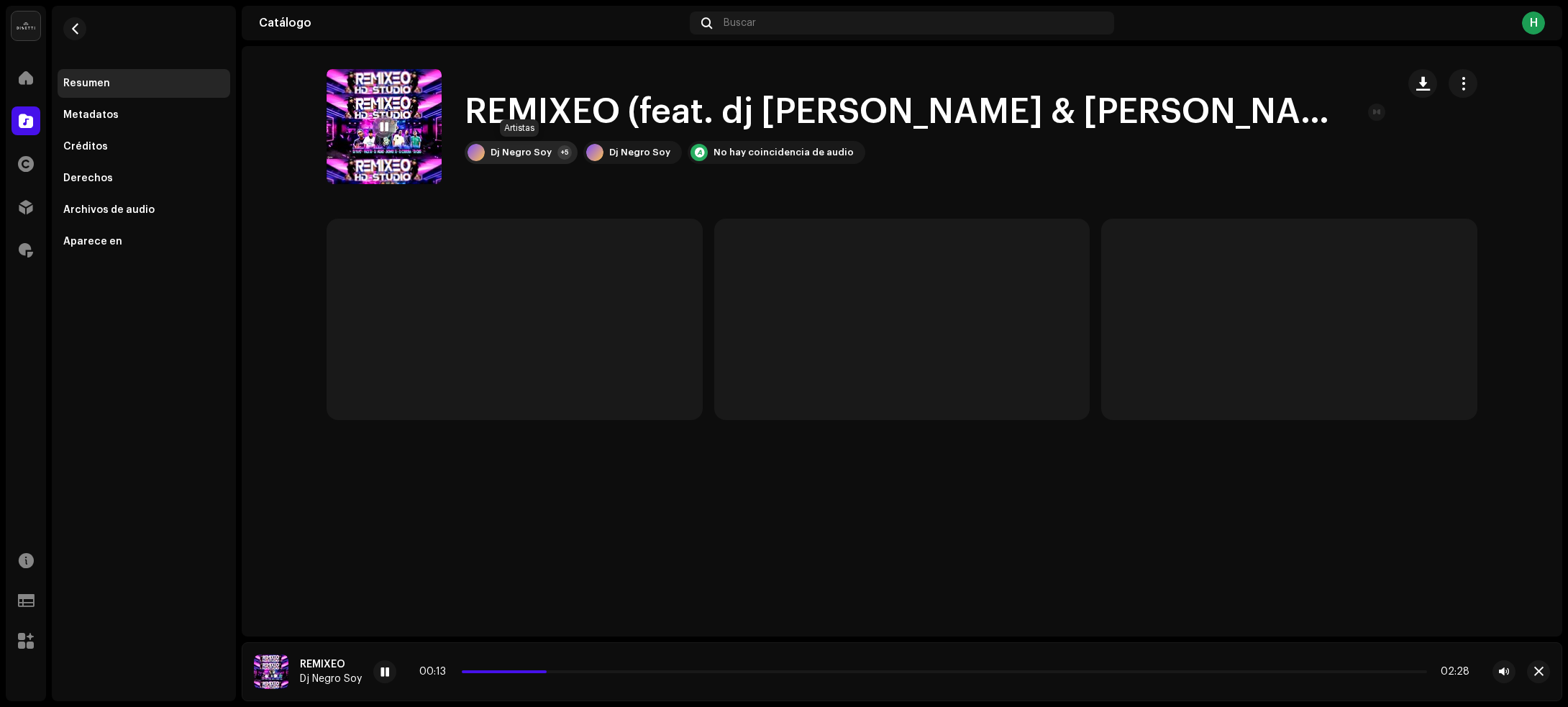
click at [539, 153] on div "Dj Negro Soy" at bounding box center [521, 152] width 61 height 12
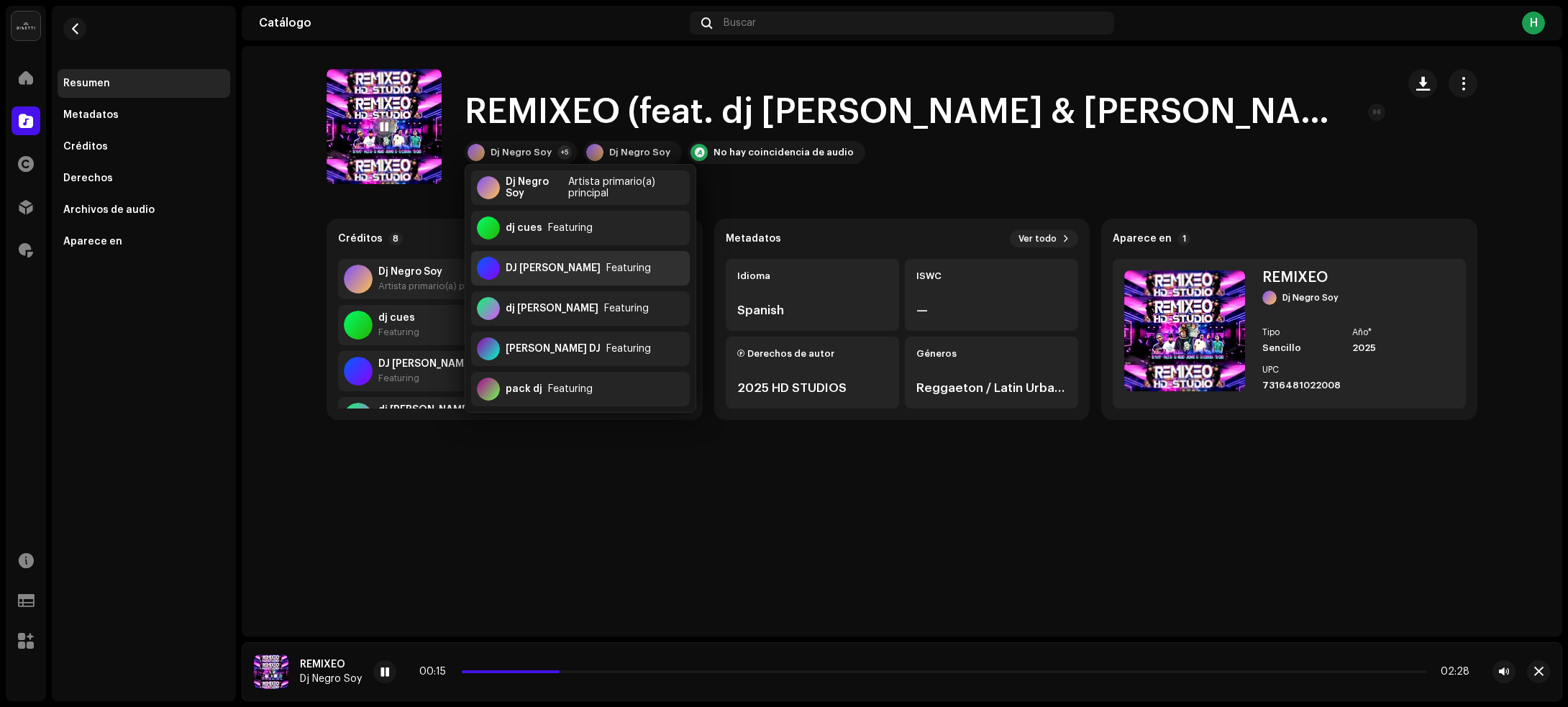
click at [544, 275] on div "DJ CORDOBA Featuring" at bounding box center [580, 268] width 219 height 35
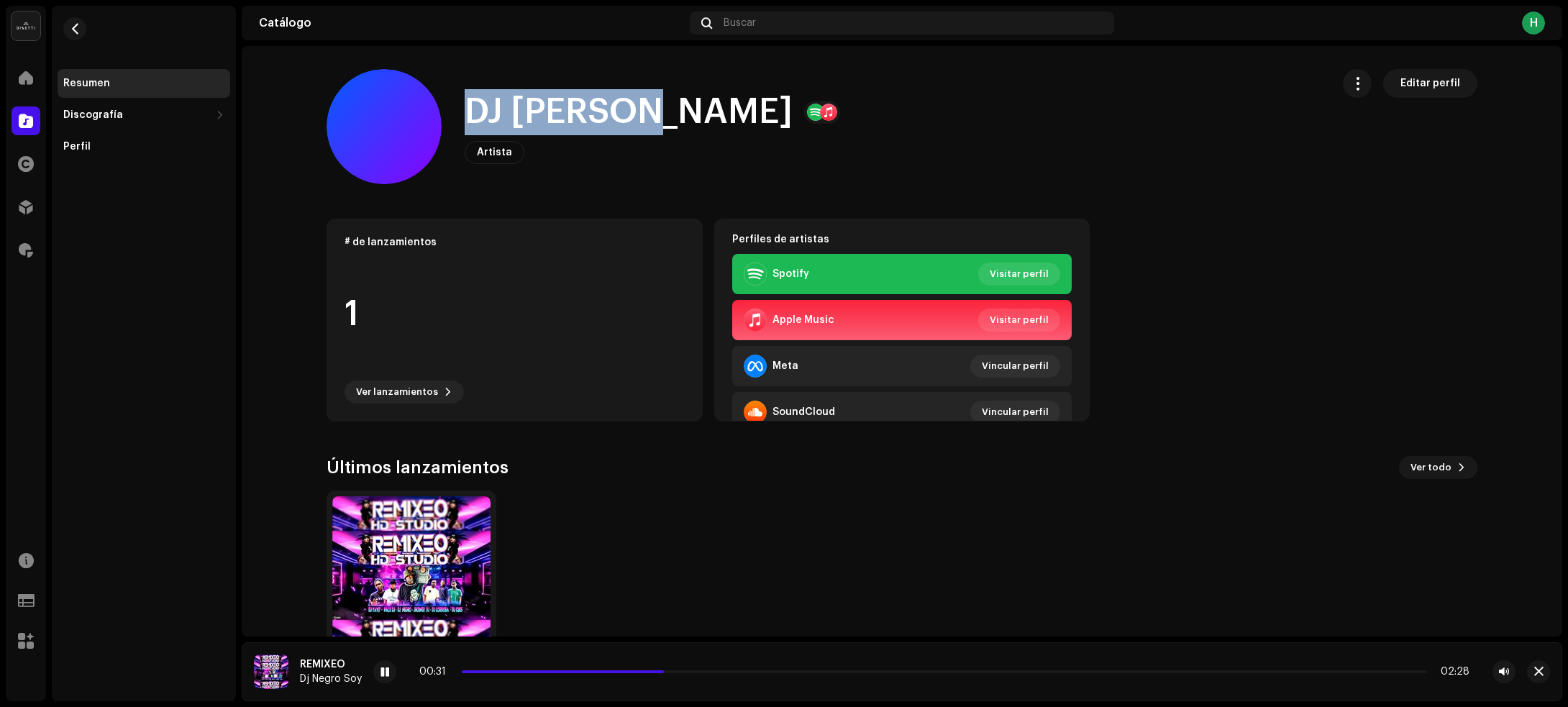
drag, startPoint x: 468, startPoint y: 104, endPoint x: 675, endPoint y: 105, distance: 207.0
click at [675, 105] on h1 "DJ CORDOBA" at bounding box center [628, 112] width 328 height 46
copy h1 "DJ CORDOBA"
click at [72, 26] on span "button" at bounding box center [75, 29] width 11 height 12
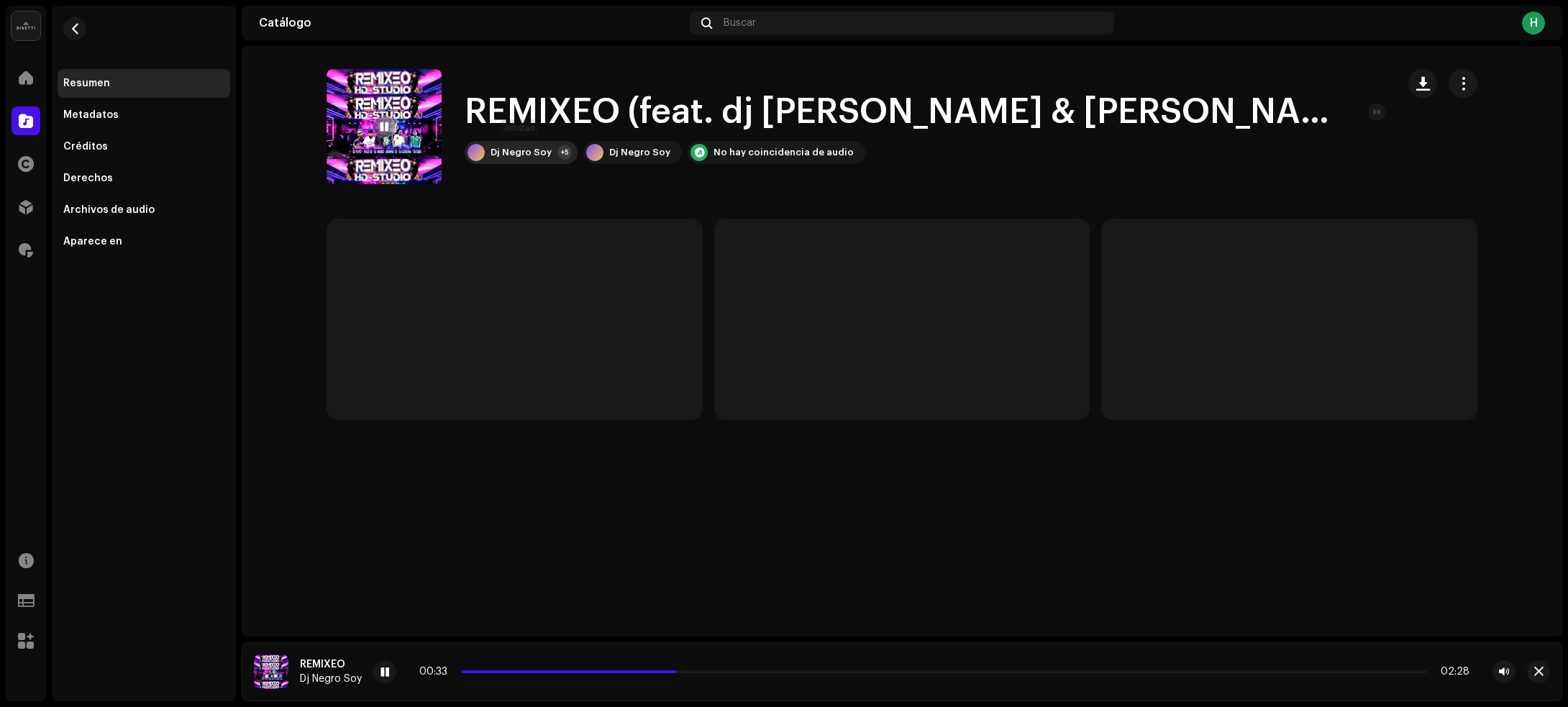
click at [498, 156] on div "Dj Negro Soy" at bounding box center [521, 152] width 61 height 12
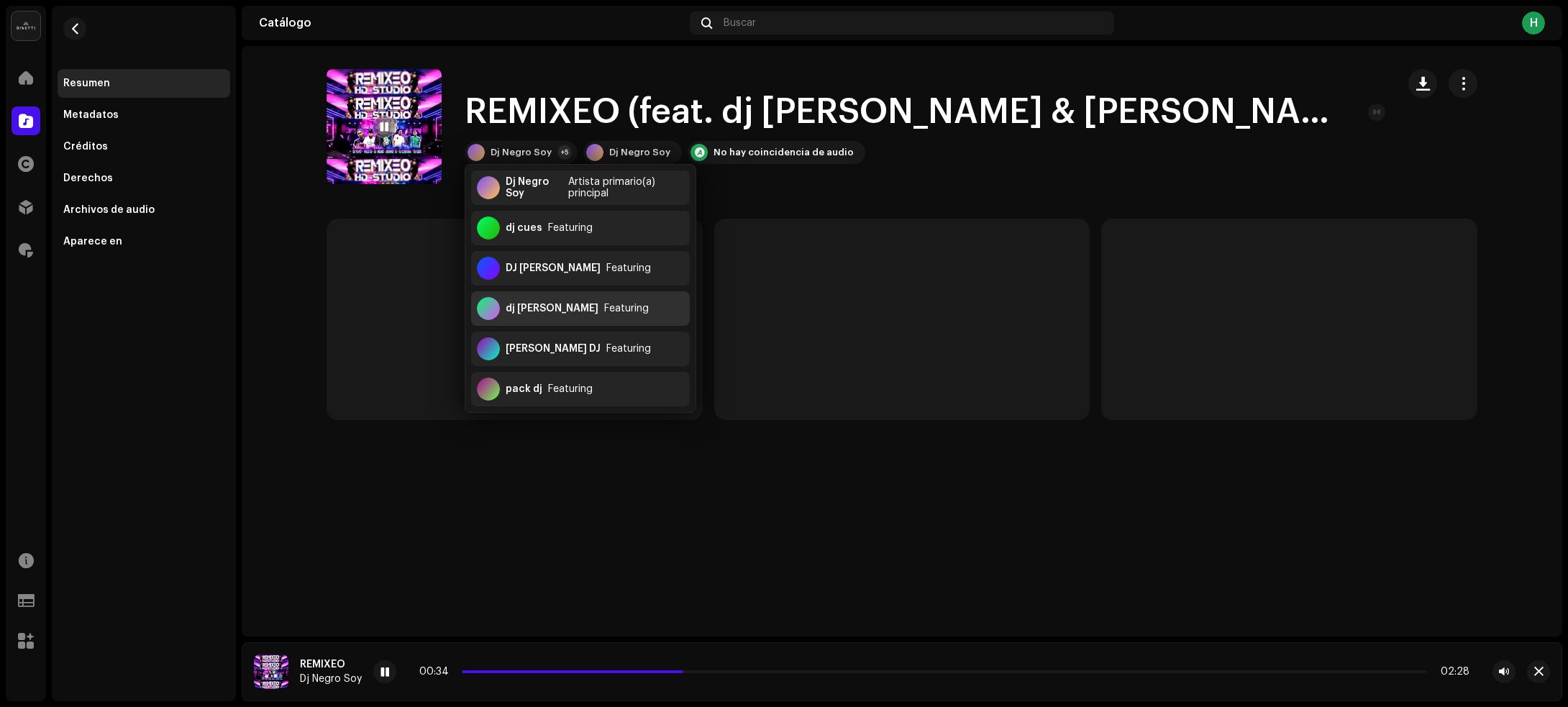
click at [544, 314] on div "dj yayo Featuring" at bounding box center [580, 308] width 219 height 35
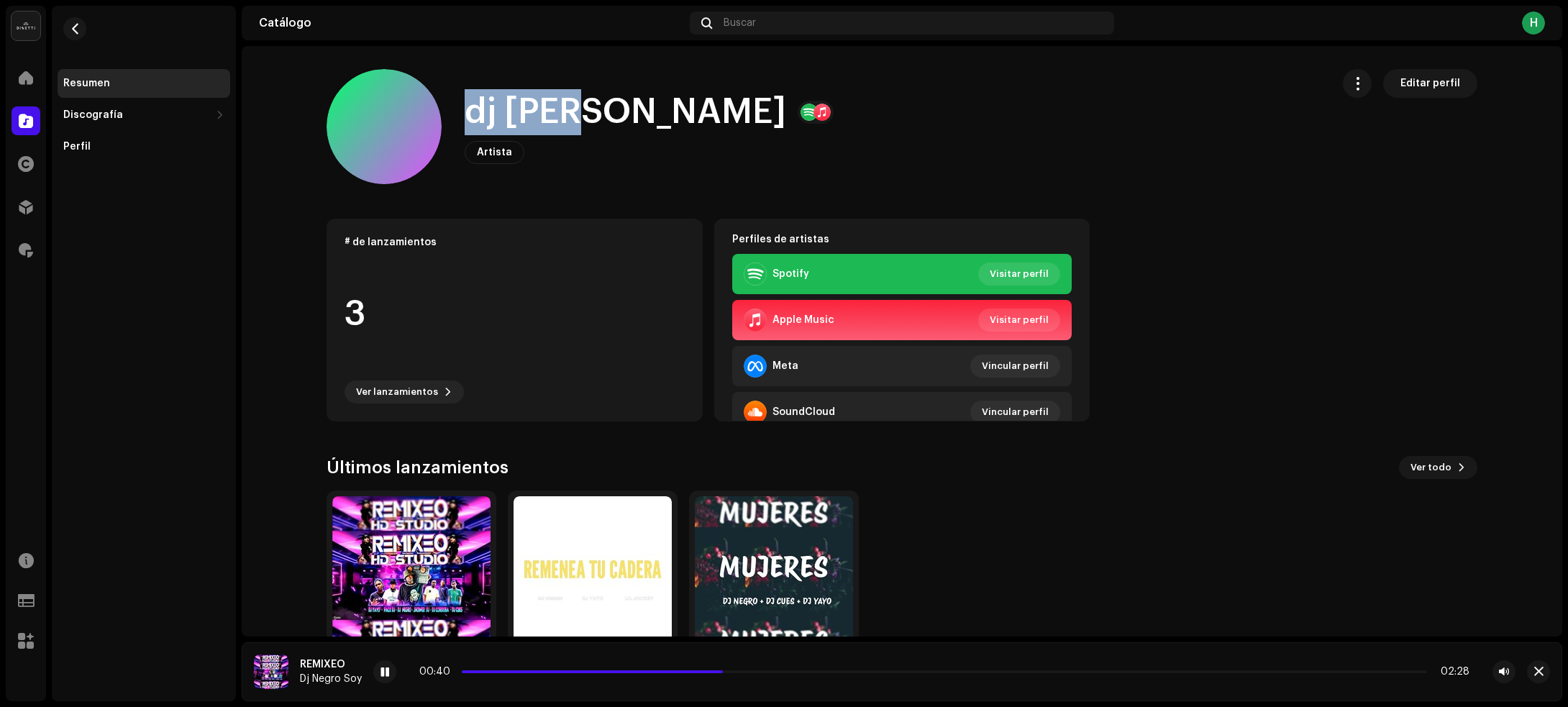
drag, startPoint x: 464, startPoint y: 117, endPoint x: 573, endPoint y: 117, distance: 109.0
click at [573, 117] on h1 "dj yayo" at bounding box center [625, 112] width 321 height 46
copy h1 "dj yayo"
click at [73, 24] on span "button" at bounding box center [75, 29] width 11 height 12
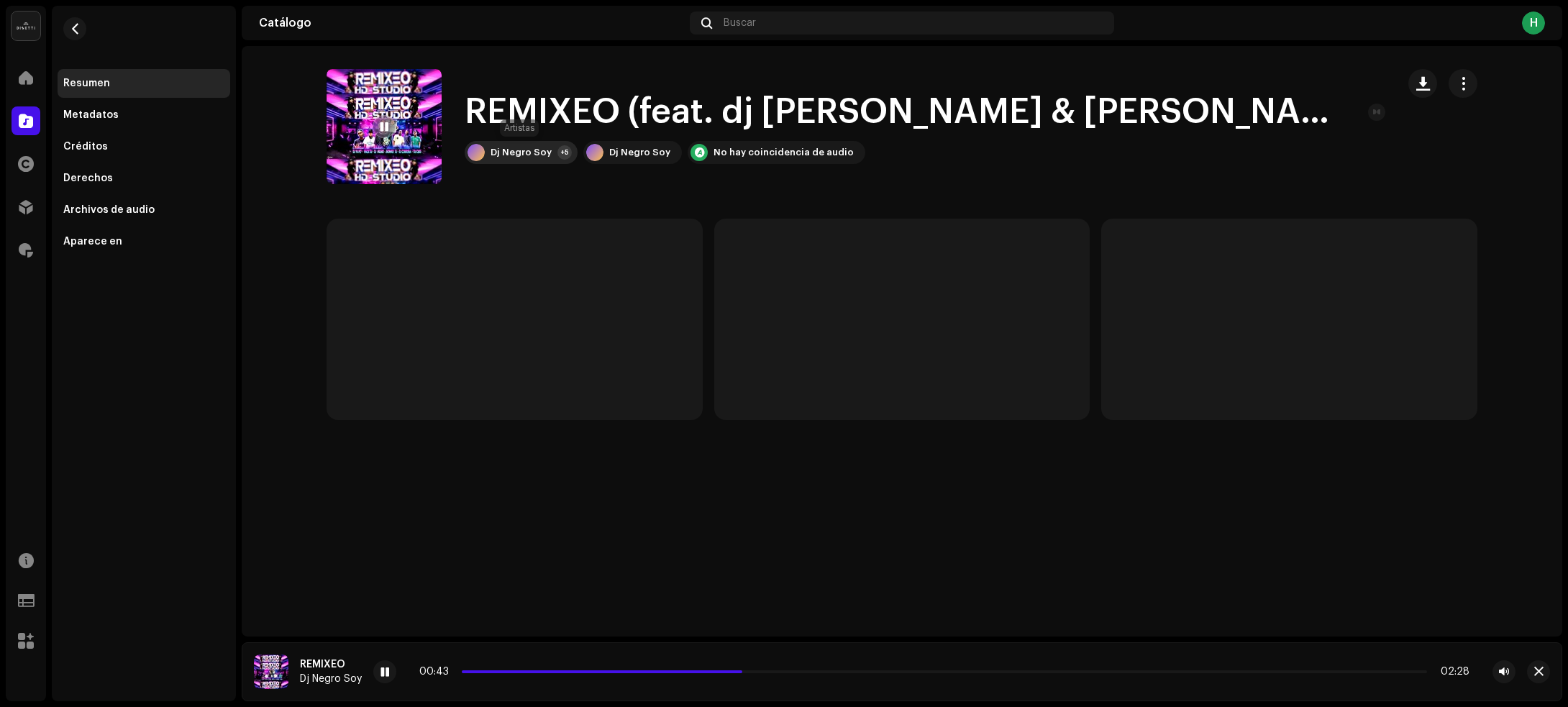
click at [562, 157] on div "+5" at bounding box center [564, 152] width 15 height 15
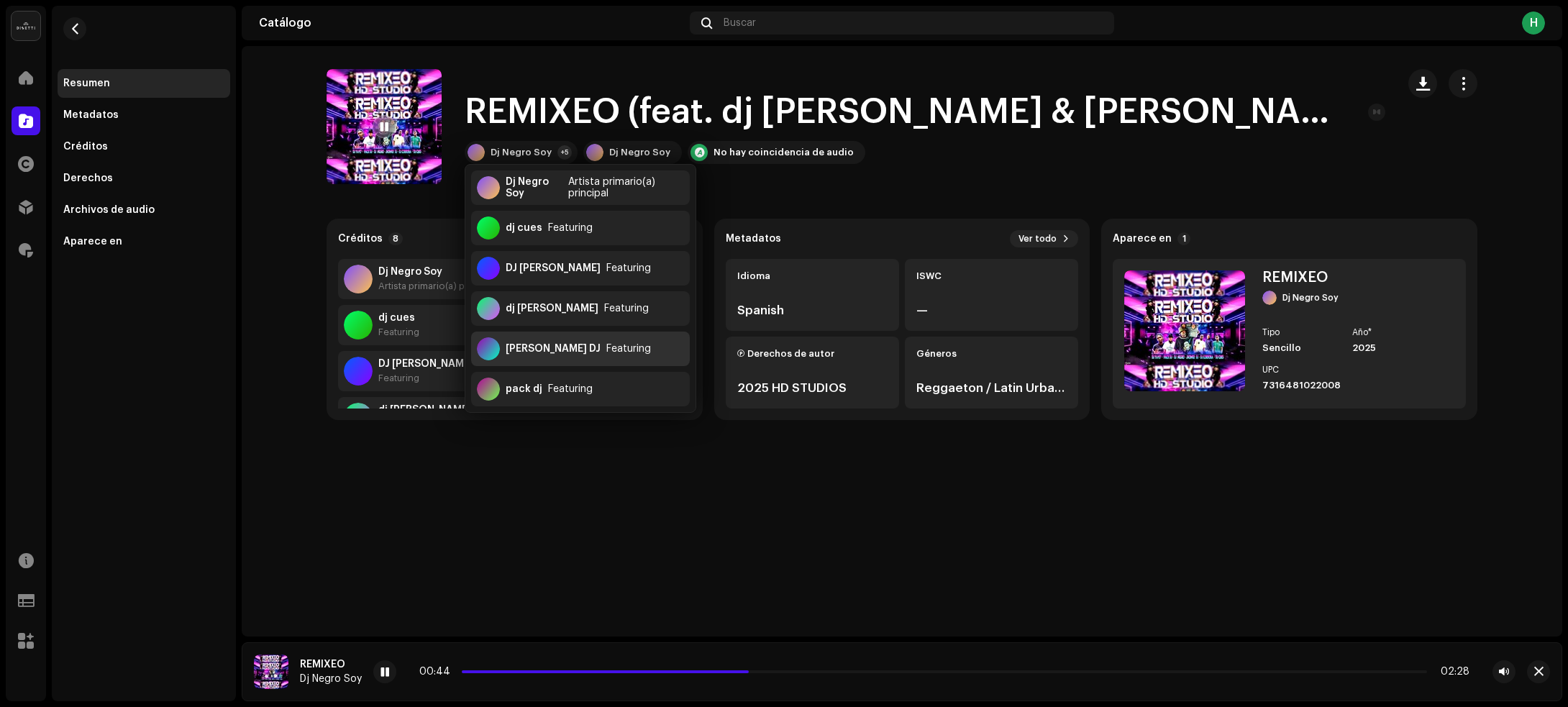
click at [607, 343] on div "Featuring" at bounding box center [629, 348] width 45 height 12
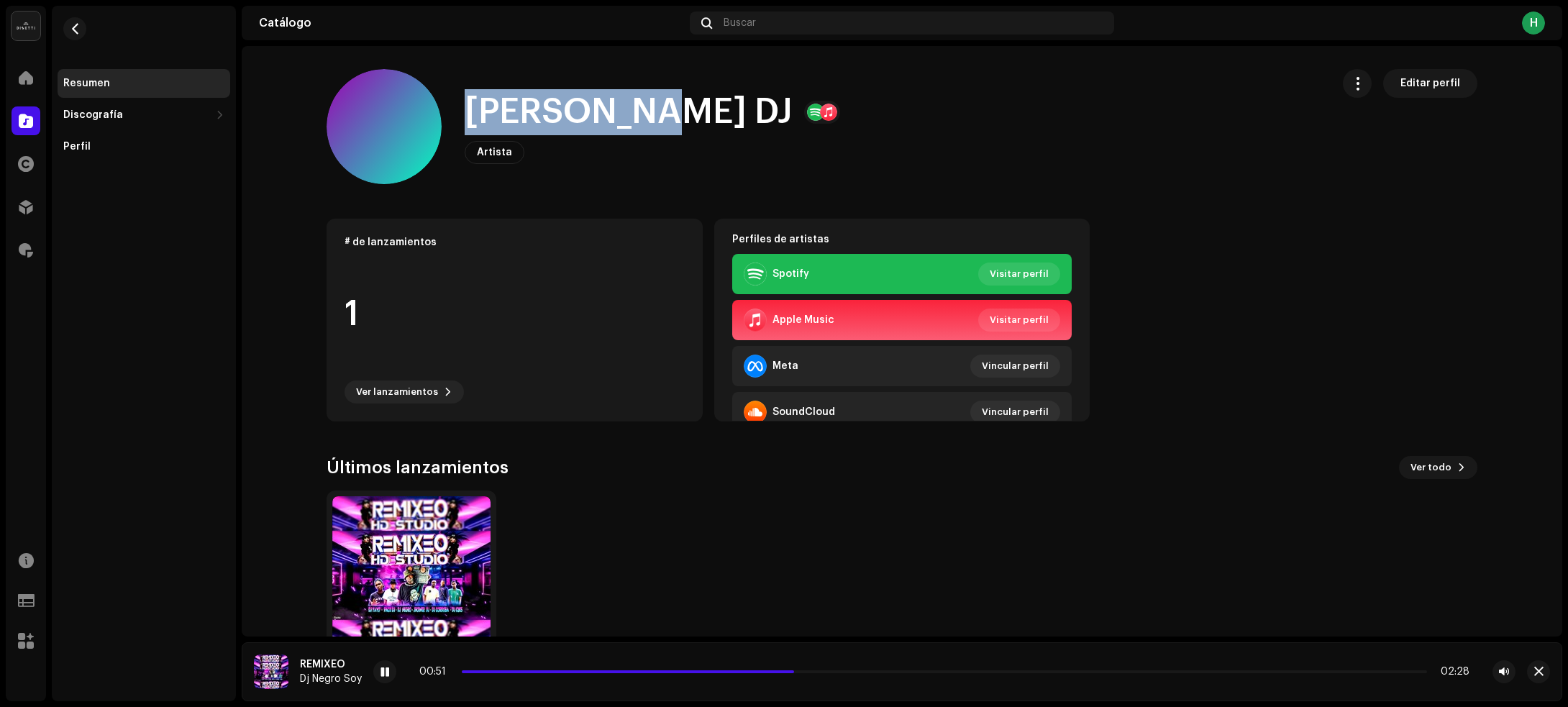
drag, startPoint x: 461, startPoint y: 115, endPoint x: 649, endPoint y: 109, distance: 188.1
click at [649, 109] on div "JHOINER DJ Artista Editar perfil" at bounding box center [823, 126] width 993 height 115
copy h1 "JHOINER DJ"
click at [78, 29] on span "button" at bounding box center [75, 29] width 11 height 12
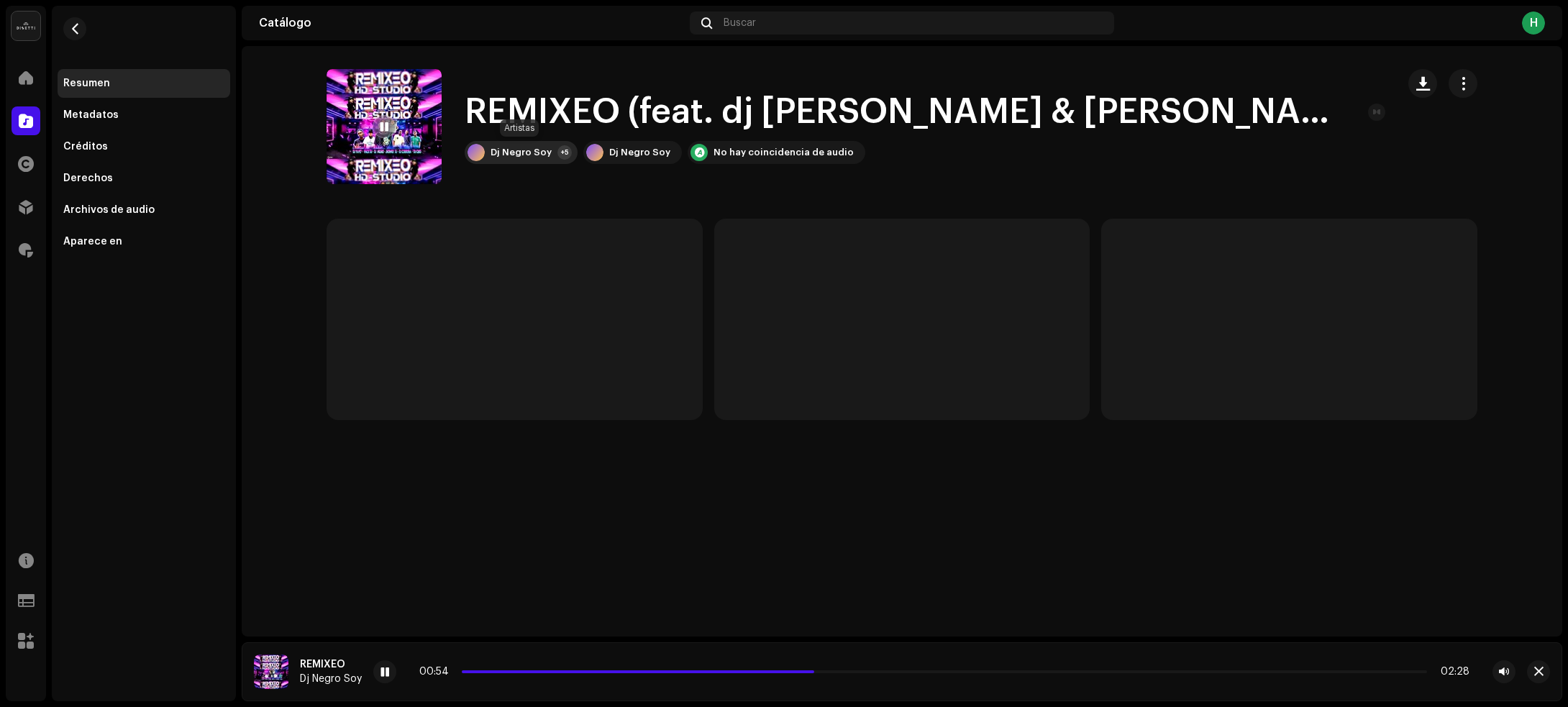
click at [525, 150] on div "Dj Negro Soy" at bounding box center [521, 152] width 61 height 12
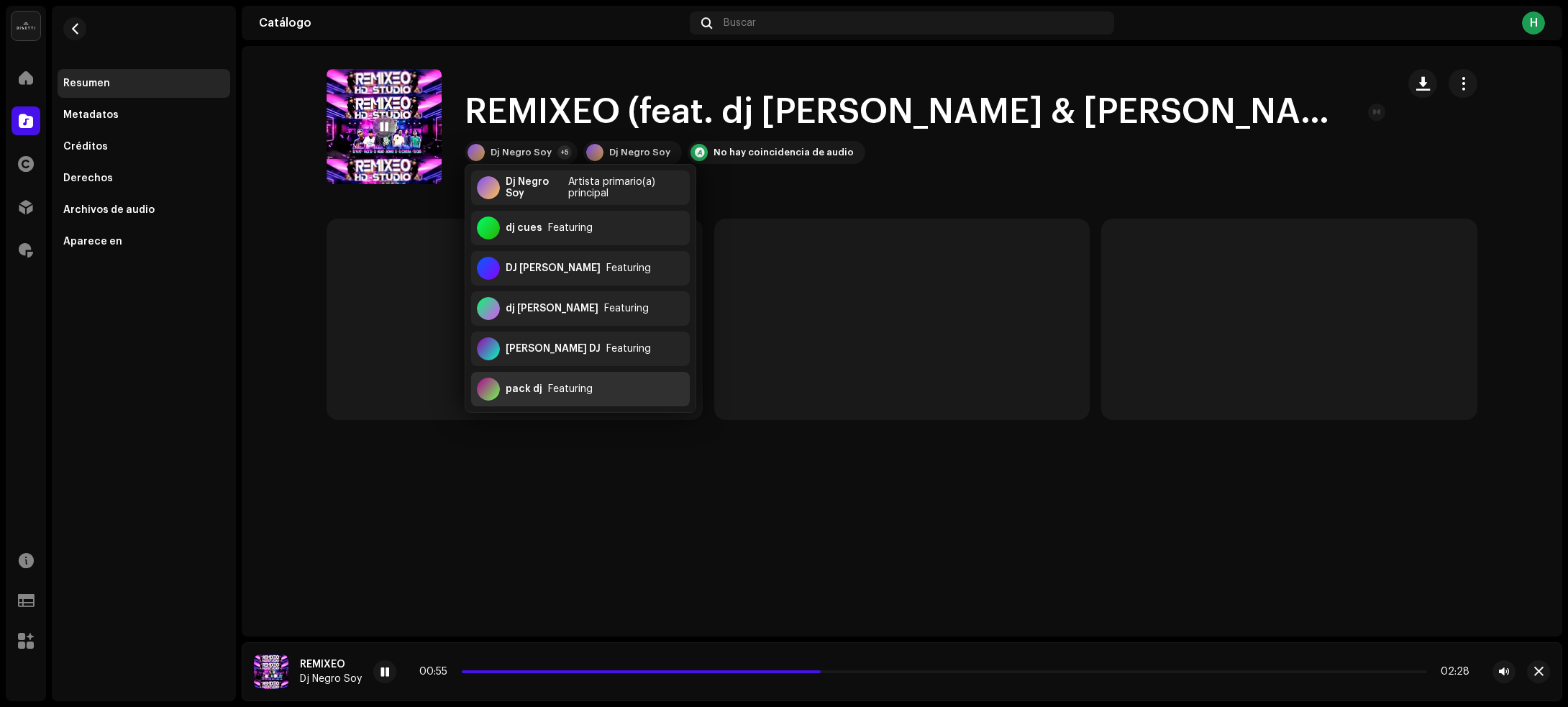
click at [523, 386] on div "pack dj" at bounding box center [523, 389] width 36 height 12
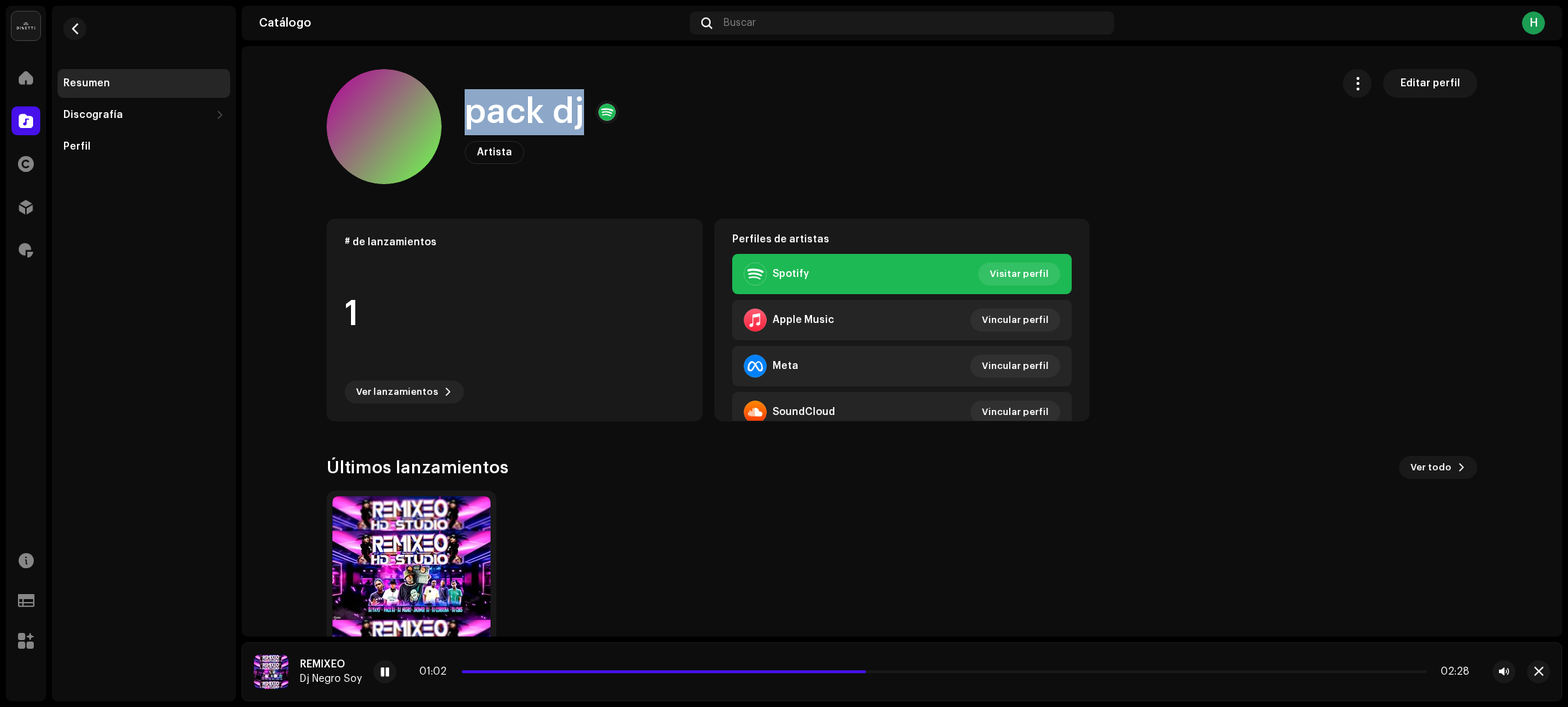
drag, startPoint x: 461, startPoint y: 117, endPoint x: 576, endPoint y: 117, distance: 115.0
click at [576, 117] on h1 "pack dj" at bounding box center [524, 112] width 119 height 46
copy h1 "pack dj"
click at [74, 31] on span "button" at bounding box center [75, 29] width 11 height 12
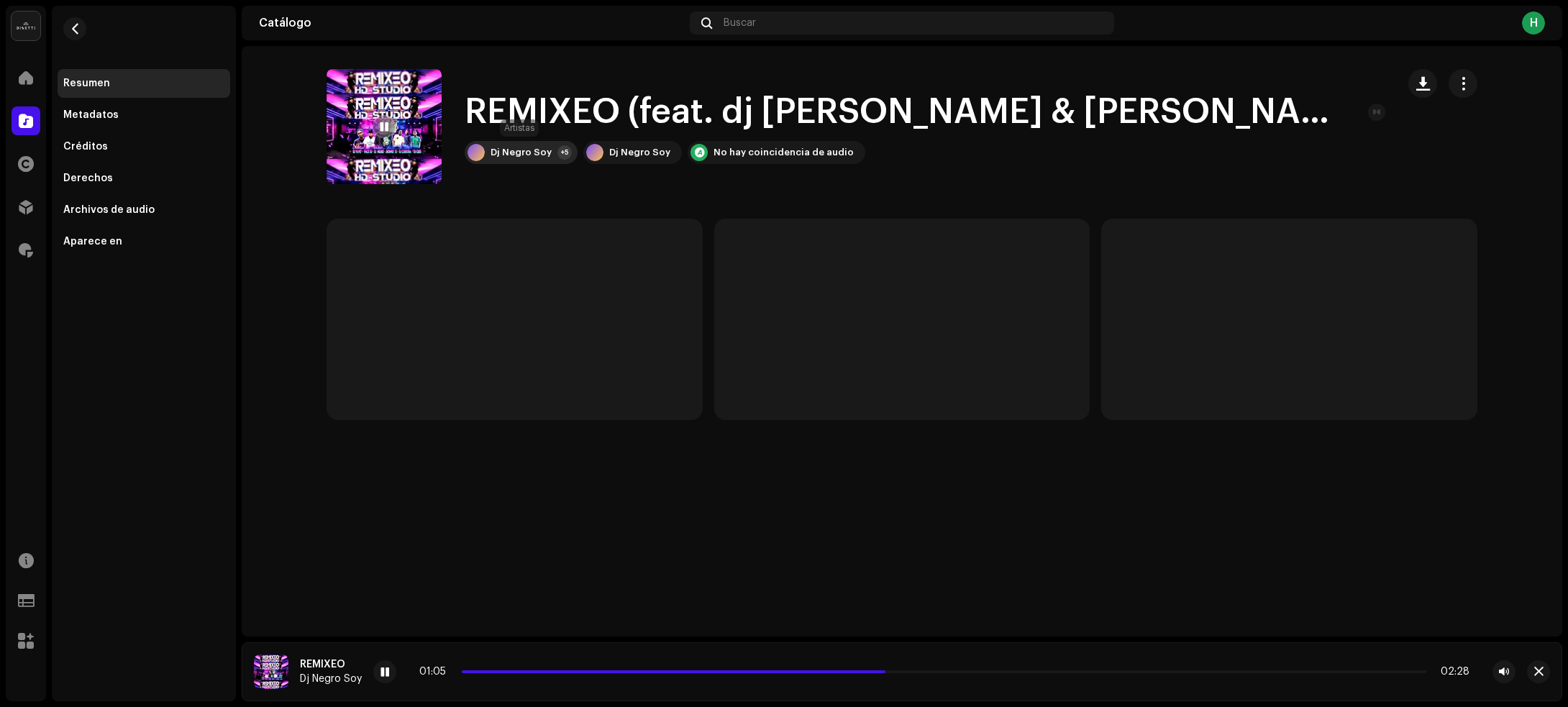
click at [519, 151] on div "Dj Negro Soy" at bounding box center [521, 152] width 61 height 12
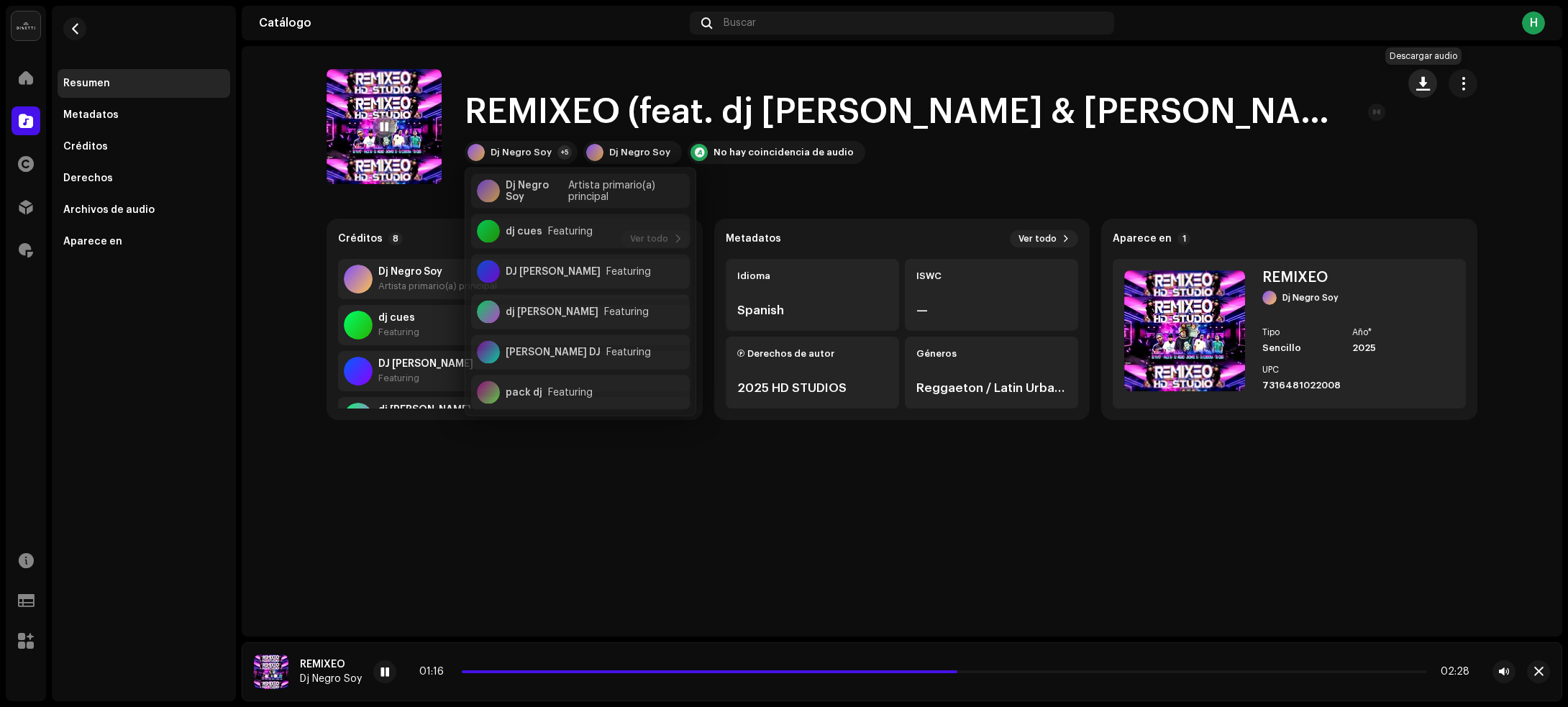
click at [1425, 83] on span "button" at bounding box center [1423, 83] width 14 height 12
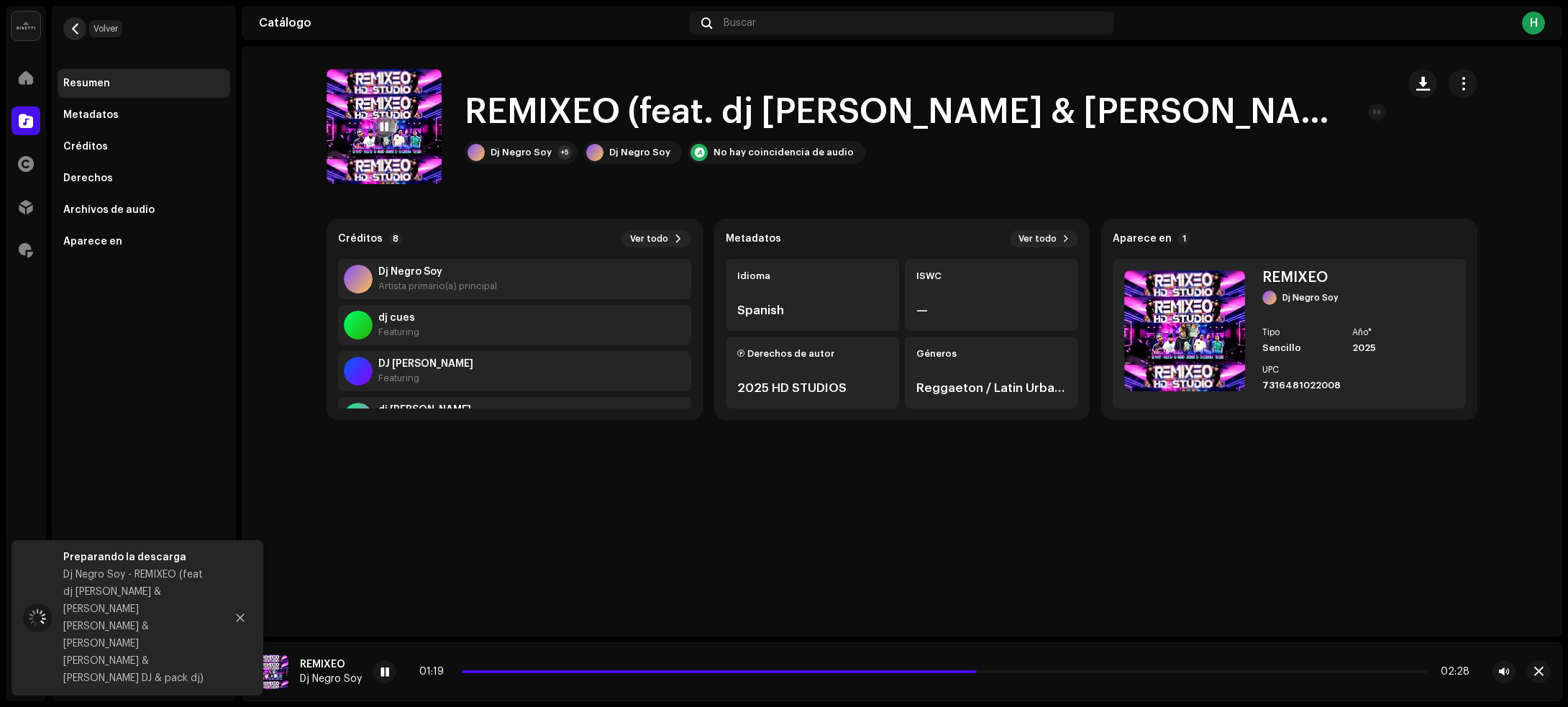
click at [76, 29] on span "button" at bounding box center [75, 29] width 11 height 12
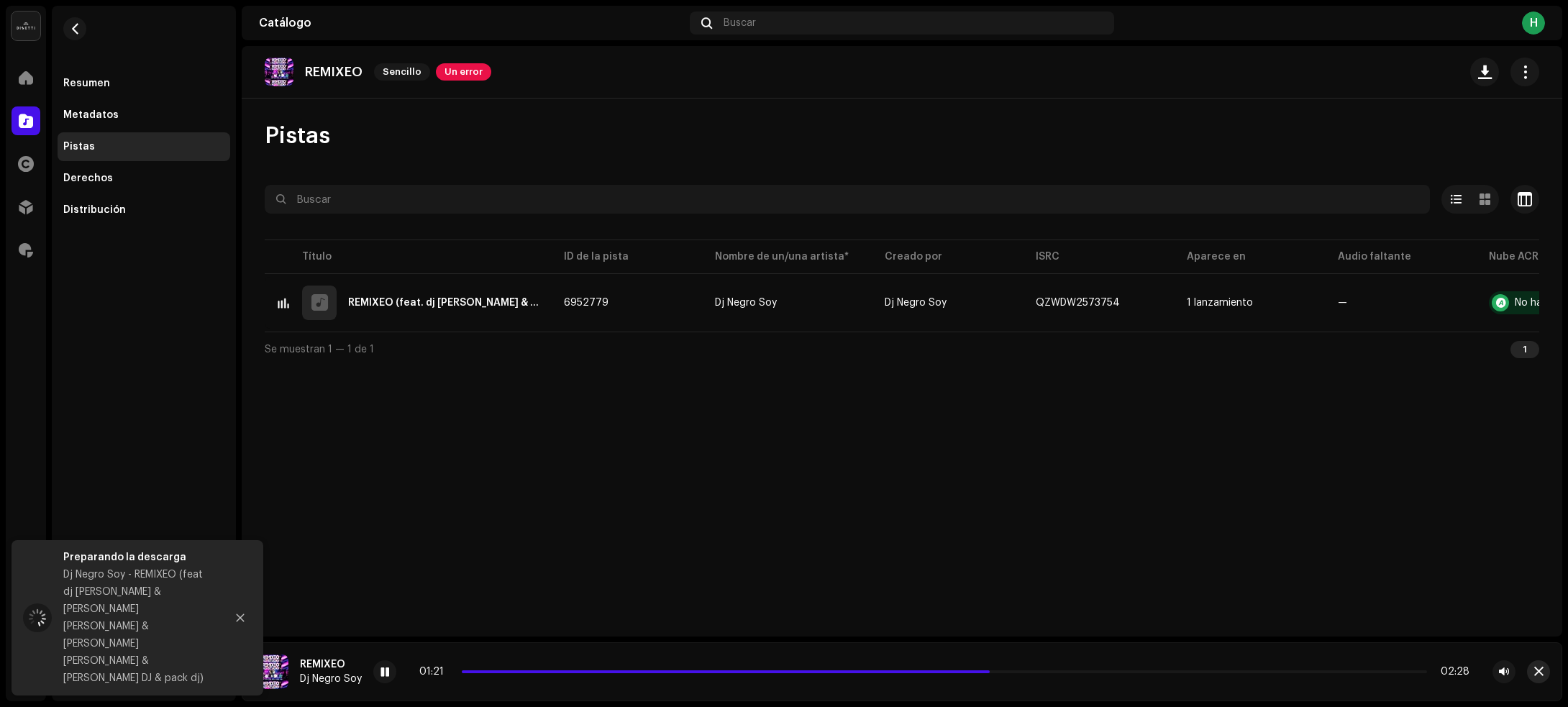
click at [1542, 668] on span "button" at bounding box center [1539, 671] width 9 height 12
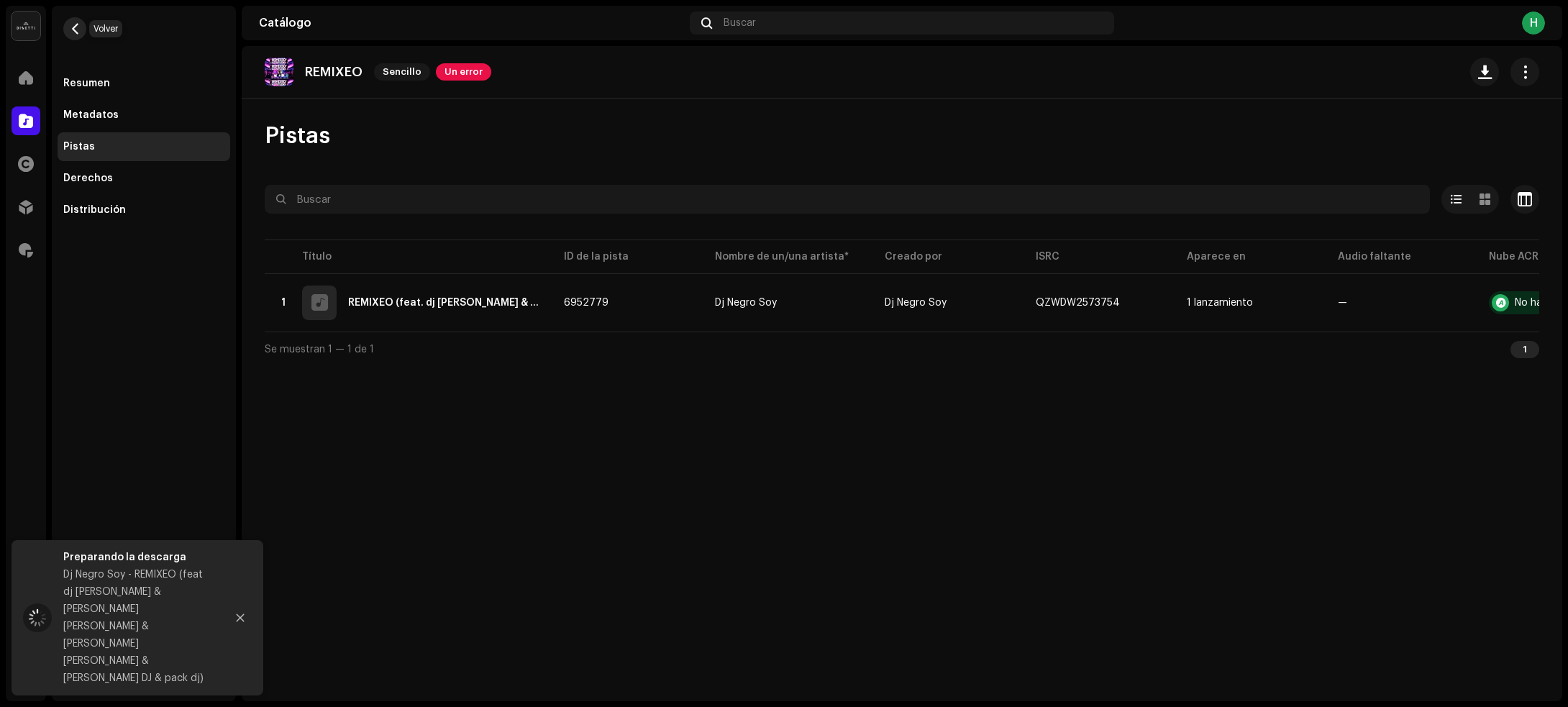
click at [77, 27] on span "button" at bounding box center [75, 29] width 11 height 12
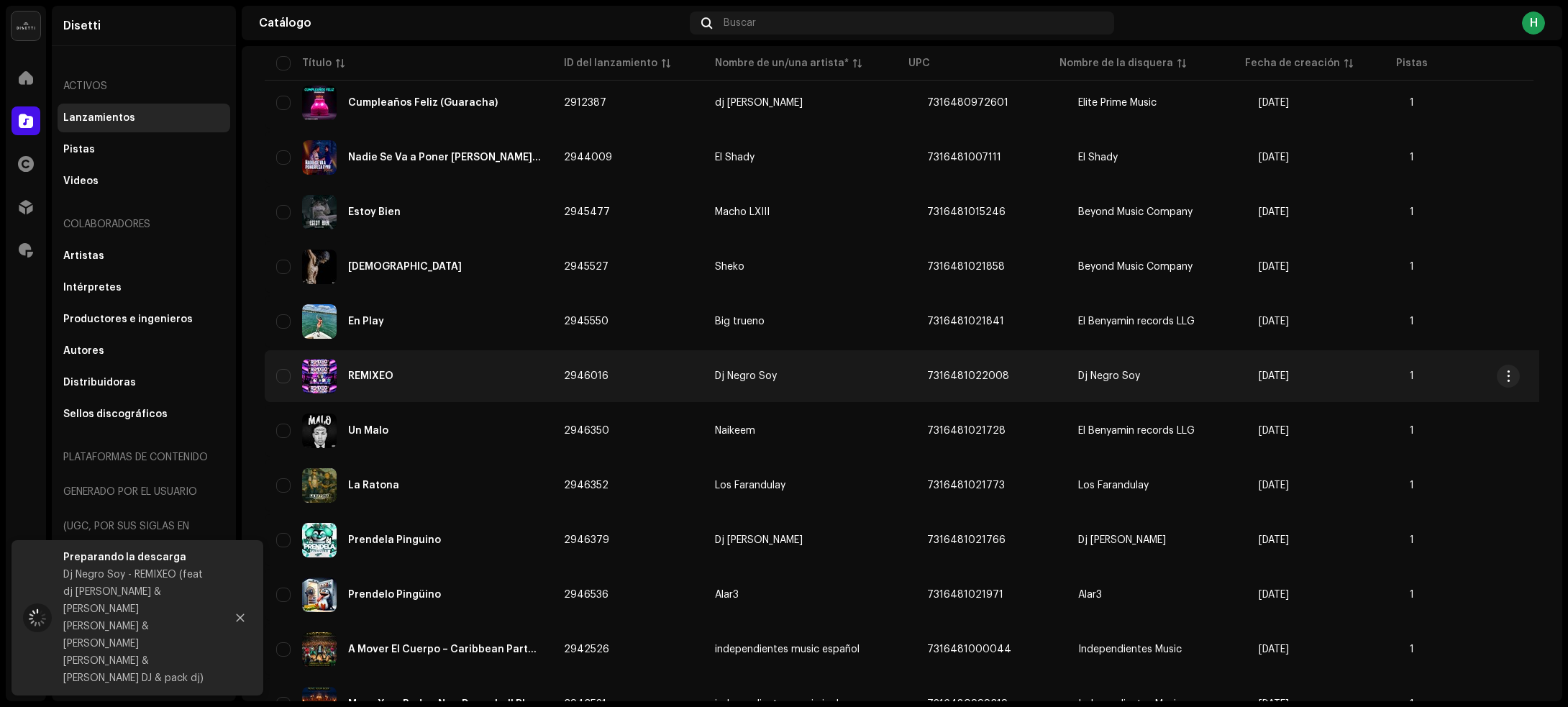
scroll to position [850, 0]
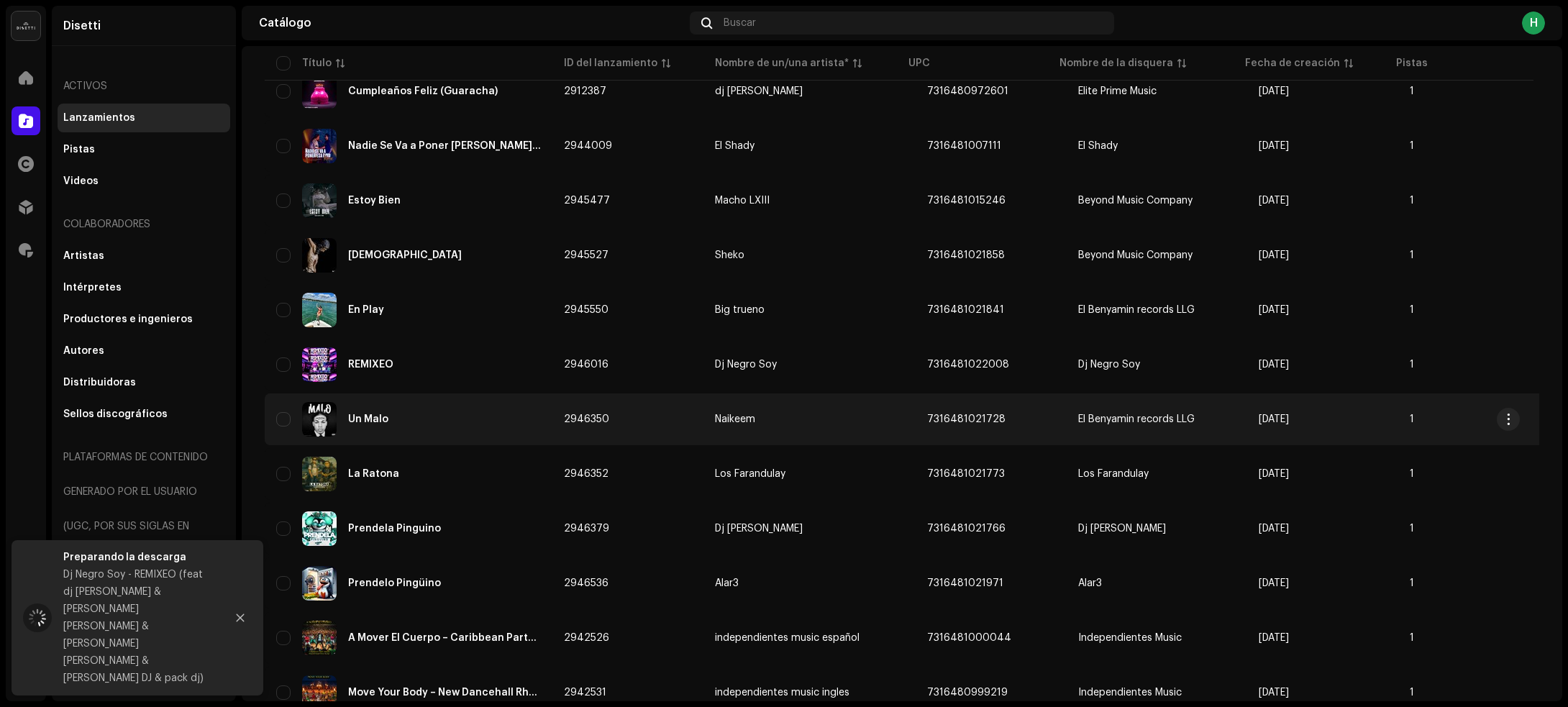
click at [471, 417] on div "Un Malo" at bounding box center [408, 419] width 264 height 35
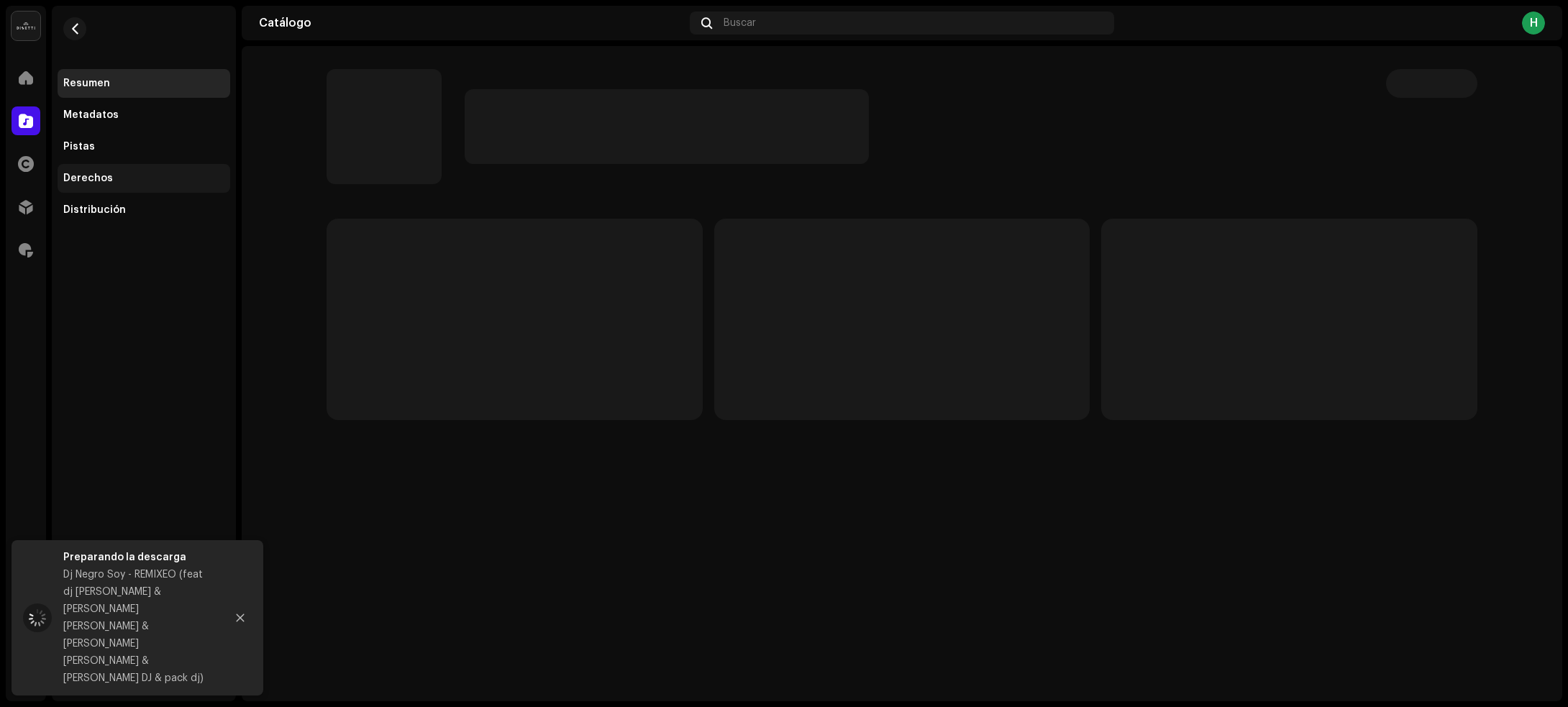
click at [128, 171] on div "Derechos" at bounding box center [143, 178] width 172 height 29
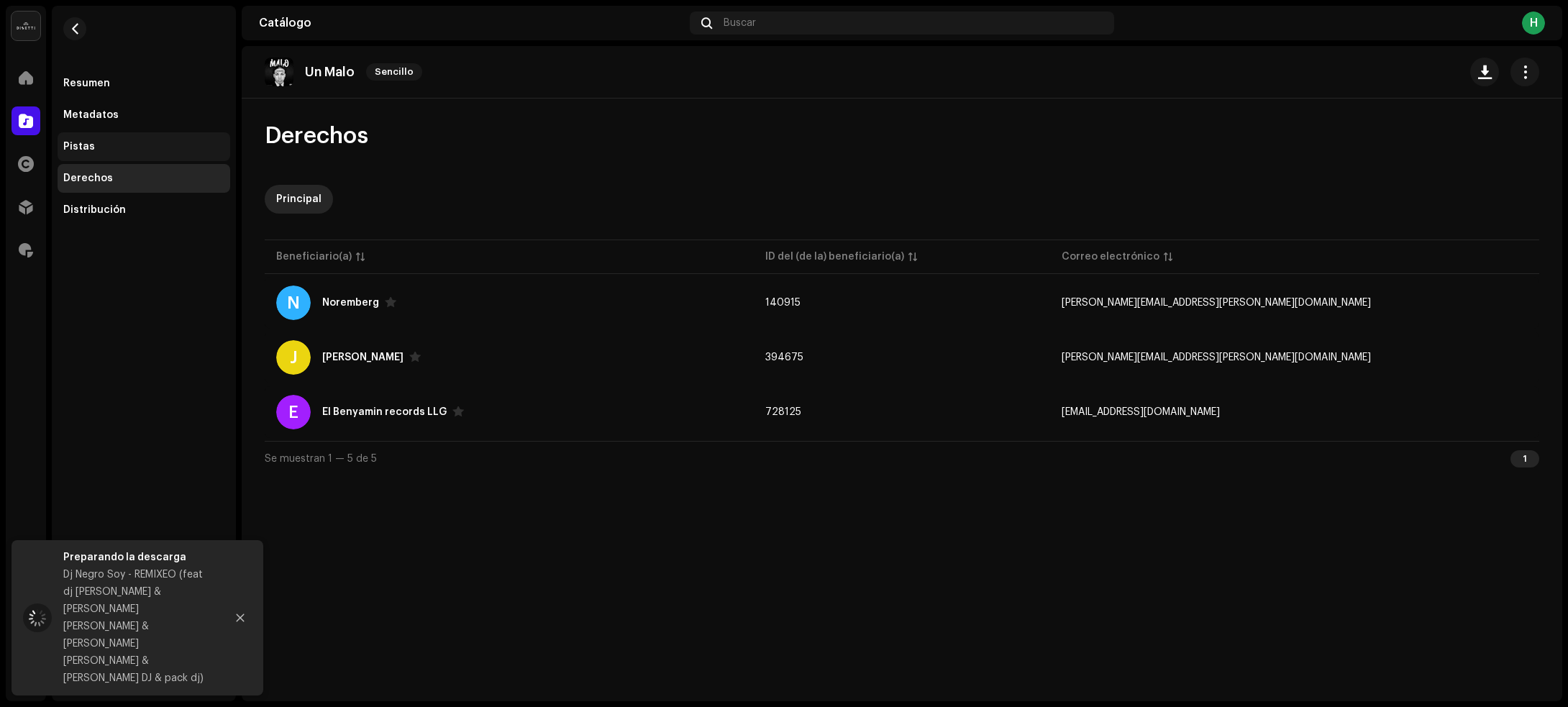
click at [130, 141] on div "Pistas" at bounding box center [144, 146] width 161 height 12
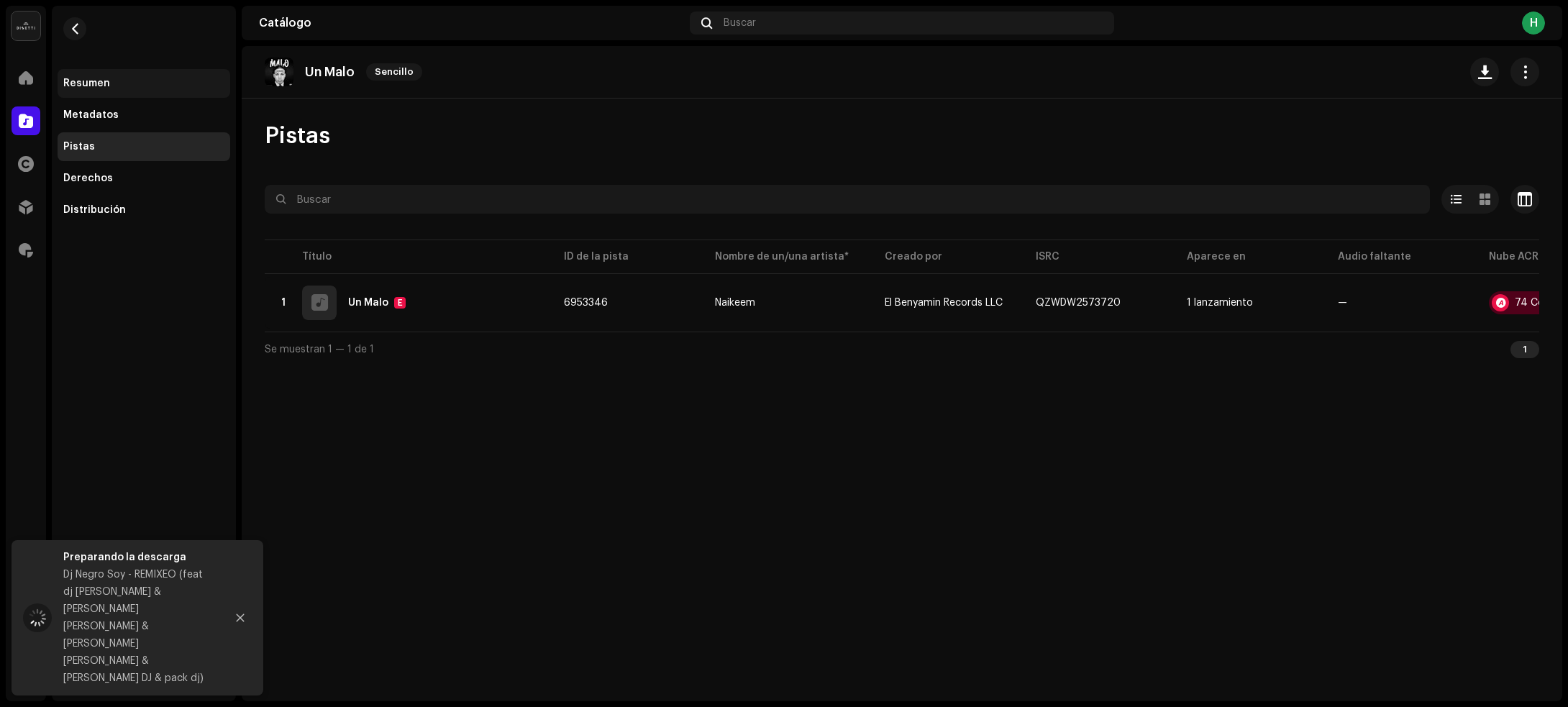
click at [138, 76] on div "Resumen" at bounding box center [143, 83] width 172 height 29
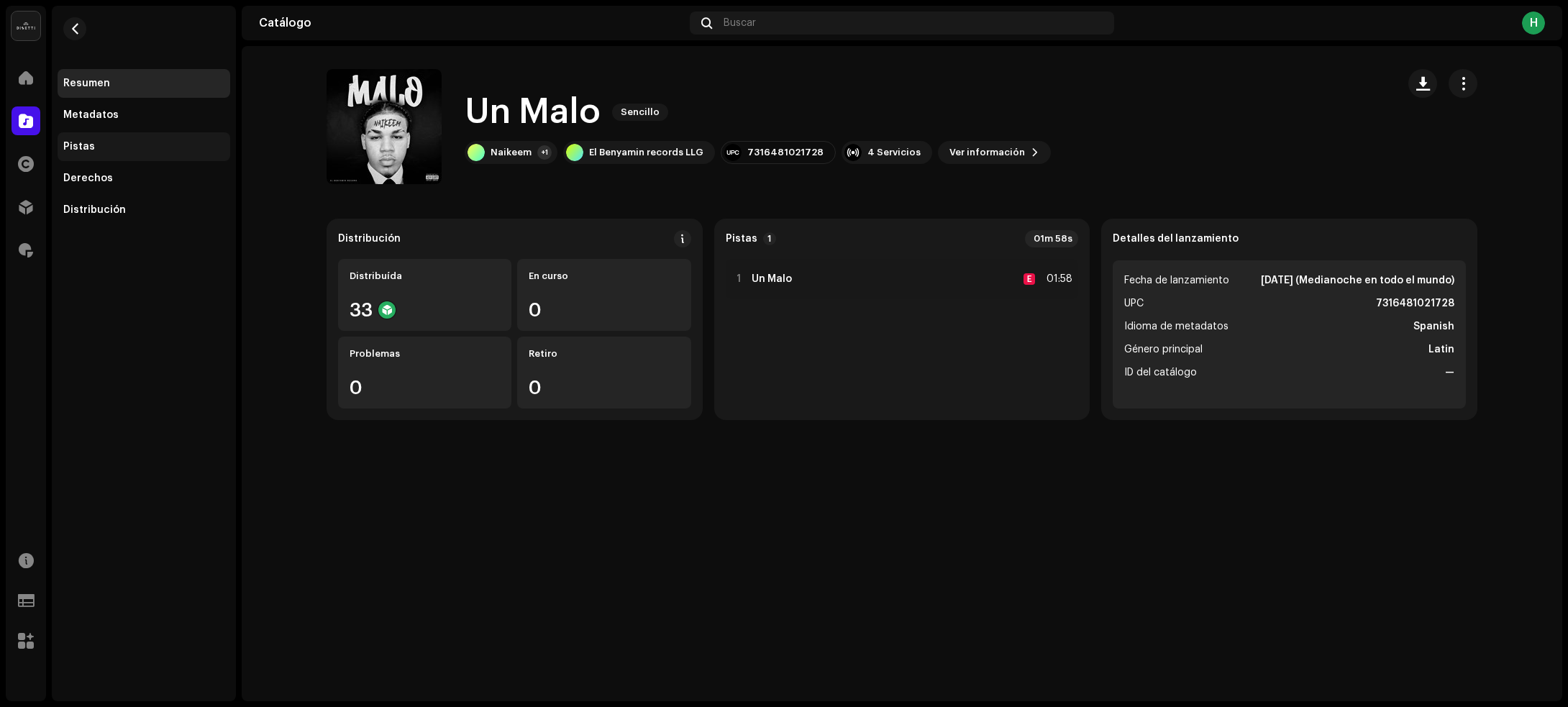
click at [158, 148] on div "Pistas" at bounding box center [144, 146] width 161 height 12
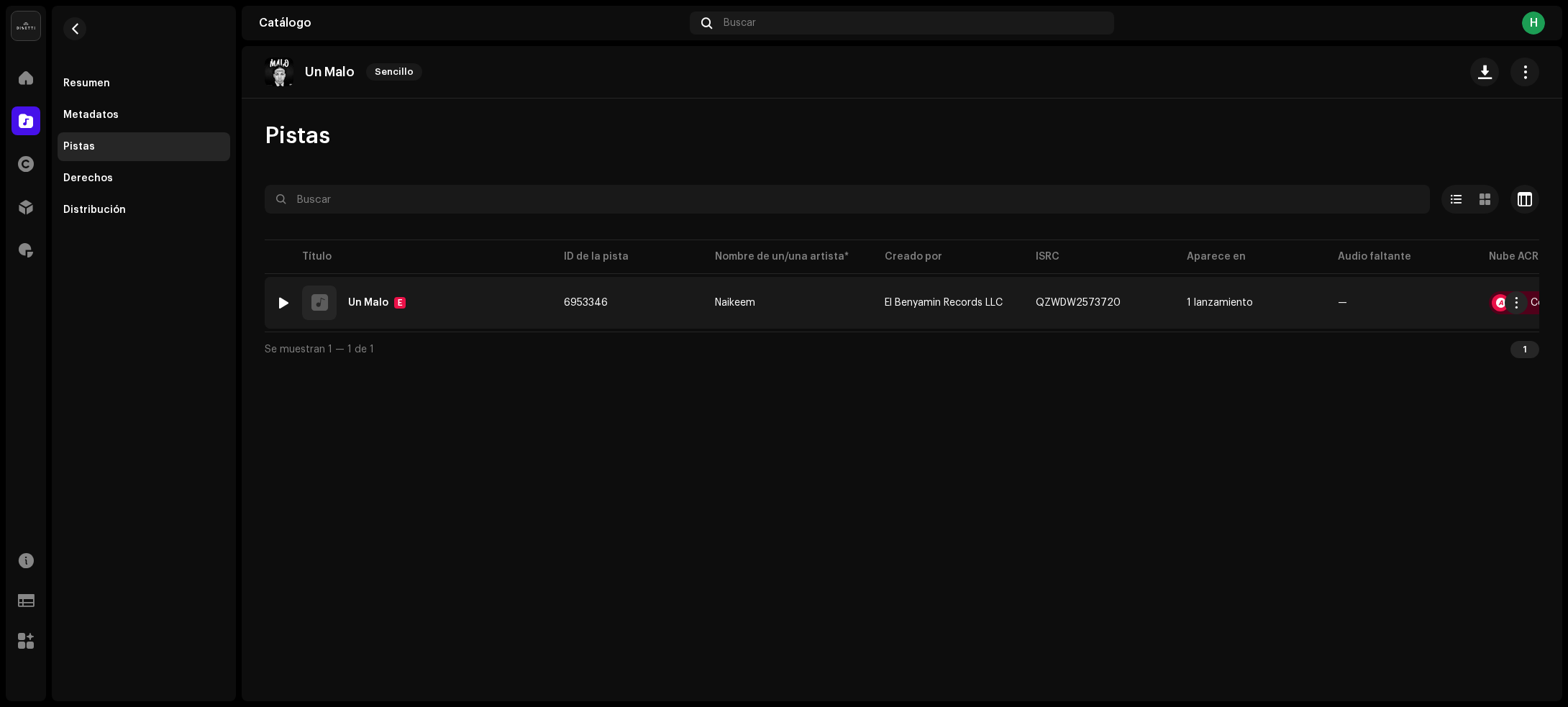
click at [279, 300] on div at bounding box center [284, 302] width 11 height 12
click at [490, 296] on div "1 Un Malo E" at bounding box center [408, 302] width 264 height 35
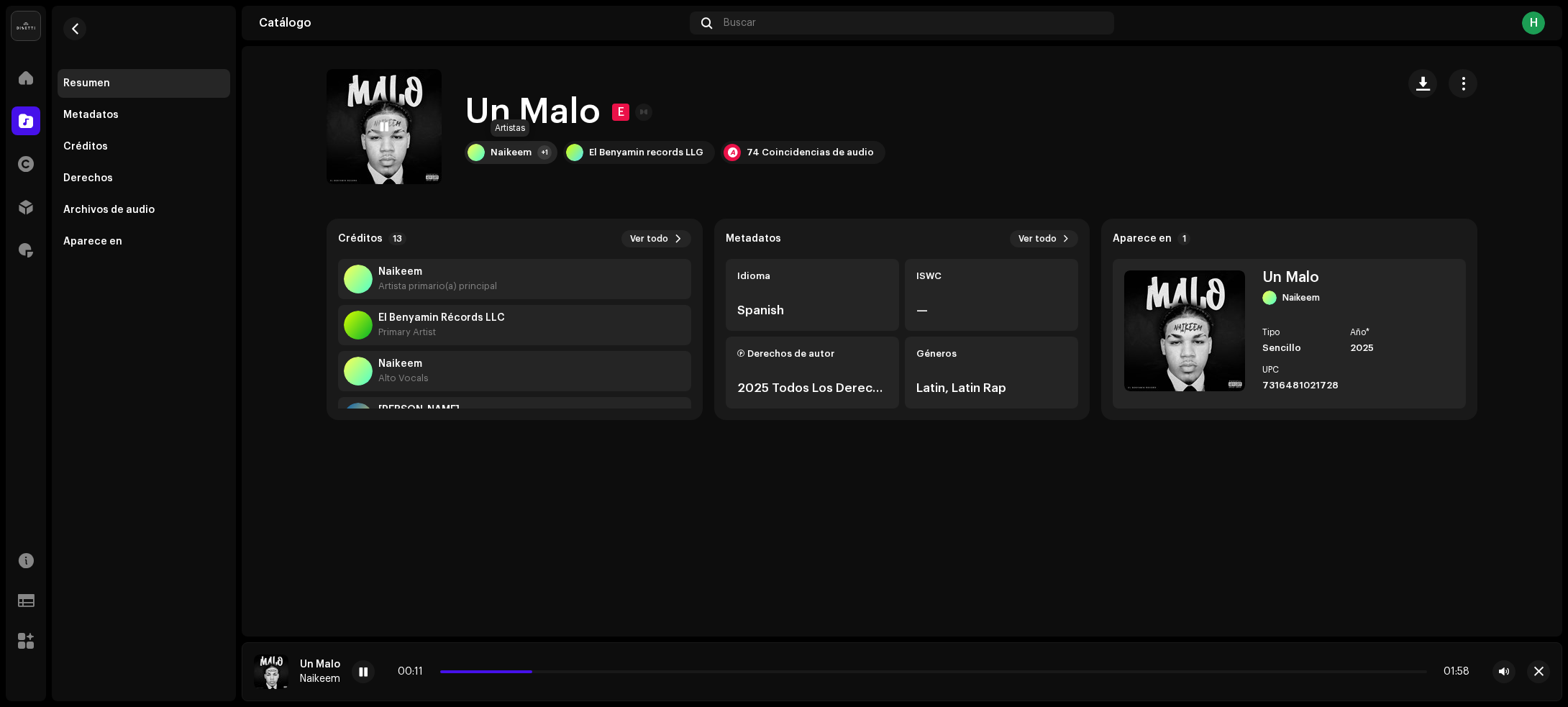
click at [505, 149] on div "Naikeem" at bounding box center [511, 152] width 41 height 12
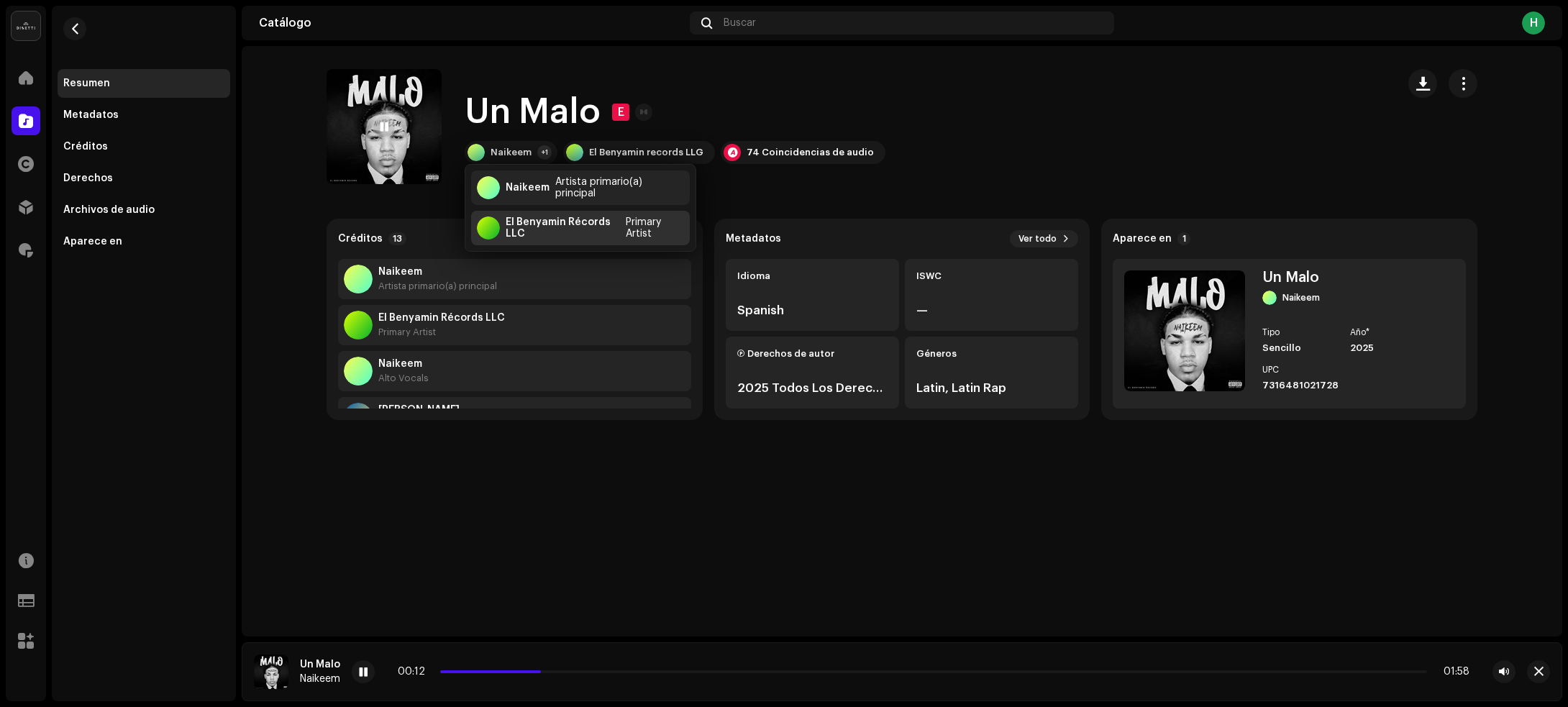
click at [536, 219] on div "El Benyamin Récords LLC" at bounding box center [563, 228] width 114 height 23
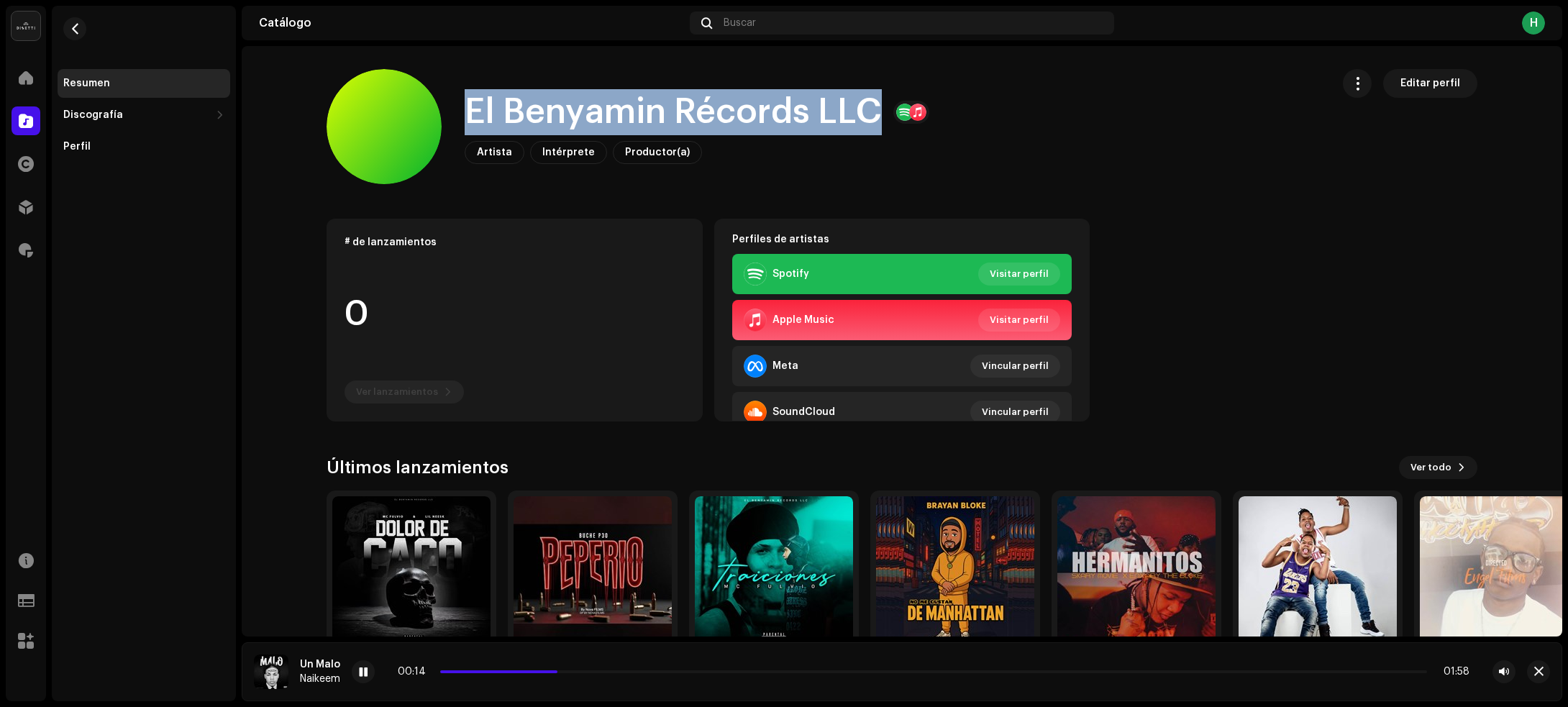
drag, startPoint x: 451, startPoint y: 112, endPoint x: 867, endPoint y: 115, distance: 416.0
click at [867, 115] on div "El Benyamin Récords LLC Artista Intérprete Productor(a) Editar perfil" at bounding box center [823, 126] width 993 height 115
copy h1 "El Benyamin Récords LLC"
click at [77, 30] on span "button" at bounding box center [75, 29] width 11 height 12
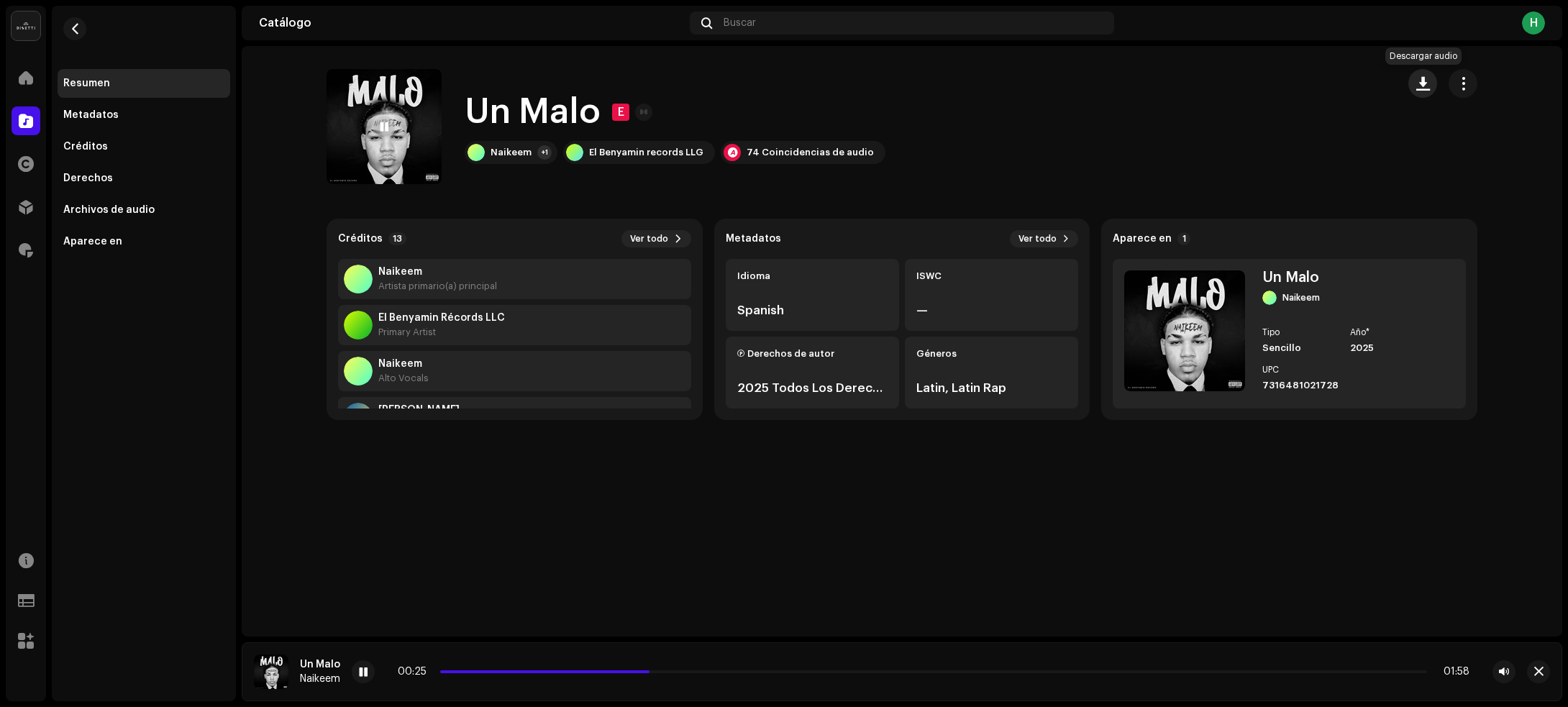
click at [1420, 81] on span "button" at bounding box center [1423, 83] width 14 height 12
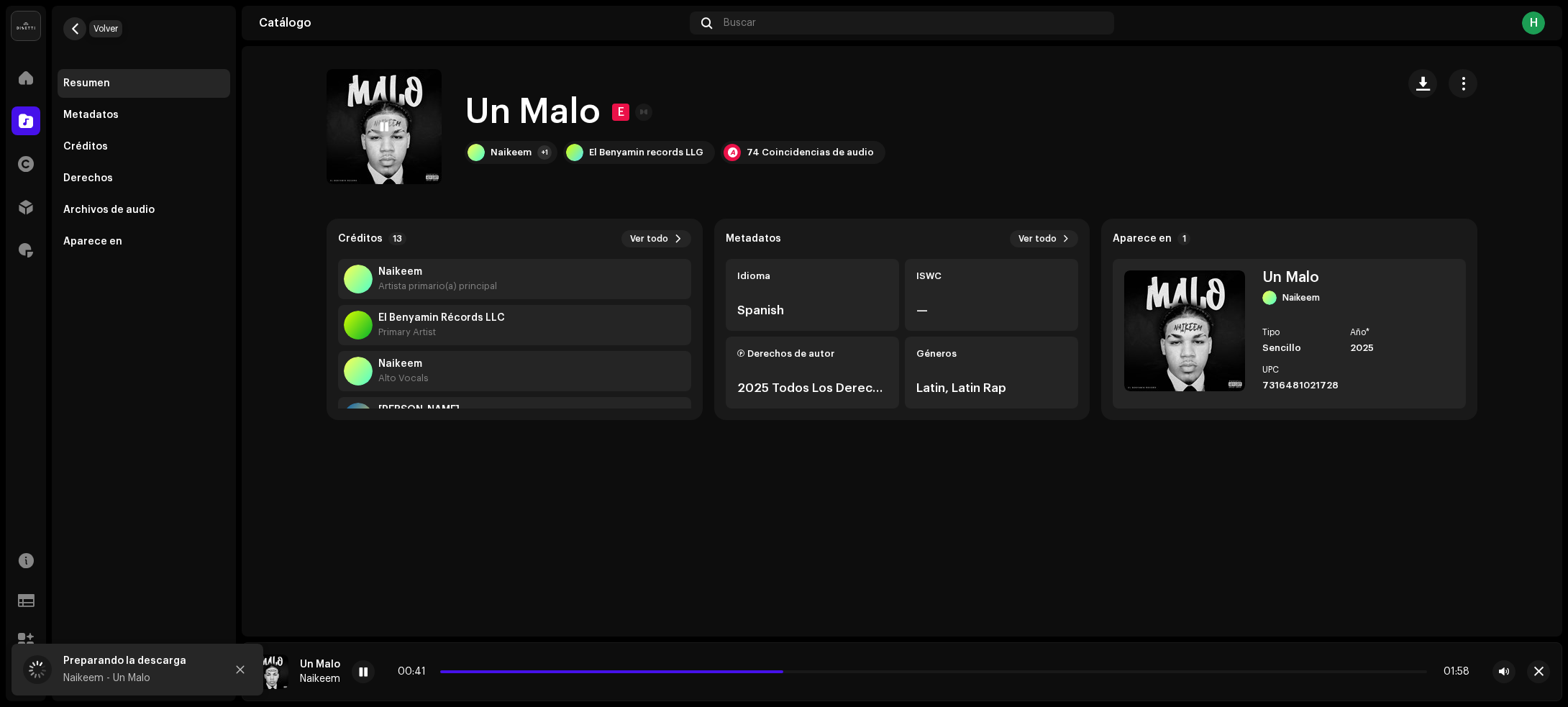
click at [77, 31] on span "button" at bounding box center [75, 29] width 11 height 12
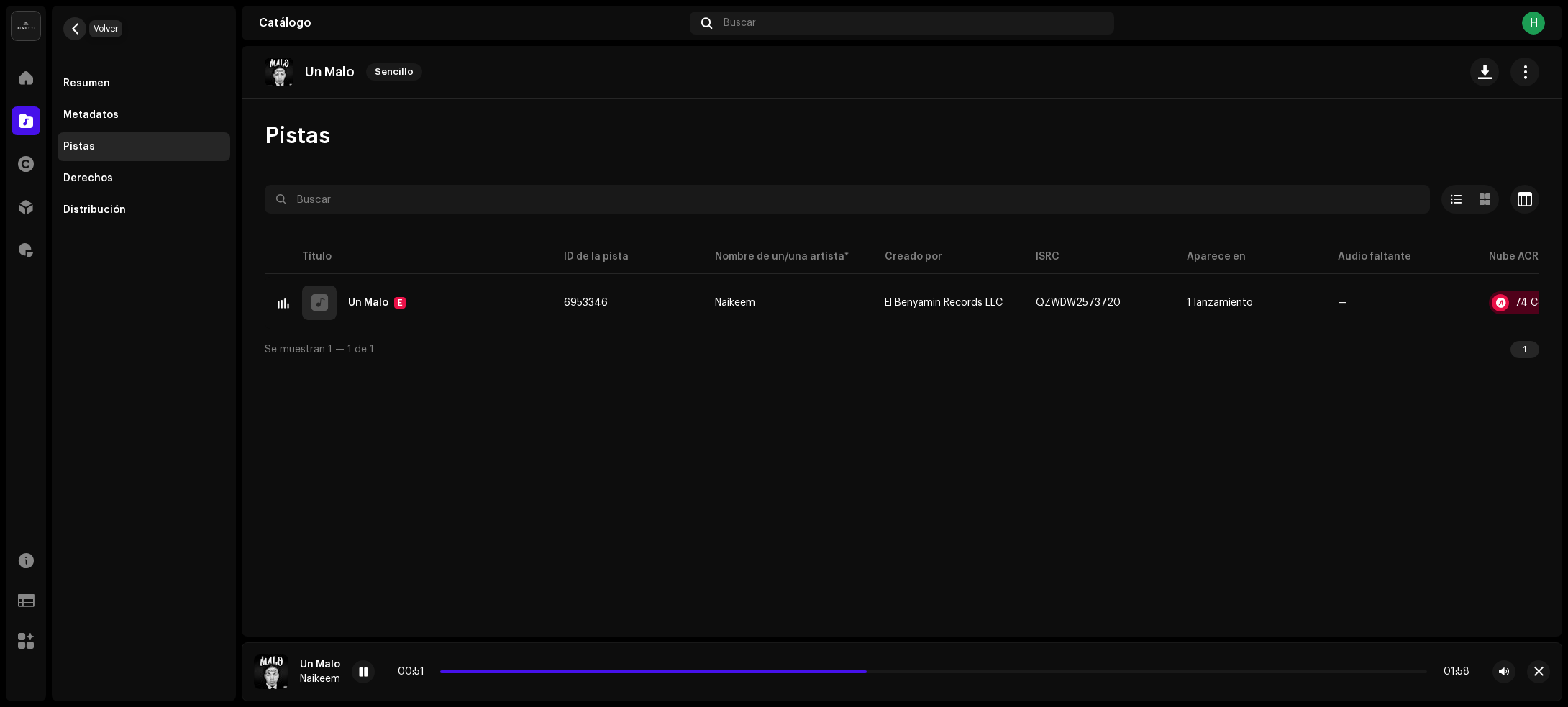
click at [68, 22] on button "button" at bounding box center [75, 29] width 23 height 23
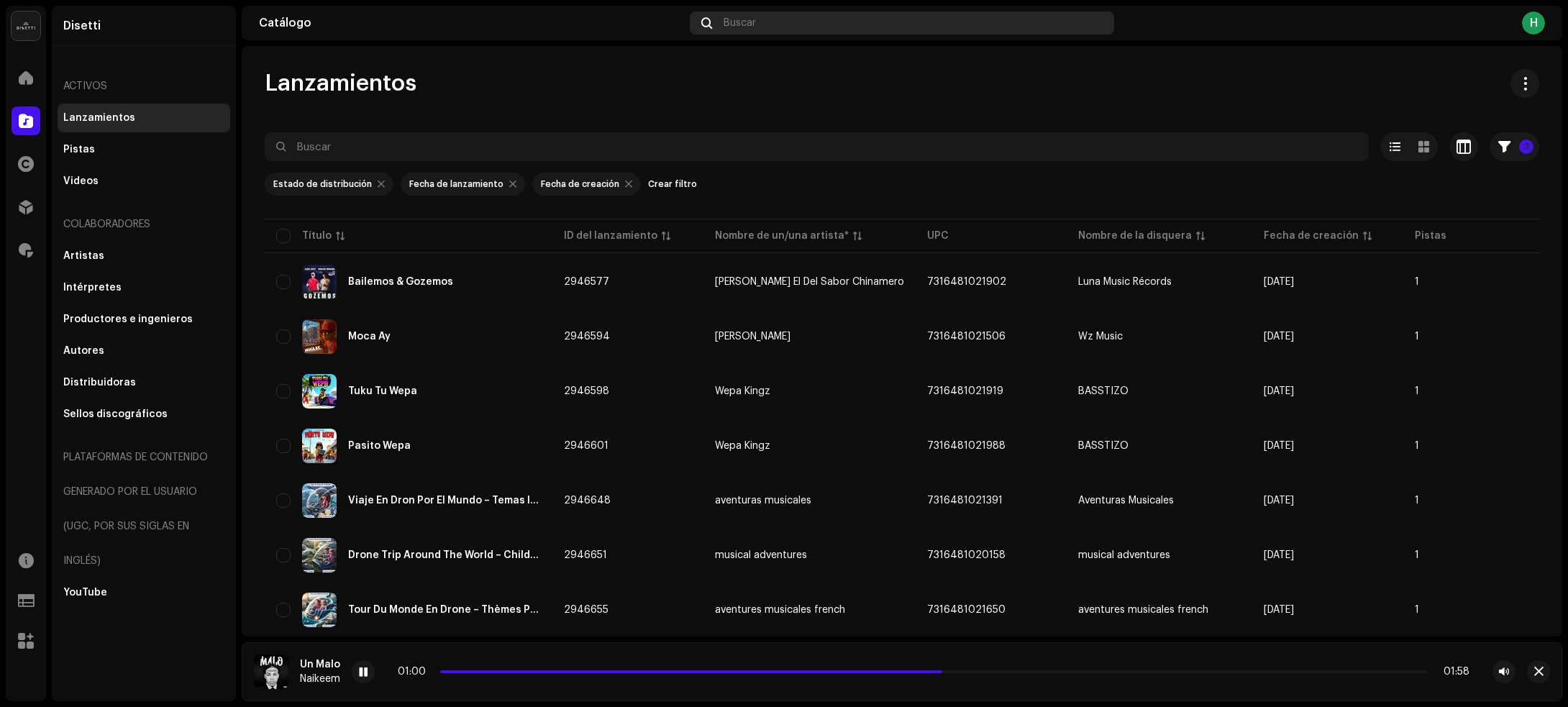
scroll to position [920, 0]
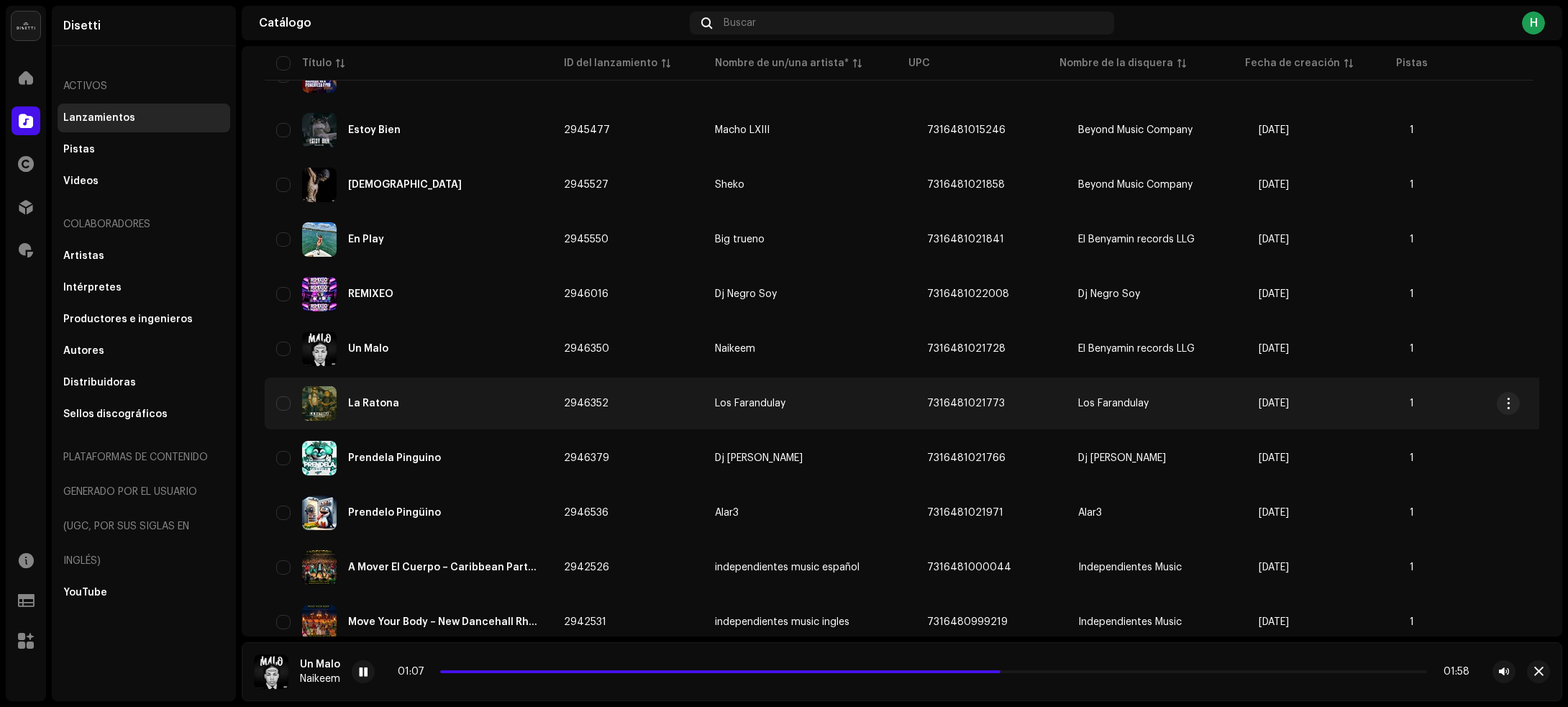
click at [447, 400] on div "La Ratona" at bounding box center [408, 403] width 264 height 35
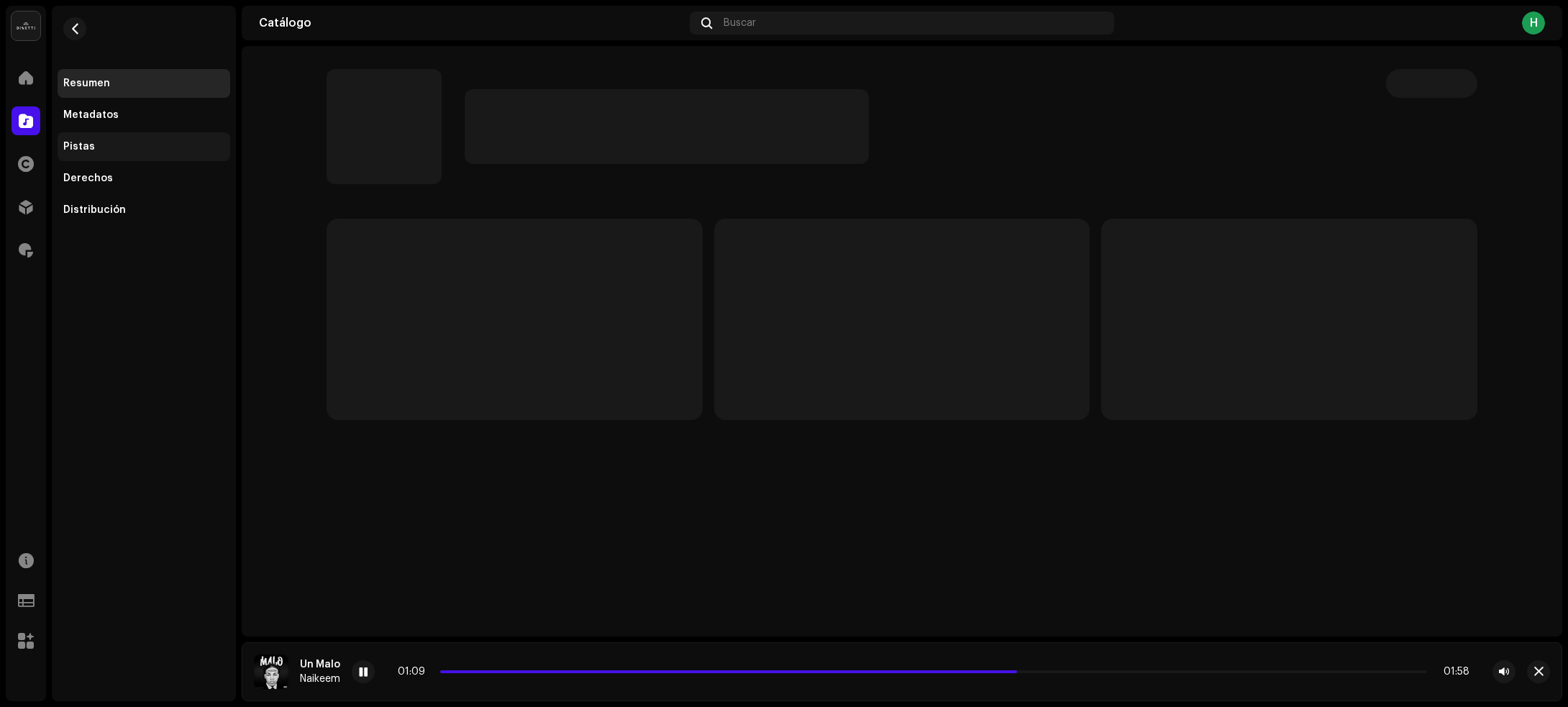
click at [87, 149] on div "Pistas" at bounding box center [79, 146] width 32 height 12
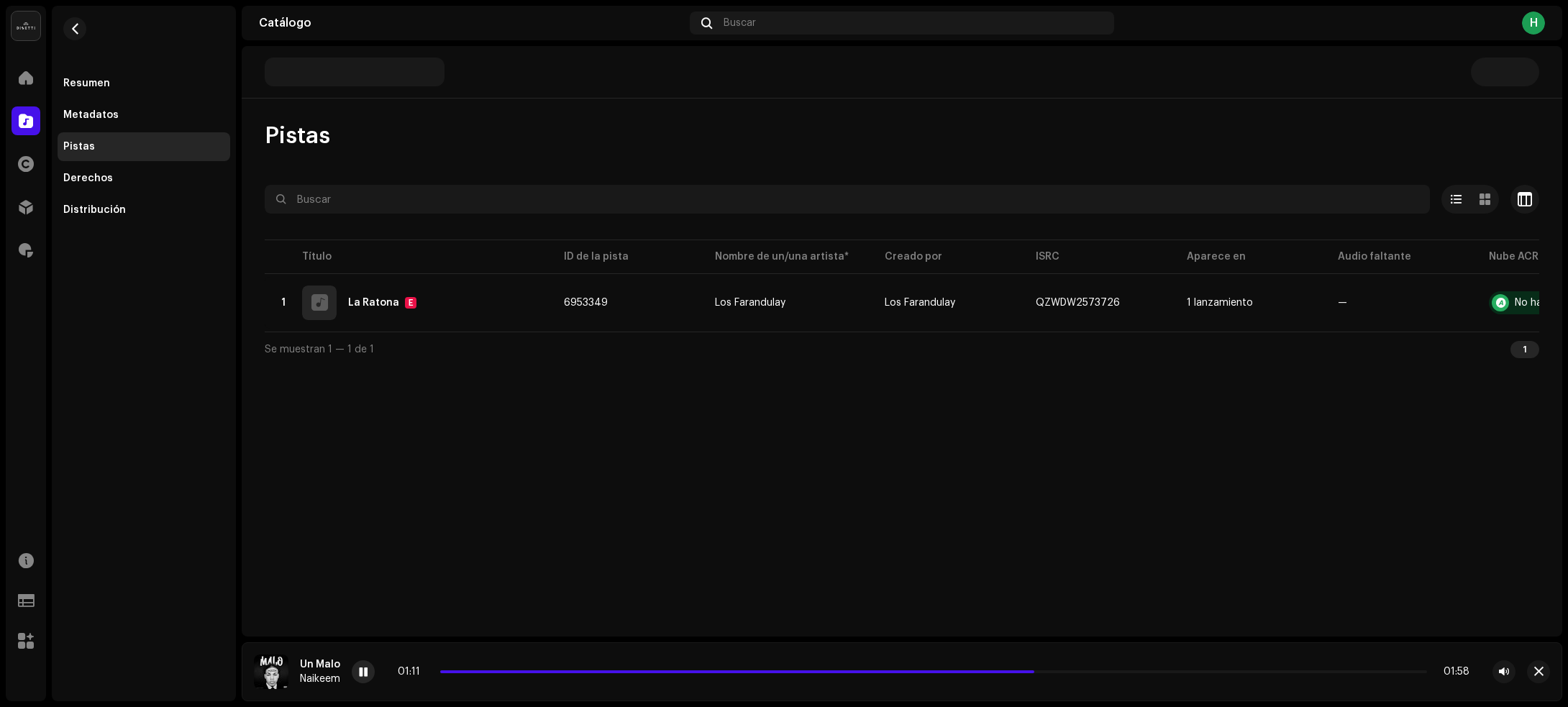
click at [367, 669] on span at bounding box center [362, 672] width 9 height 12
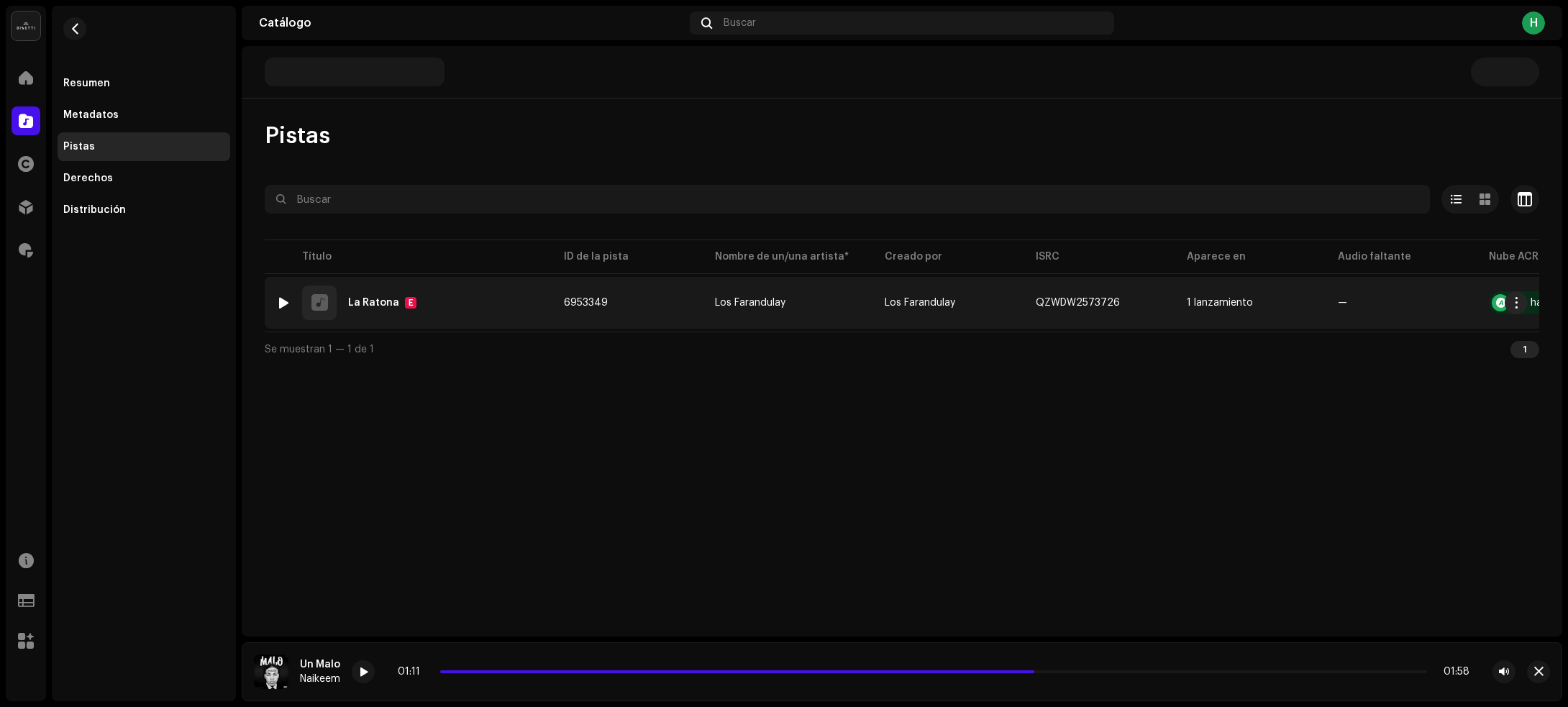
click at [533, 303] on div "1 La Ratona E" at bounding box center [408, 302] width 264 height 35
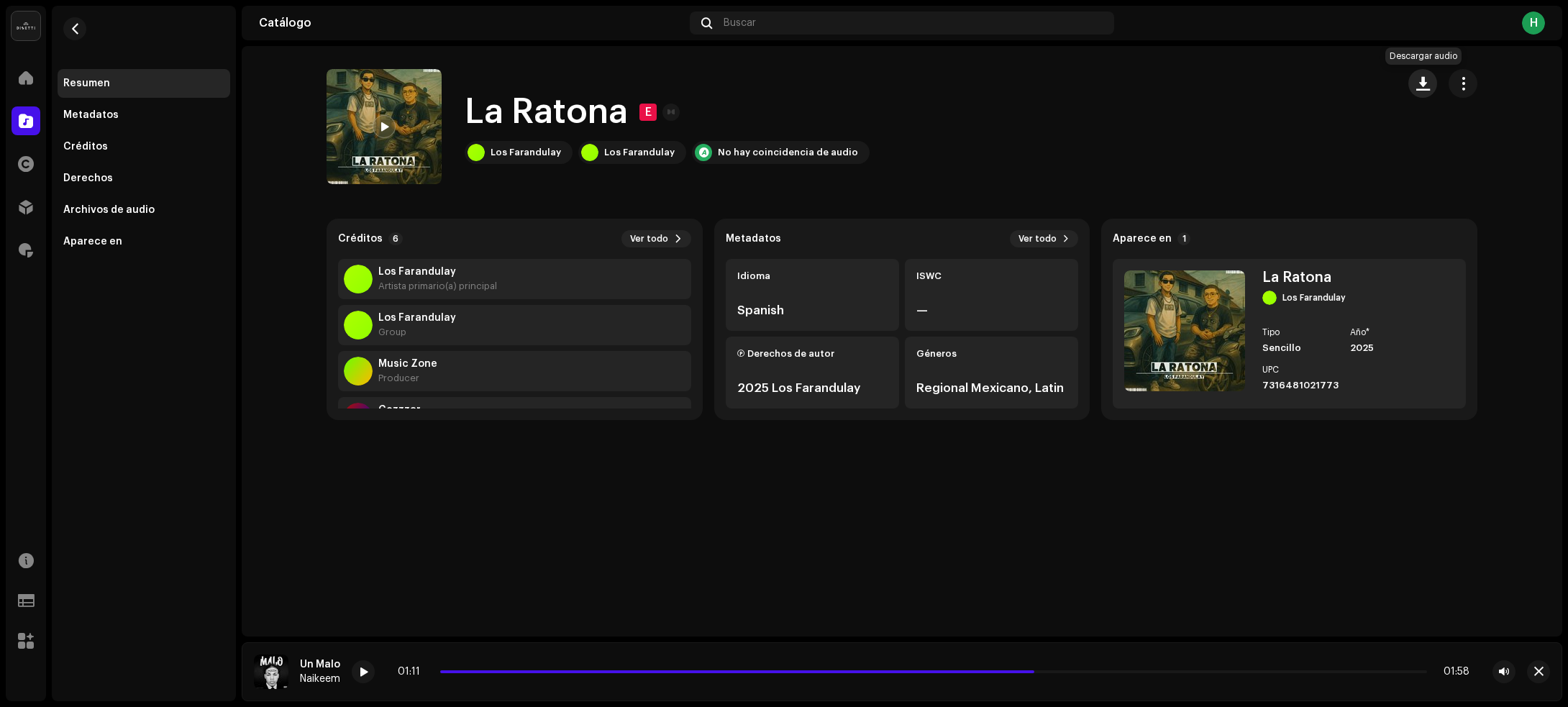
click at [1420, 87] on span "button" at bounding box center [1423, 83] width 14 height 12
click at [73, 32] on span "button" at bounding box center [75, 29] width 11 height 12
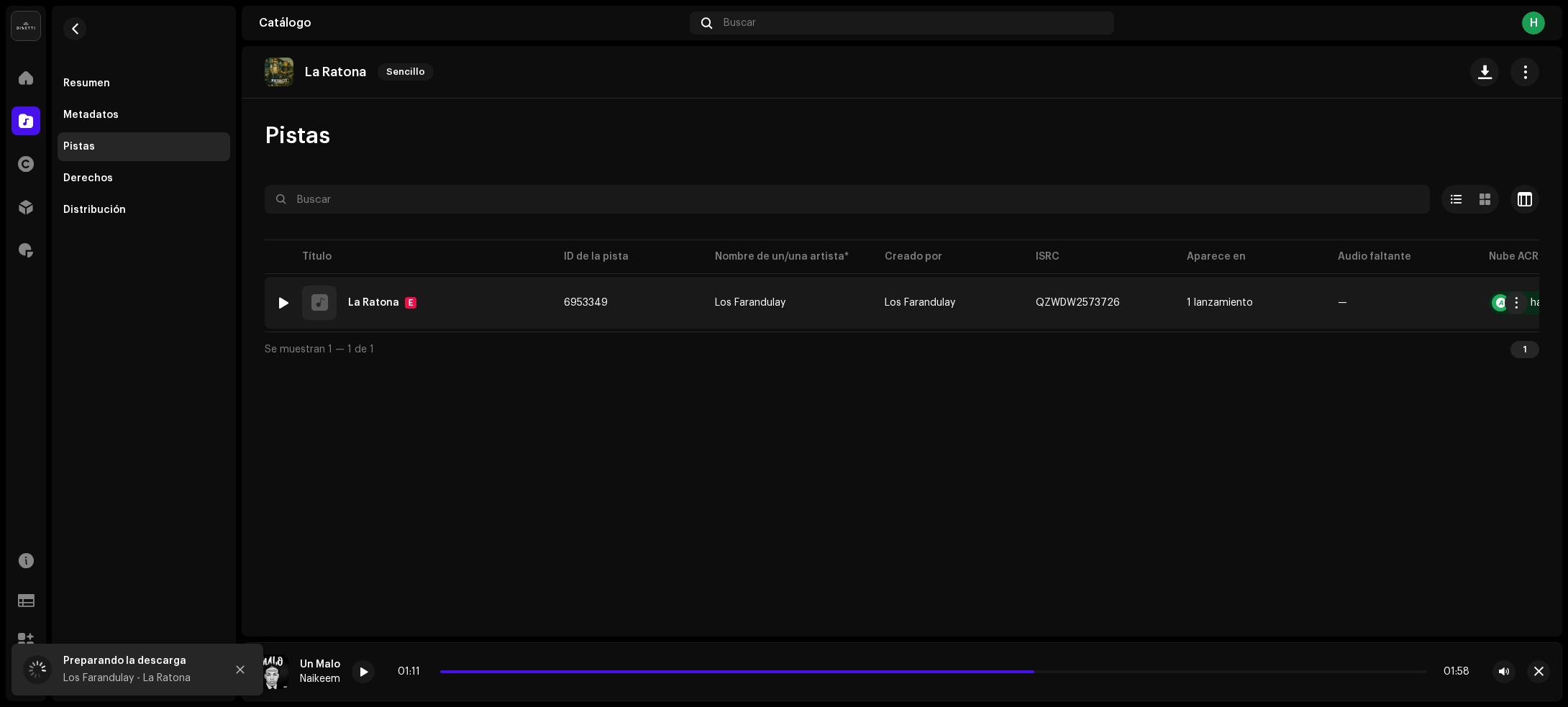
click at [278, 302] on div at bounding box center [284, 302] width 11 height 12
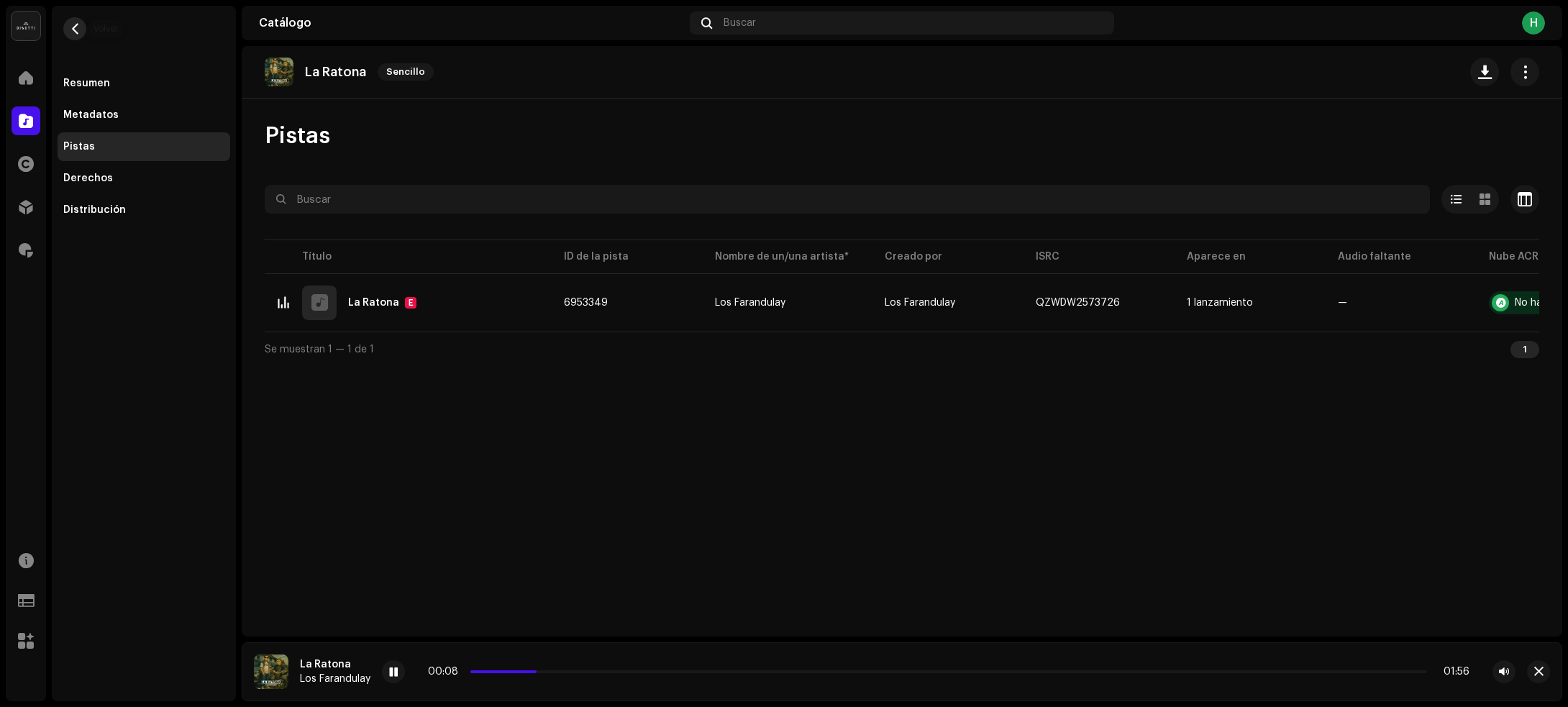
click at [73, 32] on span "button" at bounding box center [75, 29] width 11 height 12
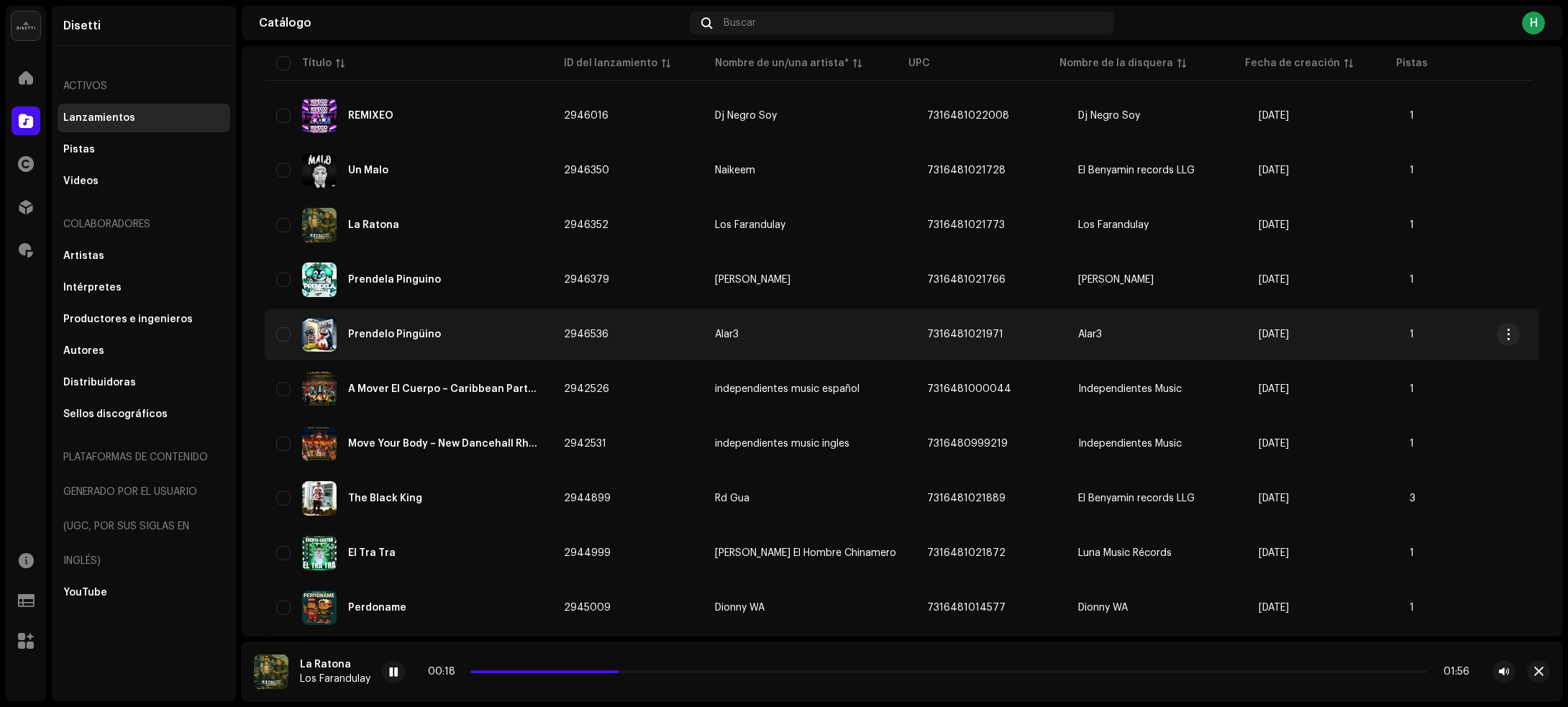
scroll to position [1100, 0]
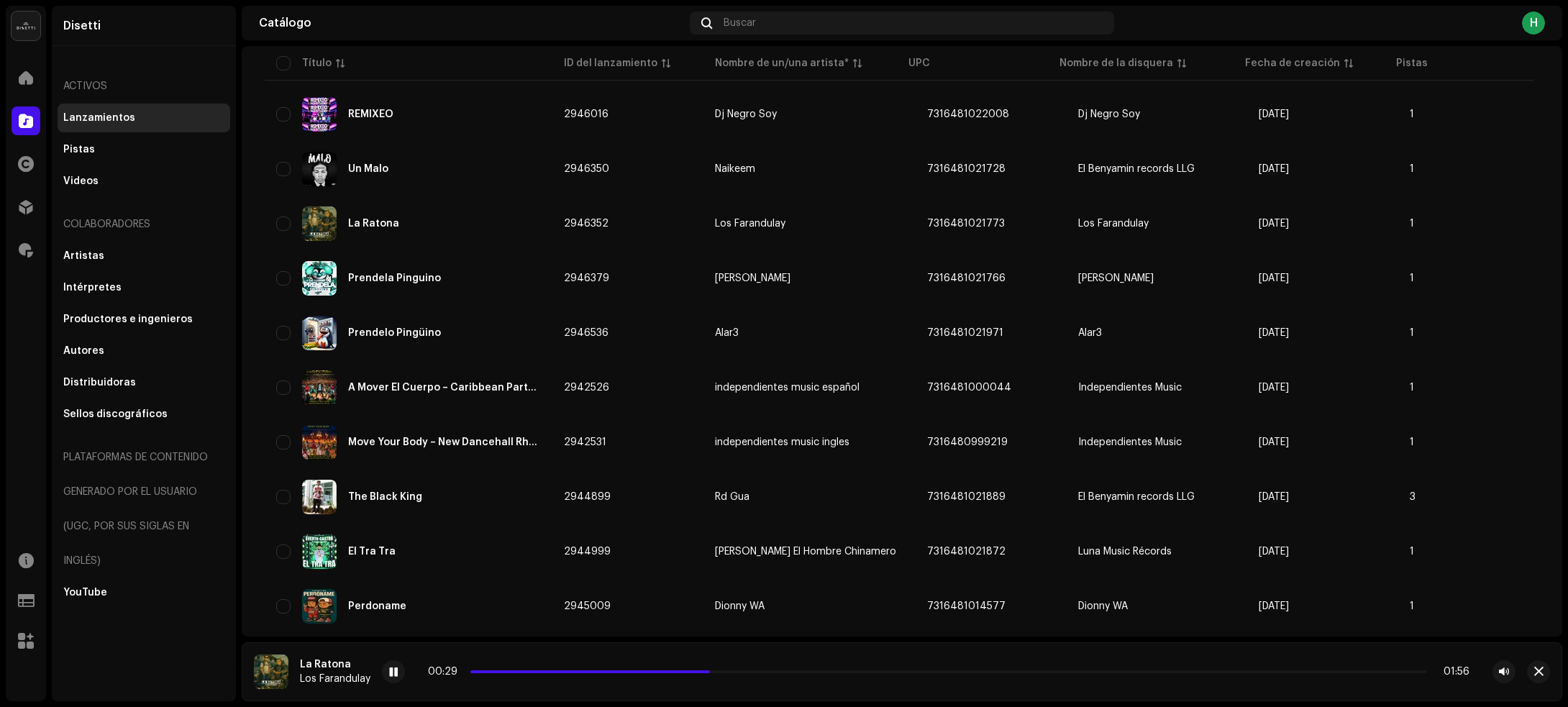
click at [481, 493] on div "The Black King" at bounding box center [408, 497] width 264 height 35
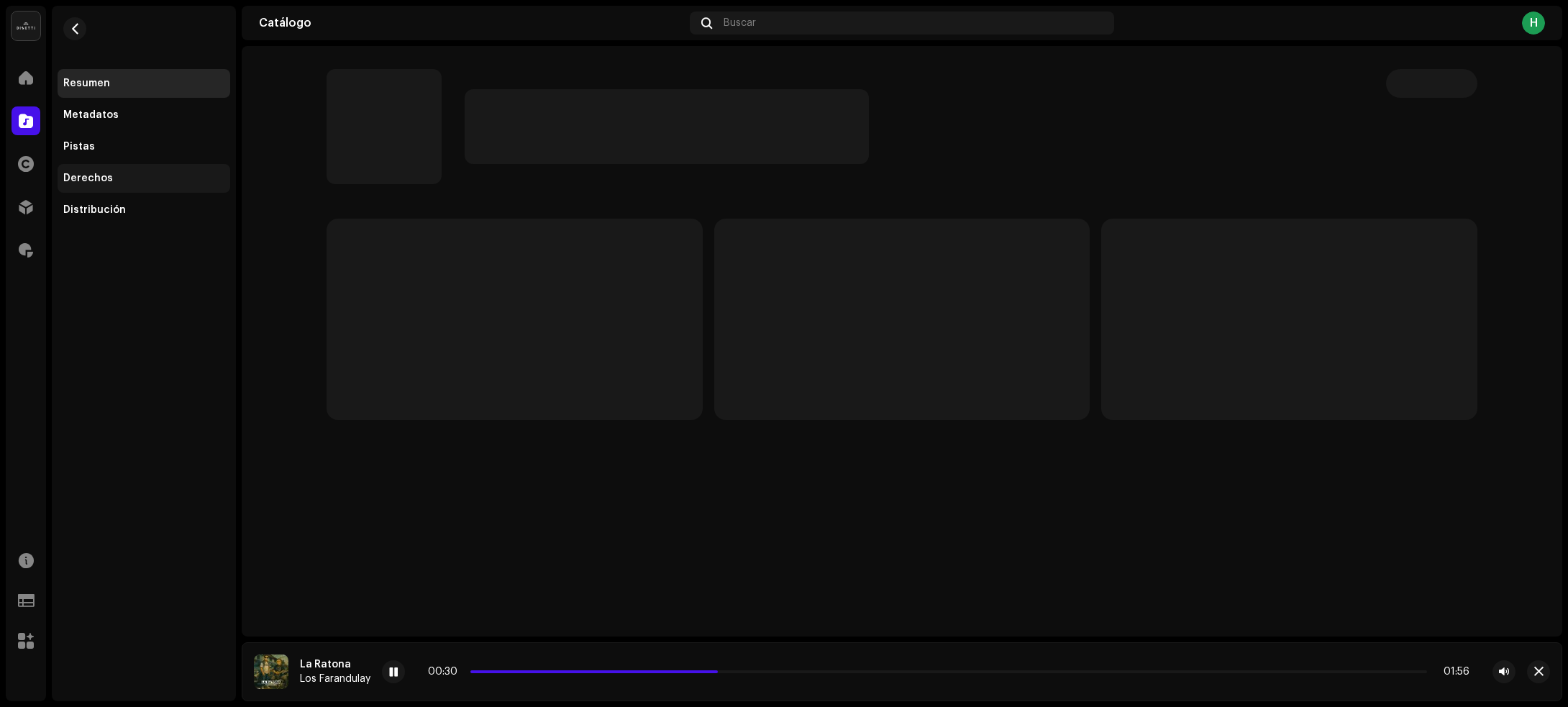
click at [117, 177] on div "Derechos" at bounding box center [144, 178] width 161 height 12
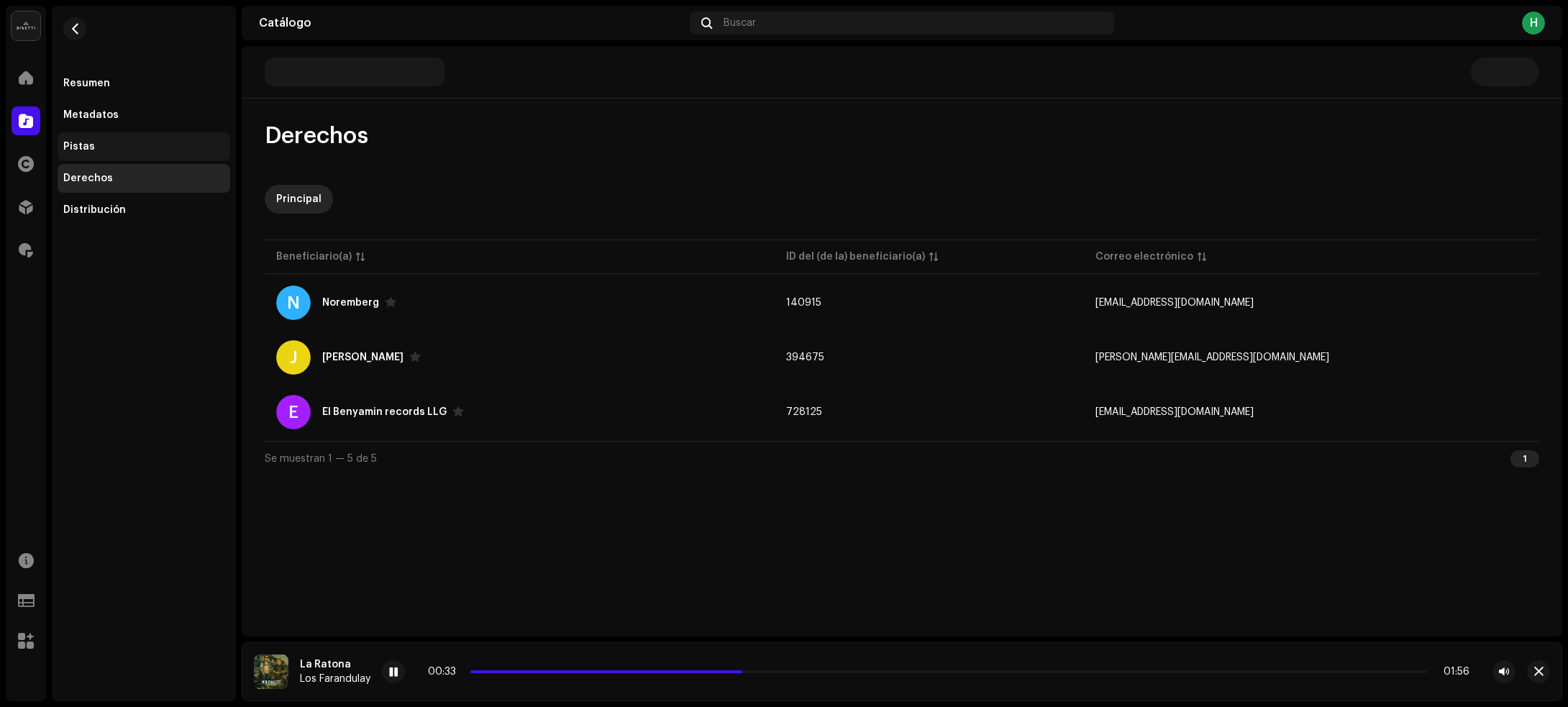
click at [117, 150] on div "Pistas" at bounding box center [144, 146] width 161 height 12
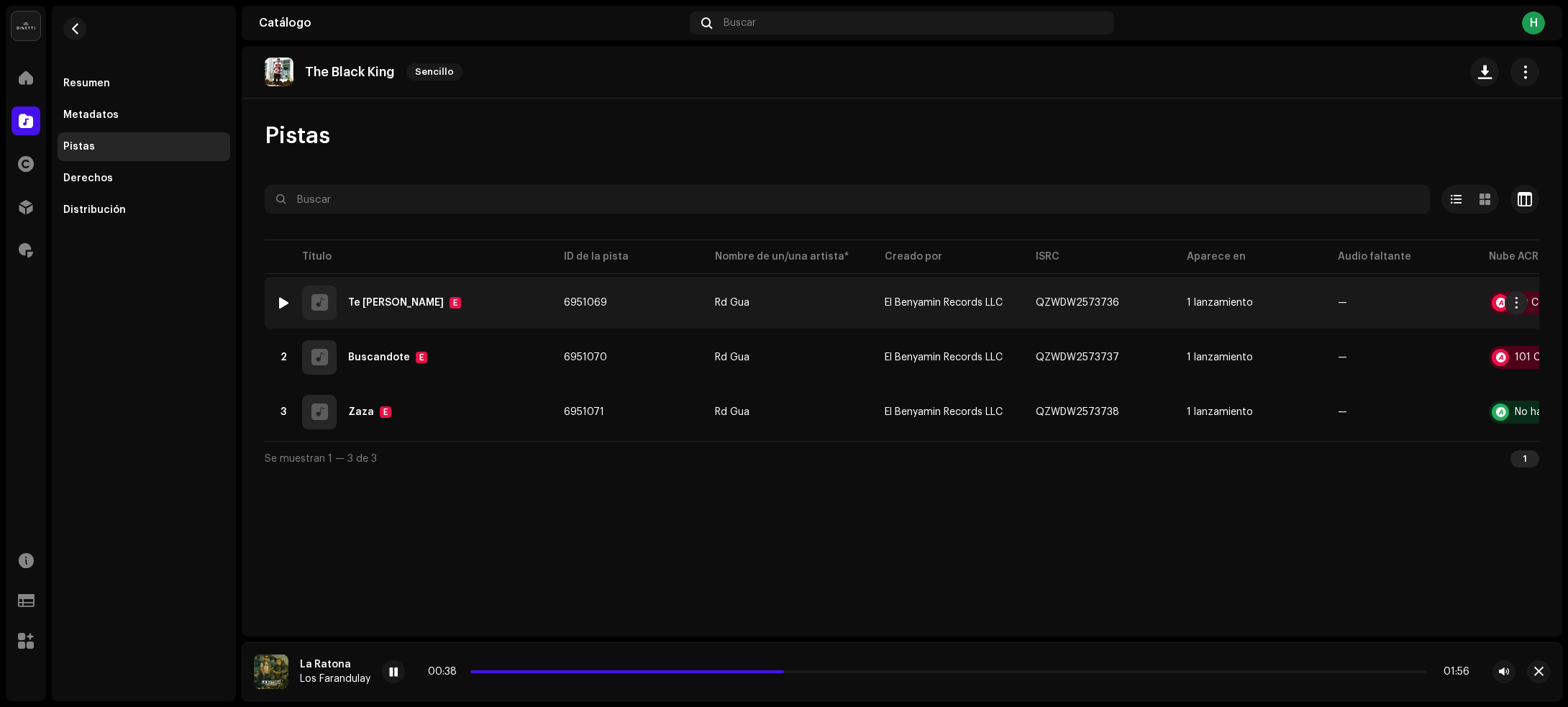
click at [279, 298] on div at bounding box center [284, 302] width 11 height 12
click at [498, 304] on div "1 Te Traje Zaza E" at bounding box center [408, 302] width 264 height 35
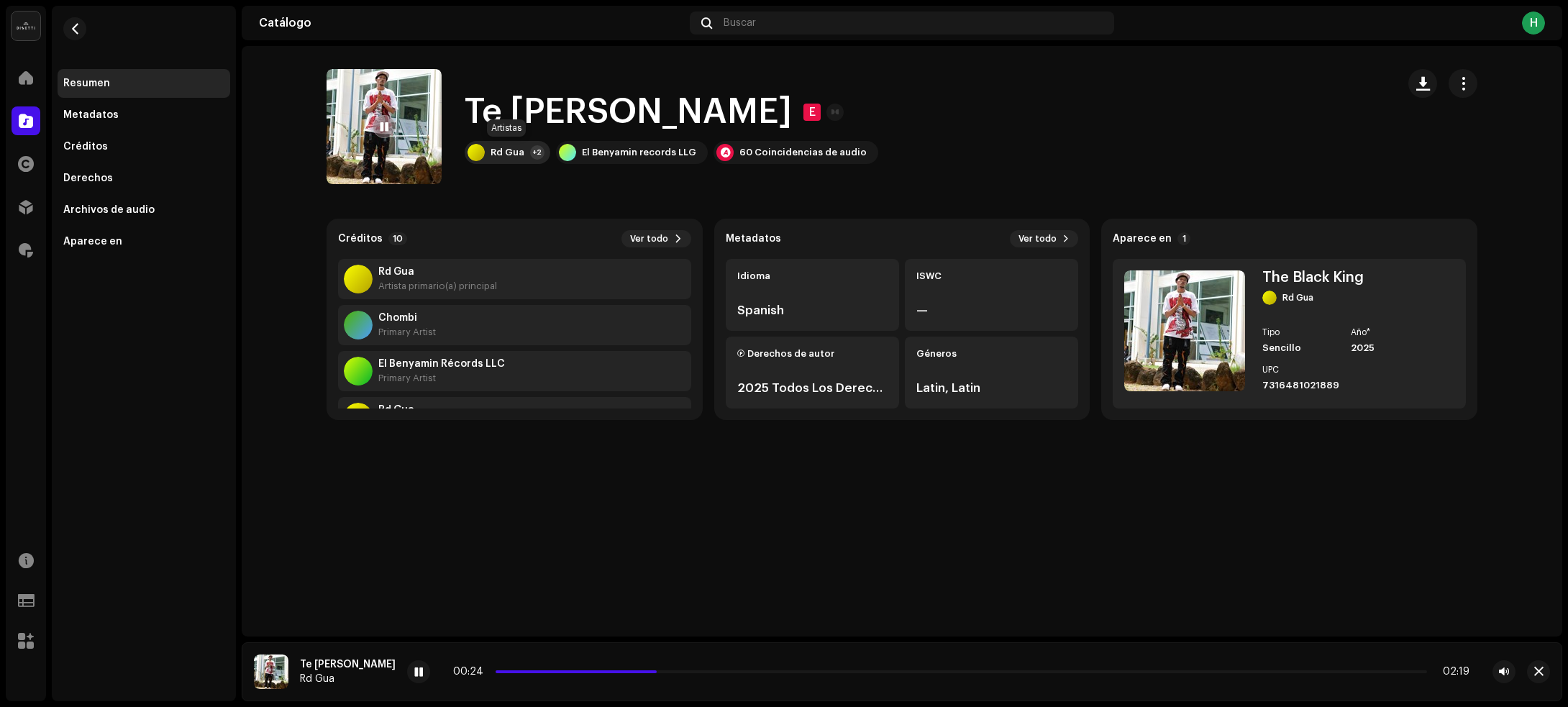
click at [526, 152] on div "Rd Gua +2" at bounding box center [507, 152] width 86 height 23
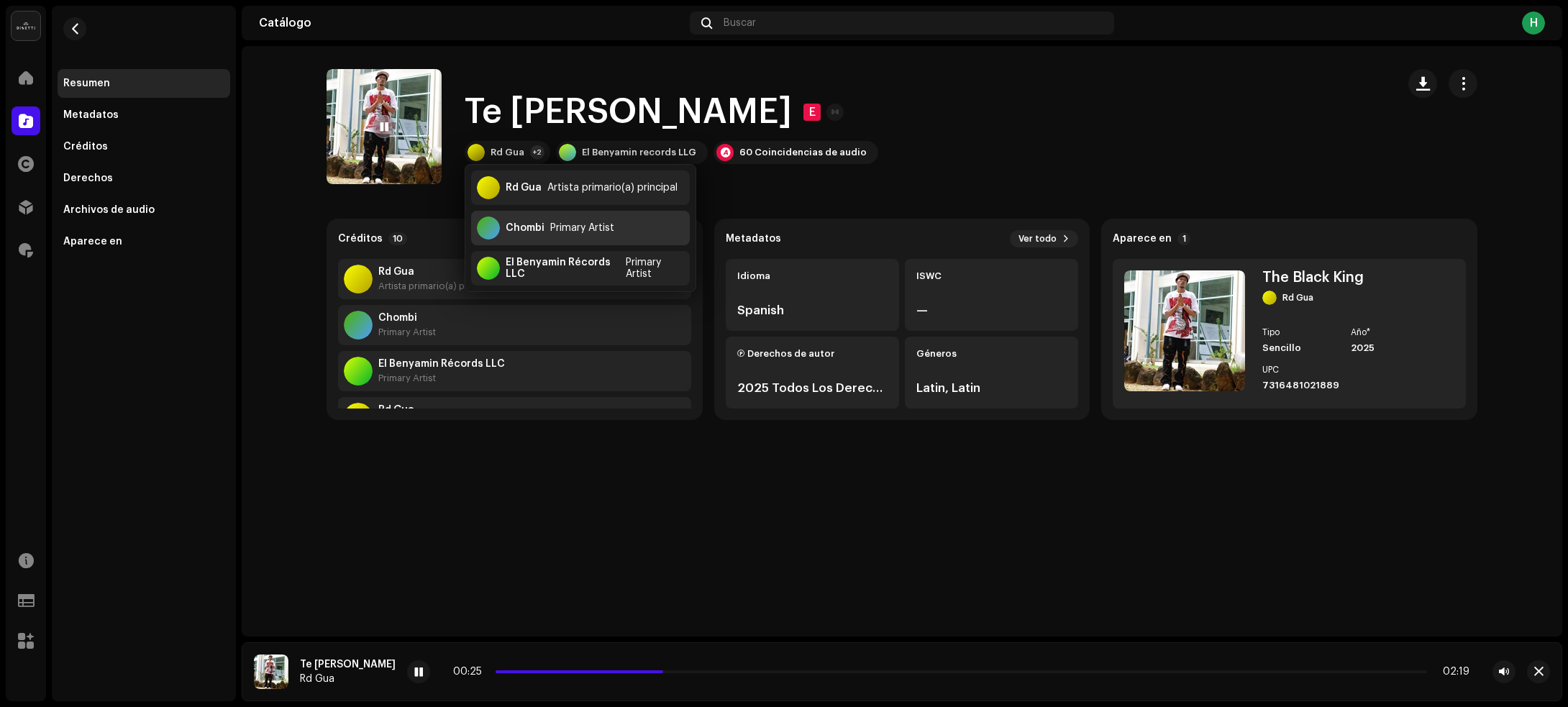
click at [527, 232] on div "Chombi" at bounding box center [525, 228] width 39 height 12
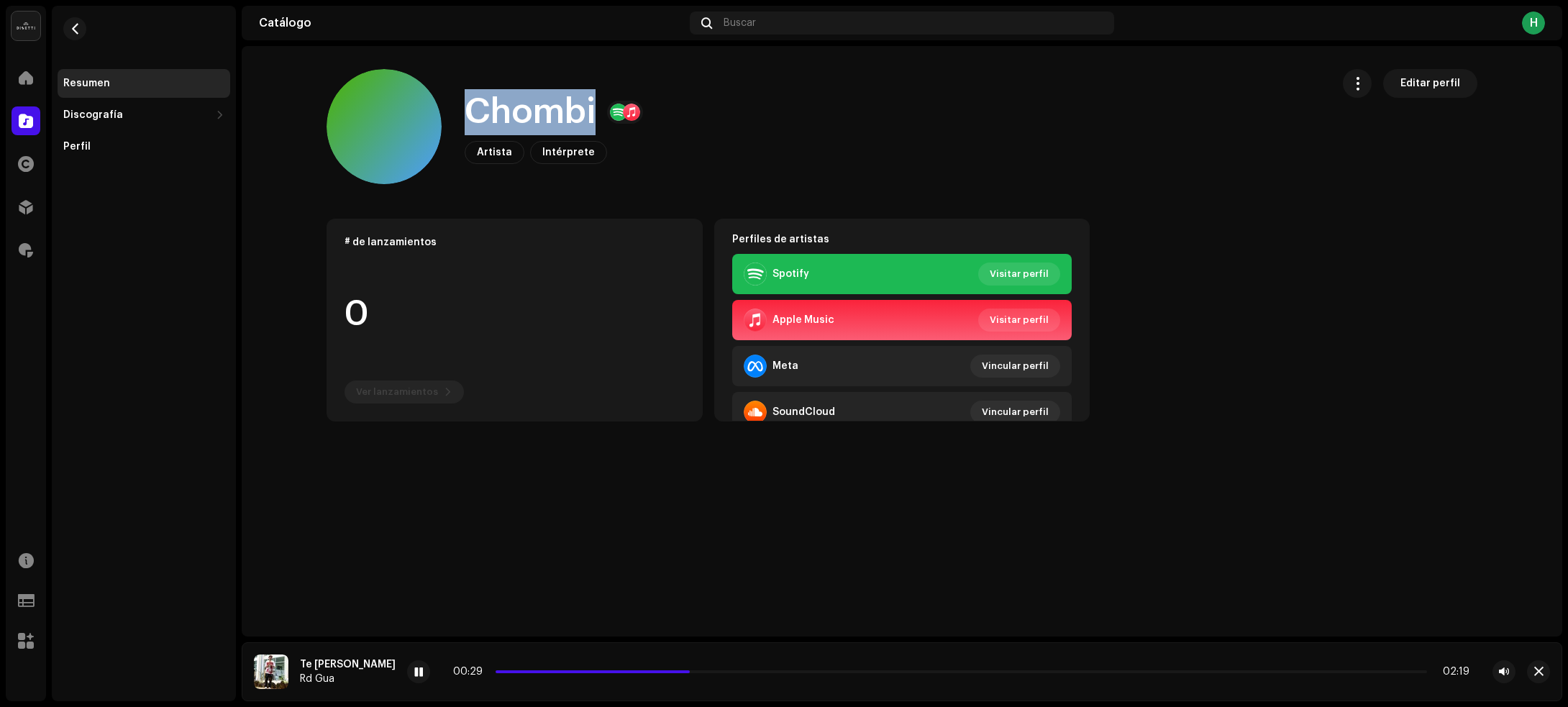
drag, startPoint x: 466, startPoint y: 111, endPoint x: 592, endPoint y: 105, distance: 126.1
click at [592, 105] on h1 "Chombi" at bounding box center [529, 112] width 131 height 46
copy h1 "Chombi"
click at [77, 32] on span "button" at bounding box center [75, 29] width 11 height 12
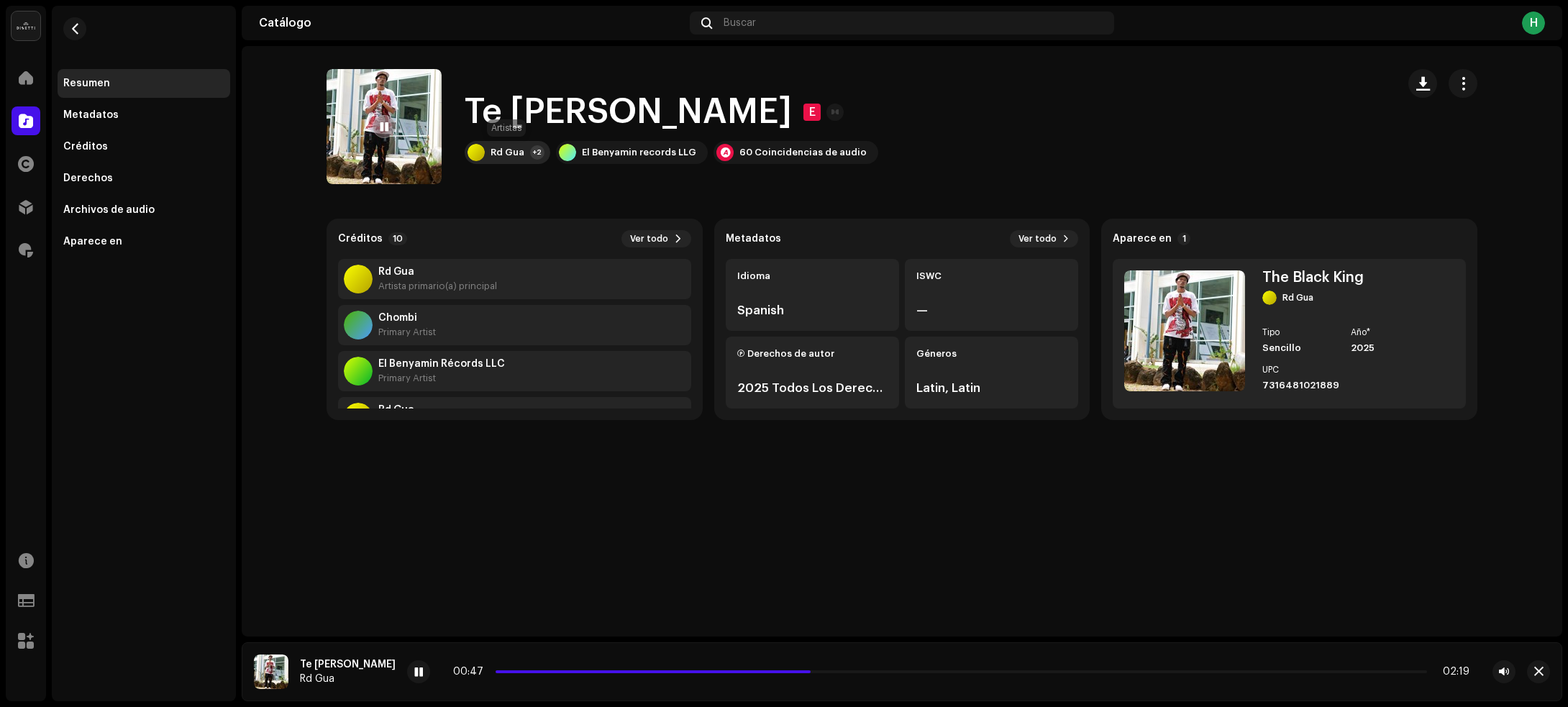
click at [513, 151] on div "Rd Gua" at bounding box center [508, 152] width 34 height 12
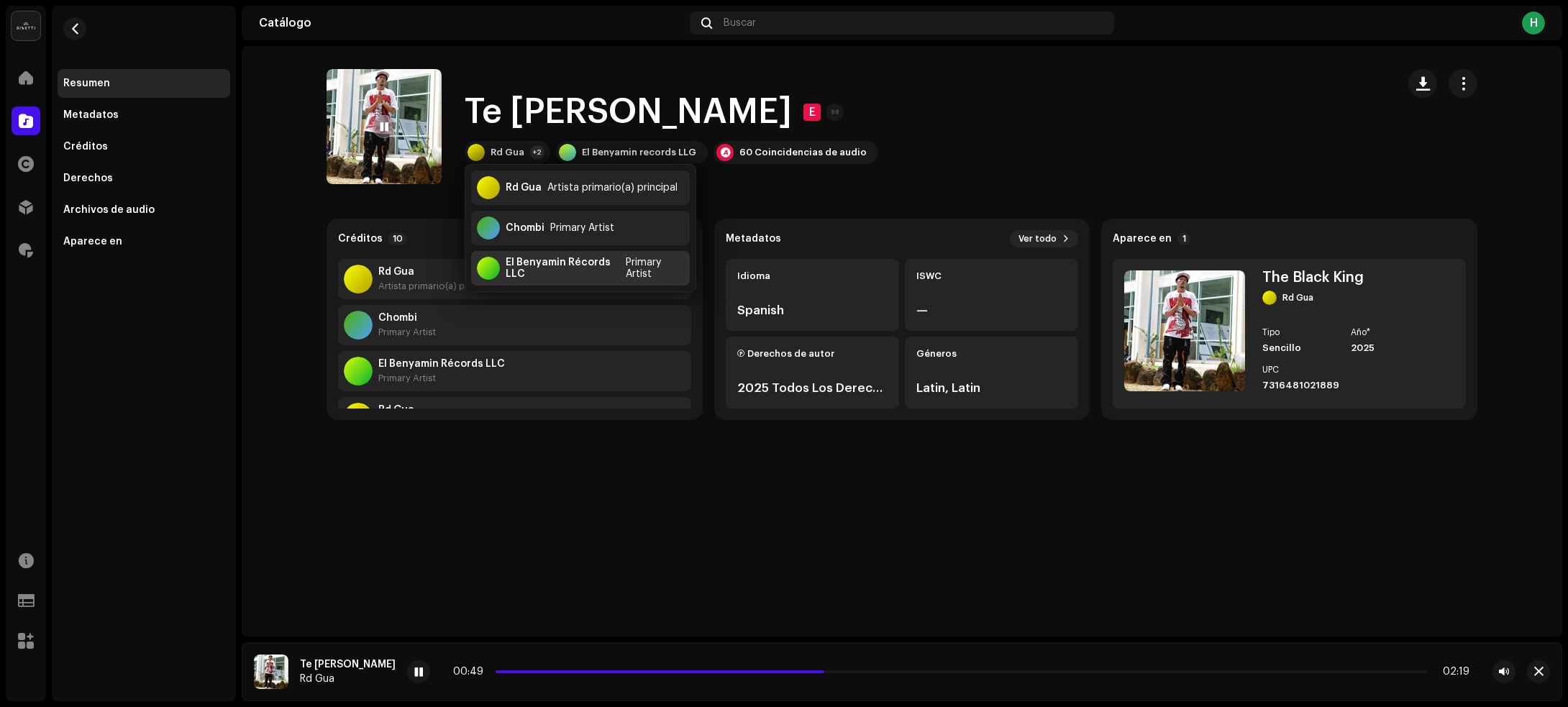
click at [526, 274] on div "El Benyamin Récords LLC" at bounding box center [563, 268] width 114 height 23
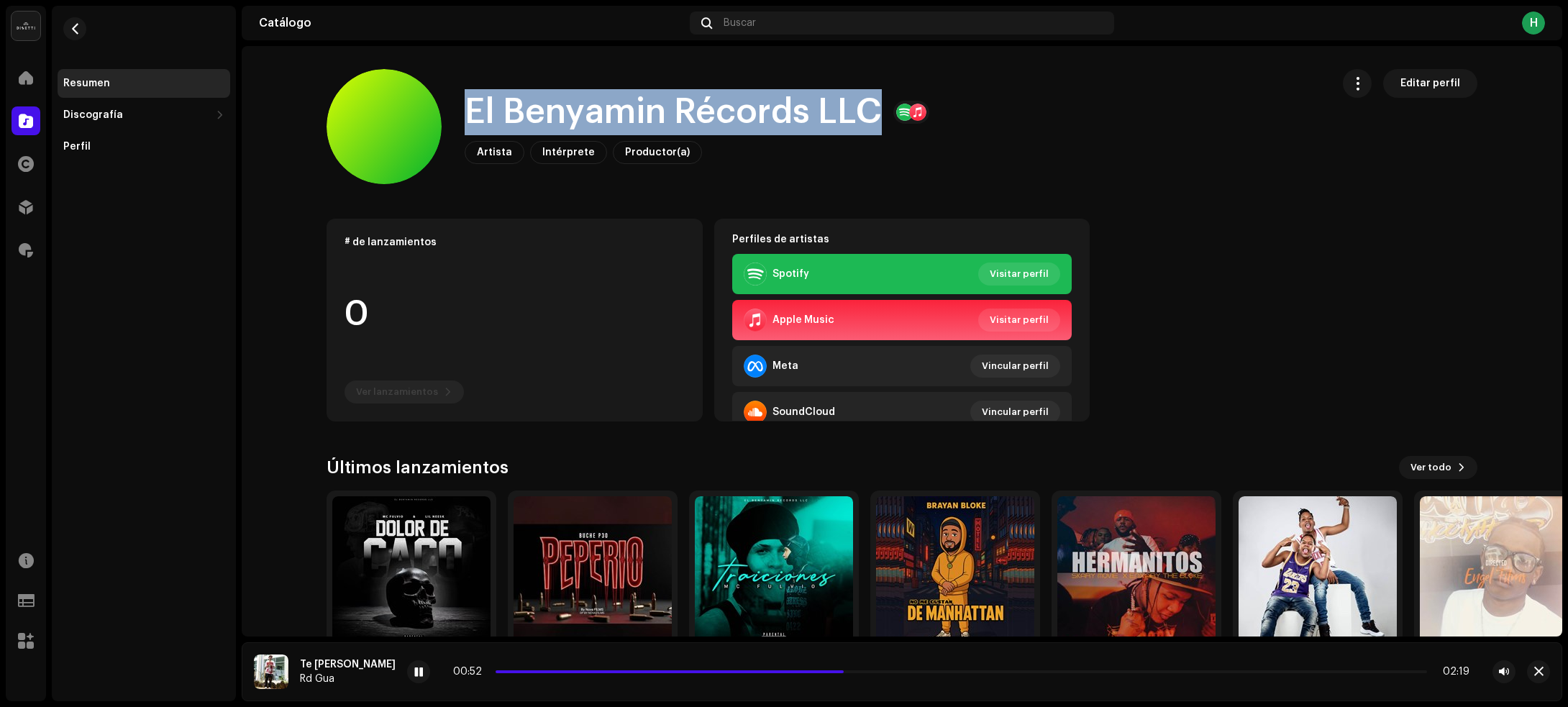
drag, startPoint x: 454, startPoint y: 99, endPoint x: 870, endPoint y: 97, distance: 416.0
click at [870, 96] on div "El Benyamin Récords LLC Artista Intérprete Productor(a) Editar perfil" at bounding box center [823, 126] width 993 height 115
copy h1 "El Benyamin Récords LLC"
click at [70, 29] on span "button" at bounding box center [75, 29] width 11 height 12
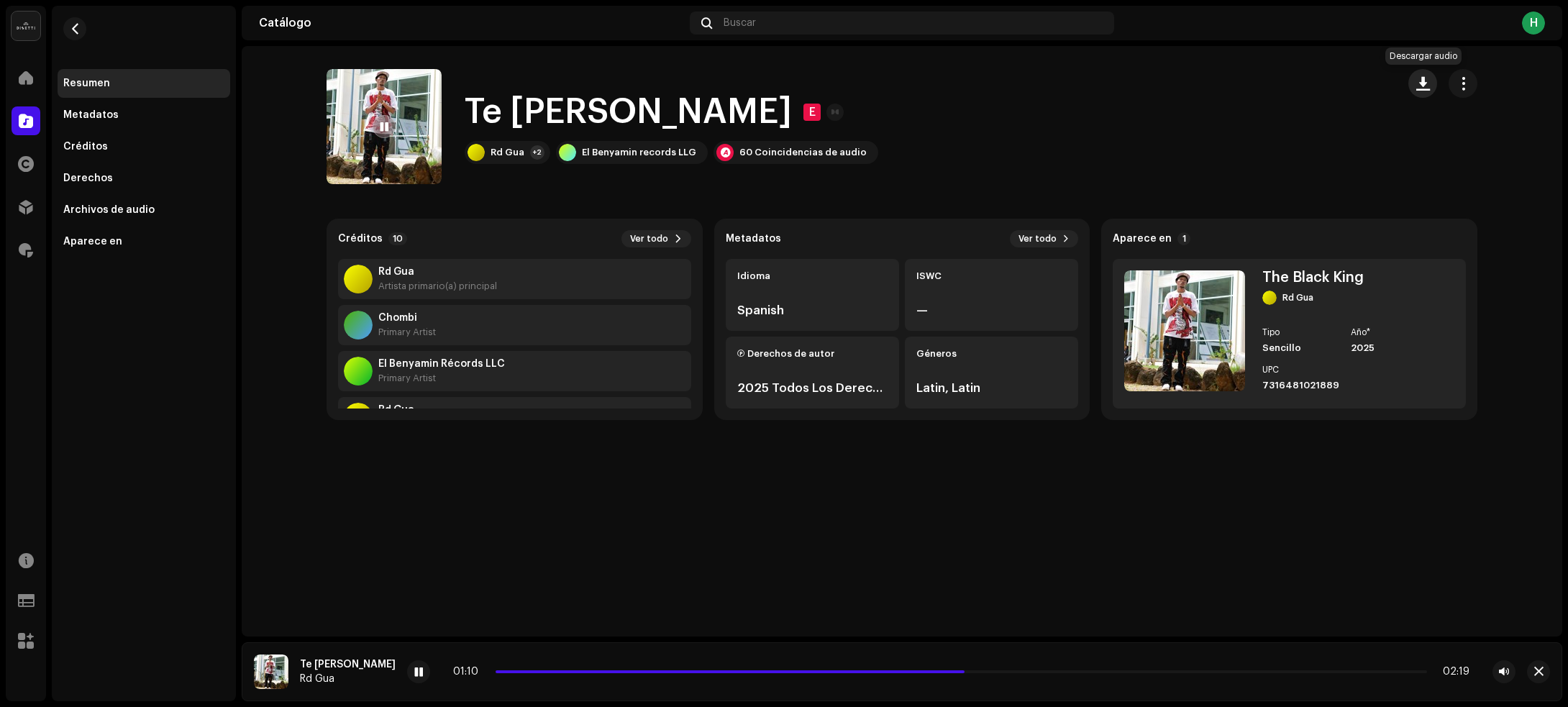
click at [1417, 80] on span "button" at bounding box center [1423, 83] width 14 height 12
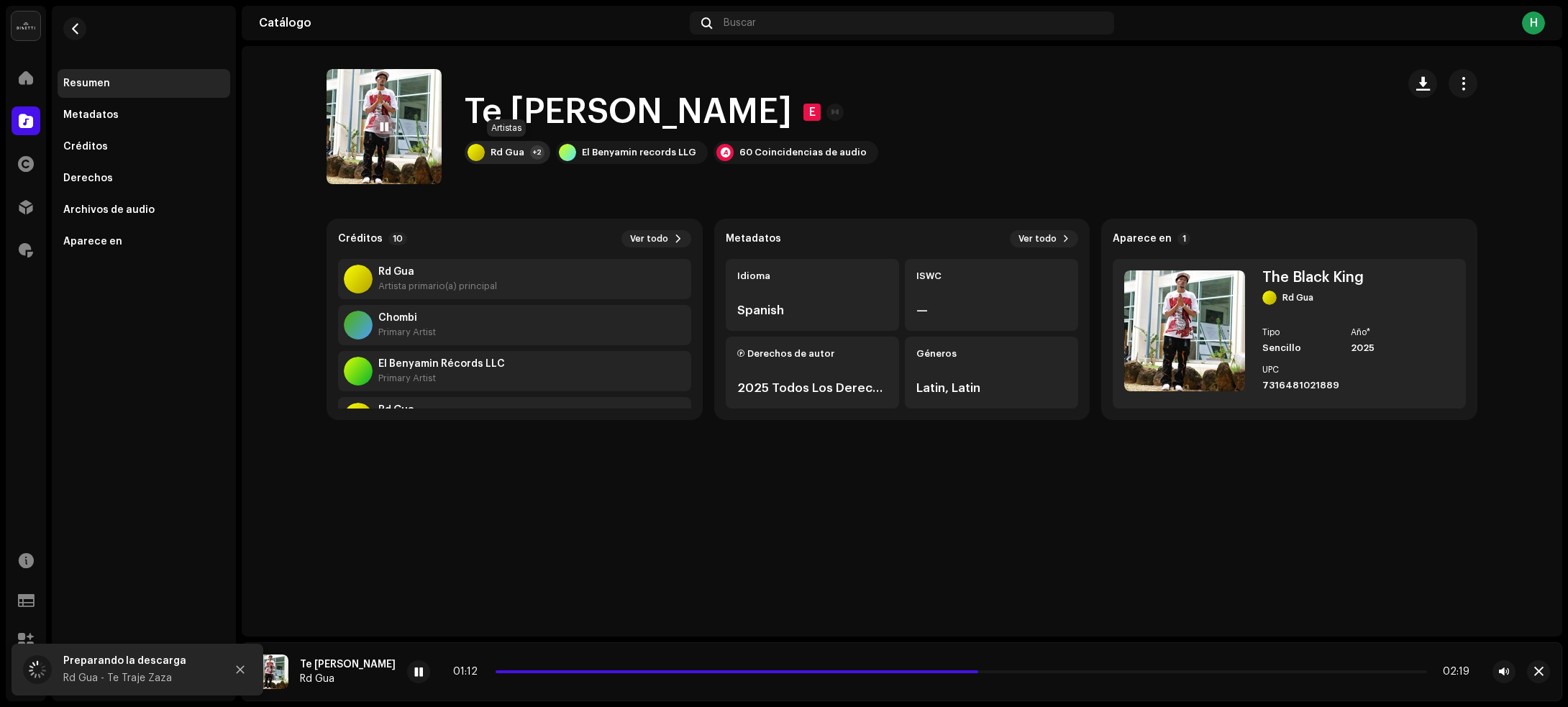
click at [498, 156] on div "Rd Gua" at bounding box center [508, 152] width 34 height 12
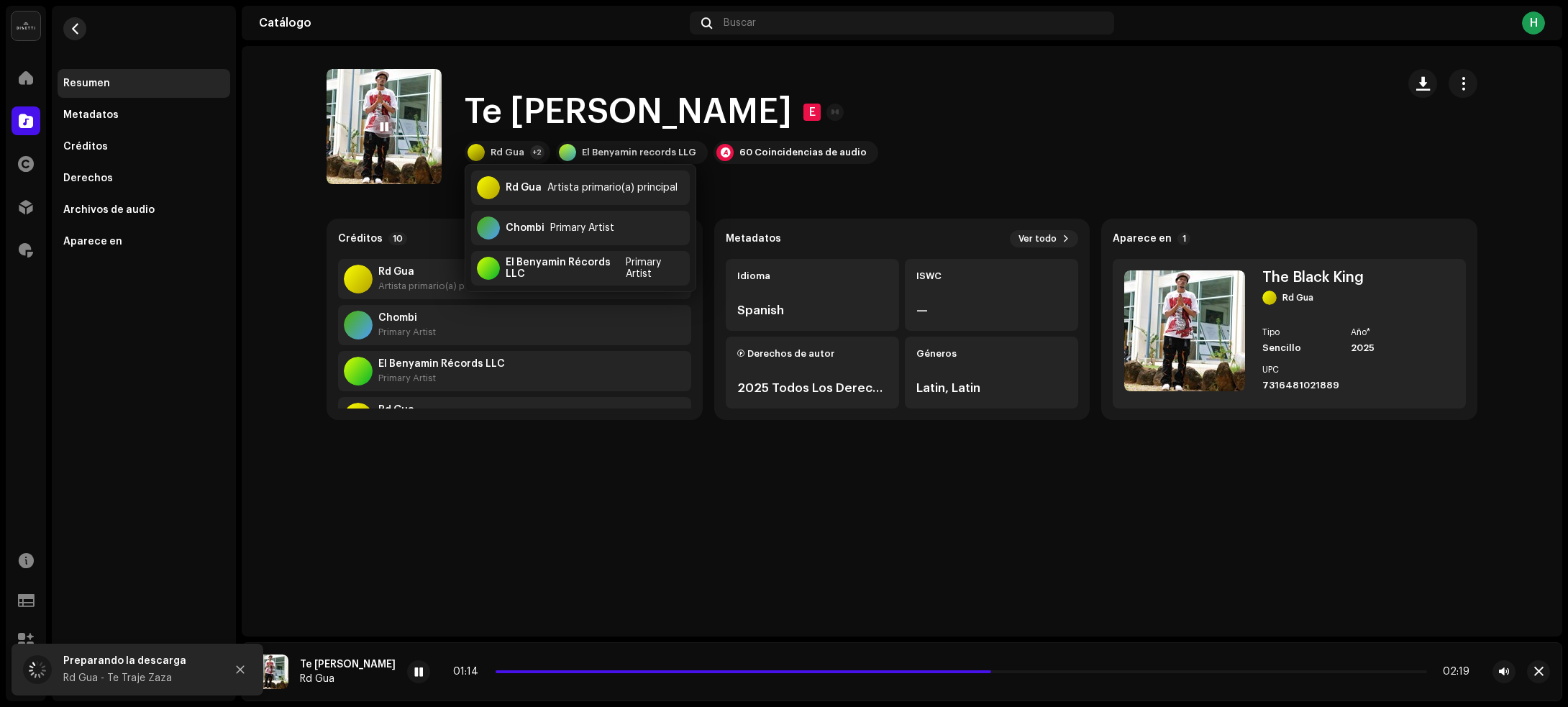
click at [70, 27] on span "button" at bounding box center [75, 29] width 11 height 12
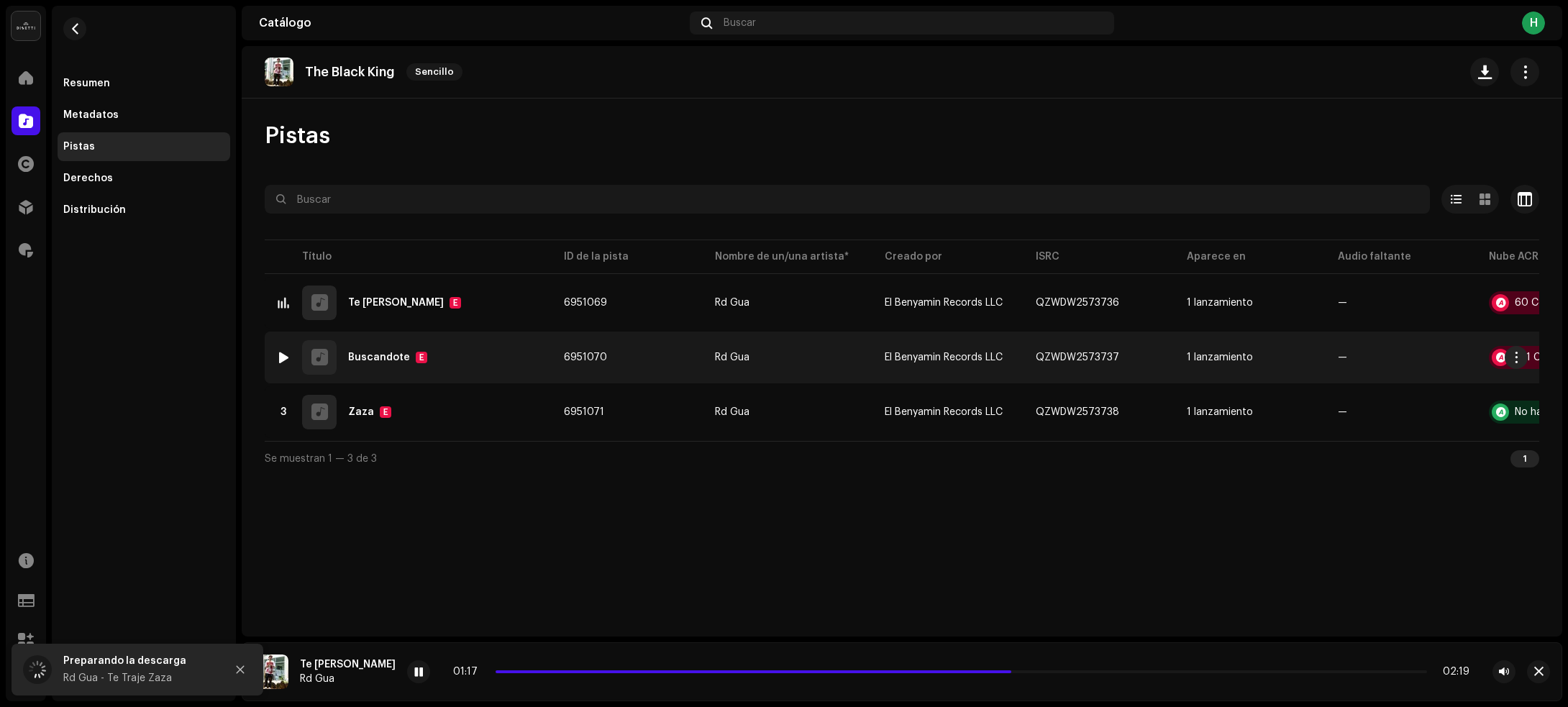
click at [526, 368] on div "2 Buscandote E" at bounding box center [408, 357] width 264 height 35
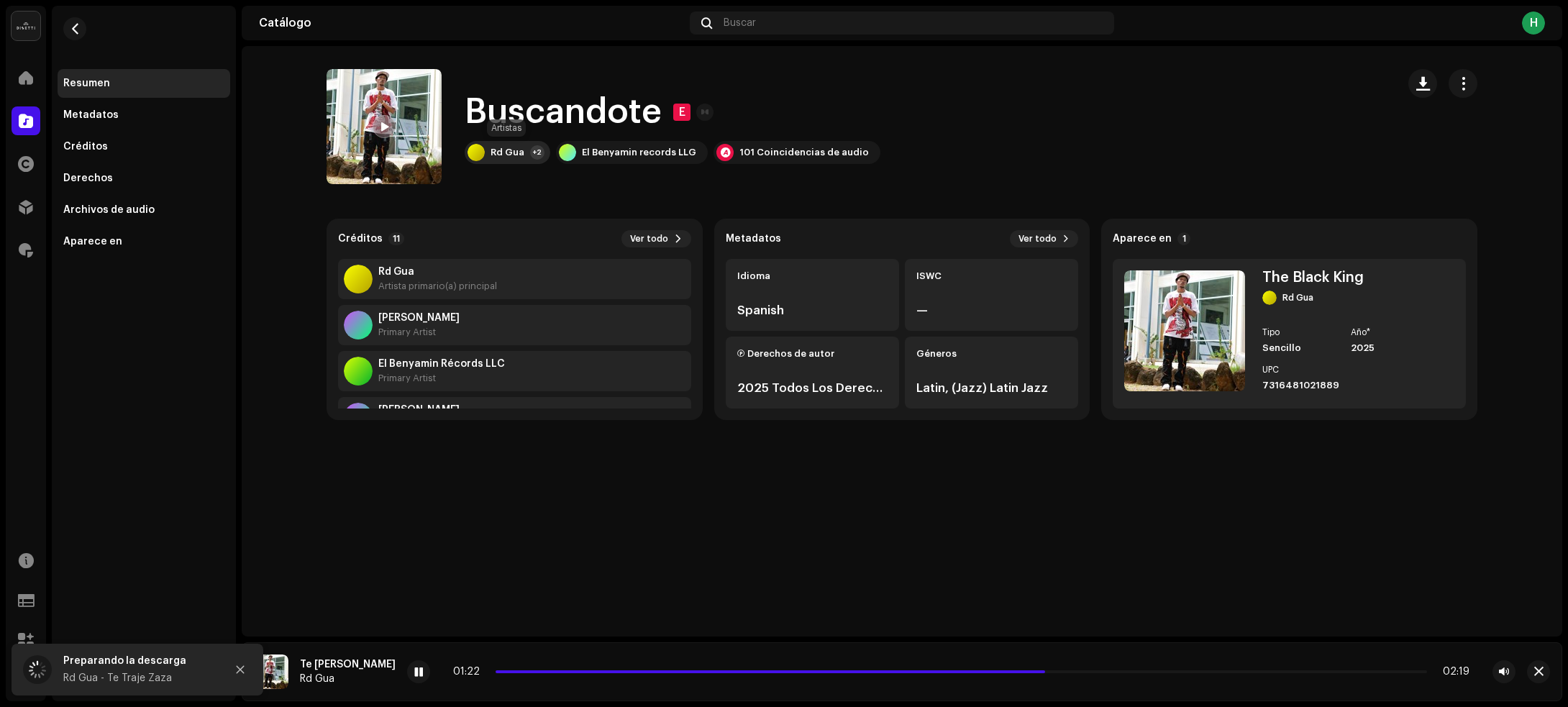
click at [522, 151] on div "Rd Gua +2" at bounding box center [507, 152] width 86 height 23
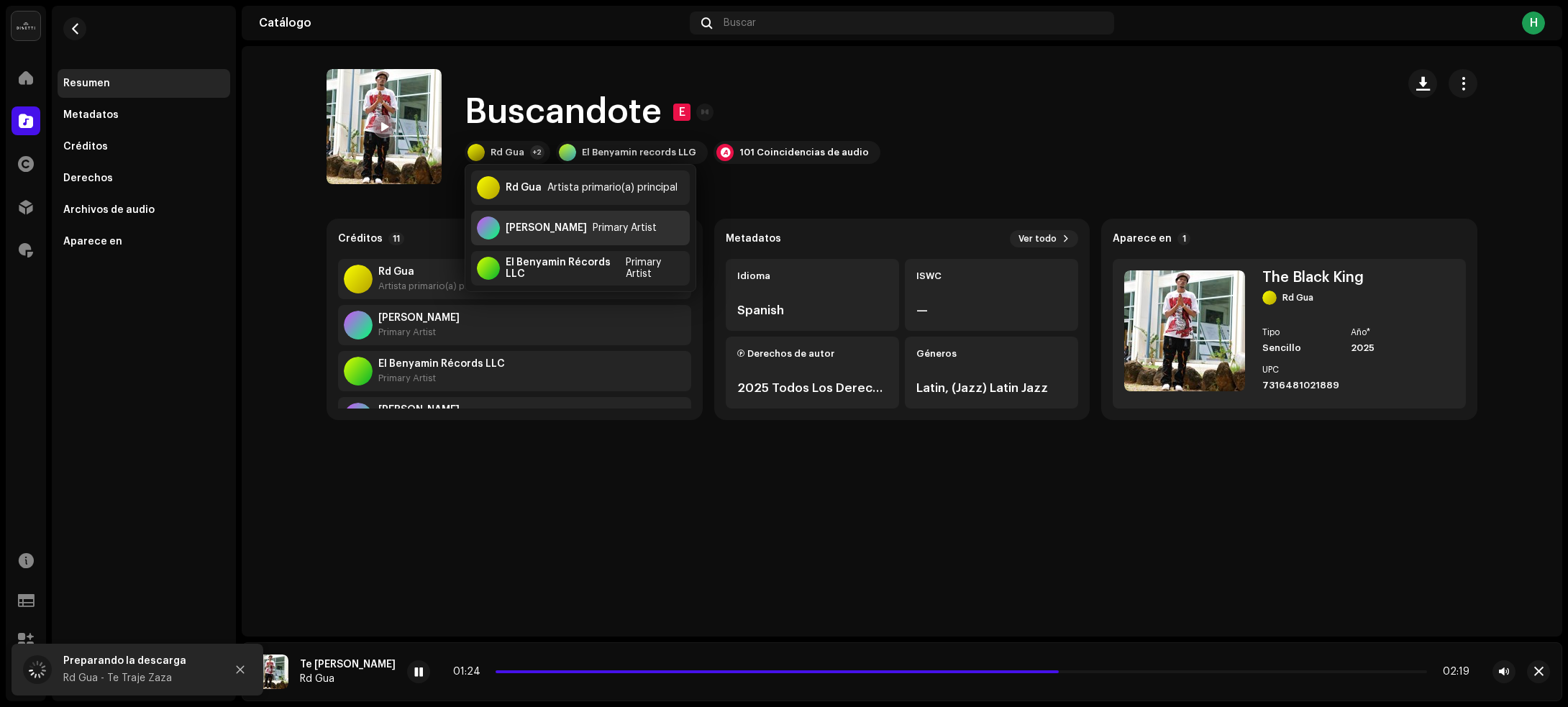
click at [511, 229] on div "wiz kenny" at bounding box center [546, 228] width 81 height 12
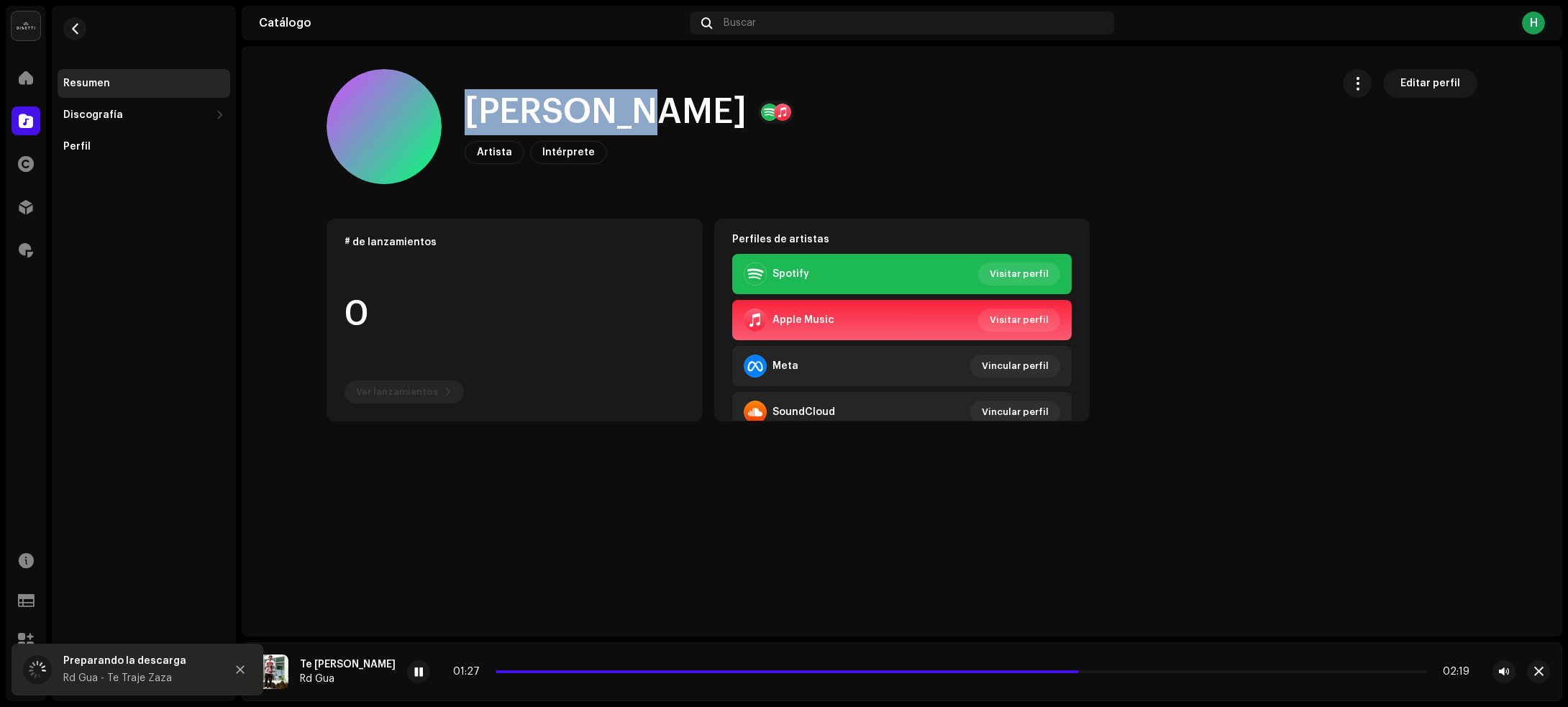
drag, startPoint x: 561, startPoint y: 108, endPoint x: 620, endPoint y: 109, distance: 59.0
click at [620, 109] on div "wiz kenny Artista Intérprete Editar perfil" at bounding box center [823, 126] width 993 height 115
copy h1 "wiz kenny"
click at [67, 29] on button "button" at bounding box center [75, 29] width 23 height 23
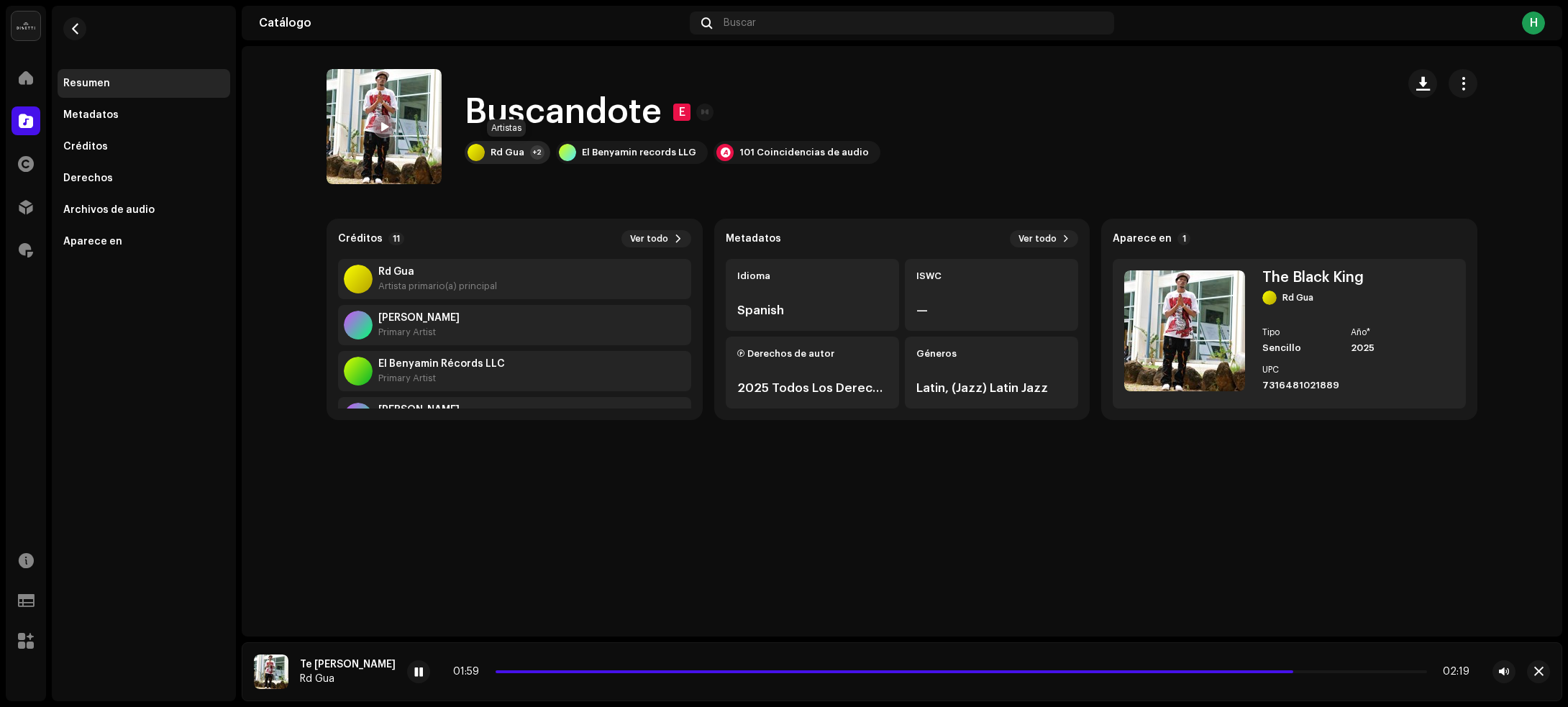
click at [489, 150] on div "Rd Gua +2" at bounding box center [507, 152] width 86 height 23
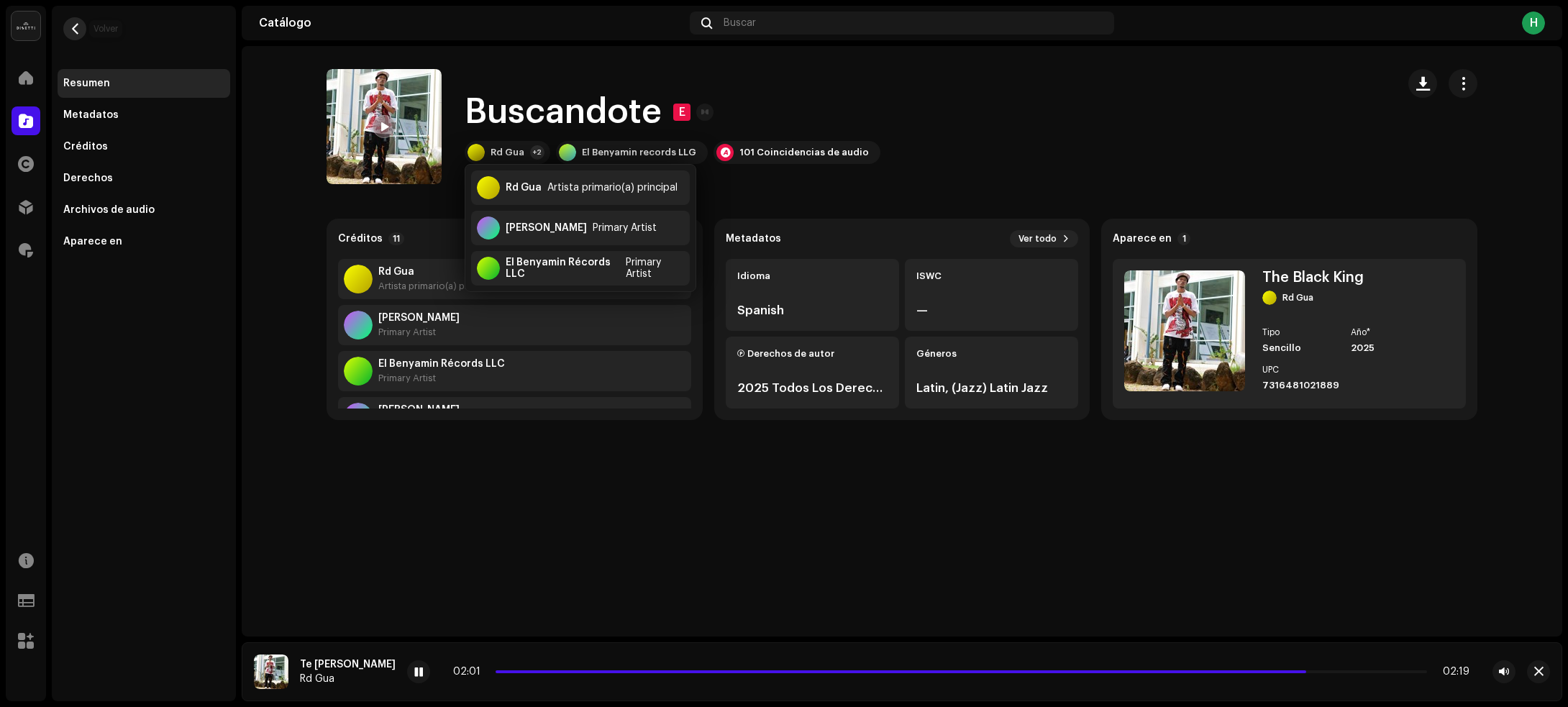
click at [70, 30] on span "button" at bounding box center [75, 29] width 11 height 12
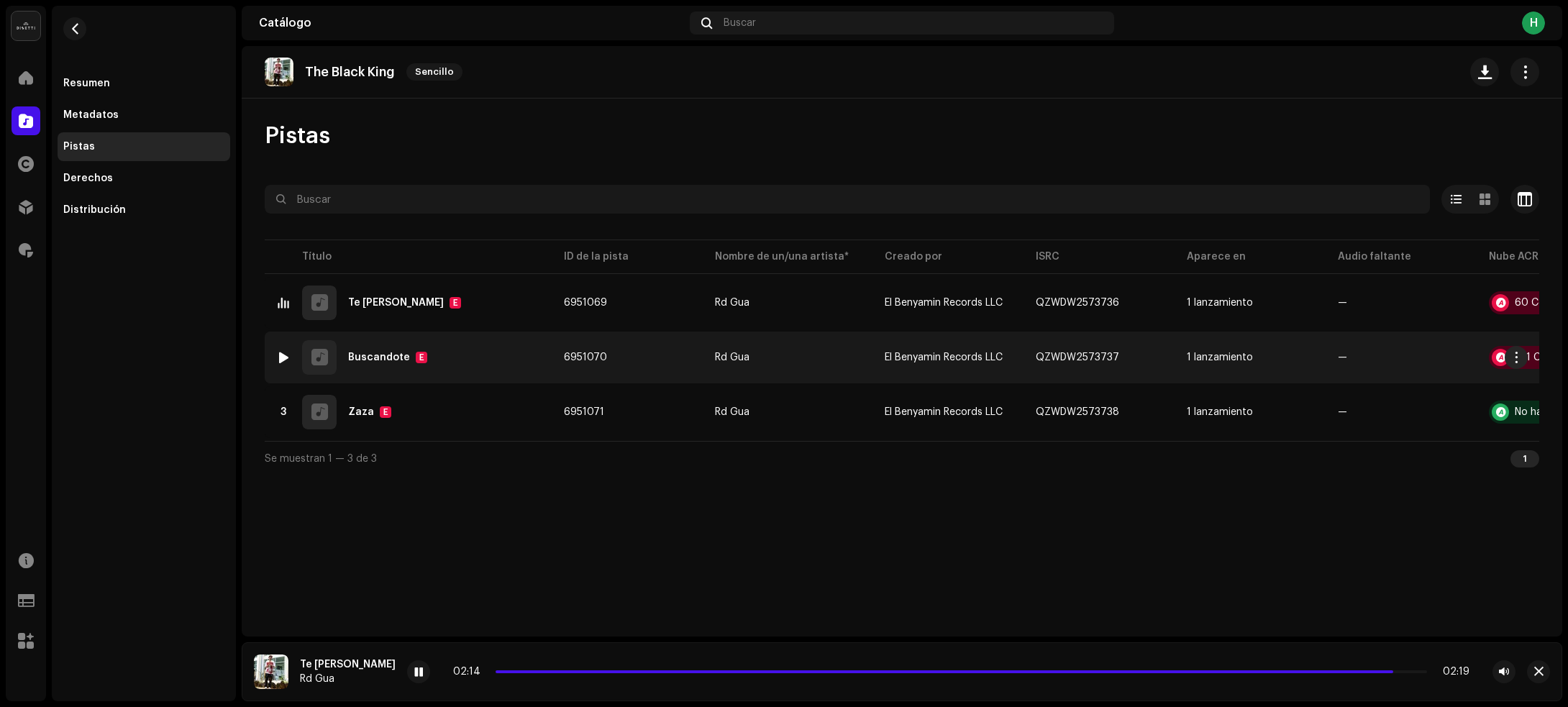
click at [494, 367] on div "2 Buscandote E" at bounding box center [408, 357] width 264 height 35
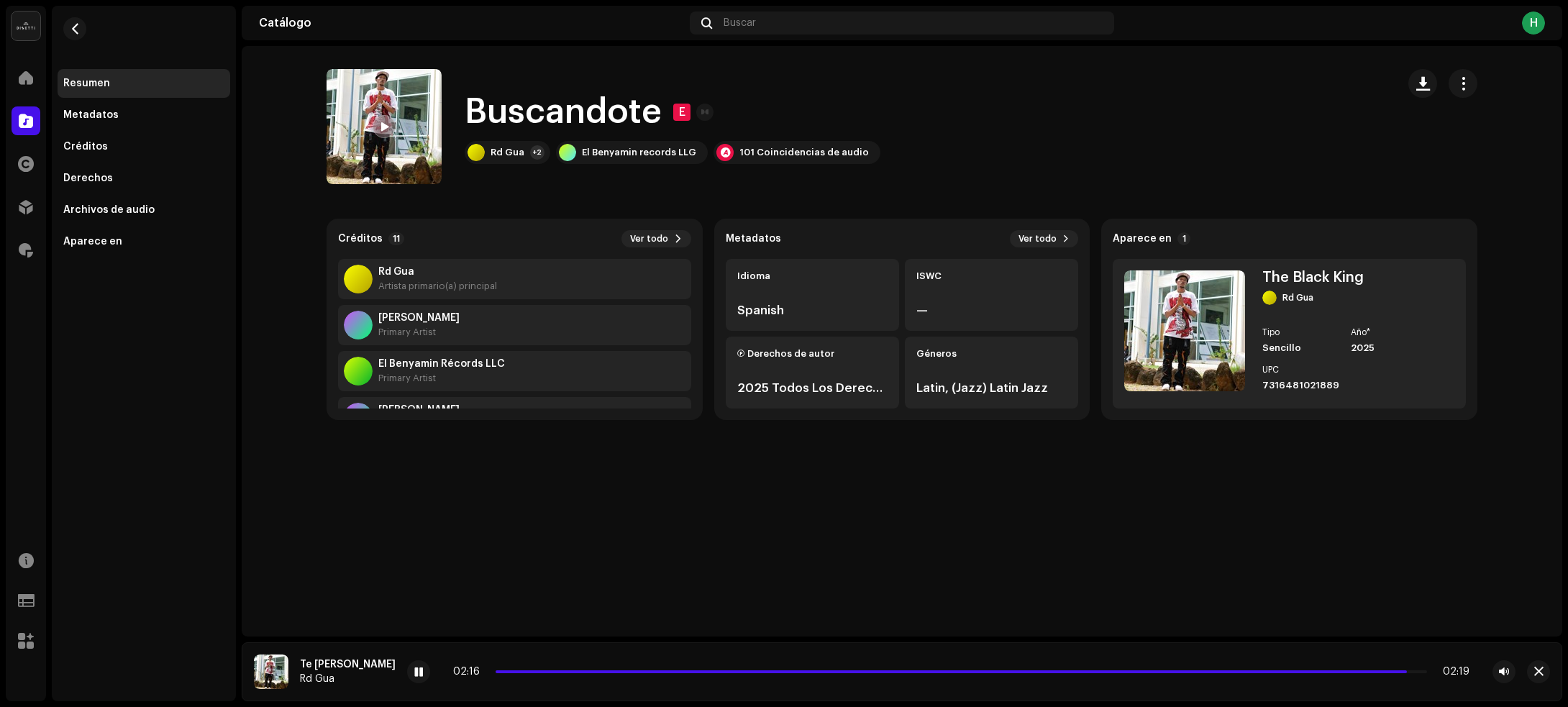
click at [903, 66] on catalog-tracks-details-overview "Buscandote E Buscandote E Rd Gua +2 El Benyamin records LLG 101 Coincidencias d…" at bounding box center [902, 245] width 1321 height 397
click at [1429, 87] on span "button" at bounding box center [1423, 83] width 14 height 12
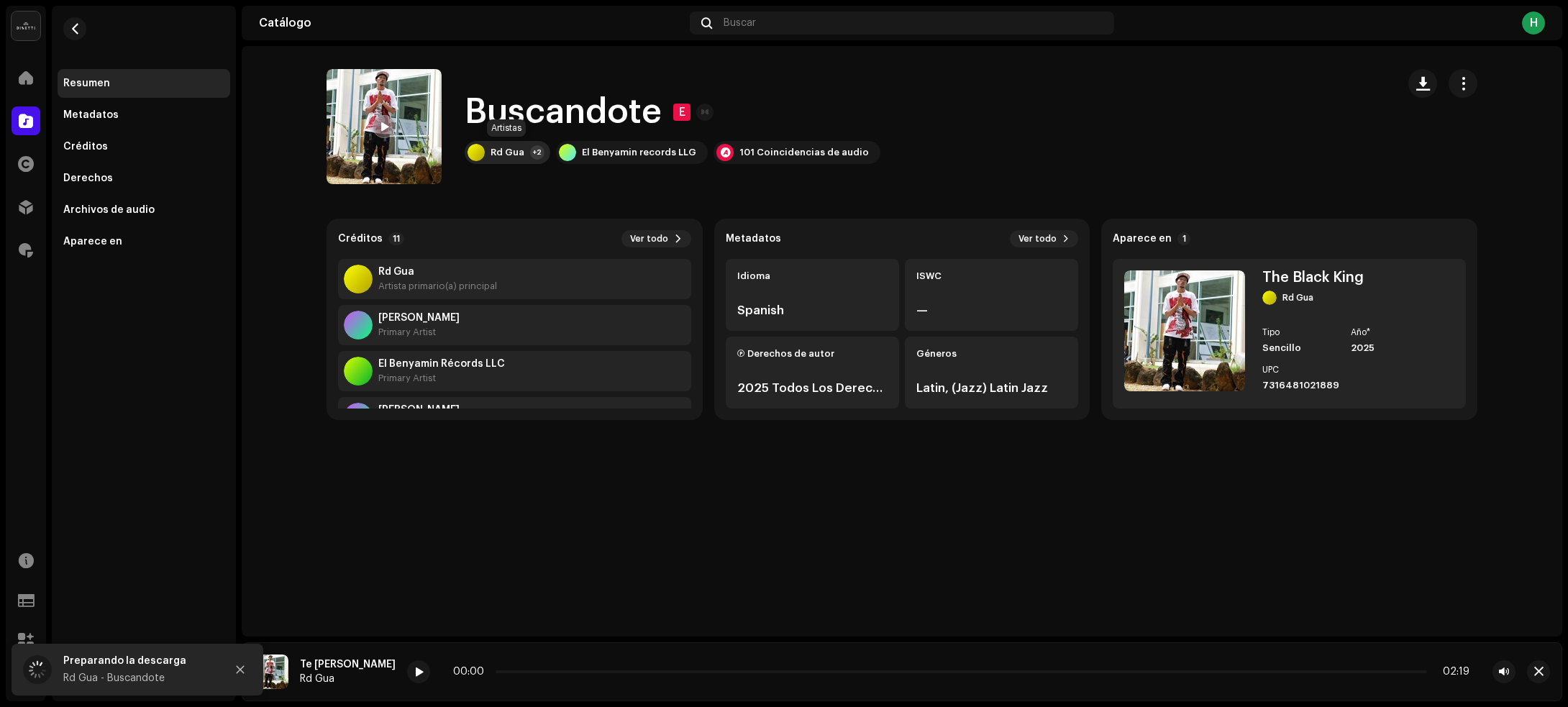
click at [536, 152] on div "+2" at bounding box center [537, 152] width 15 height 15
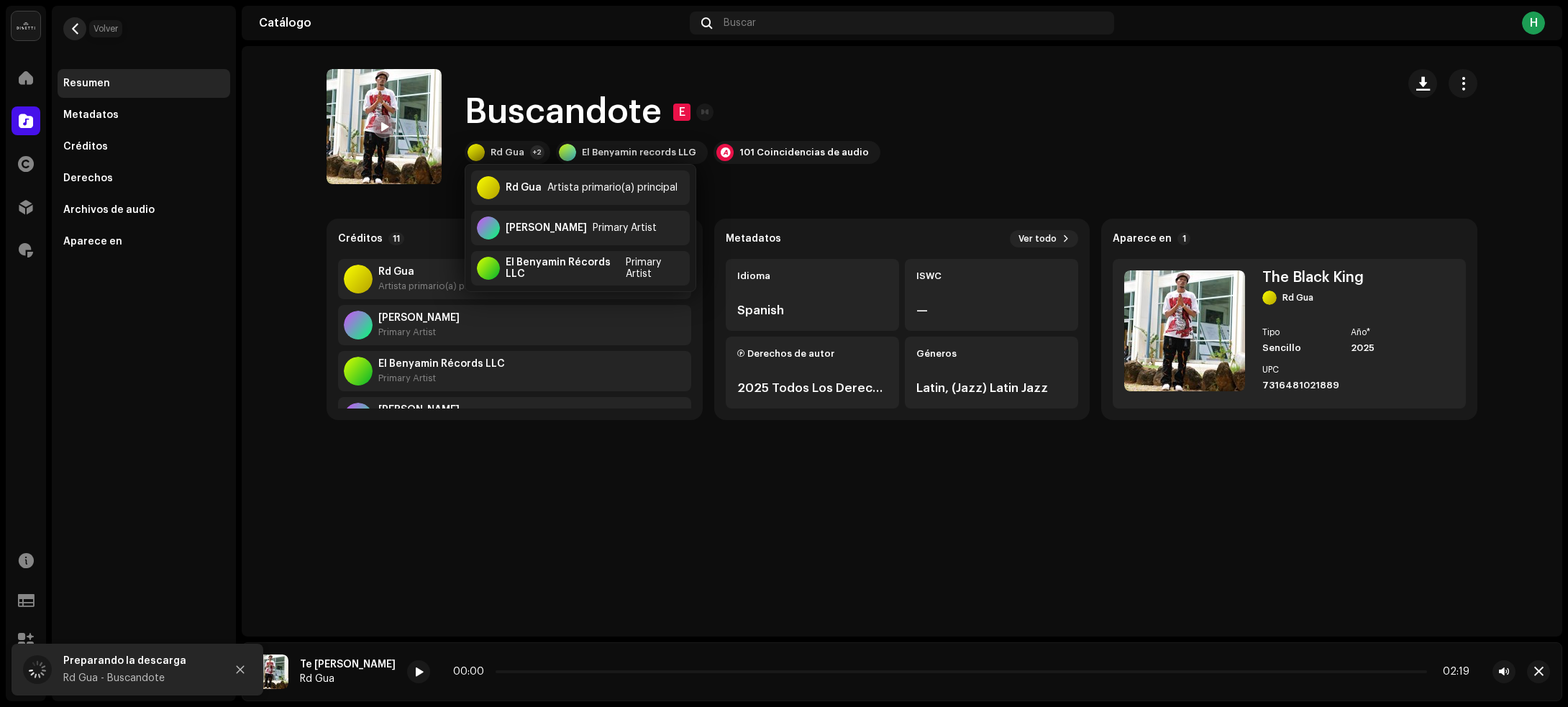
click at [78, 36] on button "button" at bounding box center [75, 29] width 23 height 23
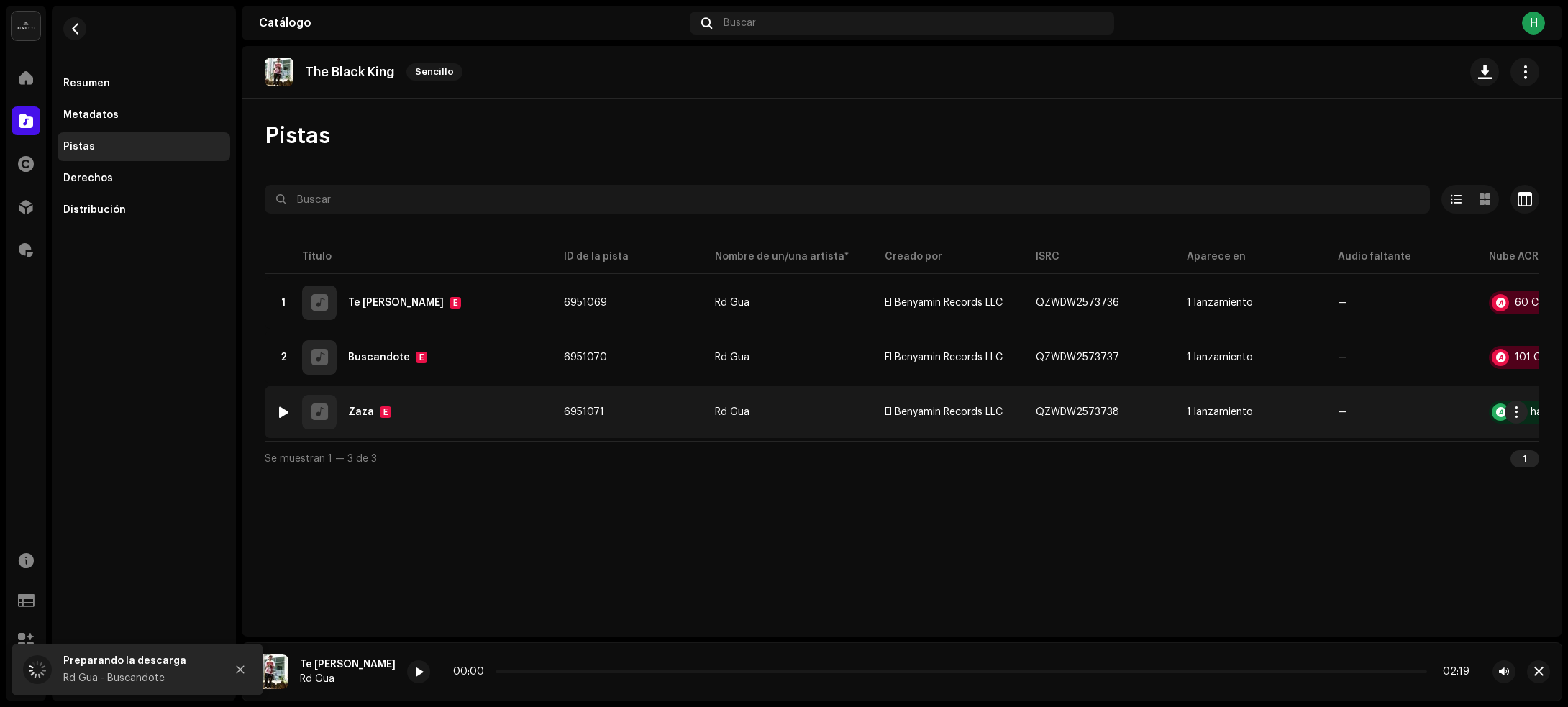
click at [457, 409] on div "3 Zaza E" at bounding box center [408, 412] width 264 height 35
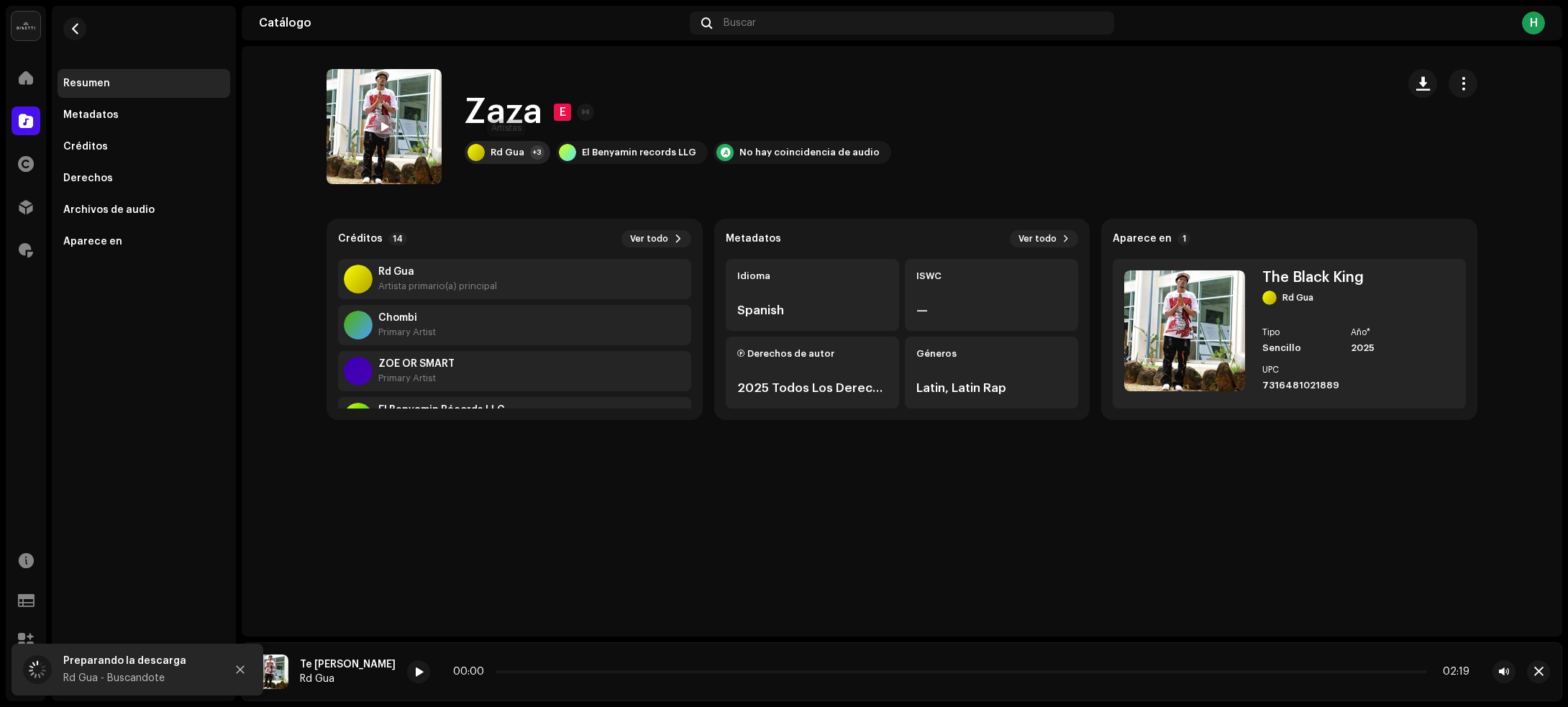
click at [507, 156] on div "Rd Gua" at bounding box center [508, 152] width 34 height 12
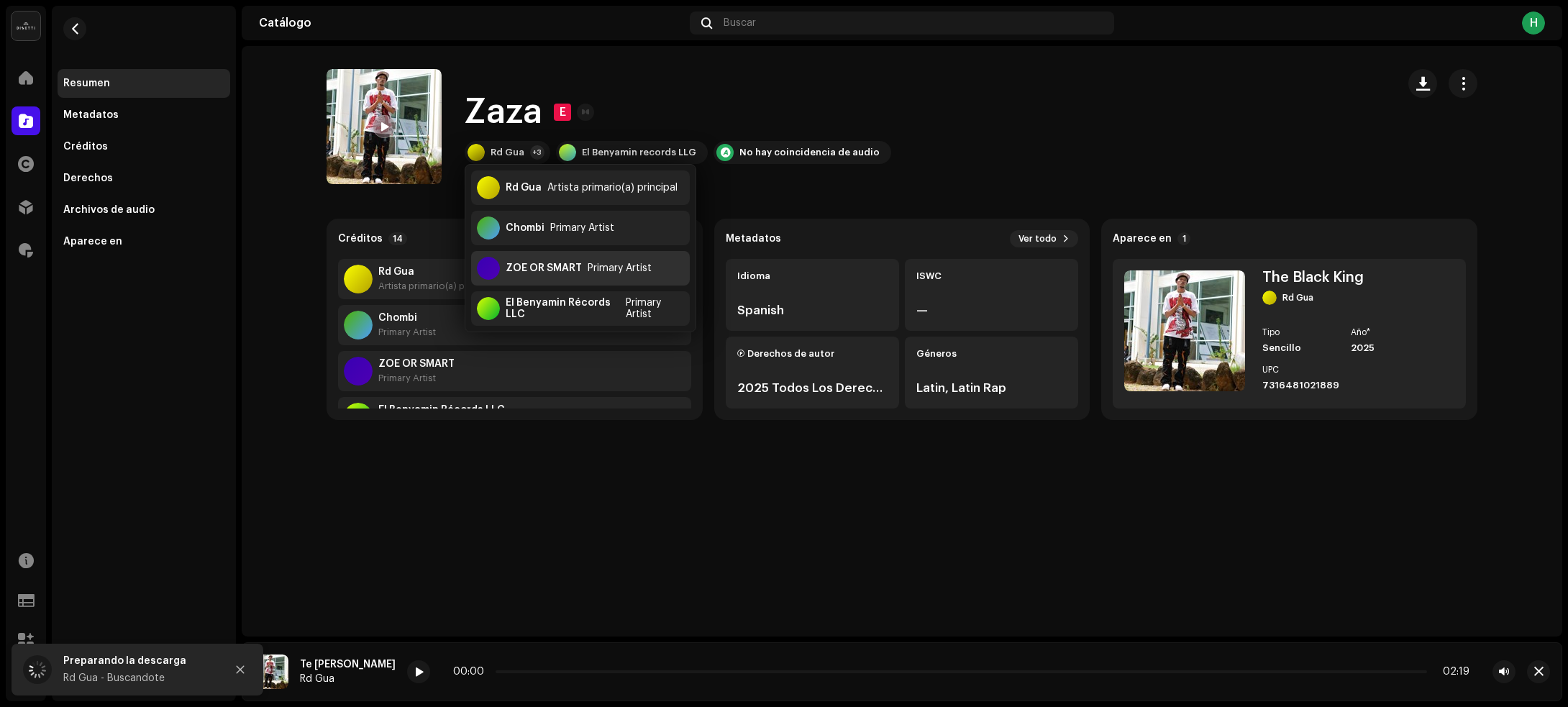
click at [617, 275] on div "ZOE OR SMART Primary Artist" at bounding box center [580, 268] width 219 height 35
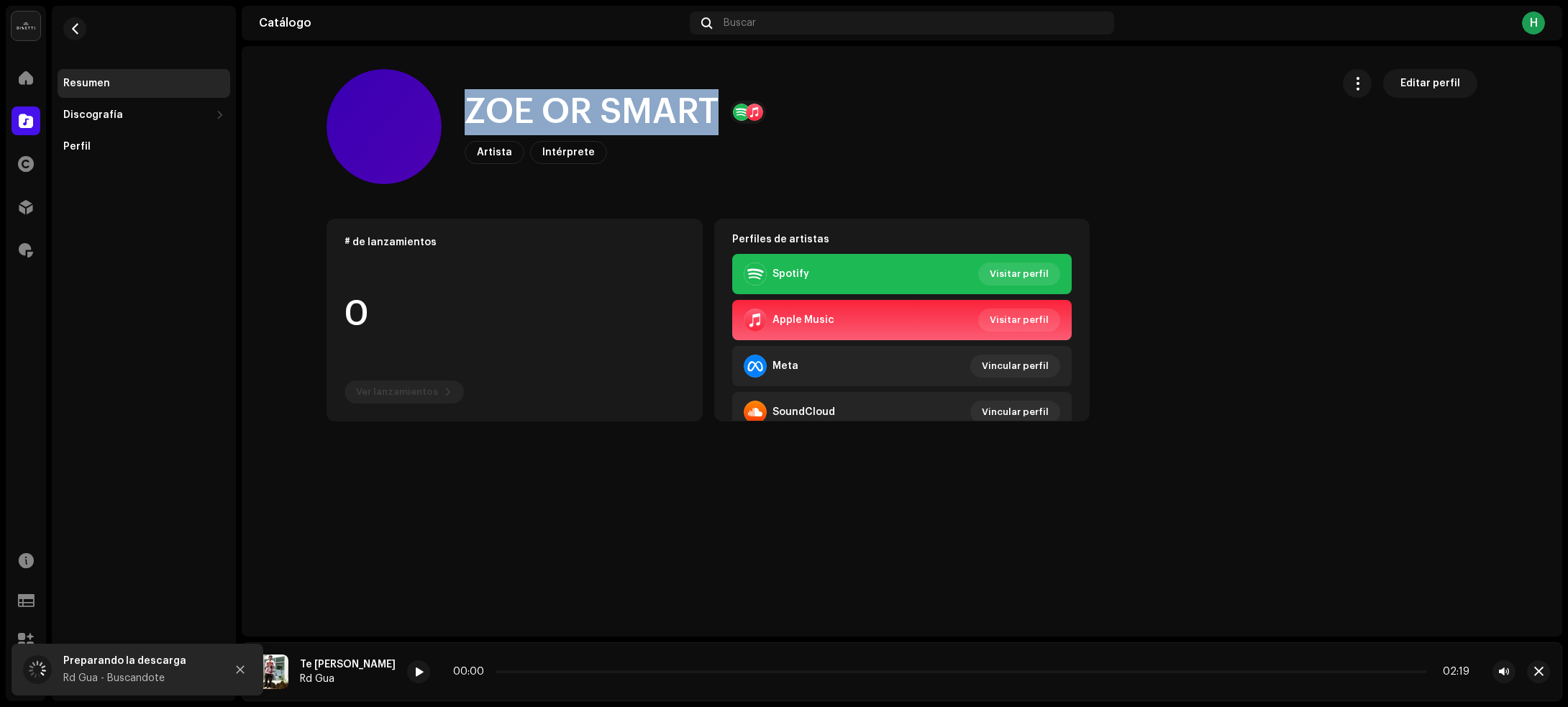
drag, startPoint x: 472, startPoint y: 105, endPoint x: 717, endPoint y: 93, distance: 245.3
click at [717, 93] on h1 "ZOE OR SMART" at bounding box center [591, 112] width 254 height 46
copy h1 "ZOE OR SMART"
click at [77, 26] on span "button" at bounding box center [75, 29] width 11 height 12
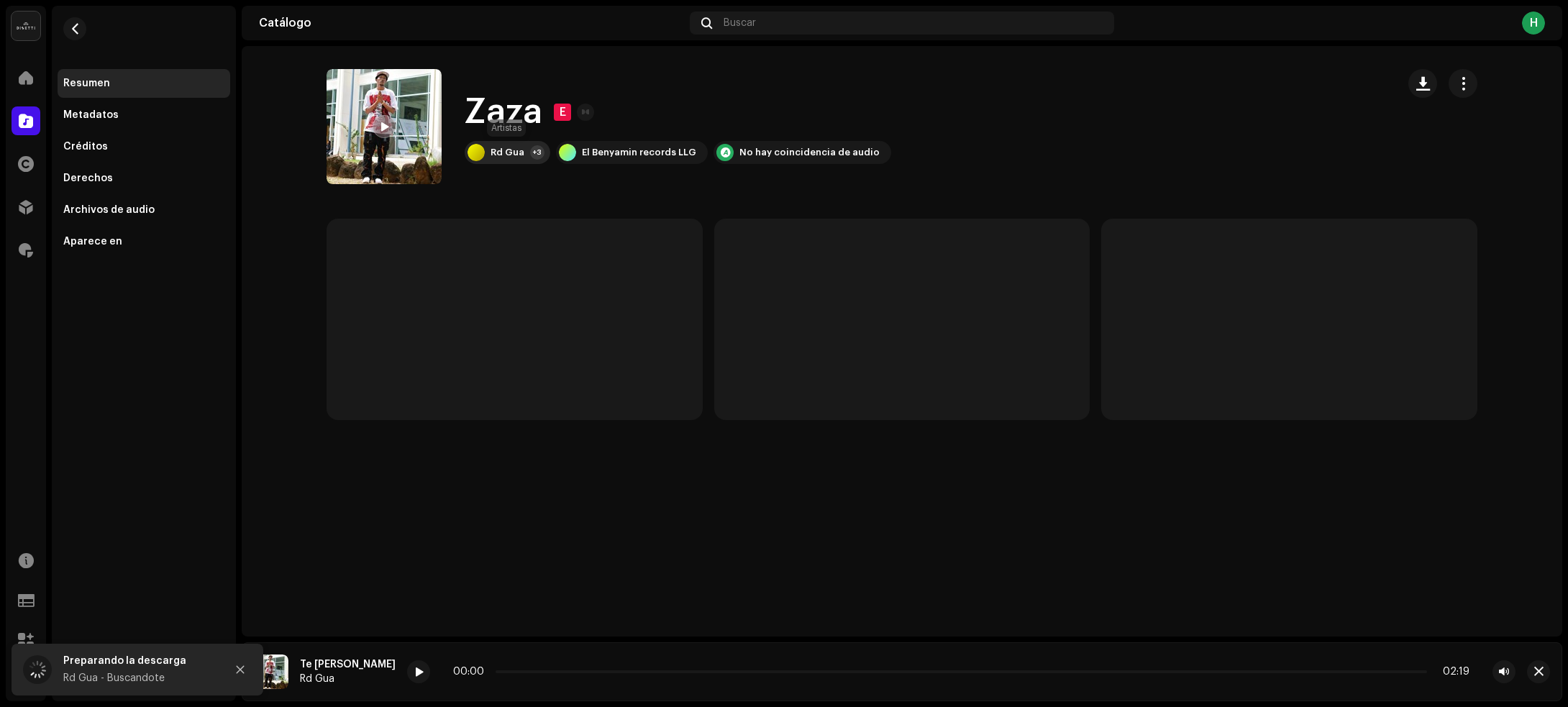
click at [515, 147] on div "Rd Gua" at bounding box center [508, 152] width 34 height 12
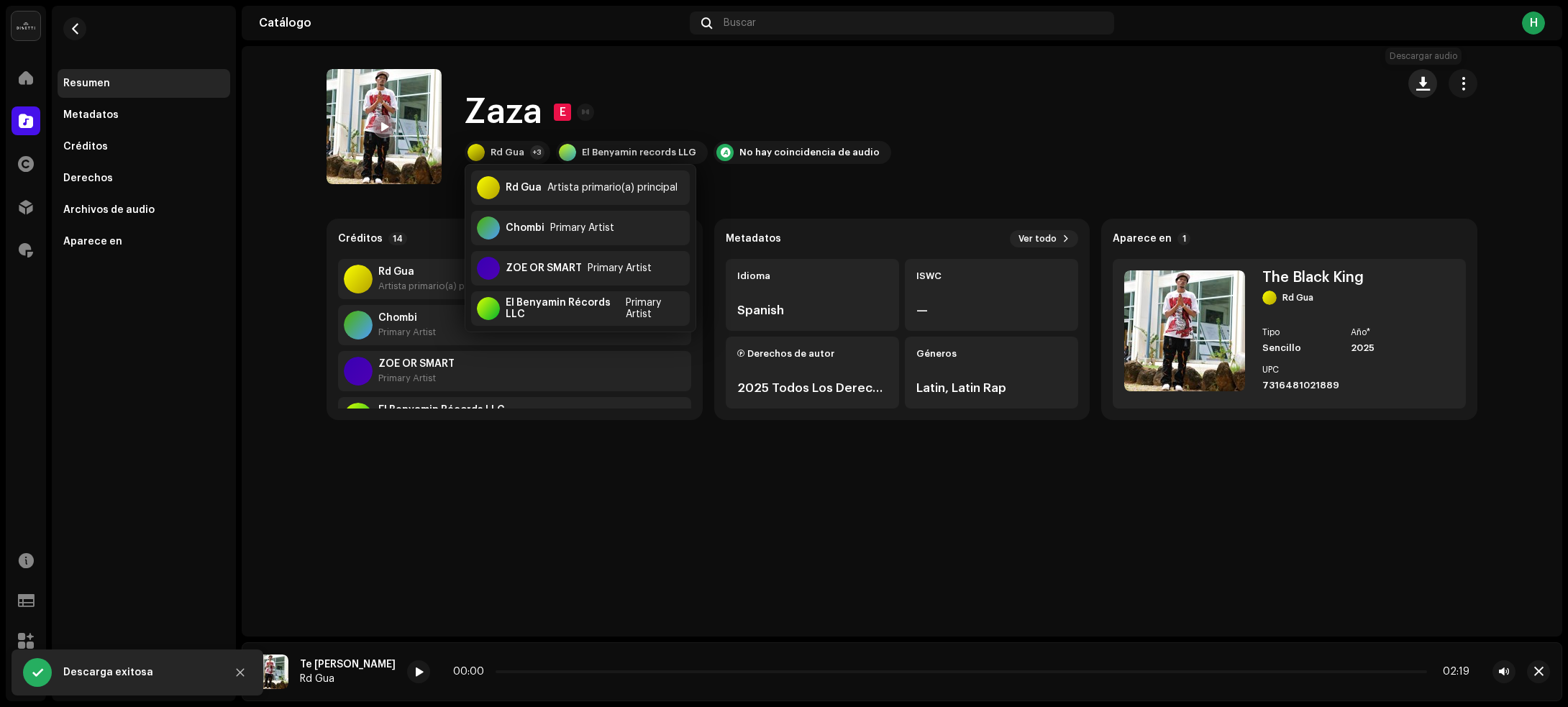
click at [1421, 85] on span "button" at bounding box center [1423, 83] width 14 height 12
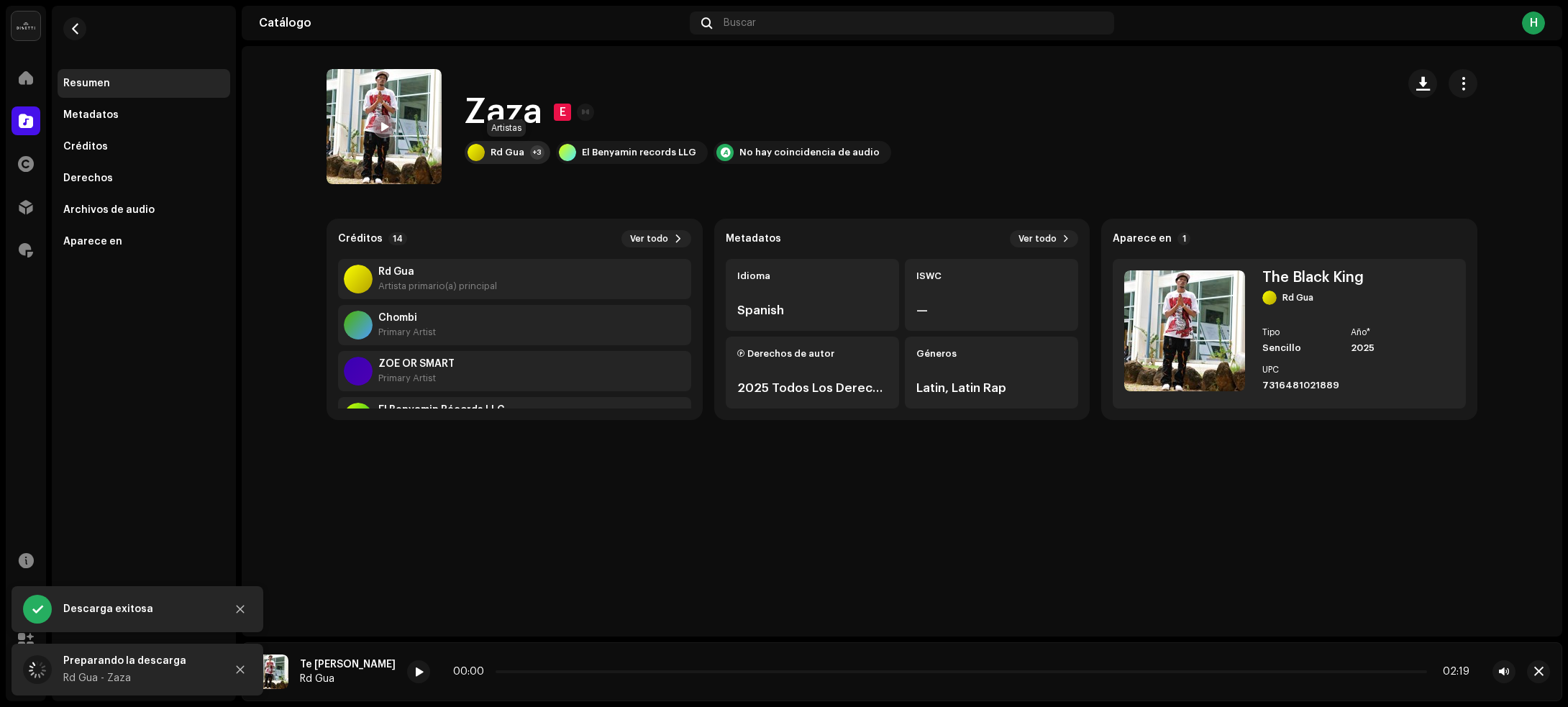
click at [526, 142] on div "Rd Gua +3" at bounding box center [507, 152] width 86 height 23
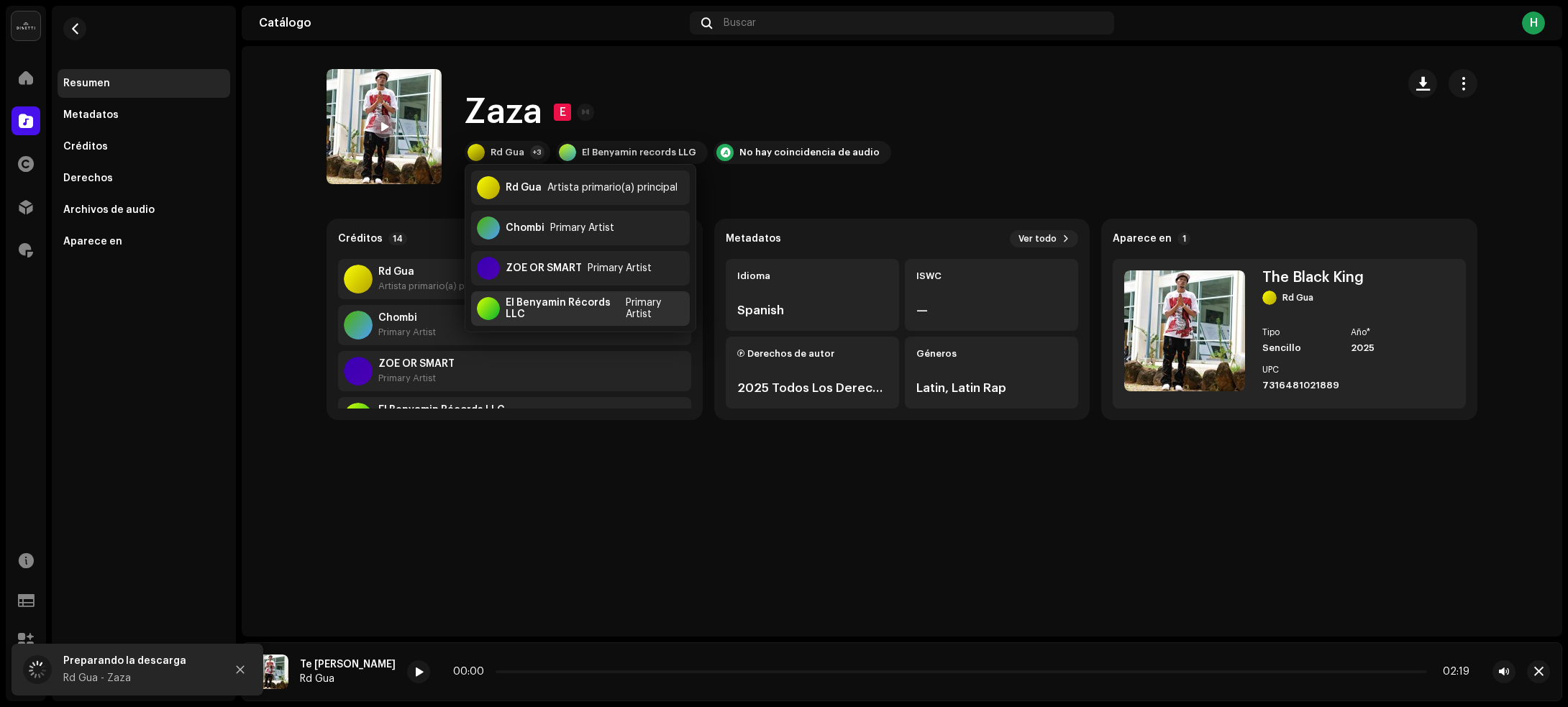
click at [531, 306] on div "El Benyamin Récords LLC" at bounding box center [563, 308] width 114 height 23
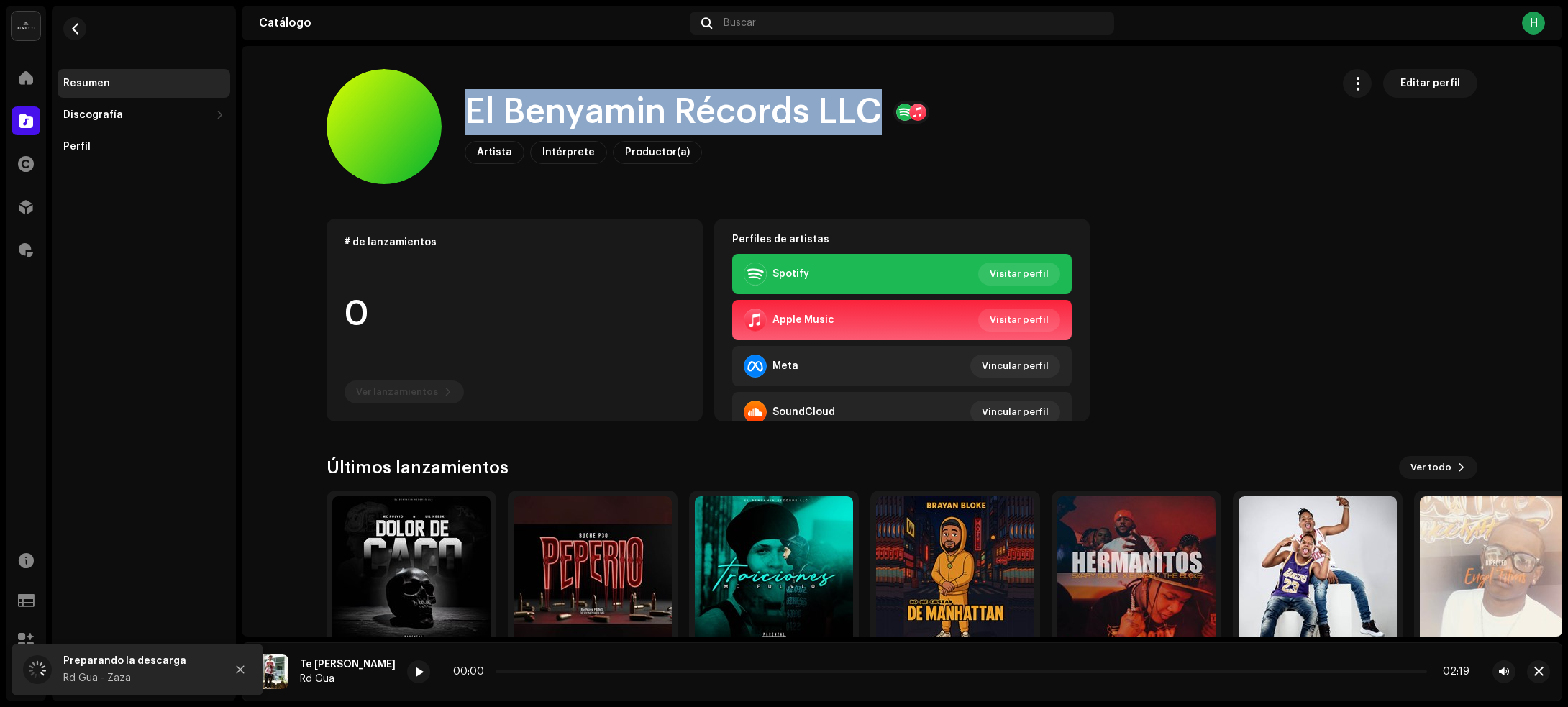
drag, startPoint x: 464, startPoint y: 109, endPoint x: 910, endPoint y: 127, distance: 446.4
click at [910, 127] on div "El Benyamin Récords LLC" at bounding box center [696, 112] width 464 height 46
copy div "El Benyamin Récords LLC"
click at [69, 36] on button "button" at bounding box center [75, 29] width 23 height 23
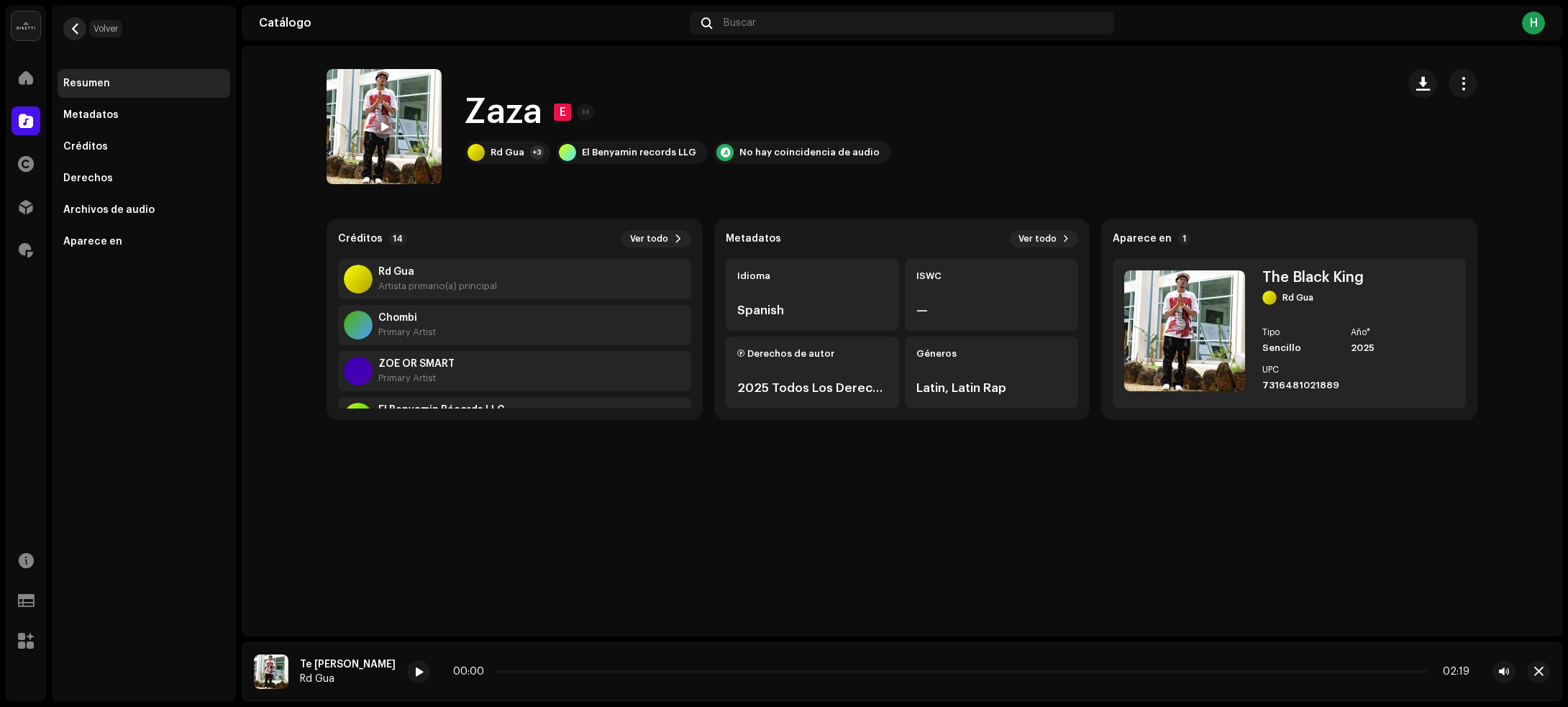
click at [83, 35] on button "button" at bounding box center [75, 29] width 23 height 23
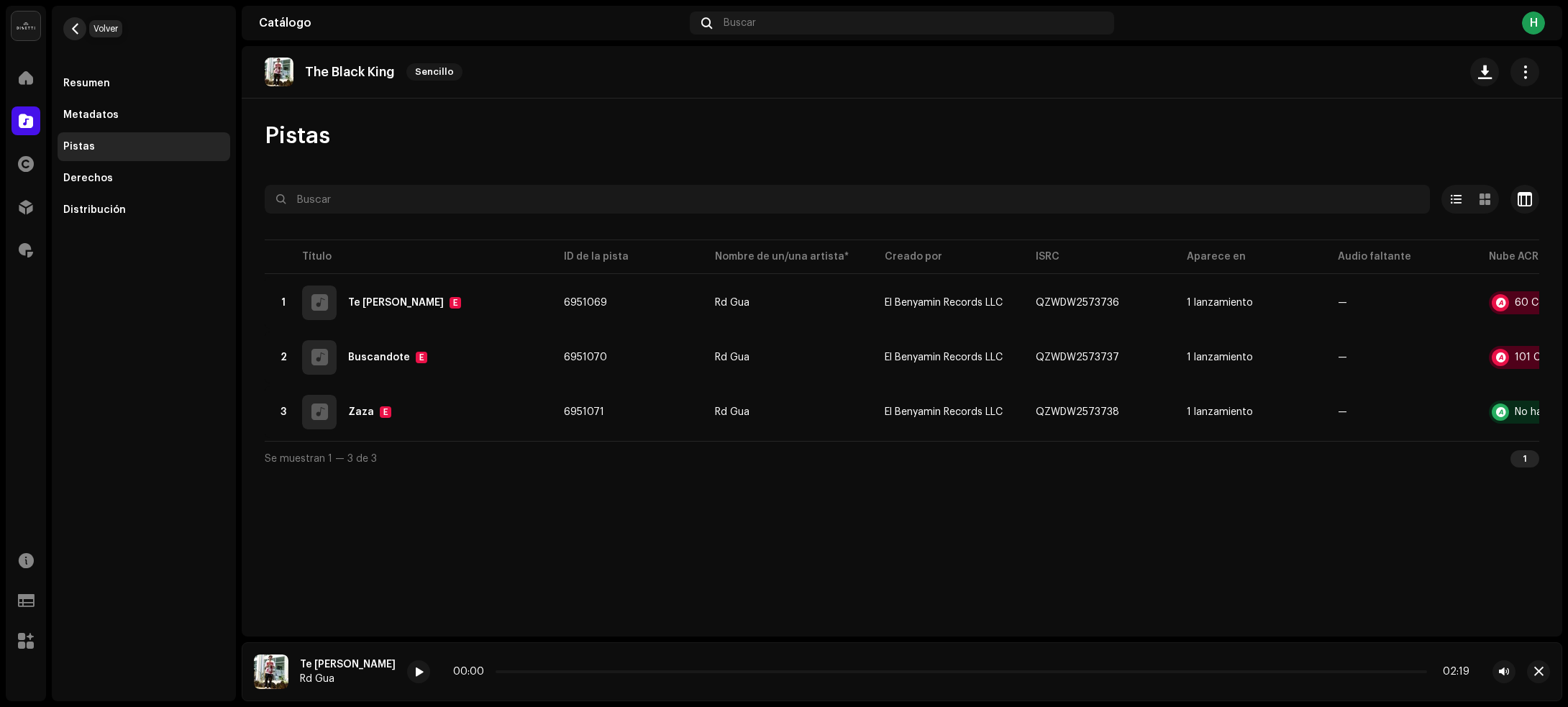
click at [76, 35] on button "button" at bounding box center [75, 29] width 23 height 23
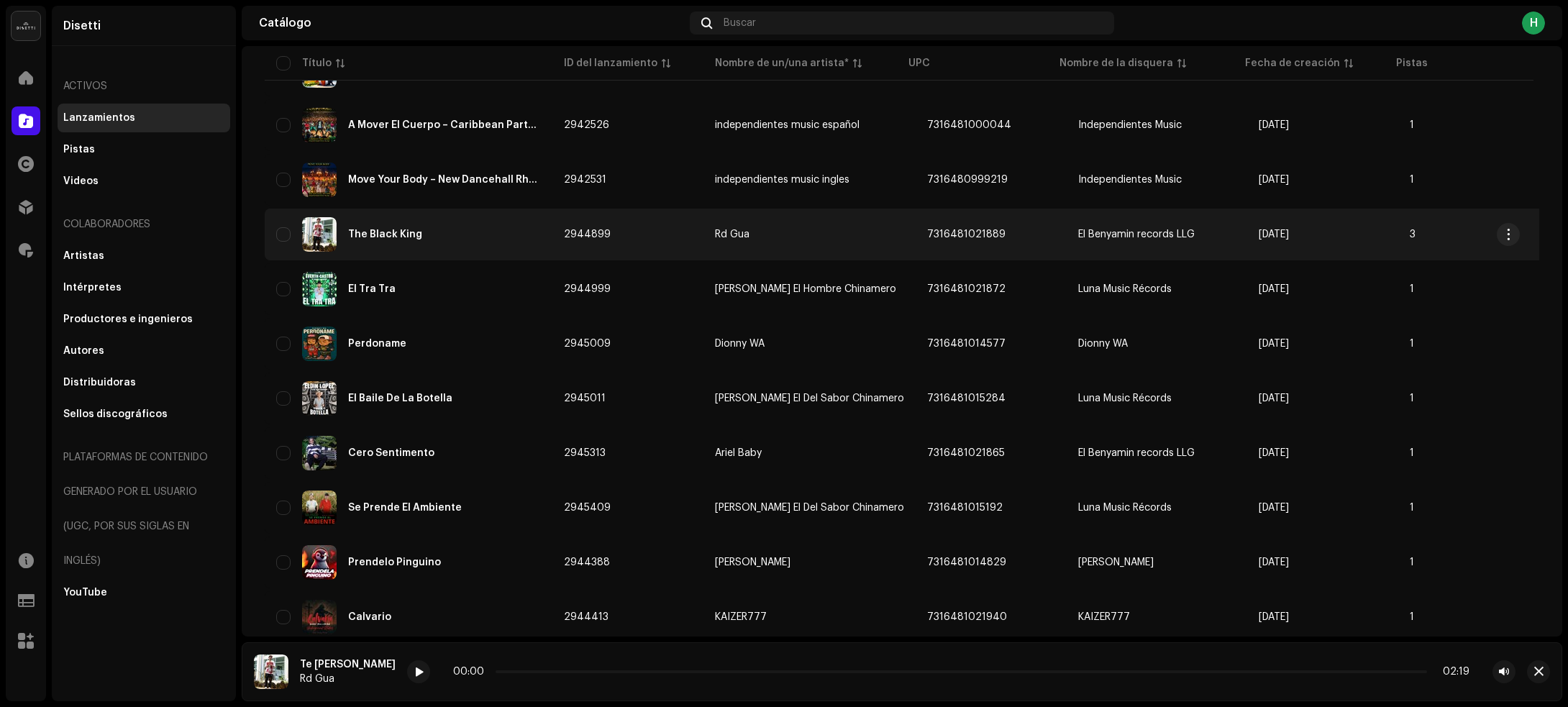
scroll to position [1370, 0]
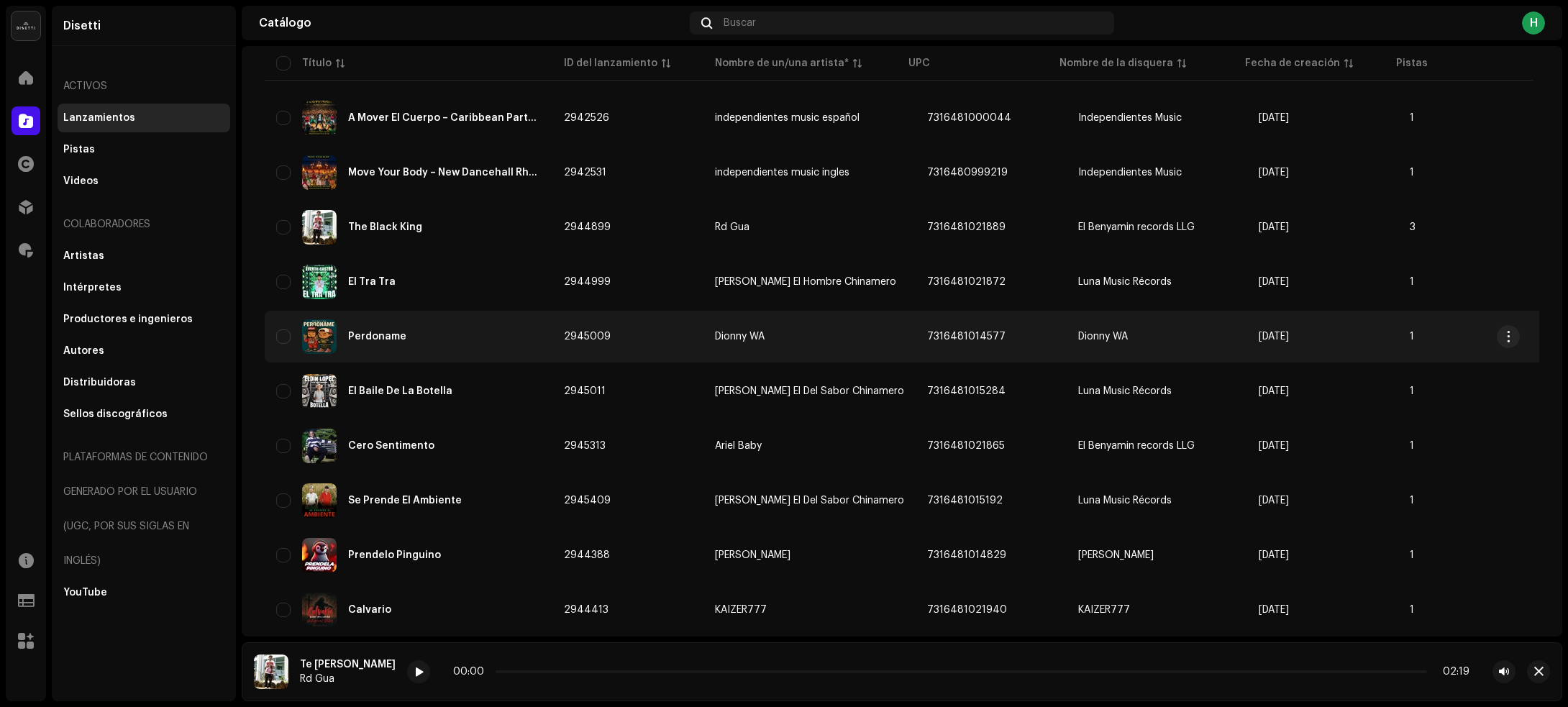
click at [505, 325] on div "Perdoname" at bounding box center [408, 336] width 264 height 35
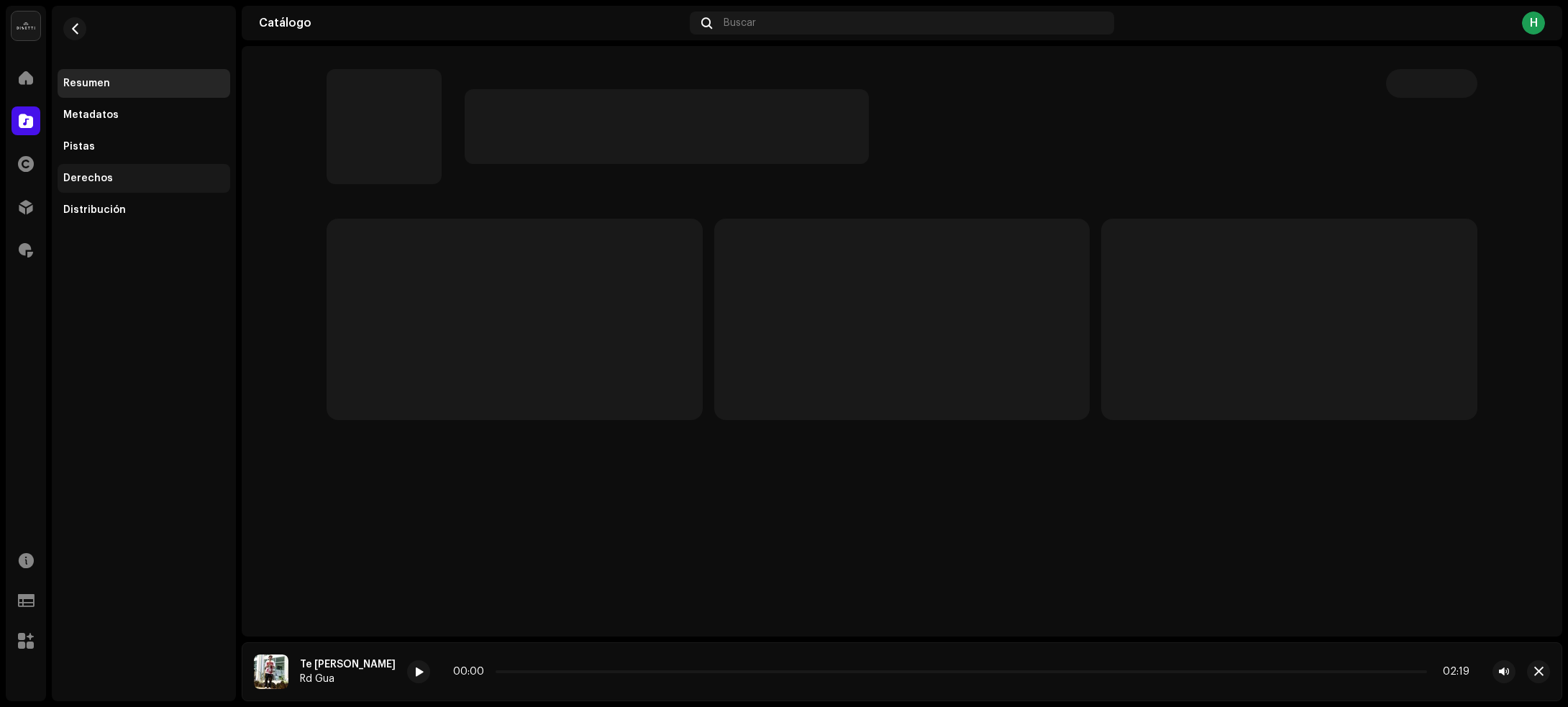
click at [83, 175] on div "Derechos" at bounding box center [88, 178] width 49 height 12
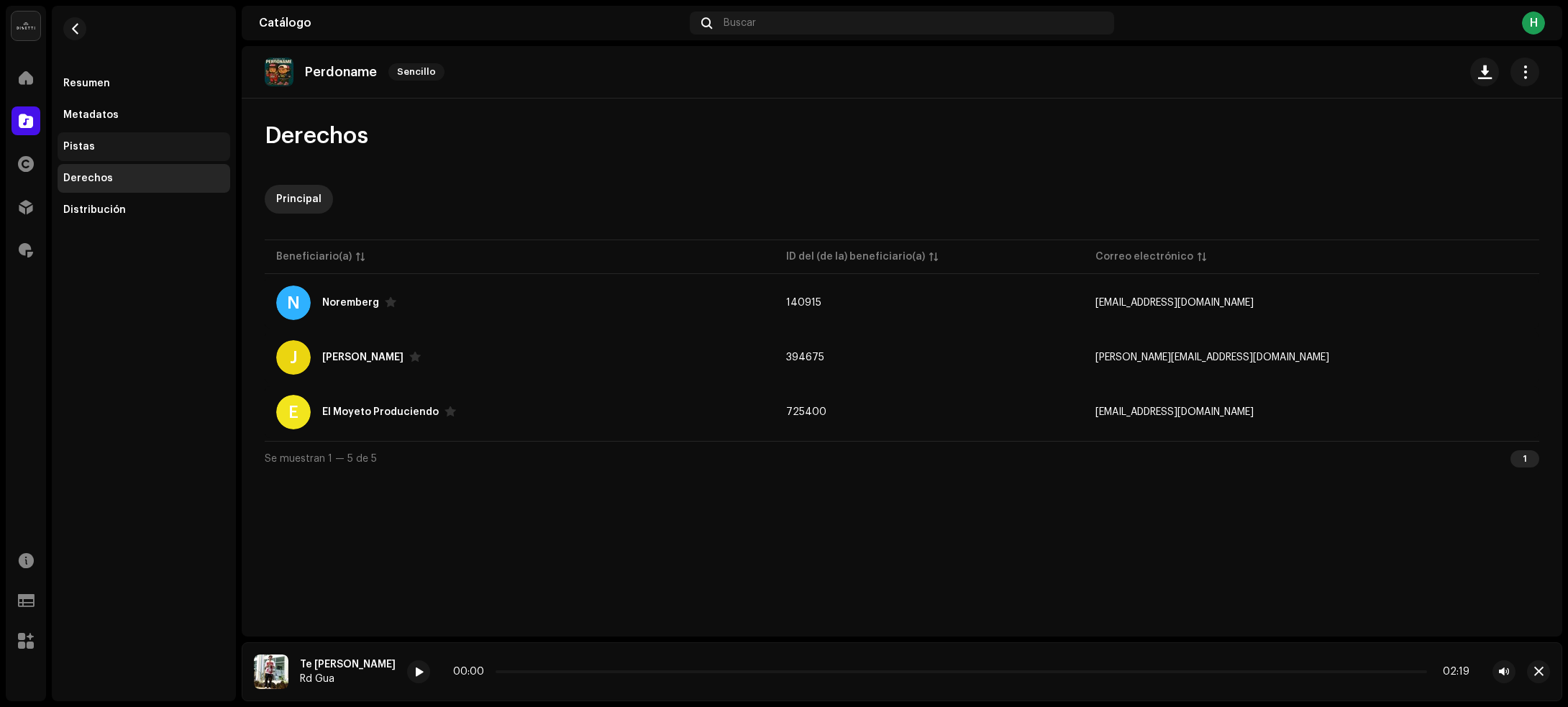
click at [109, 148] on div "Pistas" at bounding box center [144, 146] width 161 height 12
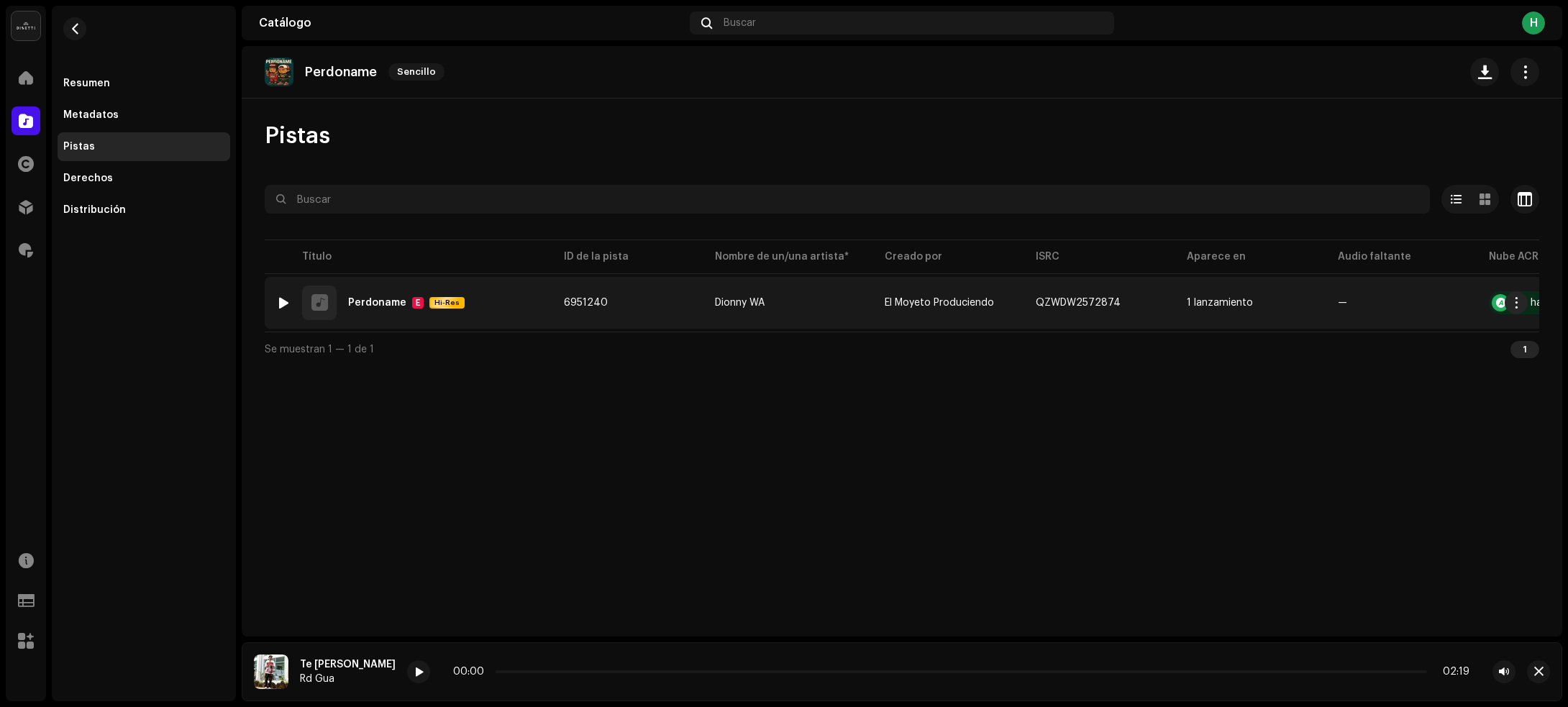
click at [281, 298] on div at bounding box center [284, 302] width 11 height 12
click at [502, 290] on div "1 Perdoname E Hi-Res" at bounding box center [408, 302] width 264 height 35
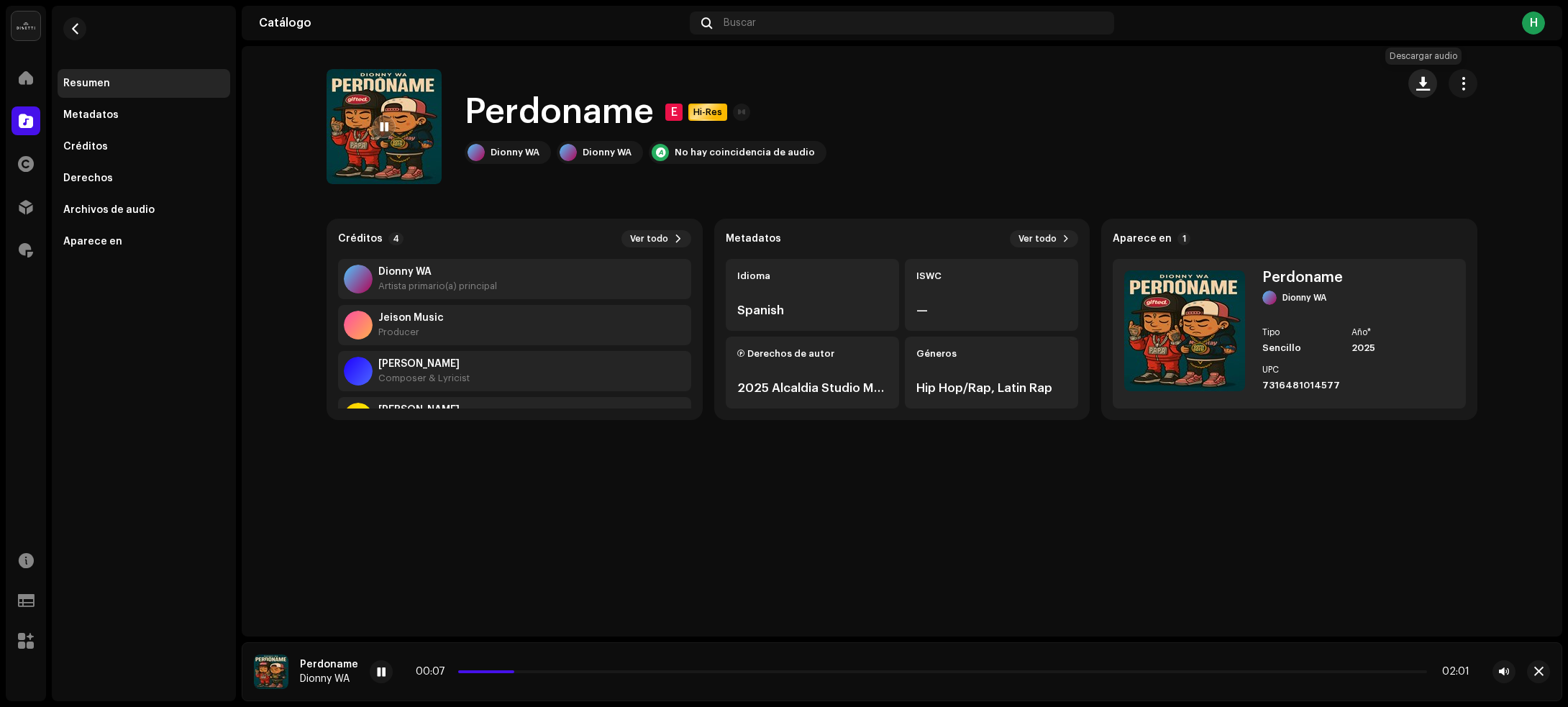
click at [1423, 83] on span "button" at bounding box center [1423, 83] width 14 height 12
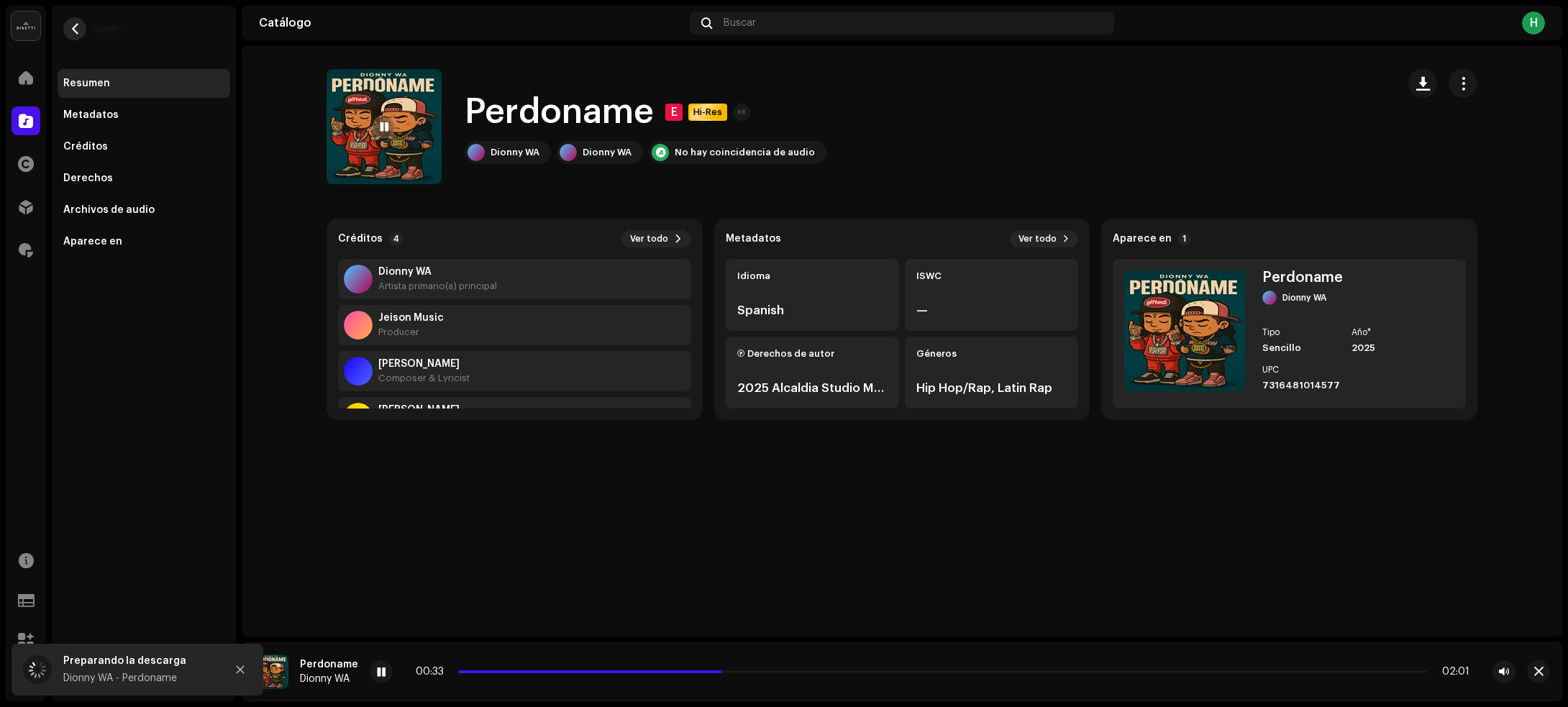
click at [73, 26] on span "button" at bounding box center [75, 29] width 11 height 12
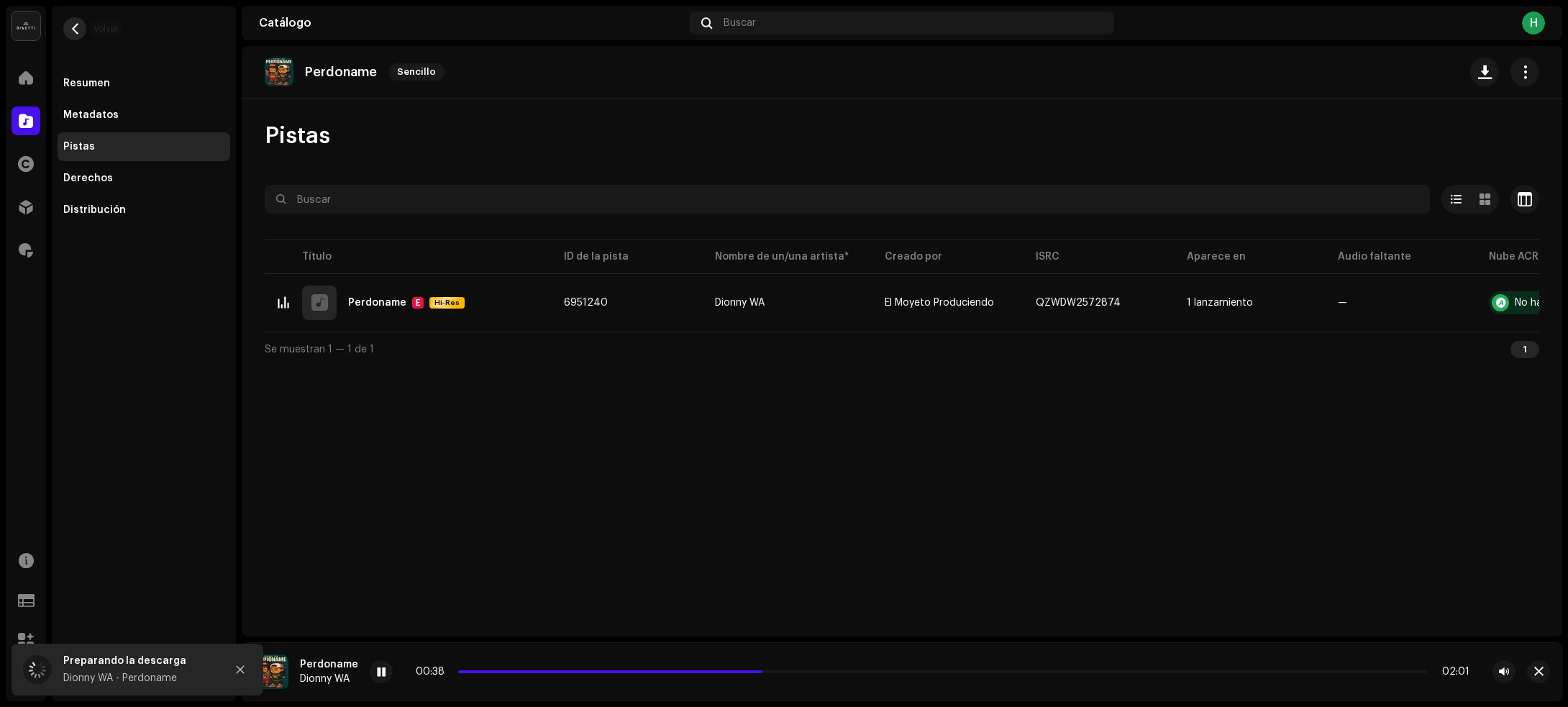
click at [70, 32] on span "button" at bounding box center [75, 29] width 11 height 12
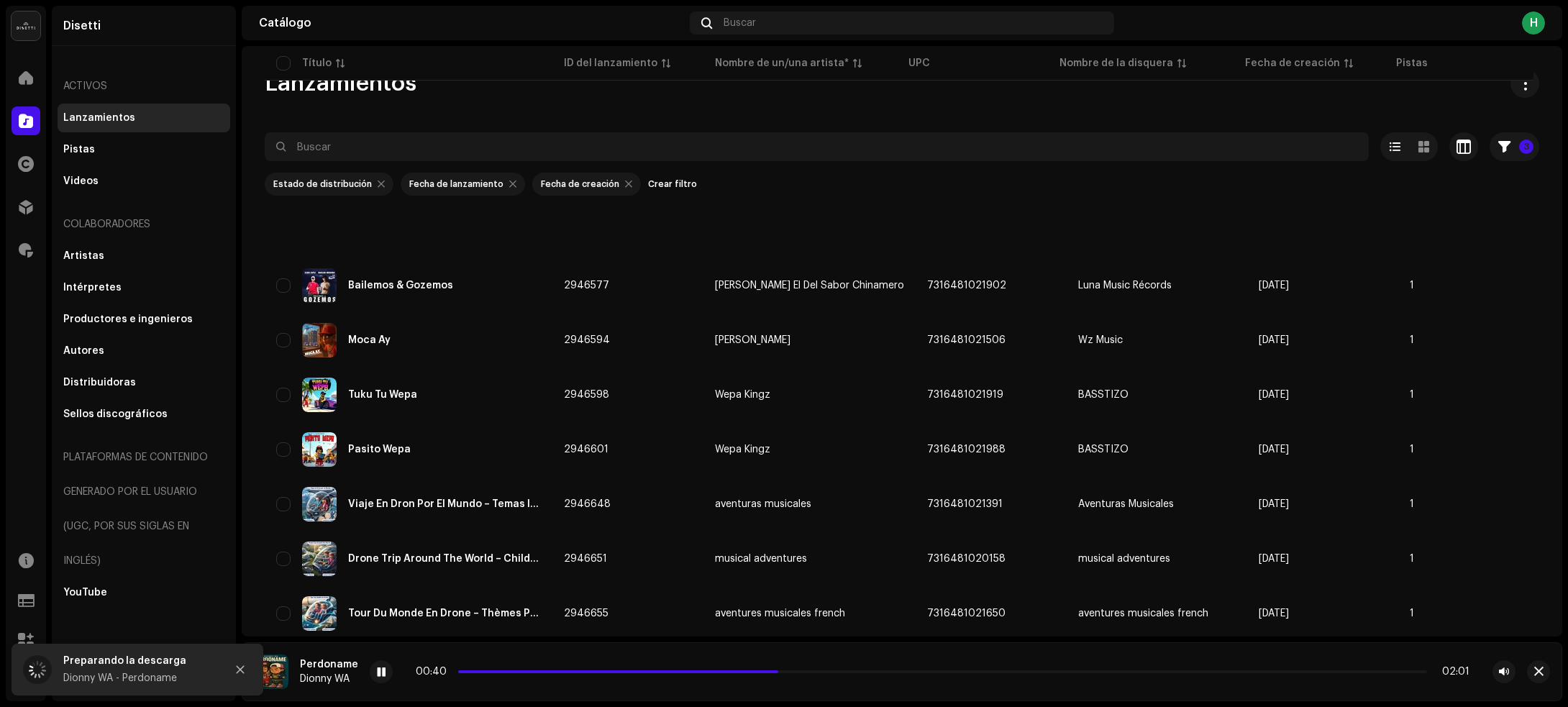
scroll to position [1356, 0]
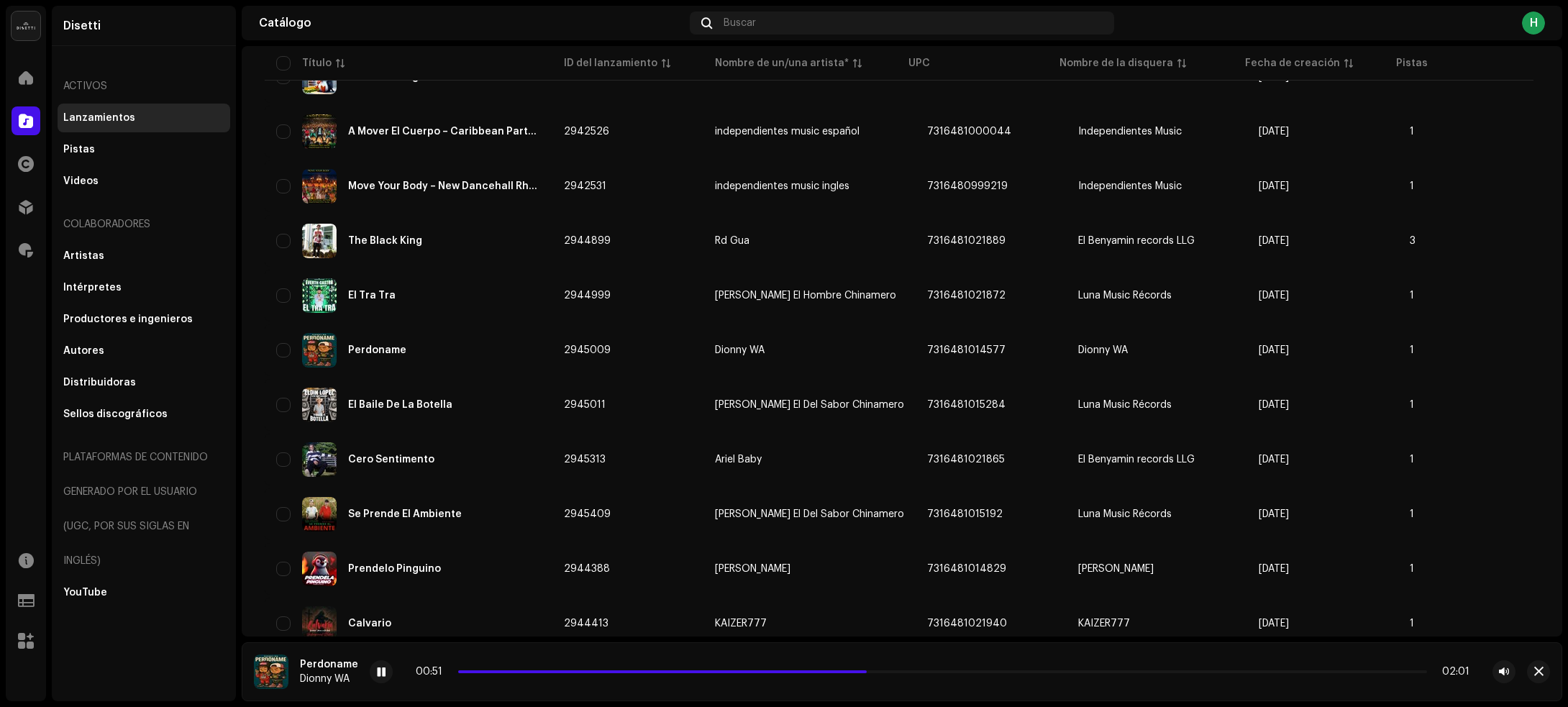
click at [486, 466] on div "Cero Sentimento" at bounding box center [408, 459] width 264 height 35
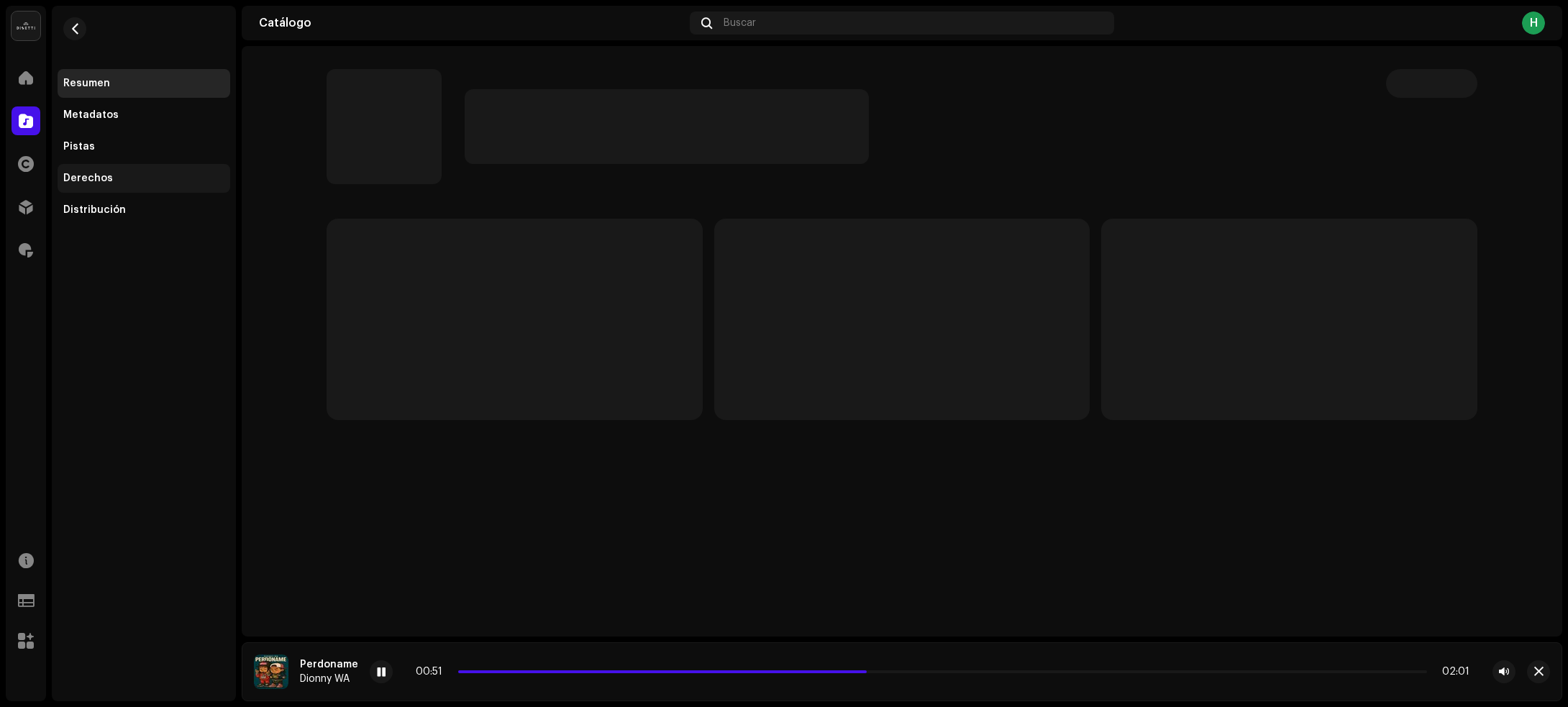
click at [162, 182] on div "Derechos" at bounding box center [144, 178] width 161 height 12
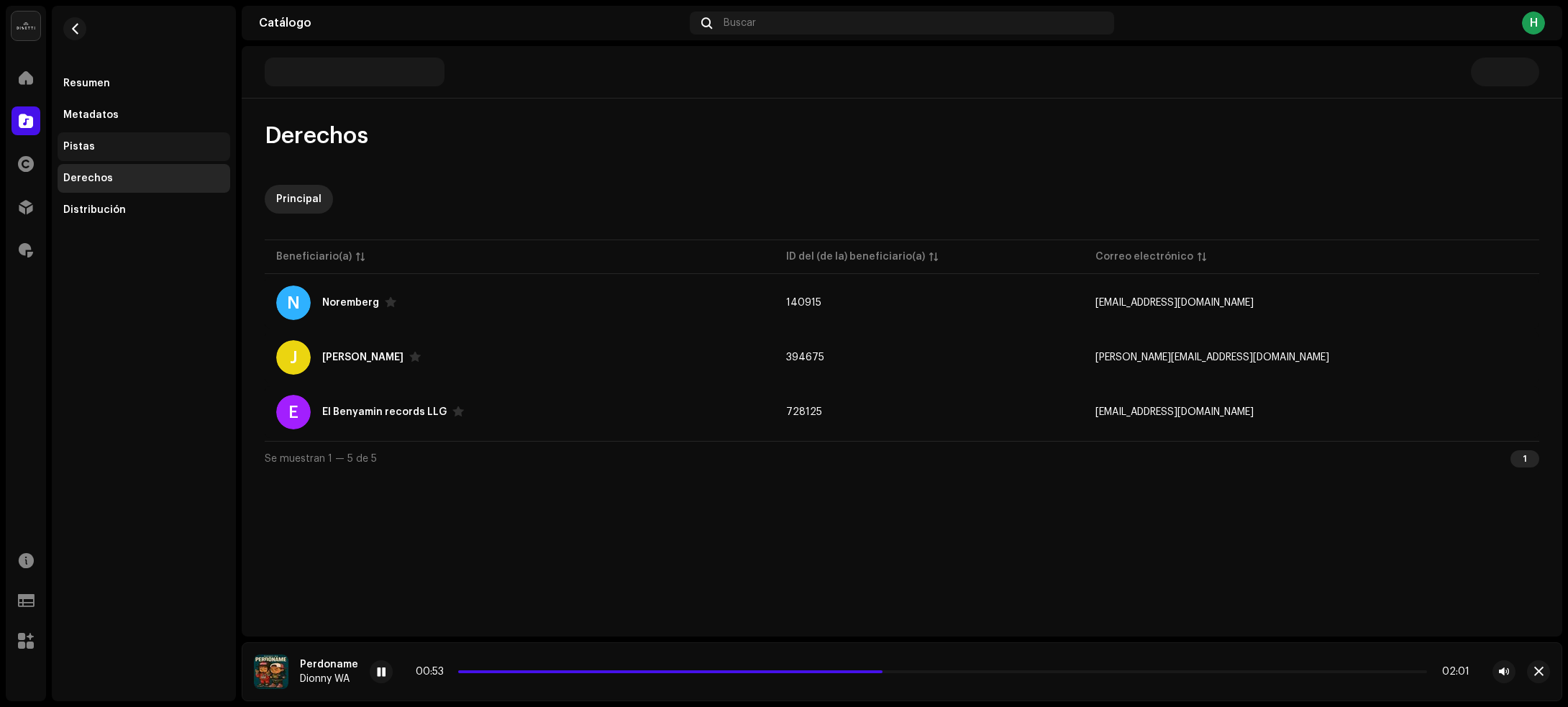
click at [131, 142] on div "Pistas" at bounding box center [144, 146] width 161 height 12
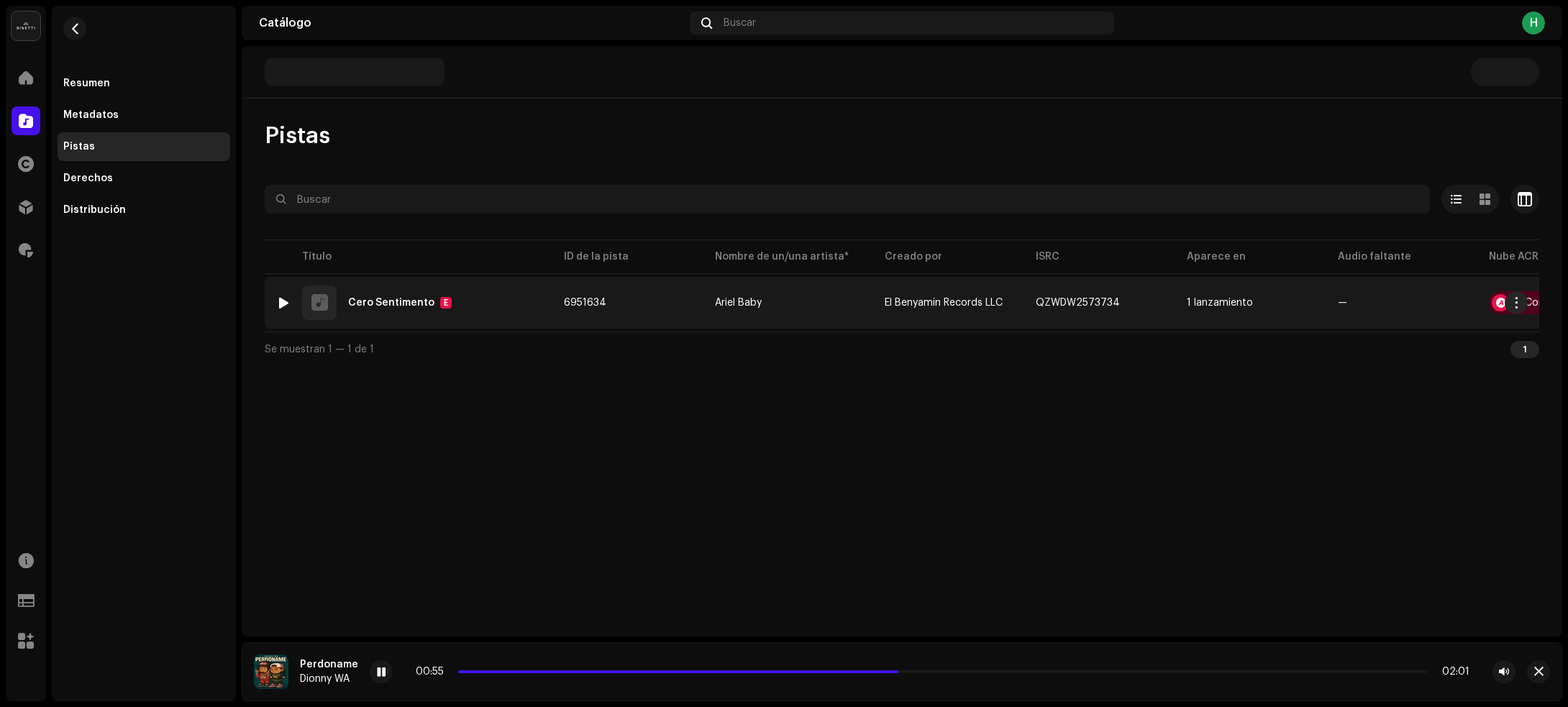
click at [283, 301] on div at bounding box center [284, 302] width 11 height 12
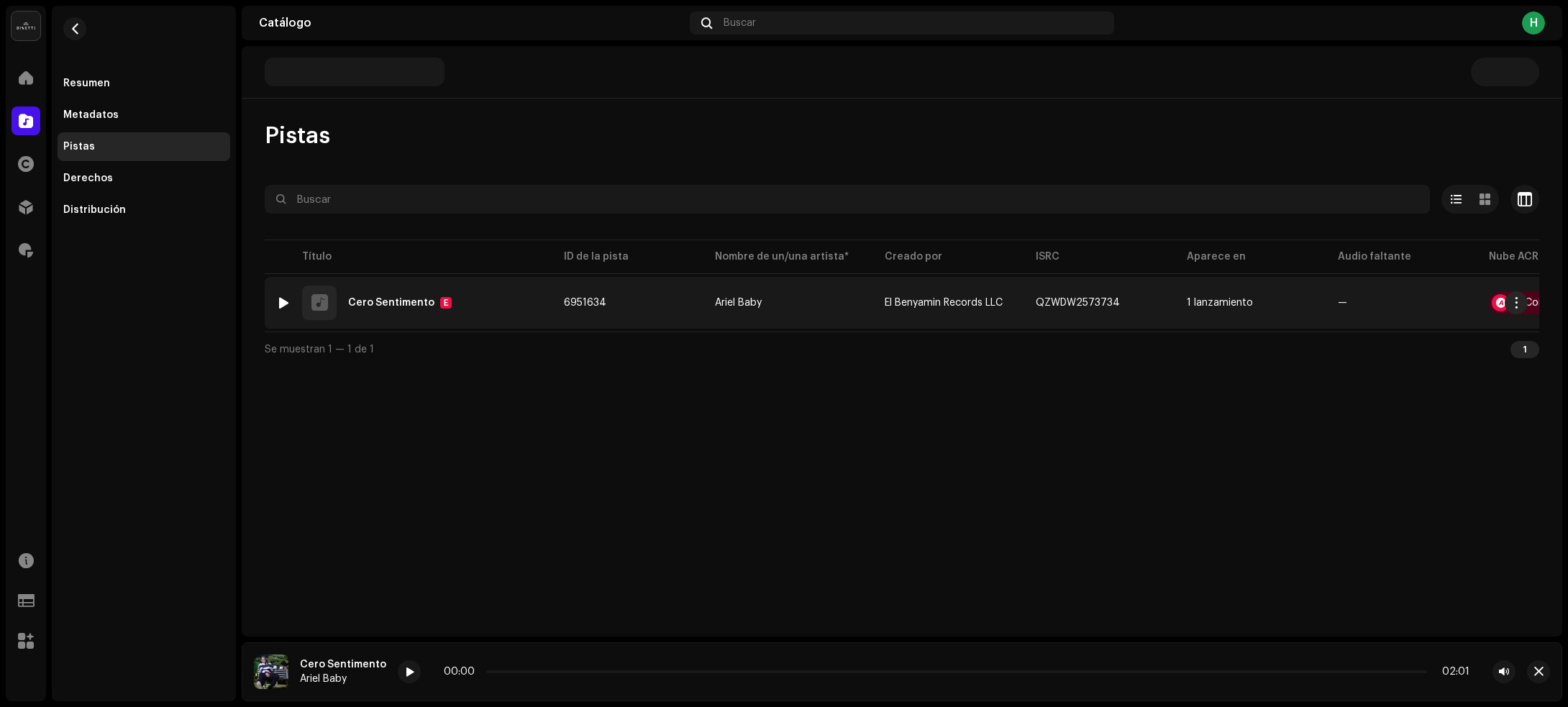
click at [478, 313] on div "1 Cero Sentimento E" at bounding box center [408, 302] width 264 height 35
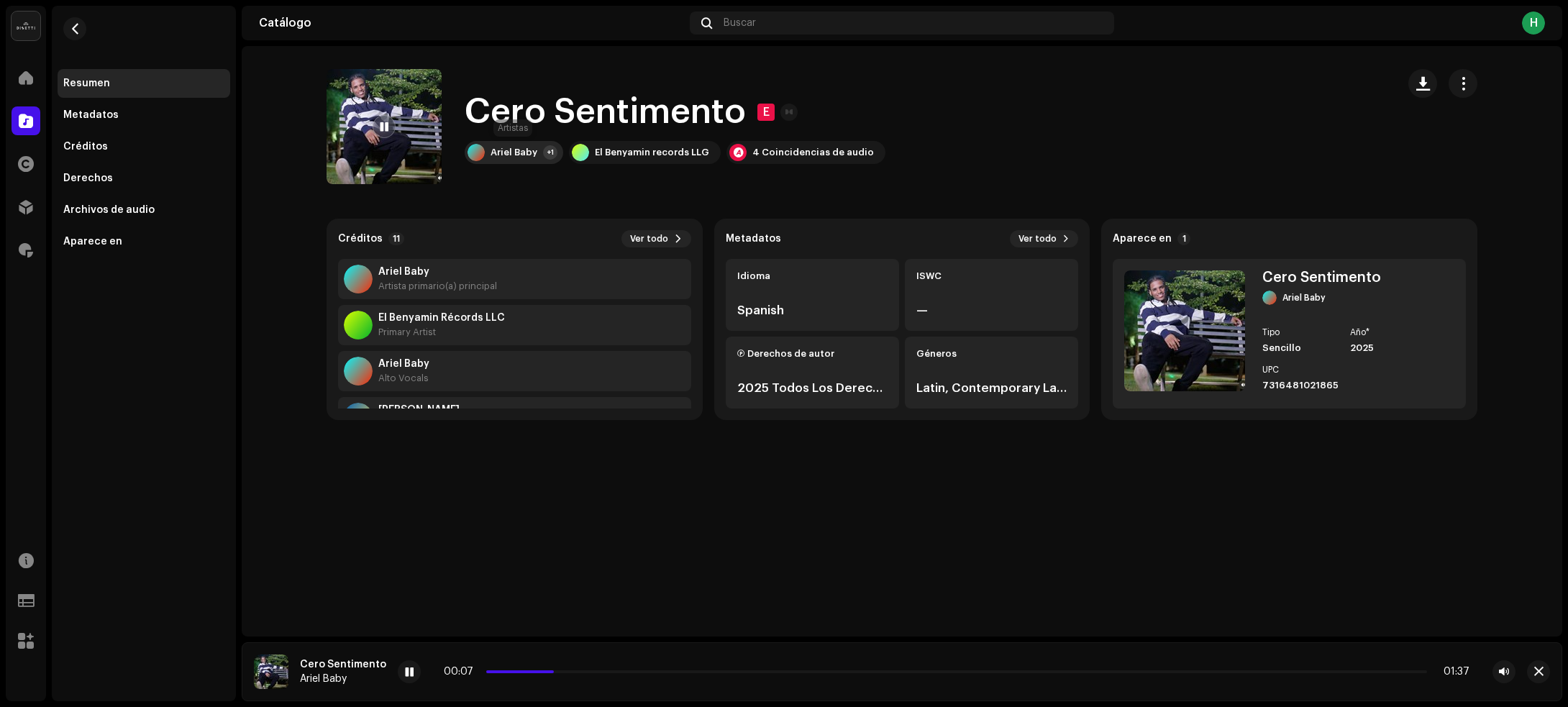
click at [513, 152] on div "Ariel Baby" at bounding box center [514, 152] width 46 height 12
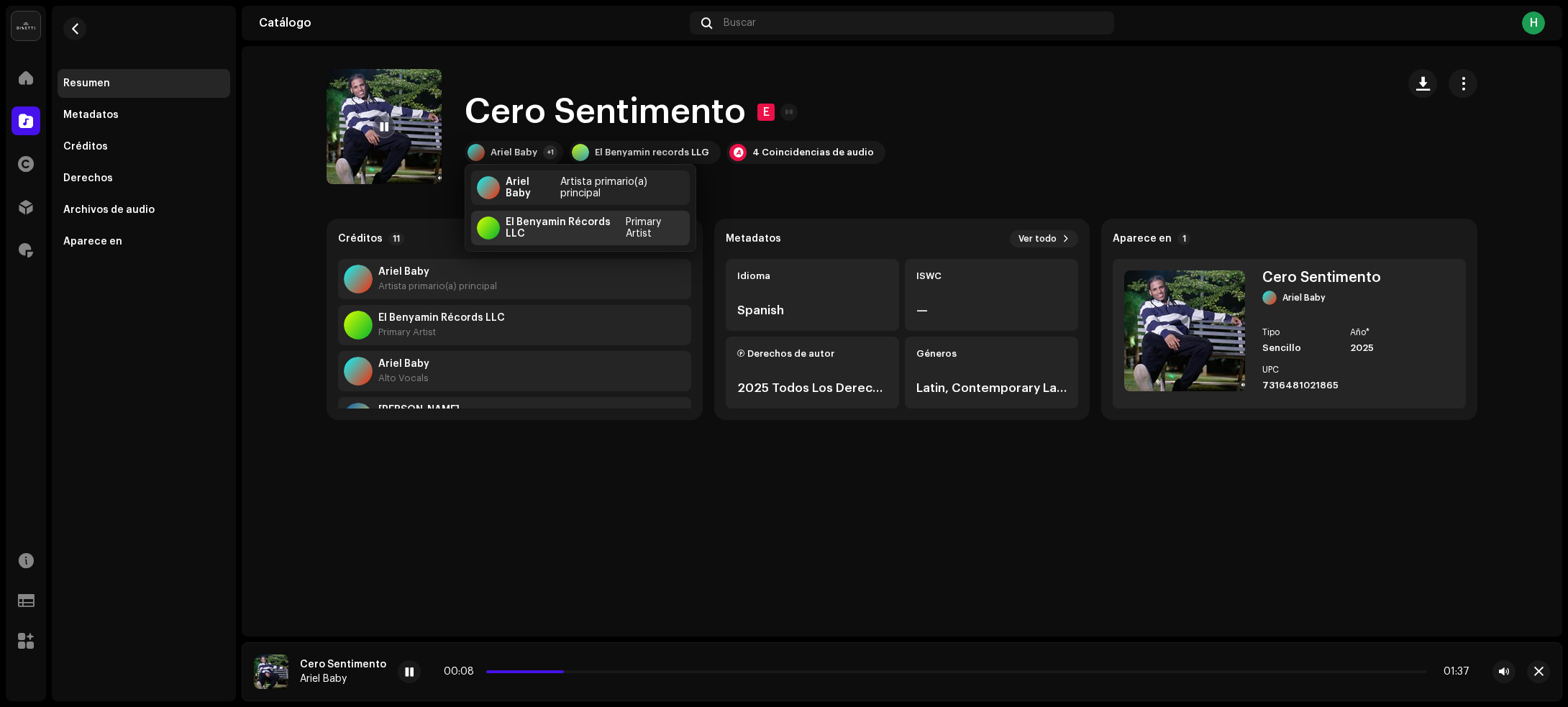
click at [529, 221] on div "El Benyamin Récords LLC" at bounding box center [563, 228] width 114 height 23
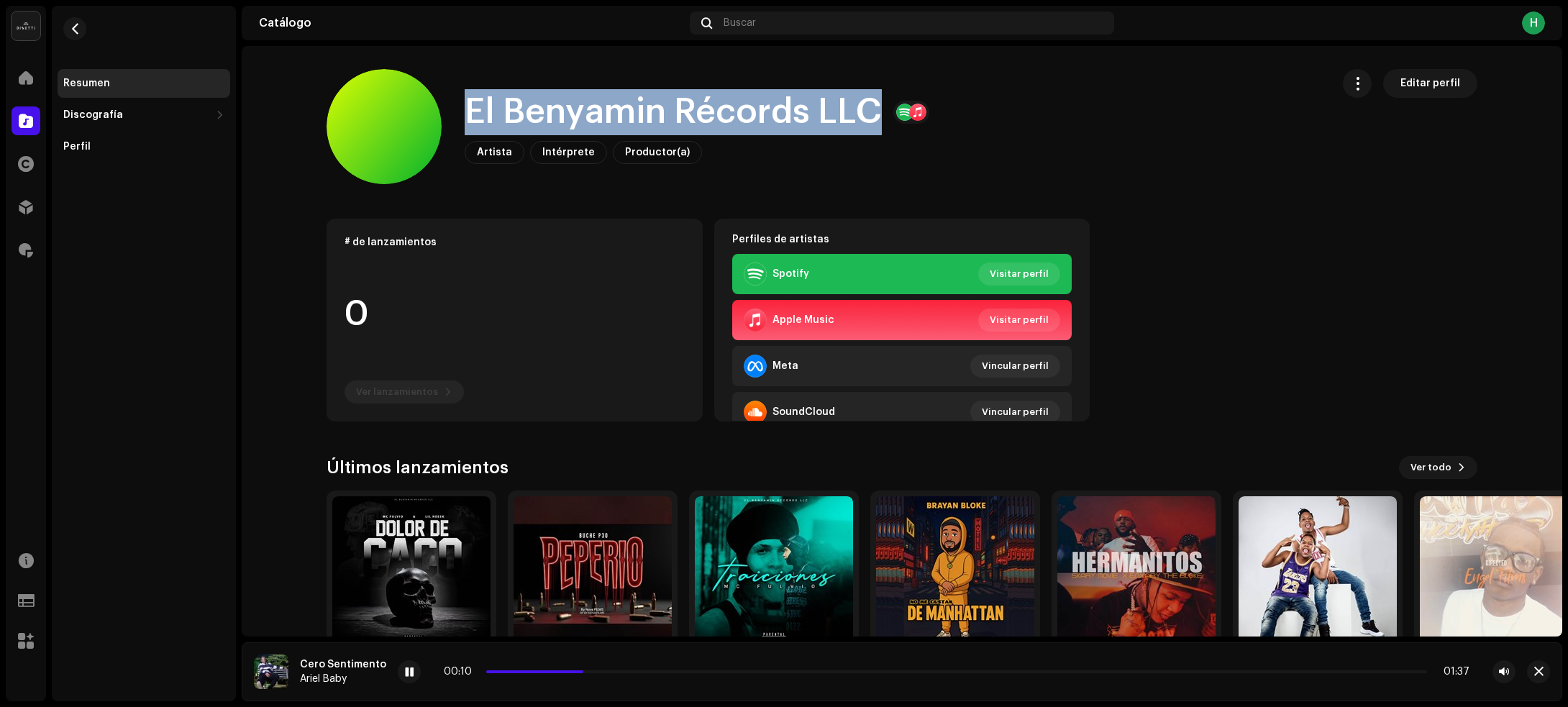
drag, startPoint x: 464, startPoint y: 109, endPoint x: 871, endPoint y: 121, distance: 407.2
click at [871, 121] on h1 "El Benyamin Récords LLC" at bounding box center [673, 112] width 417 height 46
copy h1 "El Benyamin Récords LLC"
click at [77, 26] on span "button" at bounding box center [75, 29] width 11 height 12
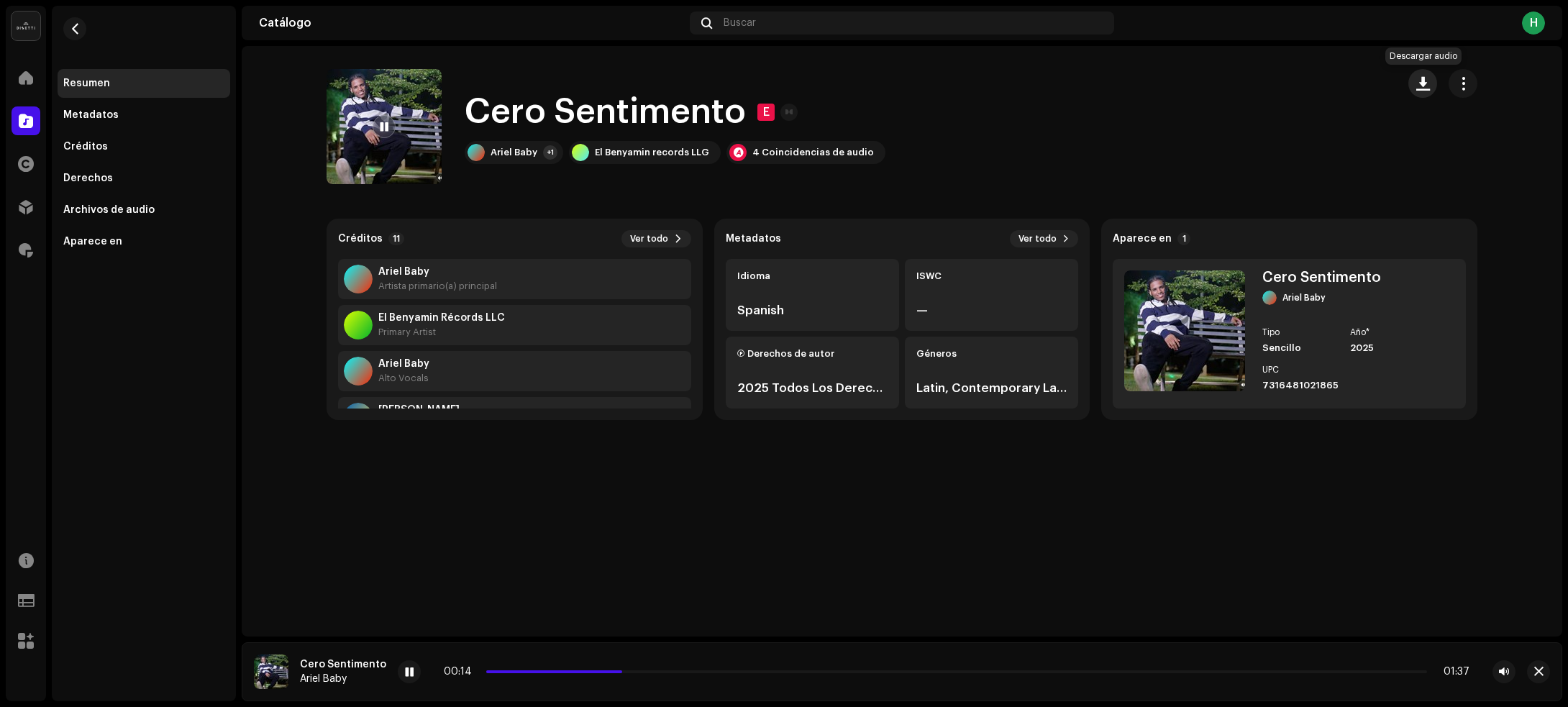
click at [1423, 83] on span "button" at bounding box center [1423, 83] width 14 height 12
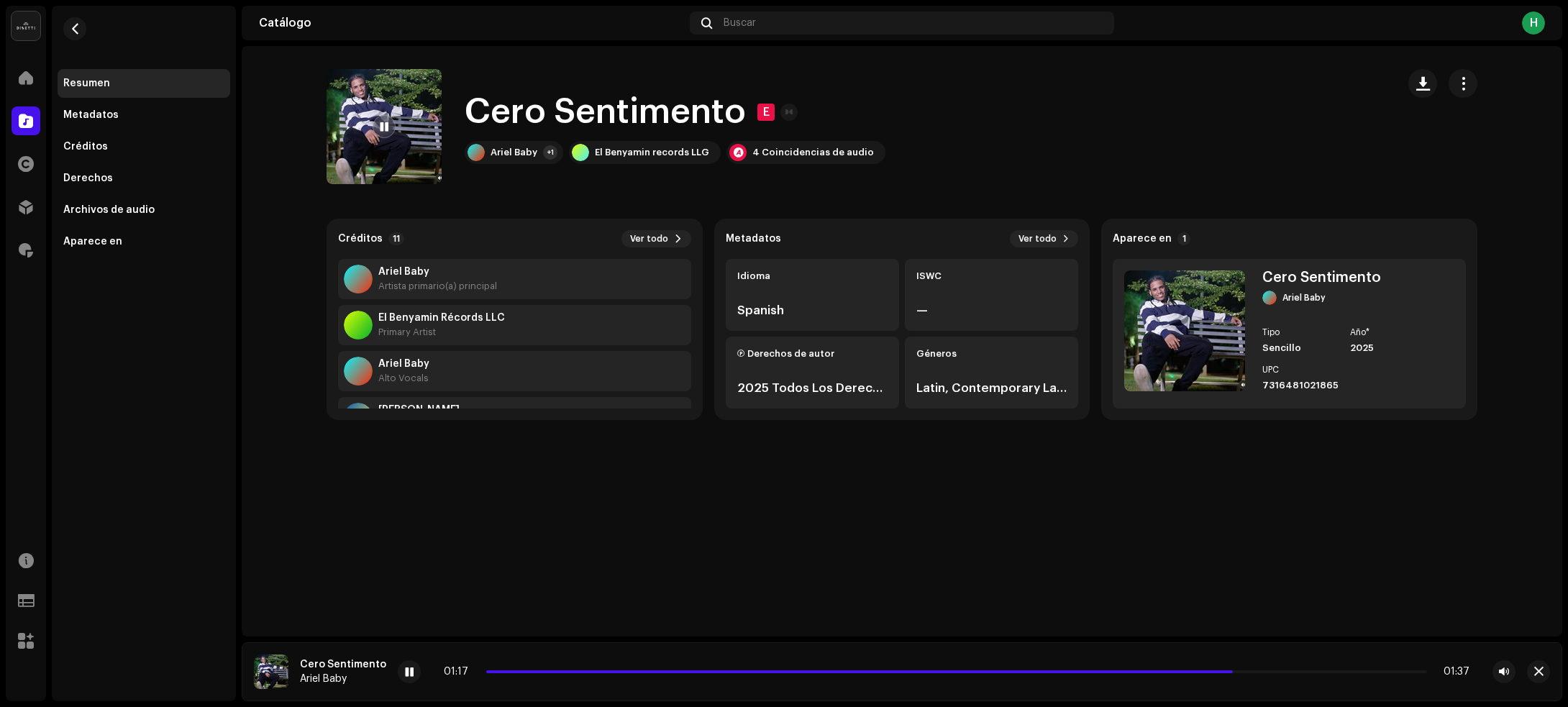
click at [1059, 471] on div "Cero Sentimento E Cero Sentimento E Ariel Baby +1 El Benyamin records LLG 4 Coi…" at bounding box center [902, 342] width 1321 height 590
click at [74, 32] on span "button" at bounding box center [75, 29] width 11 height 12
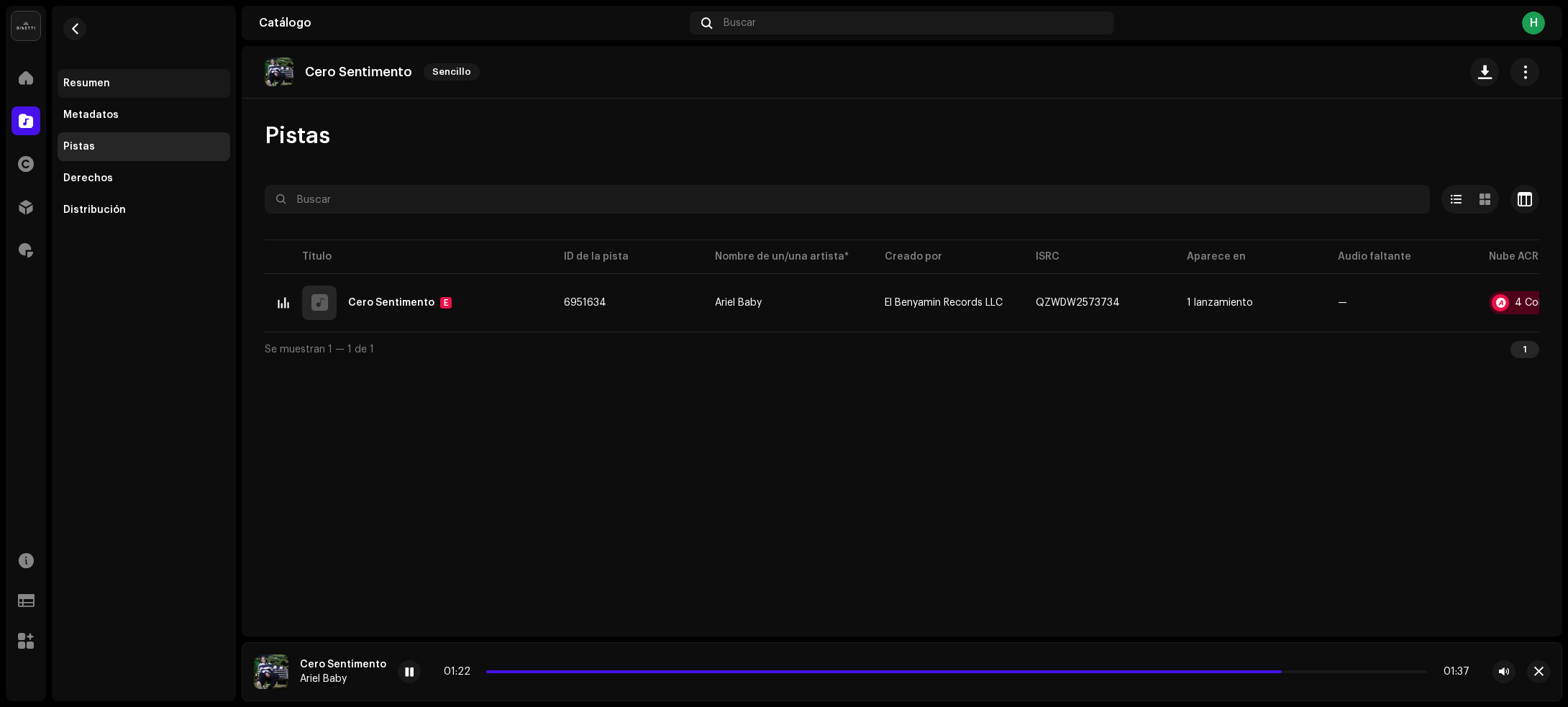
click at [151, 80] on div "Resumen" at bounding box center [144, 83] width 161 height 12
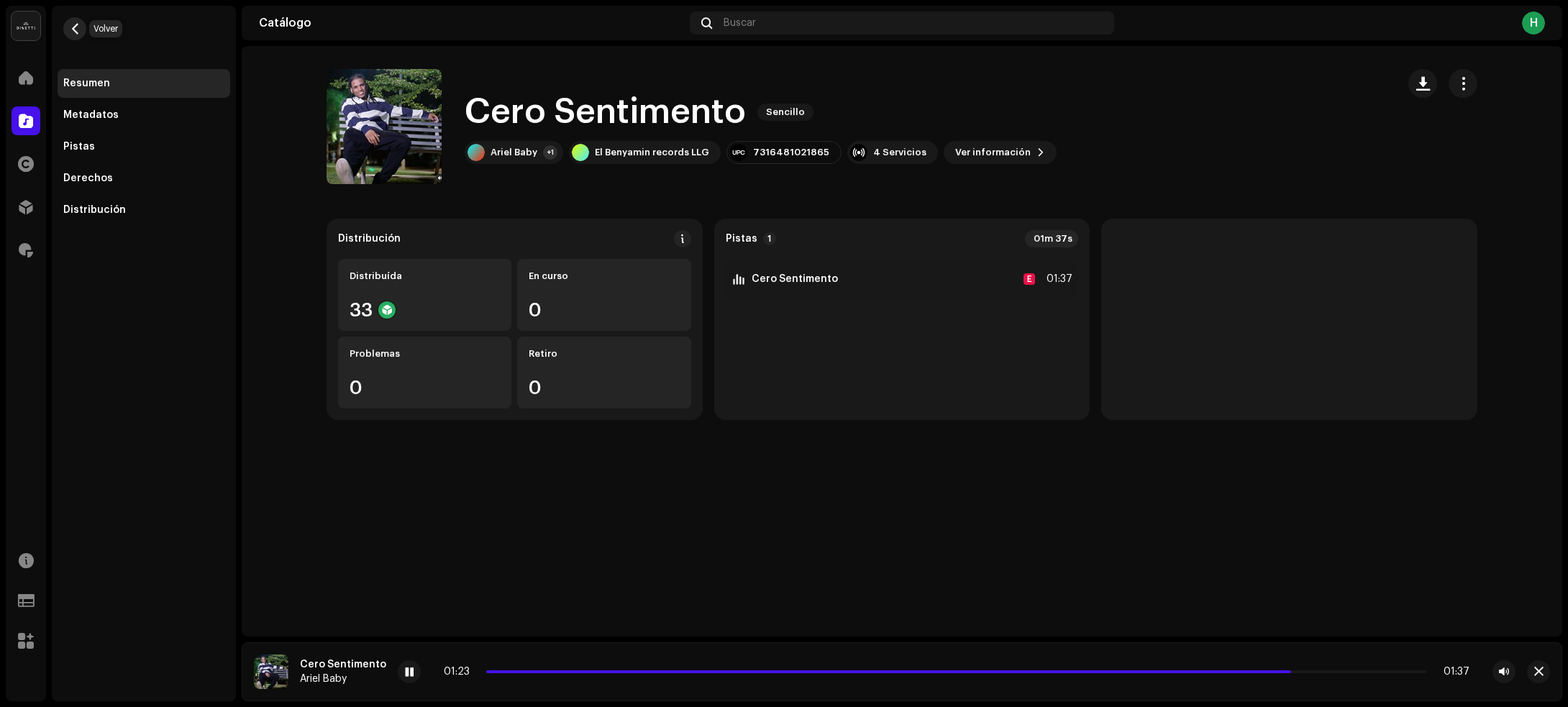
click at [73, 29] on span "button" at bounding box center [75, 29] width 11 height 12
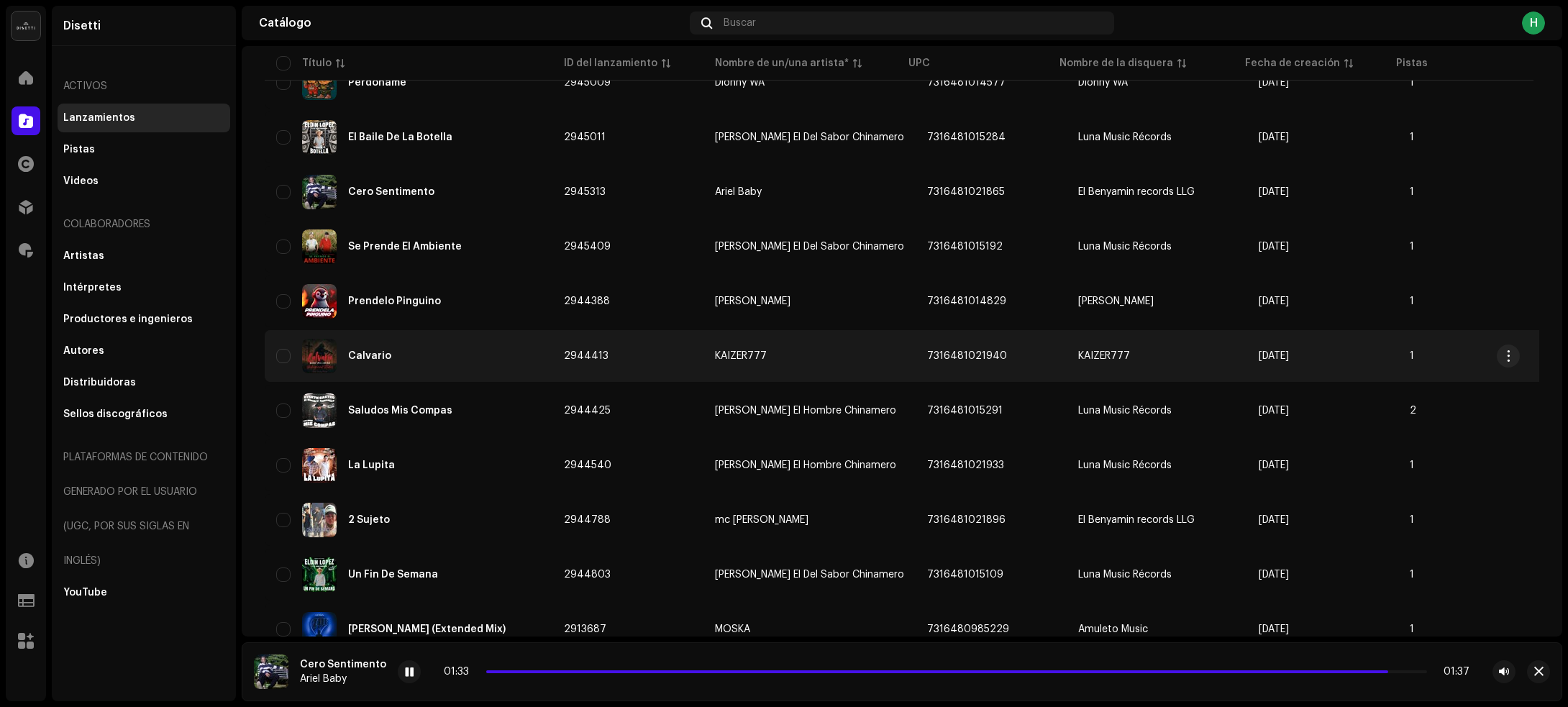
scroll to position [1626, 0]
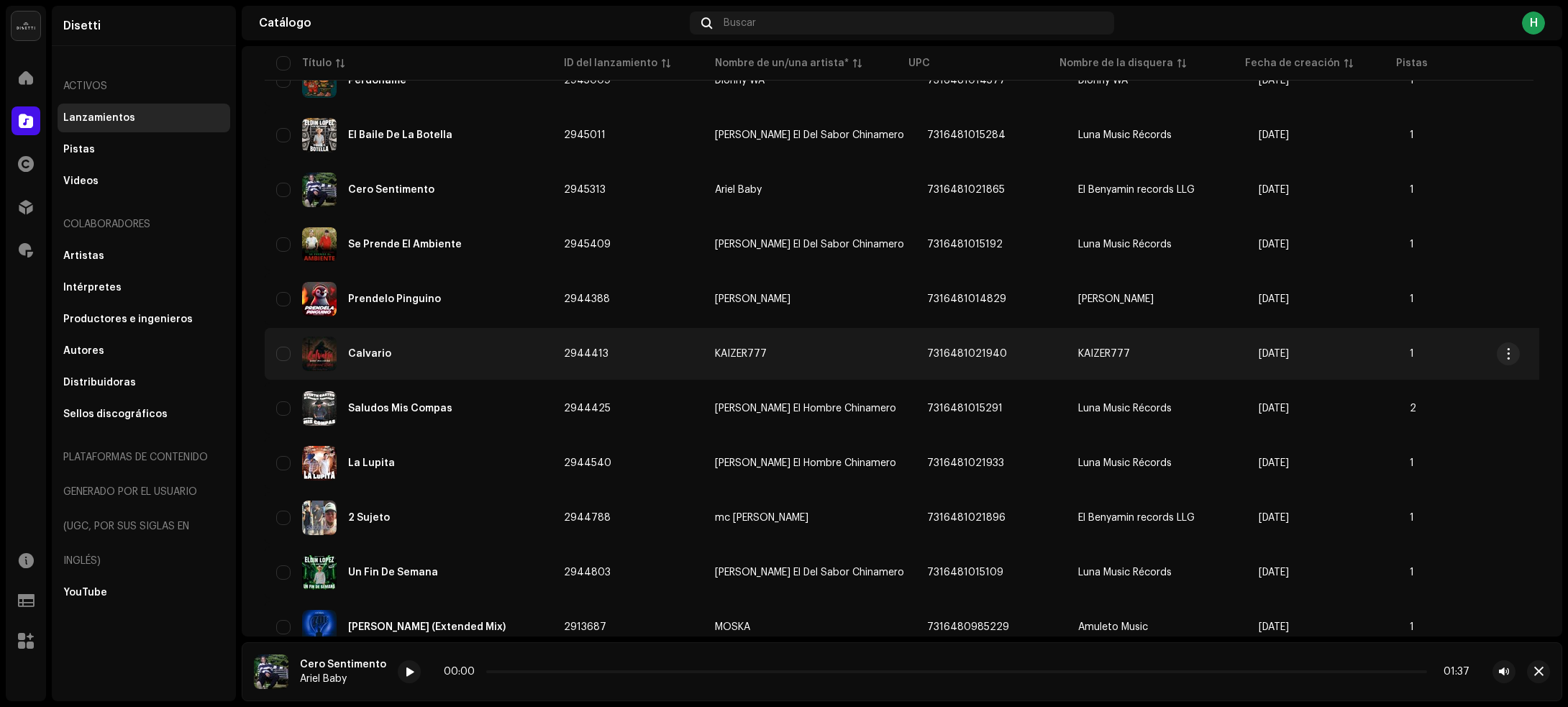
click at [472, 355] on div "Calvario" at bounding box center [408, 354] width 264 height 35
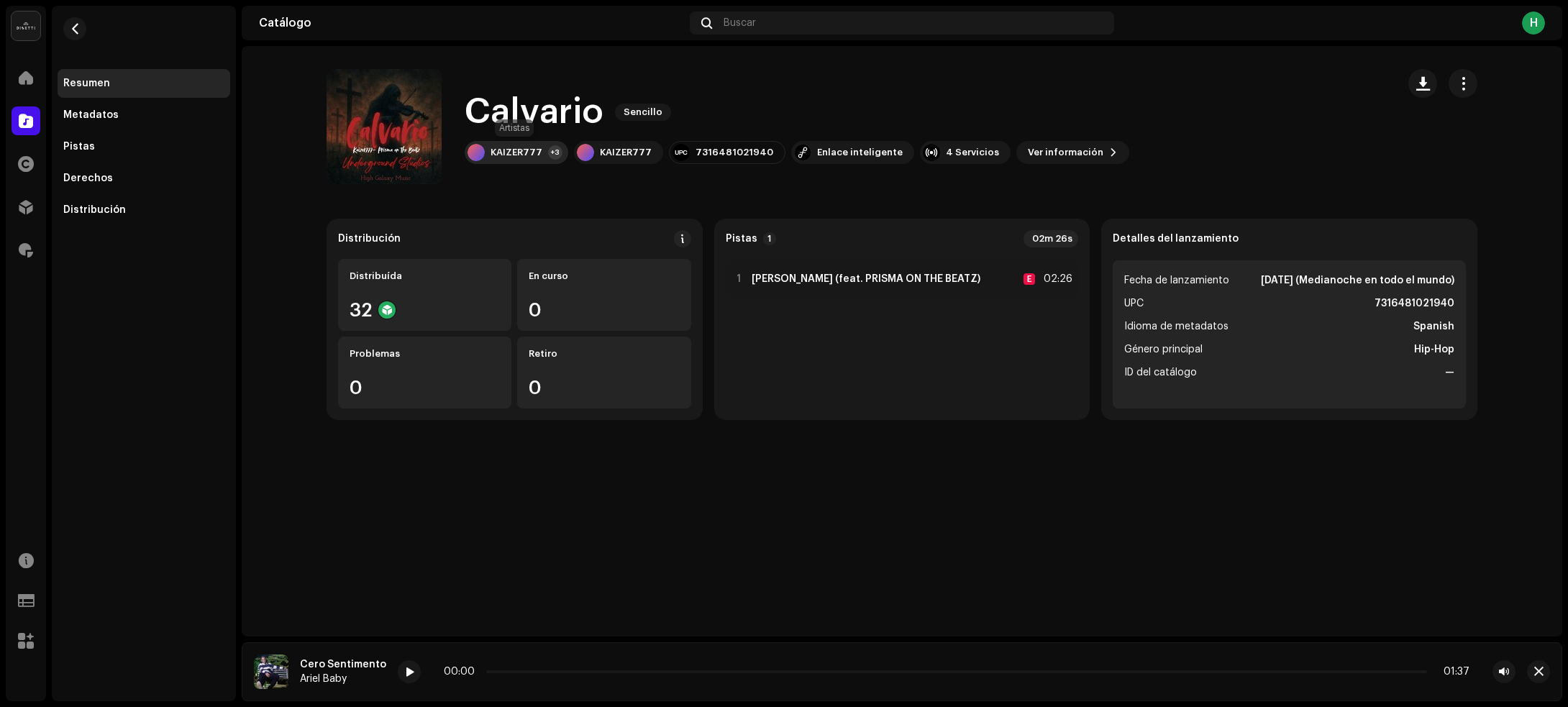
click at [529, 141] on div "KAIZER777 +3" at bounding box center [516, 152] width 104 height 23
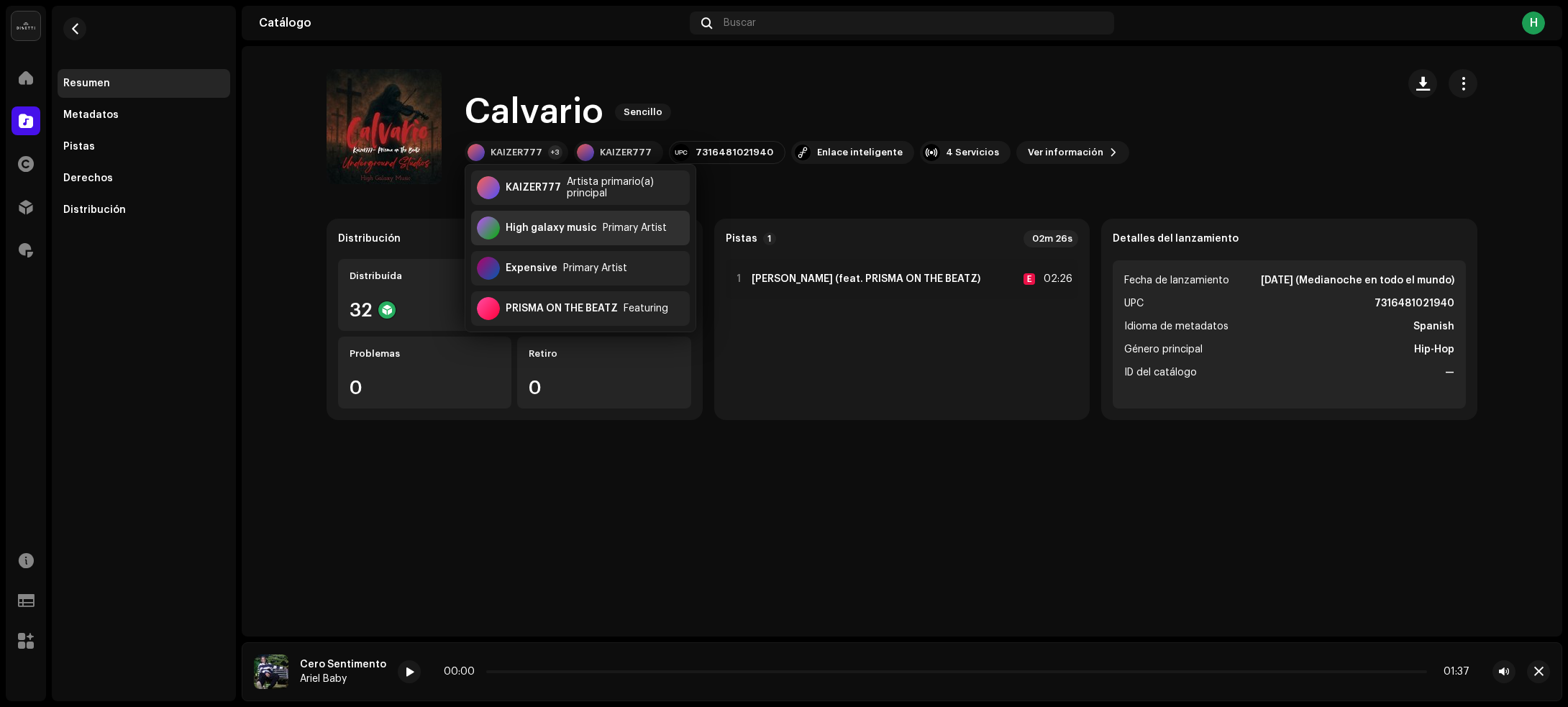
click at [542, 228] on div "High galaxy music" at bounding box center [551, 228] width 91 height 12
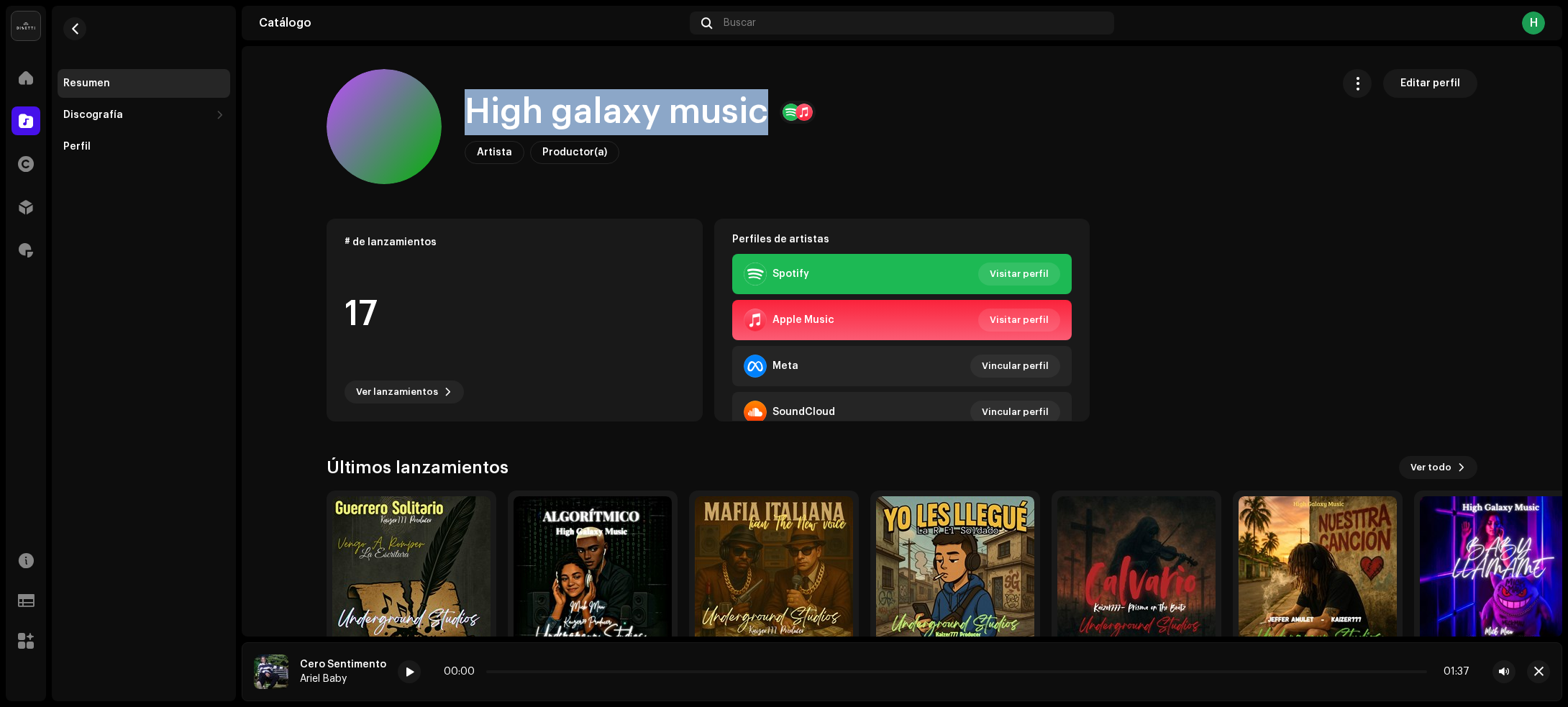
drag, startPoint x: 464, startPoint y: 109, endPoint x: 760, endPoint y: 114, distance: 296.0
click at [760, 114] on h1 "High galaxy music" at bounding box center [616, 112] width 304 height 46
copy h1 "High galaxy music"
click at [83, 23] on button "button" at bounding box center [75, 29] width 23 height 23
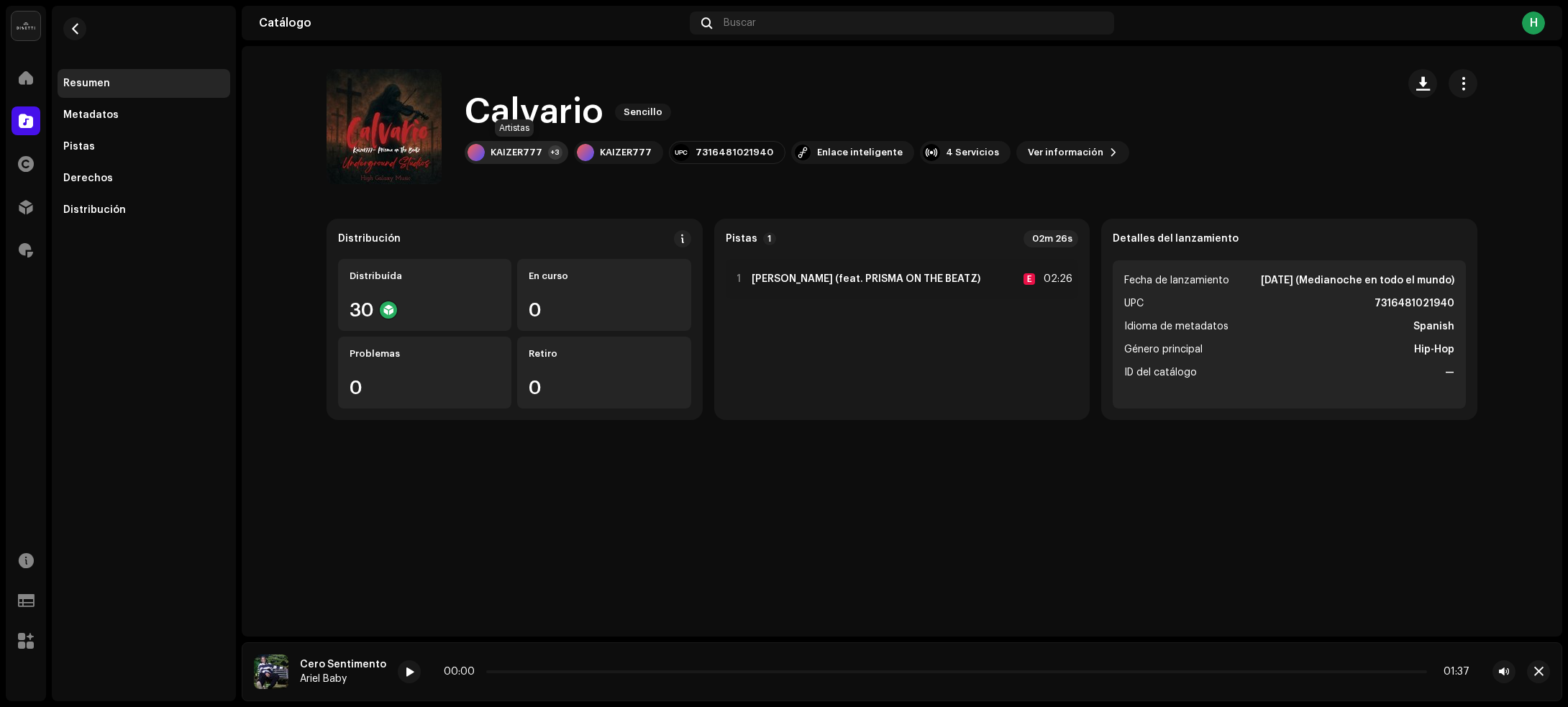
click at [491, 153] on div "KAIZER777" at bounding box center [516, 152] width 52 height 12
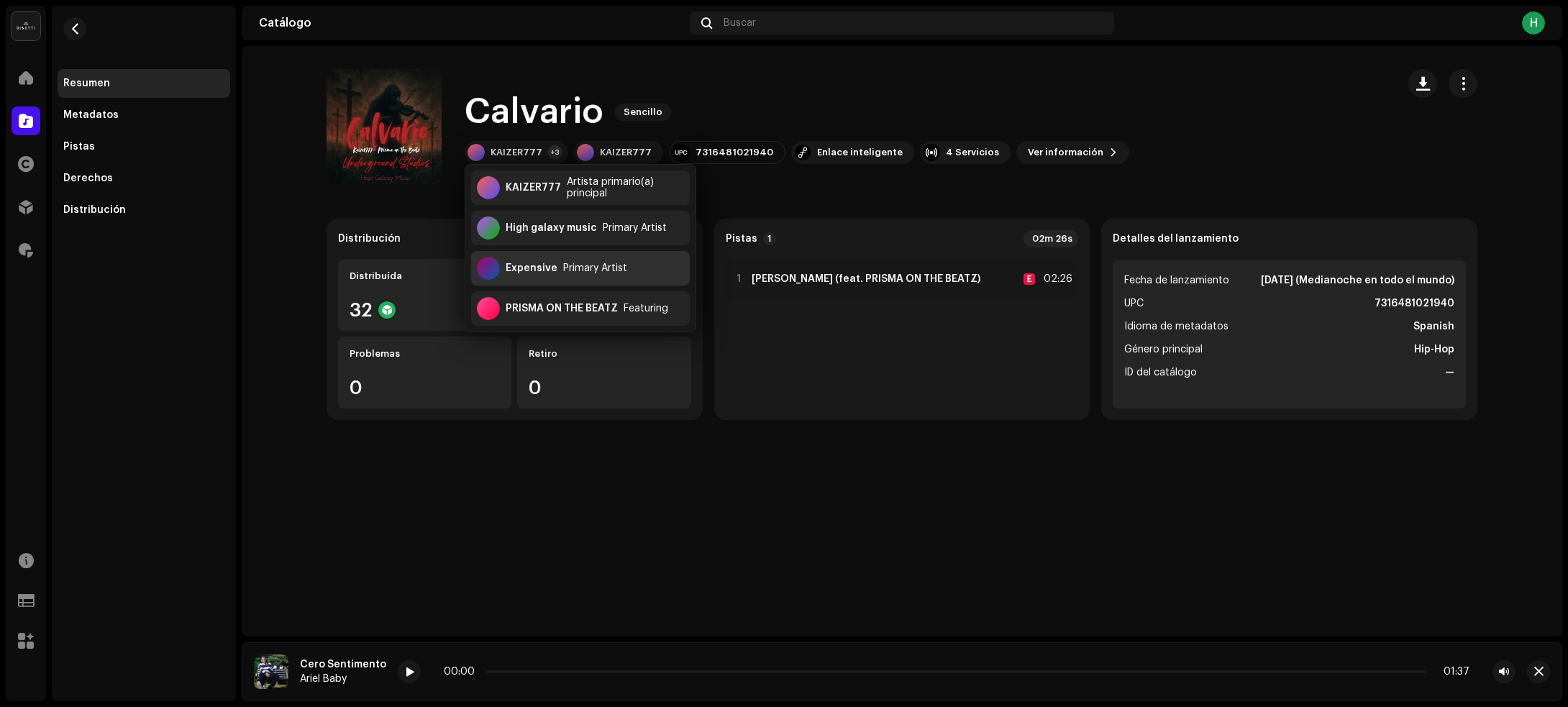
click at [588, 267] on div "Primary Artist" at bounding box center [595, 268] width 64 height 12
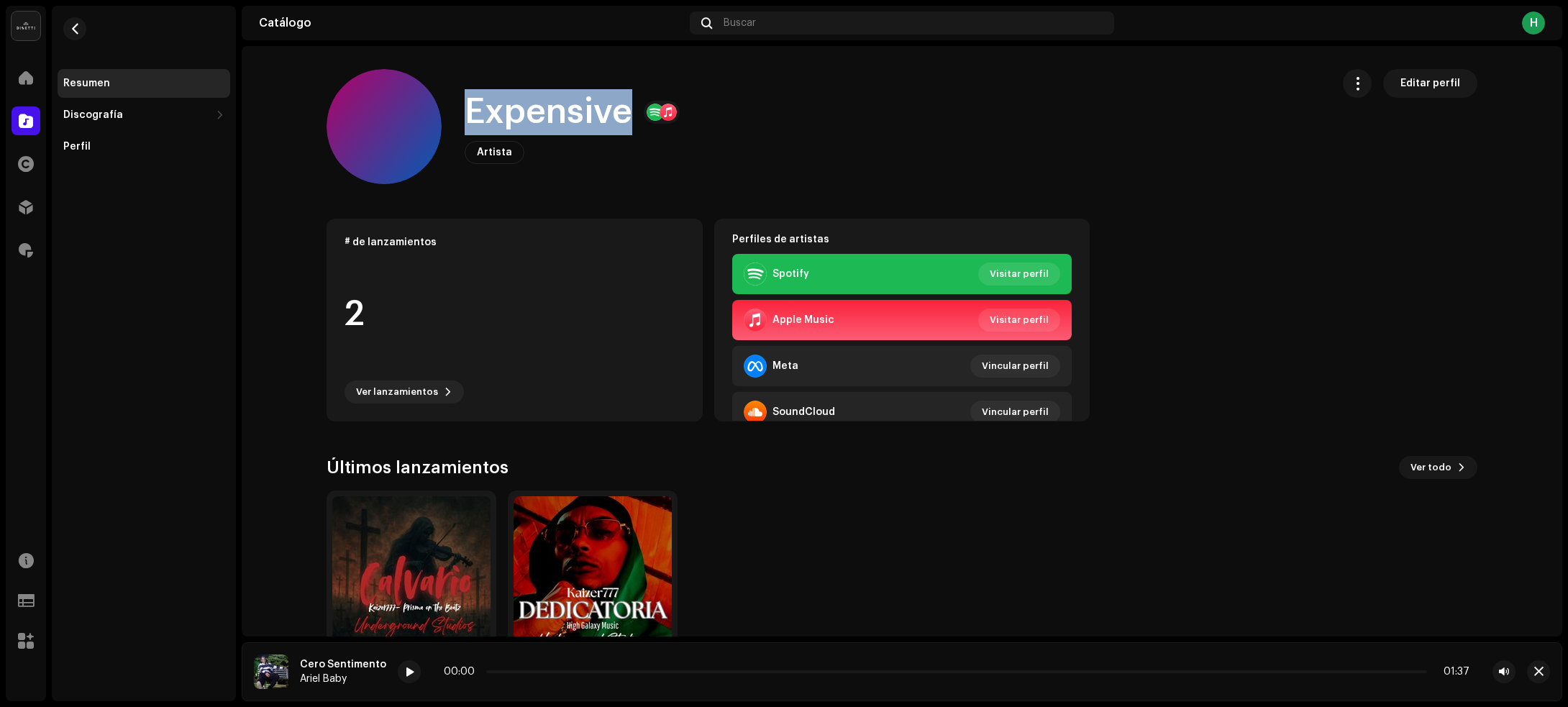
drag, startPoint x: 461, startPoint y: 108, endPoint x: 624, endPoint y: 98, distance: 163.3
click at [624, 98] on h1 "Expensive" at bounding box center [548, 112] width 168 height 46
copy h1 "Expensive"
click at [73, 23] on span "button" at bounding box center [75, 29] width 11 height 12
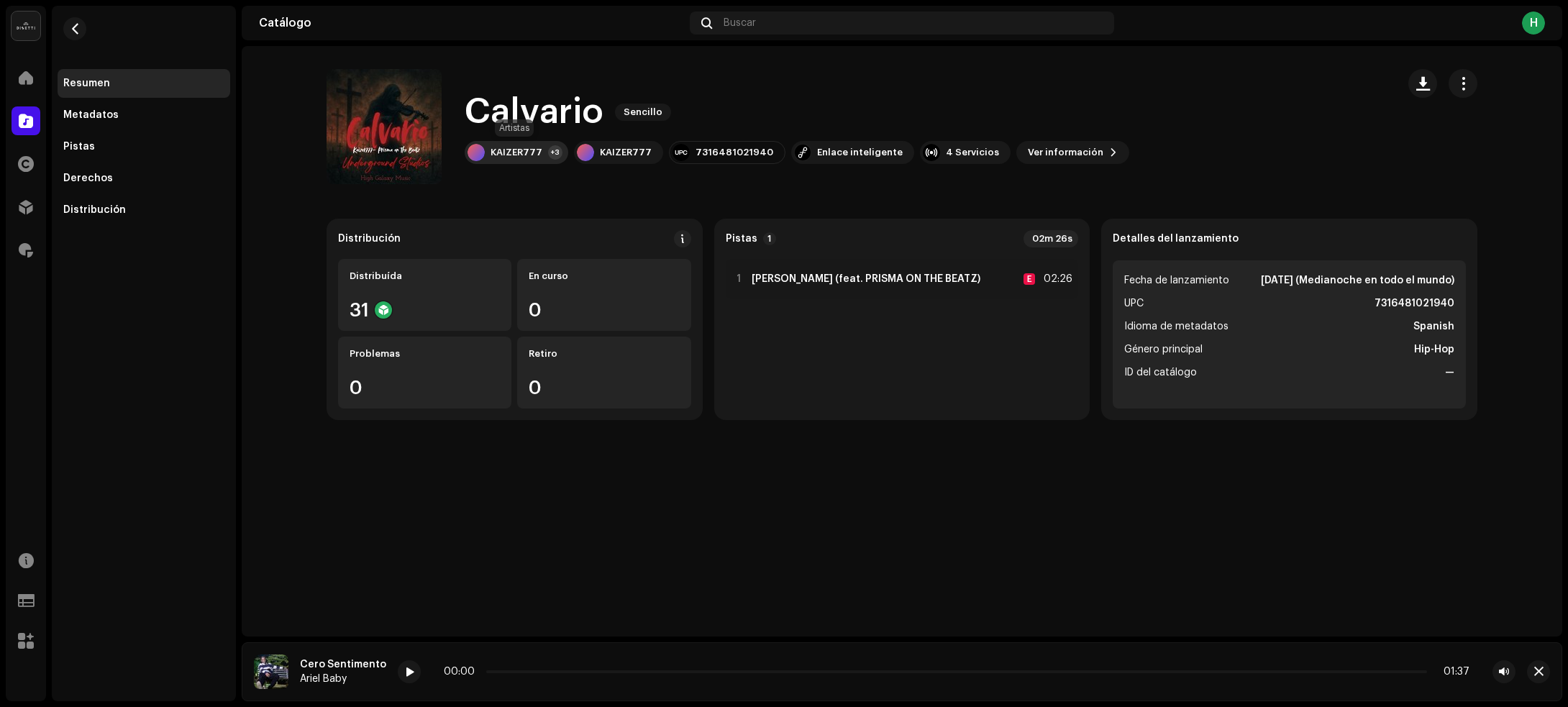
click at [505, 150] on div "KAIZER777" at bounding box center [516, 152] width 52 height 12
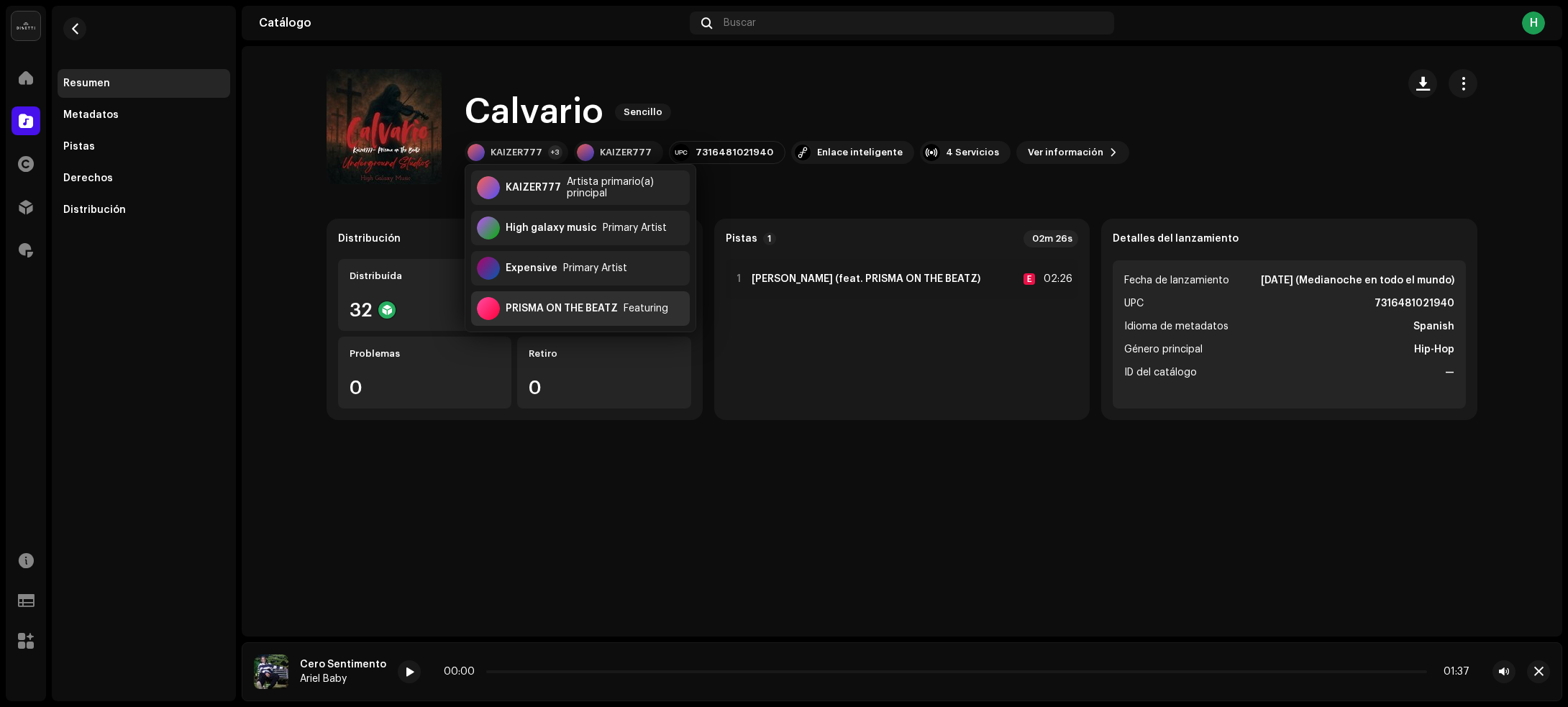
click at [555, 311] on div "PRISMA ON THE BEATZ" at bounding box center [561, 308] width 112 height 12
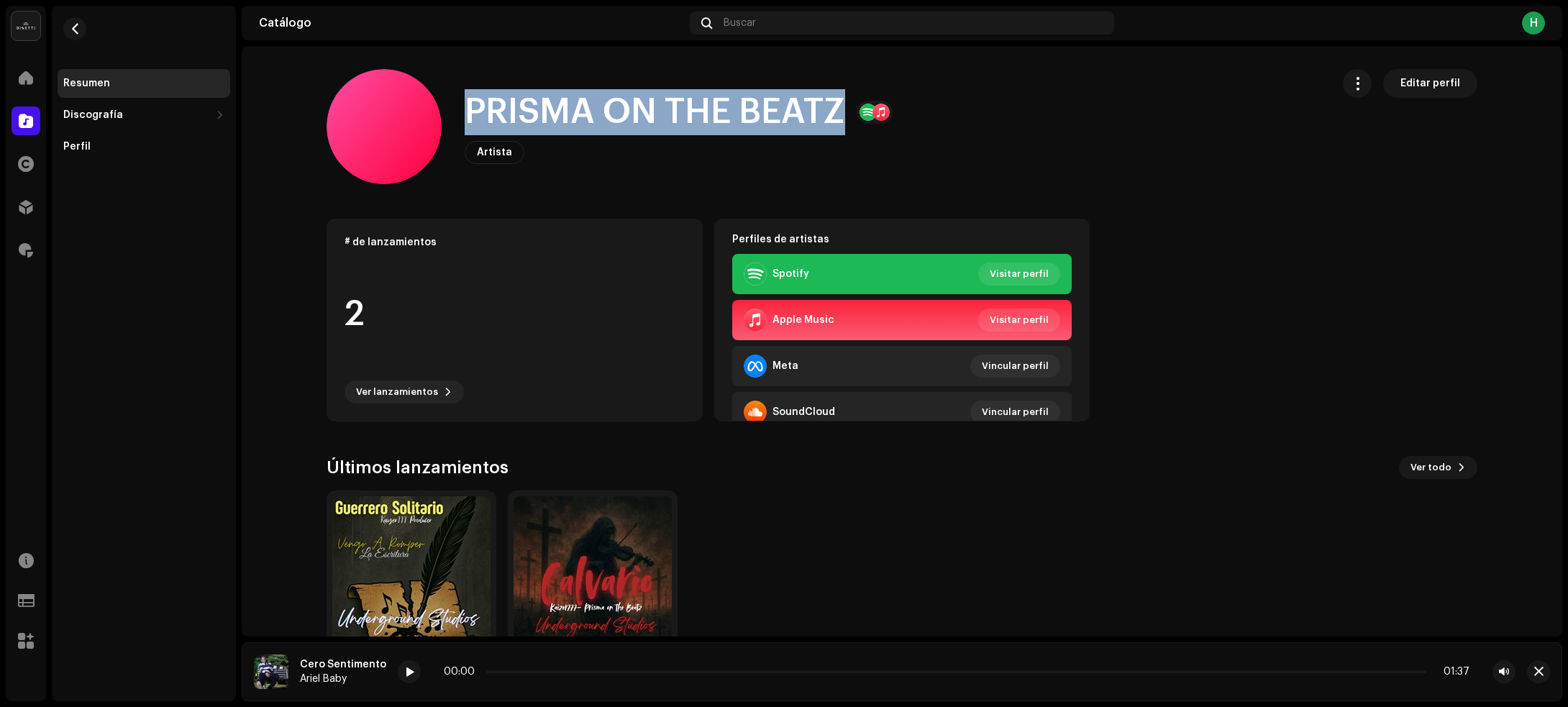
drag, startPoint x: 470, startPoint y: 108, endPoint x: 838, endPoint y: 120, distance: 368.2
click at [838, 120] on h1 "PRISMA ON THE BEATZ" at bounding box center [655, 112] width 380 height 46
click at [80, 26] on button "button" at bounding box center [75, 29] width 23 height 23
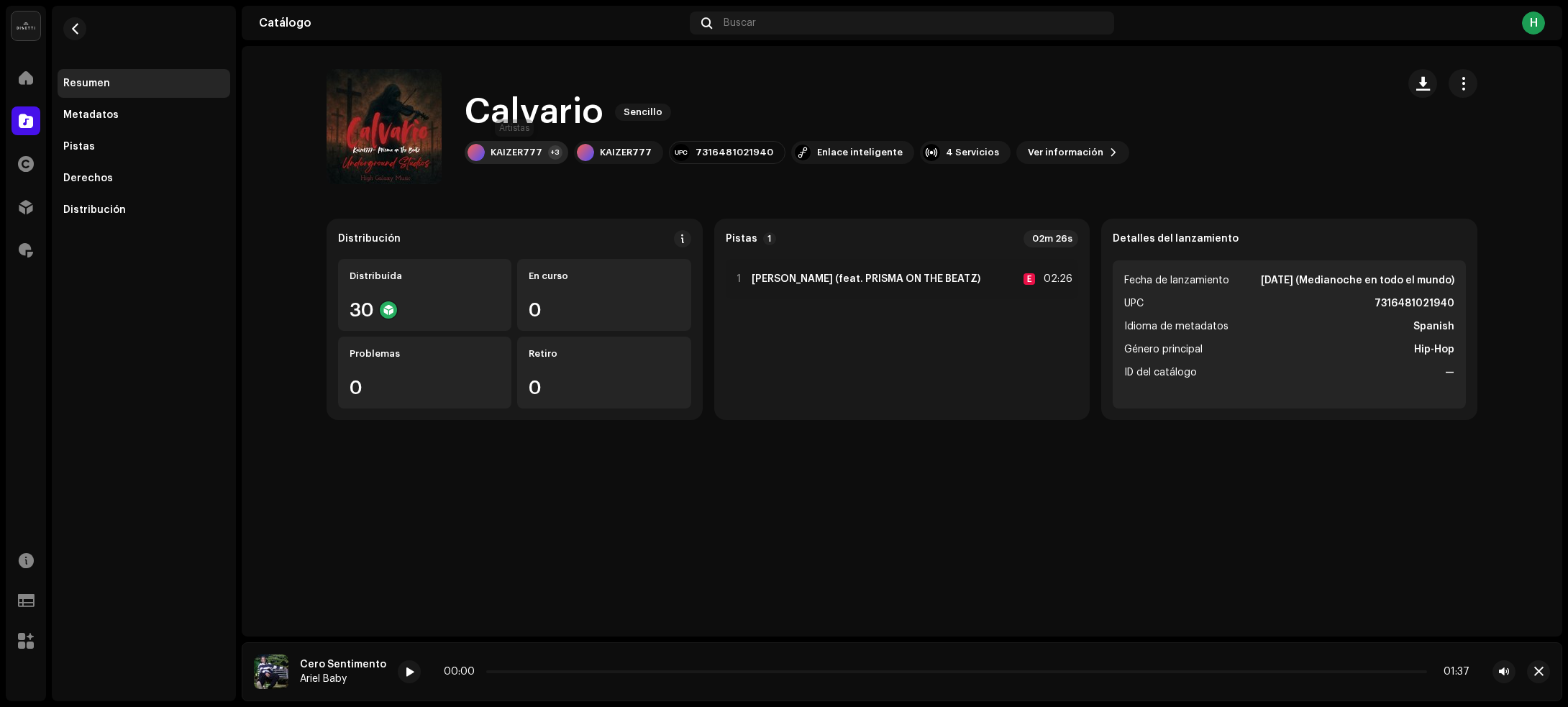
click at [519, 149] on div "KAIZER777" at bounding box center [516, 152] width 52 height 12
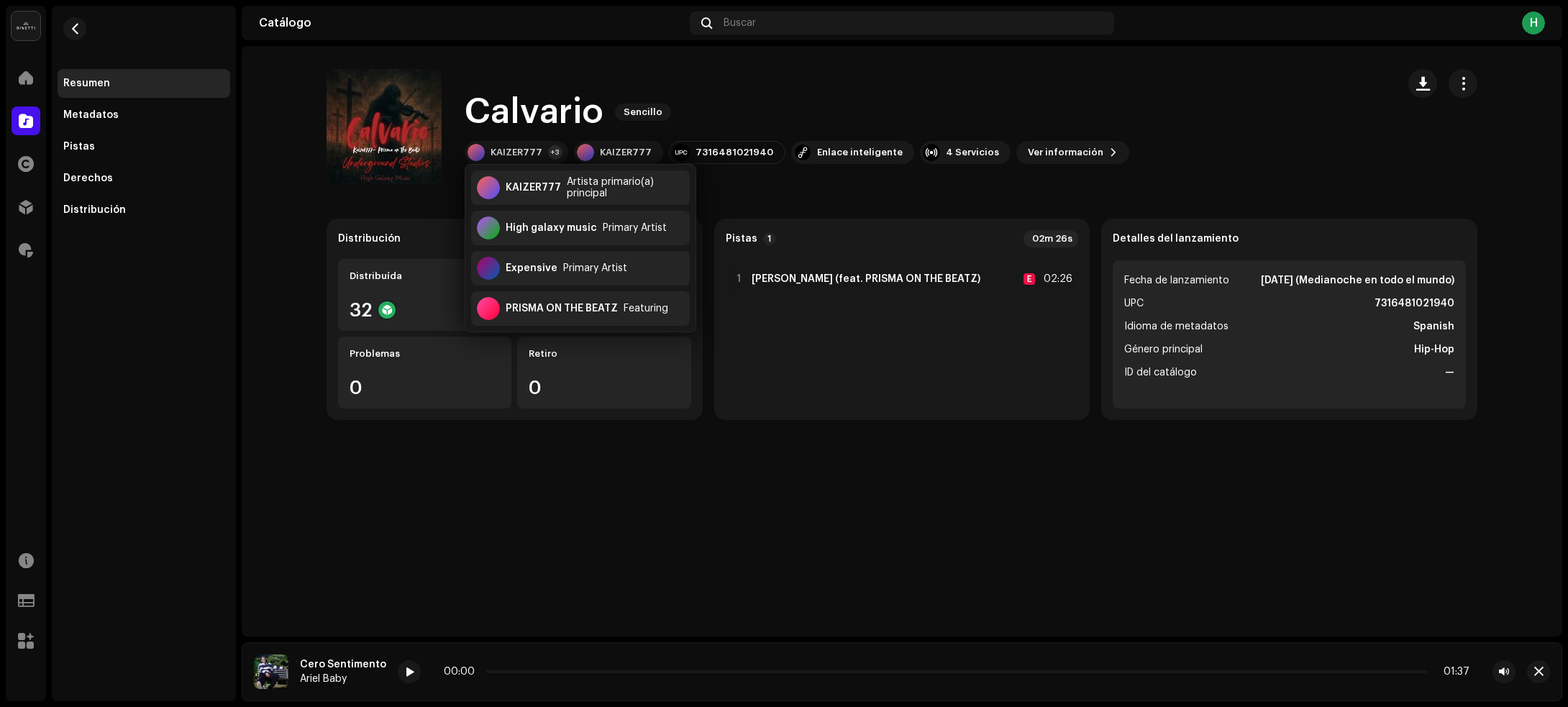
click at [1094, 90] on div "Calvario Sencillo" at bounding box center [797, 112] width 665 height 46
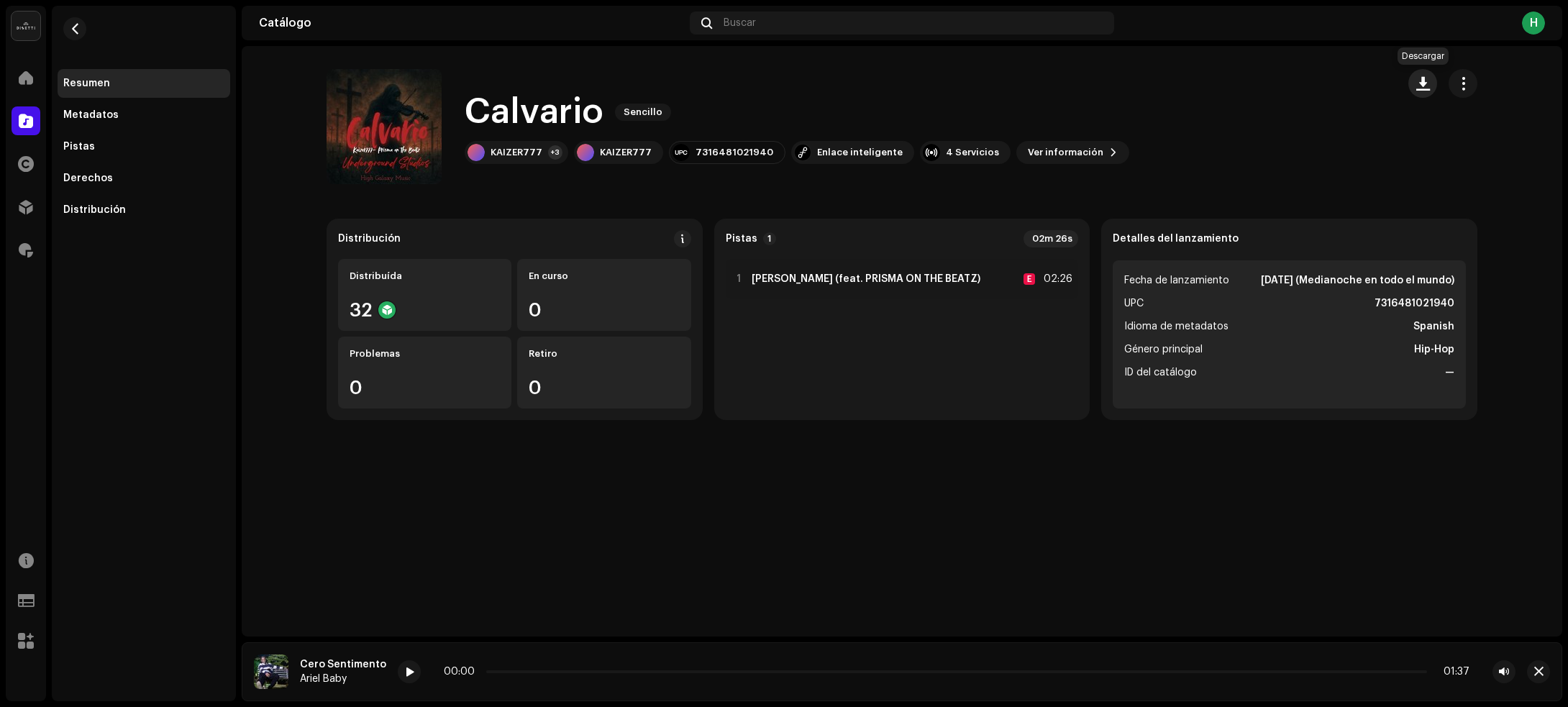
click at [1411, 88] on button "button" at bounding box center [1422, 83] width 29 height 29
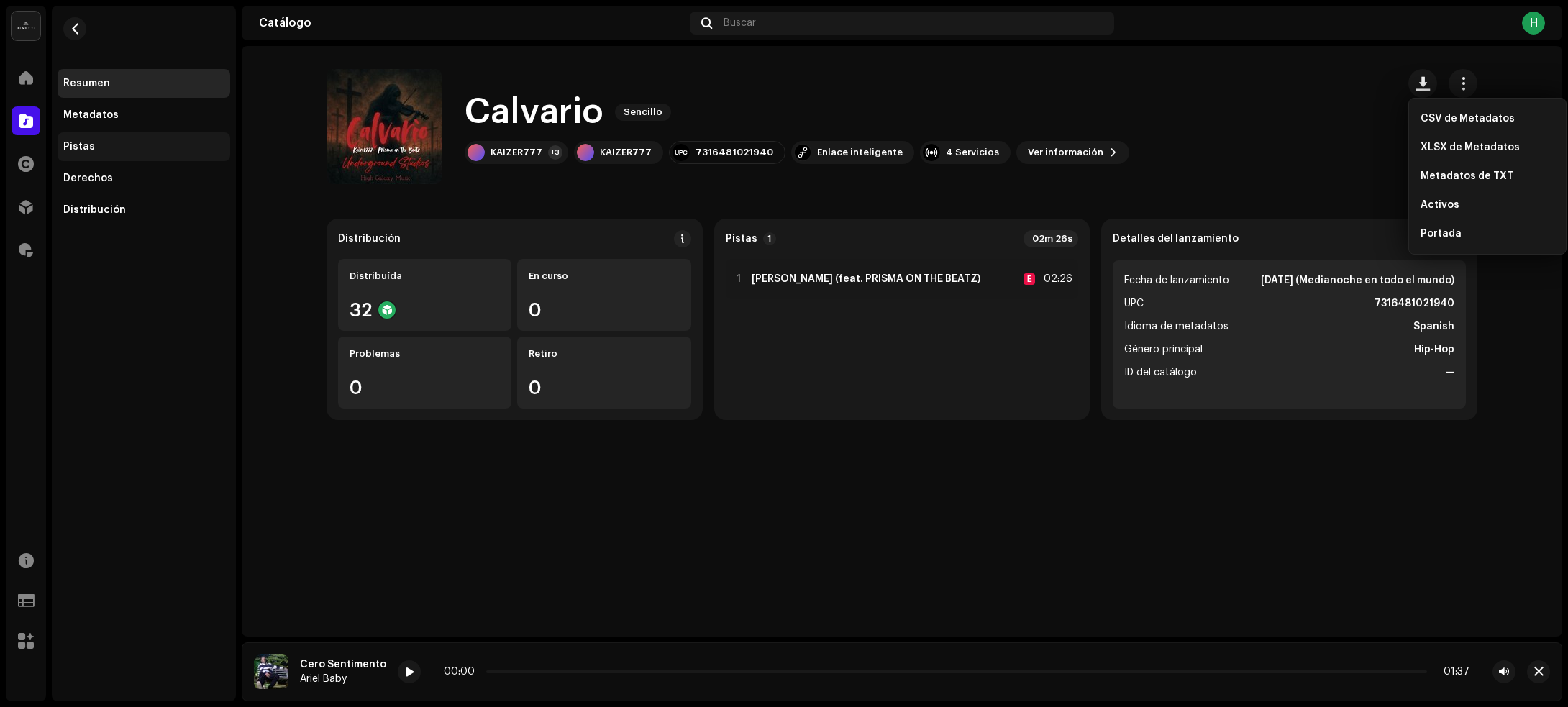
click at [88, 151] on div "Pistas" at bounding box center [79, 146] width 32 height 12
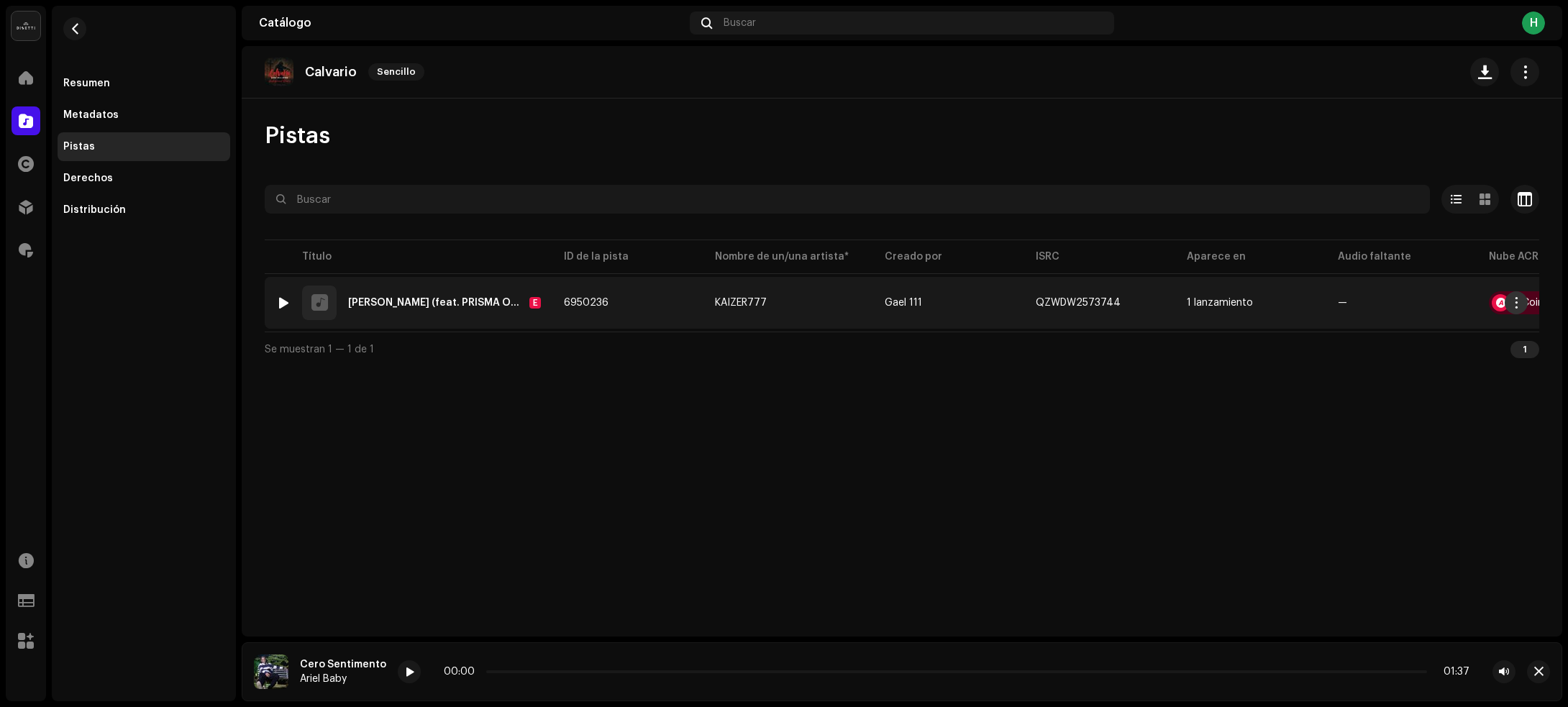
click at [1519, 299] on span "button" at bounding box center [1516, 302] width 11 height 12
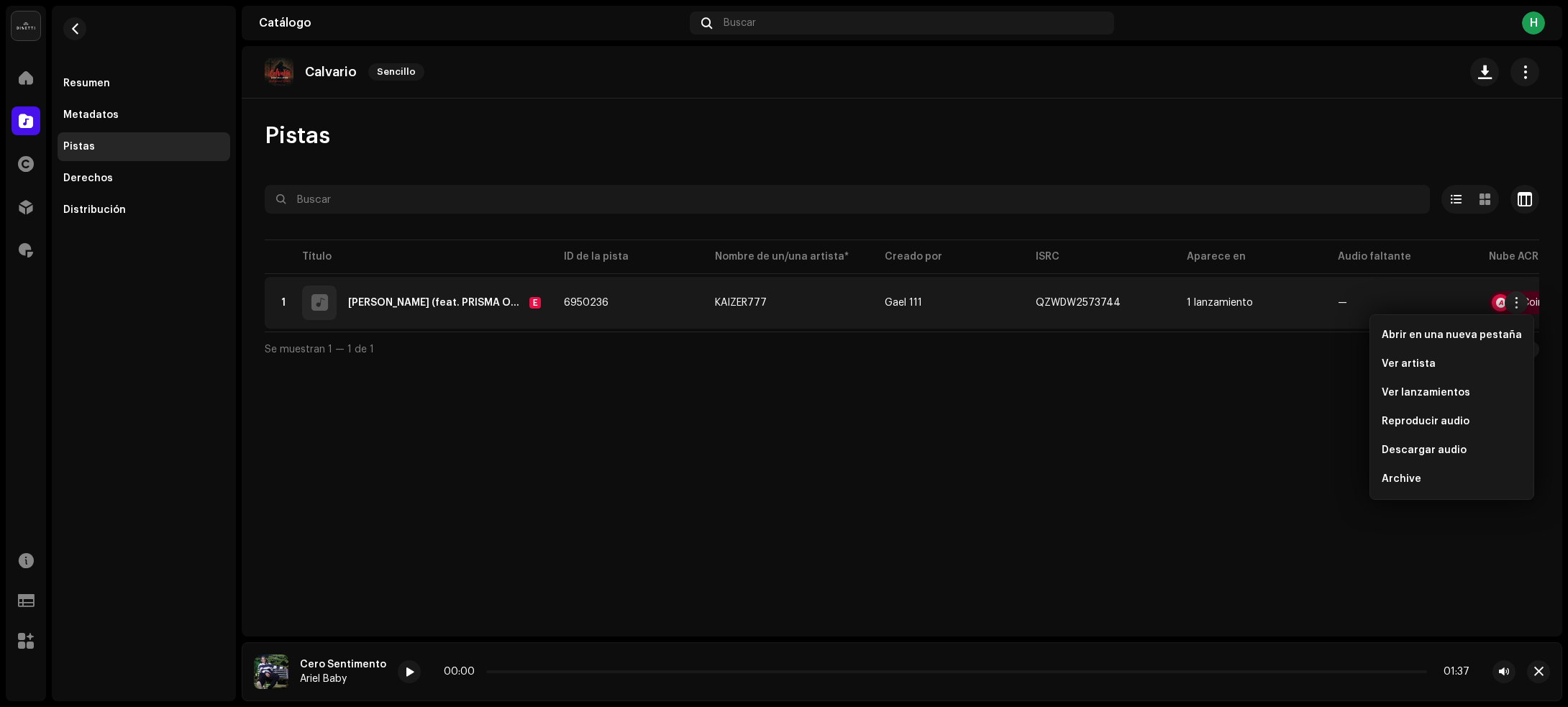
drag, startPoint x: 1421, startPoint y: 447, endPoint x: 1070, endPoint y: 47, distance: 532.2
click at [1419, 446] on span "Descargar audio" at bounding box center [1424, 450] width 85 height 12
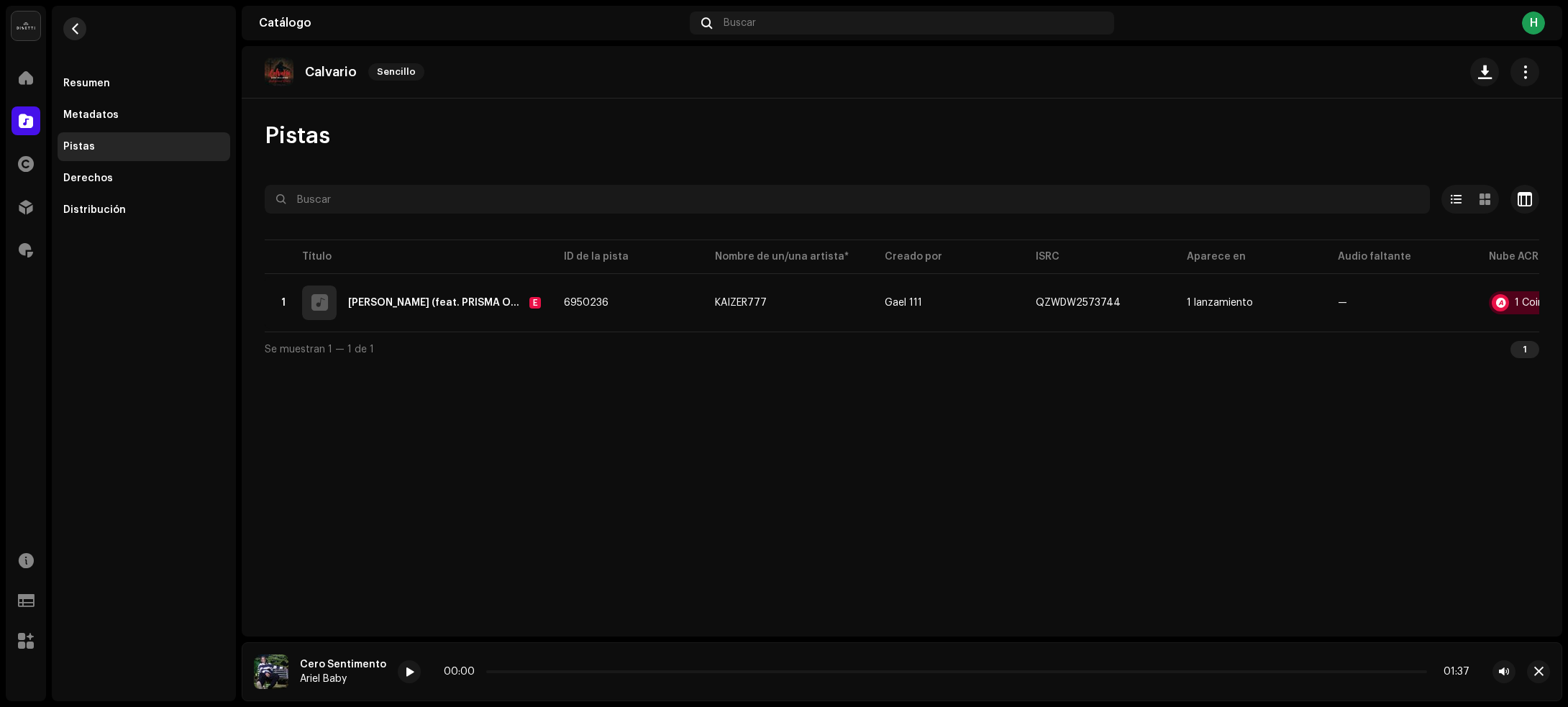
click at [70, 29] on span "button" at bounding box center [75, 29] width 11 height 12
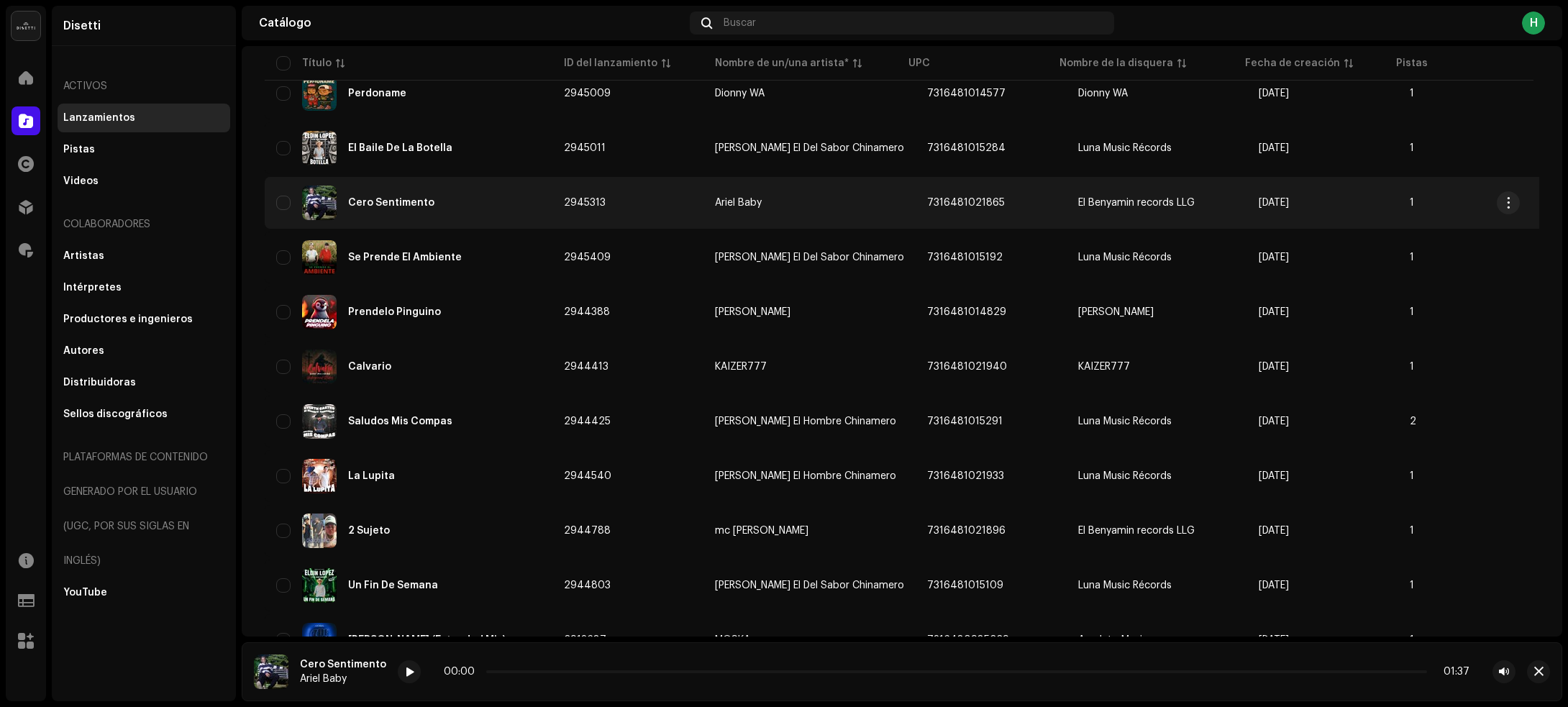
scroll to position [1626, 0]
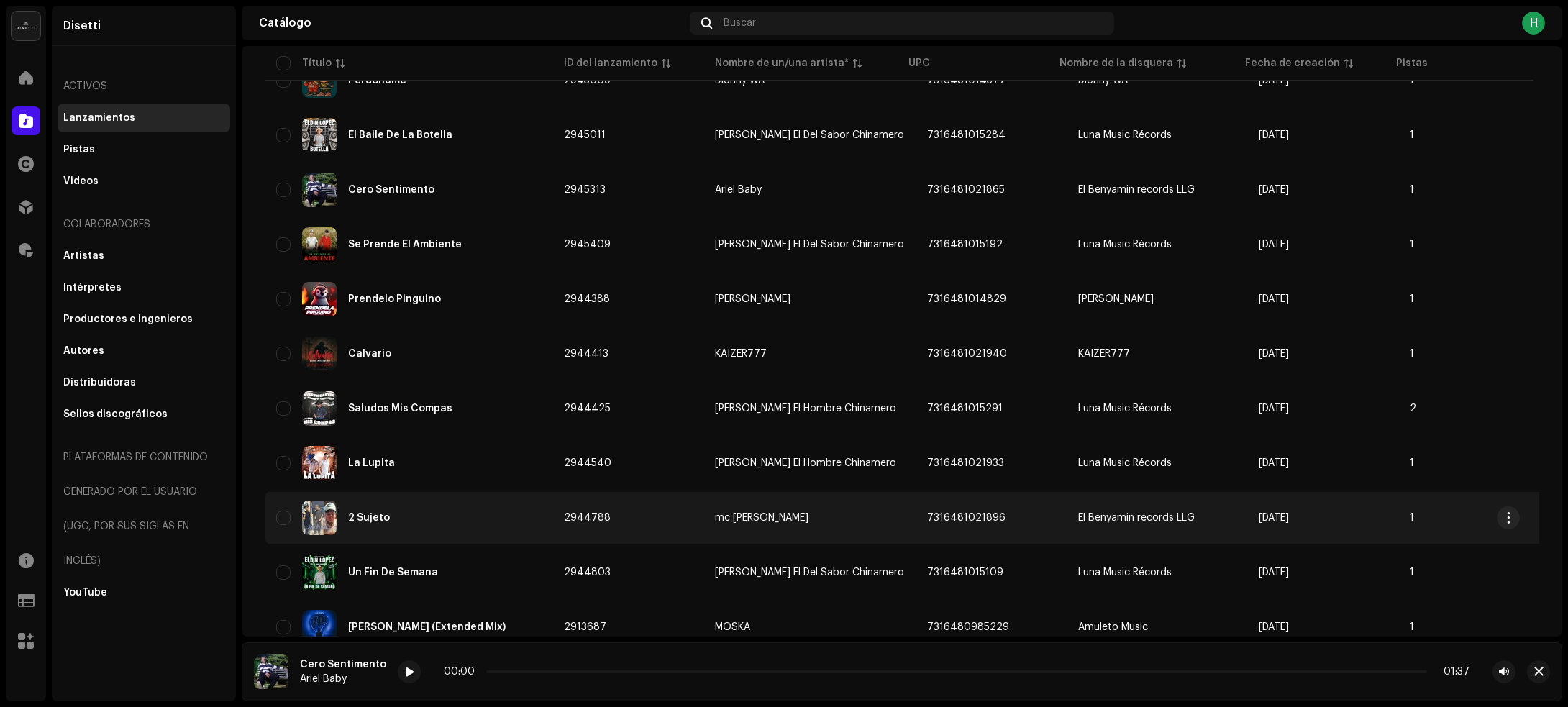
click at [502, 519] on div "2 Sujeto" at bounding box center [408, 518] width 264 height 35
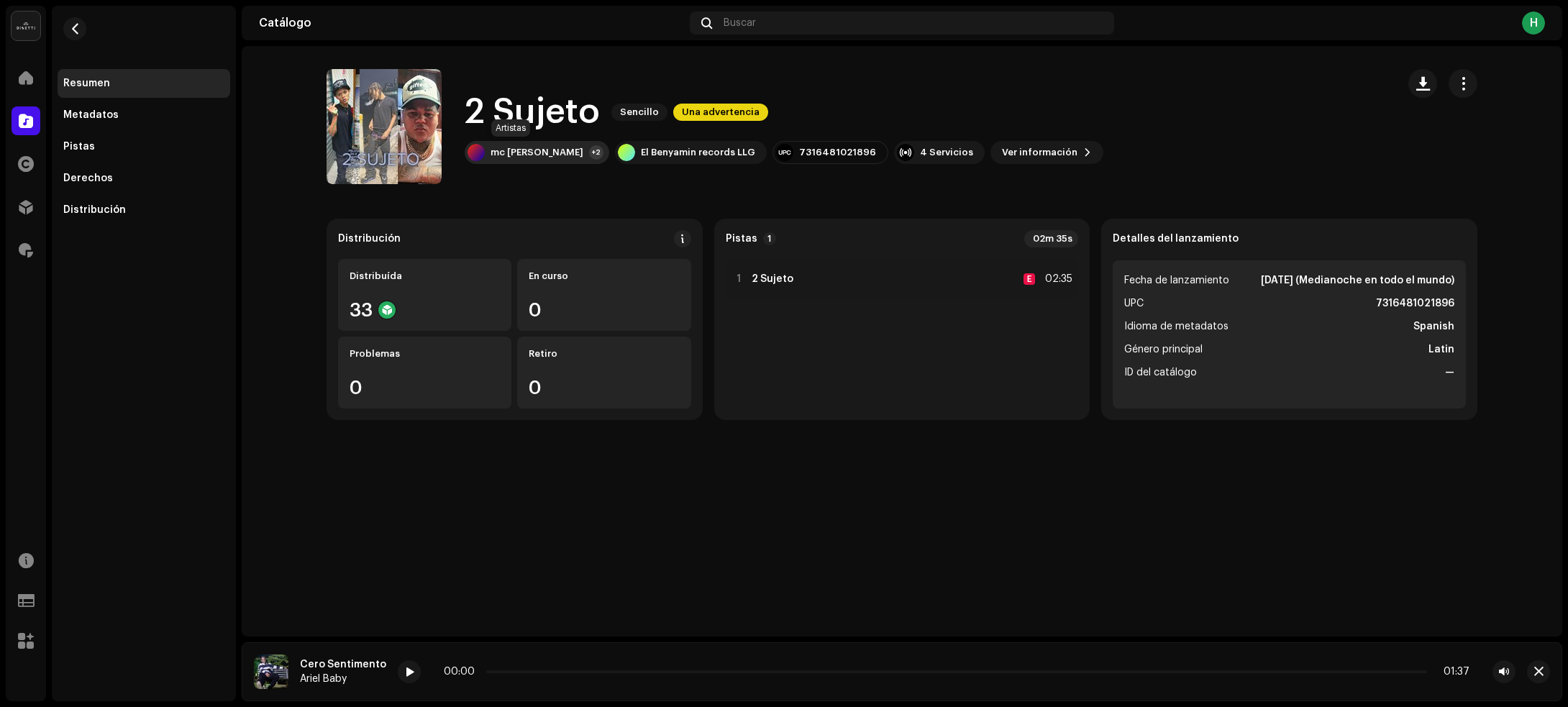
click at [526, 150] on div "[PERSON_NAME]" at bounding box center [537, 152] width 93 height 12
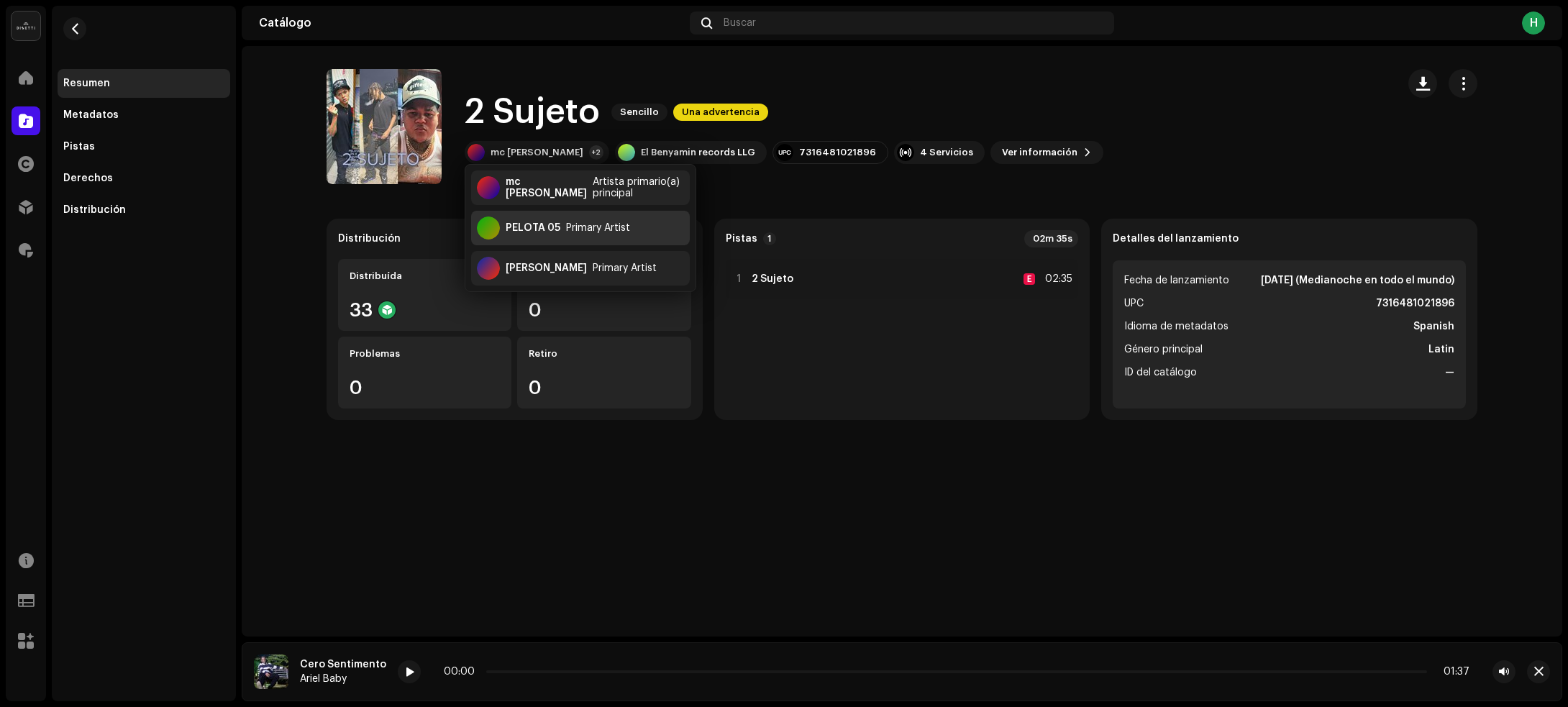
click at [572, 225] on div "Primary Artist" at bounding box center [597, 228] width 64 height 12
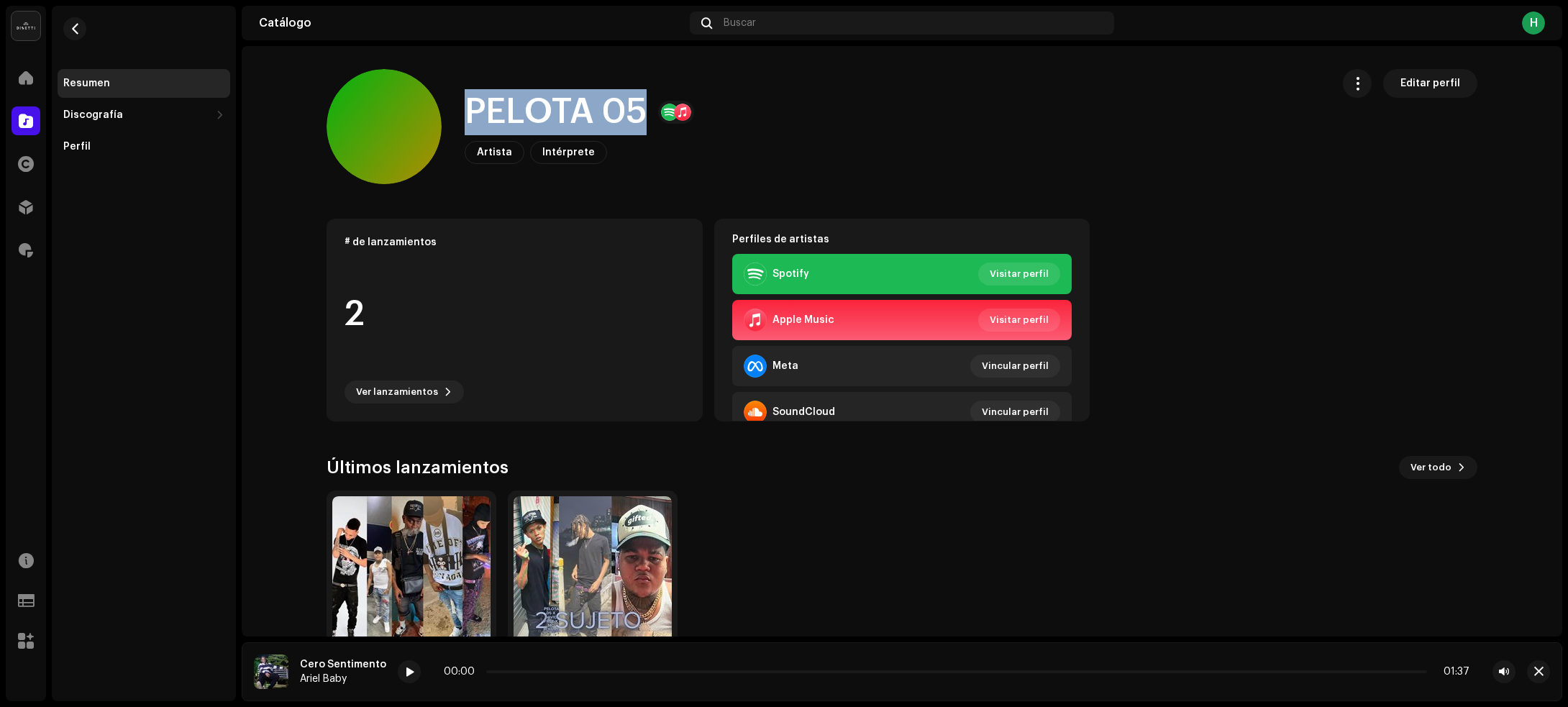
drag, startPoint x: 458, startPoint y: 98, endPoint x: 634, endPoint y: 114, distance: 176.7
click at [634, 114] on div "PELOTA 05 Artista Intérprete Editar perfil" at bounding box center [823, 126] width 993 height 115
copy h1 "PELOTA 05"
click at [80, 32] on button "button" at bounding box center [75, 29] width 23 height 23
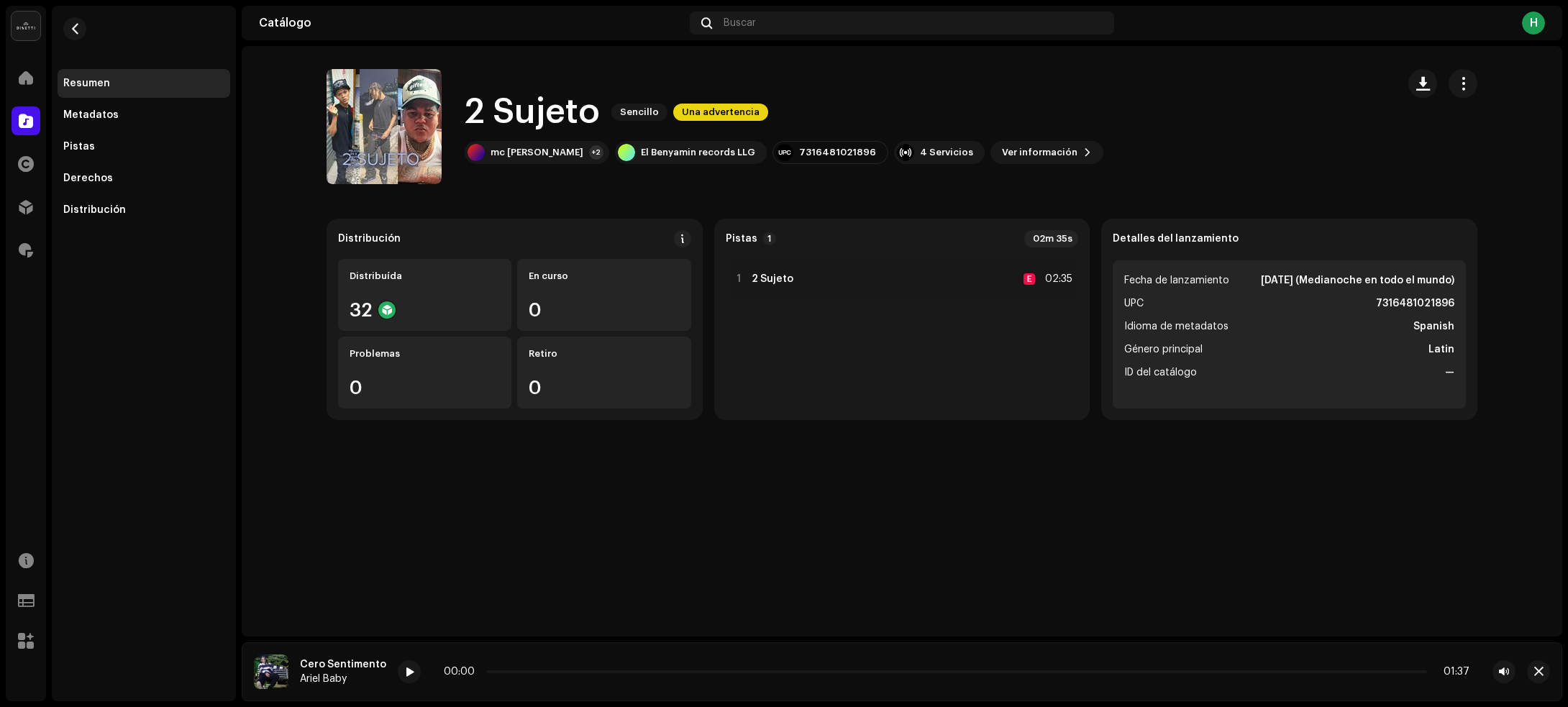
click at [509, 139] on div "2 Sujeto Sencillo Una advertencia mc fulvio +2 El Benyamin records LLG 73164810…" at bounding box center [784, 126] width 638 height 75
click at [508, 144] on div "mc fulvio +2" at bounding box center [536, 152] width 145 height 23
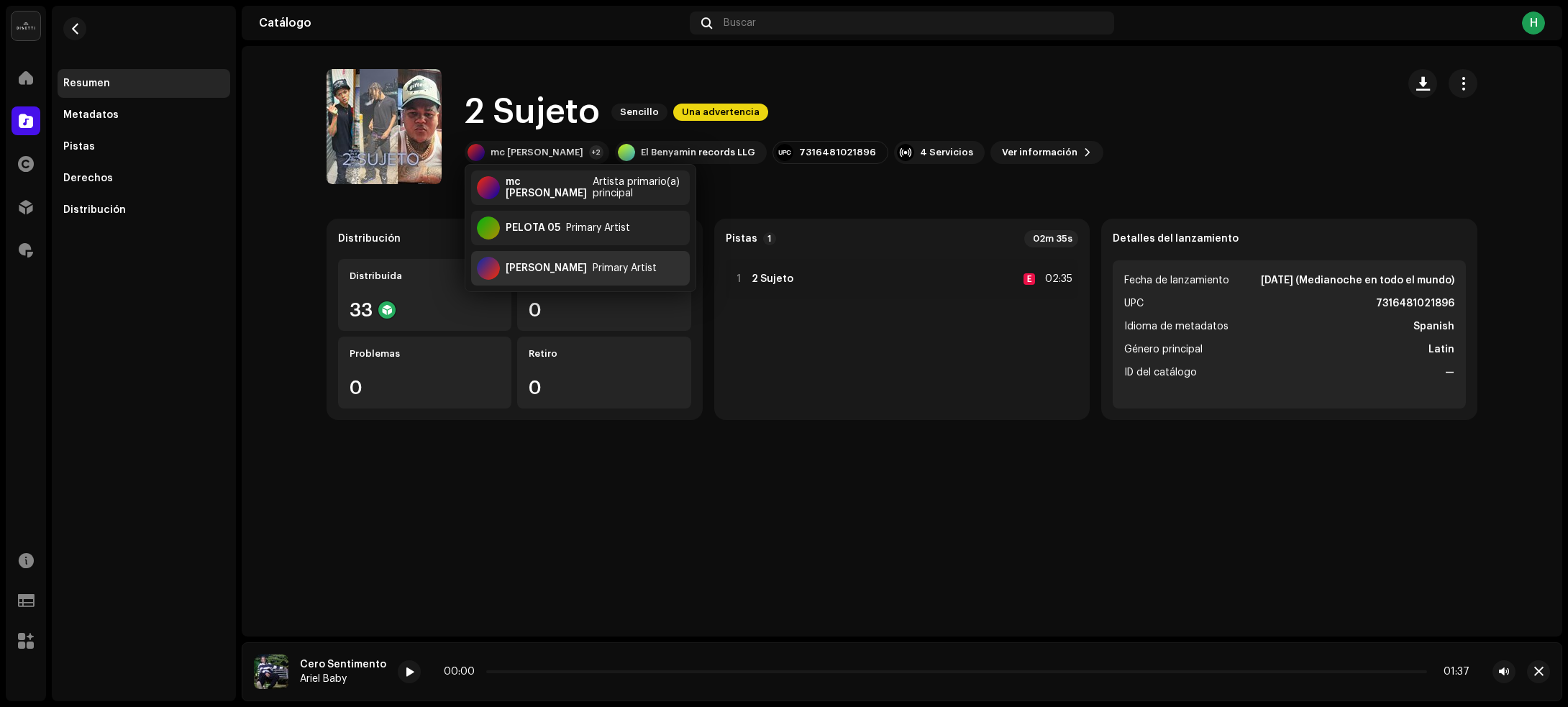
click at [556, 266] on div "DAVID FREE" at bounding box center [546, 268] width 81 height 12
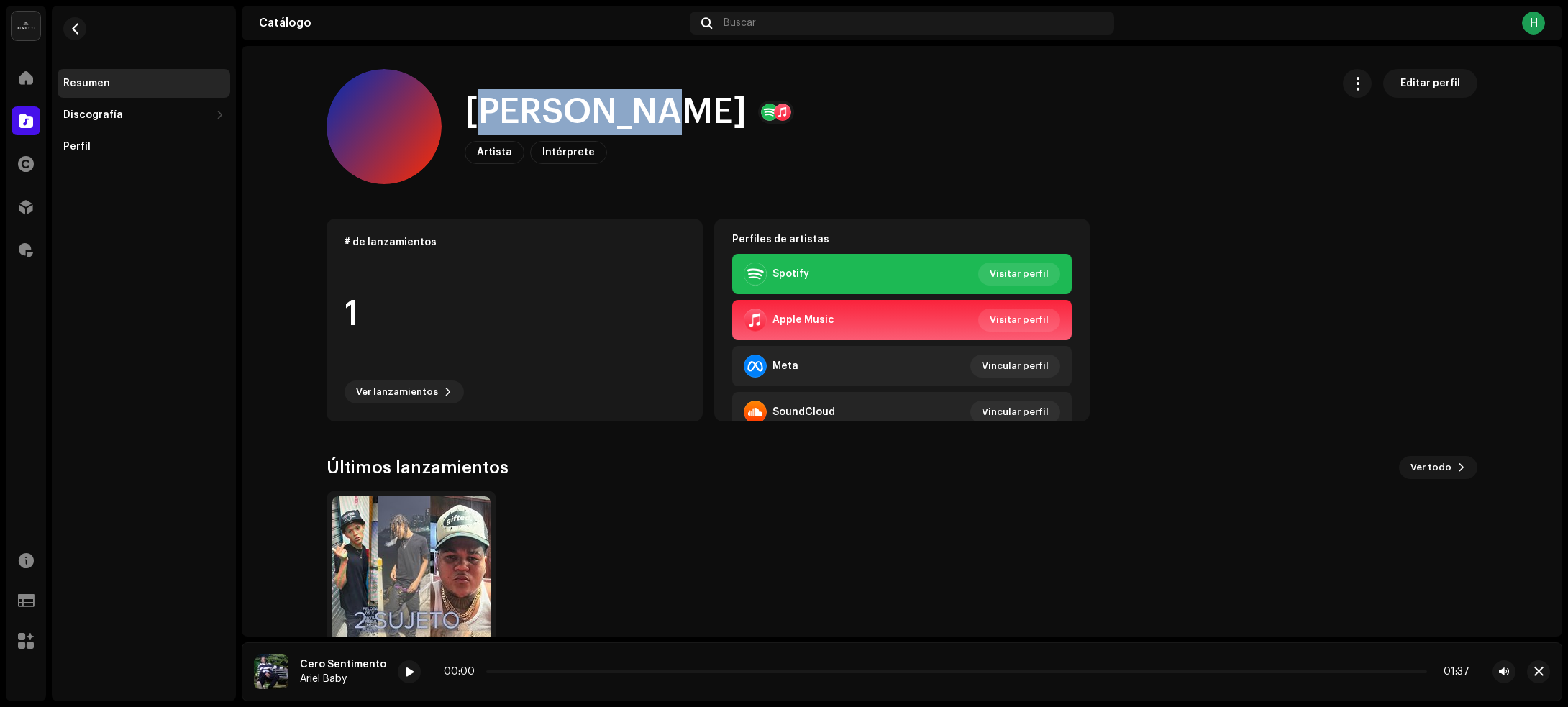
drag, startPoint x: 473, startPoint y: 113, endPoint x: 540, endPoint y: 116, distance: 67.1
click at [651, 121] on h1 "DAVID FREE" at bounding box center [605, 112] width 282 height 46
drag, startPoint x: 462, startPoint y: 112, endPoint x: 649, endPoint y: 122, distance: 187.3
click at [649, 122] on h1 "DAVID FREE" at bounding box center [605, 112] width 282 height 46
copy h1 "DAVID FREE"
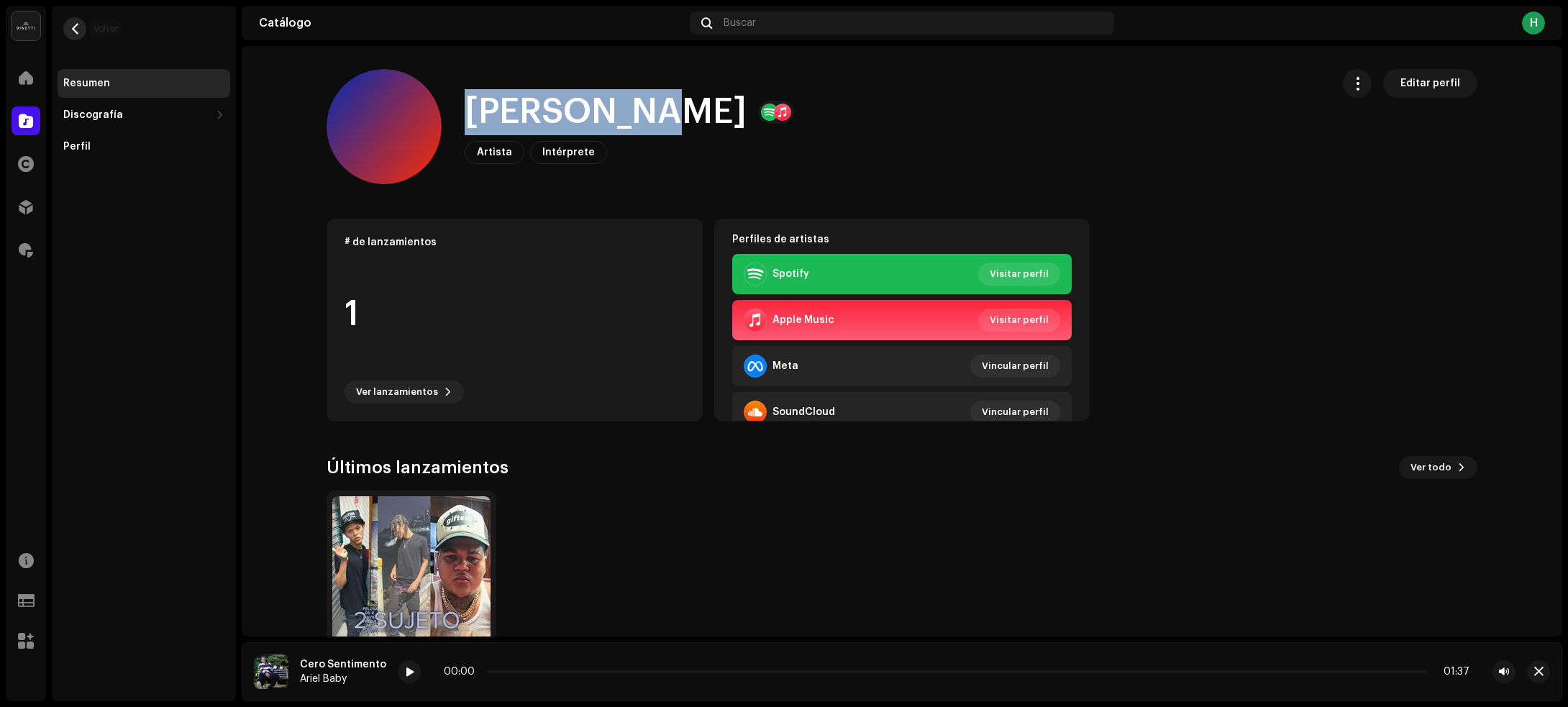
click at [80, 27] on span "button" at bounding box center [75, 29] width 11 height 12
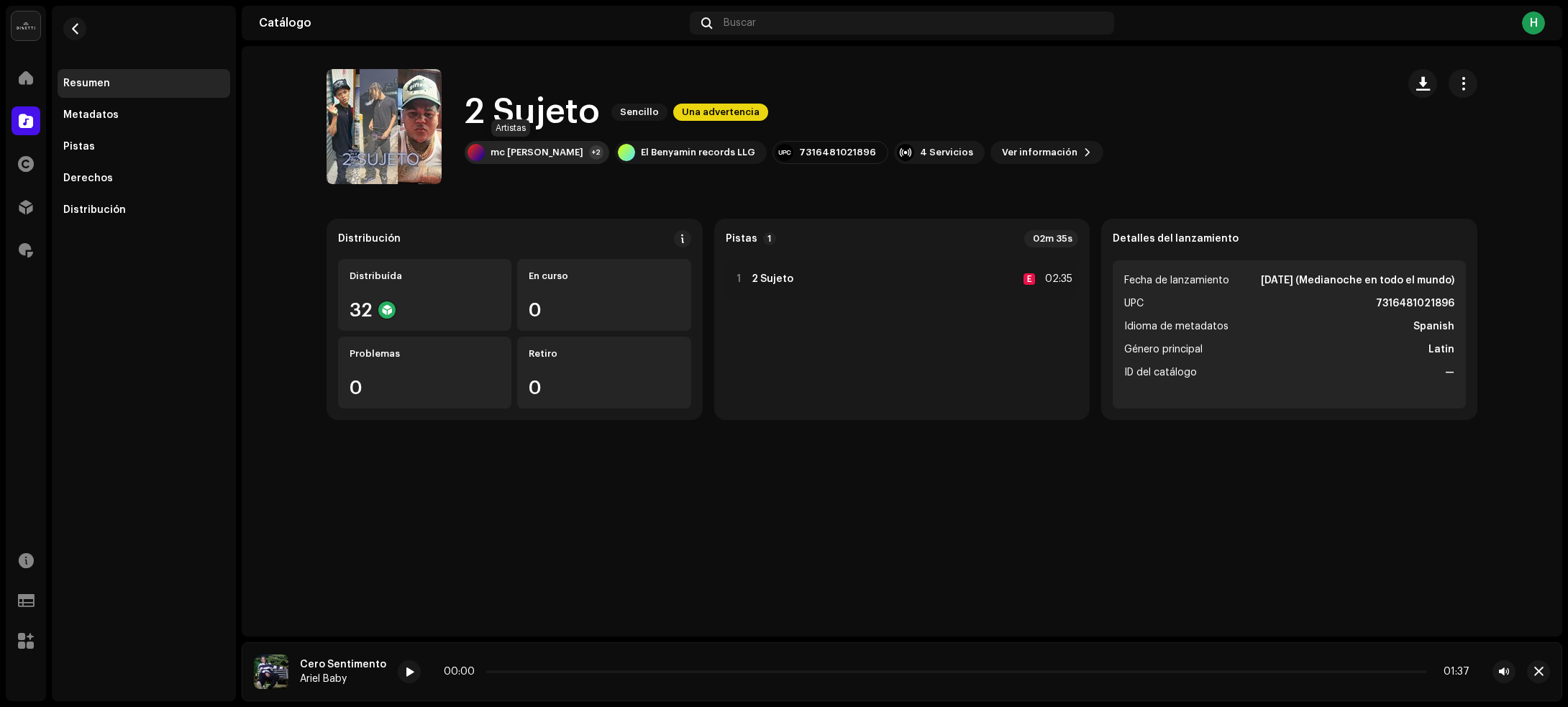
click at [526, 152] on div "[PERSON_NAME]" at bounding box center [537, 152] width 93 height 12
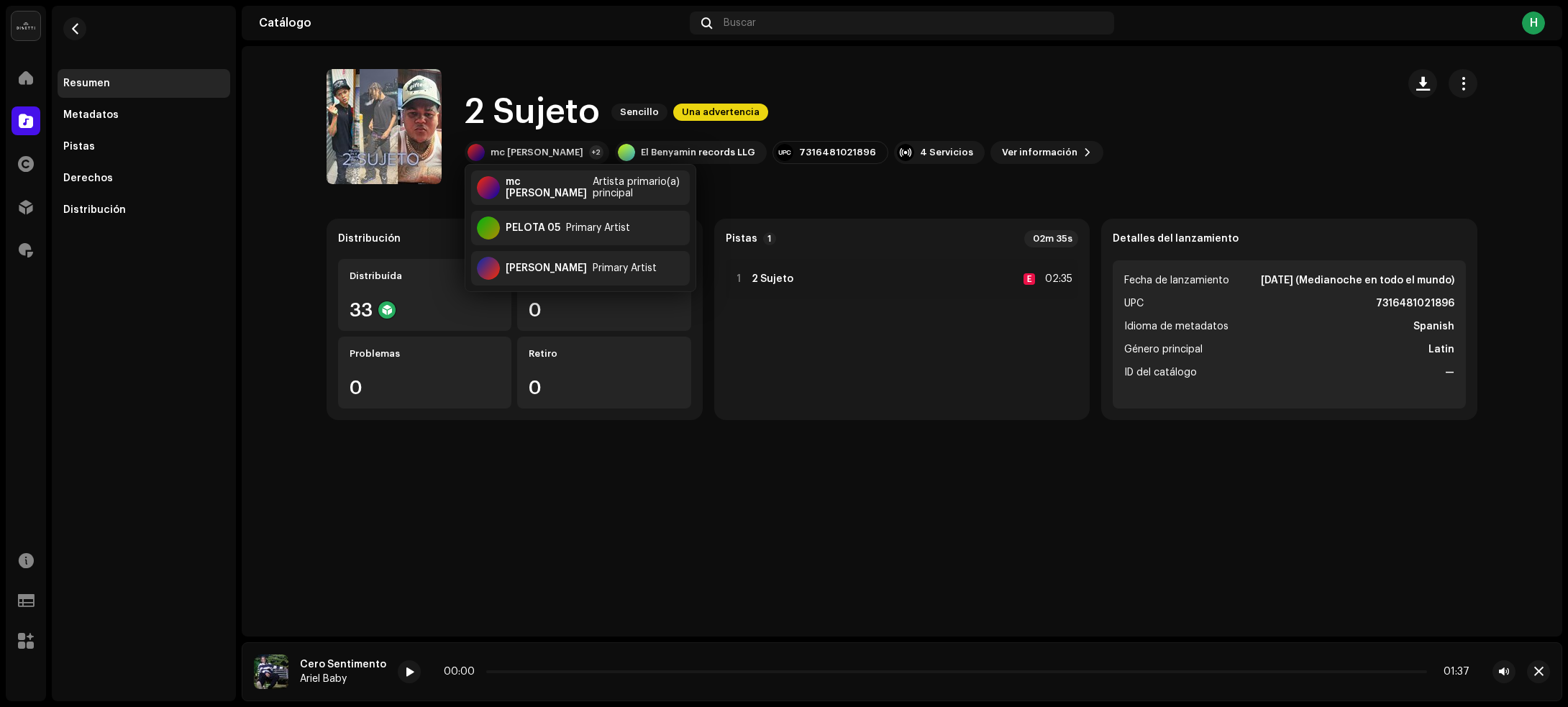
click at [1155, 111] on div "2 Sujeto Sencillo Una advertencia mc fulvio +2 El Benyamin records LLG 73164810…" at bounding box center [856, 126] width 1059 height 115
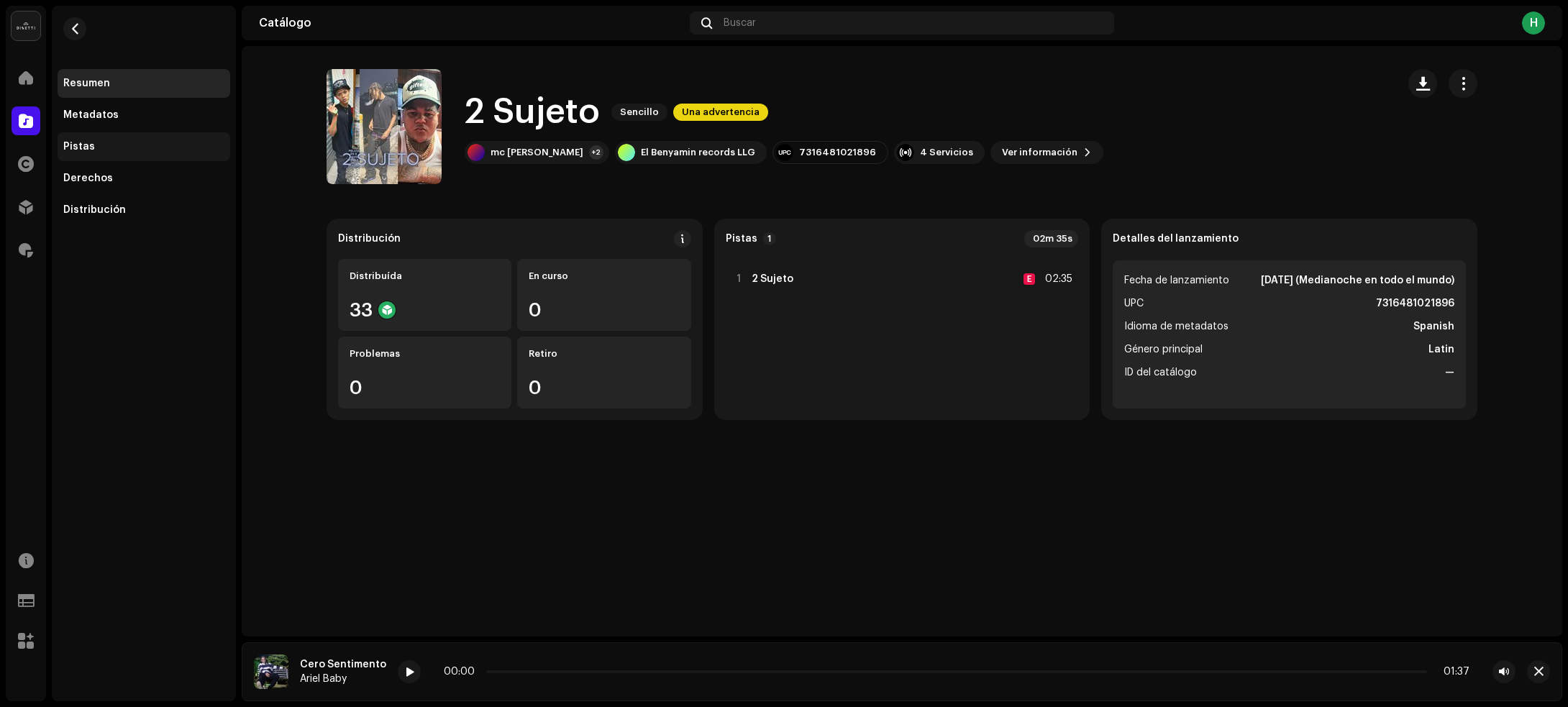
click at [83, 145] on div "Pistas" at bounding box center [79, 146] width 32 height 12
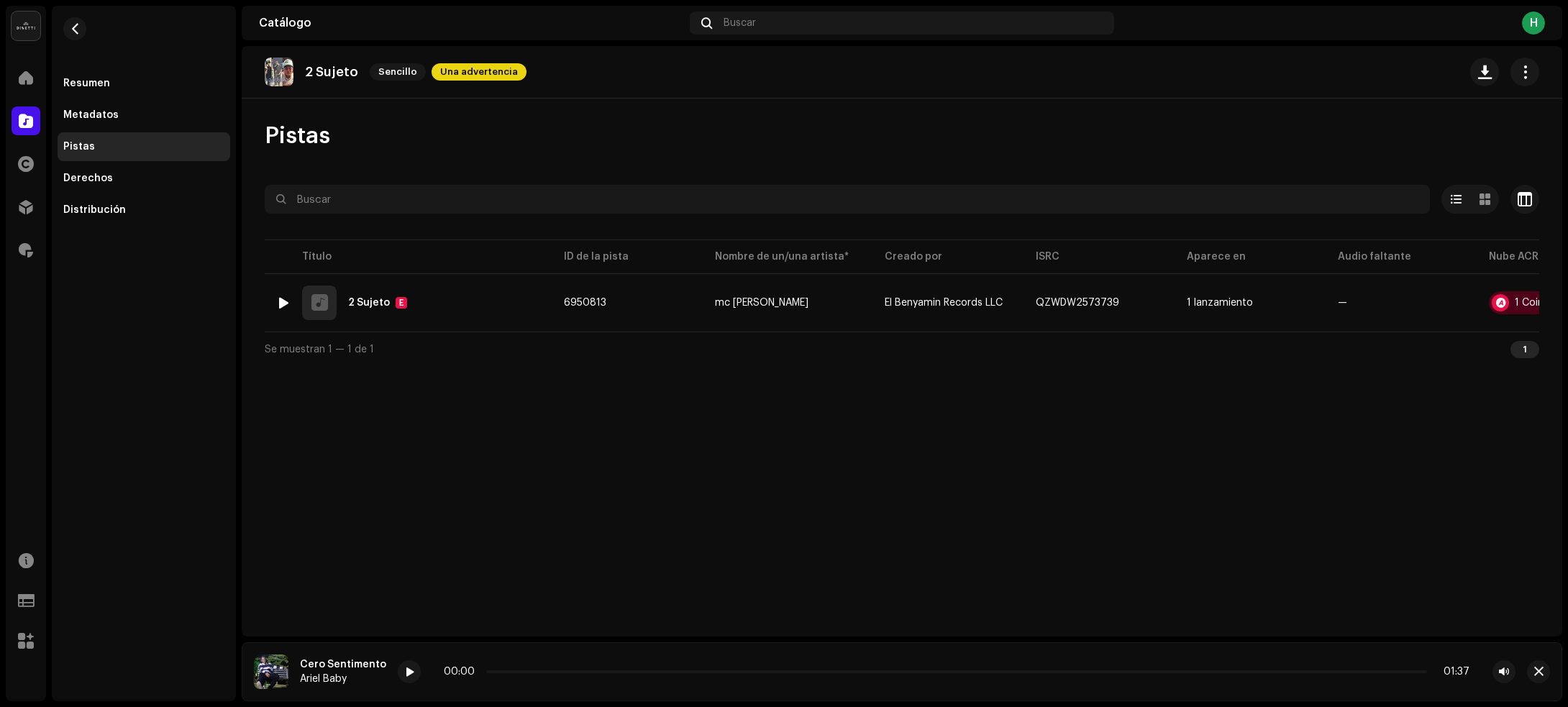
click at [1516, 299] on span "button" at bounding box center [1516, 302] width 11 height 12
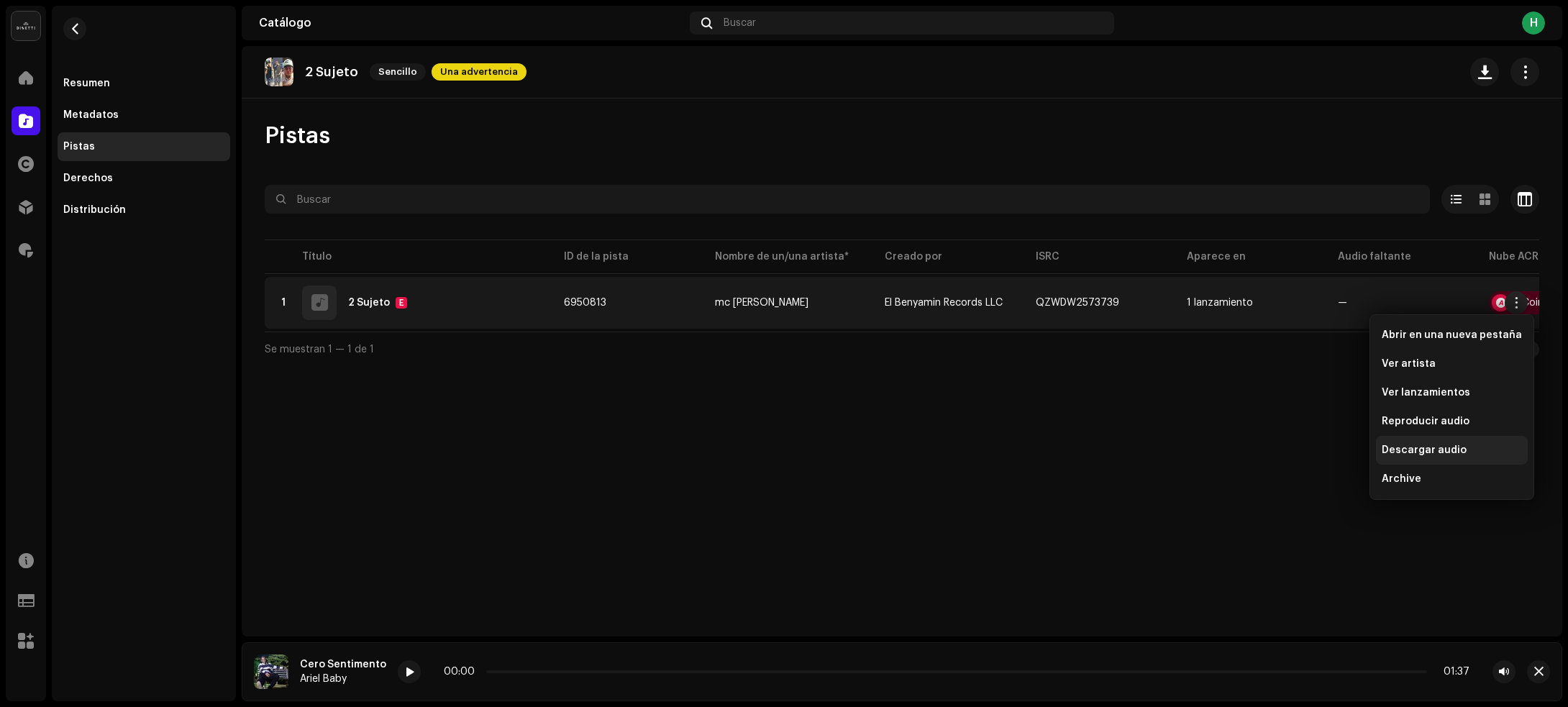
click at [1465, 447] on div "Descargar audio" at bounding box center [1451, 450] width 140 height 12
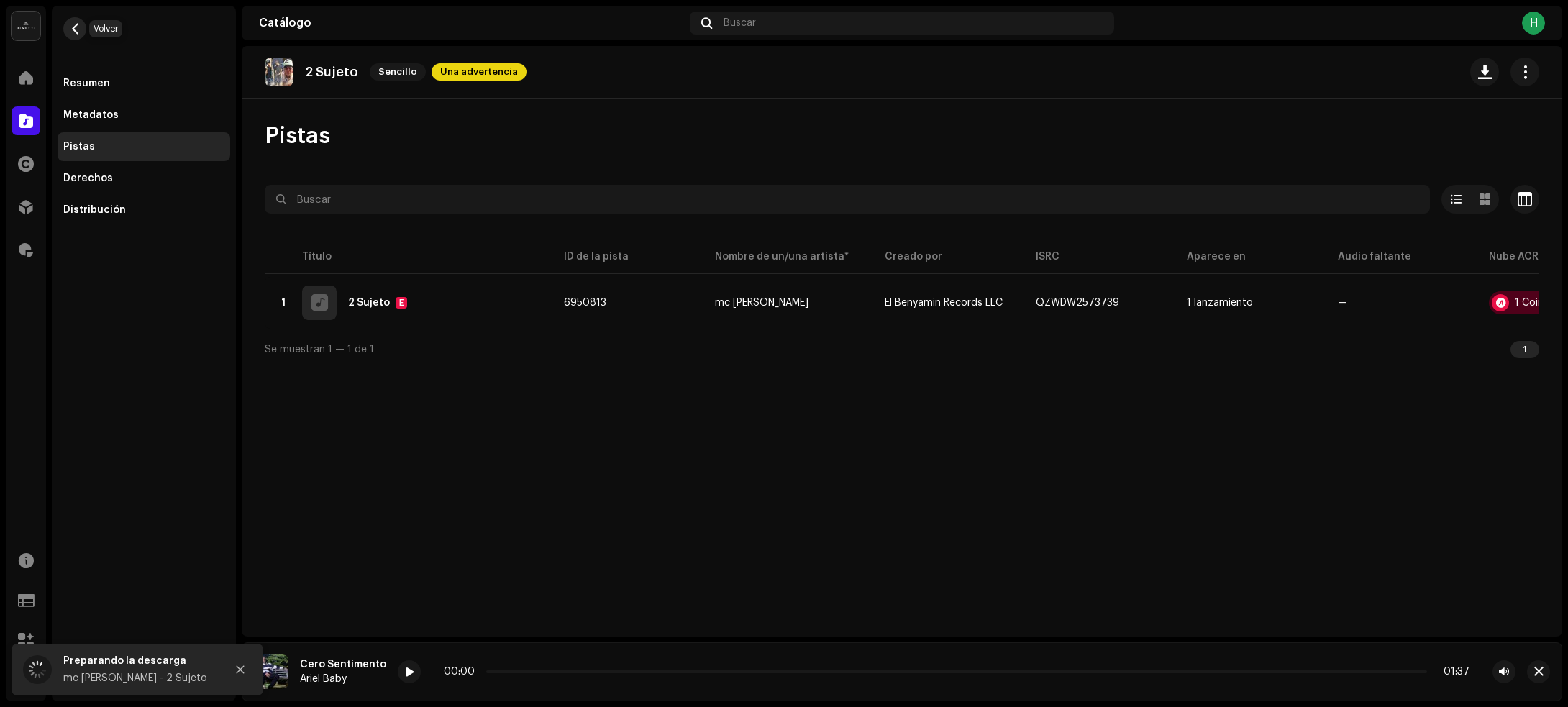
click at [74, 29] on span "button" at bounding box center [75, 29] width 11 height 12
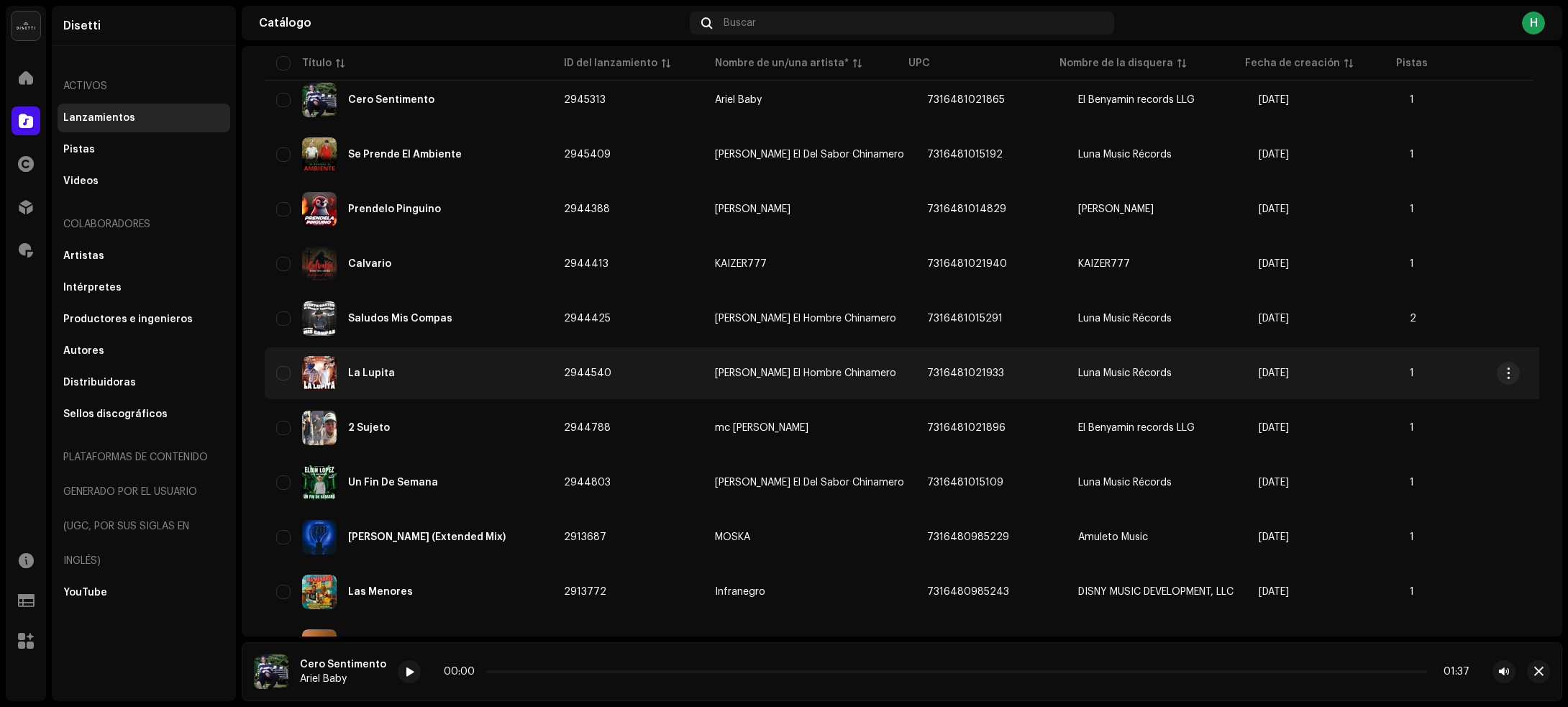
scroll to position [1806, 0]
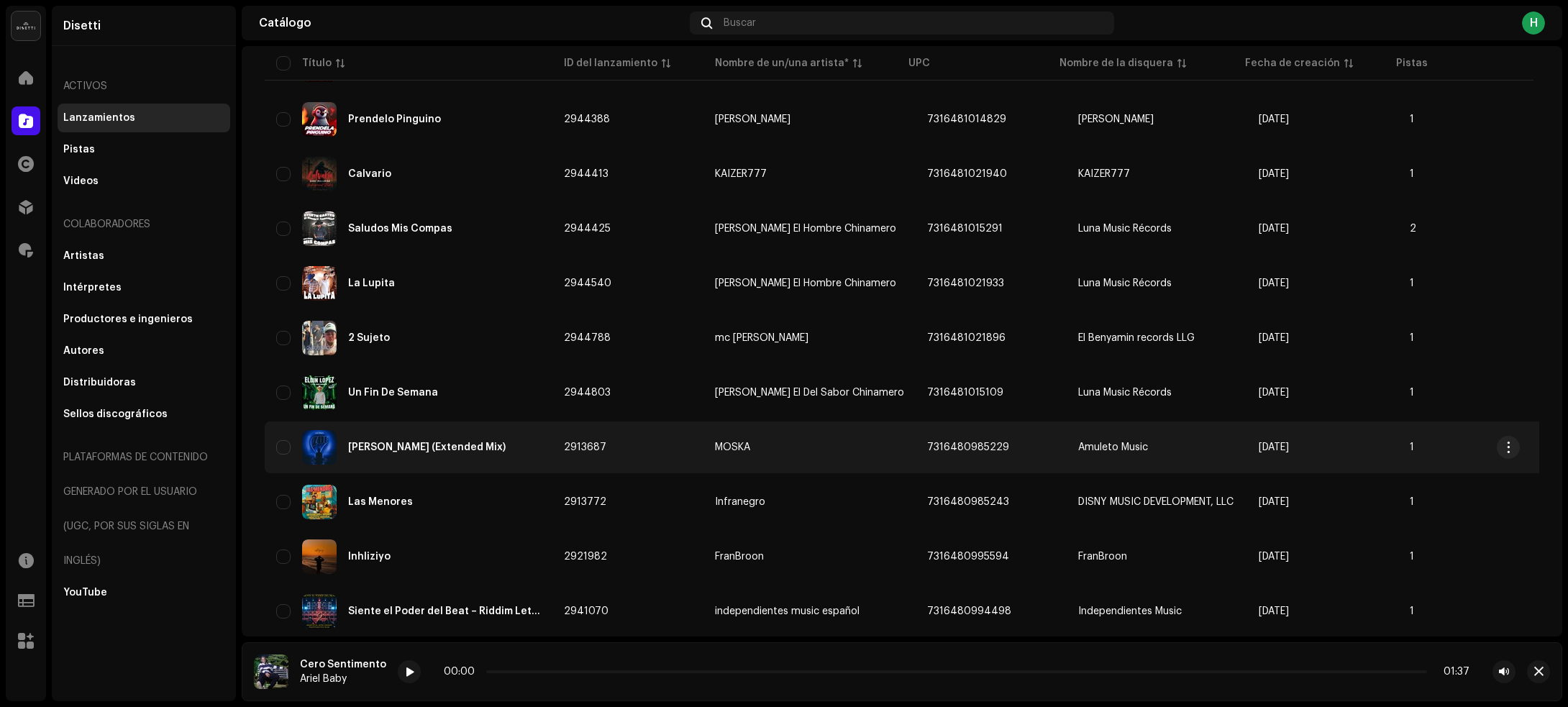
click at [487, 430] on div "[PERSON_NAME] (Extended Mix)" at bounding box center [408, 447] width 264 height 35
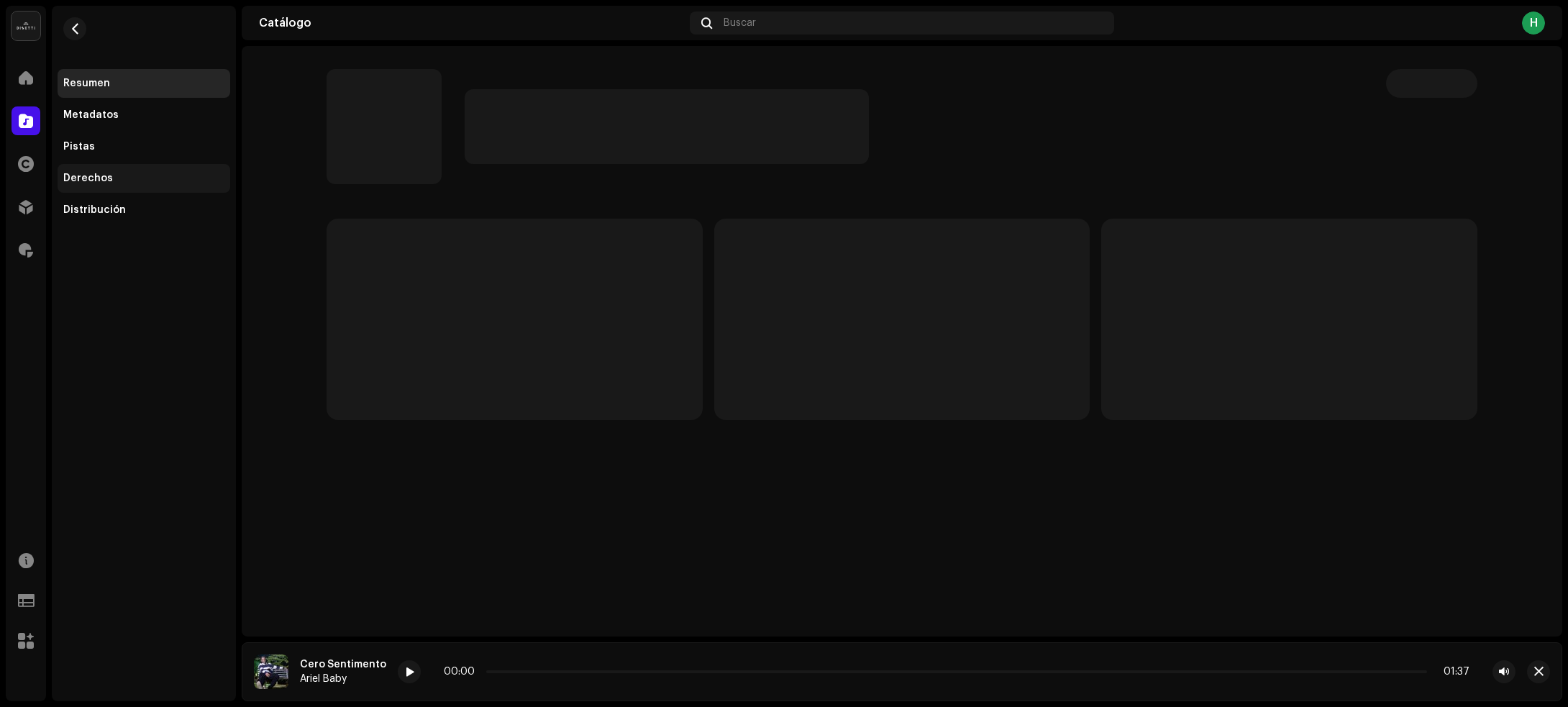
click at [122, 171] on div "Derechos" at bounding box center [143, 178] width 172 height 29
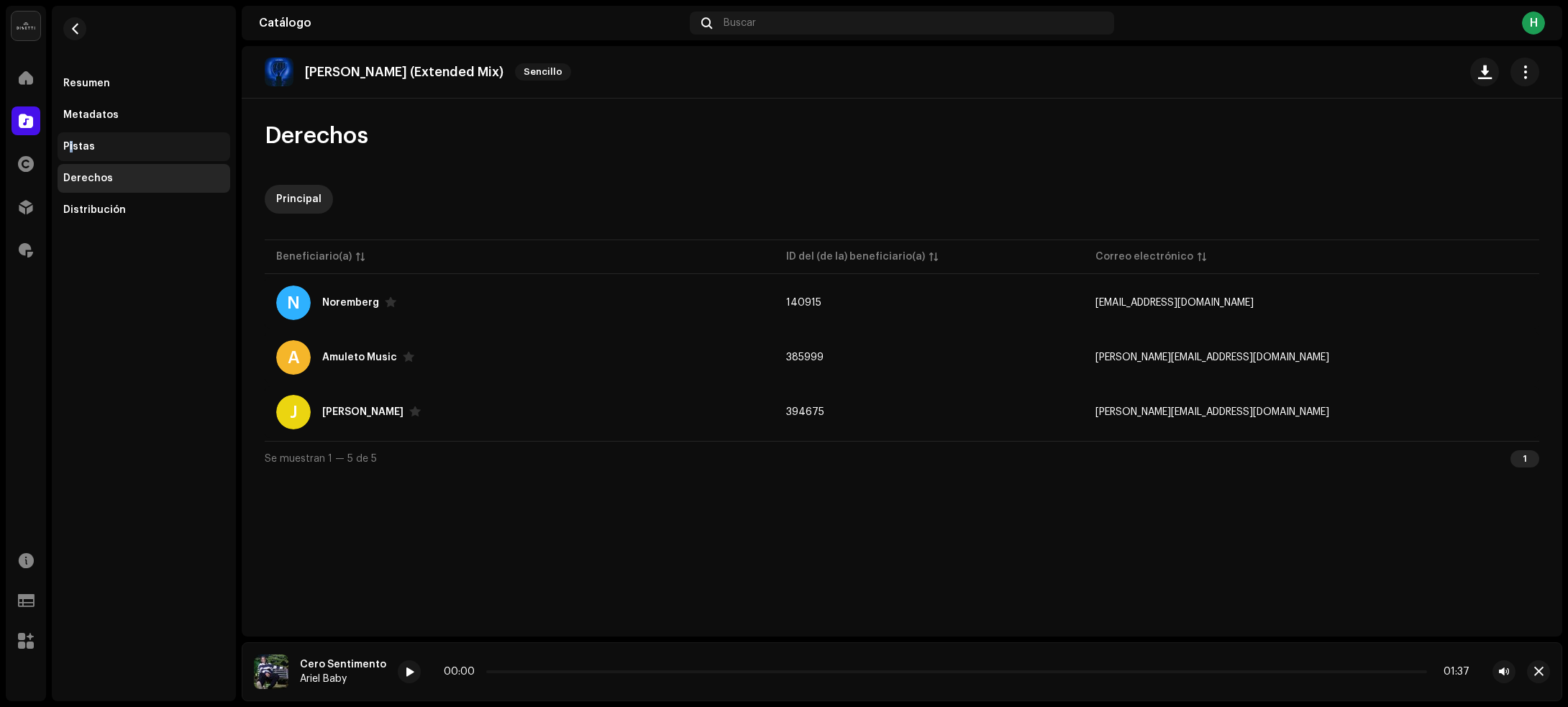
click at [70, 145] on div "Pistas" at bounding box center [79, 146] width 32 height 12
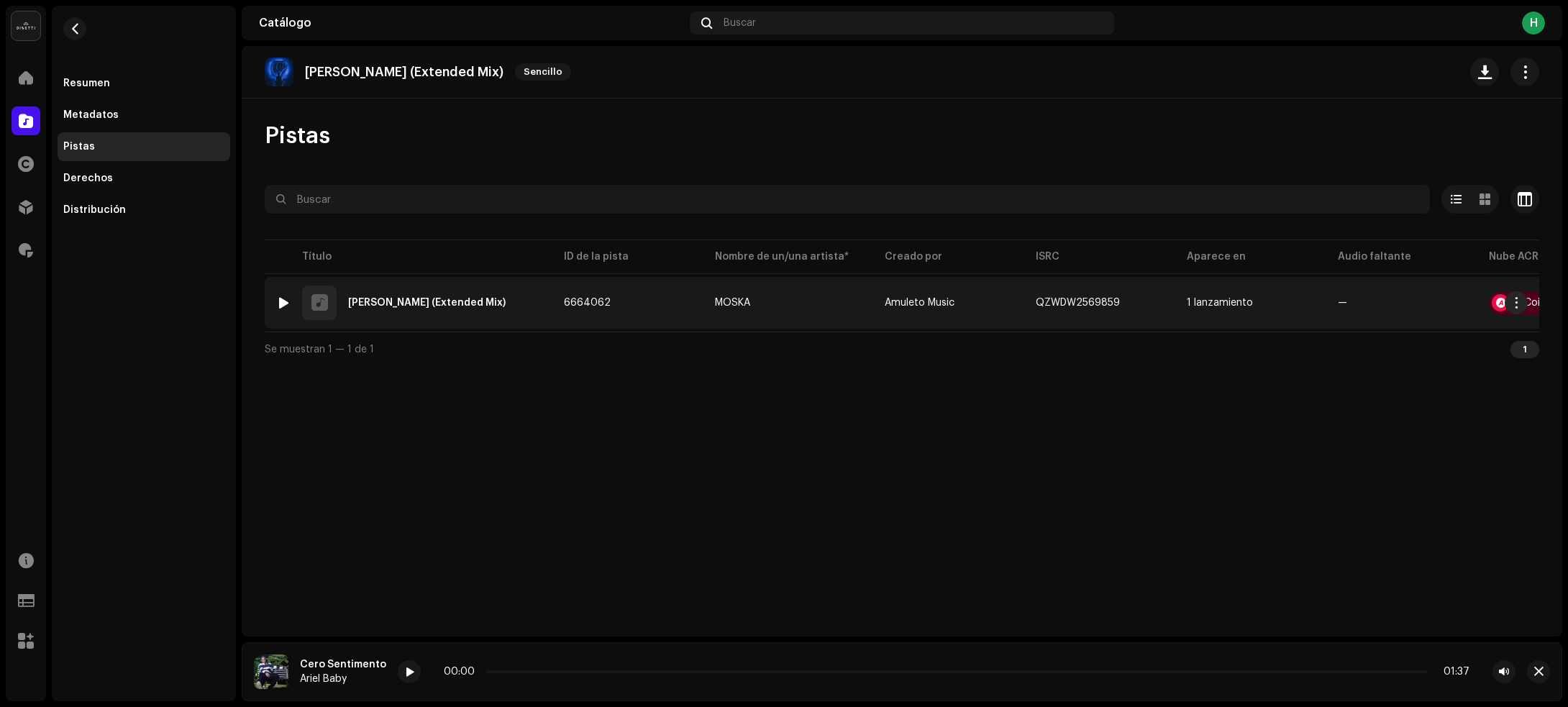
click at [284, 304] on div at bounding box center [284, 302] width 11 height 12
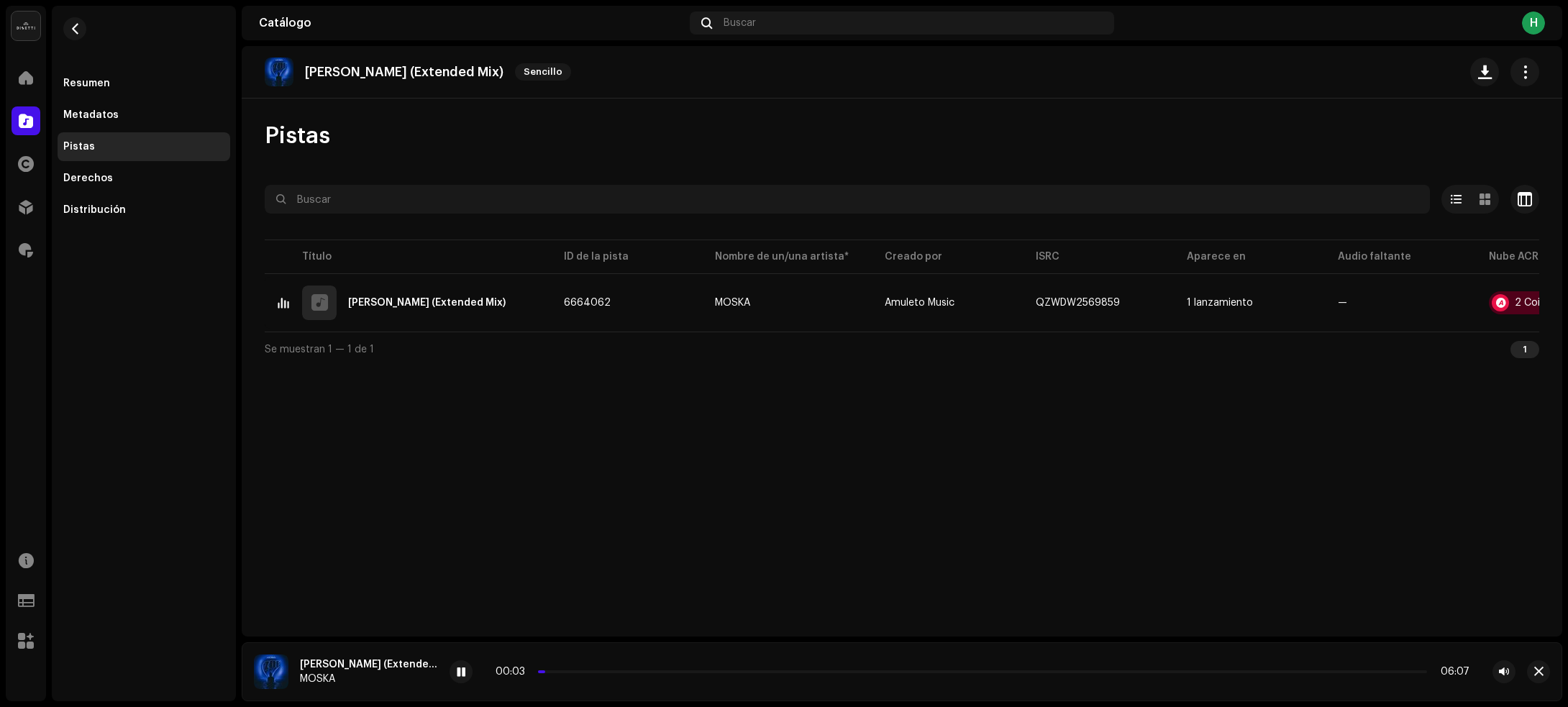
click at [594, 669] on div "00:03 06:07" at bounding box center [982, 671] width 974 height 12
click at [592, 669] on div "00:03 06:07" at bounding box center [982, 671] width 974 height 12
click at [590, 670] on p-slider at bounding box center [982, 671] width 889 height 3
click at [886, 671] on p-slider at bounding box center [982, 671] width 889 height 3
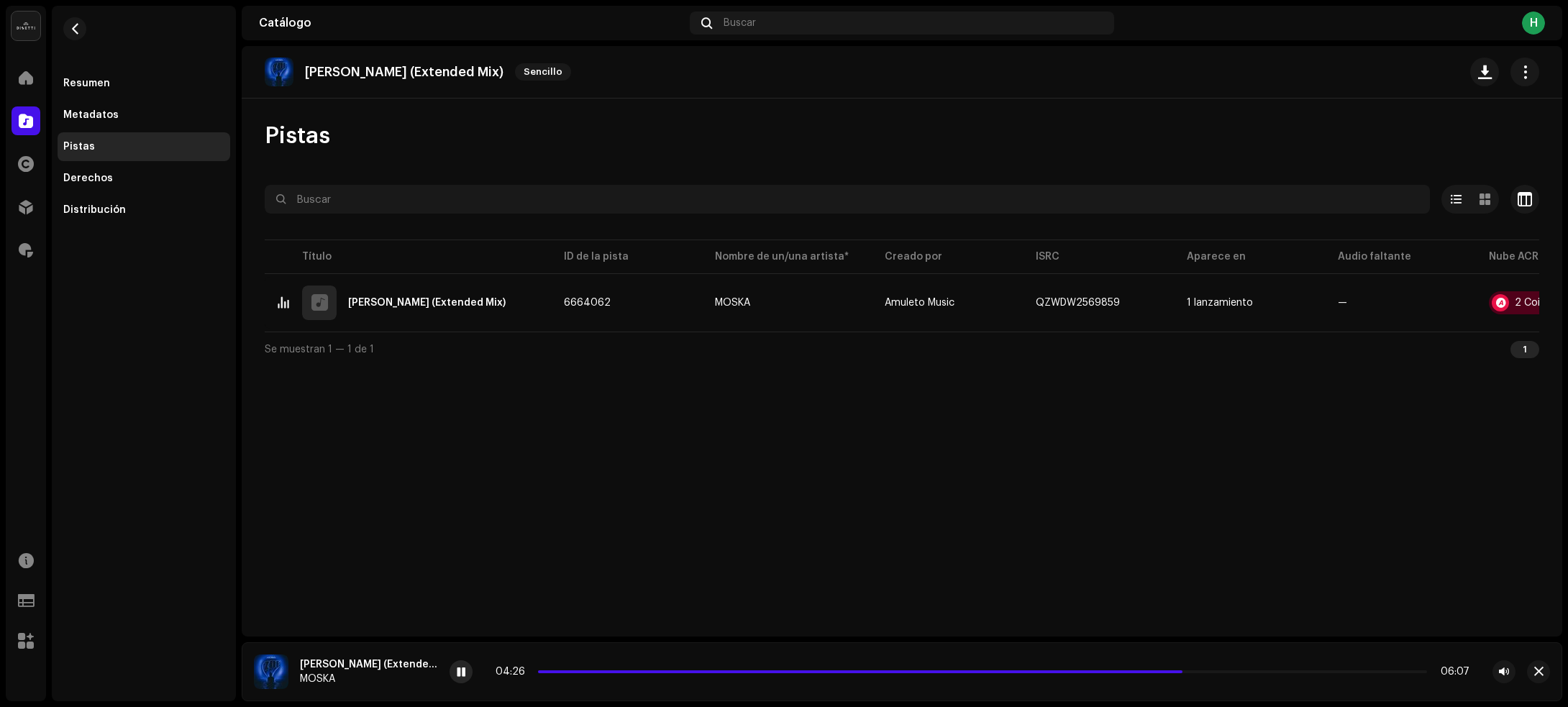
click at [450, 668] on div at bounding box center [461, 671] width 23 height 23
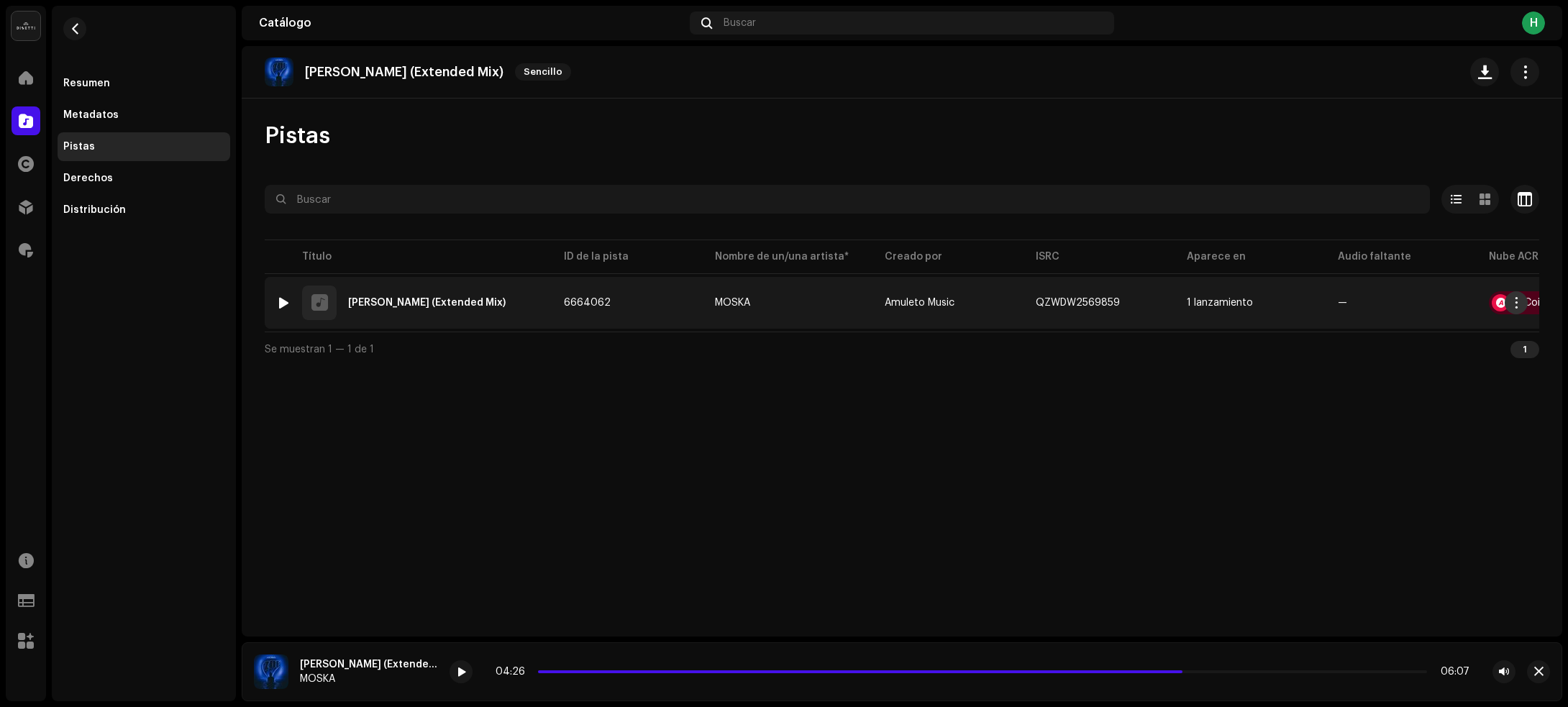
click at [1511, 304] on span "button" at bounding box center [1516, 302] width 11 height 12
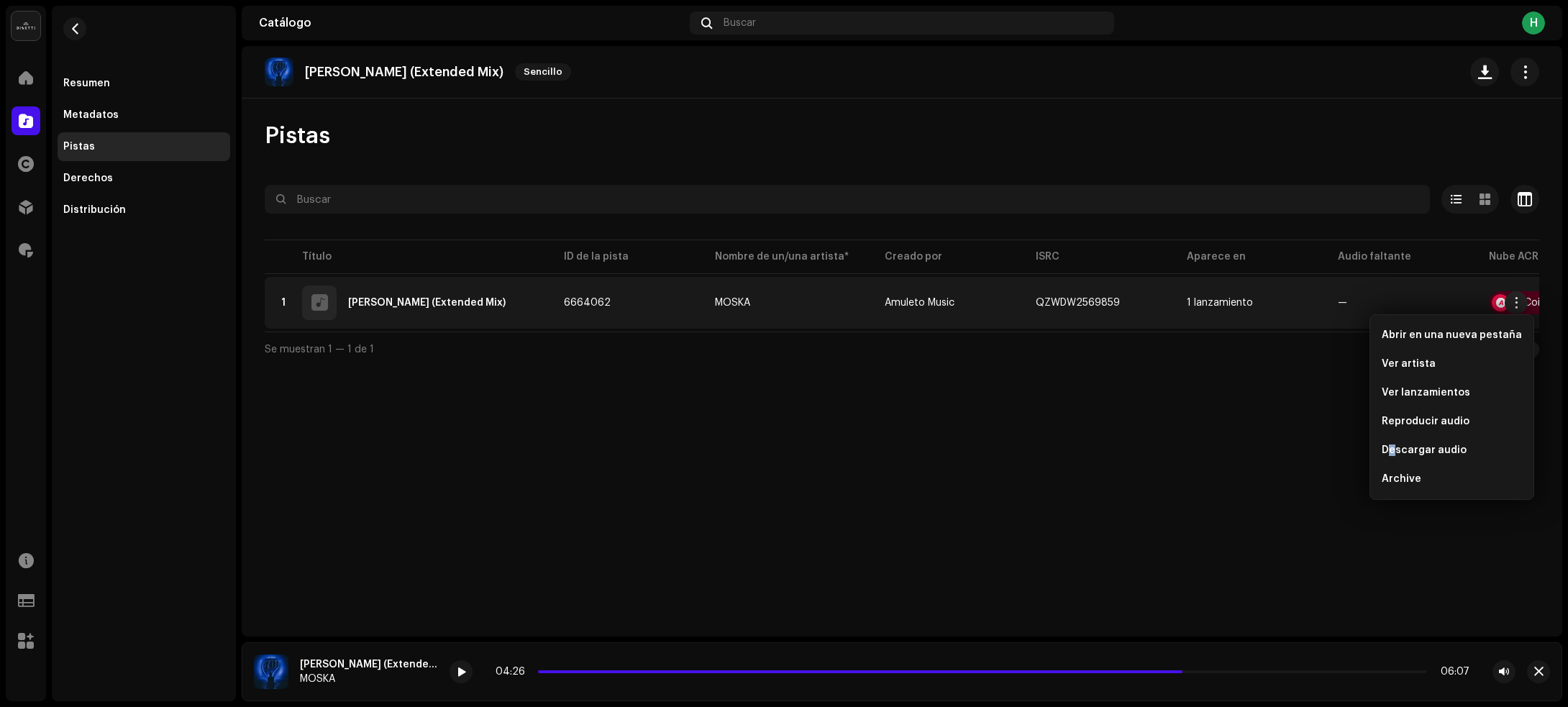
click at [1393, 451] on span "Descargar audio" at bounding box center [1424, 450] width 85 height 12
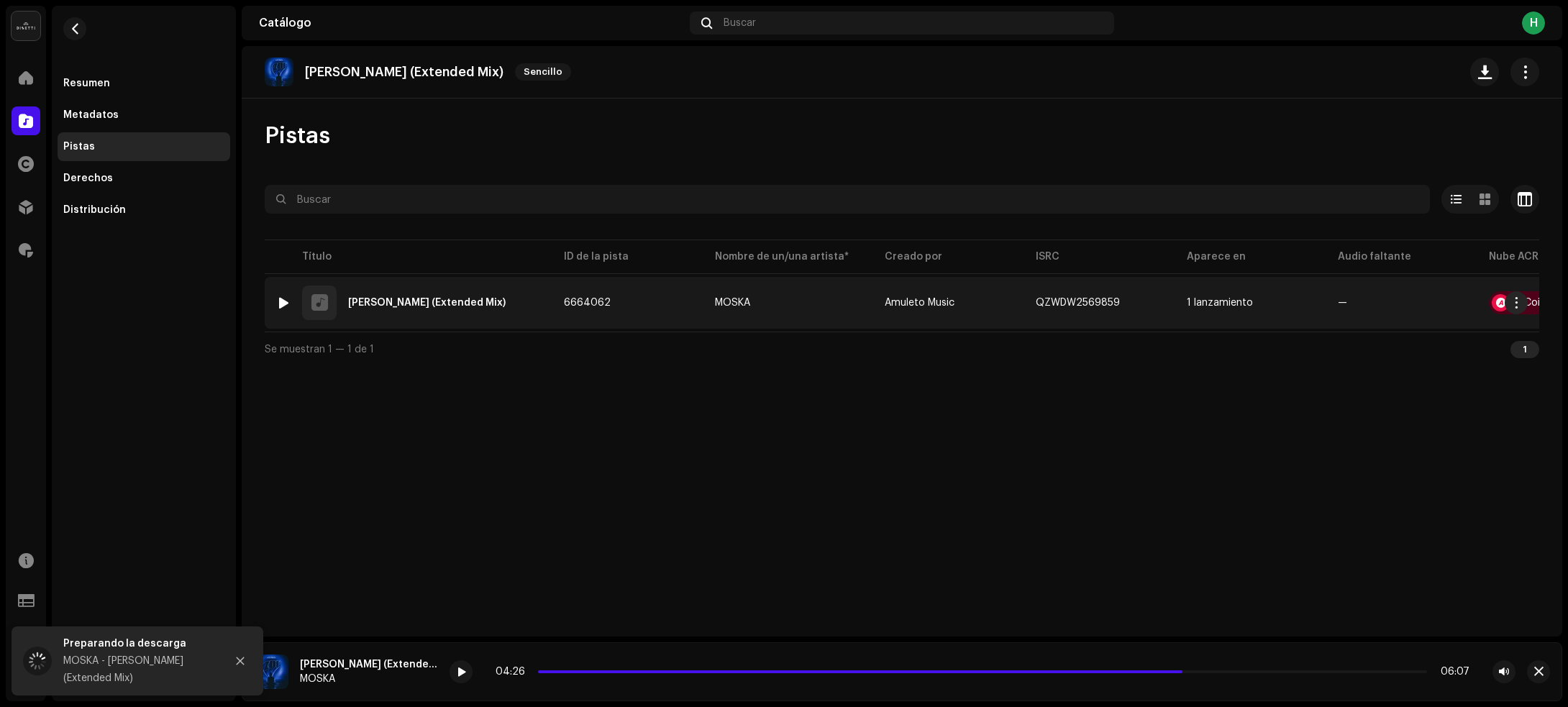
click at [502, 297] on div "1 [PERSON_NAME] (Extended Mix)" at bounding box center [408, 302] width 264 height 35
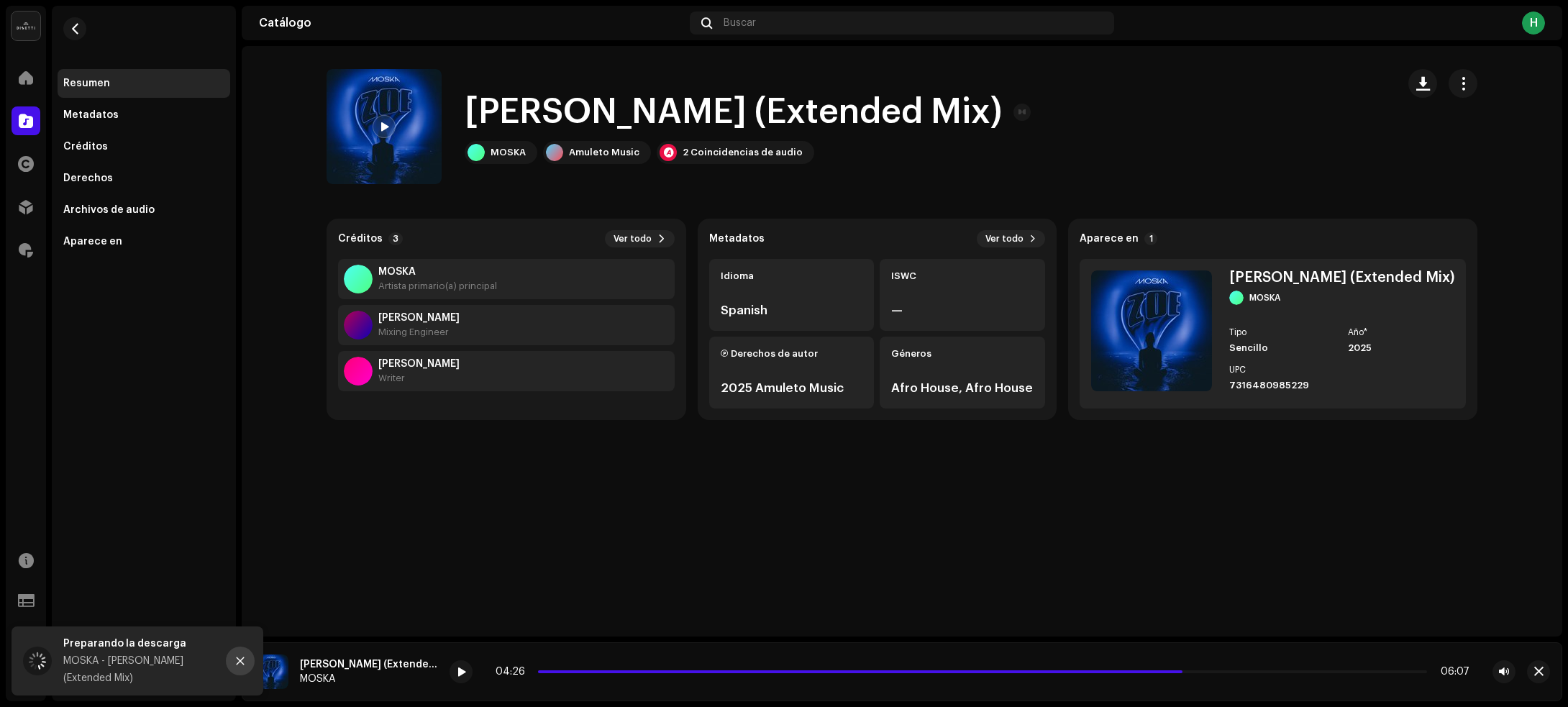
click at [236, 666] on icon "Close" at bounding box center [240, 661] width 10 height 10
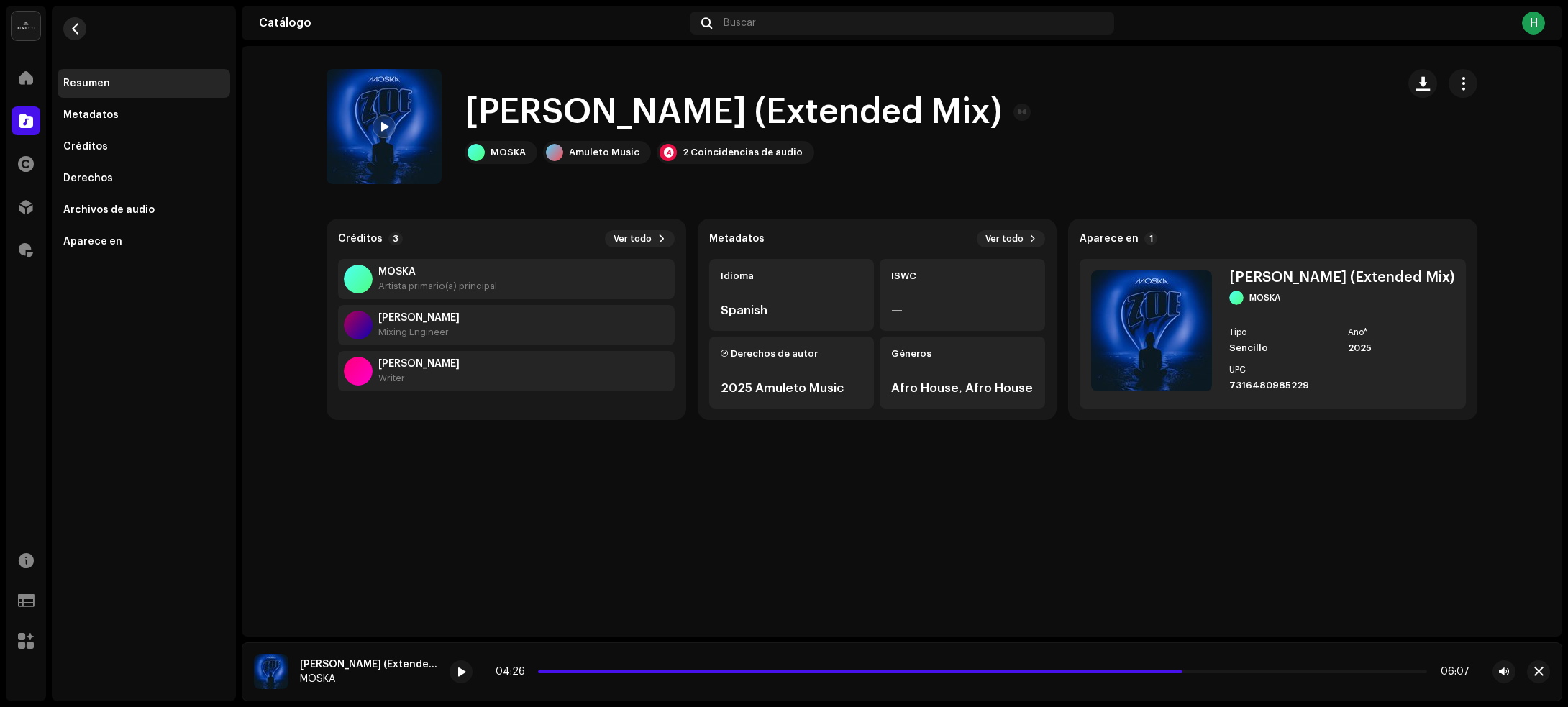
click at [74, 38] on button "button" at bounding box center [75, 29] width 23 height 23
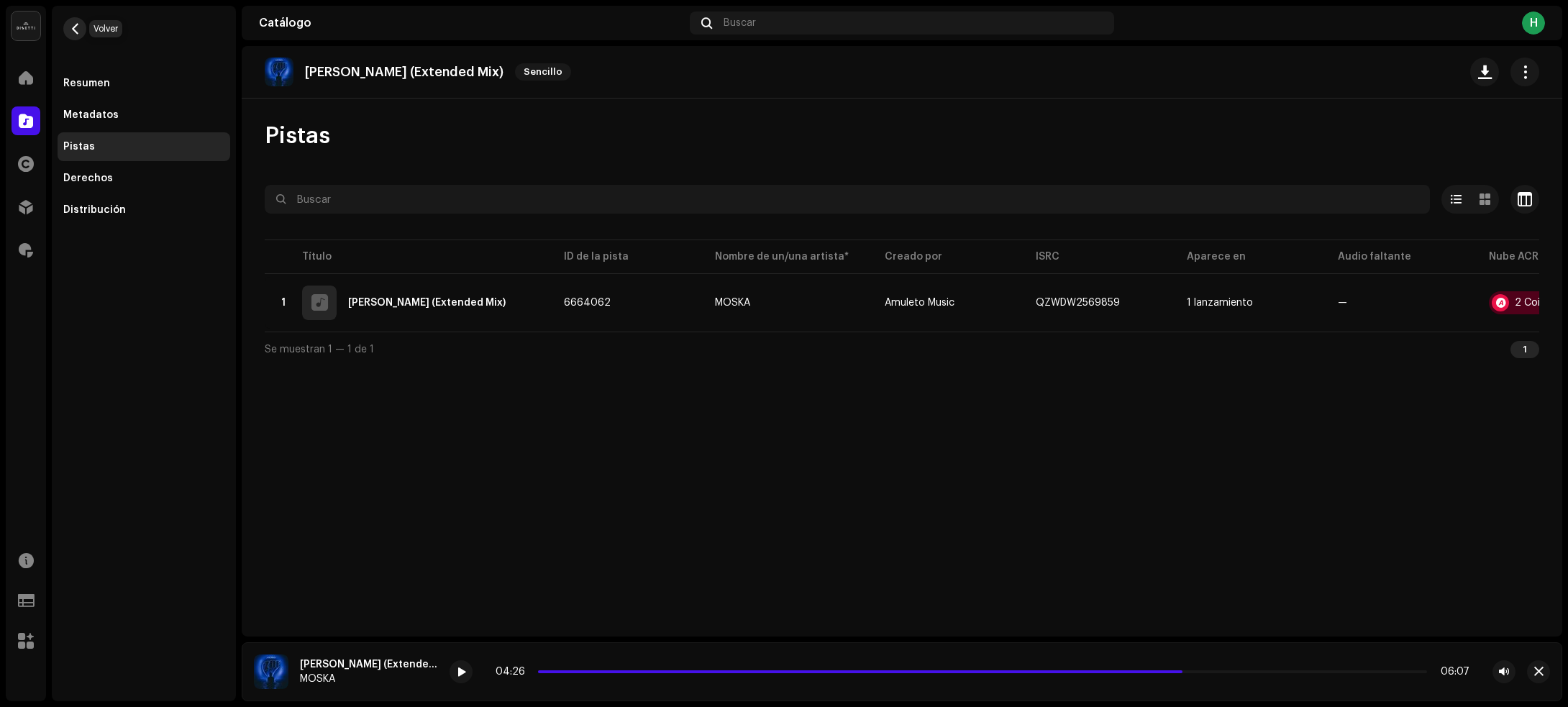
click at [77, 31] on span "button" at bounding box center [75, 29] width 11 height 12
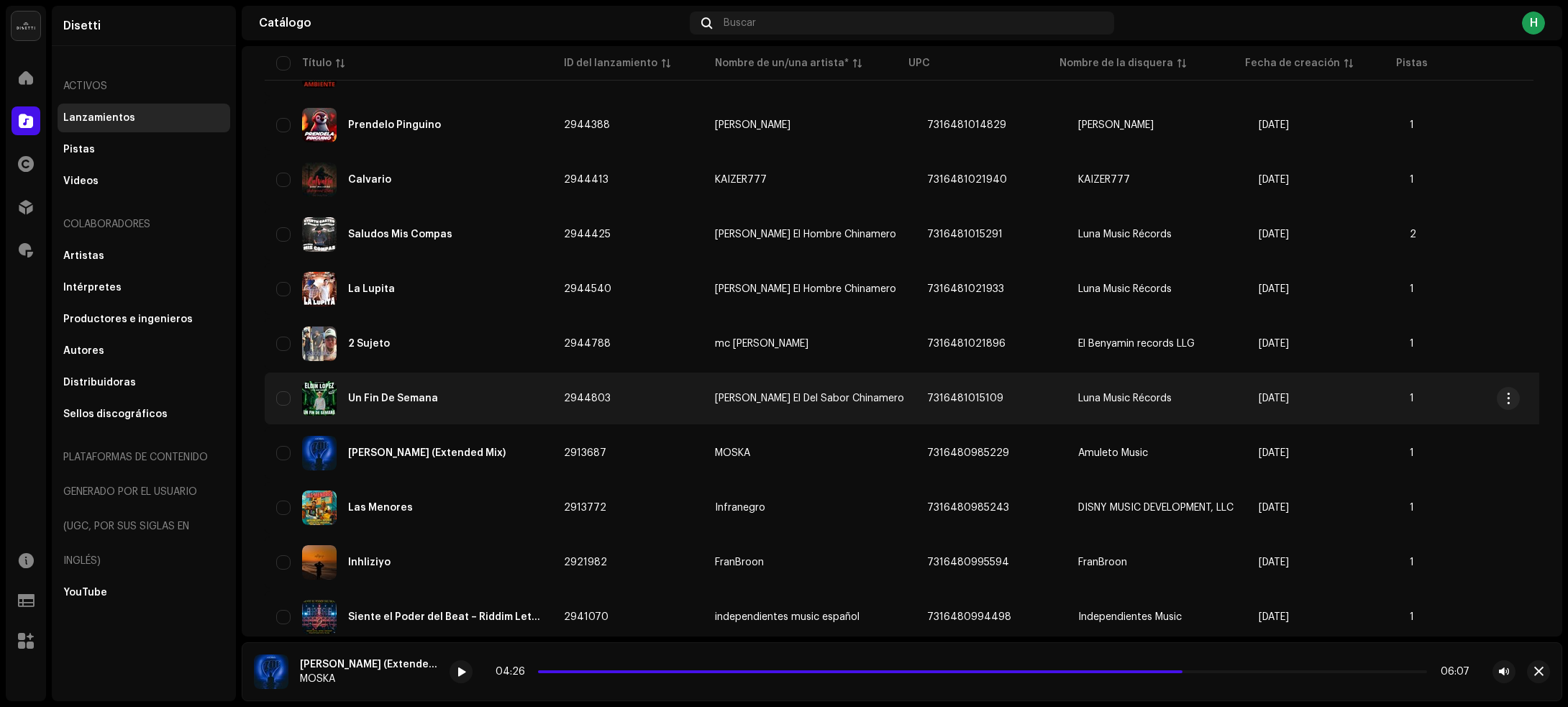
scroll to position [1898, 0]
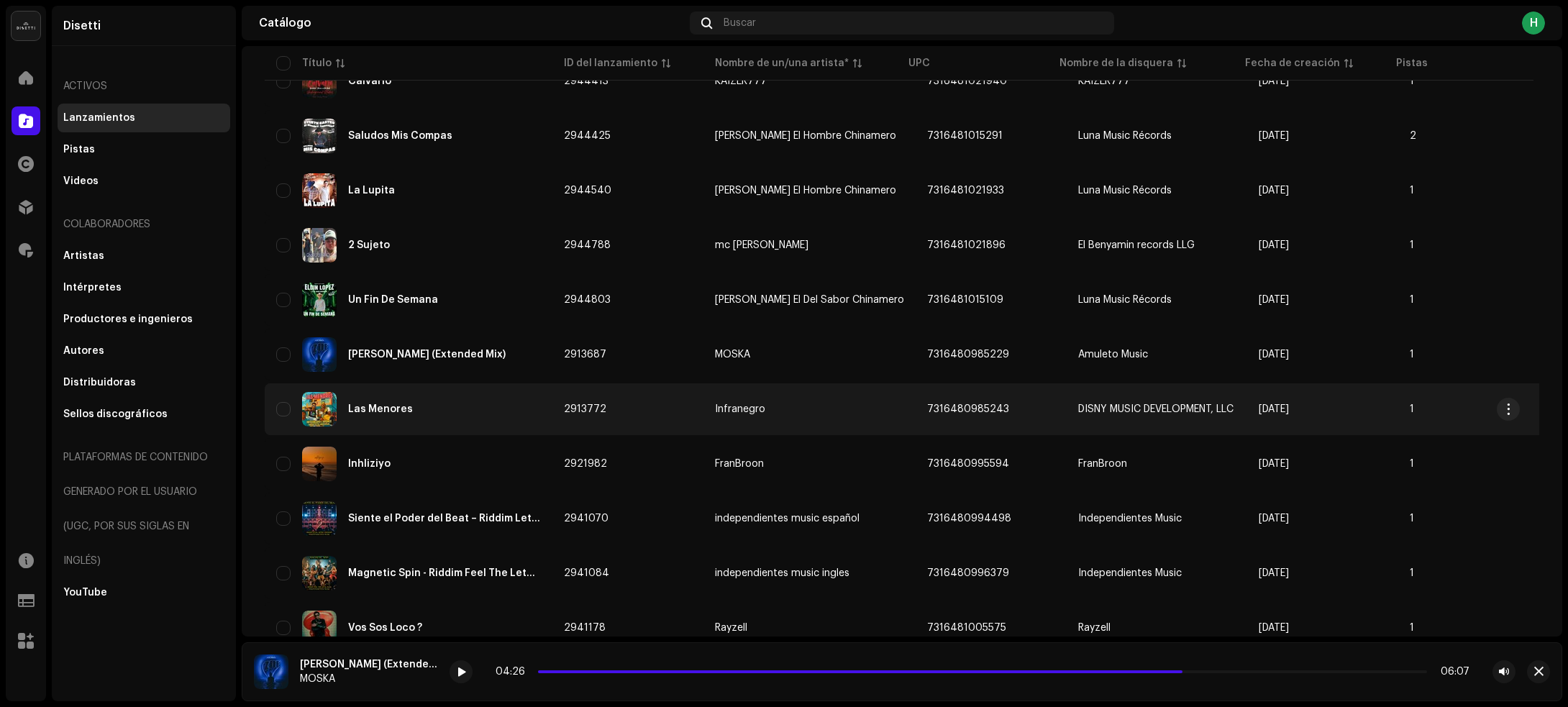
click at [462, 399] on div "Las Menores" at bounding box center [408, 409] width 264 height 35
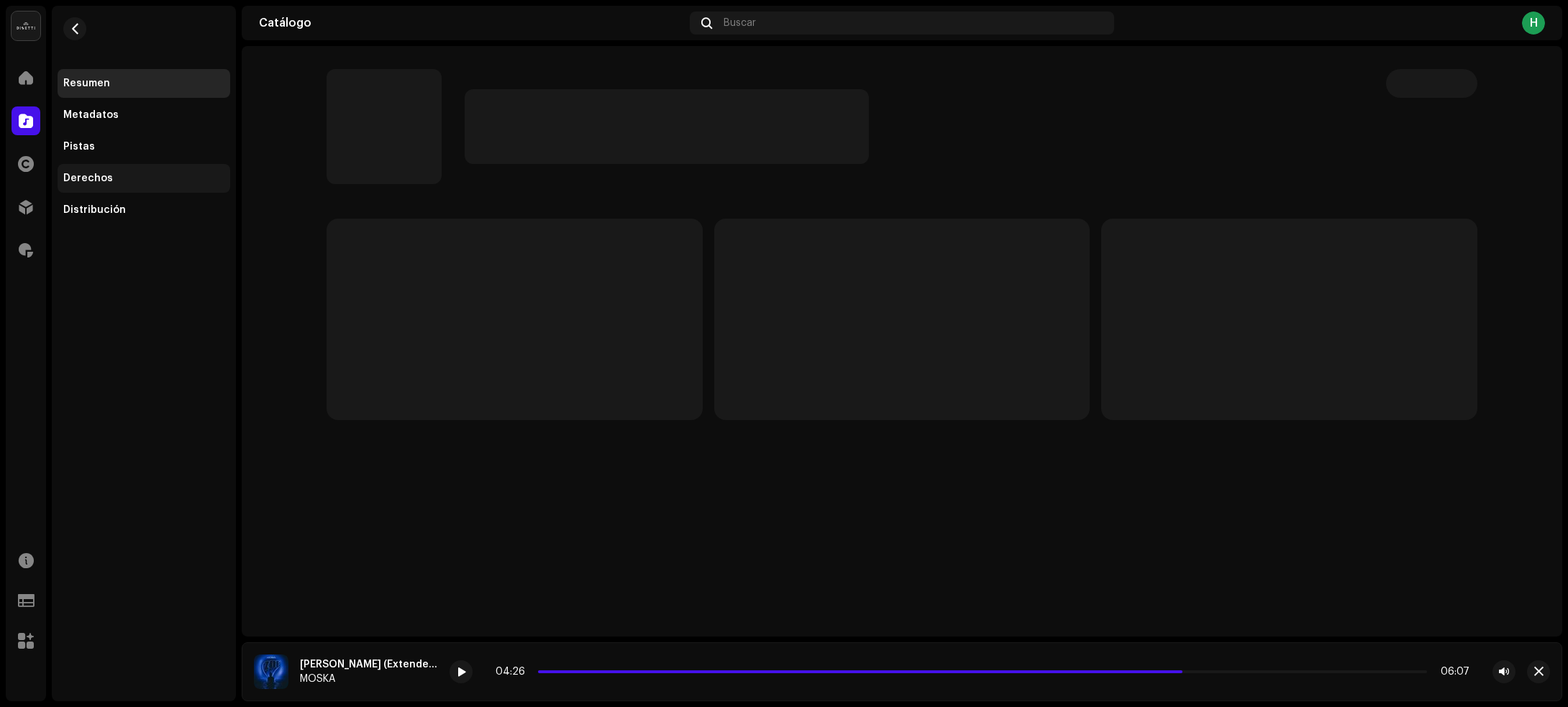
click at [94, 165] on div "Derechos" at bounding box center [143, 178] width 172 height 29
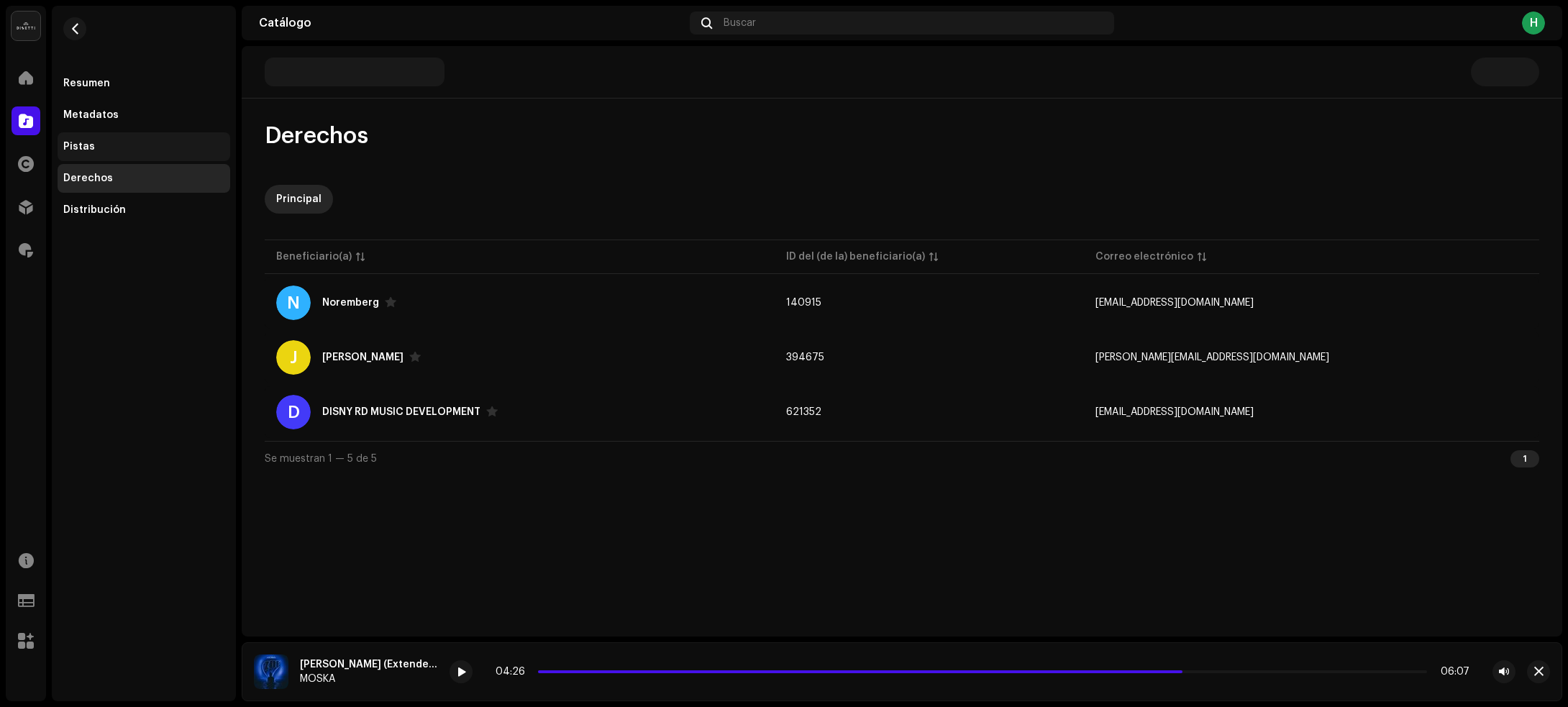
click at [111, 144] on div "Pistas" at bounding box center [144, 146] width 161 height 12
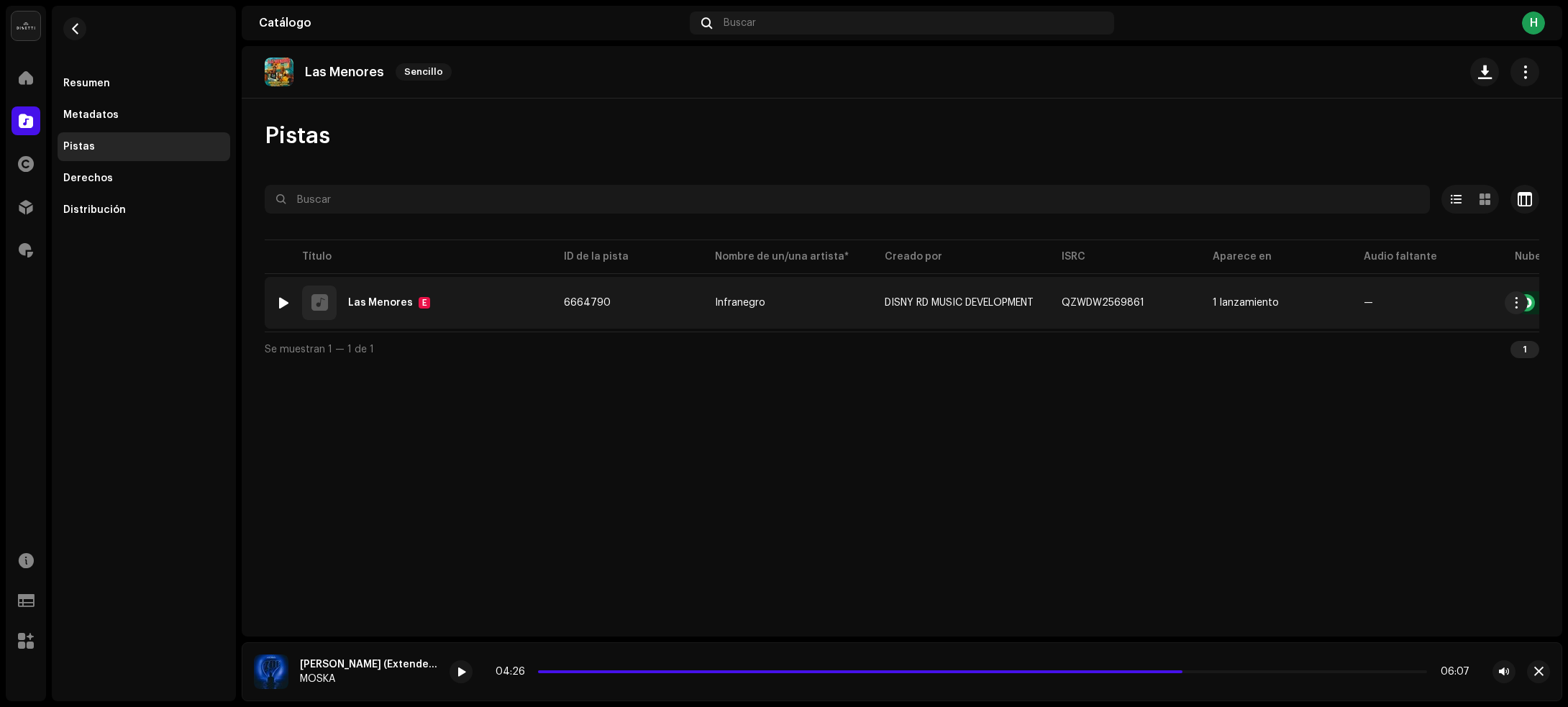
click at [285, 297] on div at bounding box center [284, 302] width 11 height 12
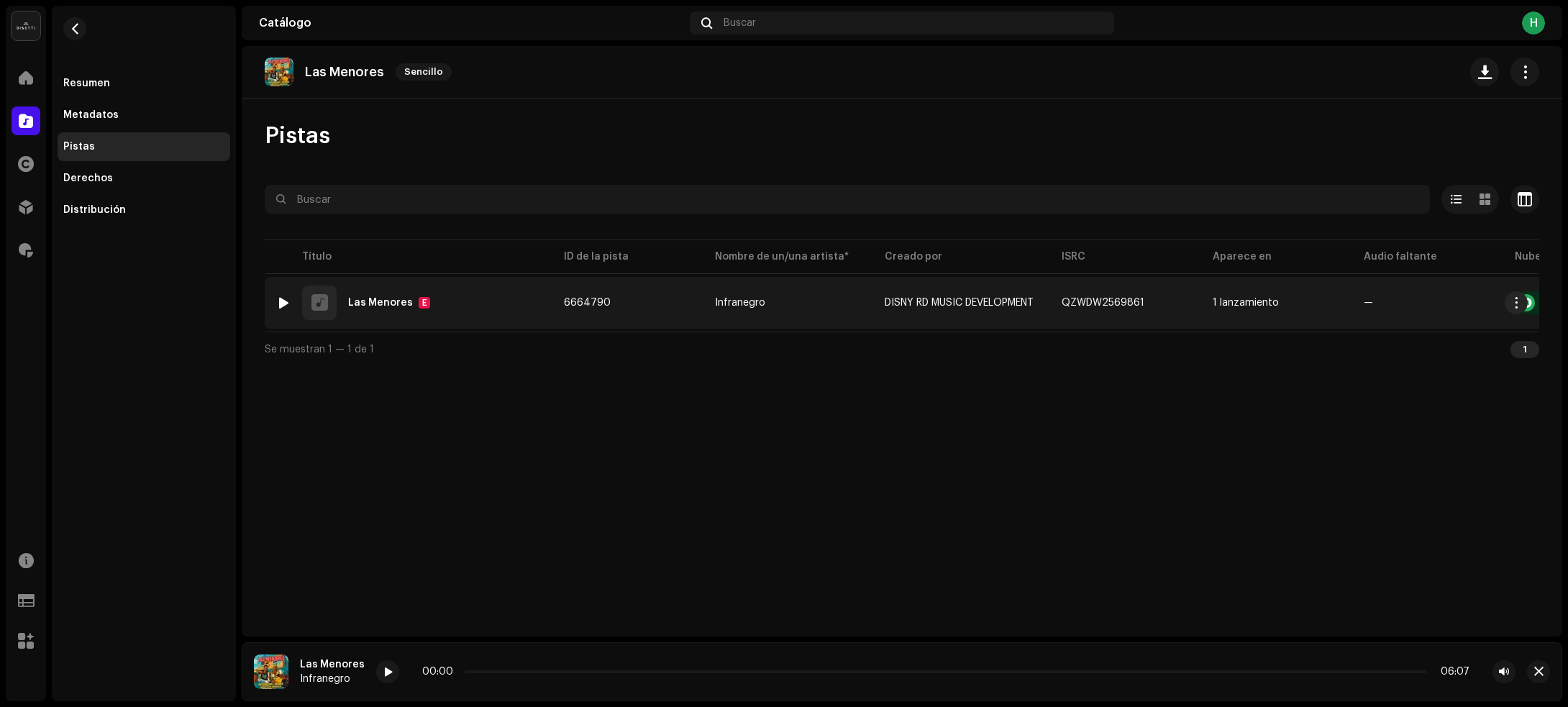
click at [491, 300] on div "1 Las Menores E" at bounding box center [408, 302] width 264 height 35
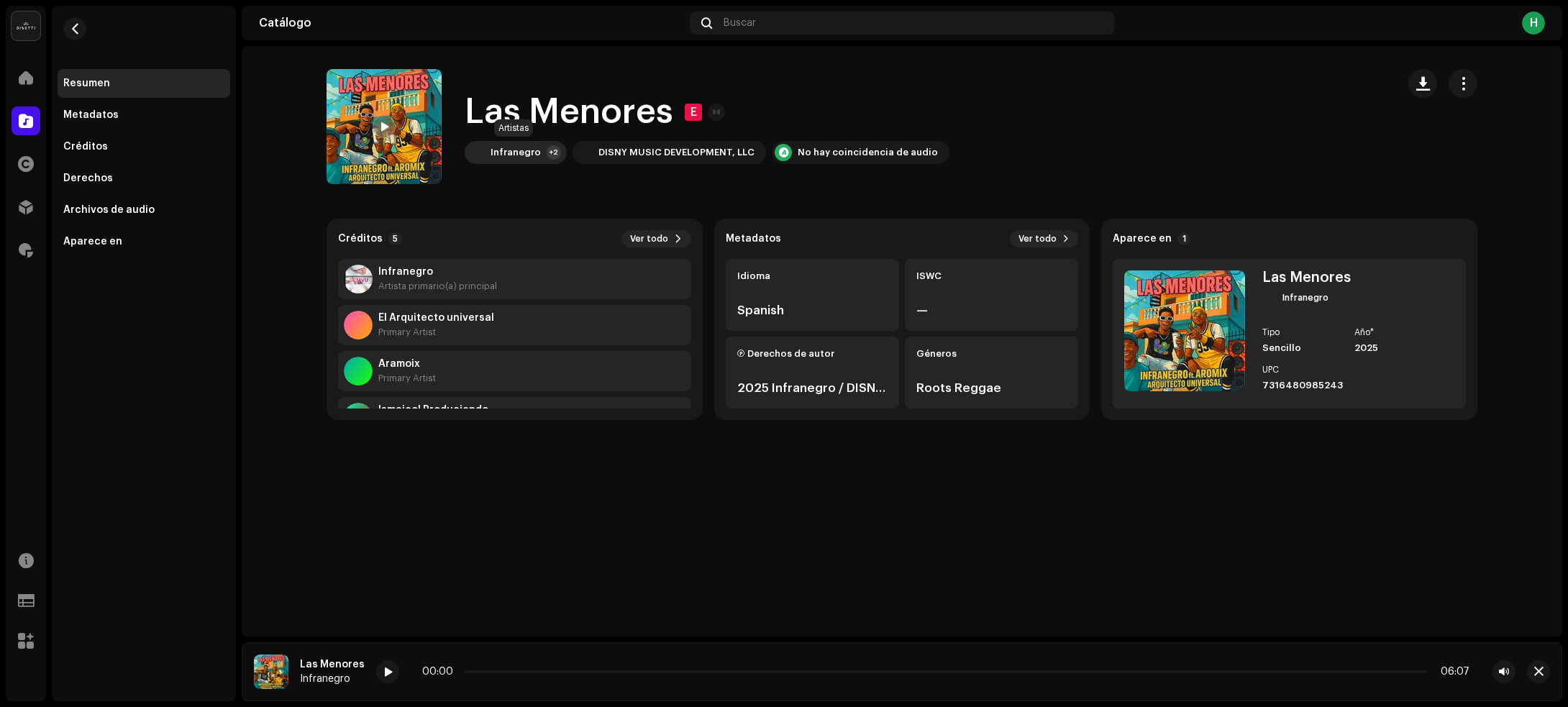
click at [546, 152] on div "+2" at bounding box center [553, 152] width 15 height 15
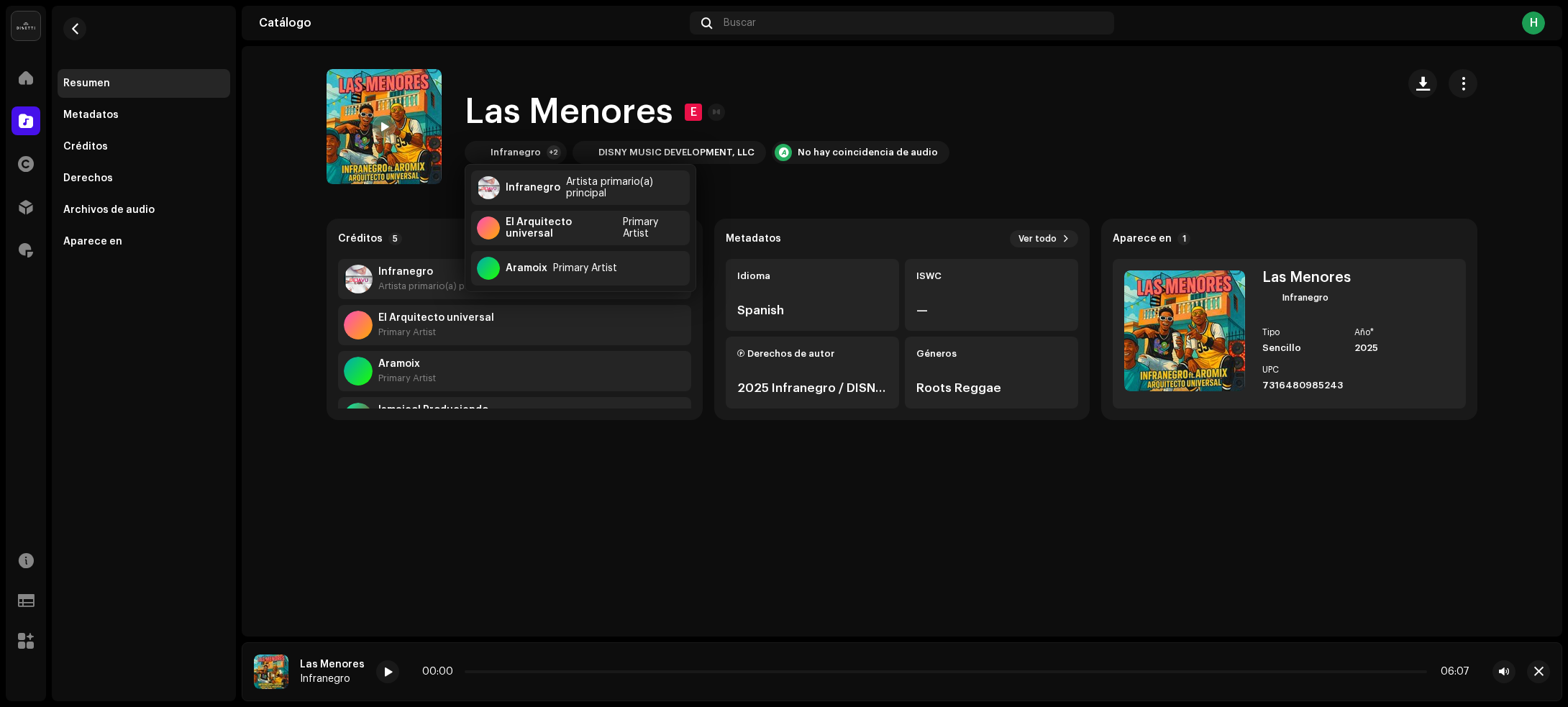
click at [284, 244] on catalog-tracks-details-overview "Las Menores E [GEOGRAPHIC_DATA] E Infranegro +2 DISNY MUSIC DEVELOPMENT, LLC No…" at bounding box center [902, 245] width 1321 height 397
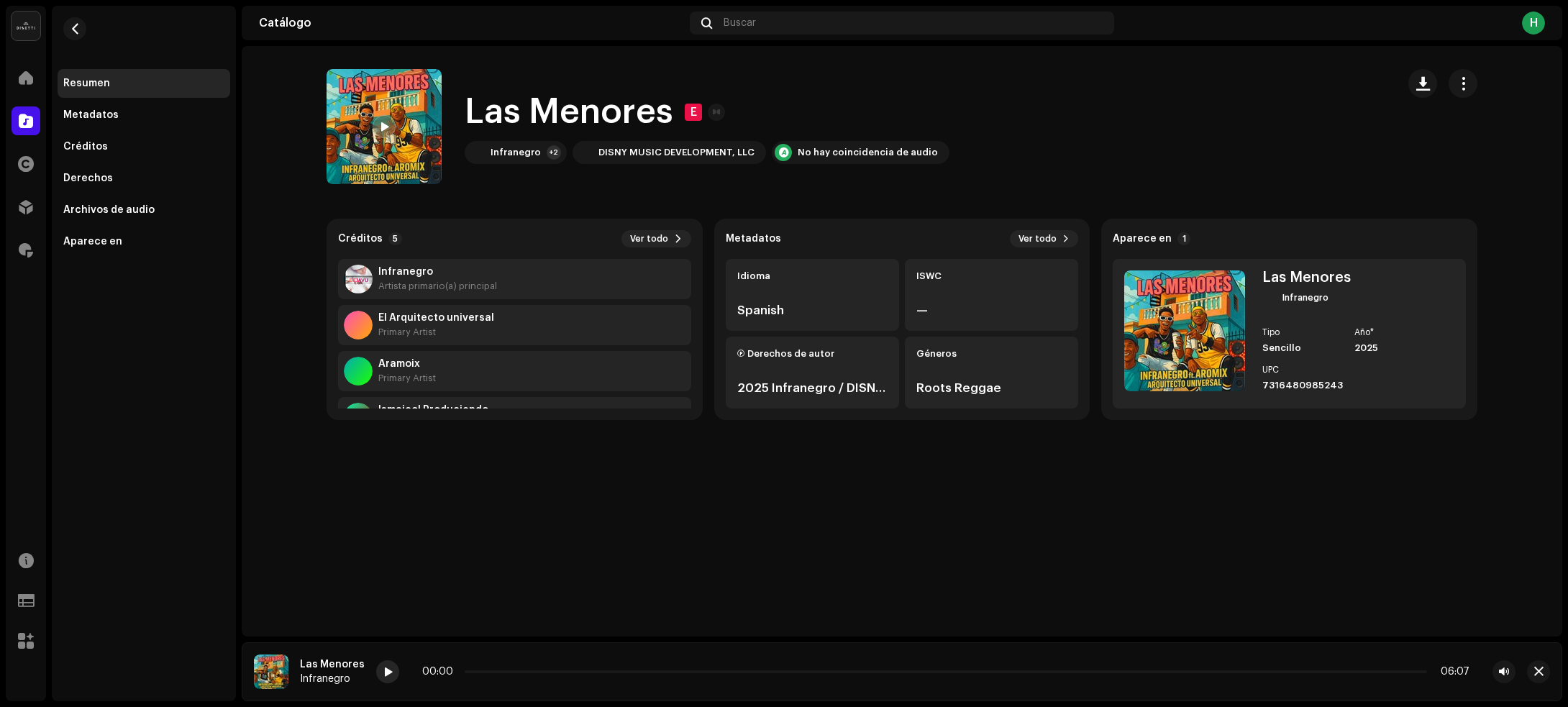
click at [376, 670] on div at bounding box center [388, 671] width 23 height 23
click at [515, 157] on div "Infranegro" at bounding box center [515, 152] width 50 height 12
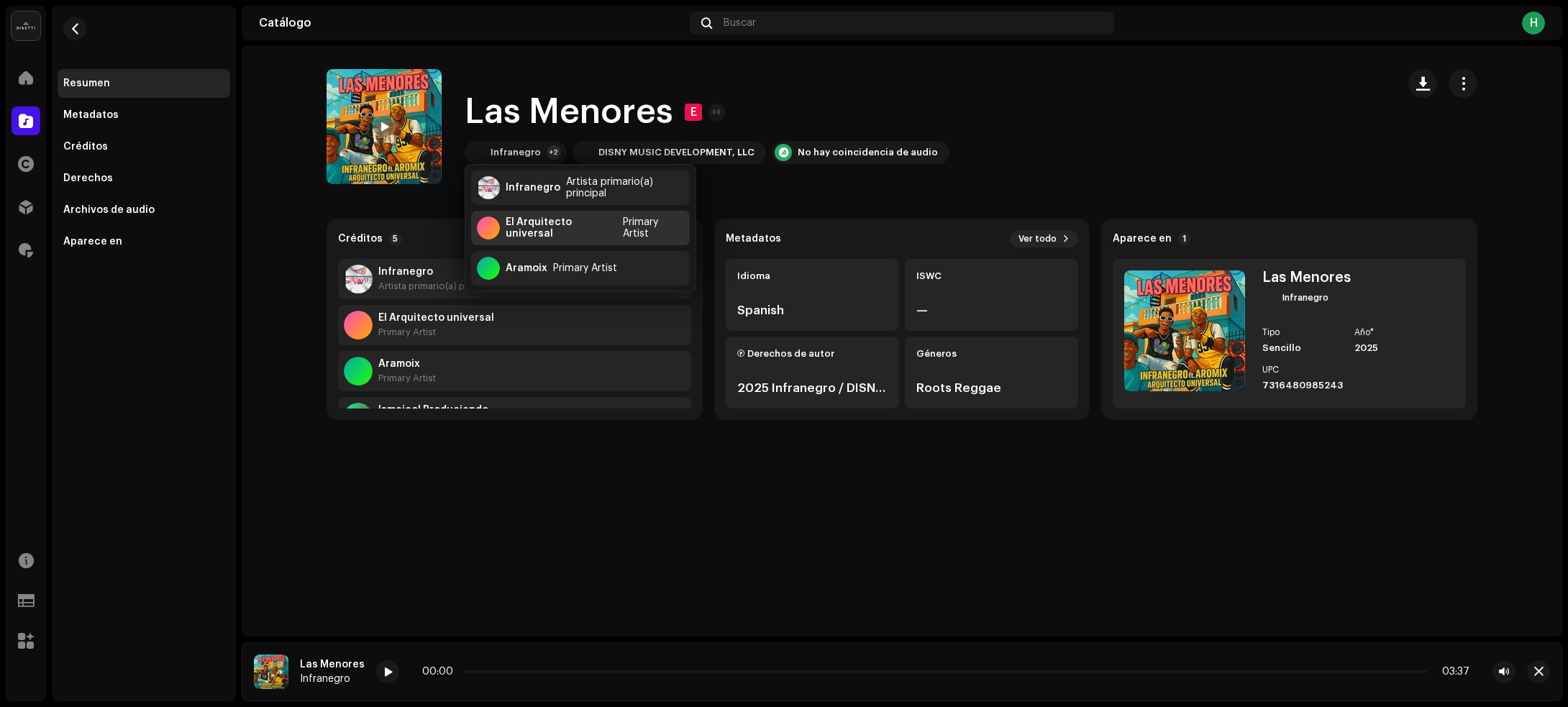
click at [530, 224] on div "El Arquitecto universal" at bounding box center [561, 228] width 111 height 23
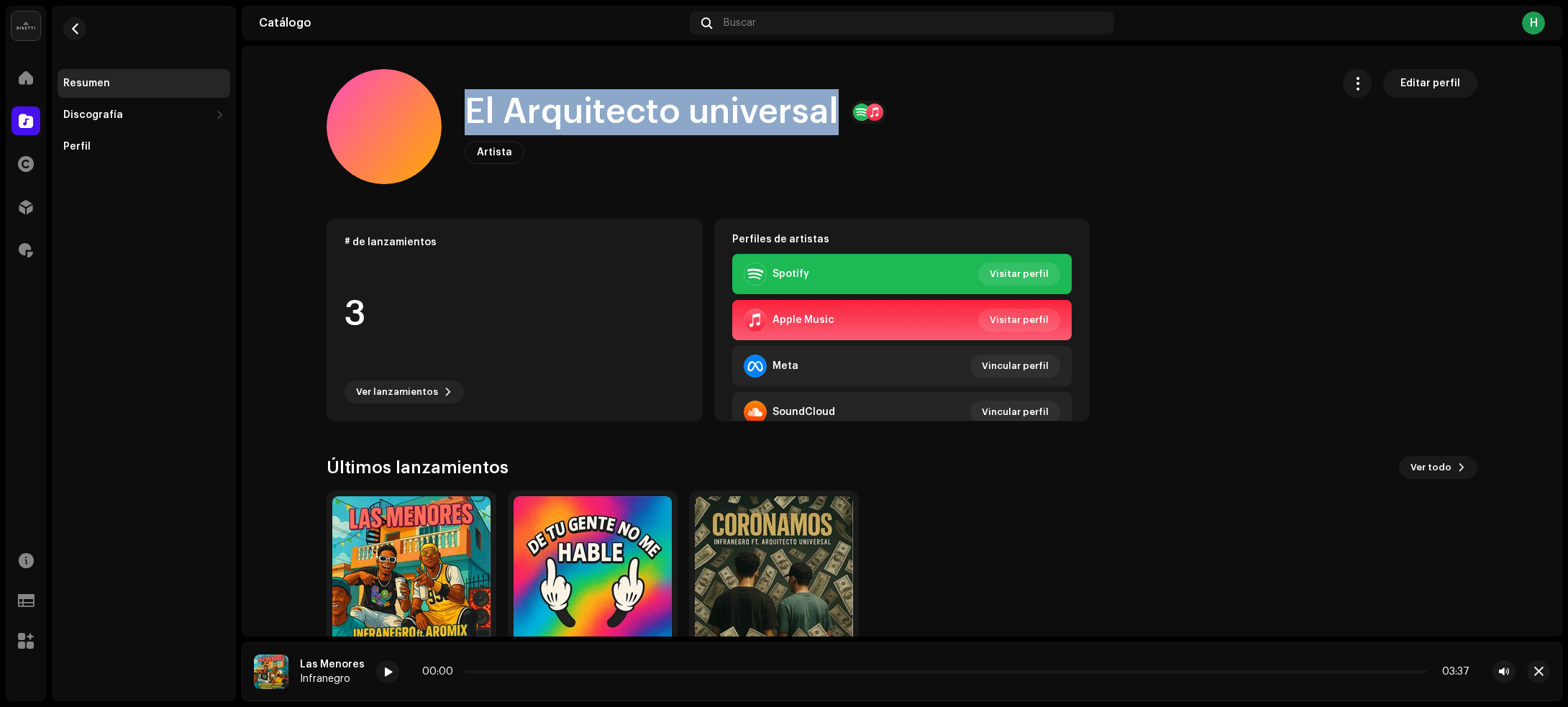
drag, startPoint x: 461, startPoint y: 104, endPoint x: 832, endPoint y: 124, distance: 371.5
click at [832, 124] on div "El Arquitecto universal" at bounding box center [675, 112] width 421 height 46
copy h1 "El Arquitecto universal"
click at [76, 23] on span "button" at bounding box center [75, 29] width 11 height 12
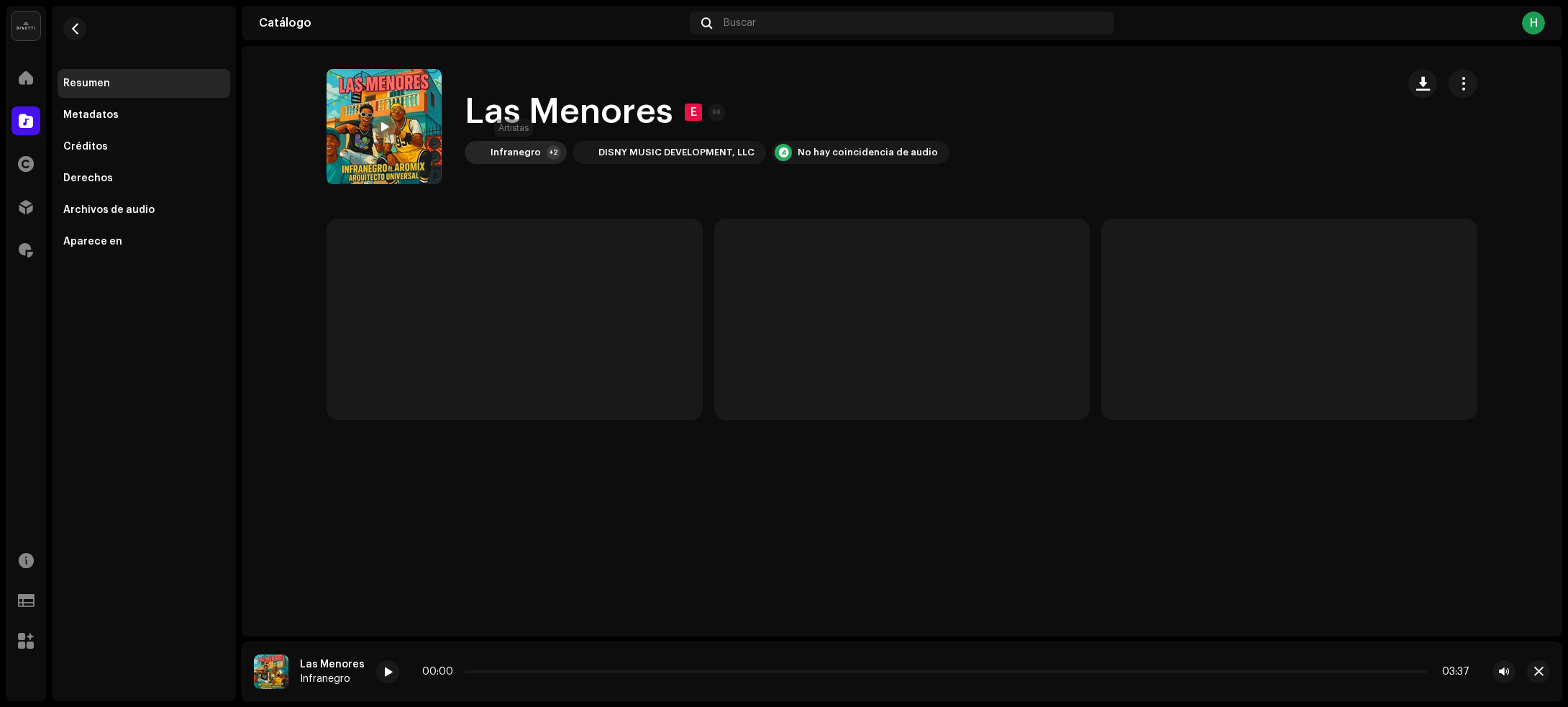
click at [498, 151] on div "Infranegro" at bounding box center [515, 152] width 50 height 12
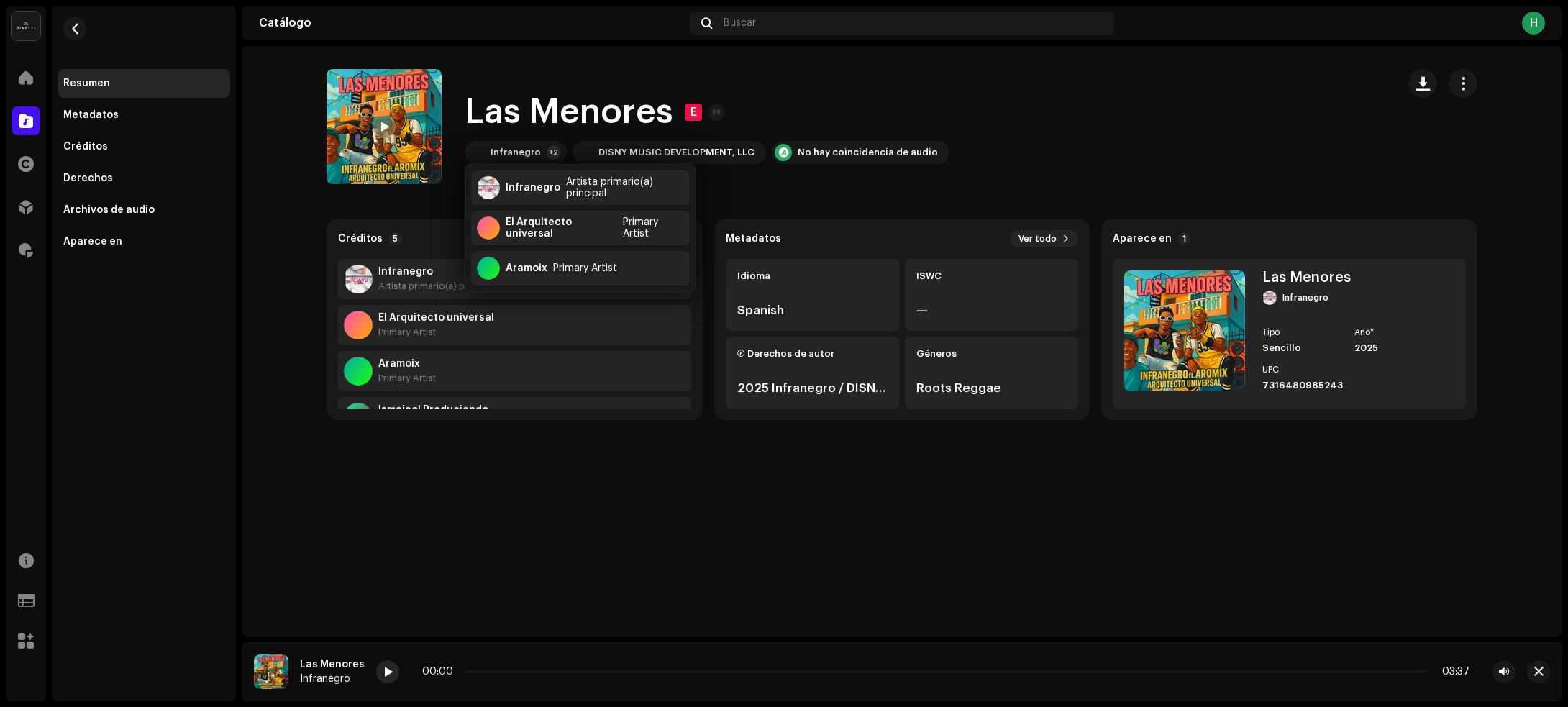
click at [387, 671] on span at bounding box center [387, 672] width 9 height 12
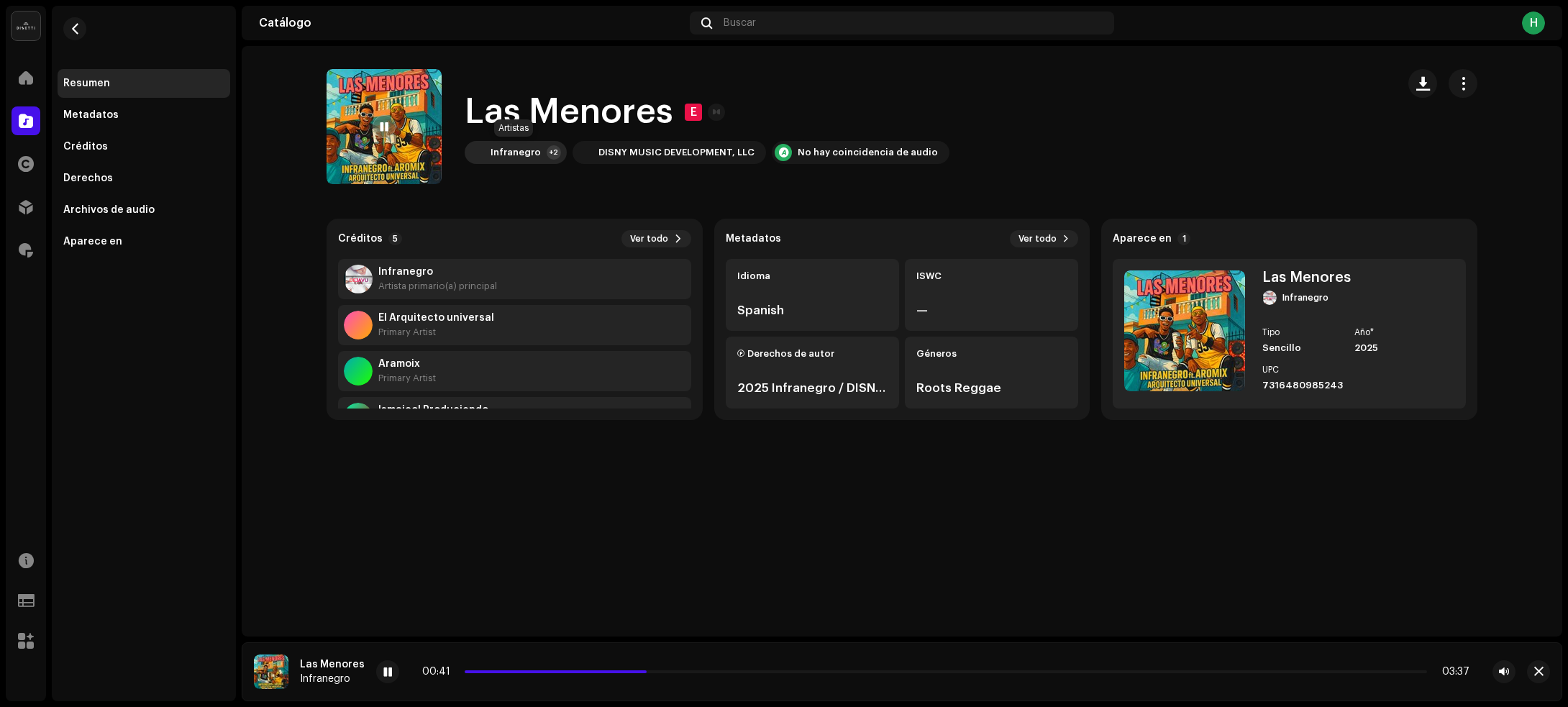
click at [524, 151] on div "Infranegro" at bounding box center [515, 152] width 50 height 12
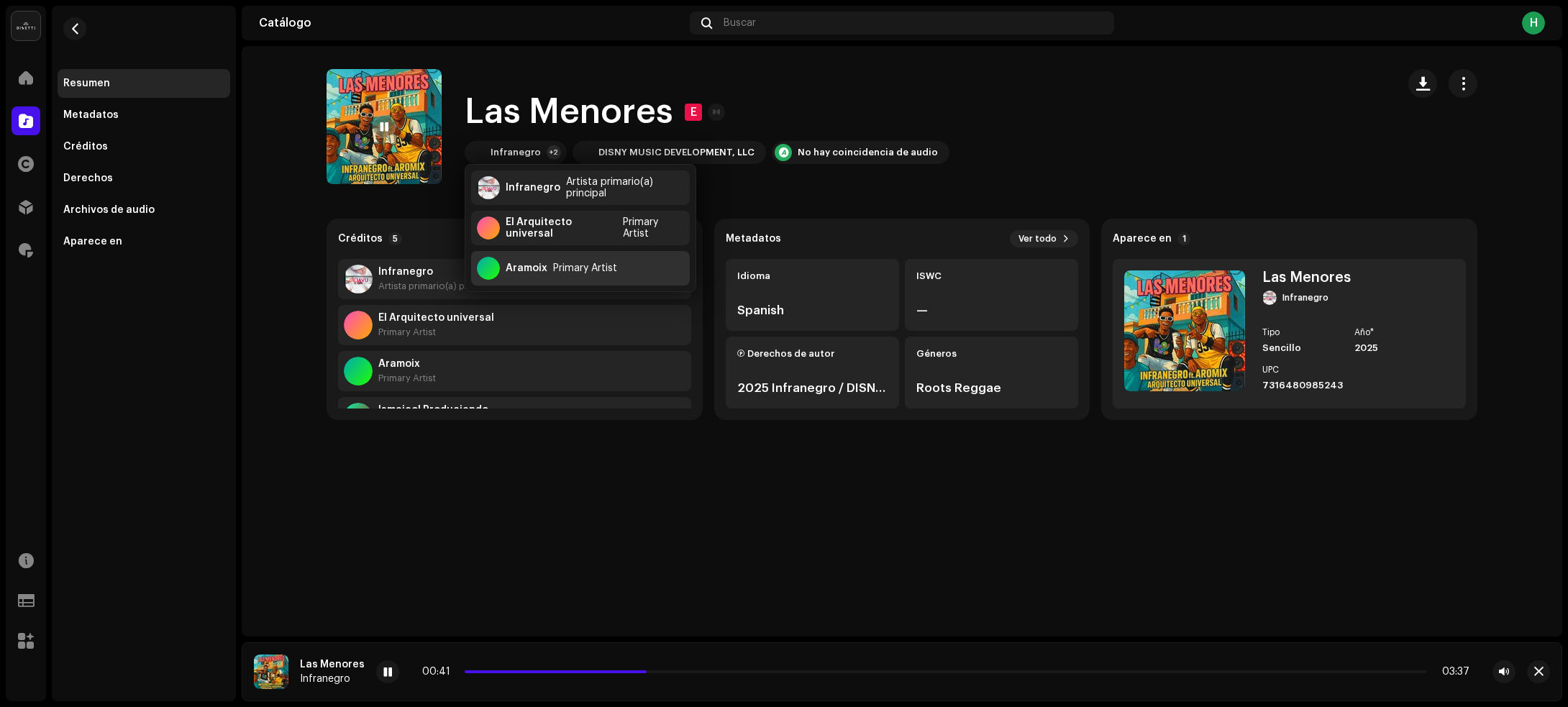
click at [526, 270] on div "Aramoix" at bounding box center [526, 268] width 42 height 12
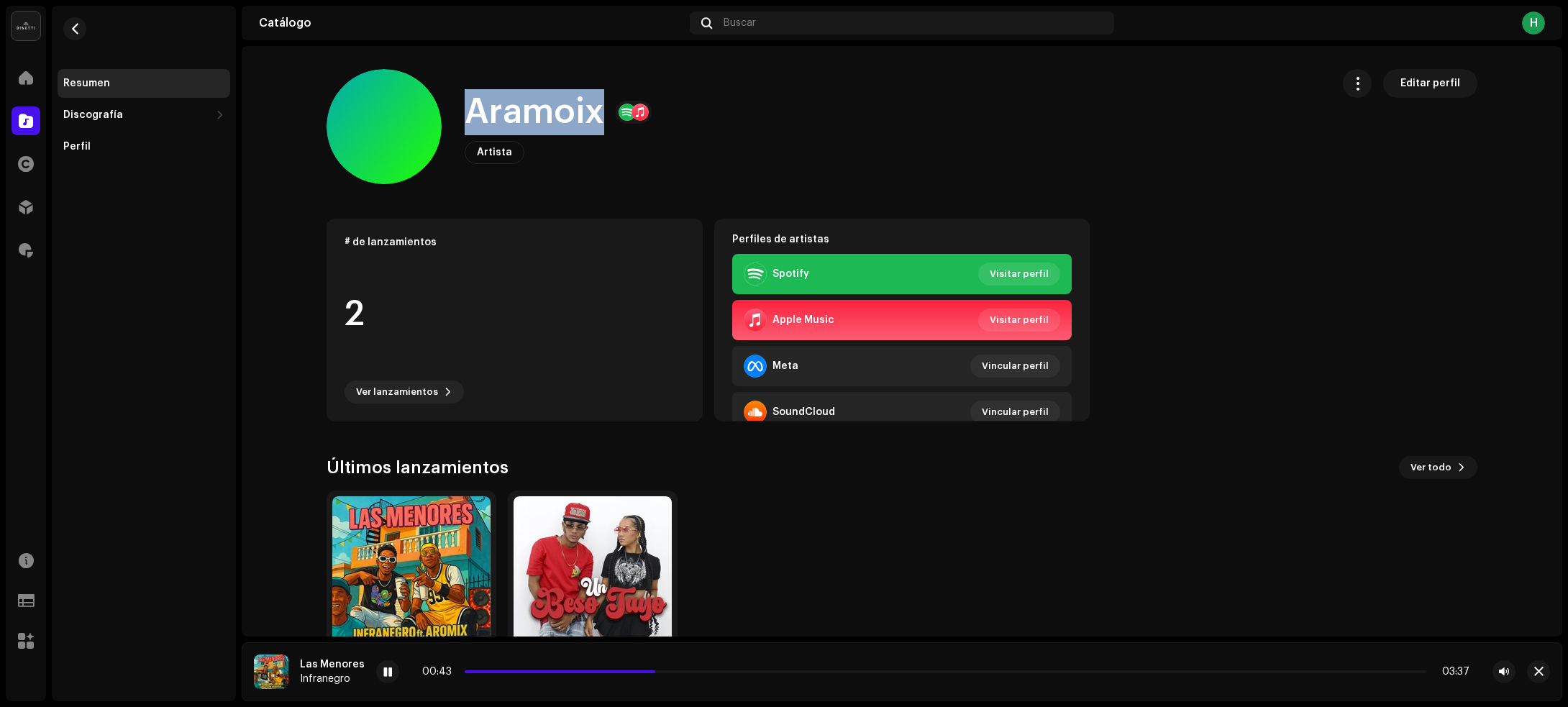
drag, startPoint x: 459, startPoint y: 109, endPoint x: 596, endPoint y: 117, distance: 137.2
click at [596, 117] on div "Aramoix Artista Editar perfil" at bounding box center [823, 126] width 993 height 115
copy h1 "Aramoix"
click at [72, 23] on span "button" at bounding box center [75, 29] width 11 height 12
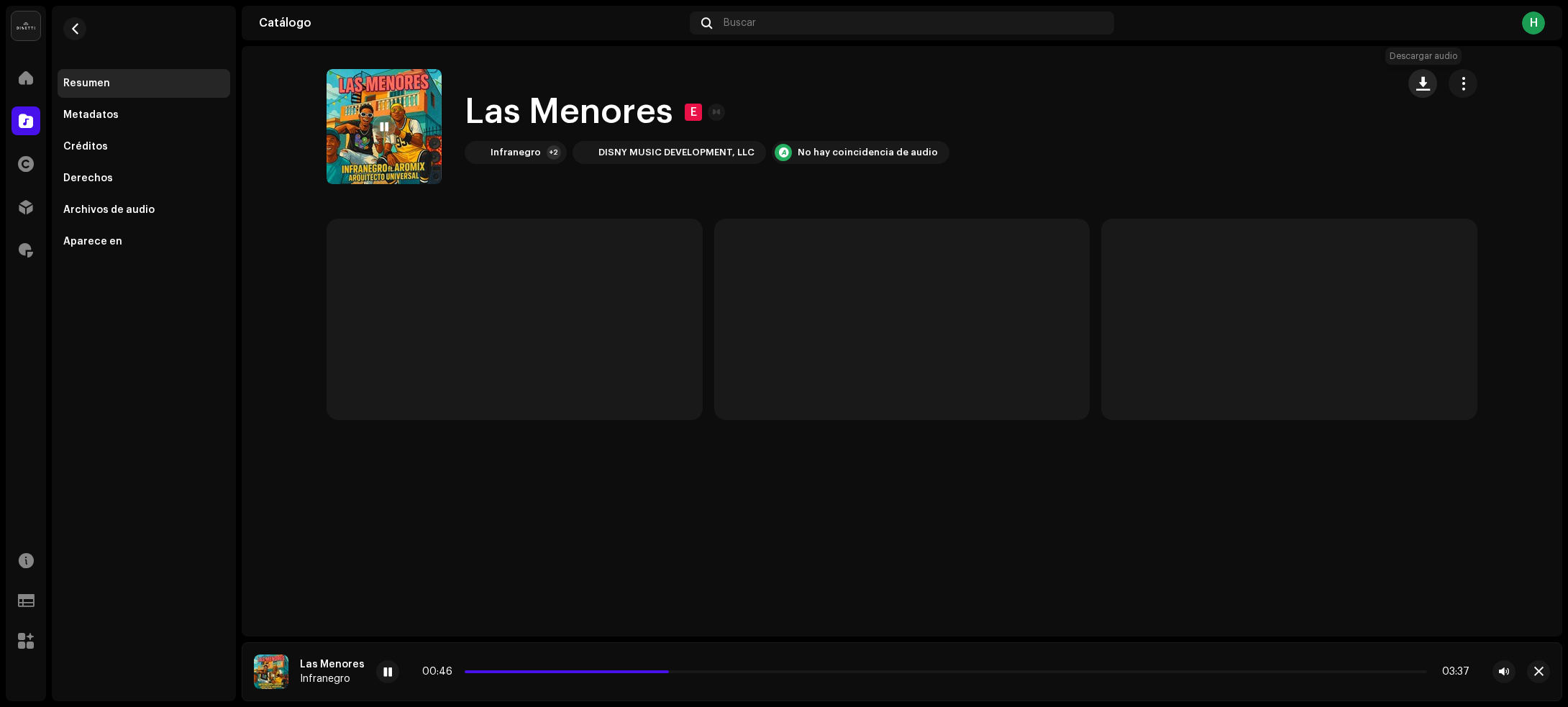
click at [1422, 87] on span "button" at bounding box center [1423, 83] width 14 height 12
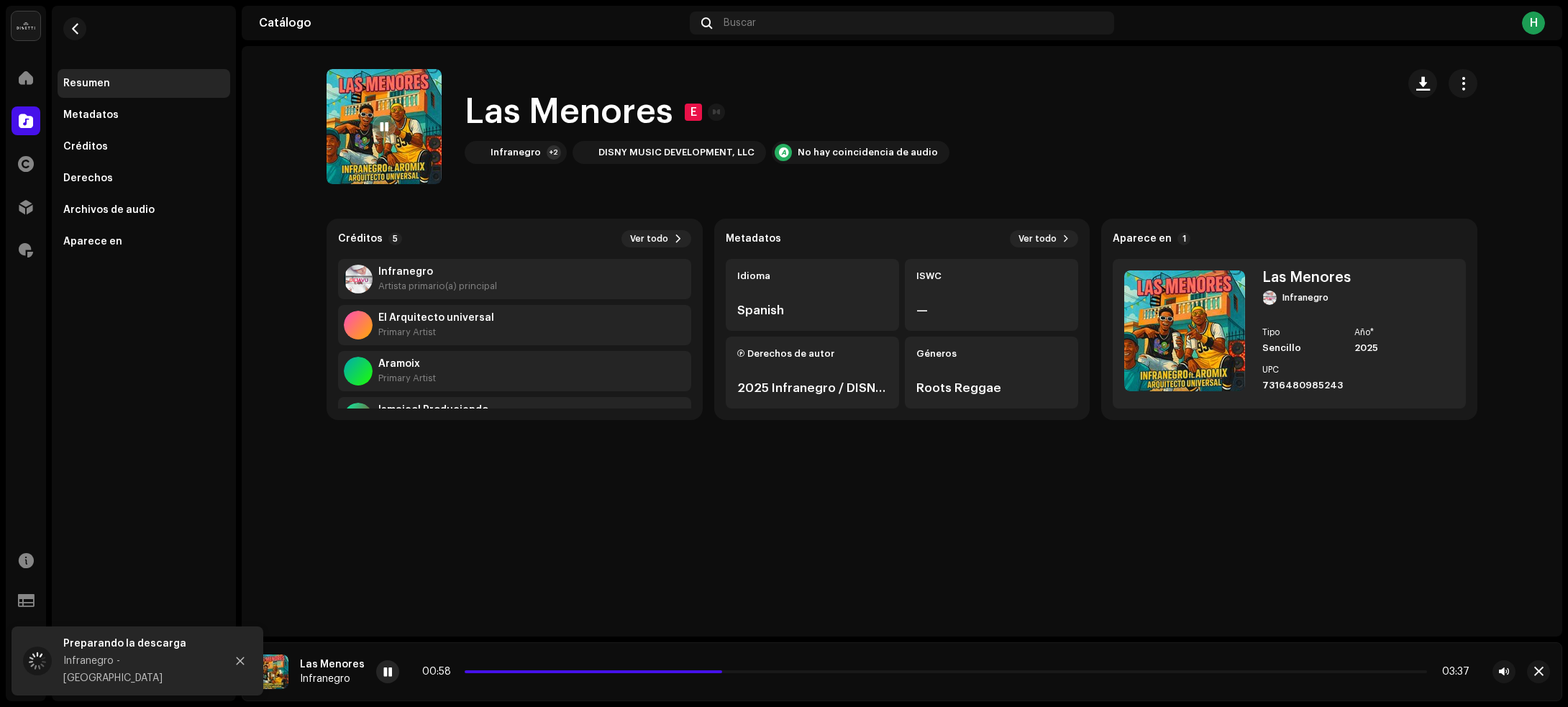
drag, startPoint x: 383, startPoint y: 668, endPoint x: 420, endPoint y: 616, distance: 63.8
click at [385, 667] on span at bounding box center [387, 672] width 9 height 12
click at [509, 144] on div "Infranegro +2" at bounding box center [515, 152] width 102 height 23
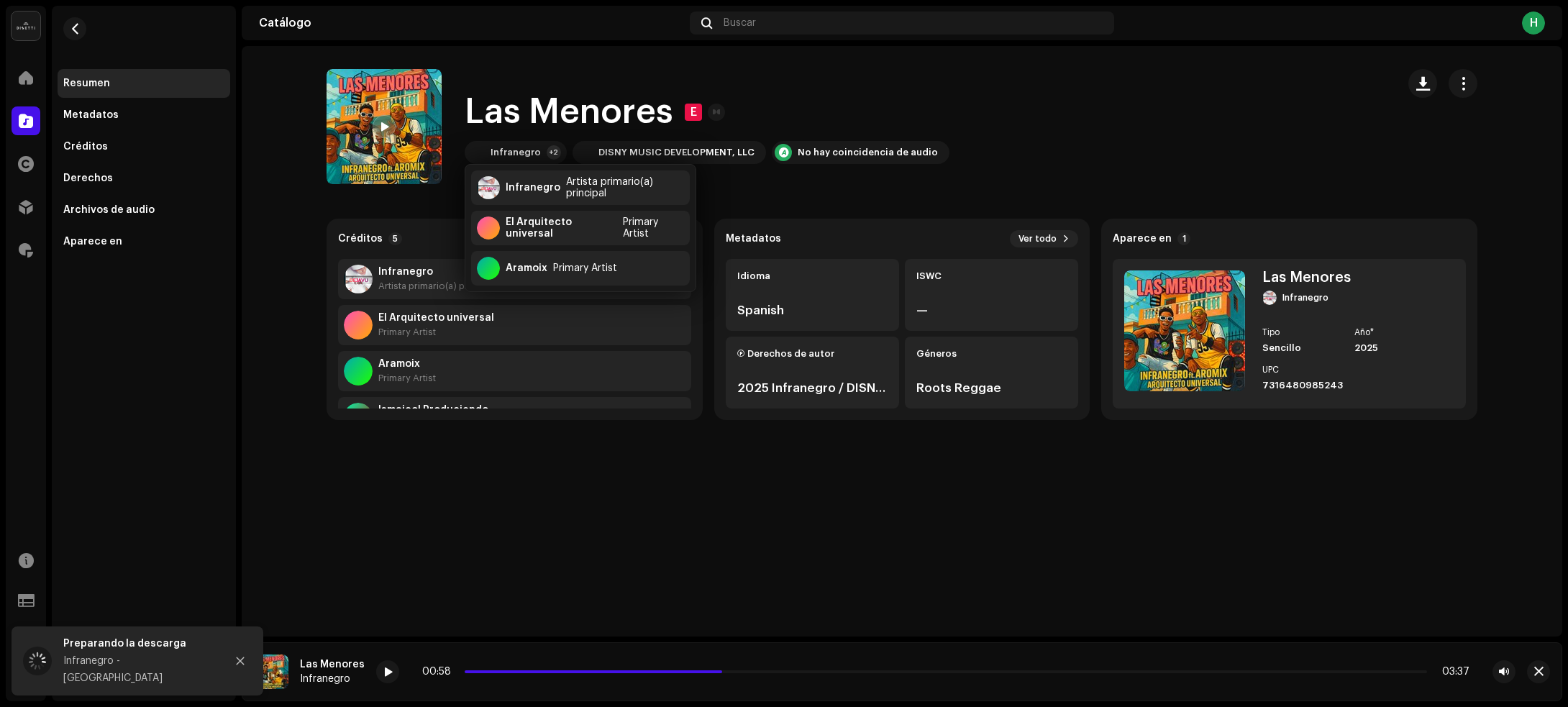
click at [308, 187] on catalog-tracks-details-overview "Las Menores E [GEOGRAPHIC_DATA] E Infranegro +2 DISNY MUSIC DEVELOPMENT, LLC No…" at bounding box center [902, 245] width 1321 height 397
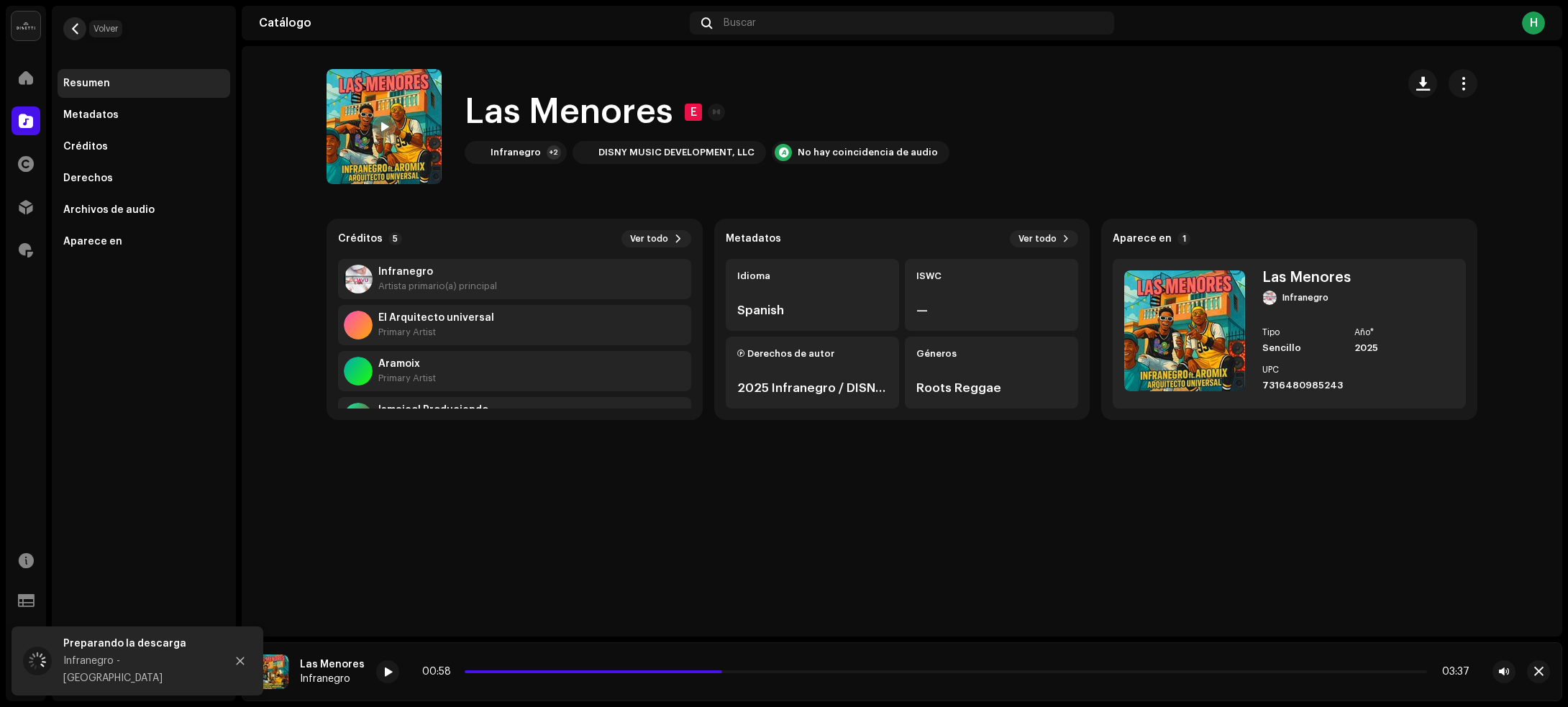
click at [79, 27] on span "button" at bounding box center [75, 29] width 11 height 12
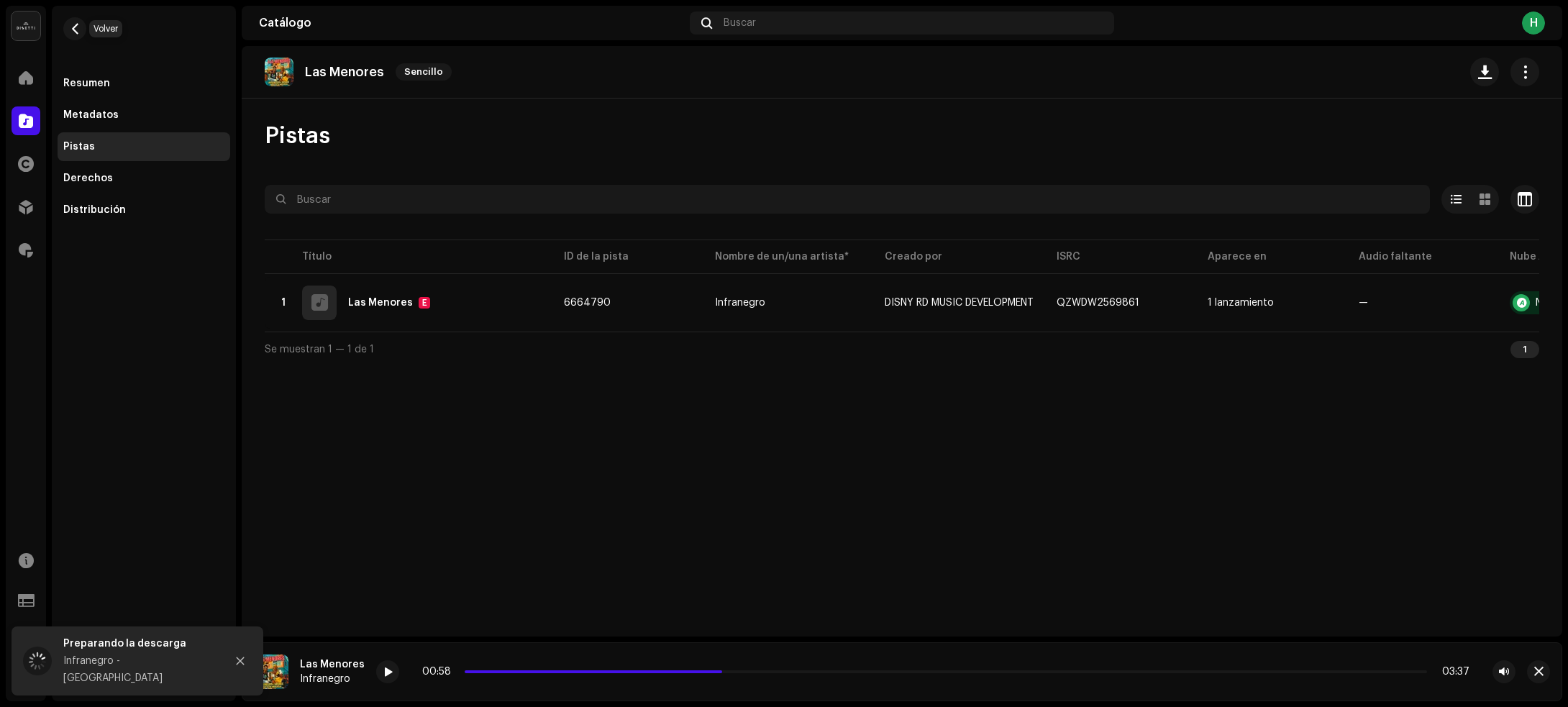
click at [79, 27] on span "button" at bounding box center [75, 29] width 11 height 12
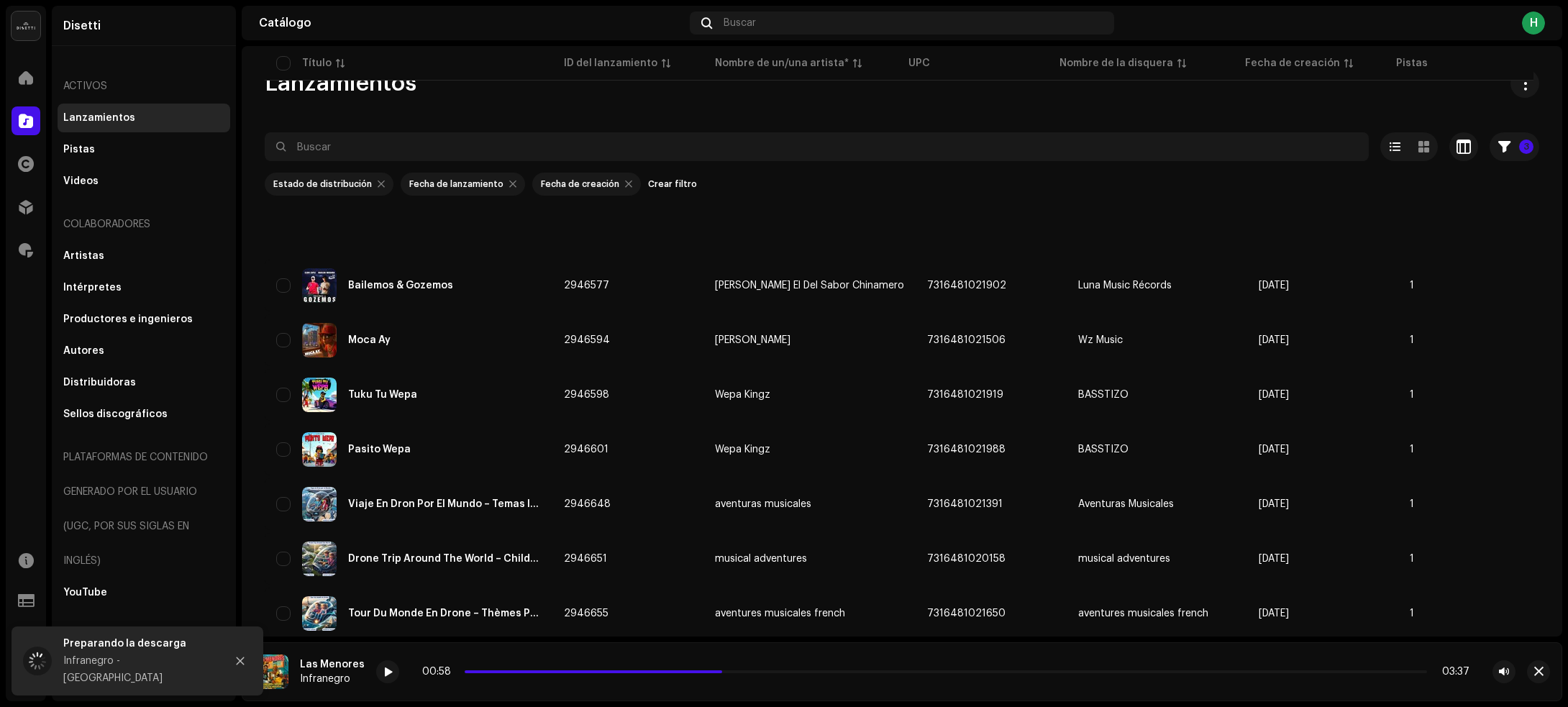
scroll to position [1954, 0]
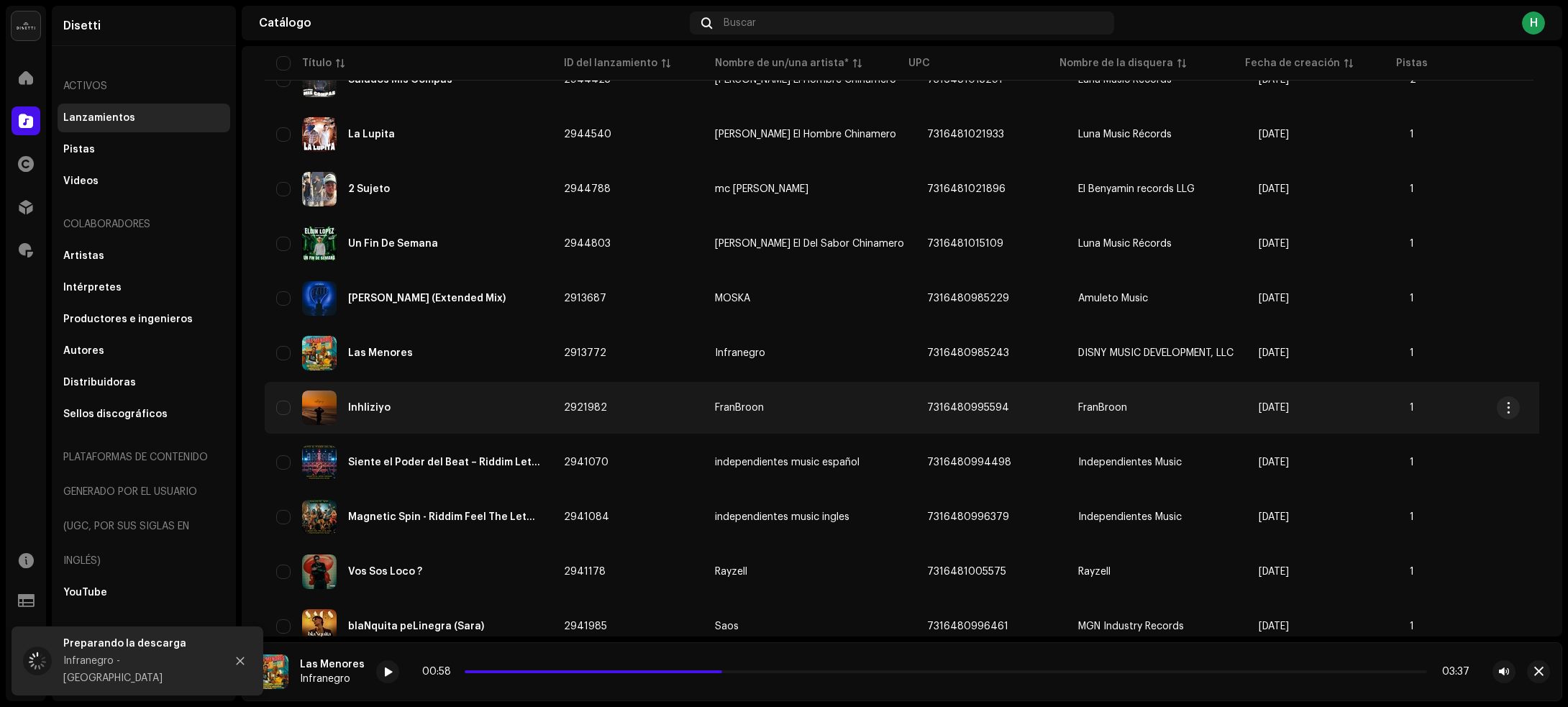
click at [447, 398] on div "Inhliziyo" at bounding box center [408, 407] width 264 height 35
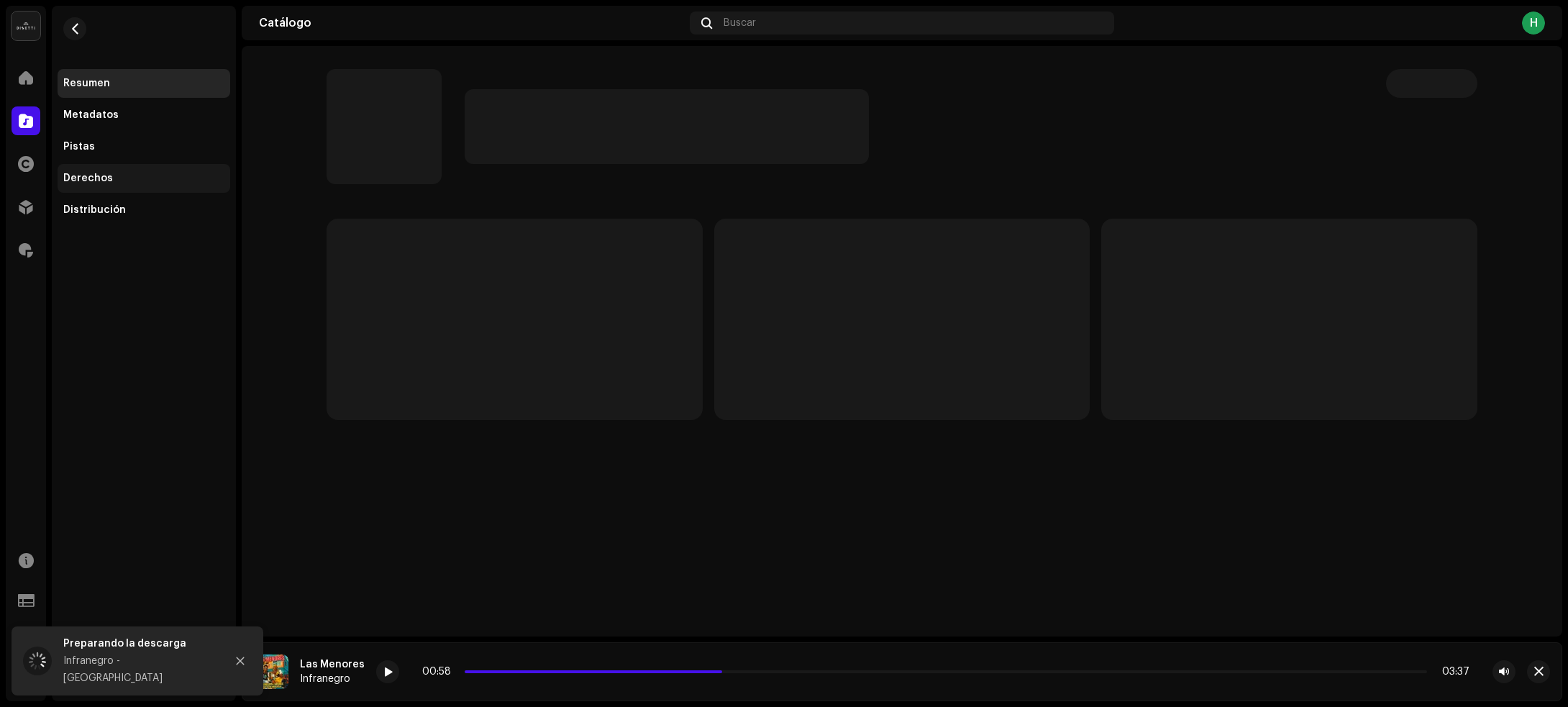
click at [83, 177] on div "Derechos" at bounding box center [88, 178] width 49 height 12
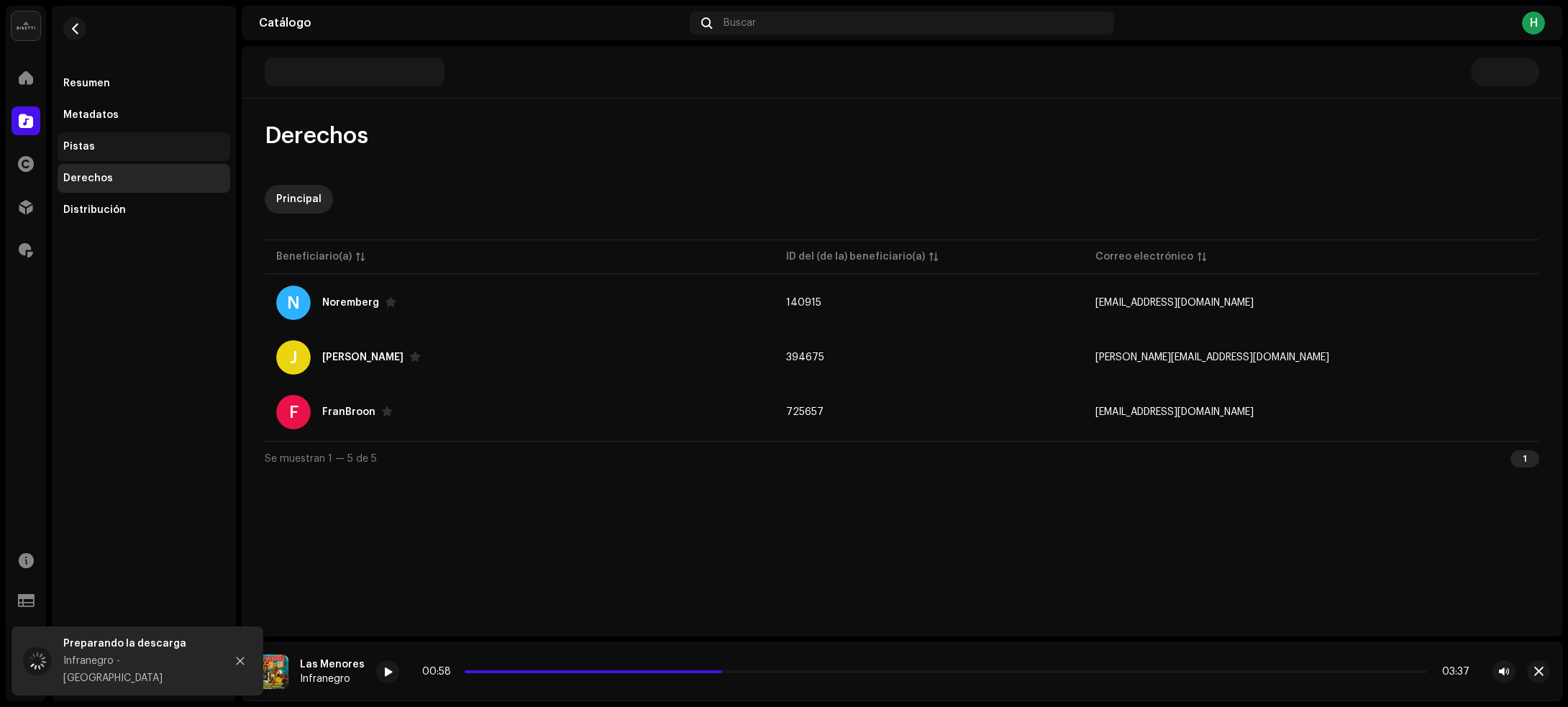
click at [87, 141] on div "Pistas" at bounding box center [79, 146] width 32 height 12
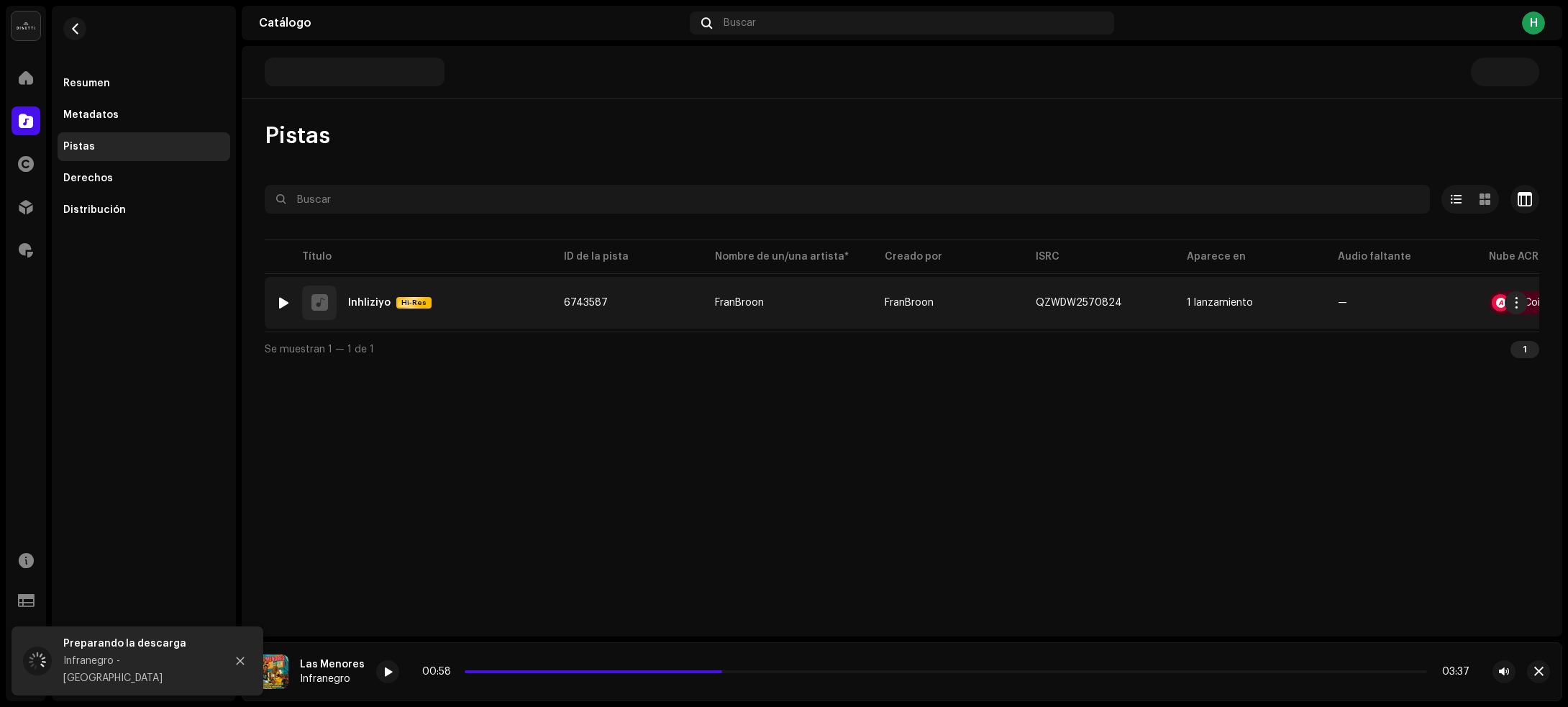
click at [286, 304] on div at bounding box center [284, 302] width 11 height 12
click at [285, 301] on div at bounding box center [284, 302] width 11 height 12
click at [486, 306] on div "1 Inhliziyo Hi-Res" at bounding box center [408, 302] width 264 height 35
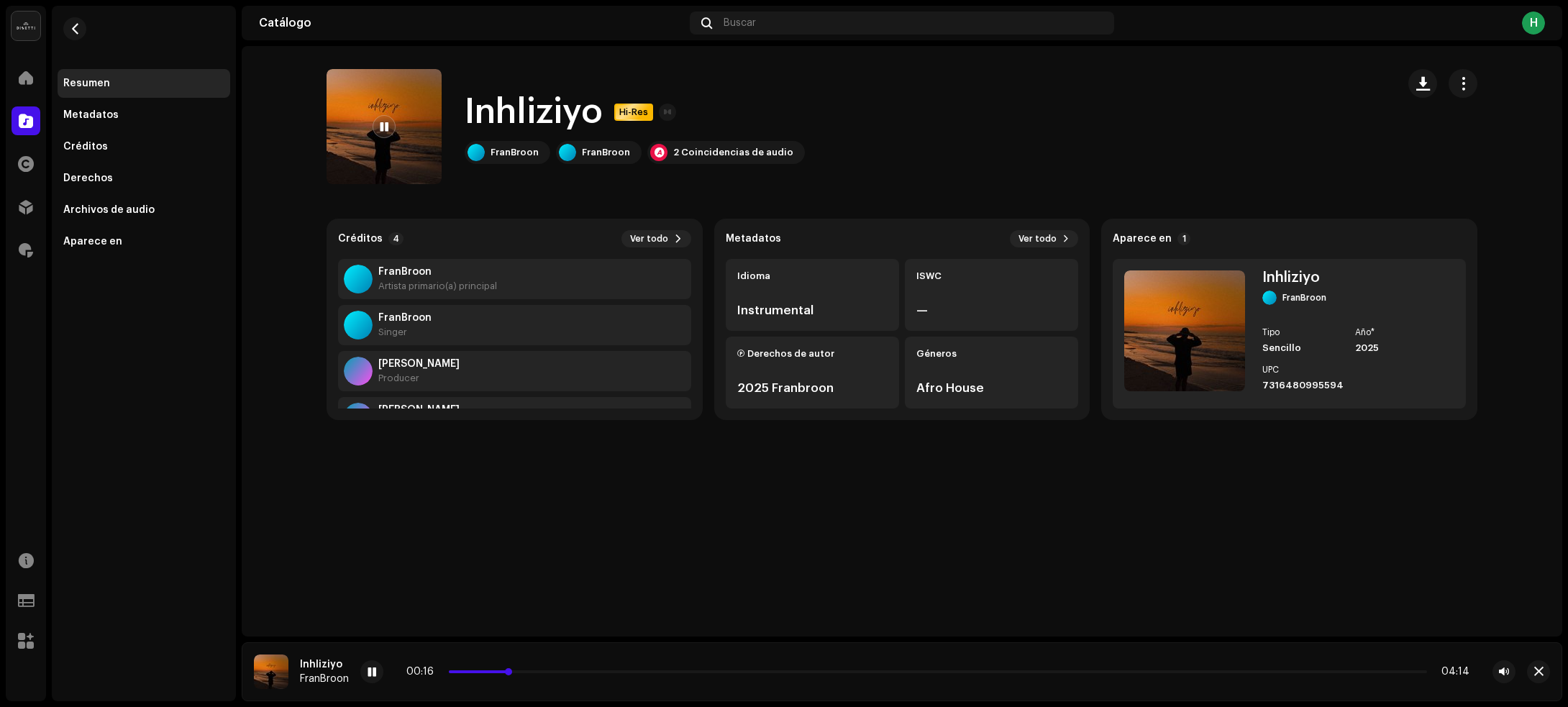
click at [673, 672] on p-slider at bounding box center [938, 671] width 978 height 3
click at [80, 32] on span "button" at bounding box center [75, 29] width 11 height 12
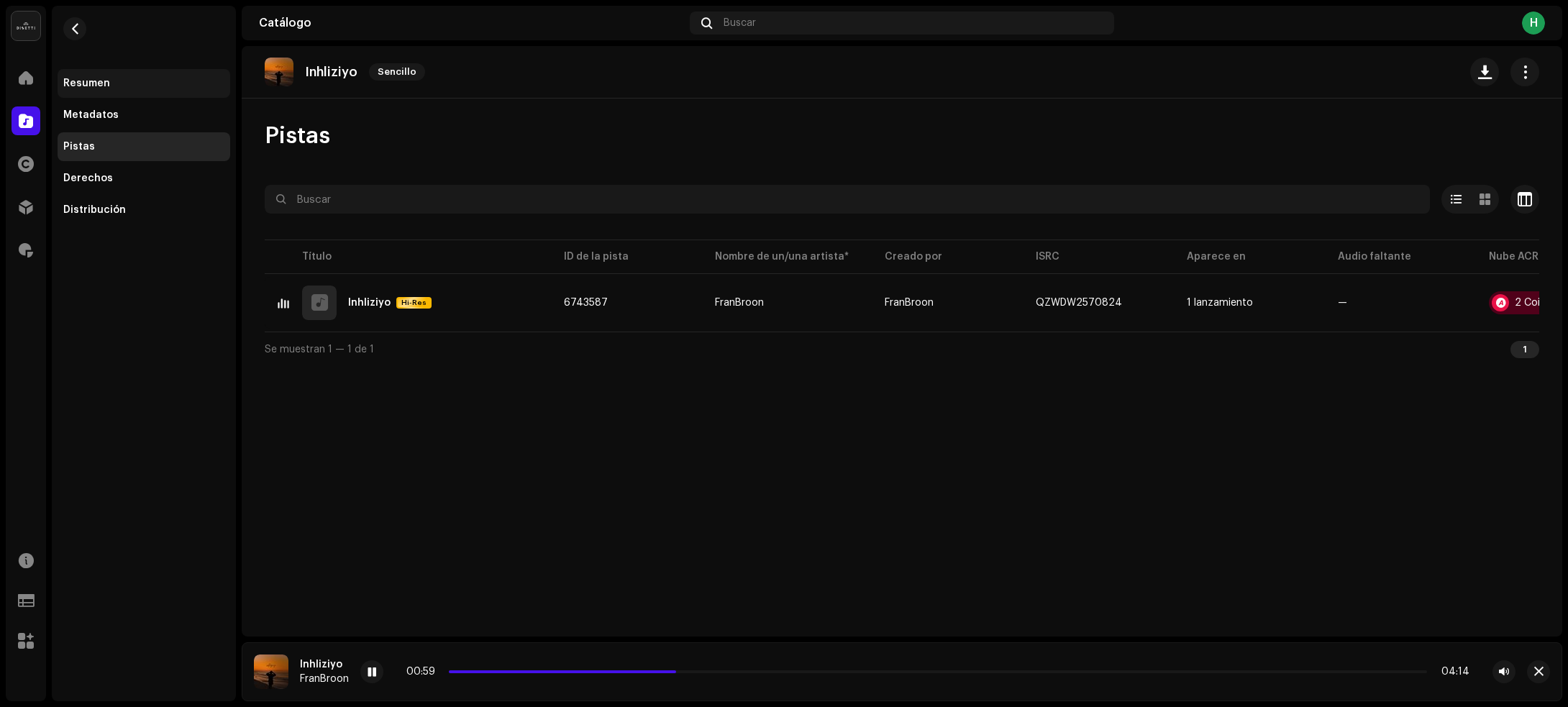
click at [152, 83] on div "Resumen" at bounding box center [144, 83] width 161 height 12
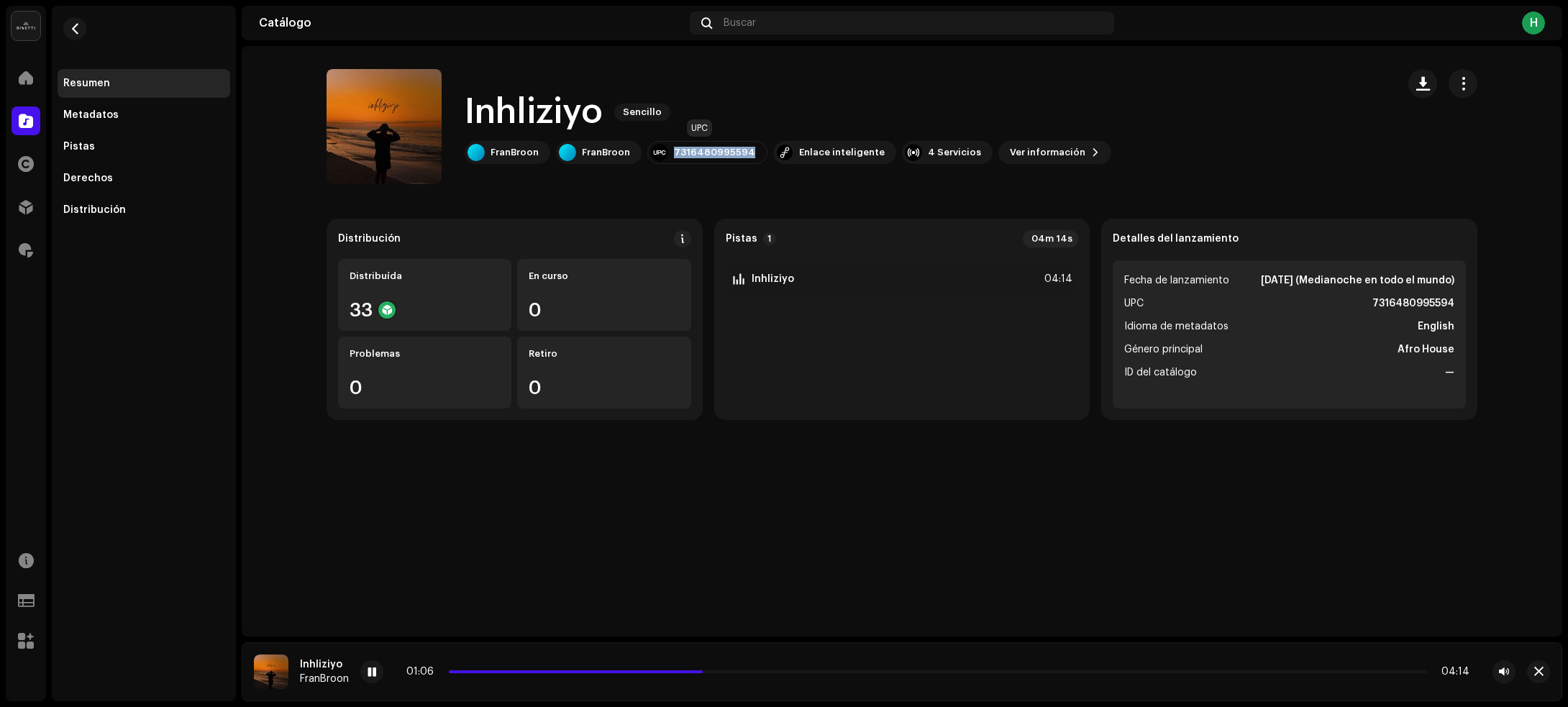
drag, startPoint x: 669, startPoint y: 151, endPoint x: 748, endPoint y: 148, distance: 79.1
click at [748, 148] on div "7316480995594" at bounding box center [707, 152] width 120 height 23
copy div "7316480995594"
click at [1106, 672] on p-slider at bounding box center [938, 671] width 978 height 3
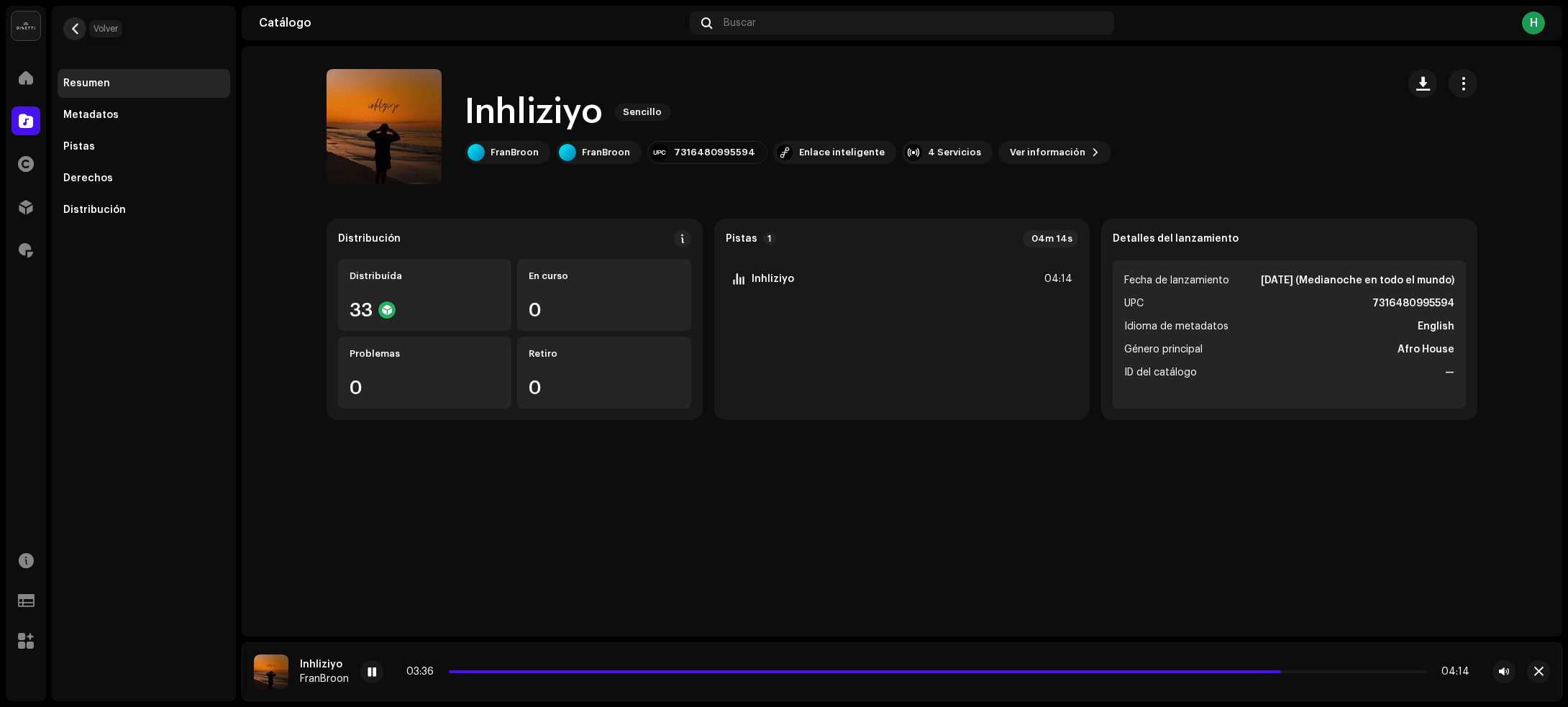
click at [73, 26] on span "button" at bounding box center [75, 29] width 11 height 12
click at [372, 671] on span at bounding box center [372, 672] width 9 height 12
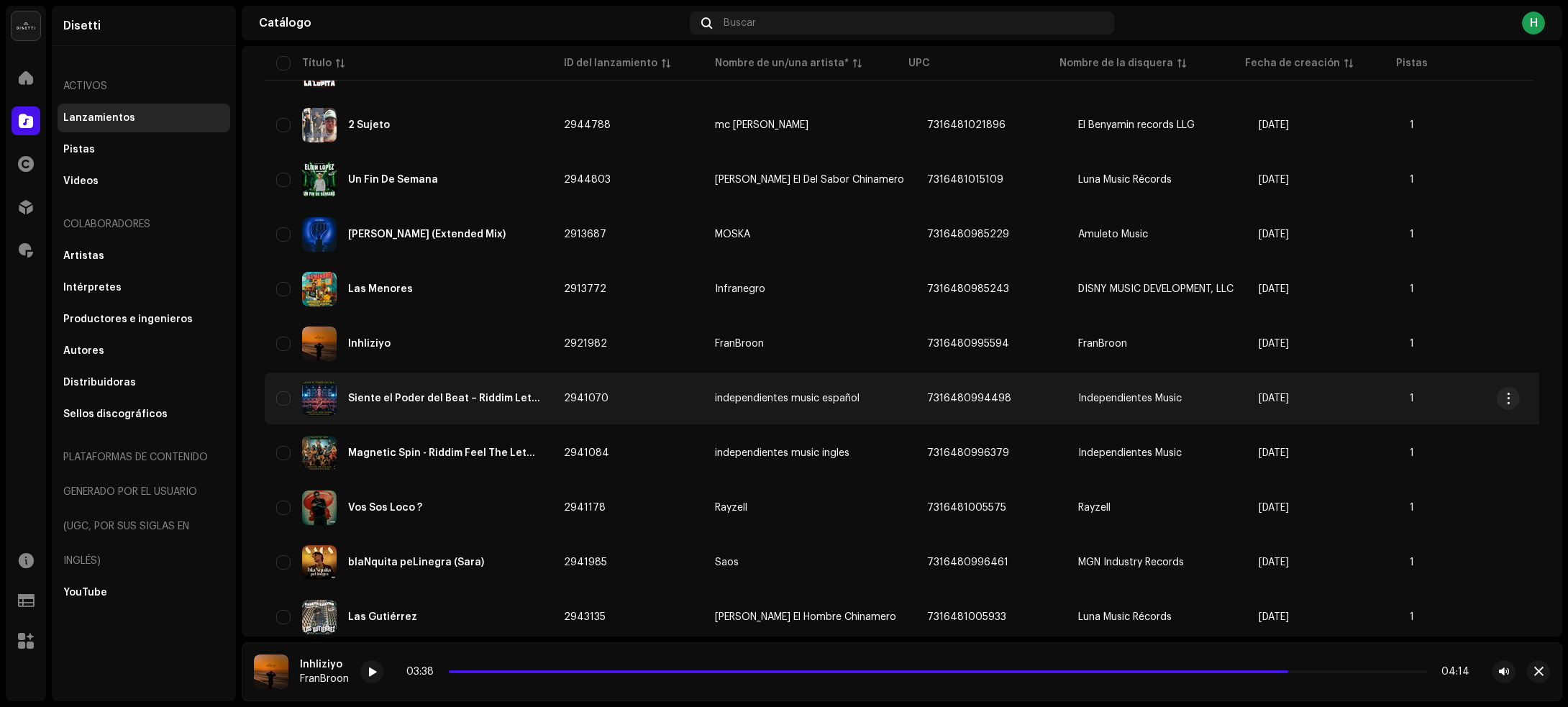
scroll to position [2045, 0]
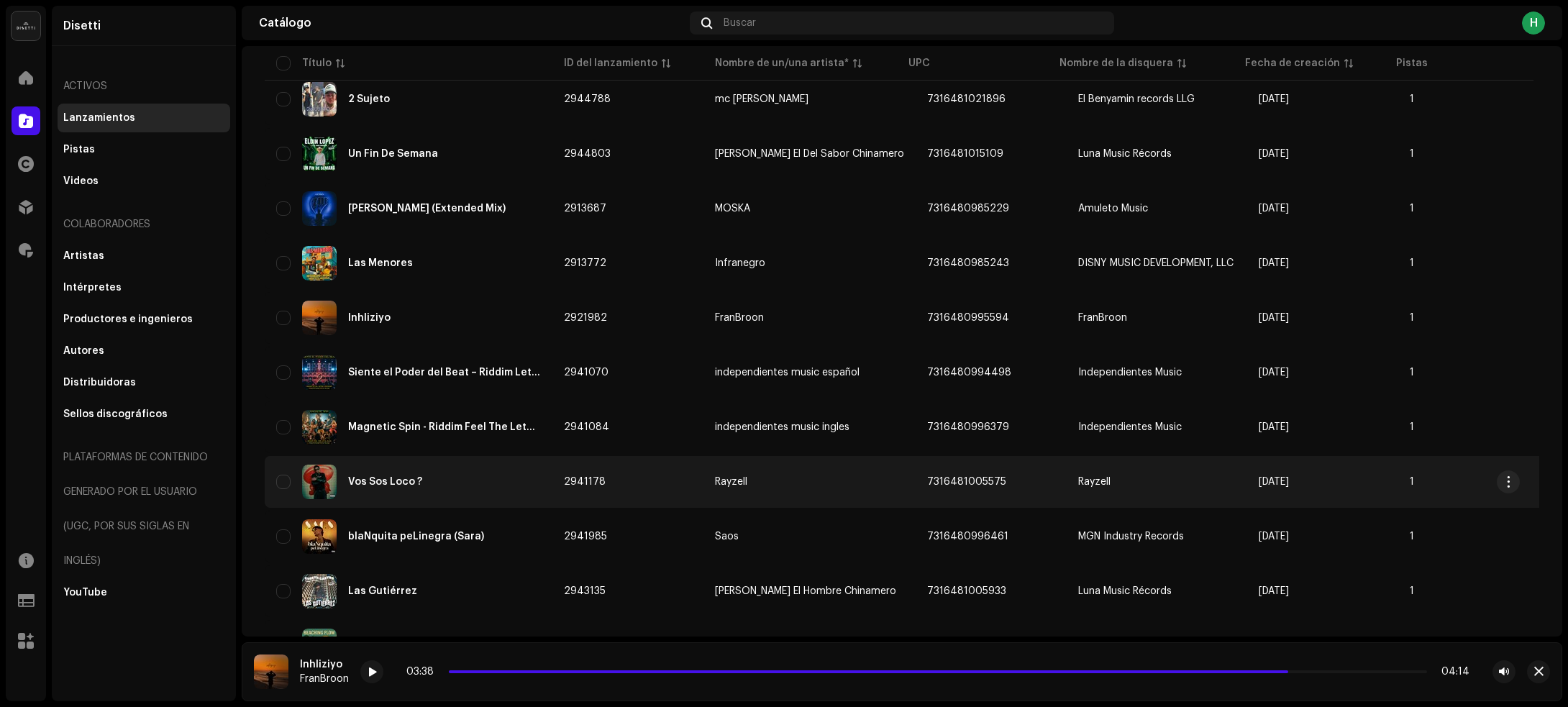
click at [496, 479] on div "Vos Sos Loco ?" at bounding box center [408, 481] width 264 height 35
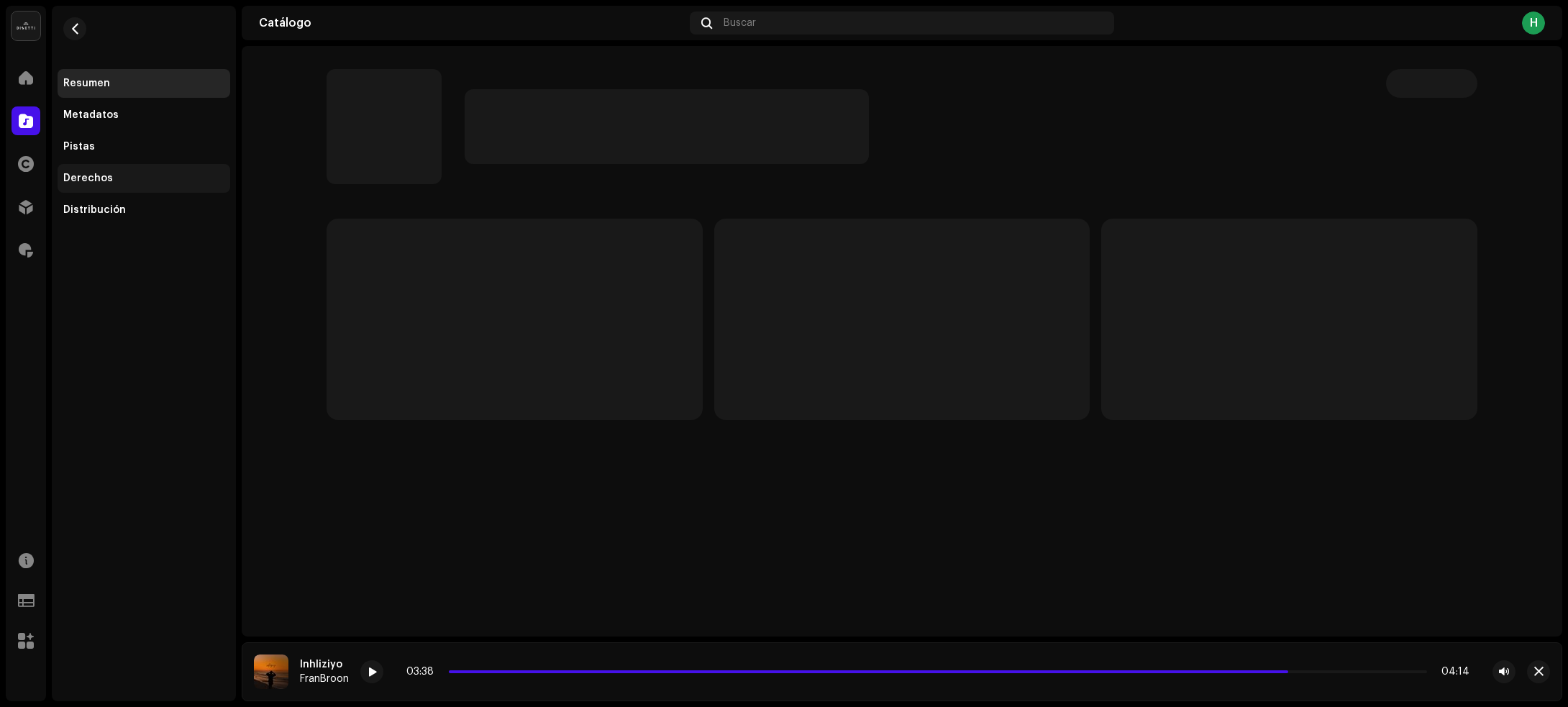
click at [77, 173] on div "Derechos" at bounding box center [88, 178] width 49 height 12
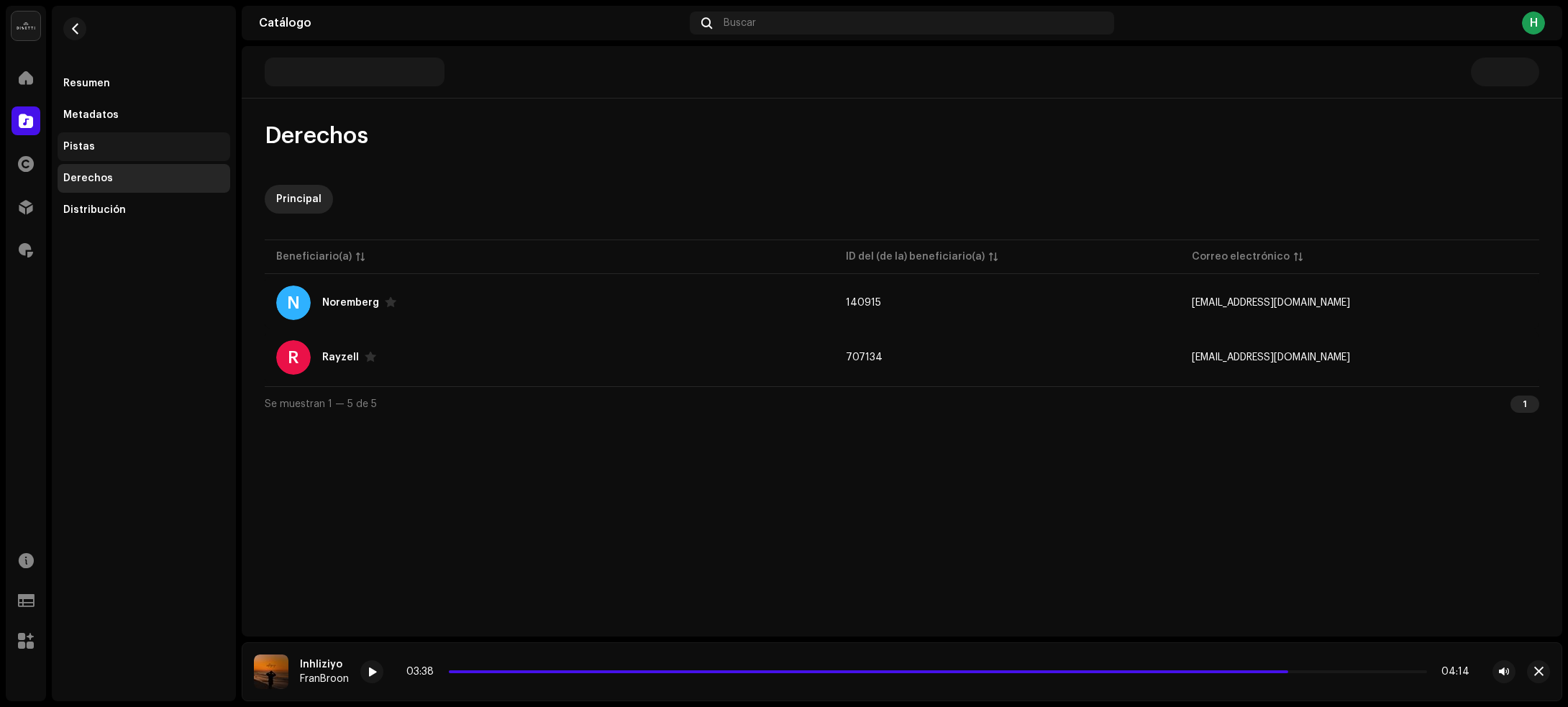
click at [102, 141] on div "Pistas" at bounding box center [144, 146] width 161 height 12
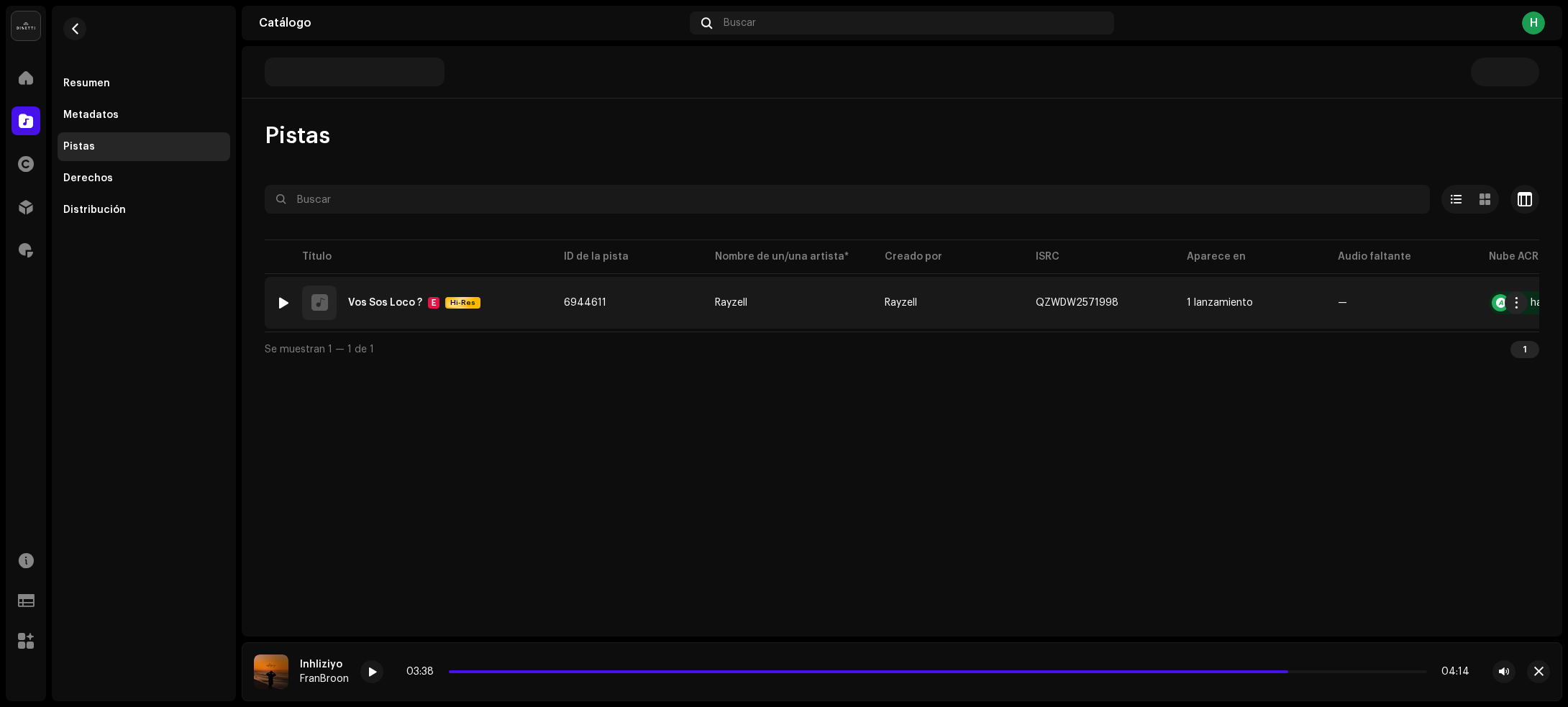
click at [278, 297] on div at bounding box center [284, 302] width 11 height 12
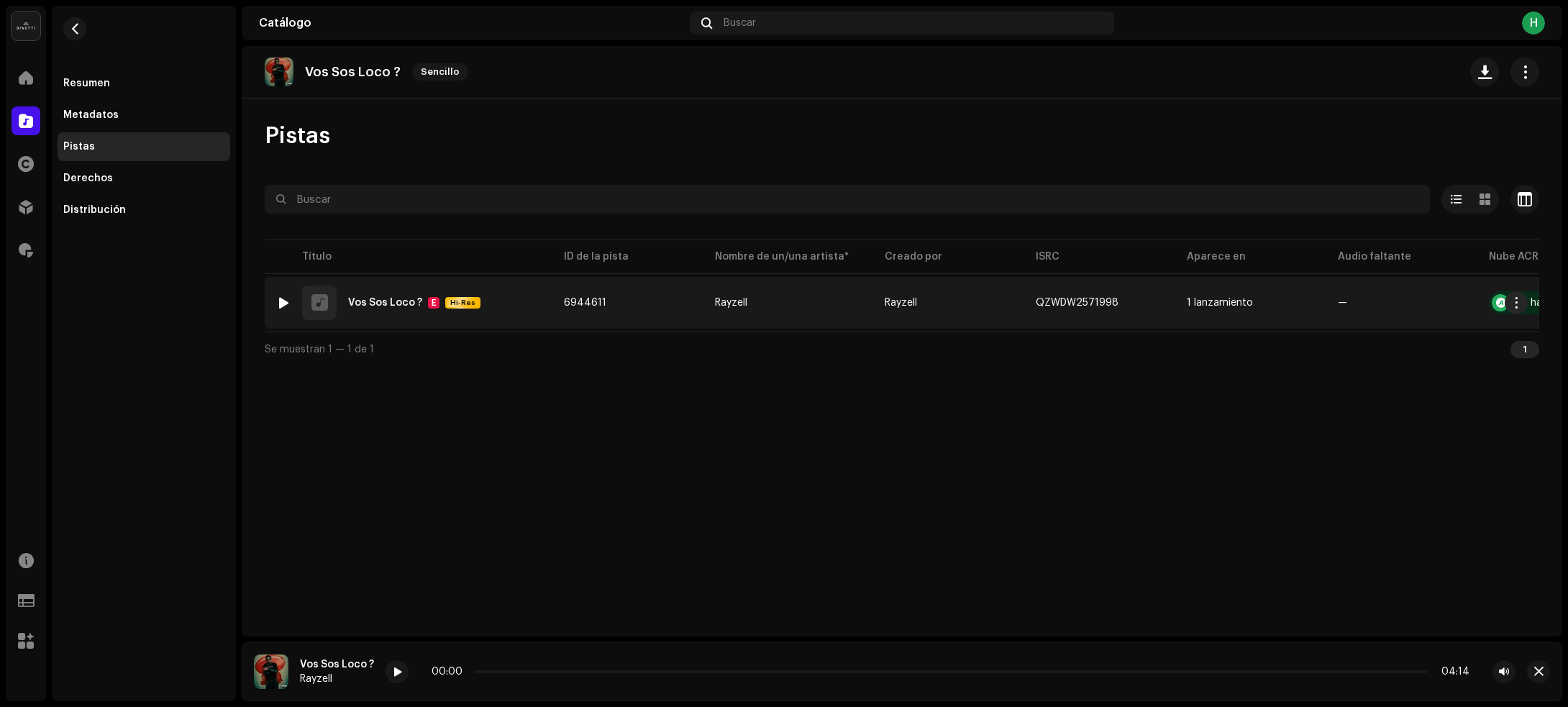
click at [657, 308] on td "6944611" at bounding box center [628, 302] width 151 height 52
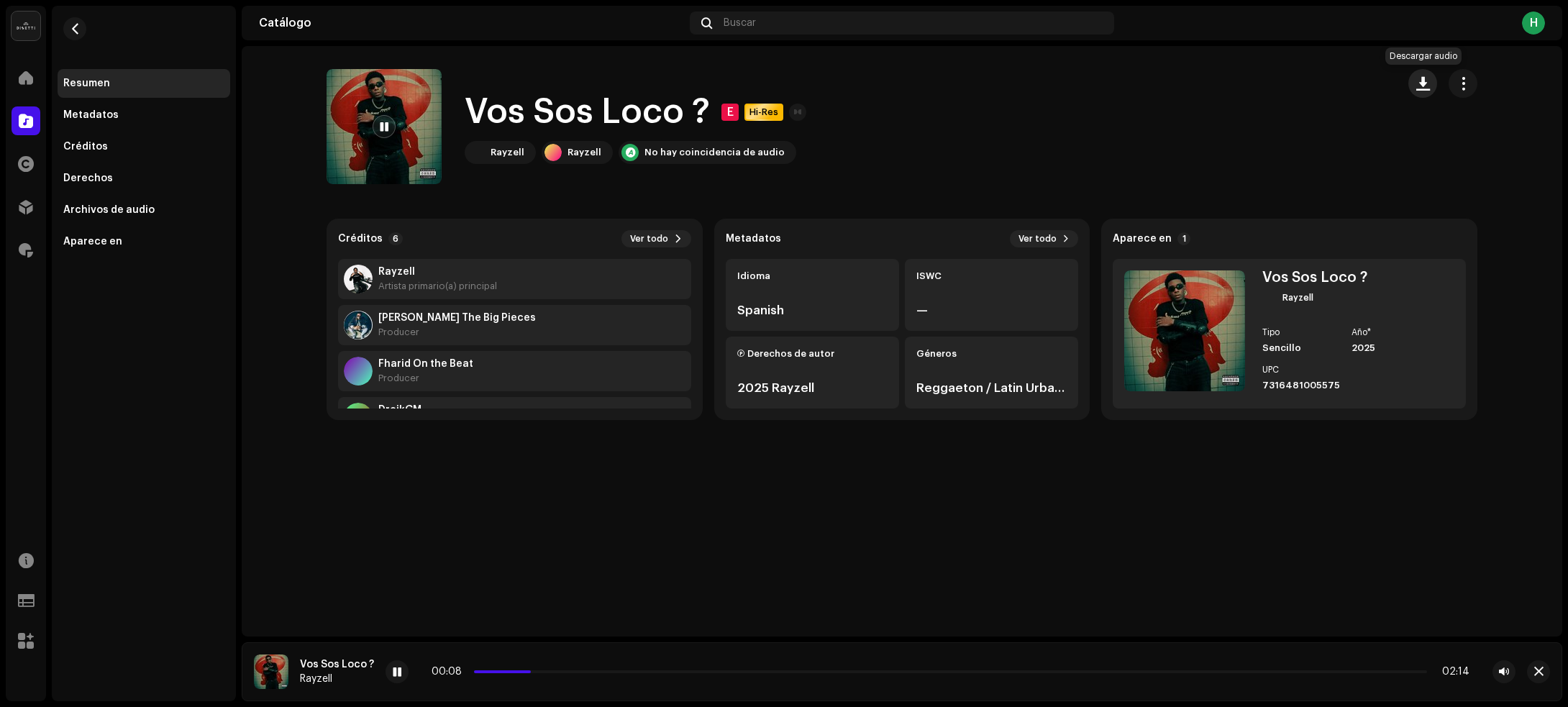
click at [1417, 87] on span "button" at bounding box center [1423, 83] width 14 height 12
click at [76, 29] on span "button" at bounding box center [75, 29] width 11 height 12
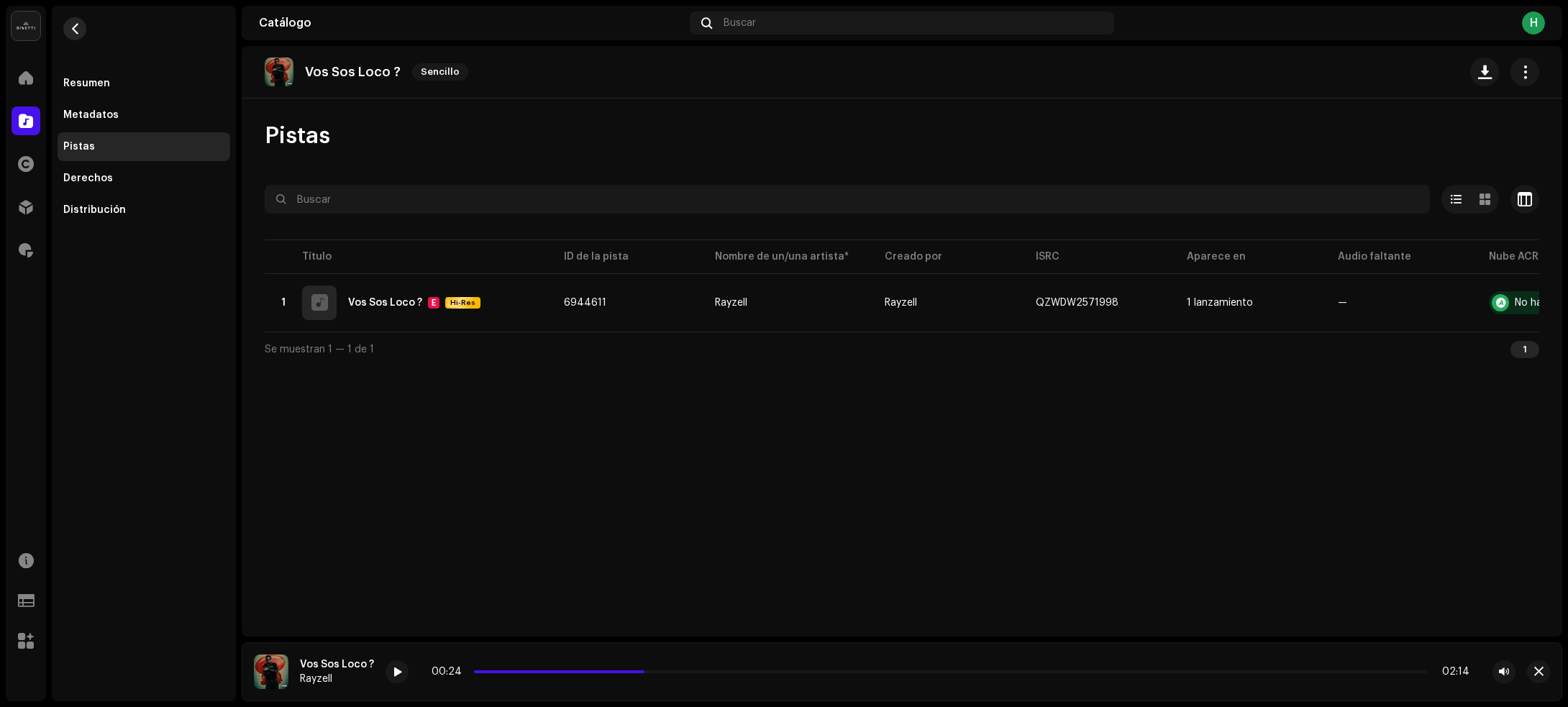
click at [81, 22] on button "button" at bounding box center [75, 29] width 23 height 23
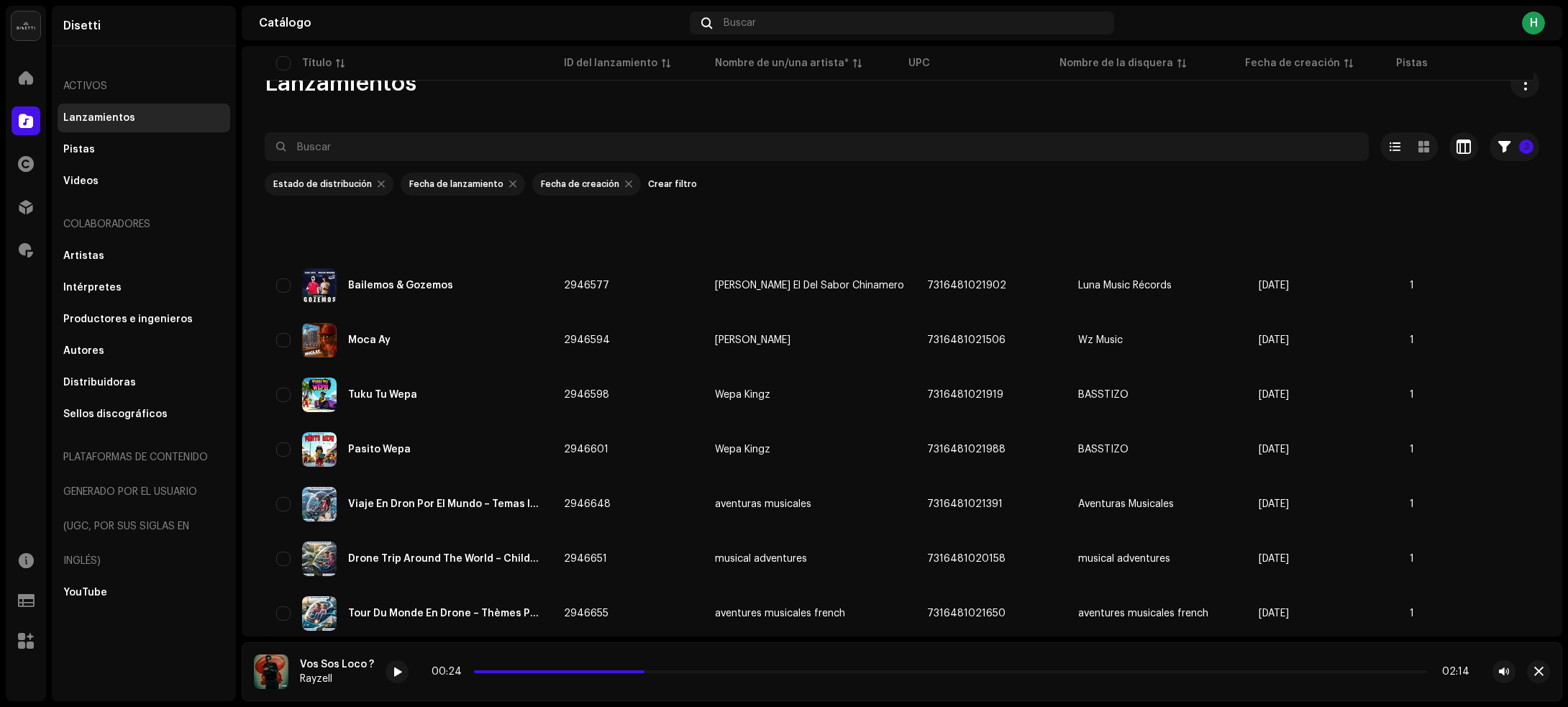
scroll to position [2173, 0]
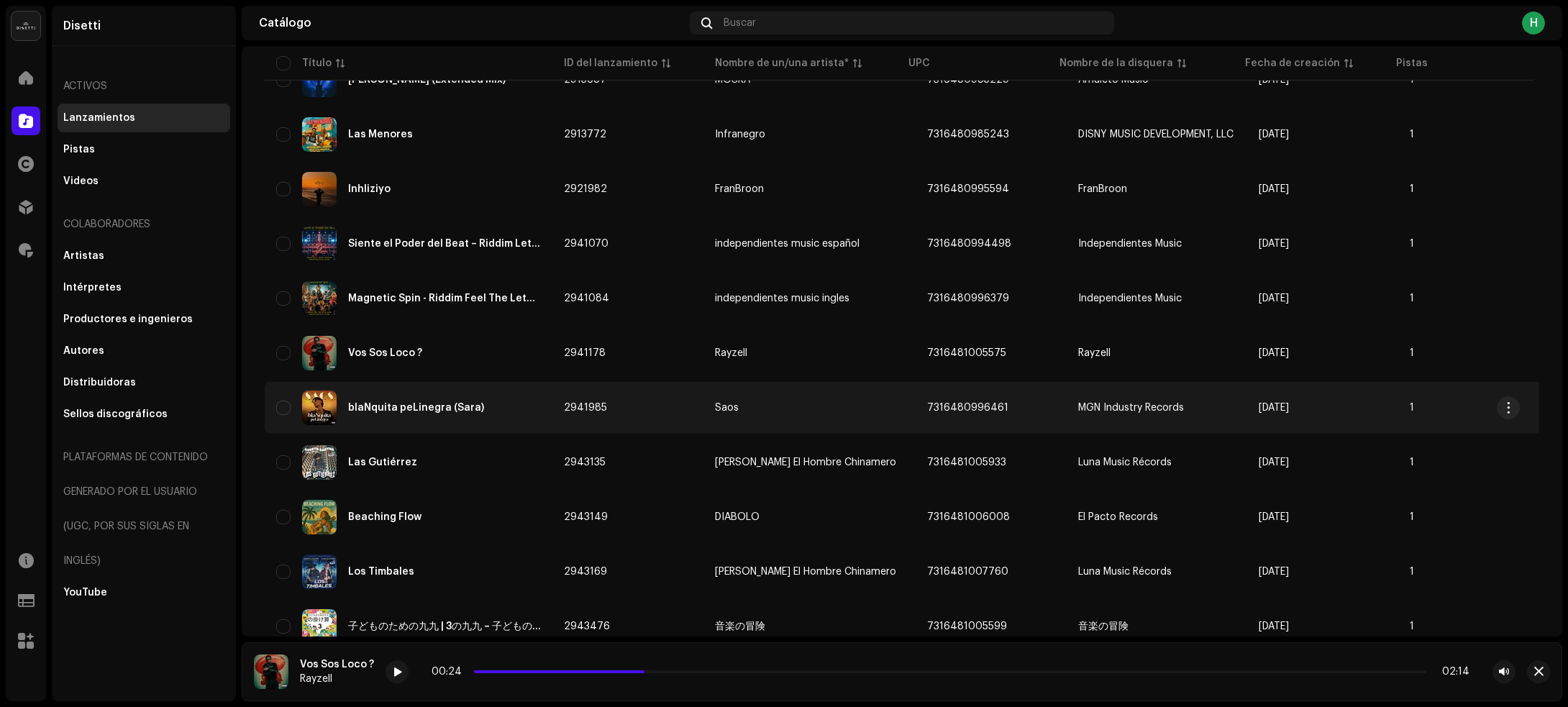
click at [523, 392] on div "blaNquita peLinegra (Sara)" at bounding box center [408, 407] width 264 height 35
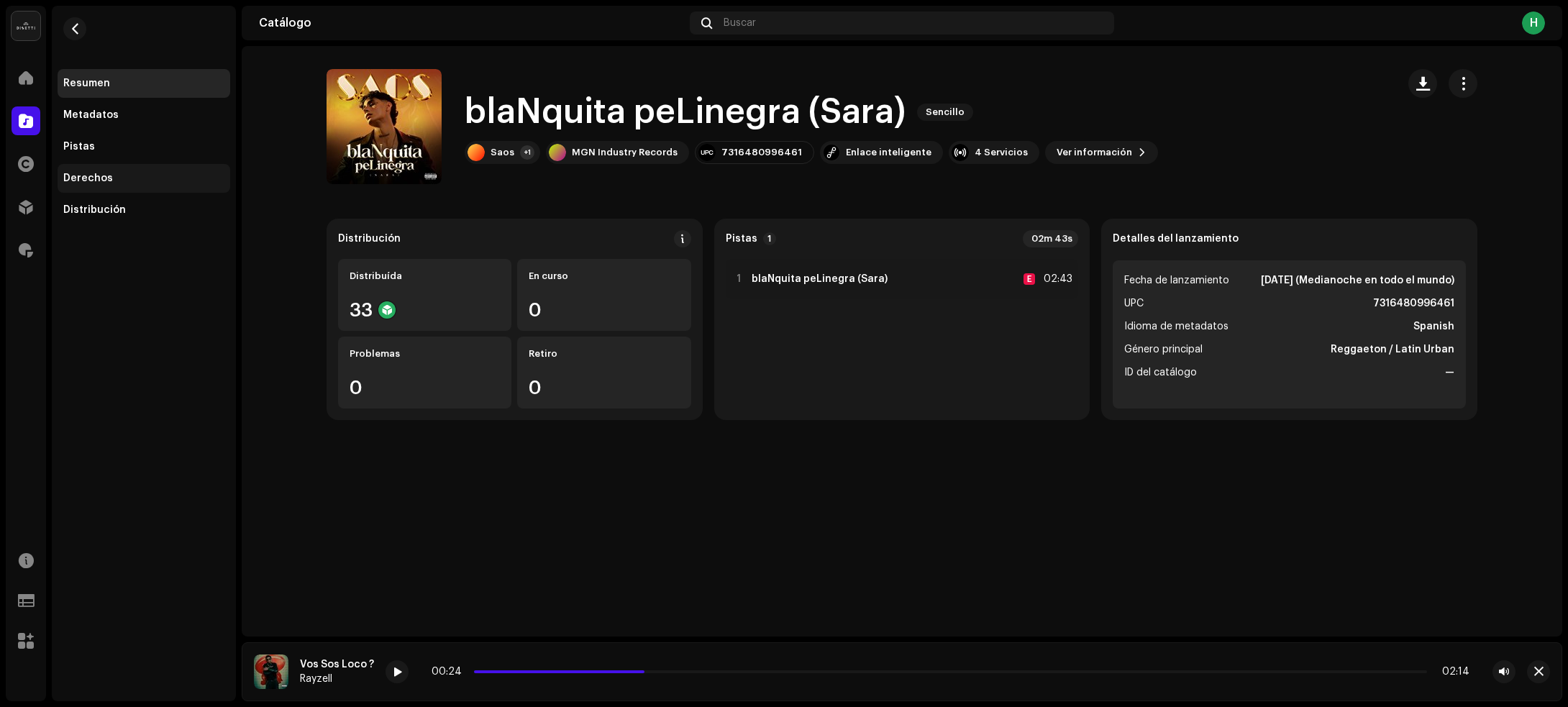
click at [90, 172] on div "Derechos" at bounding box center [88, 178] width 49 height 12
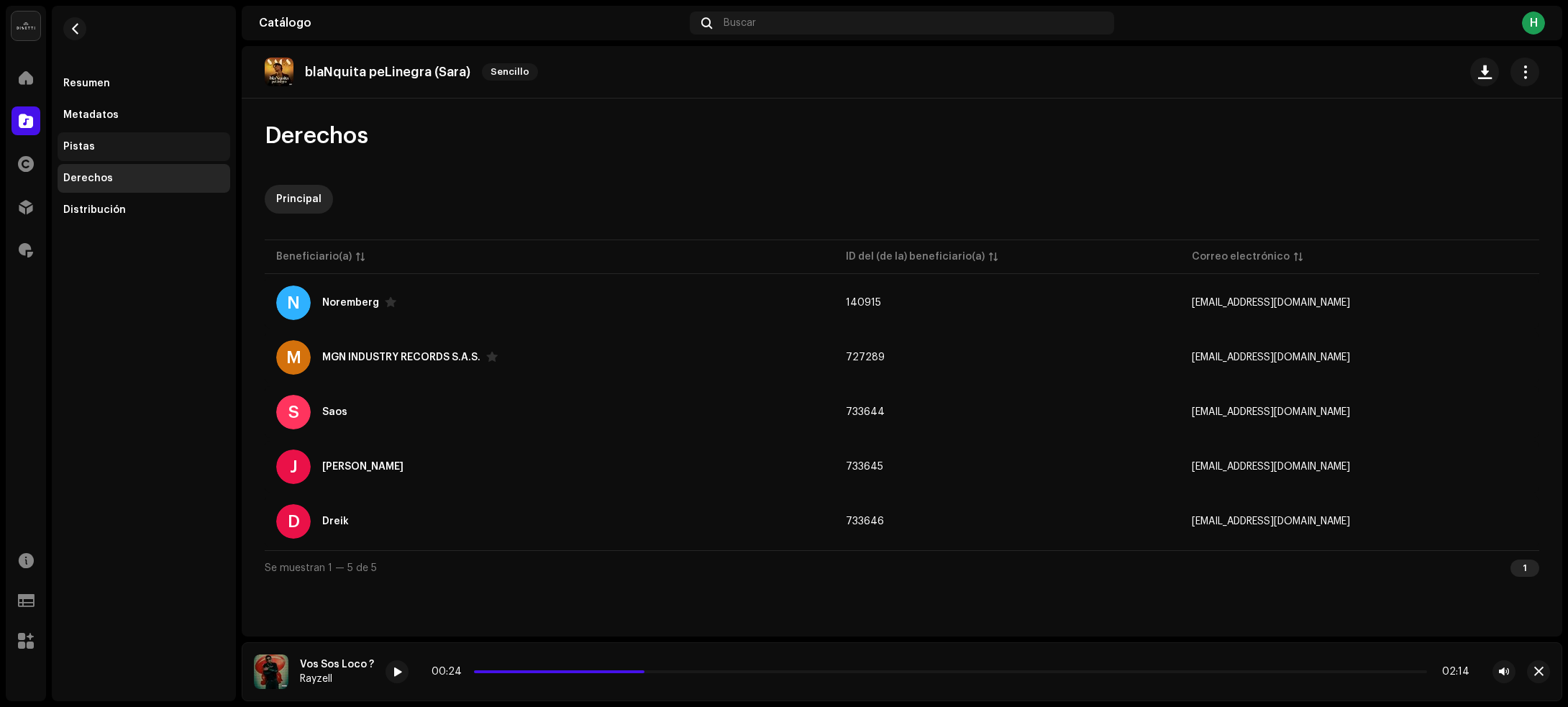
drag, startPoint x: 92, startPoint y: 146, endPoint x: 148, endPoint y: 157, distance: 57.1
click at [92, 146] on div "Pistas" at bounding box center [144, 146] width 161 height 12
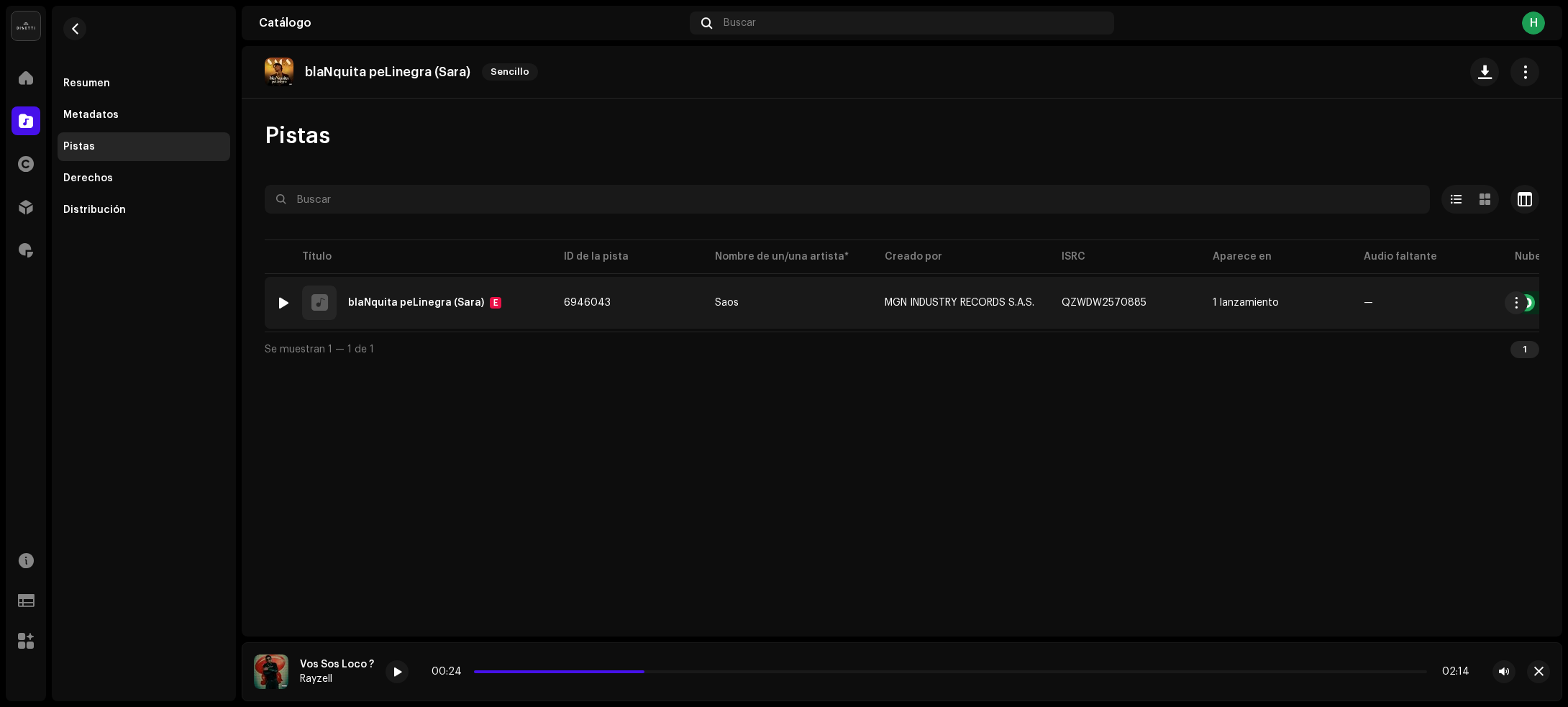
click at [283, 302] on div at bounding box center [284, 302] width 11 height 12
click at [689, 302] on td "6946043" at bounding box center [628, 302] width 151 height 52
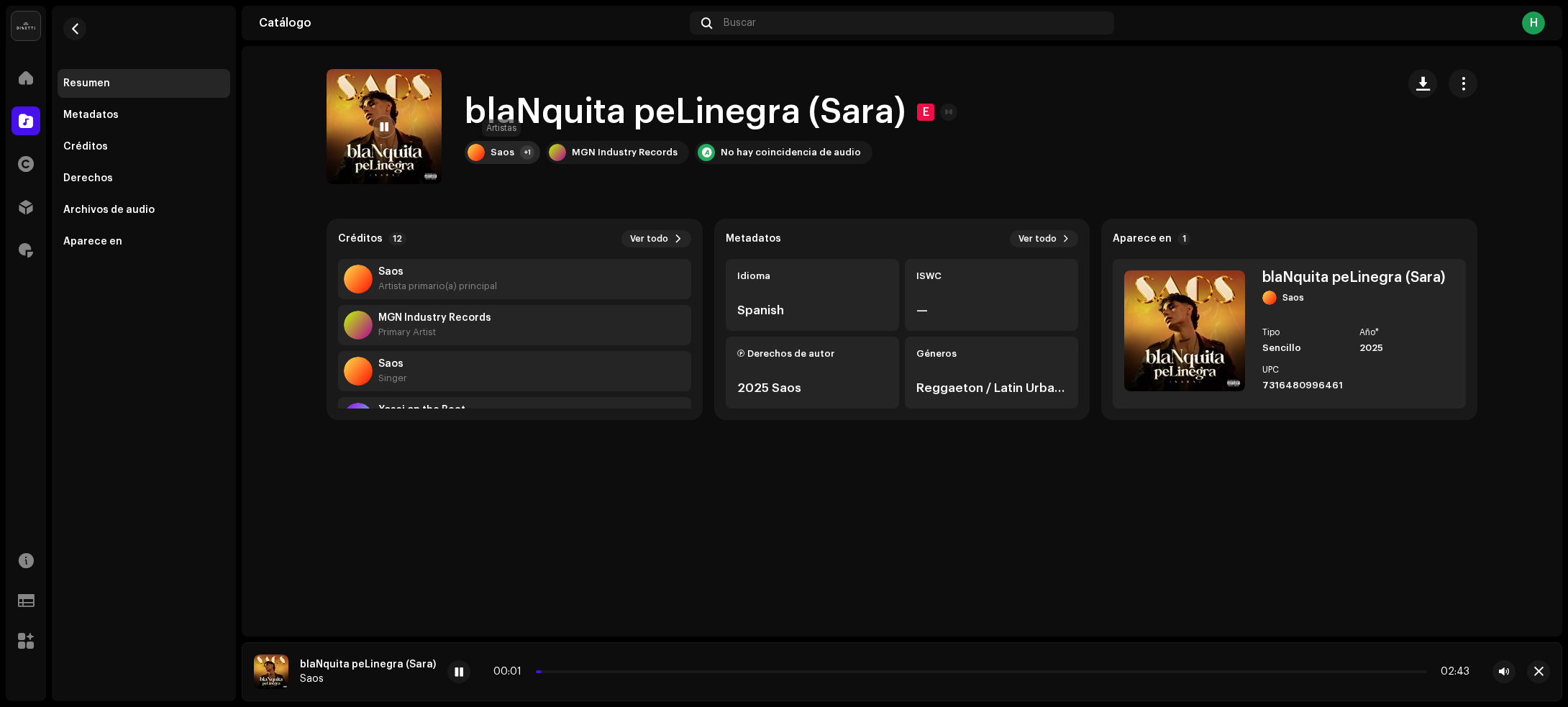
click at [516, 148] on div "Saos +1" at bounding box center [502, 152] width 76 height 23
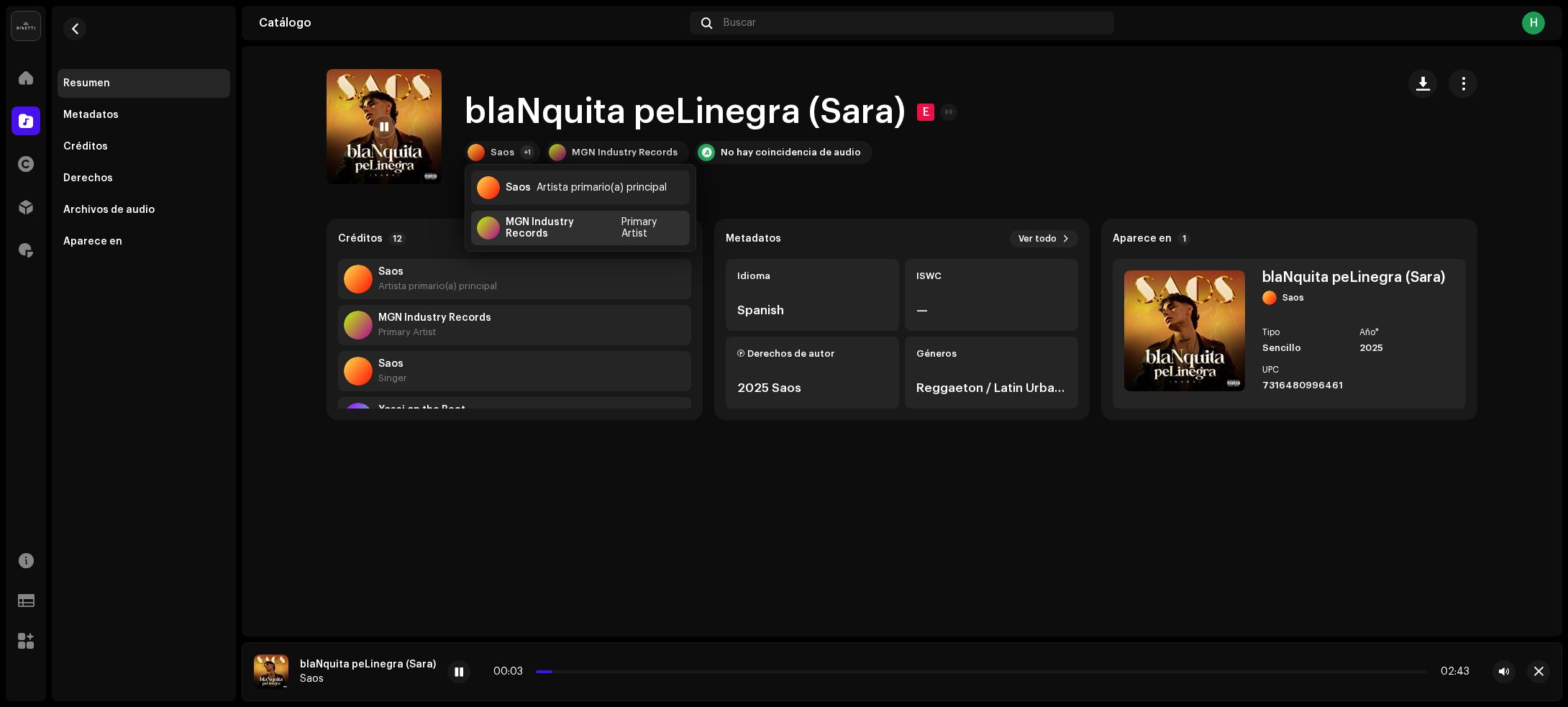
click at [526, 233] on div "MGN Industry Records" at bounding box center [560, 228] width 110 height 23
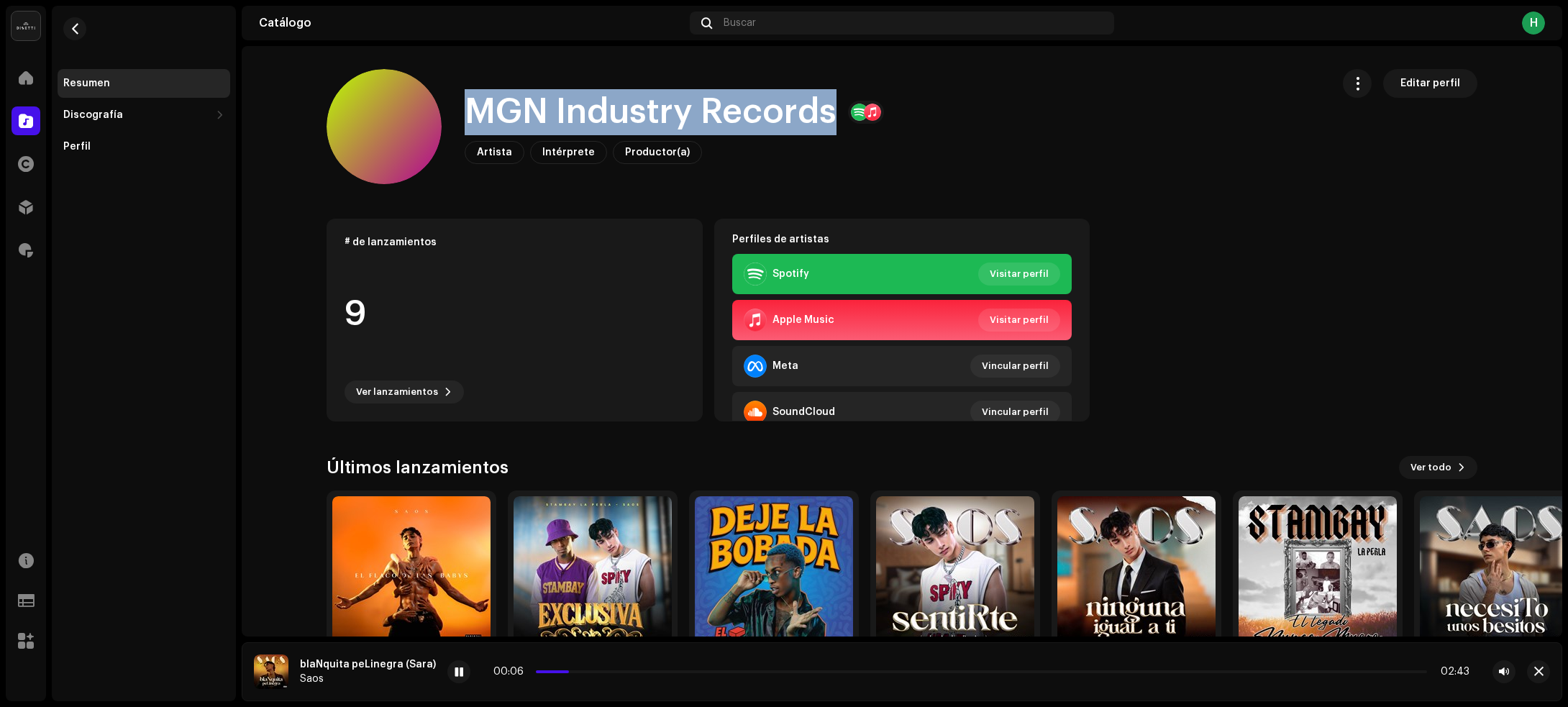
drag, startPoint x: 461, startPoint y: 116, endPoint x: 825, endPoint y: 112, distance: 364.0
click at [825, 111] on h1 "MGN Industry Records" at bounding box center [650, 112] width 372 height 46
copy h1 "MGN Industry Records"
click at [80, 23] on button "button" at bounding box center [75, 29] width 23 height 23
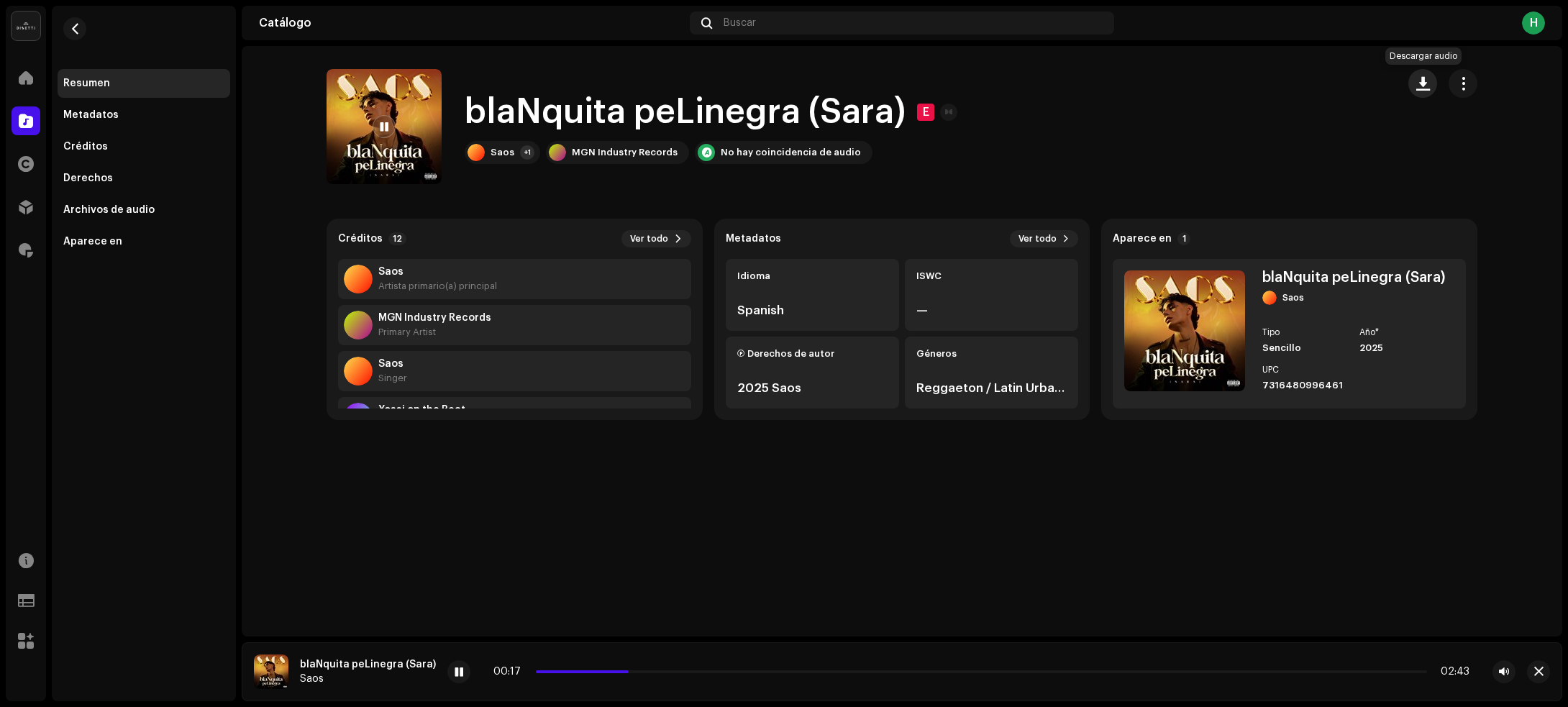
click at [1414, 80] on button "button" at bounding box center [1422, 83] width 29 height 29
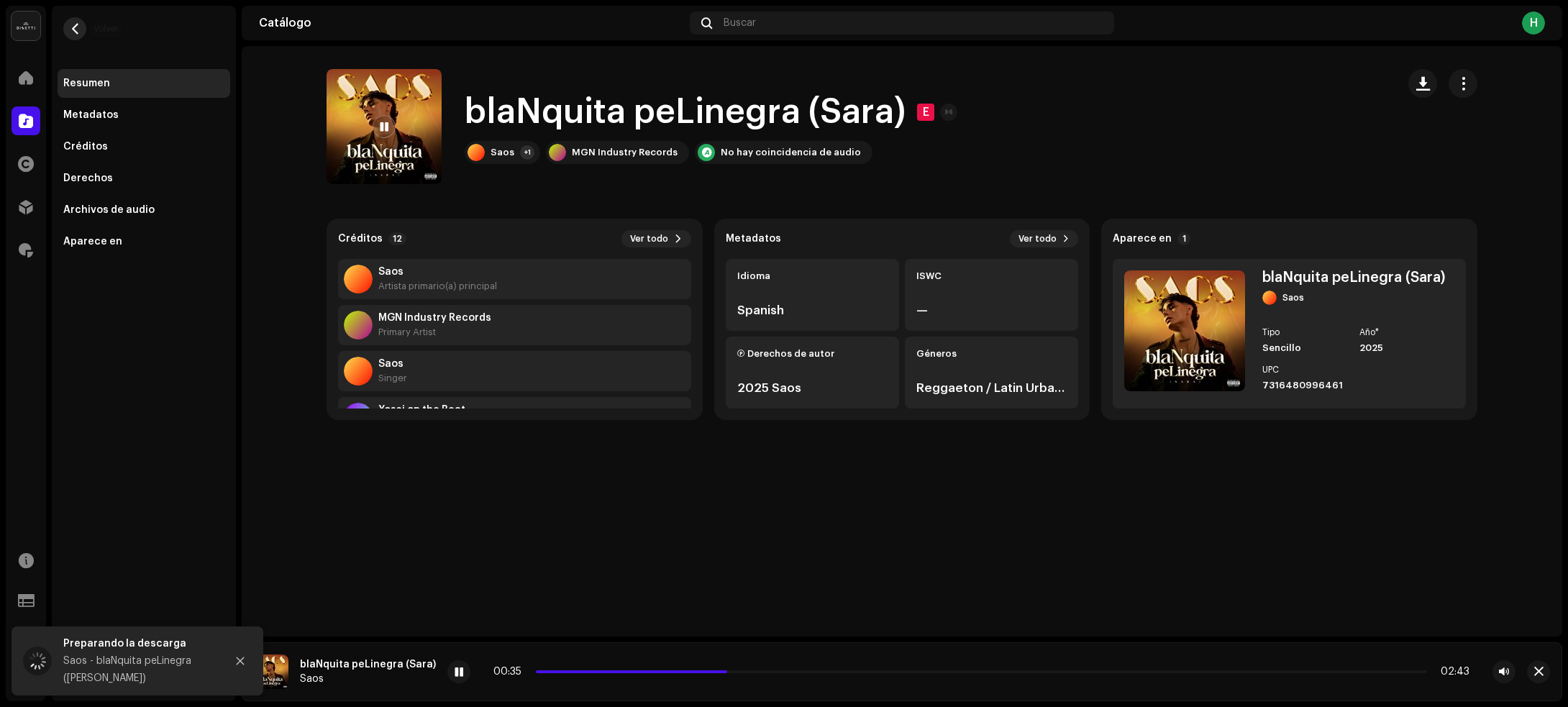
click at [70, 29] on span "button" at bounding box center [75, 29] width 11 height 12
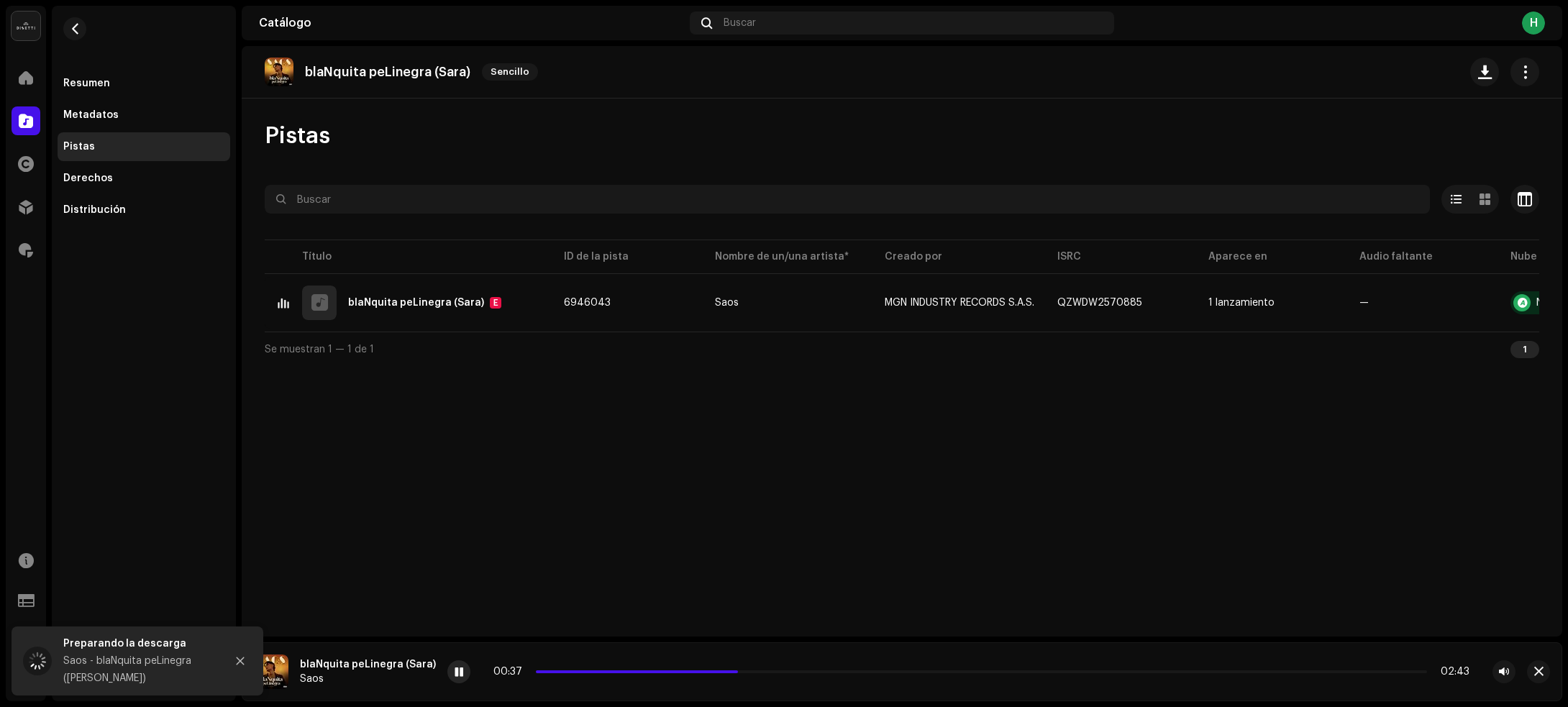
click at [455, 670] on span at bounding box center [458, 672] width 9 height 12
click at [76, 27] on span "button" at bounding box center [75, 29] width 11 height 12
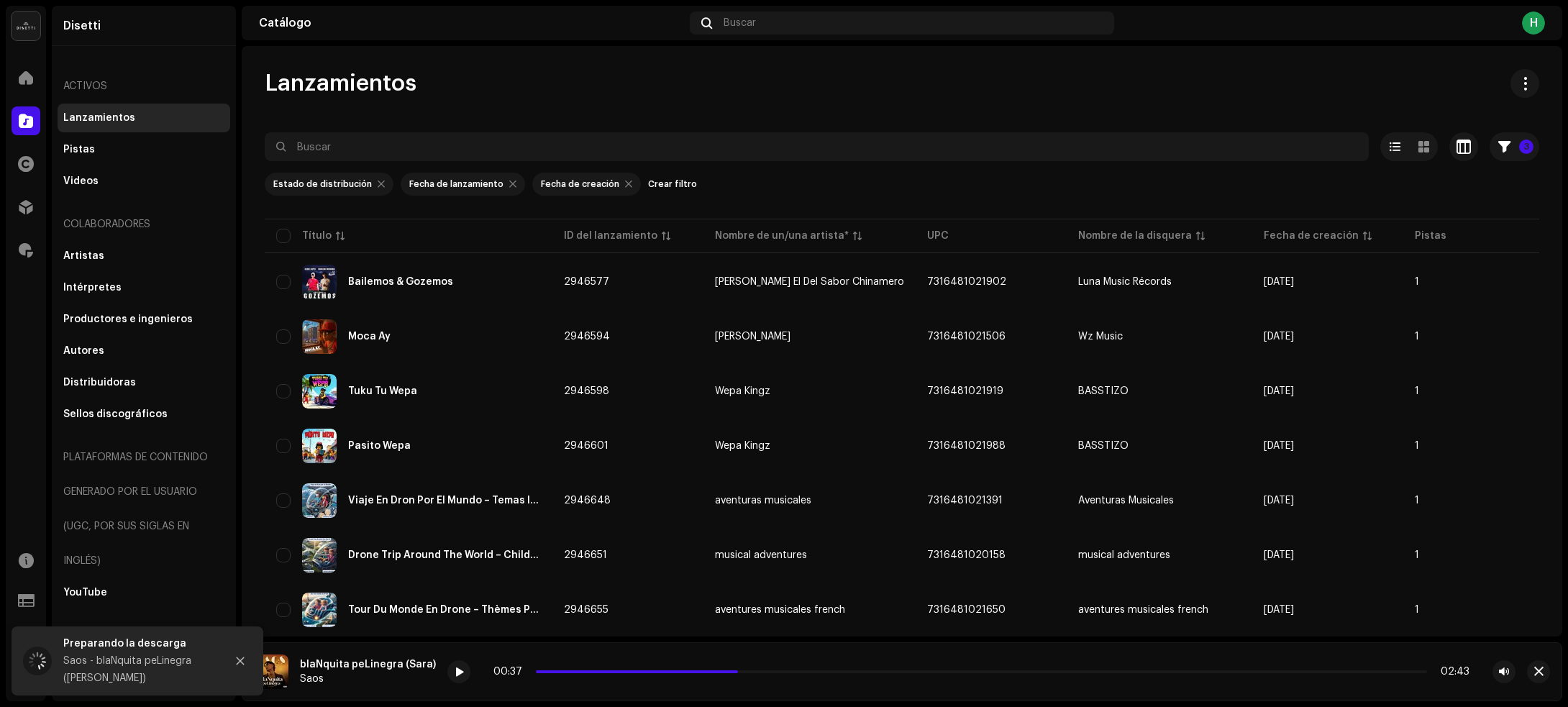
scroll to position [2173, 0]
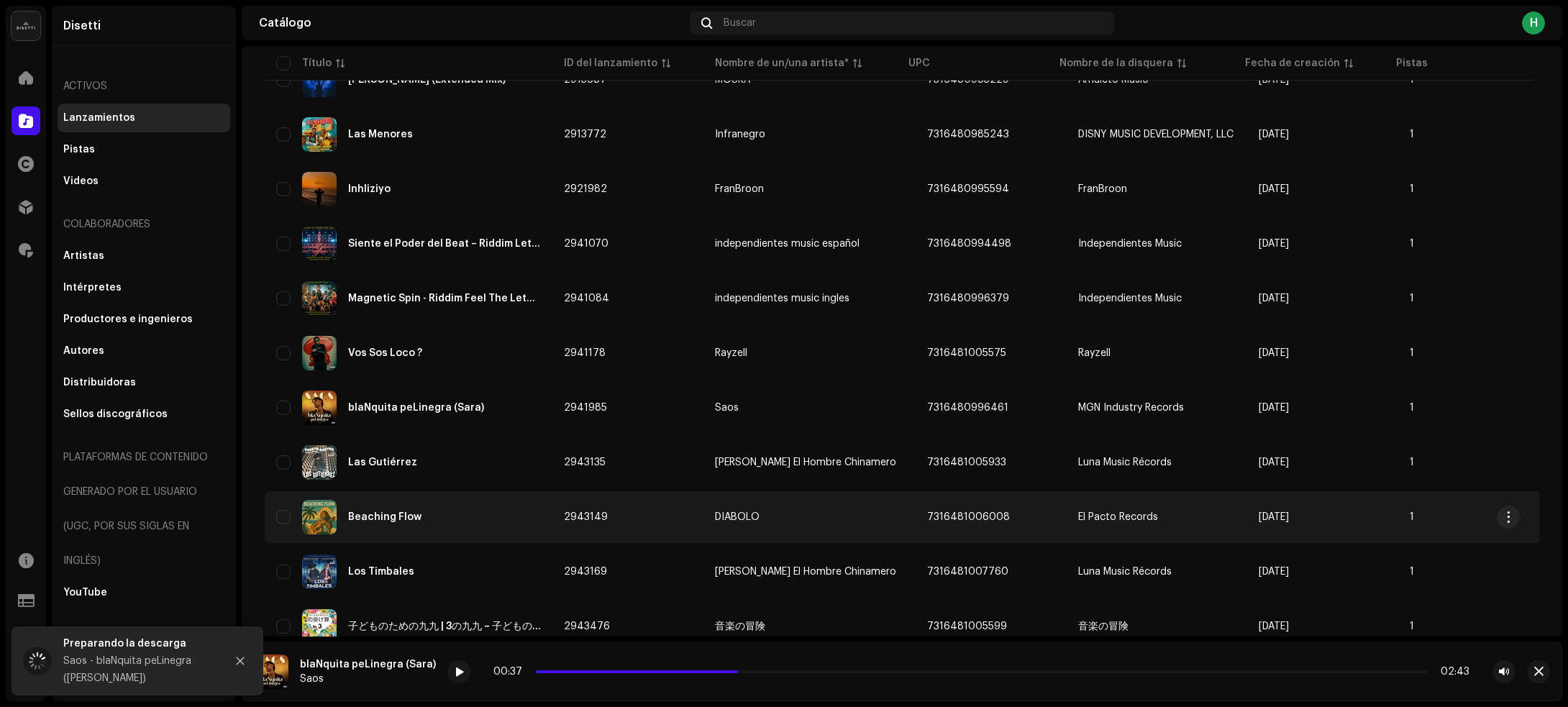
click at [507, 515] on div "Beaching Flow" at bounding box center [408, 517] width 264 height 35
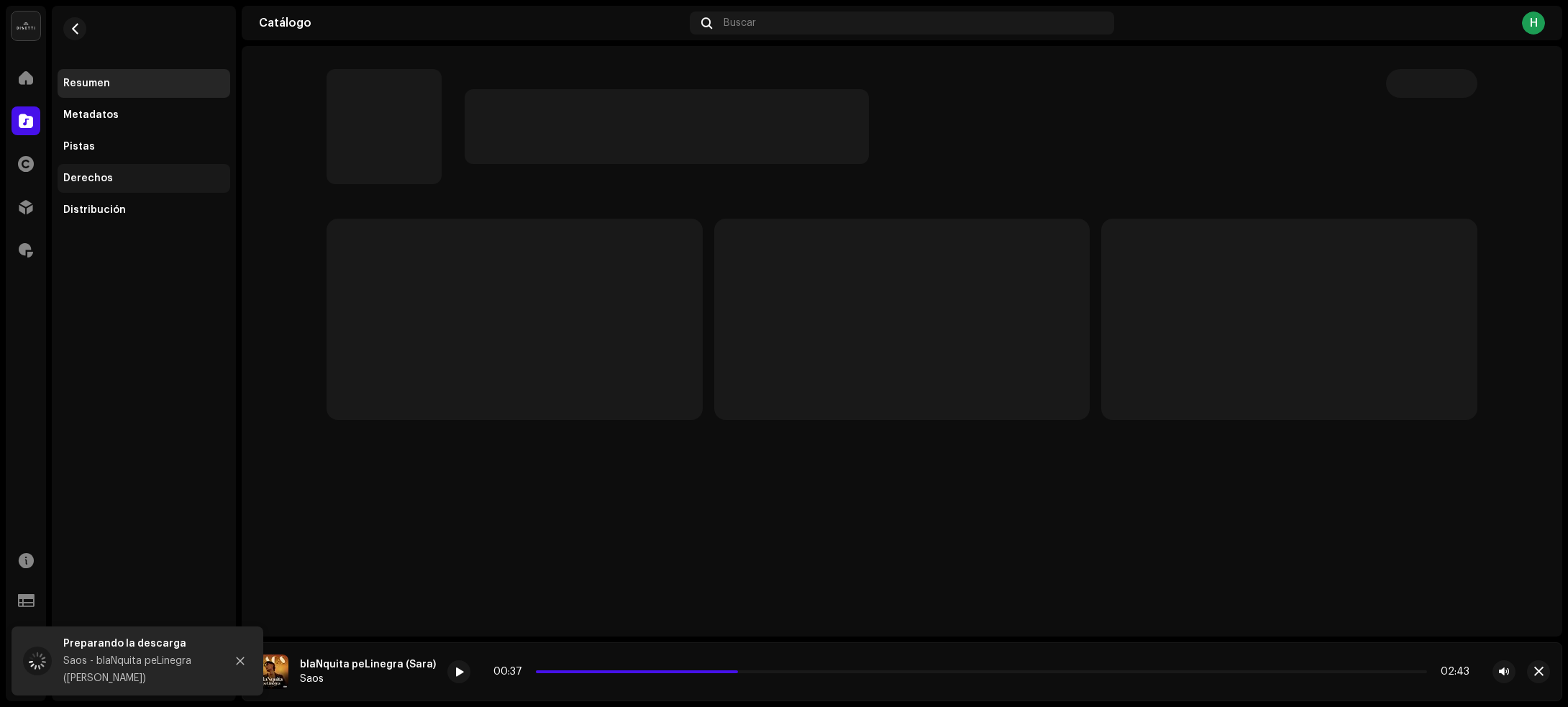
click at [92, 173] on div "Derechos" at bounding box center [88, 178] width 49 height 12
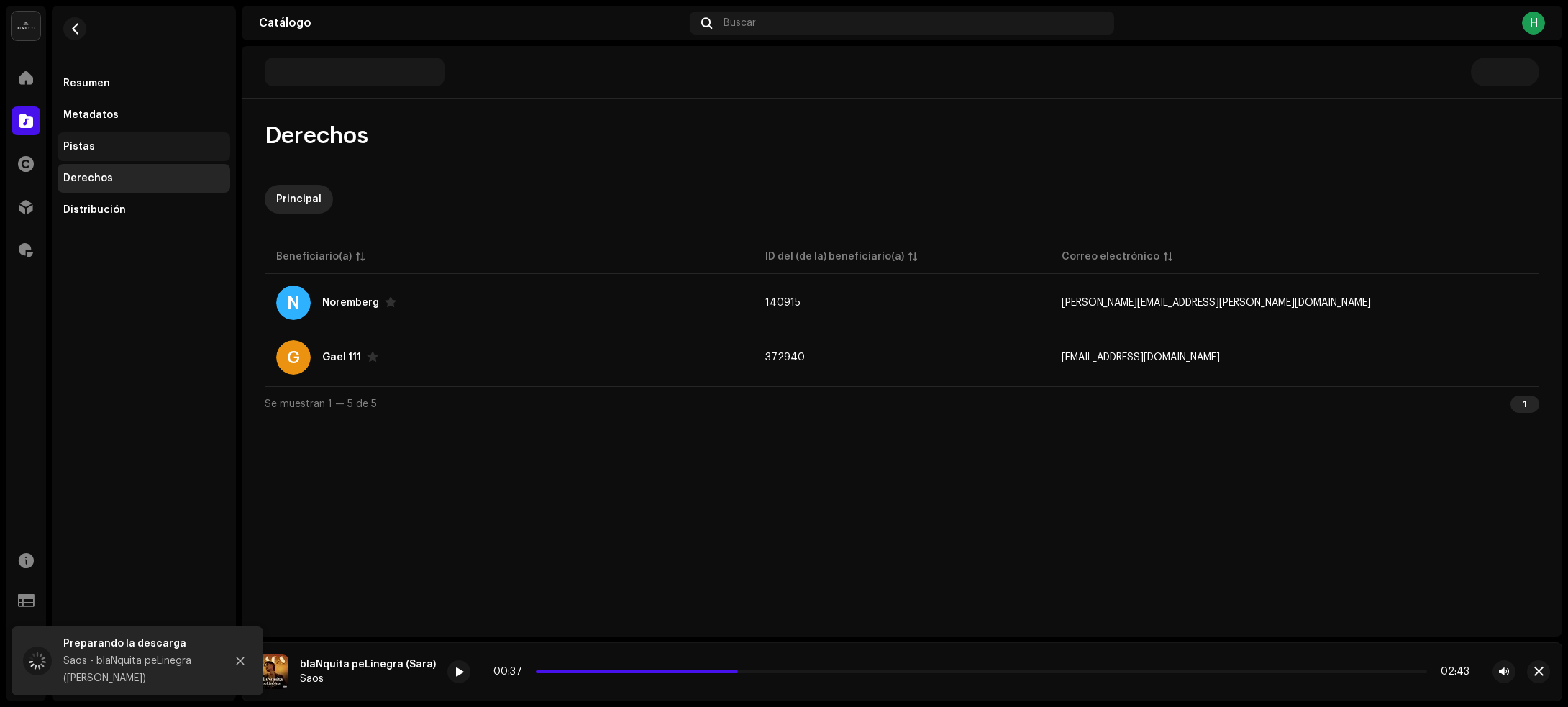
click at [122, 146] on div "Pistas" at bounding box center [144, 146] width 161 height 12
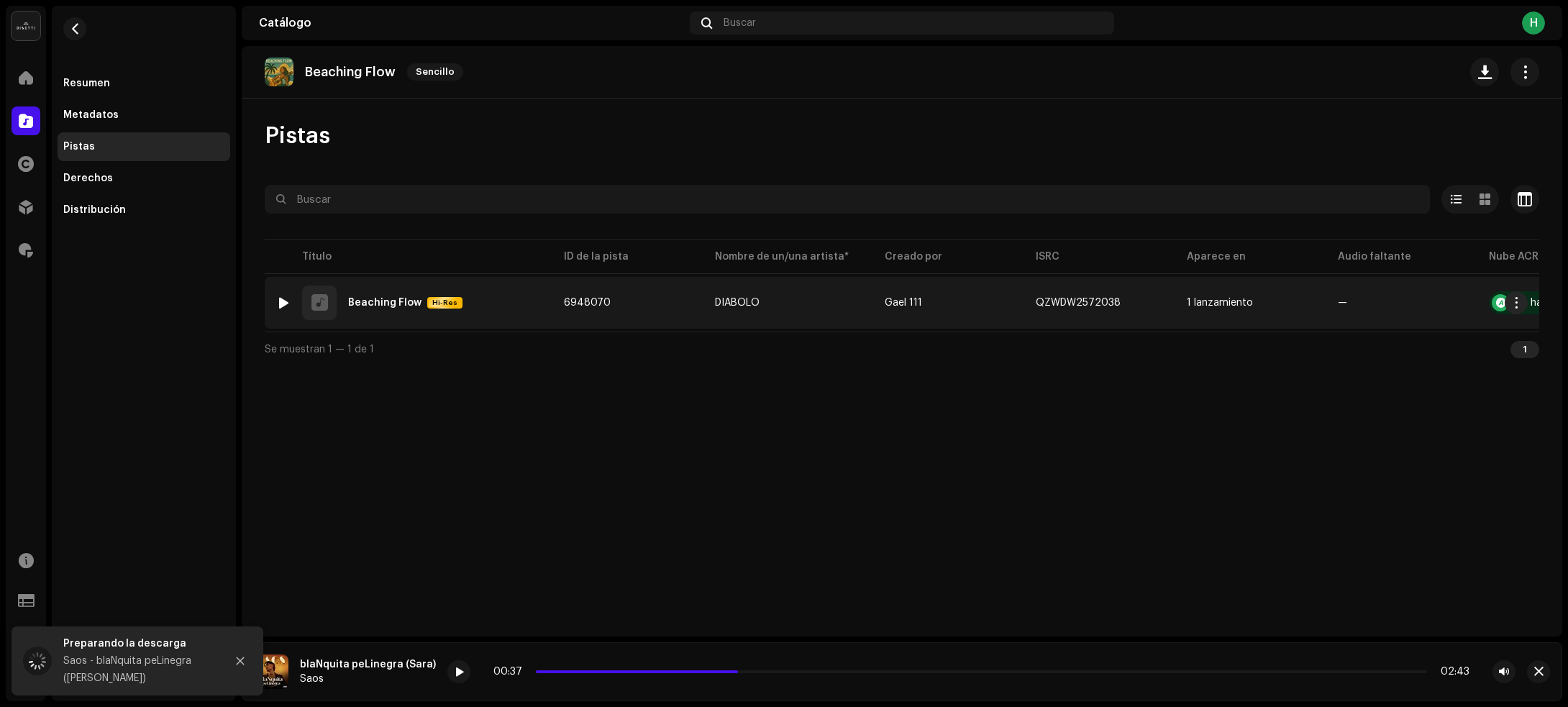
click at [282, 301] on div at bounding box center [284, 302] width 11 height 12
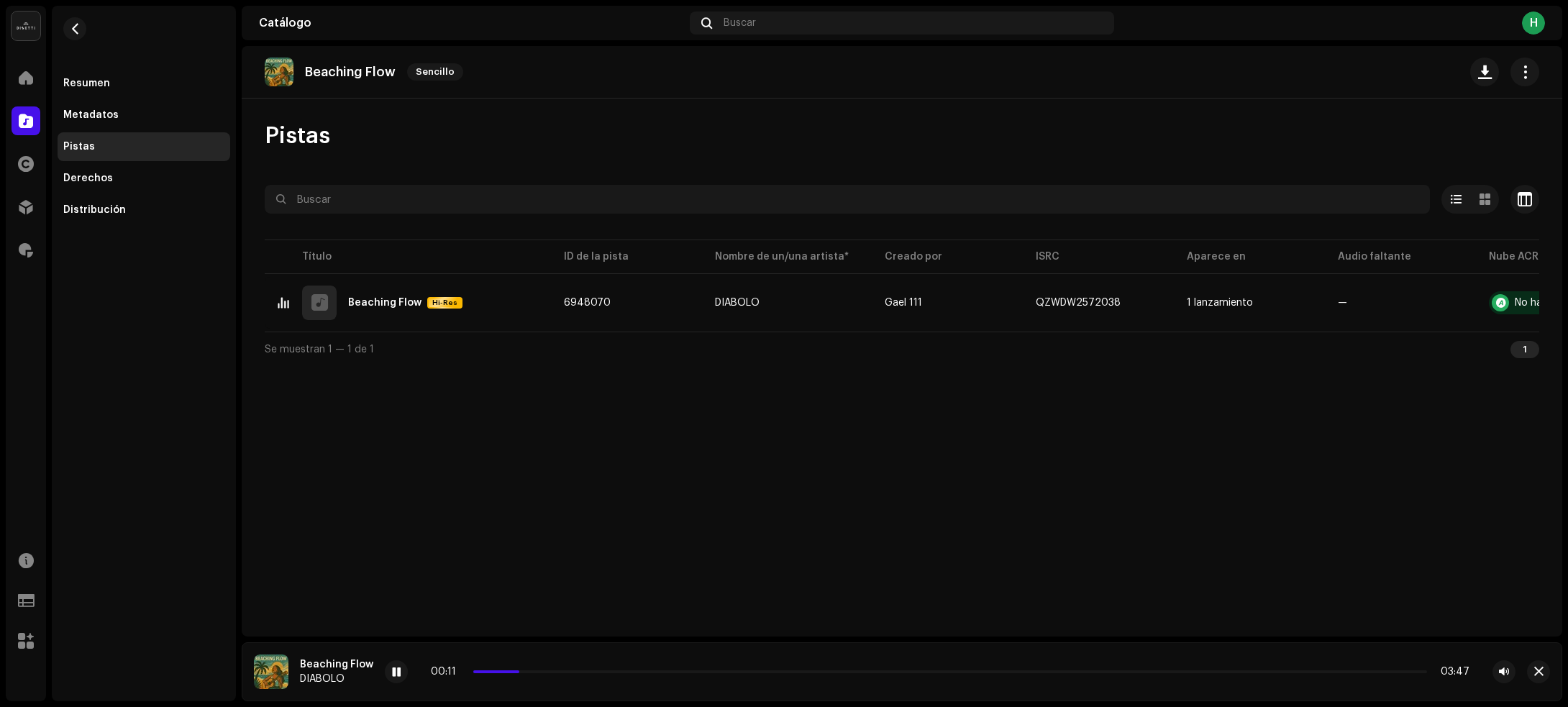
click at [664, 669] on div "00:11 03:47" at bounding box center [950, 671] width 1039 height 12
click at [669, 669] on div "00:12 03:47" at bounding box center [950, 671] width 1039 height 12
click at [669, 672] on p-slider at bounding box center [950, 671] width 954 height 3
click at [874, 673] on p-slider at bounding box center [950, 671] width 954 height 3
click at [77, 26] on span "button" at bounding box center [75, 29] width 11 height 12
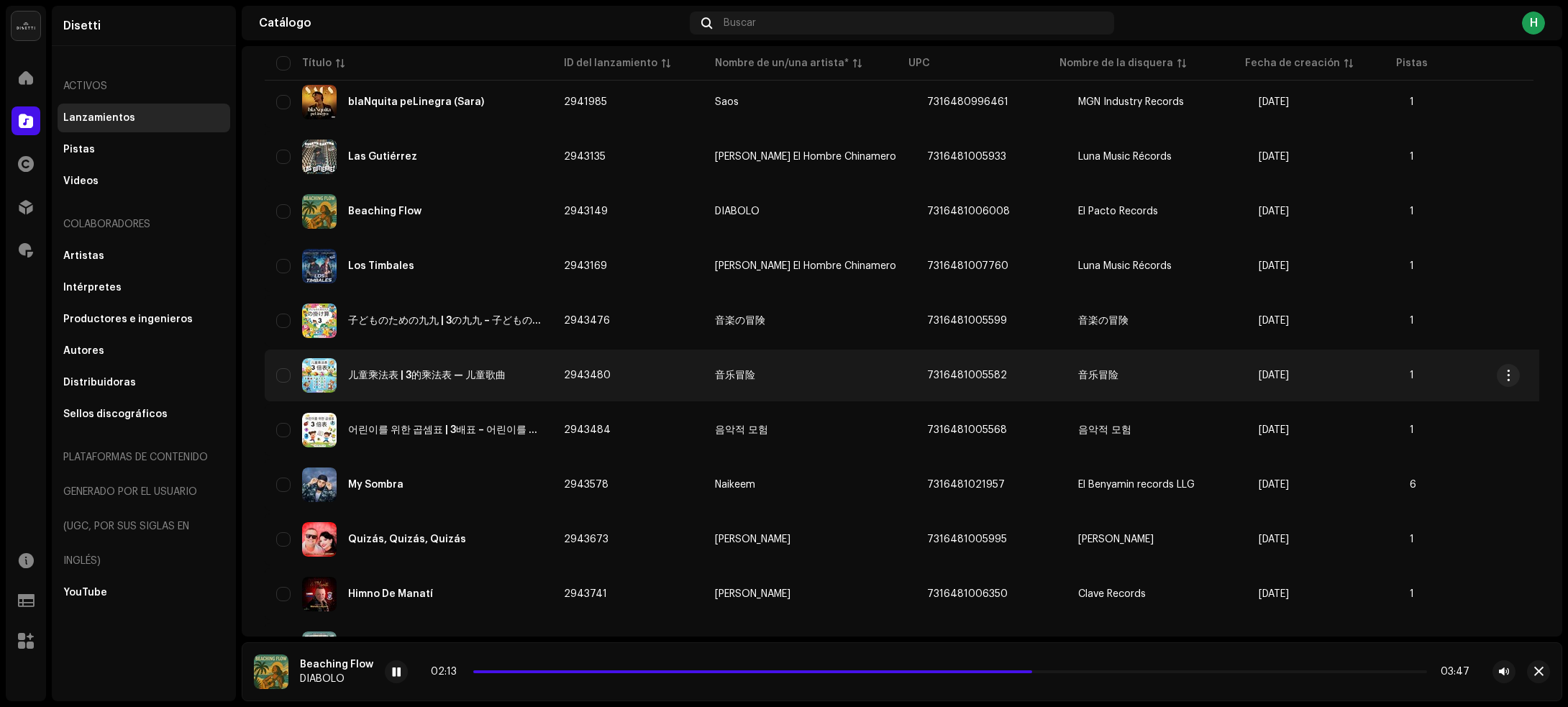
scroll to position [2535, 0]
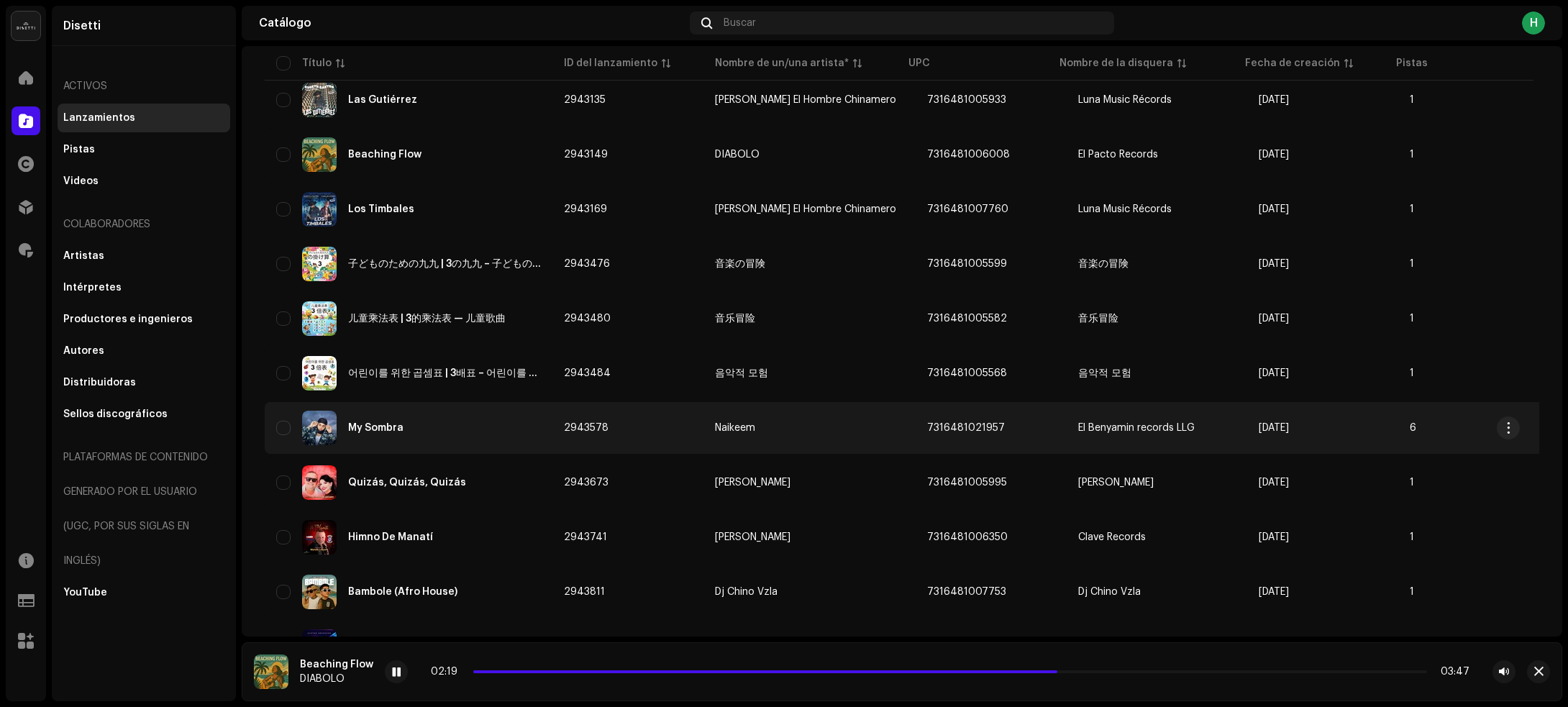
click at [508, 424] on div "My Sombra" at bounding box center [408, 427] width 264 height 35
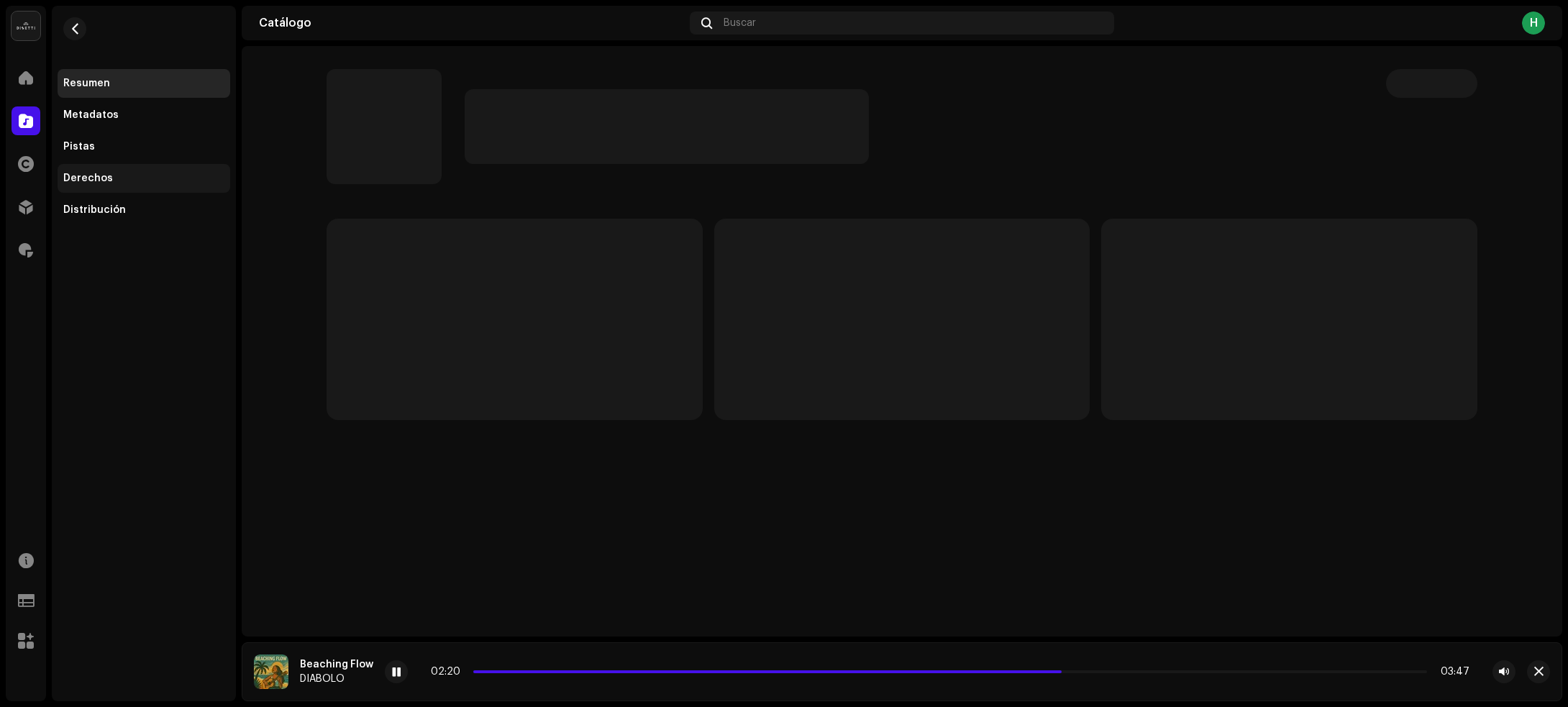
click at [122, 172] on div "Derechos" at bounding box center [144, 178] width 161 height 12
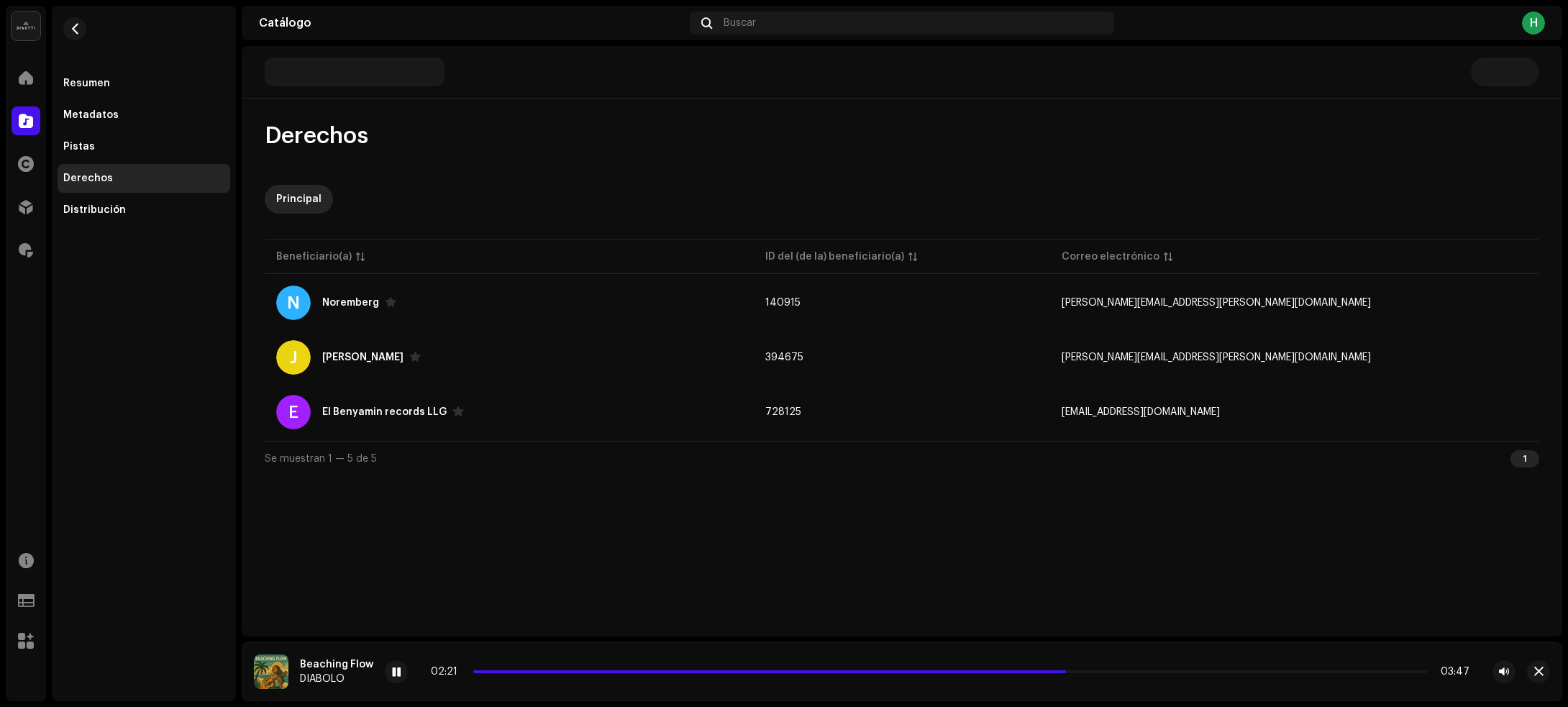
drag, startPoint x: 123, startPoint y: 146, endPoint x: 187, endPoint y: 242, distance: 115.4
click at [123, 146] on div "Pistas" at bounding box center [144, 146] width 161 height 12
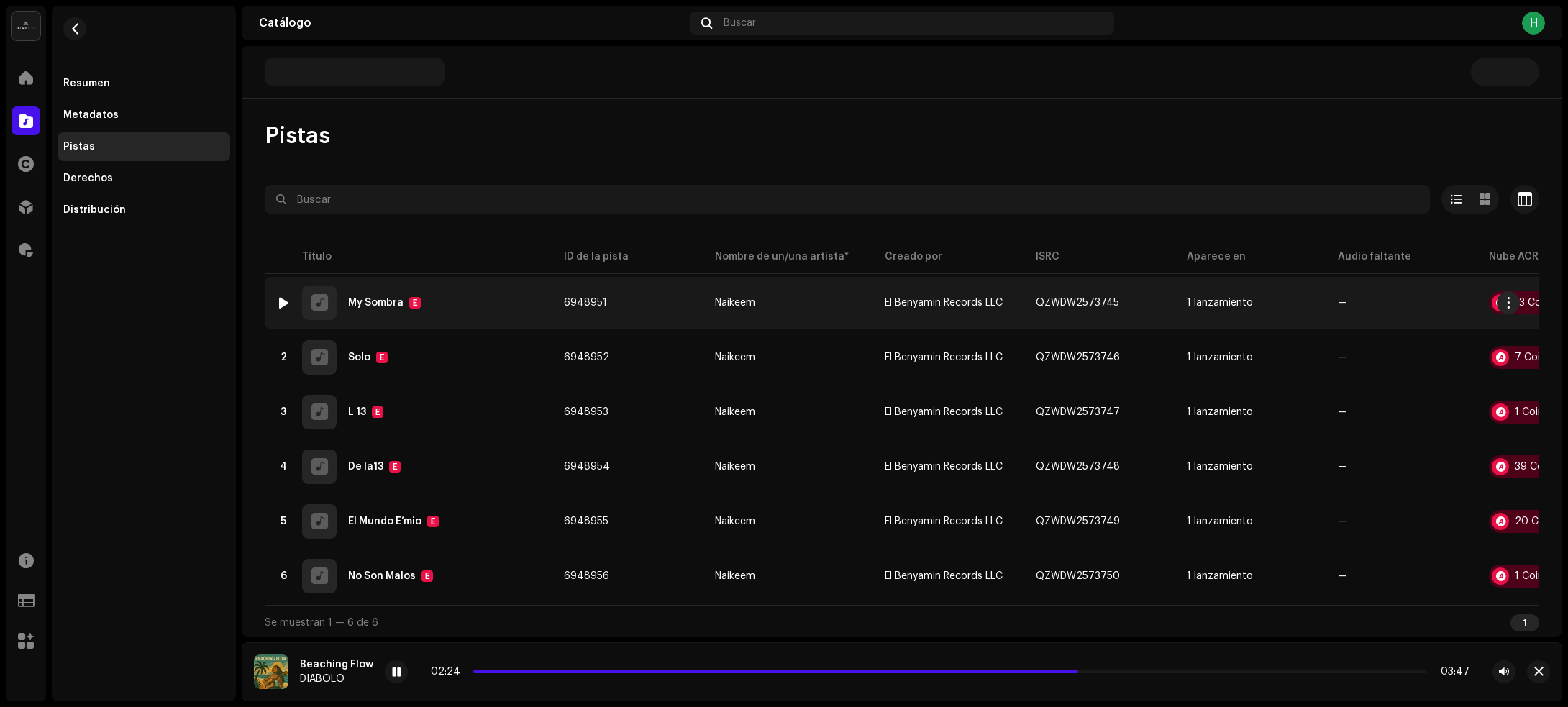
click at [275, 297] on img at bounding box center [284, 303] width 19 height 19
click at [283, 299] on div at bounding box center [284, 302] width 11 height 12
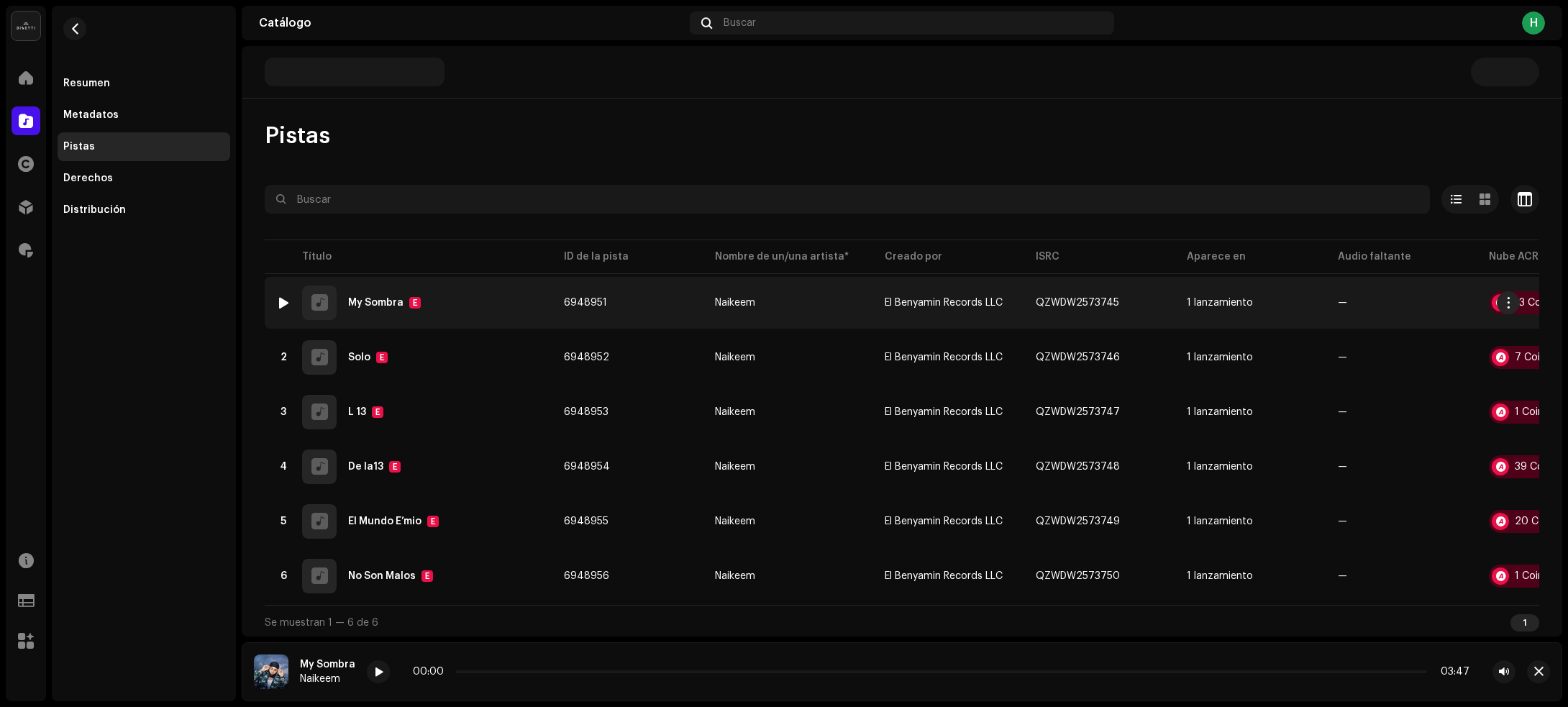
click at [483, 296] on div "1 My Sombra E" at bounding box center [408, 302] width 264 height 35
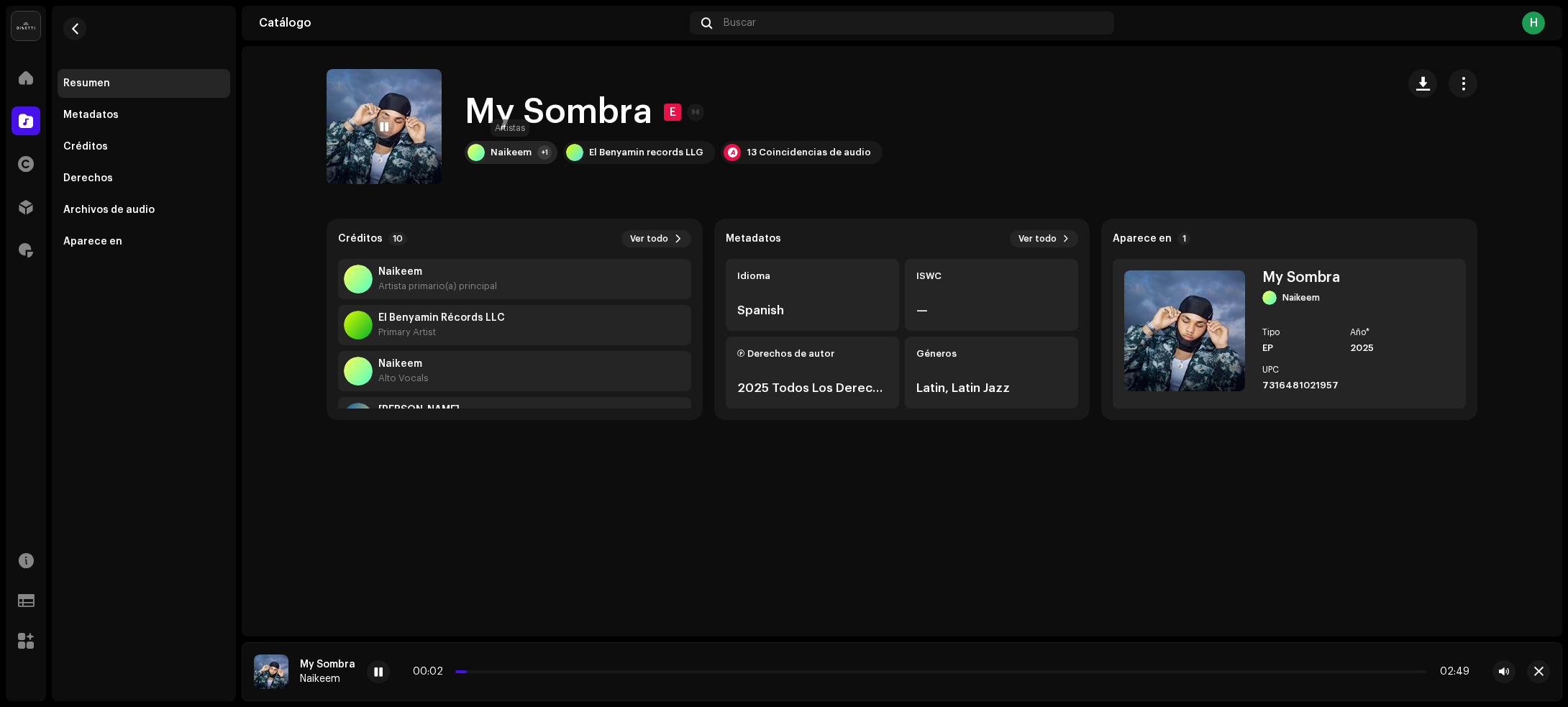
click at [520, 148] on div "Naikeem" at bounding box center [511, 152] width 41 height 12
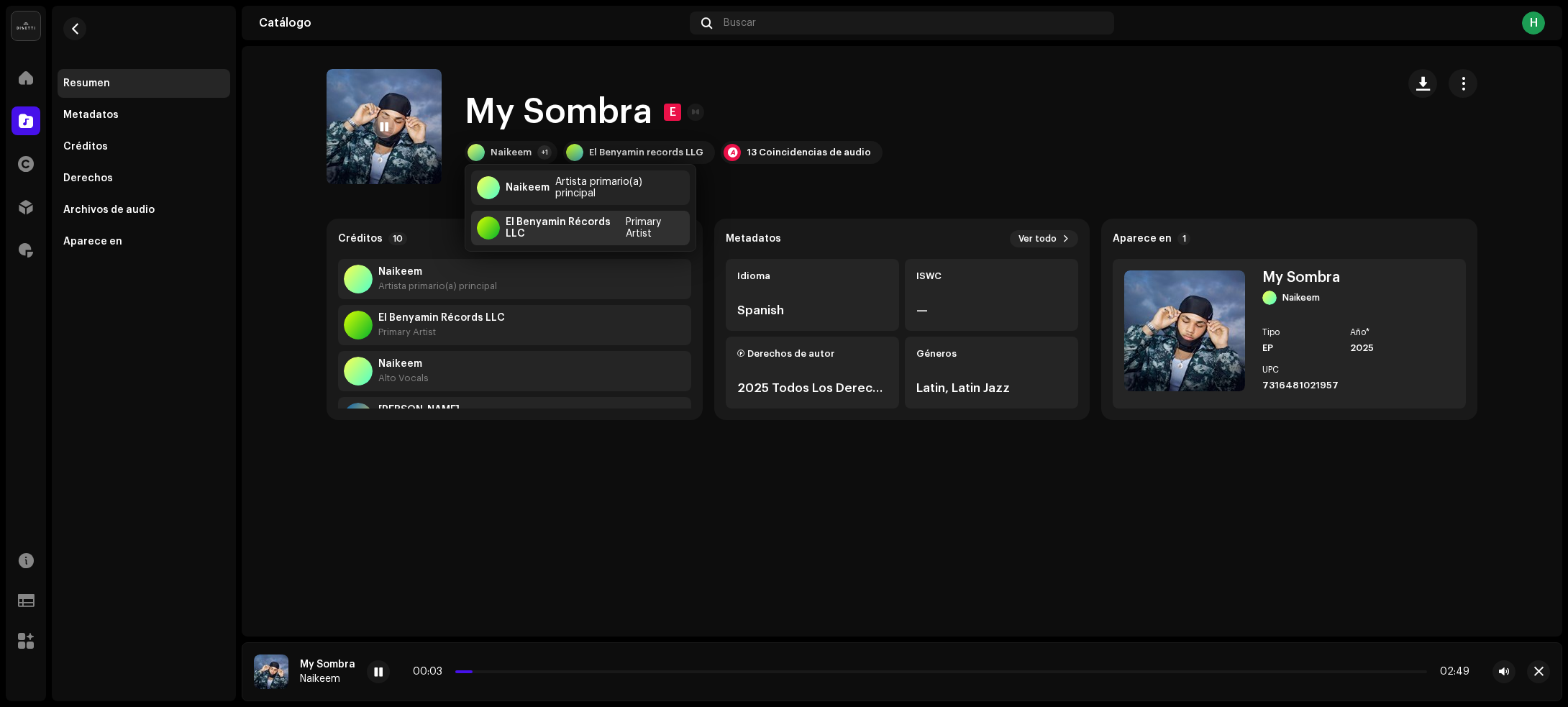
click at [509, 229] on div "El Benyamin Récords LLC" at bounding box center [563, 228] width 114 height 23
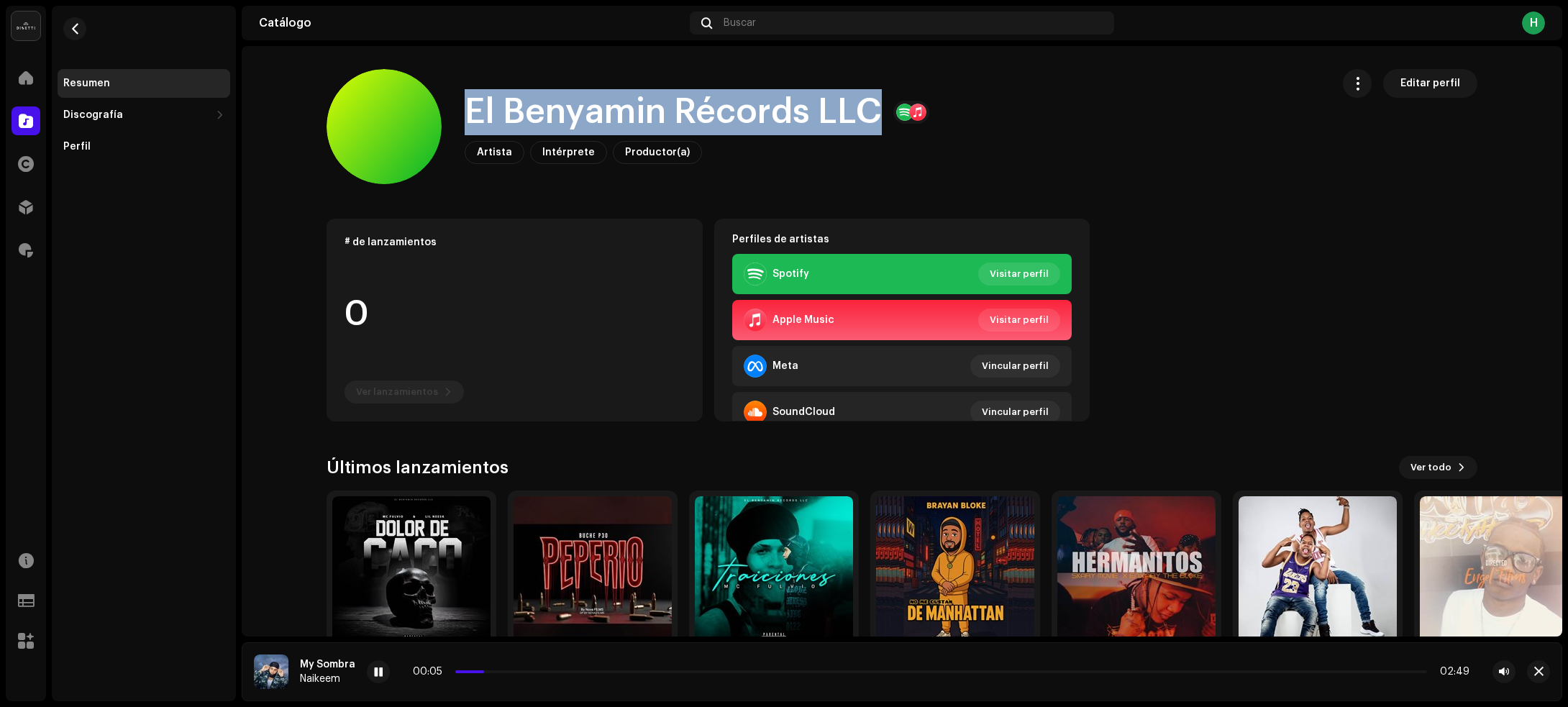
drag, startPoint x: 447, startPoint y: 103, endPoint x: 878, endPoint y: 117, distance: 431.2
click at [878, 117] on div "El Benyamin Récords LLC Artista Intérprete Productor(a) Editar perfil" at bounding box center [823, 126] width 993 height 115
click at [76, 26] on span "button" at bounding box center [75, 29] width 11 height 12
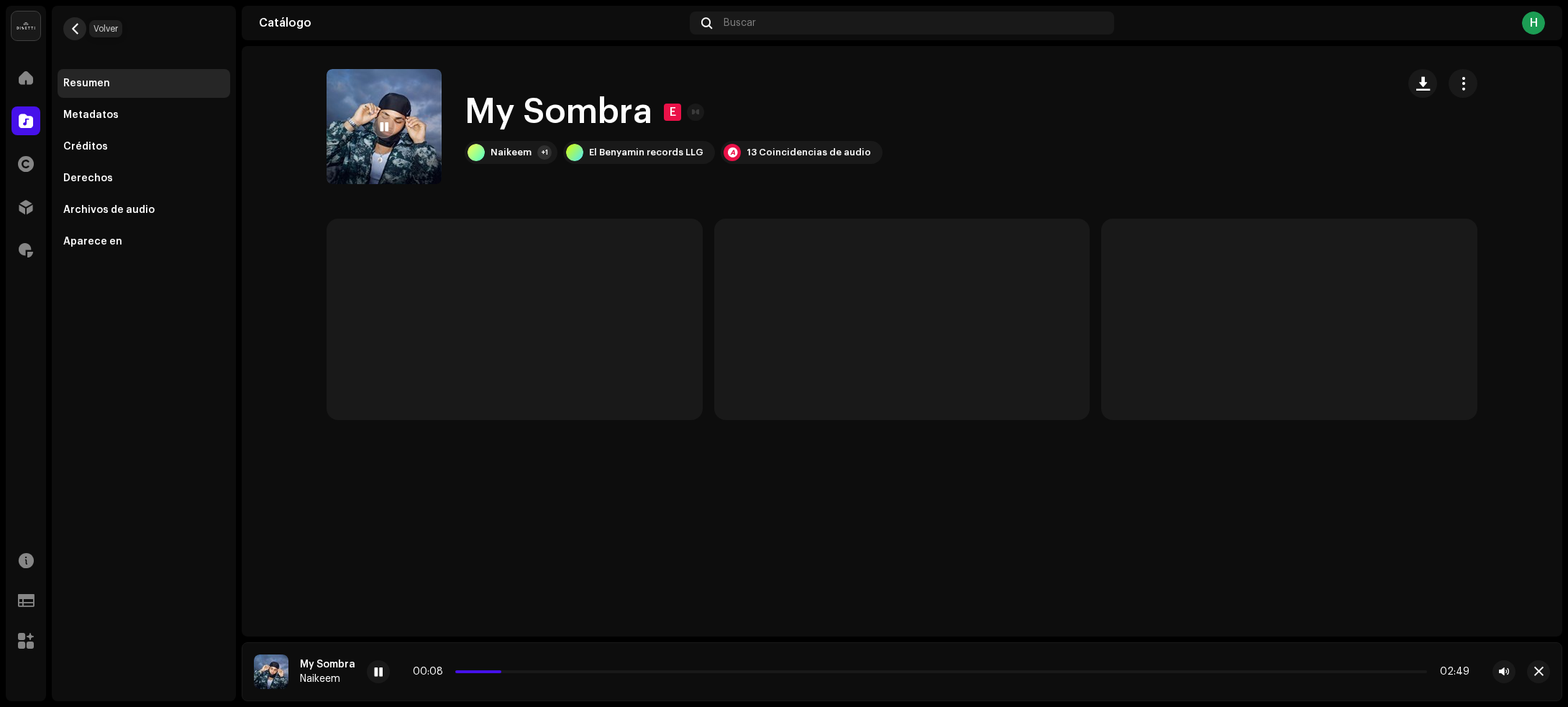
click at [70, 34] on span "button" at bounding box center [75, 29] width 11 height 12
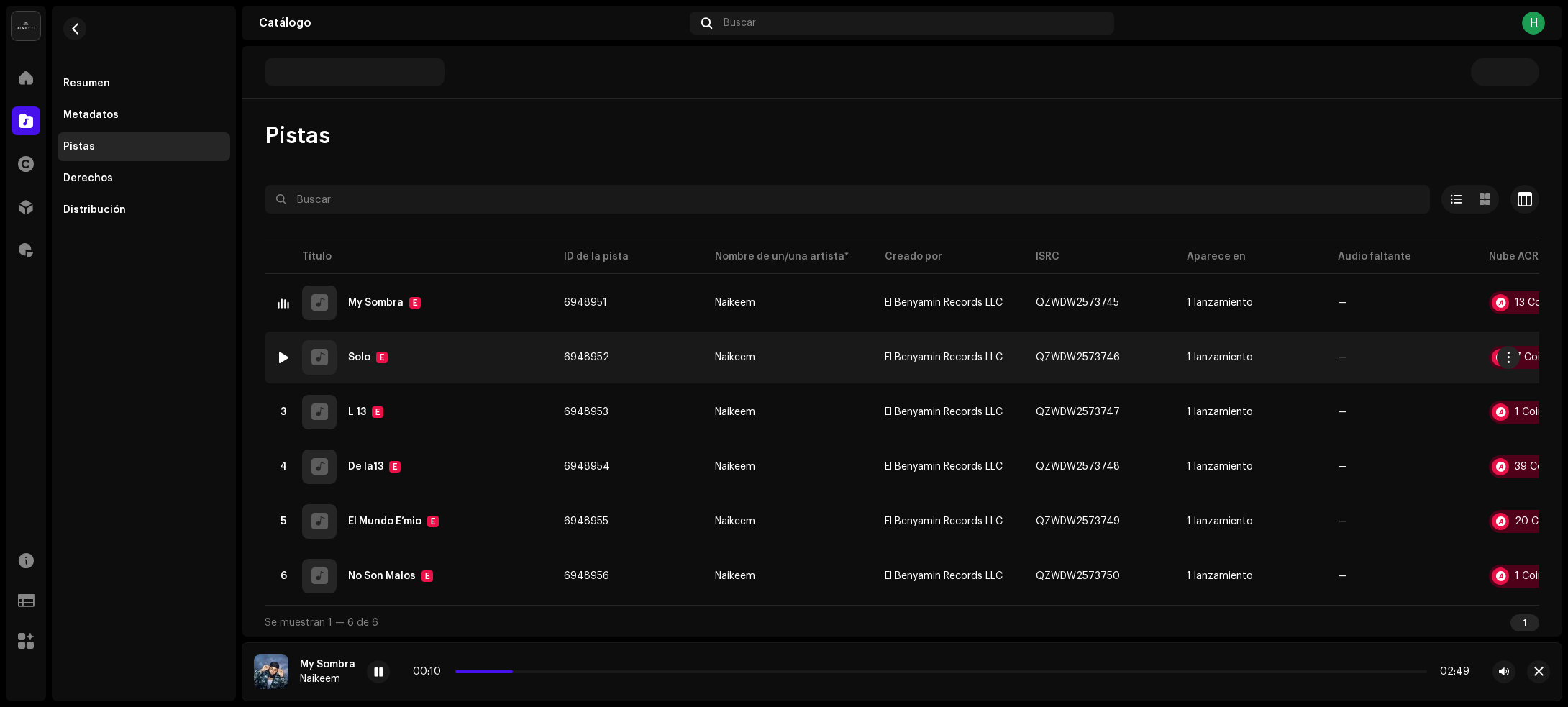
click at [466, 354] on div "2 Solo E" at bounding box center [408, 357] width 264 height 35
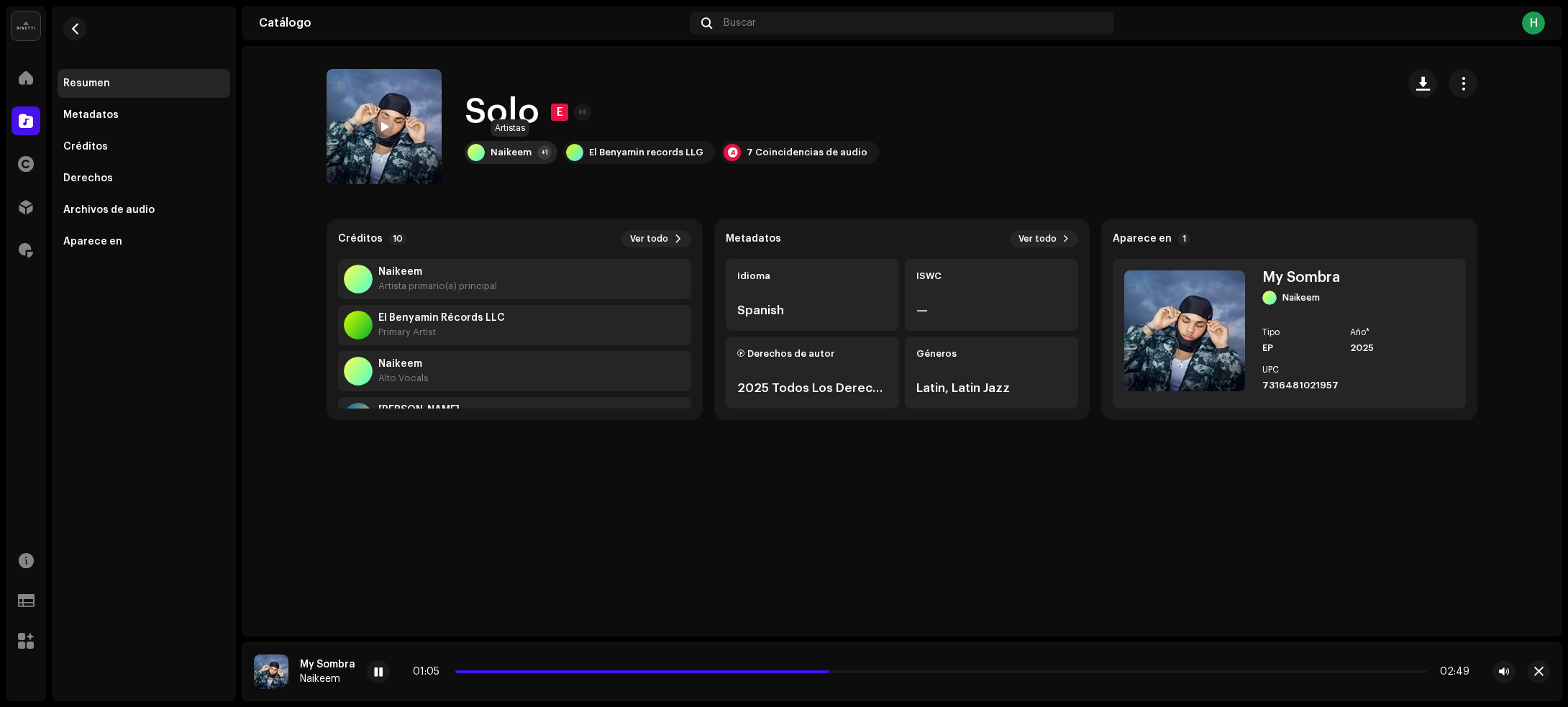
click at [507, 156] on div "Naikeem" at bounding box center [511, 152] width 41 height 12
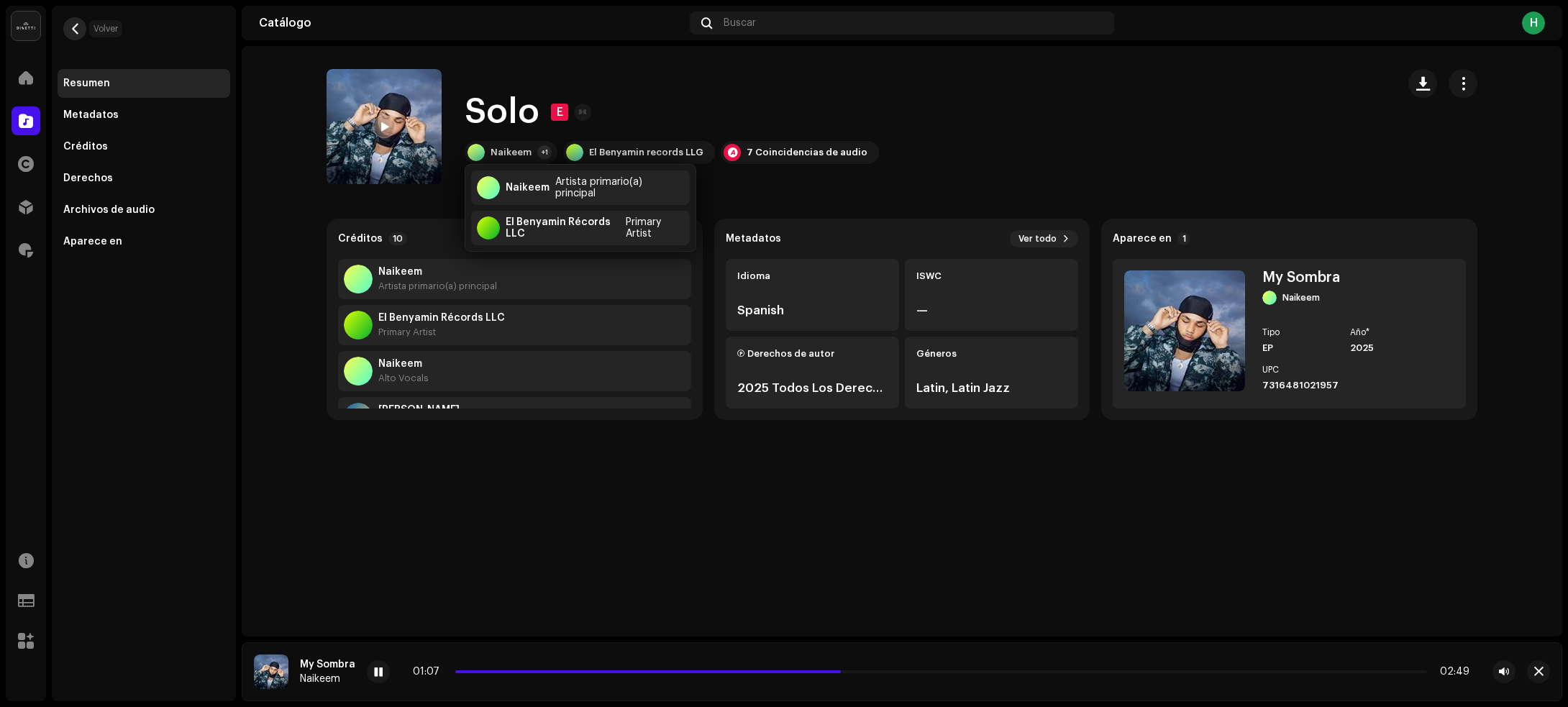
click at [73, 19] on button "button" at bounding box center [75, 29] width 23 height 23
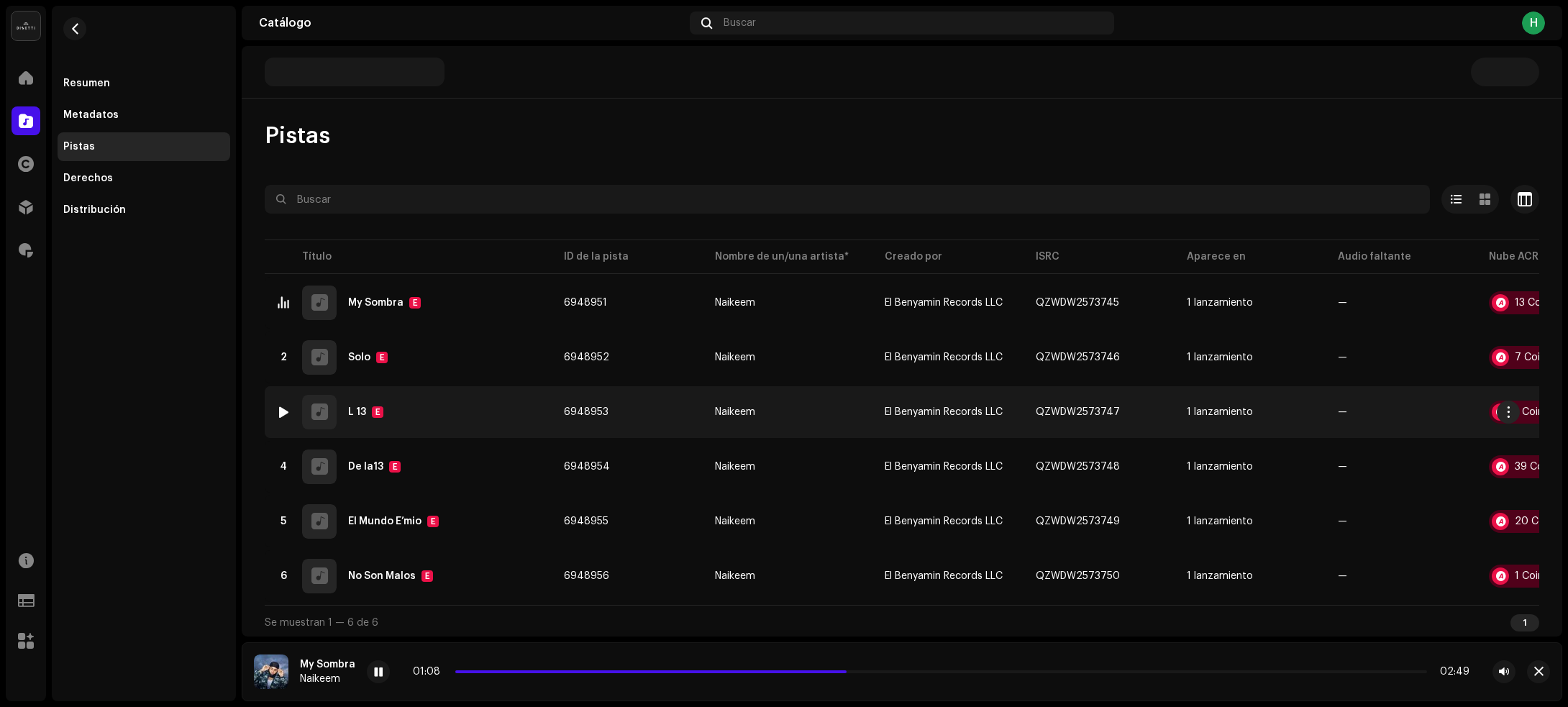
click at [481, 414] on div "3 L 13 E" at bounding box center [408, 412] width 264 height 35
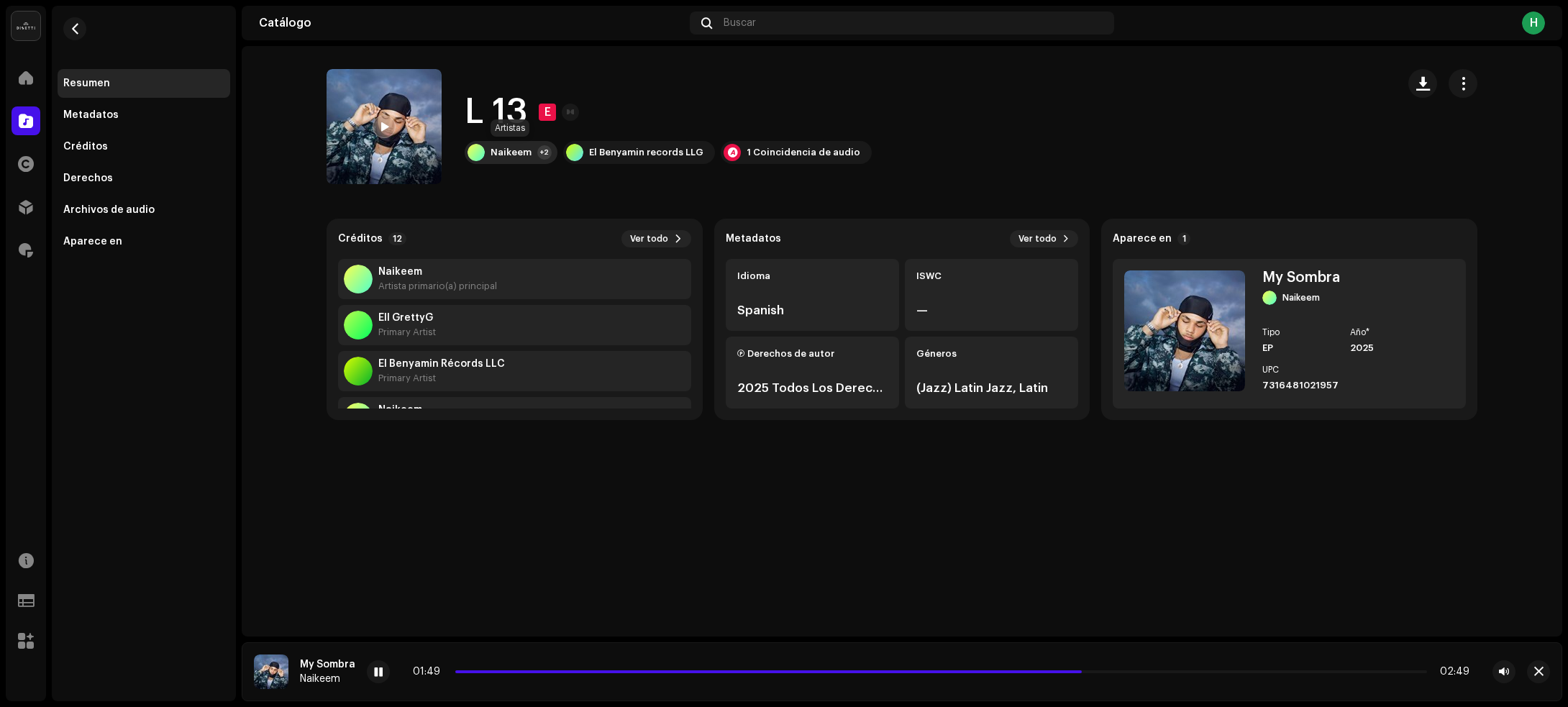
click at [523, 151] on div "Naikeem" at bounding box center [511, 152] width 41 height 12
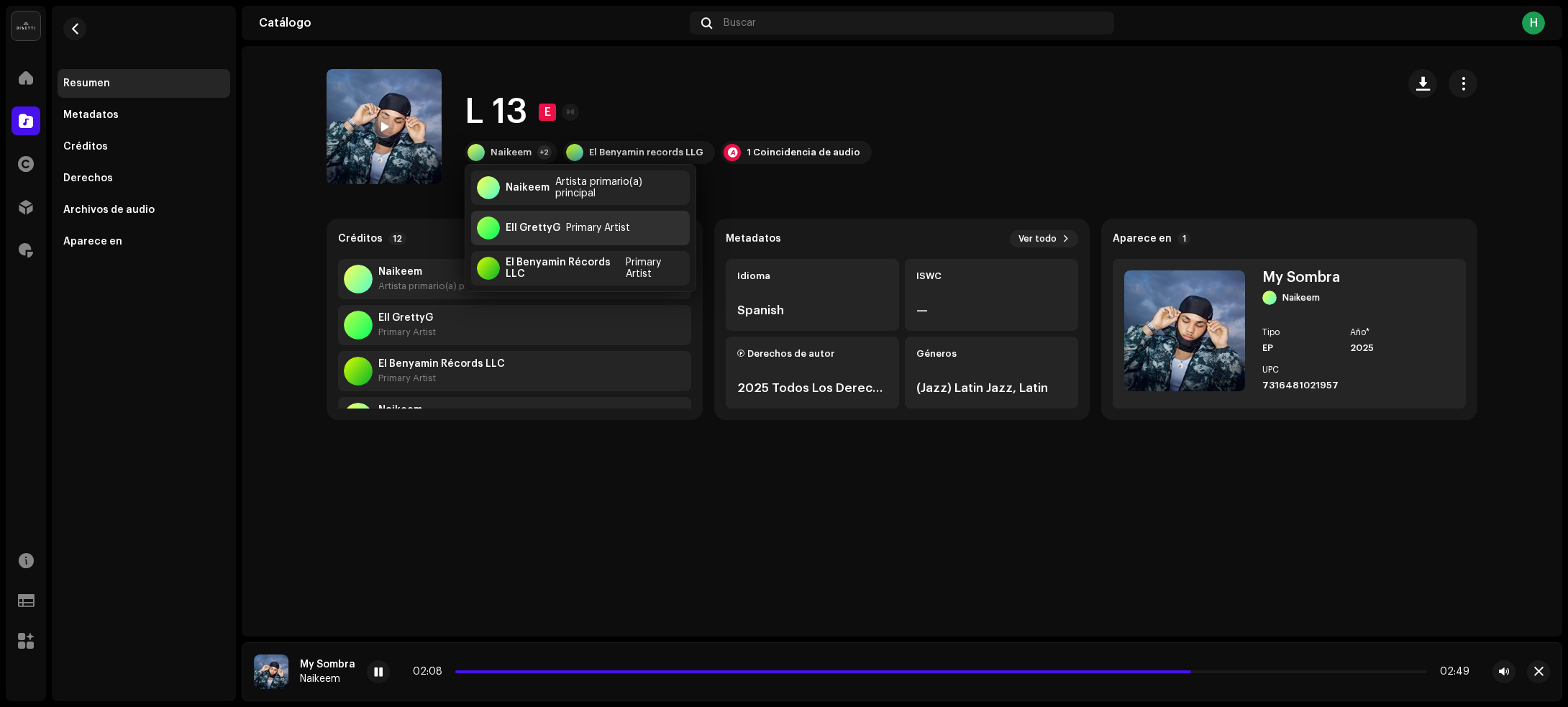
click at [594, 231] on div "Primary Artist" at bounding box center [597, 228] width 64 height 12
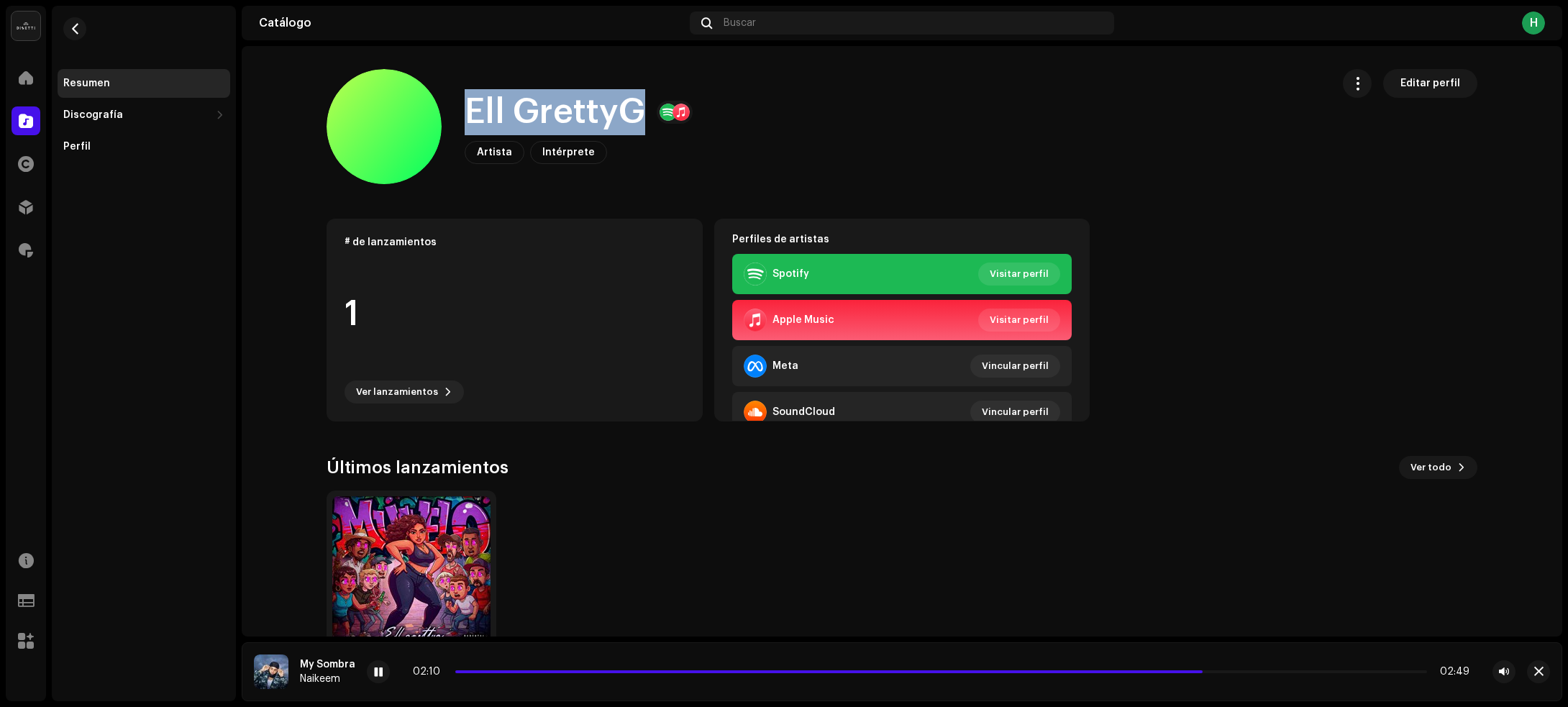
drag, startPoint x: 489, startPoint y: 112, endPoint x: 658, endPoint y: 111, distance: 169.0
click at [658, 111] on div "Ell GrettyG Artista Intérprete Editar perfil" at bounding box center [823, 126] width 993 height 115
copy h1 "Ell GrettyG"
click at [77, 29] on span "button" at bounding box center [75, 29] width 11 height 12
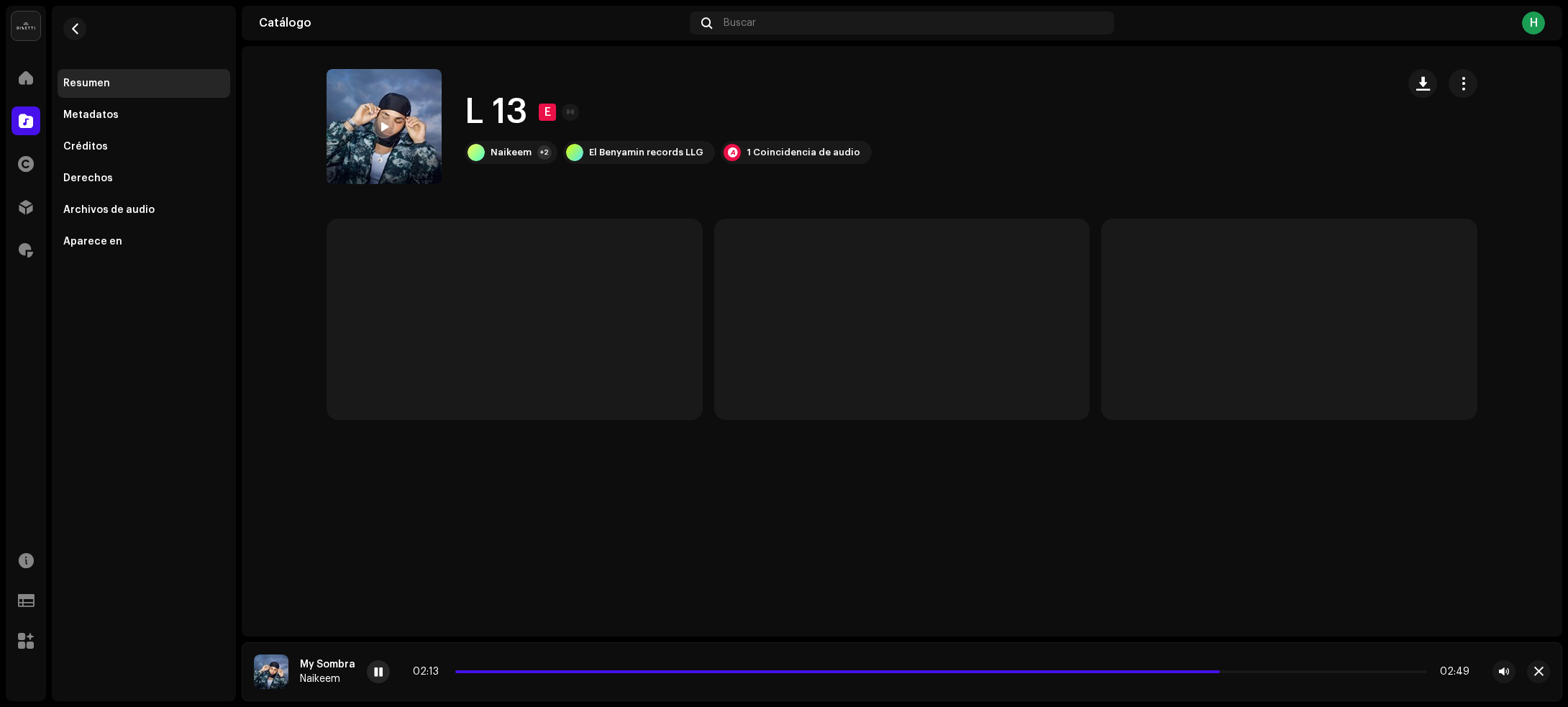
click at [381, 670] on span at bounding box center [378, 672] width 9 height 12
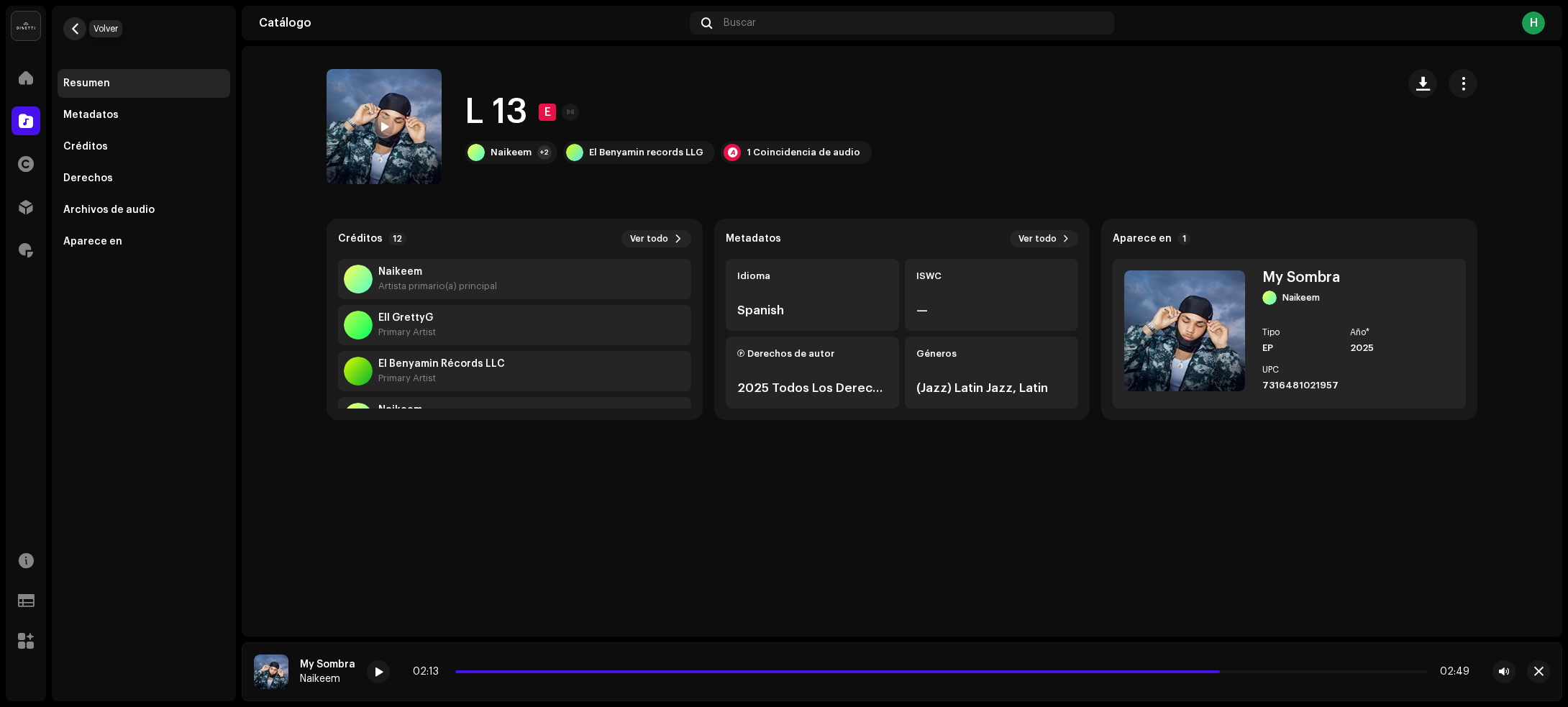
click at [77, 32] on span "button" at bounding box center [75, 29] width 11 height 12
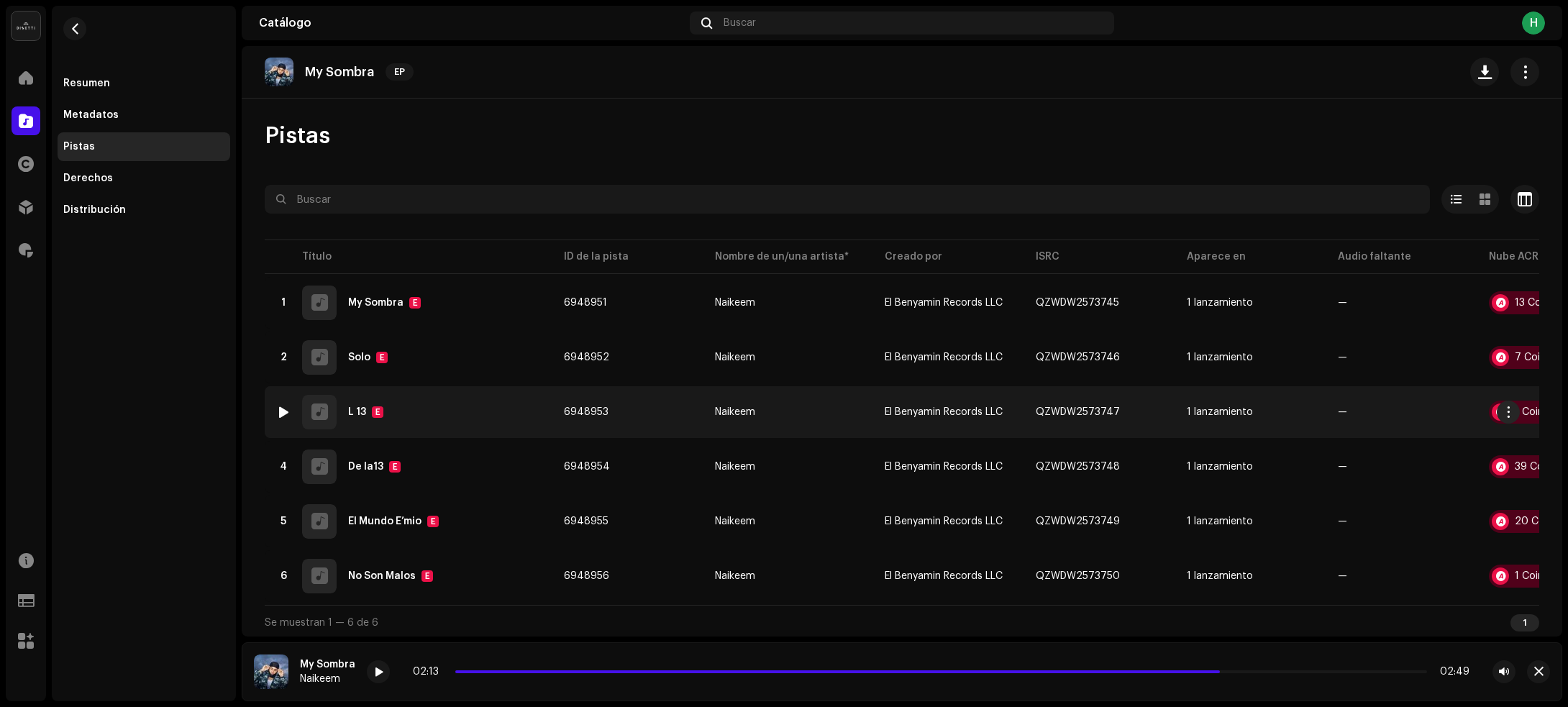
click at [465, 392] on td "3 L 13 E" at bounding box center [408, 412] width 287 height 52
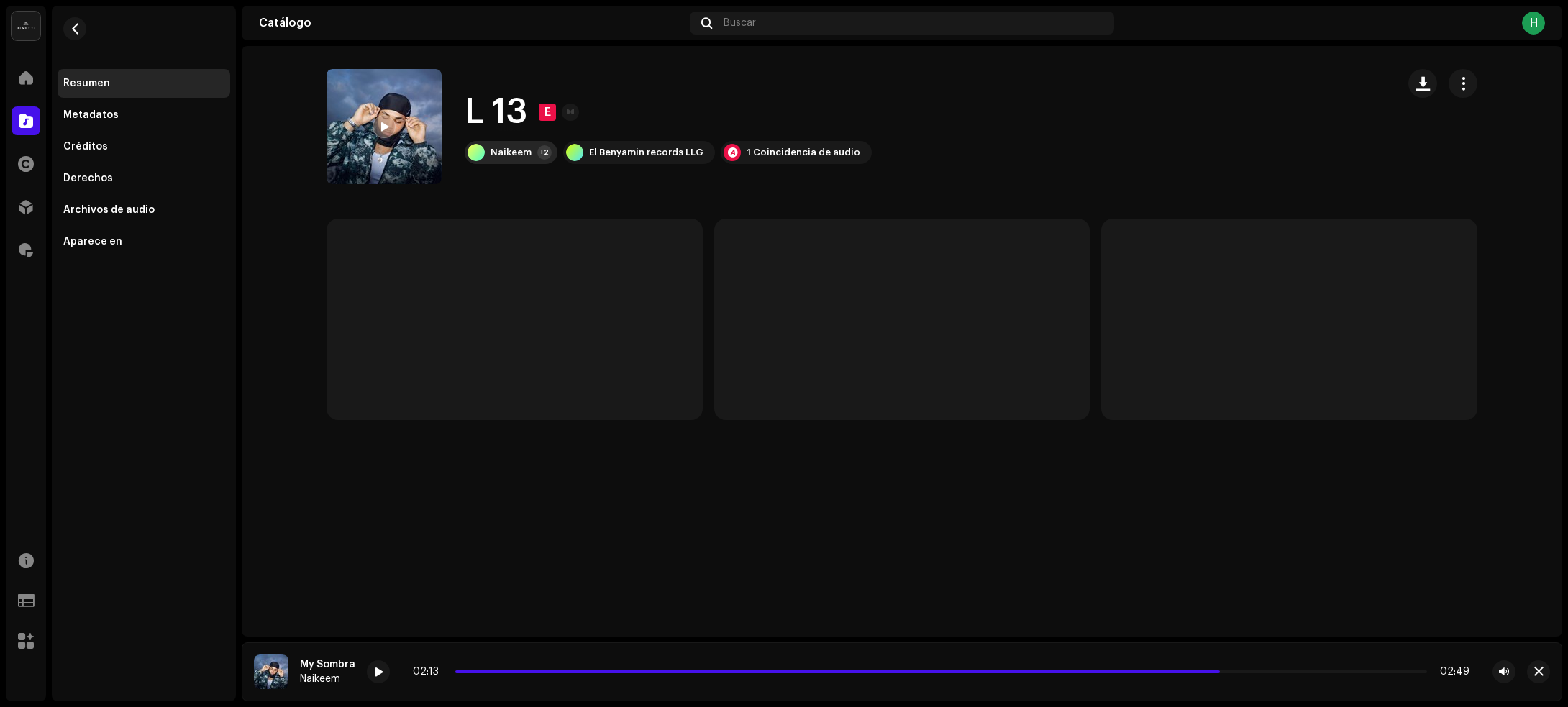
click at [518, 141] on div "Naikeem +2" at bounding box center [511, 152] width 93 height 23
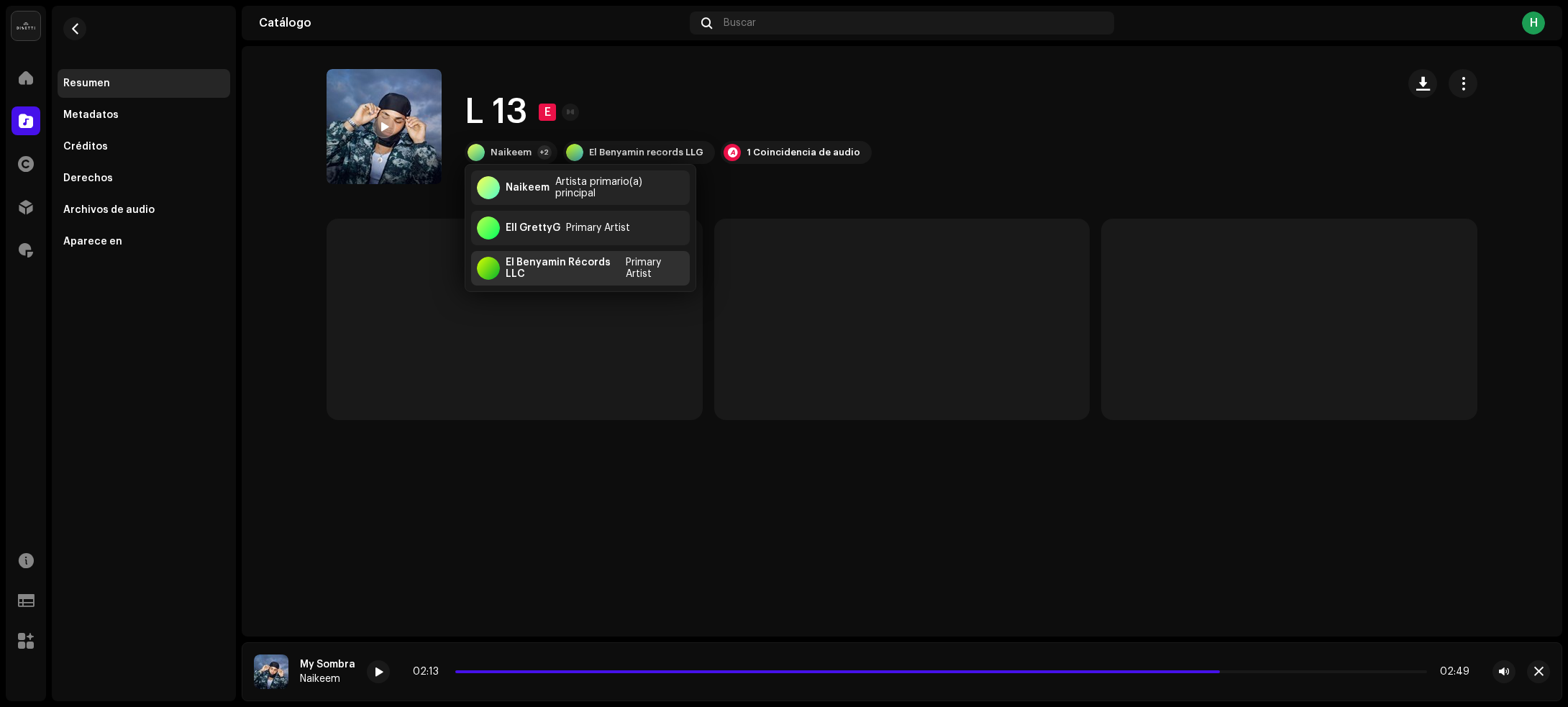
click at [527, 267] on div "El Benyamin Récords LLC" at bounding box center [563, 268] width 114 height 23
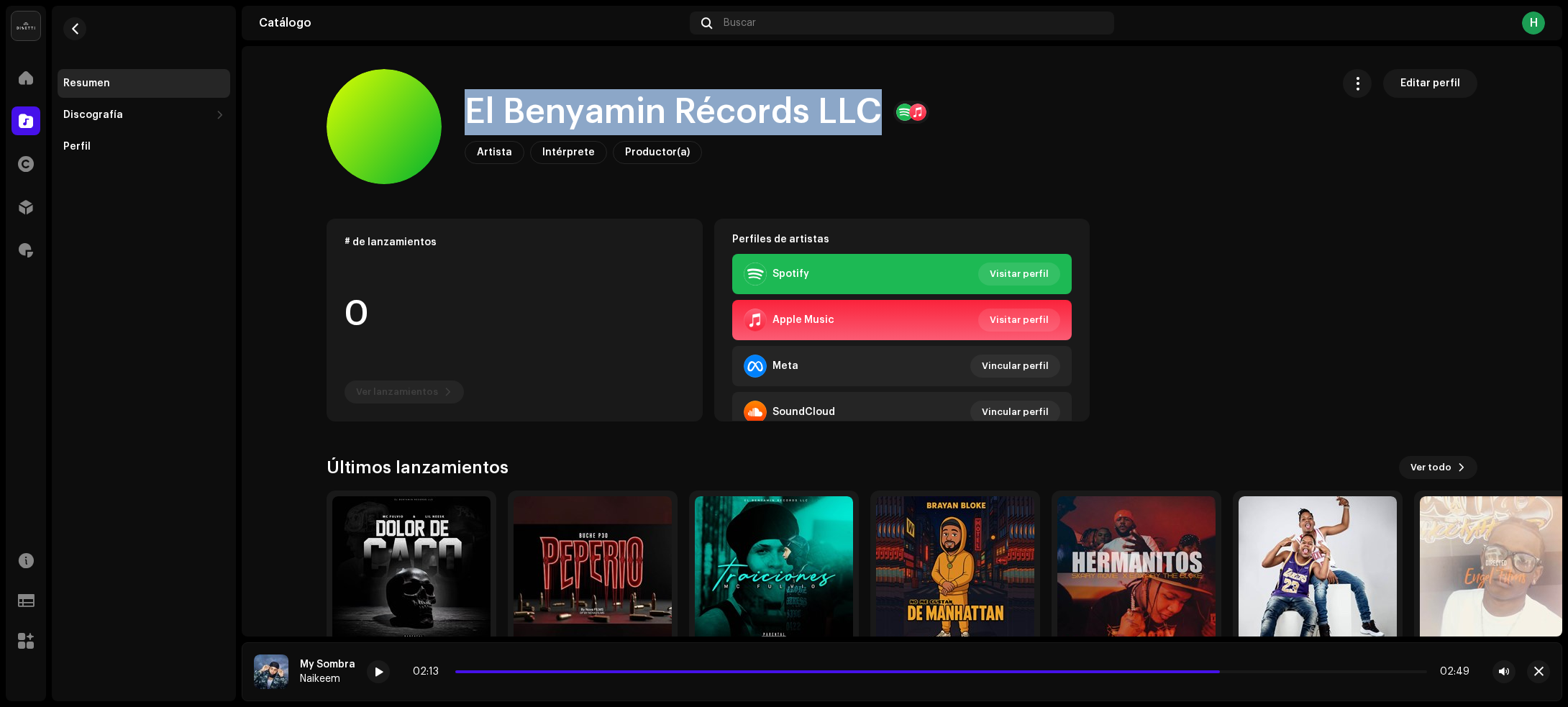
drag, startPoint x: 462, startPoint y: 108, endPoint x: 866, endPoint y: 107, distance: 404.0
click at [866, 107] on h1 "El Benyamin Récords LLC" at bounding box center [673, 112] width 417 height 46
copy h1 "El Benyamin Récords LLC"
click at [73, 26] on span "button" at bounding box center [75, 29] width 11 height 12
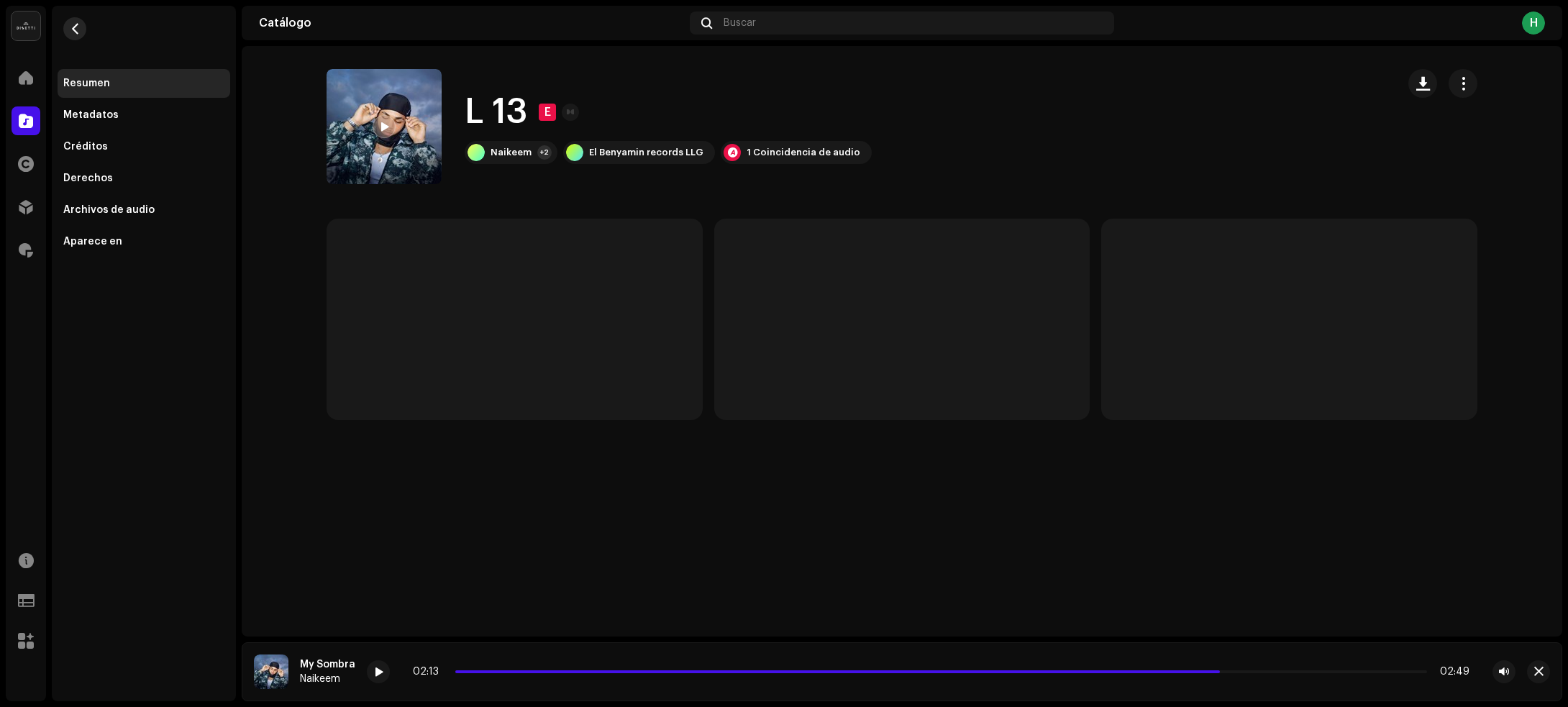
click at [78, 26] on span "button" at bounding box center [75, 29] width 11 height 12
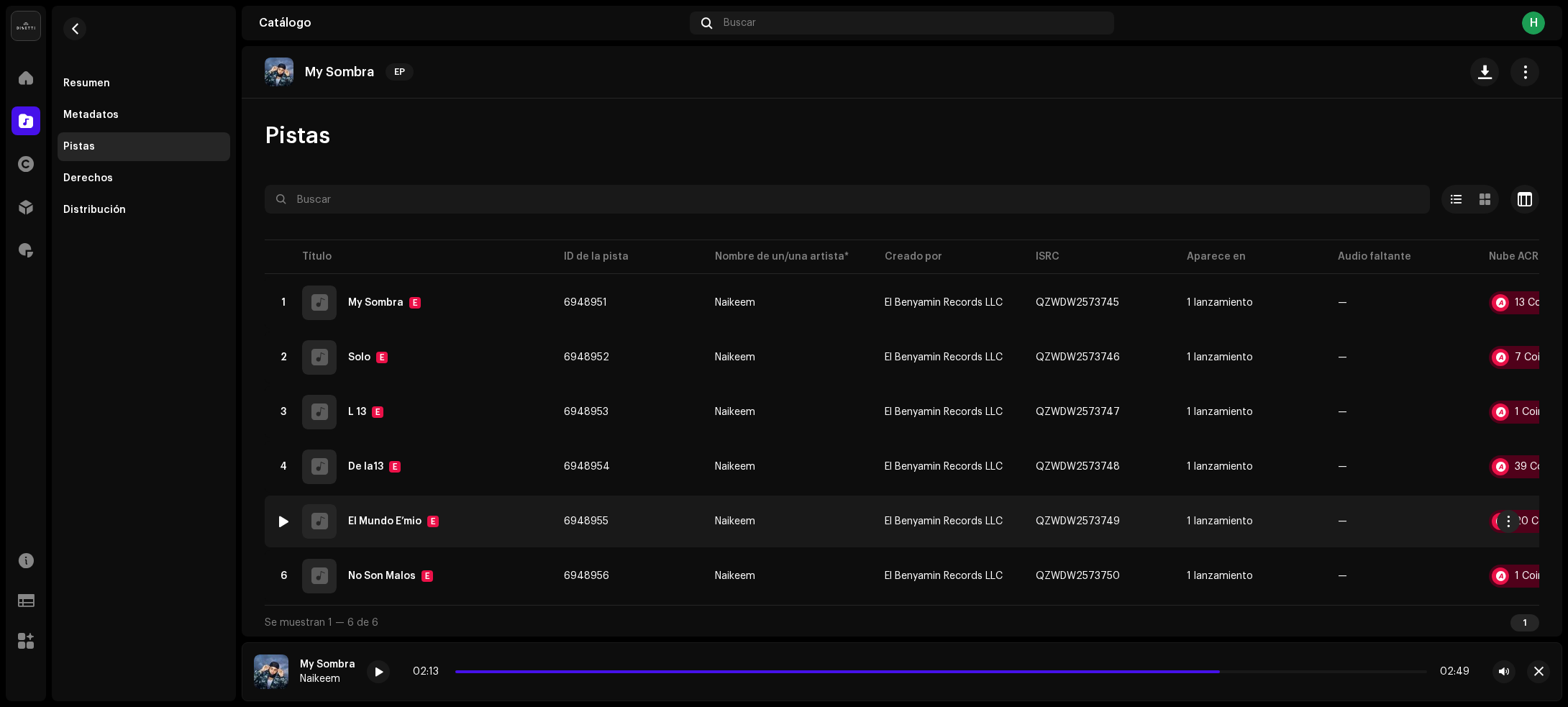
click at [484, 531] on div "5 El Mundo E’mio E" at bounding box center [408, 521] width 264 height 35
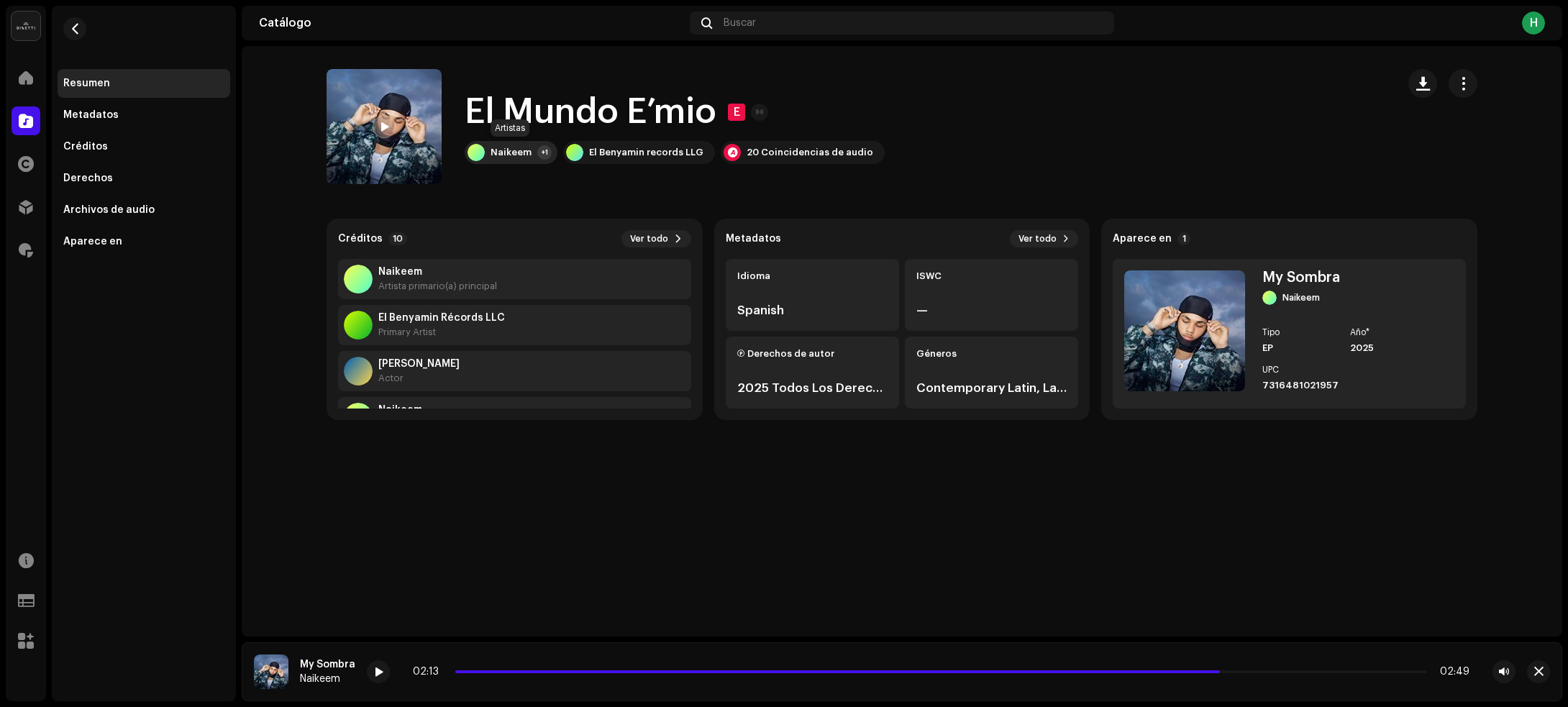
click at [507, 151] on div "Naikeem" at bounding box center [511, 152] width 41 height 12
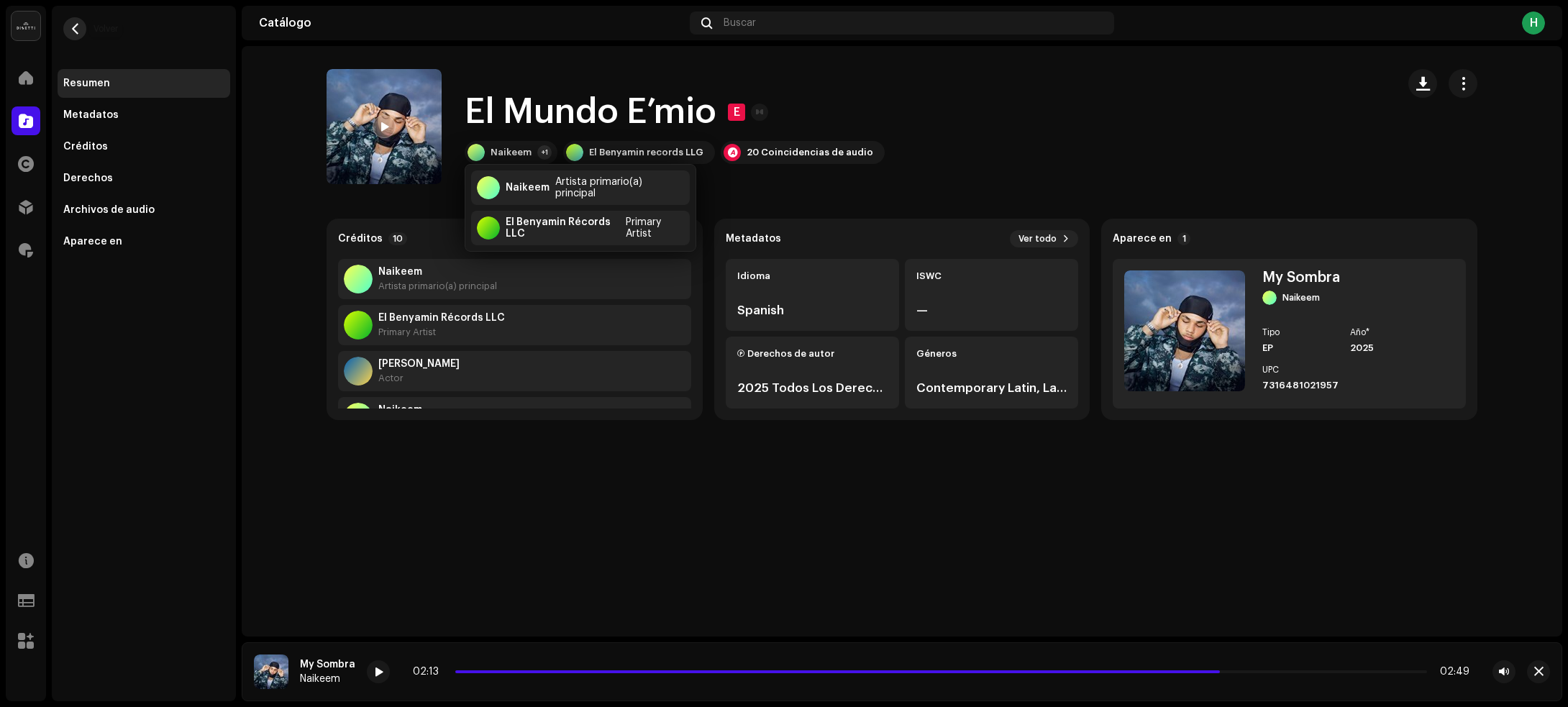
click at [83, 26] on button "button" at bounding box center [75, 29] width 23 height 23
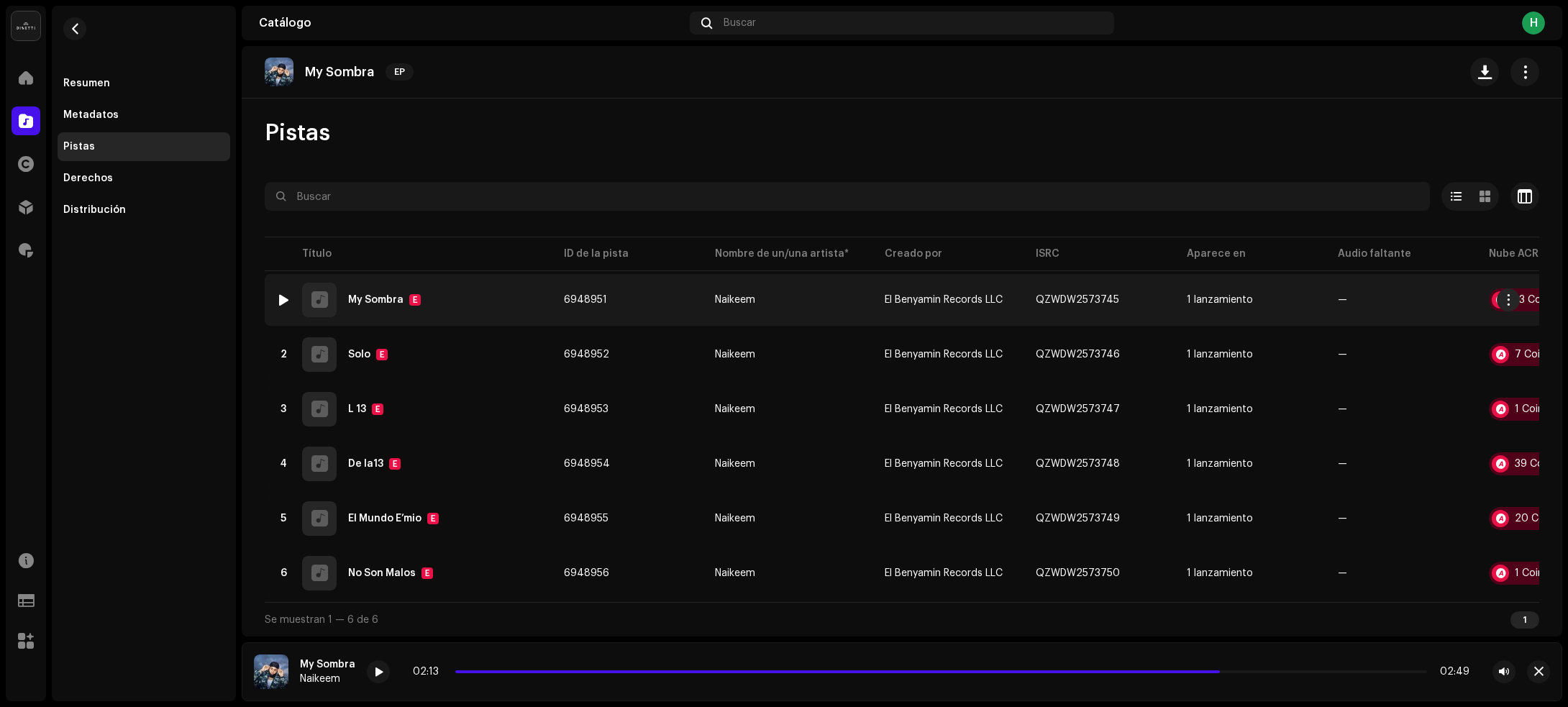
scroll to position [7, 0]
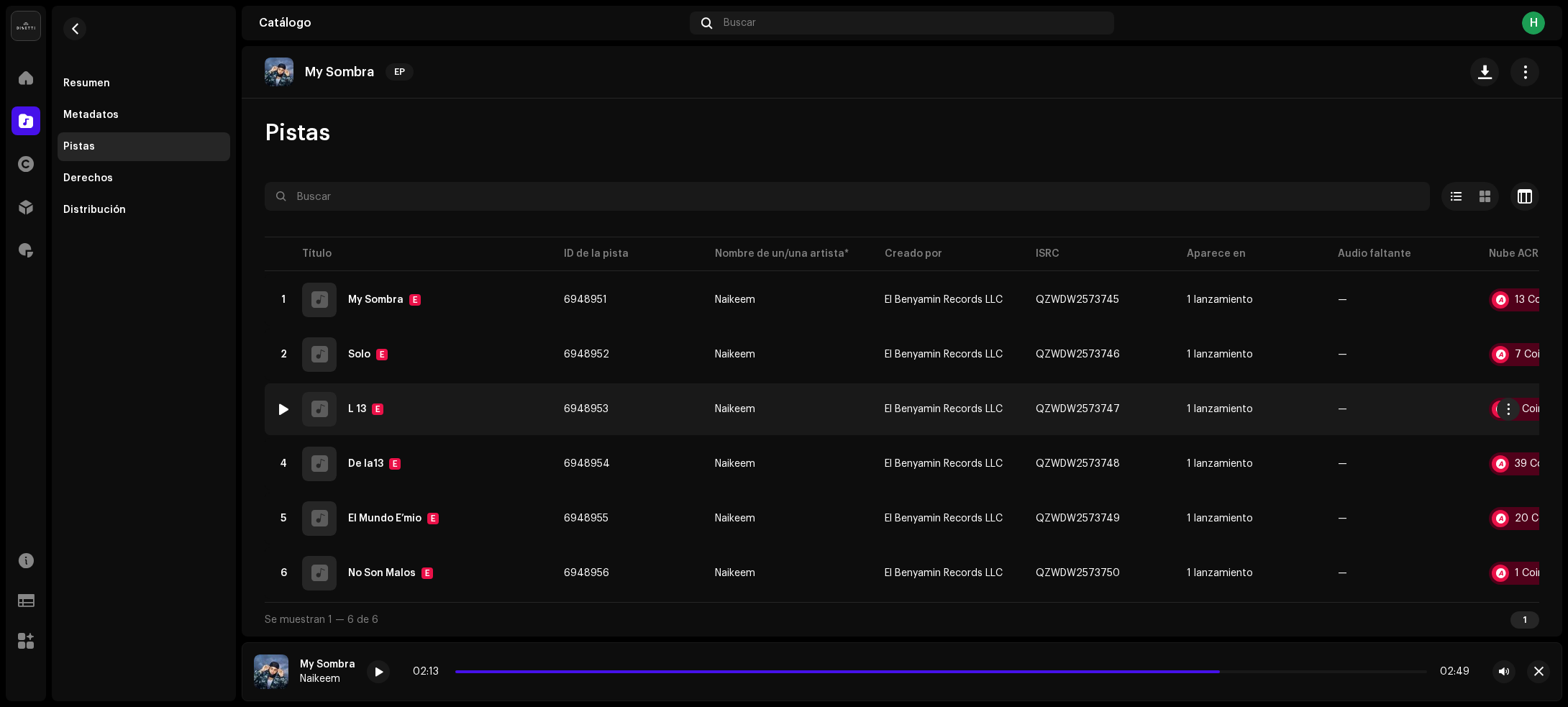
click at [439, 408] on div "3 L 13 E" at bounding box center [408, 409] width 264 height 35
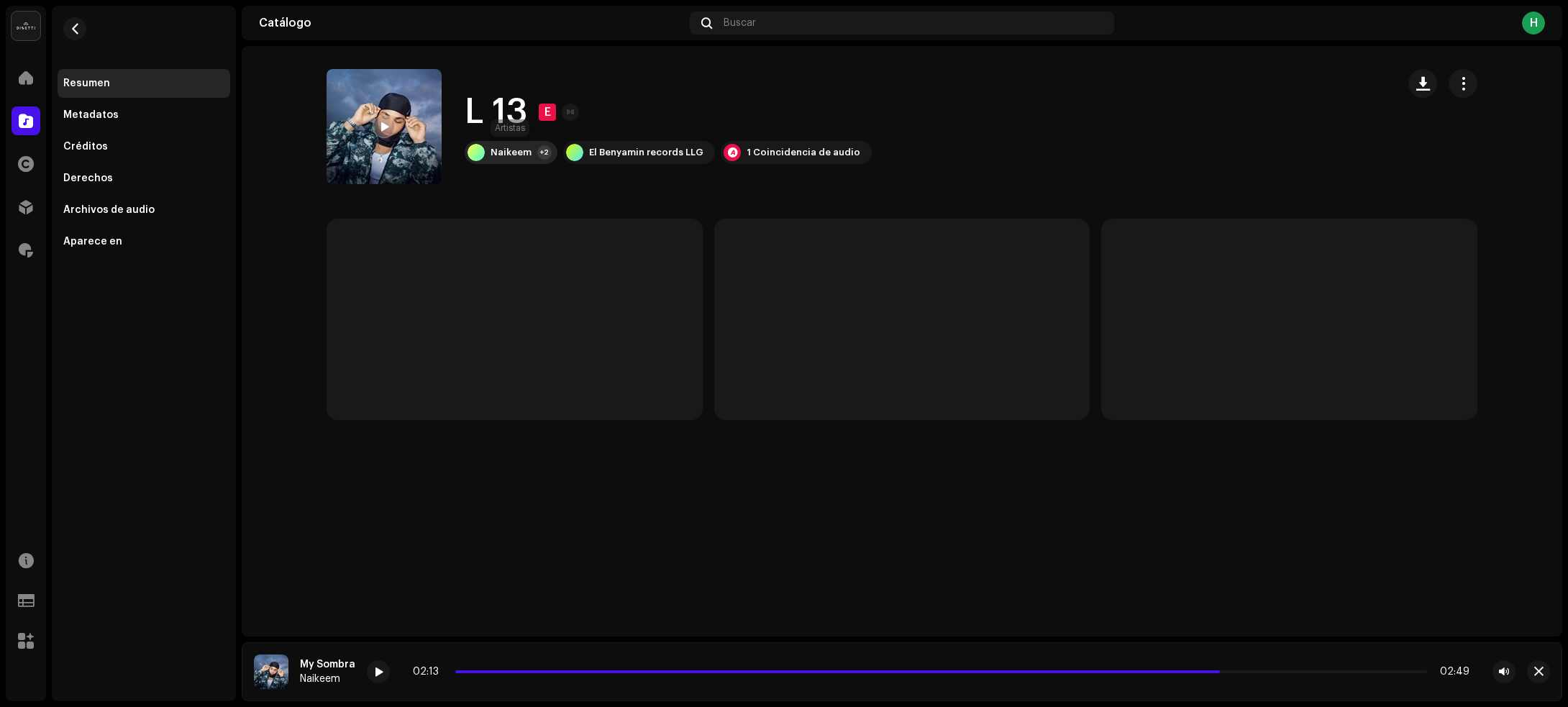
click at [516, 151] on div "Naikeem" at bounding box center [511, 152] width 41 height 12
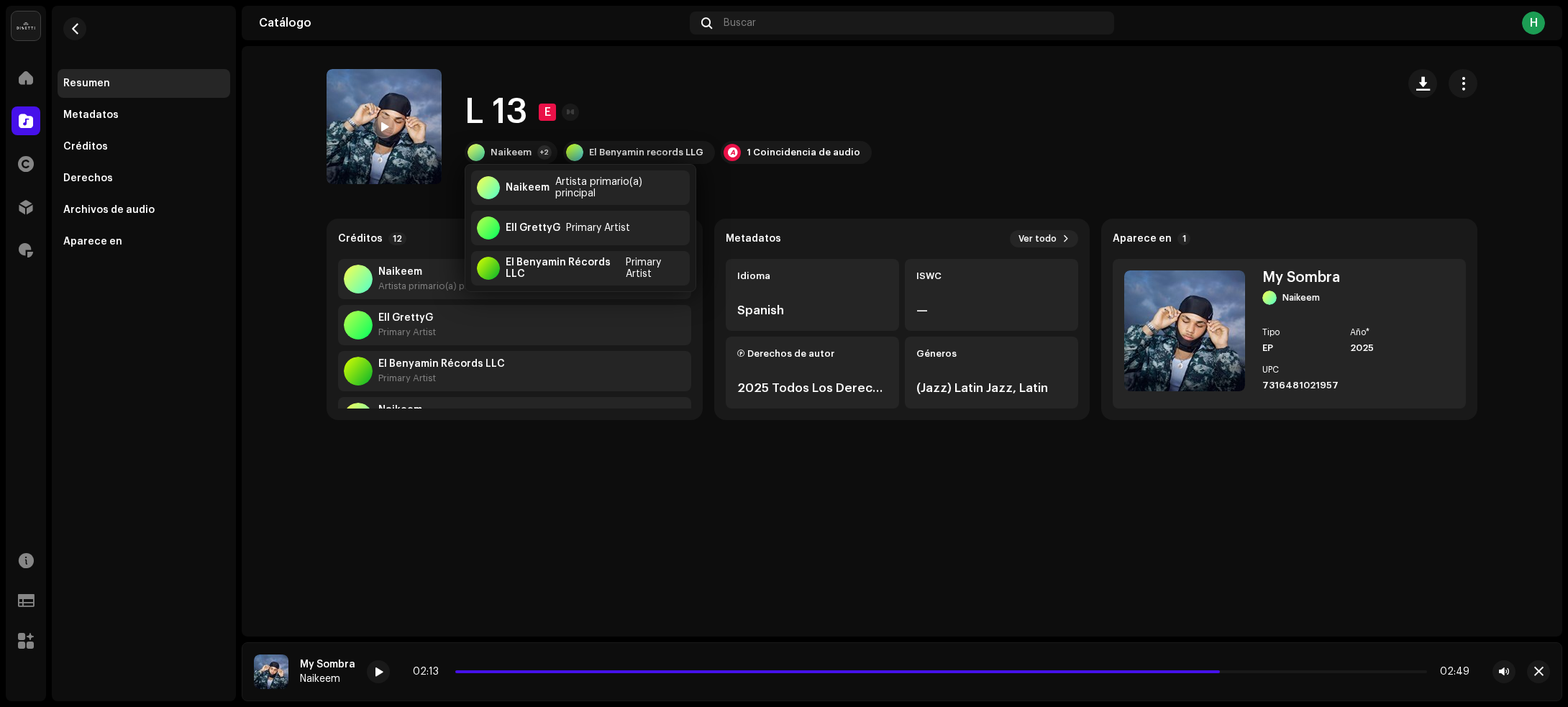
click at [291, 73] on re-o-track-hero "L 13 E L 13 E Naikeem +2 El Benyamin records LLG 1 Coincidencia de audio" at bounding box center [902, 126] width 1321 height 115
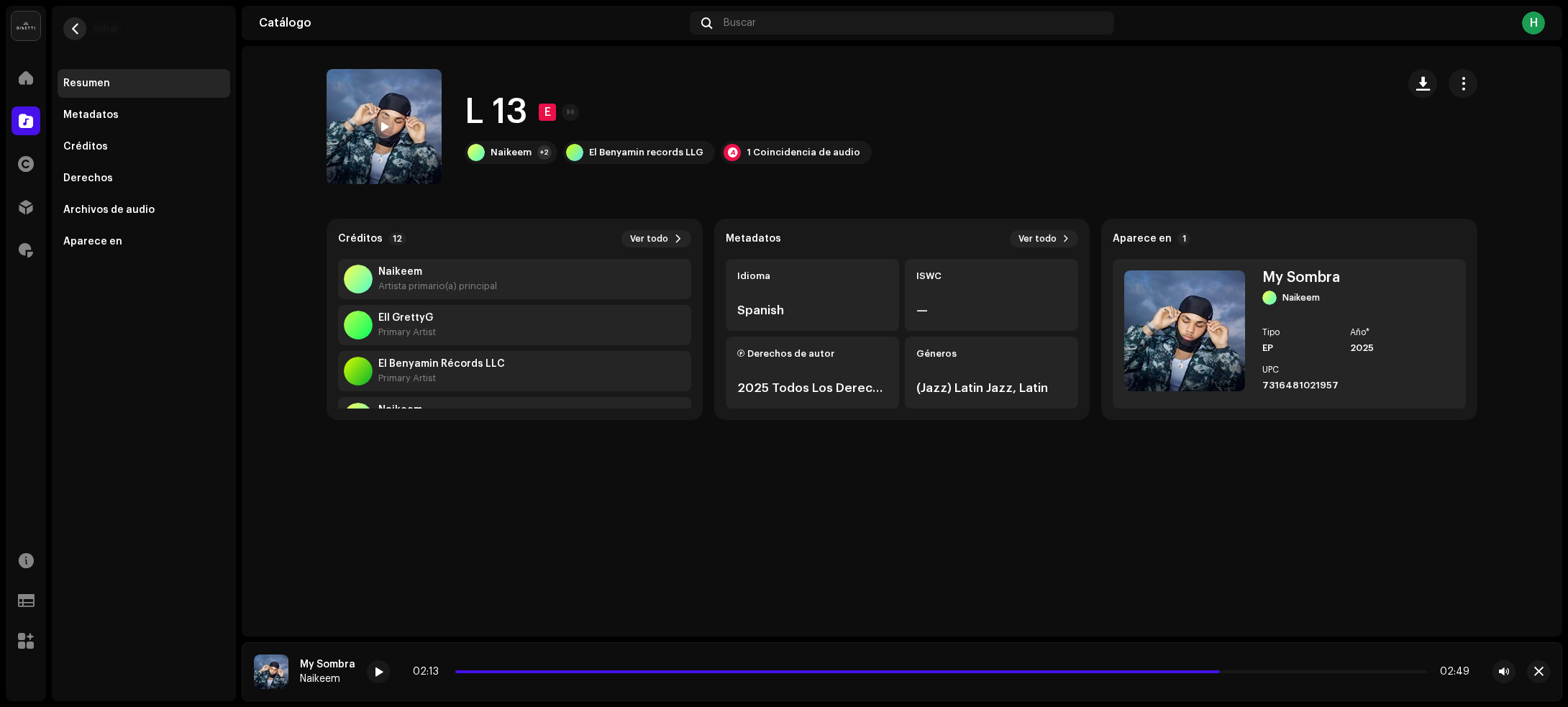
click at [76, 24] on span "button" at bounding box center [75, 29] width 11 height 12
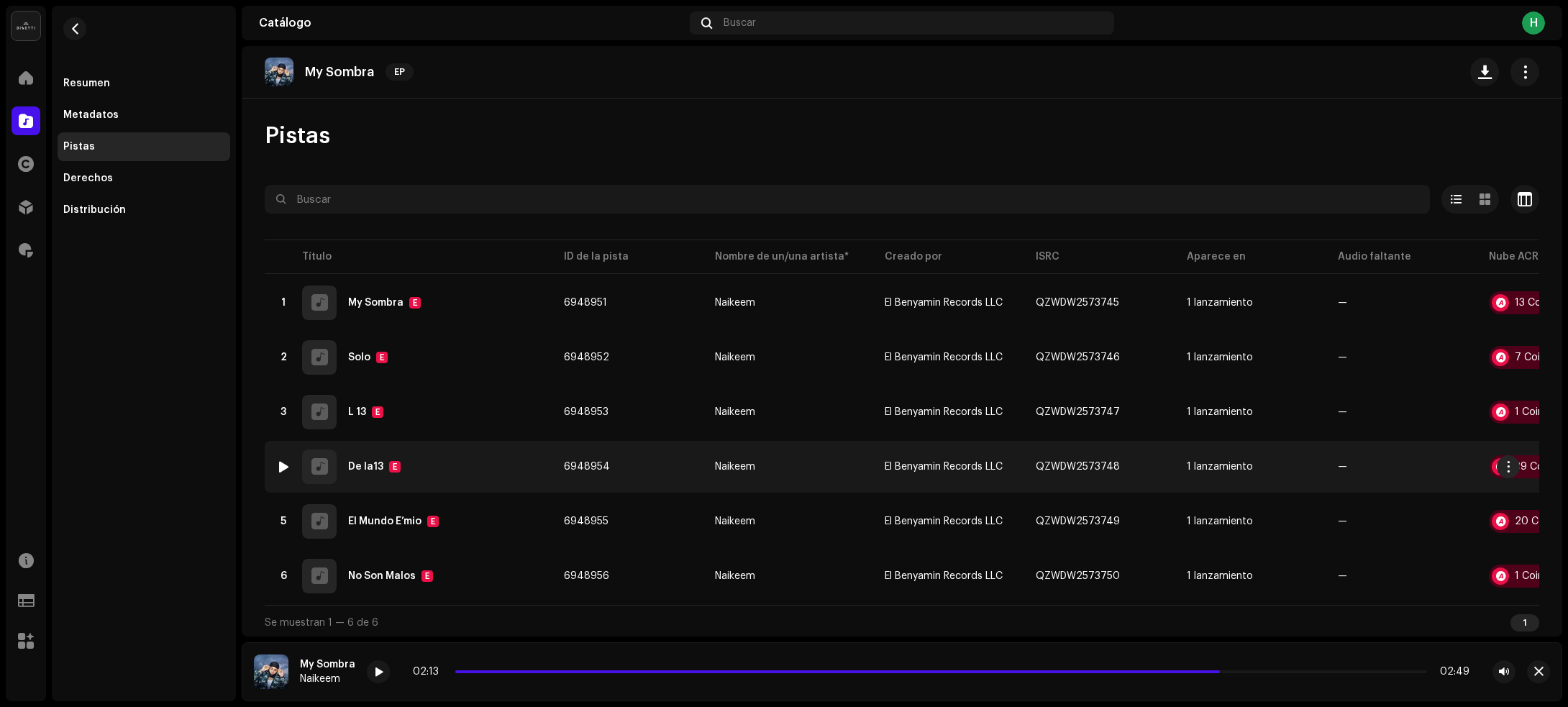
click at [476, 468] on div "4 De la13 E" at bounding box center [408, 467] width 264 height 35
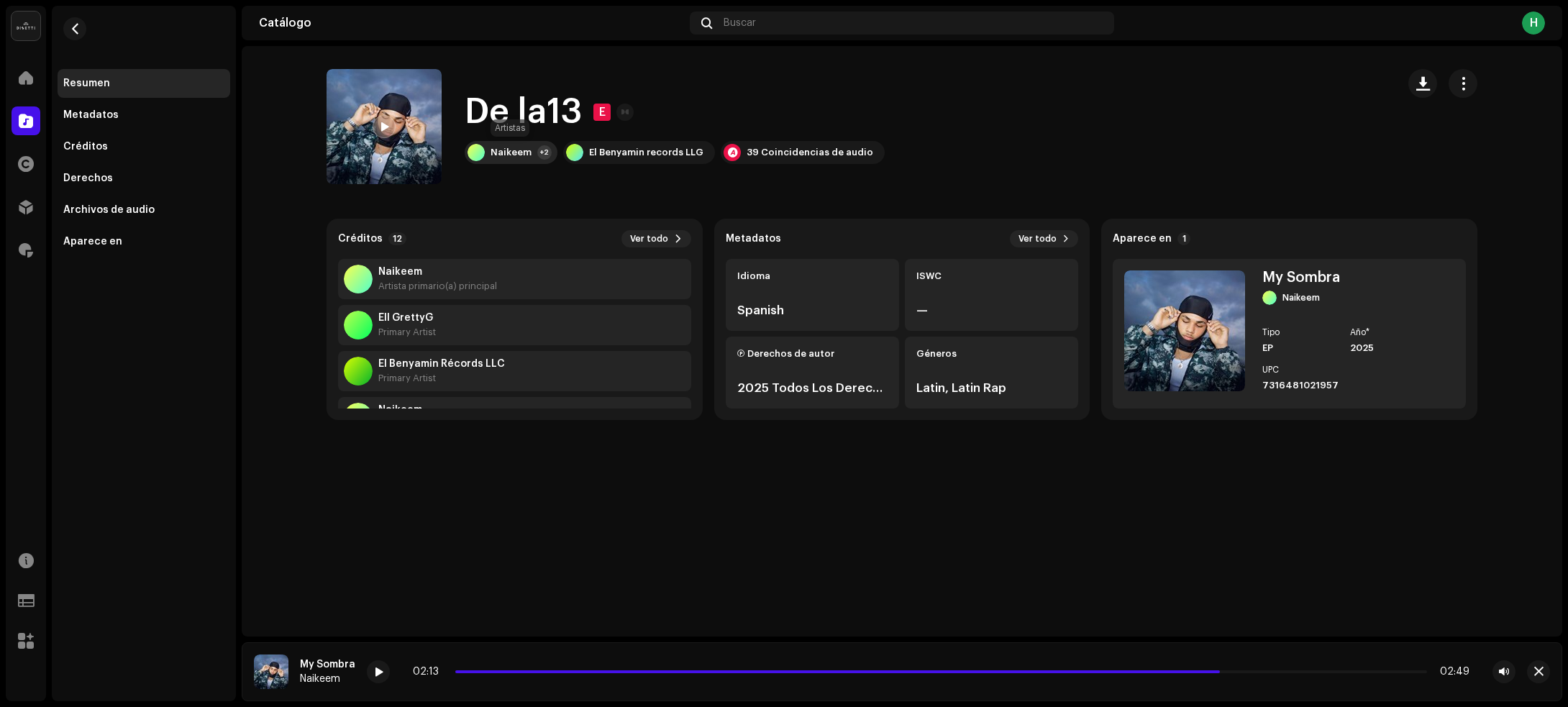
click at [518, 151] on div "Naikeem" at bounding box center [511, 152] width 41 height 12
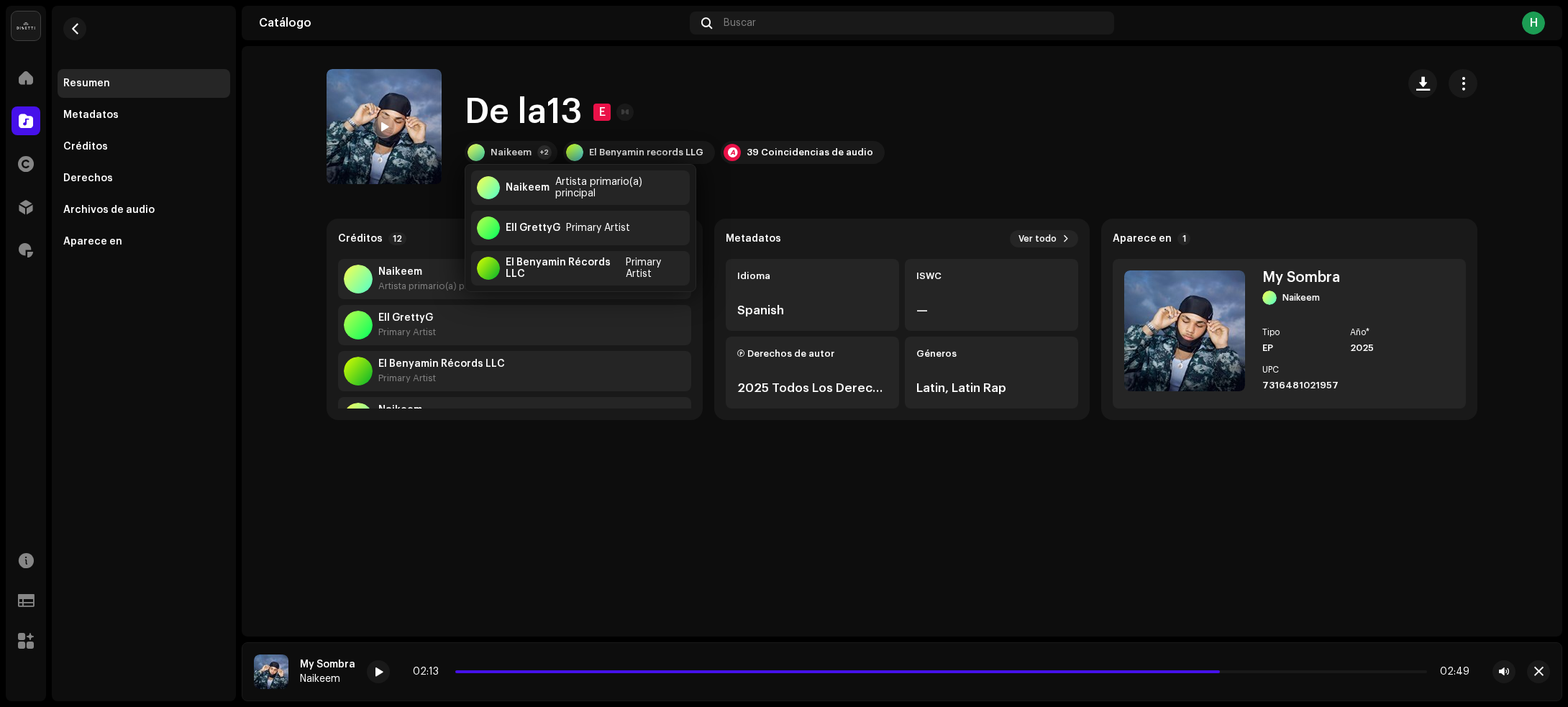
click at [666, 78] on div "De la13 E Naikeem +2 El Benyamin records LLG 39 Coincidencias de audio" at bounding box center [856, 126] width 1059 height 115
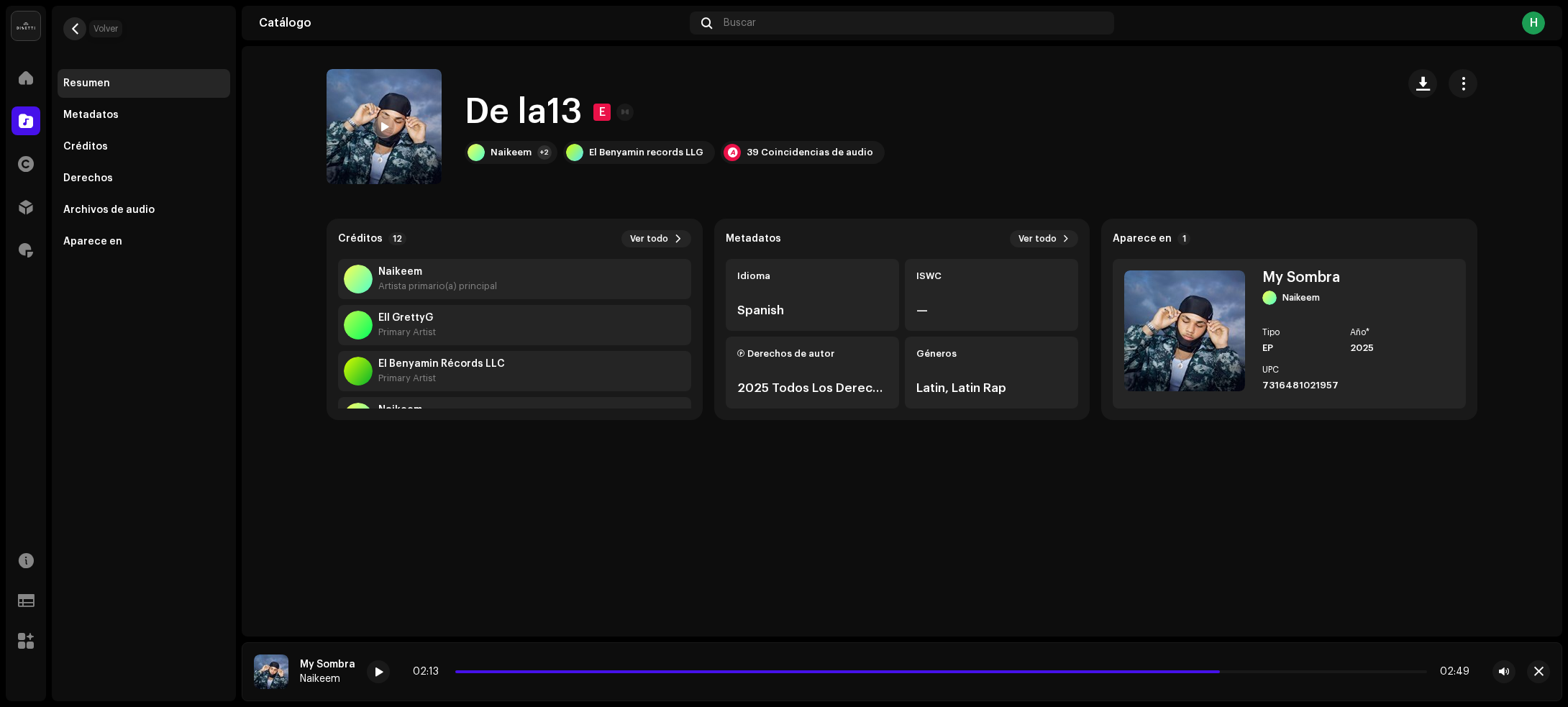
click at [77, 26] on span "button" at bounding box center [75, 29] width 11 height 12
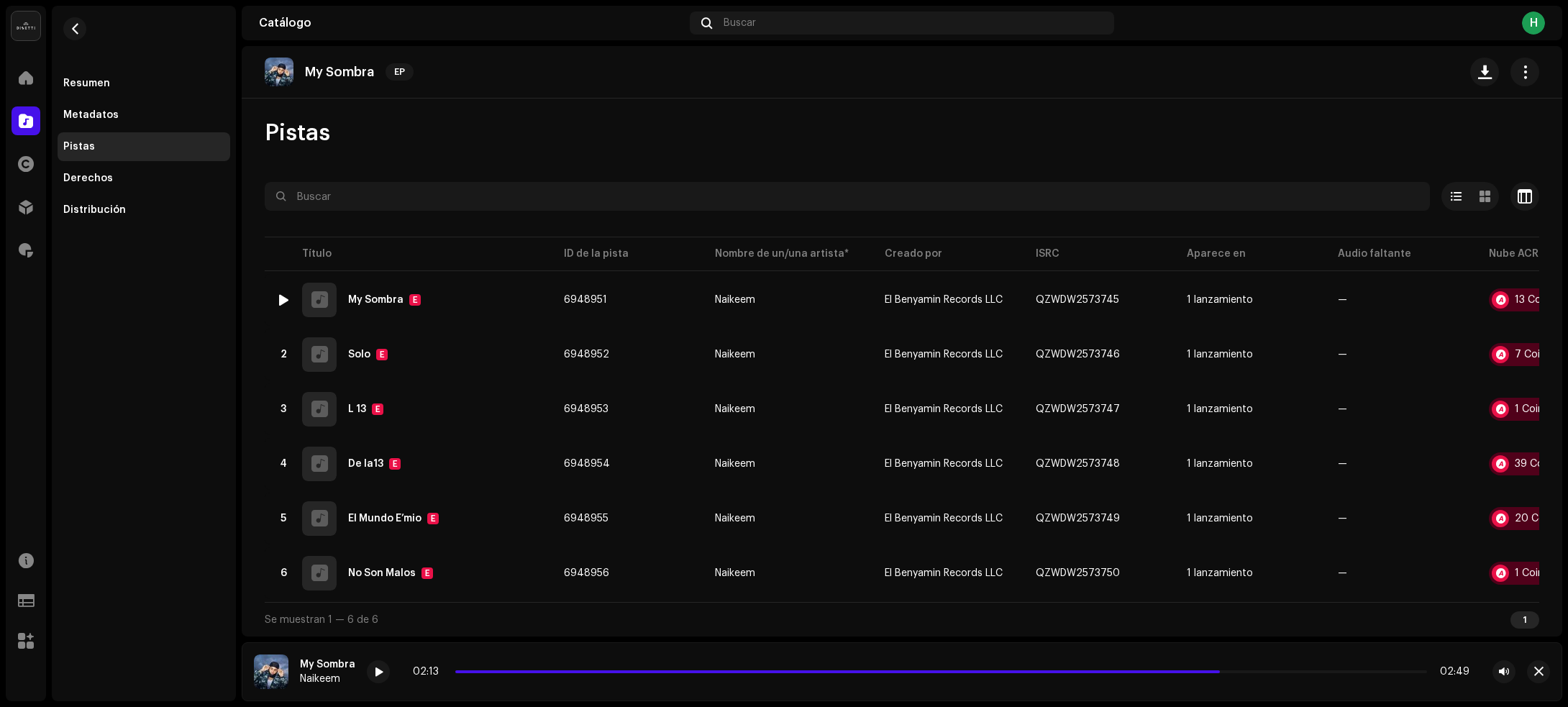
scroll to position [7, 0]
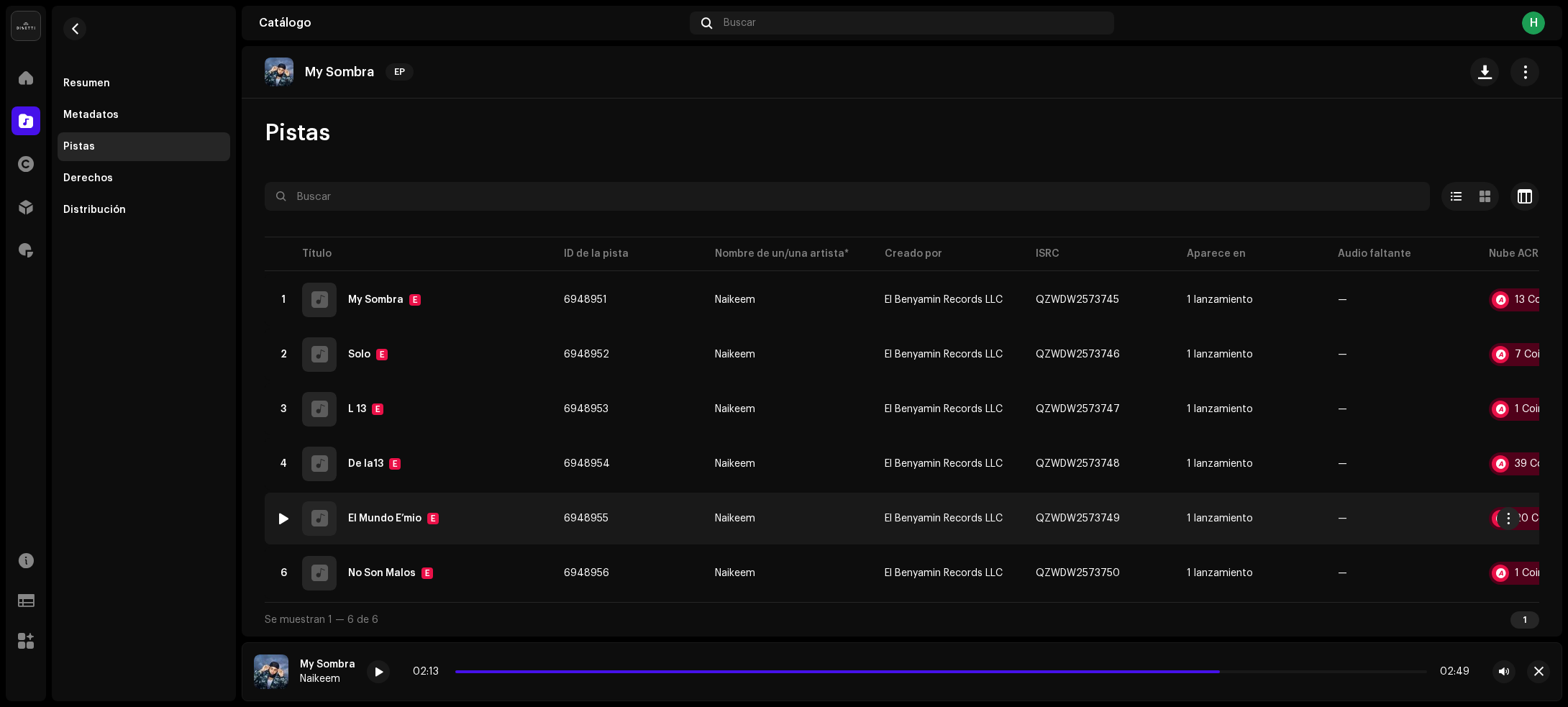
click at [491, 514] on div "5 El Mundo E’mio E" at bounding box center [408, 518] width 264 height 35
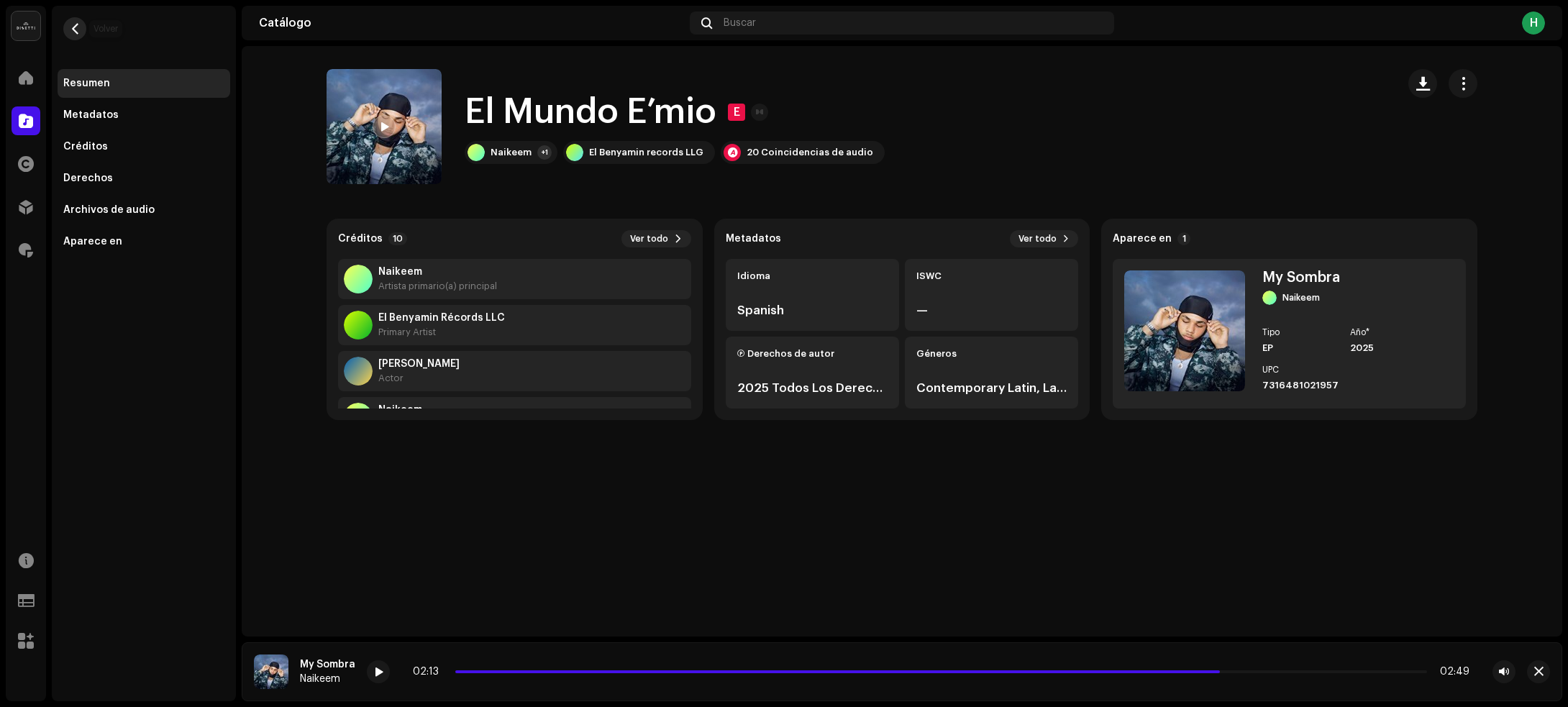
click at [69, 20] on button "button" at bounding box center [75, 29] width 23 height 23
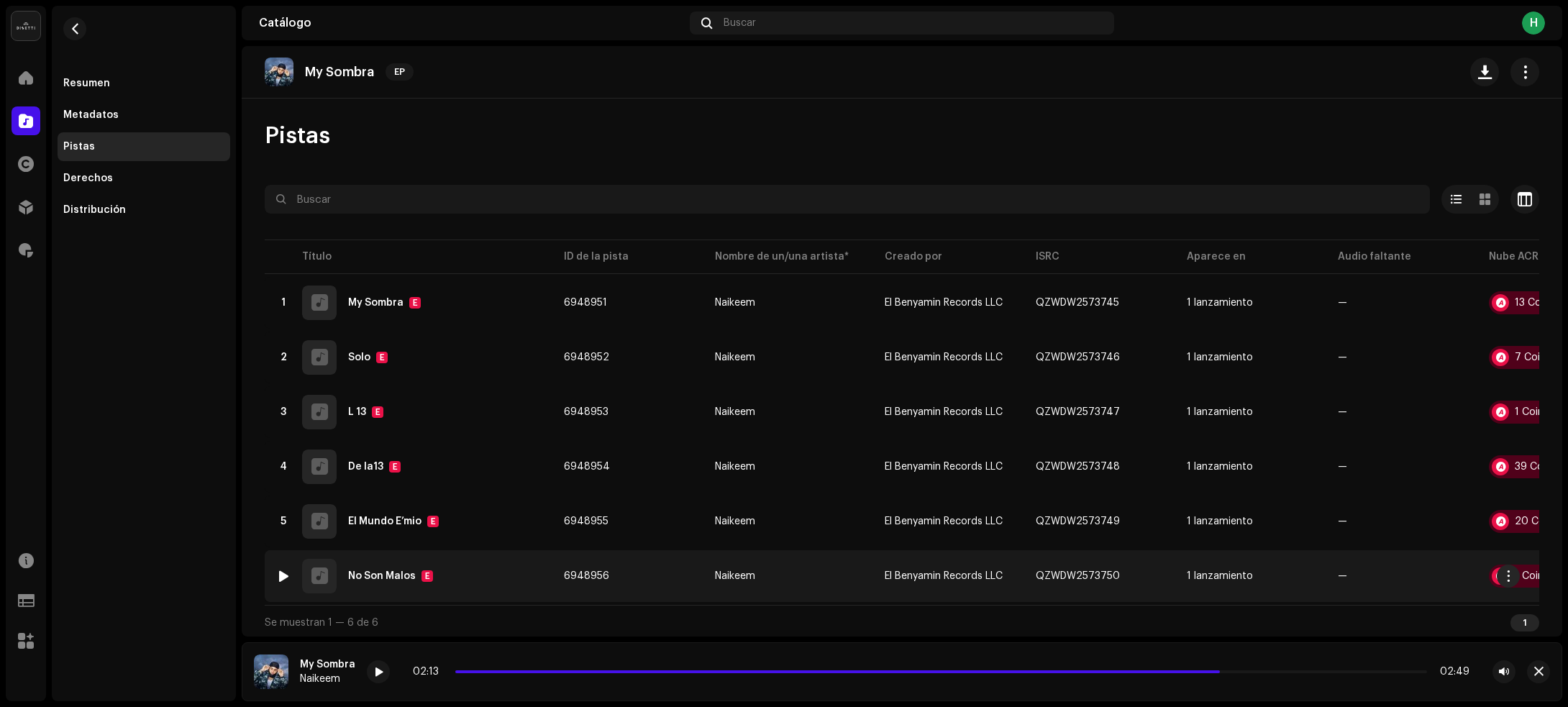
click at [482, 585] on div "6 No Son Malos E" at bounding box center [408, 576] width 264 height 35
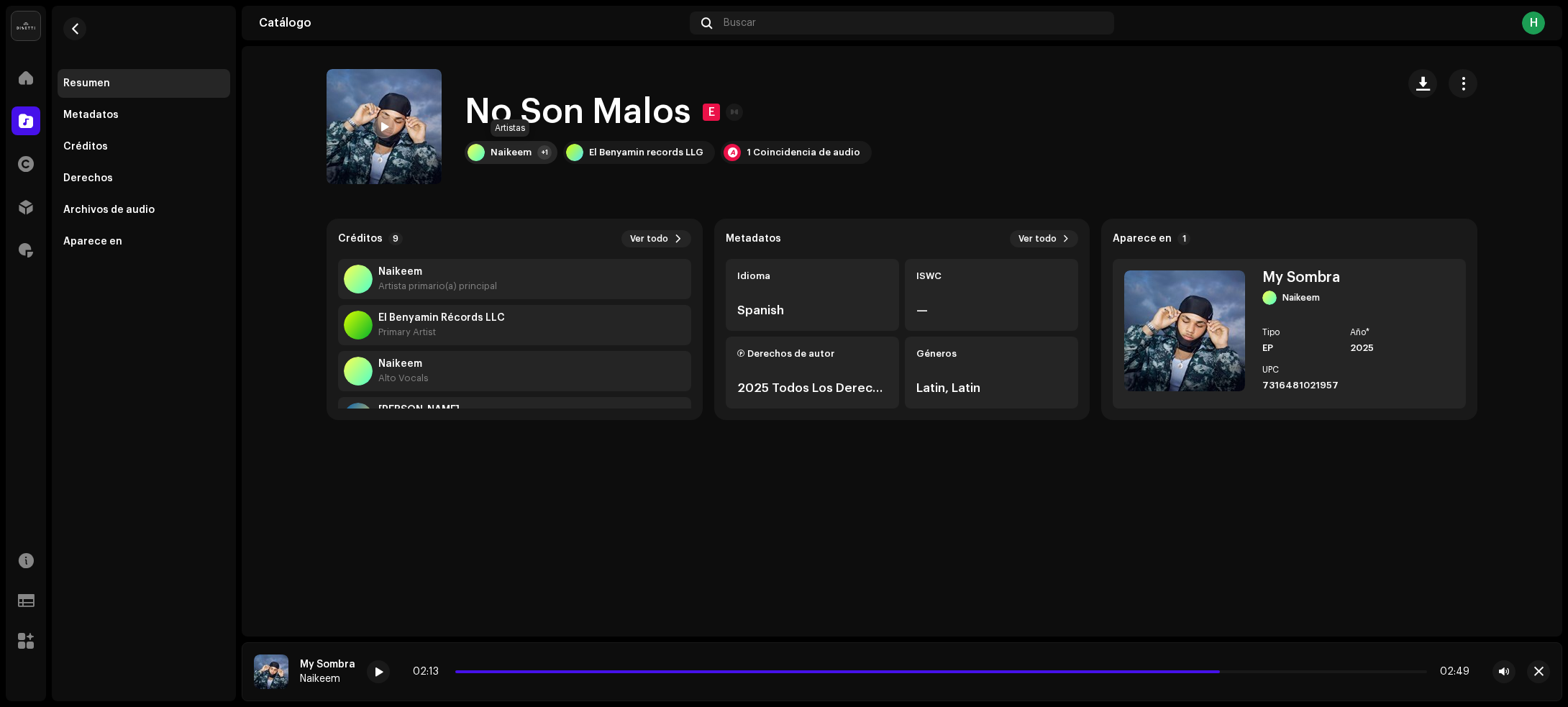
click at [509, 155] on div "Naikeem" at bounding box center [511, 152] width 41 height 12
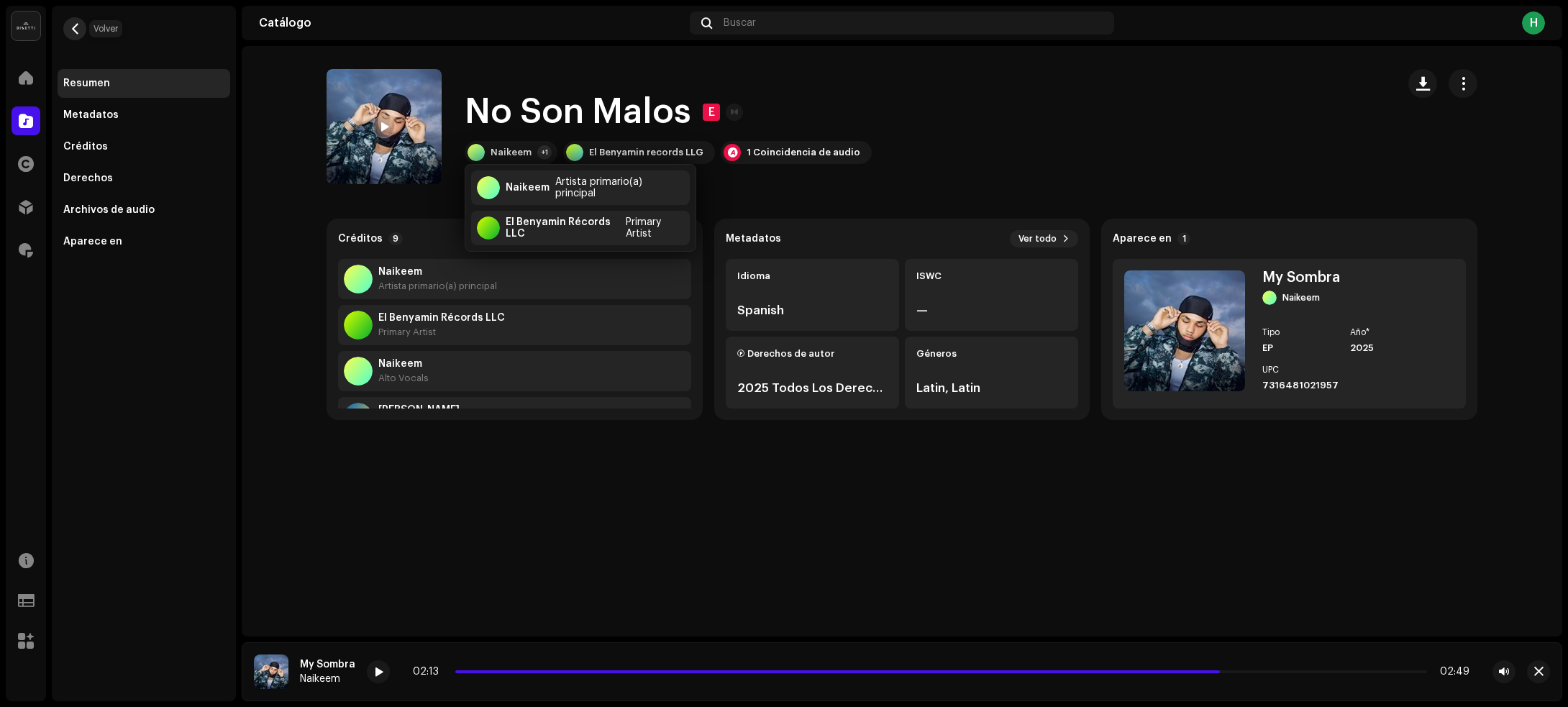
click at [73, 19] on button "button" at bounding box center [75, 29] width 23 height 23
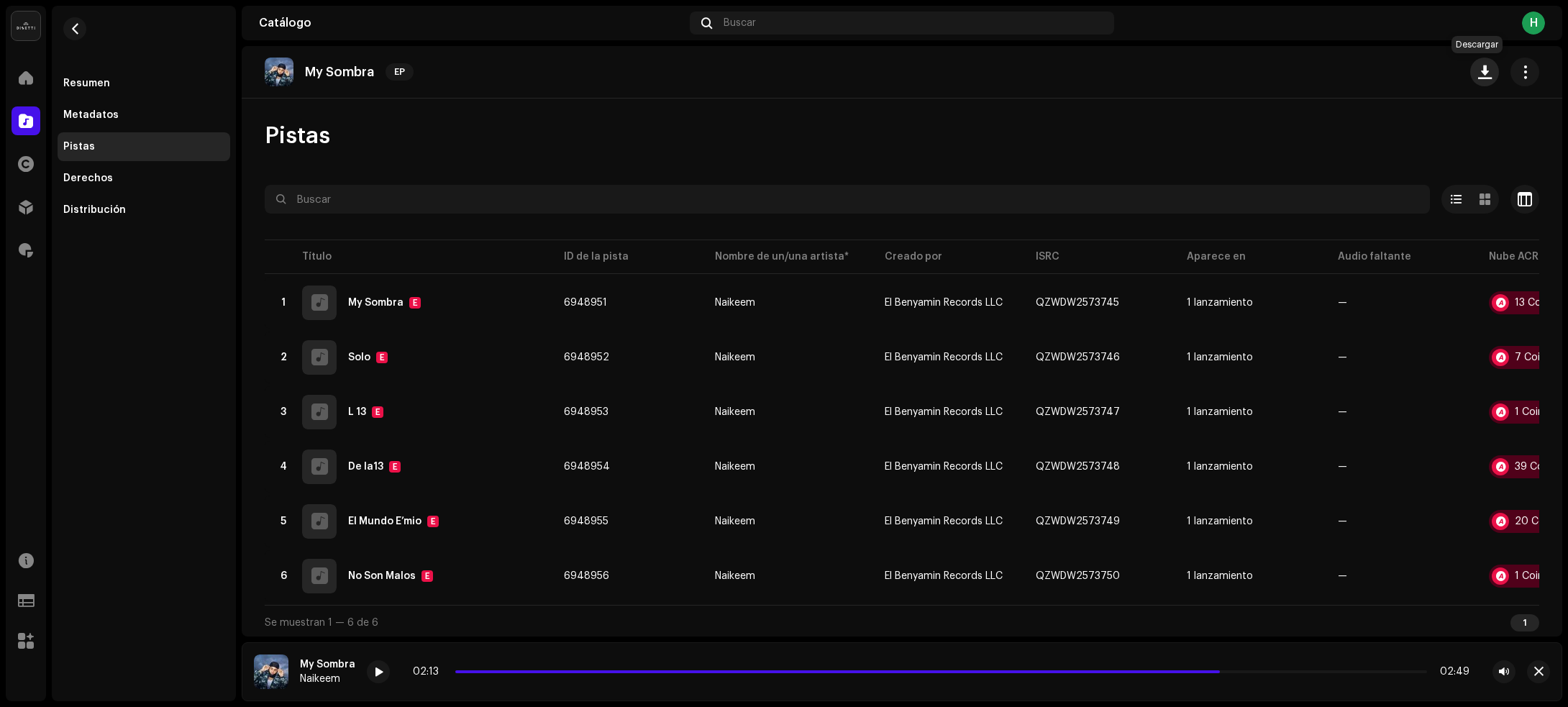
click at [1478, 73] on span "button" at bounding box center [1485, 72] width 14 height 12
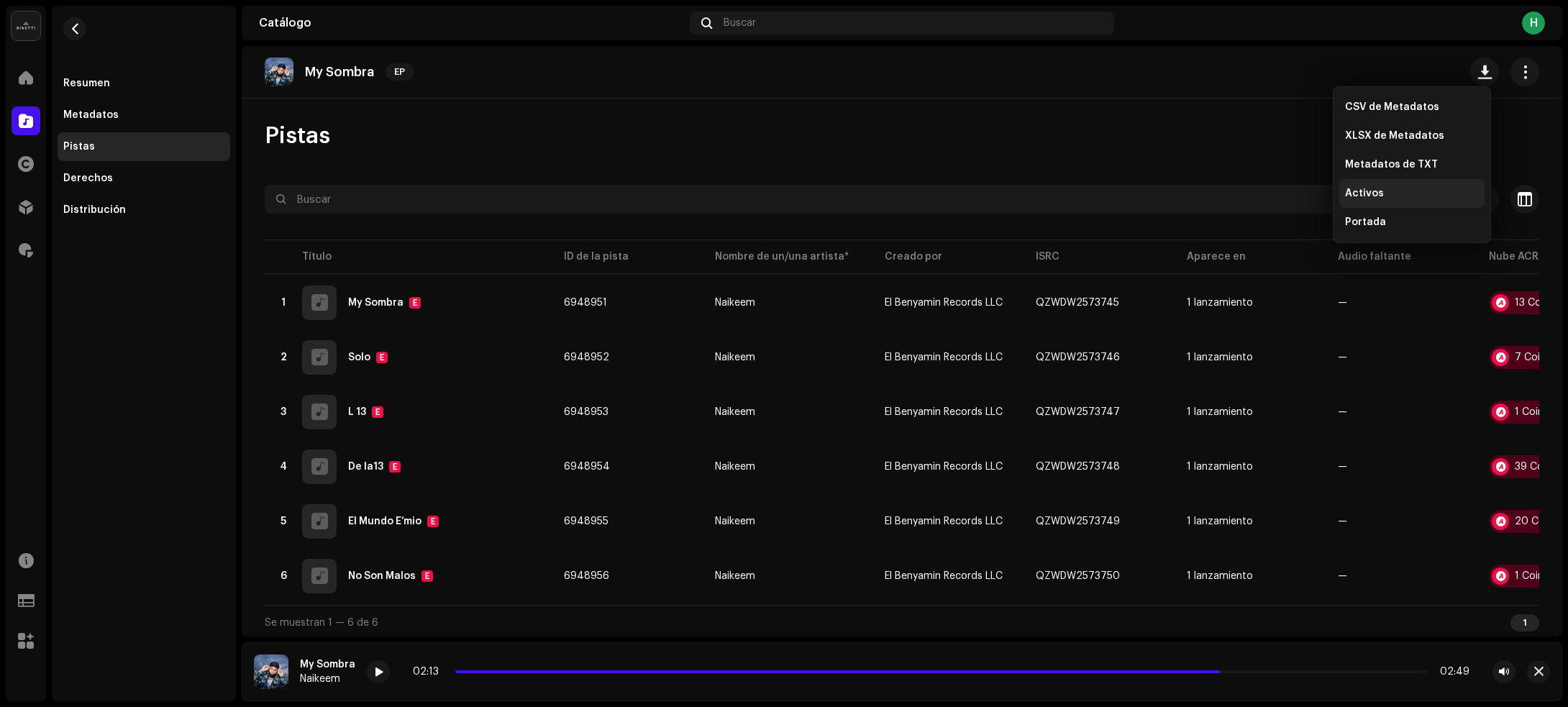
click at [1382, 189] on div "Activos" at bounding box center [1411, 193] width 134 height 12
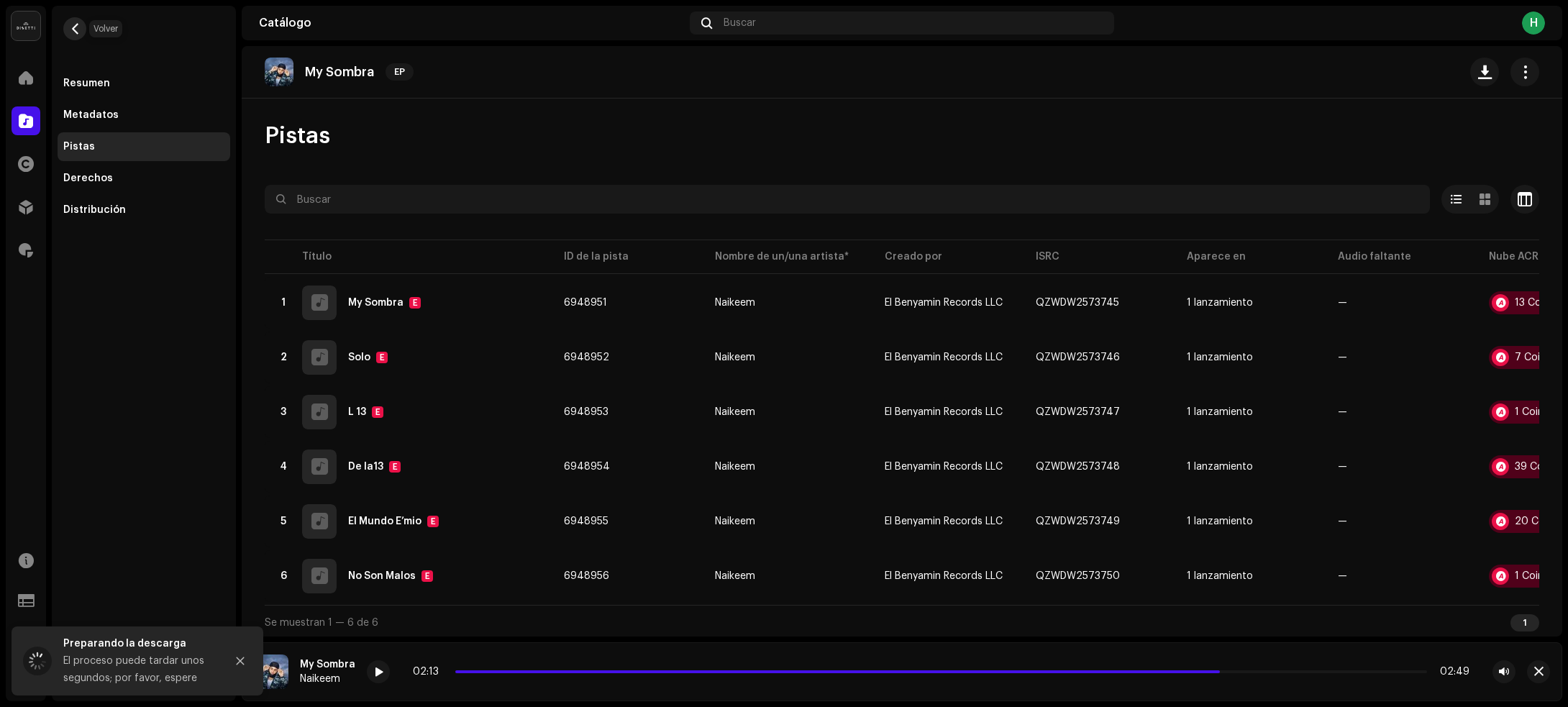
click at [77, 27] on span "button" at bounding box center [75, 29] width 11 height 12
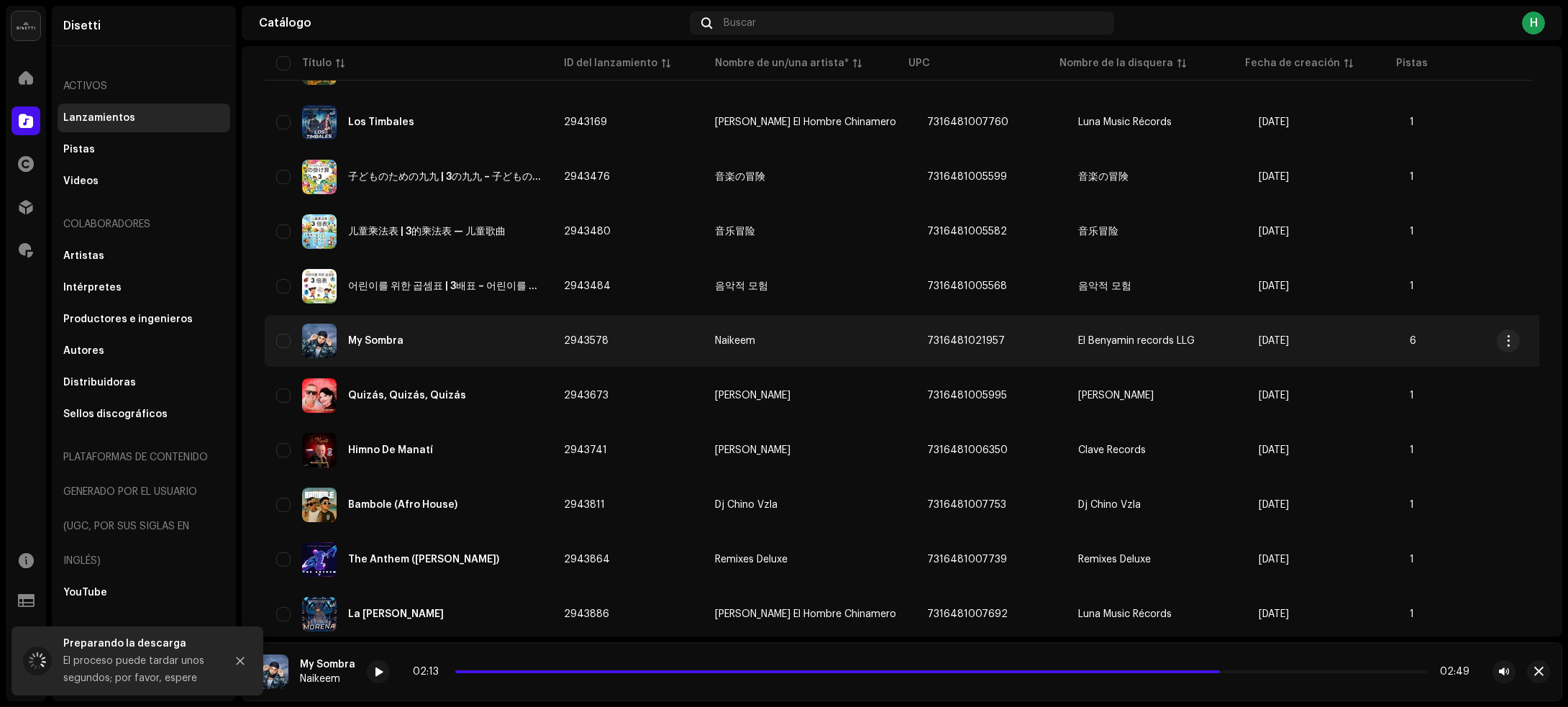
scroll to position [2712, 0]
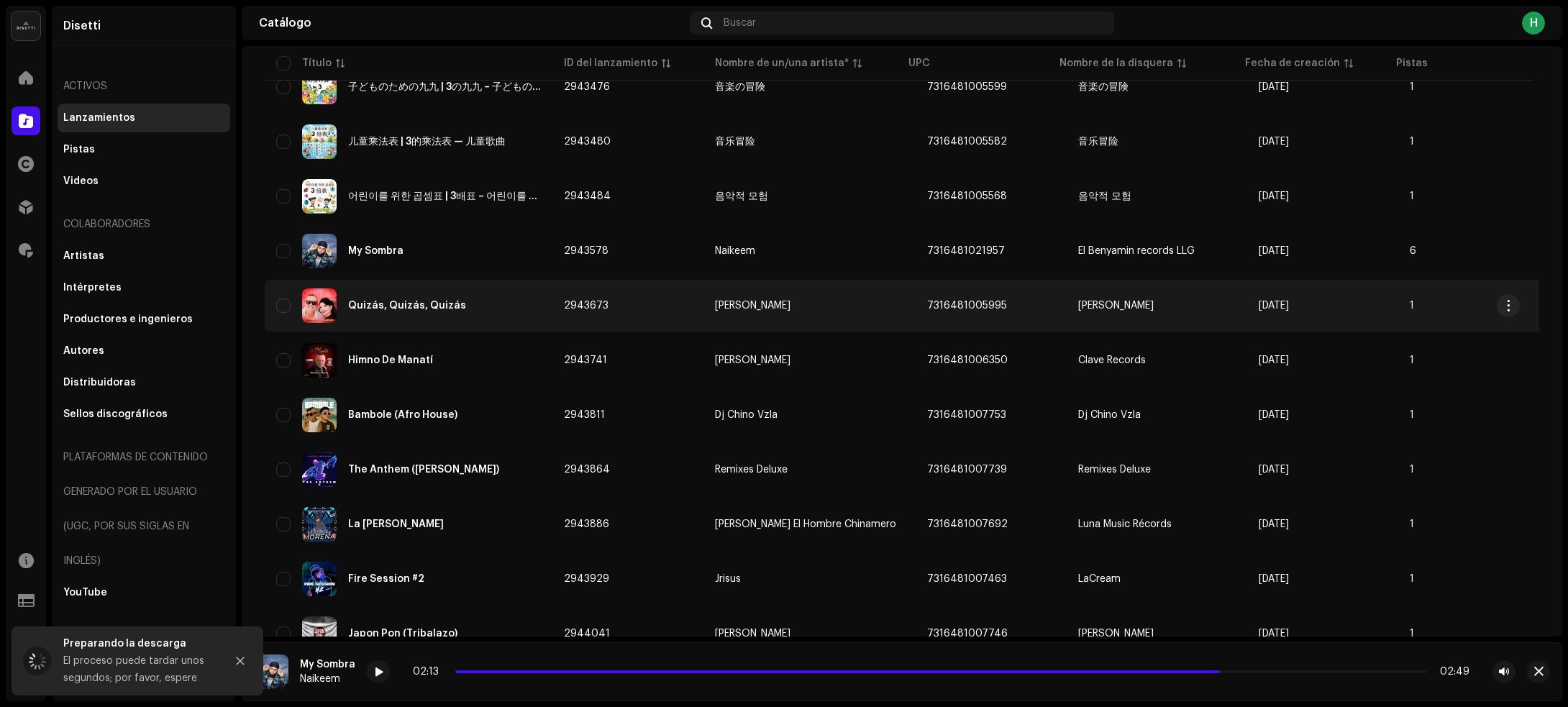
click at [518, 296] on div "Quizás, Quizás, Quizás" at bounding box center [408, 305] width 264 height 35
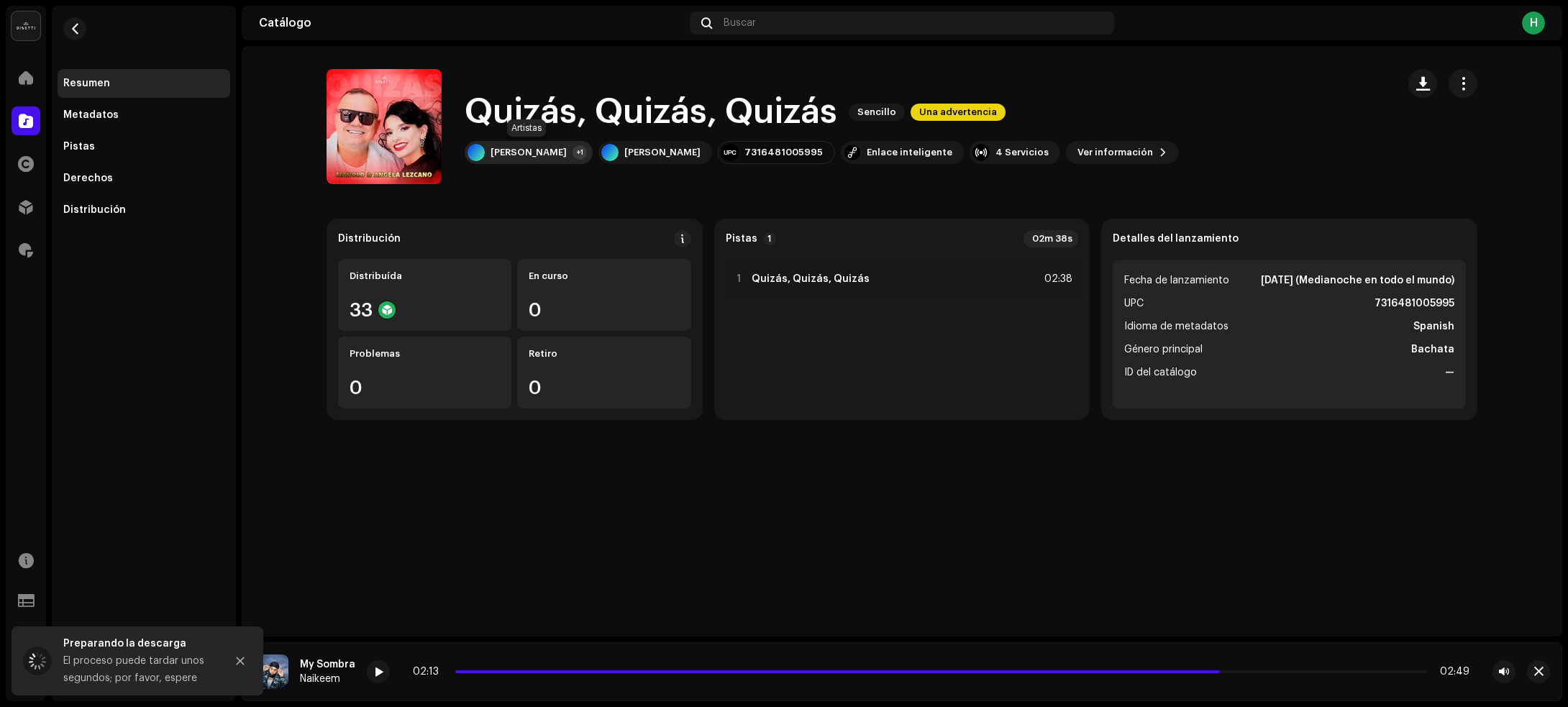
click at [531, 152] on div "Manolo Lezcano" at bounding box center [529, 152] width 77 height 12
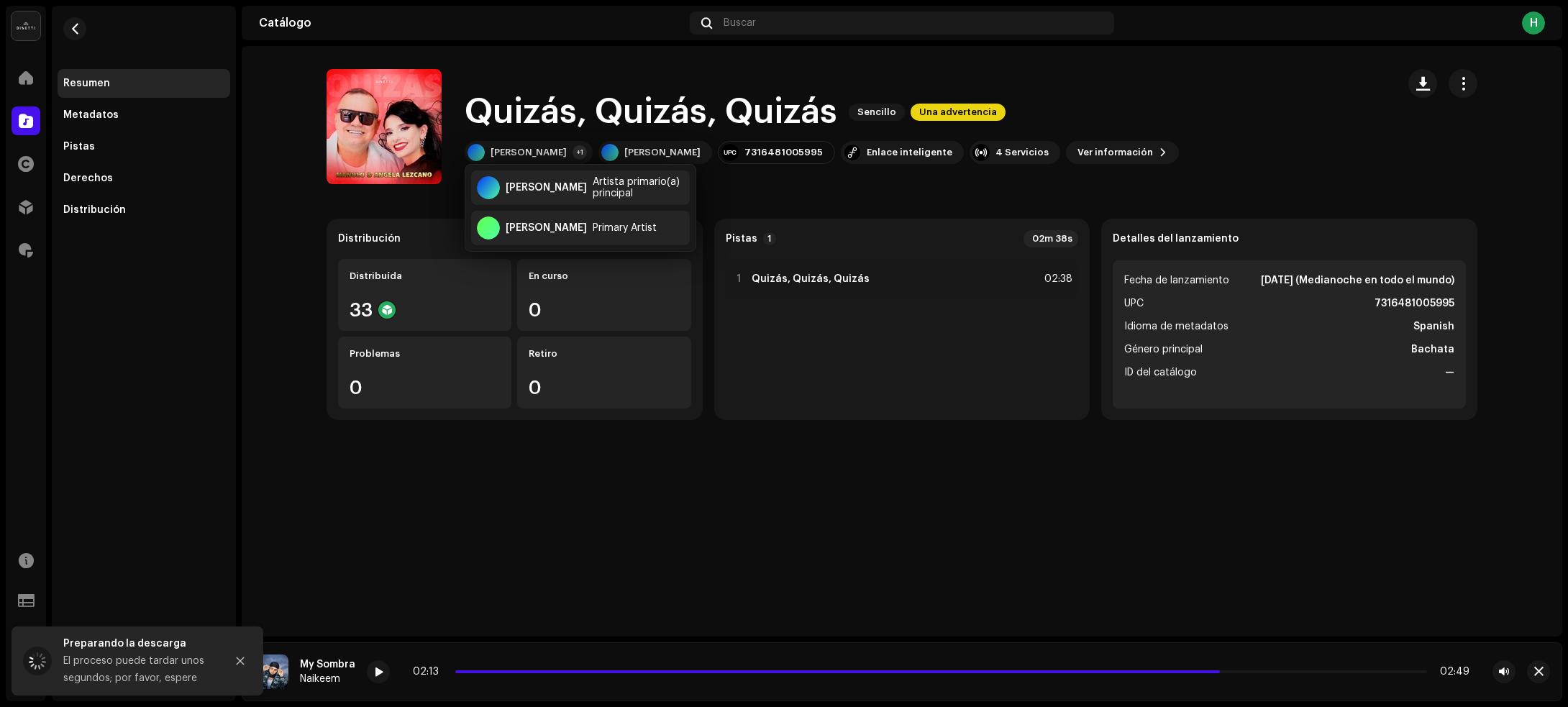
click at [685, 508] on div "Quizás, Quizás, Quizás Sencillo Una advertencia Quizás, Quizás, Quizás Sencillo…" at bounding box center [902, 342] width 1321 height 590
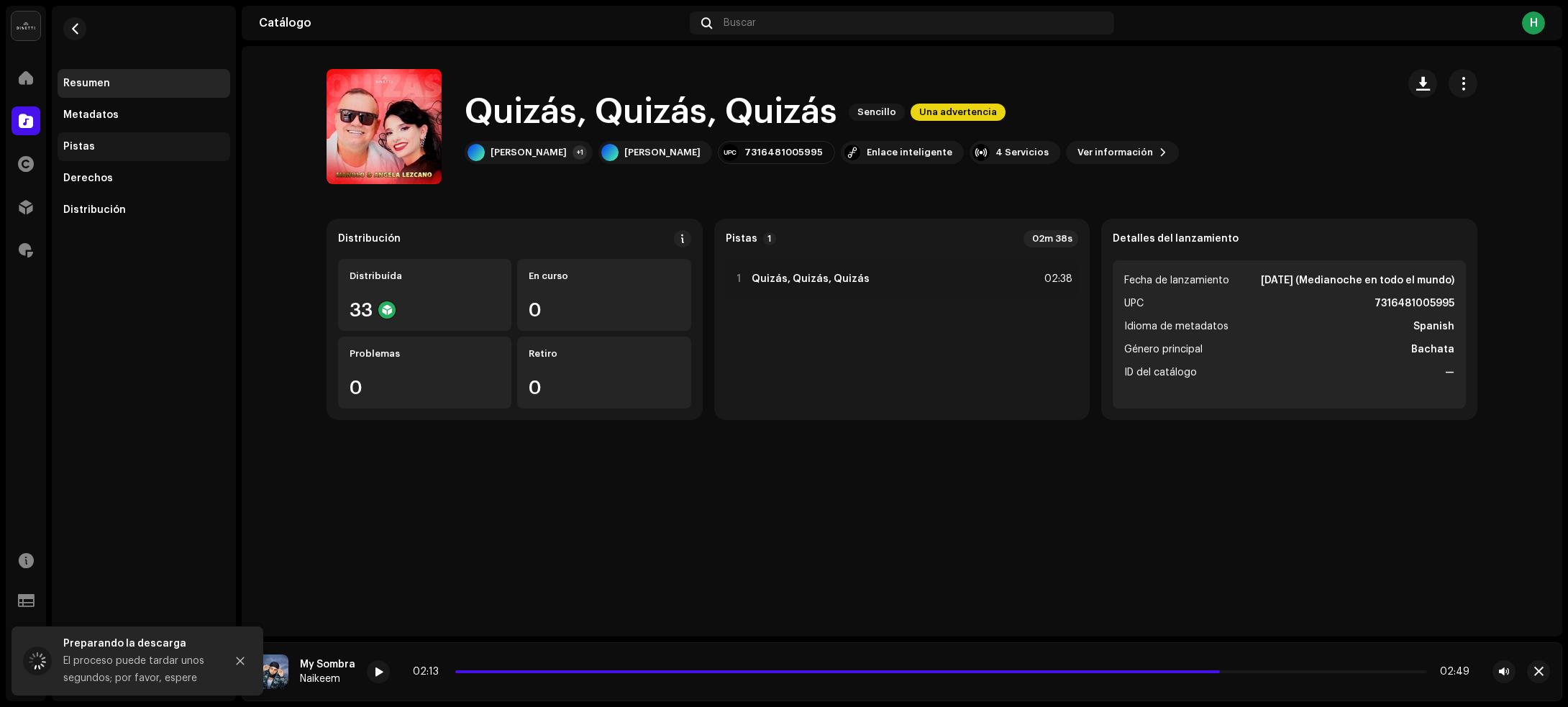
click at [99, 150] on div "Pistas" at bounding box center [144, 146] width 161 height 12
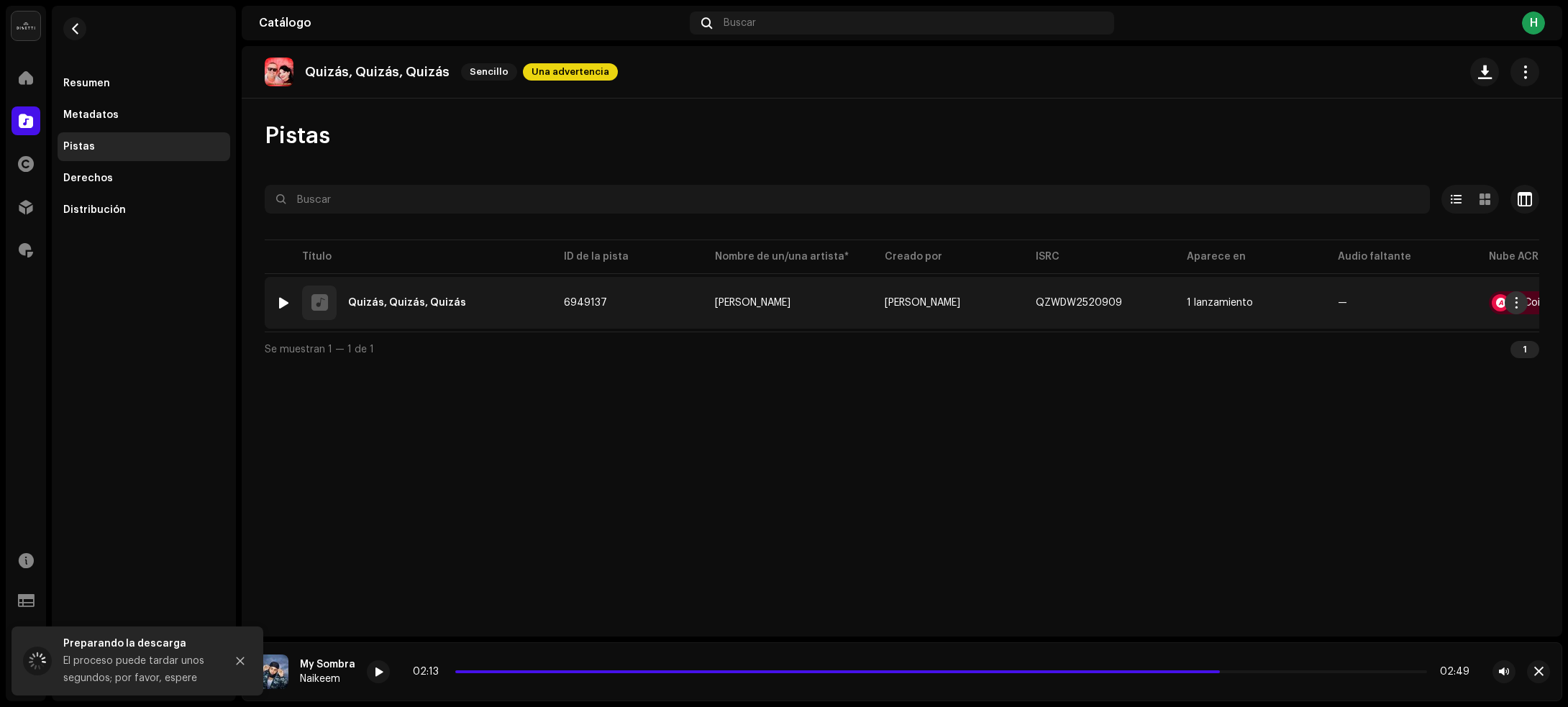
click at [1518, 304] on span "button" at bounding box center [1516, 302] width 11 height 12
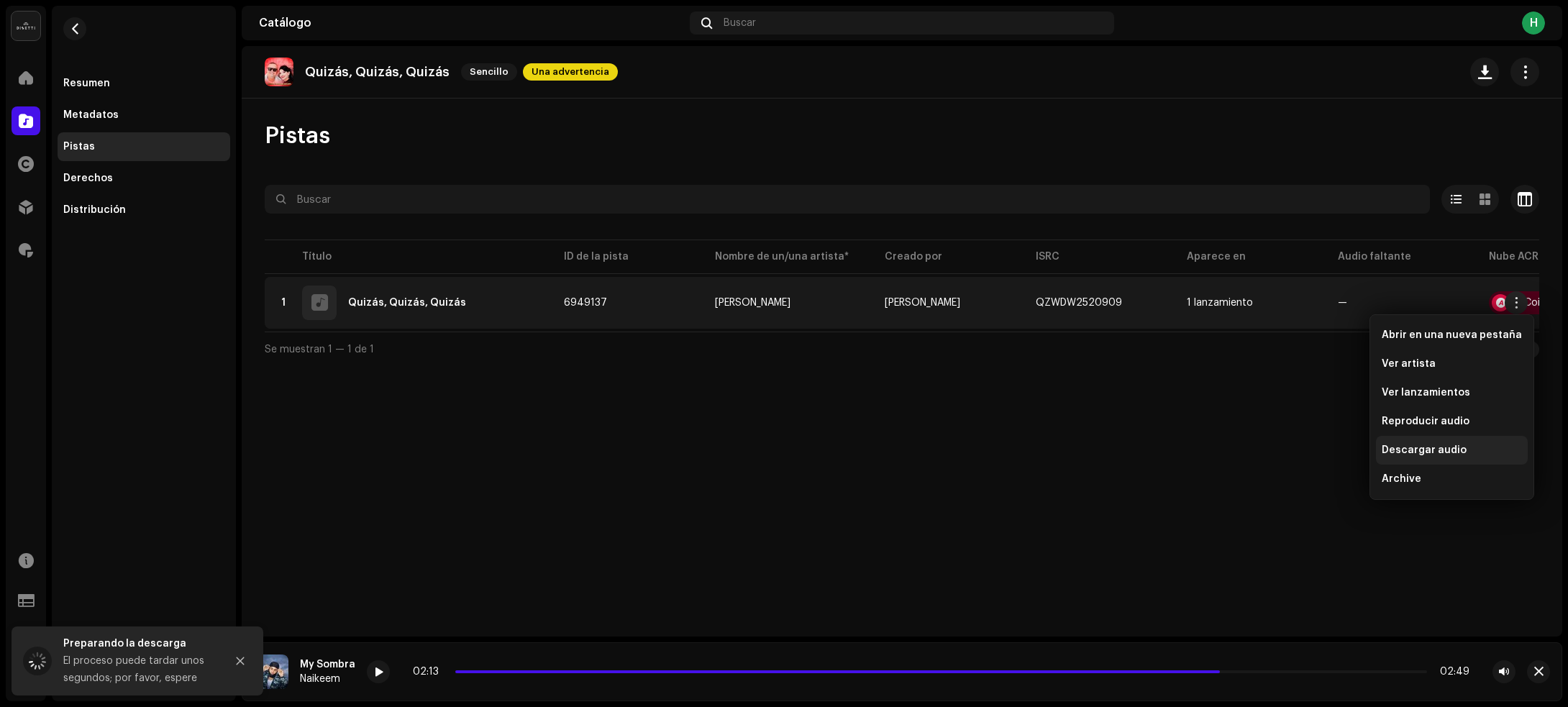
click at [1449, 450] on span "Descargar audio" at bounding box center [1424, 450] width 85 height 12
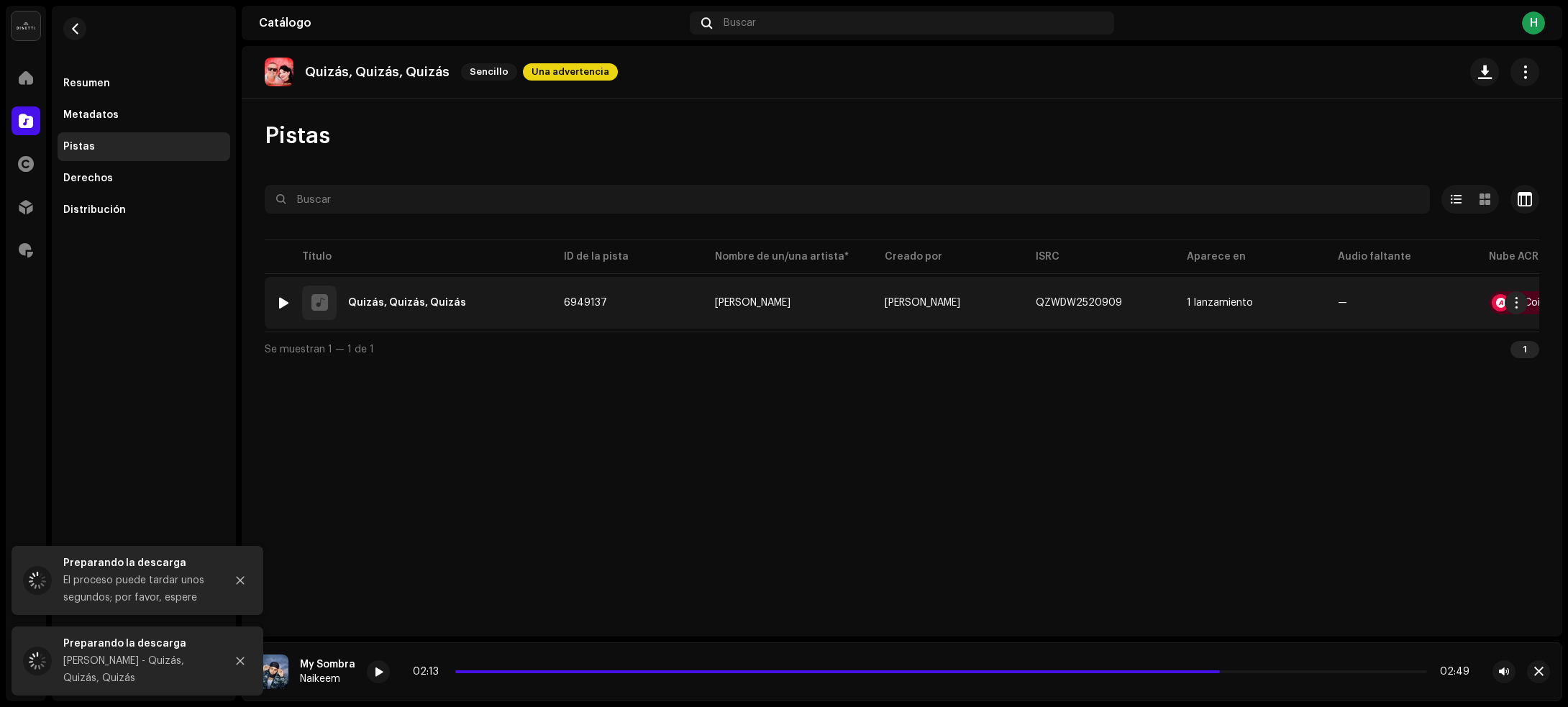
click at [469, 291] on div "1 Quizás, Quizás, Quizás" at bounding box center [408, 302] width 264 height 35
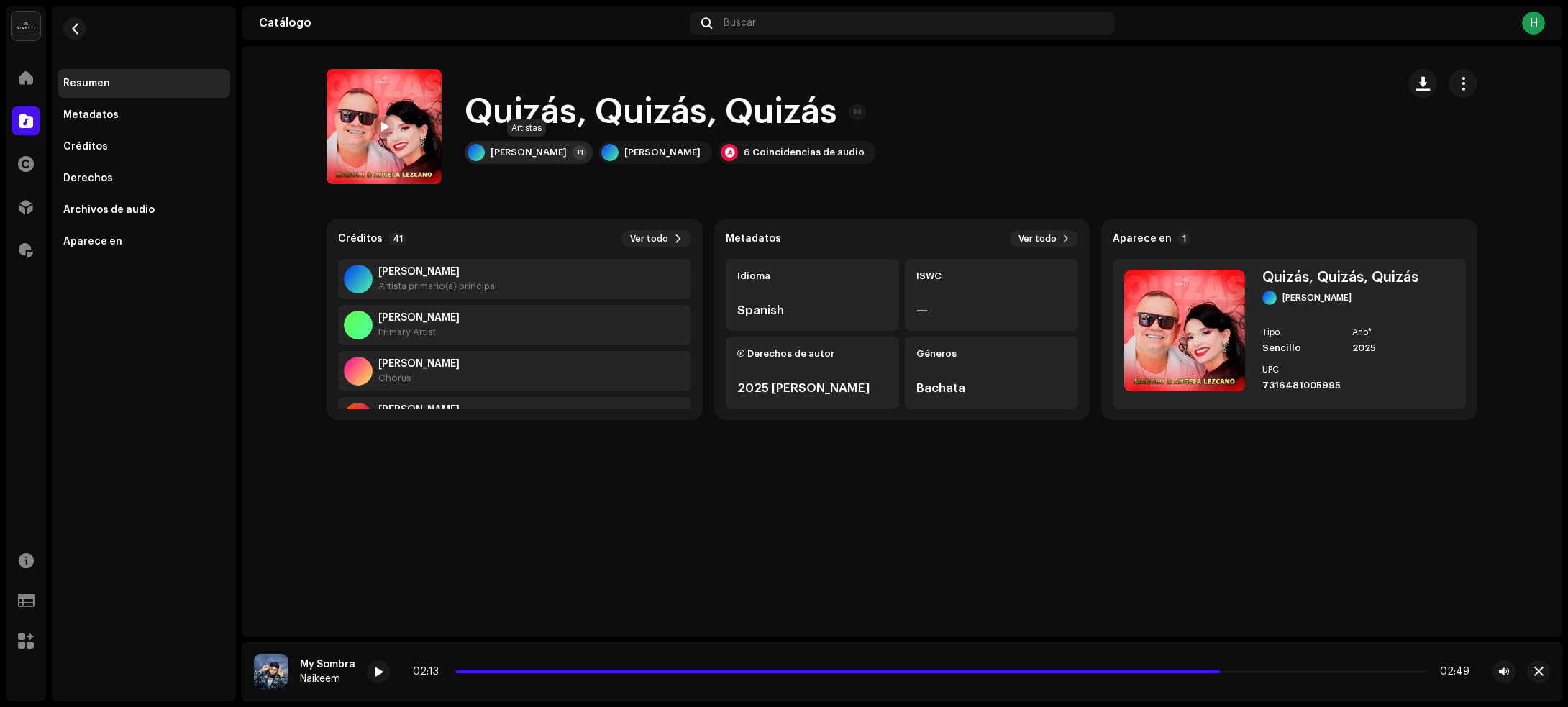
click at [561, 151] on div "Manolo Lezcano" at bounding box center [529, 152] width 77 height 12
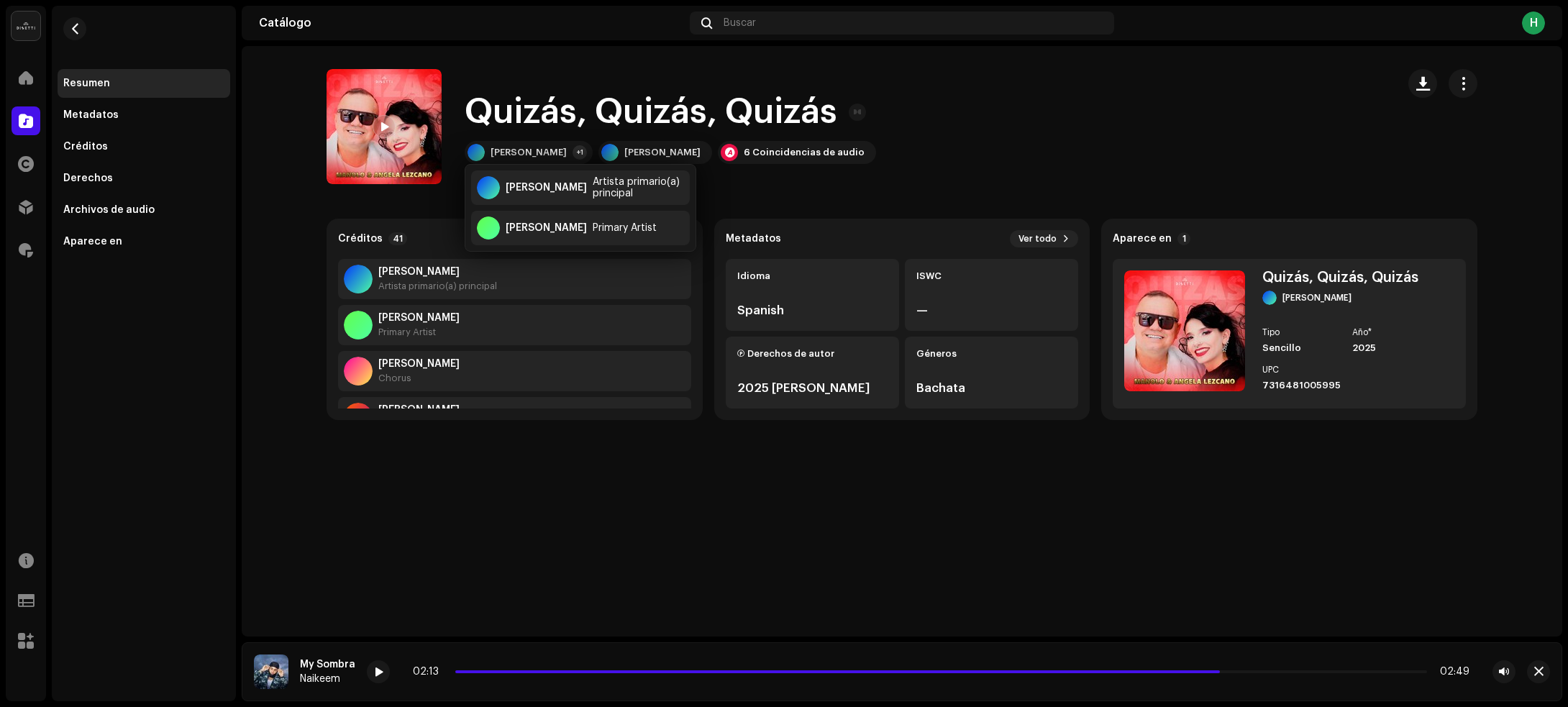
drag, startPoint x: 954, startPoint y: 123, endPoint x: 900, endPoint y: 123, distance: 54.0
click at [954, 123] on div "Quizás, Quizás, Quizás Manolo Lezcano +1 Manolo Lezcano 6 Coincidencias de audio" at bounding box center [856, 126] width 1059 height 115
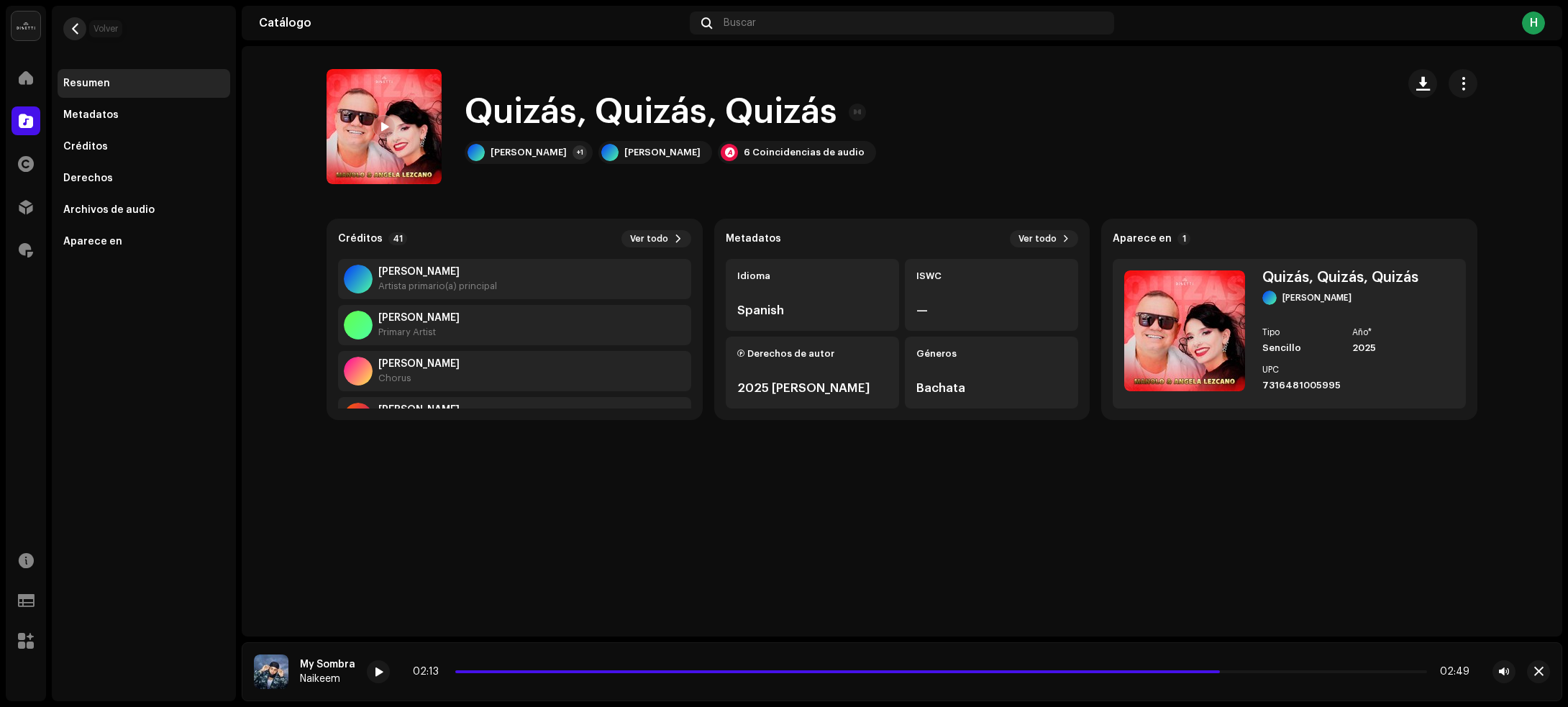
click at [76, 24] on span "button" at bounding box center [75, 29] width 11 height 12
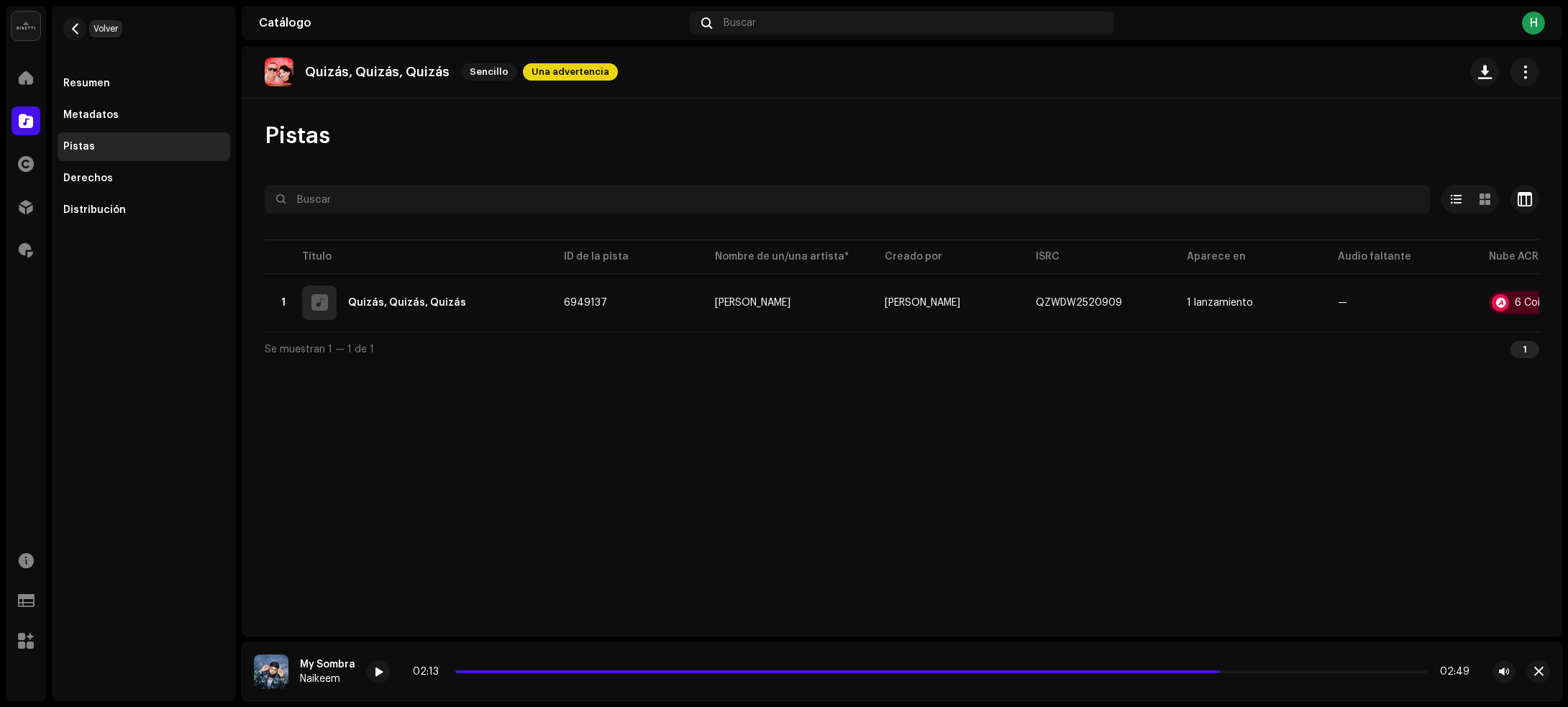
click at [76, 24] on span "button" at bounding box center [75, 29] width 11 height 12
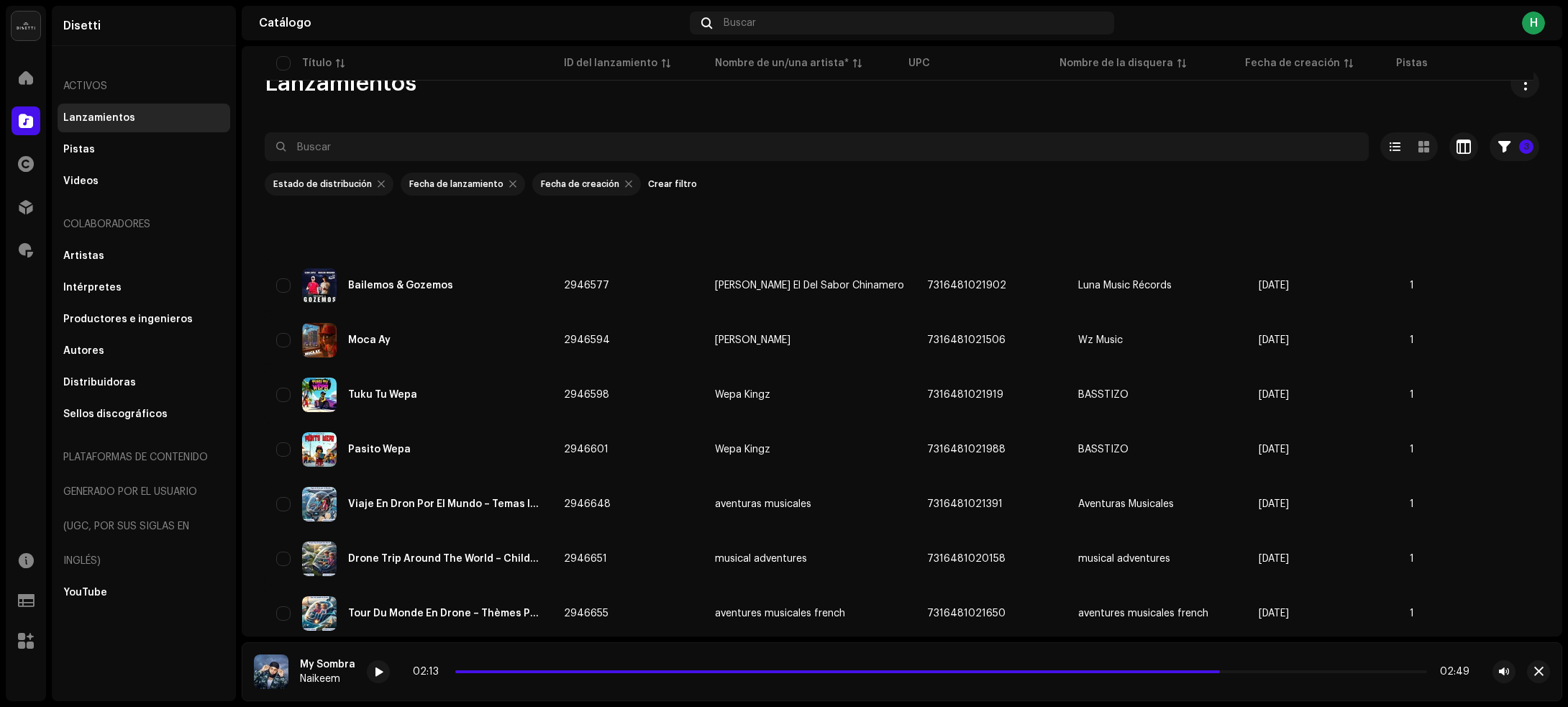
scroll to position [2663, 0]
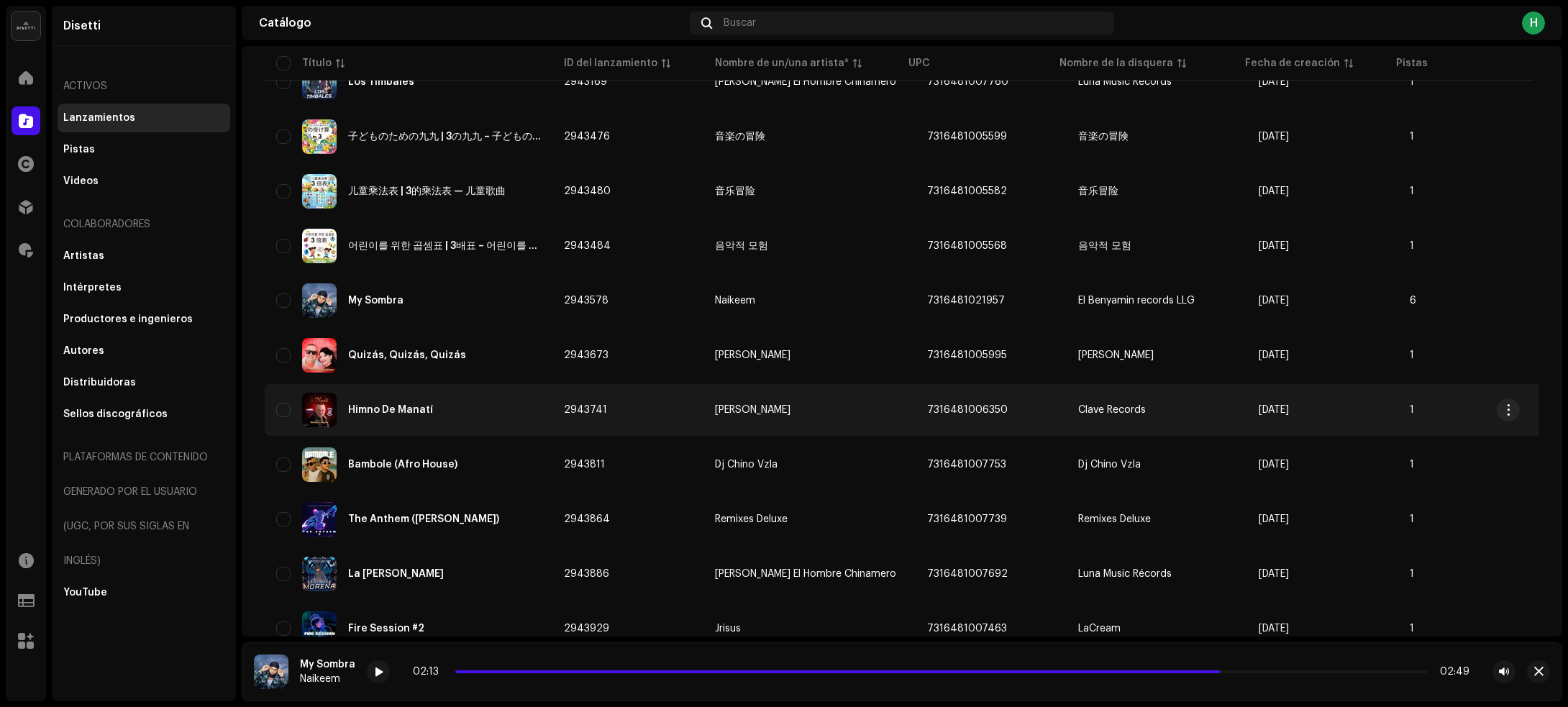
click at [638, 411] on td "2943741" at bounding box center [628, 410] width 151 height 52
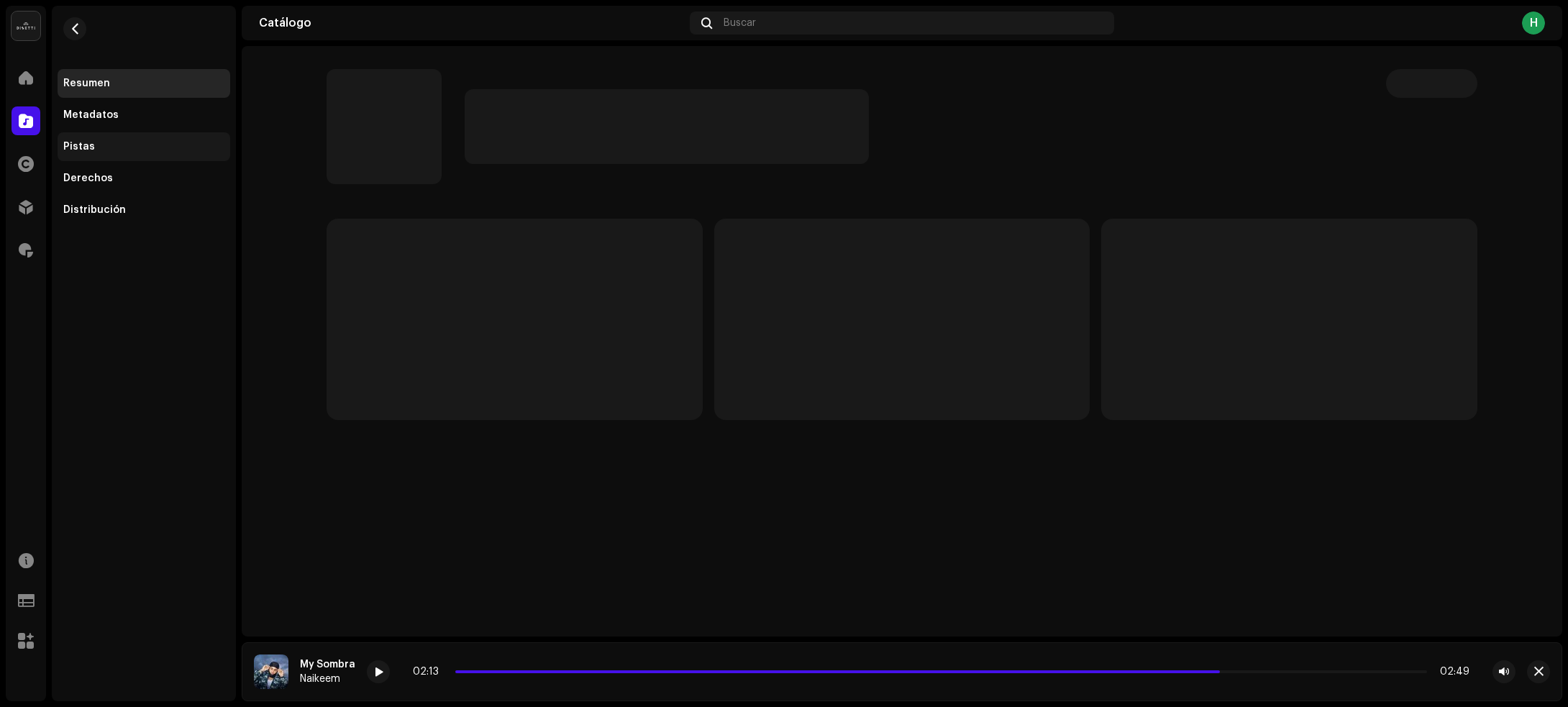
click at [119, 145] on div "Pistas" at bounding box center [144, 146] width 161 height 12
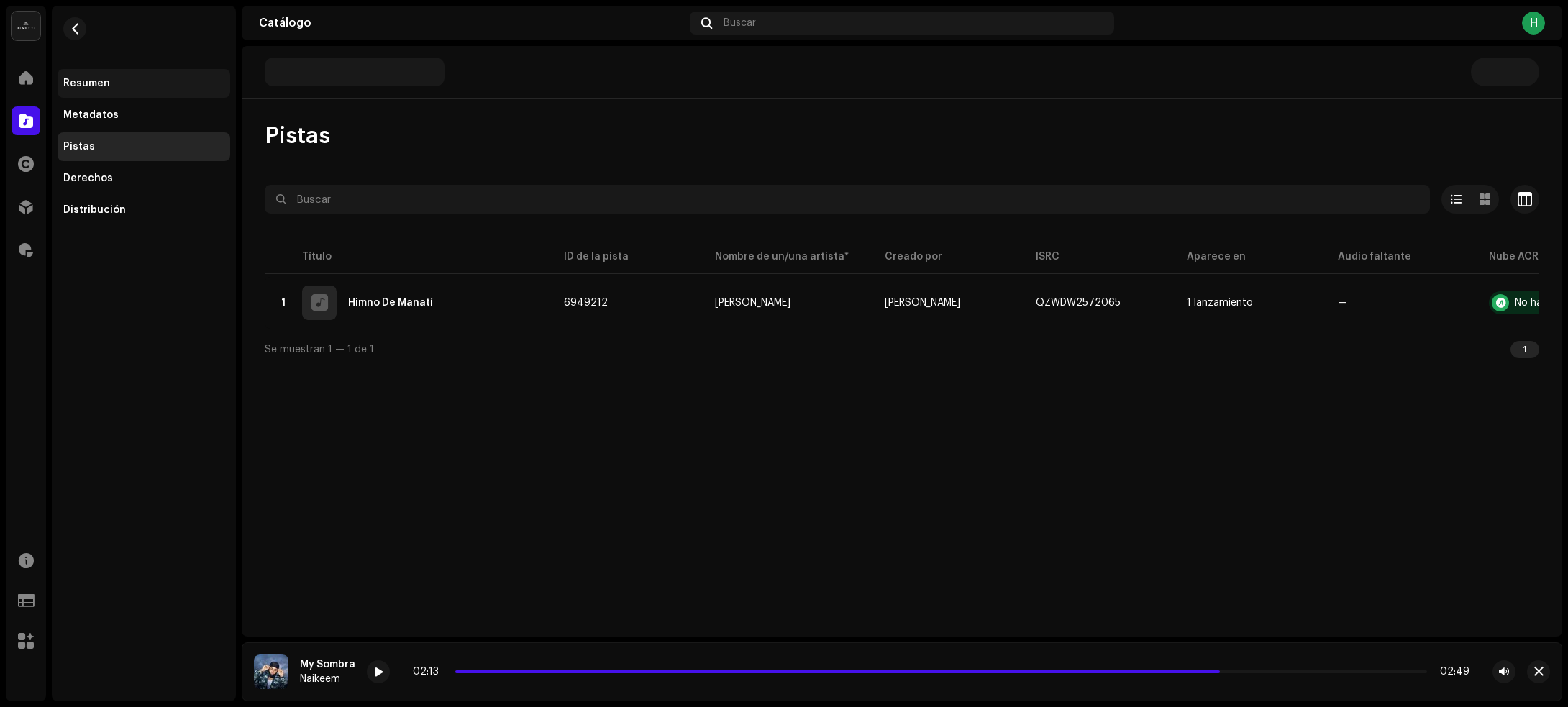
click at [124, 76] on div "Resumen" at bounding box center [143, 83] width 172 height 29
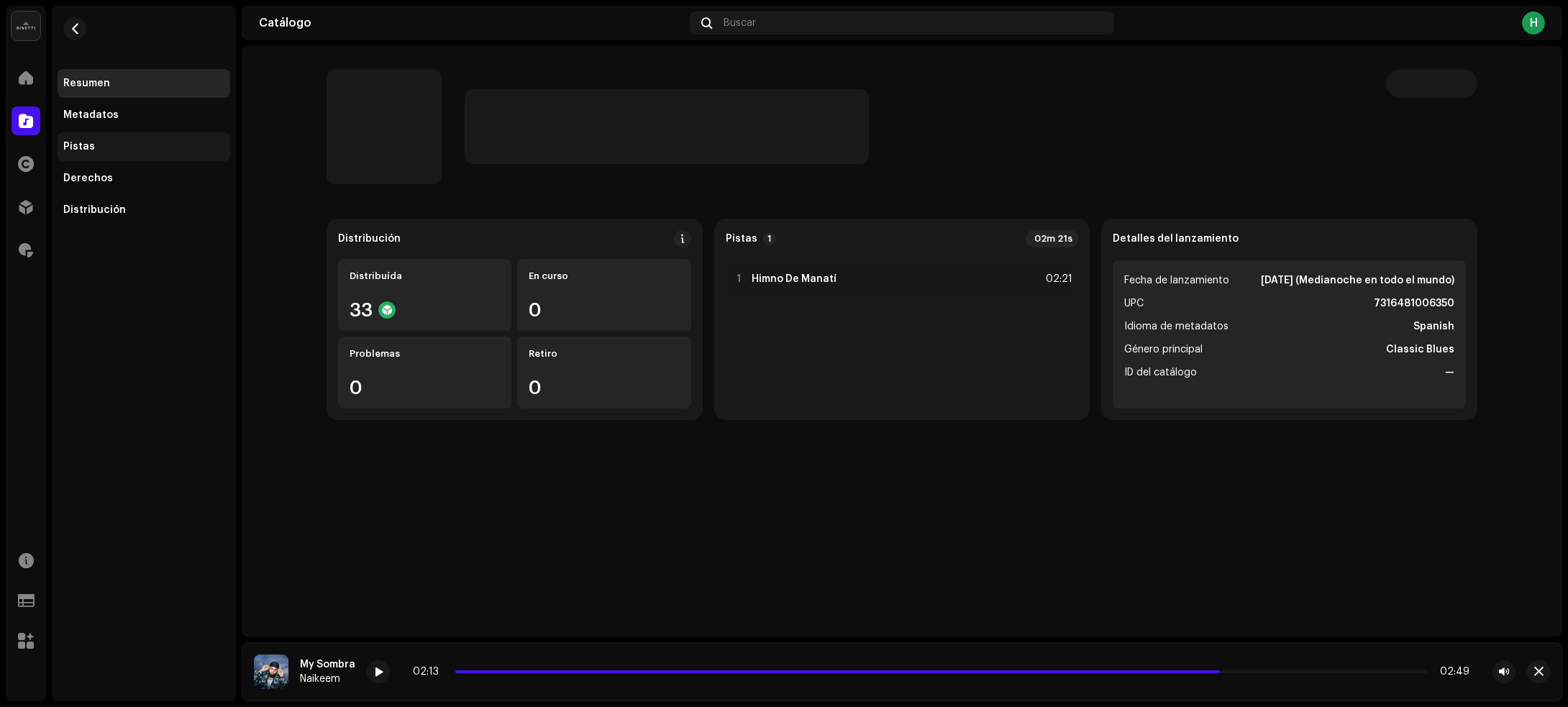
click at [134, 144] on div "Pistas" at bounding box center [144, 146] width 161 height 12
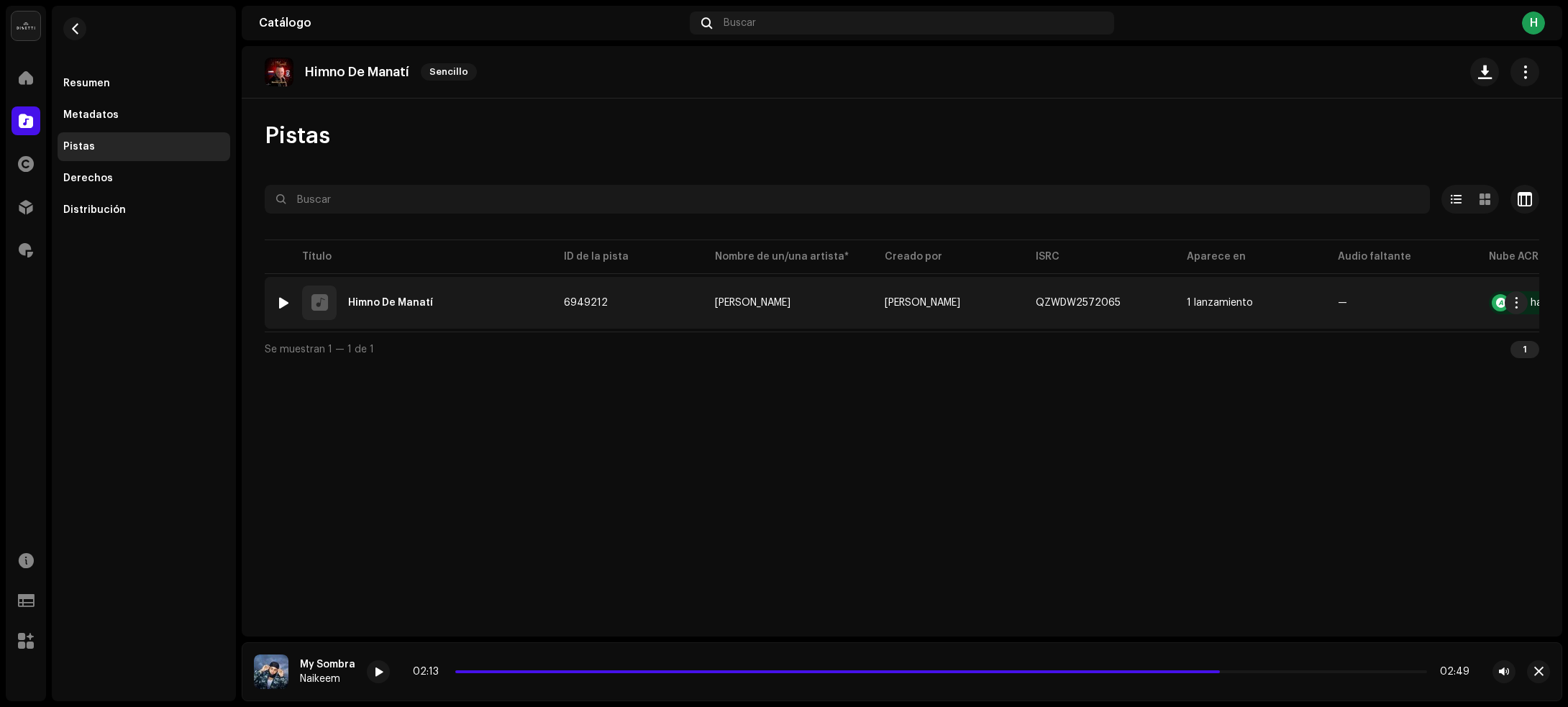
click at [495, 300] on div "1 Himno De Manatí" at bounding box center [408, 302] width 264 height 35
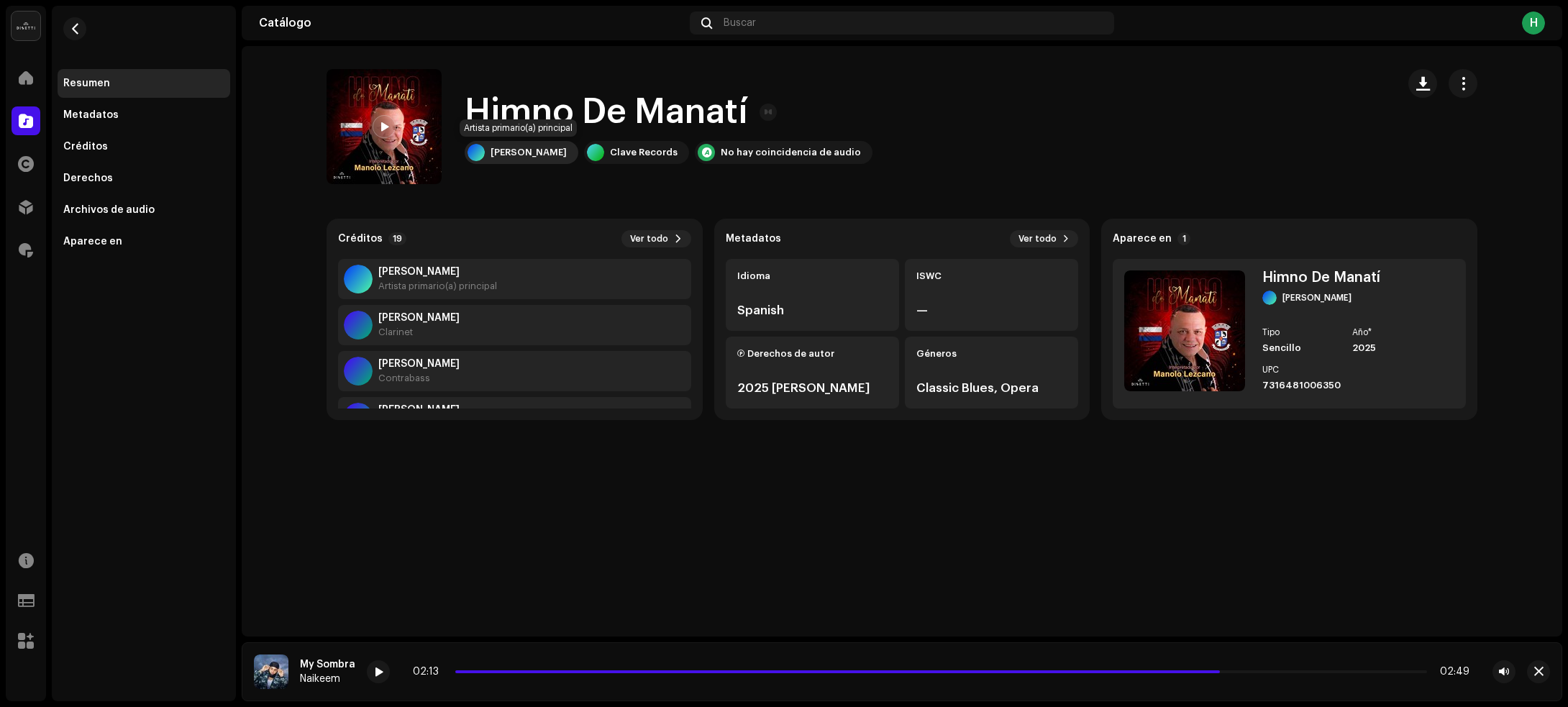
click at [512, 152] on div "Manolo Lezcano" at bounding box center [529, 152] width 77 height 12
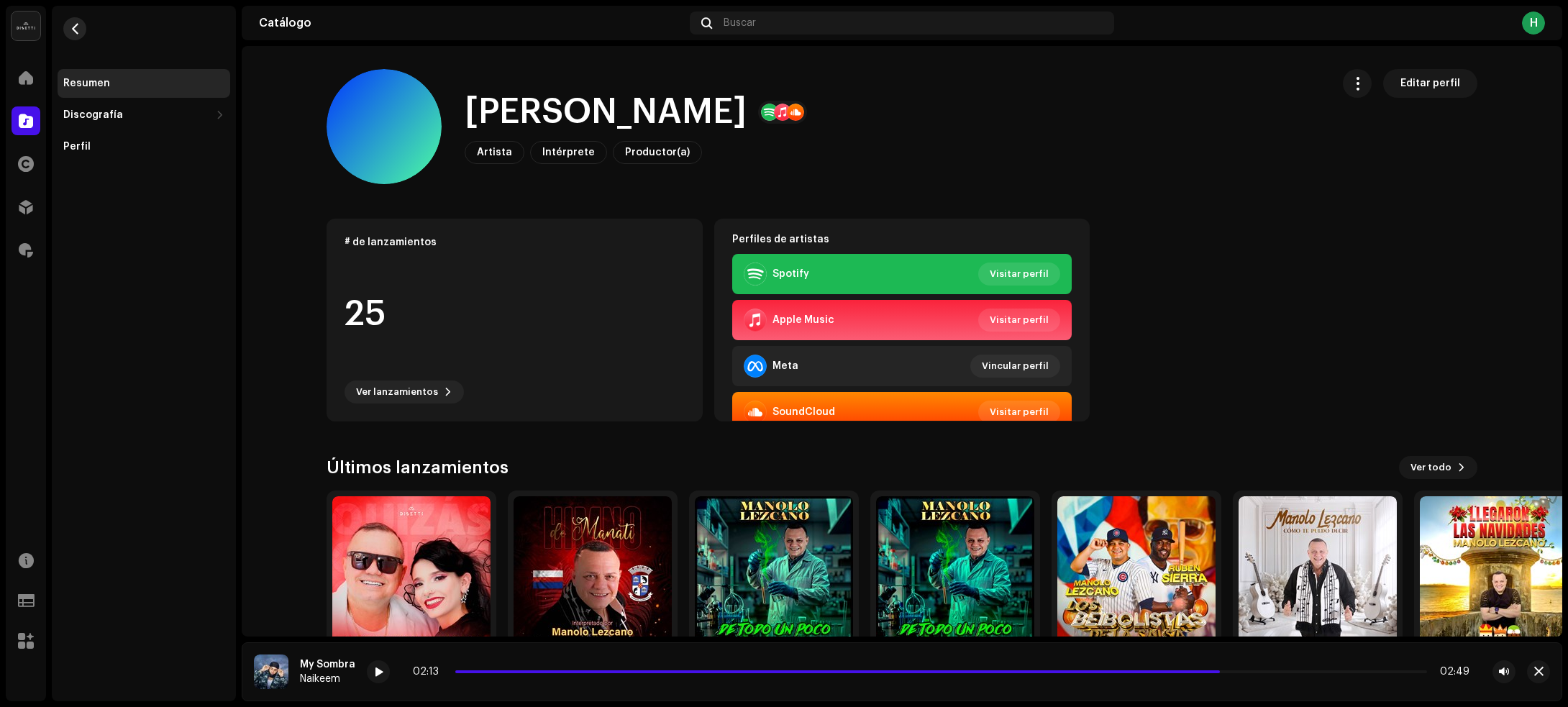
click at [79, 19] on button "button" at bounding box center [75, 29] width 23 height 23
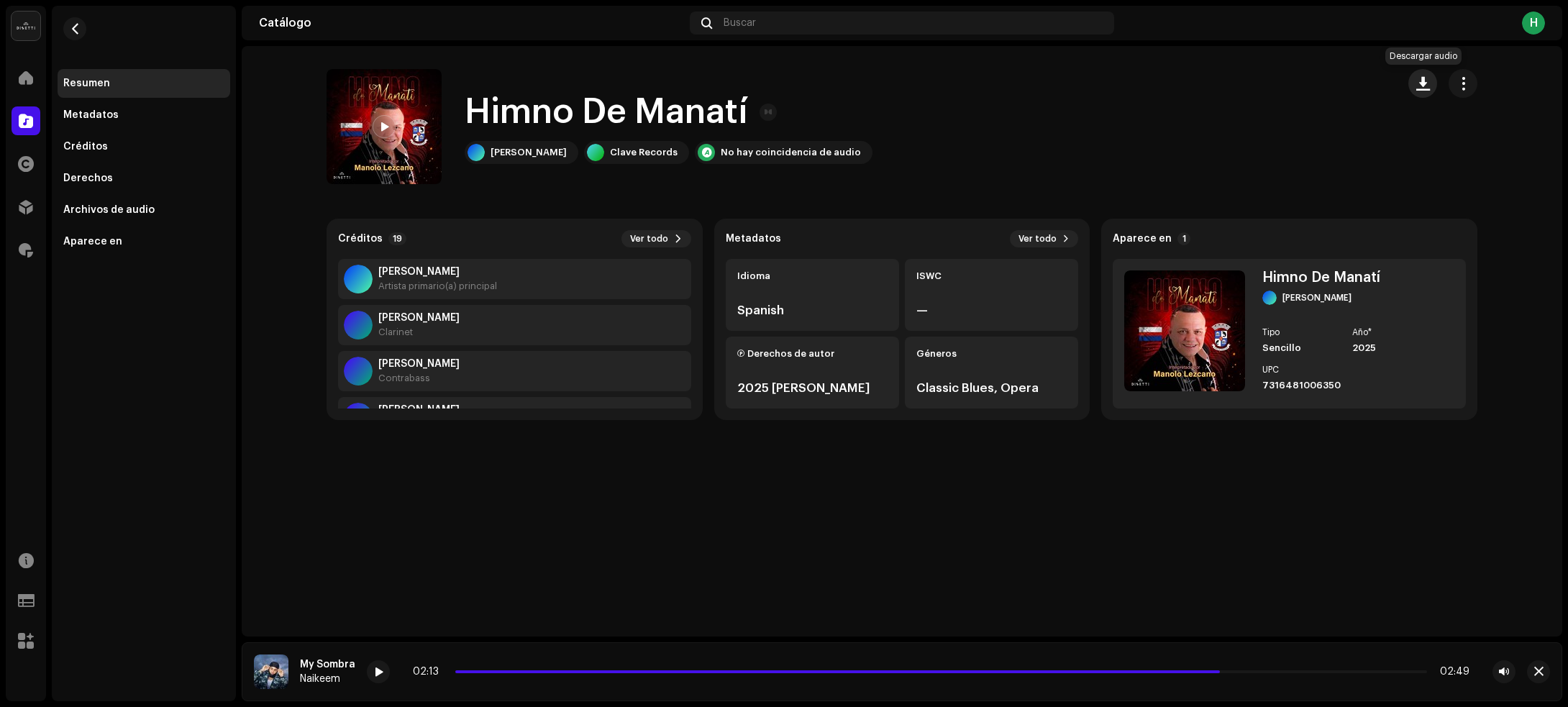
click at [1417, 92] on button "button" at bounding box center [1422, 83] width 29 height 29
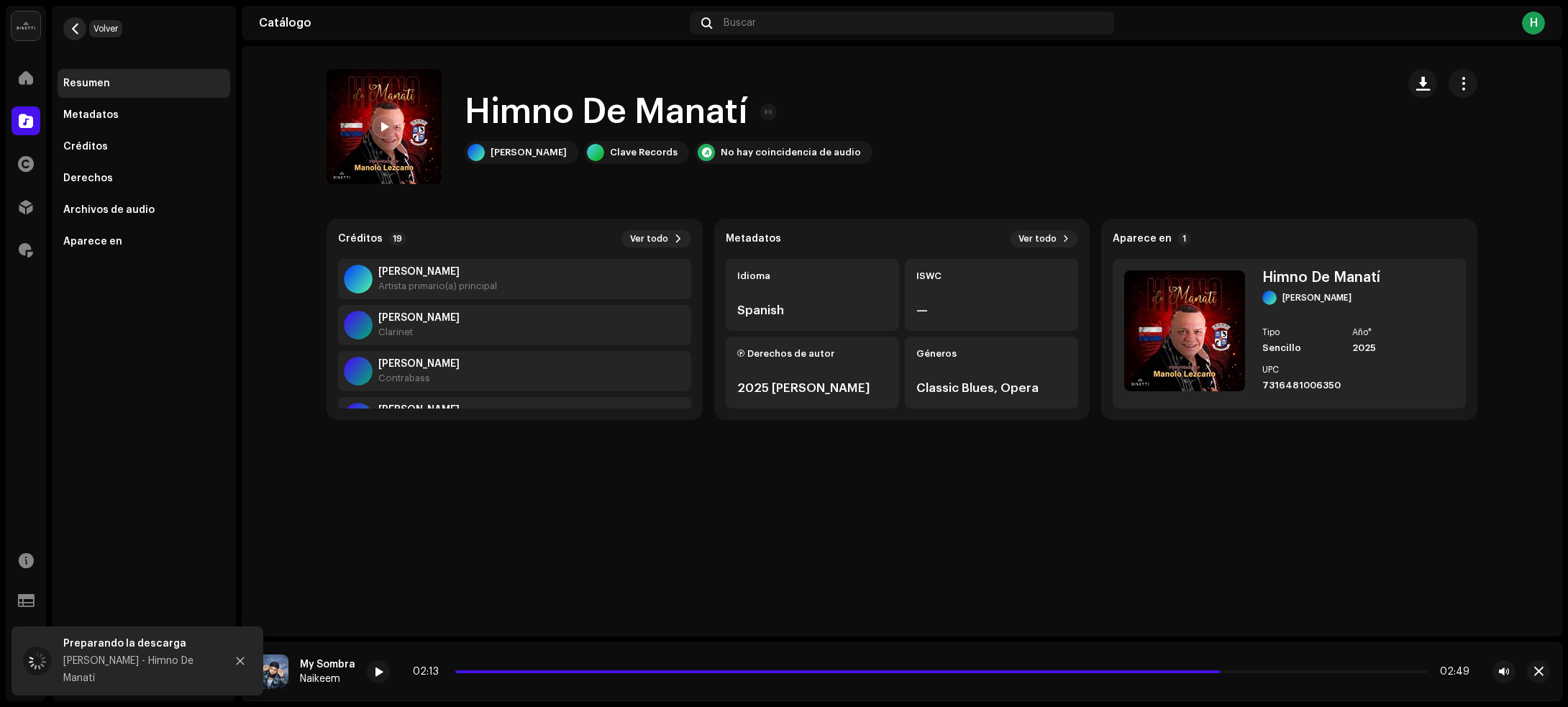
click at [73, 36] on button "button" at bounding box center [75, 29] width 23 height 23
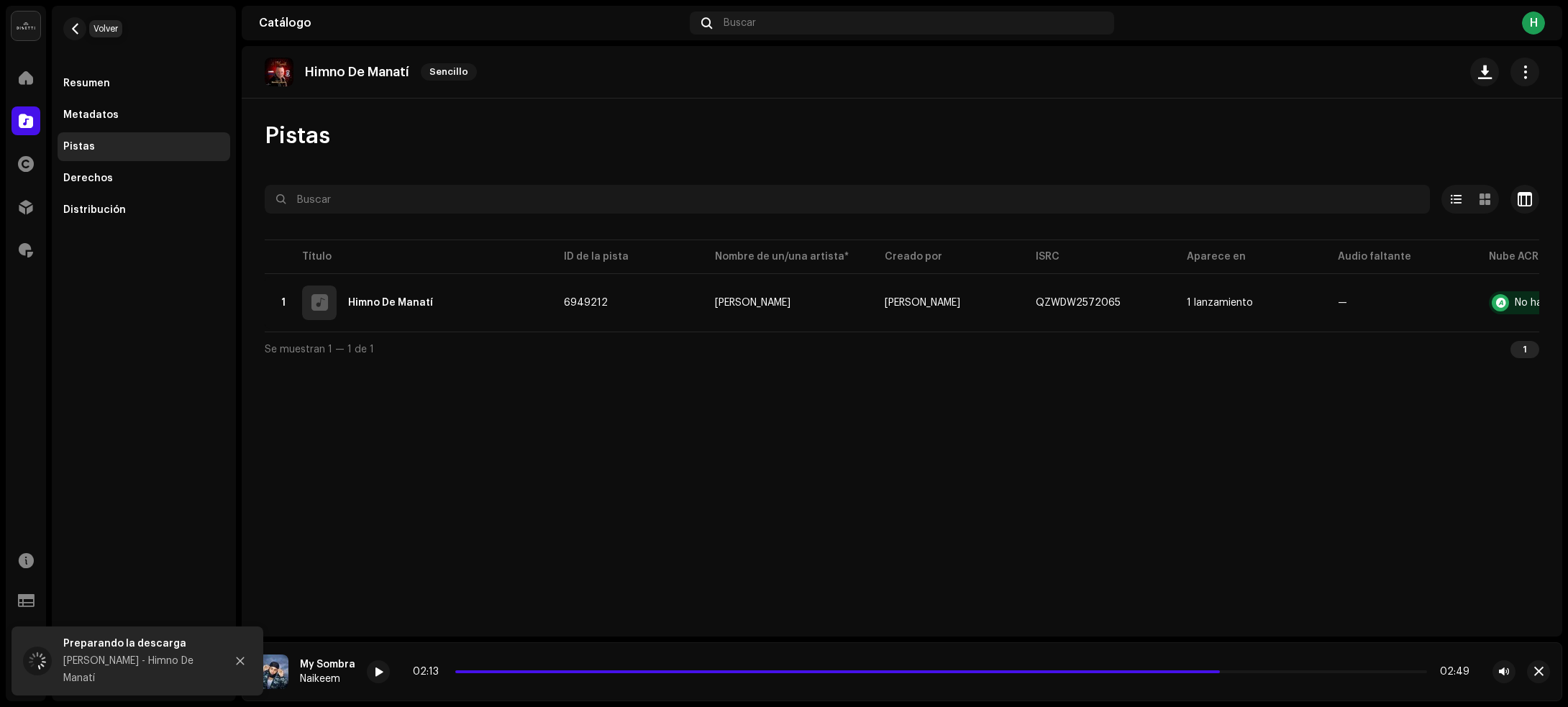
click at [73, 36] on button "button" at bounding box center [75, 29] width 23 height 23
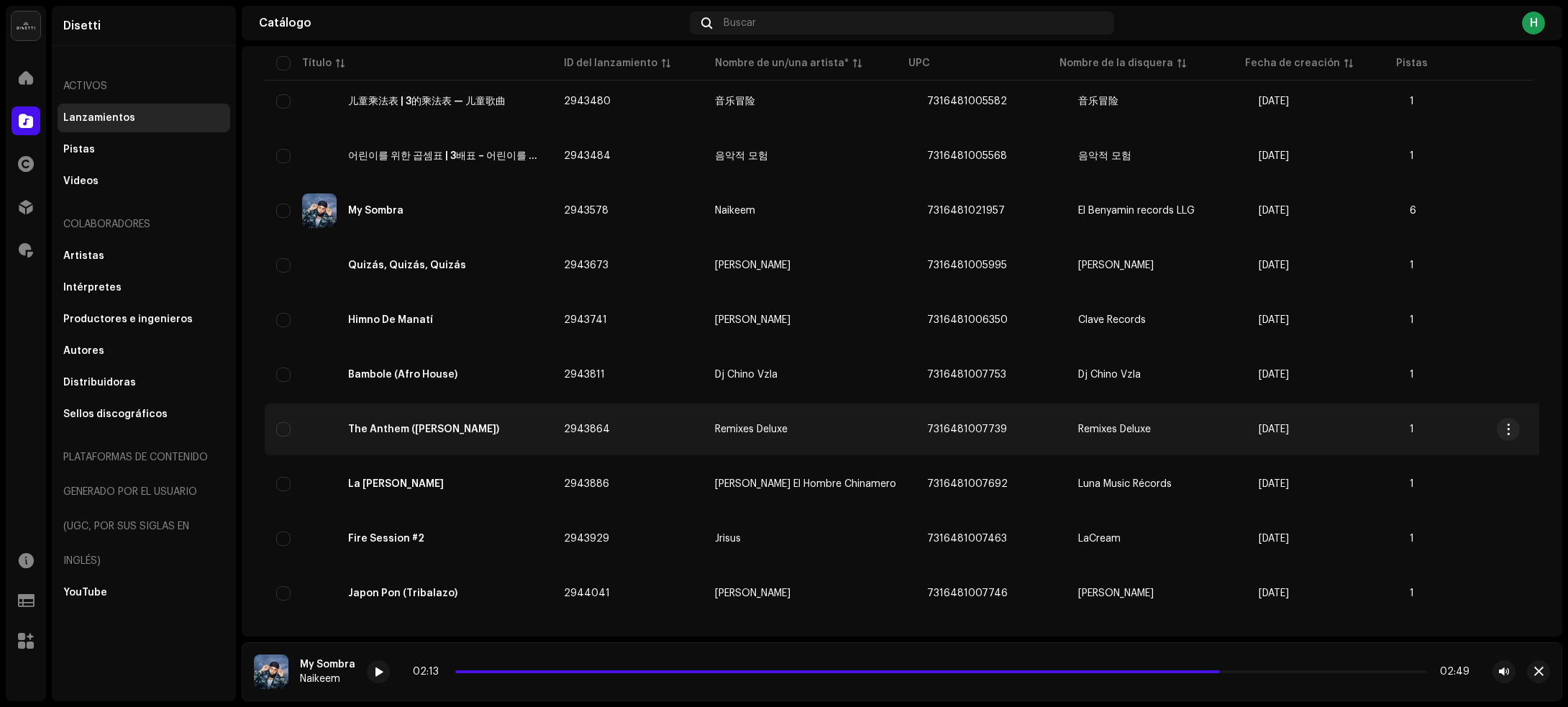
scroll to position [2843, 0]
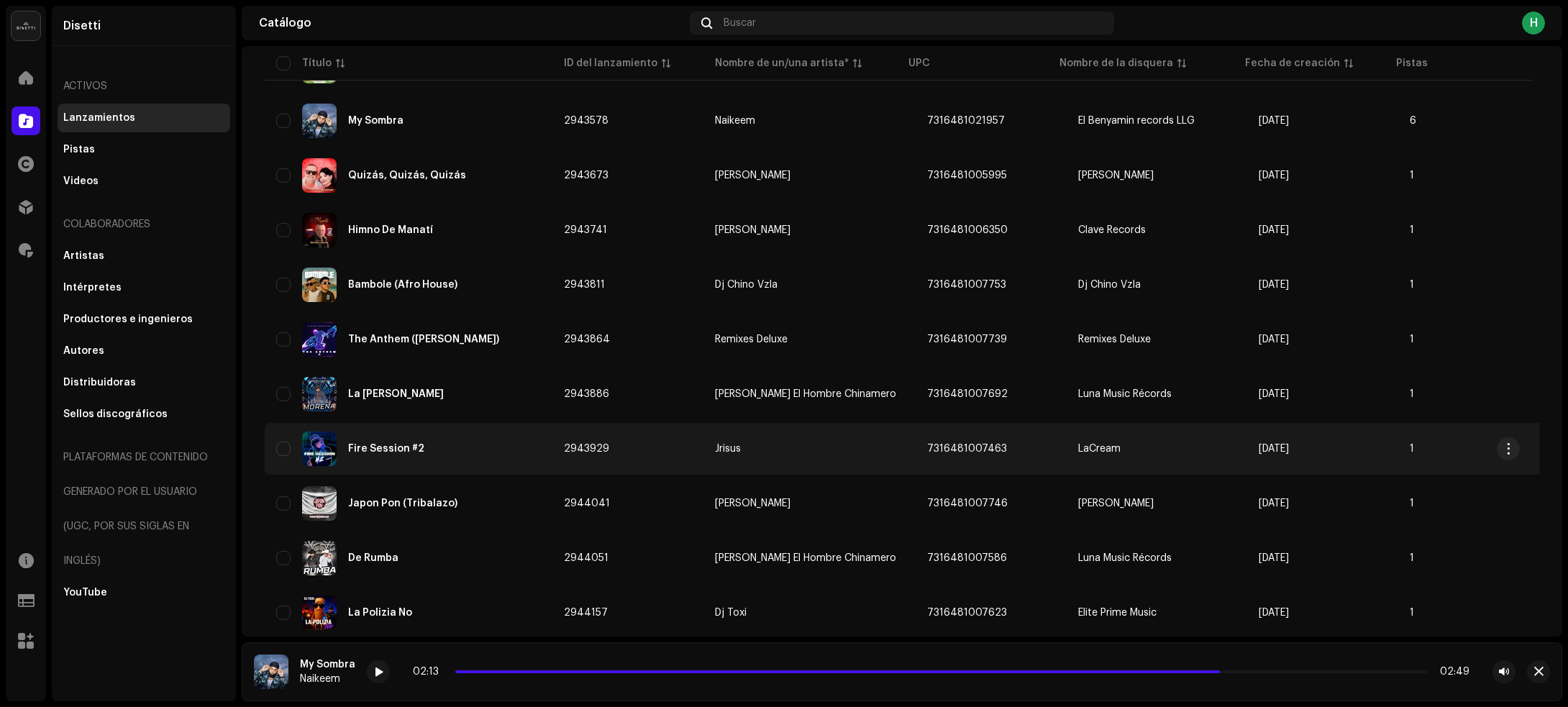
click at [495, 431] on div "Fire Session #2" at bounding box center [408, 448] width 264 height 35
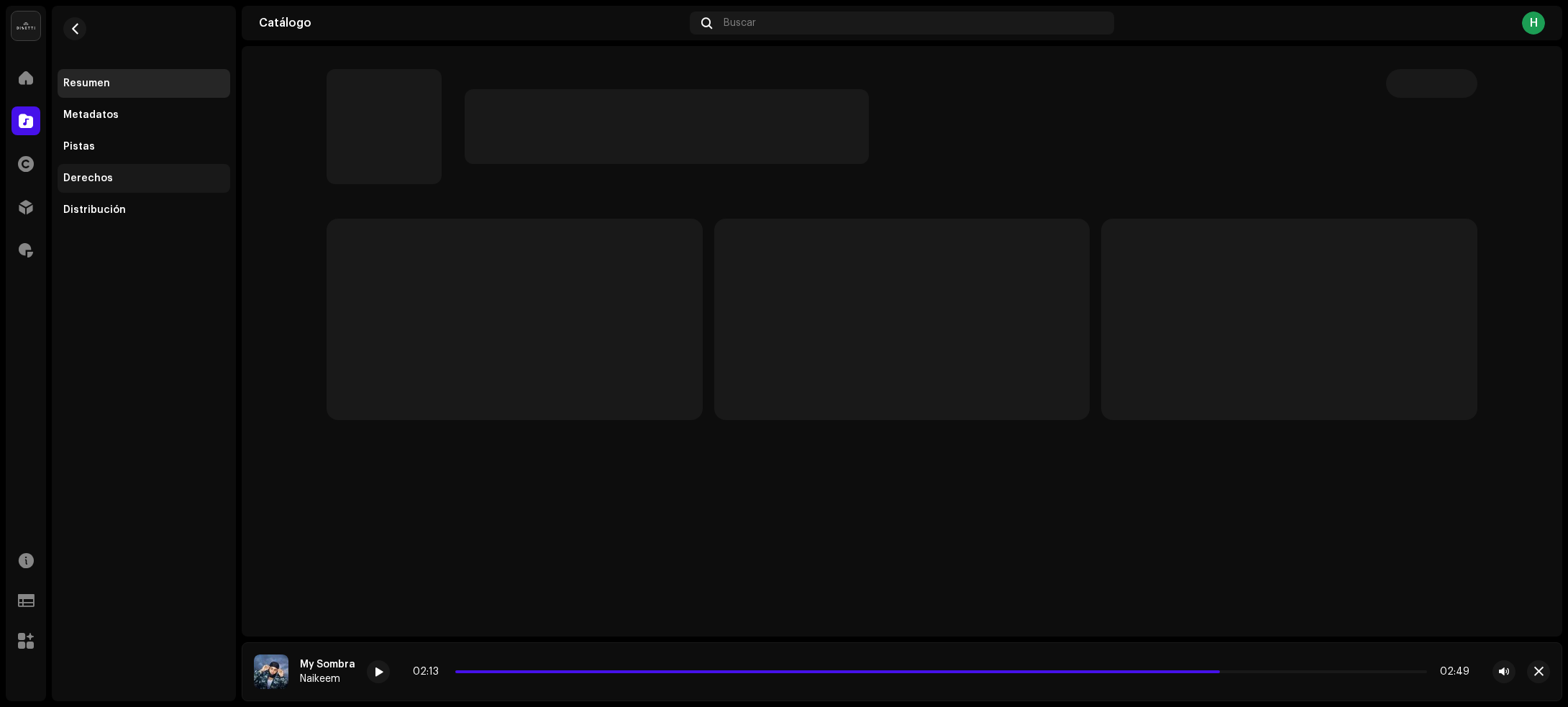
click at [135, 176] on div "Derechos" at bounding box center [144, 178] width 161 height 12
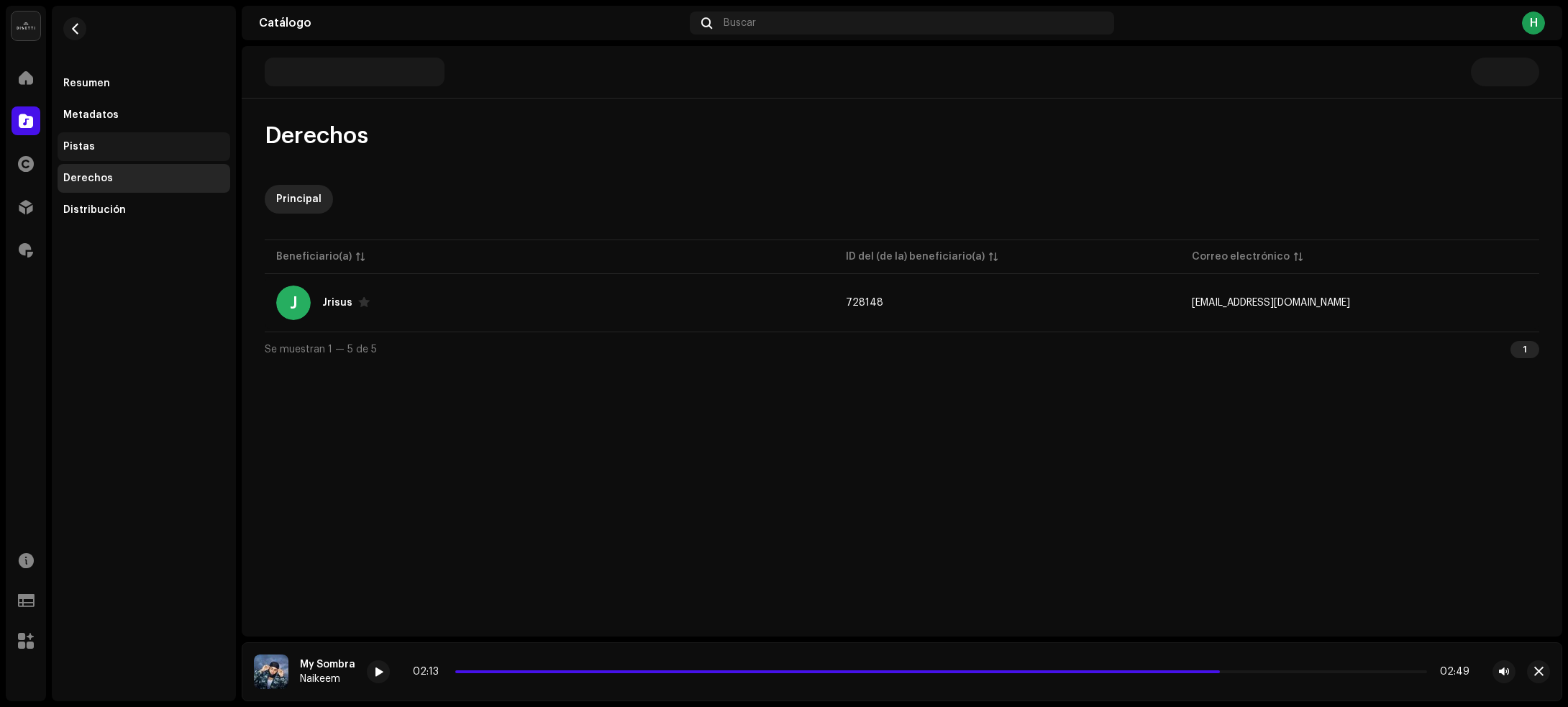
click at [124, 144] on div "Pistas" at bounding box center [144, 146] width 161 height 12
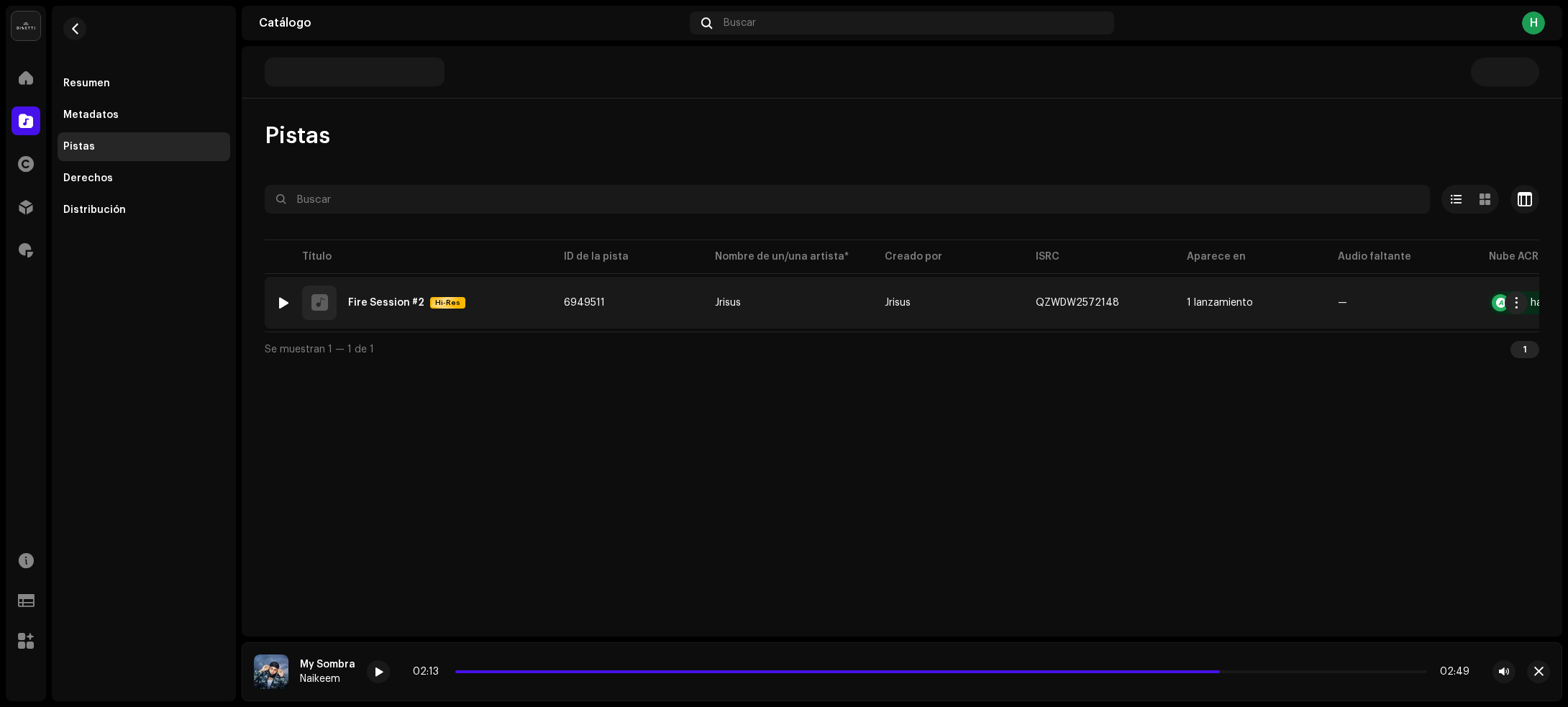
click at [284, 303] on div at bounding box center [284, 302] width 11 height 12
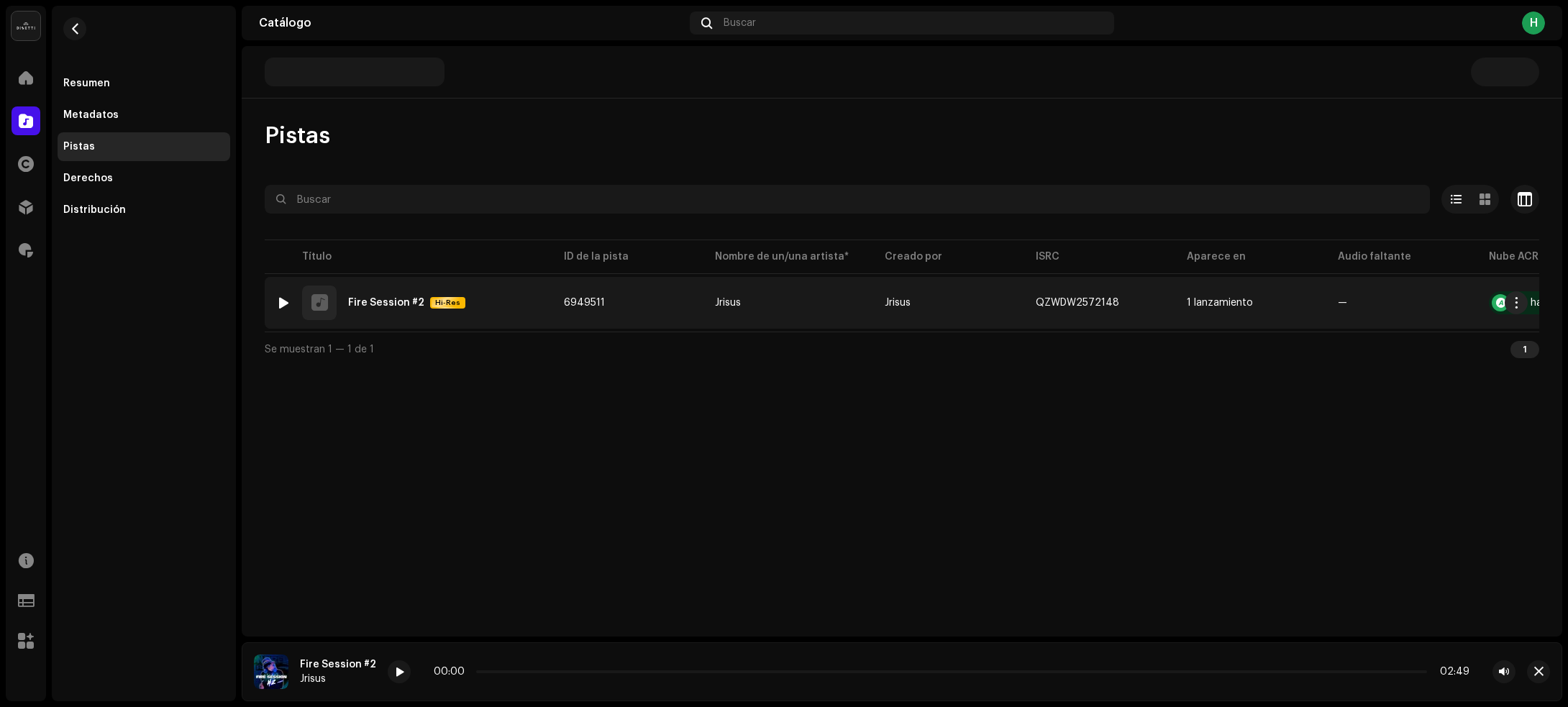
click at [284, 303] on div at bounding box center [284, 302] width 11 height 12
click at [655, 307] on td "6949511" at bounding box center [628, 302] width 151 height 52
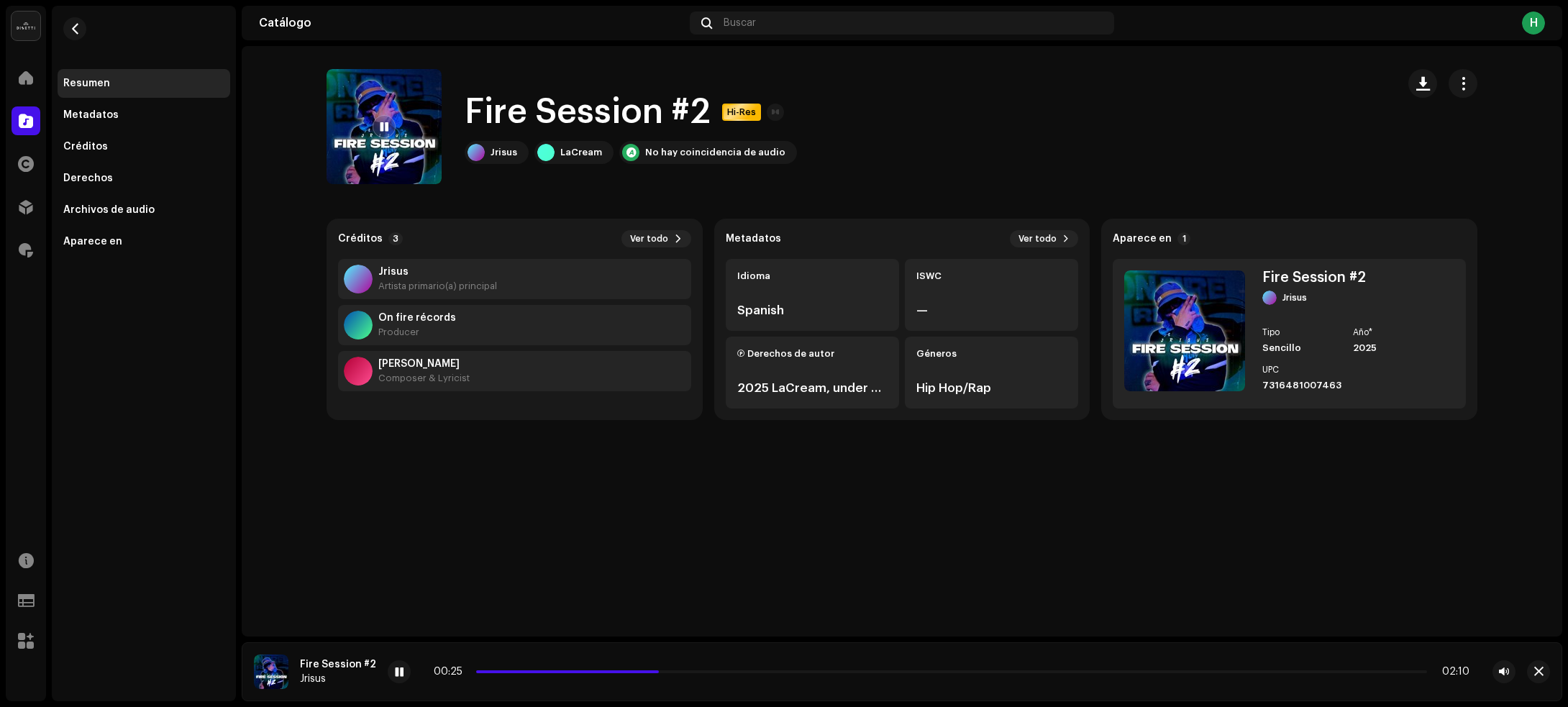
click at [725, 668] on div "00:25 02:10" at bounding box center [951, 671] width 1036 height 12
click at [1419, 80] on span "button" at bounding box center [1423, 83] width 14 height 12
click at [388, 668] on div at bounding box center [400, 671] width 23 height 23
drag, startPoint x: 72, startPoint y: 25, endPoint x: 638, endPoint y: 7, distance: 566.3
click at [72, 25] on span "button" at bounding box center [75, 29] width 11 height 12
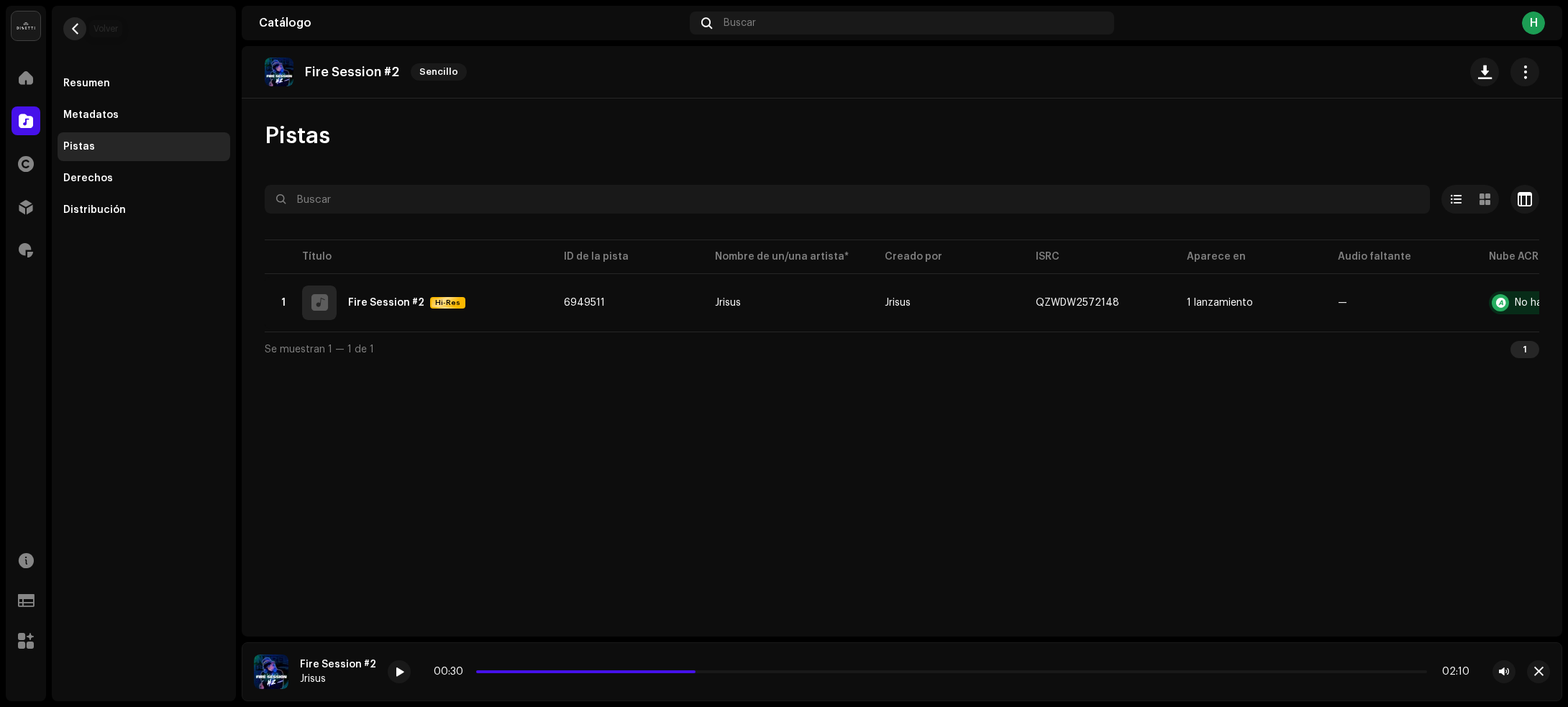
click at [70, 30] on span "button" at bounding box center [75, 29] width 11 height 12
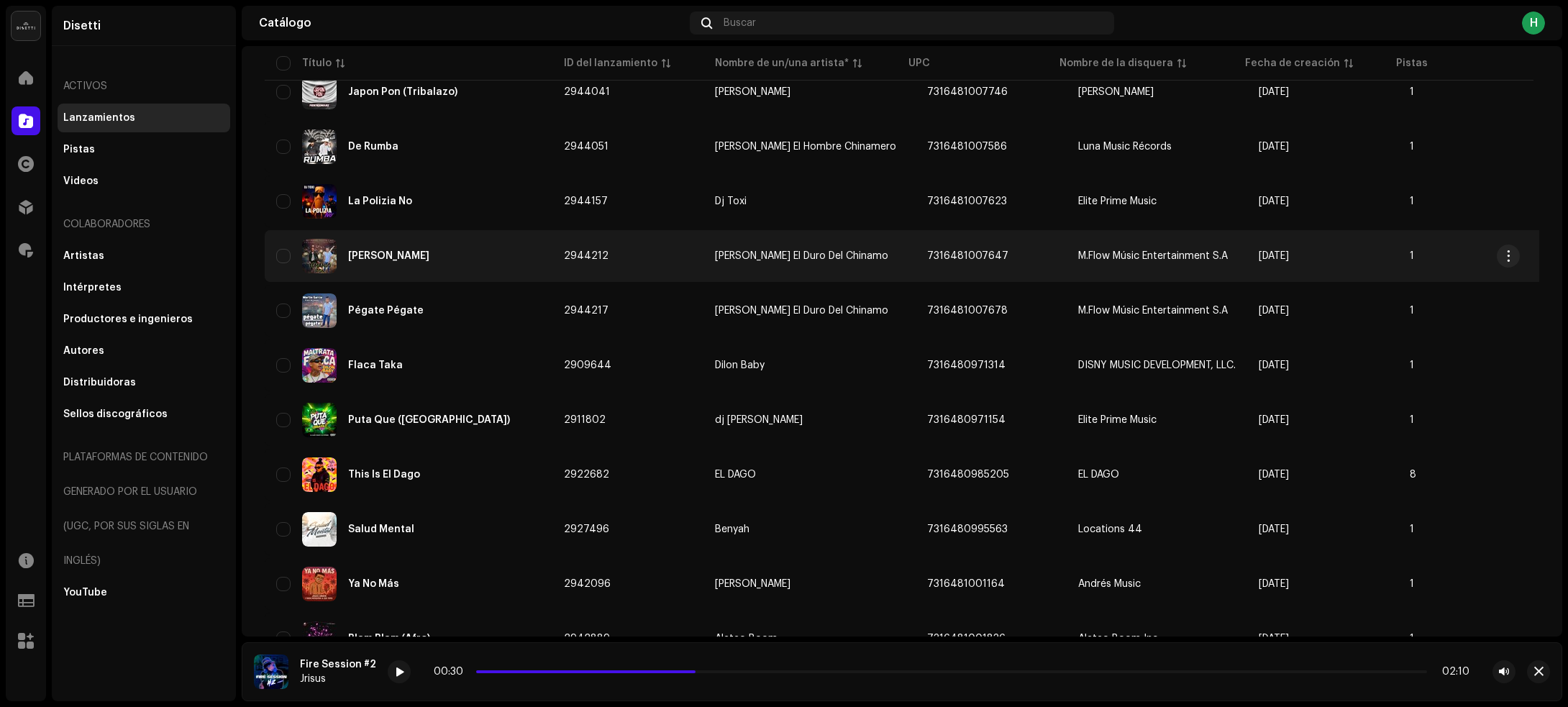
scroll to position [3292, 0]
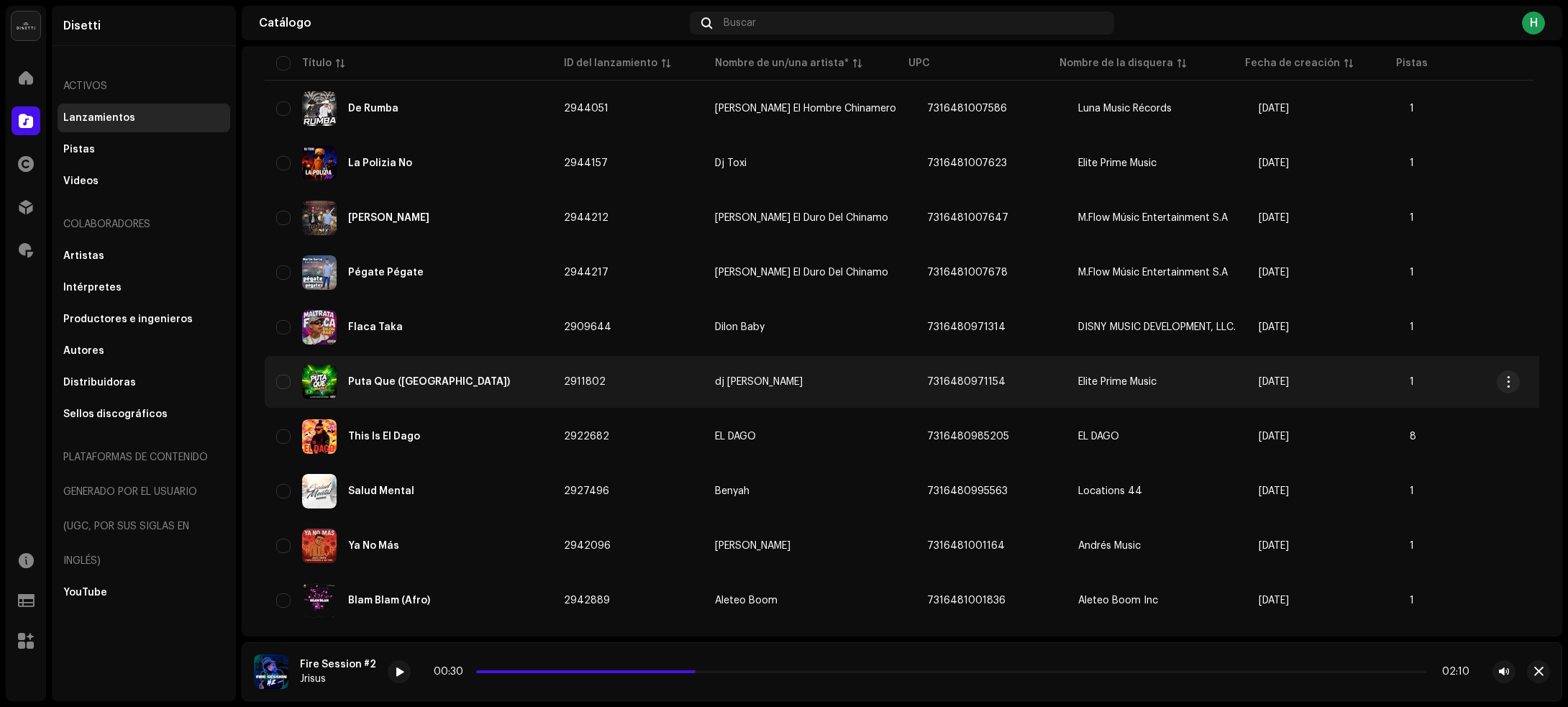
click at [511, 376] on div "Puta Que (Brazil)" at bounding box center [408, 382] width 264 height 35
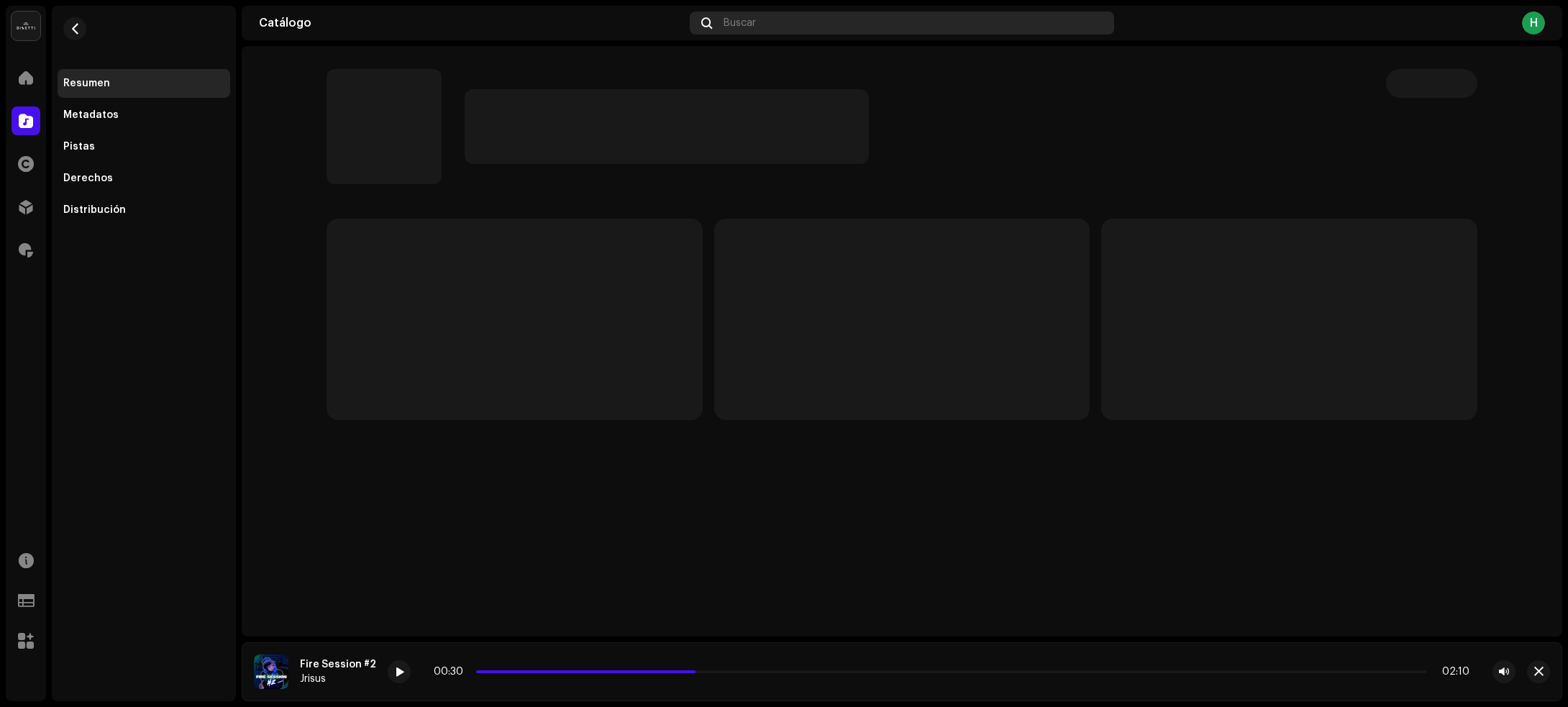
drag, startPoint x: 73, startPoint y: 20, endPoint x: 992, endPoint y: 31, distance: 919.1
click at [74, 20] on button "button" at bounding box center [75, 29] width 23 height 23
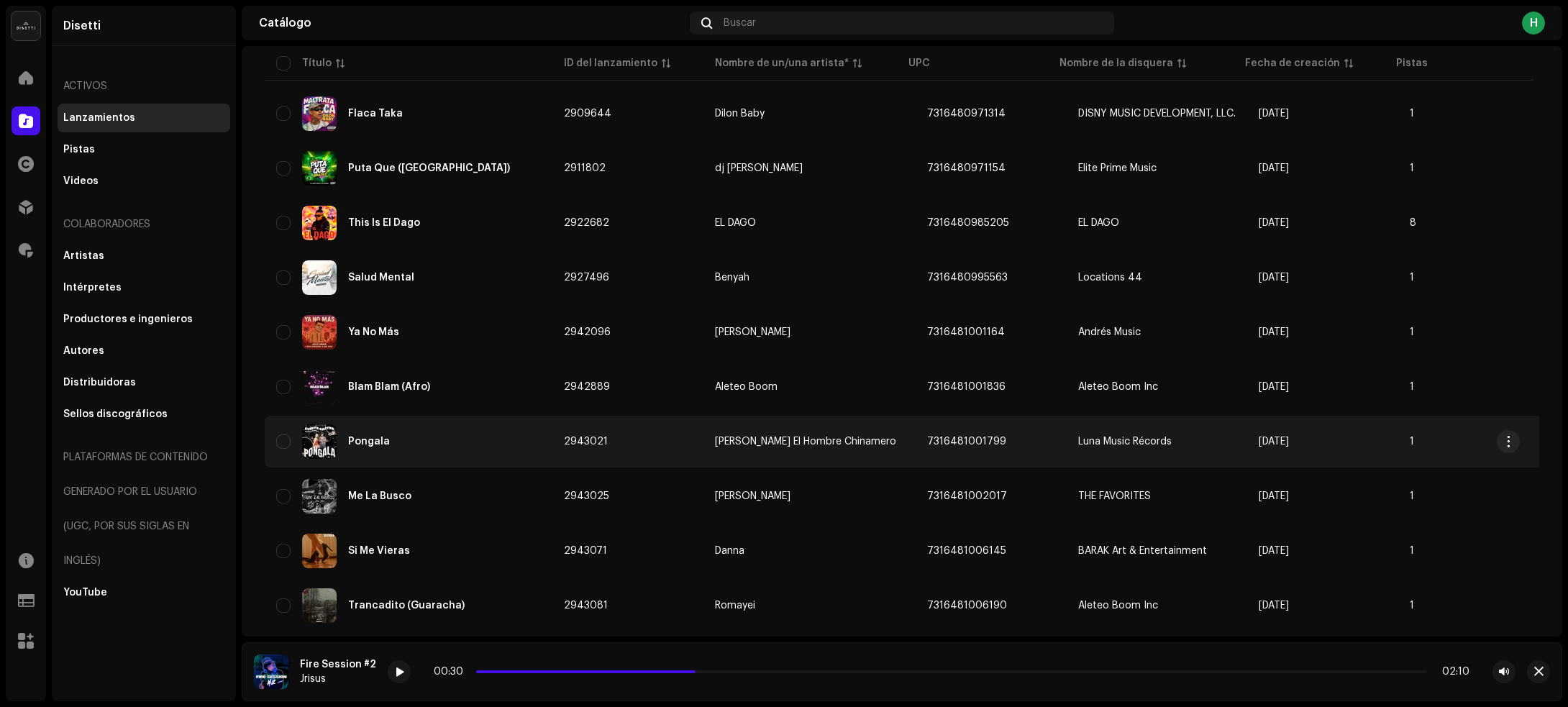
scroll to position [3403, 0]
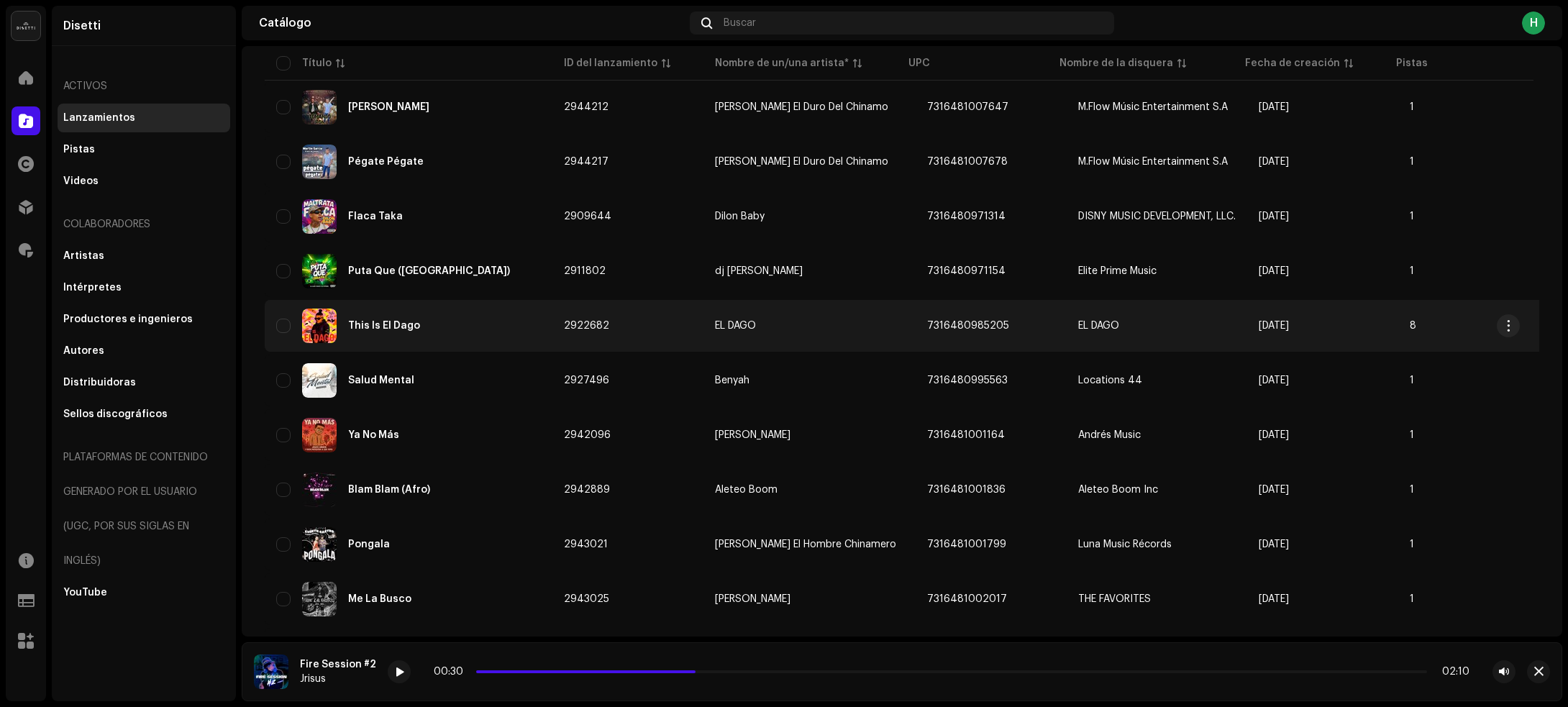
click at [468, 318] on div "This Is El Dago" at bounding box center [408, 325] width 264 height 35
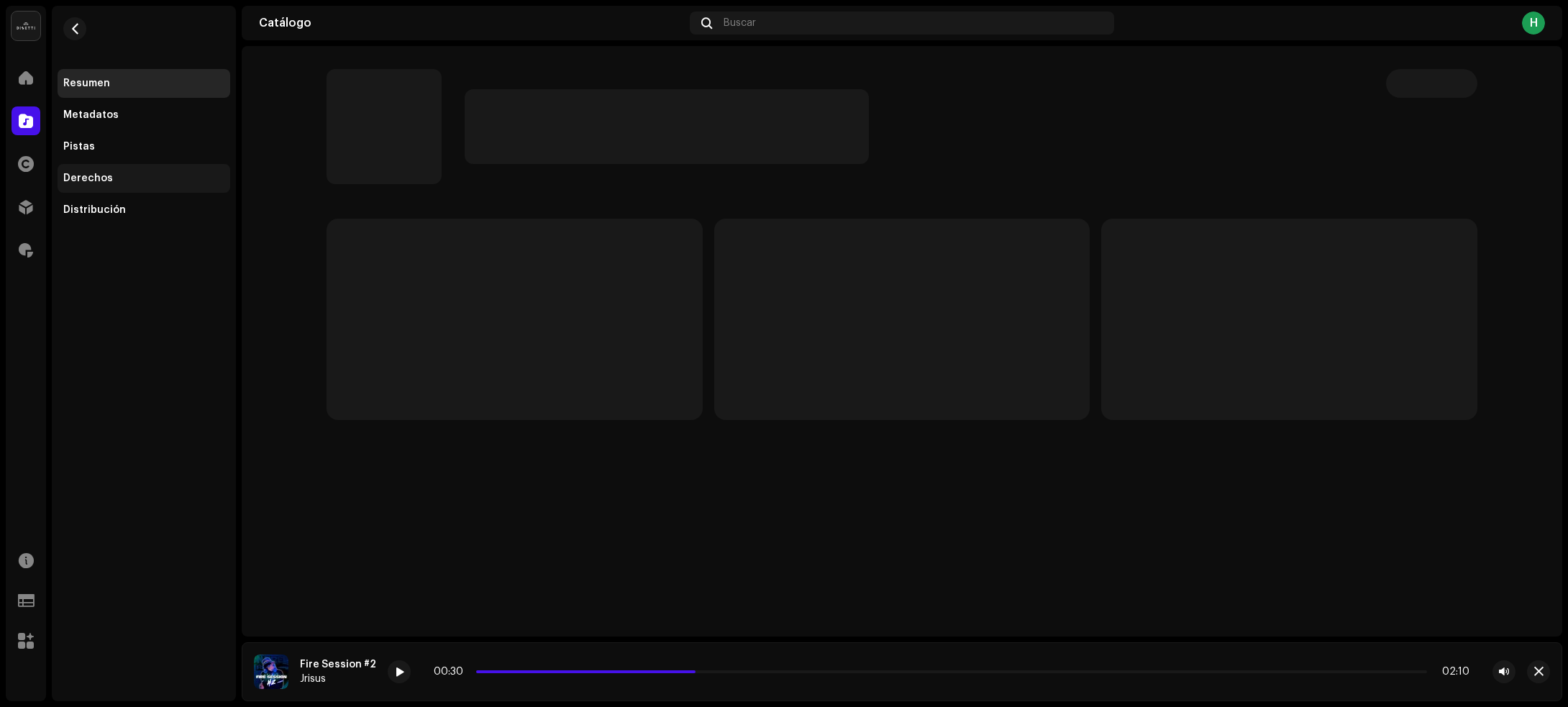
click at [139, 175] on div "Derechos" at bounding box center [144, 178] width 161 height 12
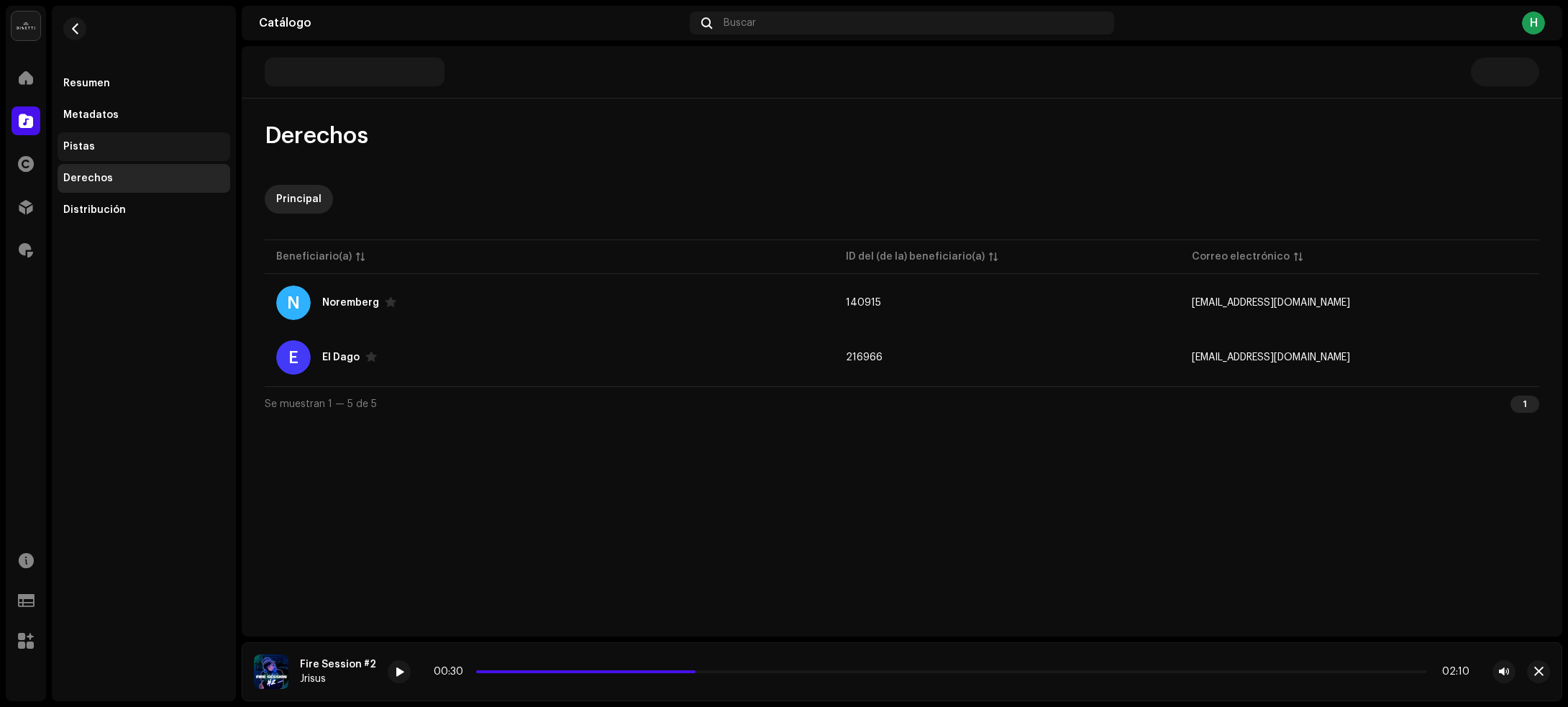
click at [130, 141] on div "Pistas" at bounding box center [144, 146] width 161 height 12
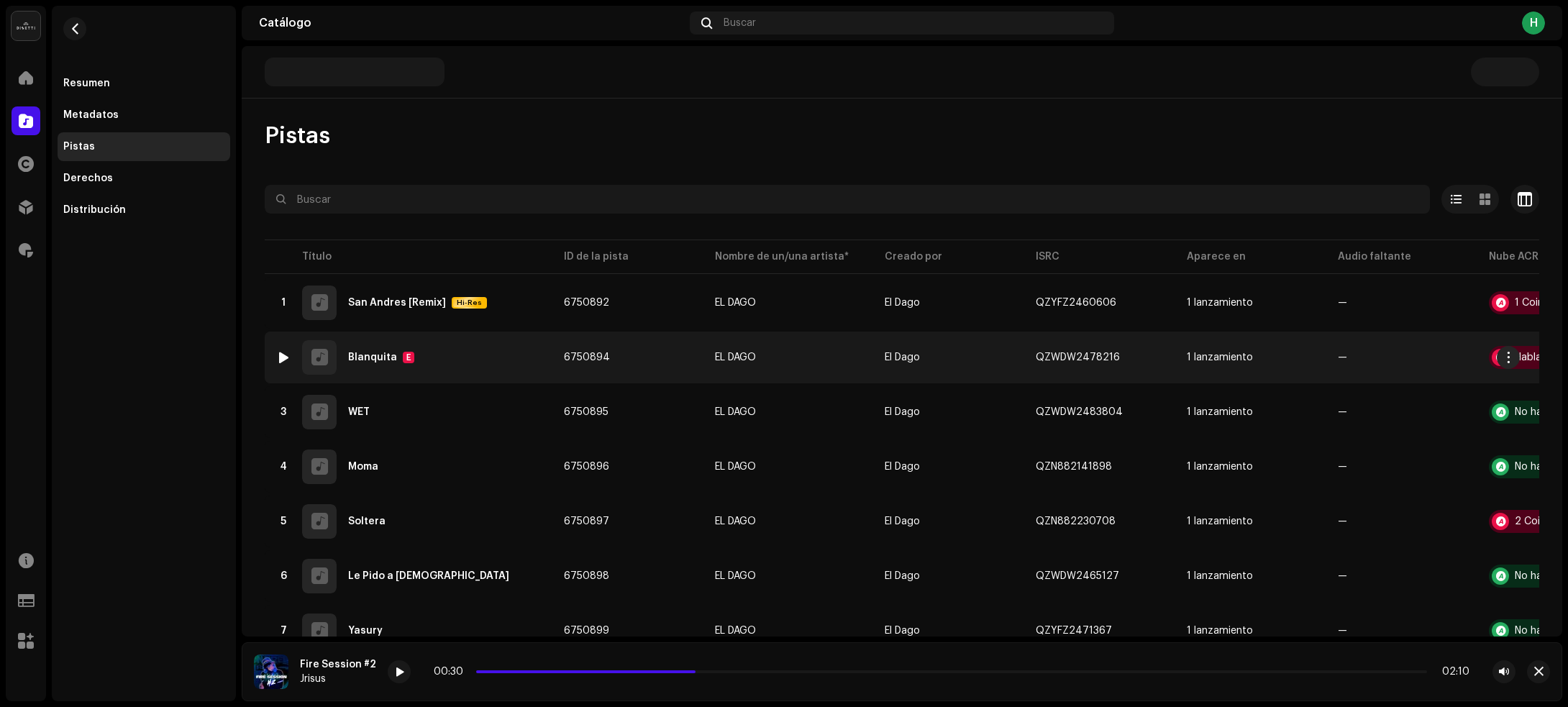
click at [282, 356] on div at bounding box center [284, 357] width 11 height 12
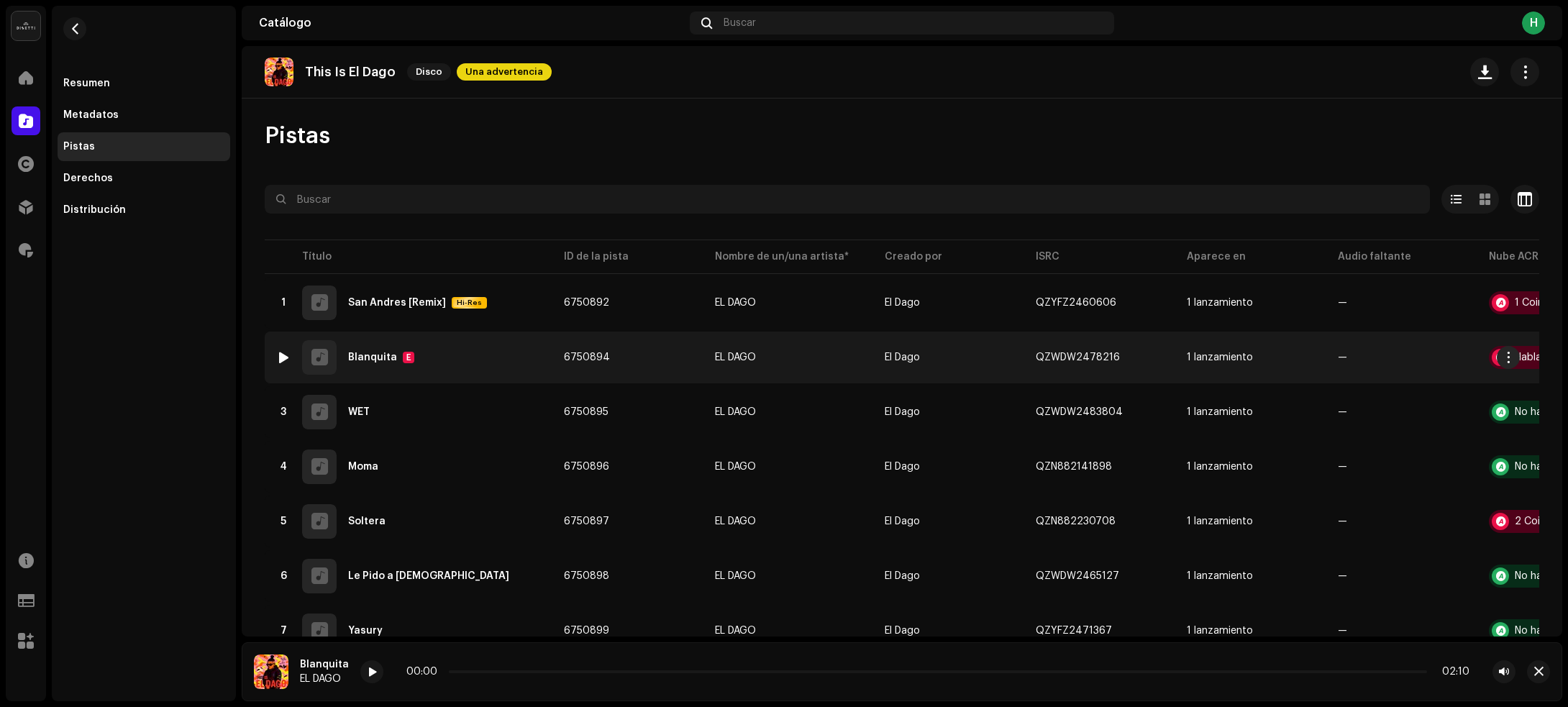
click at [282, 356] on div at bounding box center [284, 357] width 11 height 12
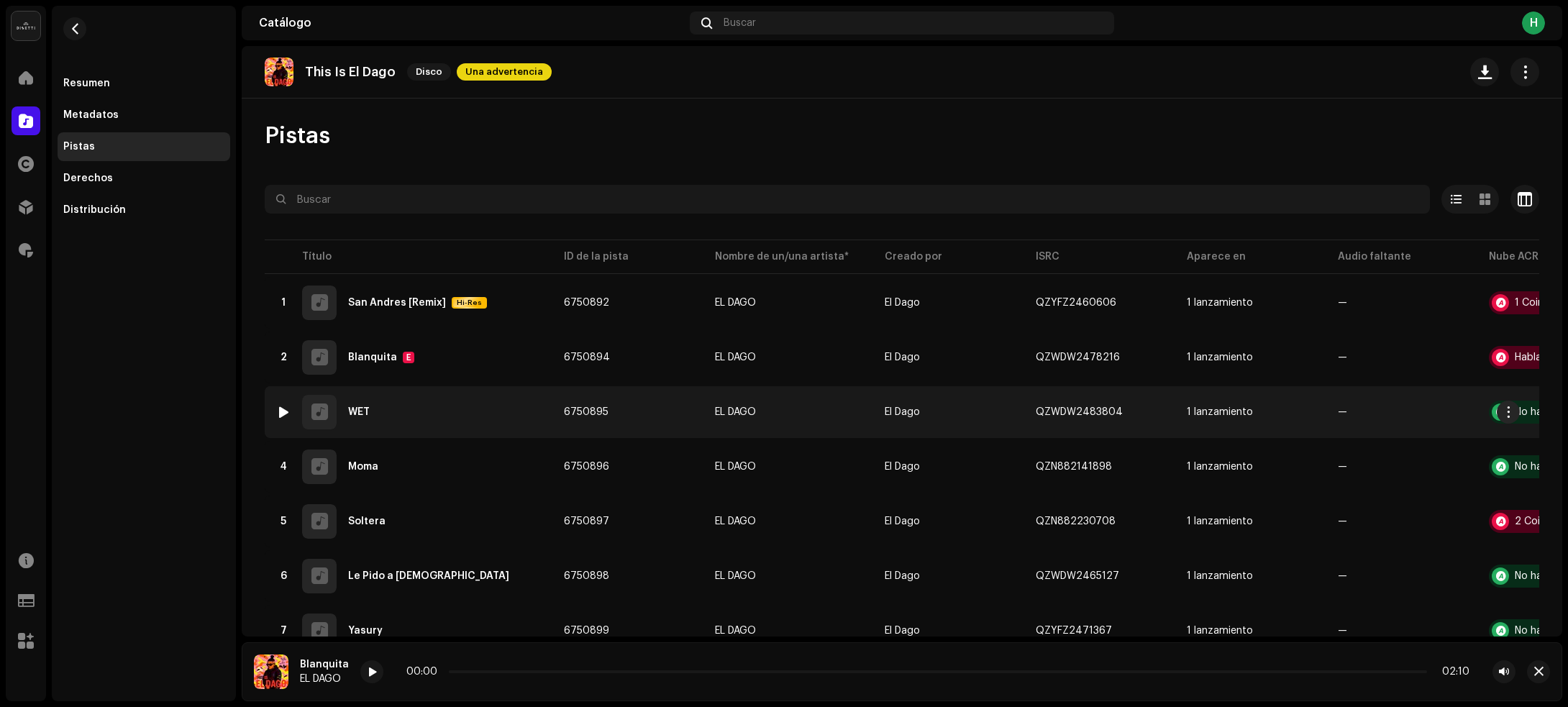
click at [277, 406] on img at bounding box center [284, 412] width 19 height 19
click at [281, 411] on div at bounding box center [284, 412] width 11 height 12
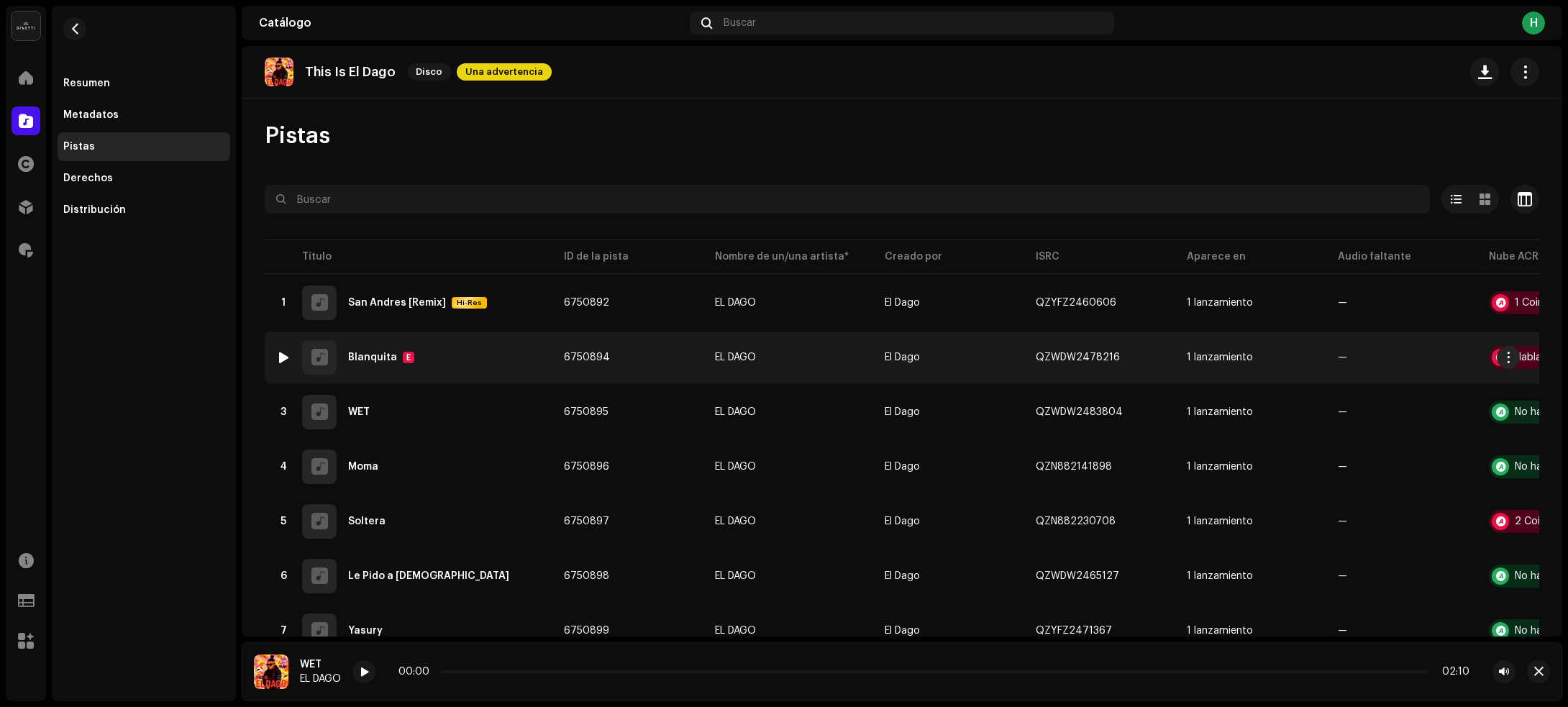
click at [283, 355] on div at bounding box center [284, 357] width 11 height 12
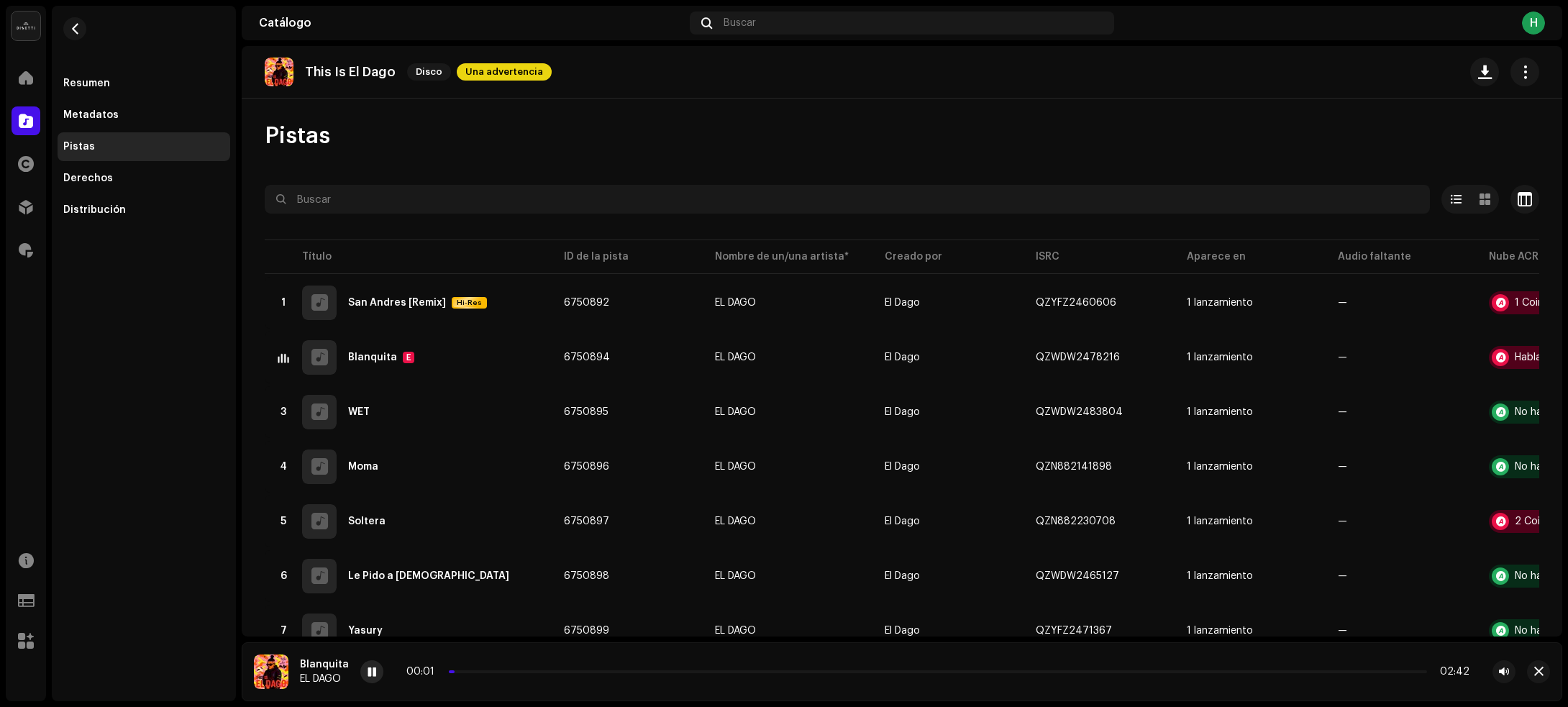
click at [374, 669] on div at bounding box center [372, 671] width 23 height 23
click at [374, 669] on span at bounding box center [372, 672] width 9 height 12
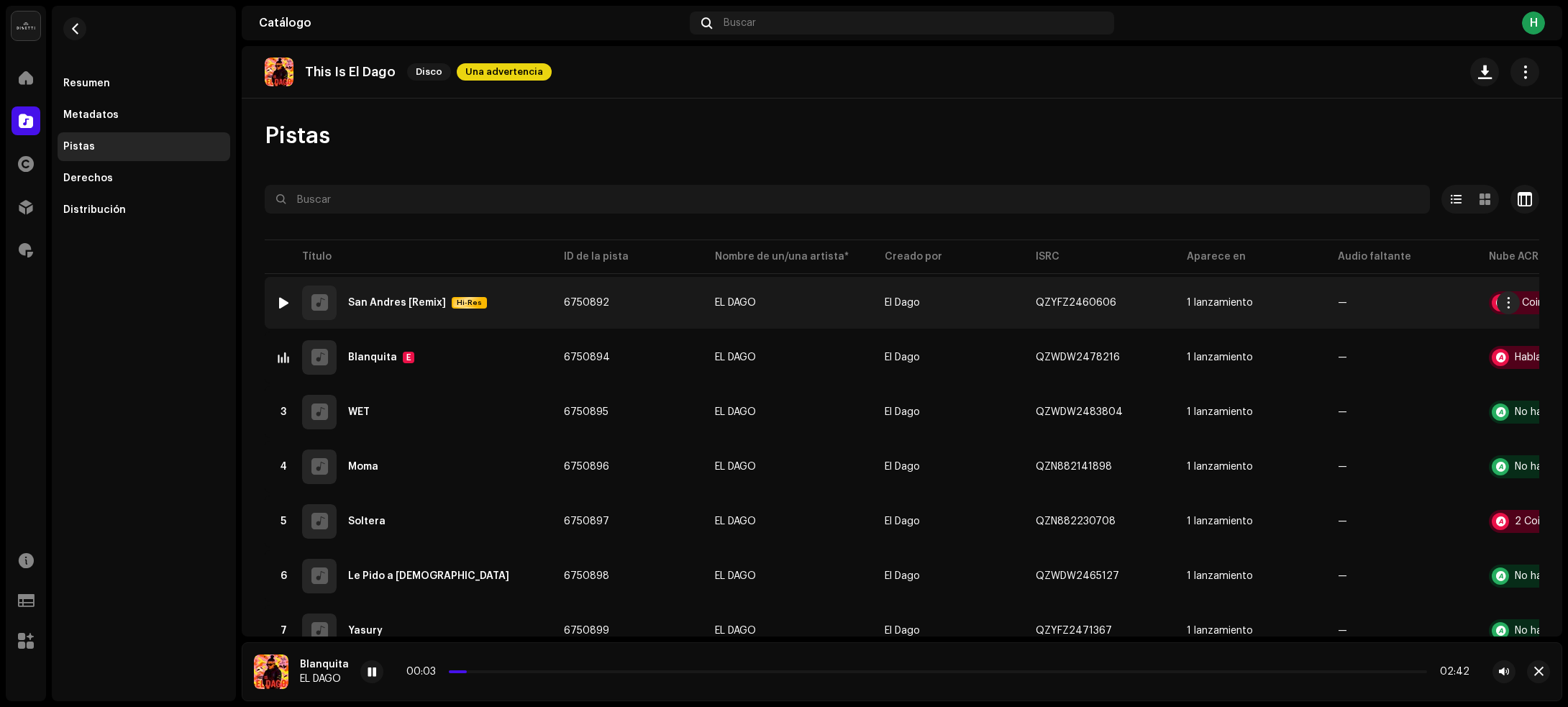
click at [544, 309] on td "1 San Andres [Remix] Hi-Res" at bounding box center [408, 302] width 287 height 52
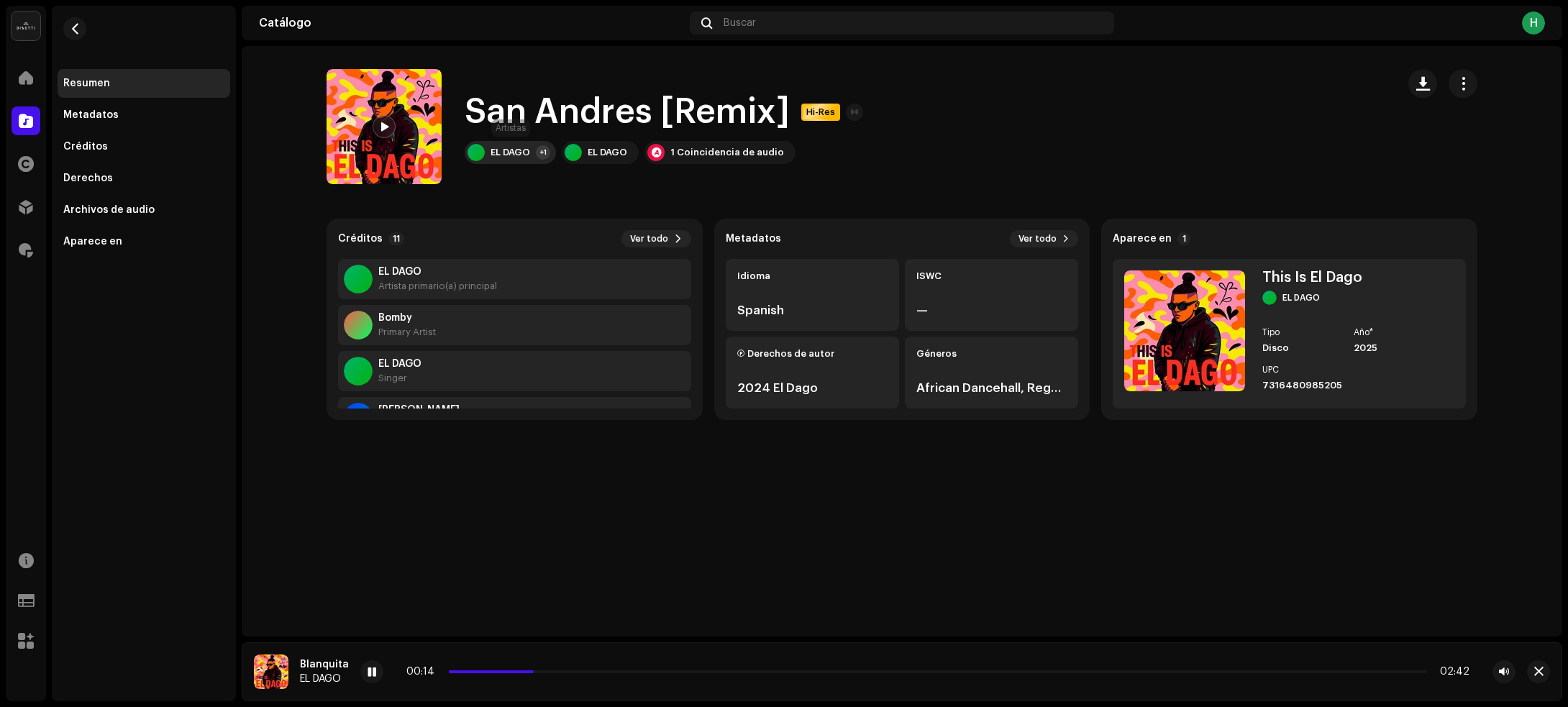
click at [529, 152] on div "EL DAGO" at bounding box center [510, 152] width 39 height 12
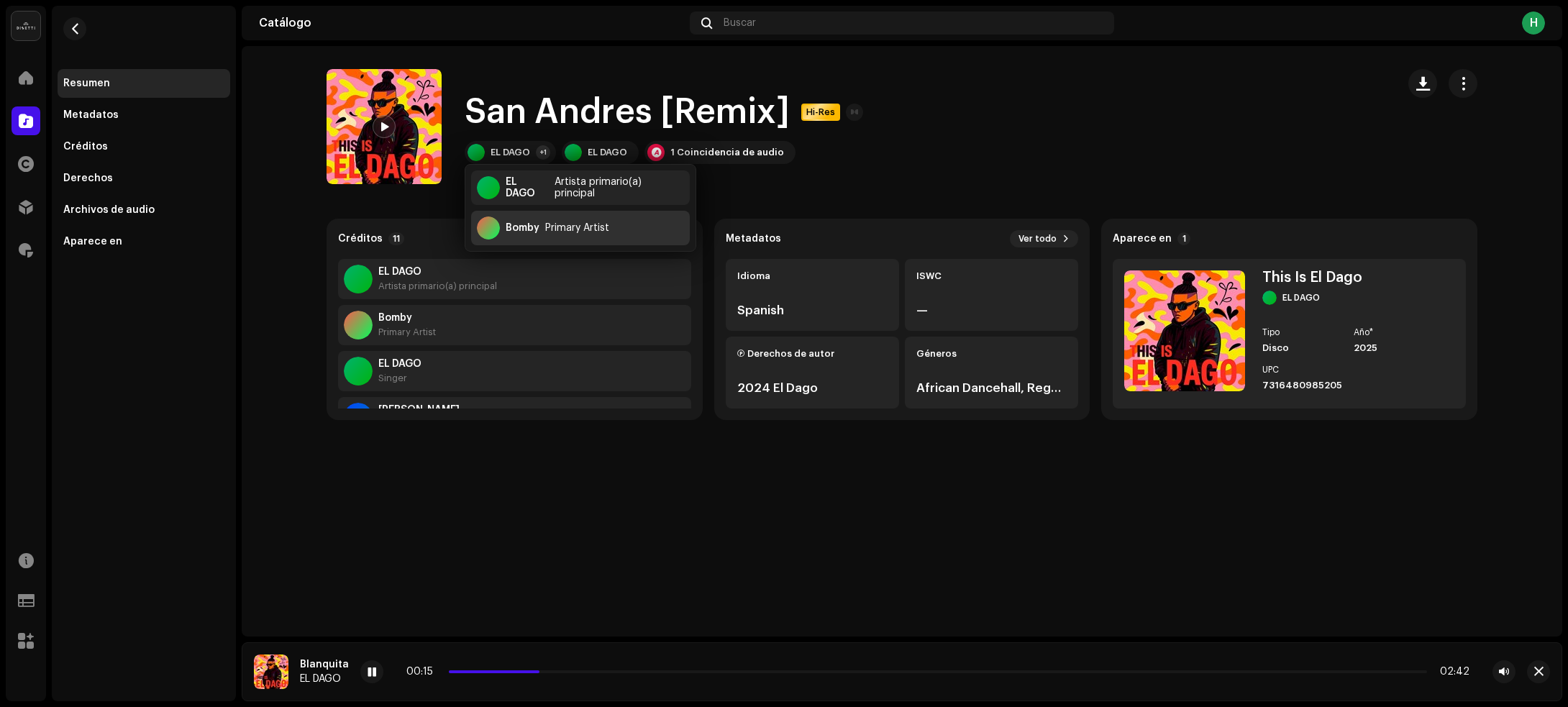
click at [526, 227] on div "Bomby" at bounding box center [522, 228] width 34 height 12
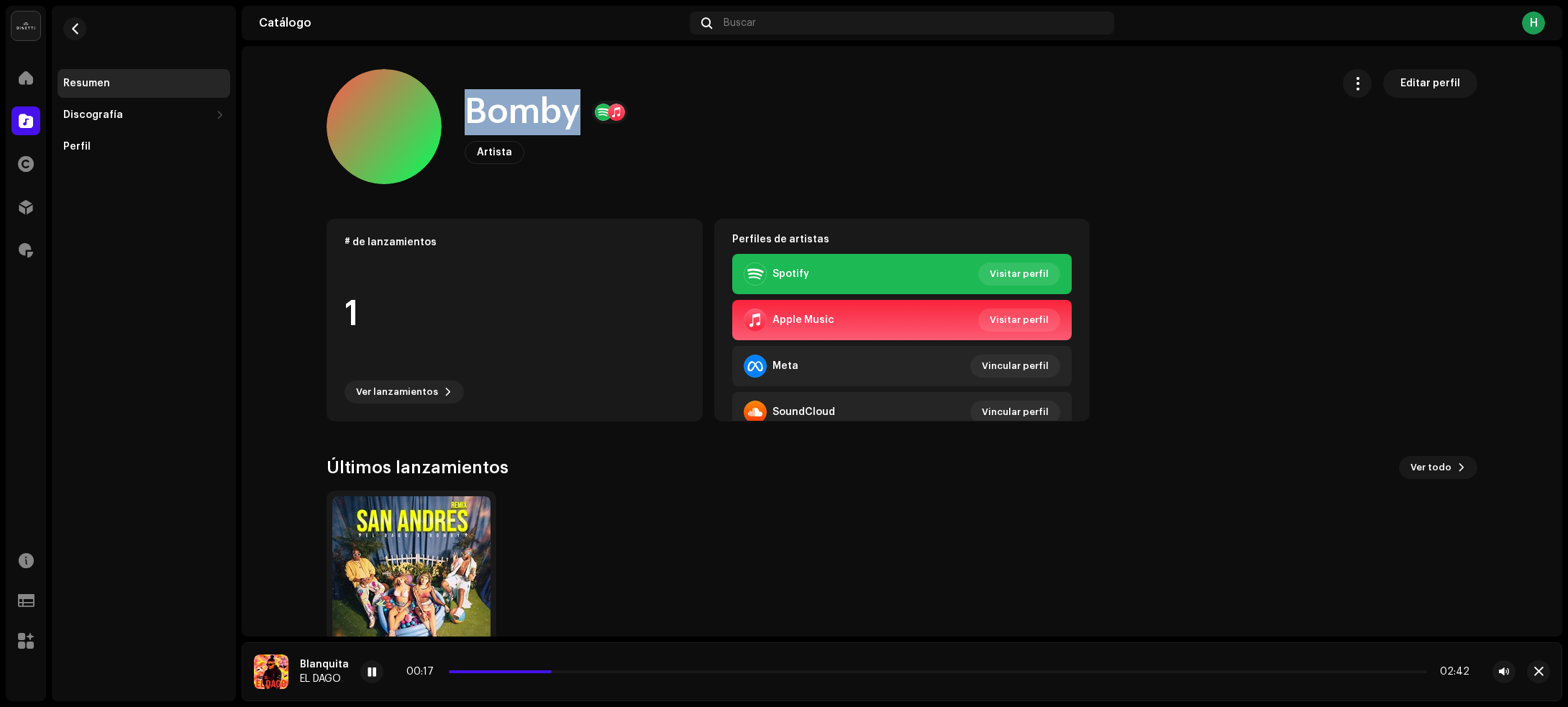
drag, startPoint x: 451, startPoint y: 115, endPoint x: 573, endPoint y: 112, distance: 122.0
click at [573, 112] on div "Bomby Artista Editar perfil" at bounding box center [823, 126] width 993 height 115
copy h1 "Bomby"
click at [77, 23] on span "button" at bounding box center [75, 29] width 11 height 12
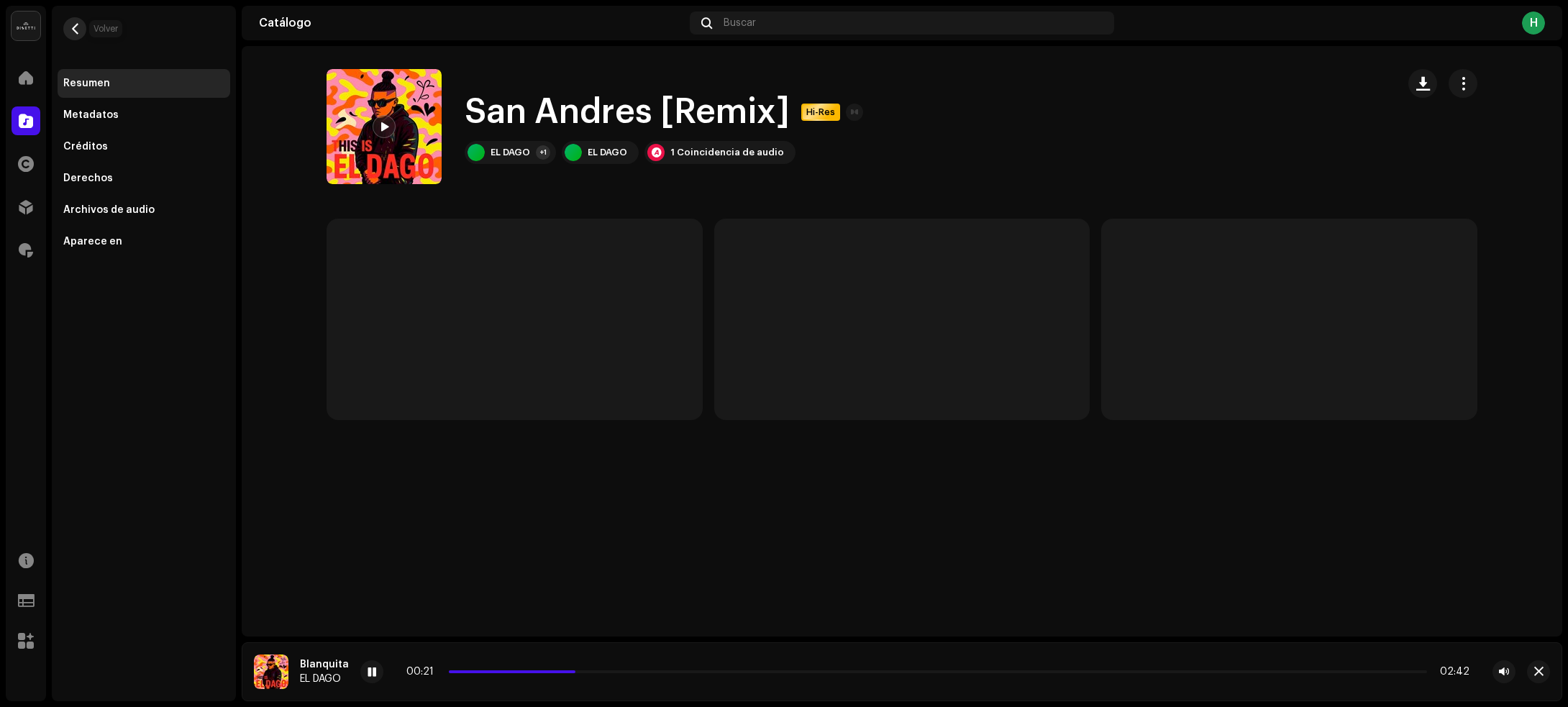
click at [84, 30] on button "button" at bounding box center [75, 29] width 23 height 23
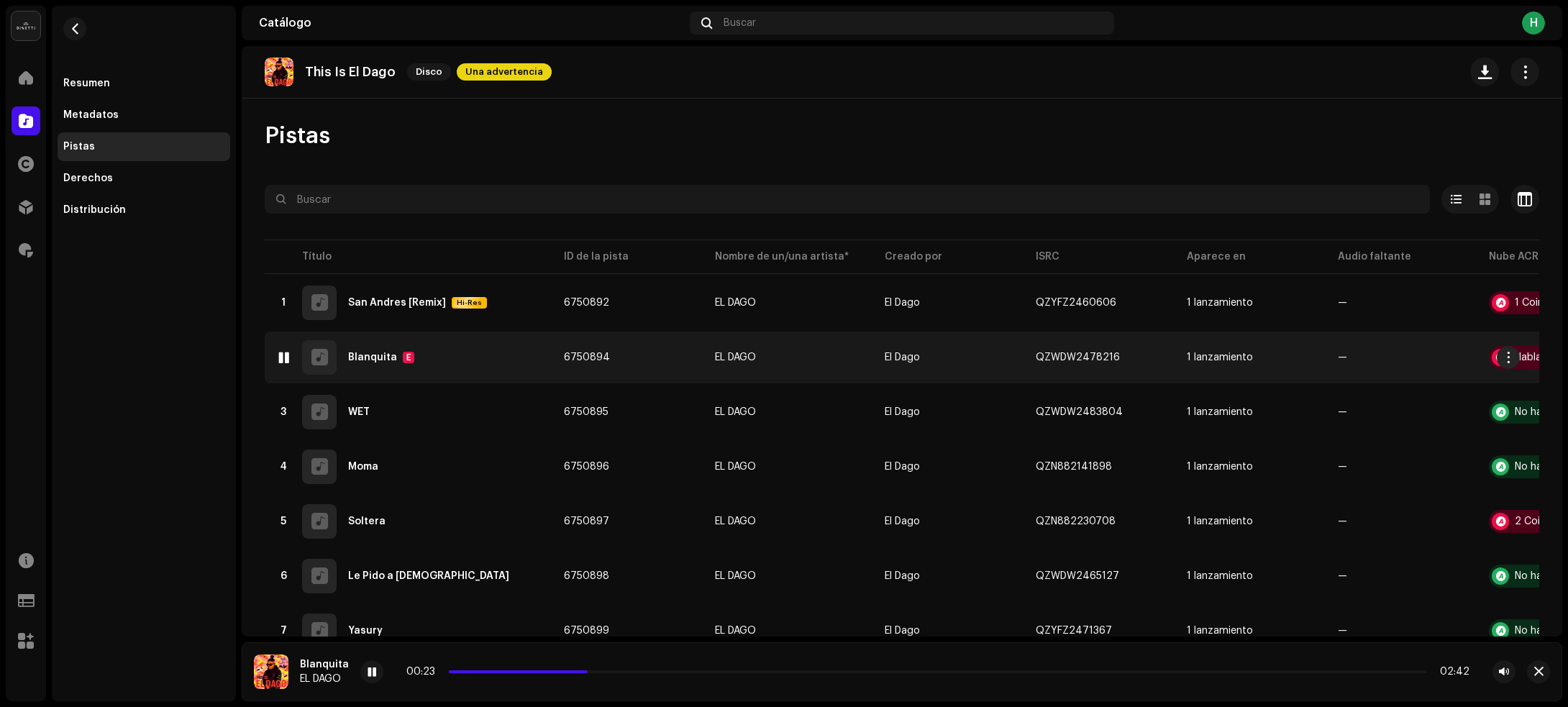
click at [482, 367] on div "2 Blanquita E" at bounding box center [408, 357] width 264 height 35
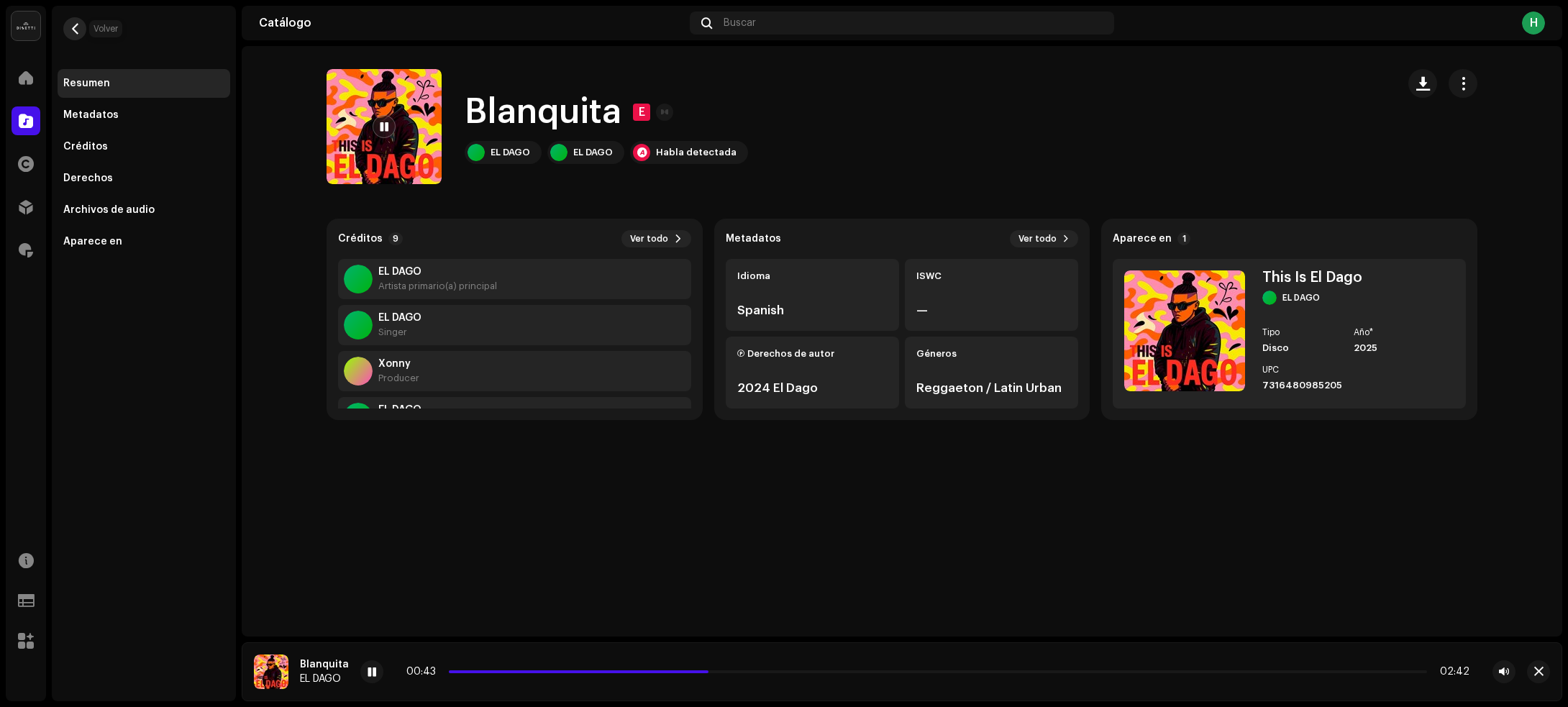
click at [78, 25] on span "button" at bounding box center [75, 29] width 11 height 12
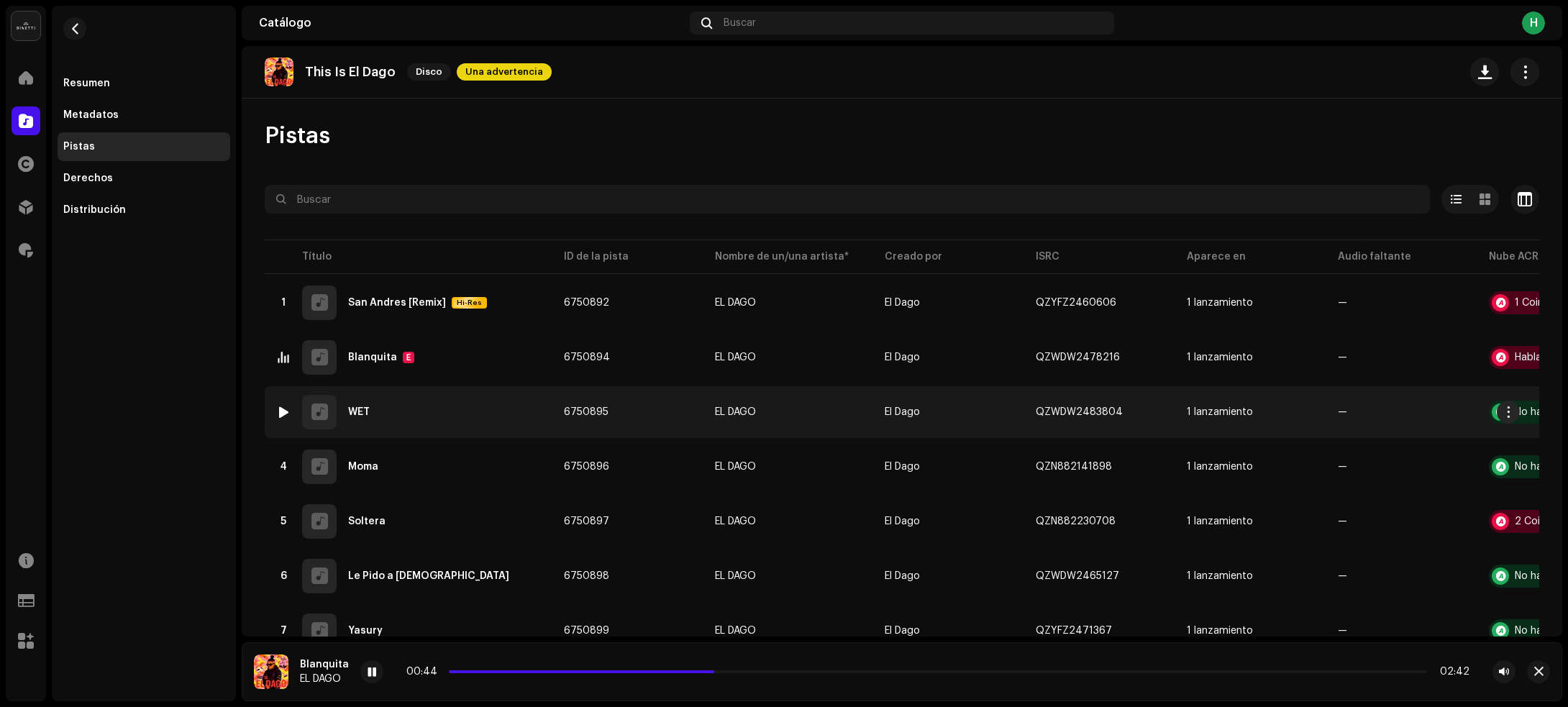
click at [443, 420] on div "3 WET" at bounding box center [408, 412] width 264 height 35
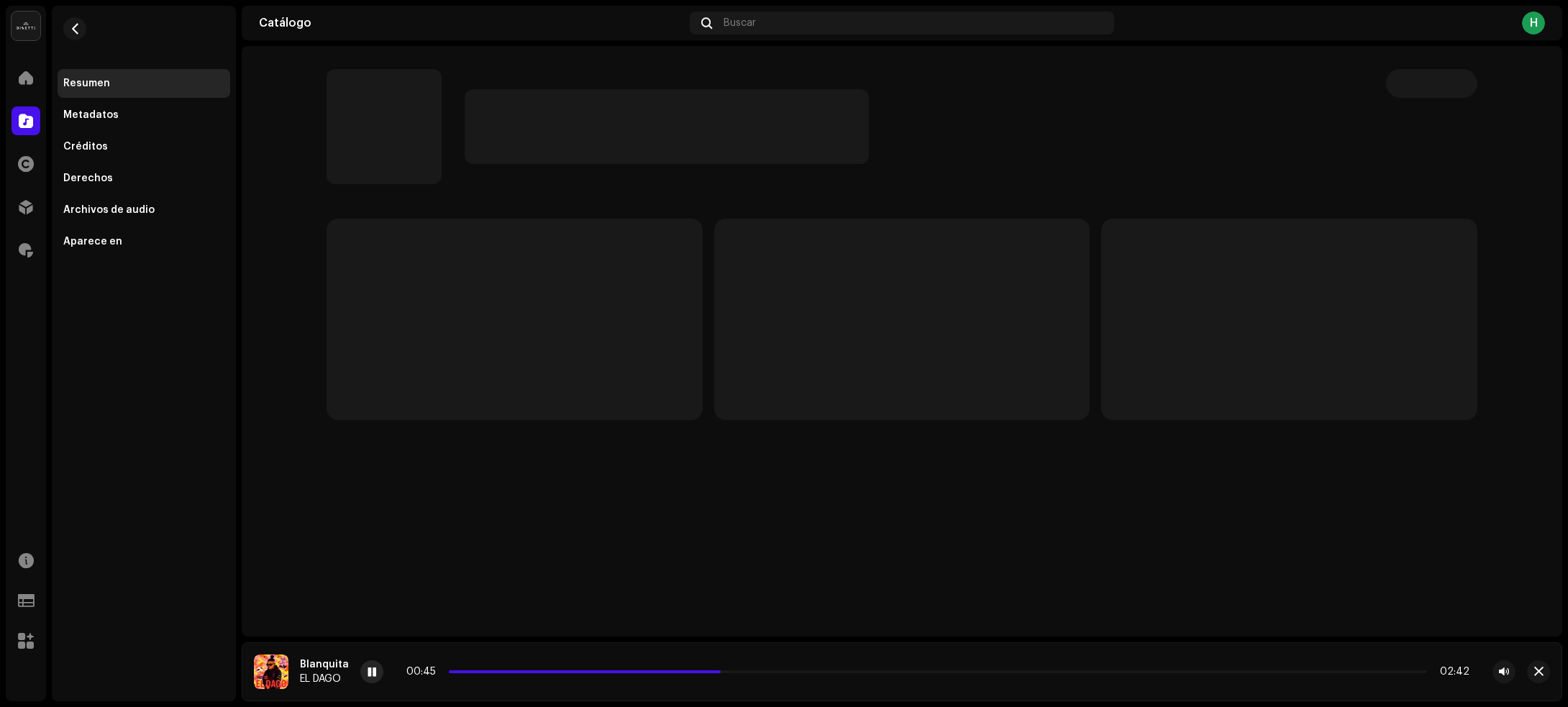
click at [368, 676] on span at bounding box center [372, 672] width 9 height 12
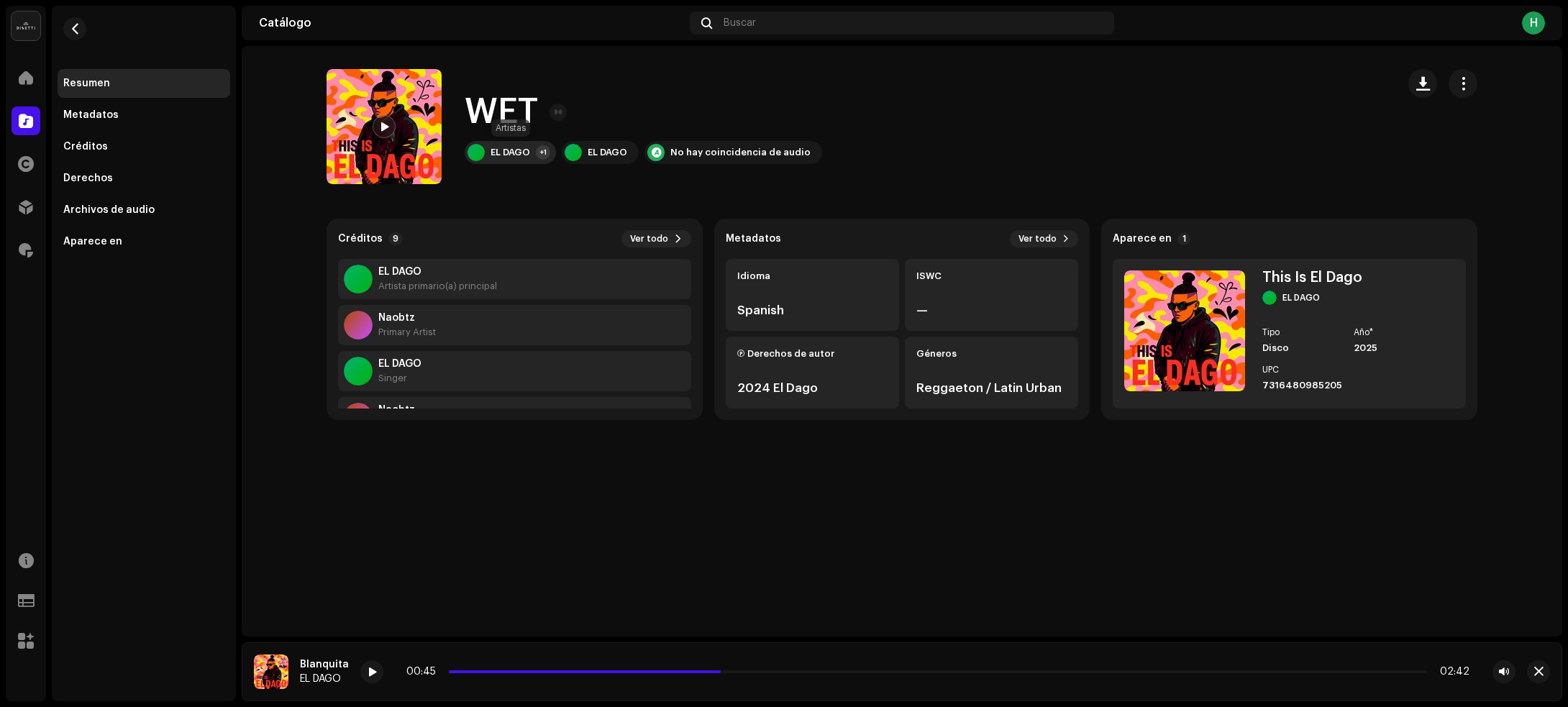
click at [522, 155] on div "EL DAGO" at bounding box center [510, 152] width 39 height 12
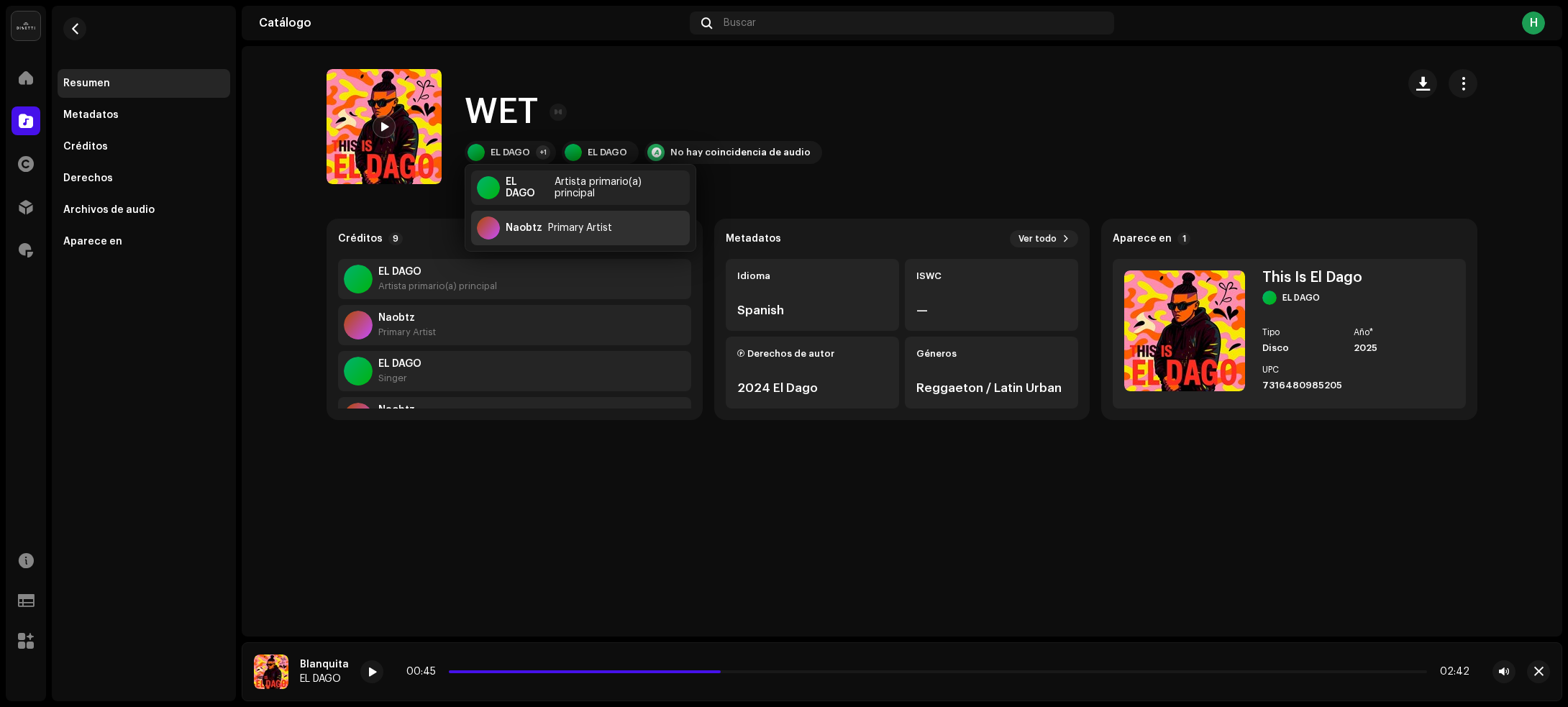
click at [529, 233] on div "Naobtz" at bounding box center [523, 228] width 36 height 12
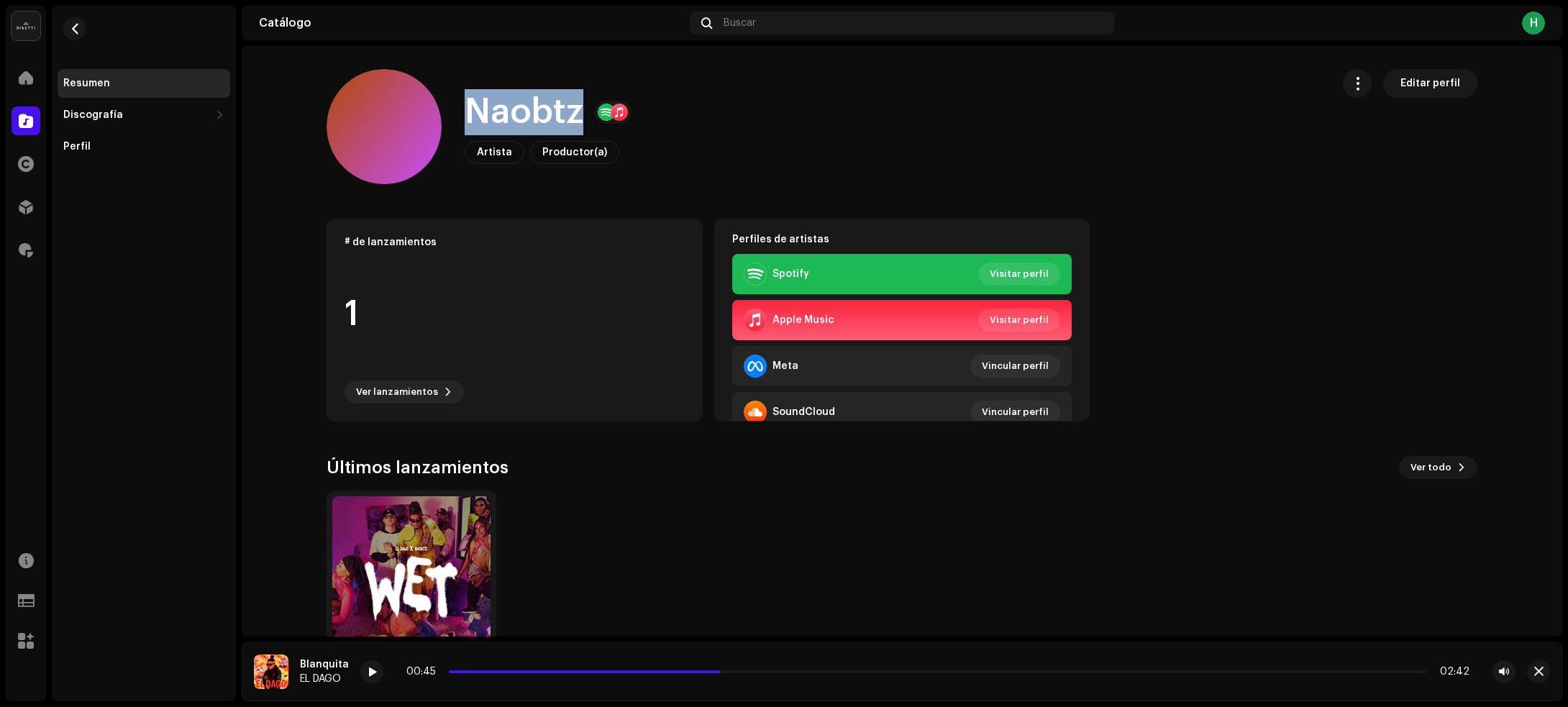
drag, startPoint x: 454, startPoint y: 119, endPoint x: 573, endPoint y: 124, distance: 119.1
click at [573, 124] on div "Naobtz Artista Productor(a) Editar perfil" at bounding box center [823, 126] width 993 height 115
copy h1 "Naobtz"
click at [73, 25] on span "button" at bounding box center [75, 29] width 11 height 12
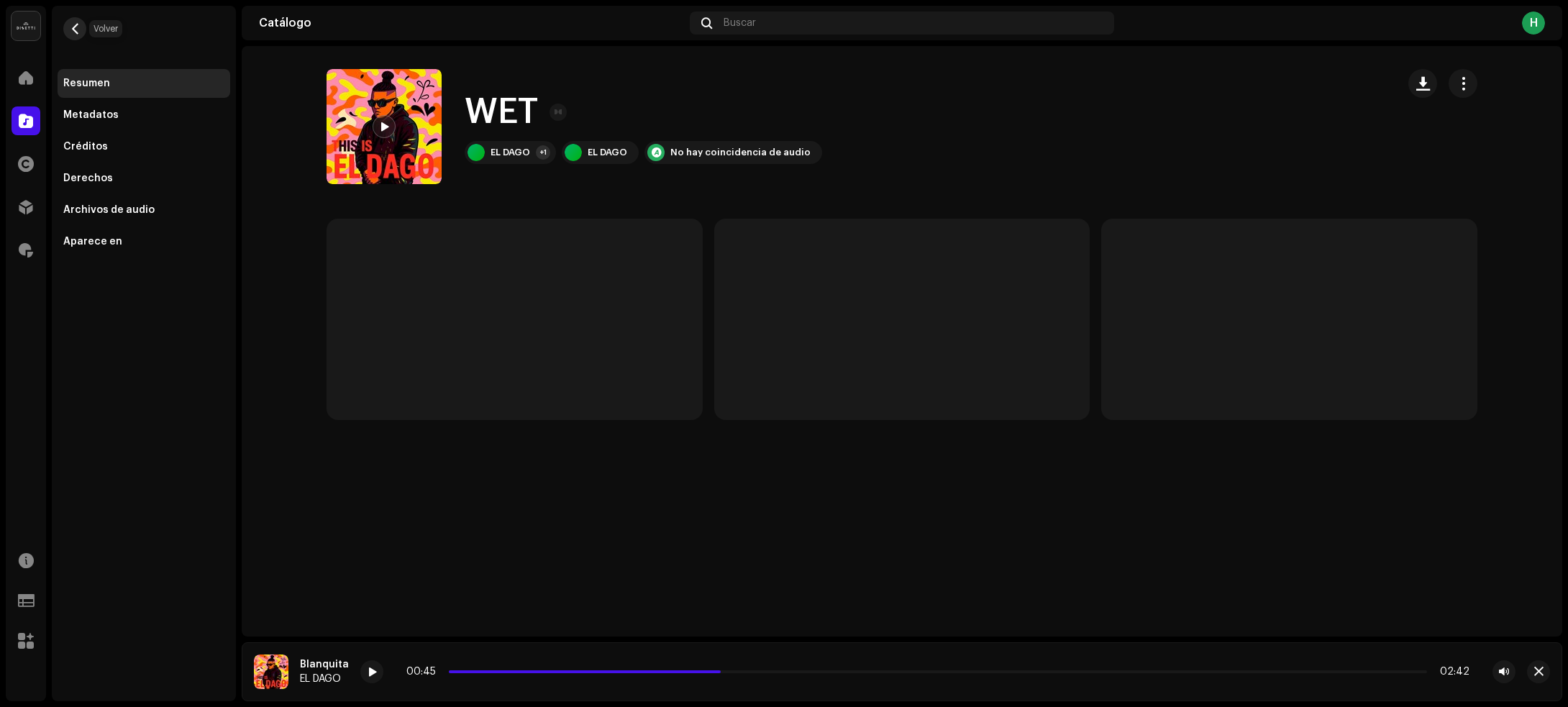
click at [77, 29] on span "button" at bounding box center [75, 29] width 11 height 12
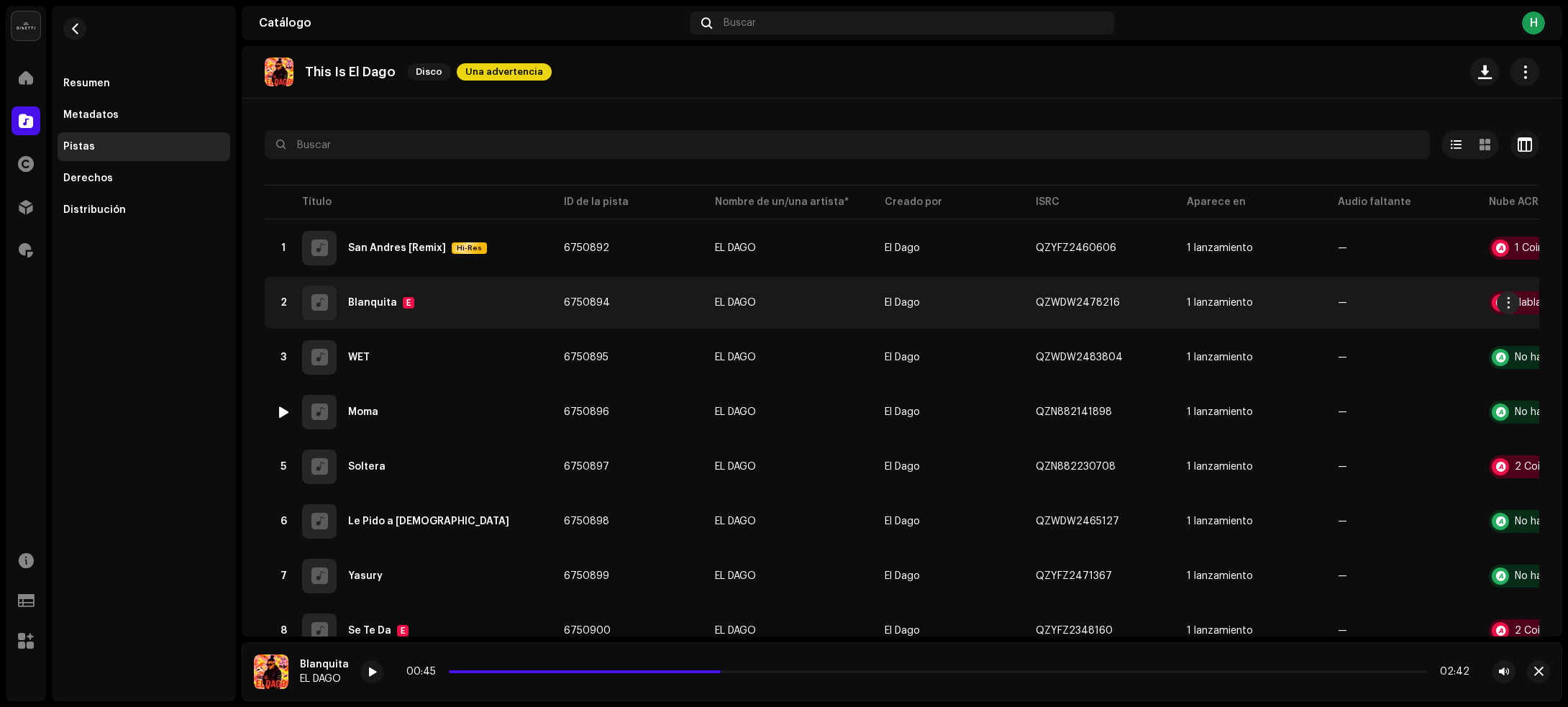
scroll to position [116, 0]
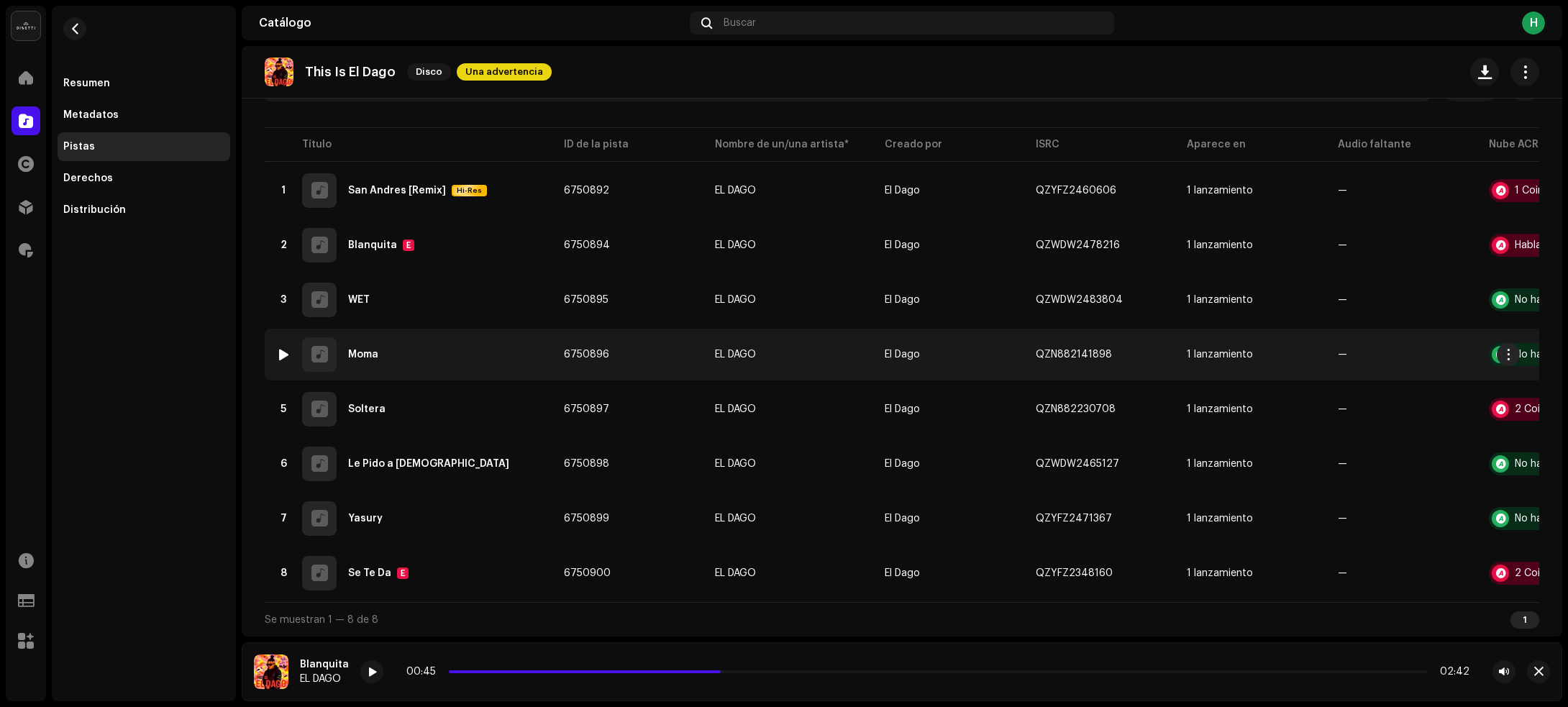
click at [477, 357] on div "4 Moma" at bounding box center [408, 354] width 264 height 35
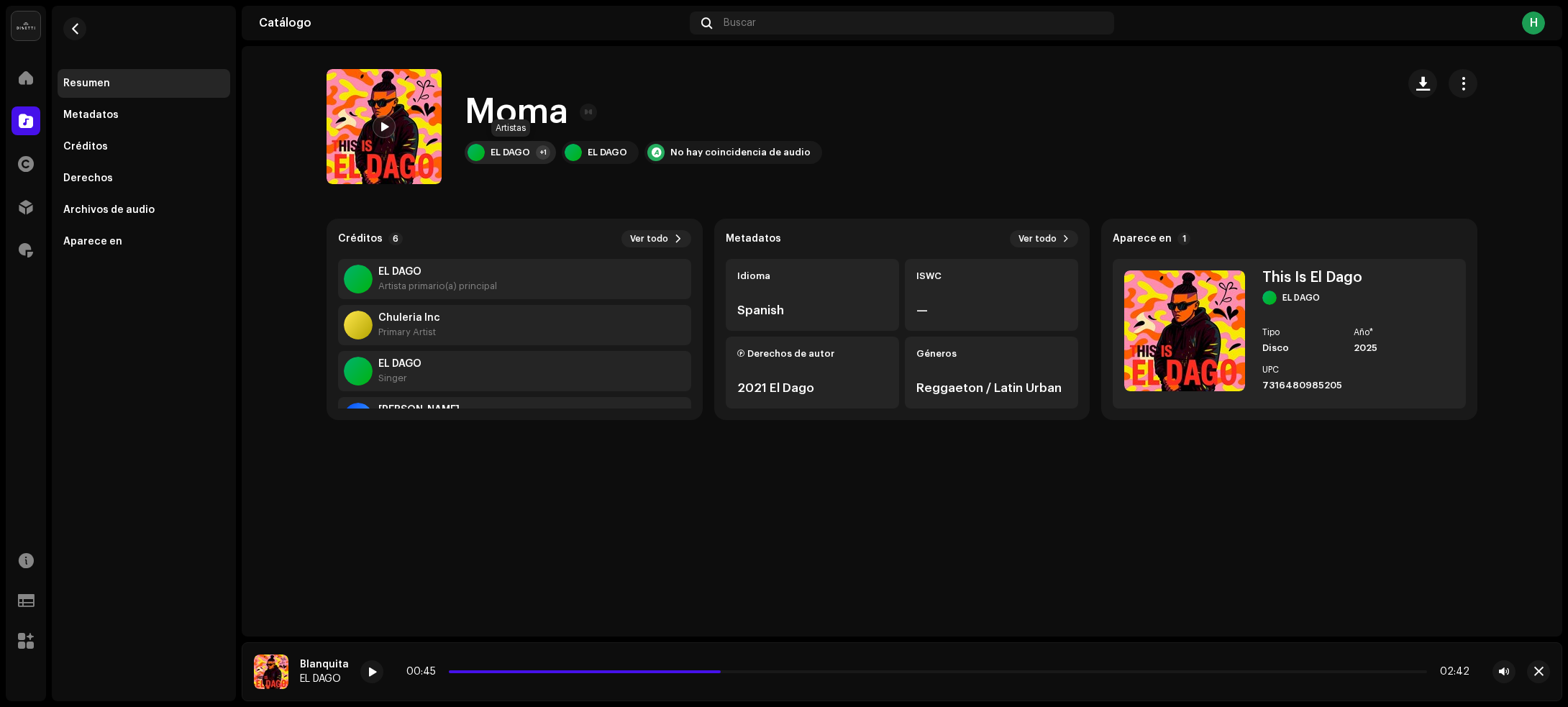
click at [526, 150] on div "EL DAGO" at bounding box center [510, 152] width 39 height 12
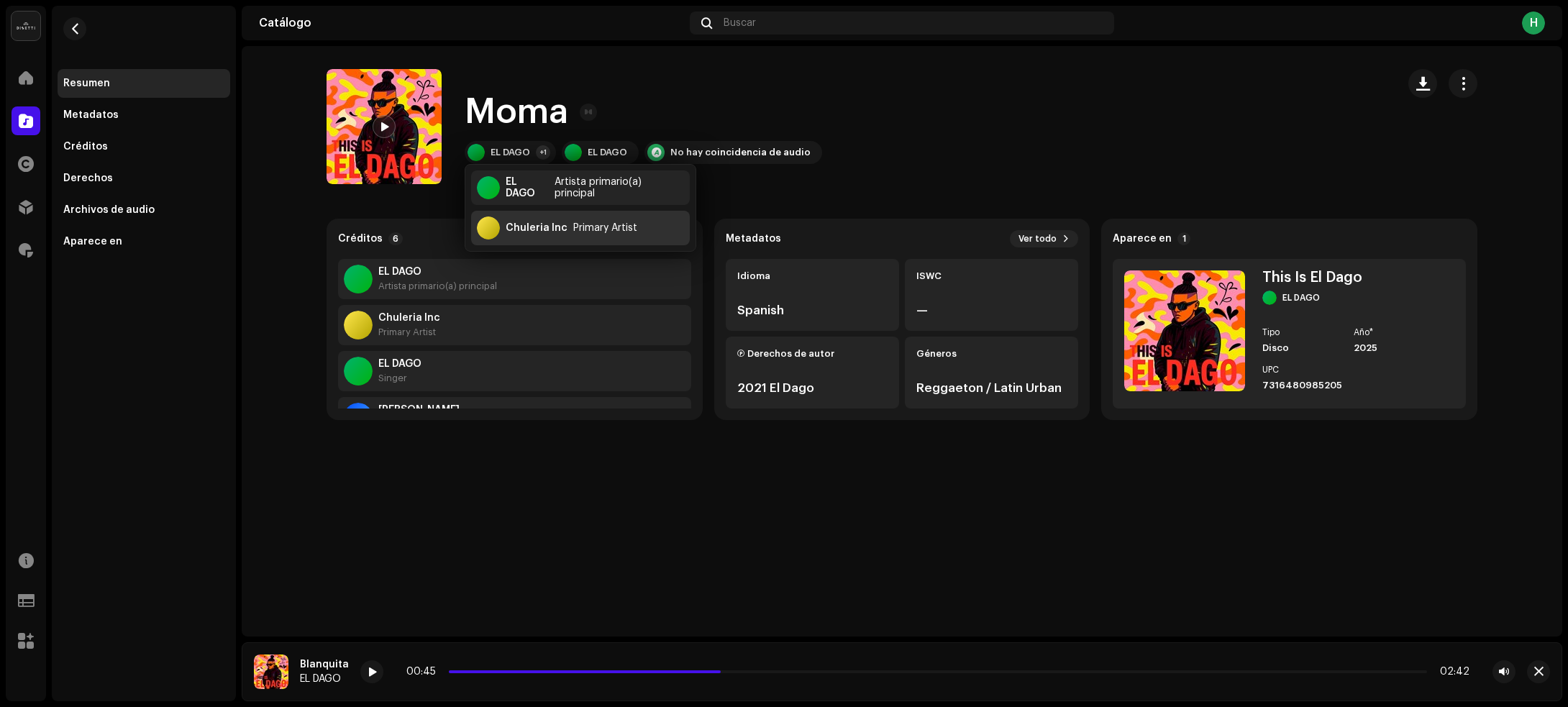
click at [503, 228] on div "Chuleria Inc Primary Artist" at bounding box center [580, 228] width 219 height 35
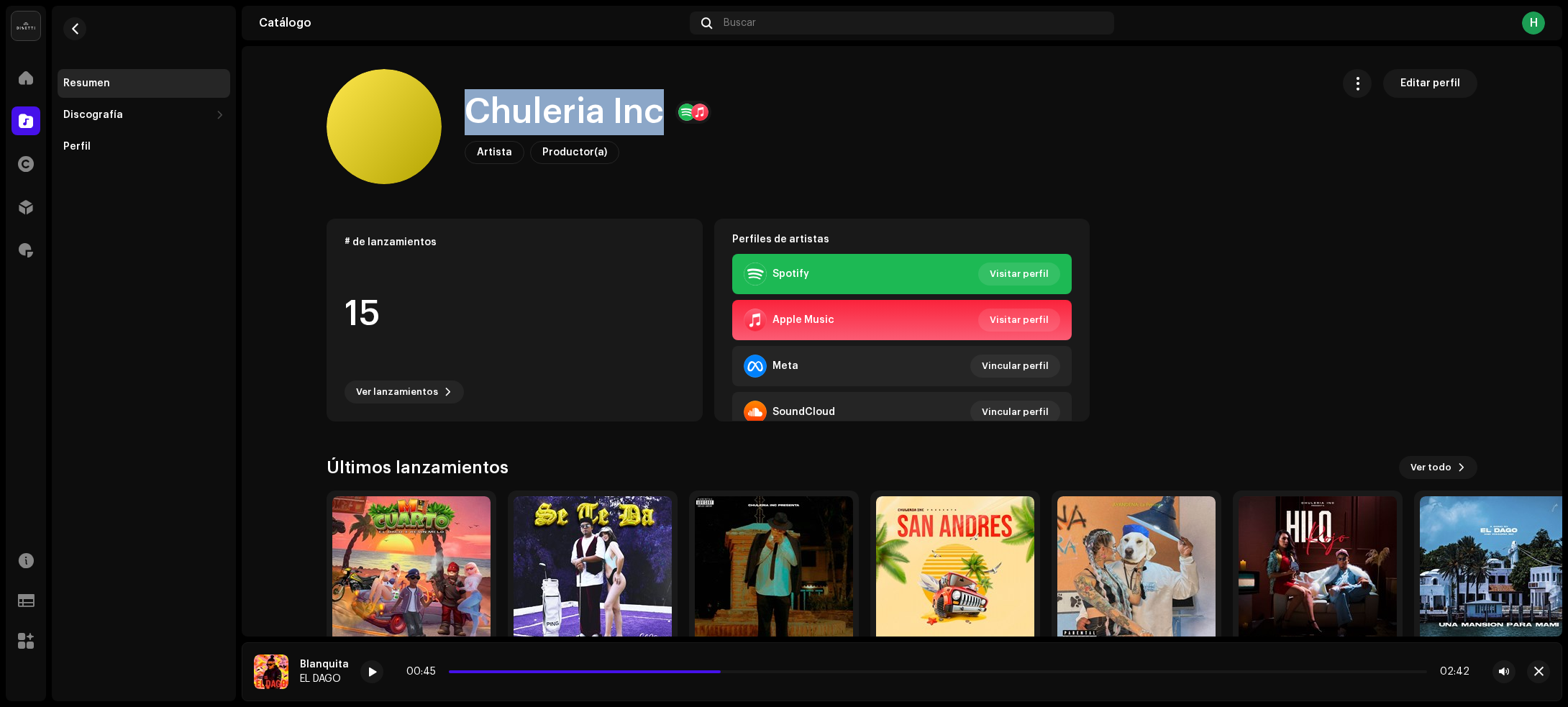
drag, startPoint x: 454, startPoint y: 123, endPoint x: 656, endPoint y: 123, distance: 202.0
click at [656, 123] on div "Chuleria Inc Artista Productor(a) Editar perfil" at bounding box center [823, 126] width 993 height 115
copy h1 "Chuleria Inc"
click at [73, 29] on span "button" at bounding box center [75, 29] width 11 height 12
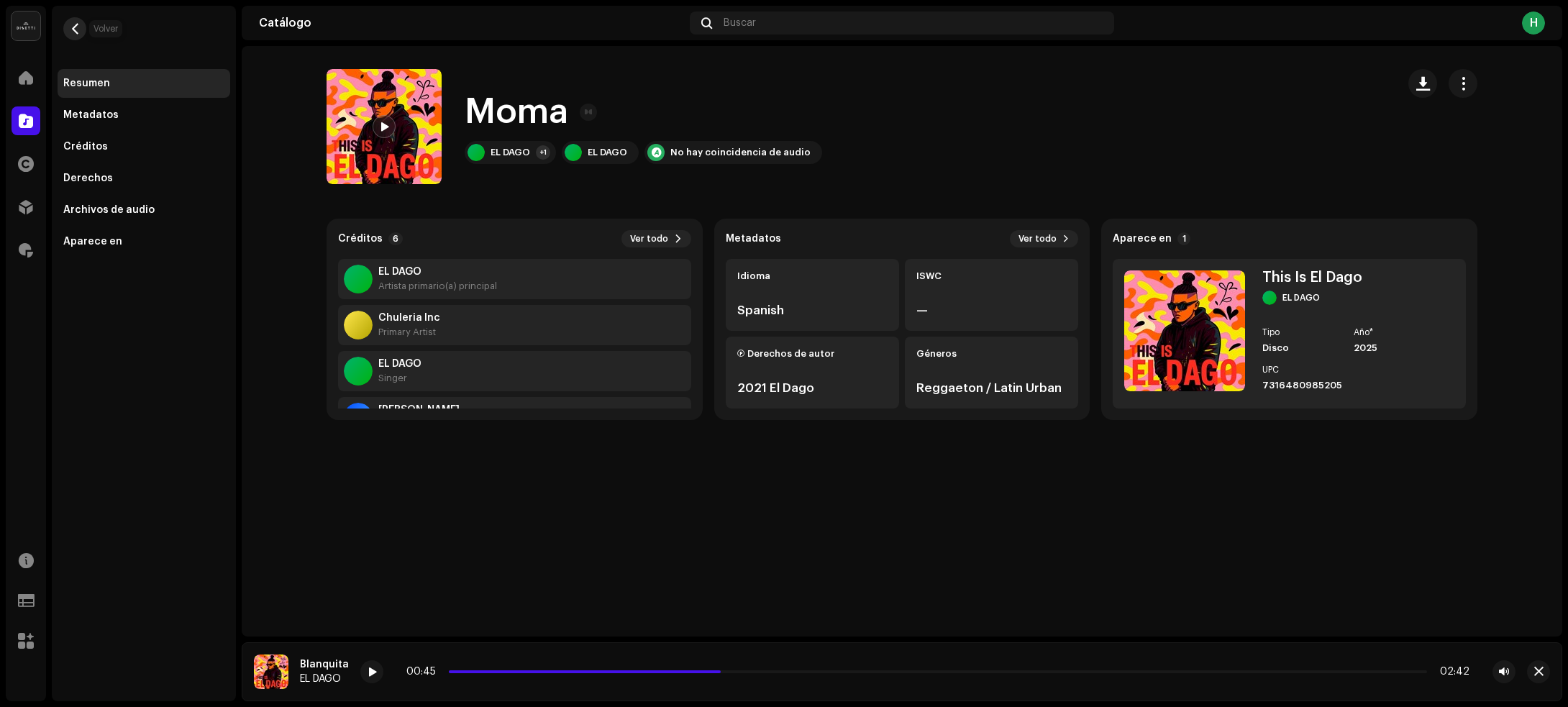
click at [79, 31] on span "button" at bounding box center [75, 29] width 11 height 12
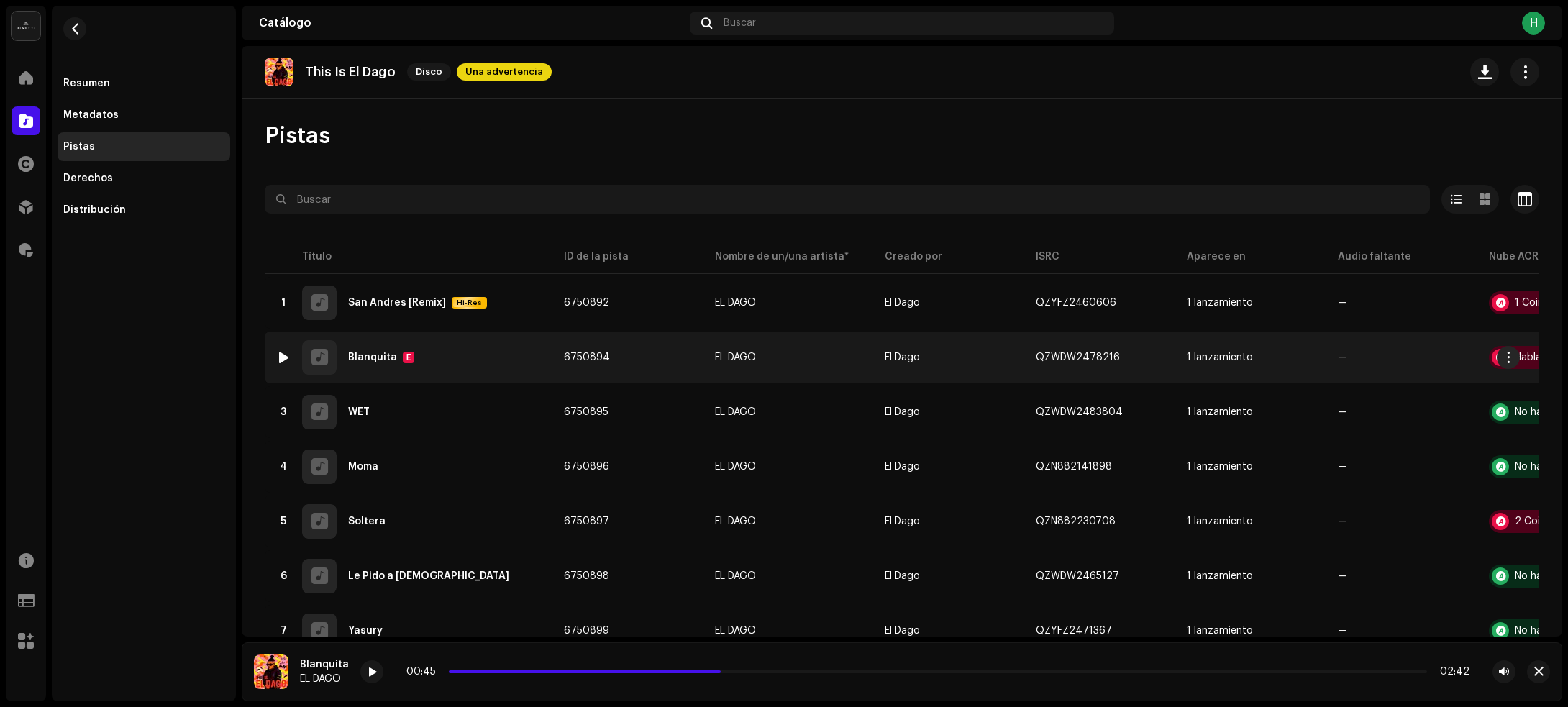
scroll to position [116, 0]
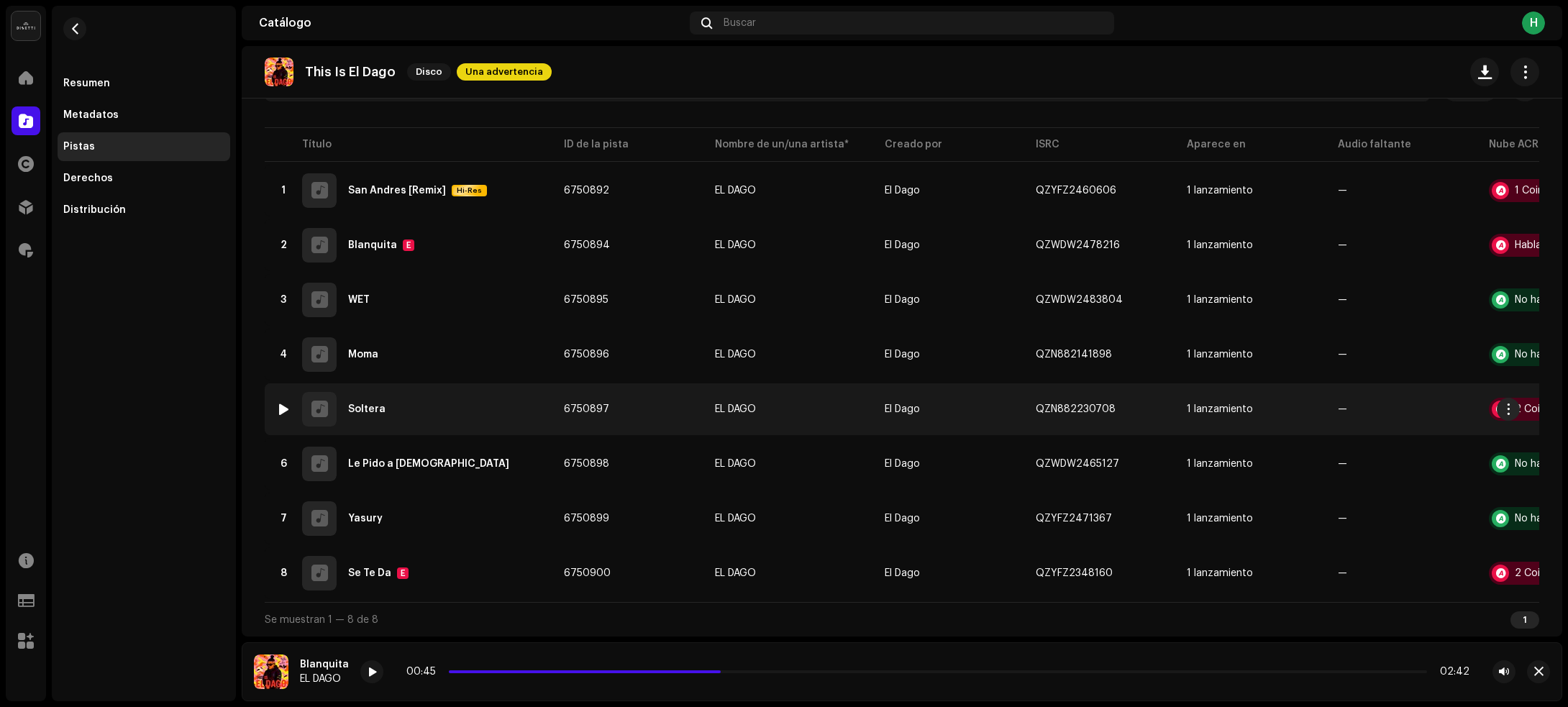
click at [486, 409] on div "5 Soltera" at bounding box center [408, 409] width 264 height 35
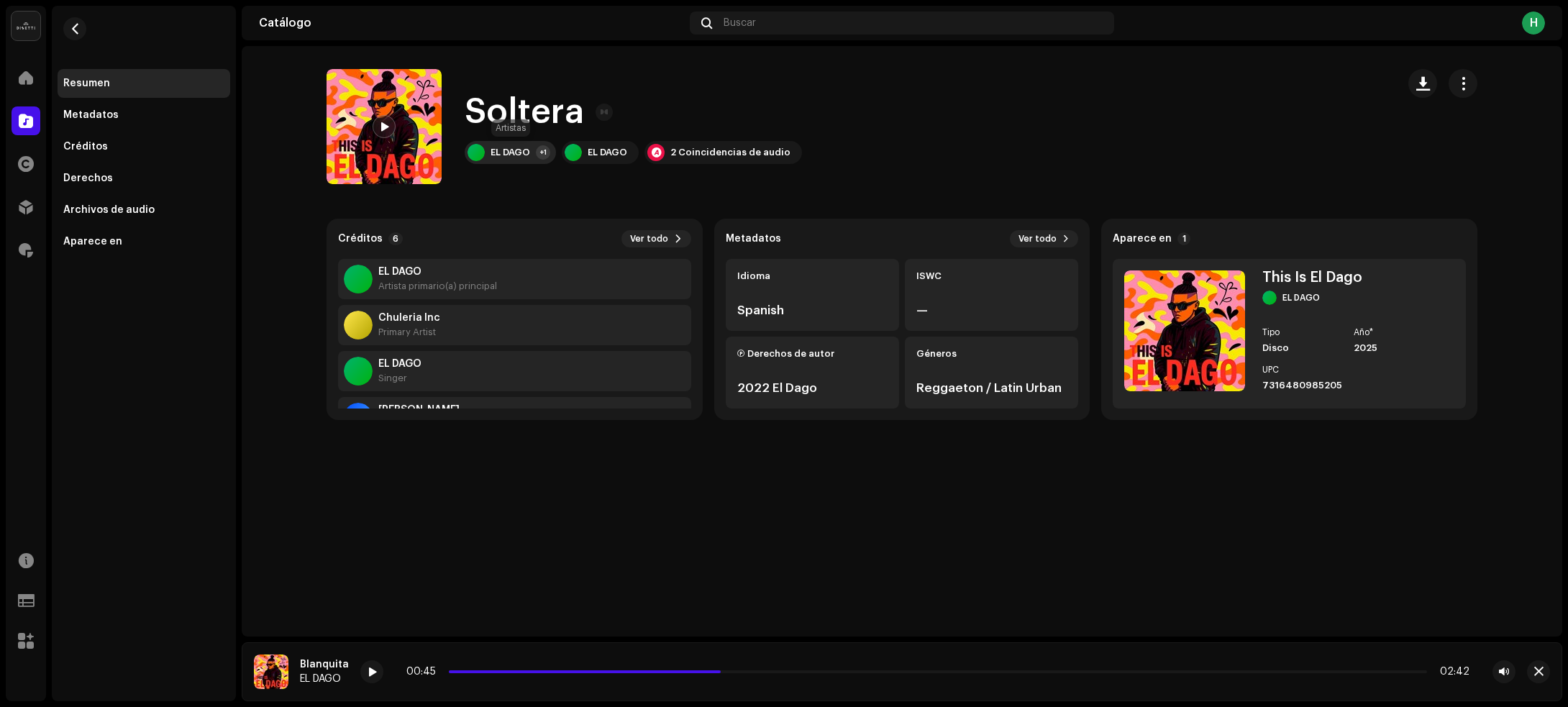
click at [519, 155] on div "EL DAGO" at bounding box center [510, 152] width 39 height 12
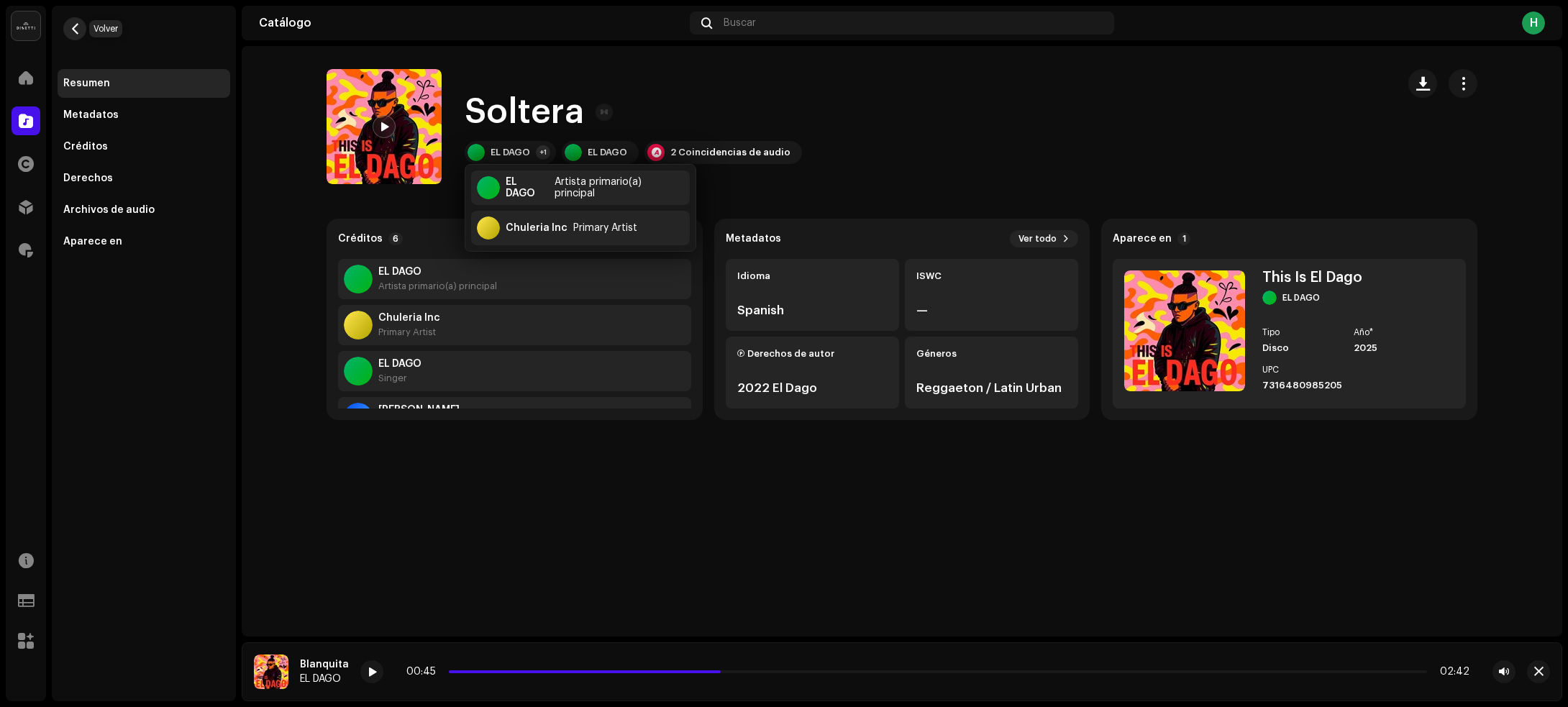
click at [77, 26] on span "button" at bounding box center [75, 29] width 11 height 12
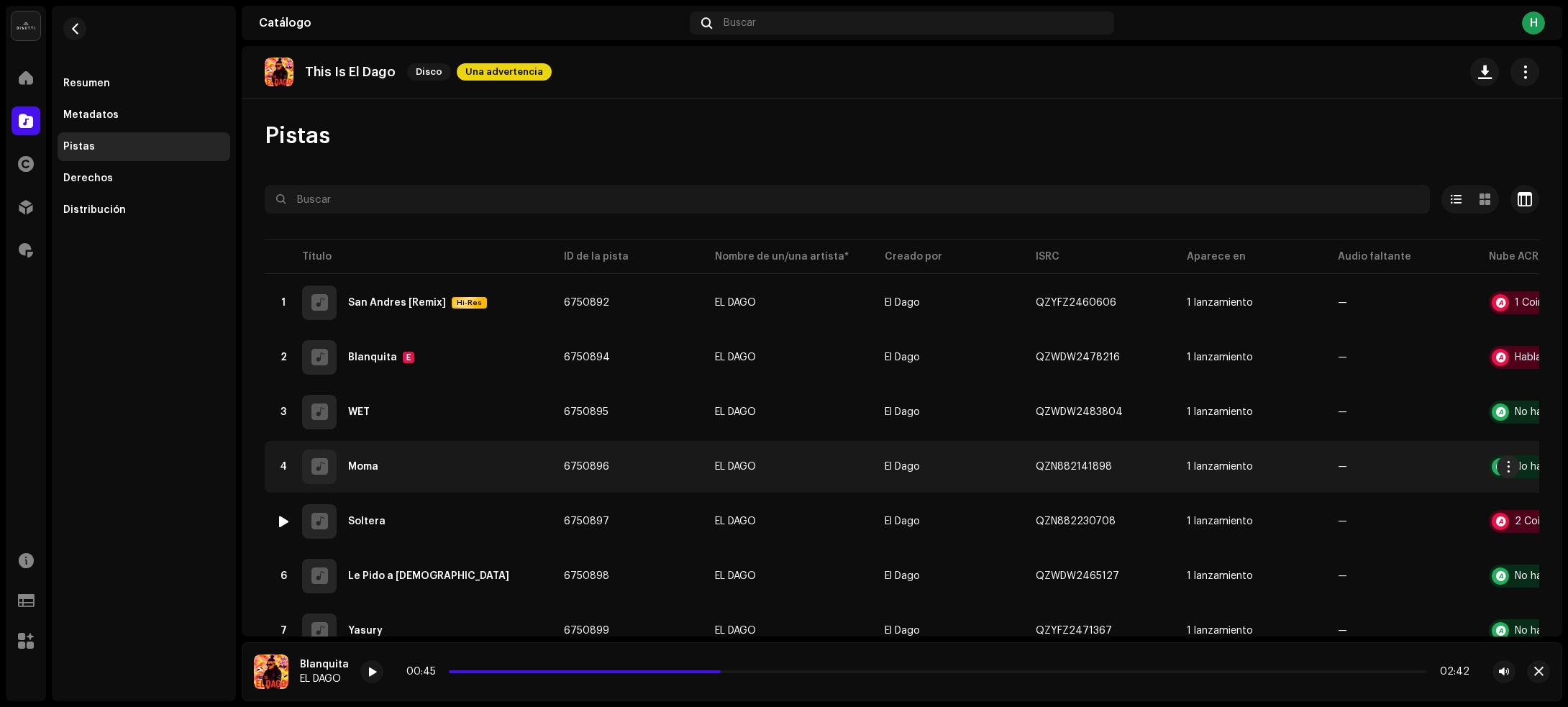
scroll to position [116, 0]
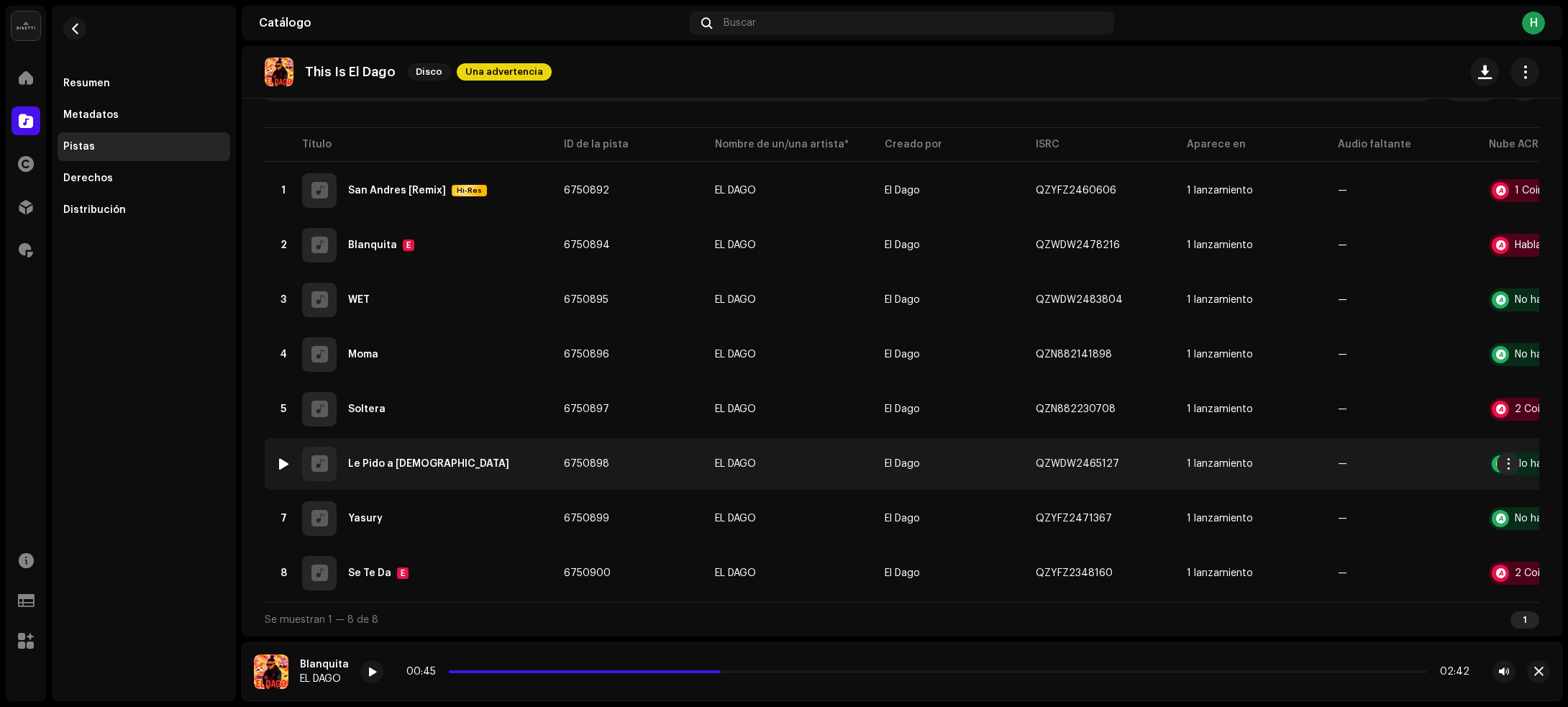
click at [488, 464] on div "6 Le Pido a Dios" at bounding box center [408, 464] width 264 height 35
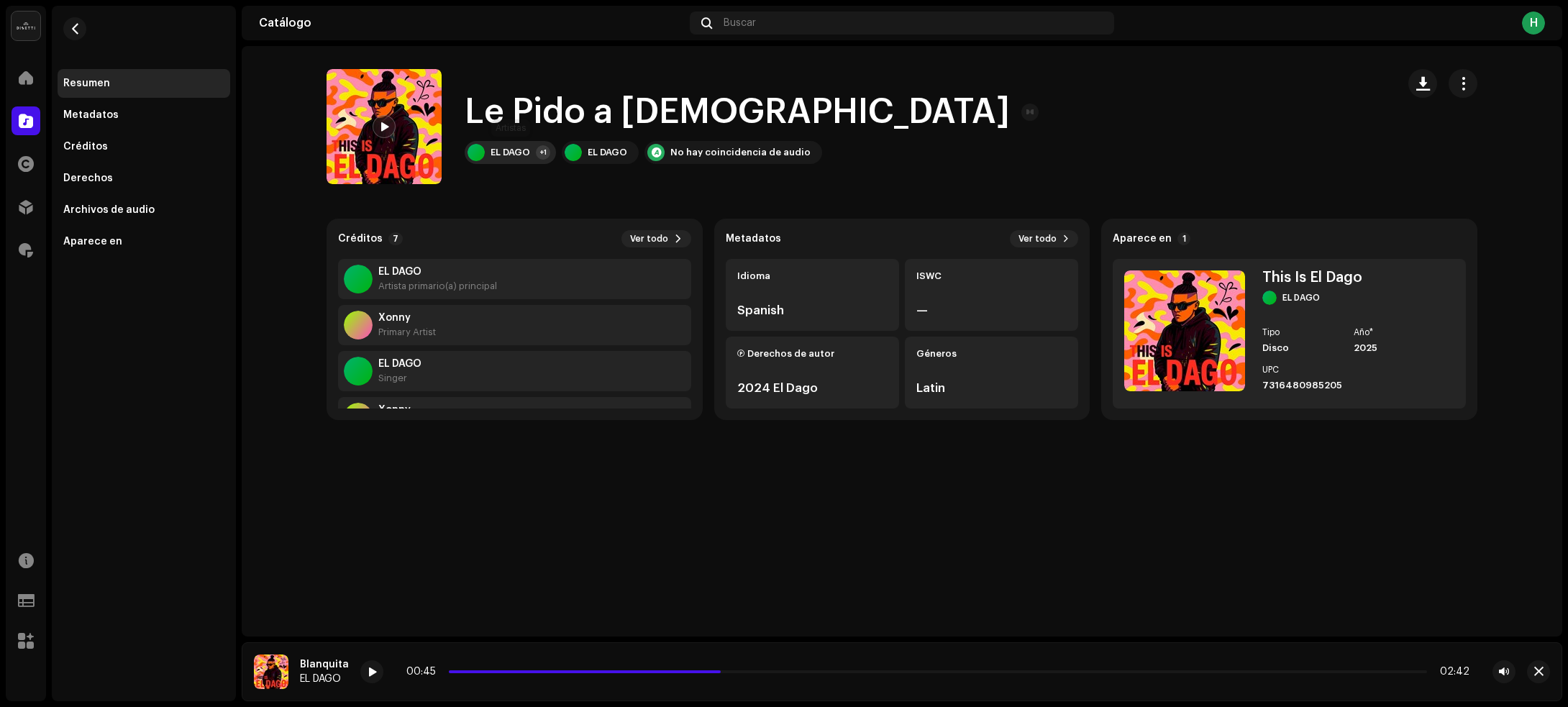
click at [511, 155] on div "EL DAGO" at bounding box center [510, 152] width 39 height 12
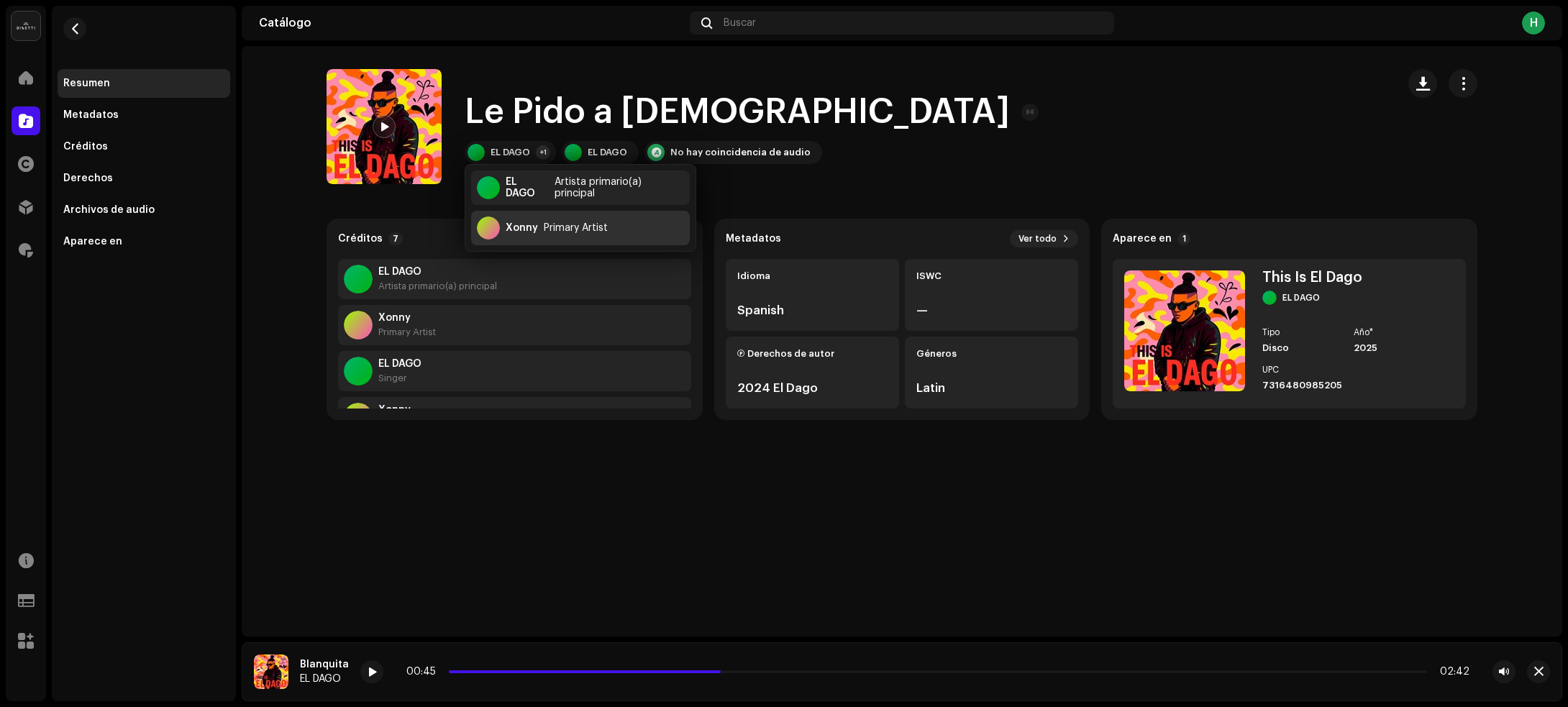
click at [516, 223] on div "Xonny" at bounding box center [522, 228] width 32 height 12
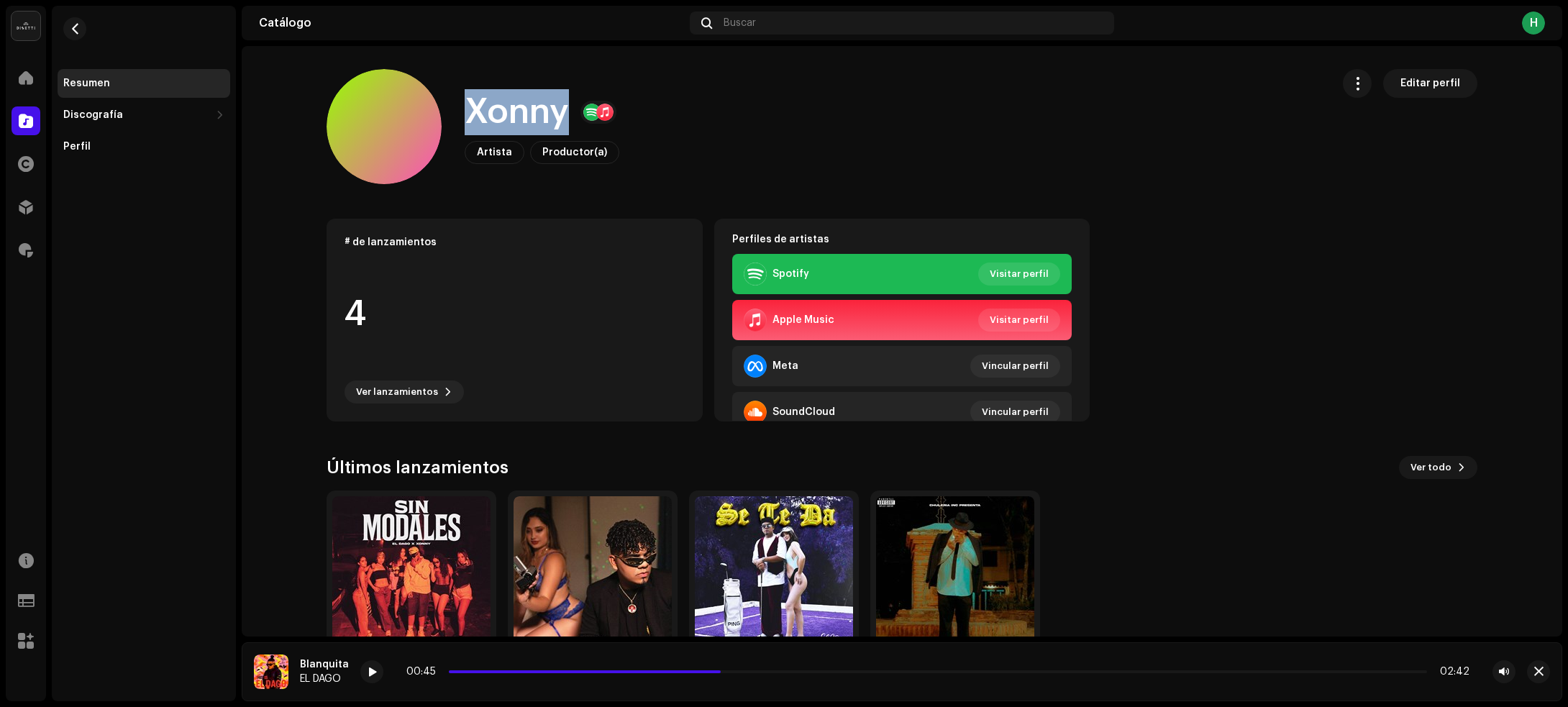
drag, startPoint x: 457, startPoint y: 95, endPoint x: 563, endPoint y: 105, distance: 106.5
click at [563, 105] on div "Xonny Artista Productor(a) Editar perfil" at bounding box center [823, 126] width 993 height 115
copy h1 "Xonny"
click at [70, 30] on span "button" at bounding box center [75, 29] width 11 height 12
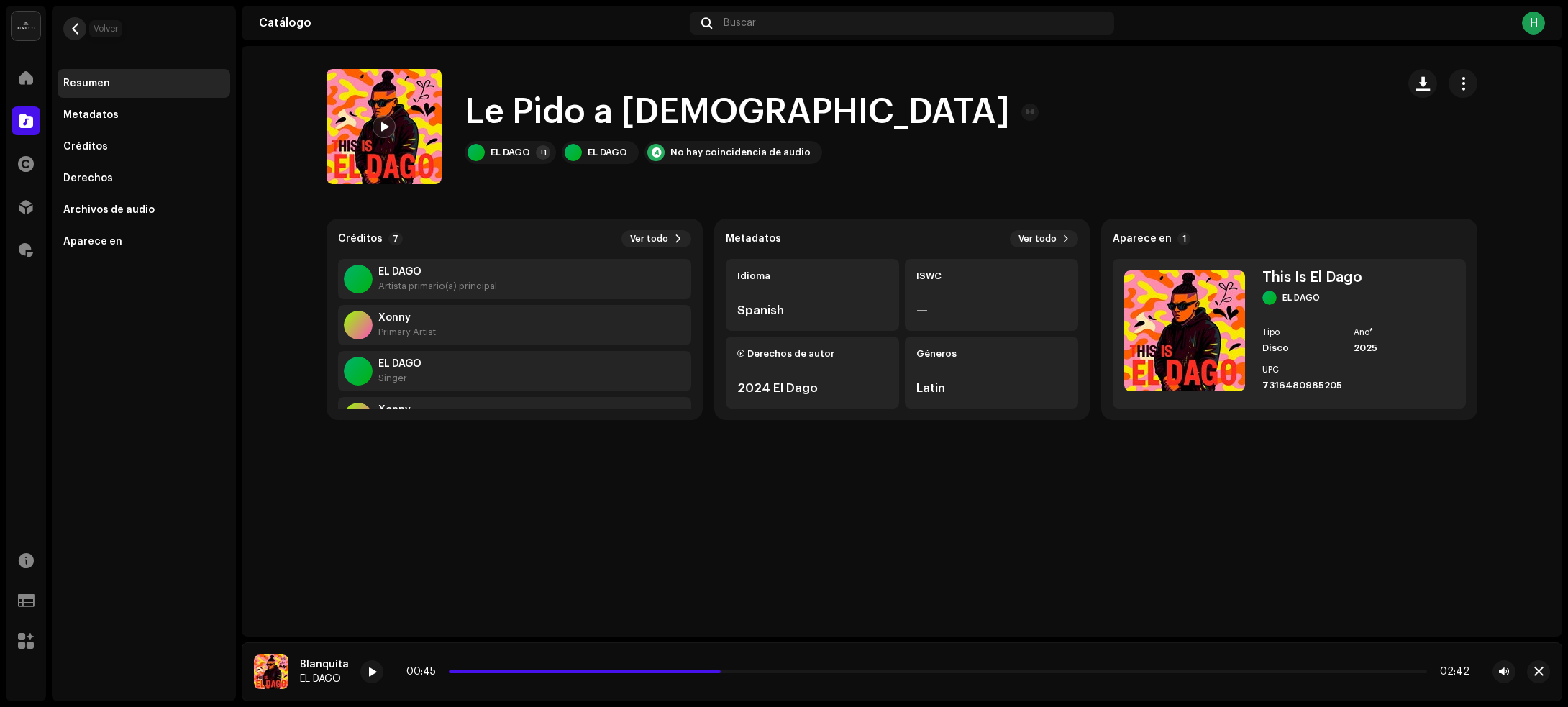
click at [78, 25] on span "button" at bounding box center [75, 29] width 11 height 12
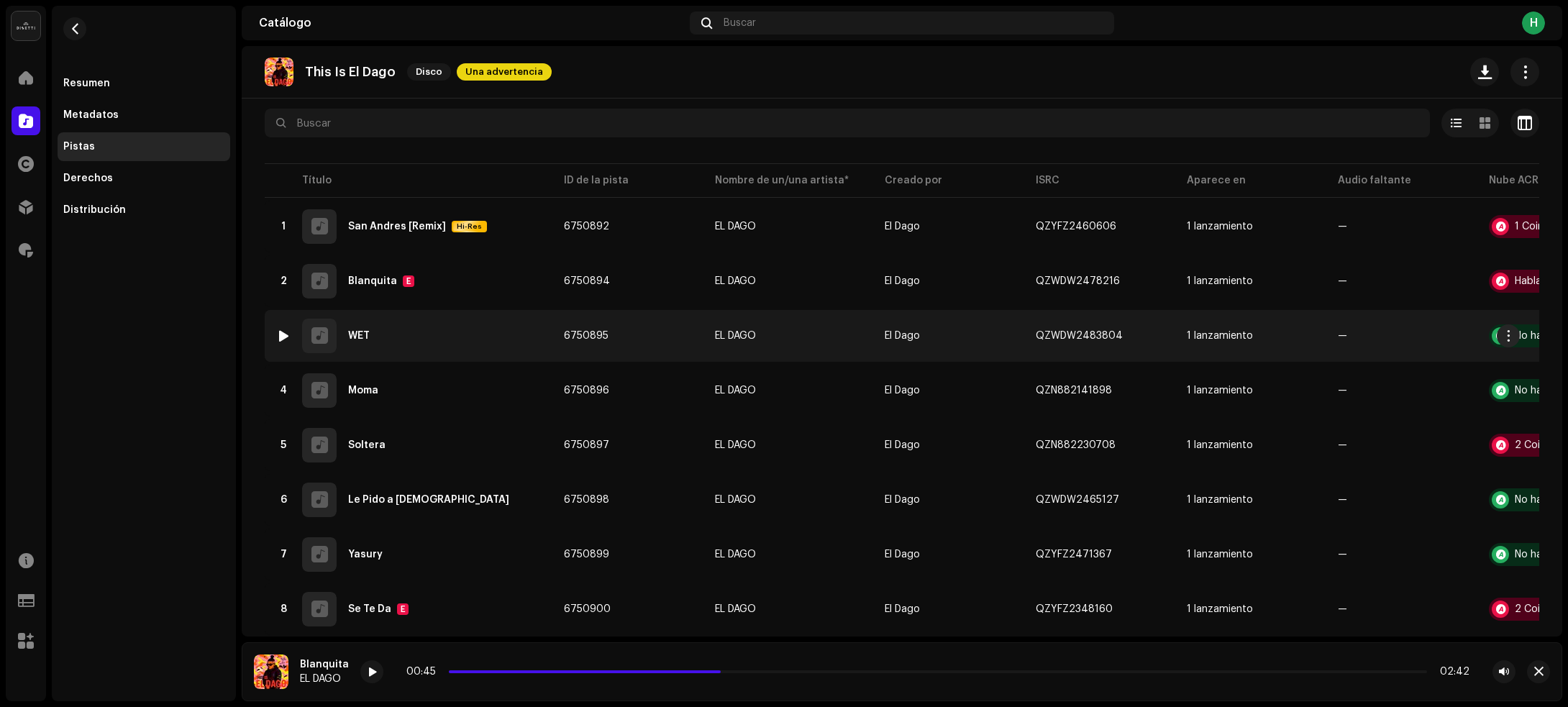
scroll to position [116, 0]
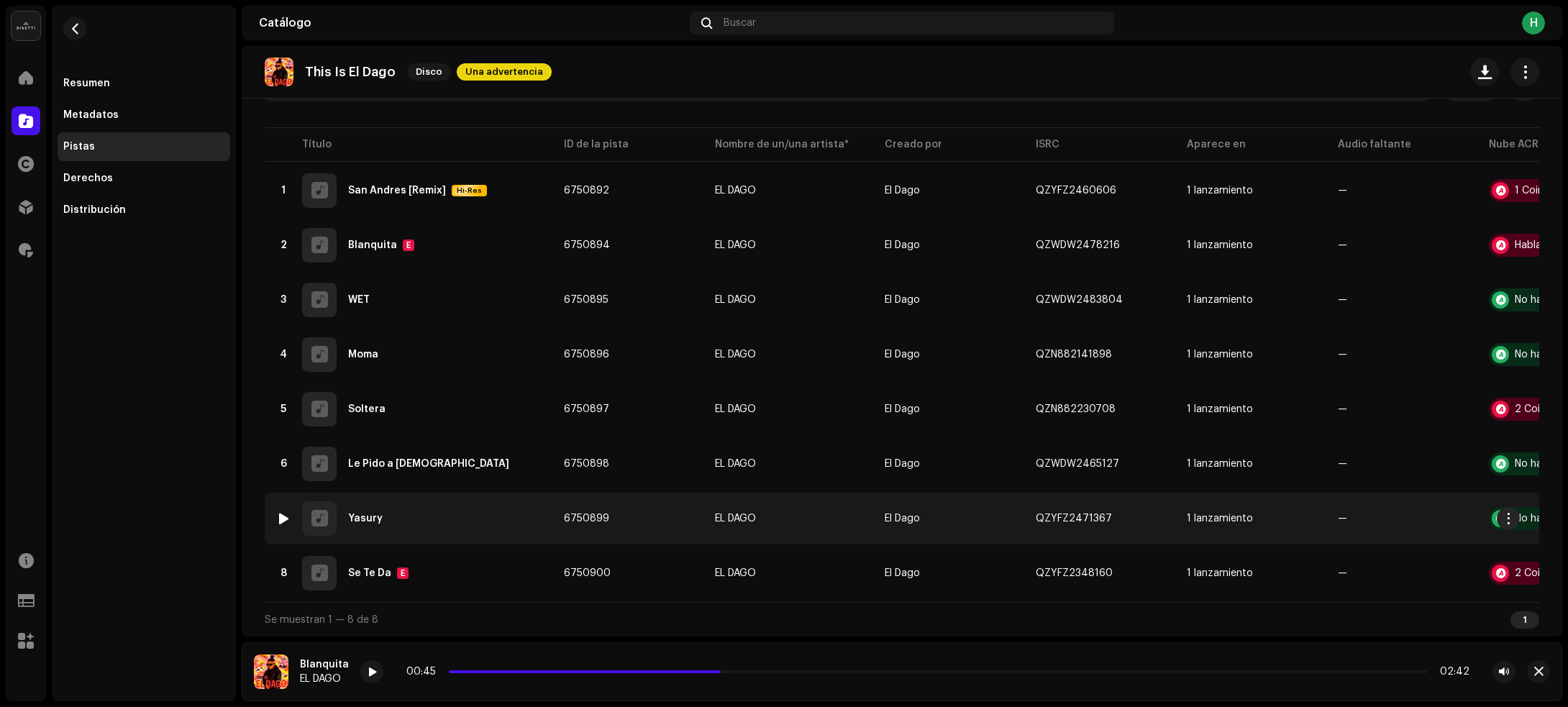
click at [488, 520] on div "7 Yasury" at bounding box center [408, 518] width 264 height 35
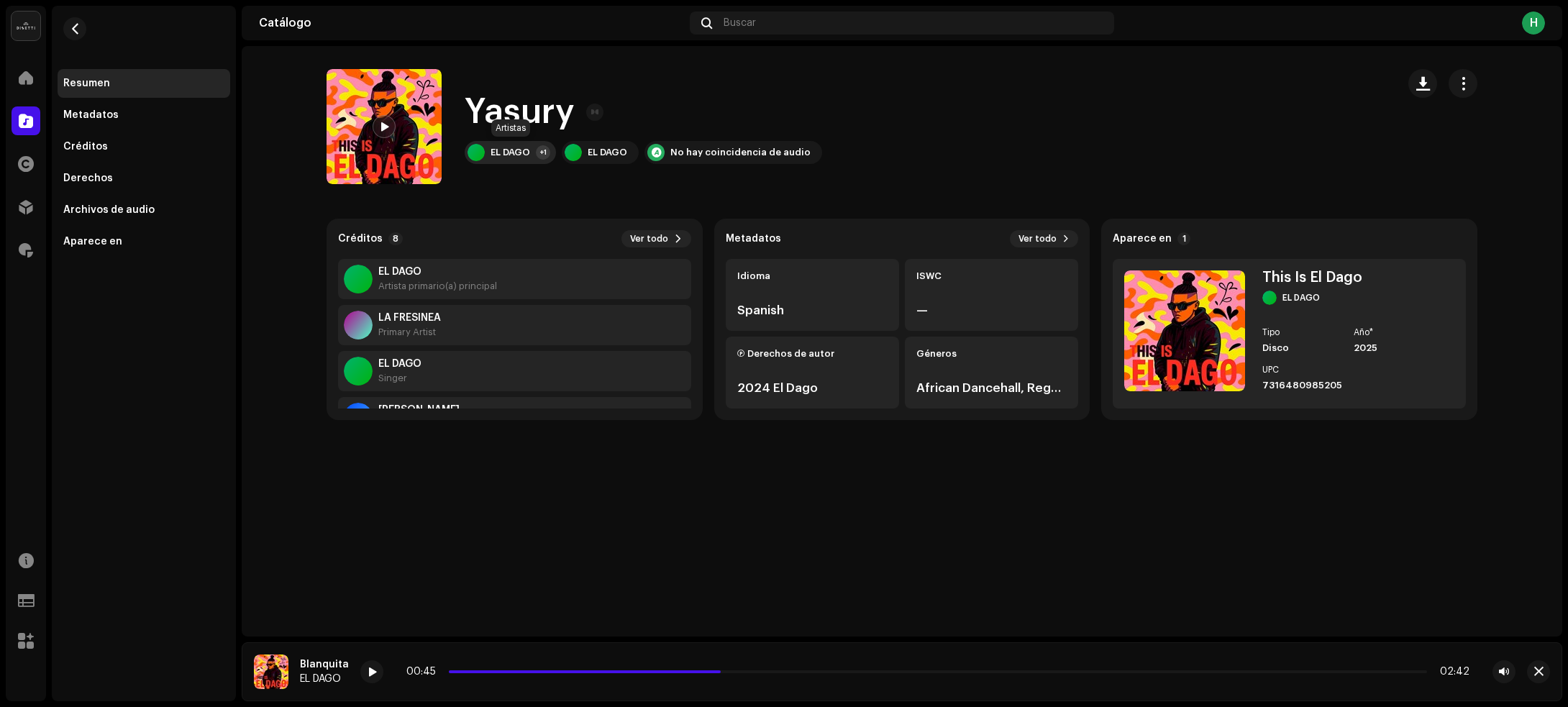
click at [507, 155] on div "EL DAGO" at bounding box center [510, 152] width 39 height 12
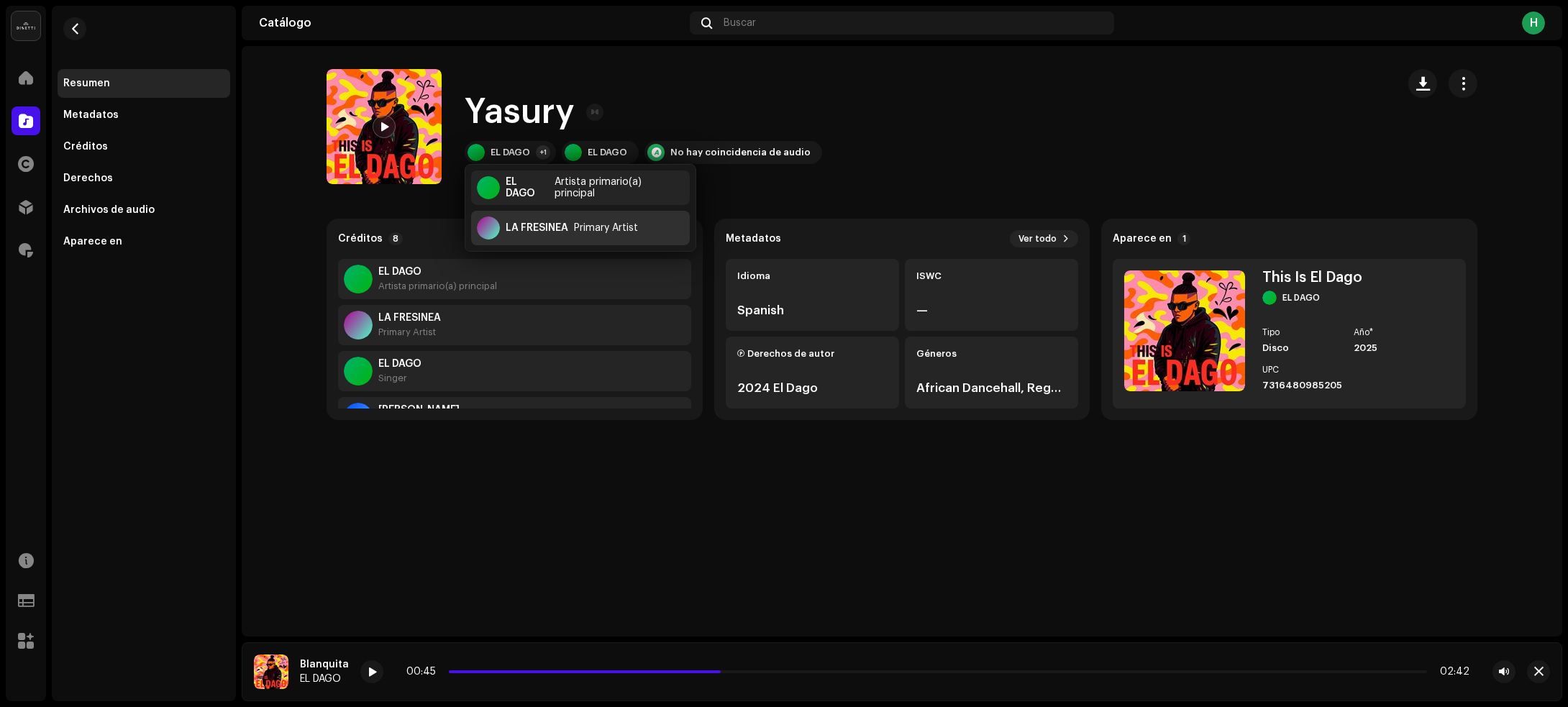
click at [522, 228] on div "LA FRESINEA" at bounding box center [536, 228] width 63 height 12
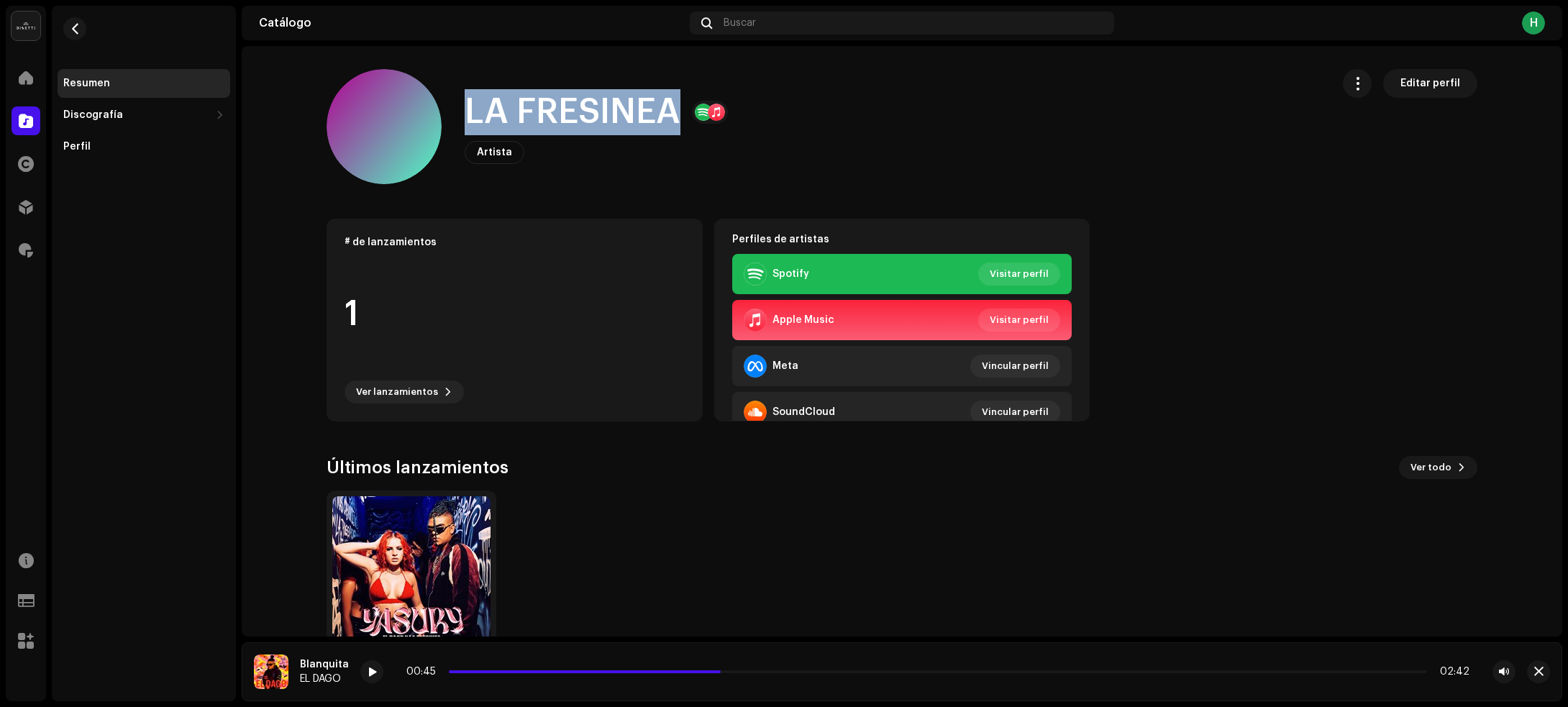
drag, startPoint x: 454, startPoint y: 102, endPoint x: 667, endPoint y: 107, distance: 213.1
click at [667, 107] on div "LA FRESINEA Artista Editar perfil" at bounding box center [823, 126] width 993 height 115
copy h1 "LA FRESINEA"
click at [77, 25] on span "button" at bounding box center [75, 29] width 11 height 12
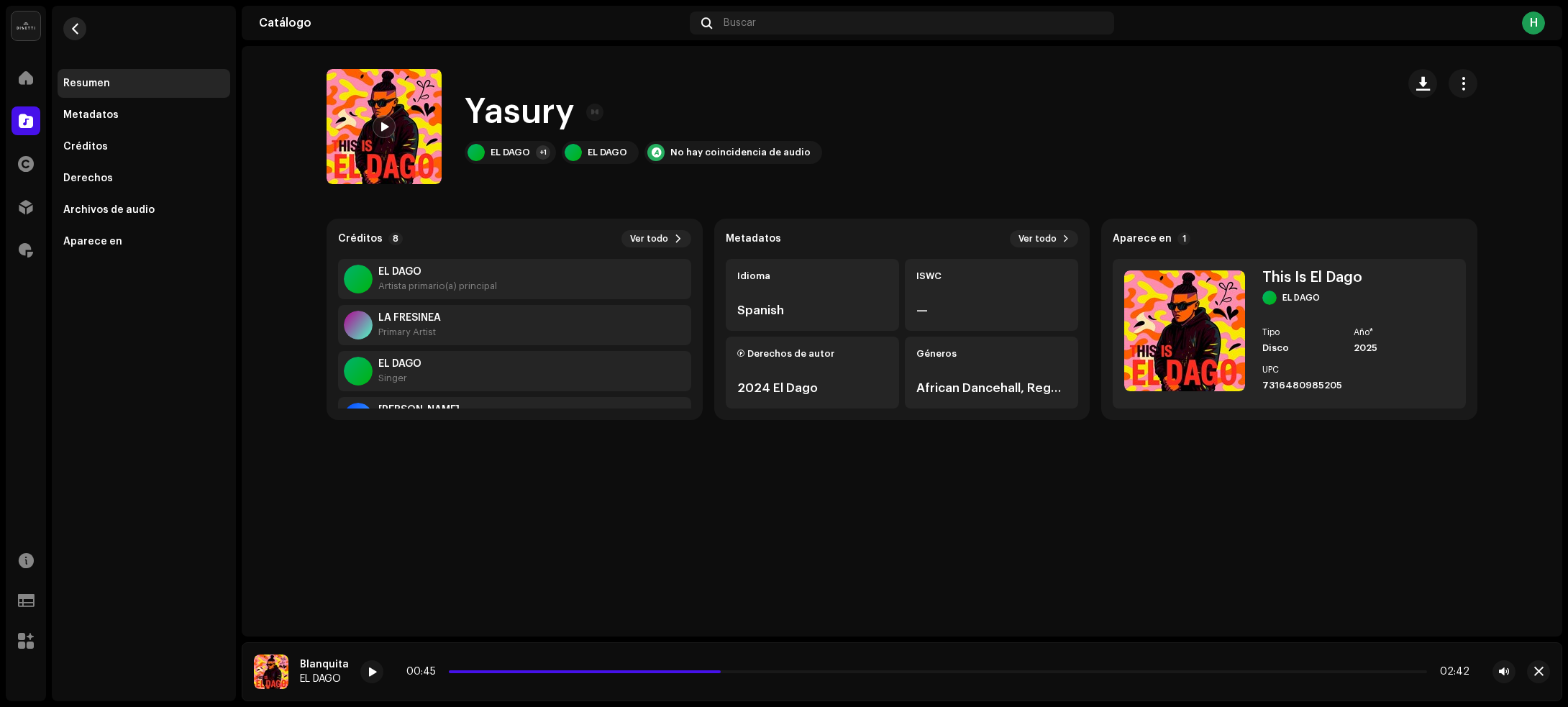
click at [77, 27] on span "button" at bounding box center [75, 29] width 11 height 12
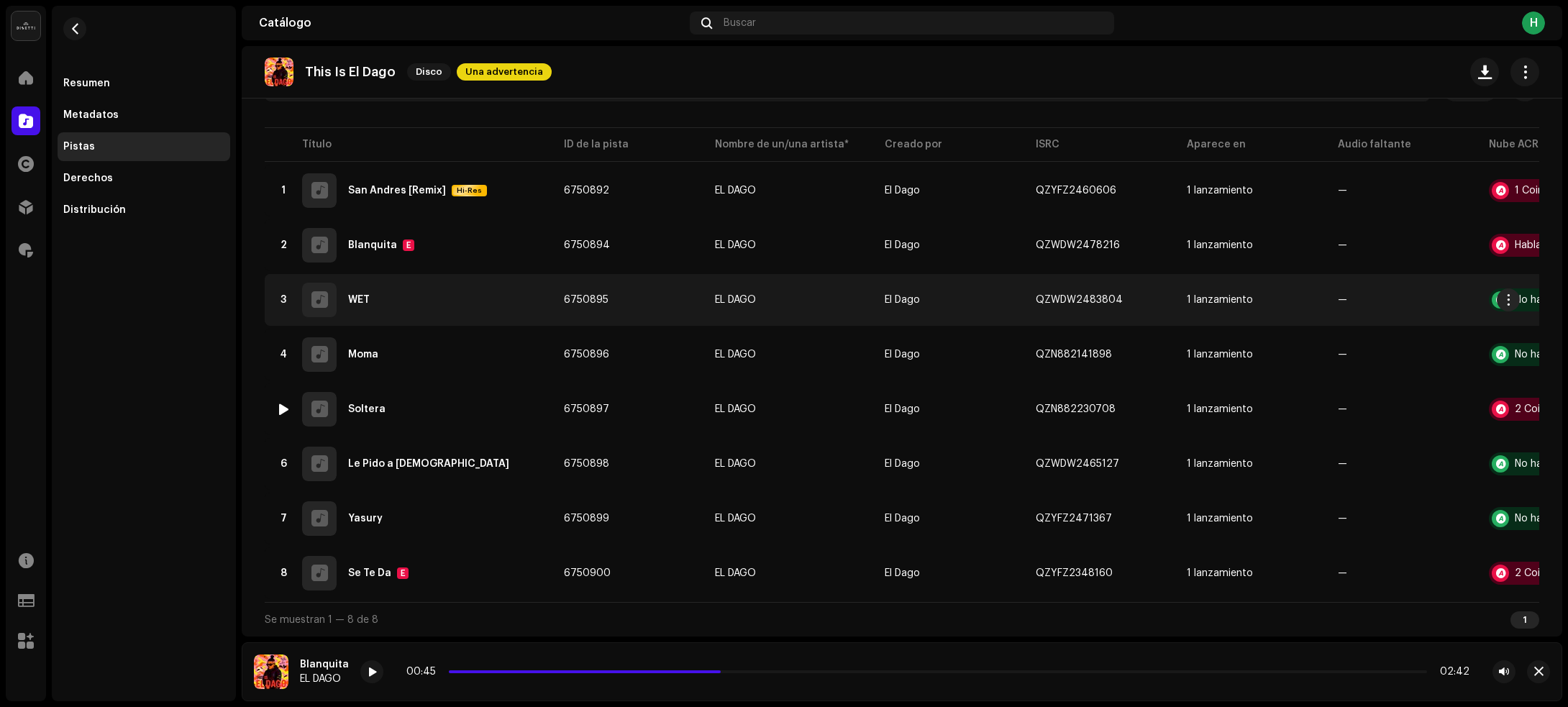
scroll to position [116, 0]
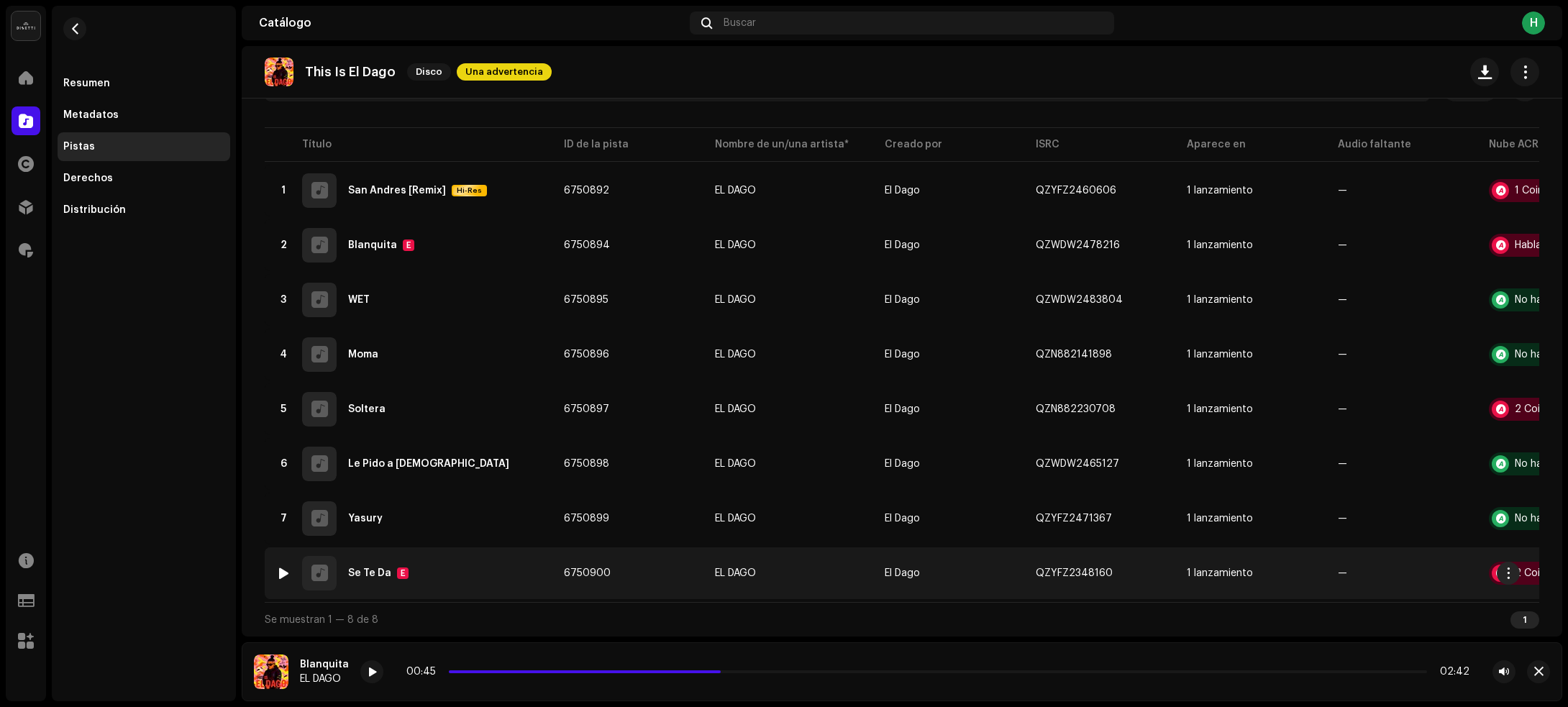
click at [472, 572] on div "8 Se Te Da E" at bounding box center [408, 573] width 264 height 35
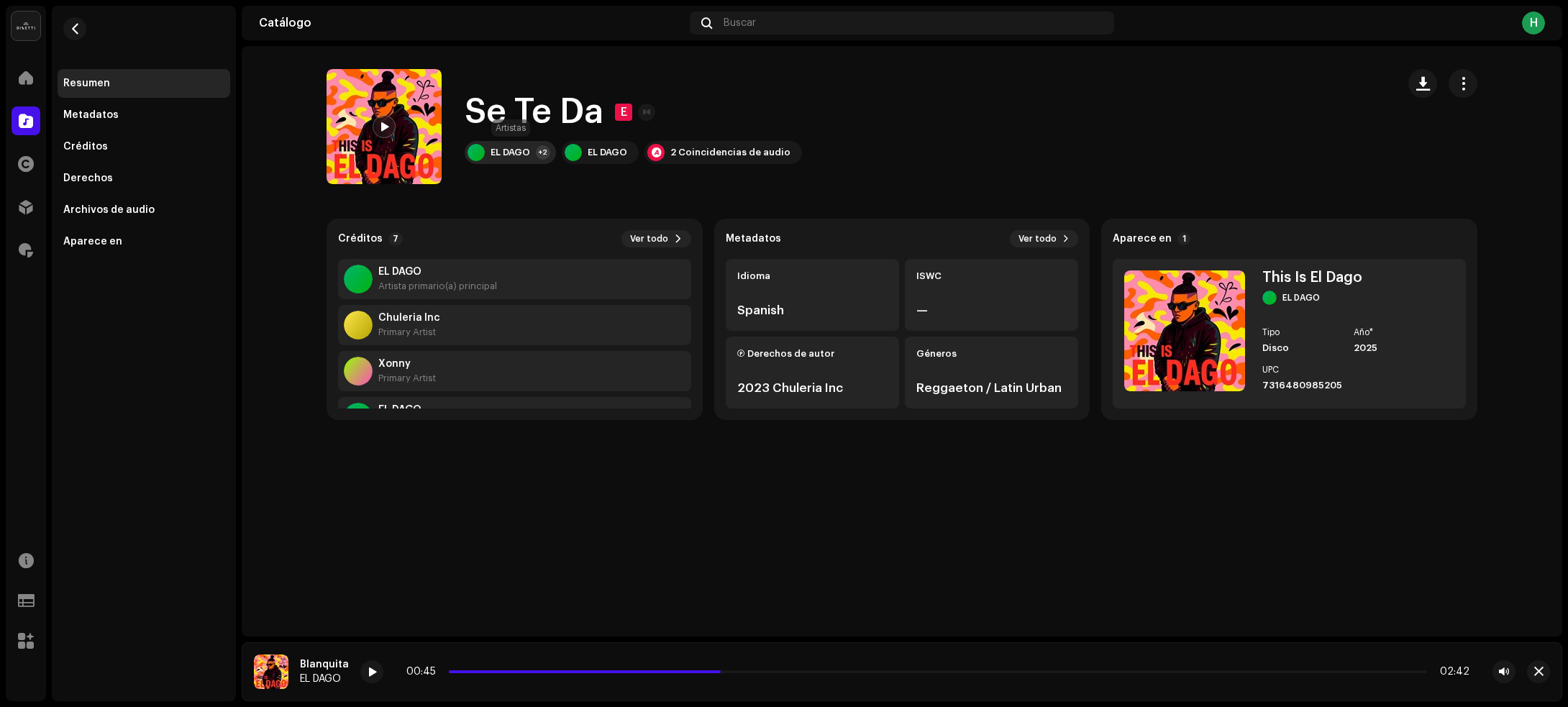
click at [518, 151] on div "EL DAGO" at bounding box center [510, 152] width 39 height 12
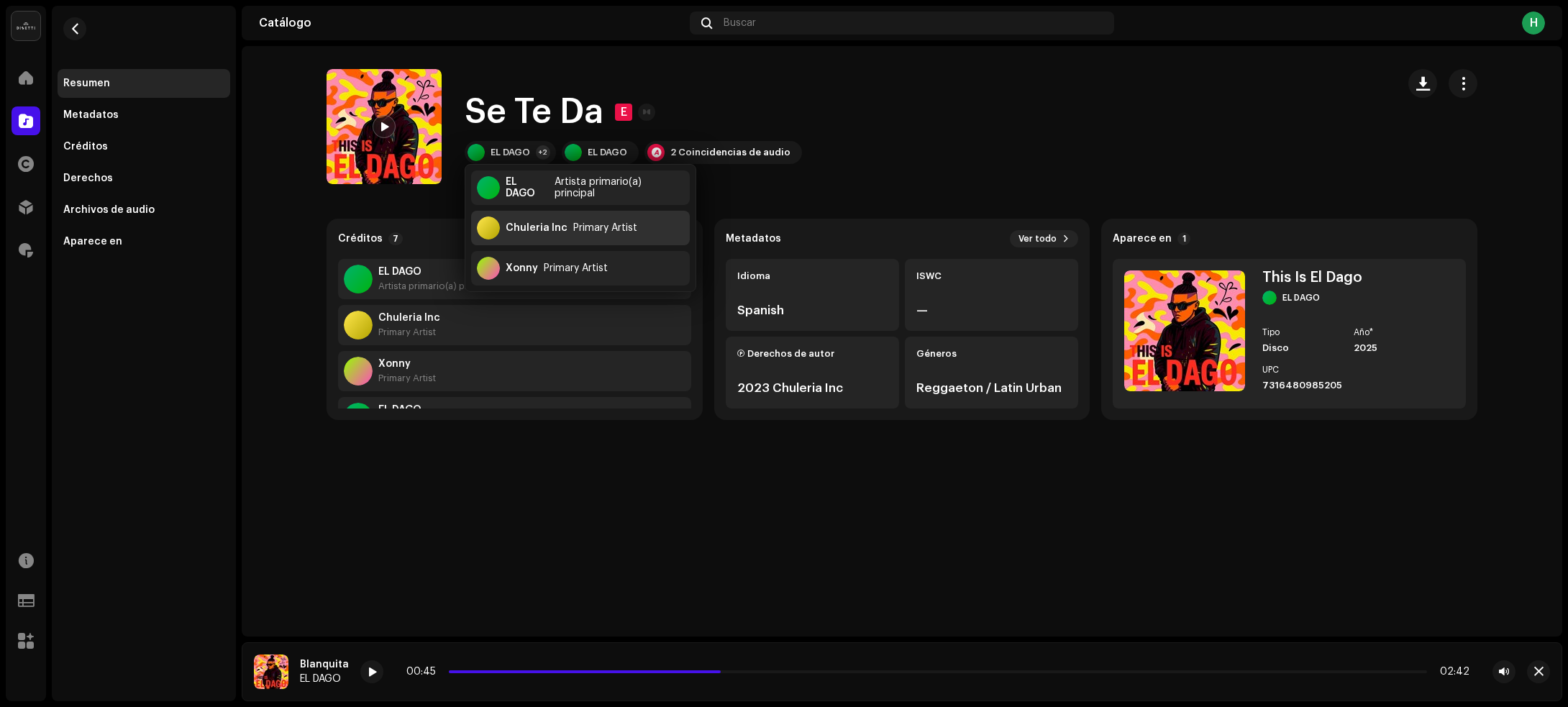
click at [536, 224] on div "Chuleria Inc" at bounding box center [536, 228] width 62 height 12
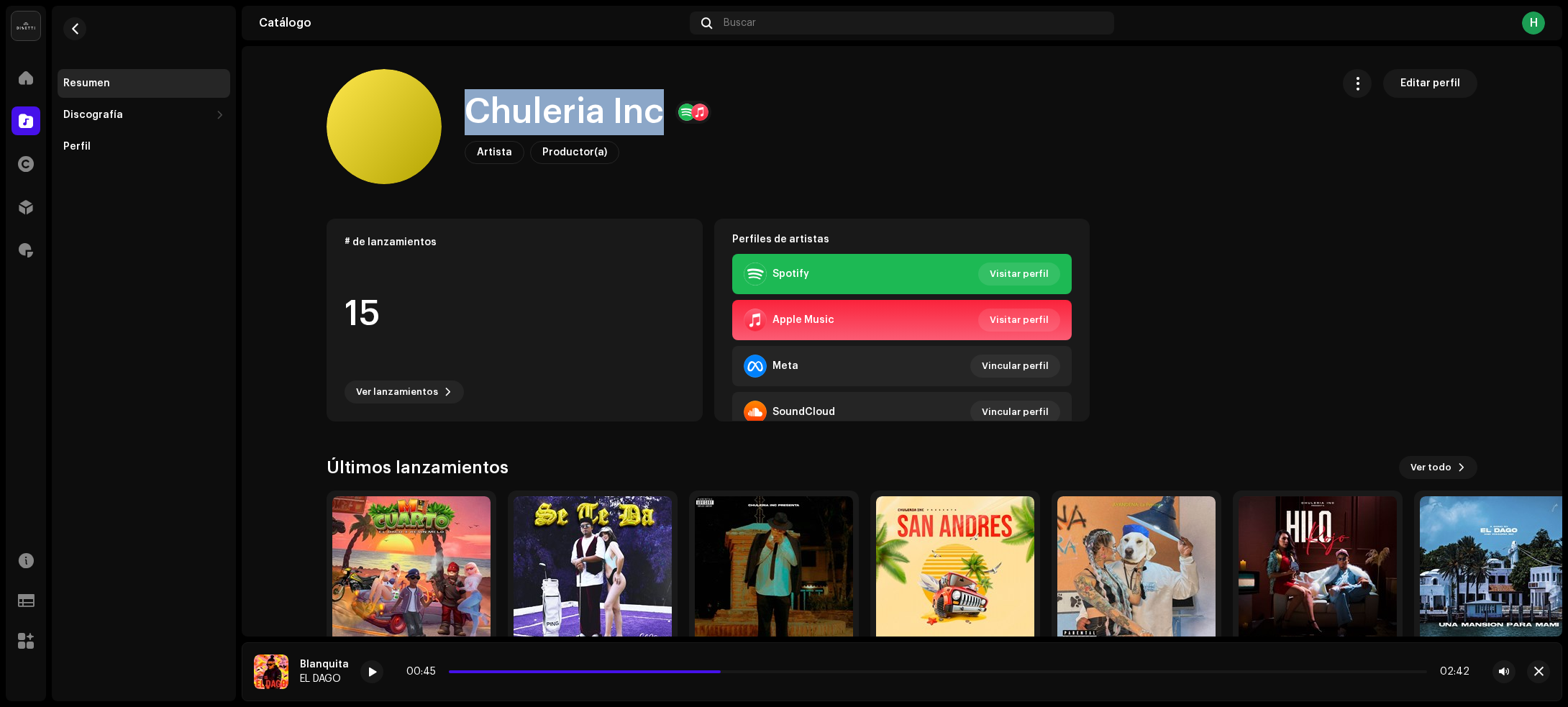
drag, startPoint x: 457, startPoint y: 115, endPoint x: 655, endPoint y: 105, distance: 198.3
click at [655, 105] on div "Chuleria Inc Artista Productor(a) Editar perfil" at bounding box center [823, 126] width 993 height 115
copy h1 "Chuleria Inc"
click at [78, 20] on button "button" at bounding box center [75, 29] width 23 height 23
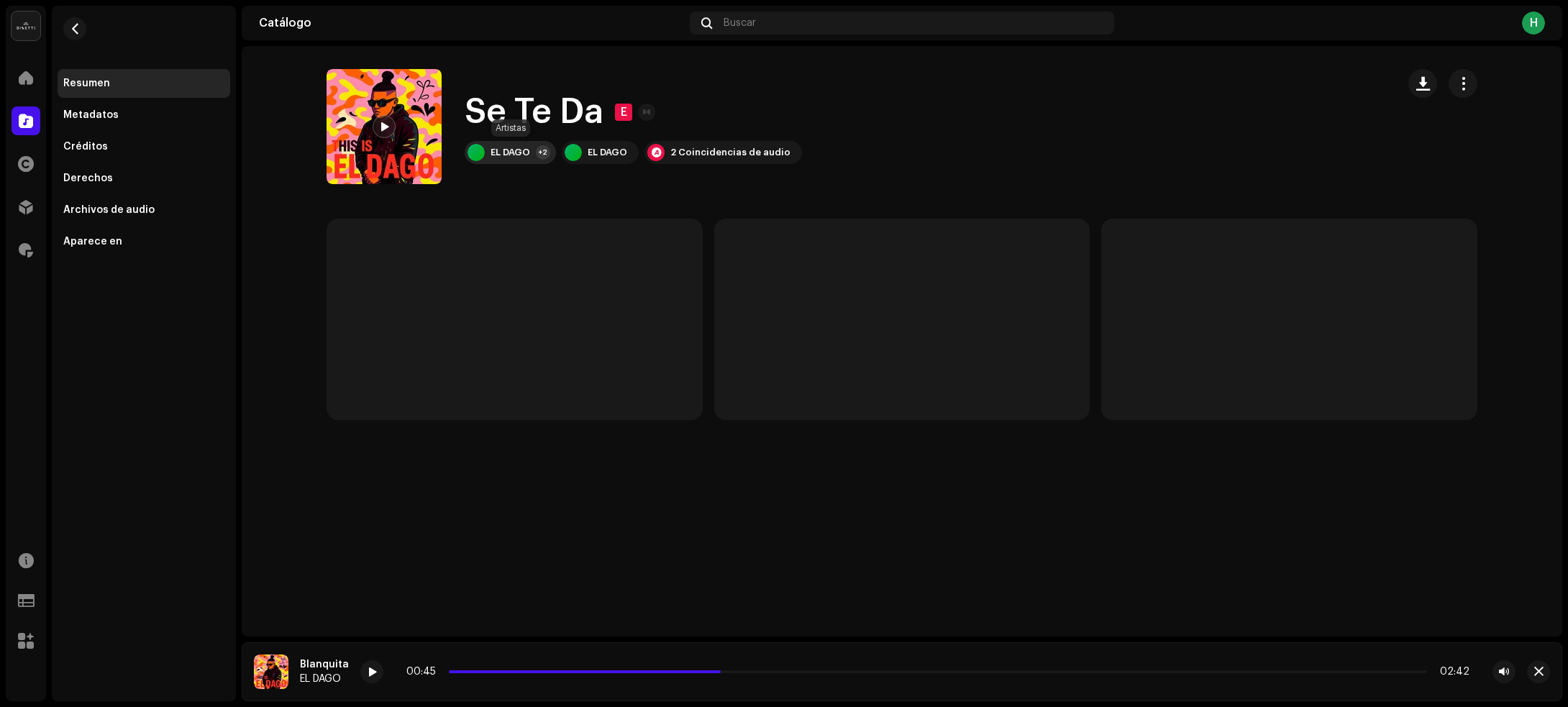
click at [516, 153] on div "EL DAGO" at bounding box center [510, 152] width 39 height 12
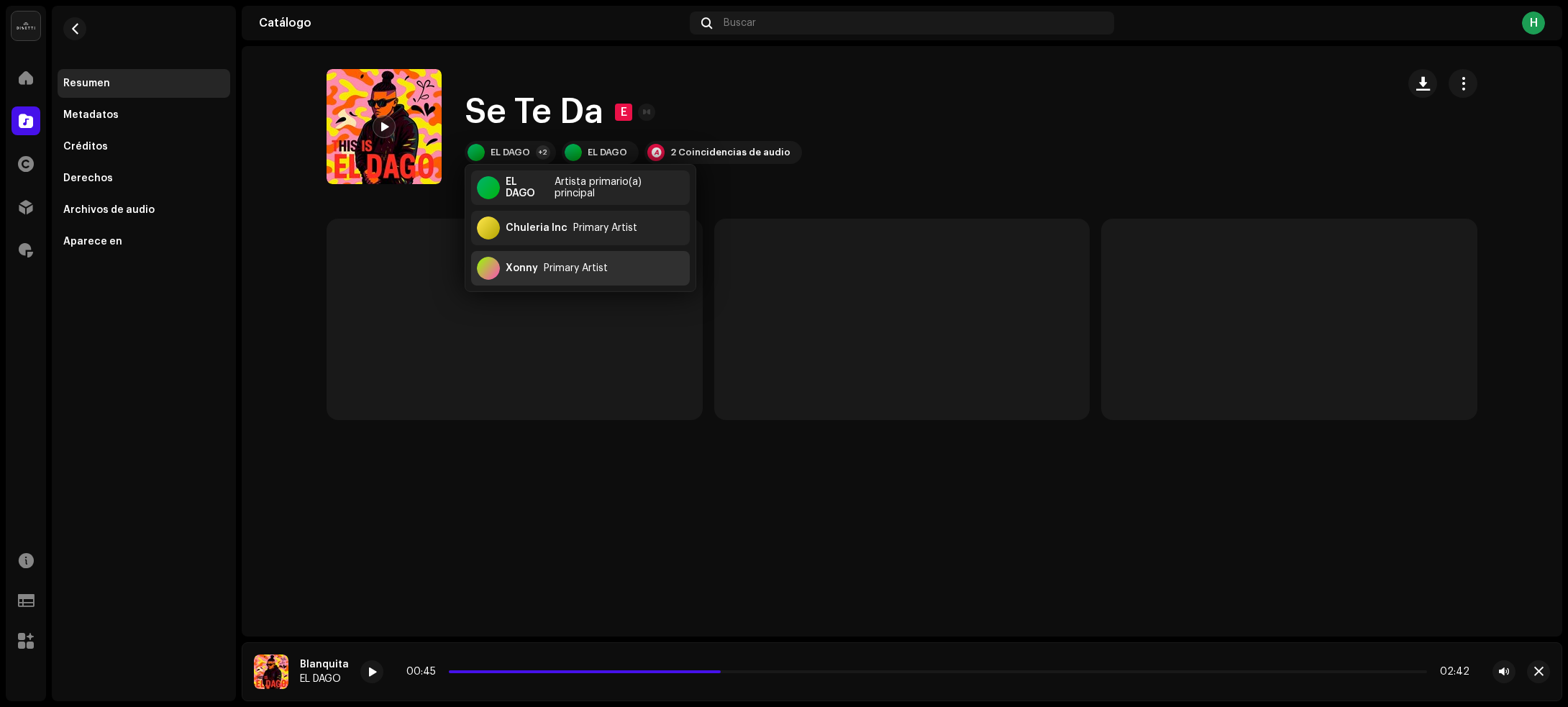
click at [529, 266] on div "Xonny" at bounding box center [522, 268] width 32 height 12
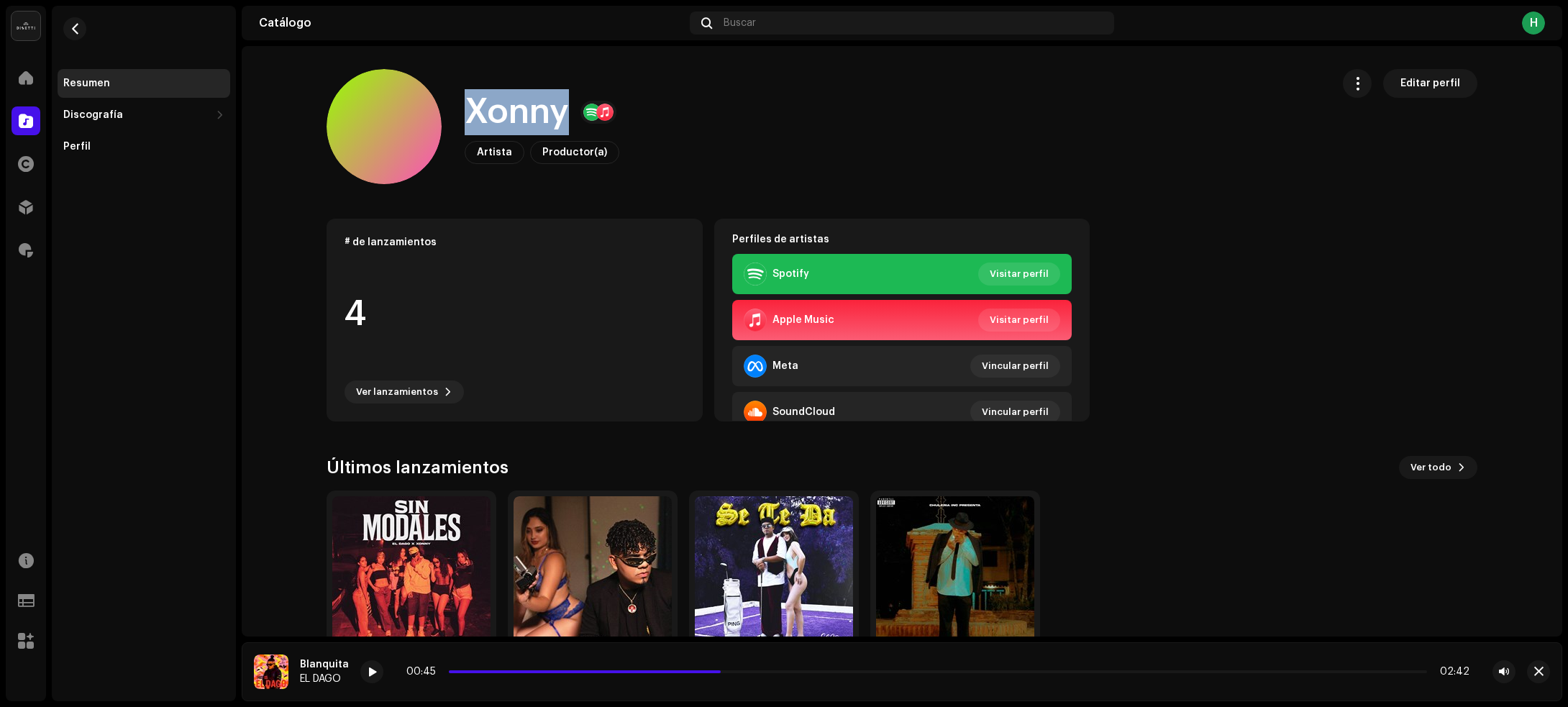
drag, startPoint x: 469, startPoint y: 109, endPoint x: 563, endPoint y: 111, distance: 94.0
click at [563, 111] on h1 "Xonny" at bounding box center [516, 112] width 104 height 46
copy h1 "Xonny"
click at [77, 25] on span "button" at bounding box center [75, 29] width 11 height 12
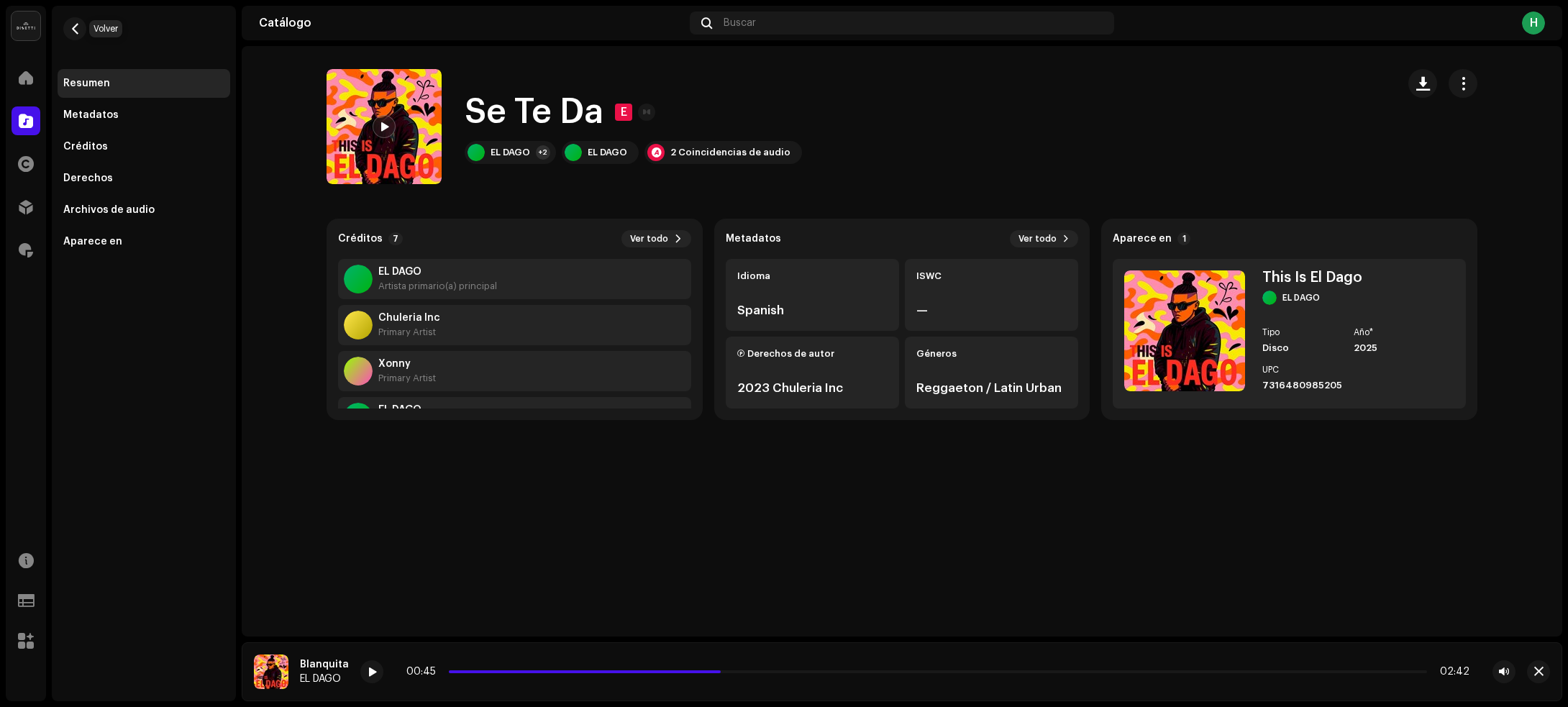
click at [77, 25] on span "button" at bounding box center [75, 29] width 11 height 12
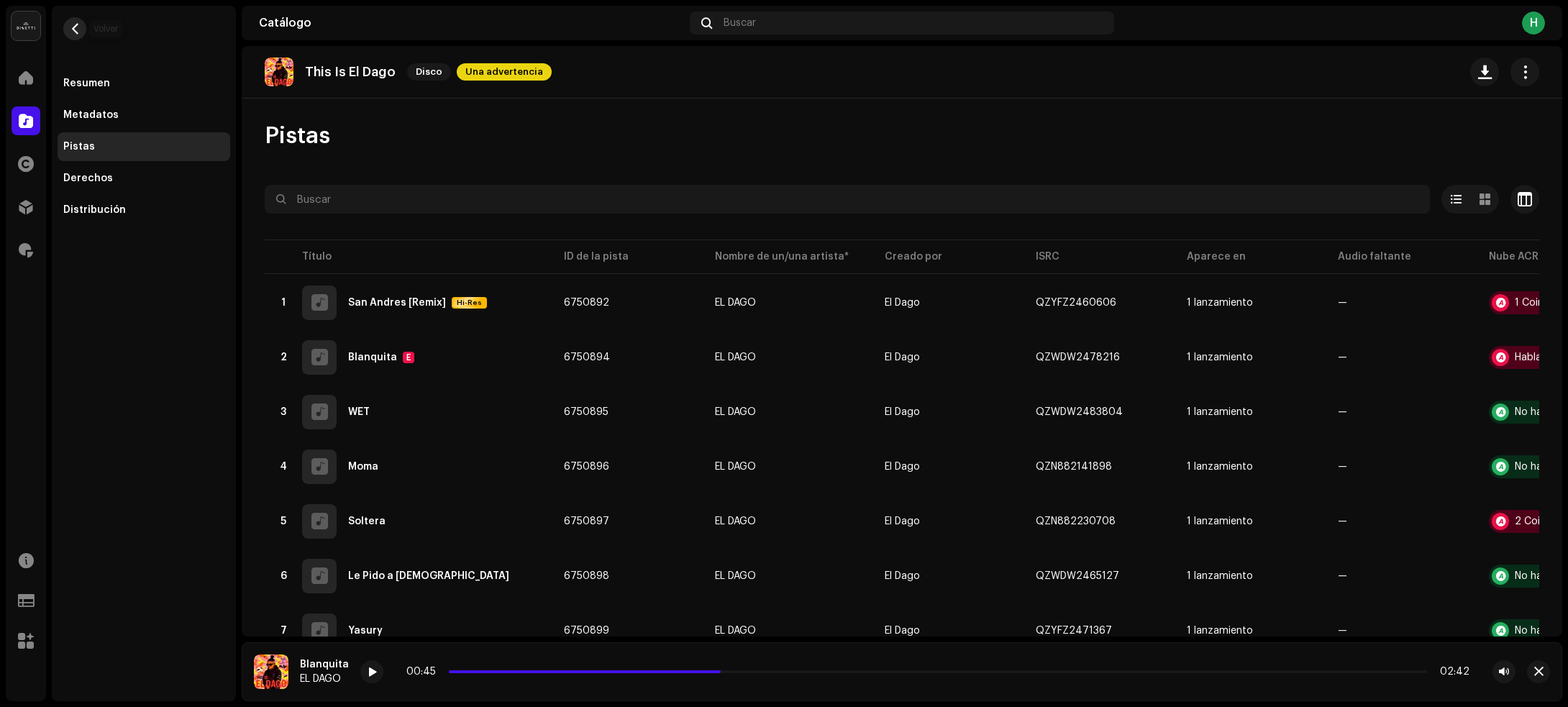
click at [73, 29] on span "button" at bounding box center [75, 29] width 11 height 12
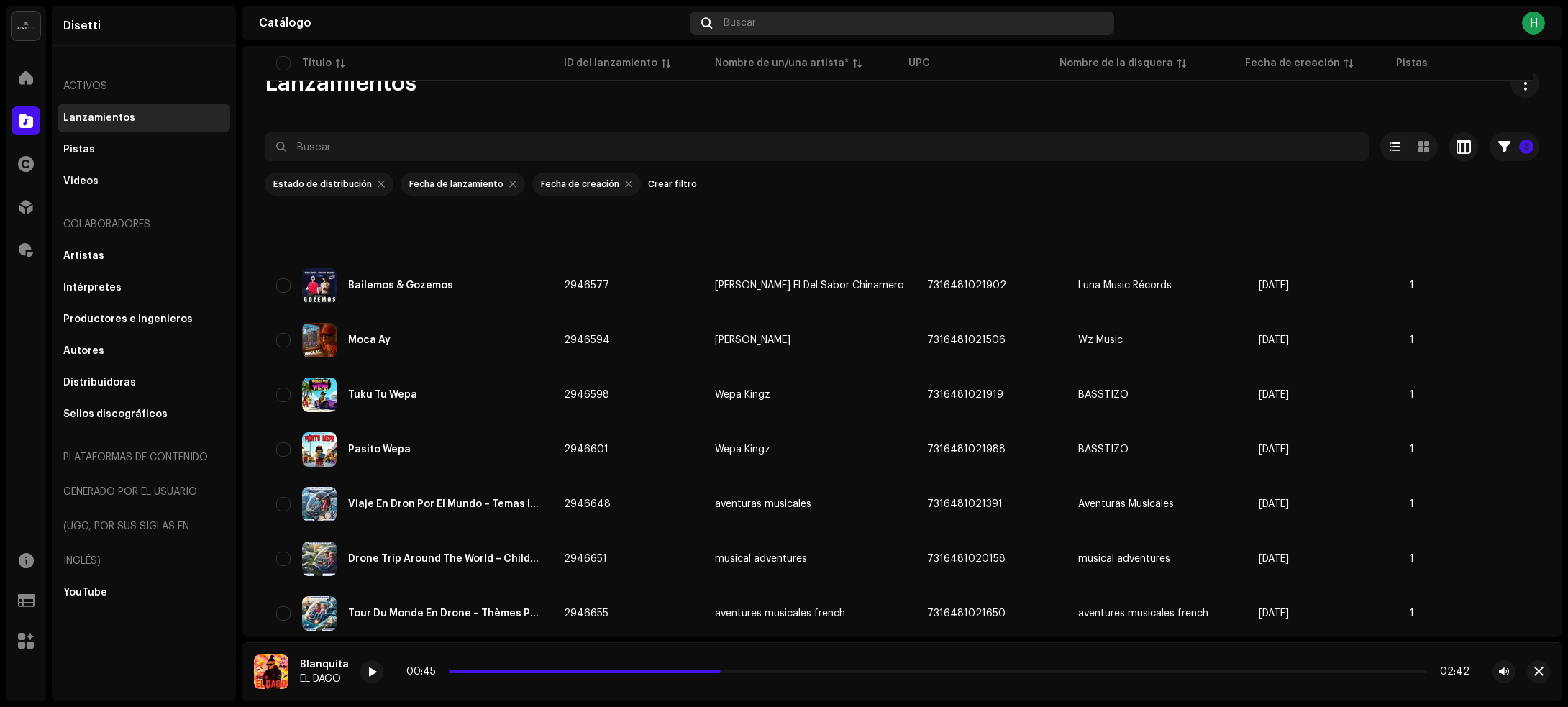
scroll to position [3370, 0]
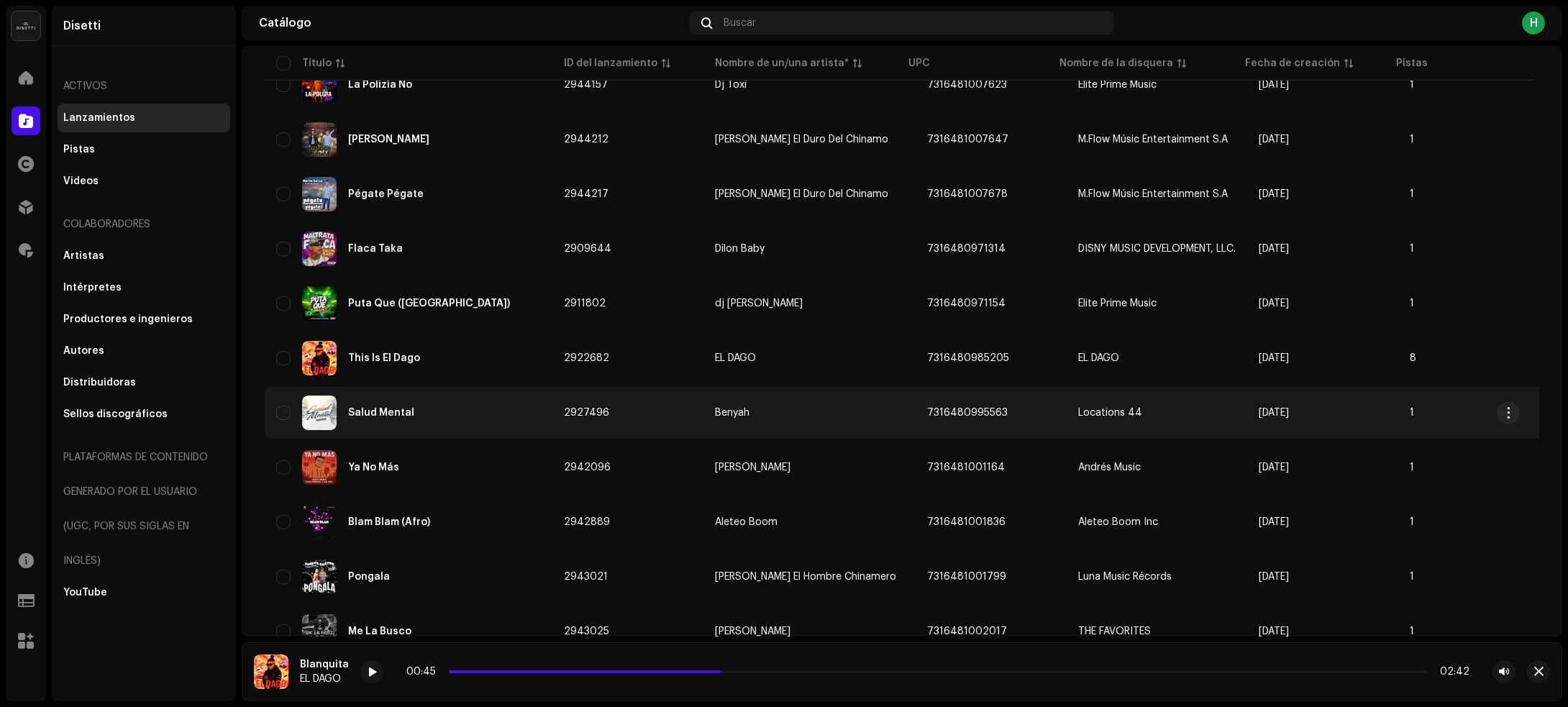
click at [474, 396] on div "Salud Mental" at bounding box center [408, 413] width 264 height 35
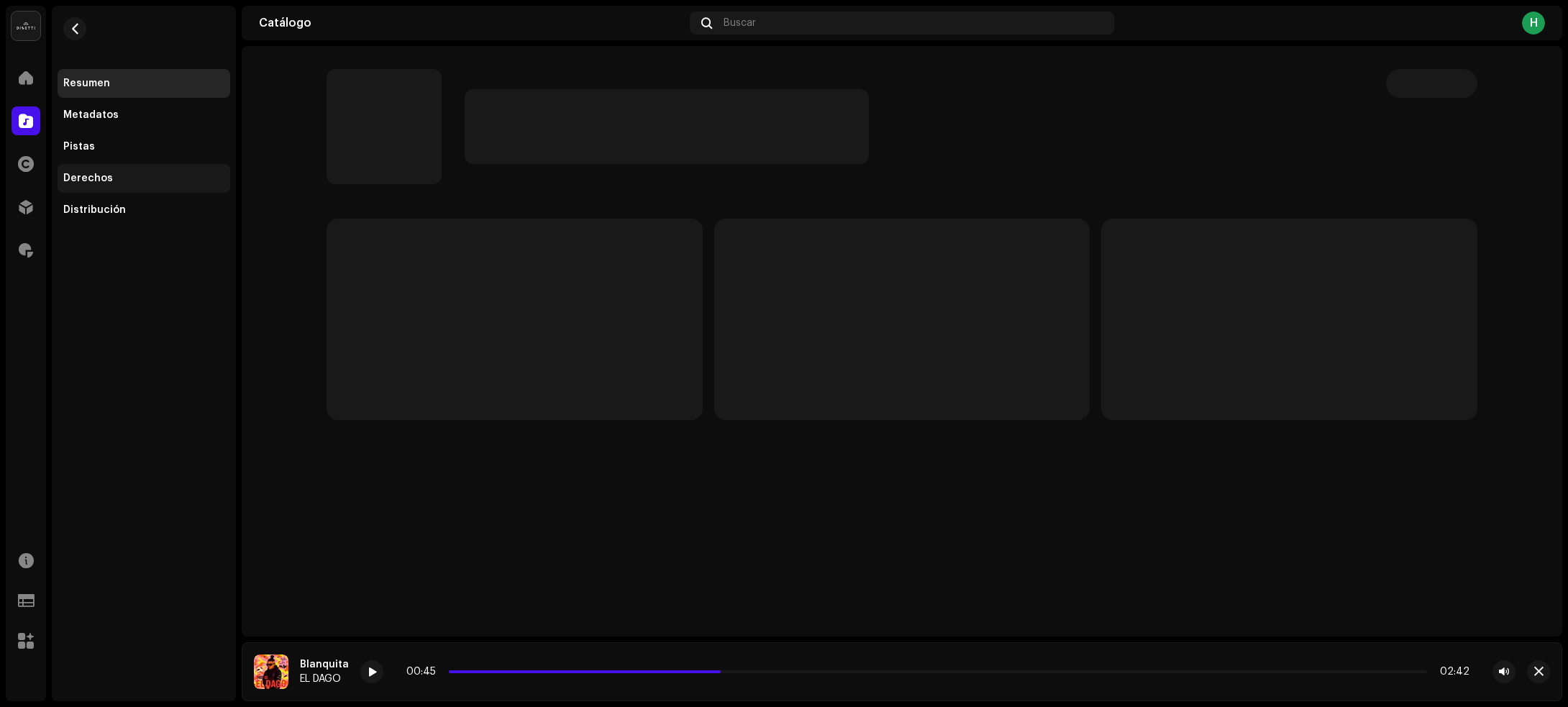
click at [103, 171] on div "Derechos" at bounding box center [143, 178] width 172 height 29
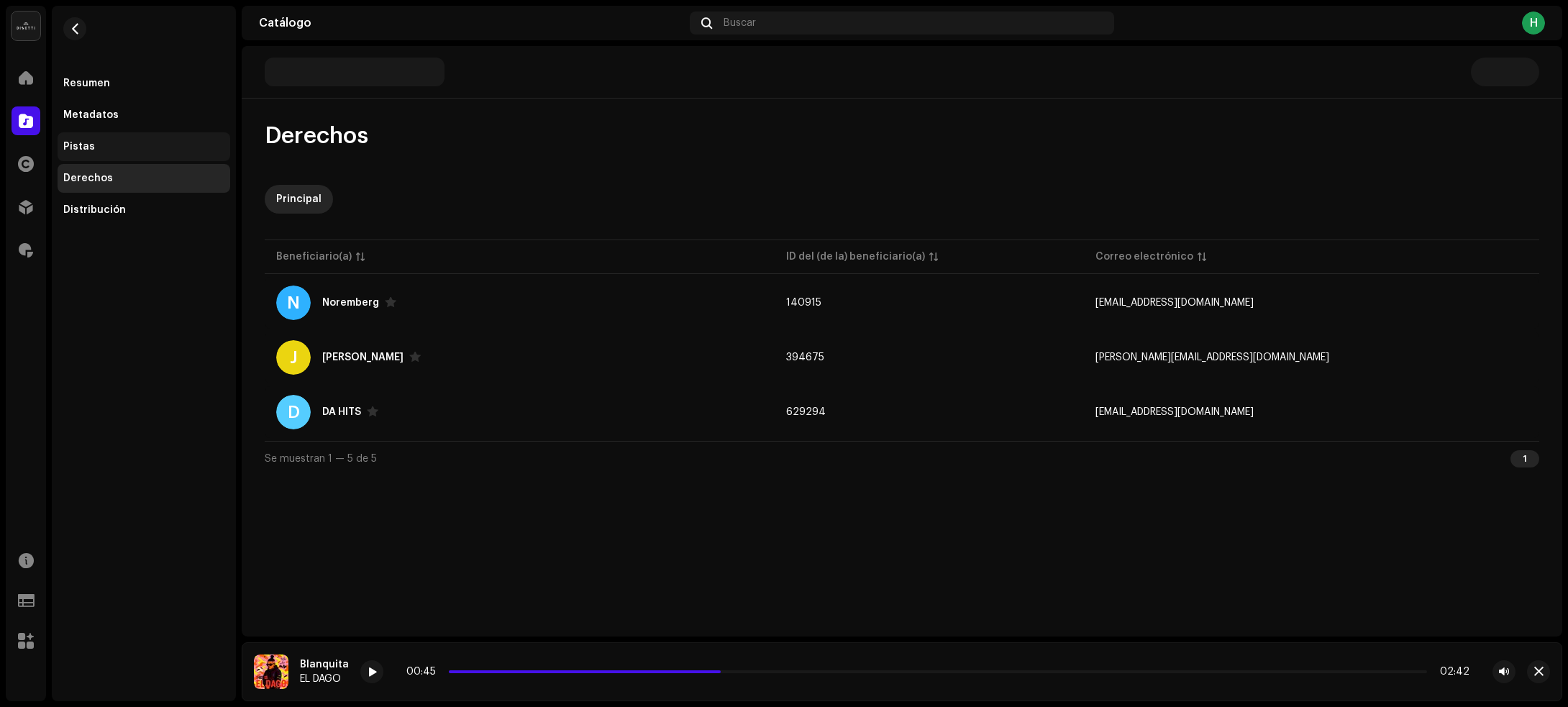
click at [103, 141] on div "Pistas" at bounding box center [144, 146] width 161 height 12
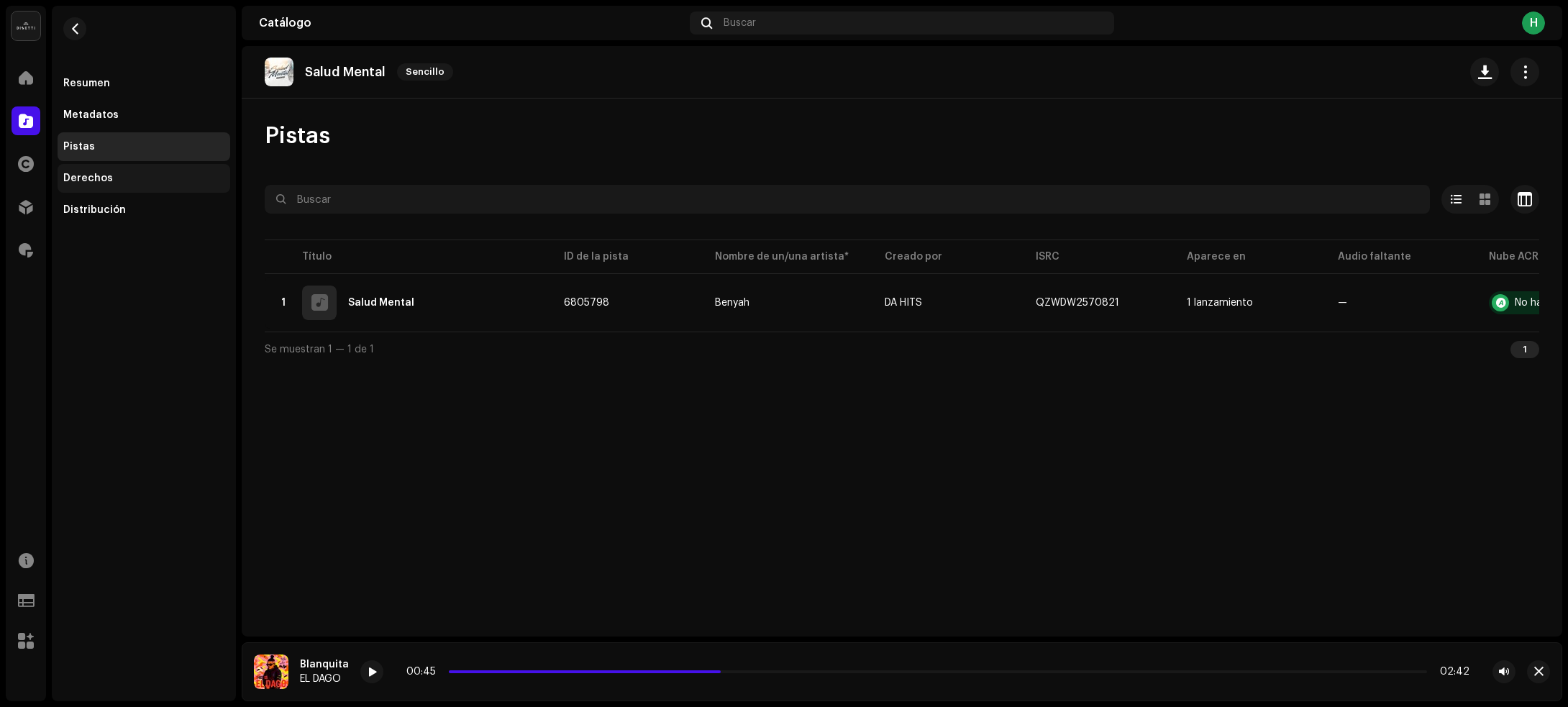
click at [88, 176] on div "Derechos" at bounding box center [88, 178] width 49 height 12
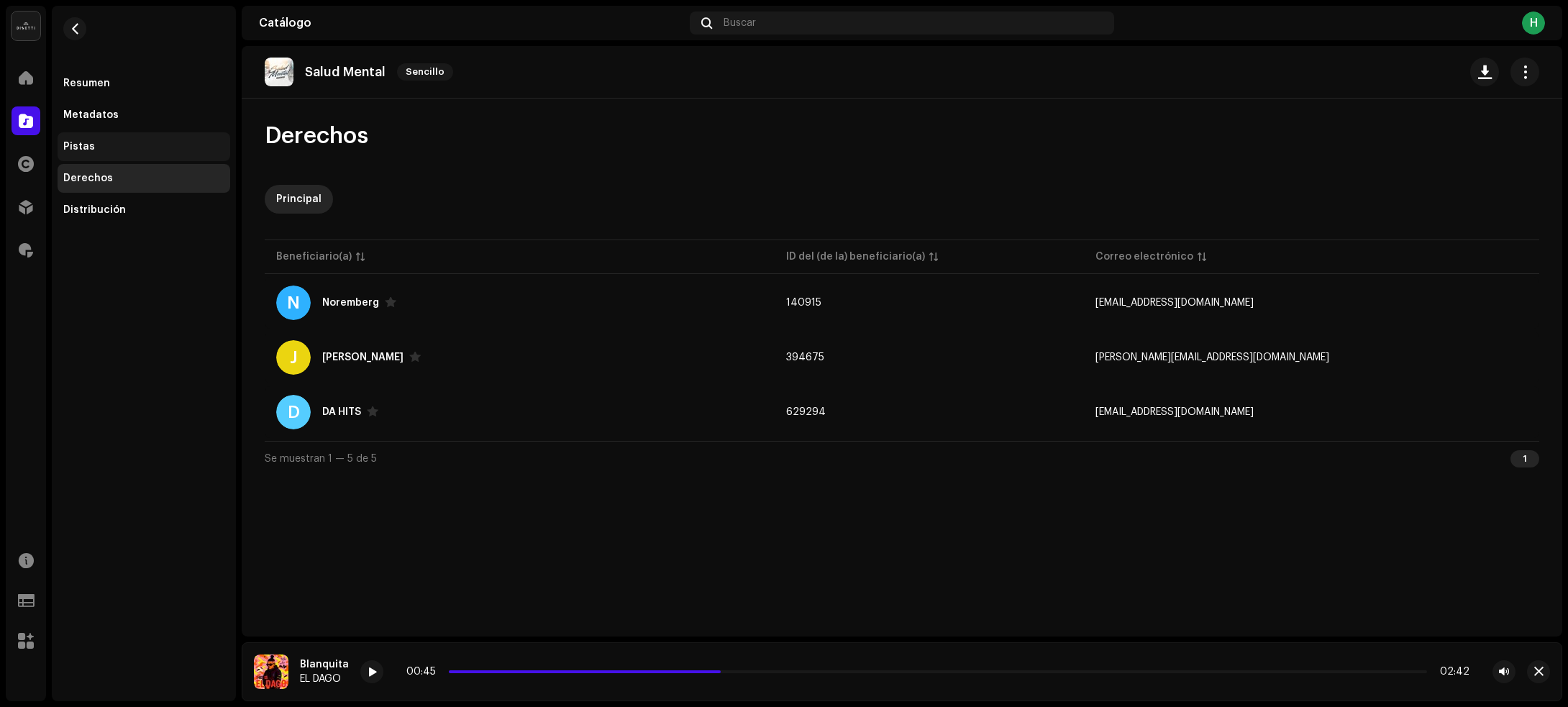
click at [96, 144] on div "Pistas" at bounding box center [144, 146] width 161 height 12
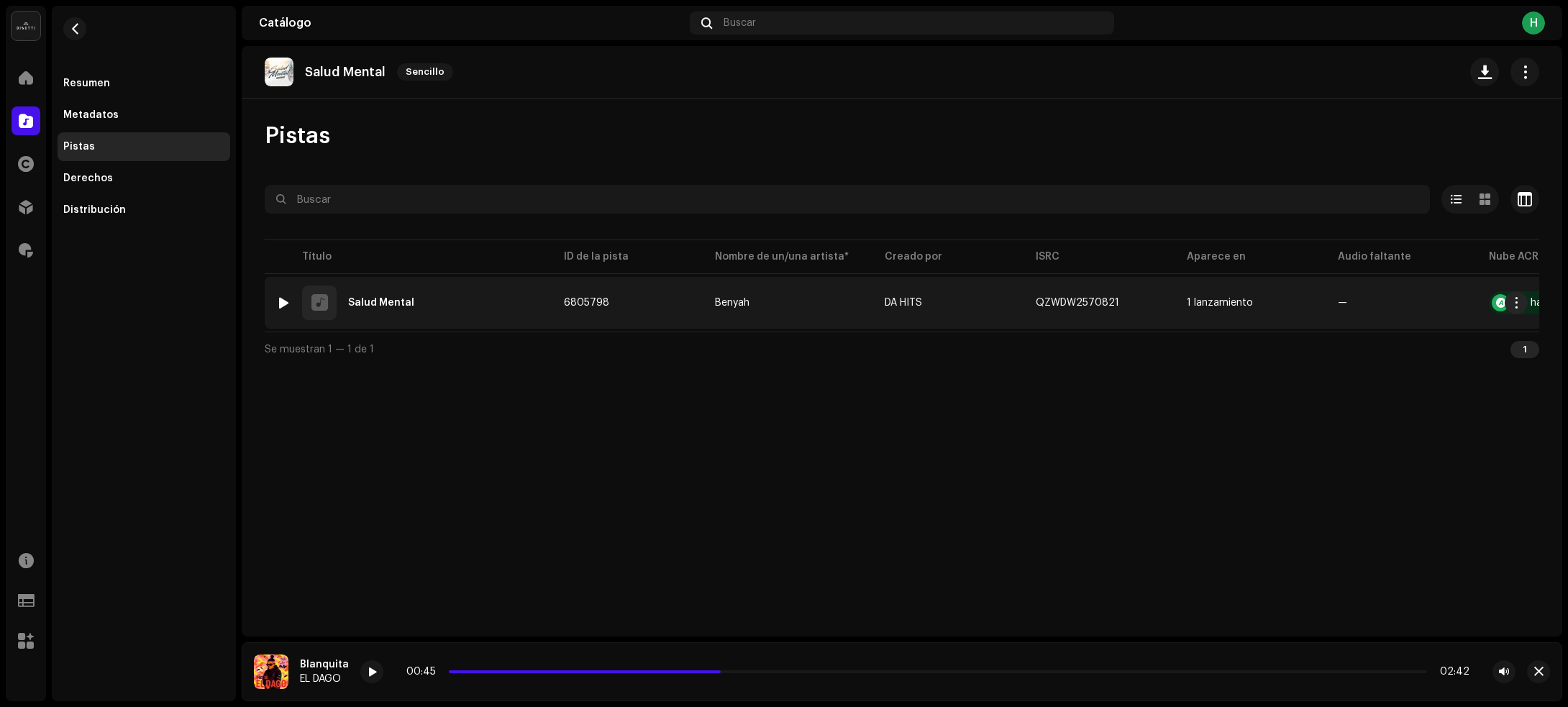
click at [285, 302] on div at bounding box center [284, 302] width 11 height 12
click at [461, 303] on div "1 Salud Mental" at bounding box center [408, 302] width 264 height 35
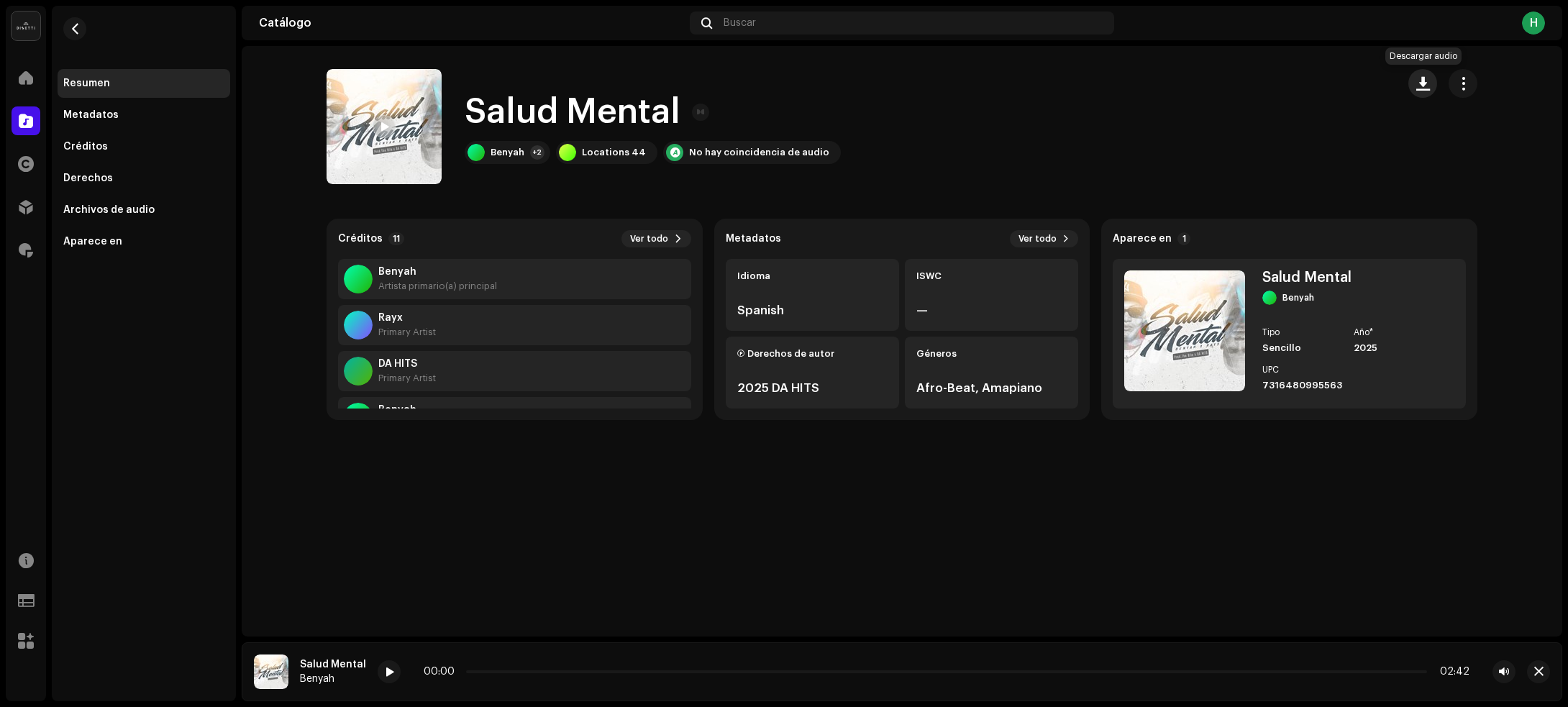
click at [1425, 87] on span "button" at bounding box center [1423, 83] width 14 height 12
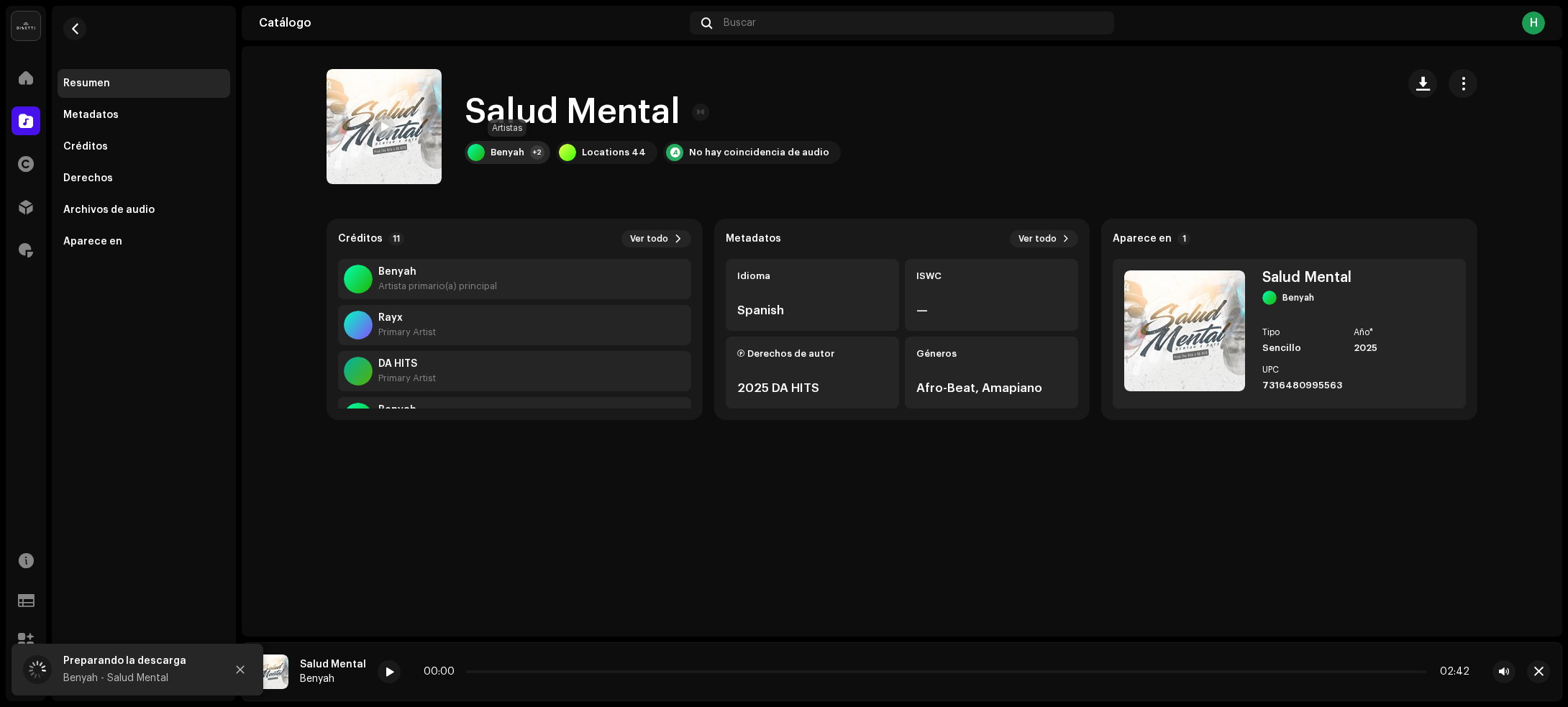
click at [531, 161] on div "Benyah +2" at bounding box center [507, 152] width 86 height 23
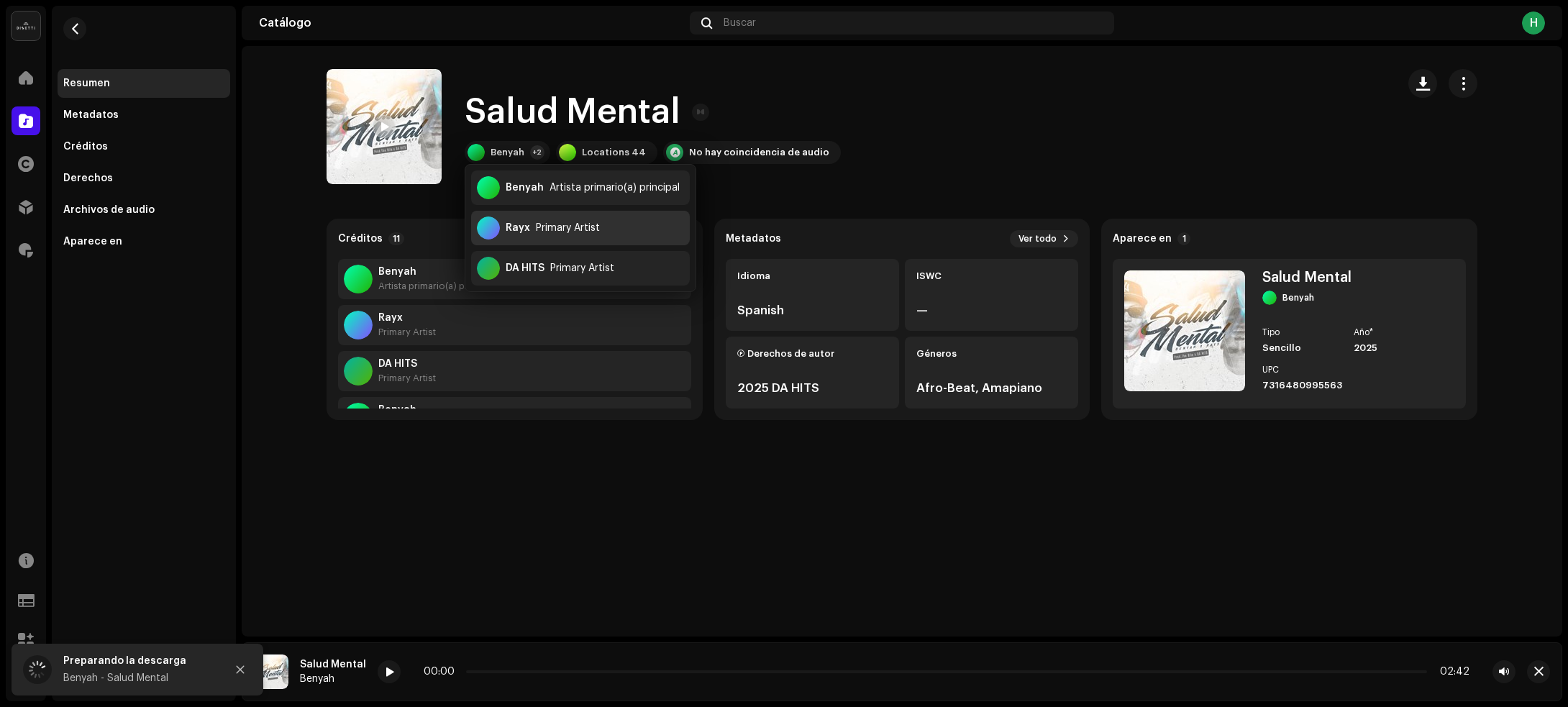
click at [550, 224] on div "Primary Artist" at bounding box center [567, 228] width 64 height 12
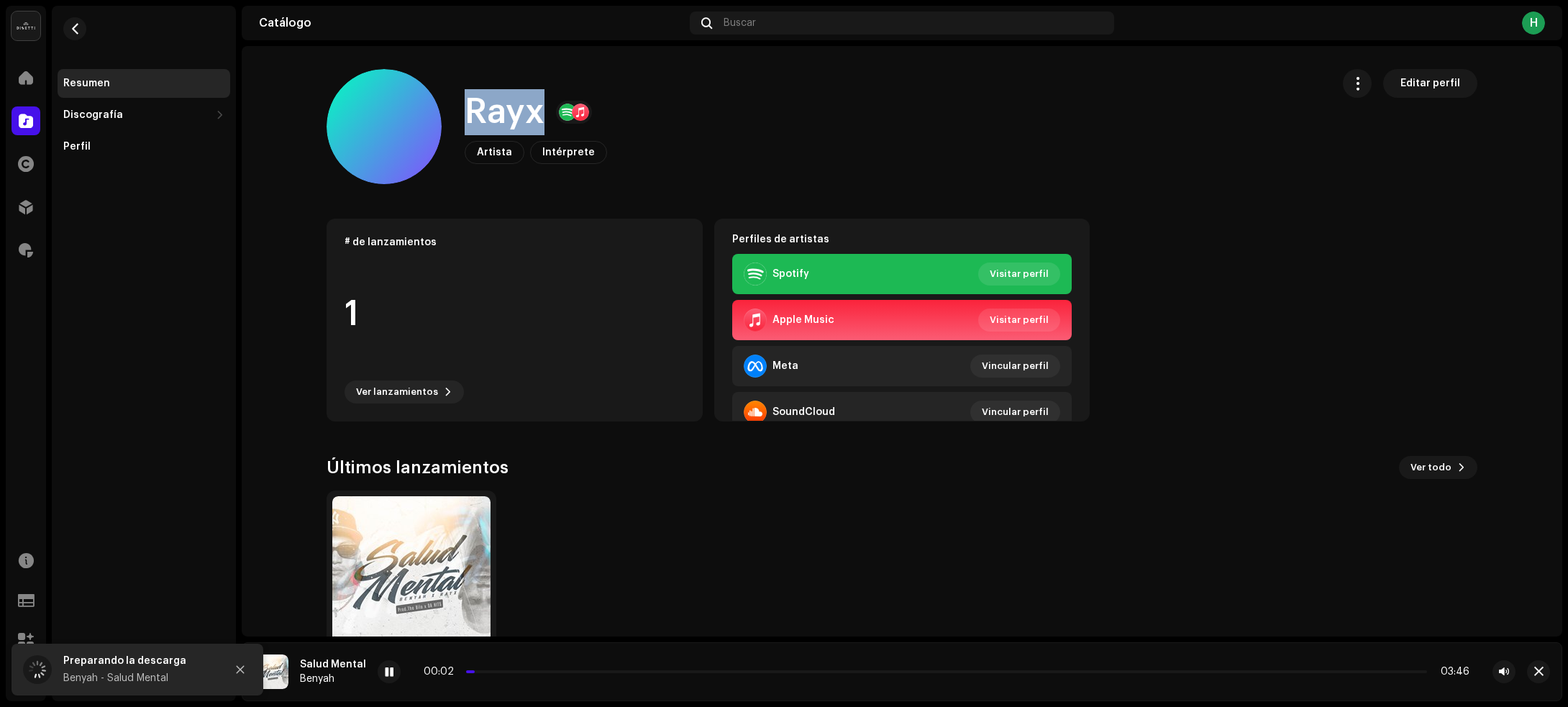
drag, startPoint x: 451, startPoint y: 104, endPoint x: 544, endPoint y: 120, distance: 94.4
click at [544, 120] on div "Rayx Artista Intérprete Editar perfil" at bounding box center [823, 126] width 993 height 115
copy h1 "Rayx"
click at [80, 24] on span "button" at bounding box center [75, 29] width 11 height 12
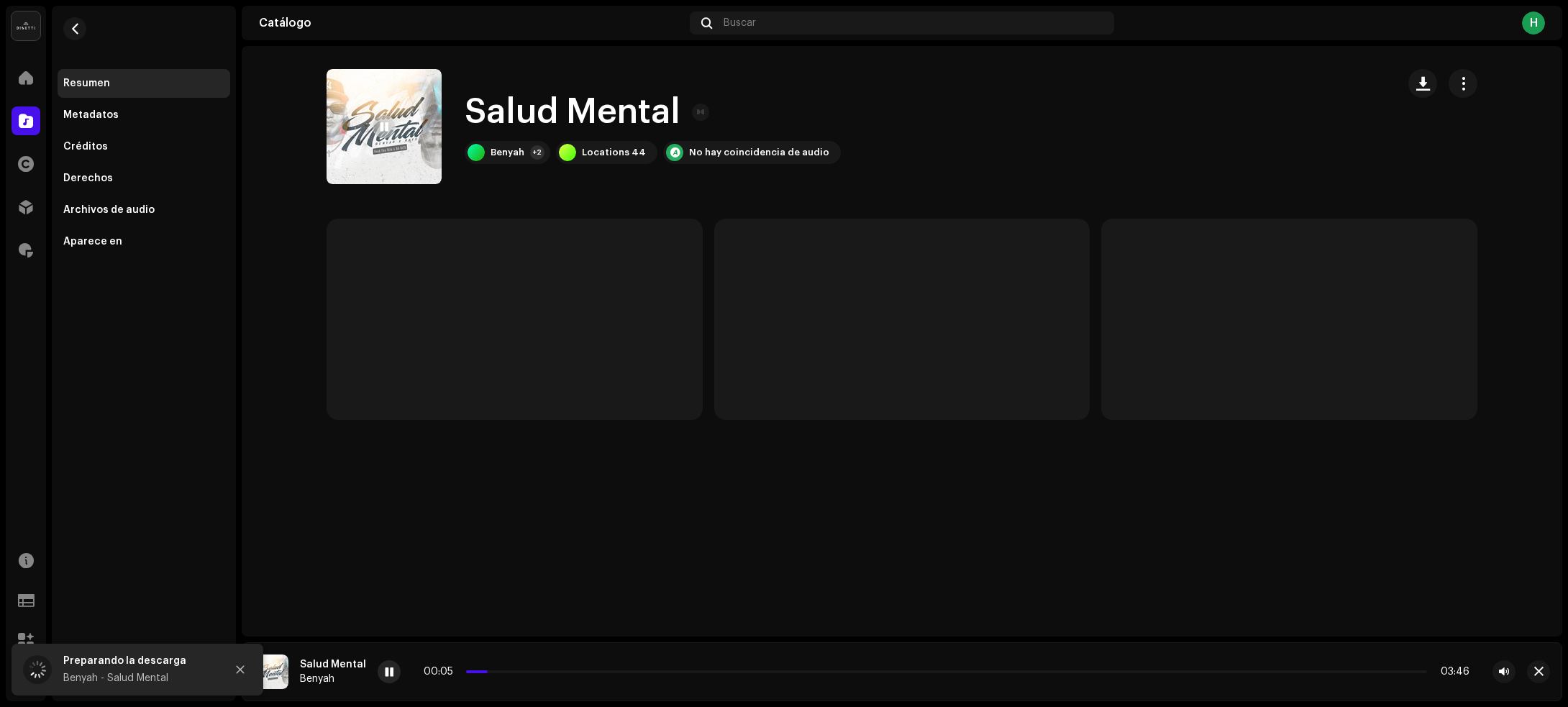
click at [385, 670] on span at bounding box center [389, 672] width 9 height 12
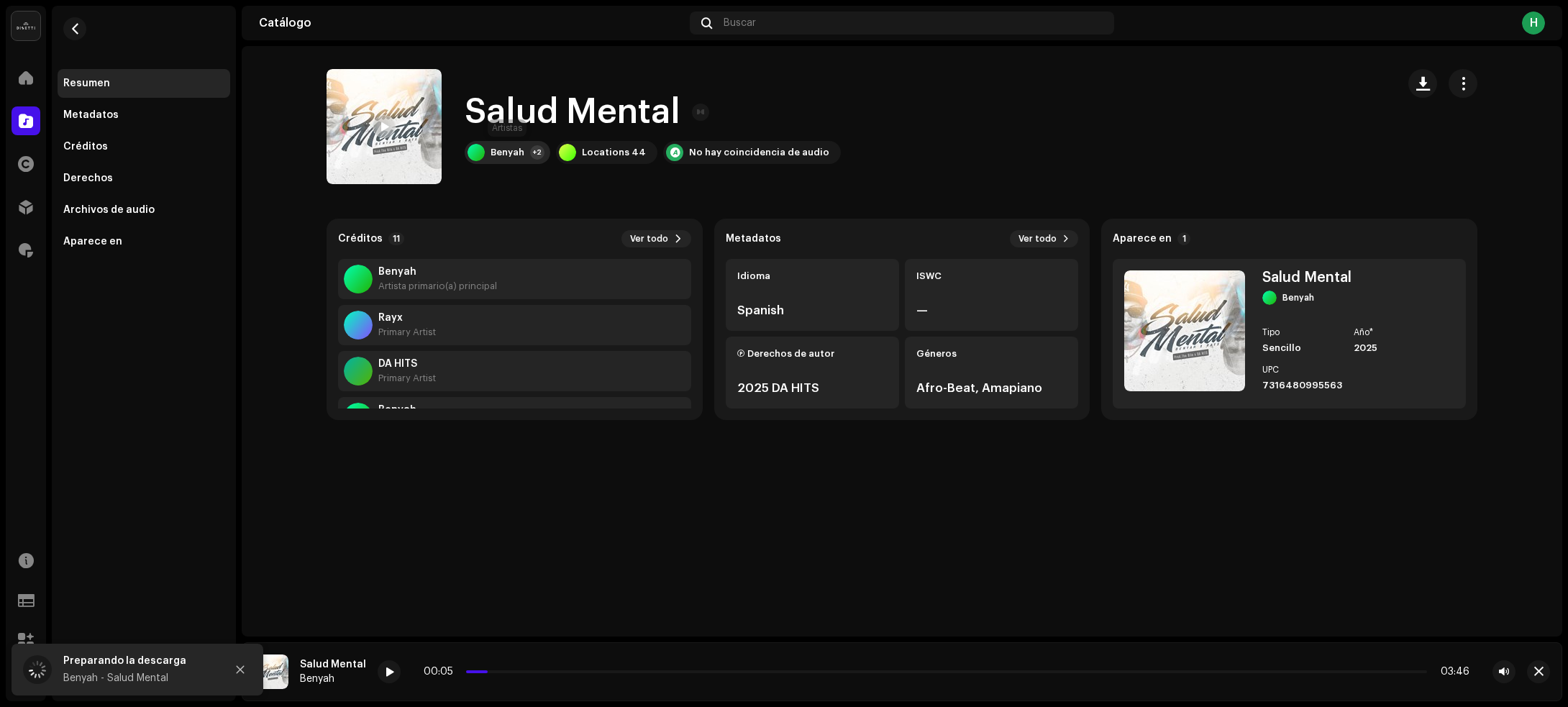
click at [541, 151] on div "+2" at bounding box center [537, 152] width 15 height 15
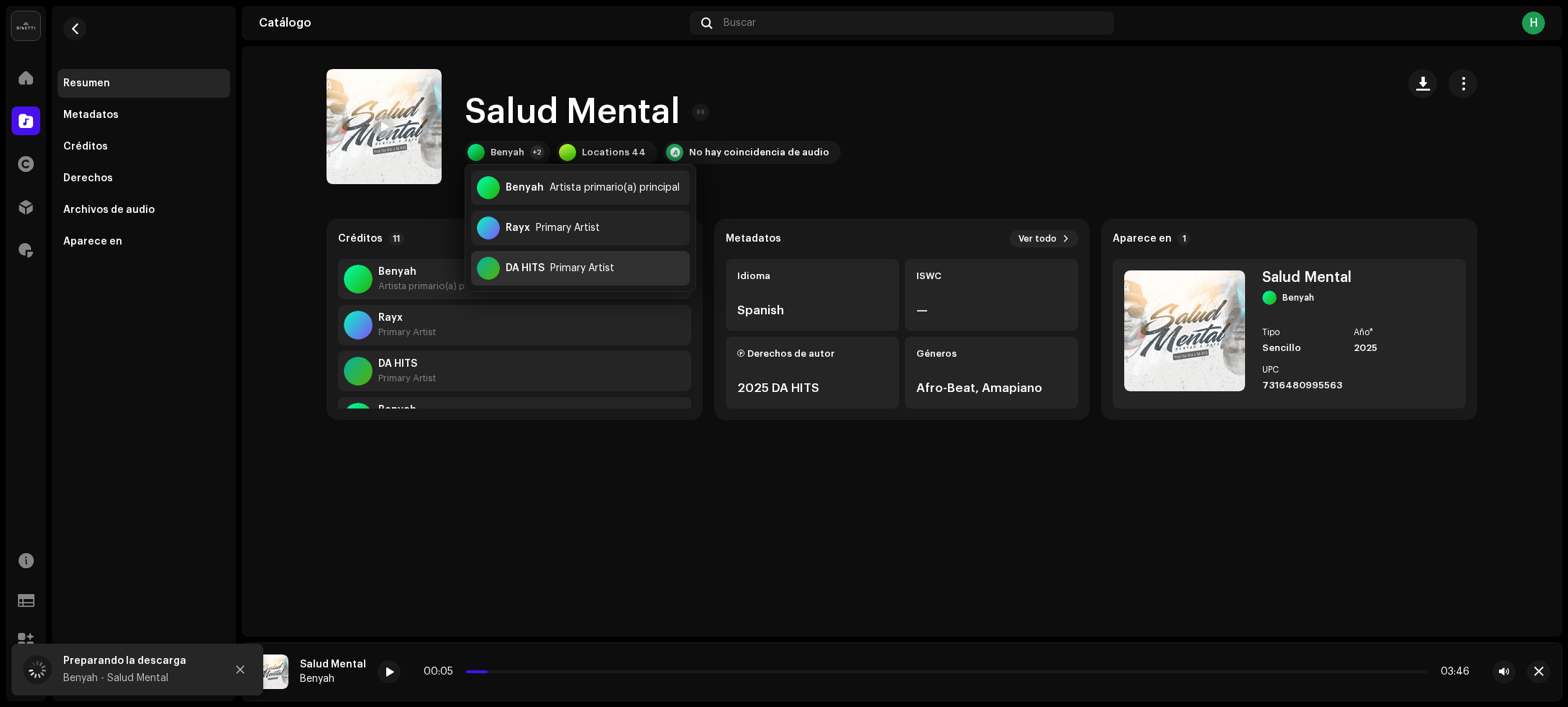
click at [584, 266] on div "Primary Artist" at bounding box center [582, 268] width 64 height 12
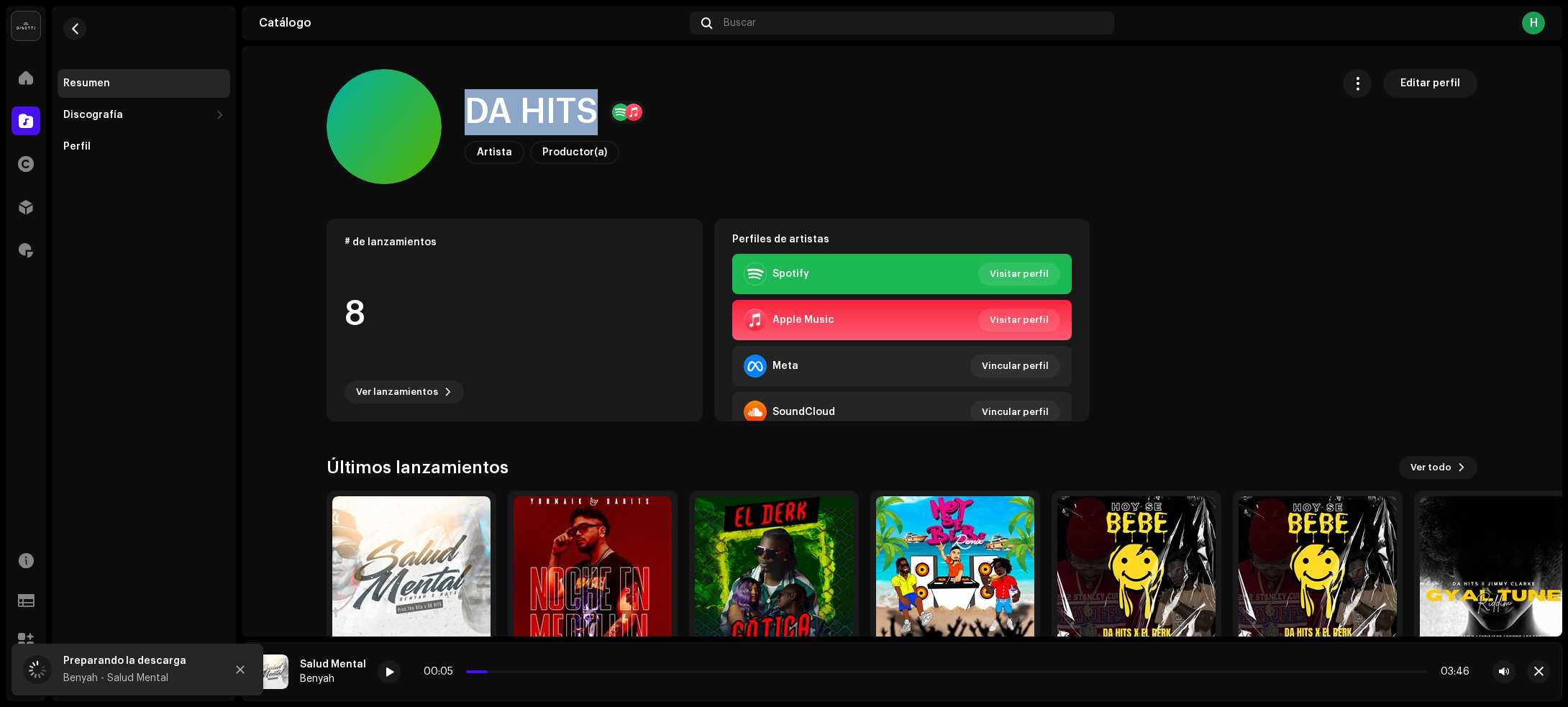
drag, startPoint x: 458, startPoint y: 100, endPoint x: 591, endPoint y: 106, distance: 133.1
click at [591, 106] on div "DA HITS Artista Productor(a) Editar perfil" at bounding box center [823, 126] width 993 height 115
copy h1 "DA HITS"
click at [73, 34] on span "button" at bounding box center [75, 29] width 11 height 12
